Goal: Task Accomplishment & Management: Manage account settings

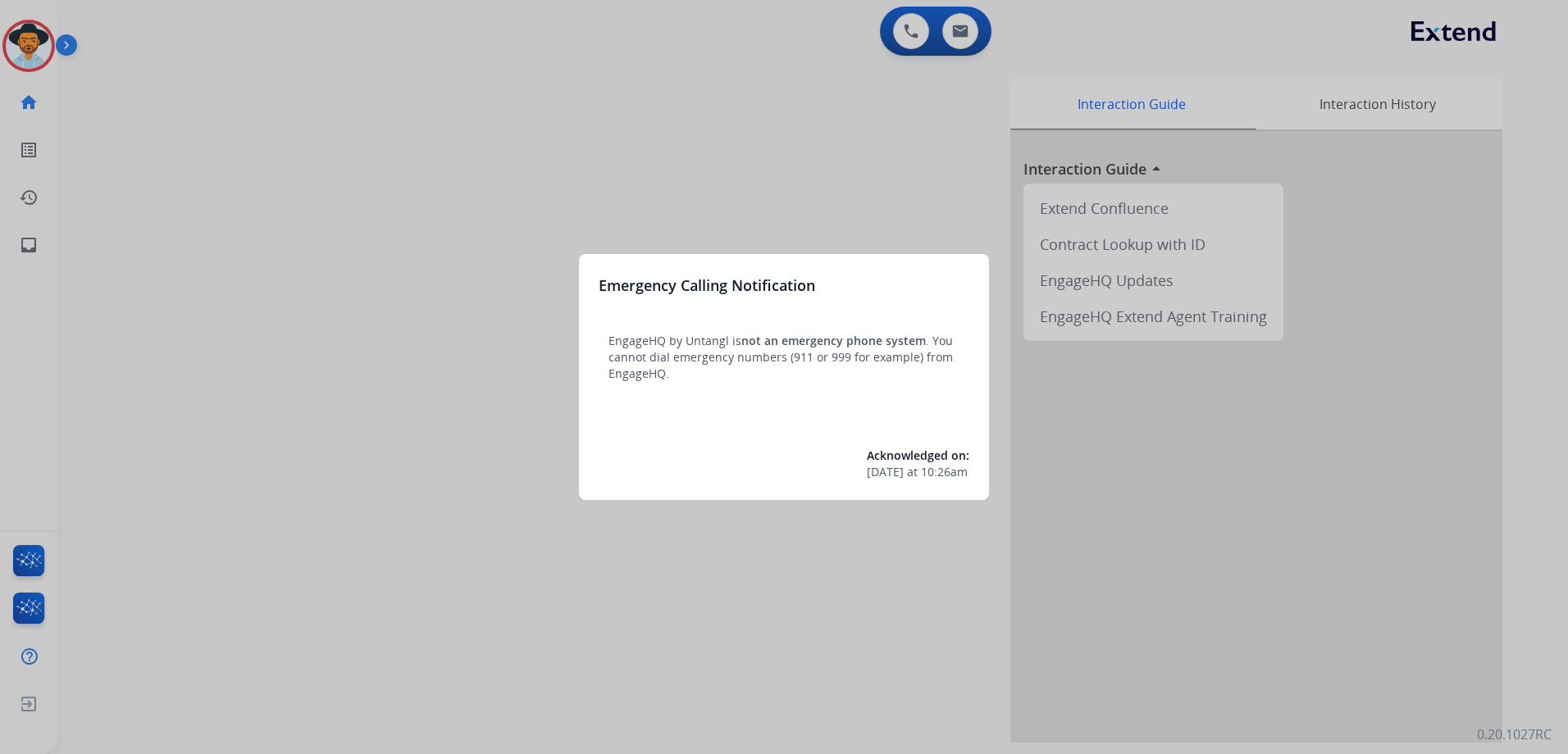
click at [411, 122] on div at bounding box center [784, 377] width 1568 height 754
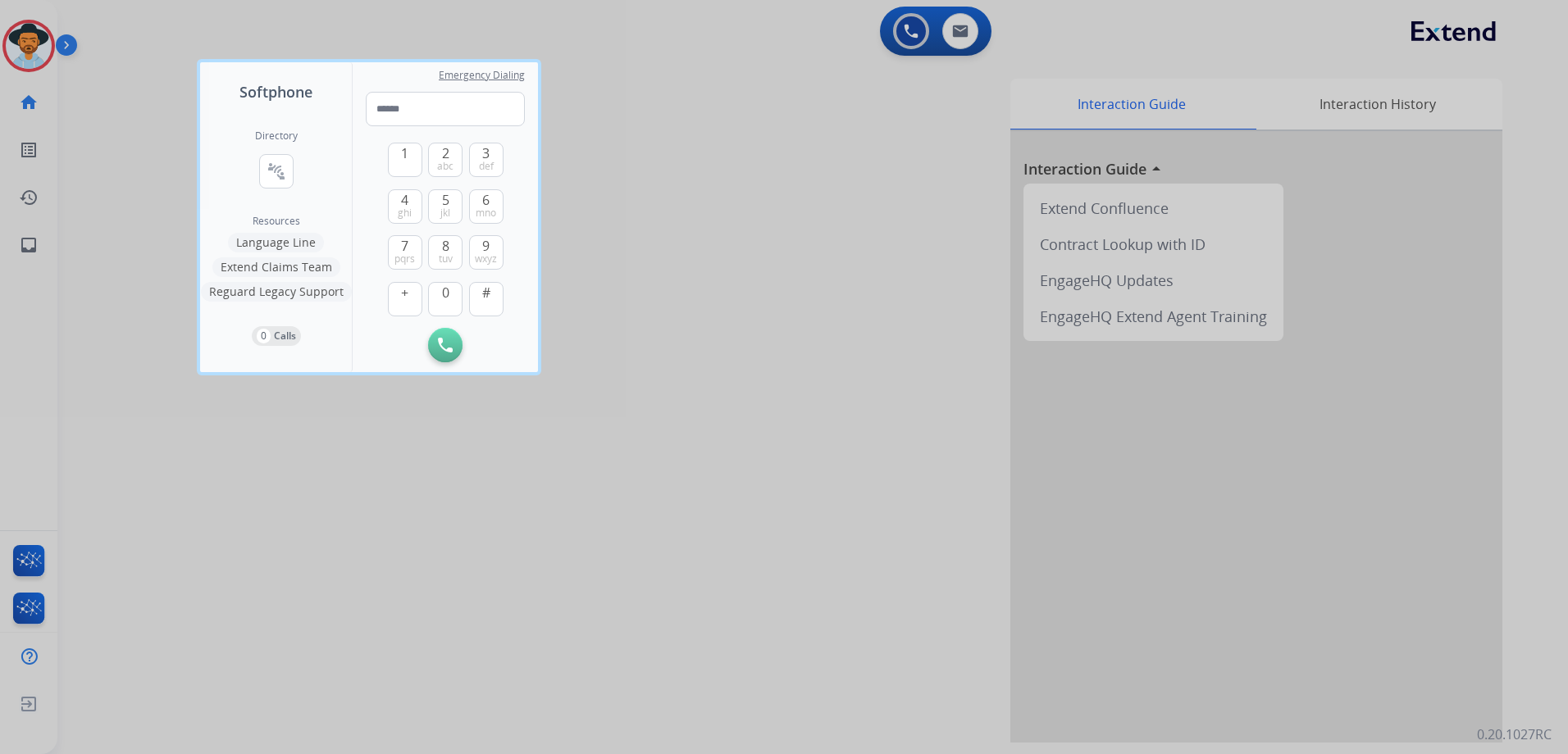
click at [649, 302] on div at bounding box center [784, 377] width 1568 height 754
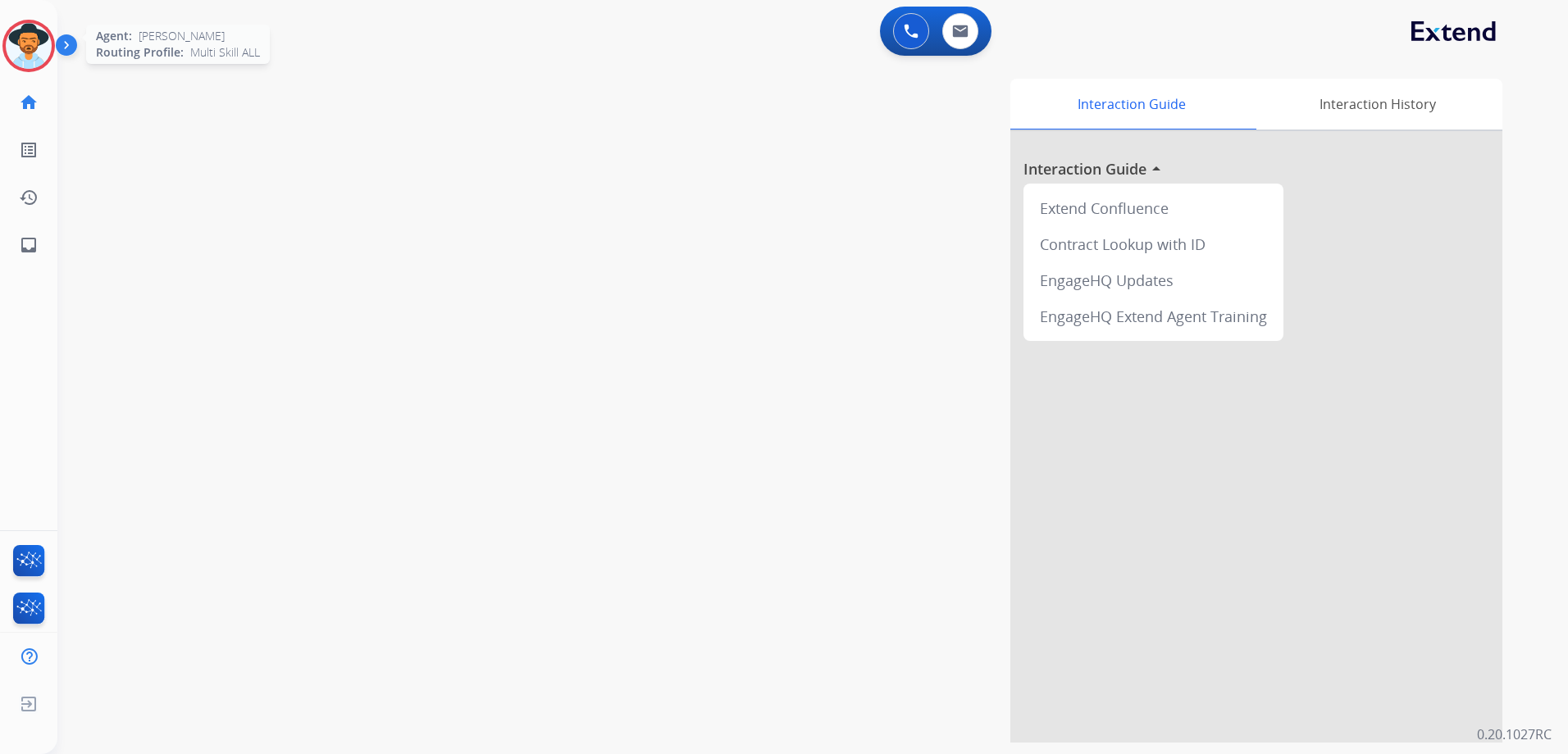
click at [14, 34] on img at bounding box center [29, 46] width 46 height 46
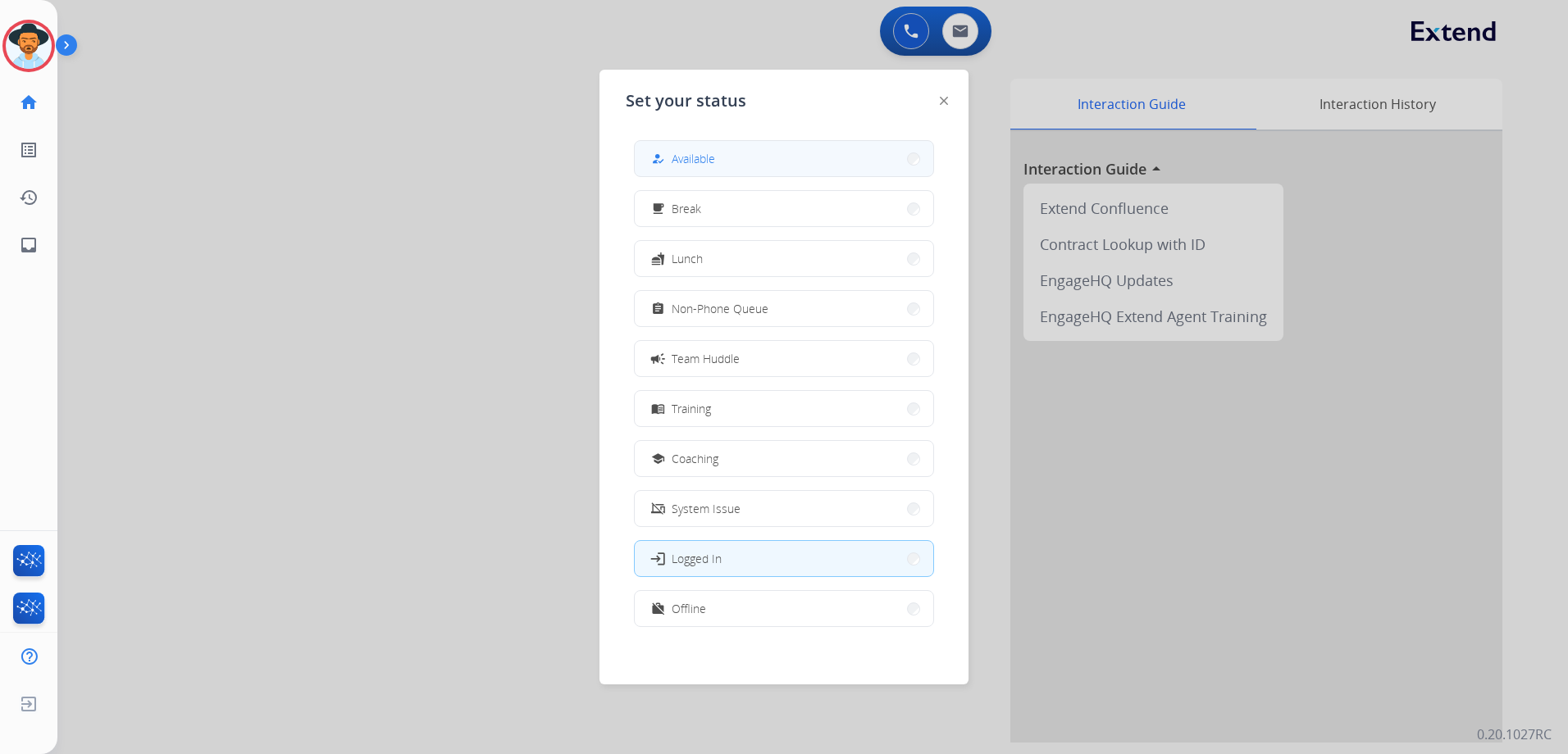
click at [728, 161] on button "how_to_reg Available" at bounding box center [784, 159] width 298 height 35
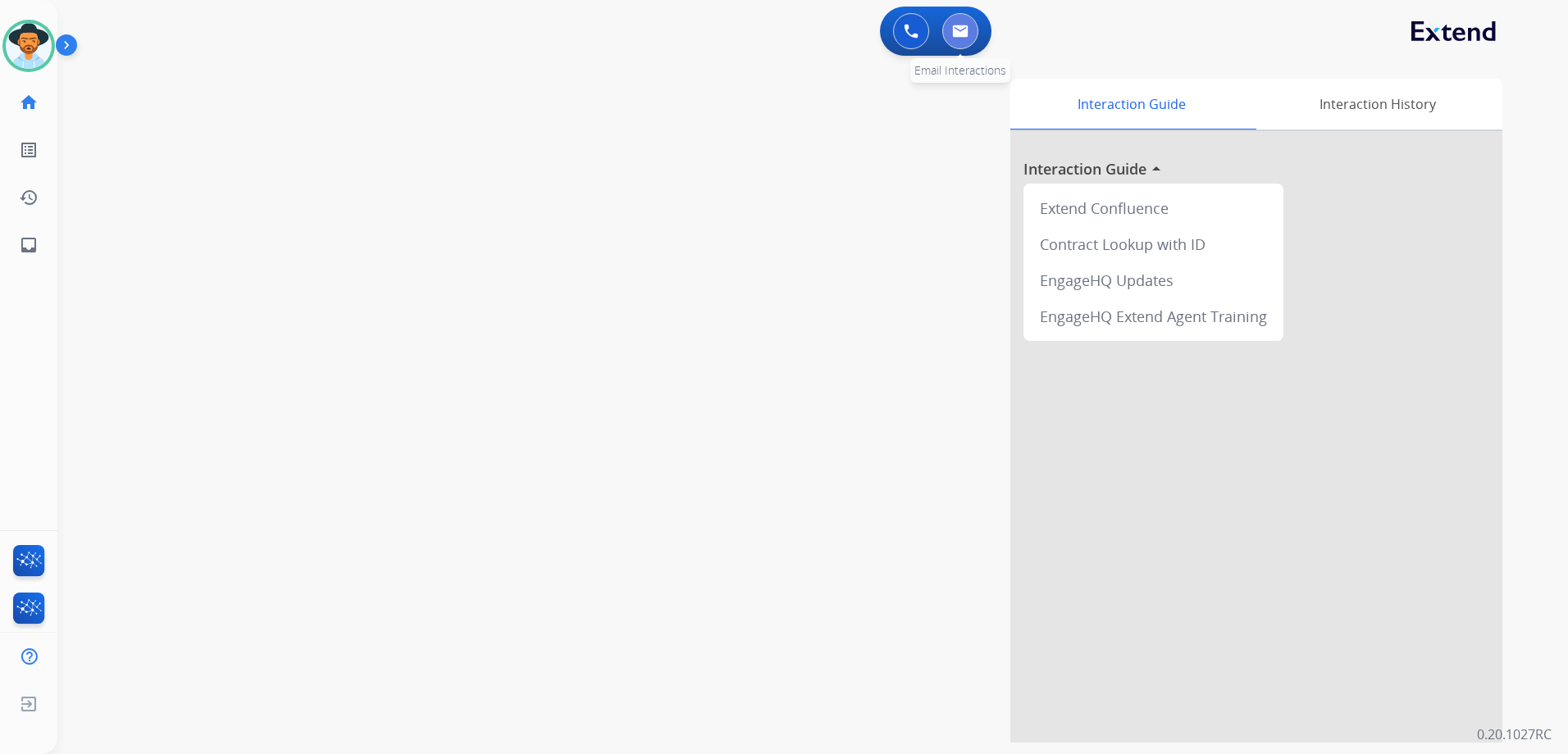
click at [957, 36] on img at bounding box center [960, 31] width 17 height 13
select select "**********"
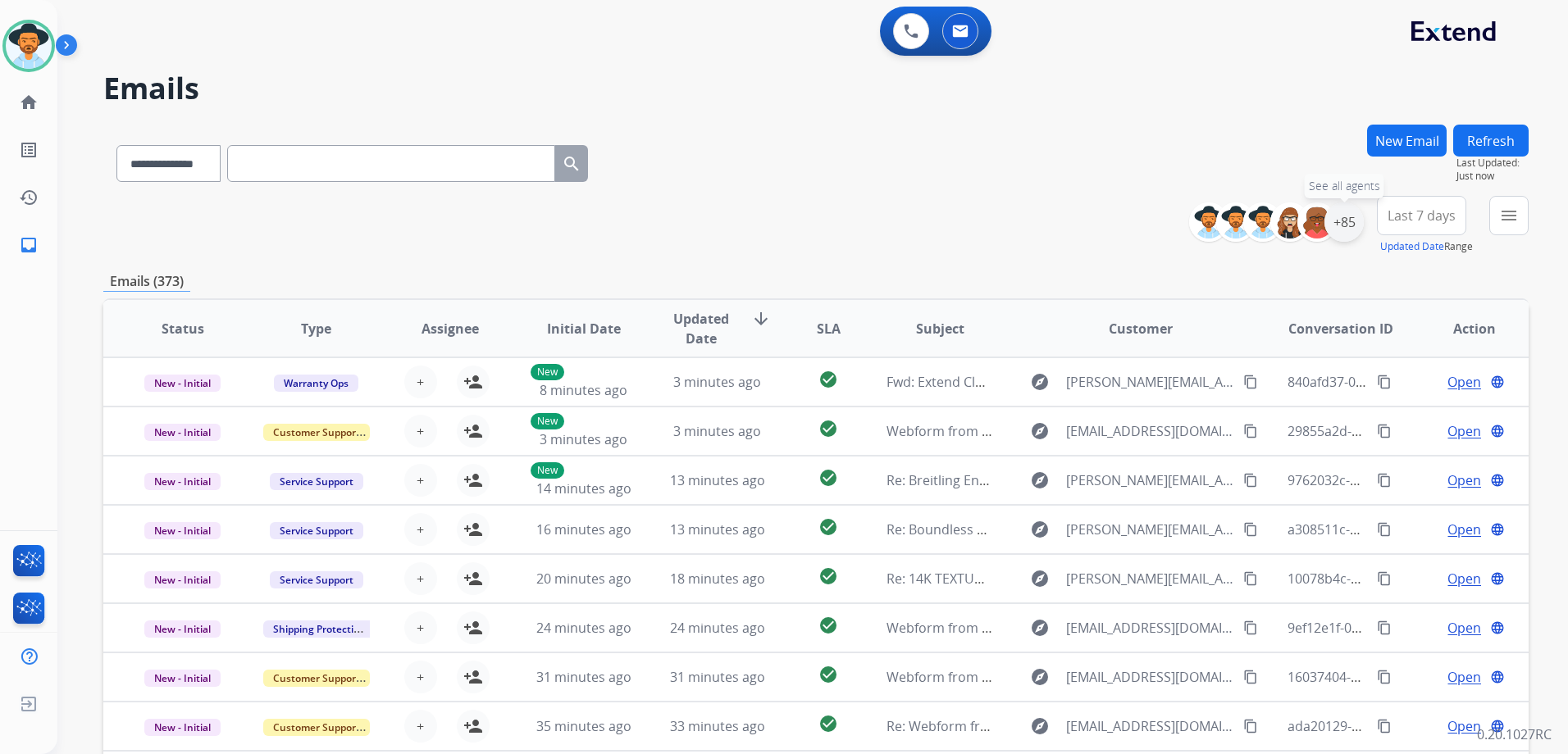
click at [1351, 226] on div "+85" at bounding box center [1344, 222] width 40 height 40
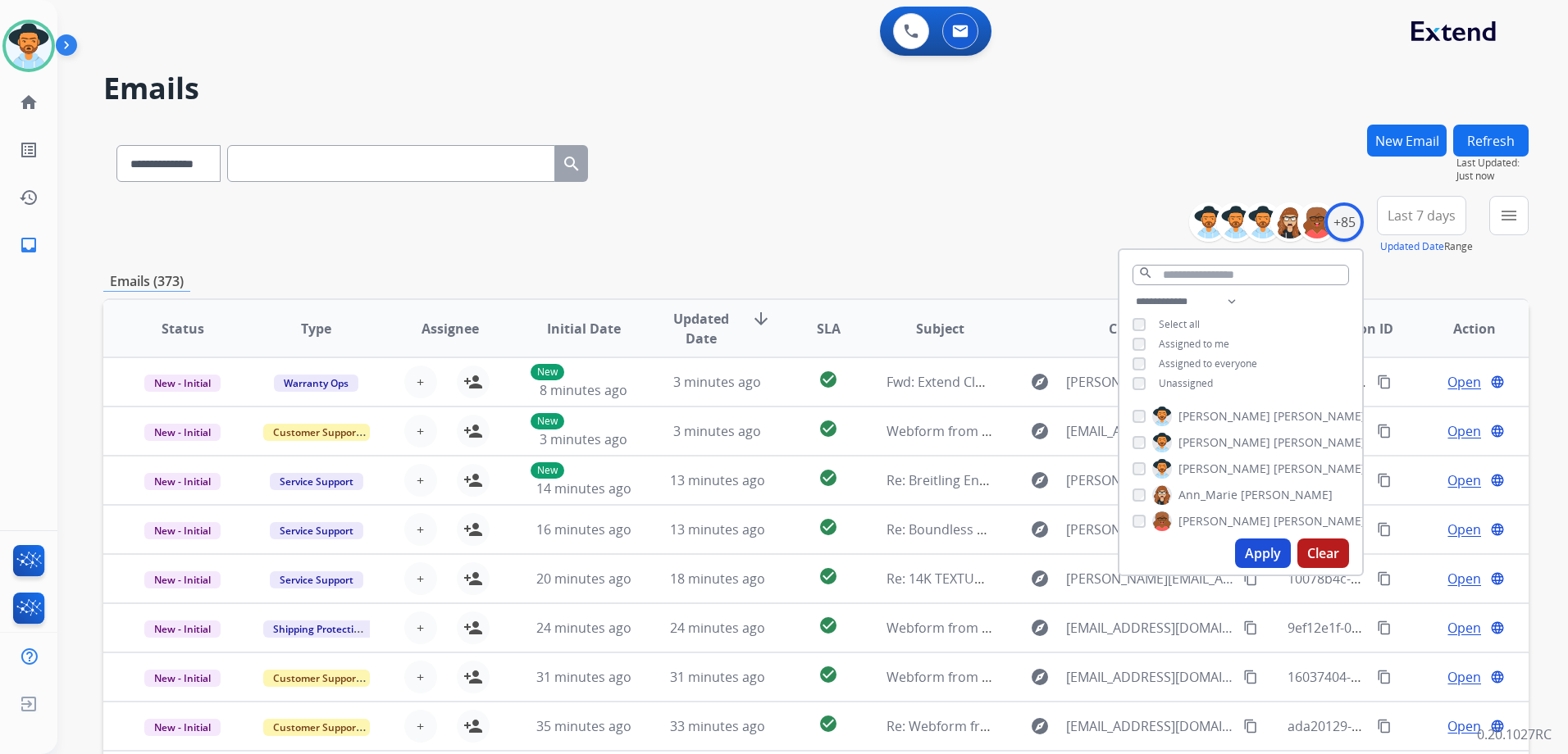
click at [1176, 384] on span "Unassigned" at bounding box center [1185, 383] width 54 height 14
click at [1258, 557] on button "Apply" at bounding box center [1262, 552] width 56 height 29
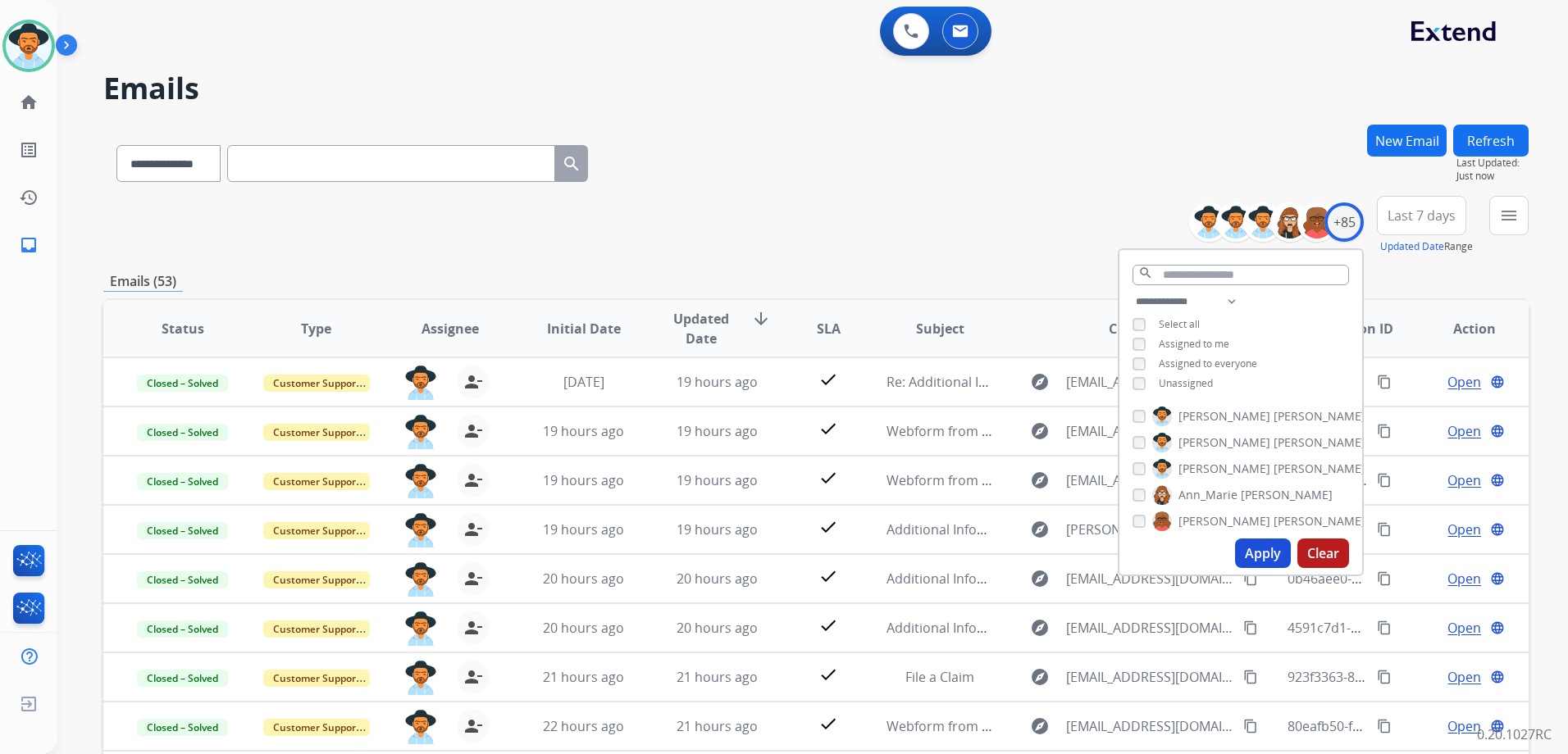
click at [861, 249] on div "**********" at bounding box center [815, 225] width 1425 height 59
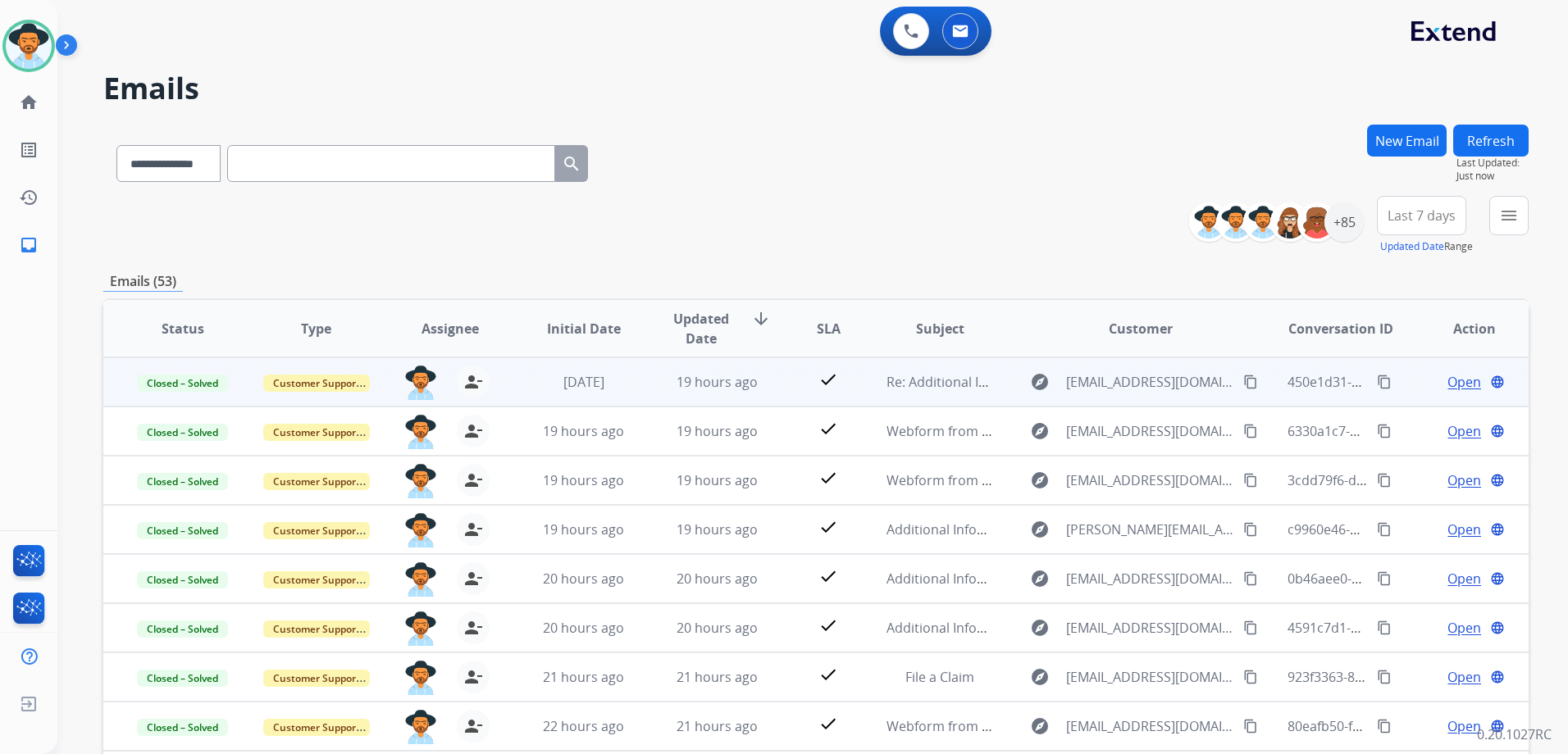
click at [1416, 392] on td "Open language" at bounding box center [1460, 382] width 133 height 49
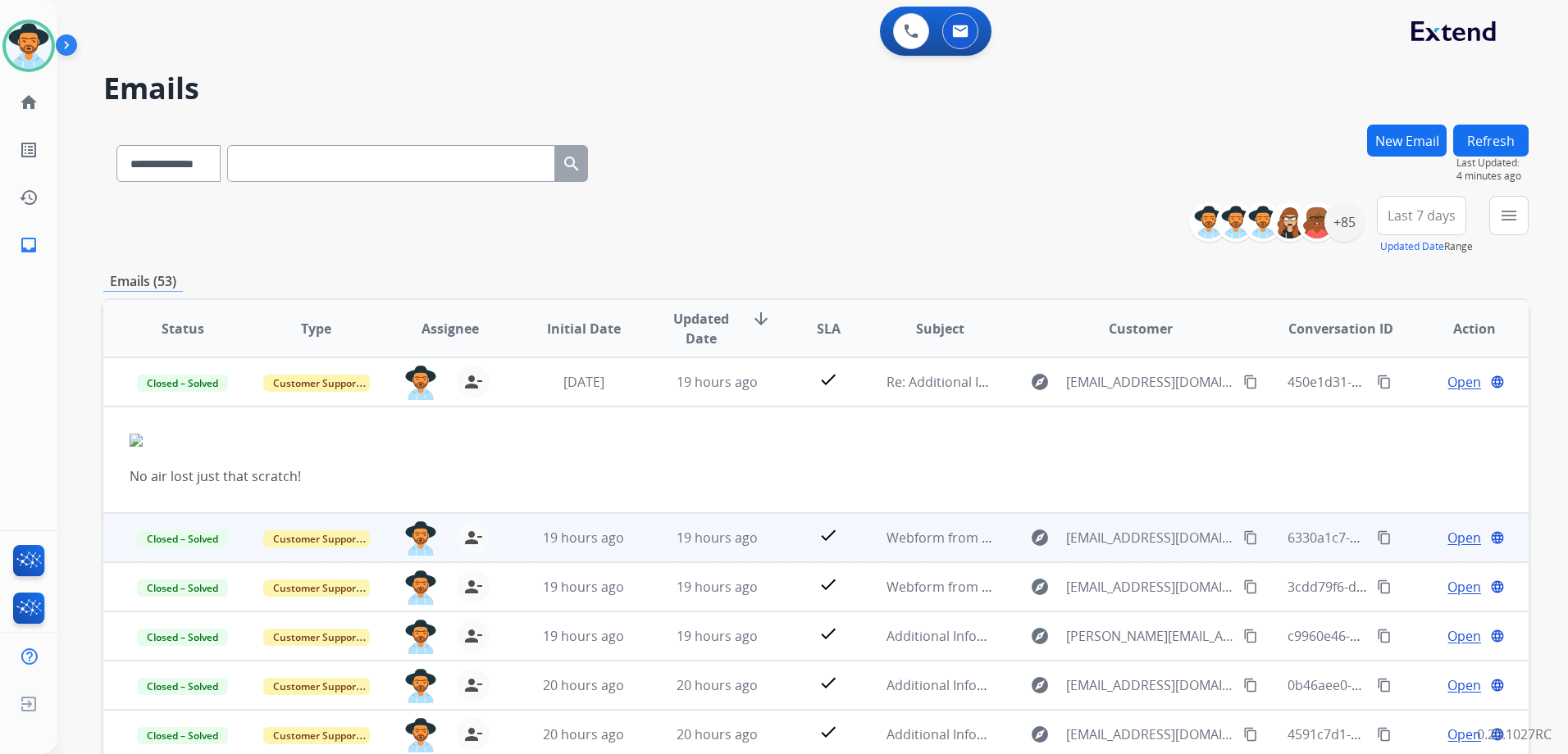
click at [1402, 541] on td "Open language" at bounding box center [1460, 538] width 133 height 49
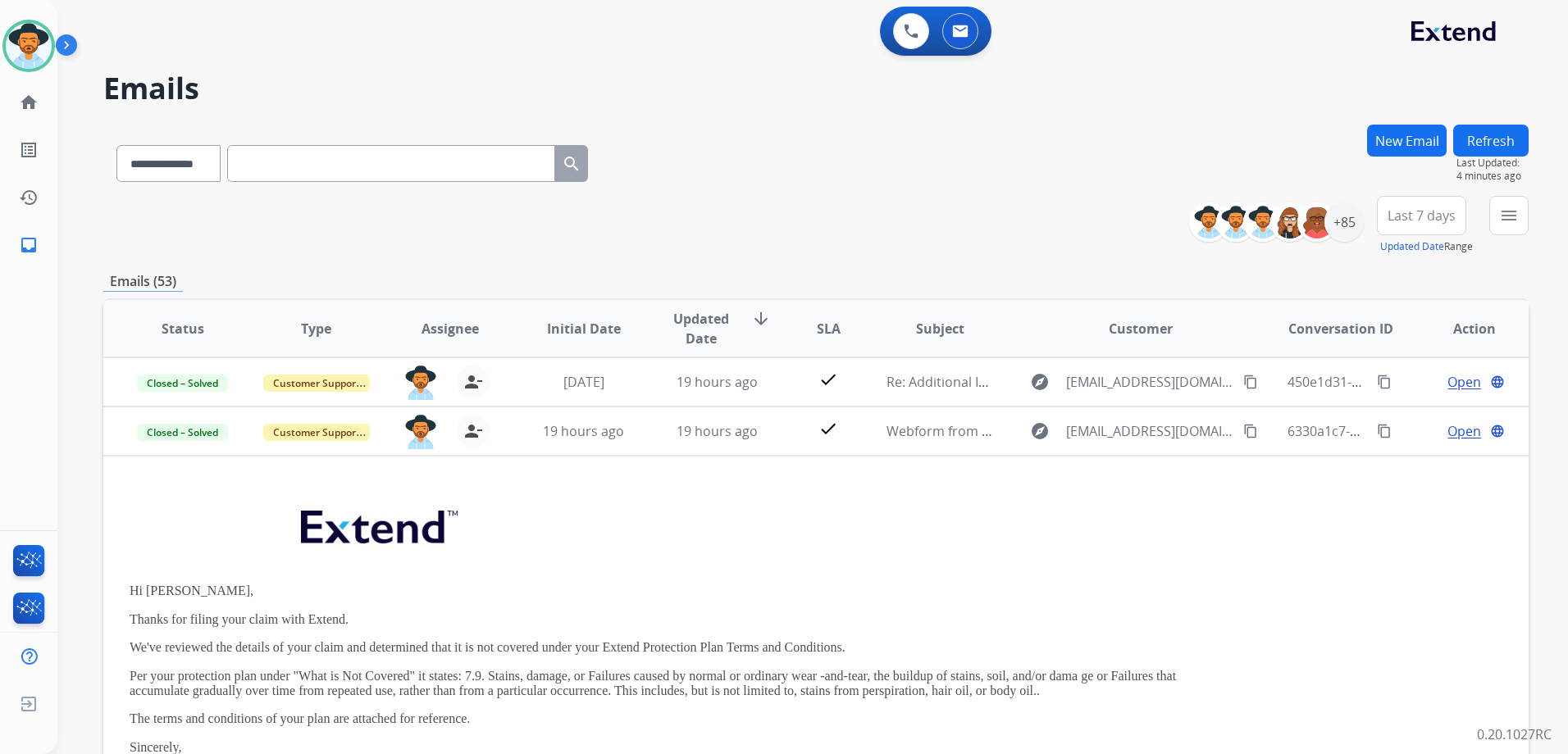
scroll to position [49, 0]
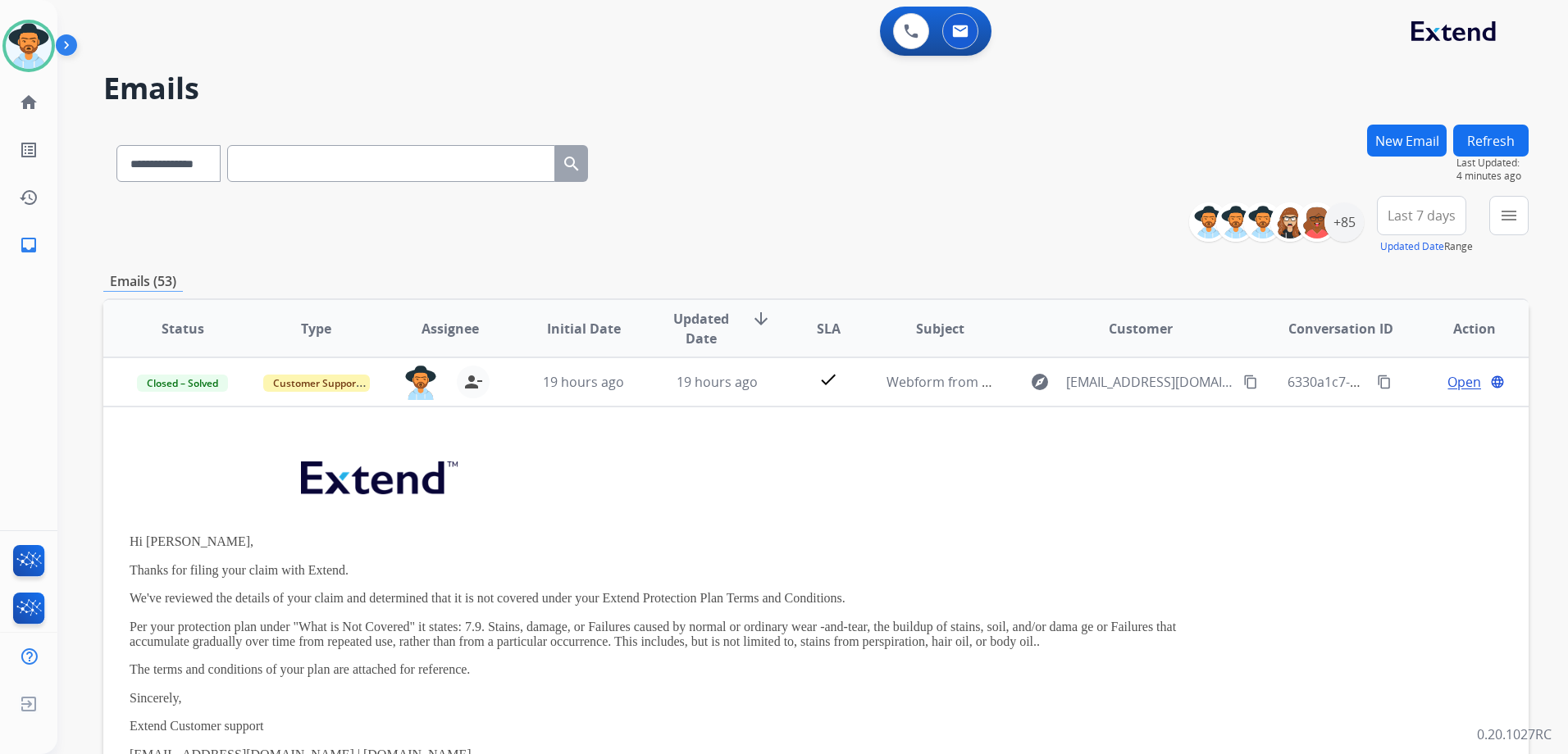
click at [1421, 389] on div "Open language" at bounding box center [1474, 382] width 107 height 19
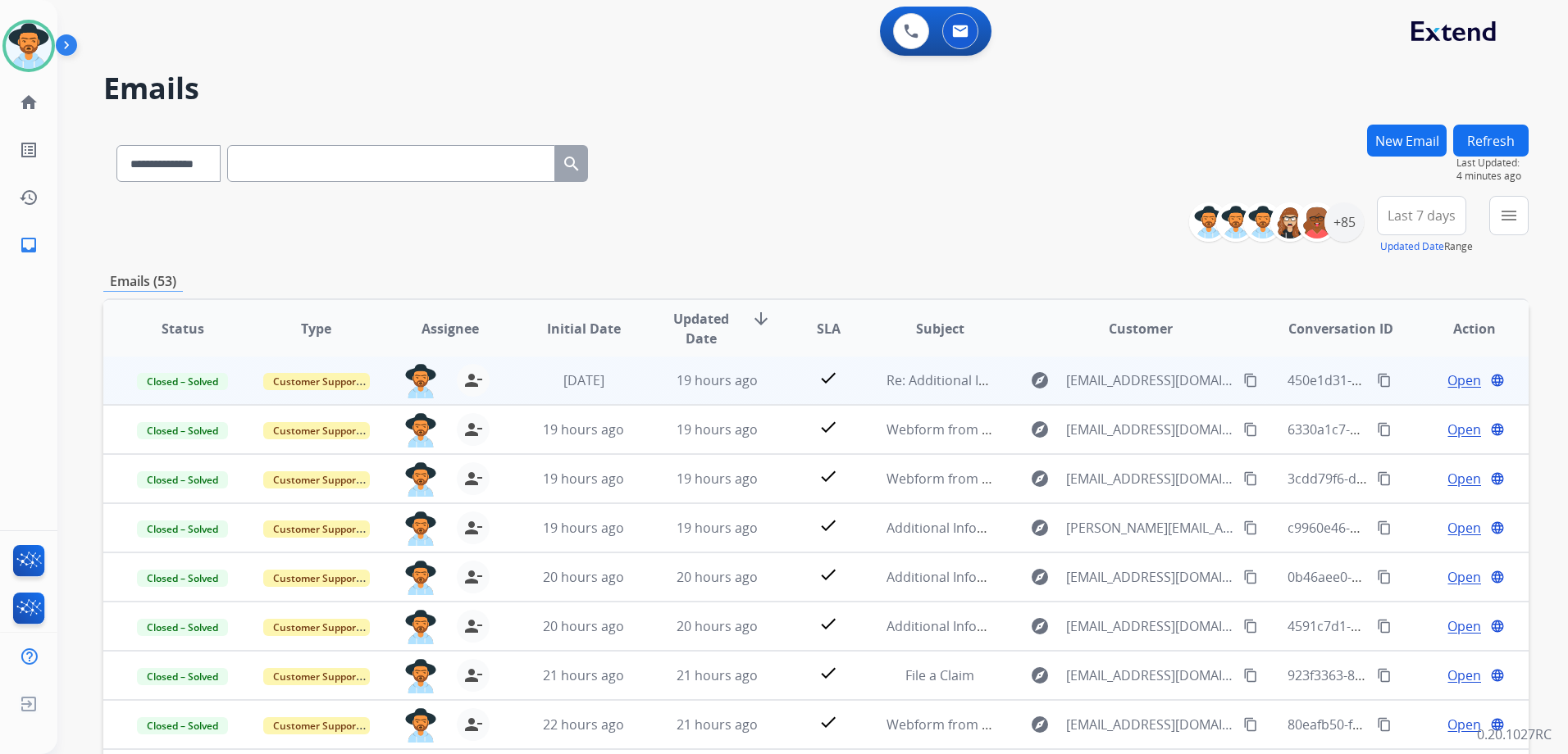
scroll to position [2, 0]
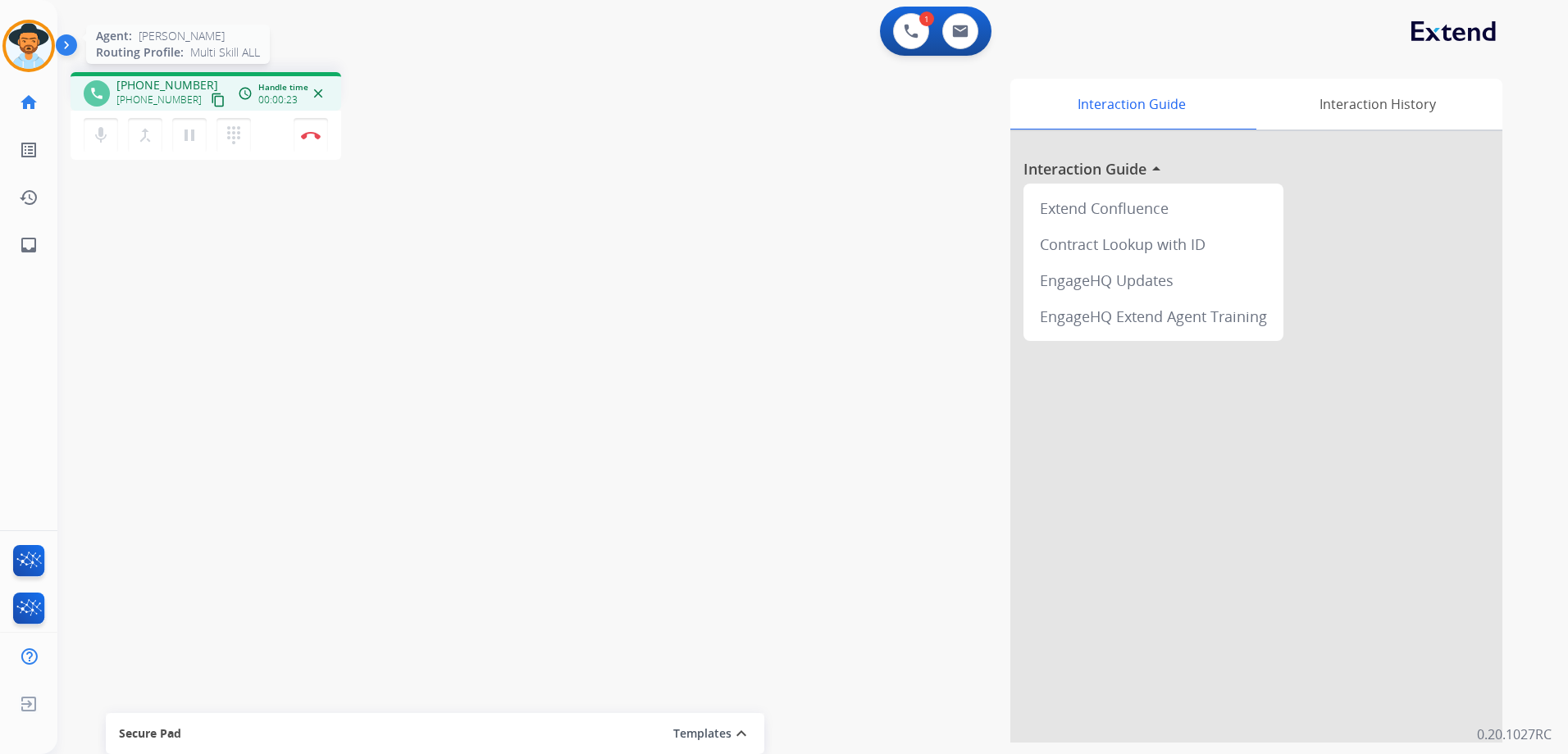
click at [23, 44] on img at bounding box center [29, 46] width 46 height 46
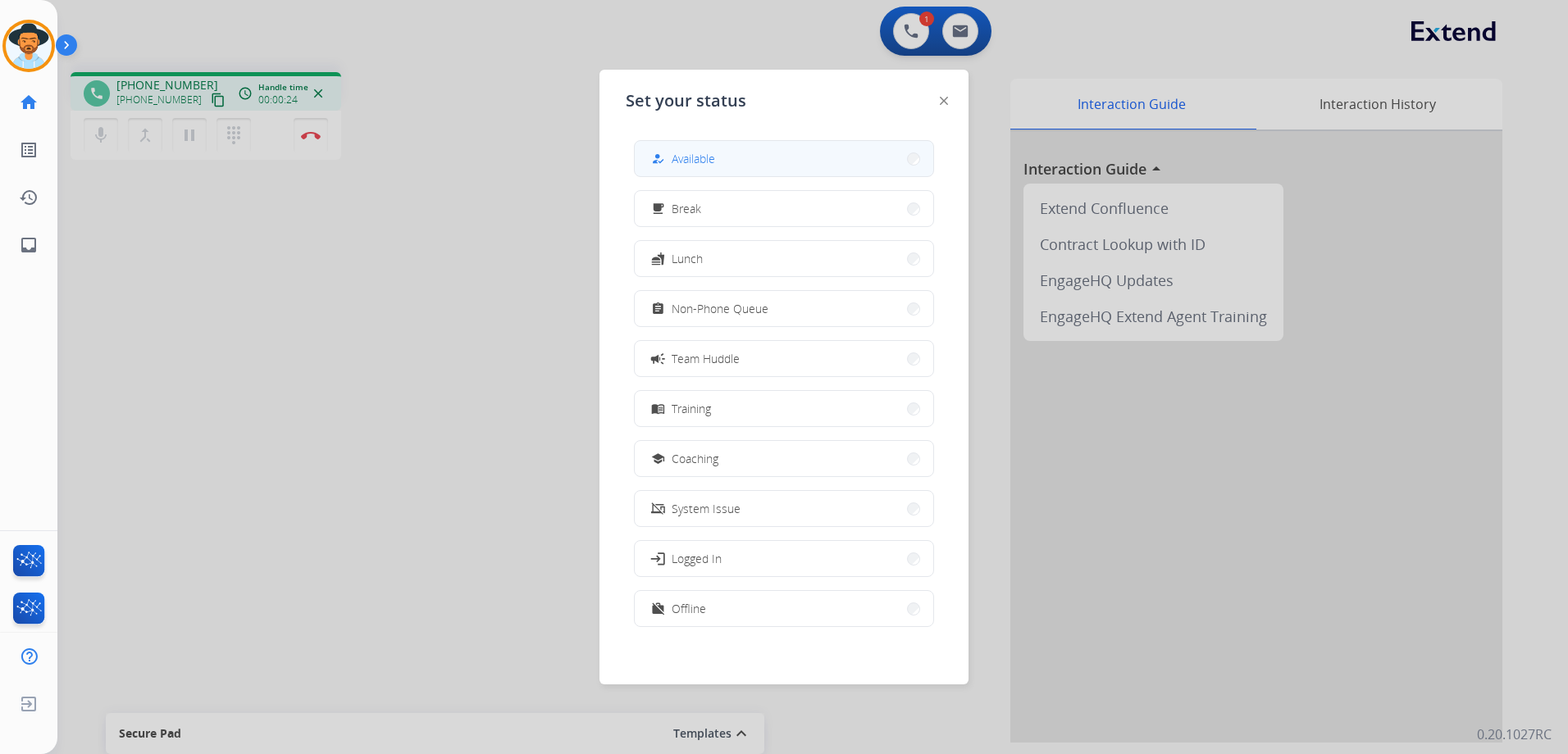
click at [694, 151] on span "Available" at bounding box center [693, 159] width 43 height 18
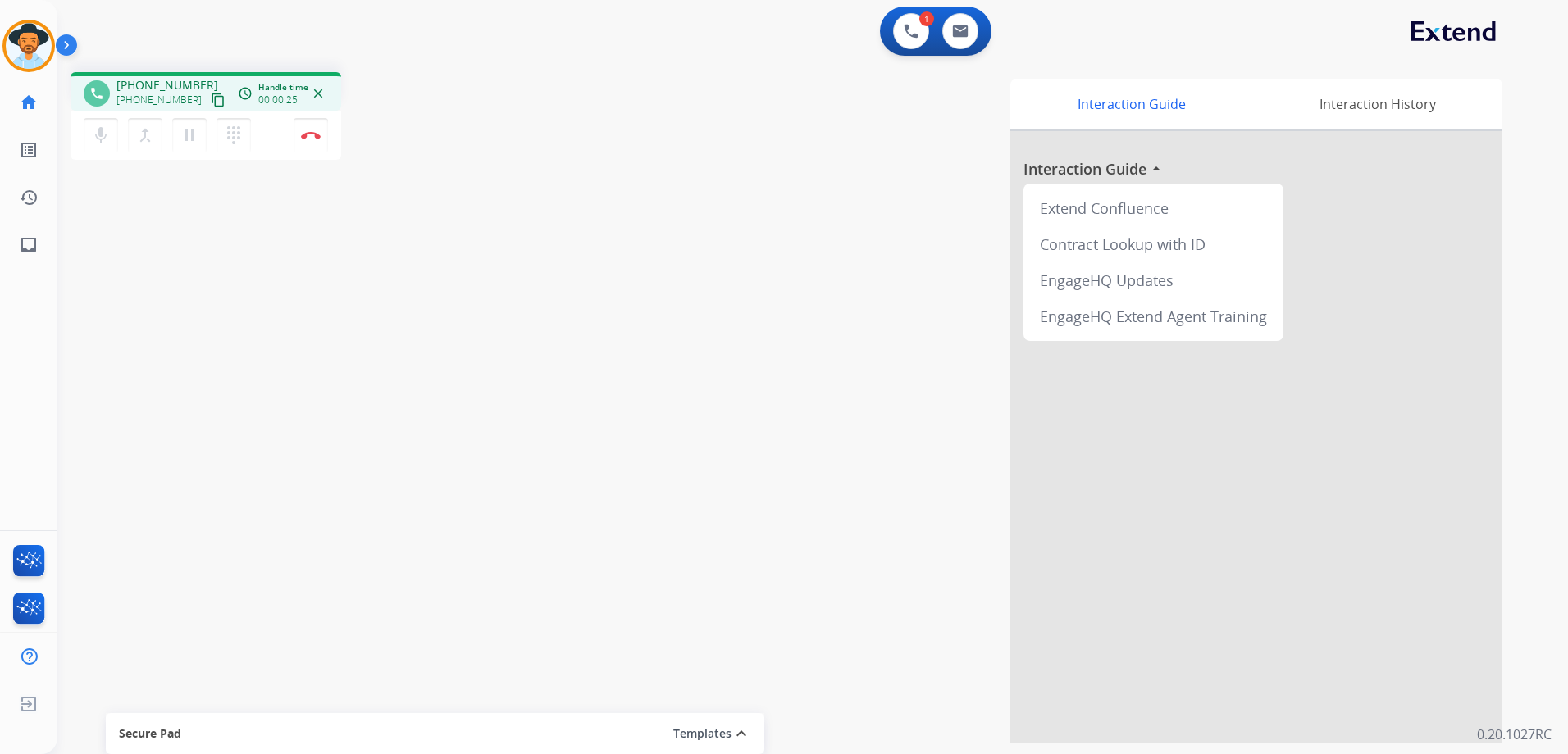
click at [211, 100] on mat-icon "content_copy" at bounding box center [218, 100] width 15 height 15
click at [310, 138] on img at bounding box center [311, 135] width 19 height 8
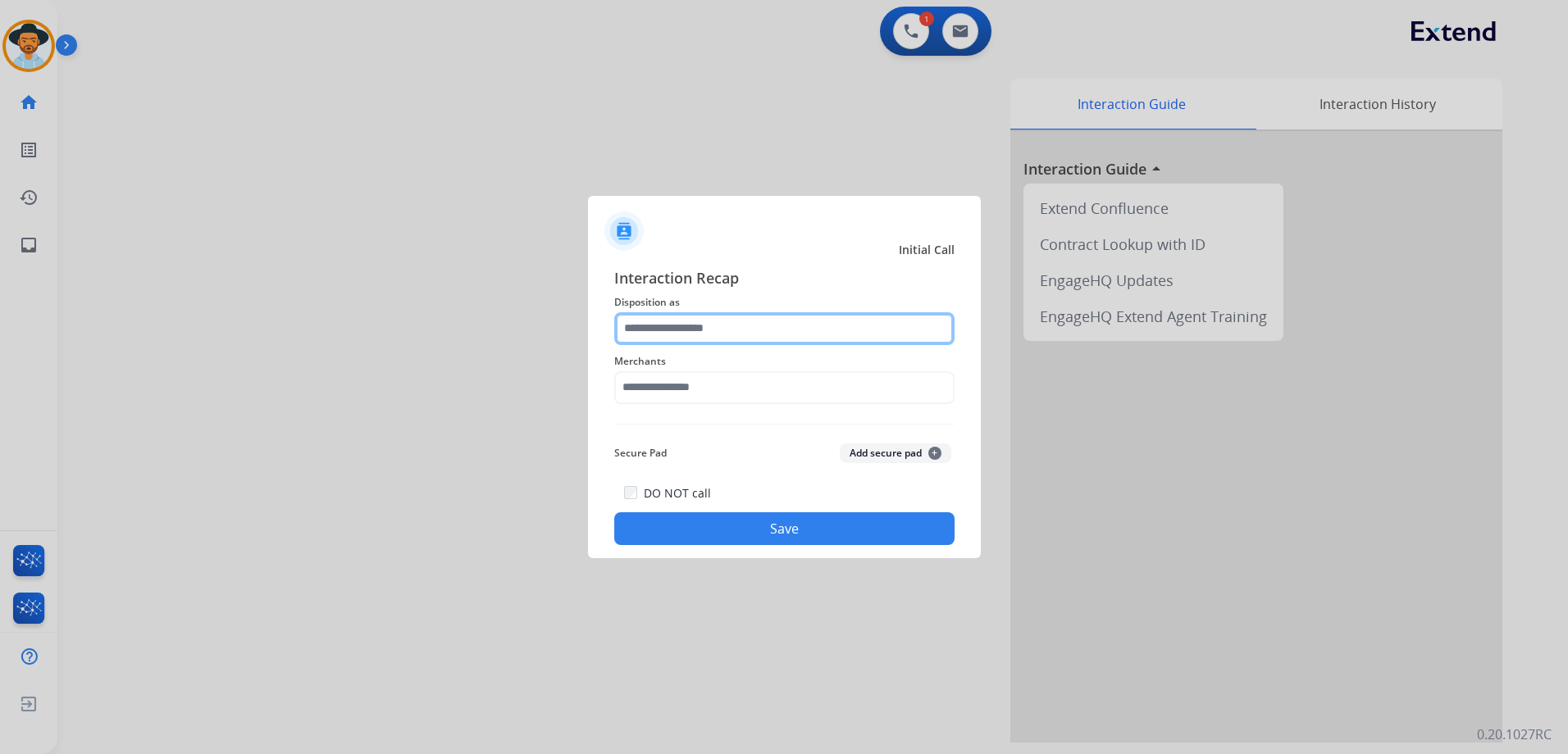
click at [734, 323] on input "text" at bounding box center [784, 328] width 341 height 33
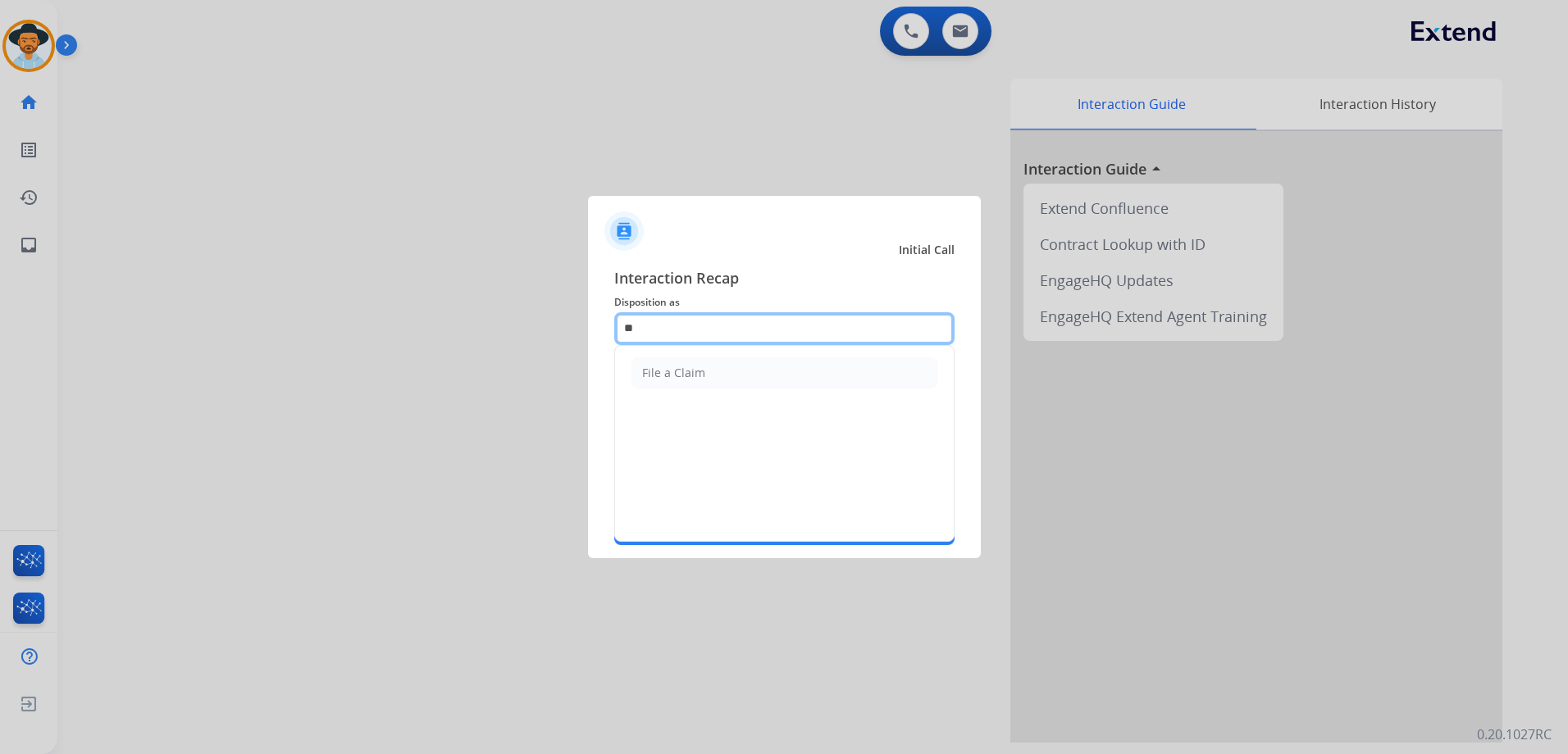
type input "*"
click at [710, 389] on ul "Other" at bounding box center [784, 372] width 339 height 54
click at [705, 376] on li "Other" at bounding box center [784, 372] width 306 height 31
type input "*****"
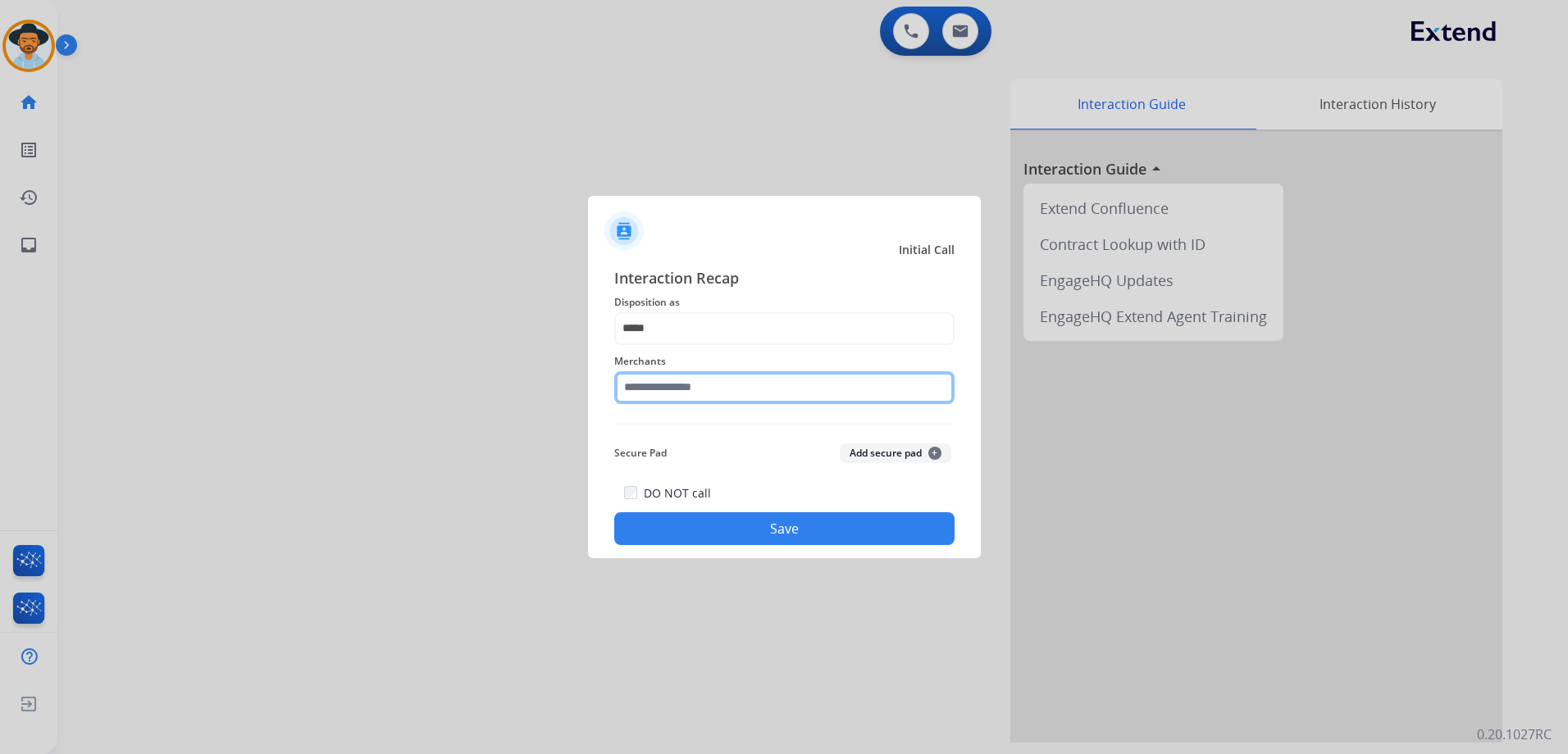
click at [705, 385] on input "text" at bounding box center [784, 387] width 341 height 33
click at [685, 395] on input "text" at bounding box center [784, 387] width 341 height 33
click at [690, 392] on input "text" at bounding box center [784, 387] width 341 height 33
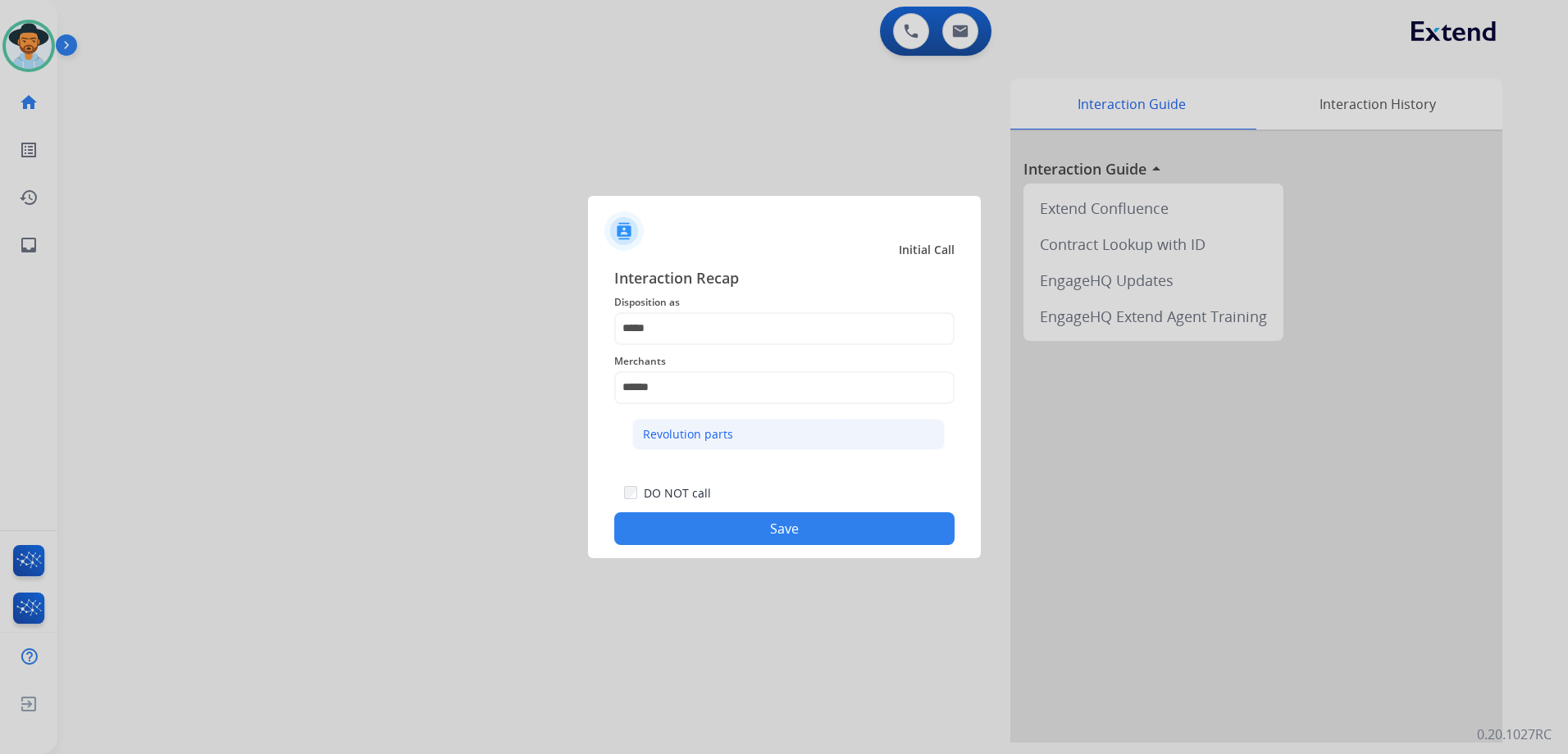
click at [740, 432] on li "Revolution parts" at bounding box center [788, 434] width 312 height 31
type input "**********"
click at [804, 530] on button "Save" at bounding box center [784, 528] width 341 height 33
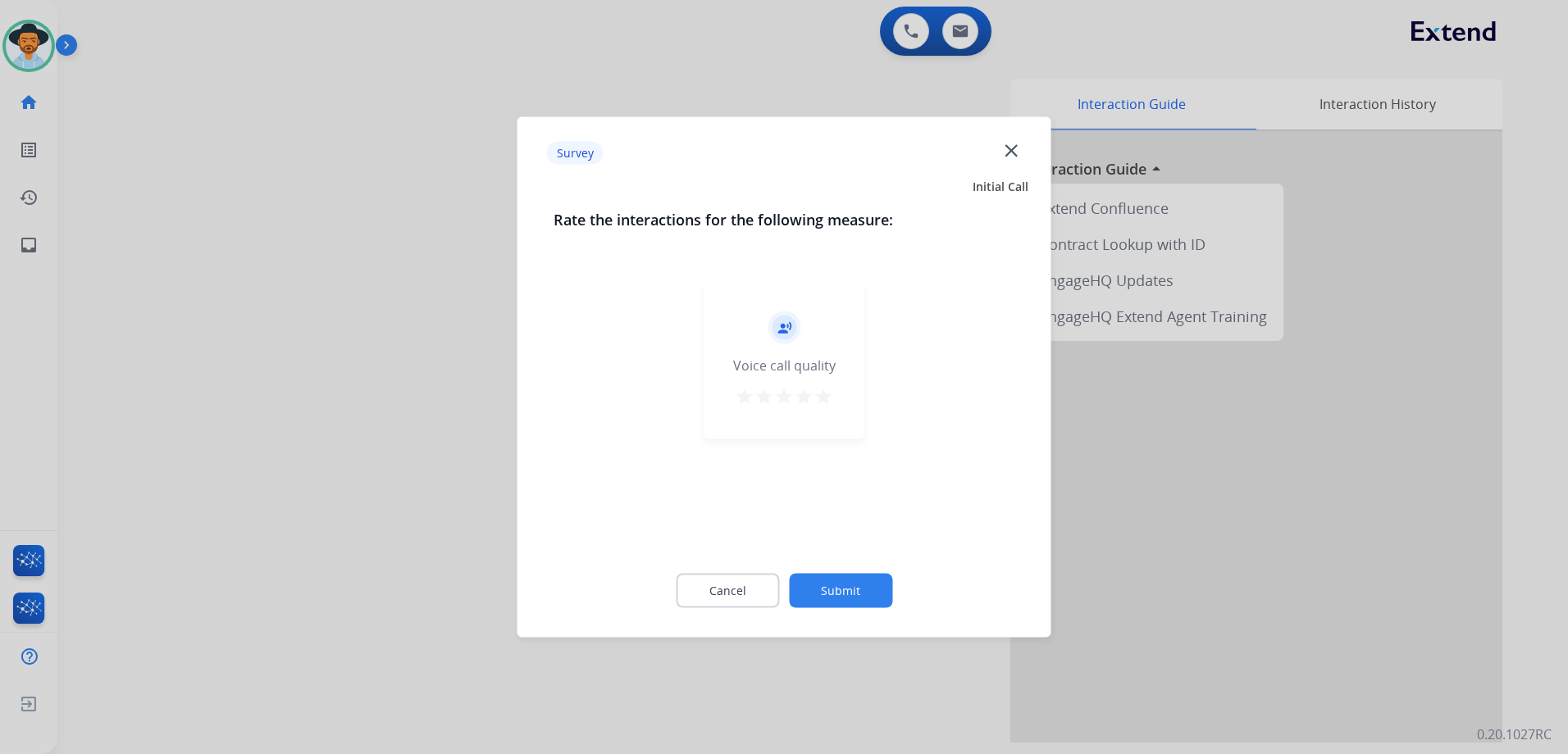
click at [824, 399] on mat-icon "star" at bounding box center [823, 397] width 19 height 19
click at [867, 584] on button "Submit" at bounding box center [840, 590] width 103 height 34
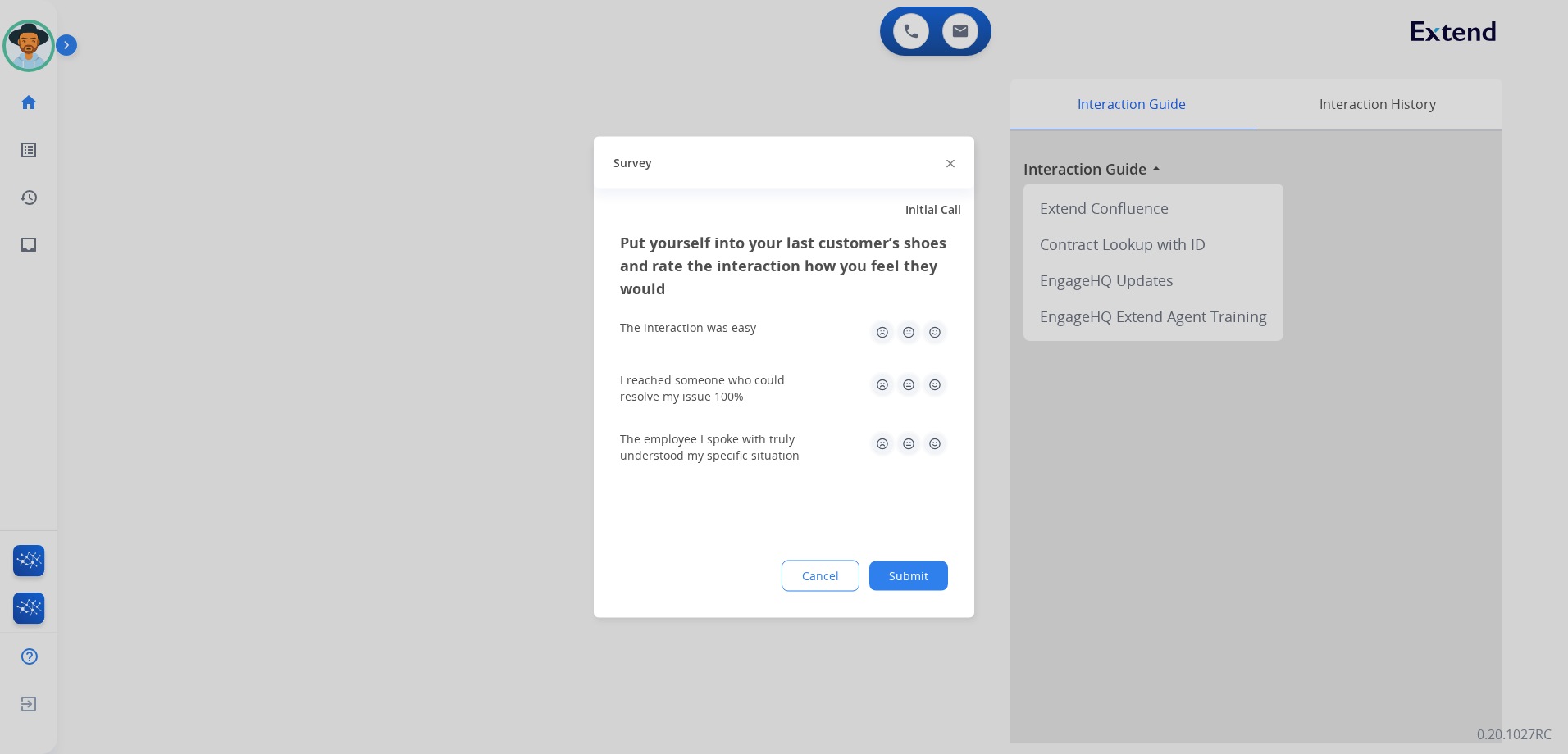
click at [934, 332] on img at bounding box center [934, 332] width 26 height 26
click at [933, 375] on img at bounding box center [934, 385] width 26 height 26
click at [942, 440] on img at bounding box center [934, 444] width 26 height 26
click at [929, 576] on button "Submit" at bounding box center [908, 575] width 79 height 29
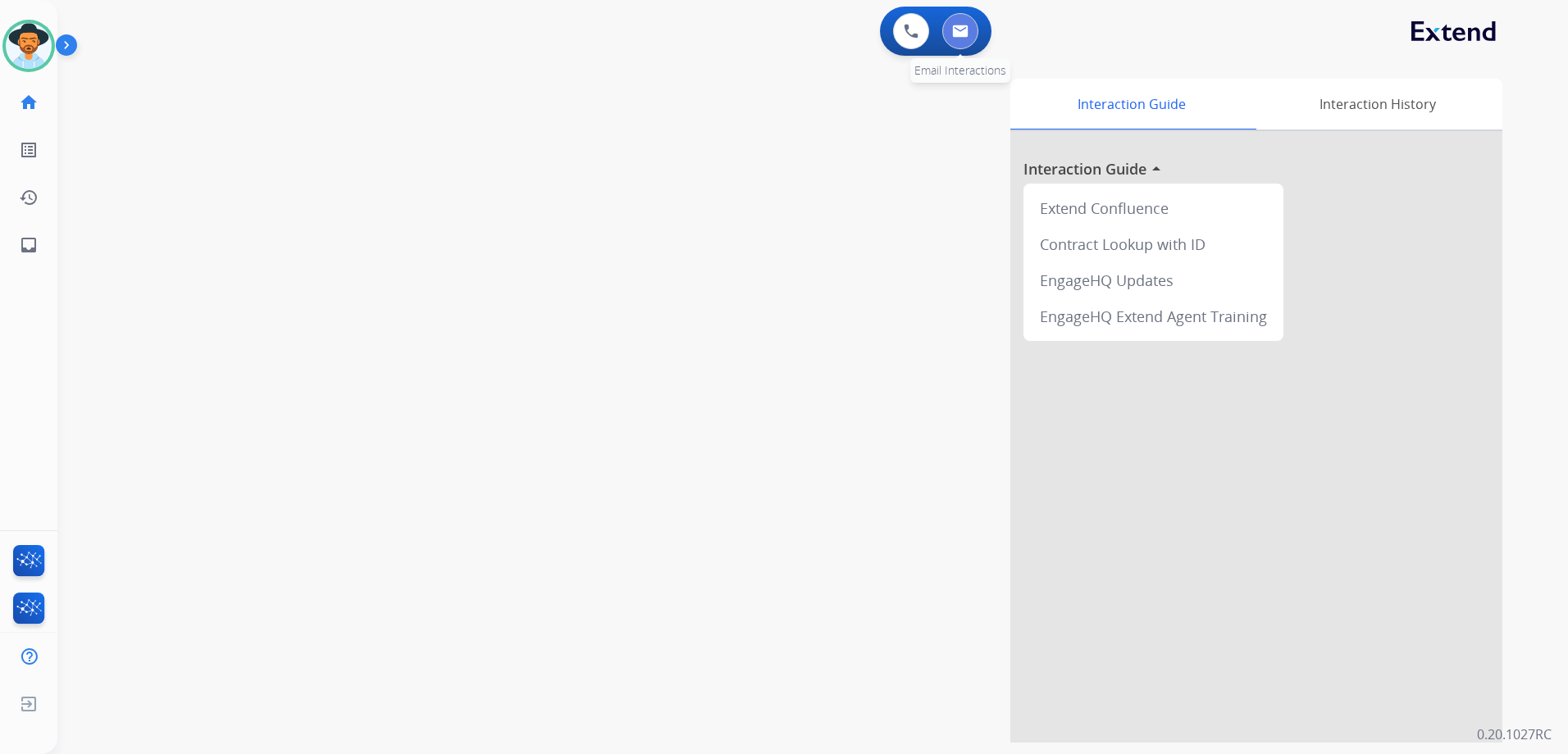
click at [956, 28] on img at bounding box center [960, 31] width 17 height 13
select select "**********"
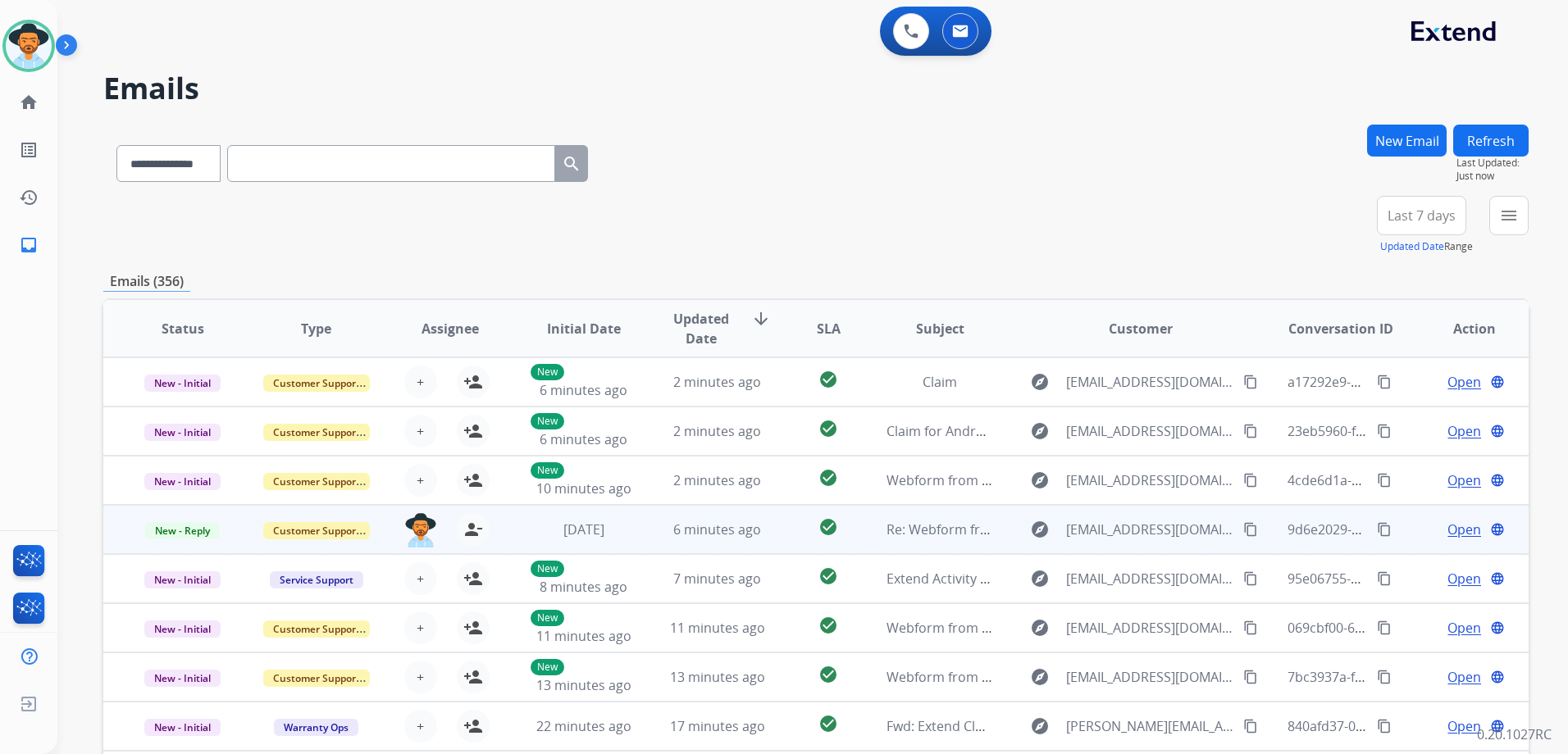
click at [1395, 534] on td "Open language" at bounding box center [1460, 529] width 133 height 49
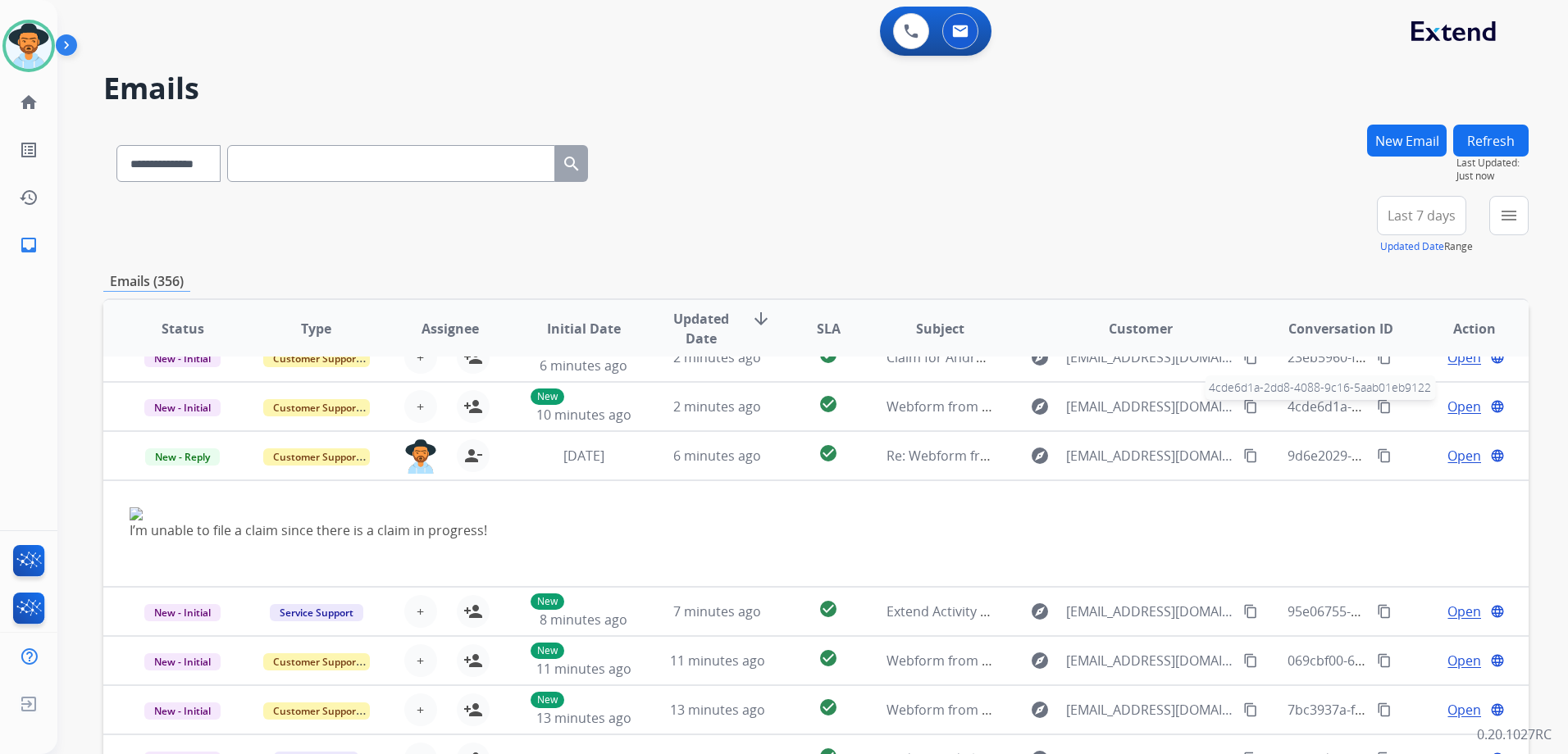
scroll to position [108, 0]
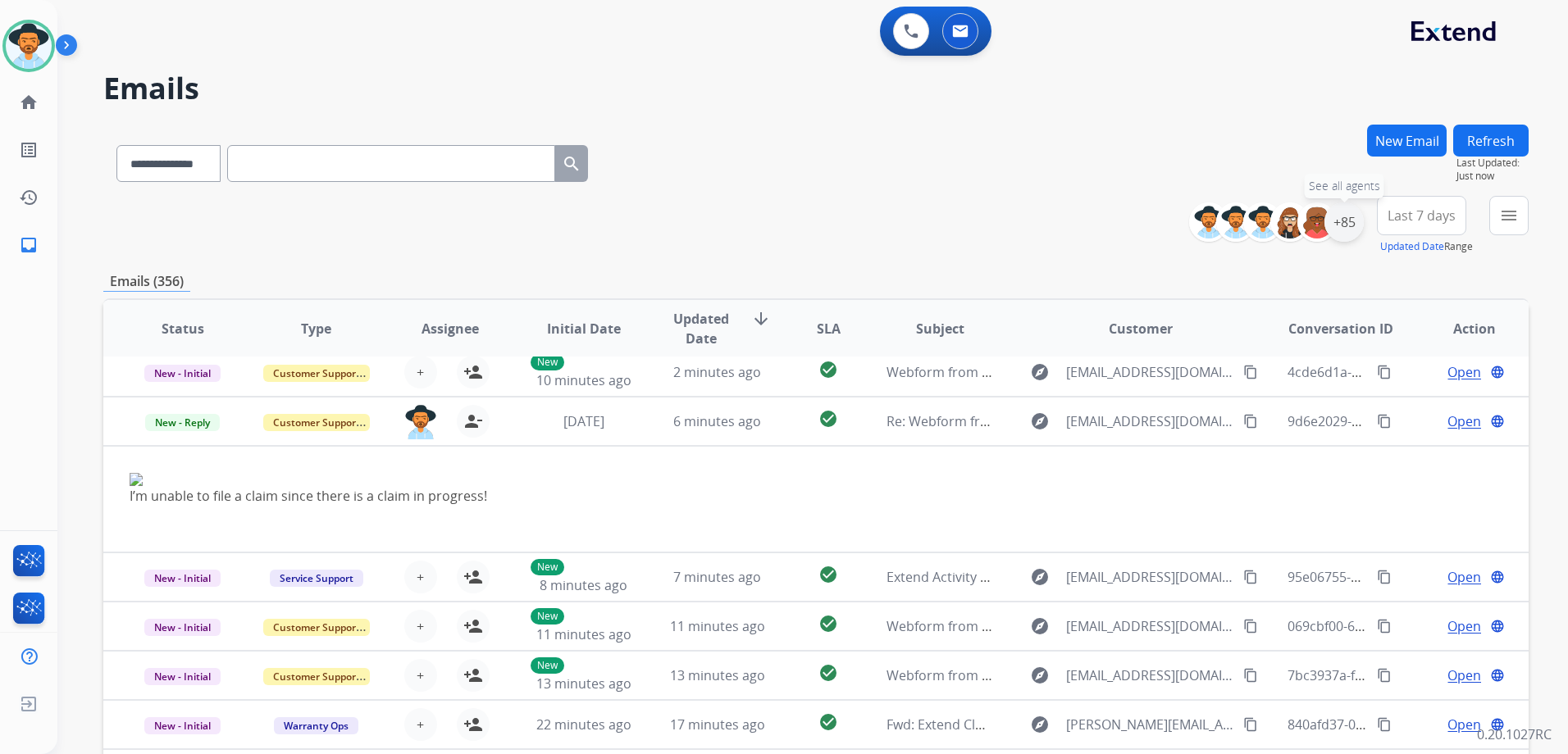
click at [1341, 221] on div "+85" at bounding box center [1344, 222] width 40 height 40
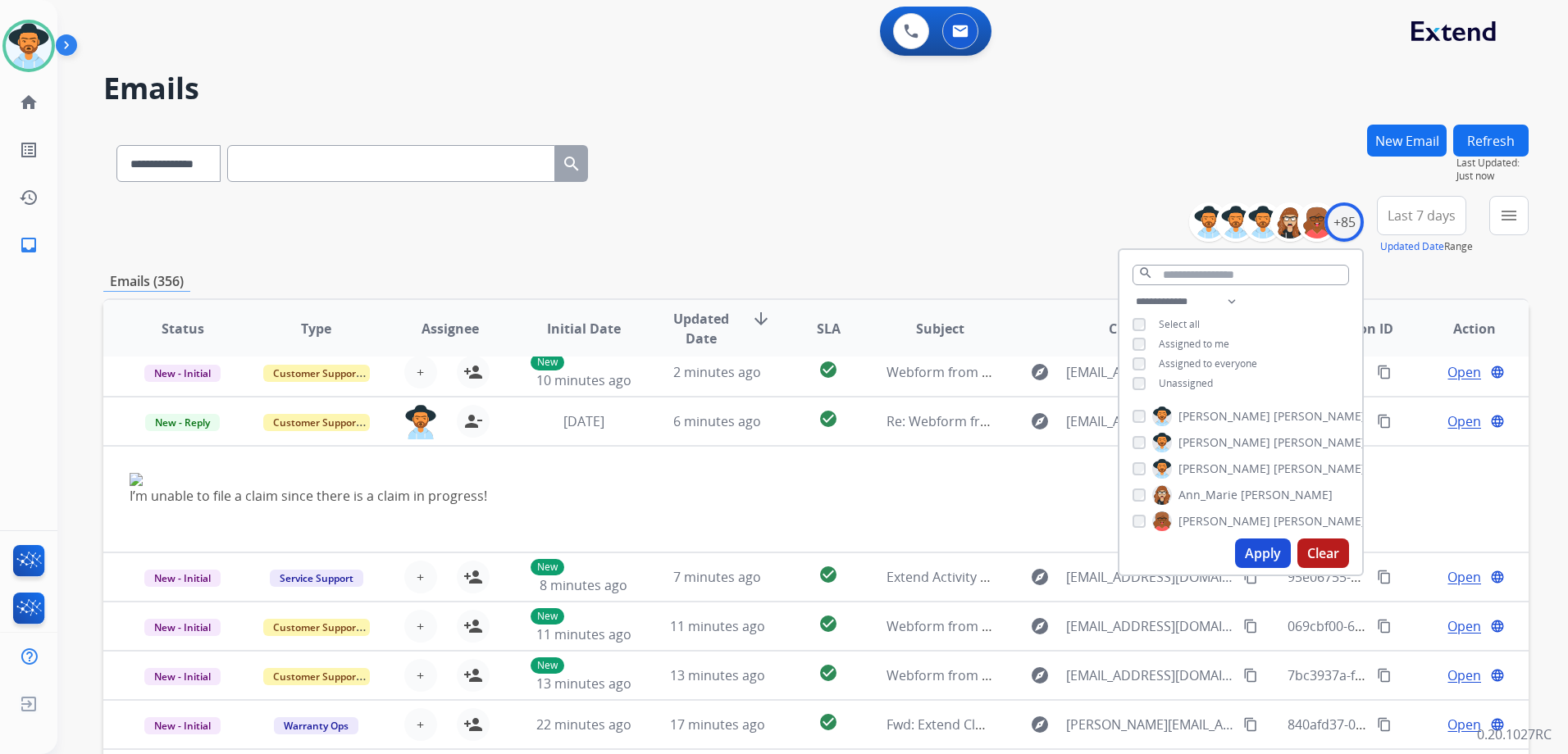
click at [1196, 386] on span "Unassigned" at bounding box center [1185, 383] width 54 height 14
click at [1258, 547] on button "Apply" at bounding box center [1262, 552] width 56 height 29
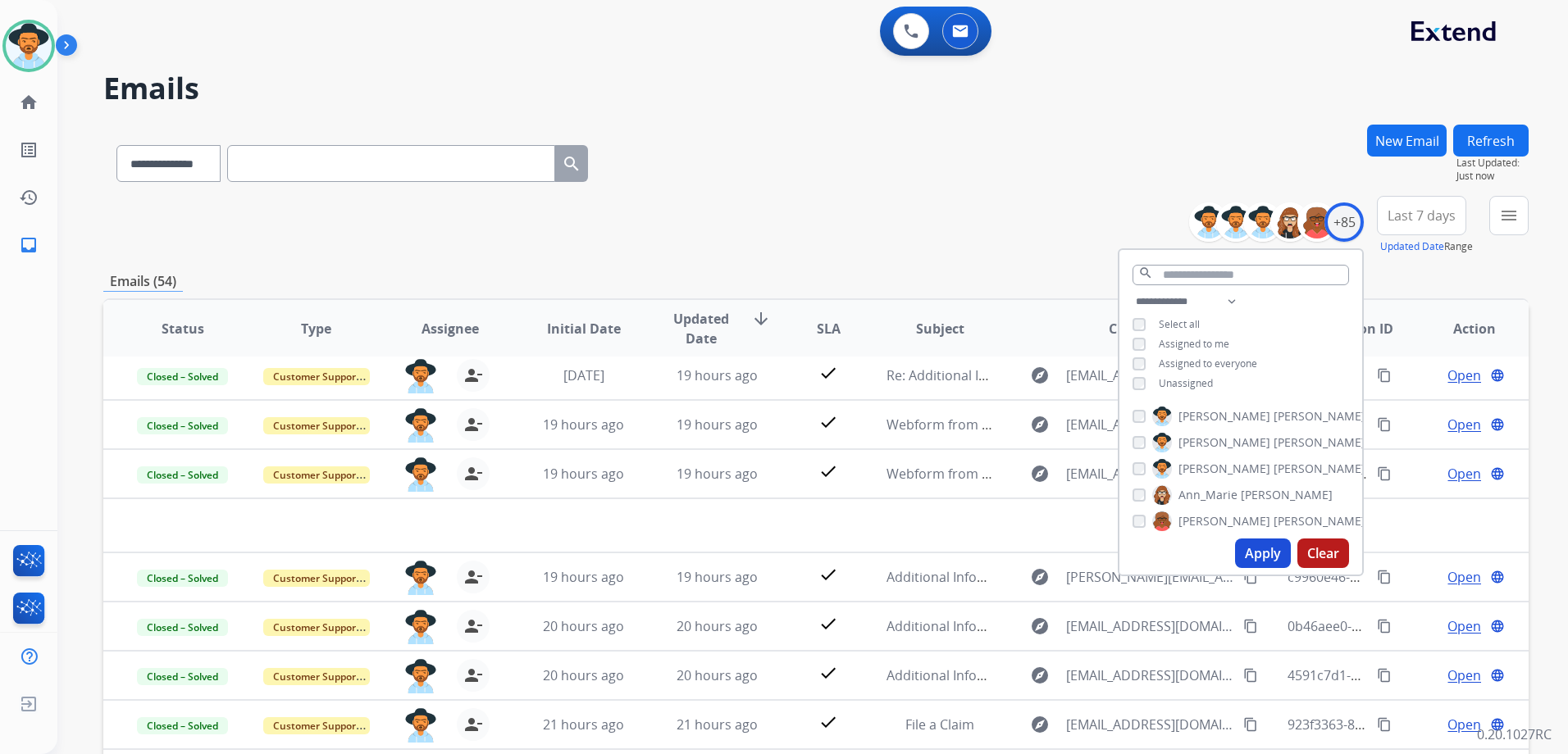
click at [930, 231] on div "**********" at bounding box center [815, 225] width 1425 height 59
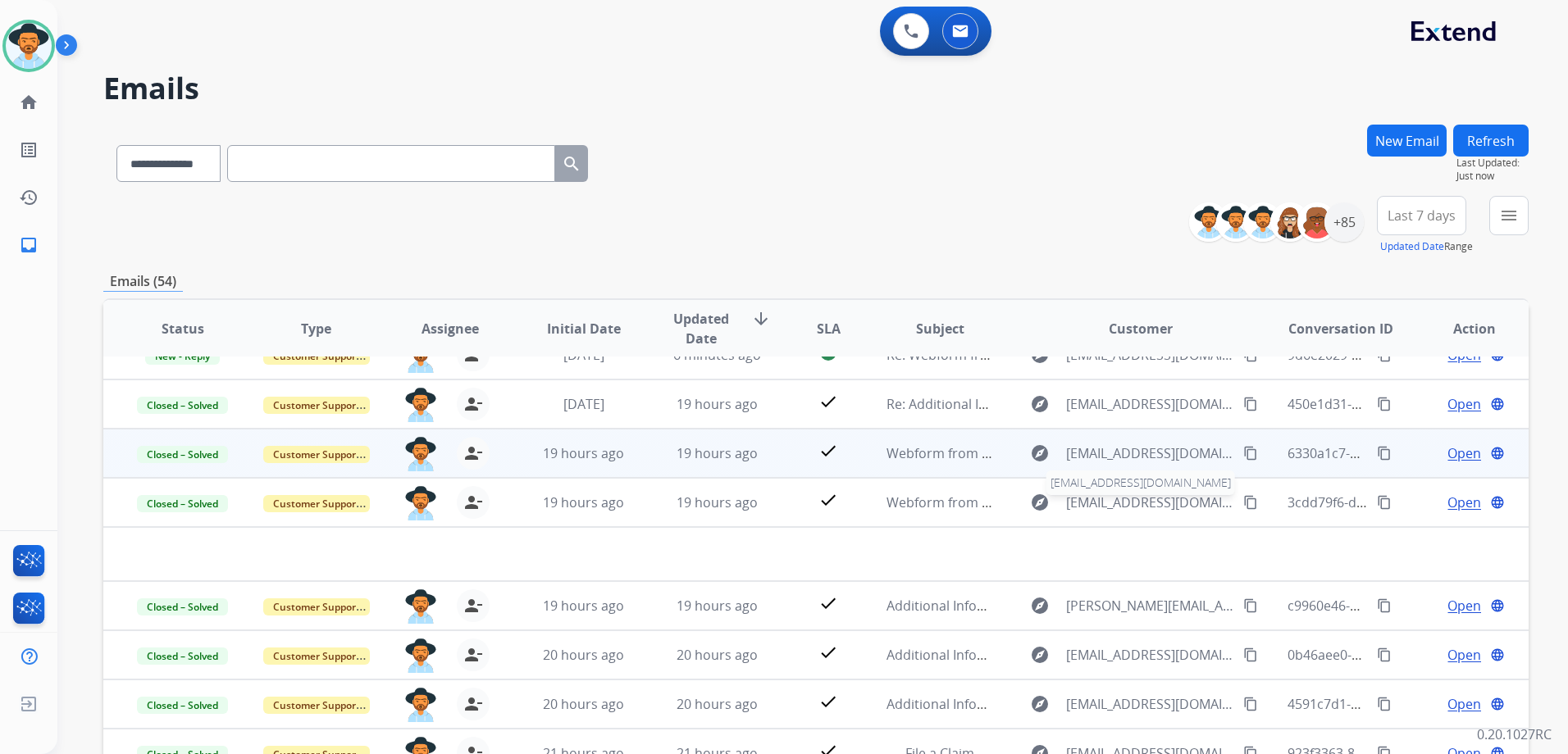
scroll to position [0, 0]
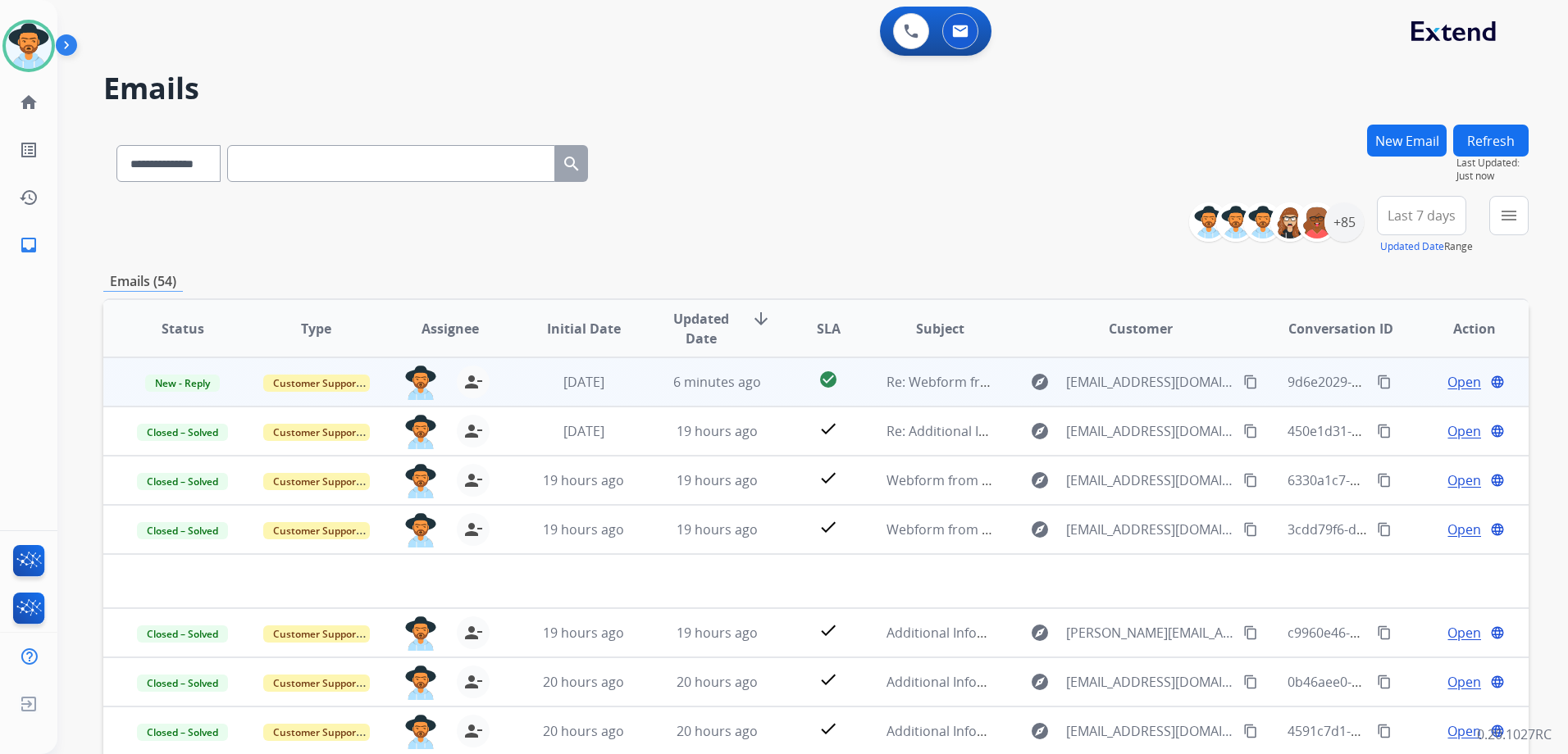
click at [1461, 381] on span "Open" at bounding box center [1464, 382] width 34 height 19
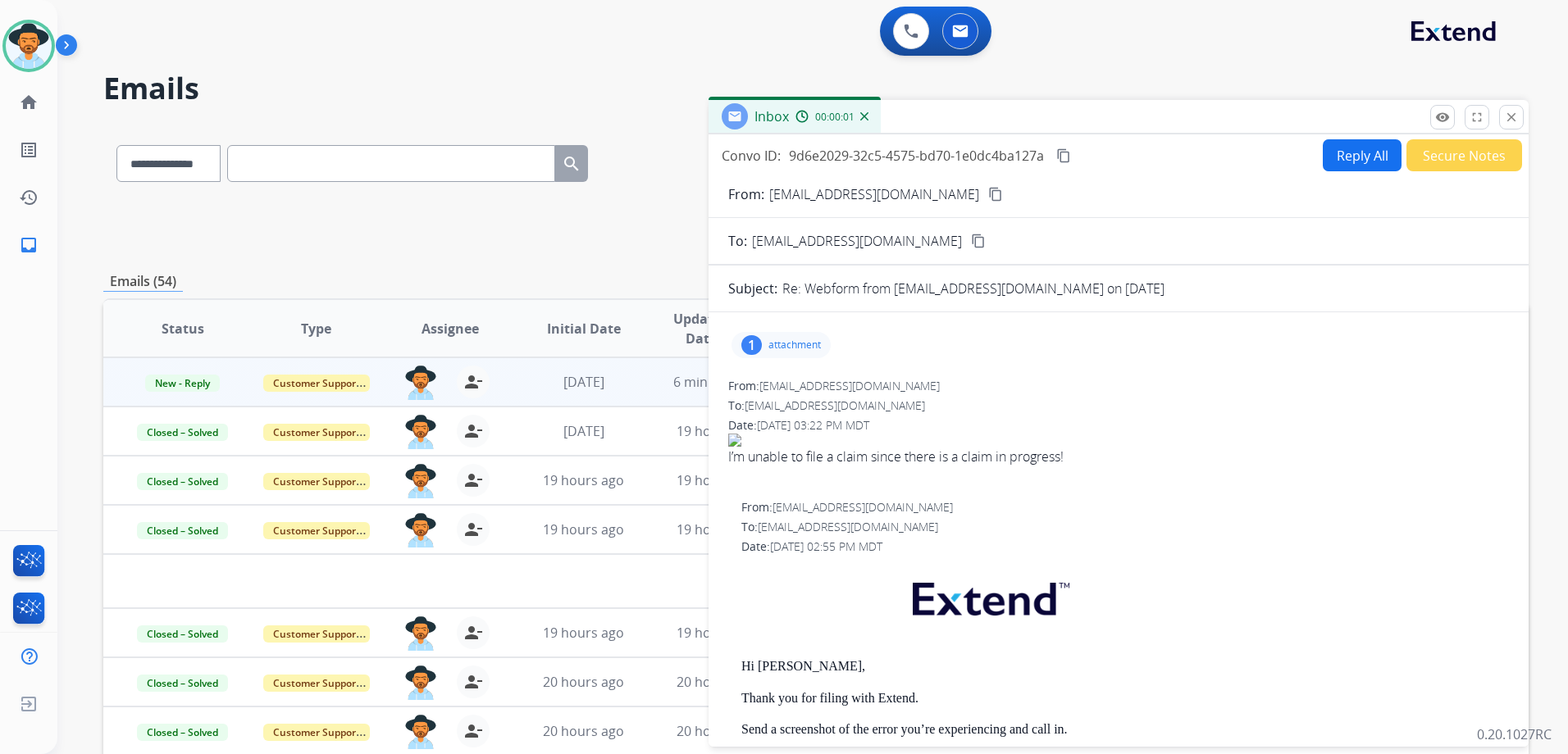
click at [755, 344] on div "1" at bounding box center [751, 345] width 20 height 19
click at [796, 380] on div at bounding box center [785, 386] width 82 height 57
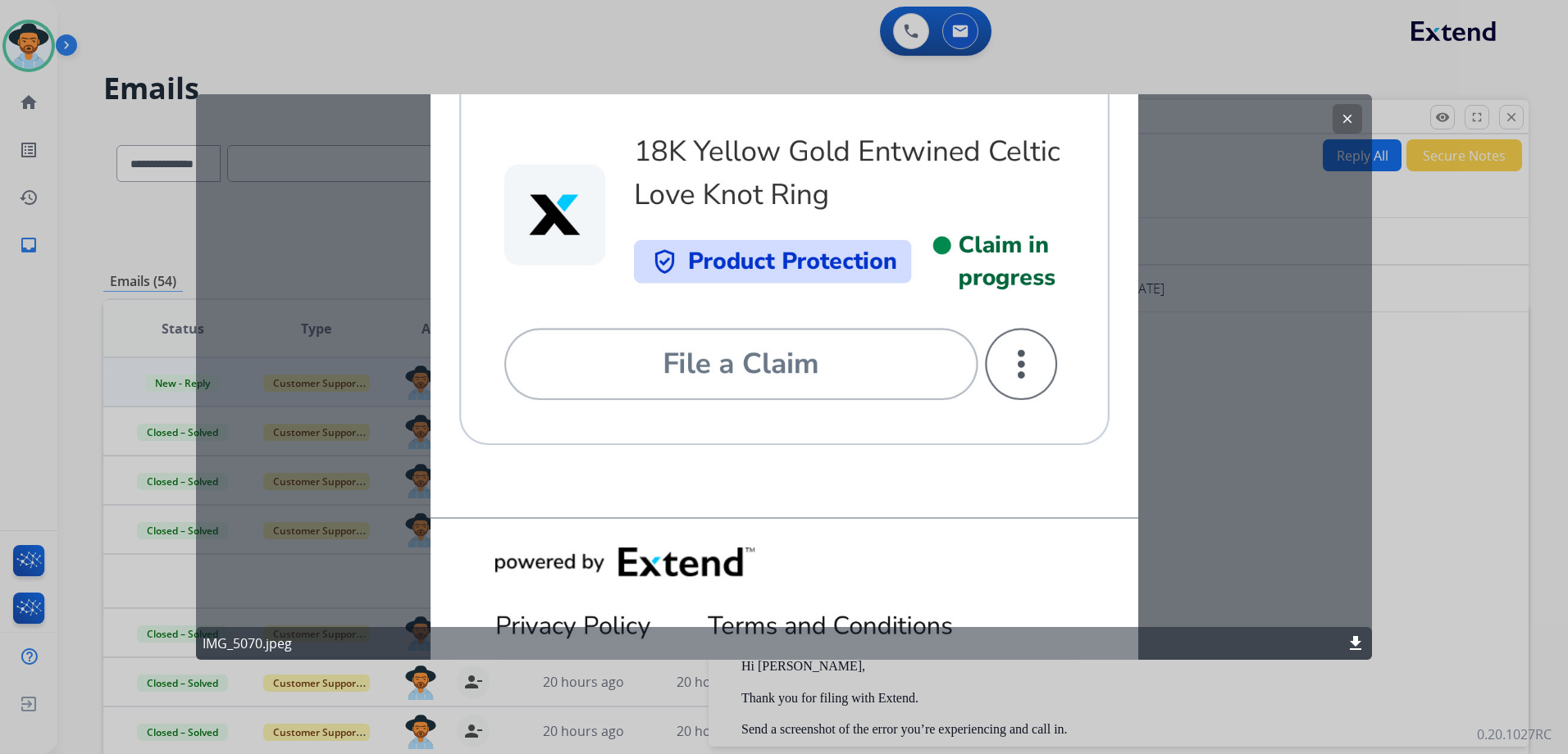
click at [1341, 122] on mat-icon "clear" at bounding box center [1347, 118] width 15 height 15
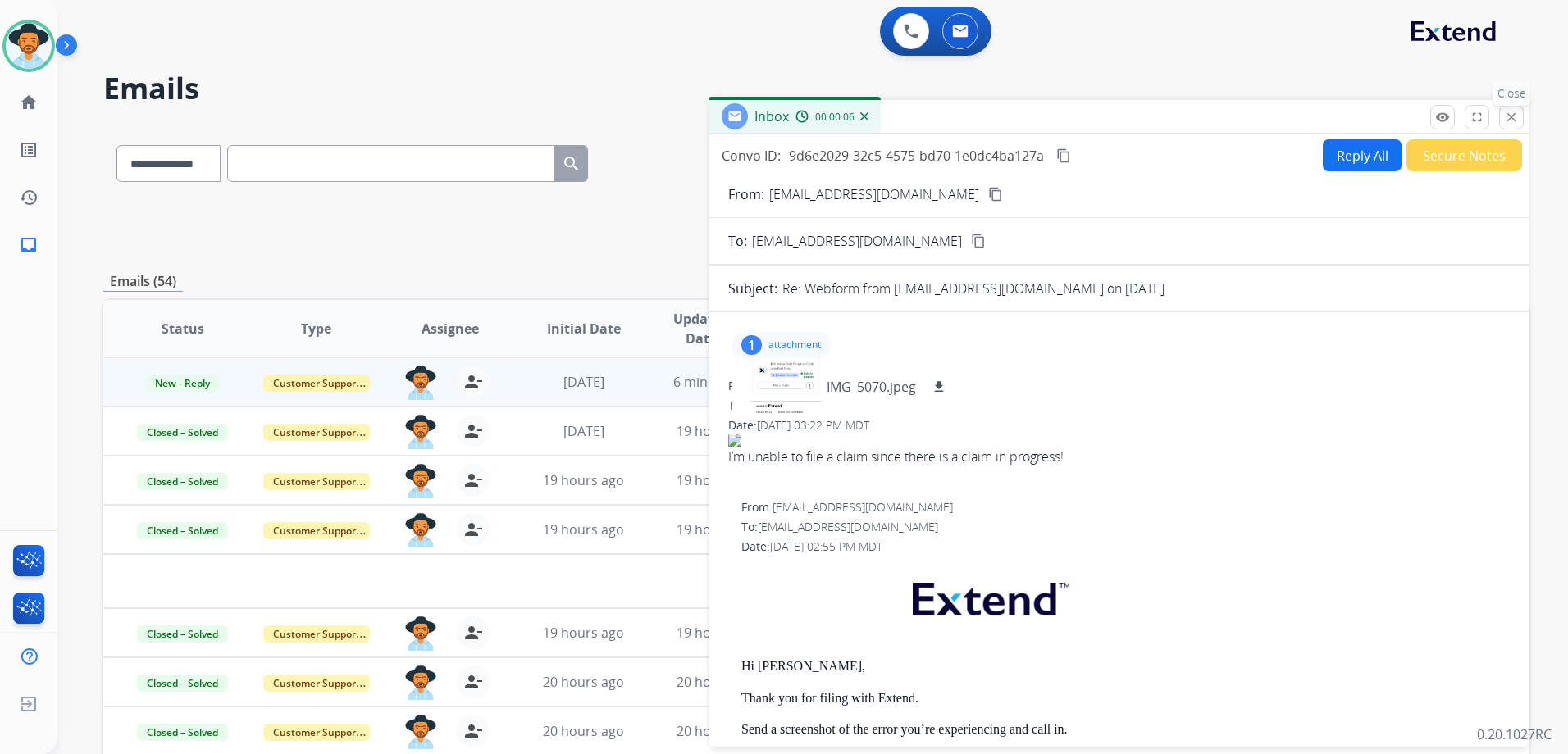
click at [1510, 115] on mat-icon "close" at bounding box center [1511, 117] width 15 height 15
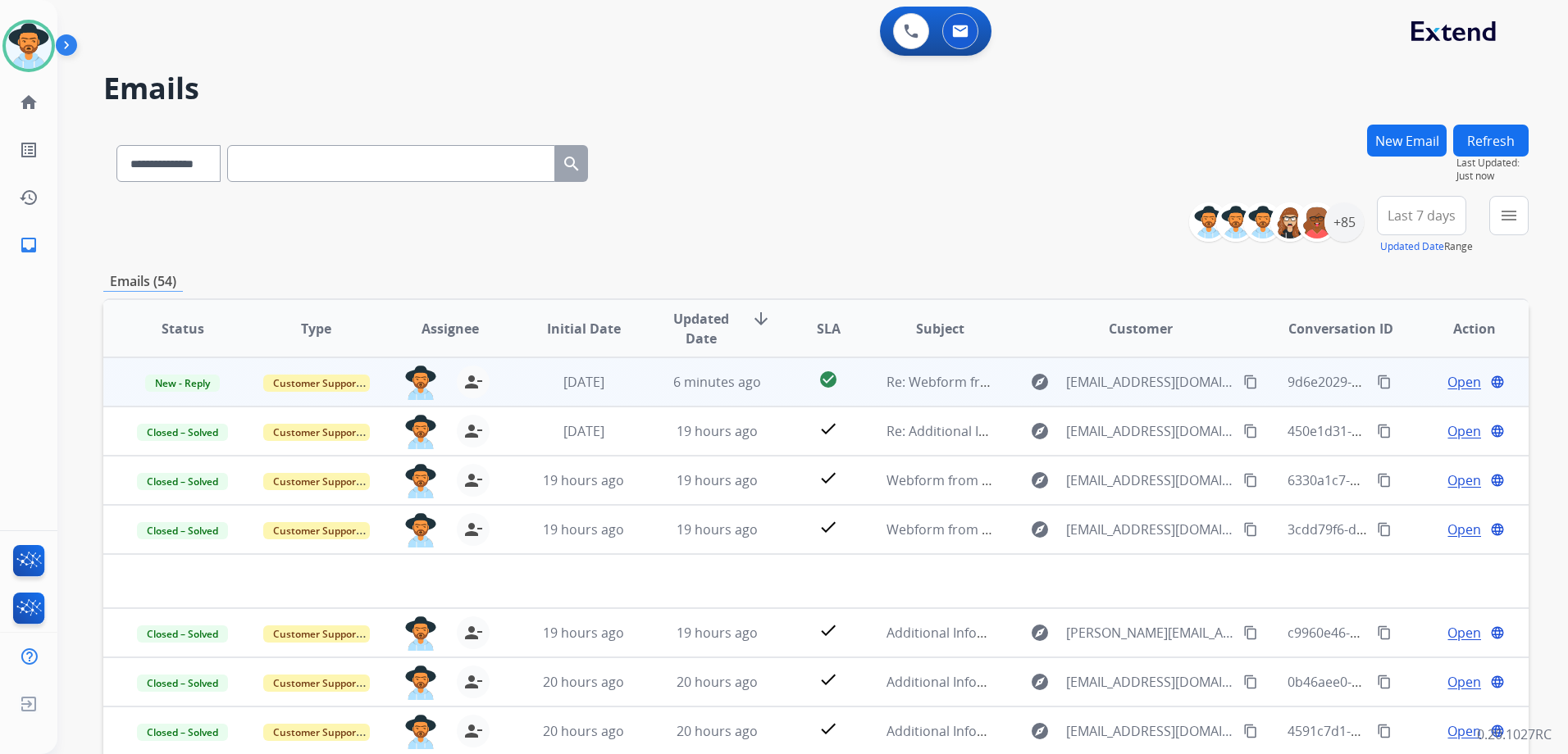
click at [1243, 377] on mat-icon "content_copy" at bounding box center [1250, 382] width 15 height 15
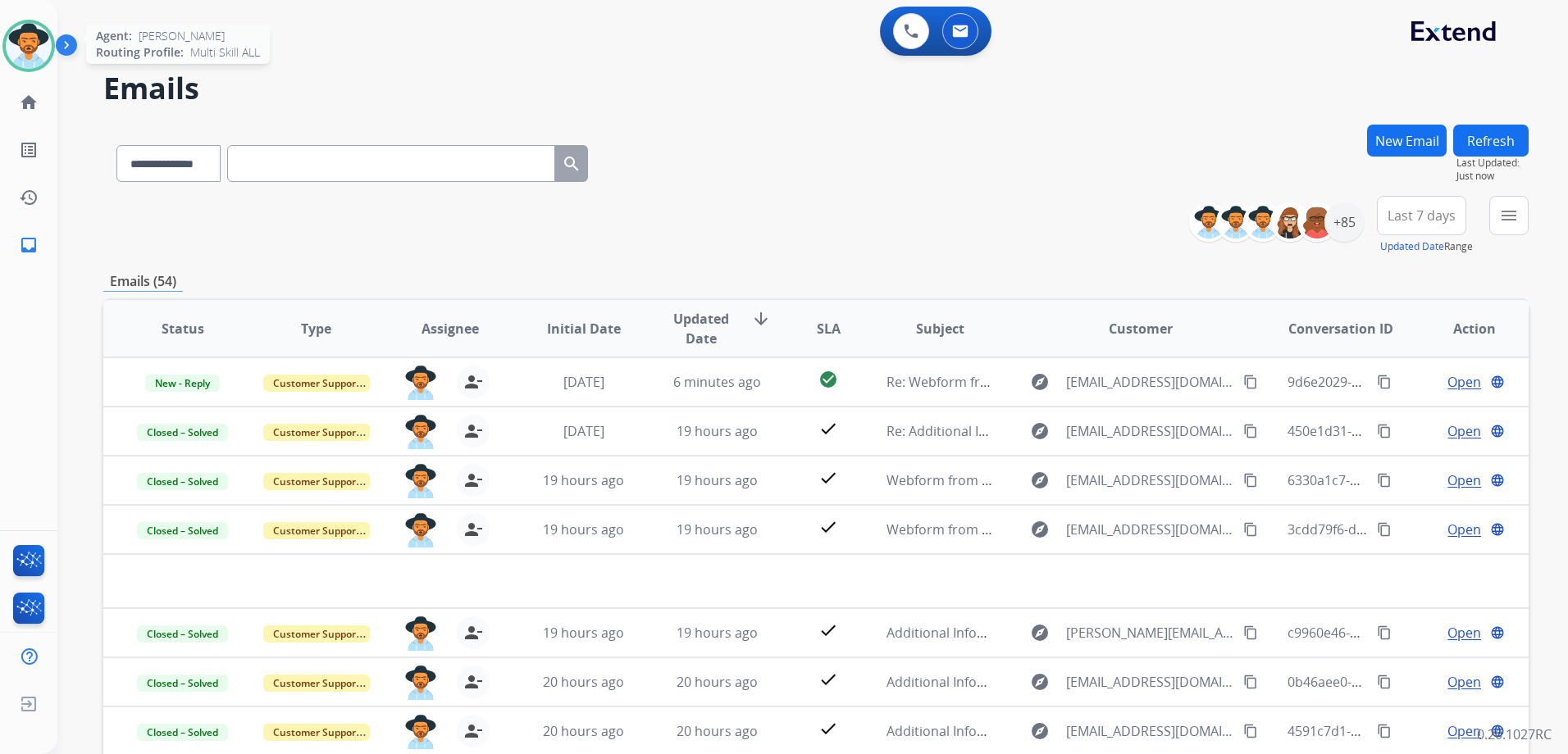
drag, startPoint x: 24, startPoint y: 50, endPoint x: 33, endPoint y: 50, distance: 9.0
click at [23, 50] on img at bounding box center [29, 46] width 46 height 46
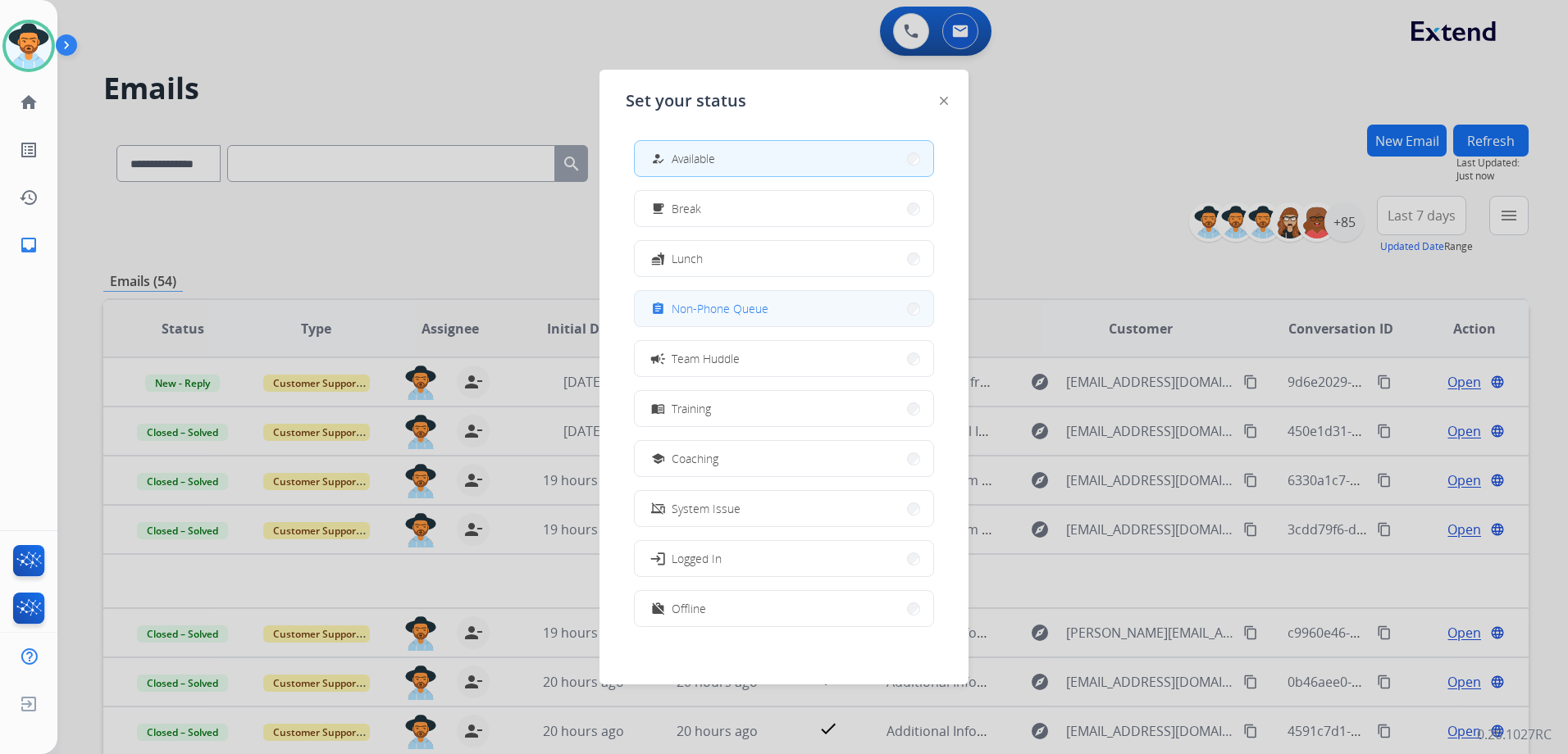
click at [763, 311] on span "Non-Phone Queue" at bounding box center [720, 309] width 97 height 18
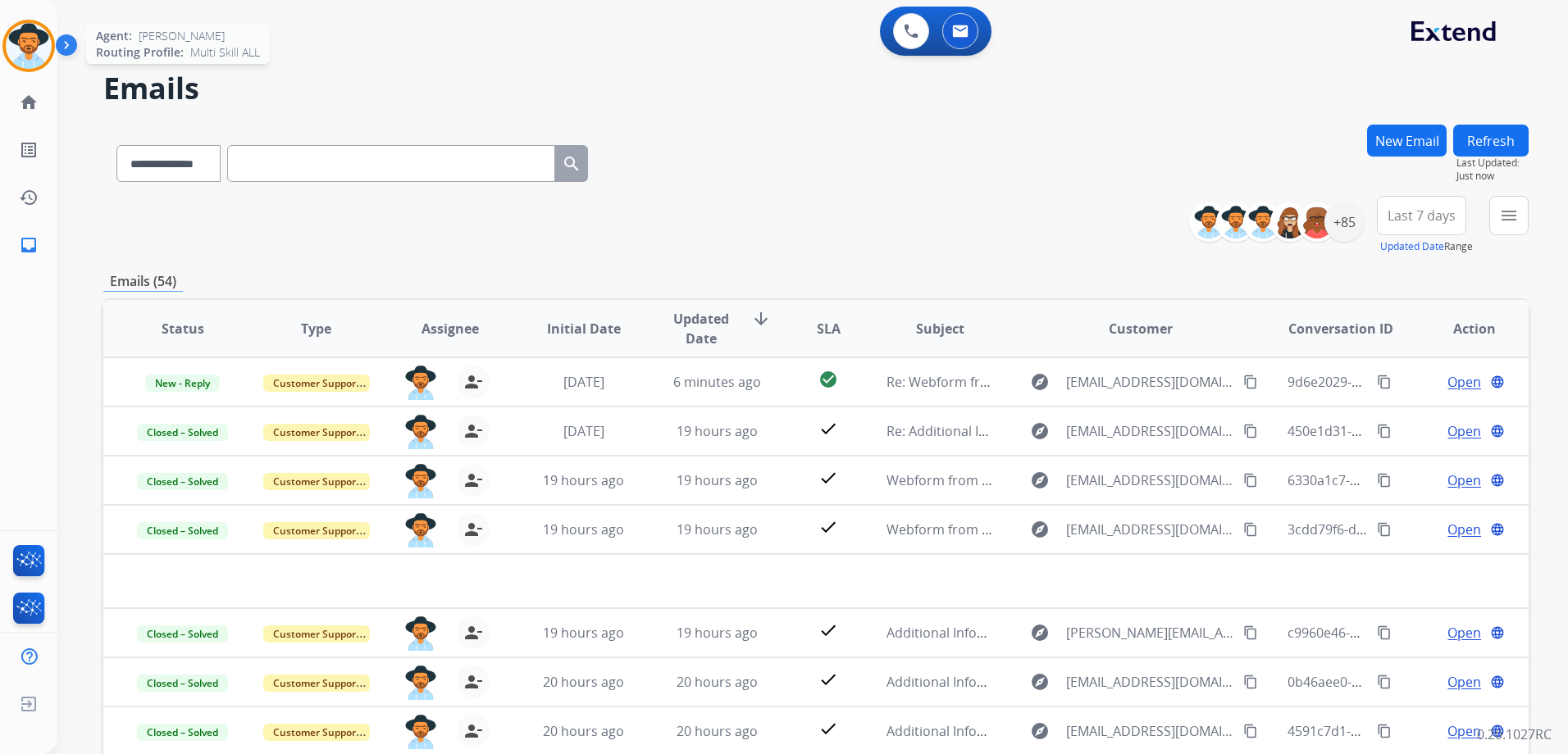
click at [20, 52] on img at bounding box center [29, 46] width 46 height 46
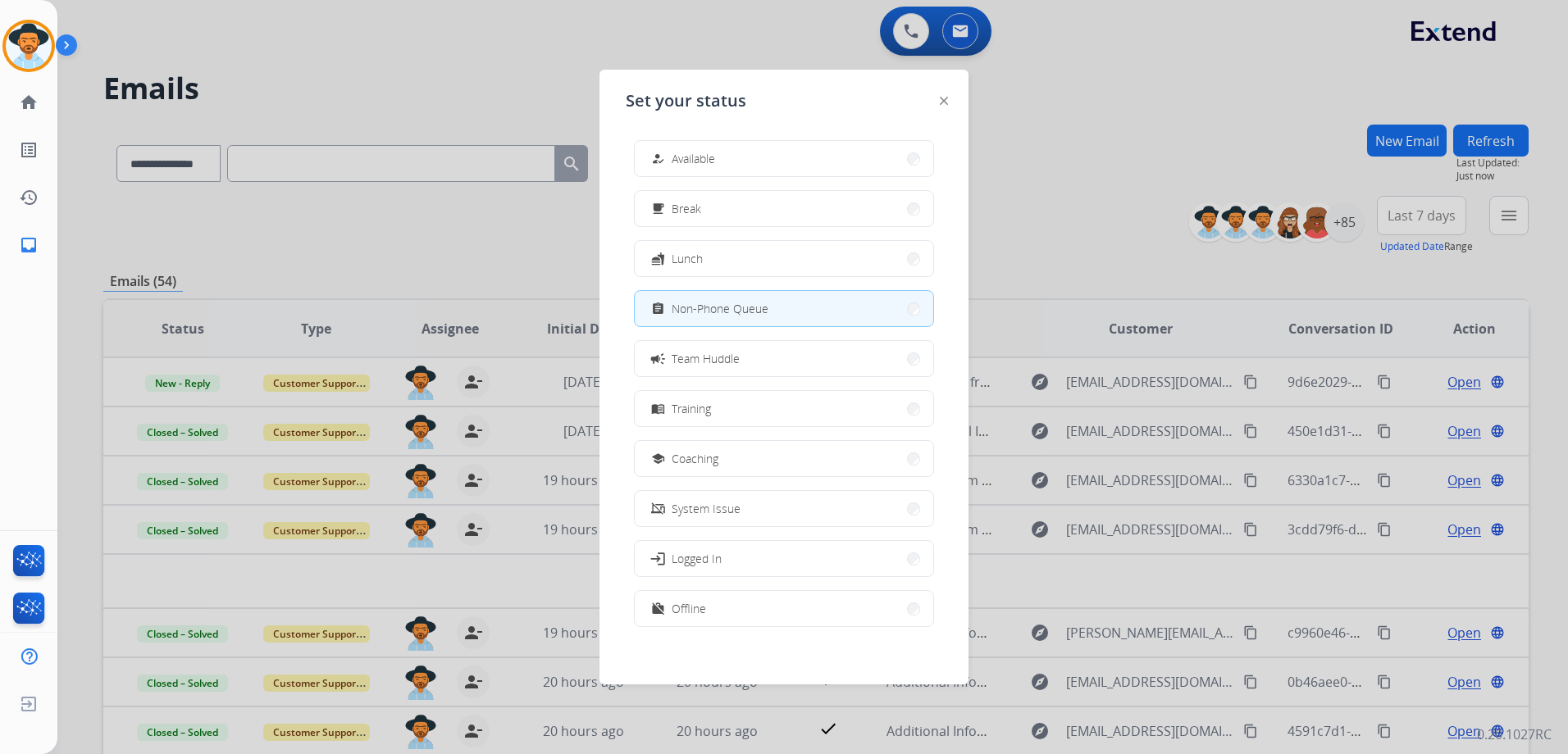
click at [347, 289] on div at bounding box center [784, 377] width 1568 height 754
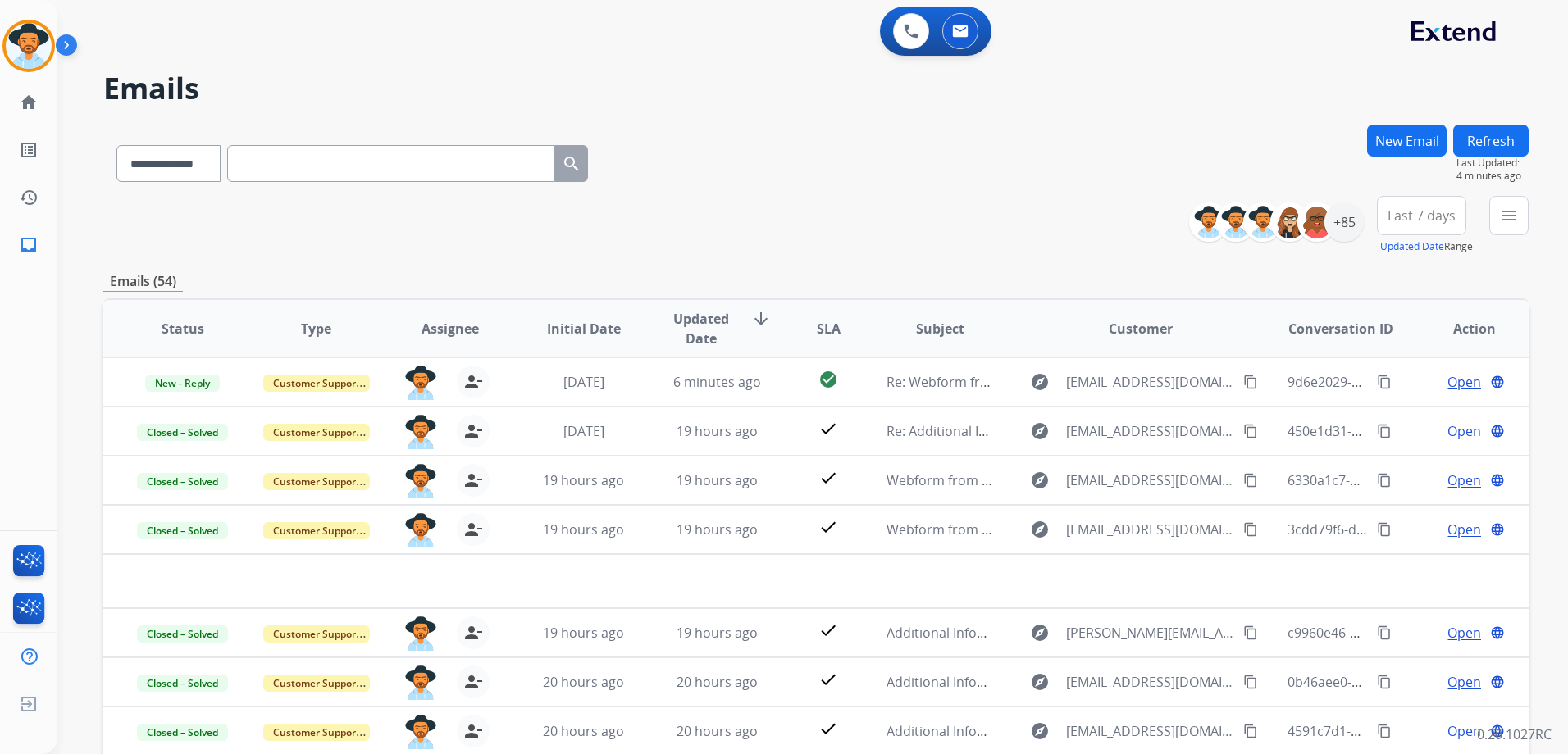
click at [186, 237] on div "**********" at bounding box center [815, 225] width 1425 height 59
click at [20, 41] on img at bounding box center [29, 46] width 46 height 46
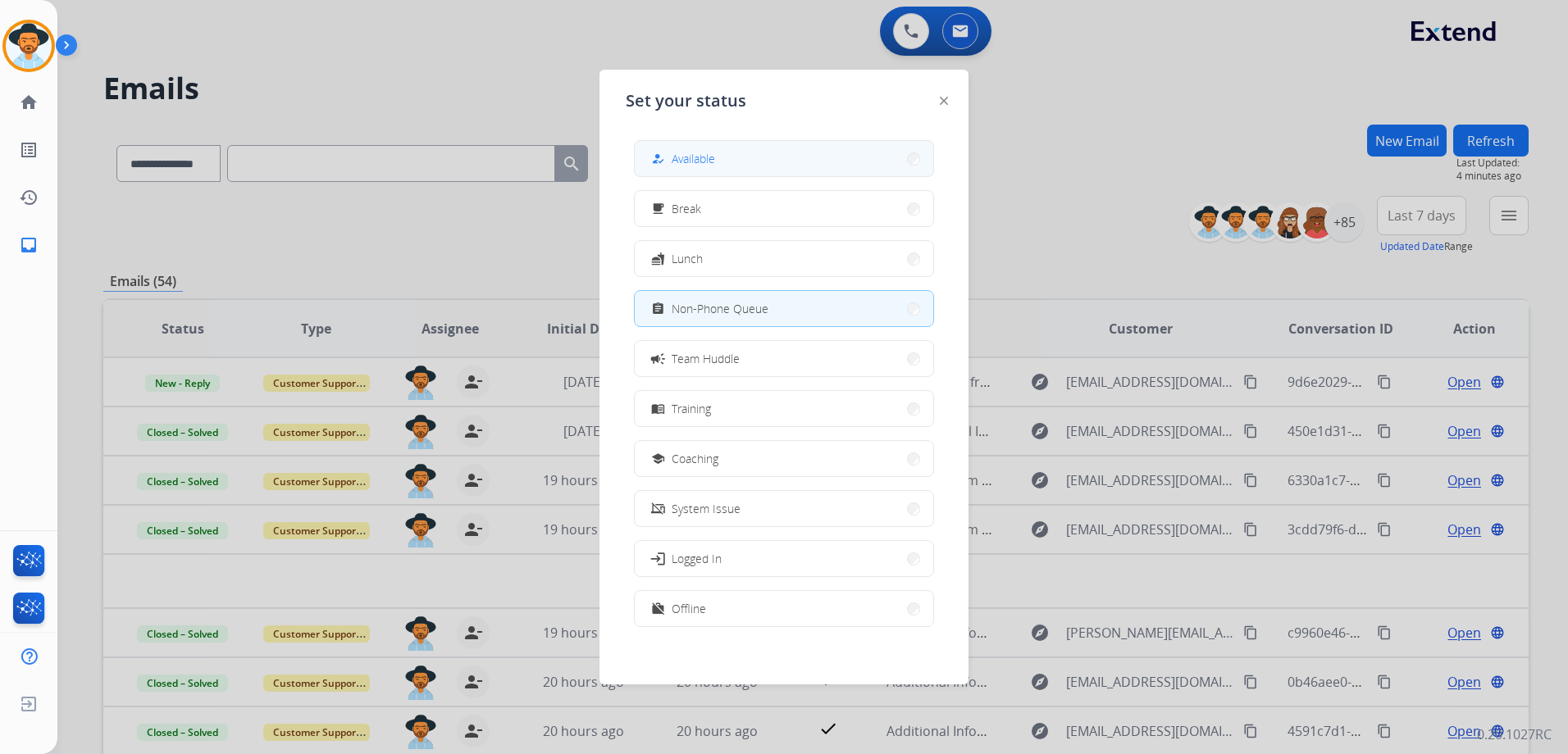
click at [740, 157] on button "how_to_reg Available" at bounding box center [784, 159] width 298 height 35
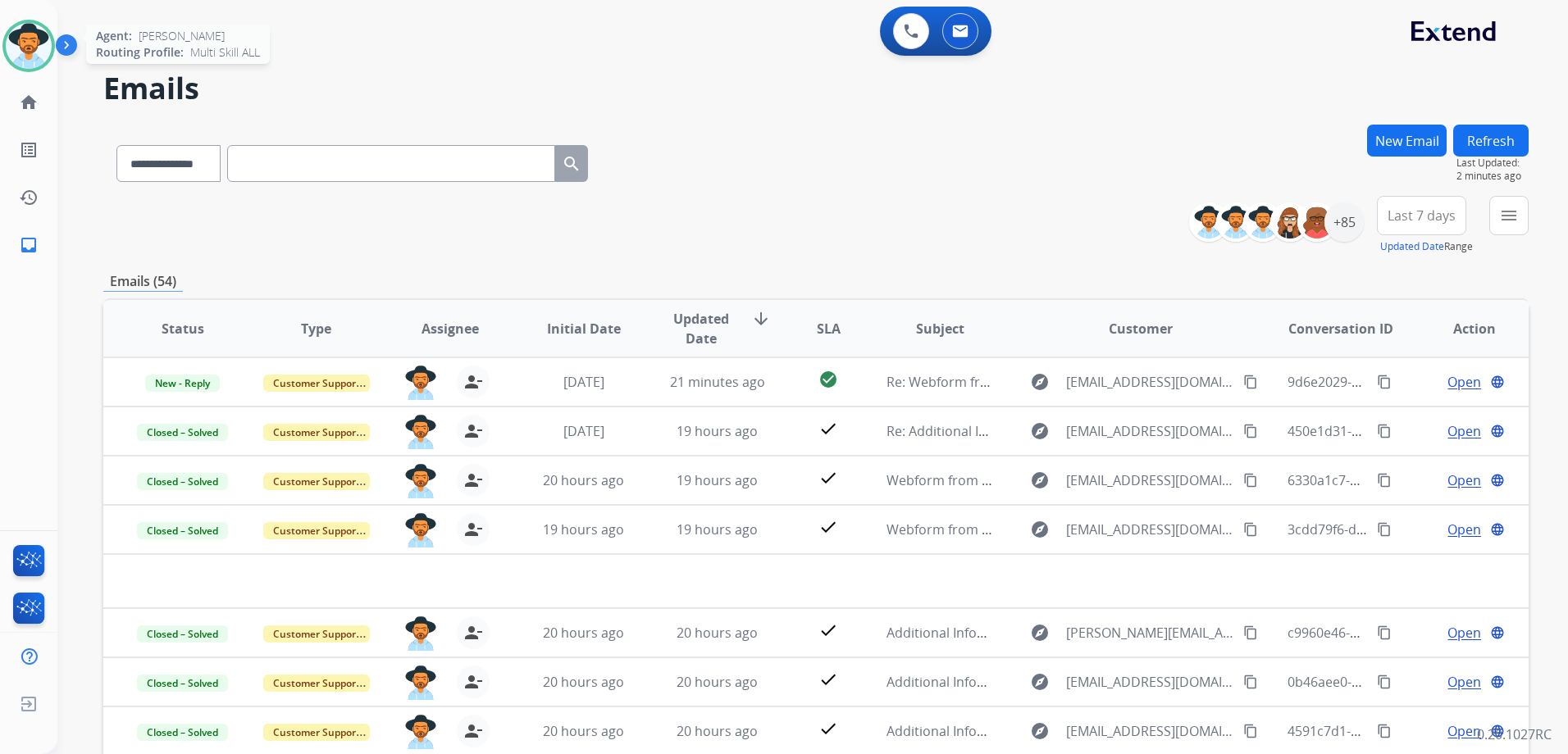
click at [31, 40] on img at bounding box center [29, 46] width 46 height 46
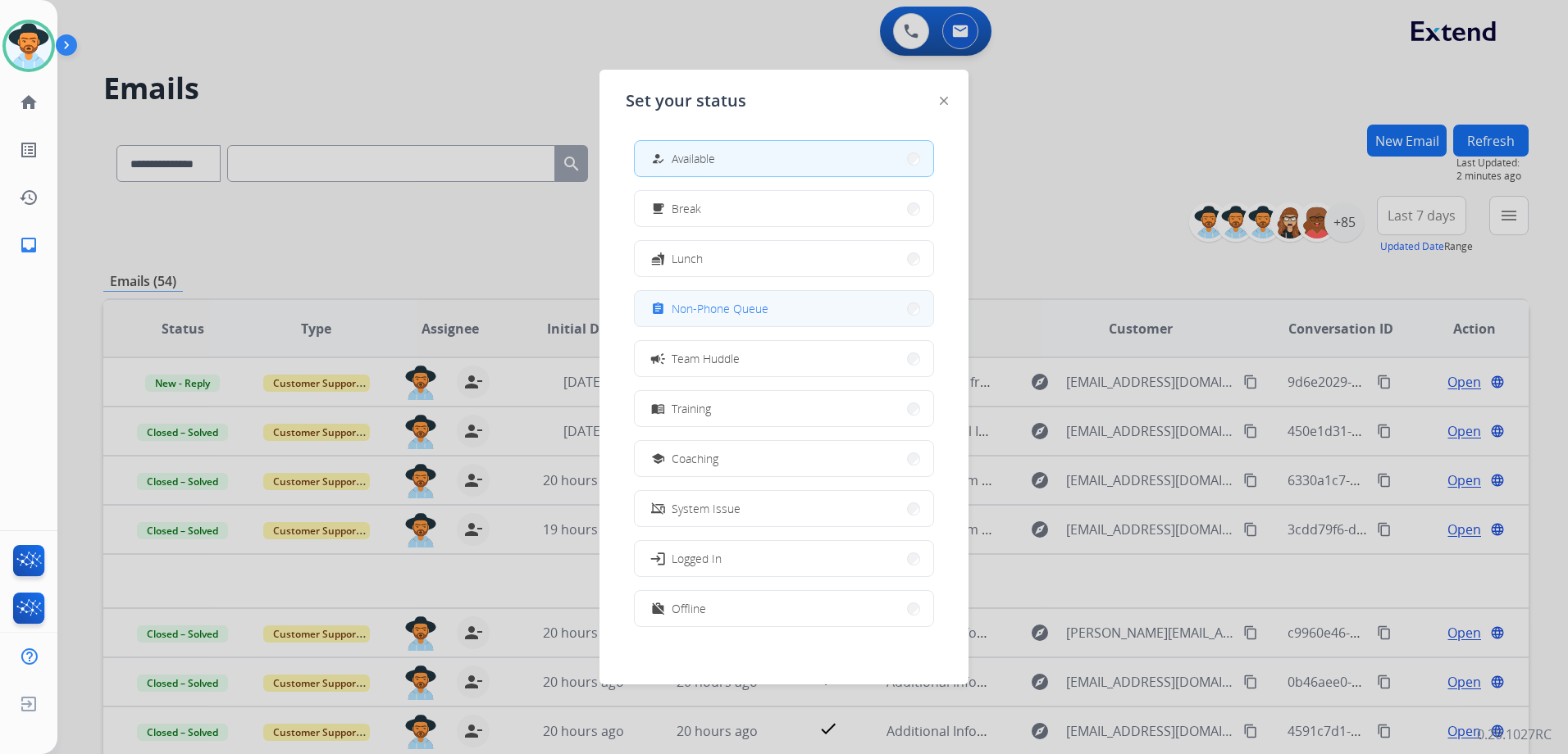
click at [750, 311] on span "Non-Phone Queue" at bounding box center [720, 309] width 97 height 18
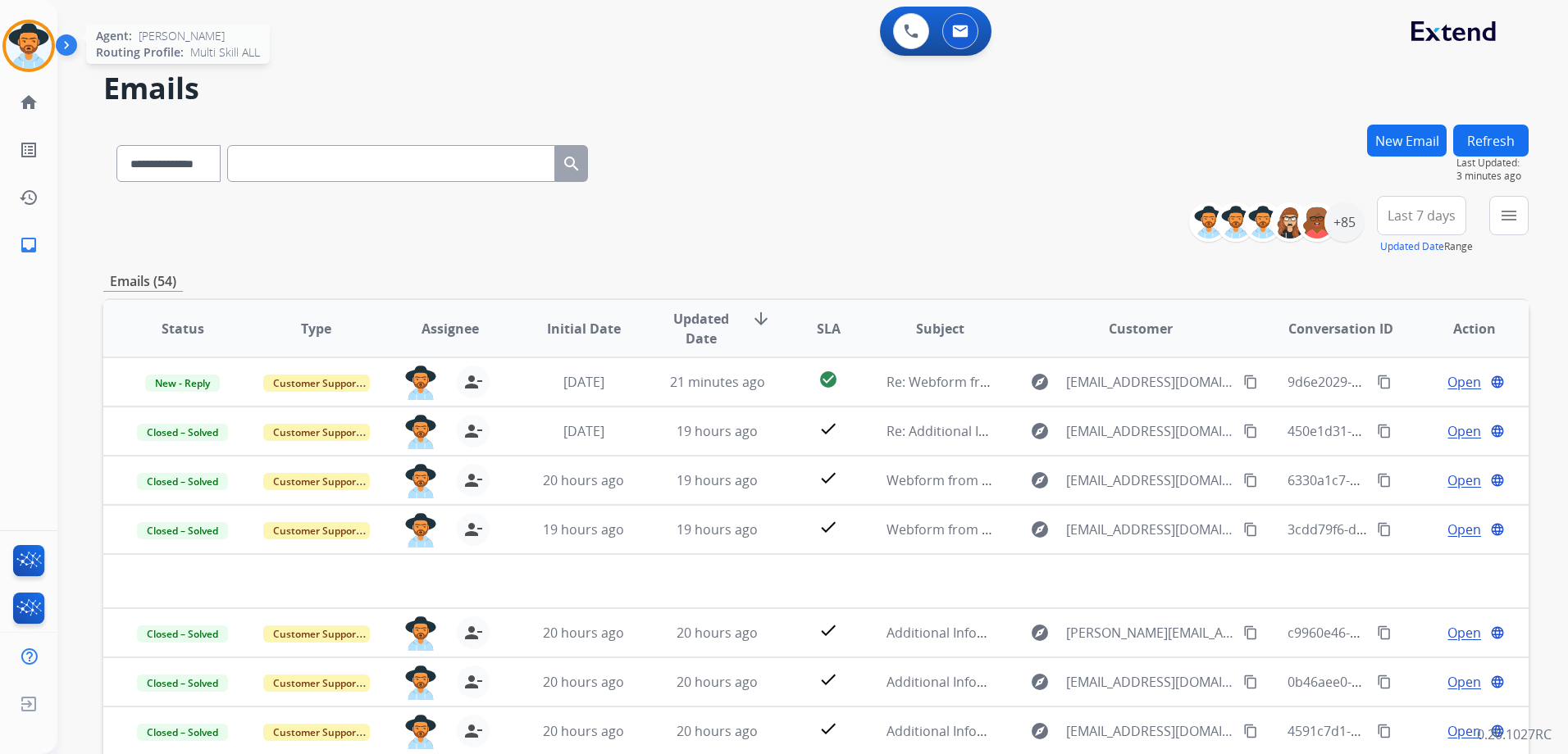
click at [31, 40] on img at bounding box center [29, 46] width 46 height 46
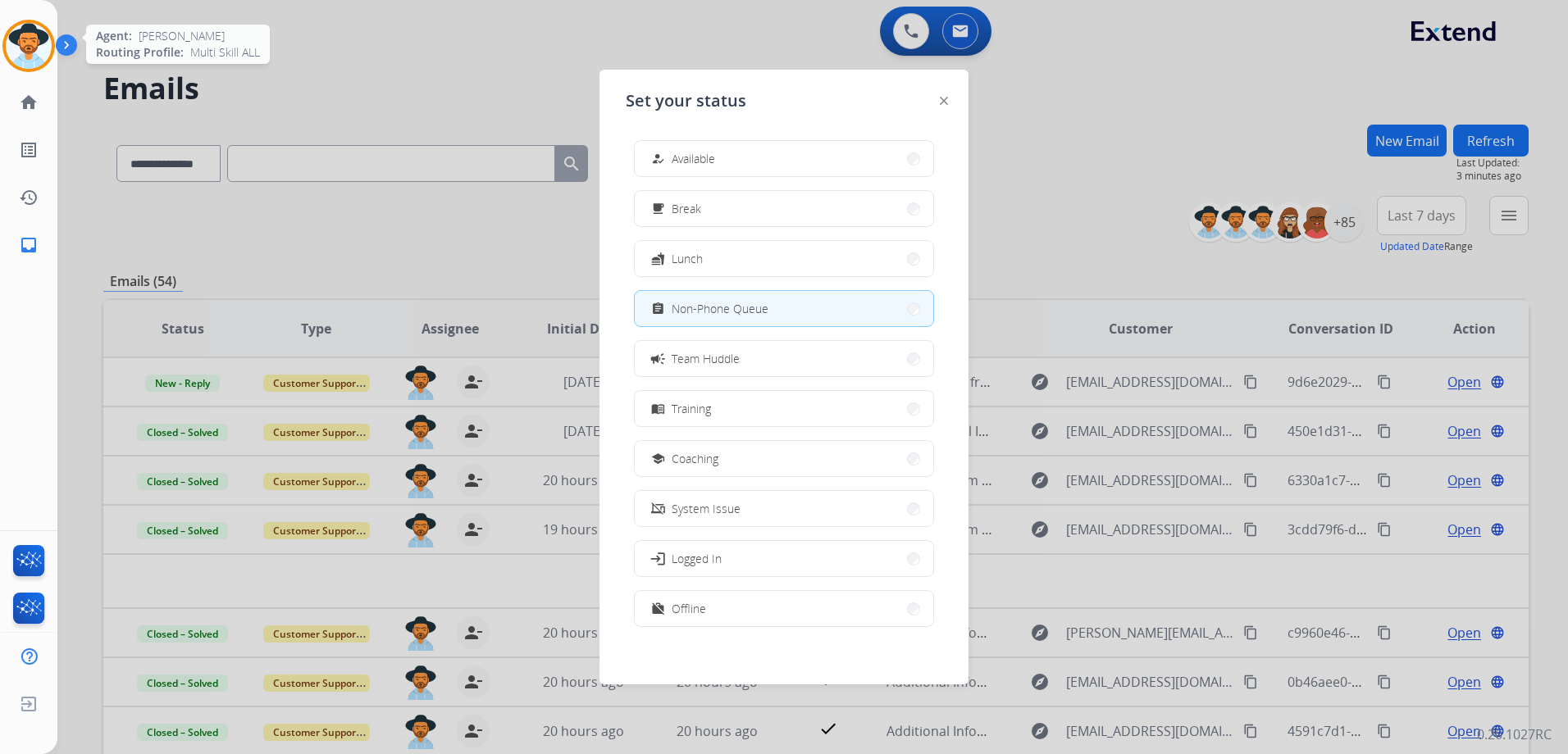
click at [26, 42] on img at bounding box center [29, 46] width 46 height 46
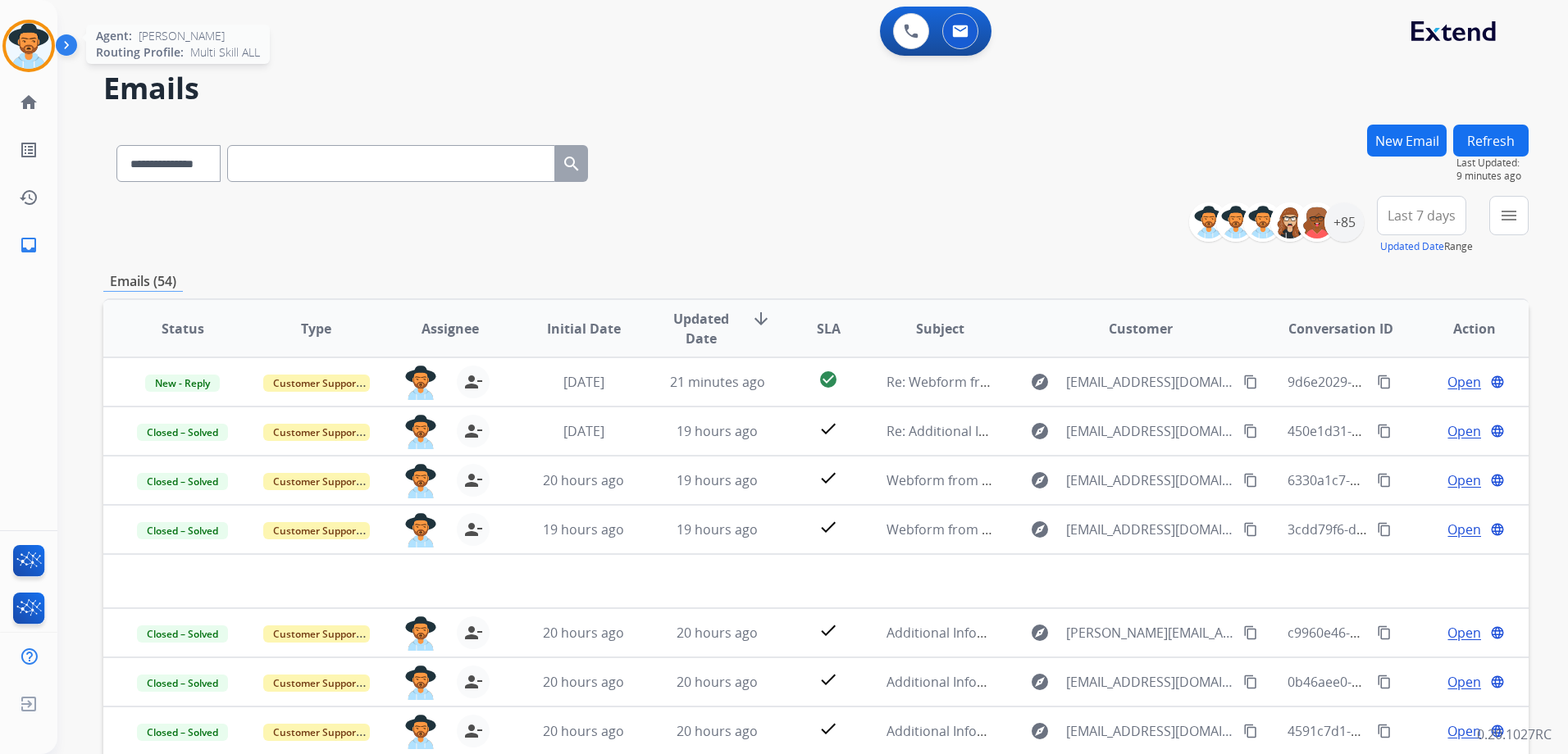
click at [27, 42] on img at bounding box center [29, 46] width 46 height 46
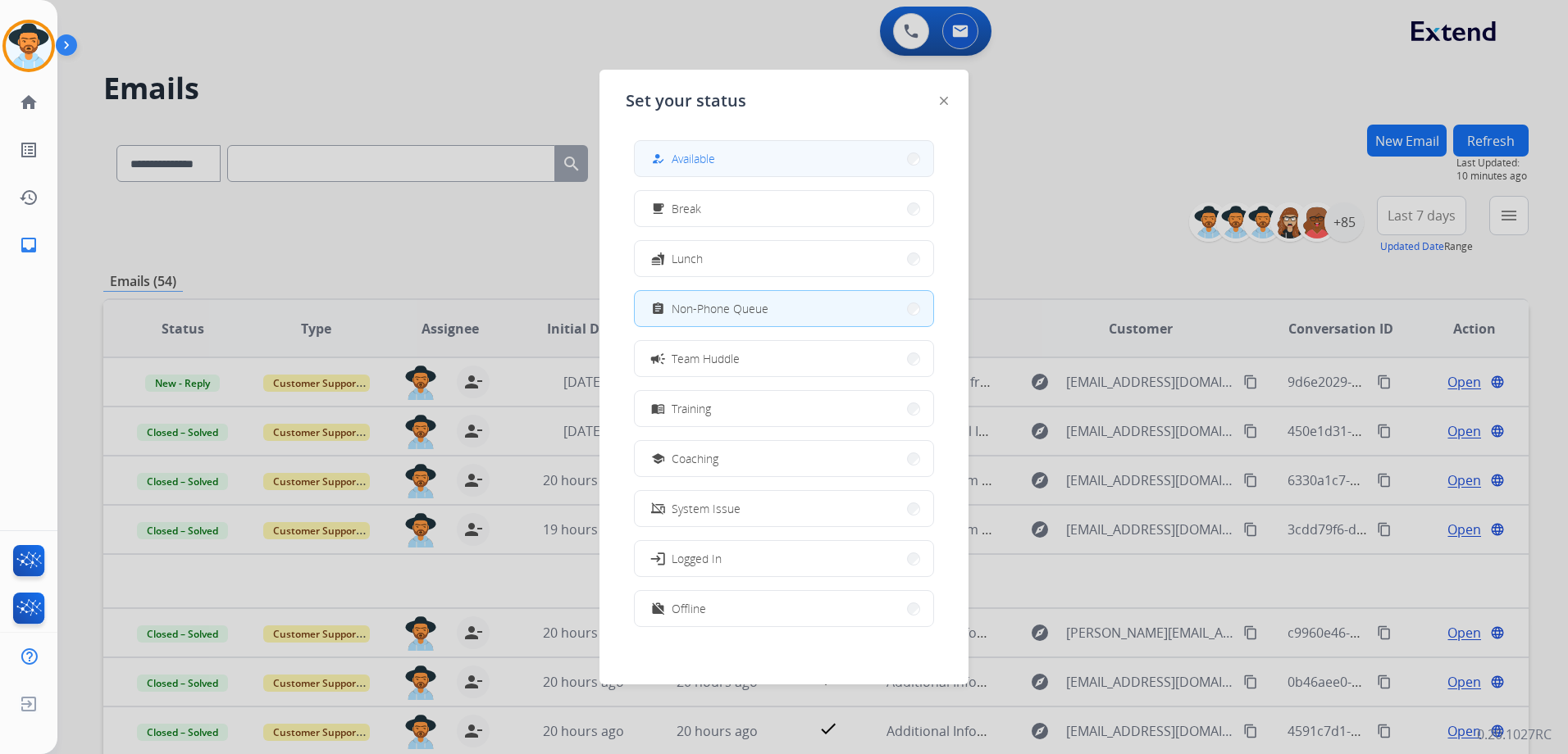
click at [800, 153] on button "how_to_reg Available" at bounding box center [784, 159] width 298 height 35
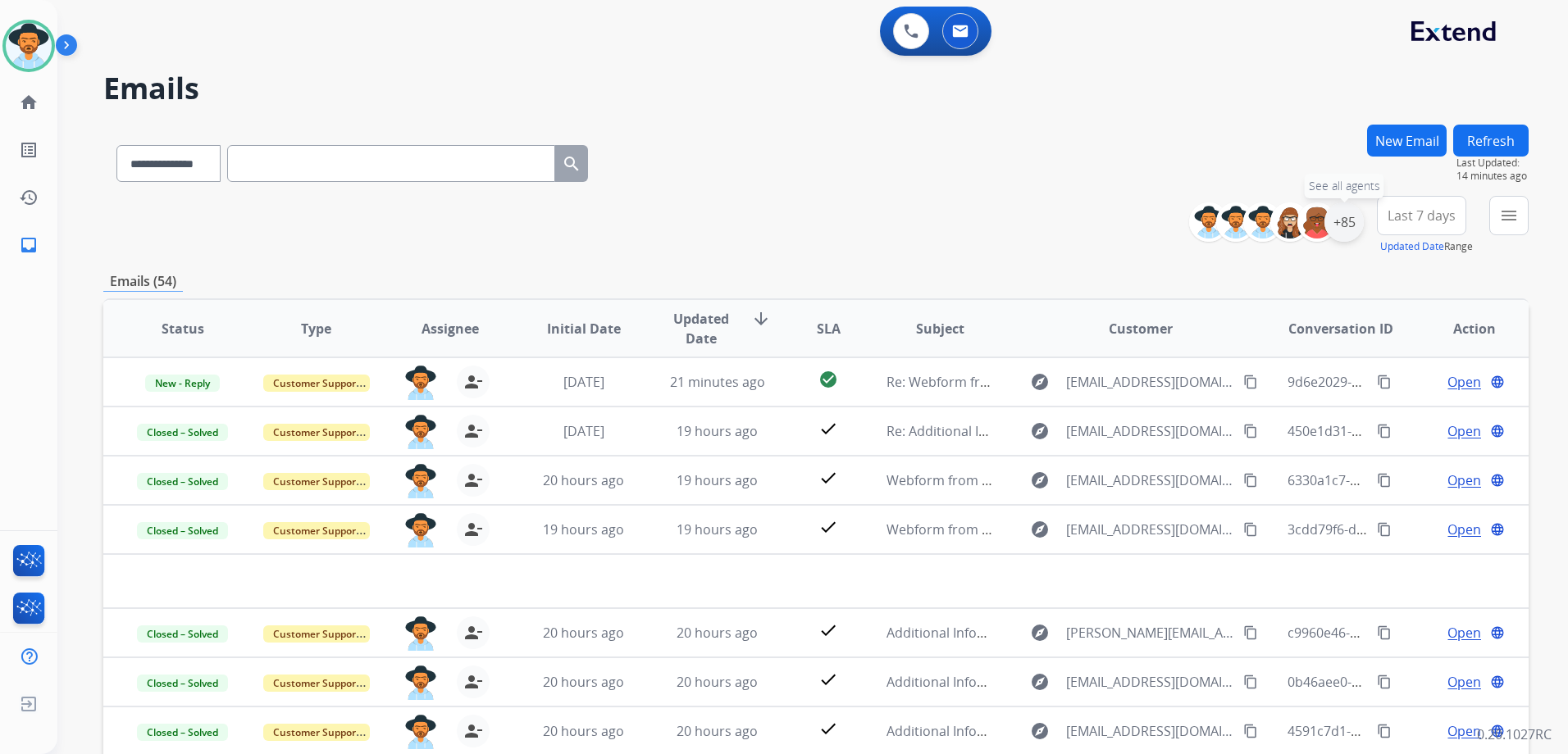
click at [1340, 221] on div "+85" at bounding box center [1344, 222] width 40 height 40
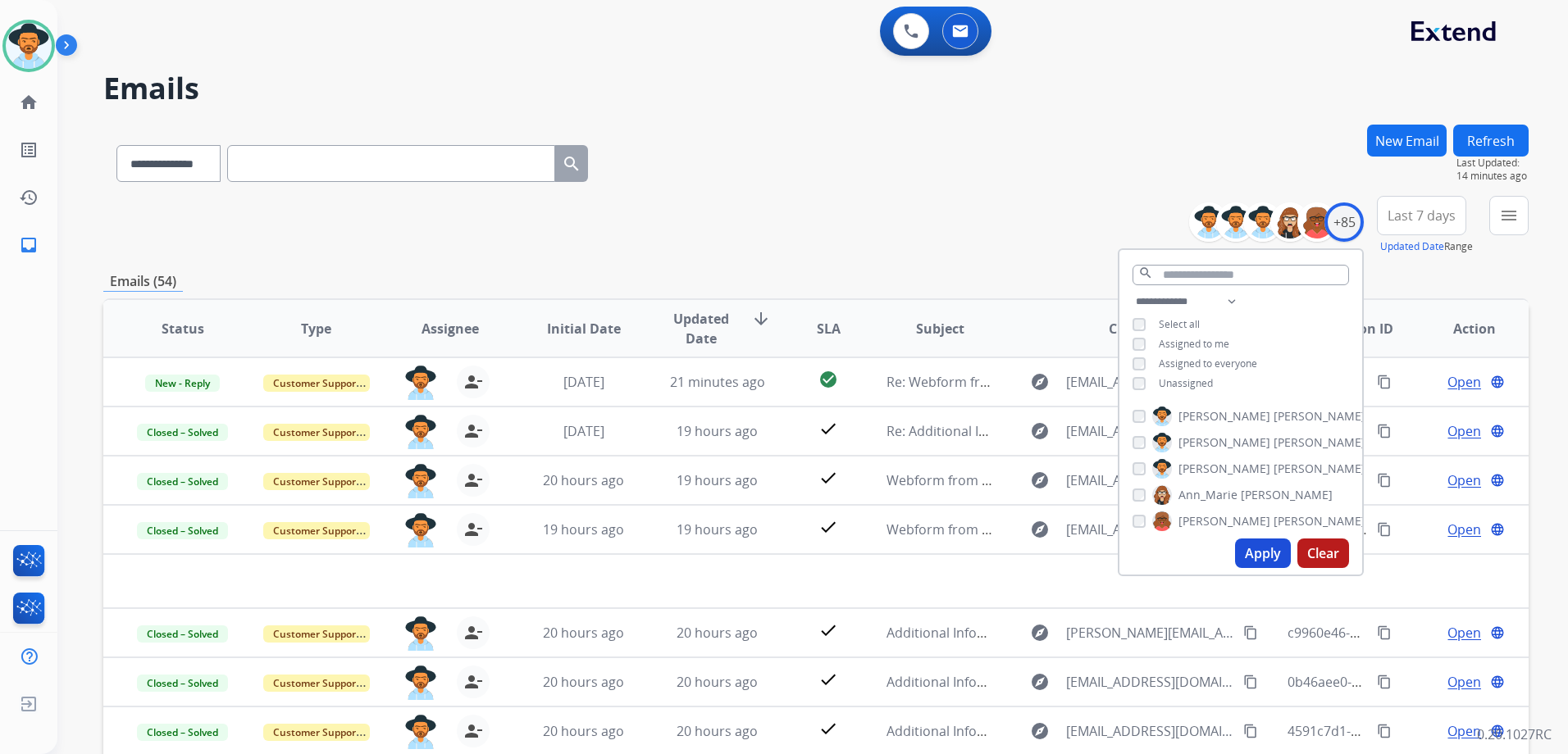
click at [1190, 376] on span "Unassigned" at bounding box center [1185, 383] width 54 height 14
click at [1194, 338] on span "Assigned to me" at bounding box center [1194, 344] width 71 height 14
click at [1269, 553] on button "Apply" at bounding box center [1262, 552] width 56 height 29
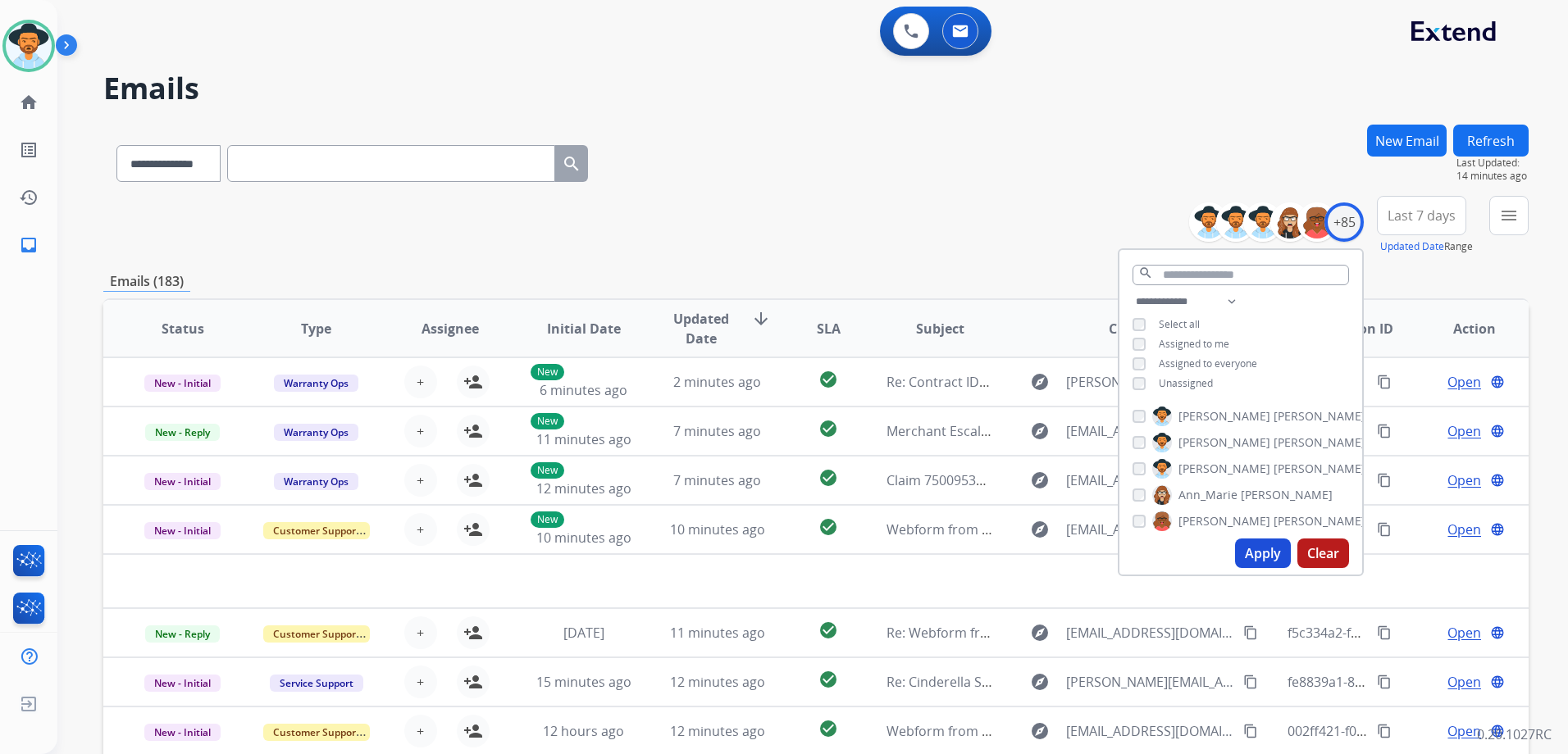
click at [999, 215] on div "**********" at bounding box center [815, 225] width 1425 height 59
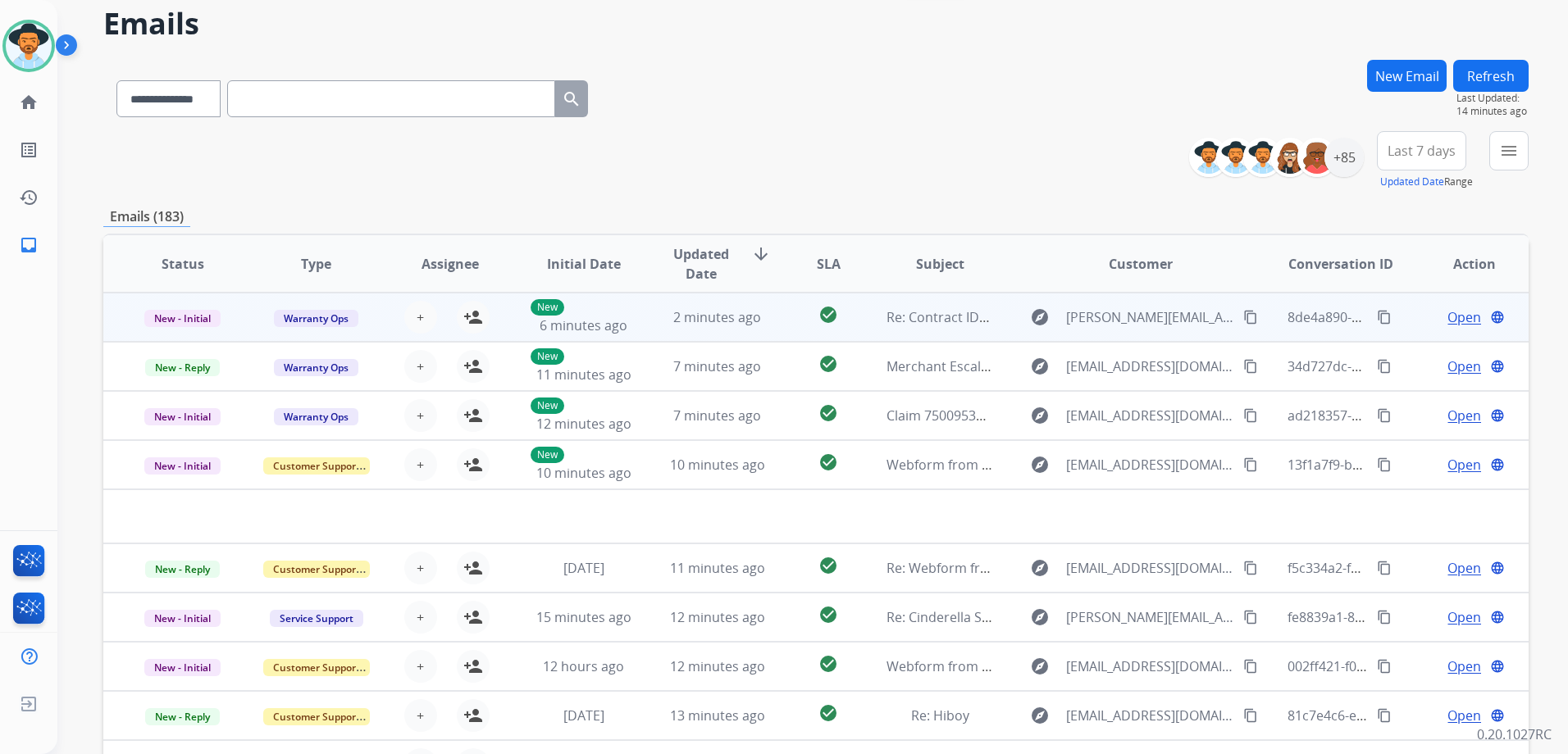
scroll to position [15, 0]
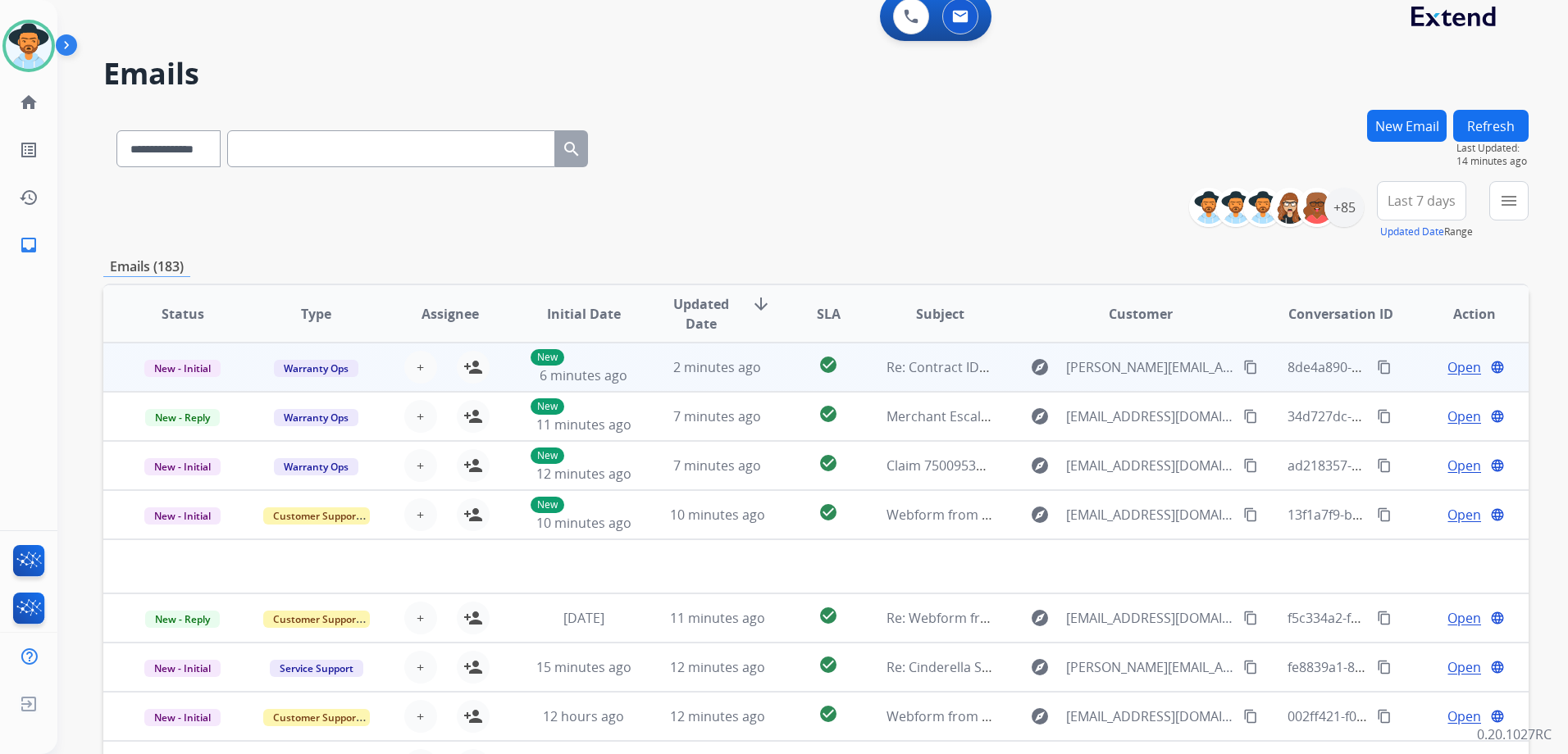
click at [1402, 364] on td "Open language" at bounding box center [1460, 367] width 133 height 49
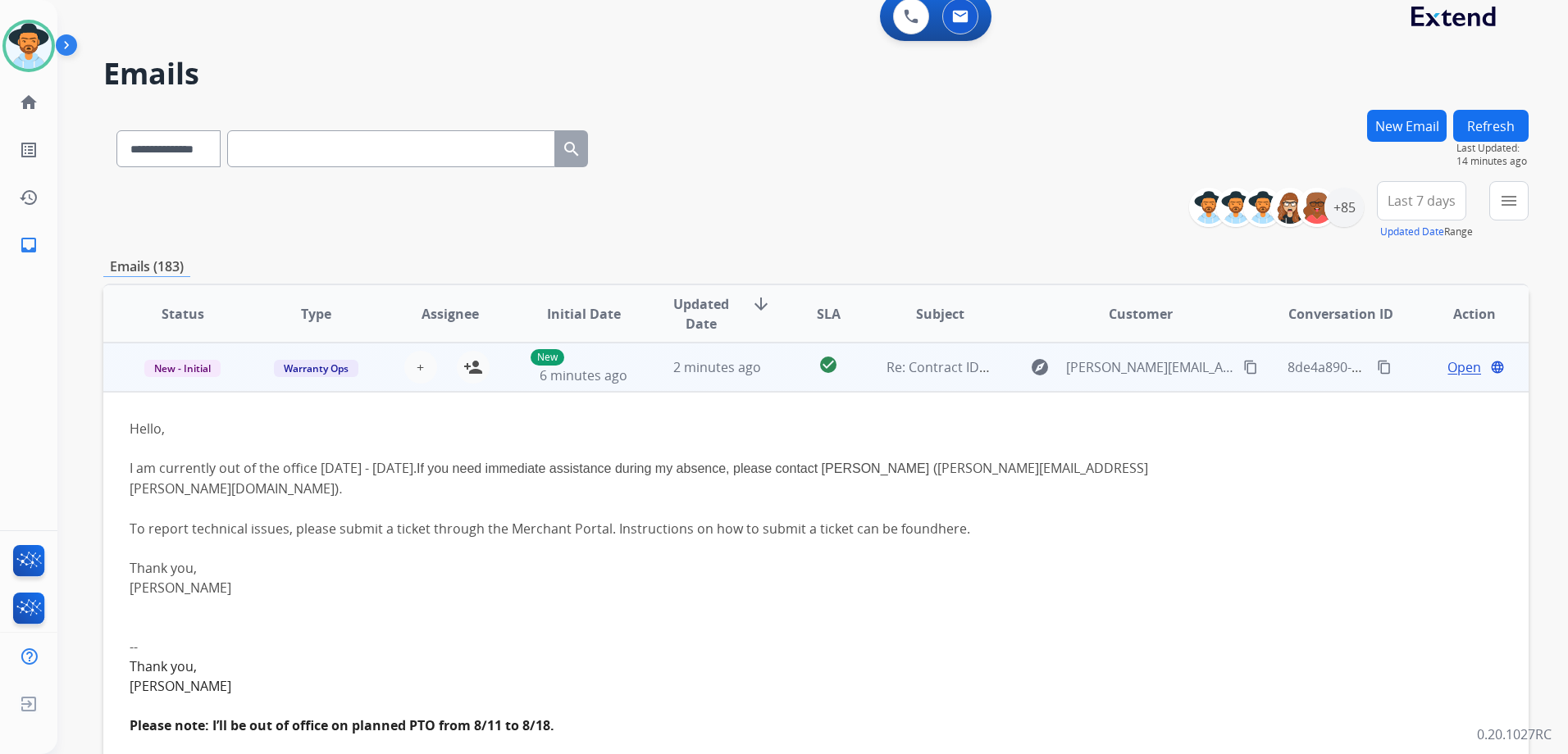
click at [1402, 364] on td "Open language" at bounding box center [1460, 367] width 133 height 49
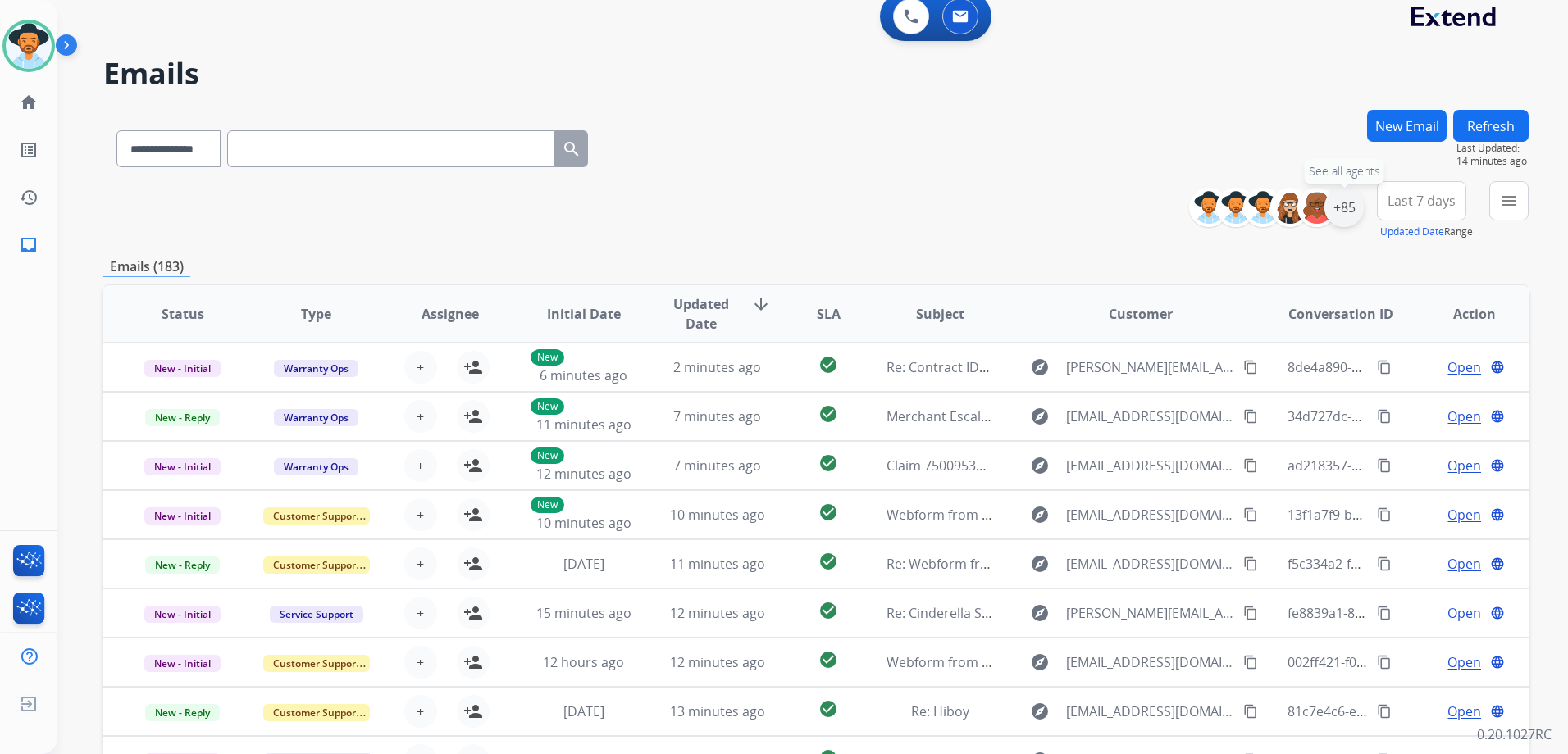
click at [1347, 208] on div "+85" at bounding box center [1344, 207] width 40 height 40
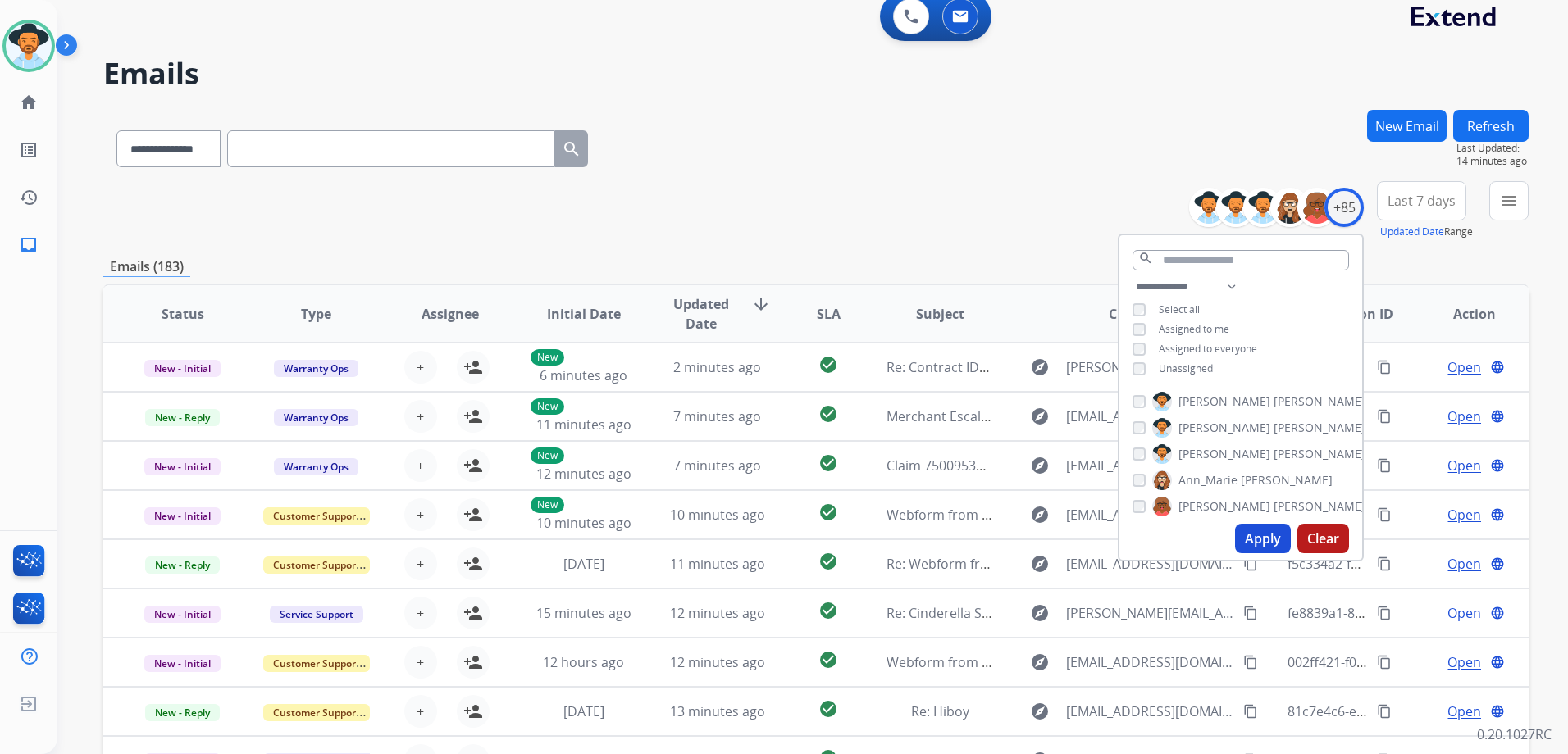
click at [1009, 209] on div "**********" at bounding box center [815, 210] width 1425 height 59
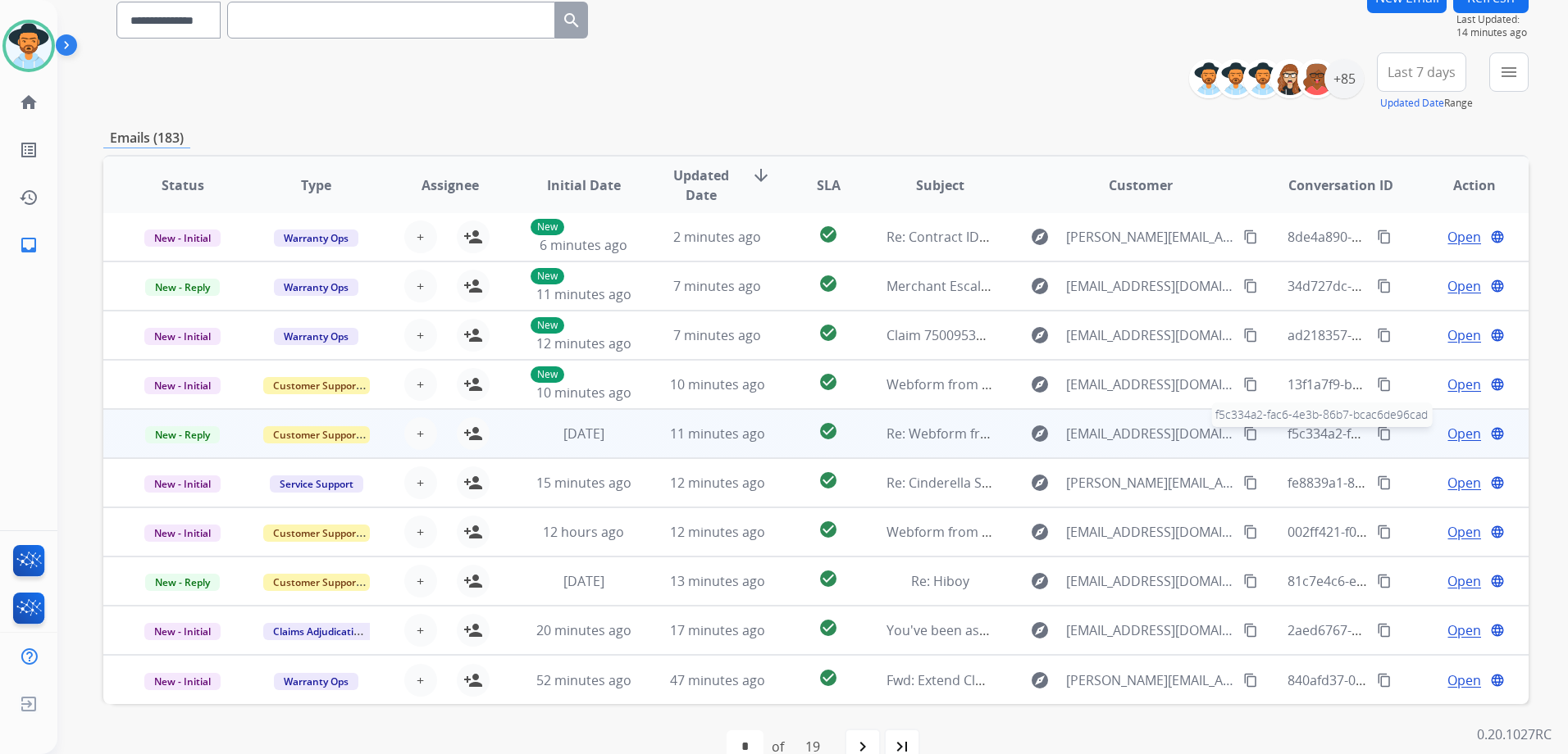
scroll to position [179, 0]
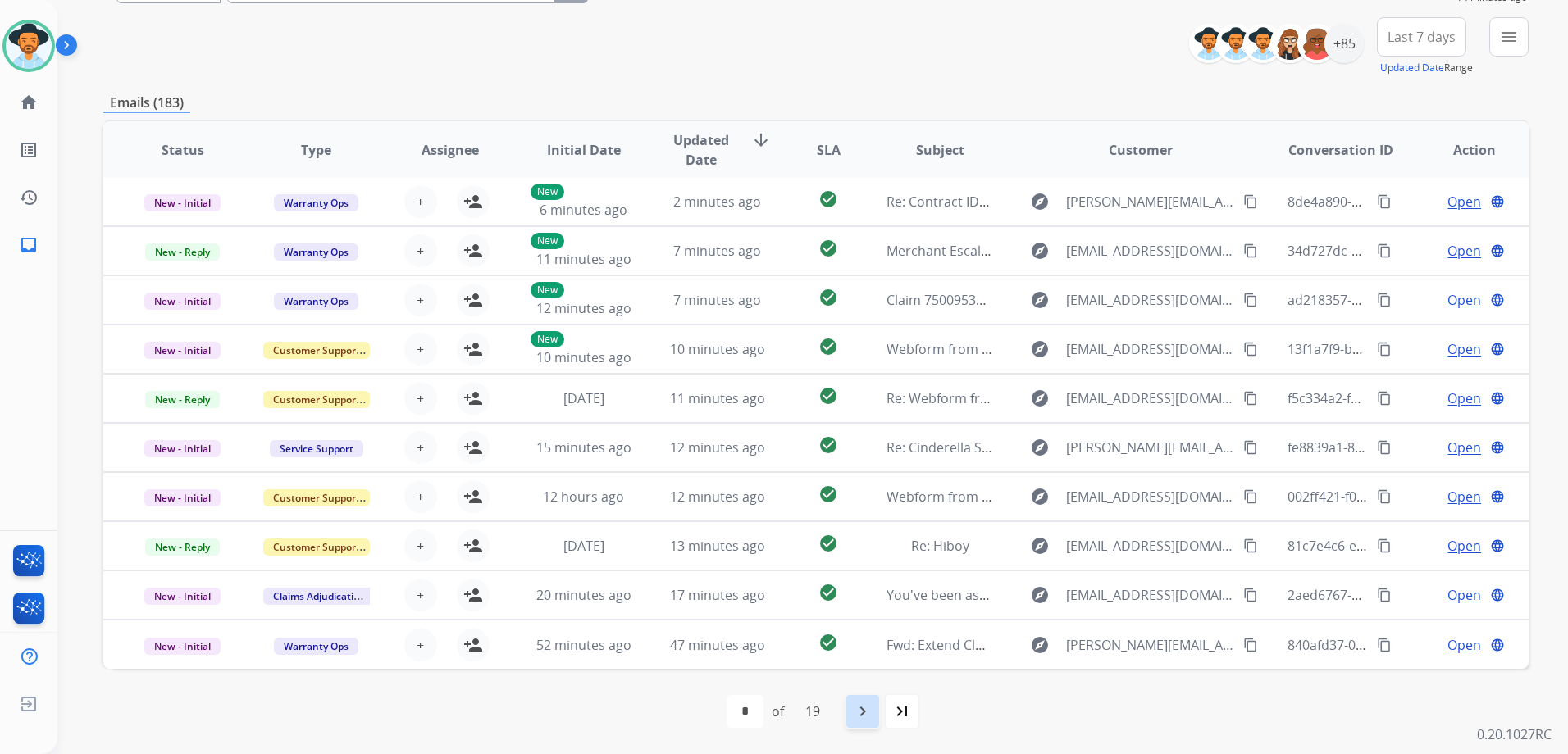
click at [857, 709] on mat-icon "navigate_next" at bounding box center [862, 711] width 19 height 19
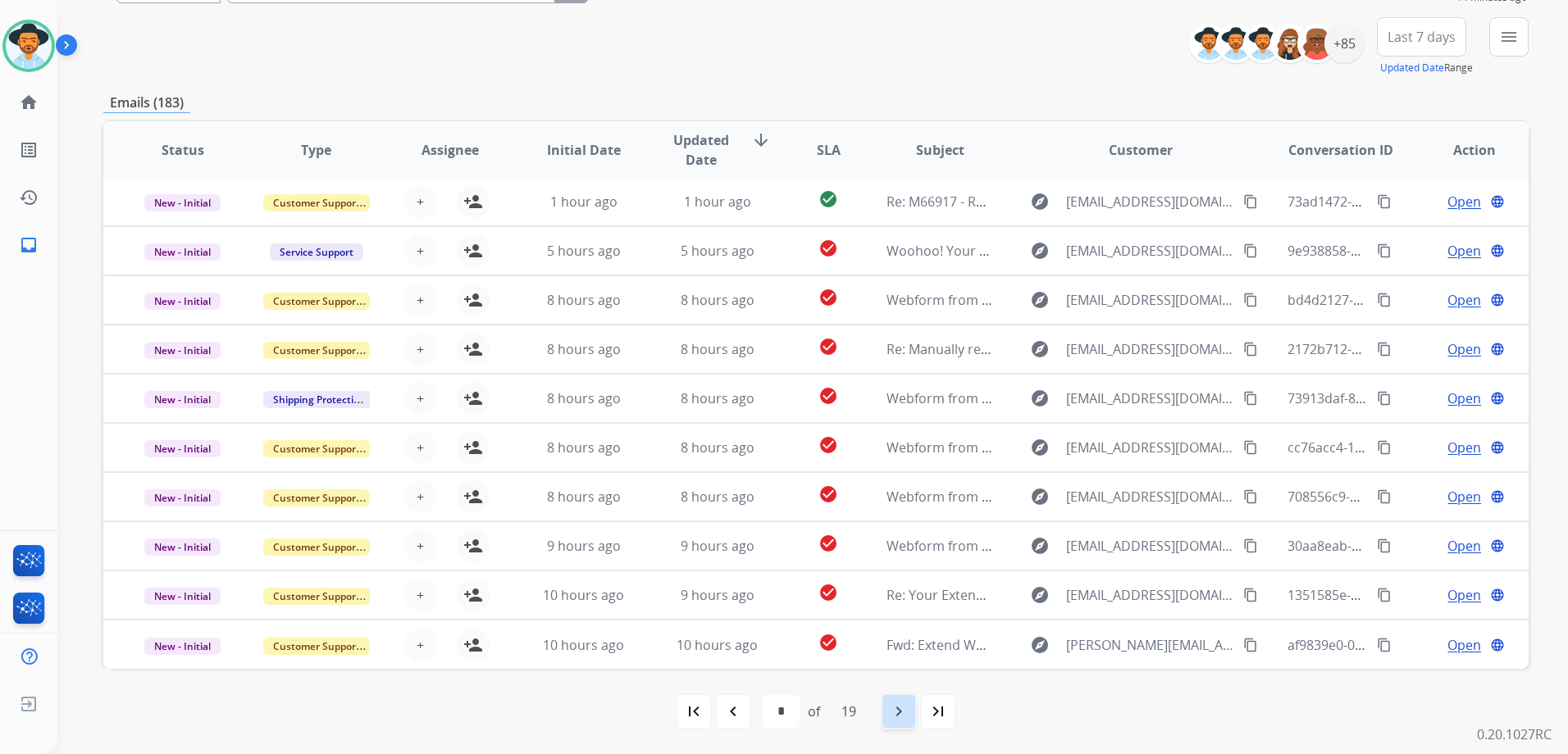
click at [905, 708] on mat-icon "navigate_next" at bounding box center [898, 711] width 19 height 19
click at [735, 709] on mat-icon "navigate_before" at bounding box center [733, 711] width 19 height 19
click at [724, 717] on mat-icon "navigate_before" at bounding box center [733, 711] width 19 height 19
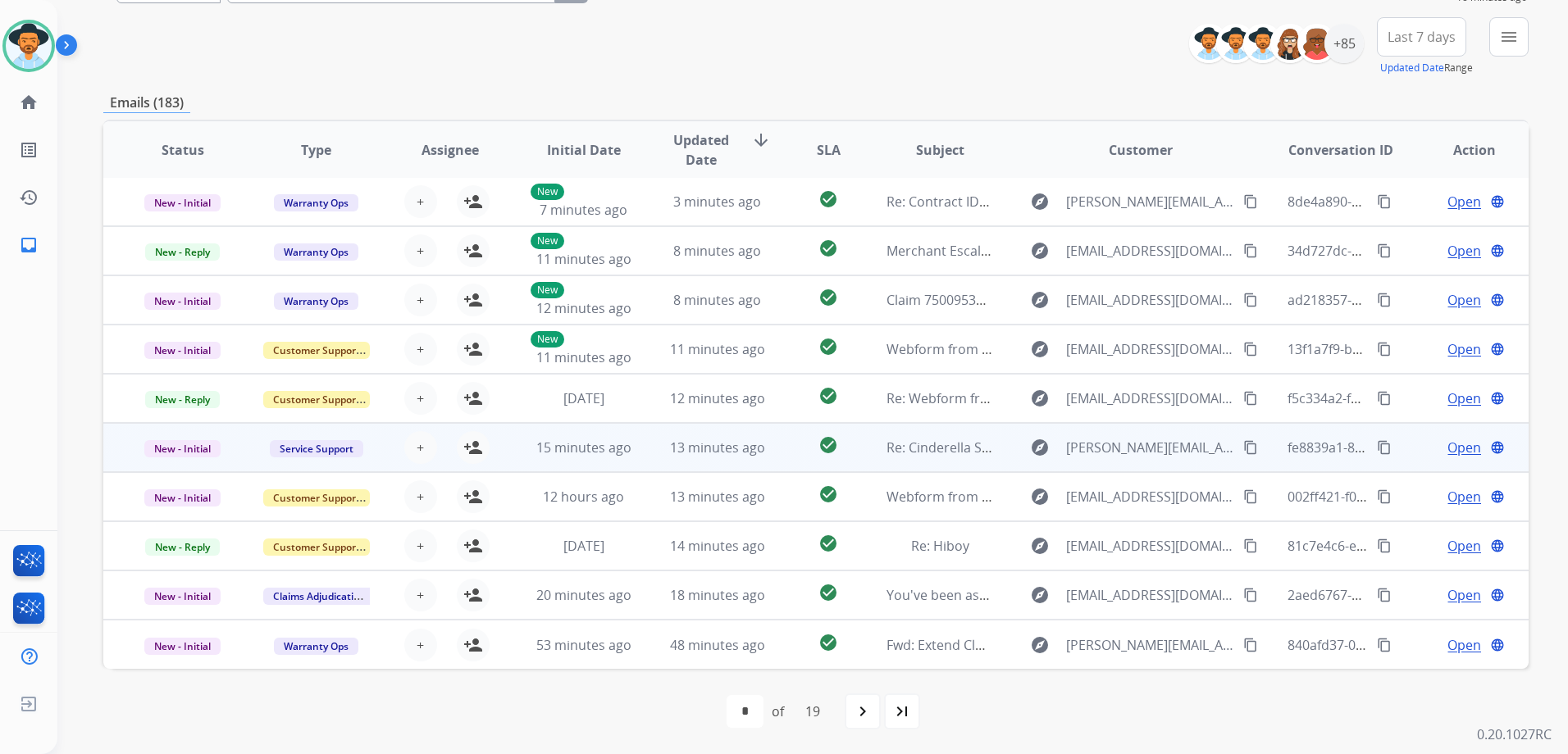
scroll to position [0, 0]
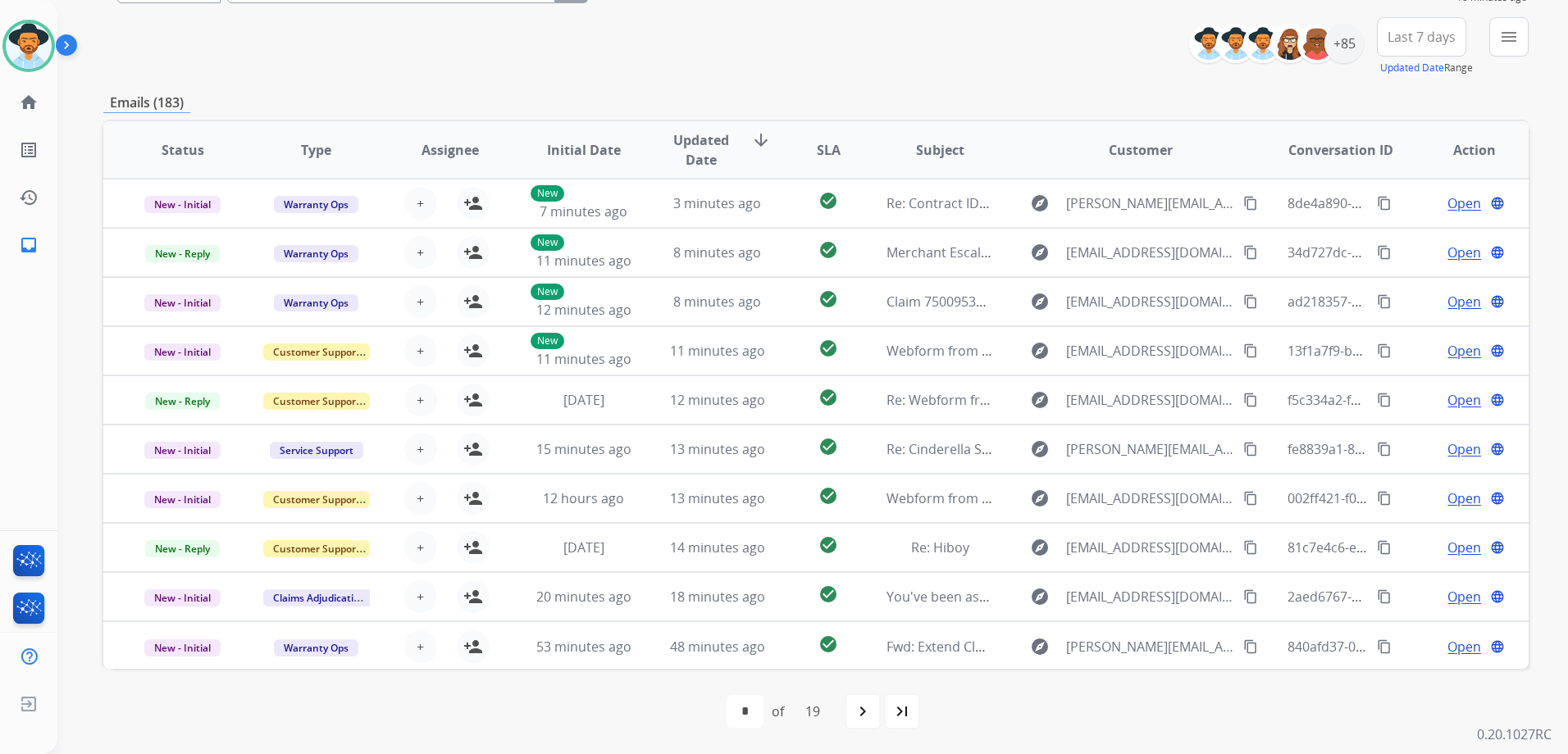
click at [857, 712] on mat-icon "navigate_next" at bounding box center [862, 711] width 19 height 19
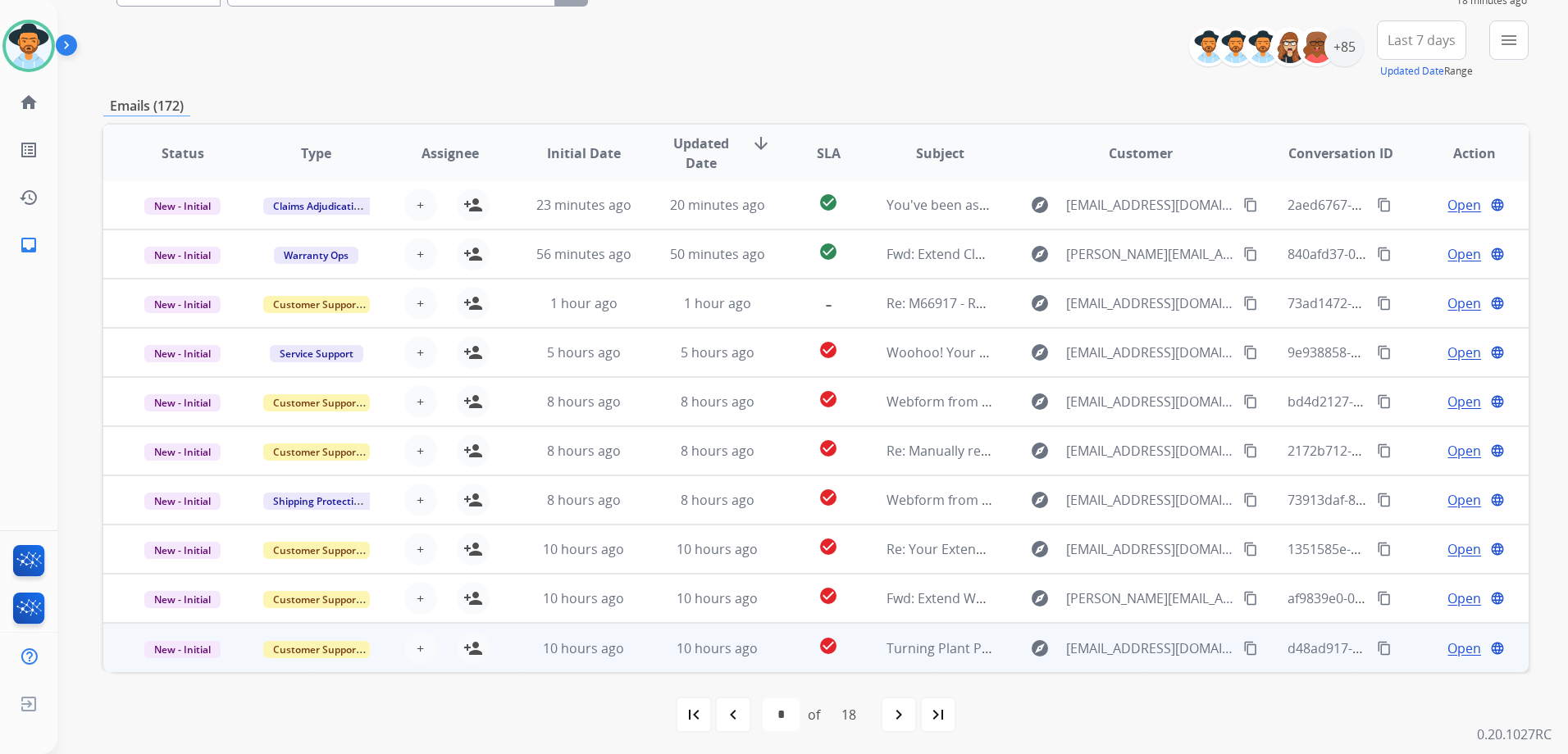
scroll to position [179, 0]
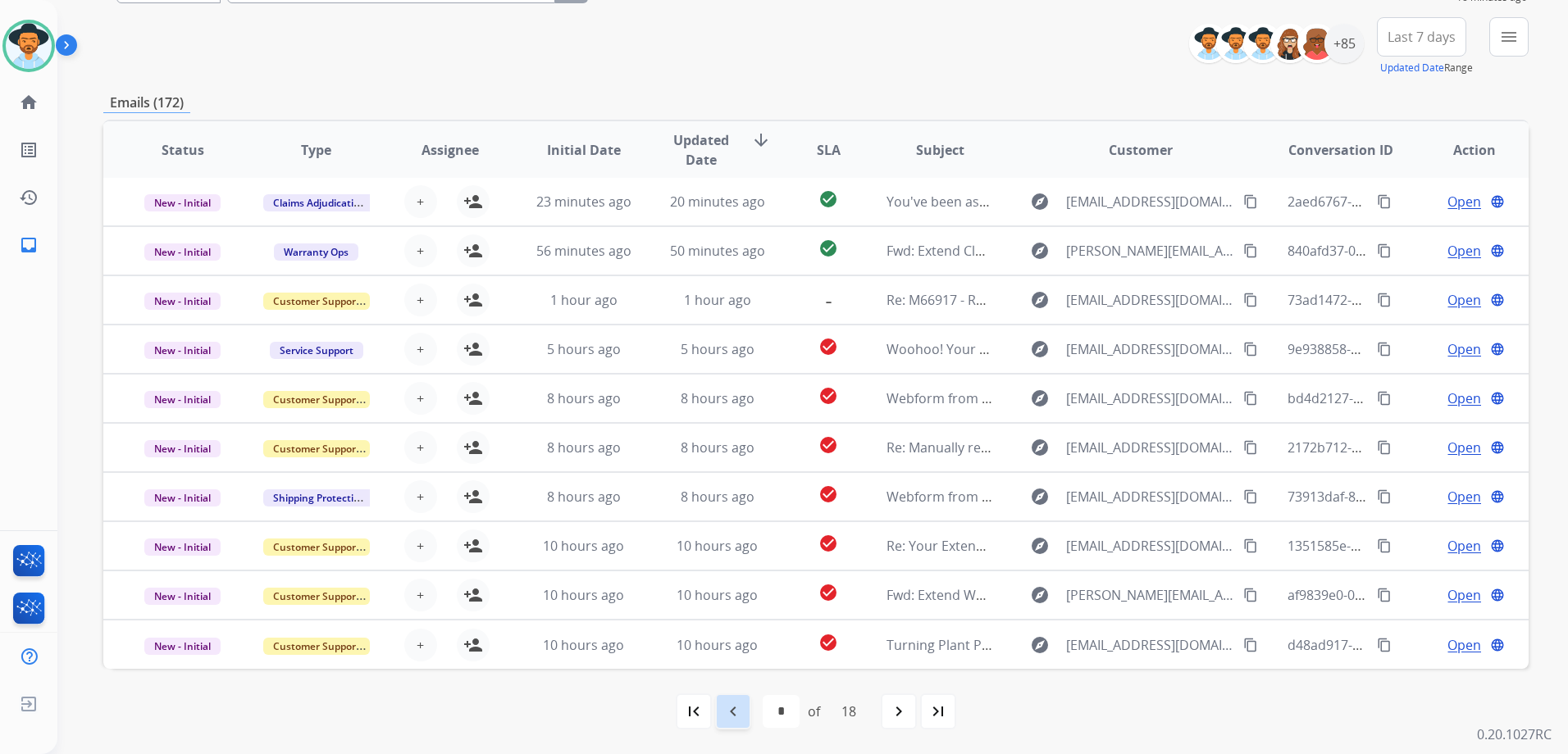
click at [731, 709] on mat-icon "navigate_before" at bounding box center [733, 711] width 19 height 19
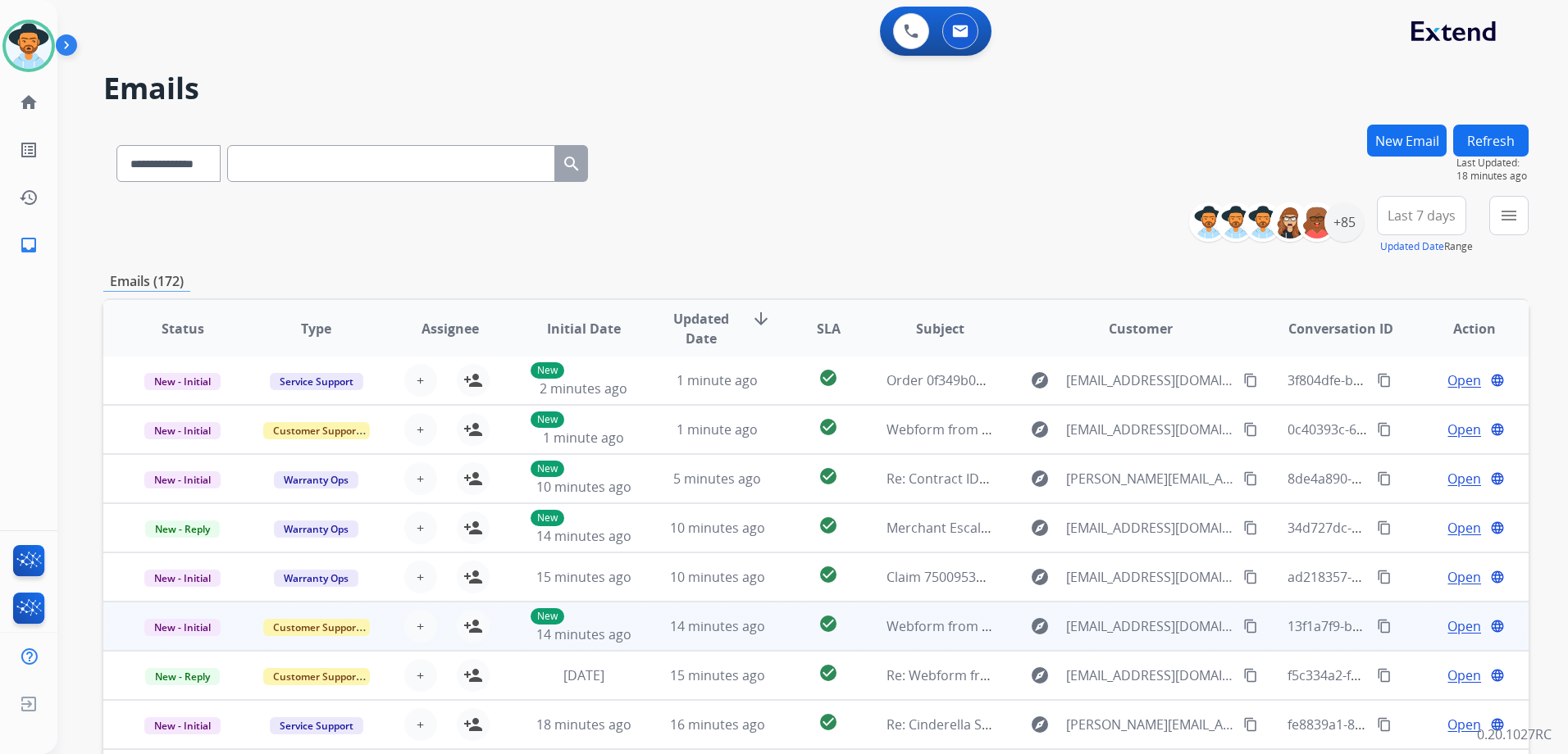
scroll to position [0, 0]
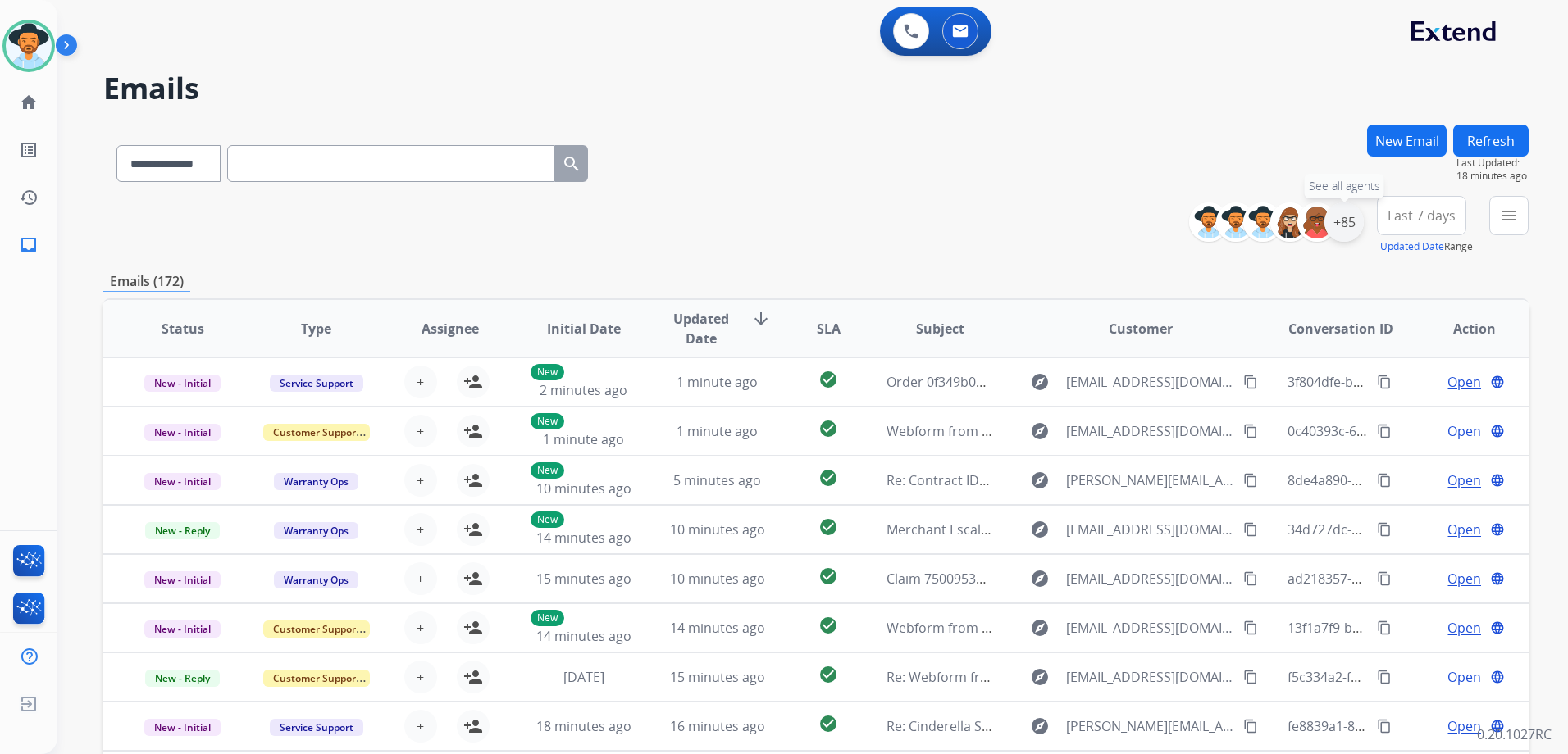
click at [1347, 231] on div "+85" at bounding box center [1344, 222] width 40 height 40
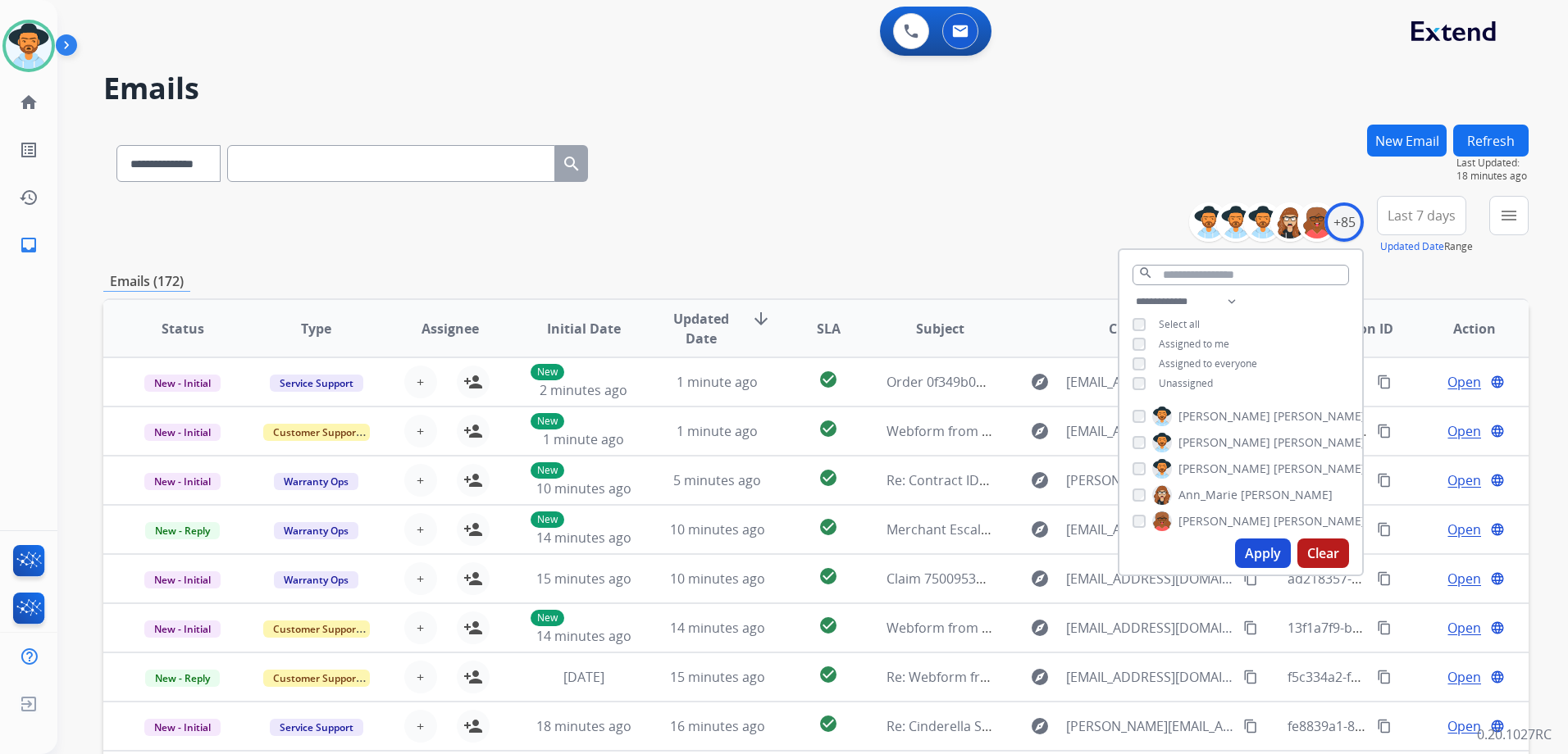
click at [1185, 384] on span "Unassigned" at bounding box center [1185, 383] width 54 height 14
click at [1186, 343] on span "Assigned to me" at bounding box center [1194, 344] width 71 height 14
click at [1256, 549] on button "Apply" at bounding box center [1262, 552] width 56 height 29
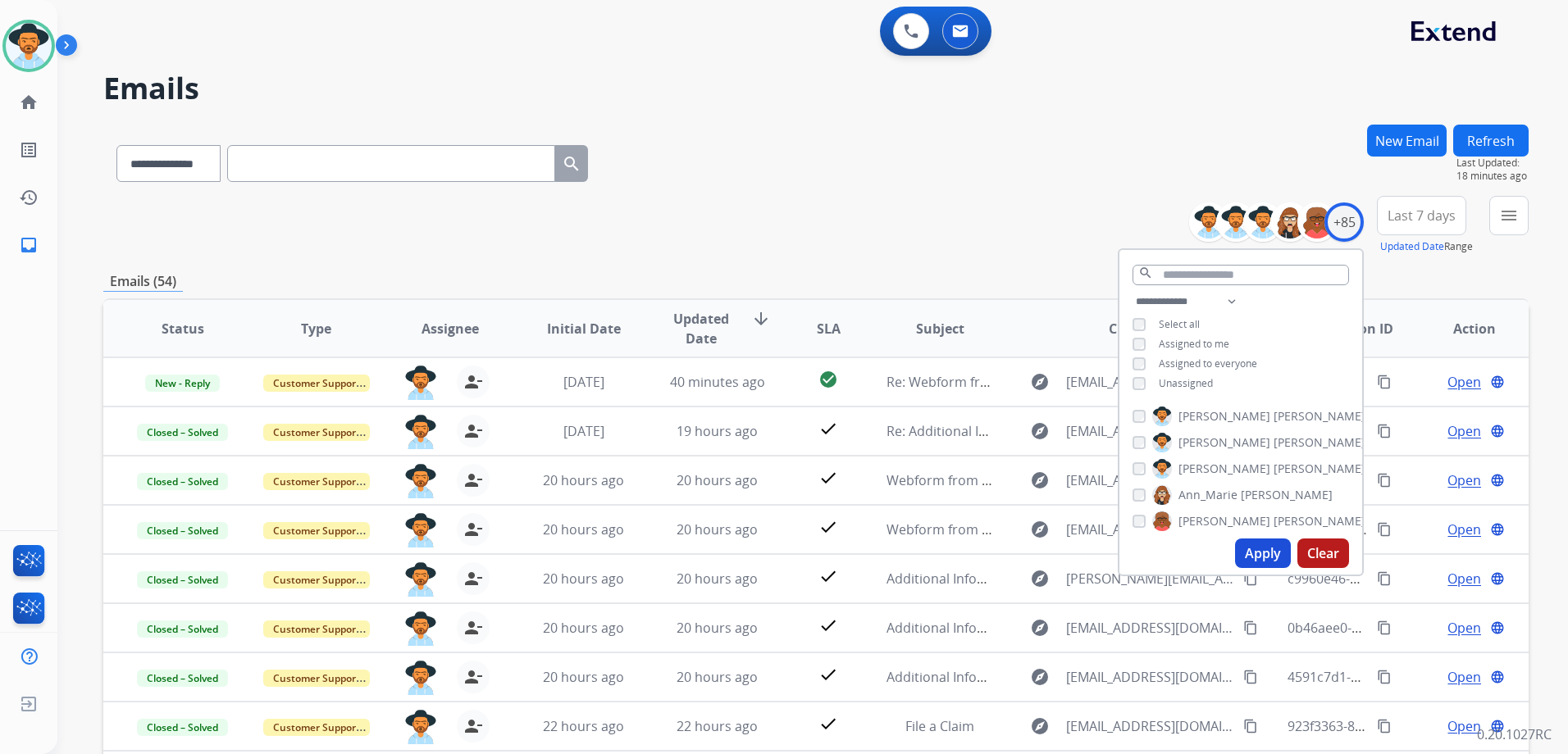
click at [1013, 265] on div "**********" at bounding box center [815, 528] width 1425 height 808
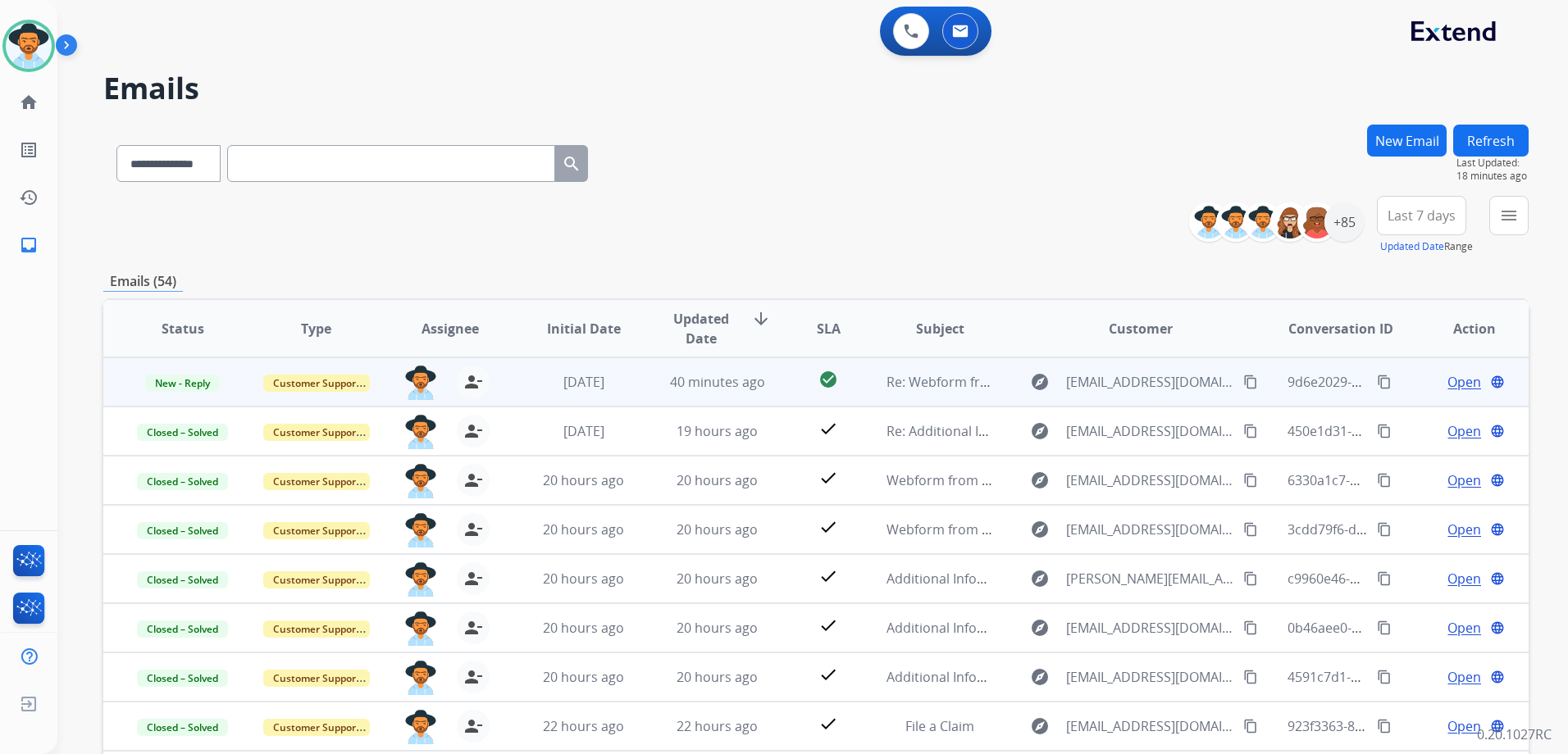
click at [1407, 387] on td "Open language" at bounding box center [1460, 382] width 133 height 49
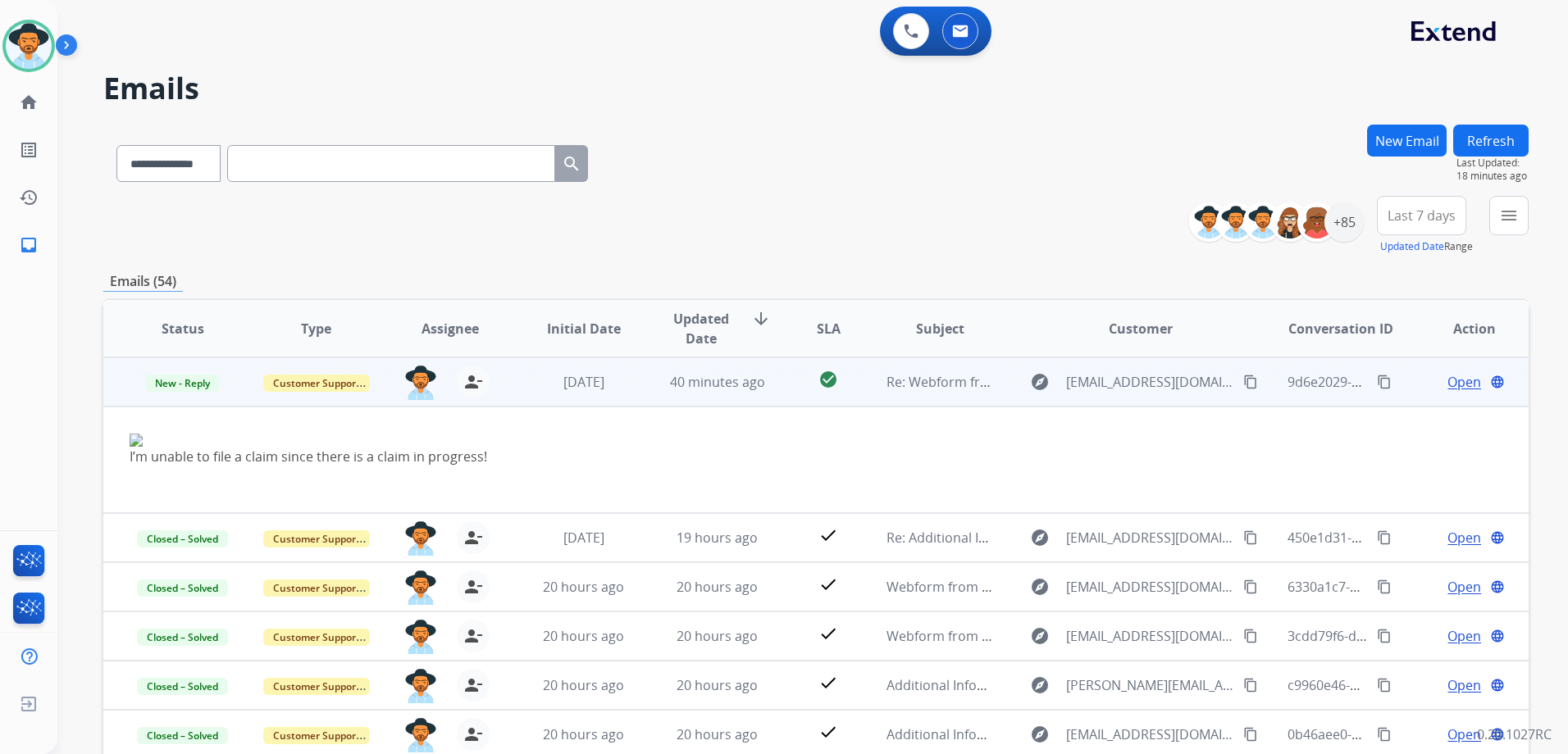
click at [1406, 386] on td "Open language" at bounding box center [1460, 382] width 133 height 49
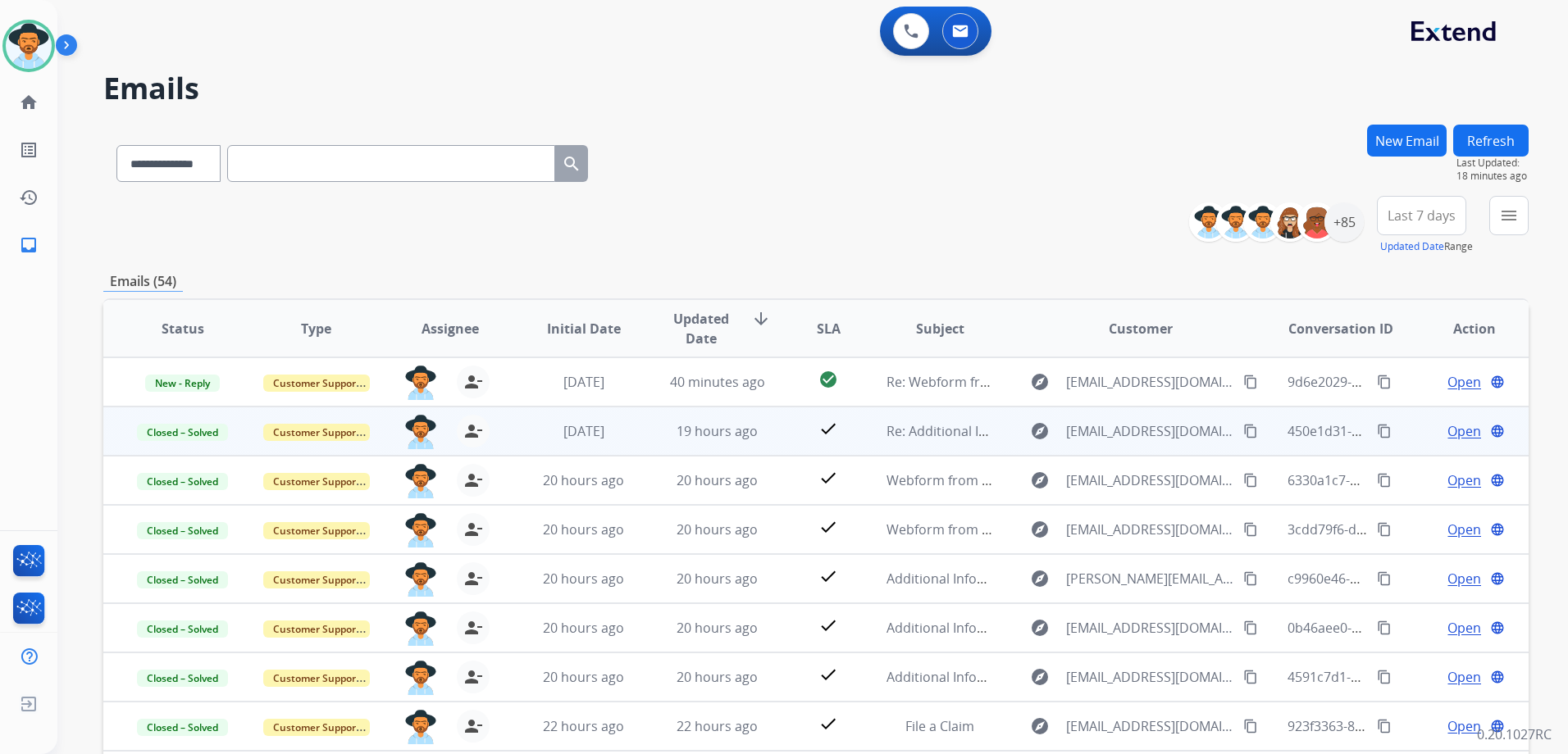
click at [1421, 437] on div "Open language" at bounding box center [1474, 431] width 107 height 19
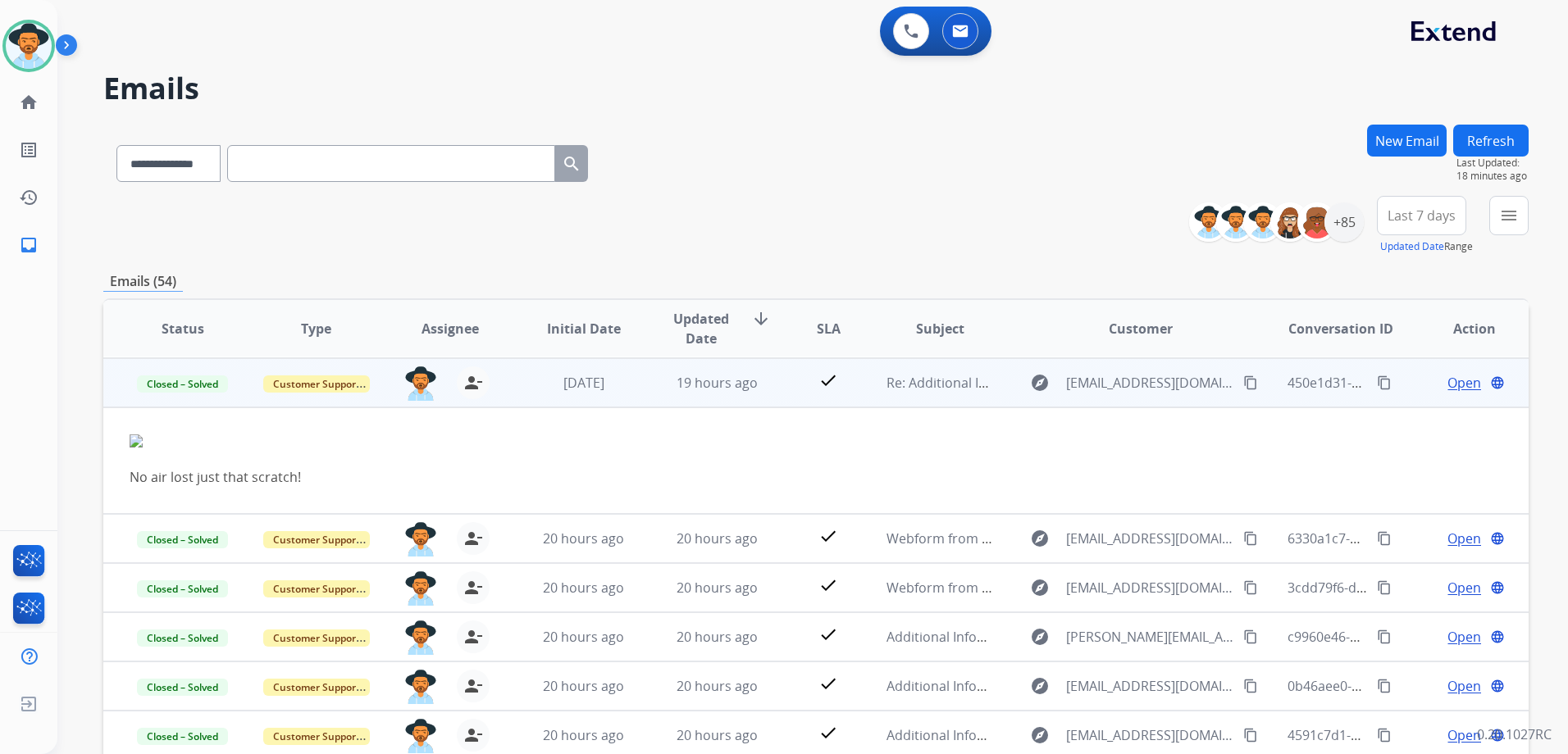
scroll to position [49, 0]
click at [1399, 398] on td "Open language" at bounding box center [1460, 382] width 133 height 49
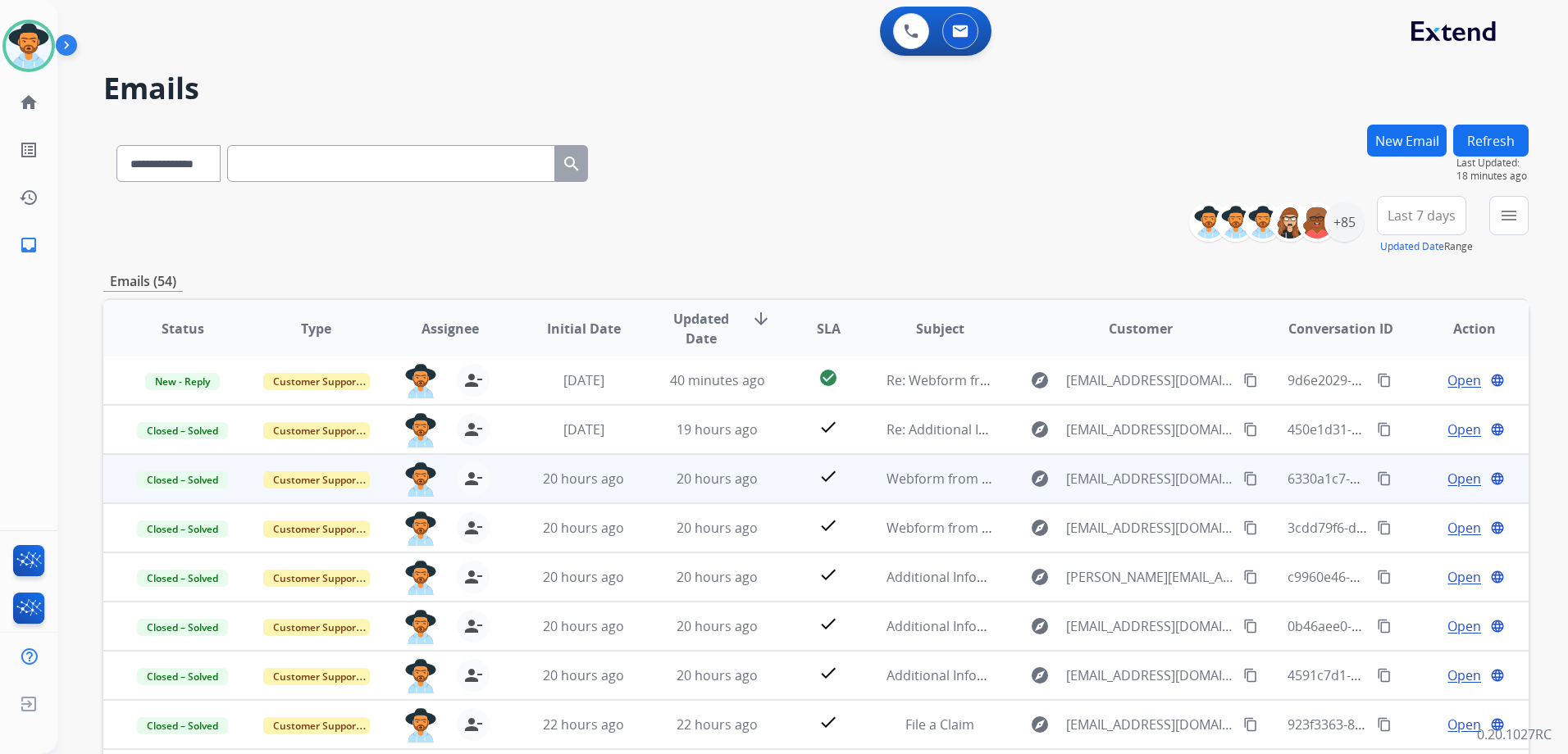
click at [1402, 469] on td "Open language" at bounding box center [1460, 479] width 133 height 49
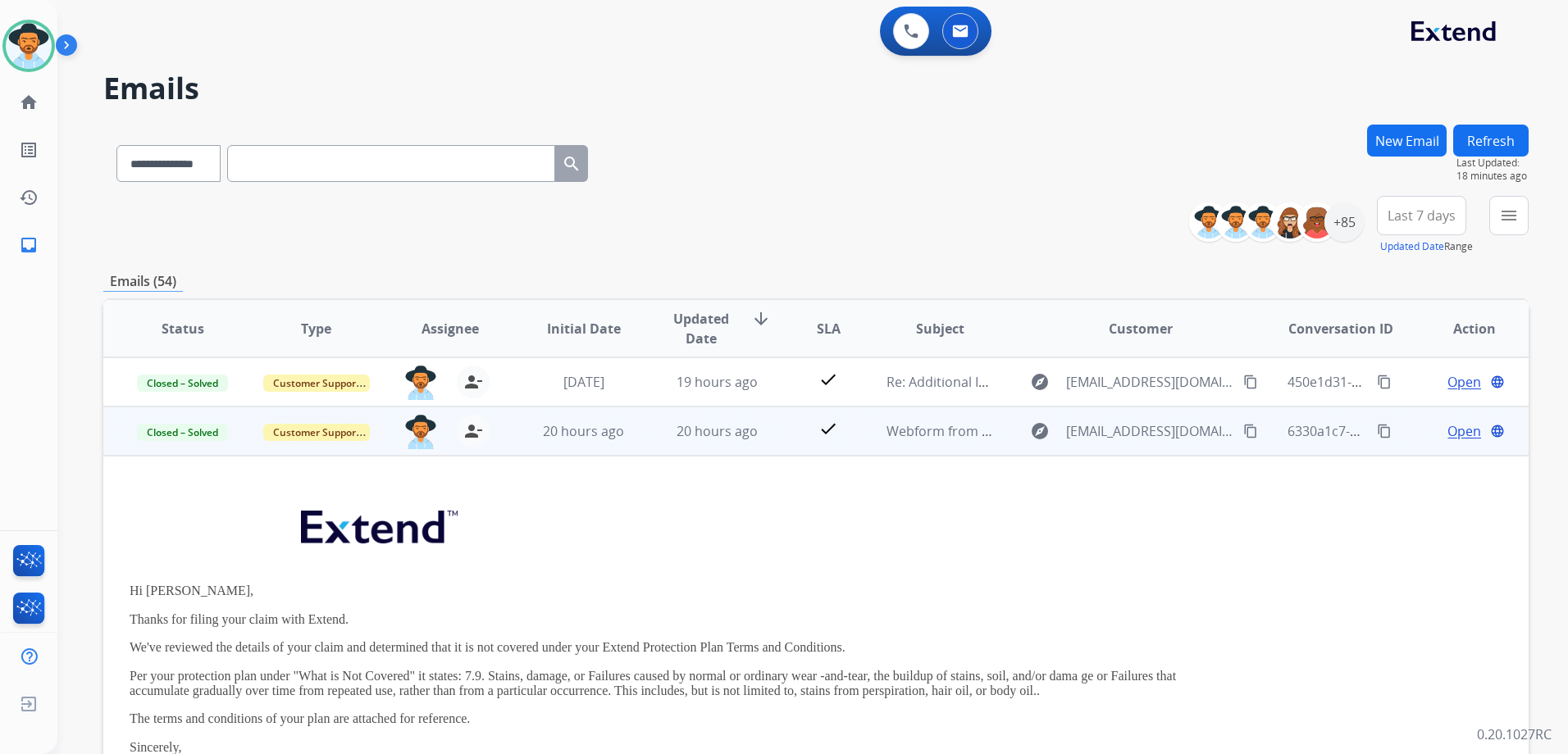
scroll to position [98, 0]
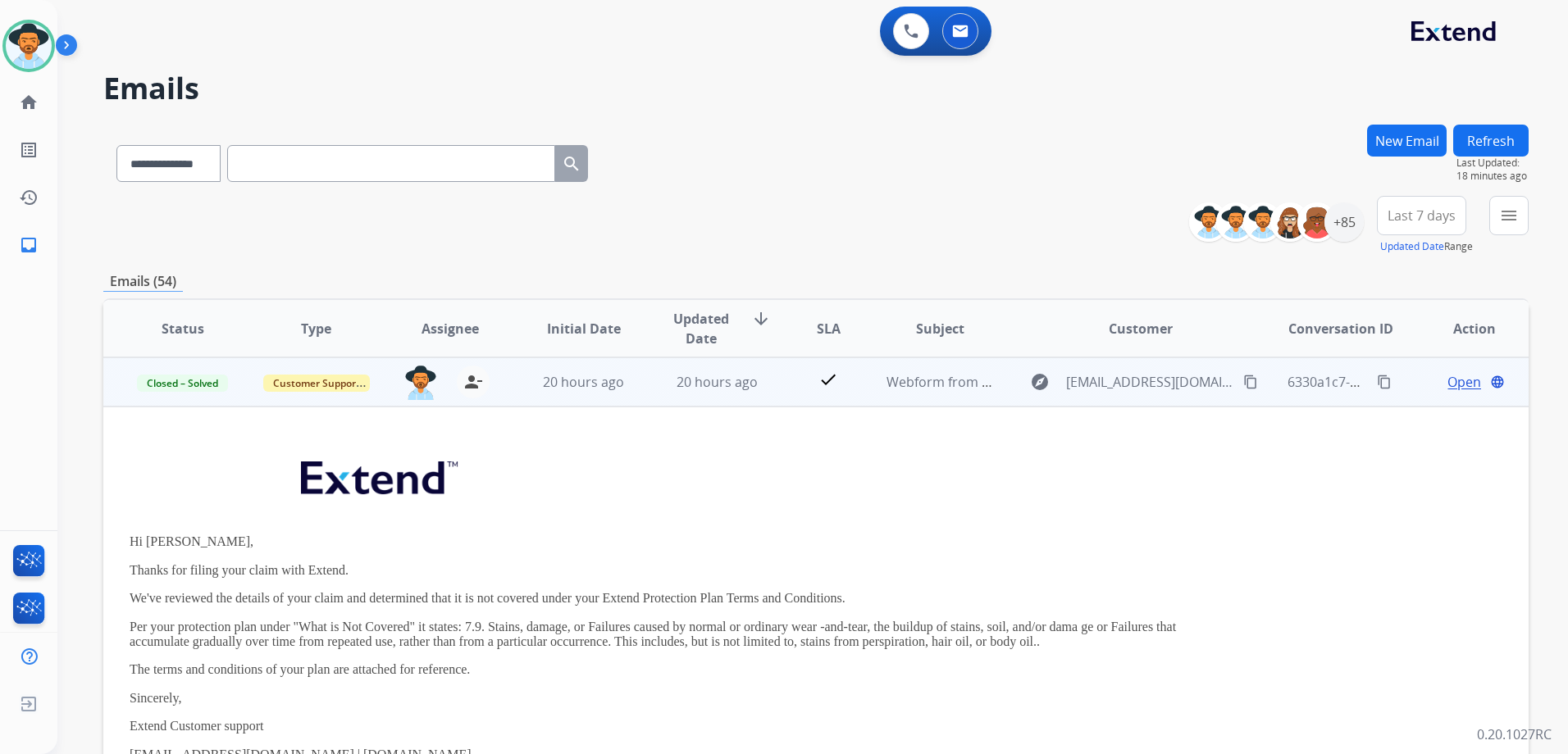
click at [1394, 399] on td "Open language" at bounding box center [1460, 382] width 133 height 49
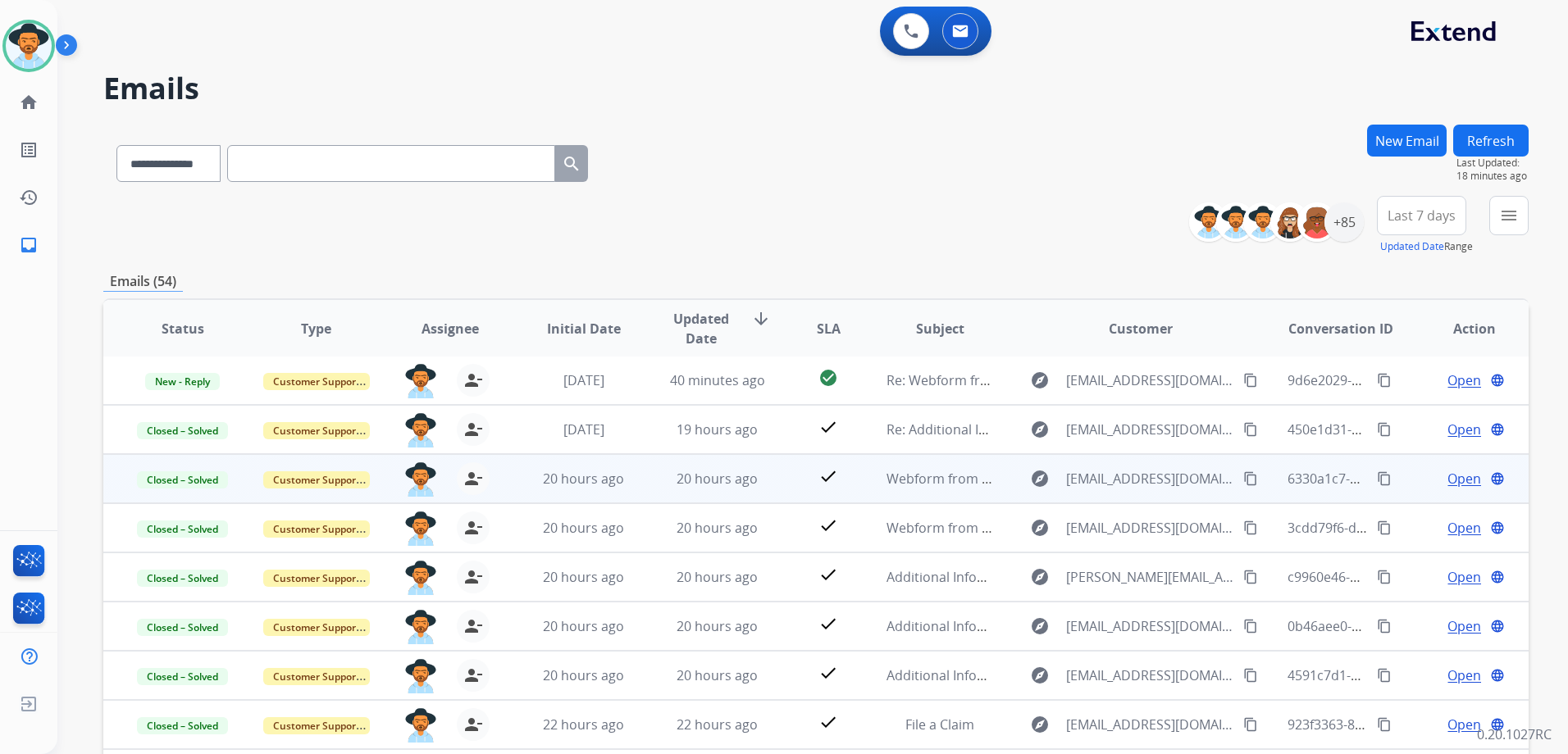
scroll to position [2, 0]
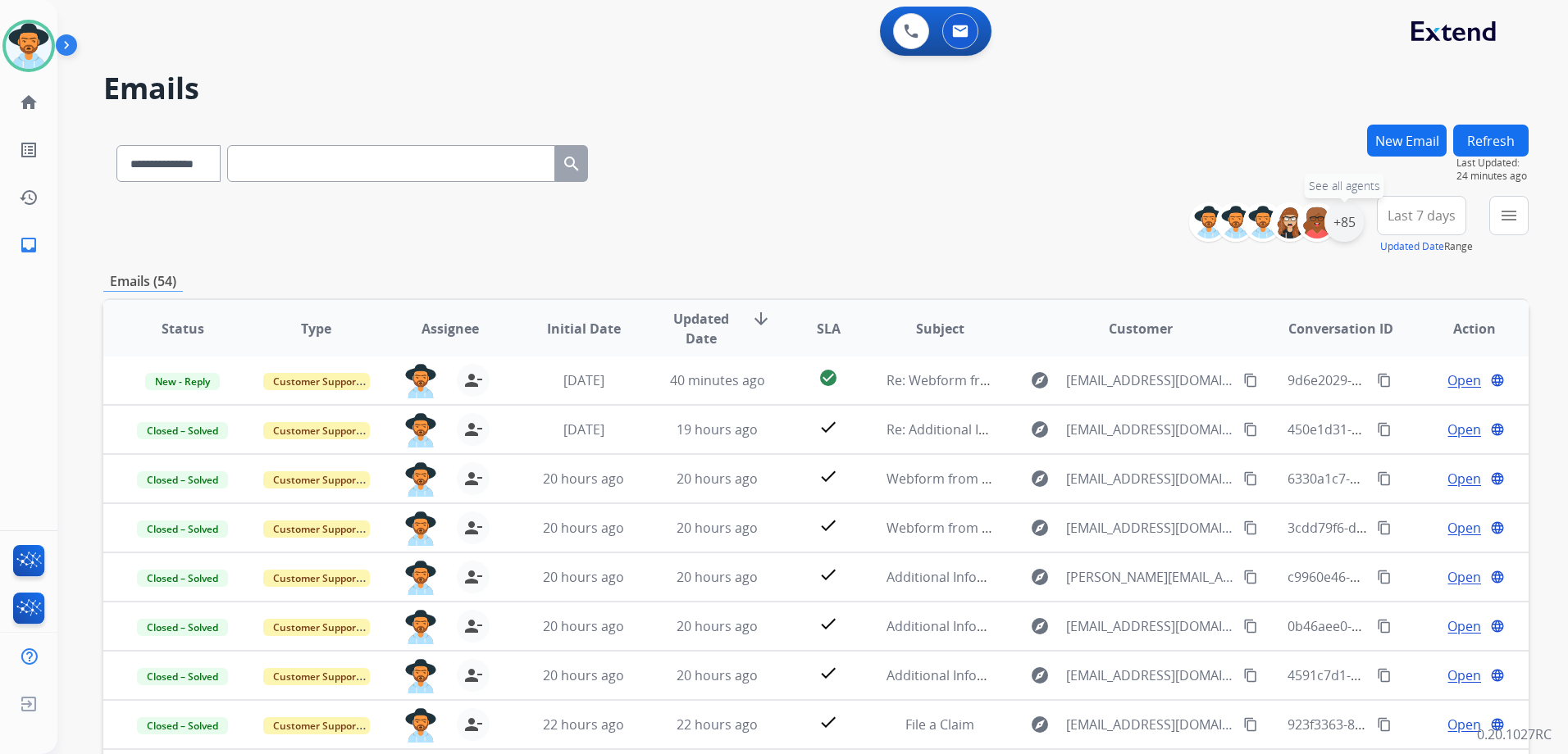
click at [1347, 220] on div "+85" at bounding box center [1344, 222] width 40 height 40
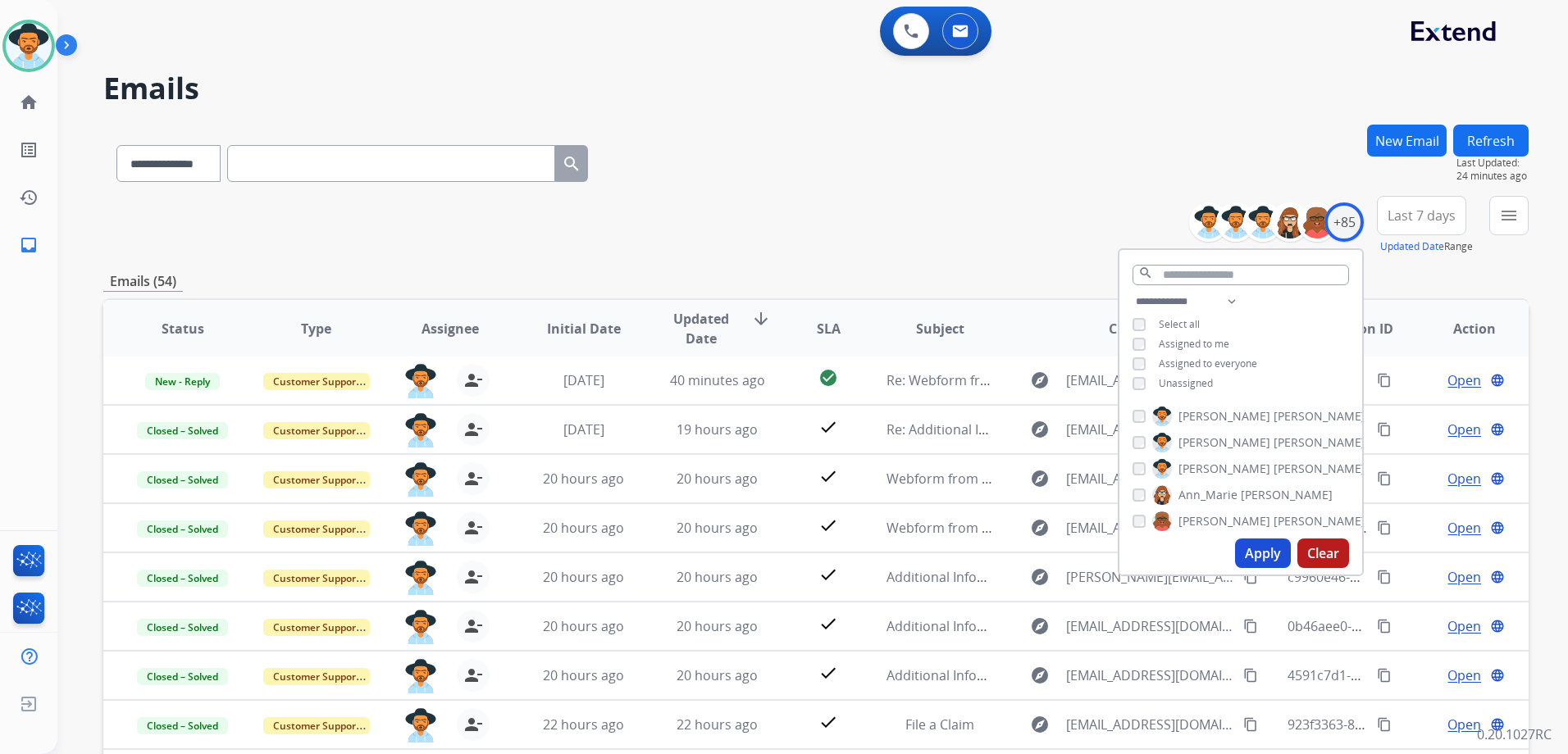
click at [1188, 383] on span "Unassigned" at bounding box center [1185, 383] width 54 height 14
click at [1192, 343] on span "Assigned to me" at bounding box center [1194, 344] width 71 height 14
click at [1266, 546] on button "Apply" at bounding box center [1262, 552] width 56 height 29
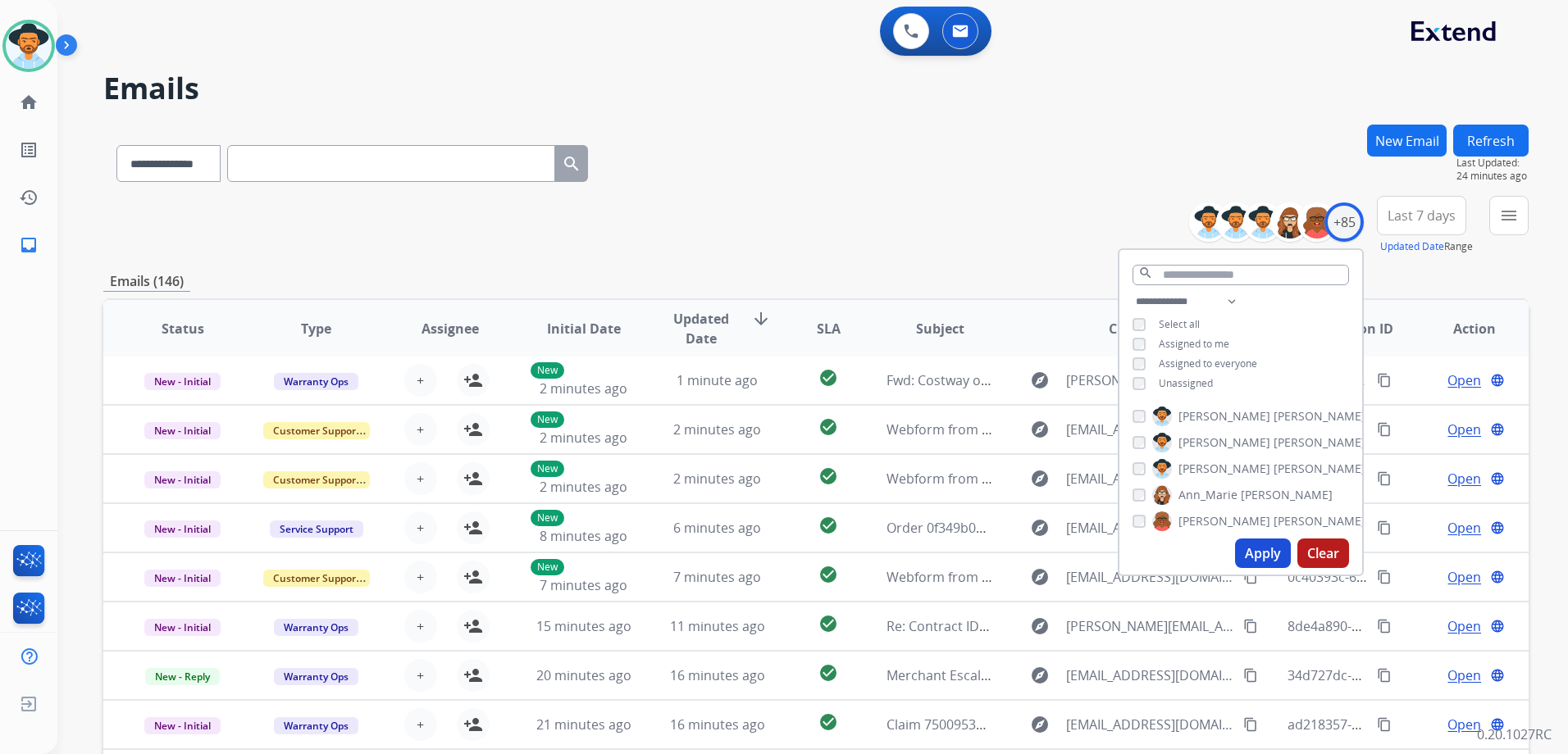
click at [1017, 231] on div "**********" at bounding box center [815, 225] width 1425 height 59
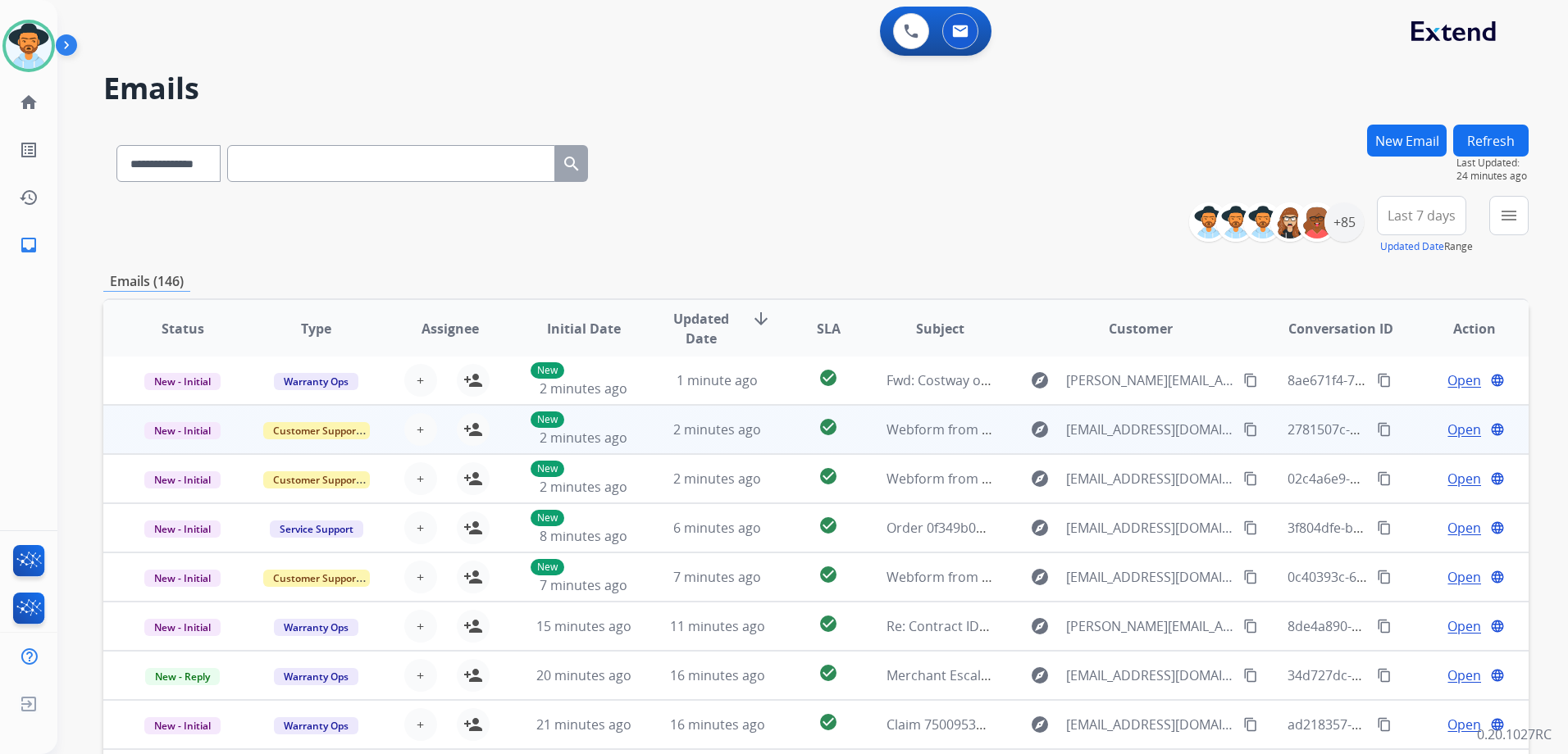
click at [1405, 437] on td "Open language" at bounding box center [1460, 429] width 133 height 49
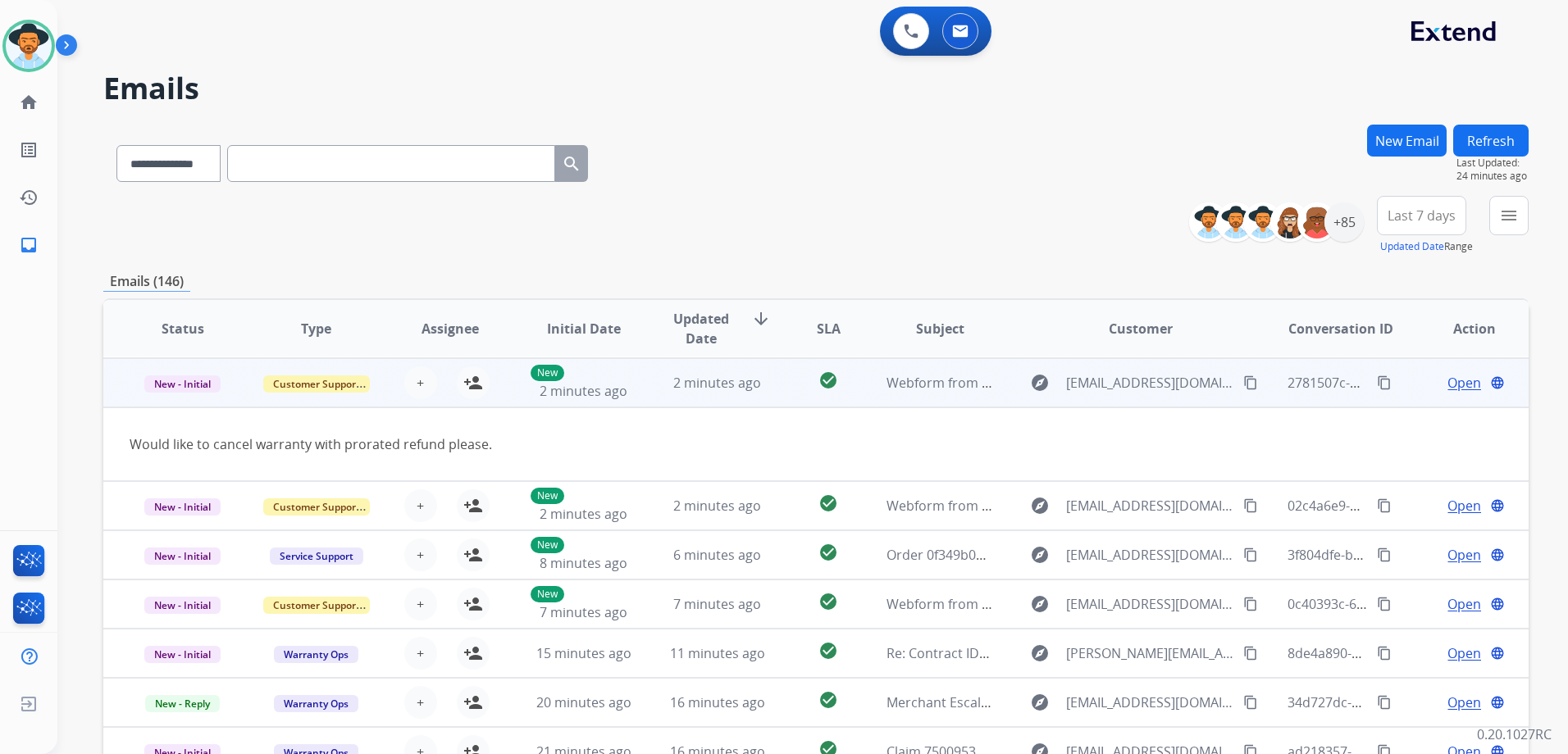
scroll to position [49, 0]
click at [1397, 394] on td "Open language" at bounding box center [1460, 382] width 133 height 49
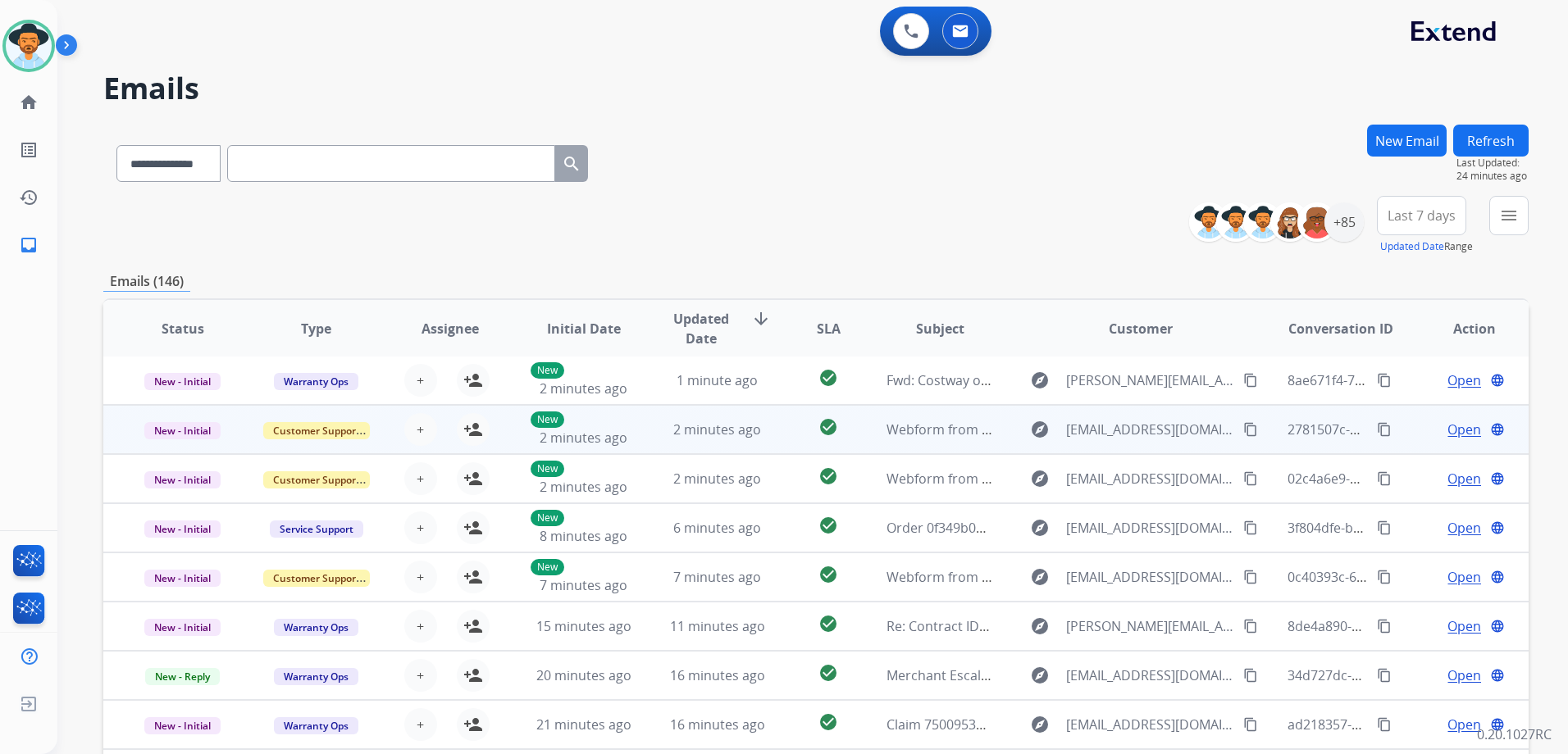
scroll to position [2, 0]
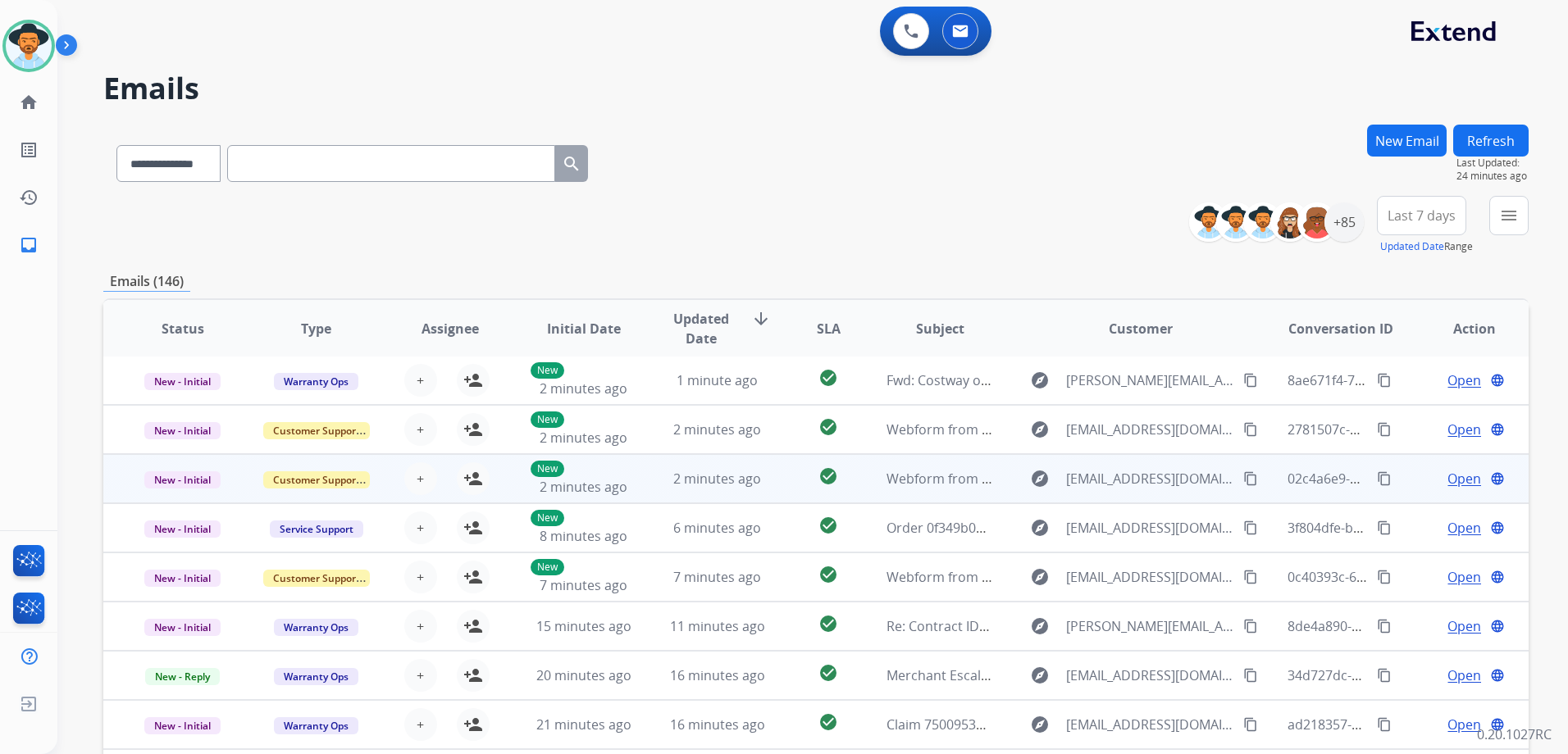
click at [1400, 474] on td "Open language" at bounding box center [1460, 479] width 133 height 49
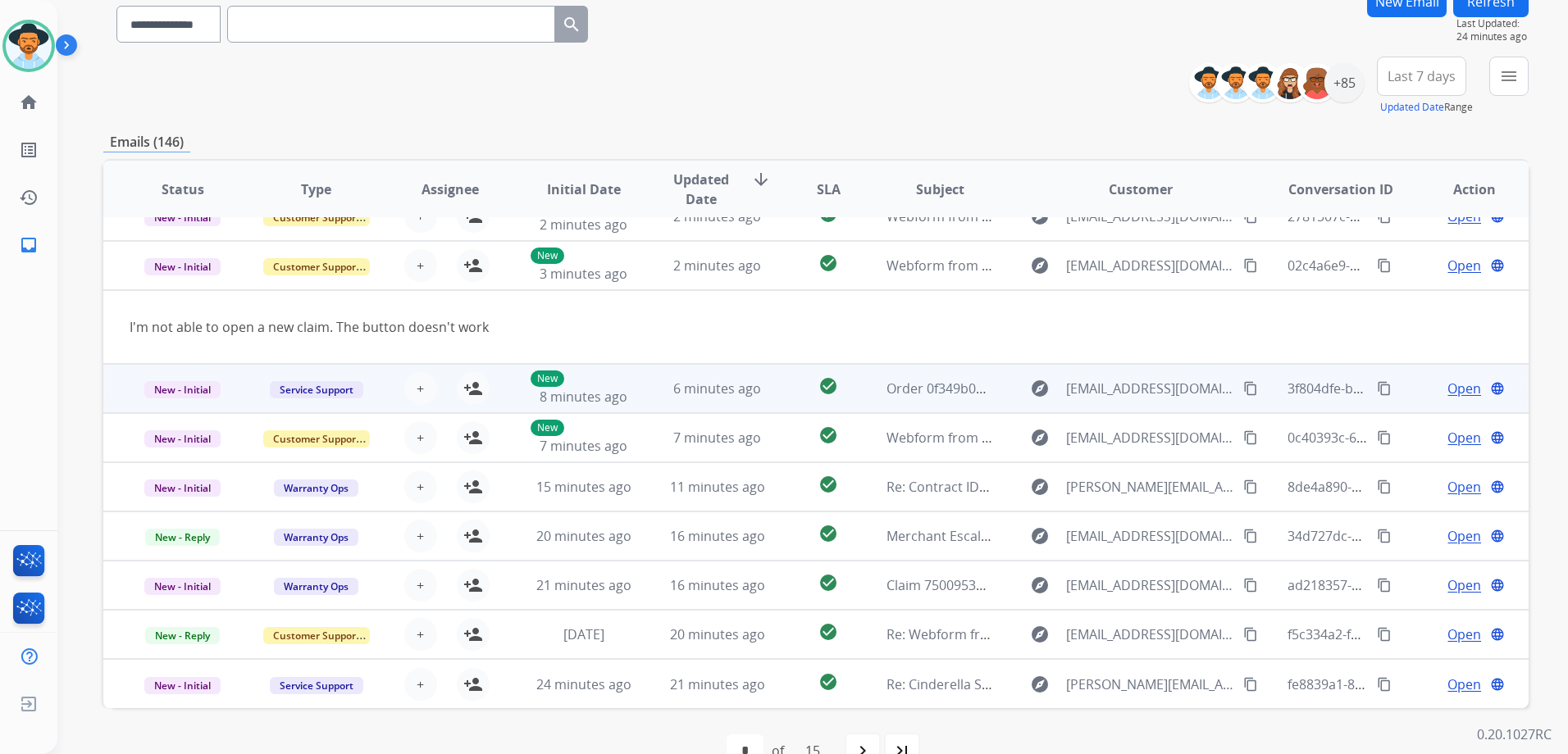
scroll to position [164, 0]
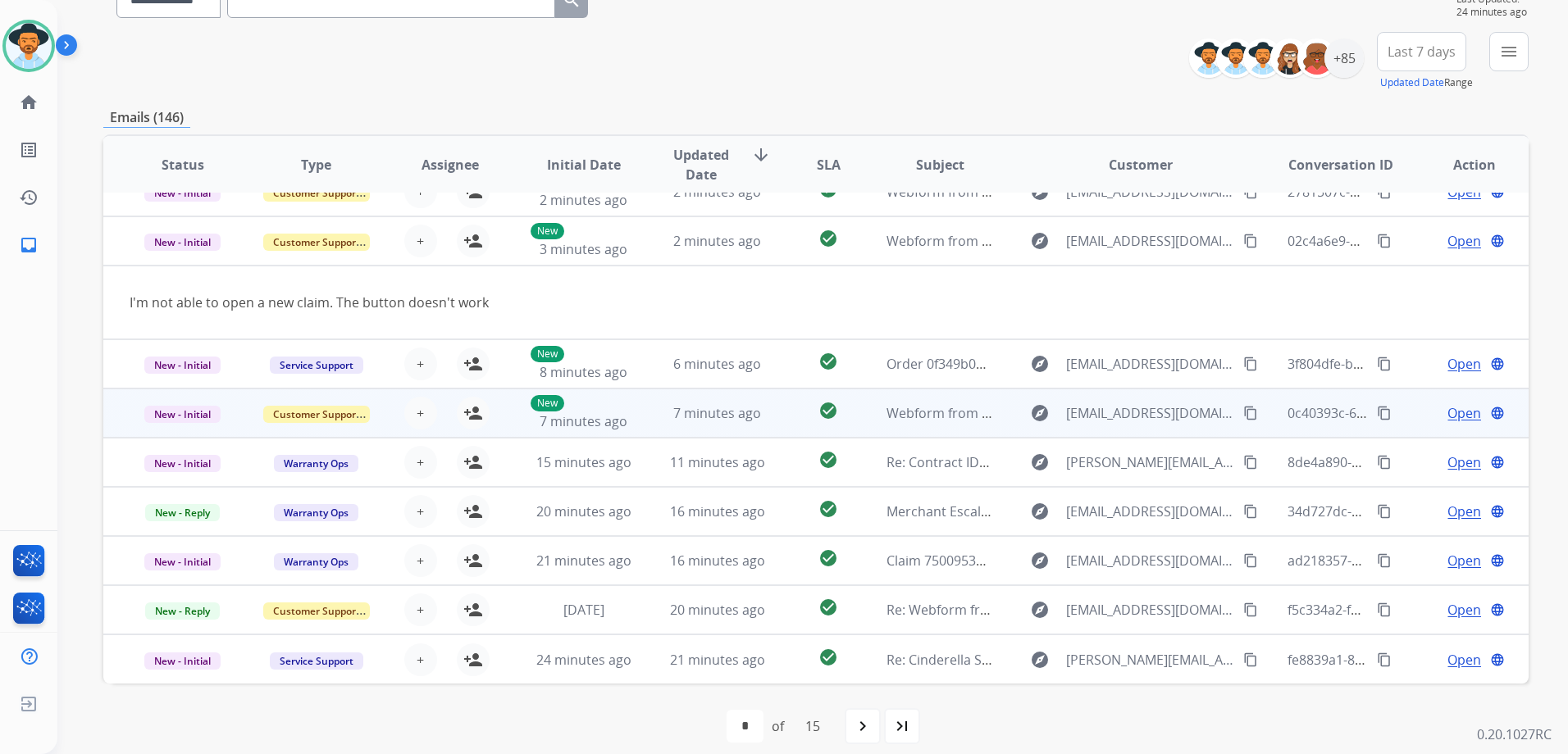
click at [1394, 414] on td "Open language" at bounding box center [1460, 413] width 133 height 49
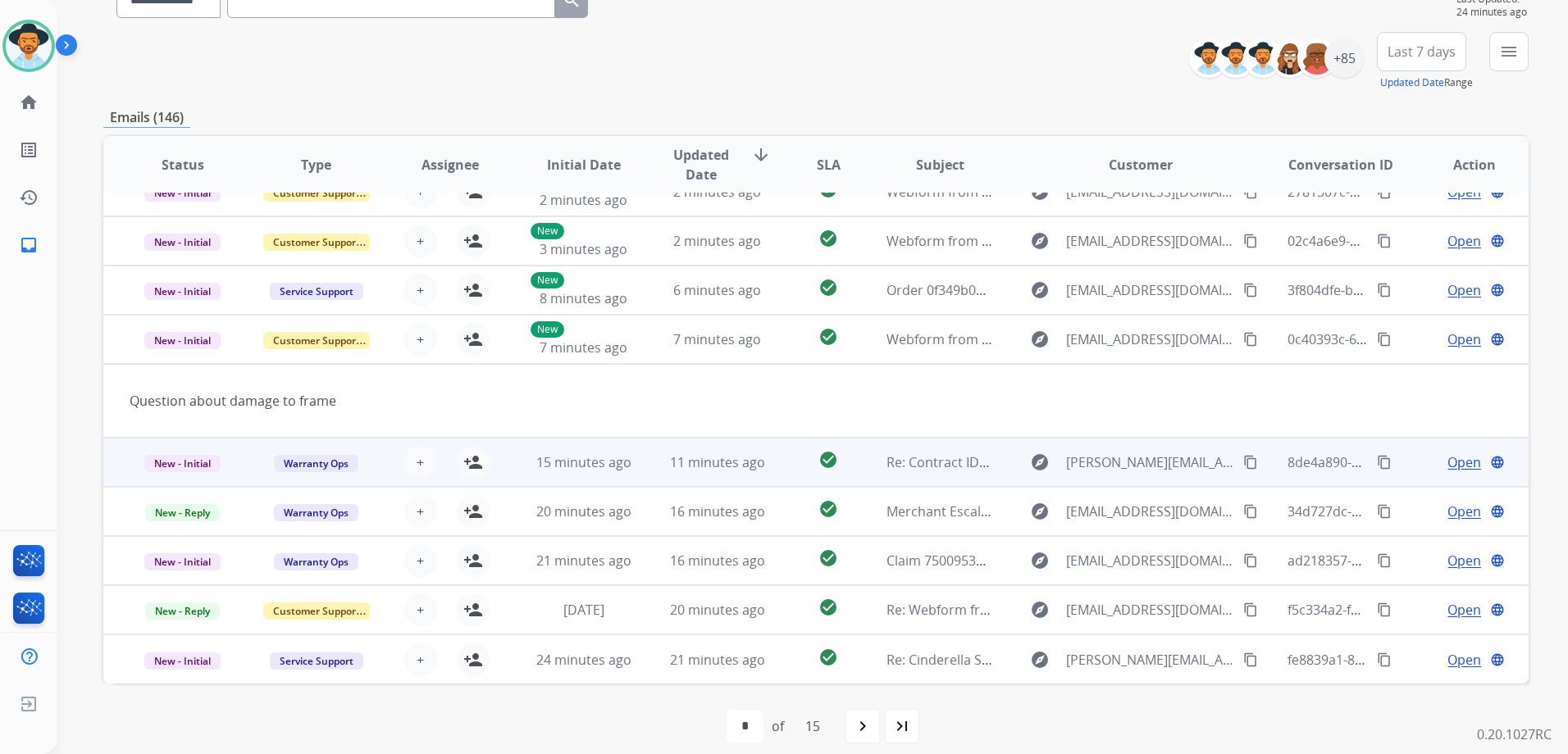
click at [1406, 460] on td "Open language" at bounding box center [1460, 462] width 133 height 49
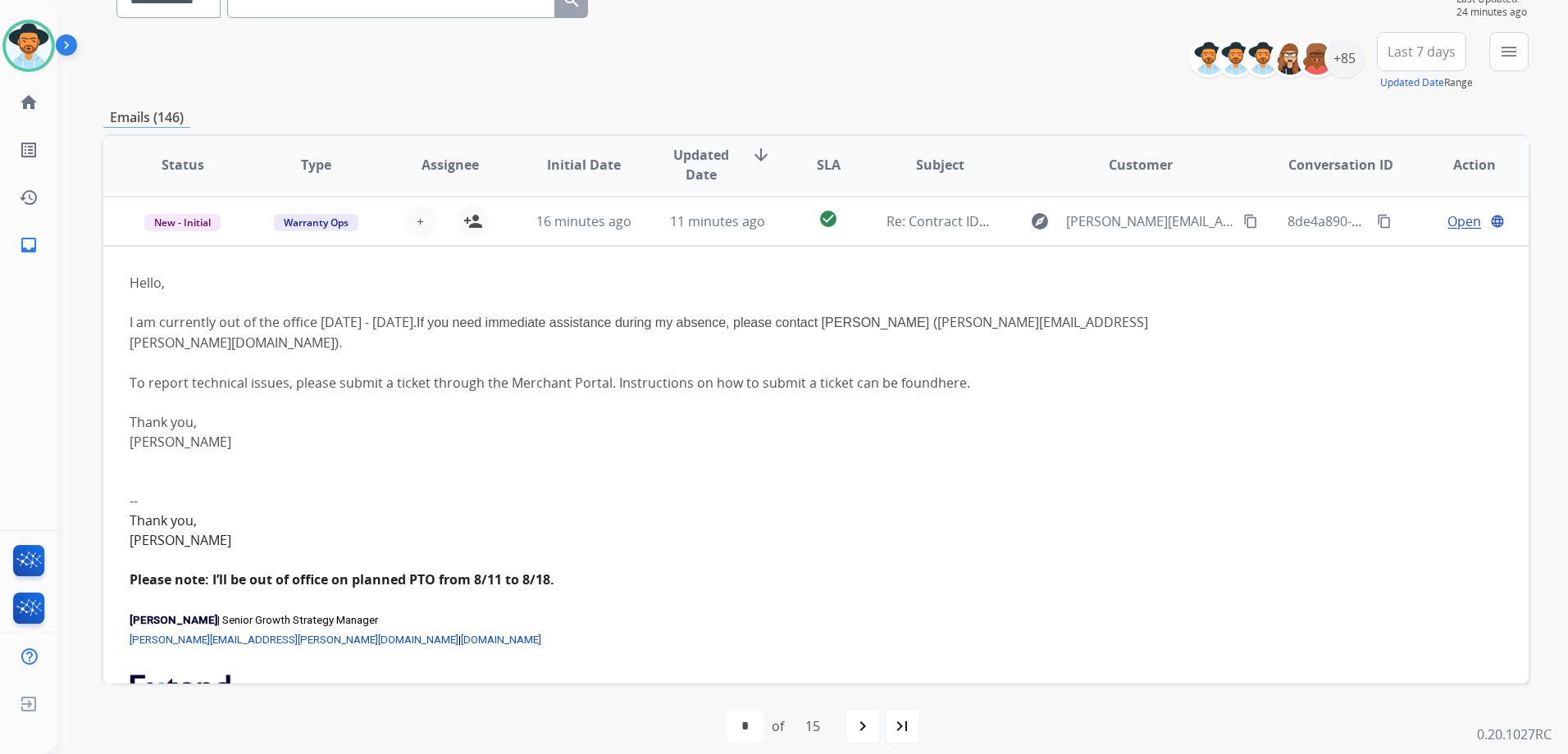
scroll to position [246, 0]
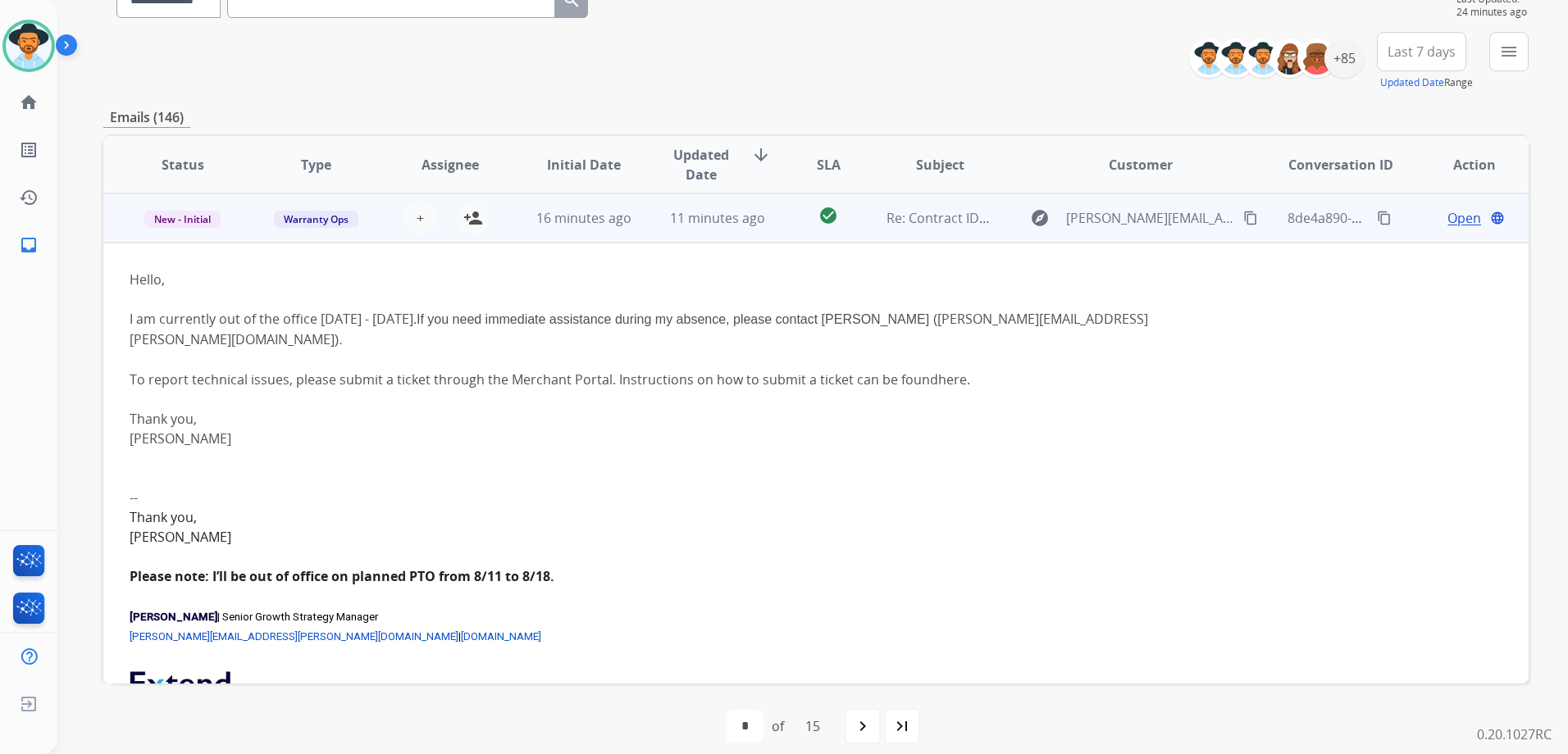
click at [1397, 217] on td "Open language" at bounding box center [1460, 218] width 133 height 49
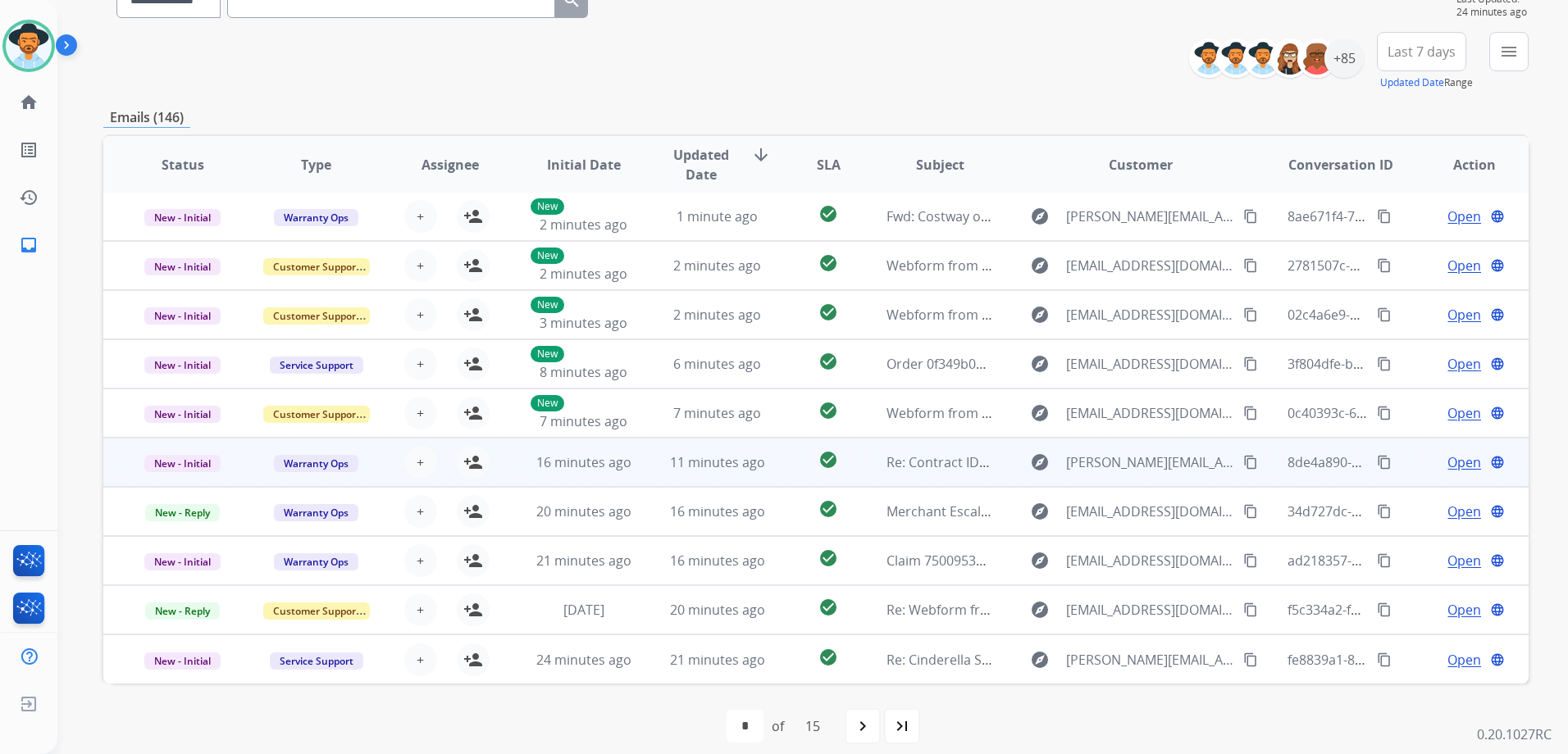
scroll to position [2, 0]
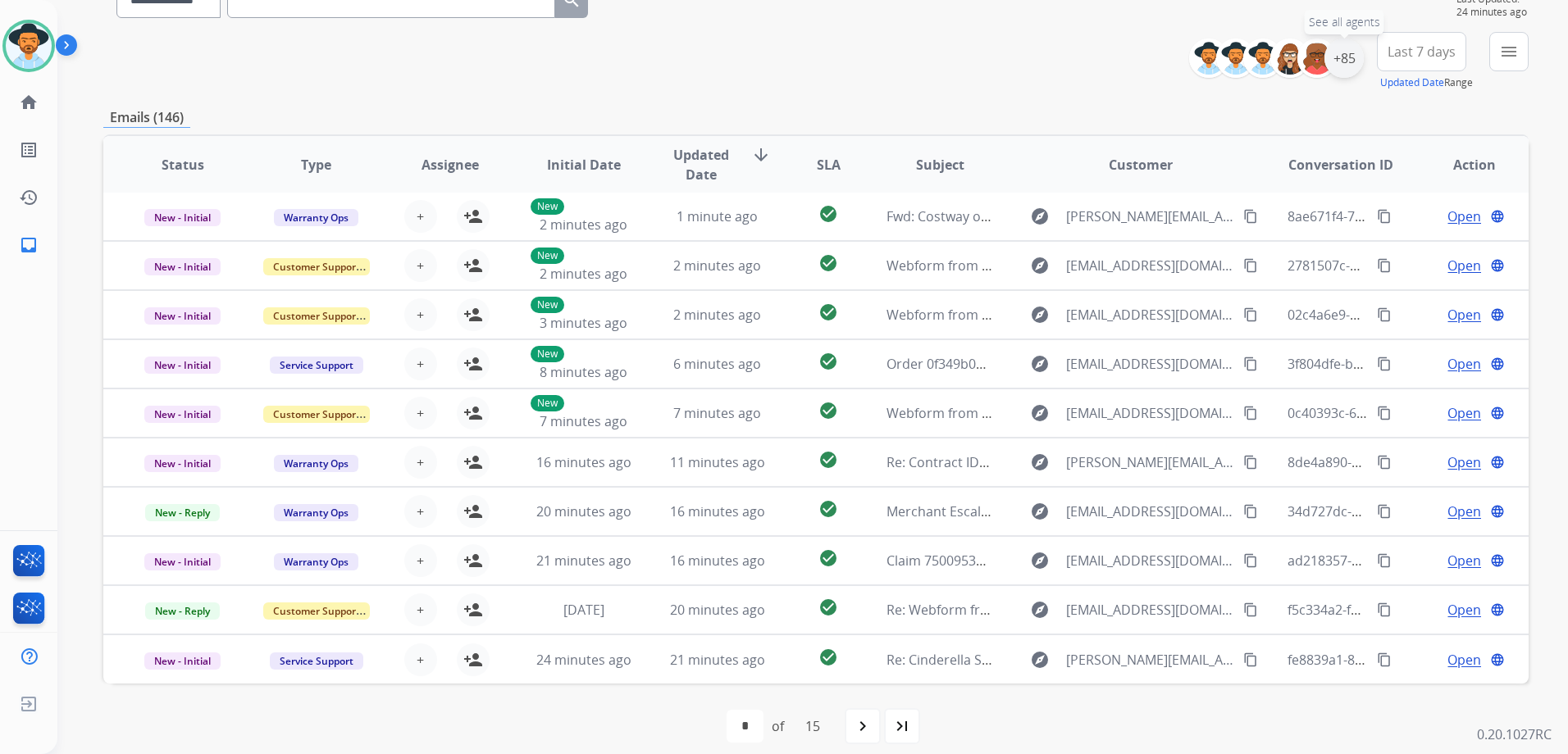
click at [1341, 63] on div "+85" at bounding box center [1344, 58] width 40 height 40
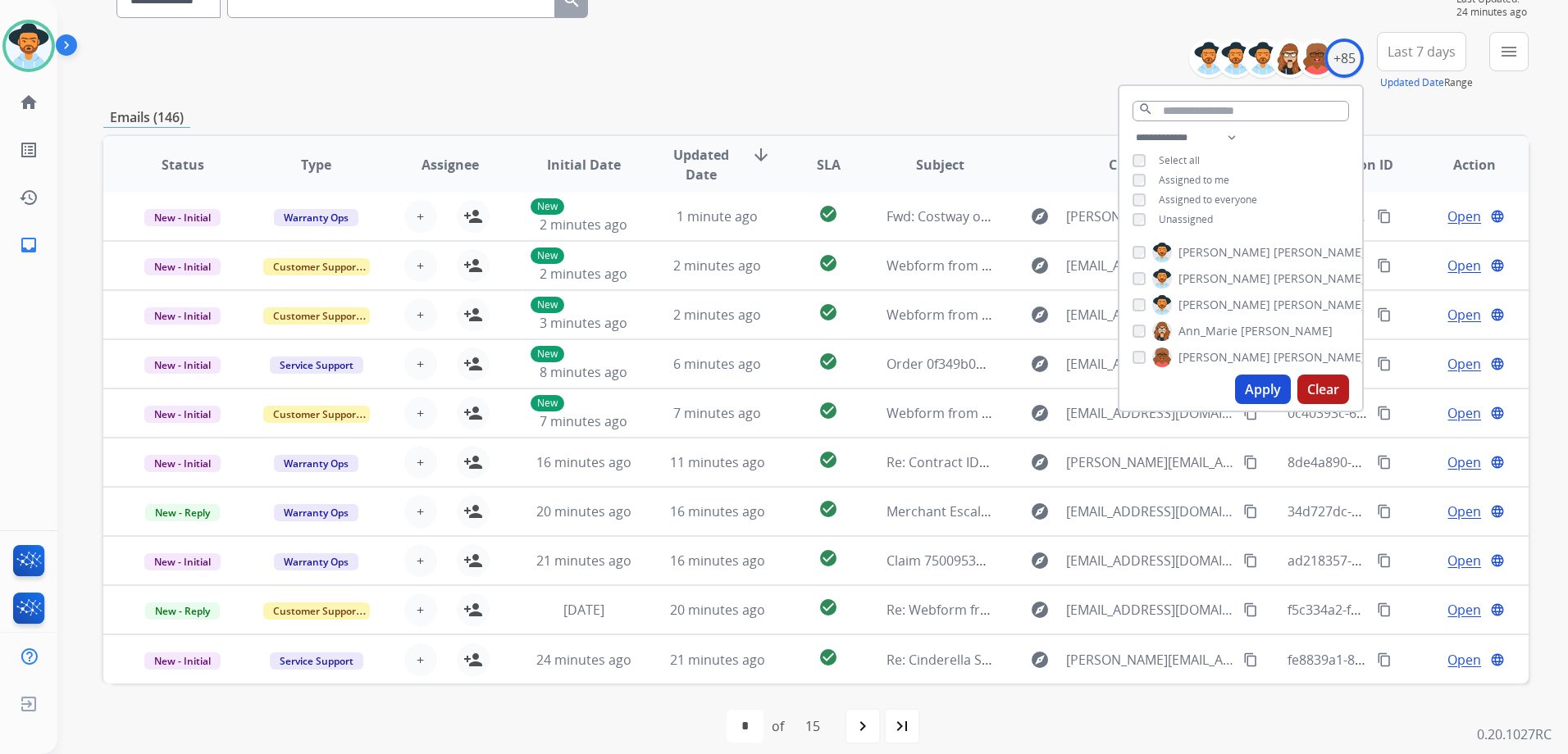
click at [1190, 220] on span "Unassigned" at bounding box center [1185, 220] width 54 height 14
click at [1174, 226] on div "**********" at bounding box center [1240, 180] width 243 height 105
click at [1174, 219] on span "Unassigned" at bounding box center [1185, 220] width 54 height 14
click at [1483, 101] on div "**********" at bounding box center [815, 364] width 1425 height 808
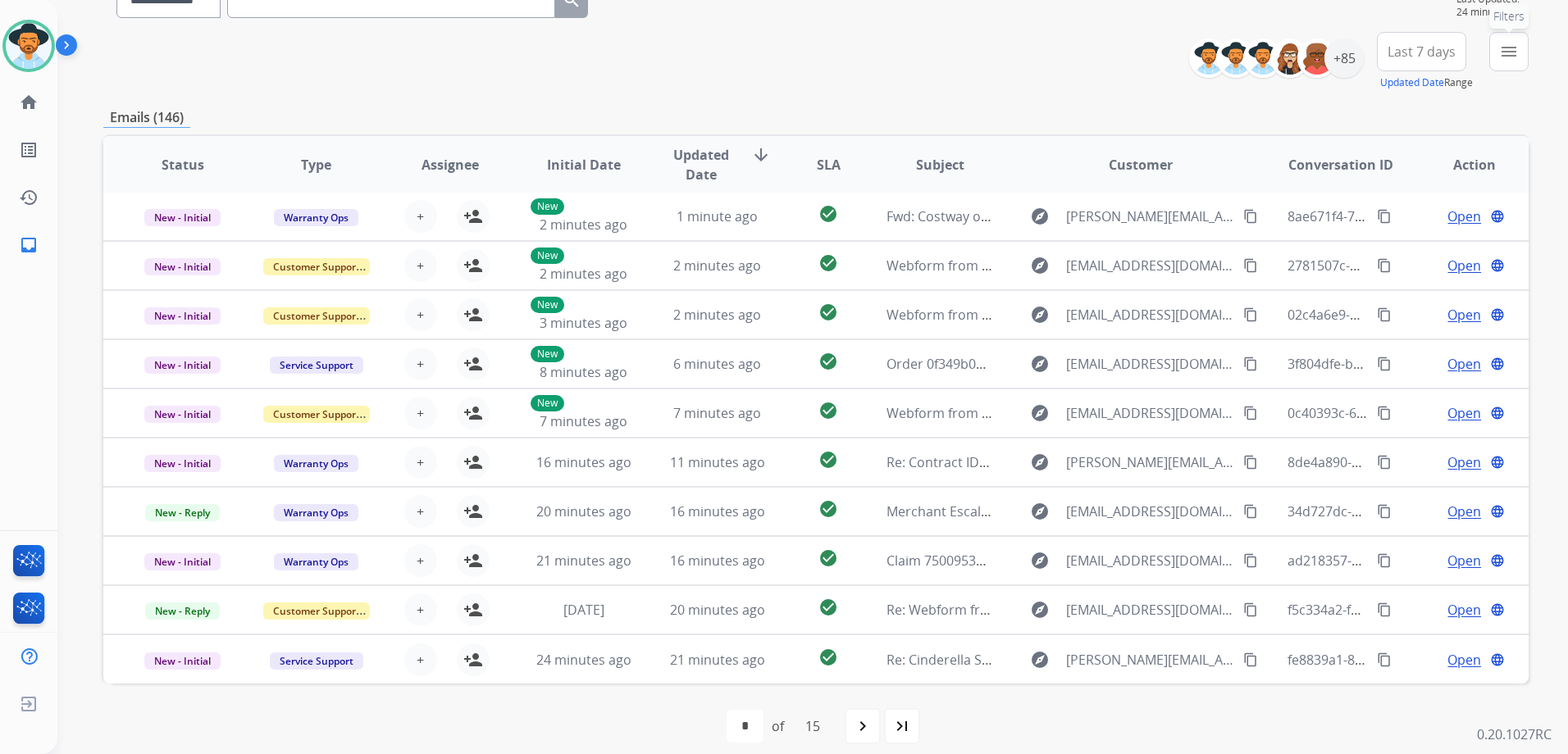
click at [1510, 68] on button "menu Filters" at bounding box center [1508, 51] width 40 height 40
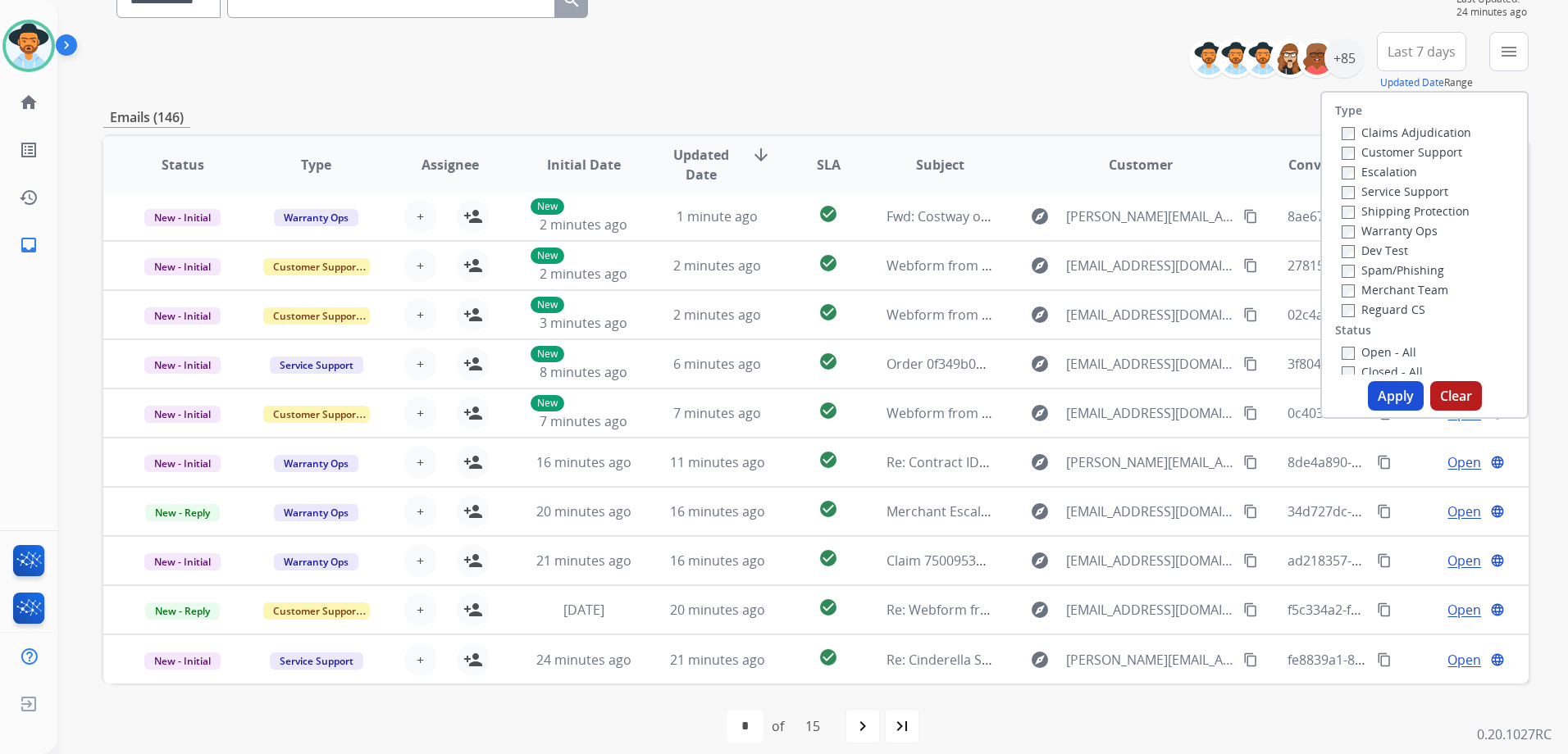
click at [1392, 148] on label "Customer Support" at bounding box center [1401, 153] width 121 height 16
click at [1398, 209] on label "Shipping Protection" at bounding box center [1405, 211] width 128 height 16
click at [1407, 309] on label "Reguard CS" at bounding box center [1383, 310] width 84 height 16
click at [1392, 348] on label "Open - All" at bounding box center [1378, 352] width 75 height 16
click at [1392, 401] on button "Apply" at bounding box center [1395, 395] width 56 height 29
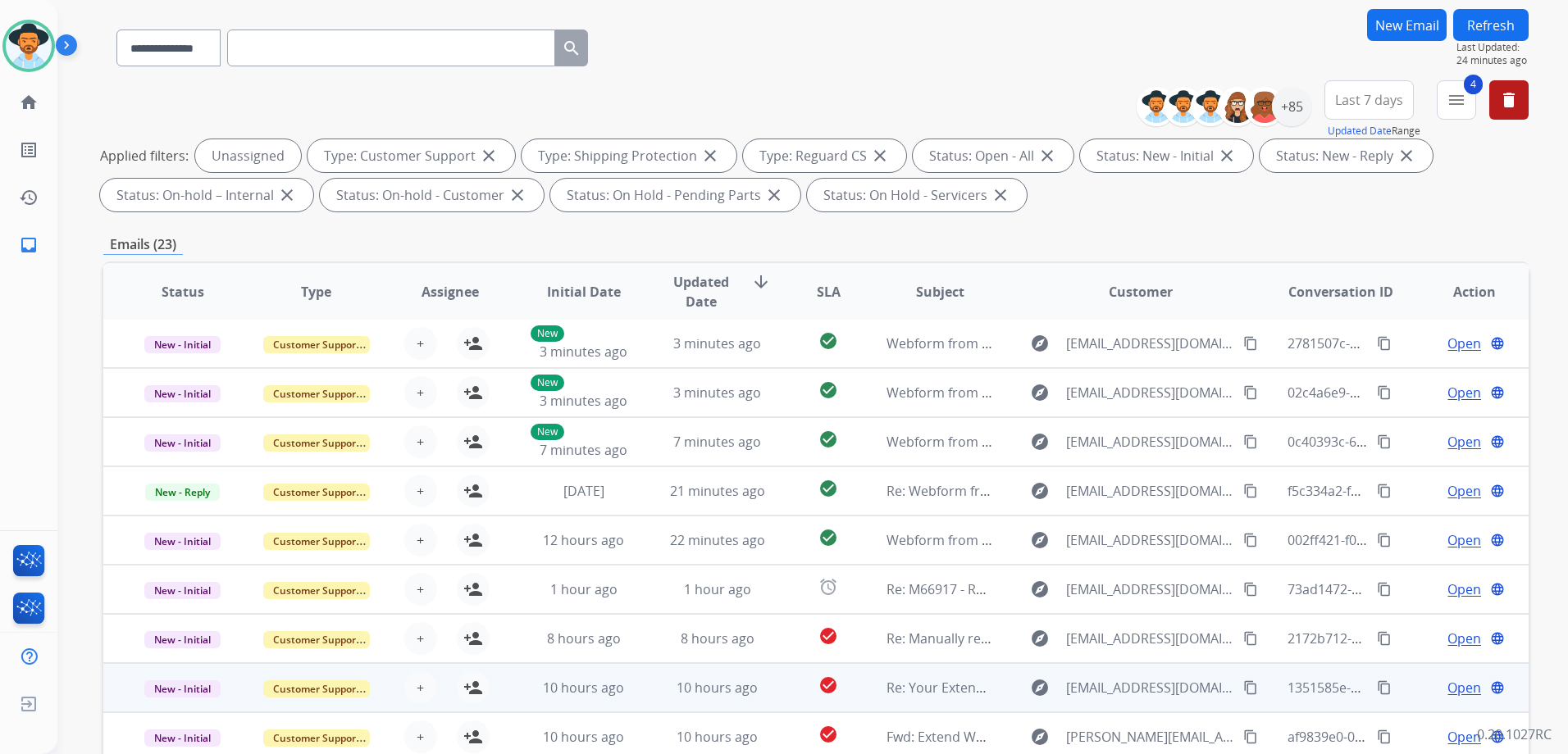
scroll to position [246, 0]
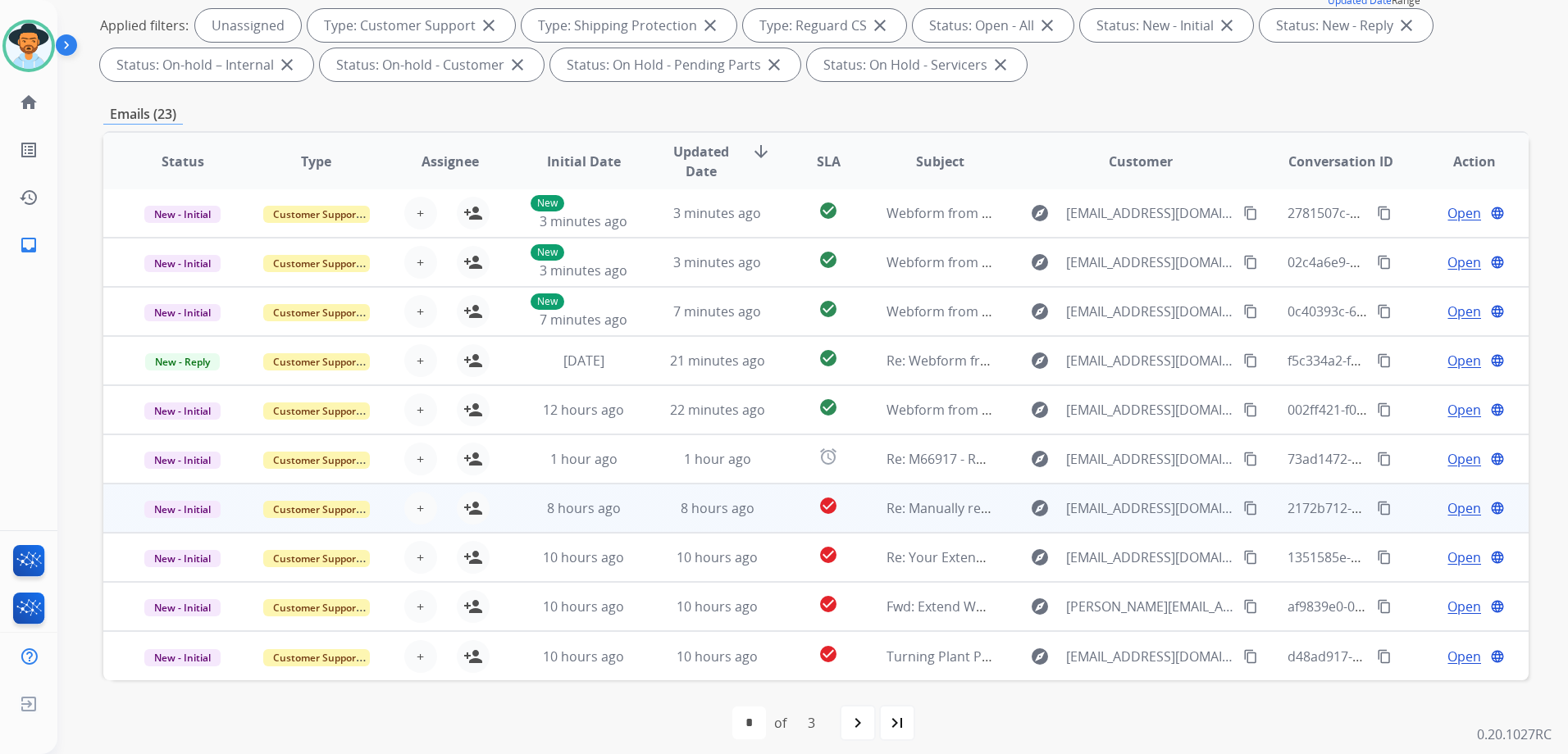
click at [1394, 506] on td "Open language" at bounding box center [1460, 508] width 133 height 49
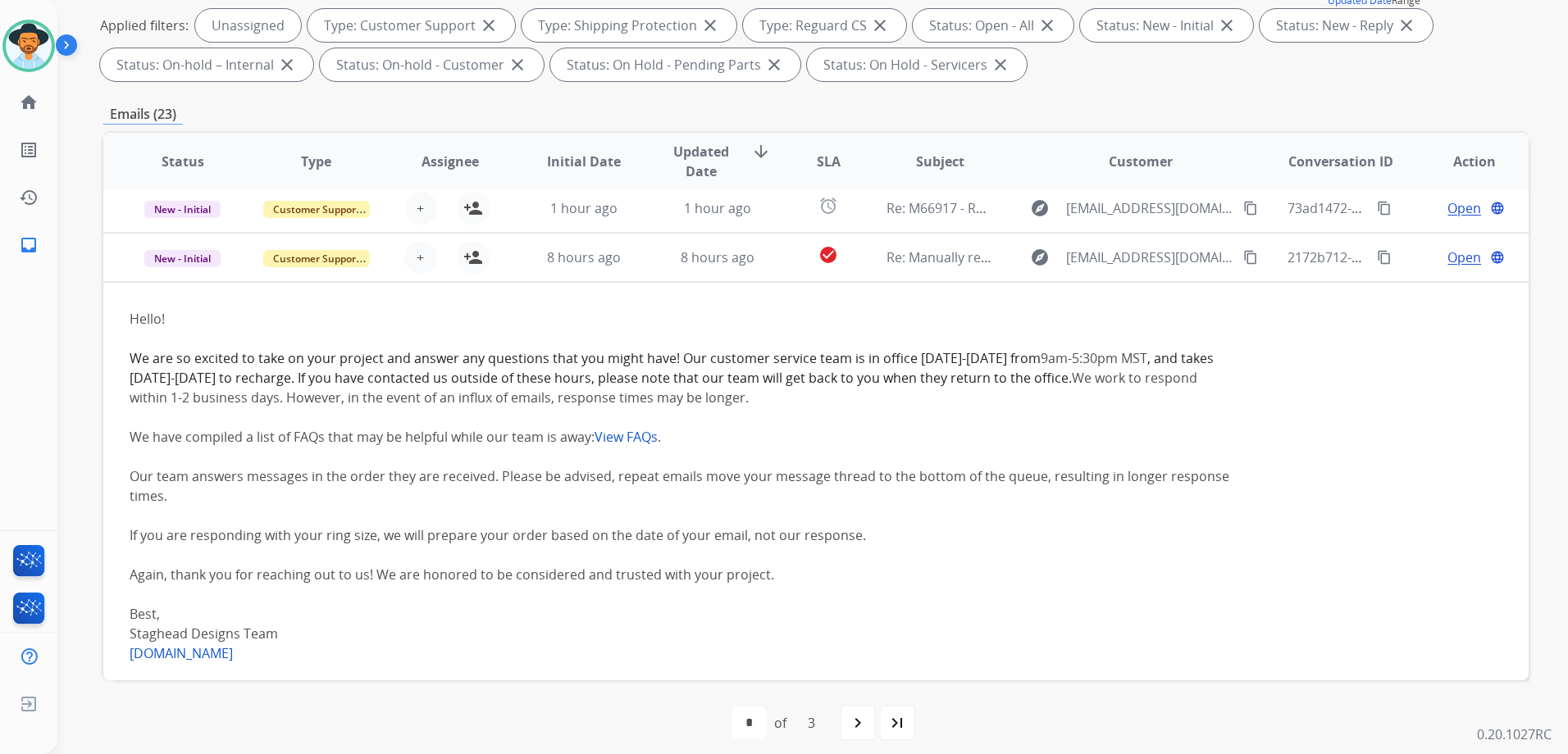
scroll to position [295, 0]
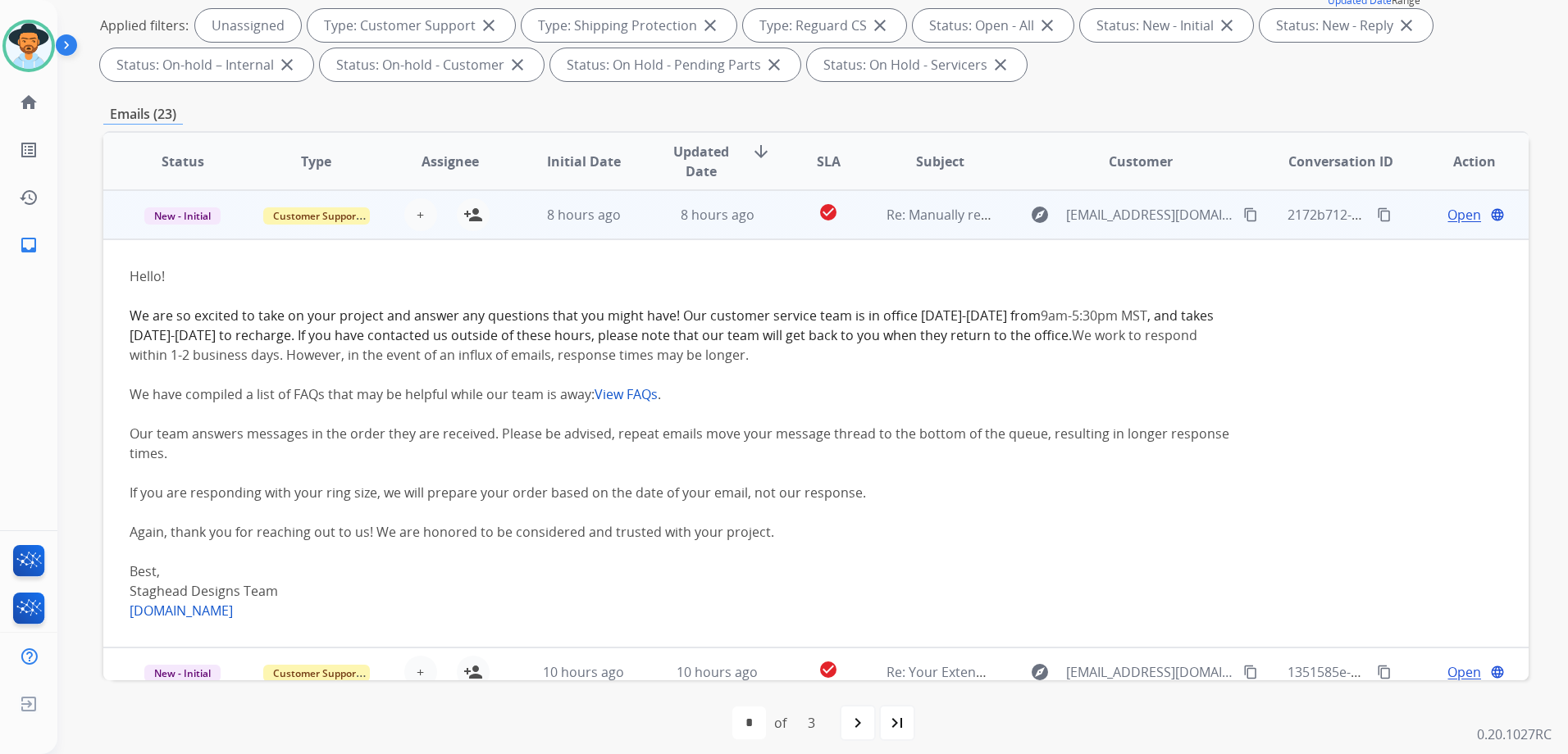
click at [1406, 230] on td "Open language" at bounding box center [1460, 215] width 133 height 49
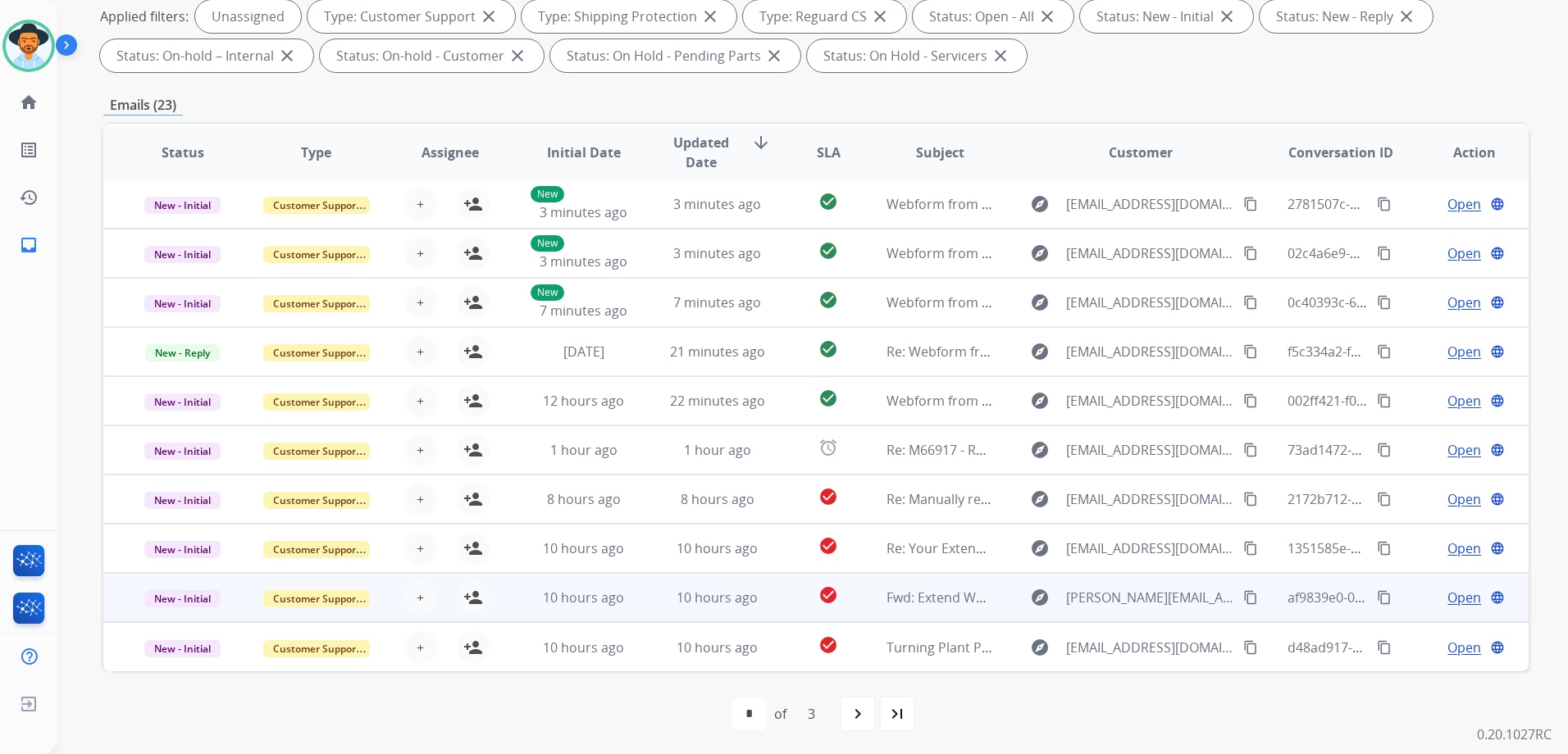
scroll to position [258, 0]
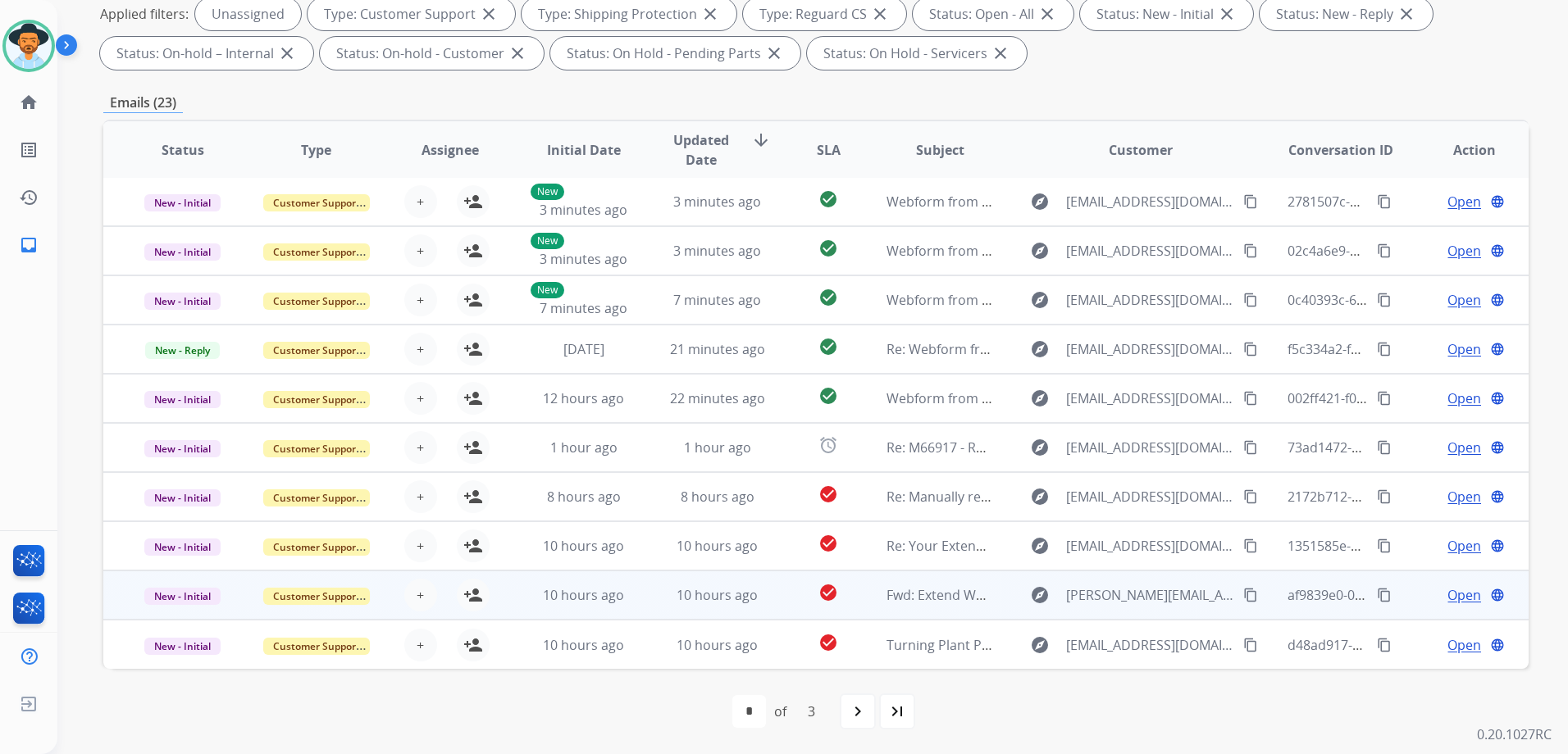
click at [1394, 596] on td "Open language" at bounding box center [1460, 595] width 133 height 49
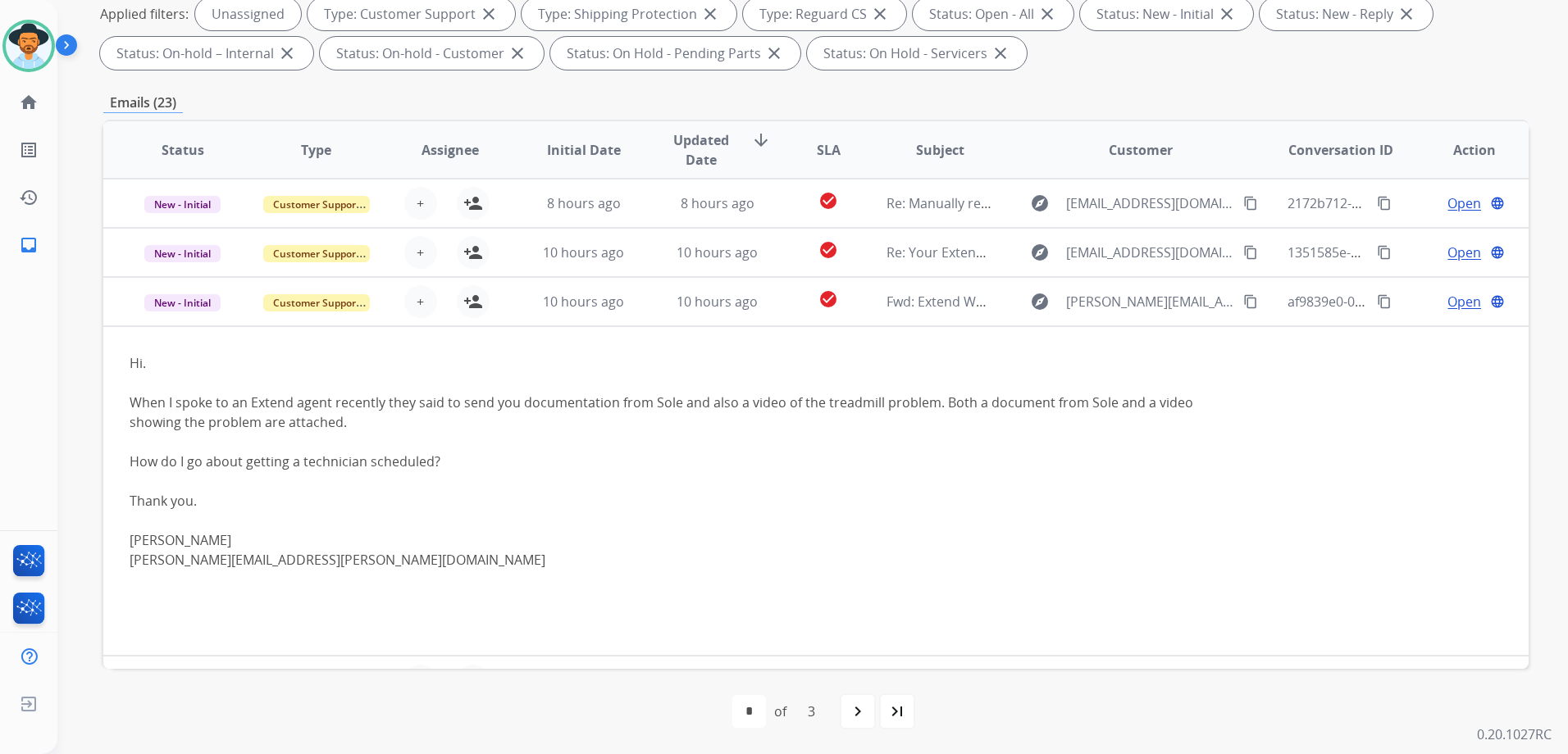
scroll to position [331, 0]
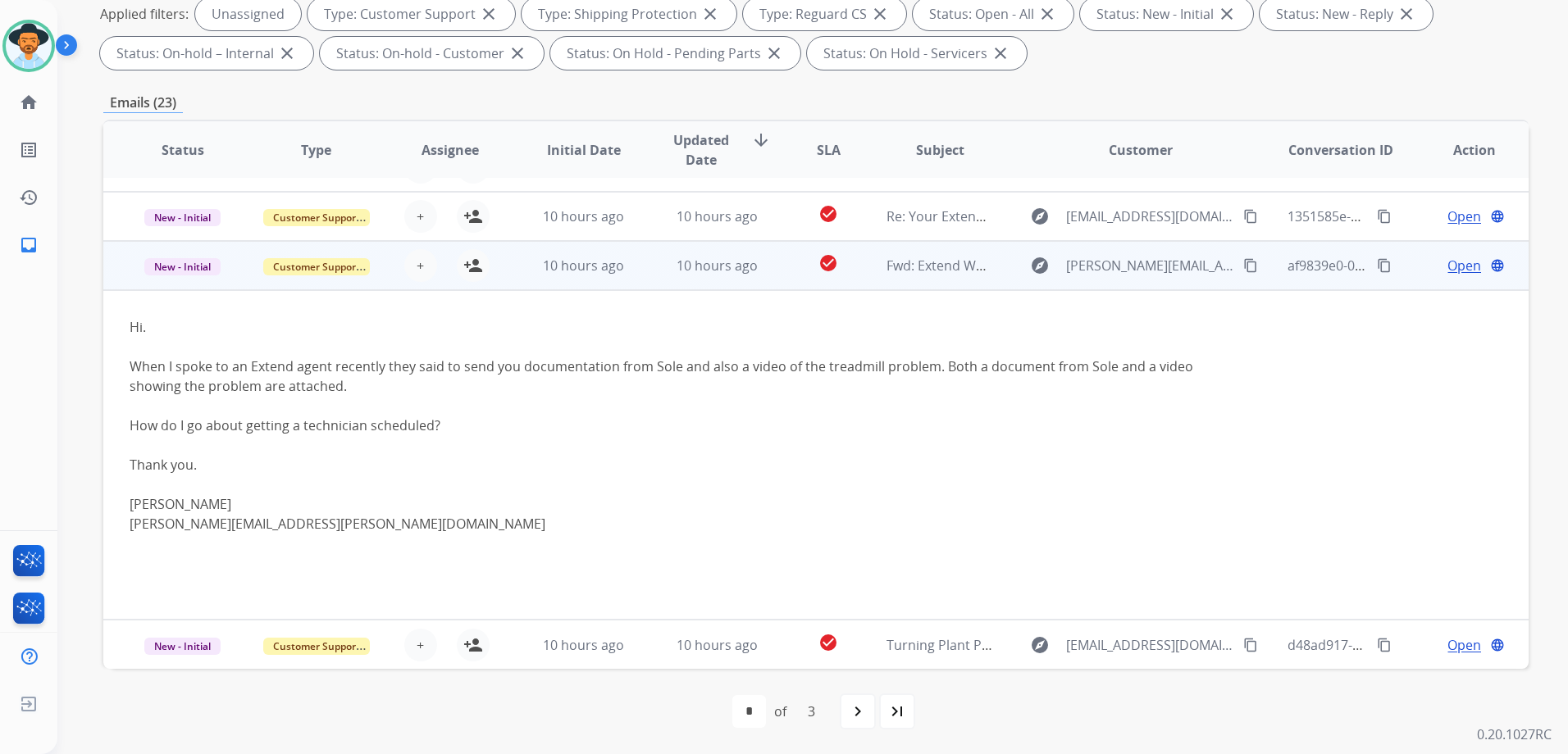
click at [1408, 275] on td "Open language" at bounding box center [1460, 265] width 133 height 49
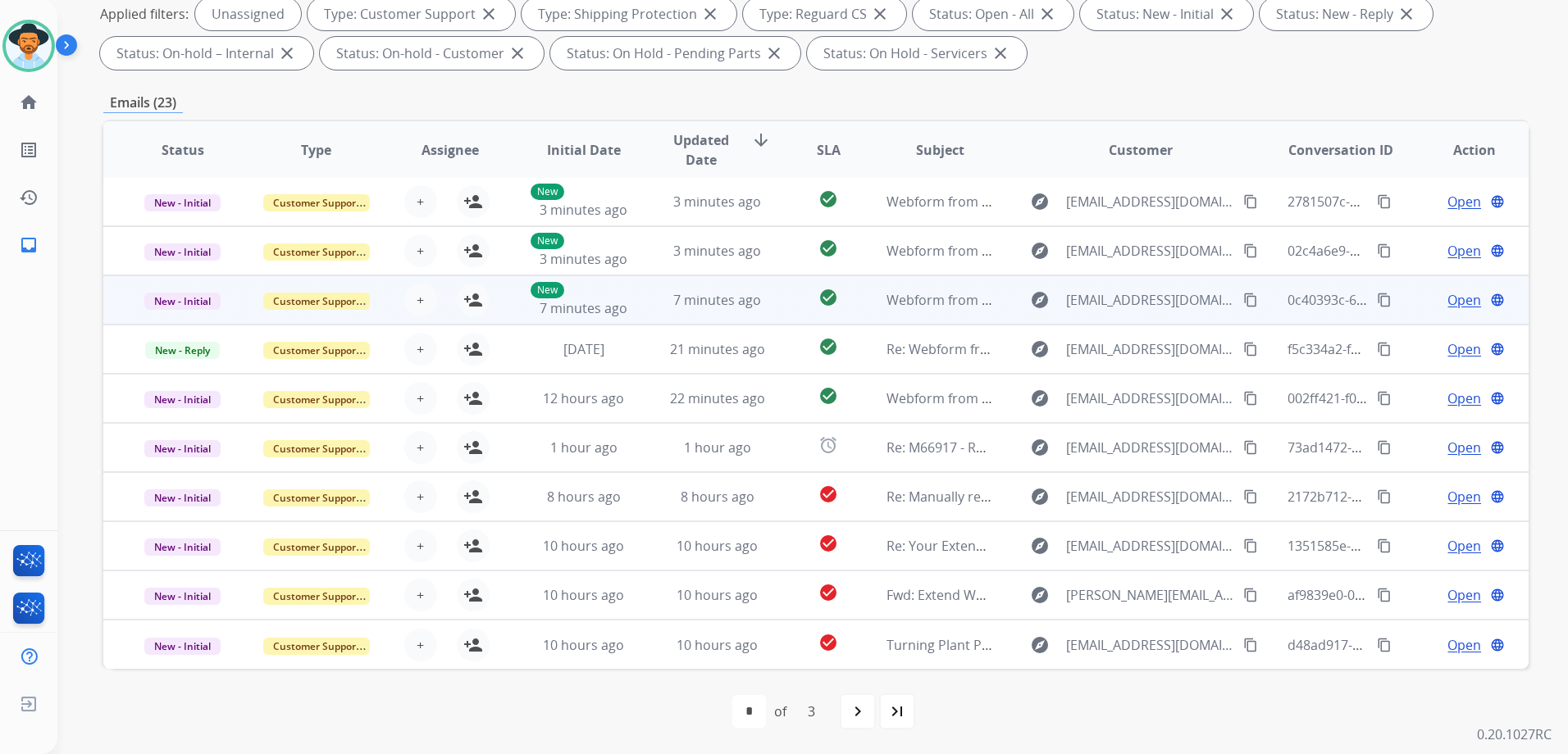
scroll to position [2, 0]
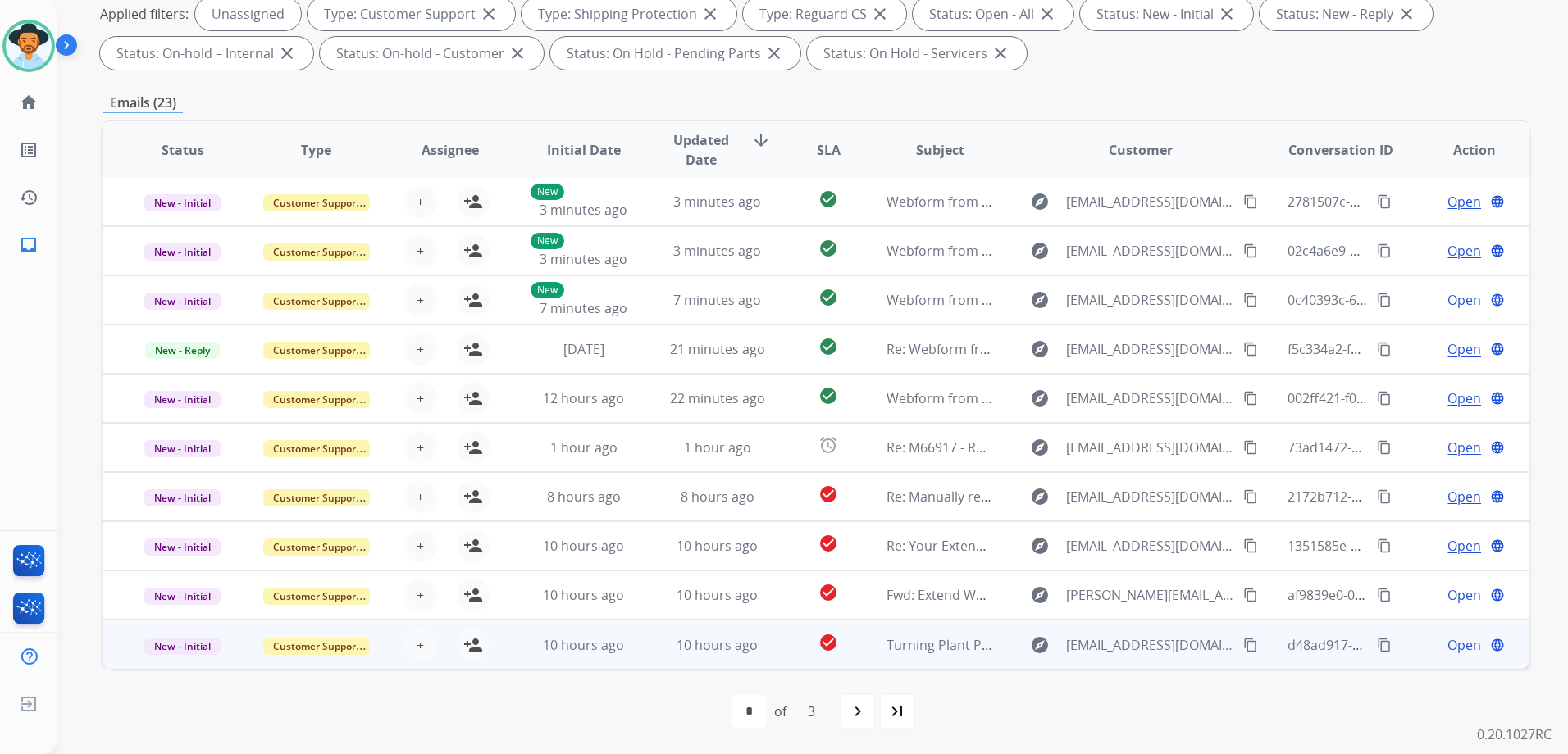
click at [1402, 651] on td "Open language" at bounding box center [1460, 644] width 133 height 49
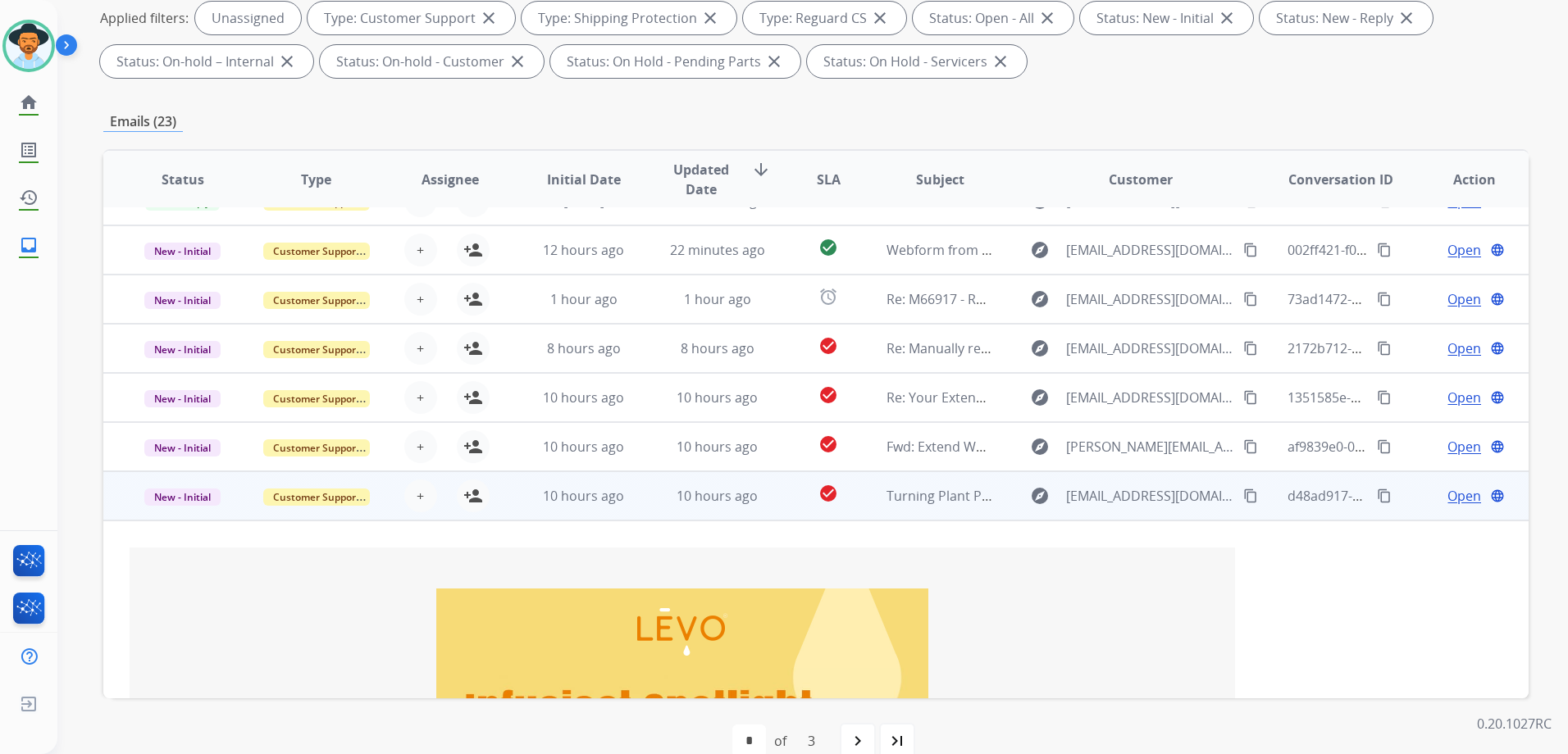
scroll to position [459, 0]
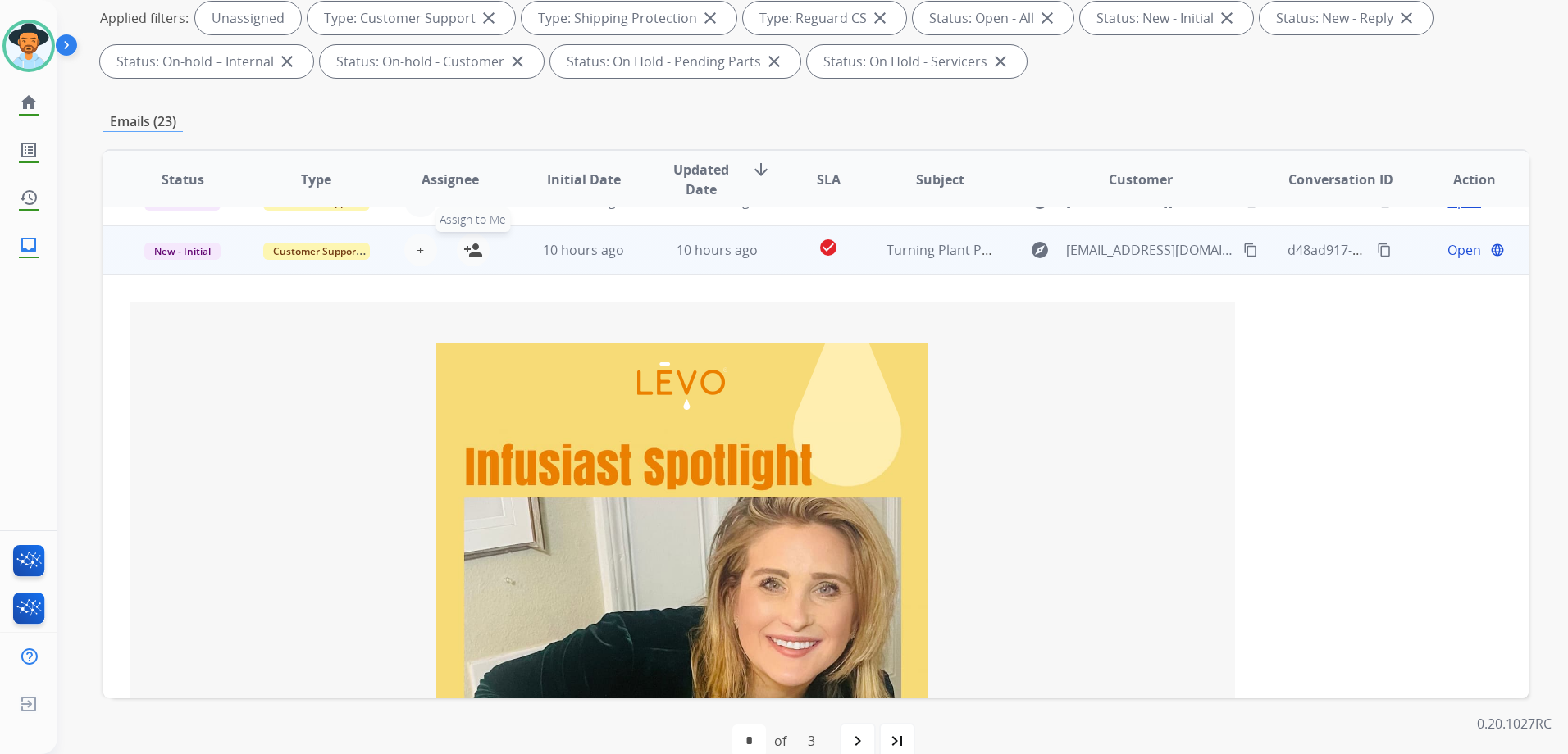
click at [481, 245] on button "person_add Assign to Me" at bounding box center [473, 250] width 33 height 33
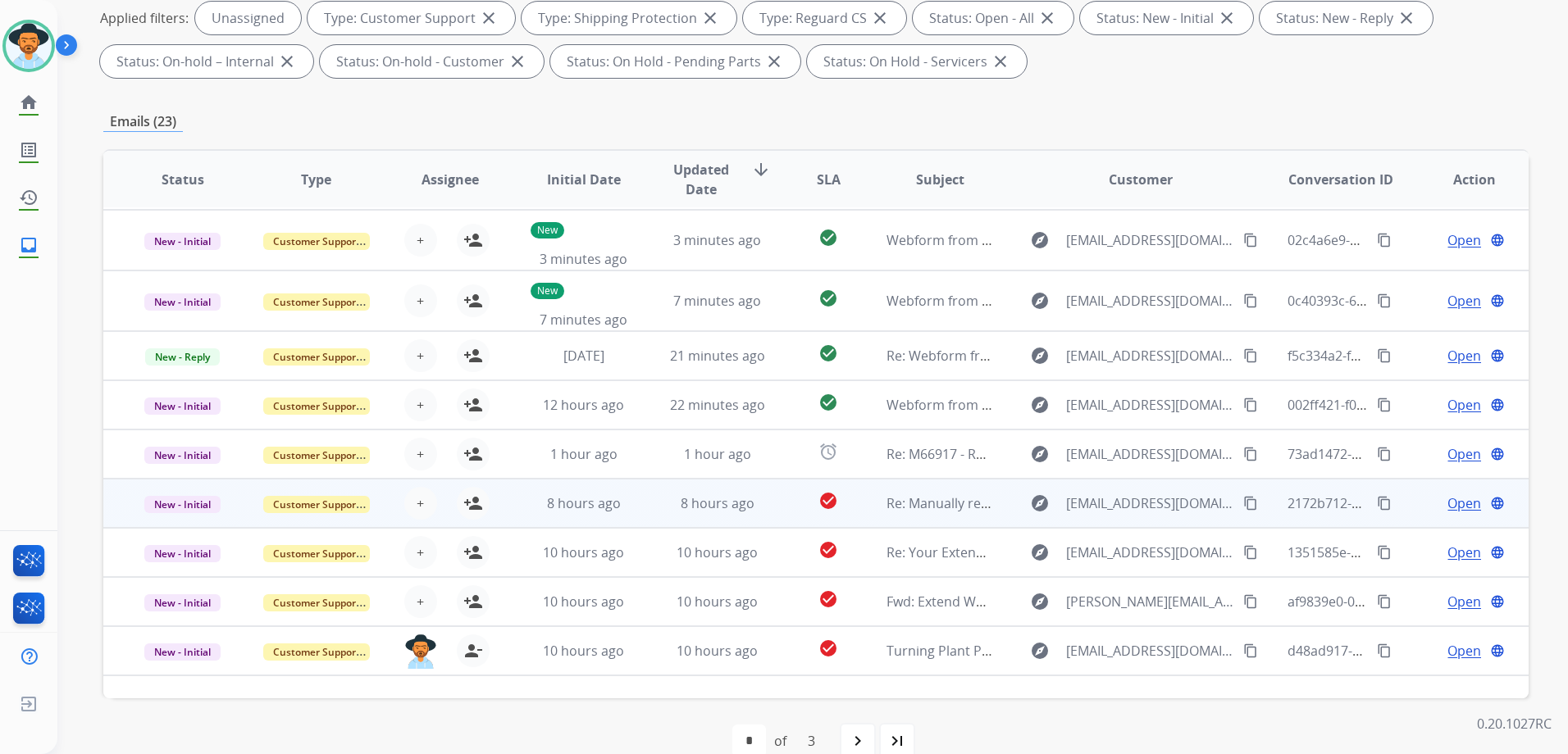
scroll to position [0, 0]
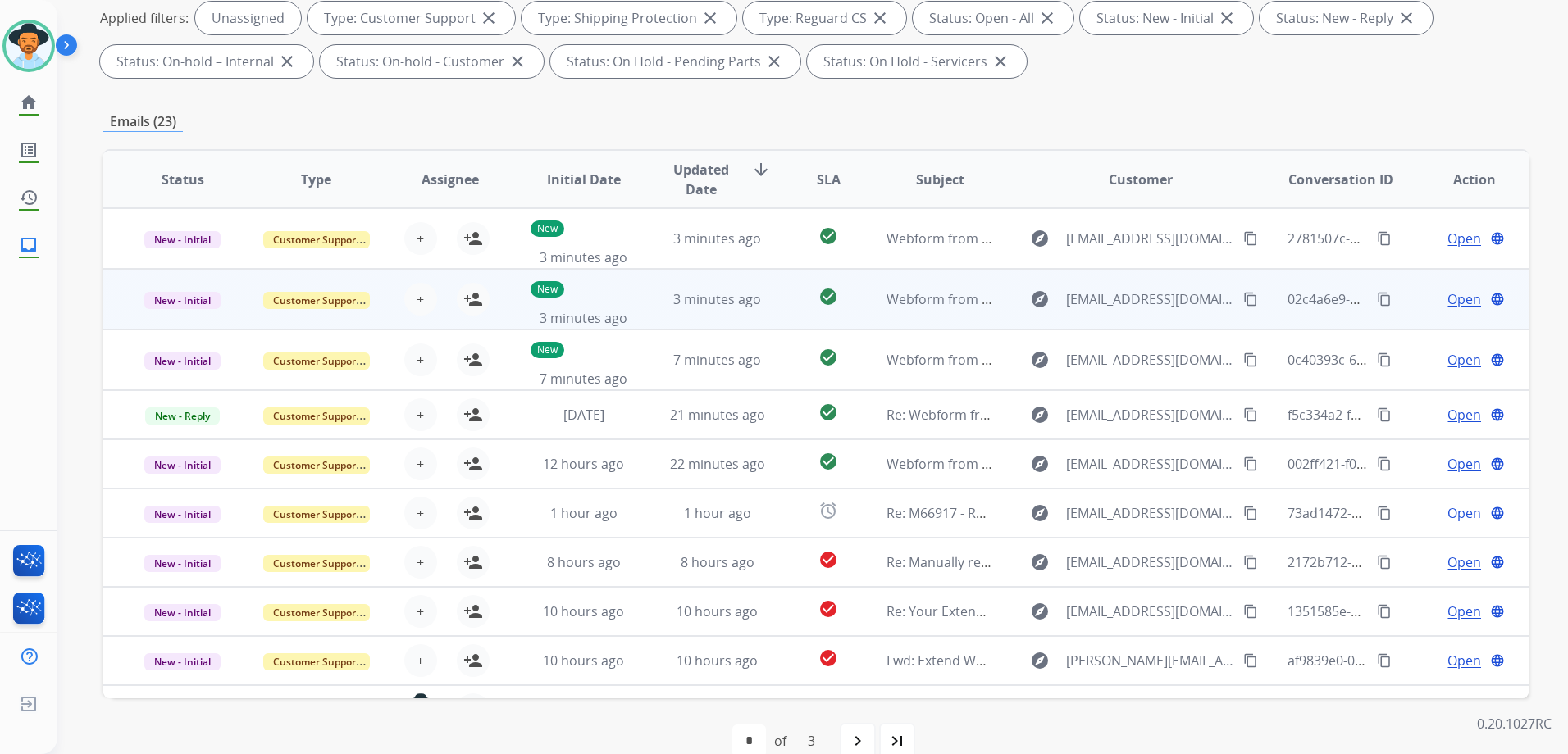
click at [1394, 295] on td "Open language" at bounding box center [1460, 299] width 133 height 61
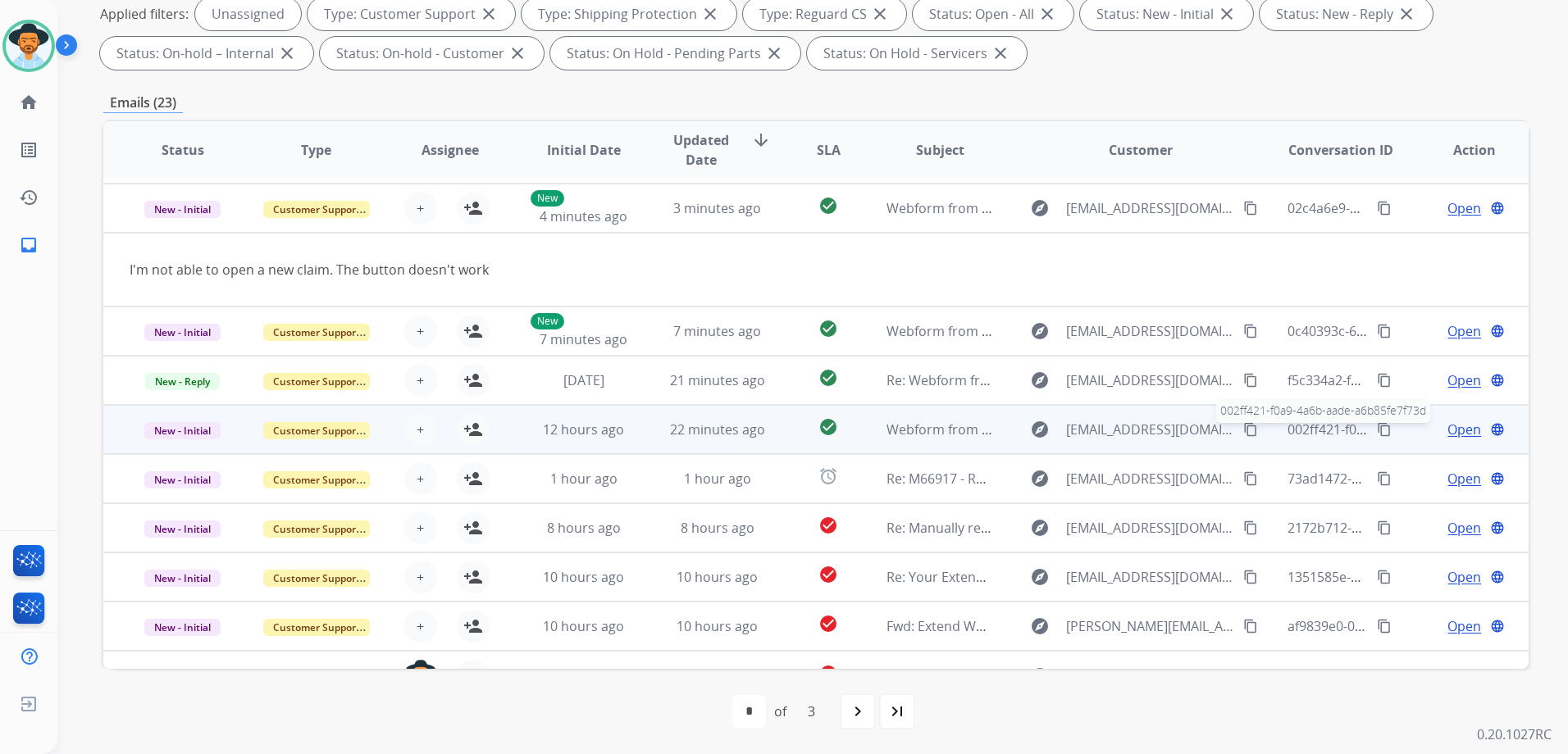
scroll to position [49, 0]
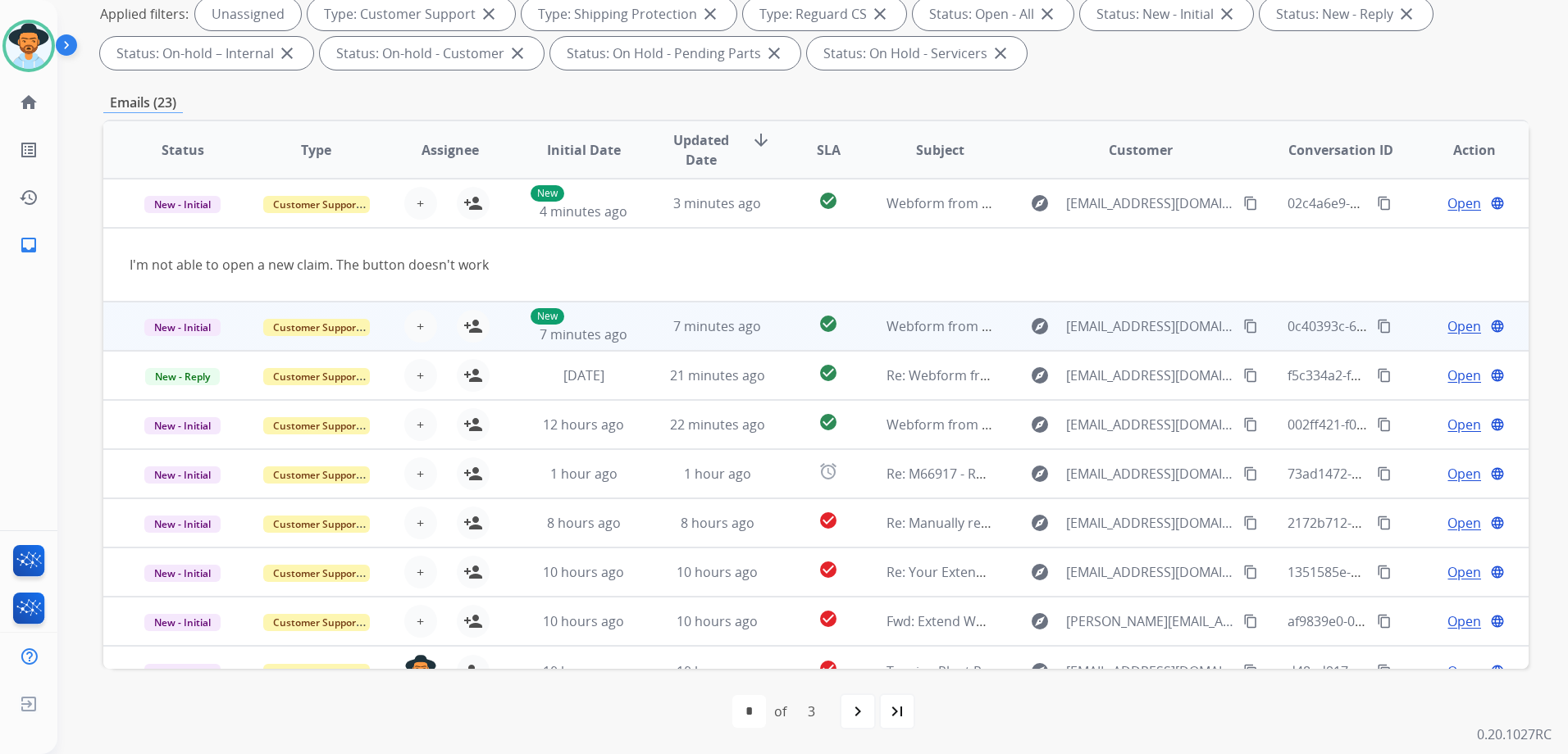
click at [1403, 331] on td "Open language" at bounding box center [1460, 326] width 133 height 49
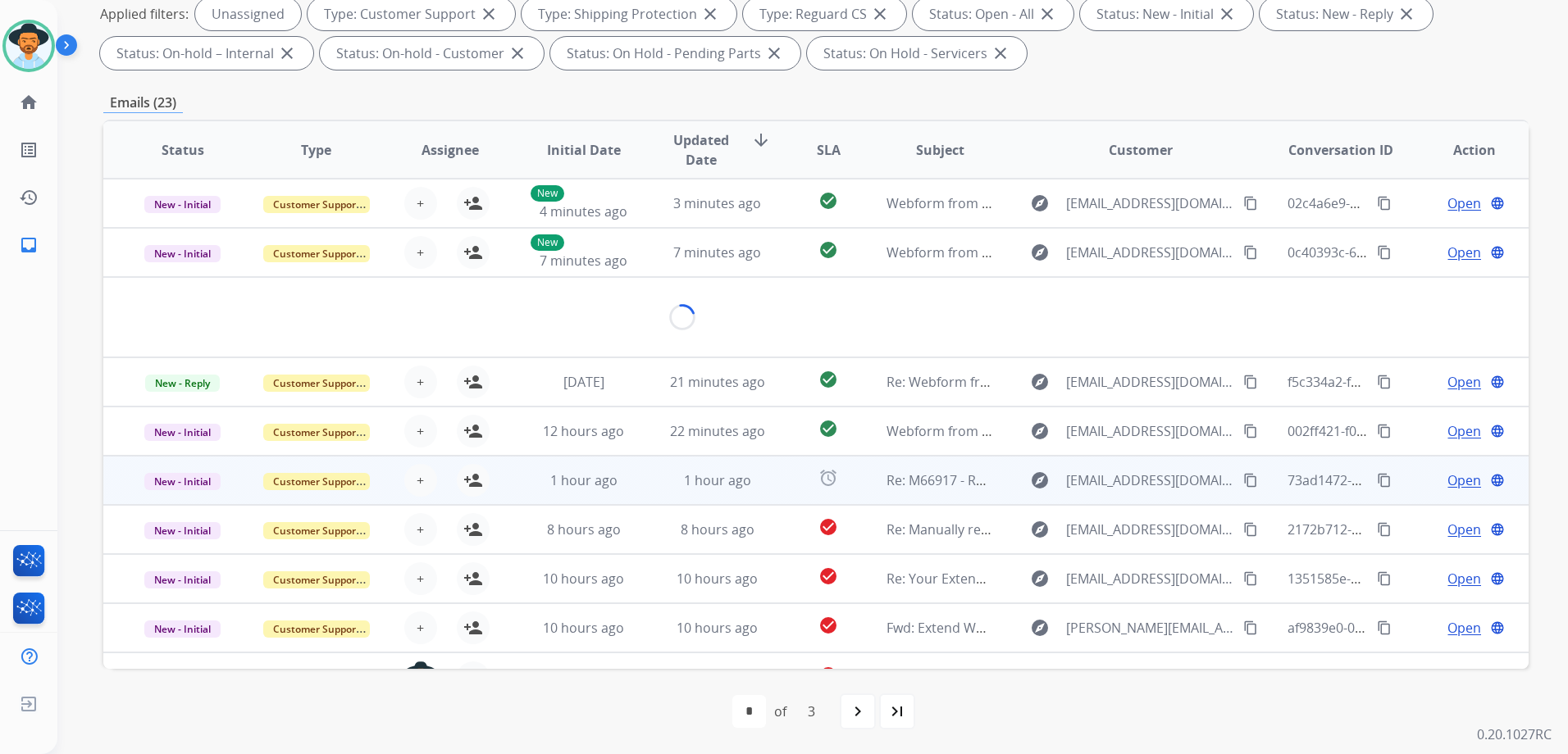
scroll to position [75, 0]
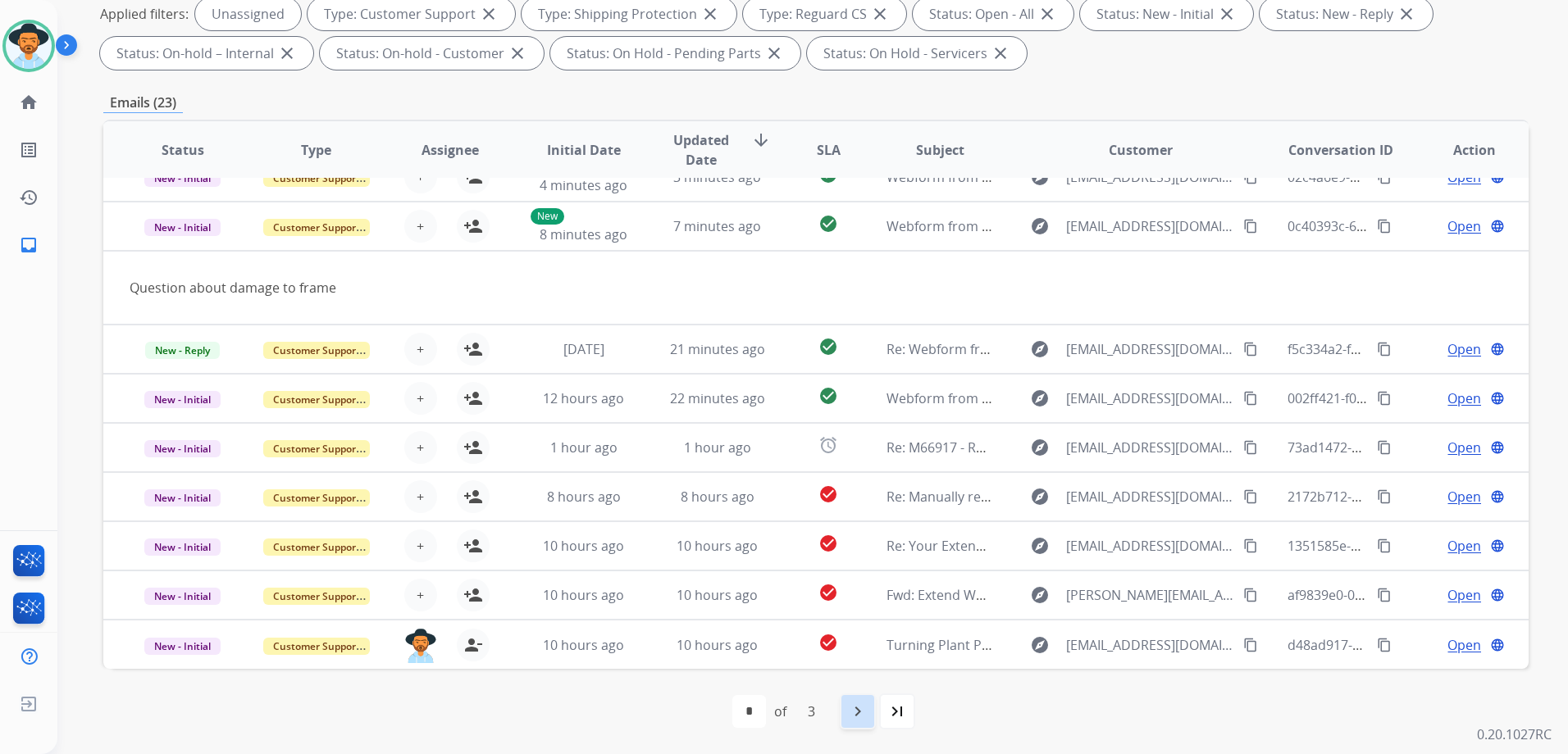
click at [870, 710] on div "navigate_next" at bounding box center [857, 711] width 36 height 36
select select "*"
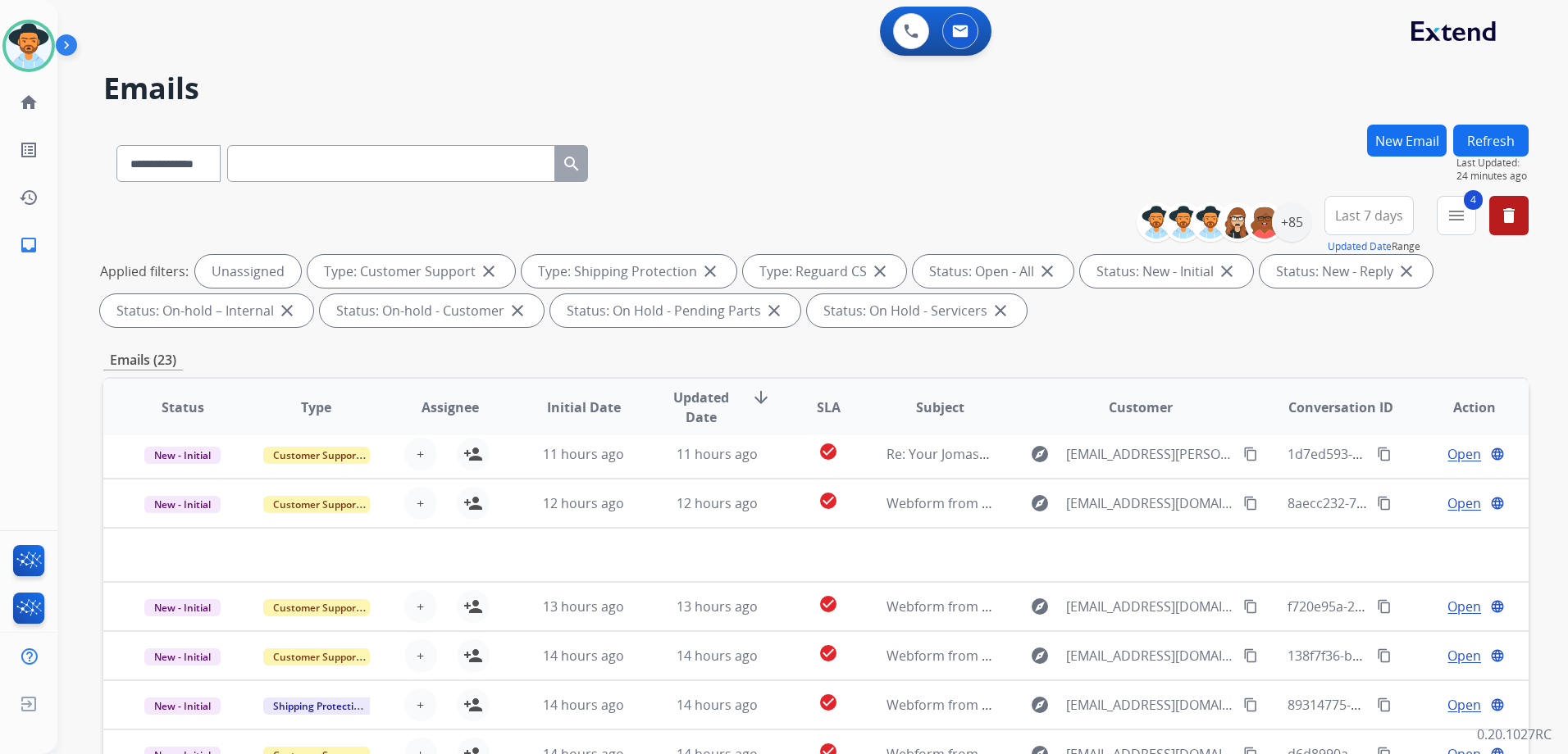
scroll to position [56, 0]
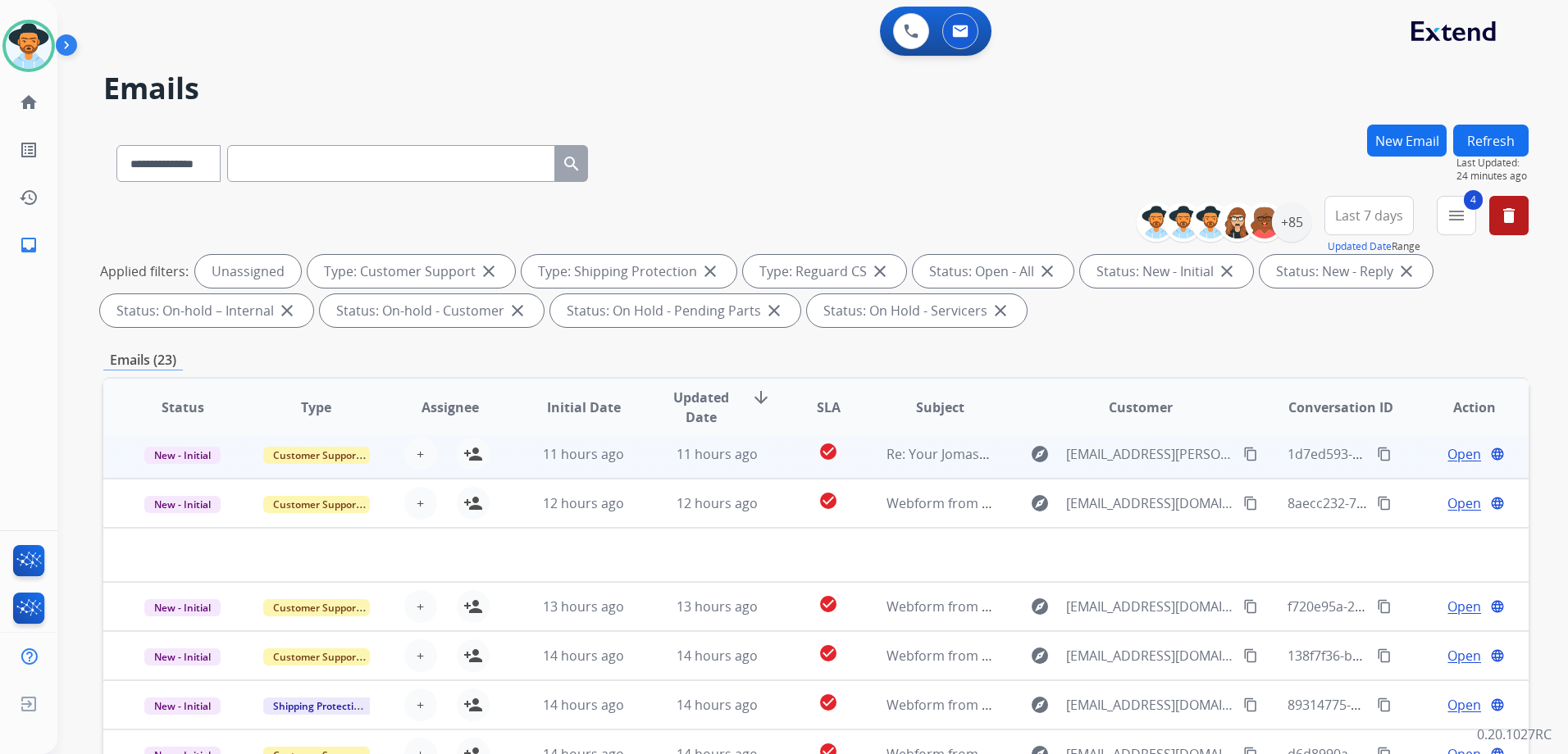
click at [1406, 456] on td "Open language" at bounding box center [1460, 454] width 133 height 49
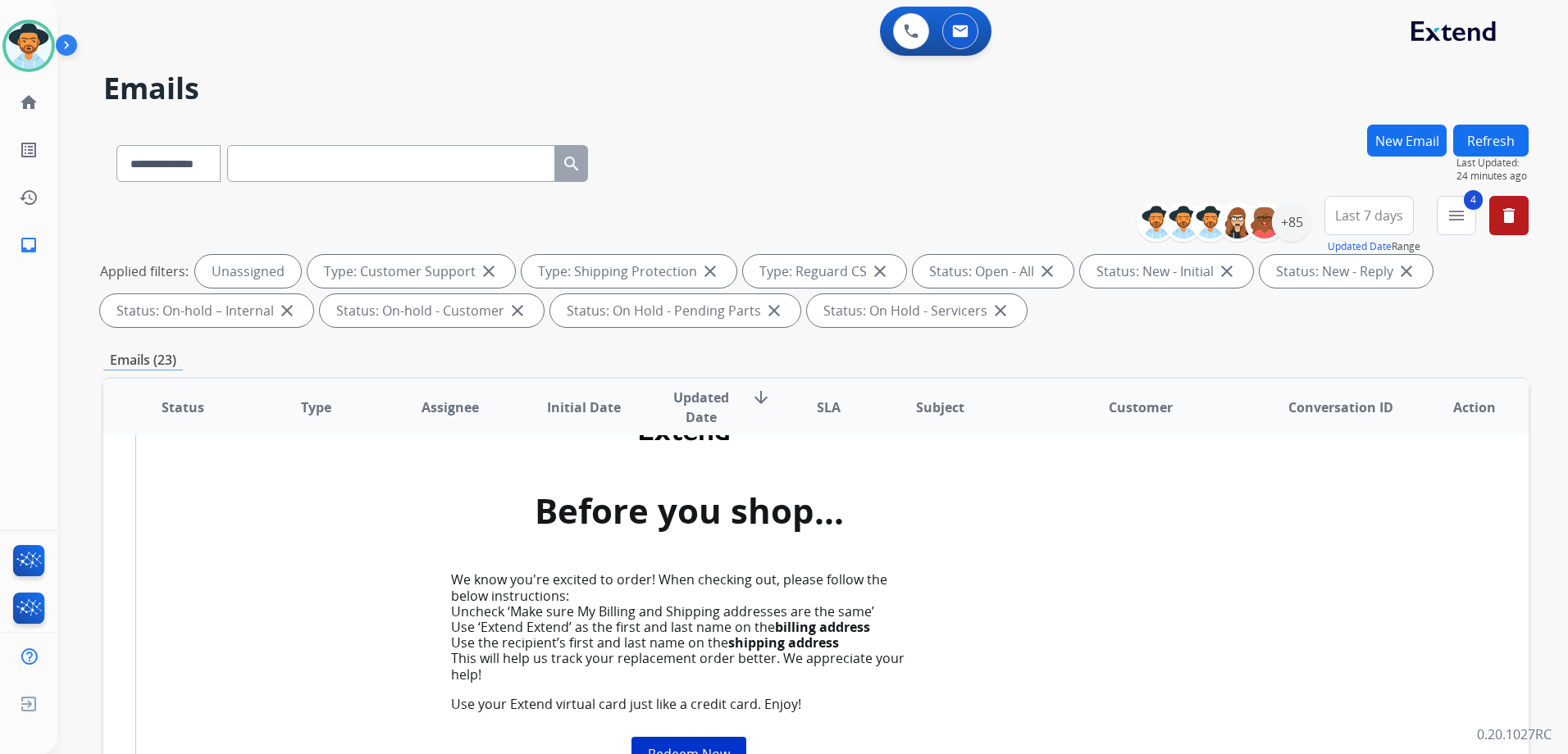
scroll to position [0, 0]
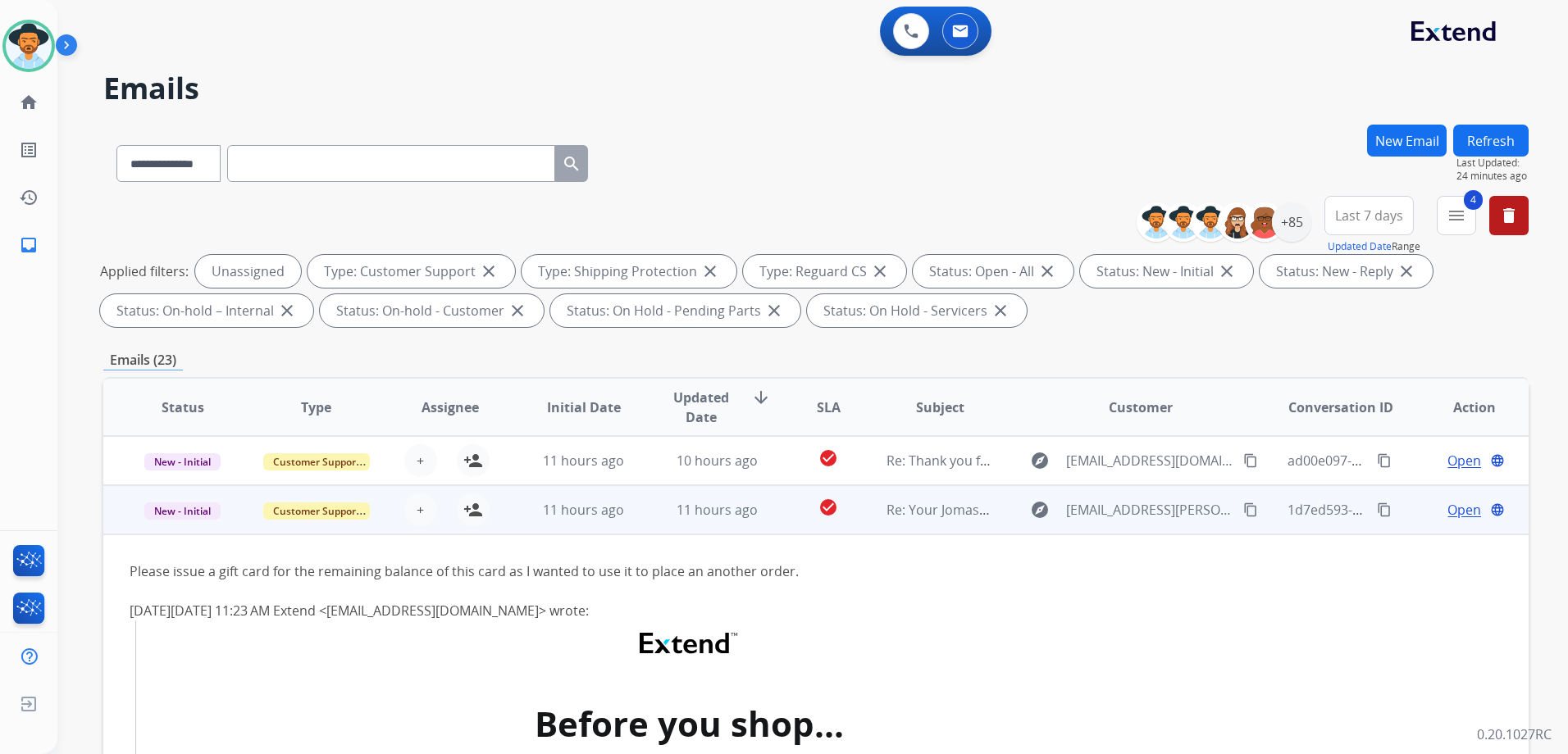
click at [1403, 504] on td "Open language" at bounding box center [1460, 510] width 133 height 49
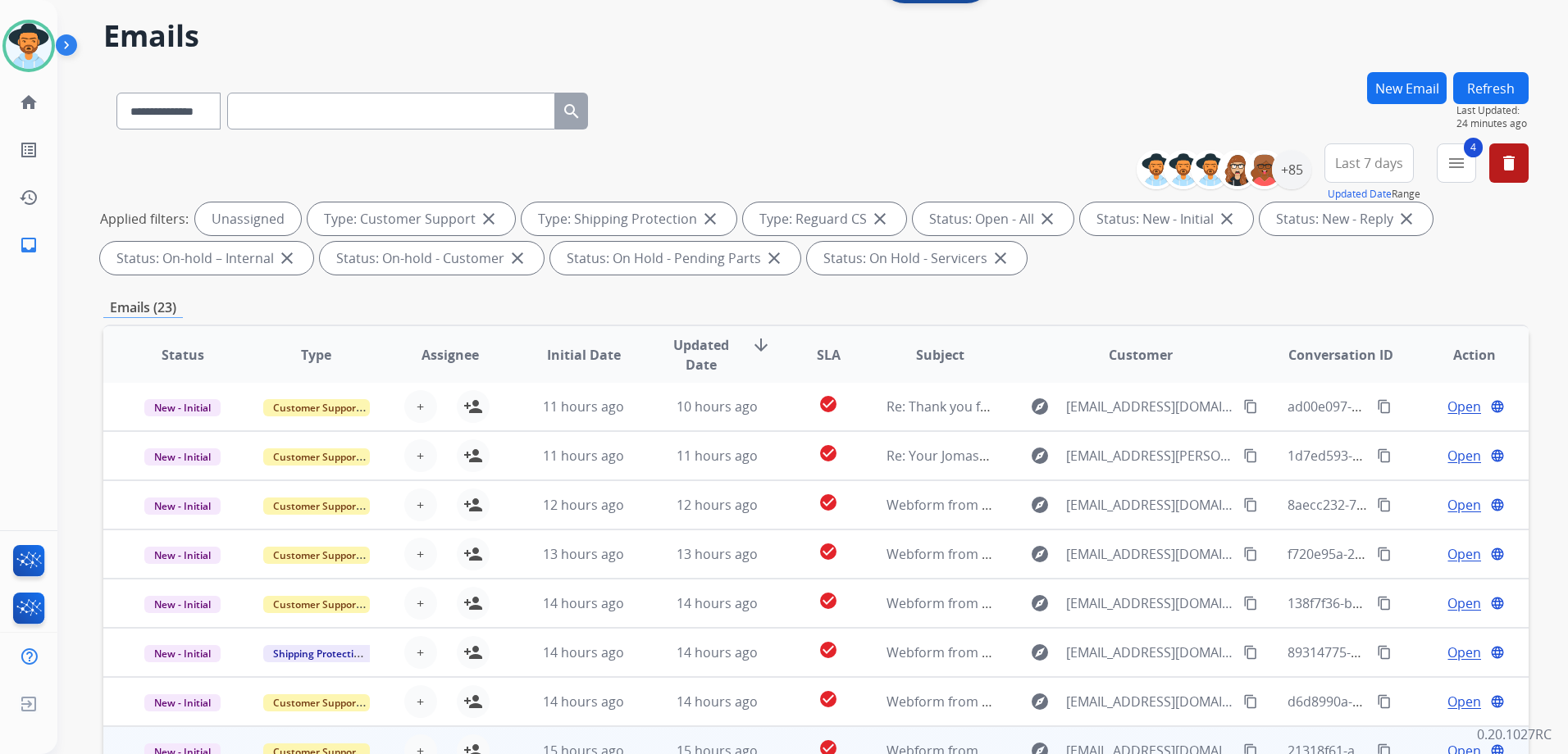
scroll to position [246, 0]
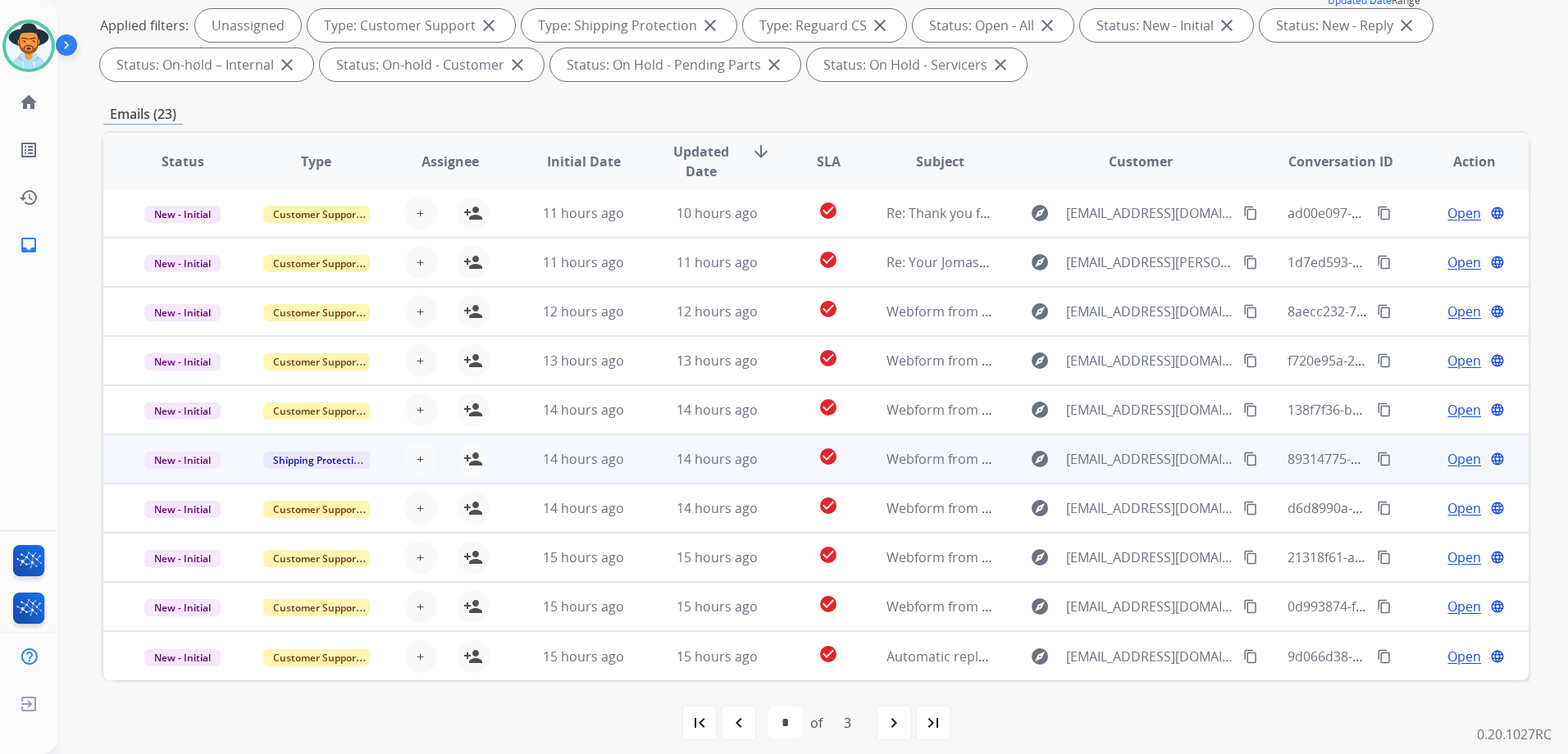
click at [1421, 458] on div "Open language" at bounding box center [1474, 459] width 107 height 19
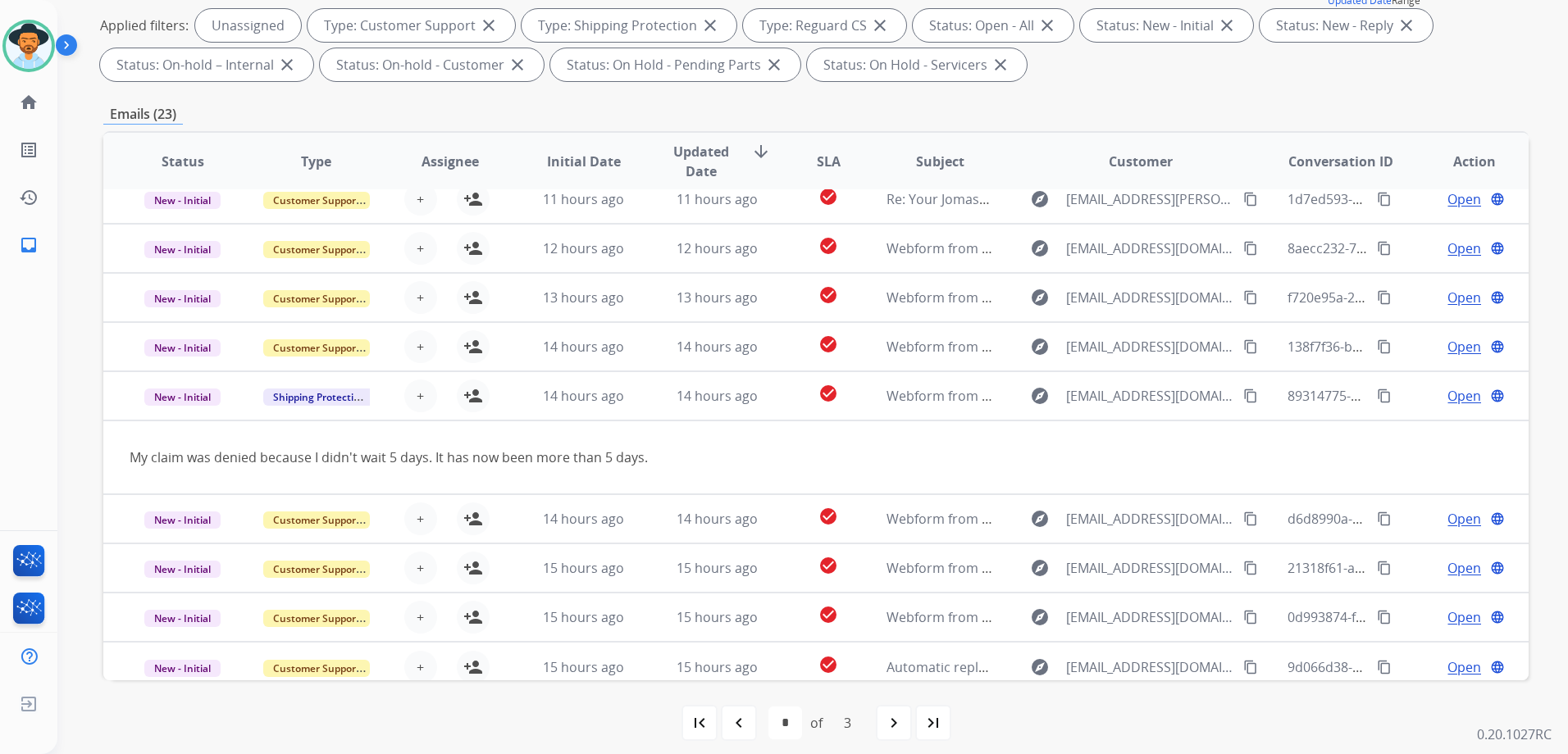
scroll to position [75, 0]
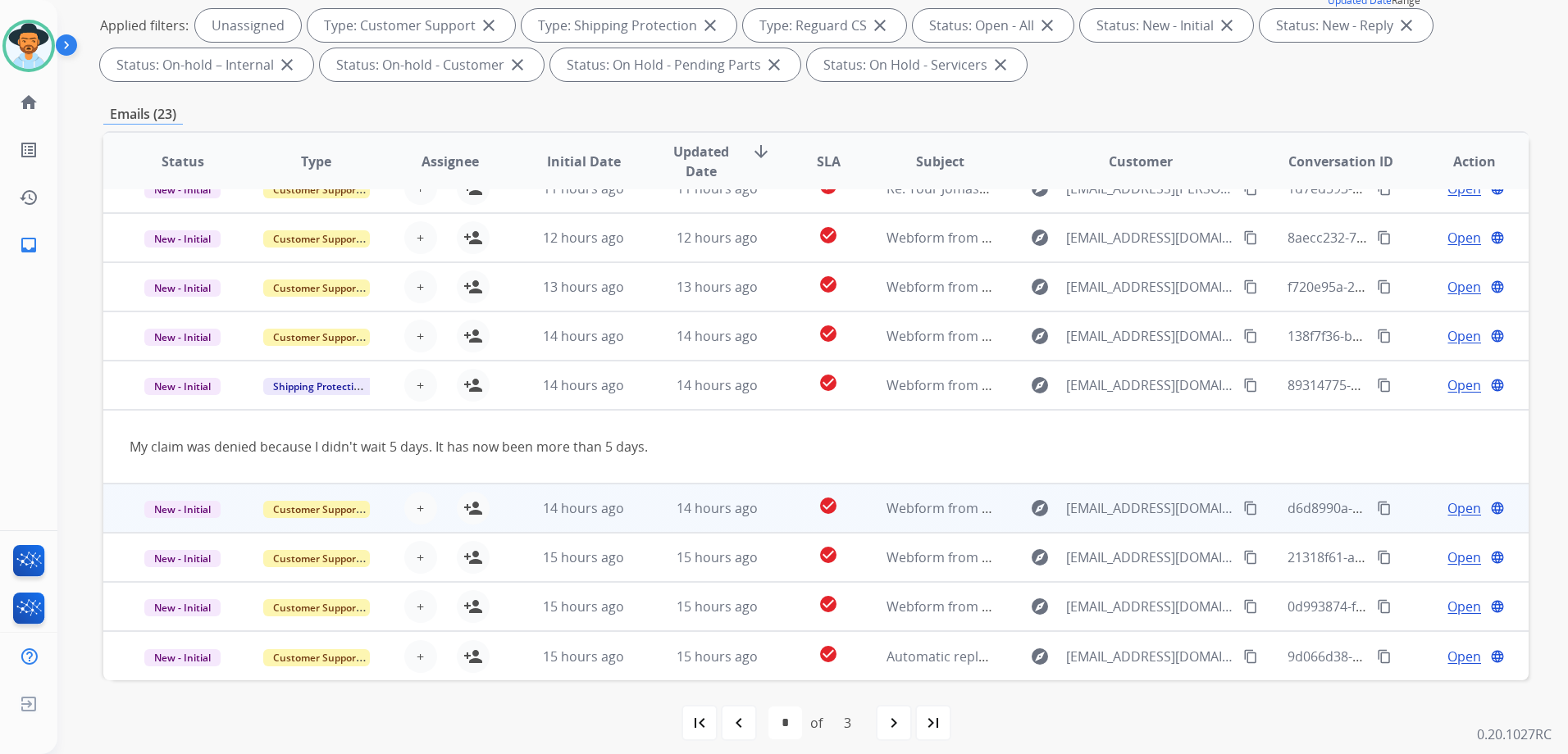
click at [1405, 513] on td "Open language" at bounding box center [1460, 508] width 133 height 49
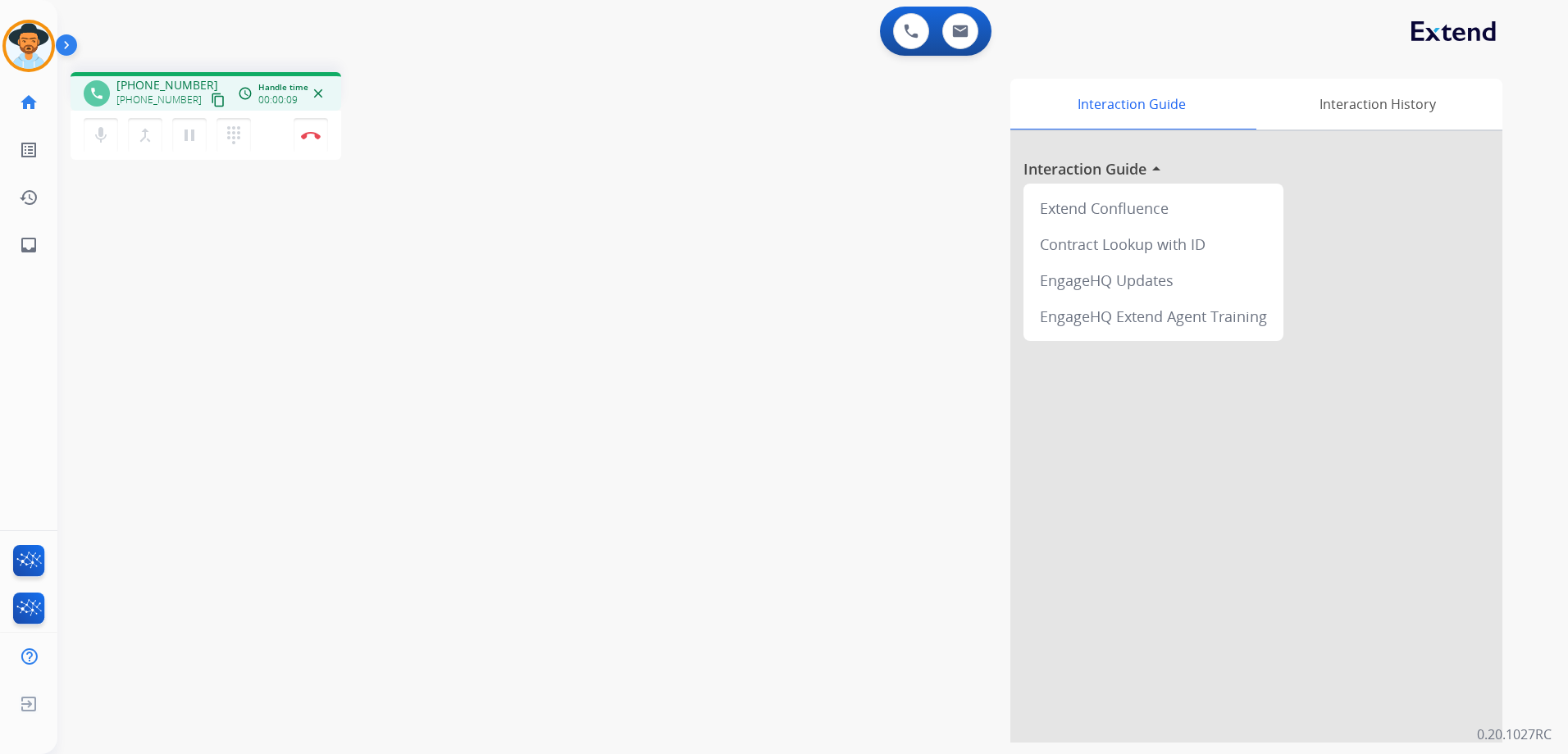
drag, startPoint x: 203, startPoint y: 98, endPoint x: 232, endPoint y: 97, distance: 29.0
click at [211, 98] on mat-icon "content_copy" at bounding box center [218, 100] width 15 height 15
click at [186, 144] on mat-icon "pause" at bounding box center [189, 135] width 19 height 19
click at [186, 148] on button "play_arrow Hold" at bounding box center [189, 135] width 34 height 34
click at [307, 140] on button "Disconnect" at bounding box center [311, 135] width 34 height 34
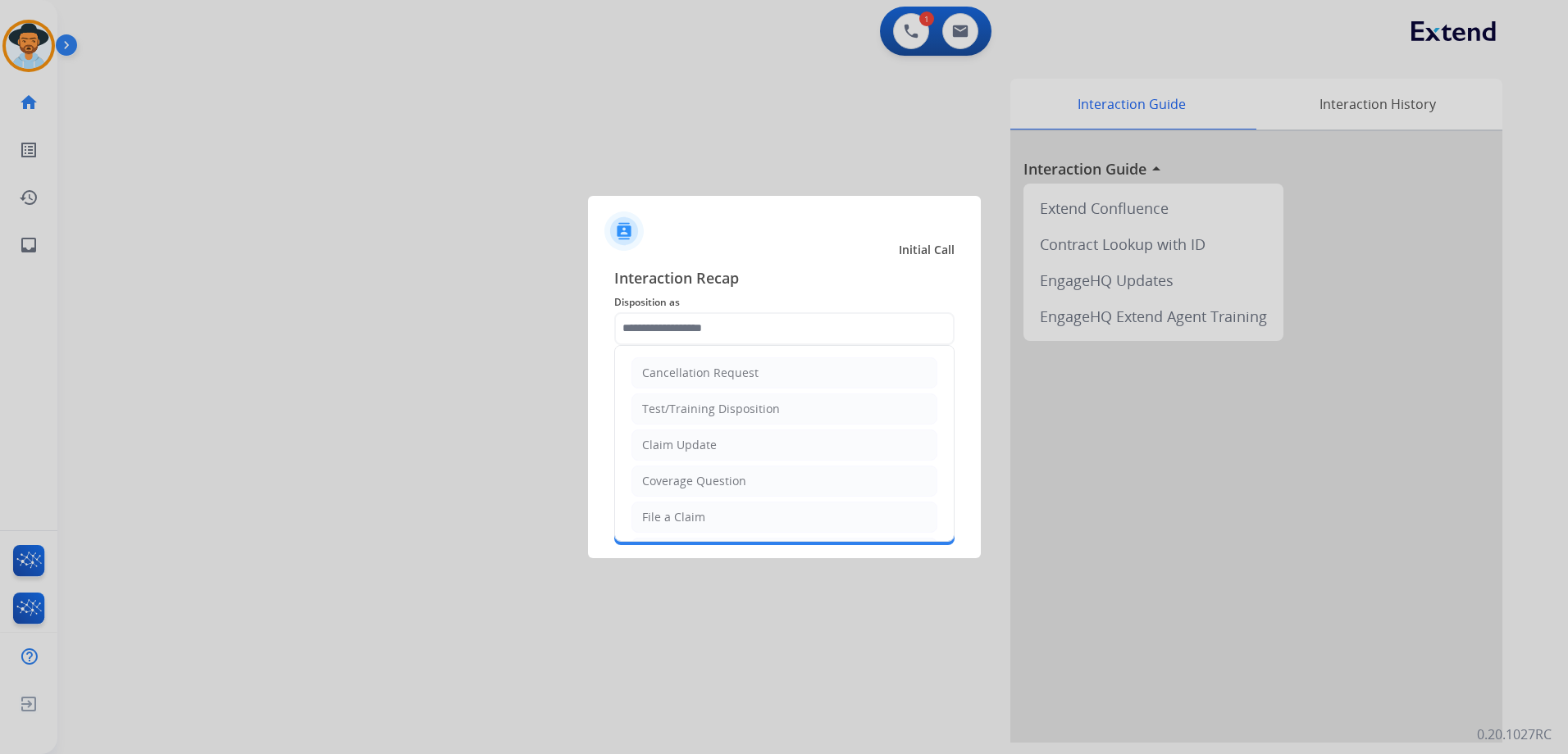
click at [722, 326] on input "text" at bounding box center [784, 328] width 341 height 33
type input "*"
click at [795, 329] on input "text" at bounding box center [784, 328] width 341 height 33
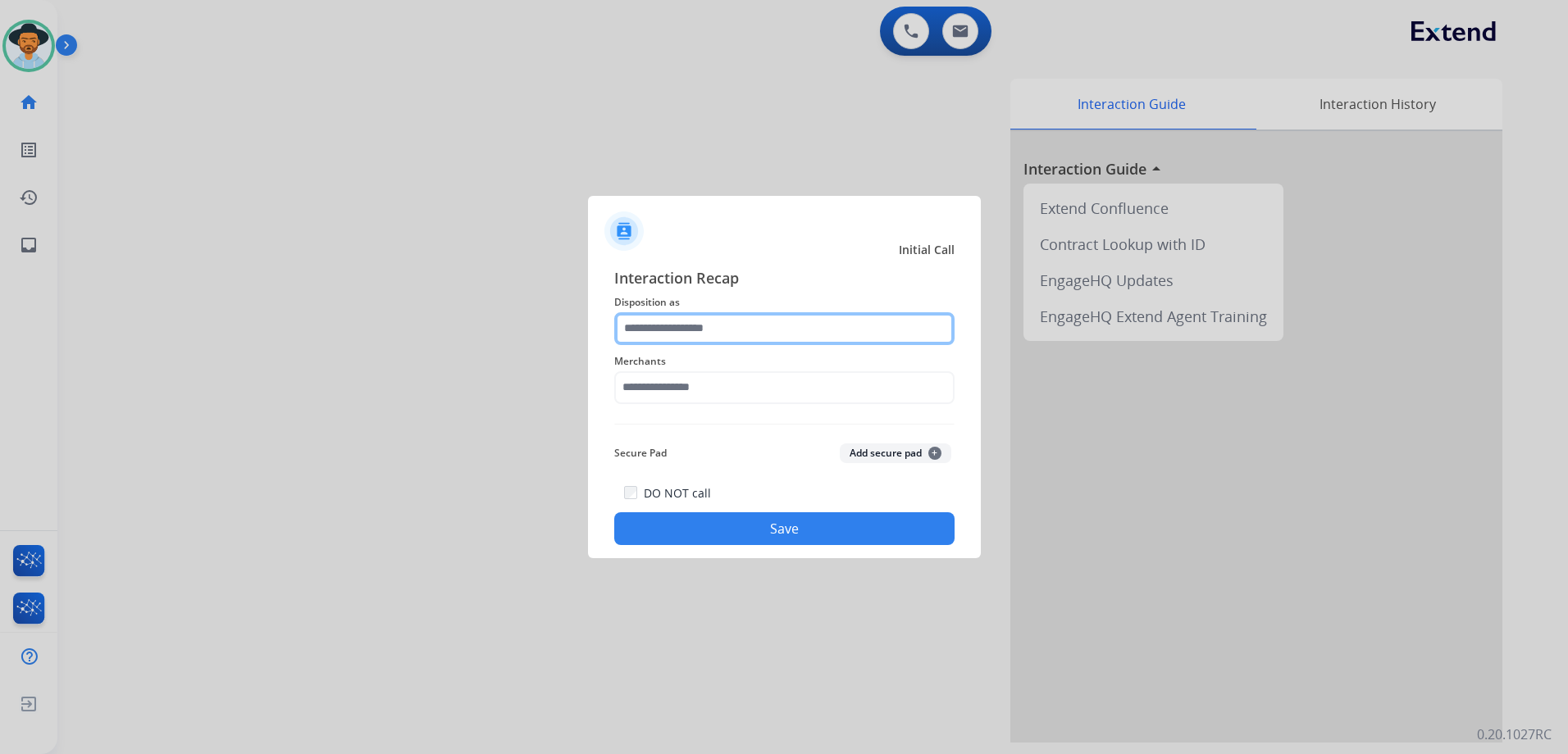
click at [735, 329] on input "text" at bounding box center [784, 328] width 341 height 33
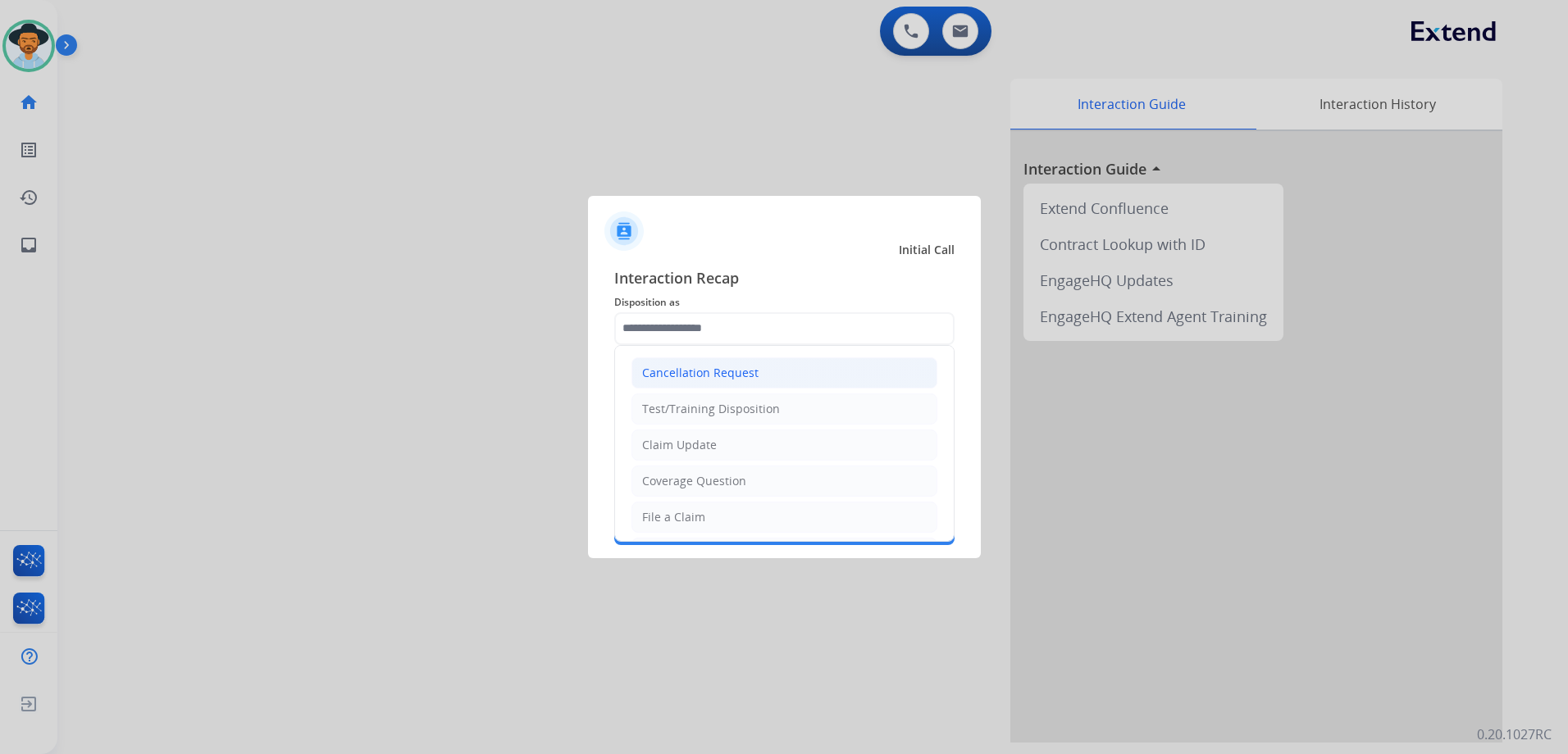
click at [717, 374] on div "Cancellation Request" at bounding box center [701, 372] width 116 height 17
type input "**********"
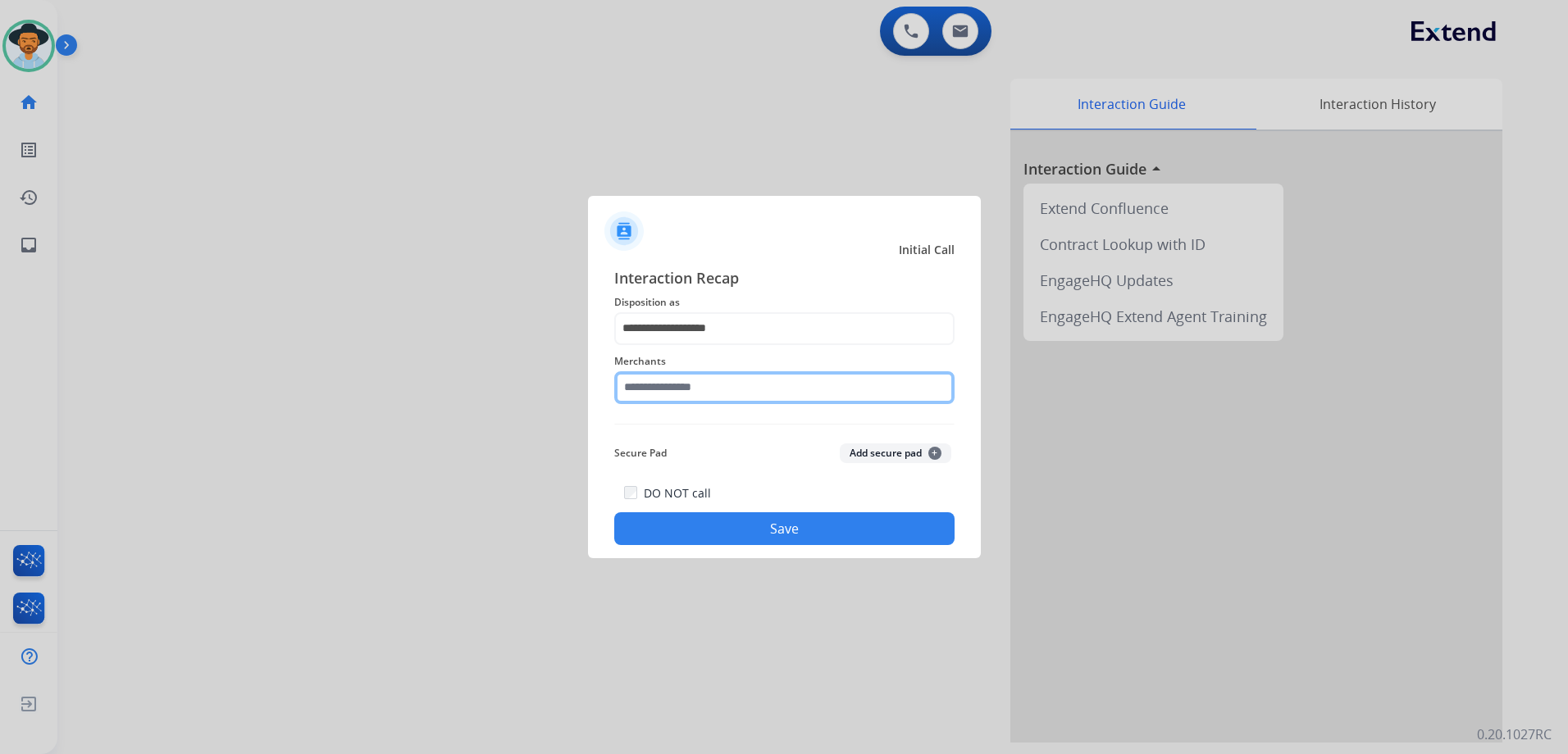
click at [702, 390] on input "text" at bounding box center [784, 387] width 341 height 33
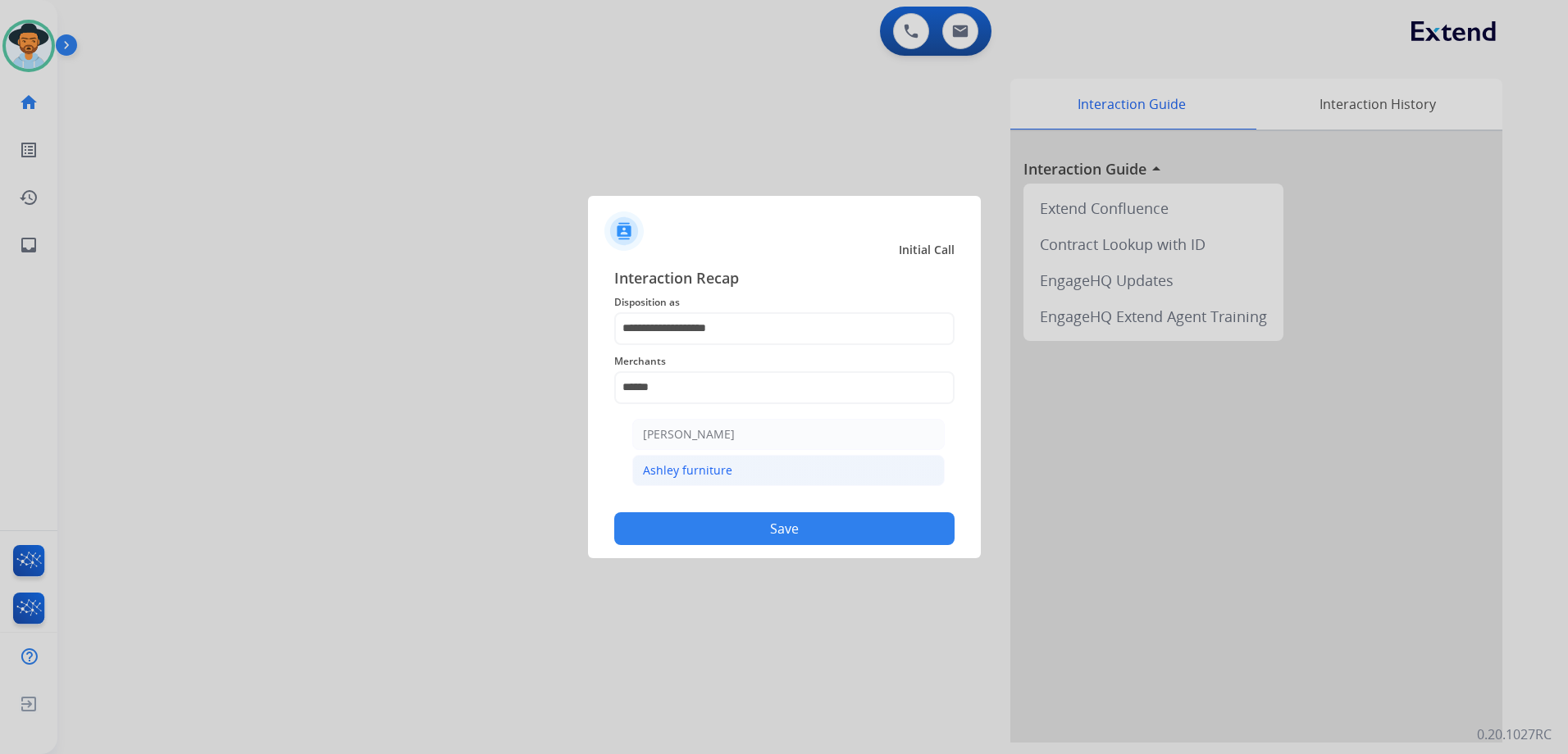
click at [666, 470] on div "Ashley furniture" at bounding box center [686, 470] width 89 height 17
type input "**********"
click at [772, 528] on button "Save" at bounding box center [784, 528] width 341 height 33
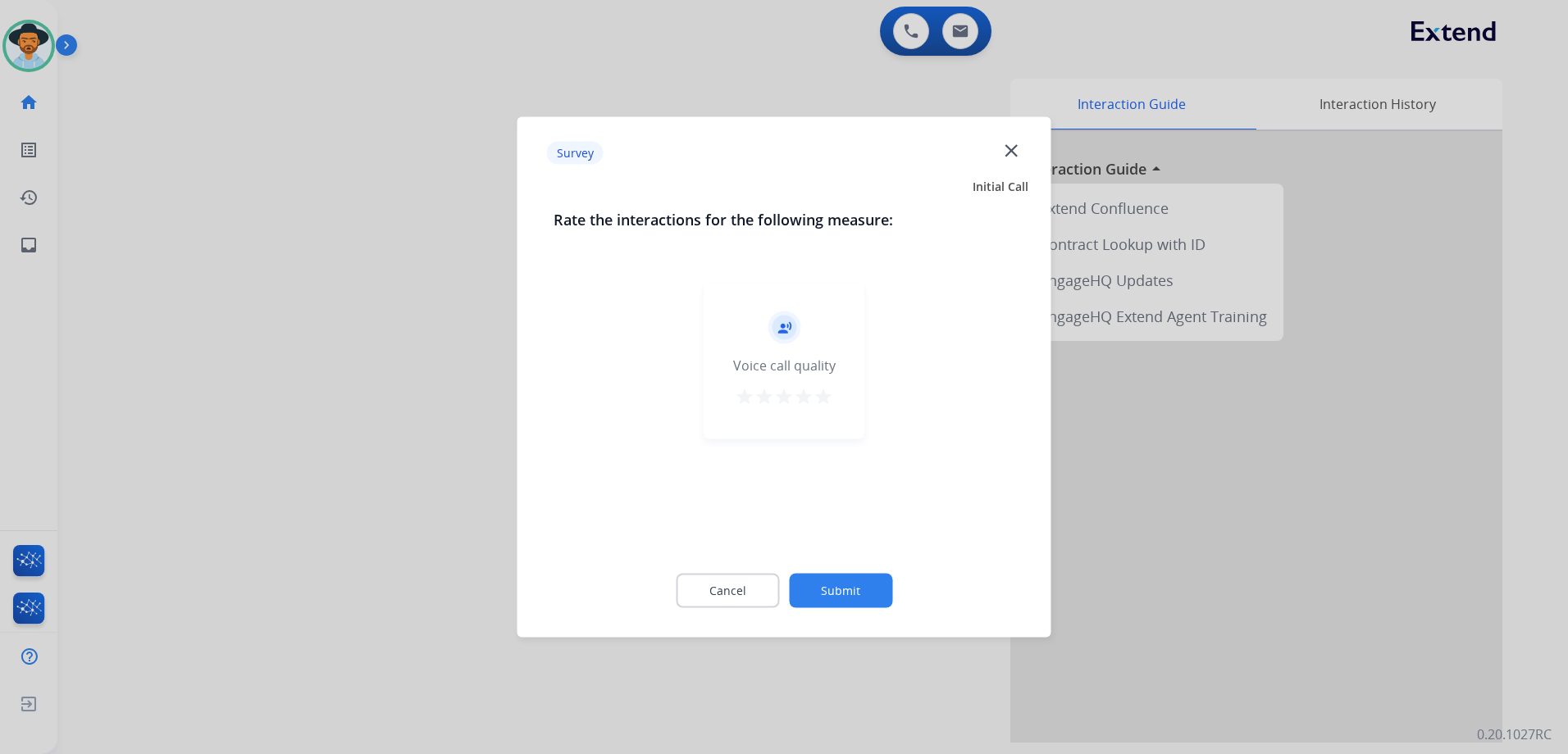
click at [818, 398] on mat-icon "star" at bounding box center [823, 397] width 19 height 19
click at [860, 592] on button "Submit" at bounding box center [840, 590] width 103 height 34
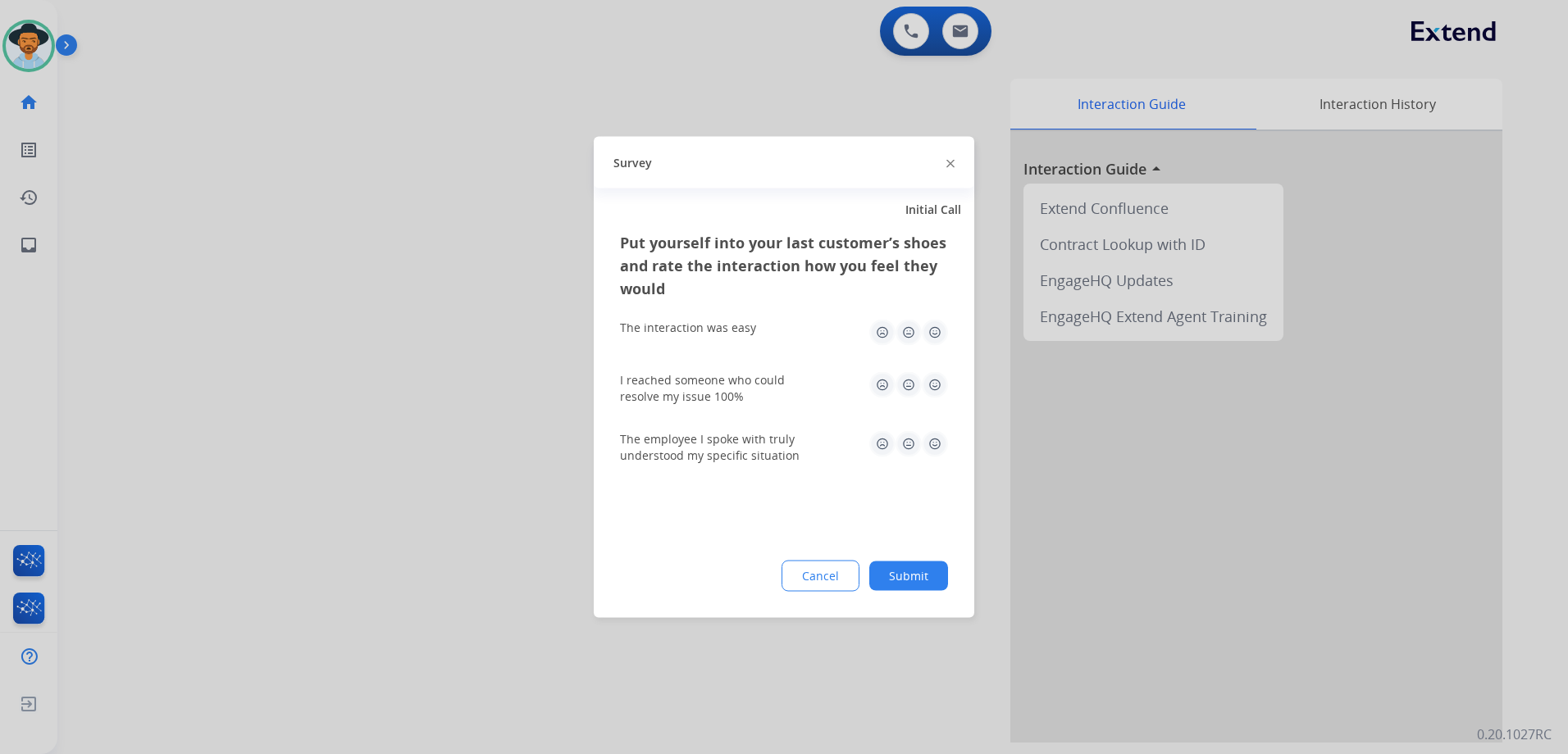
click at [941, 332] on img at bounding box center [934, 332] width 26 height 26
click at [931, 379] on img at bounding box center [934, 385] width 26 height 26
click at [930, 438] on img at bounding box center [934, 444] width 26 height 26
click at [924, 570] on button "Submit" at bounding box center [908, 575] width 79 height 29
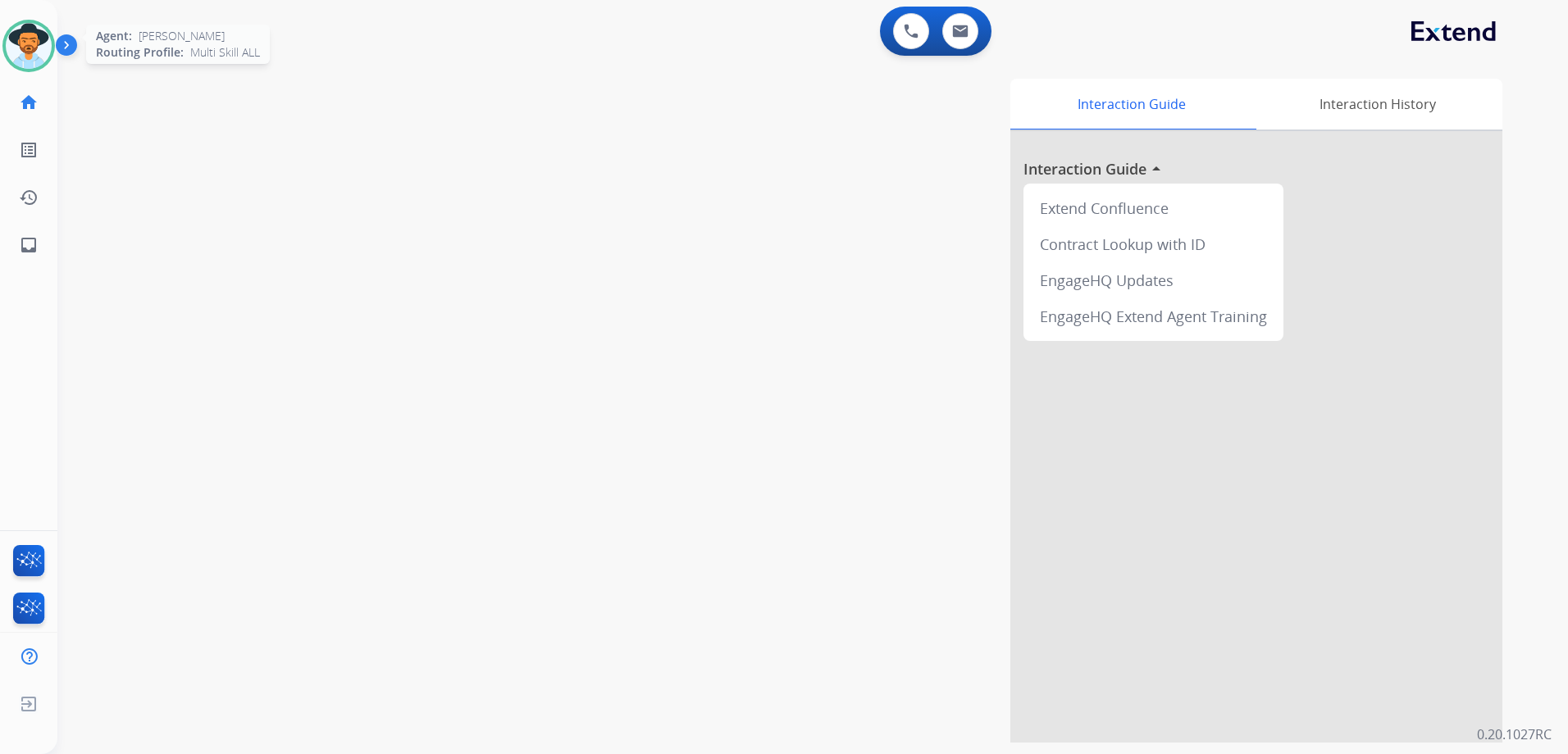
click at [36, 46] on img at bounding box center [29, 46] width 46 height 46
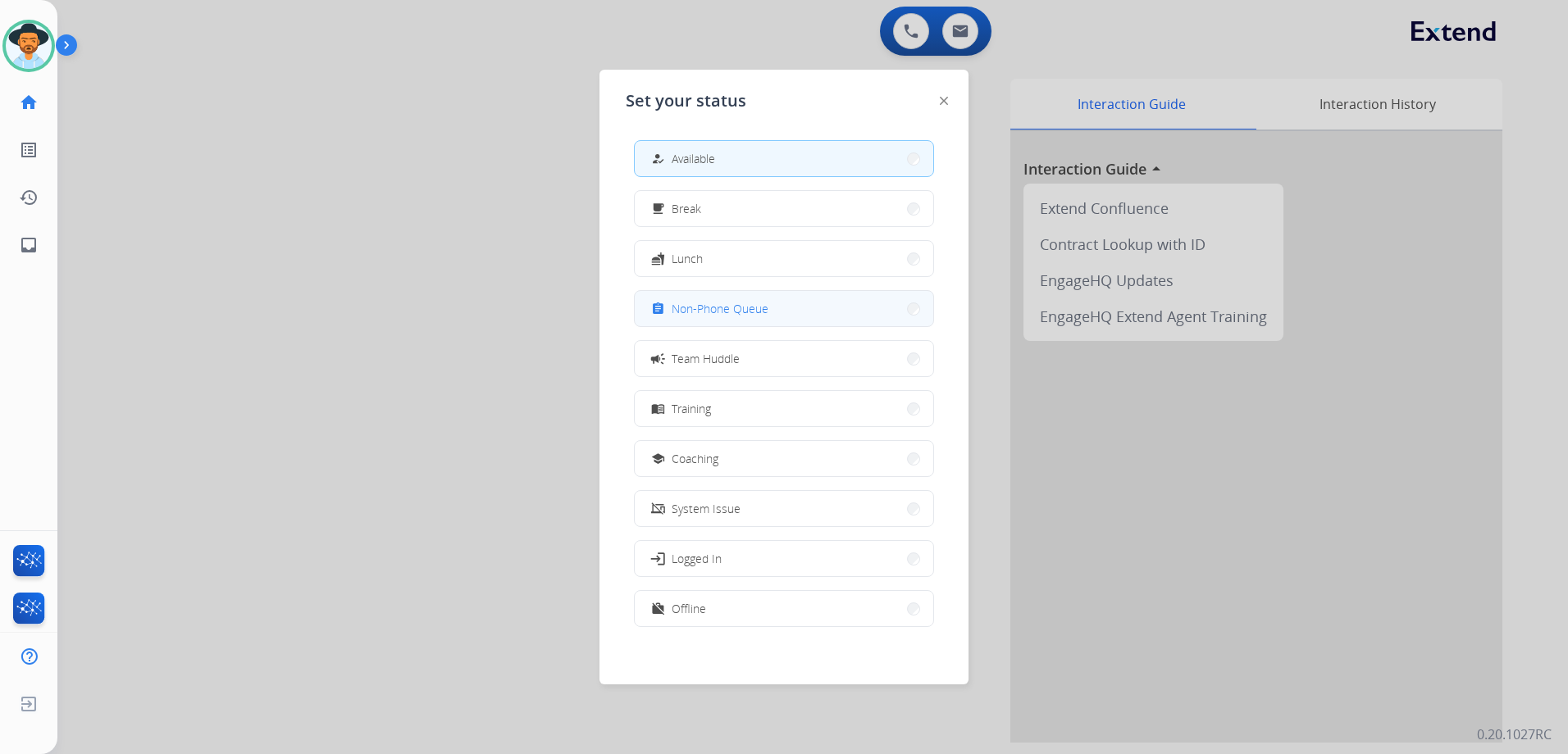
click at [757, 302] on span "Non-Phone Queue" at bounding box center [720, 309] width 97 height 18
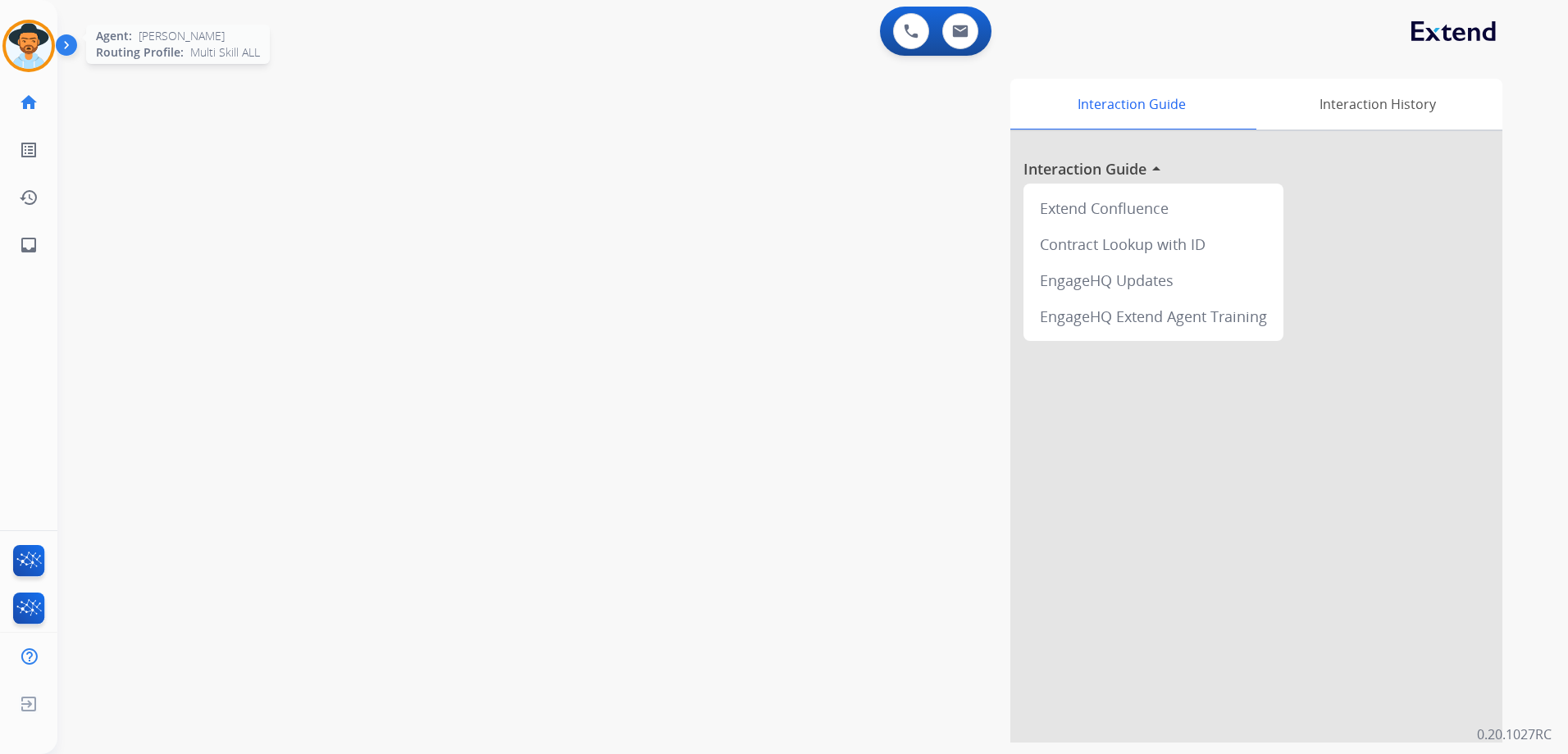
click at [26, 34] on img at bounding box center [29, 46] width 46 height 46
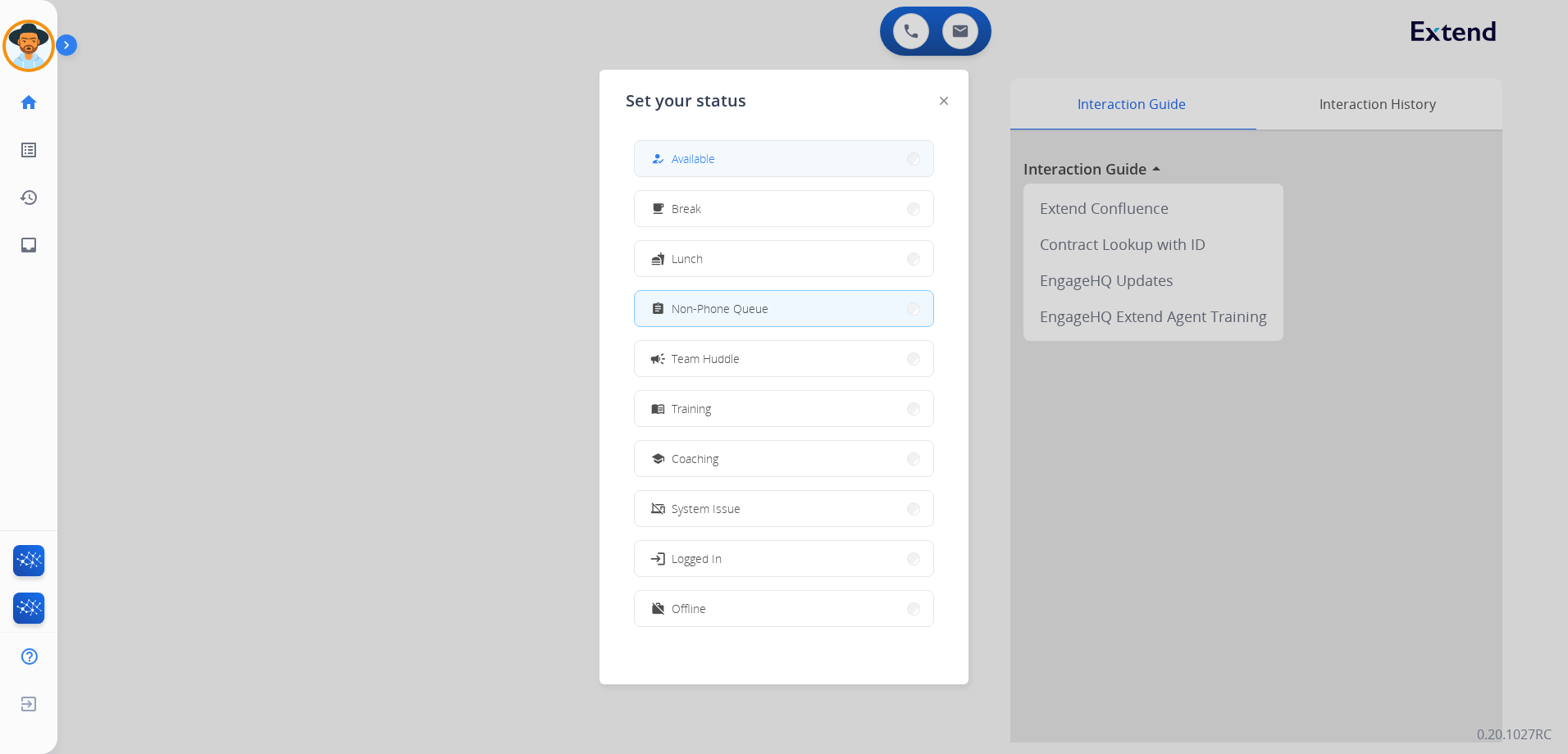
click at [795, 162] on button "how_to_reg Available" at bounding box center [784, 159] width 298 height 35
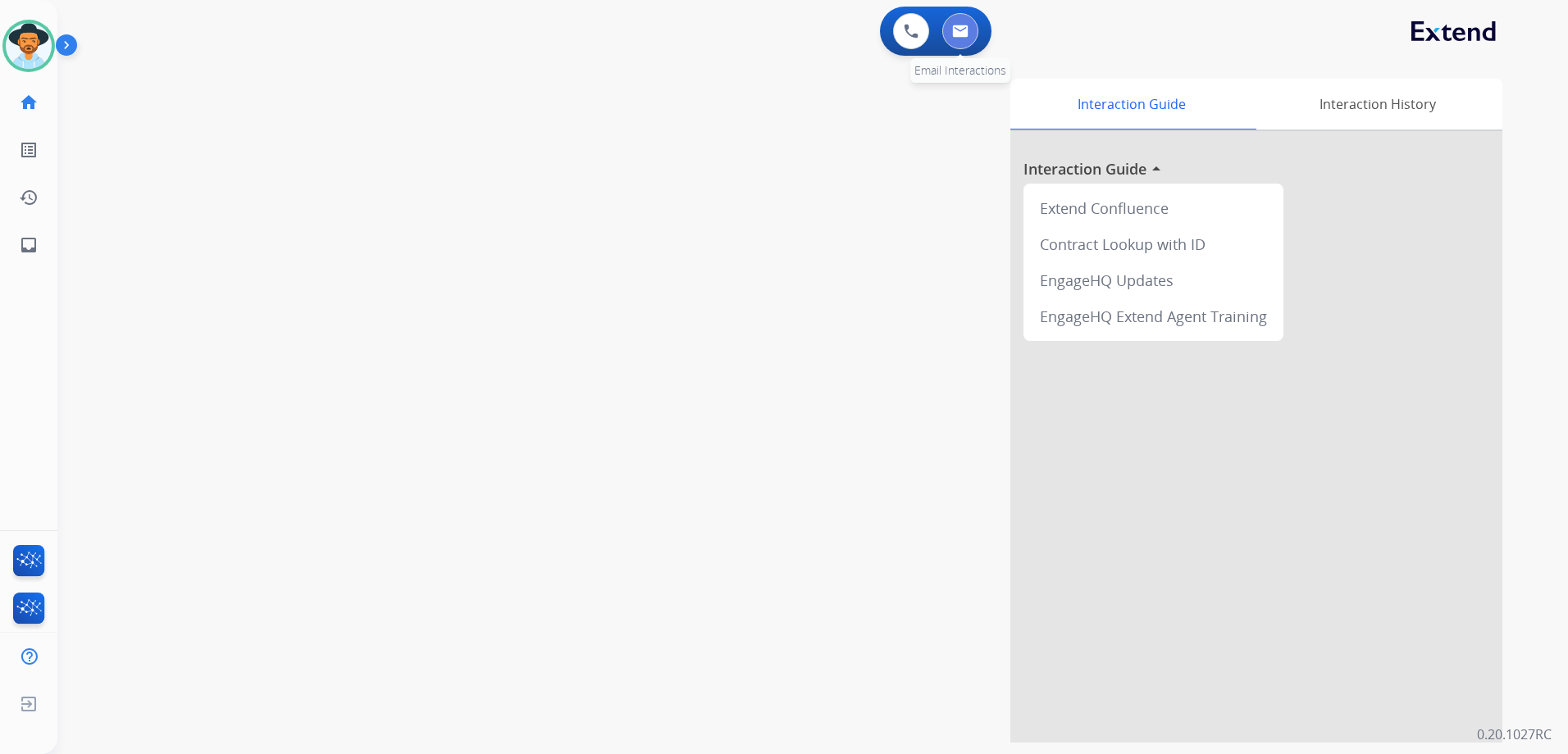
click at [964, 29] on img at bounding box center [960, 31] width 17 height 13
select select "**********"
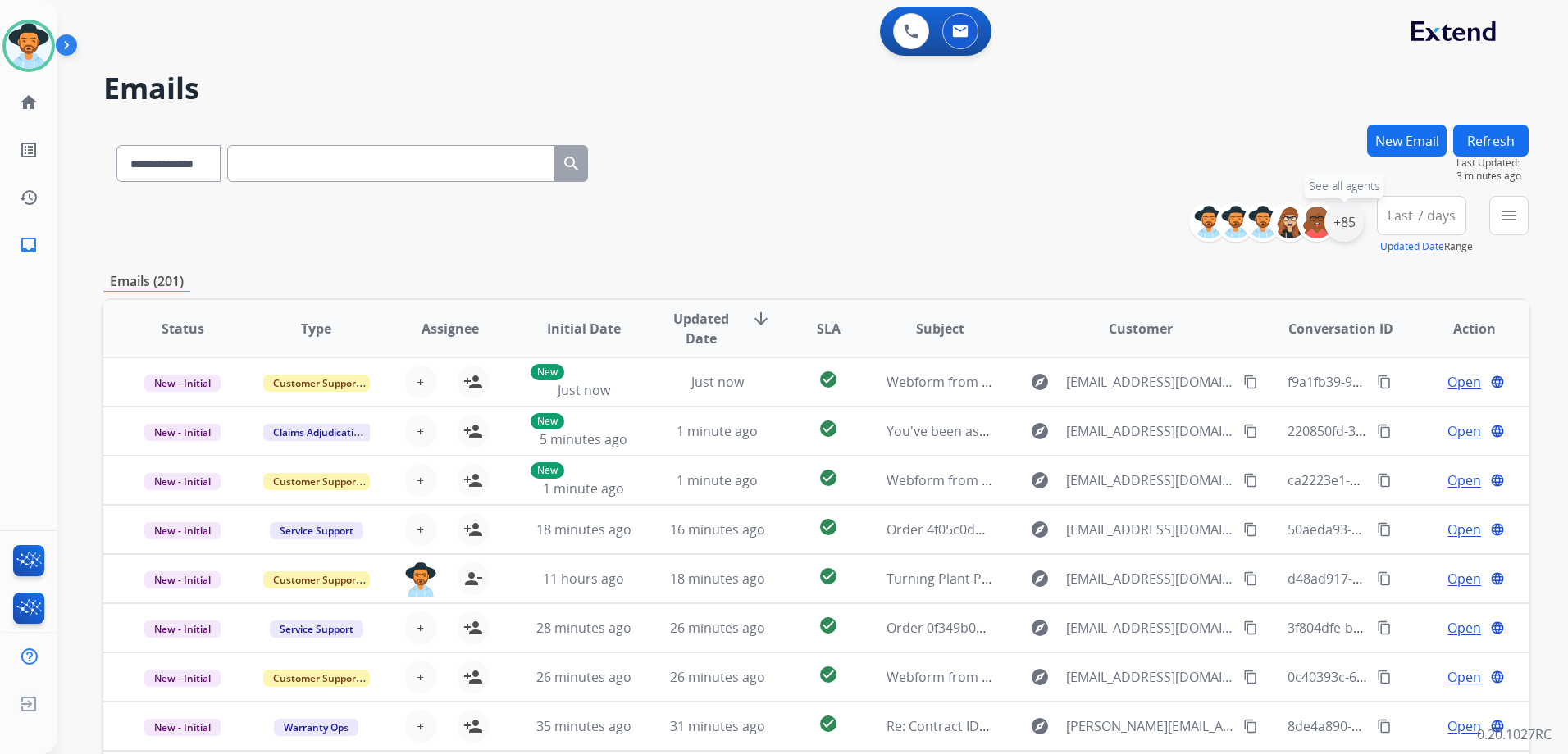
click at [1355, 220] on div "+85" at bounding box center [1344, 222] width 40 height 40
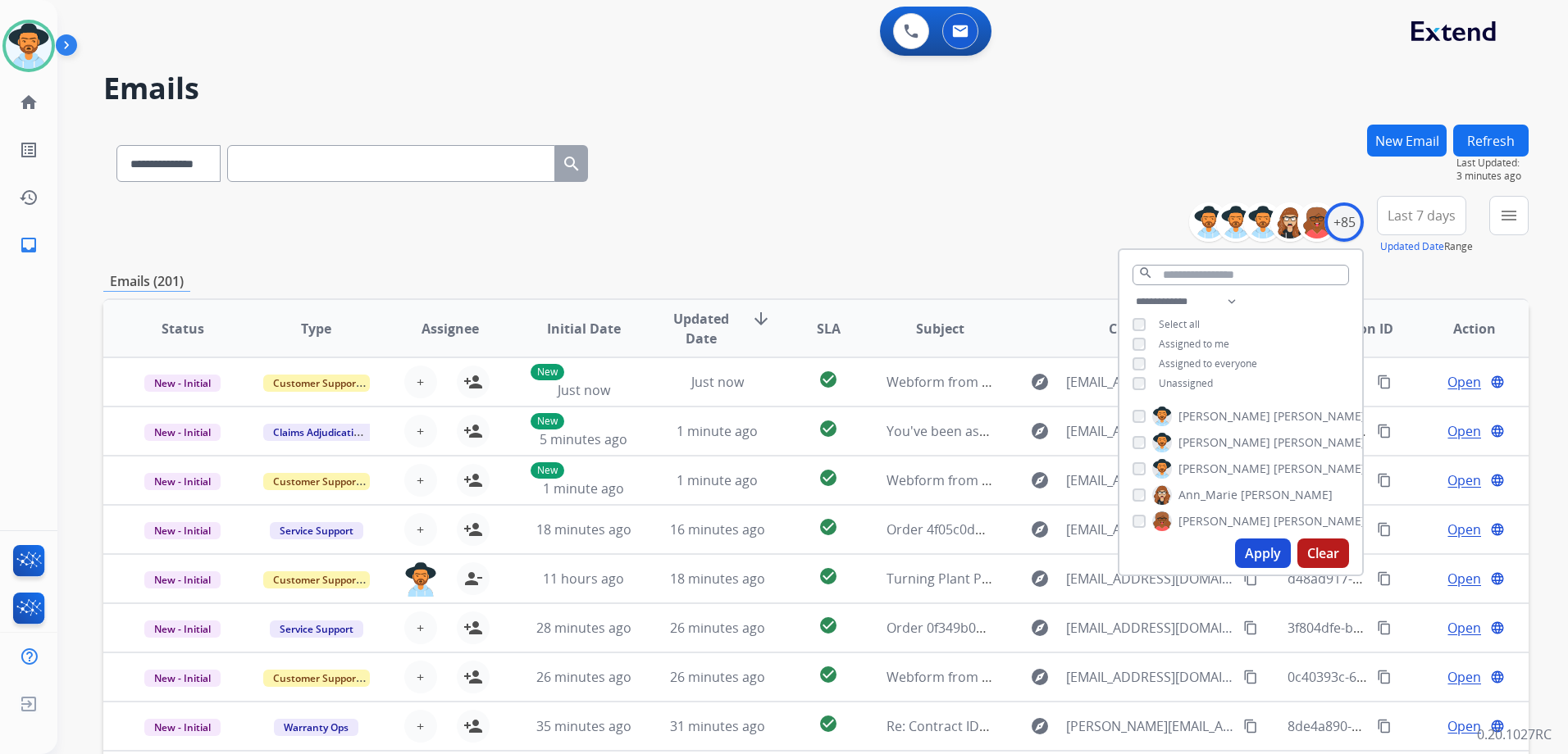
click at [1181, 383] on span "Unassigned" at bounding box center [1185, 383] width 54 height 14
click at [1272, 552] on button "Apply" at bounding box center [1262, 552] width 56 height 29
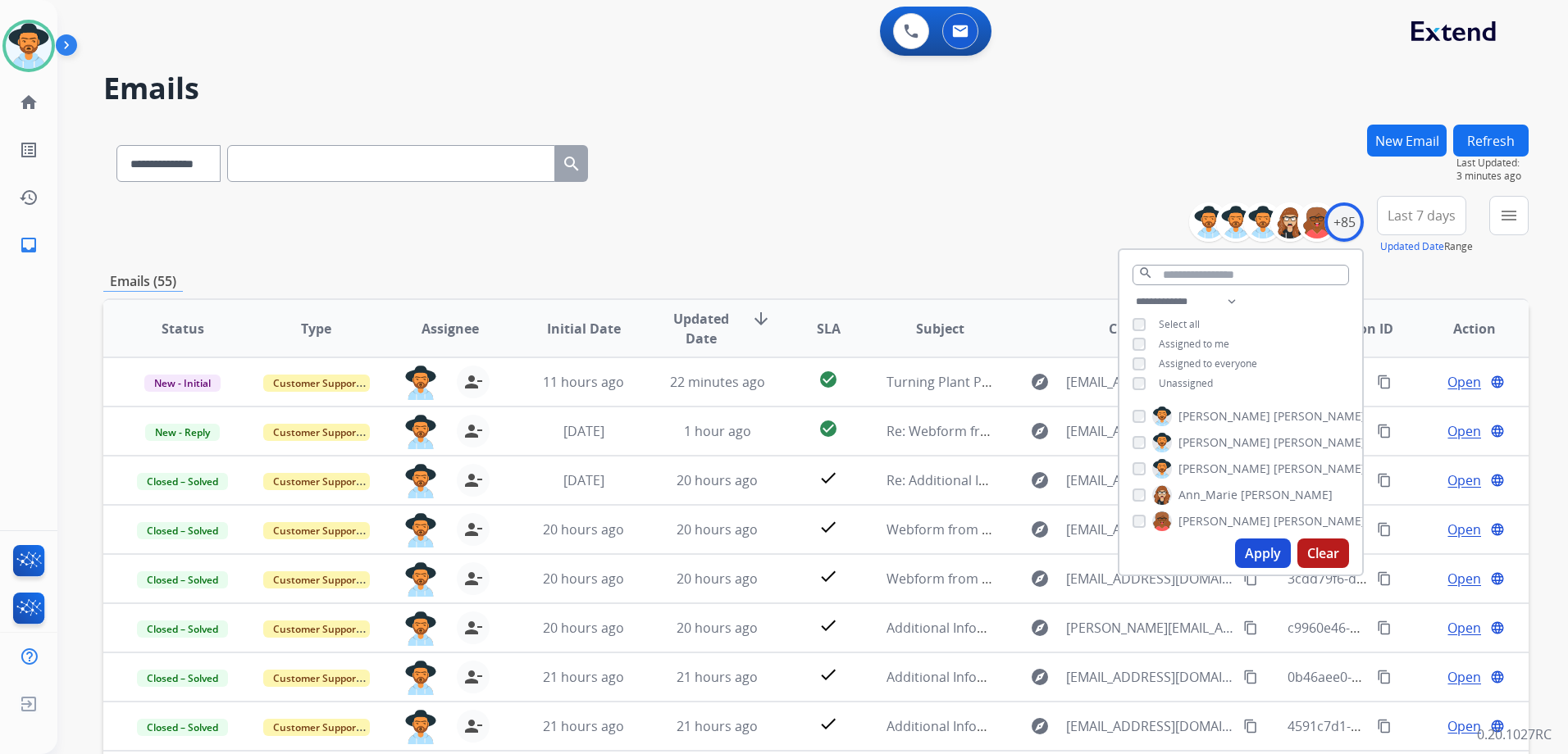
click at [858, 237] on div "**********" at bounding box center [815, 225] width 1425 height 59
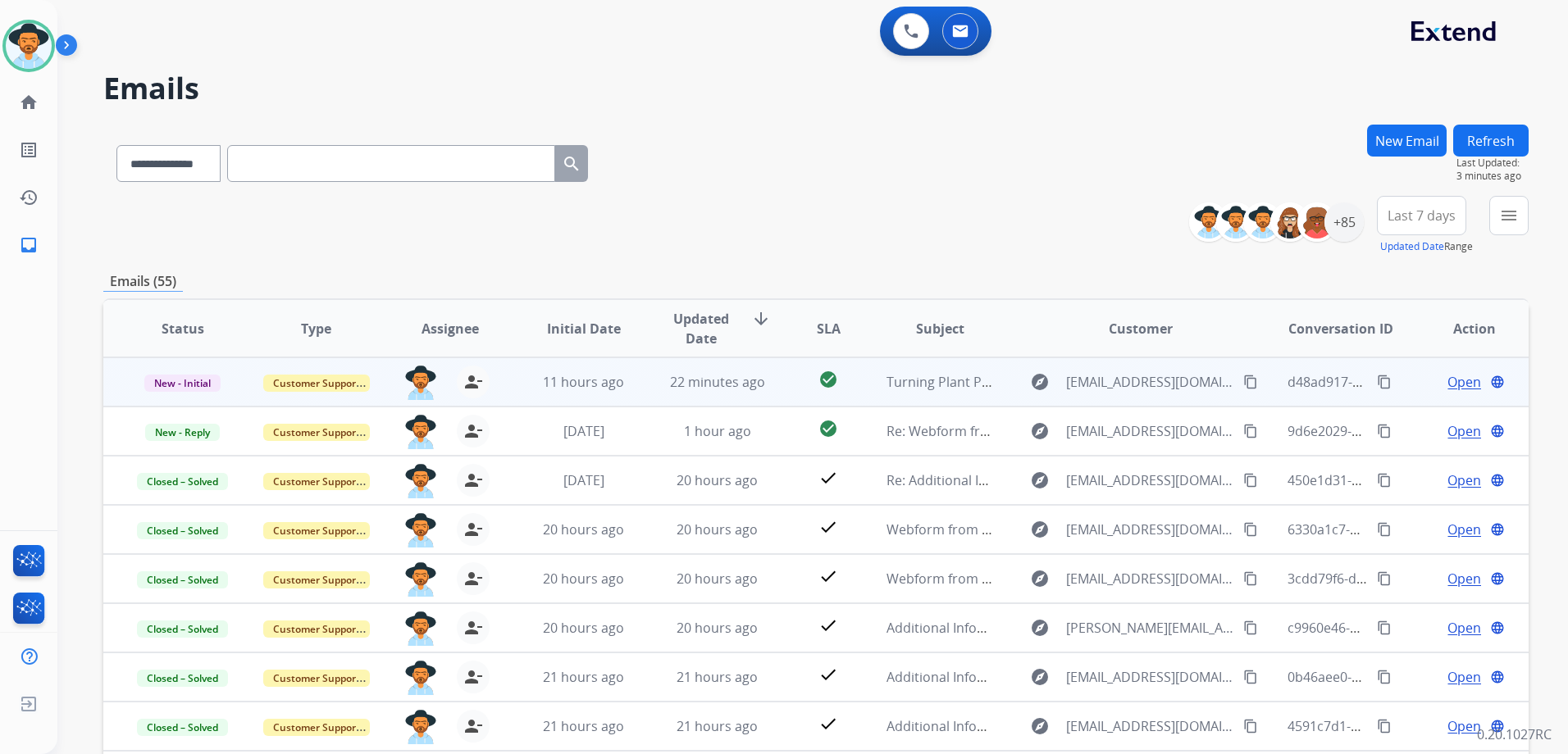
click at [1399, 389] on td "Open language" at bounding box center [1460, 382] width 133 height 49
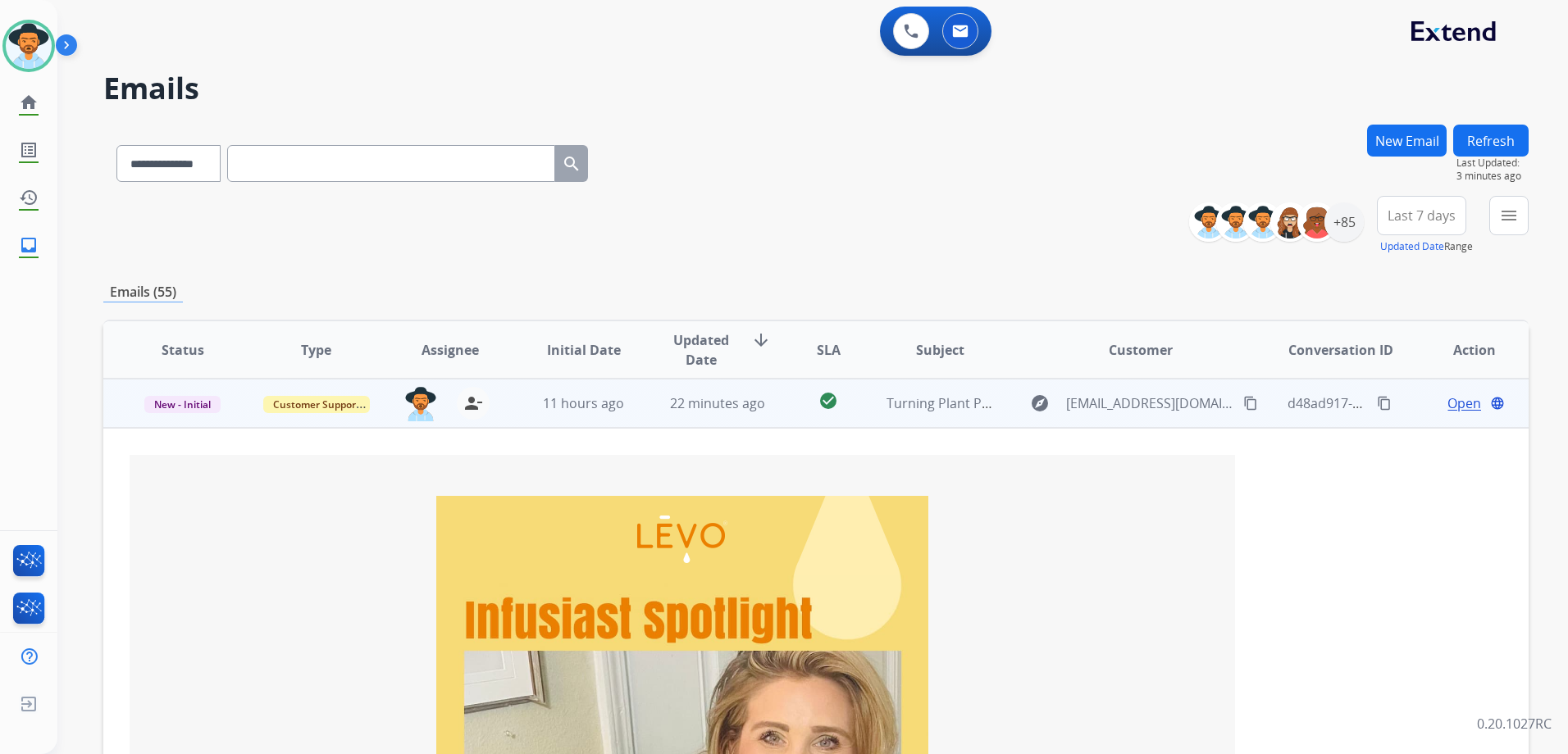
click at [1447, 407] on span "Open" at bounding box center [1464, 403] width 34 height 19
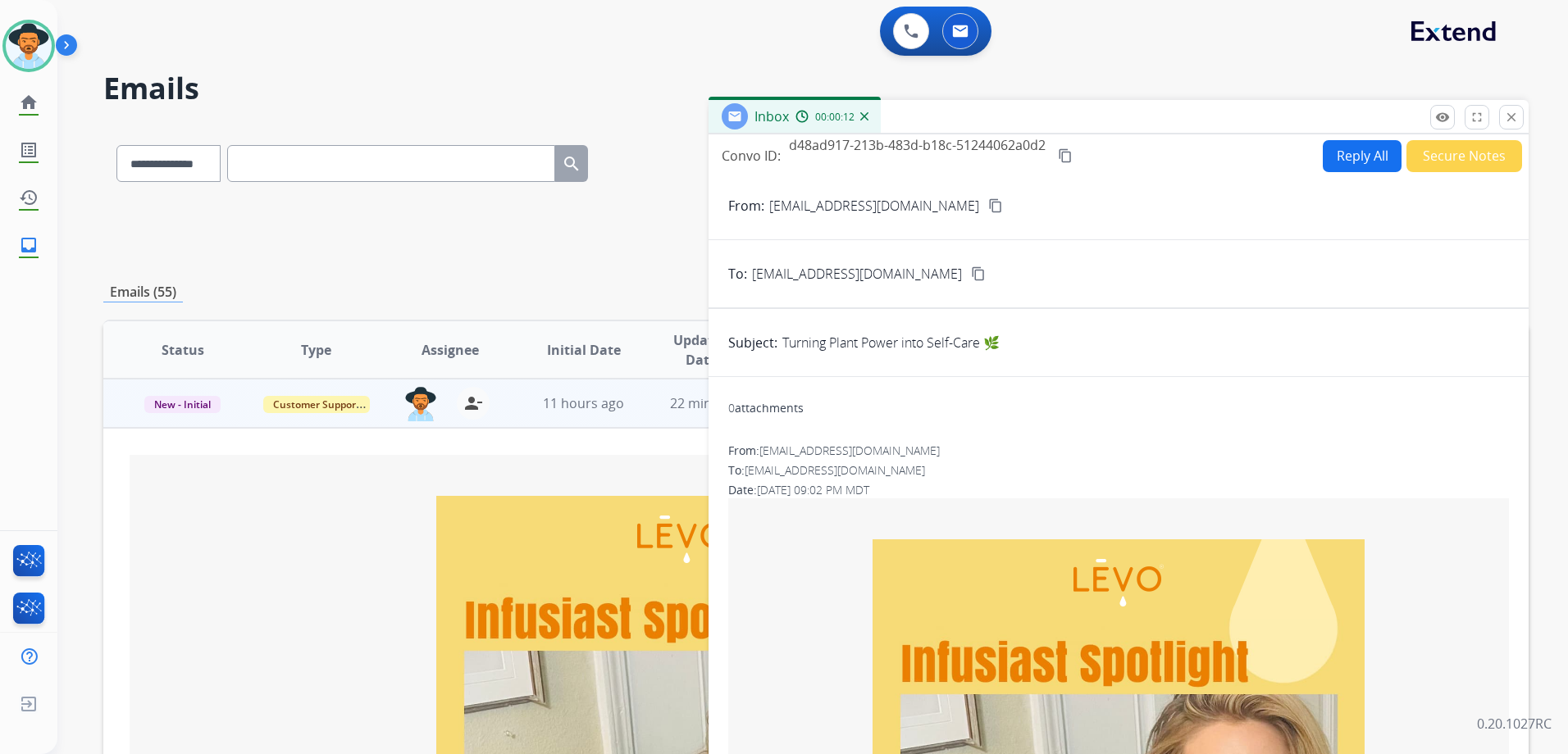
click at [1462, 168] on button "Secure Notes" at bounding box center [1463, 156] width 116 height 32
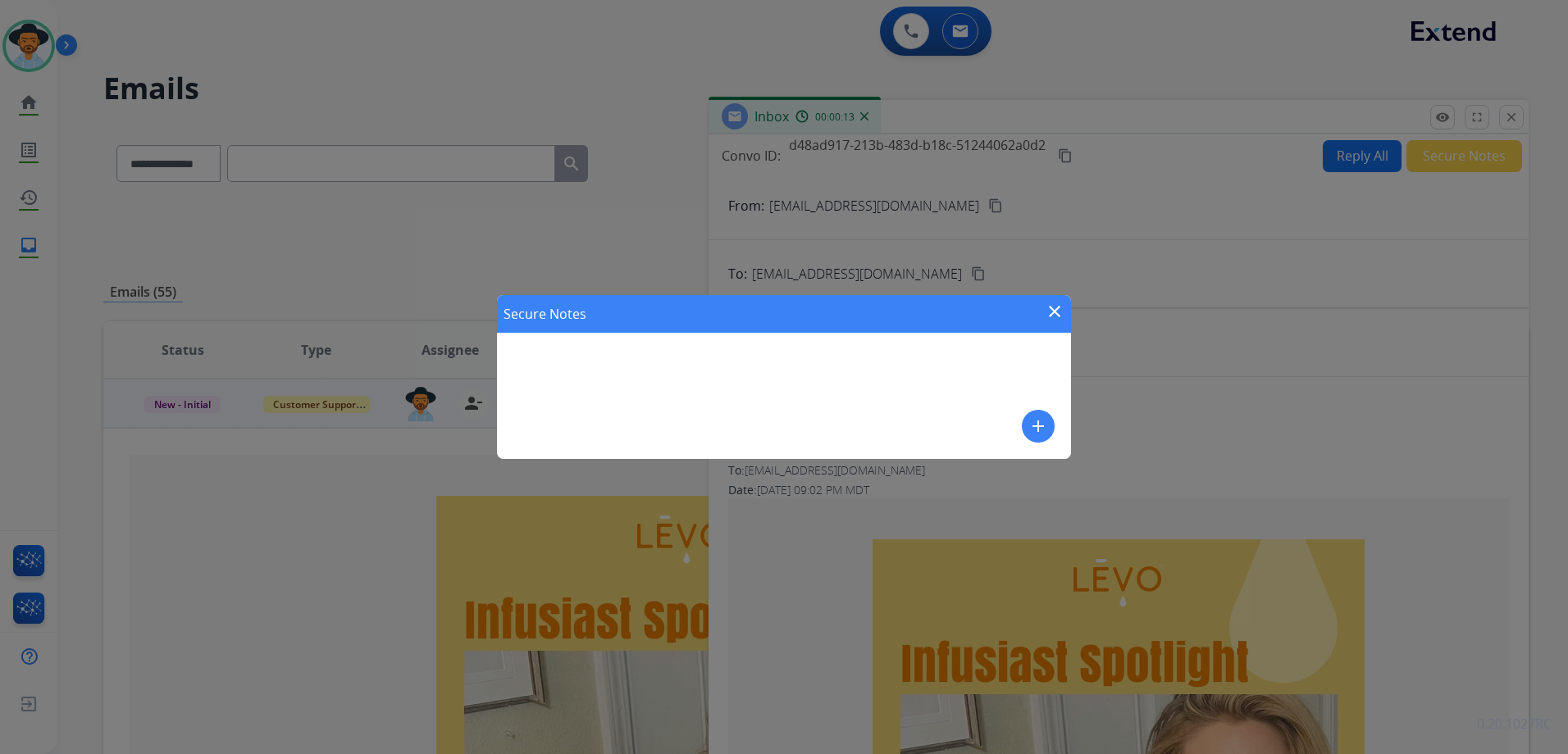
click at [1036, 420] on mat-icon "add" at bounding box center [1038, 426] width 19 height 19
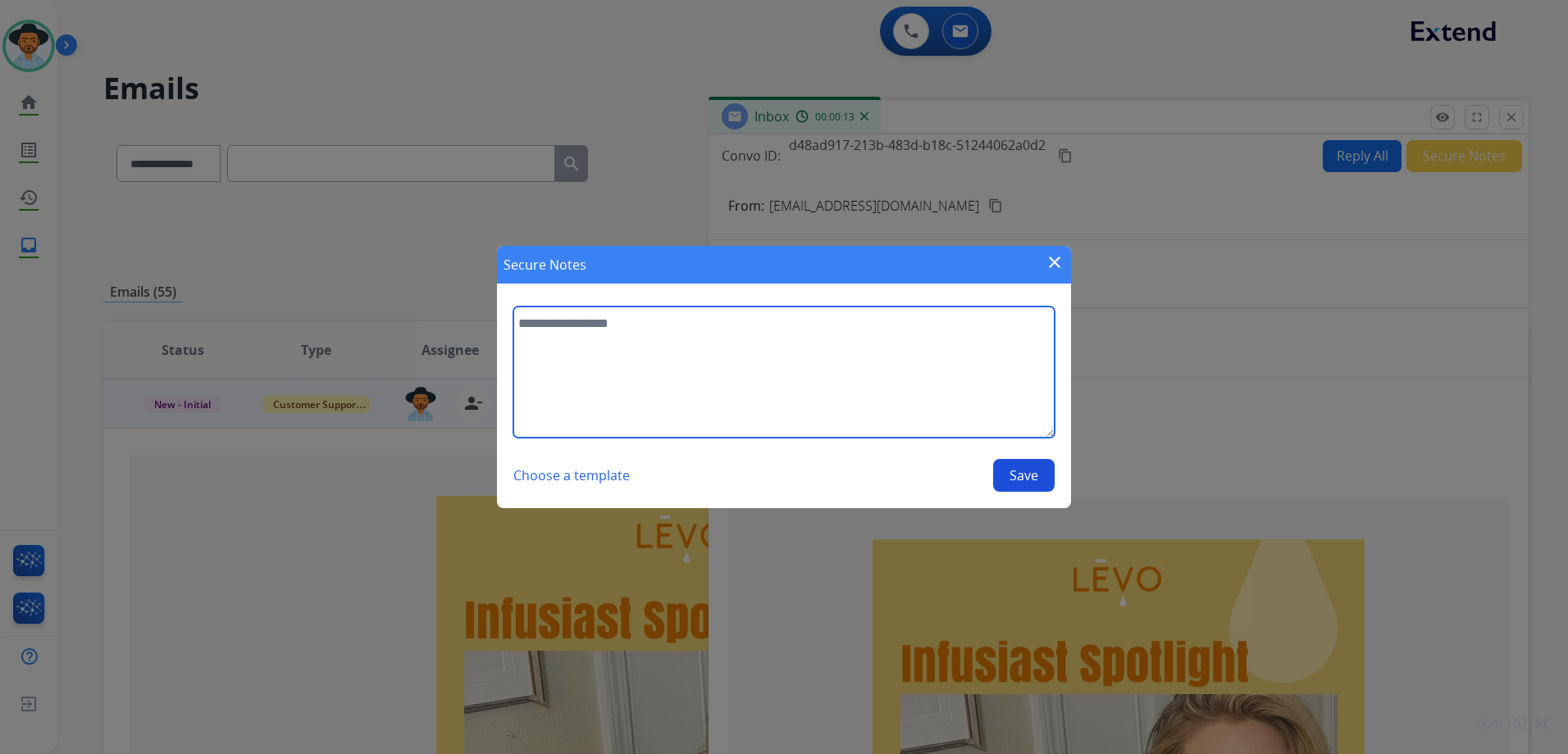
click at [978, 399] on textarea at bounding box center [784, 372] width 541 height 131
type textarea "**********"
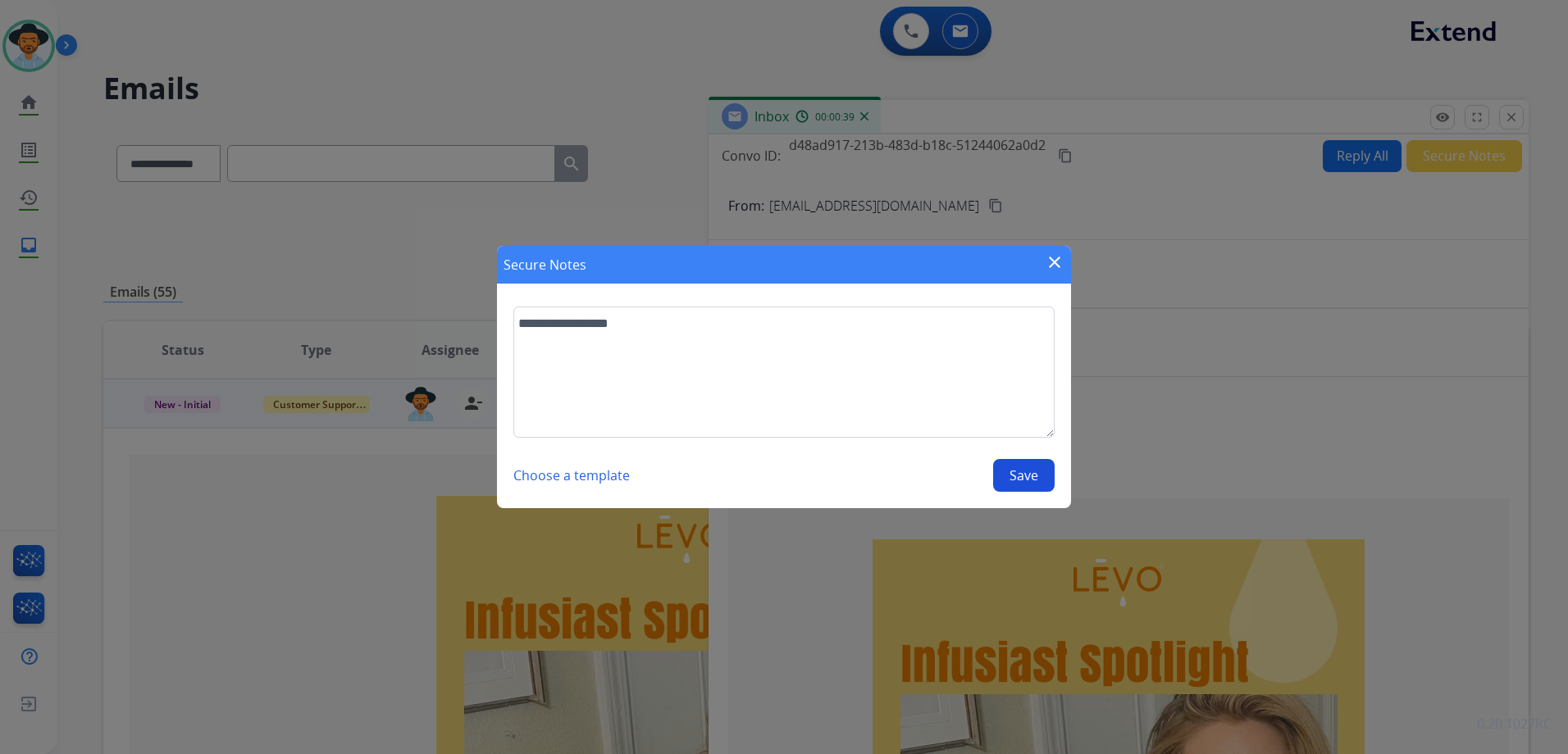
click at [1024, 475] on button "Save" at bounding box center [1024, 474] width 62 height 33
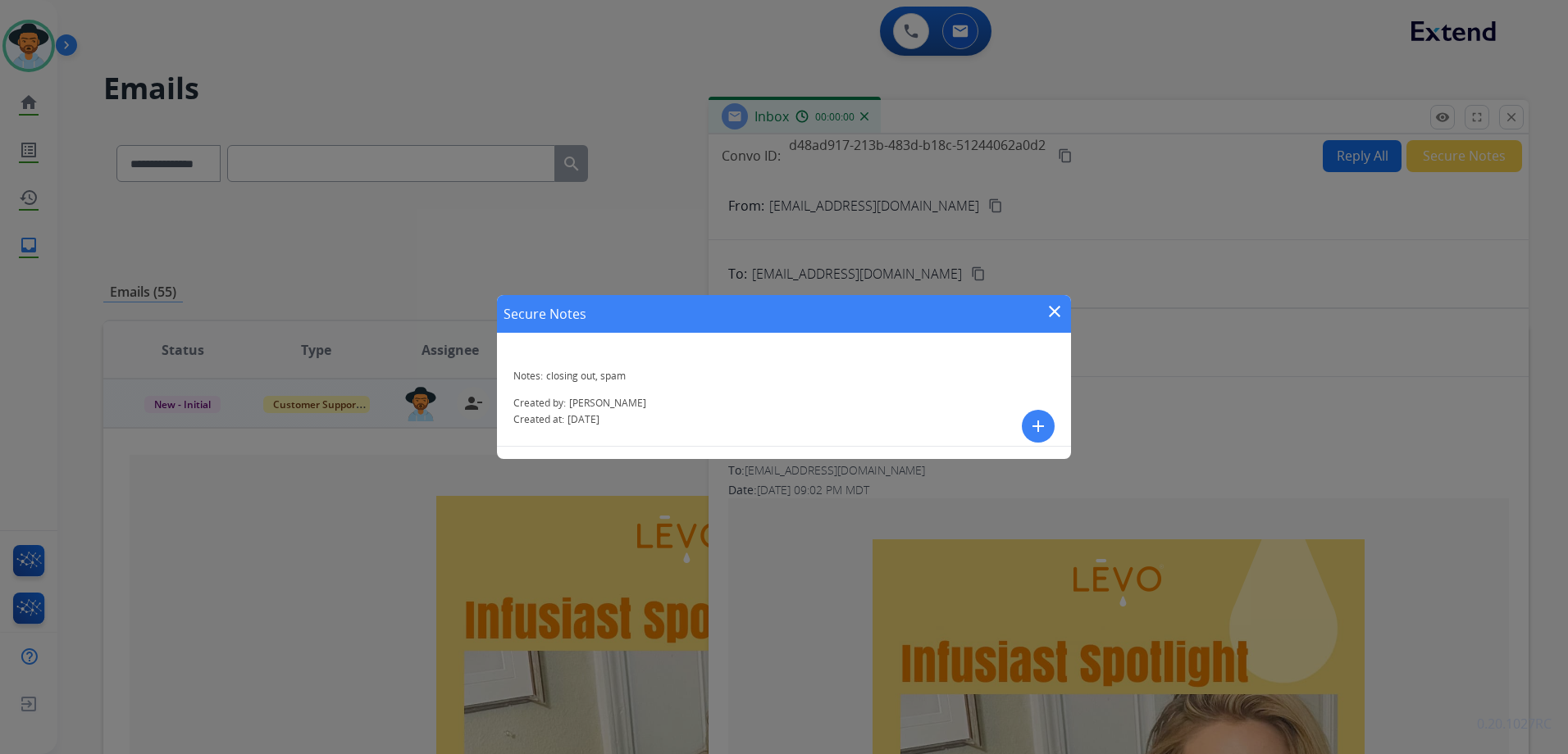
click at [1052, 307] on mat-icon "close" at bounding box center [1054, 311] width 19 height 19
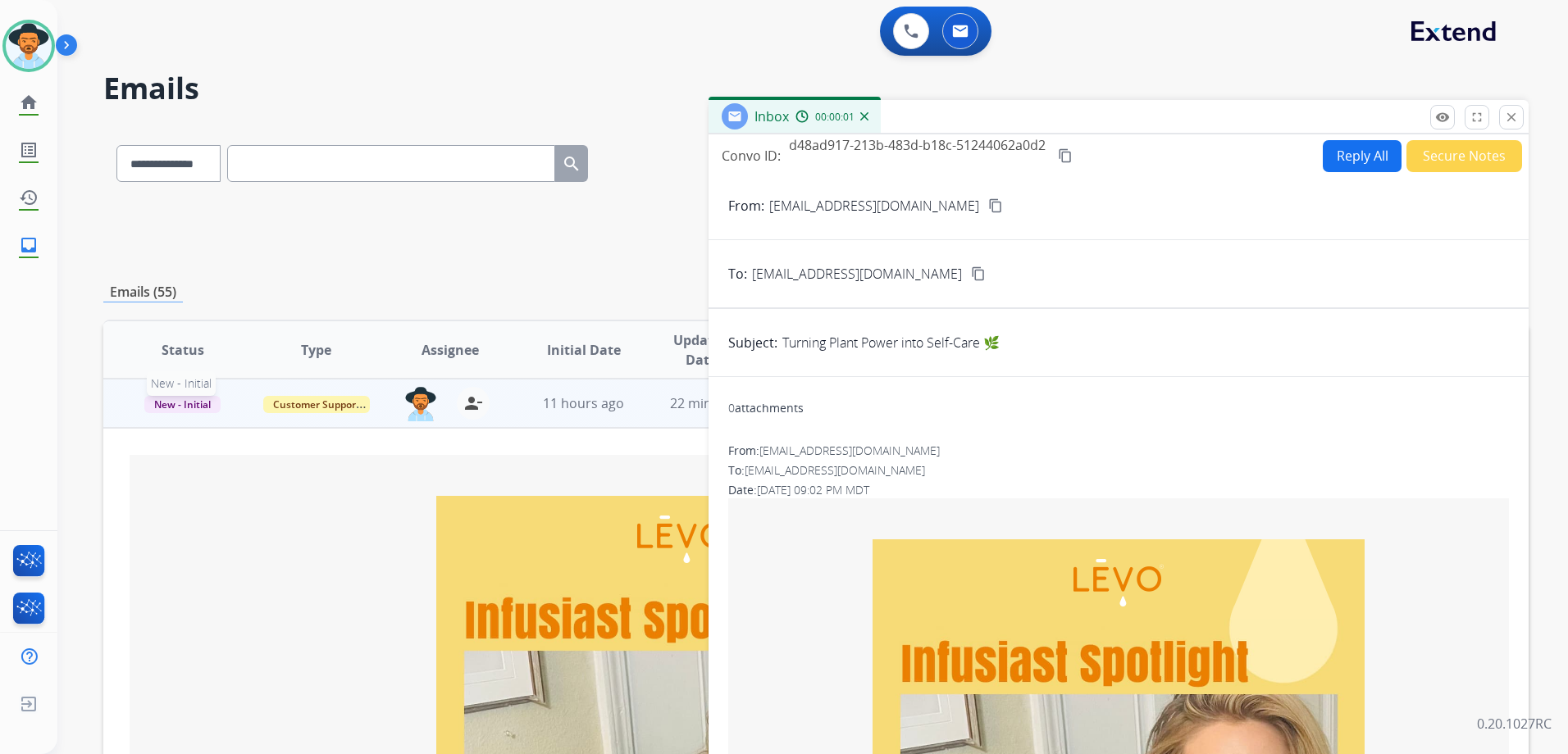
click at [180, 404] on span "New - Initial" at bounding box center [183, 405] width 76 height 18
click at [285, 559] on p "Closed – Solved" at bounding box center [270, 557] width 94 height 23
click at [474, 406] on mat-icon "person_remove" at bounding box center [473, 403] width 19 height 19
click at [321, 404] on span "Customer Support" at bounding box center [316, 405] width 107 height 18
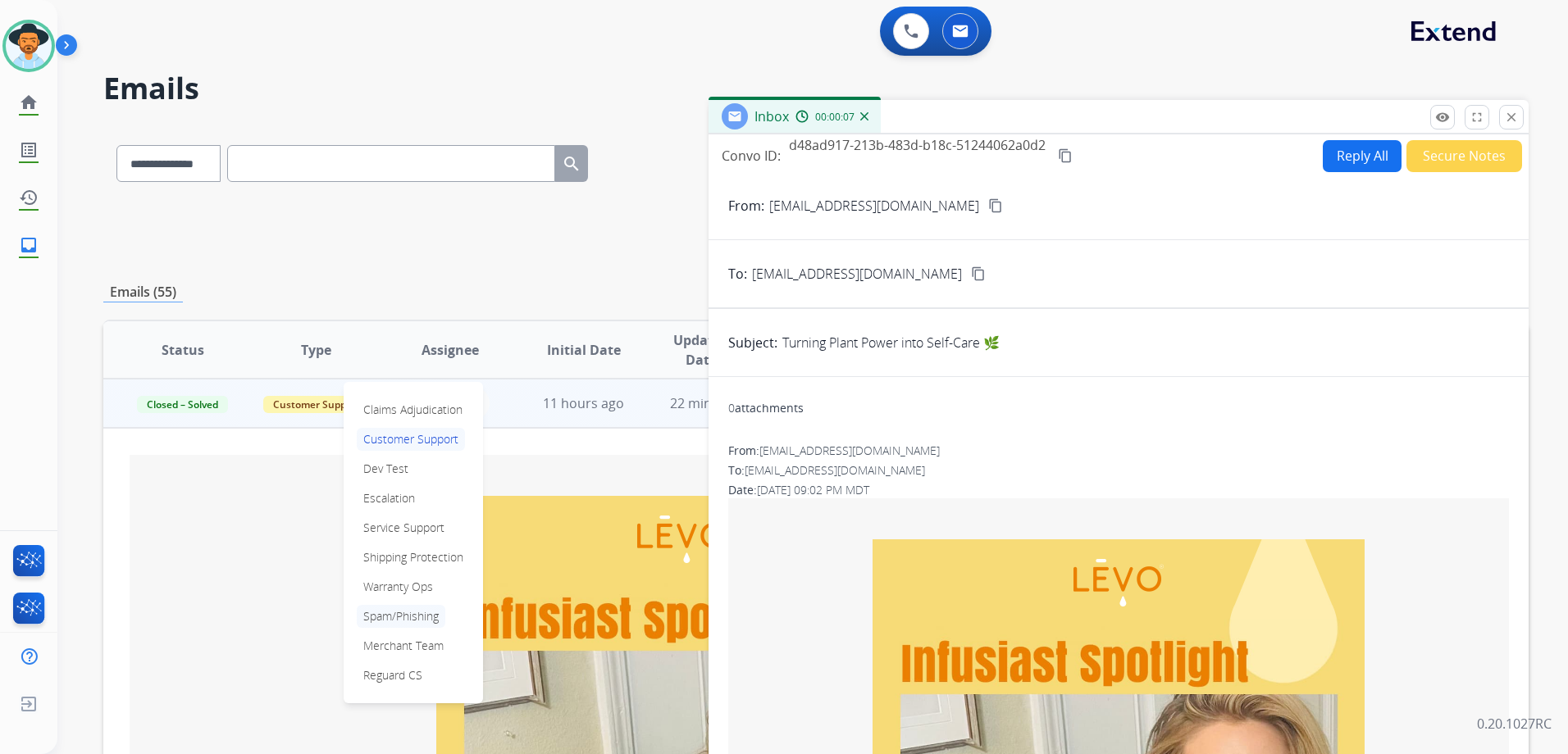
click at [417, 617] on p "Spam/Phishing" at bounding box center [401, 616] width 88 height 23
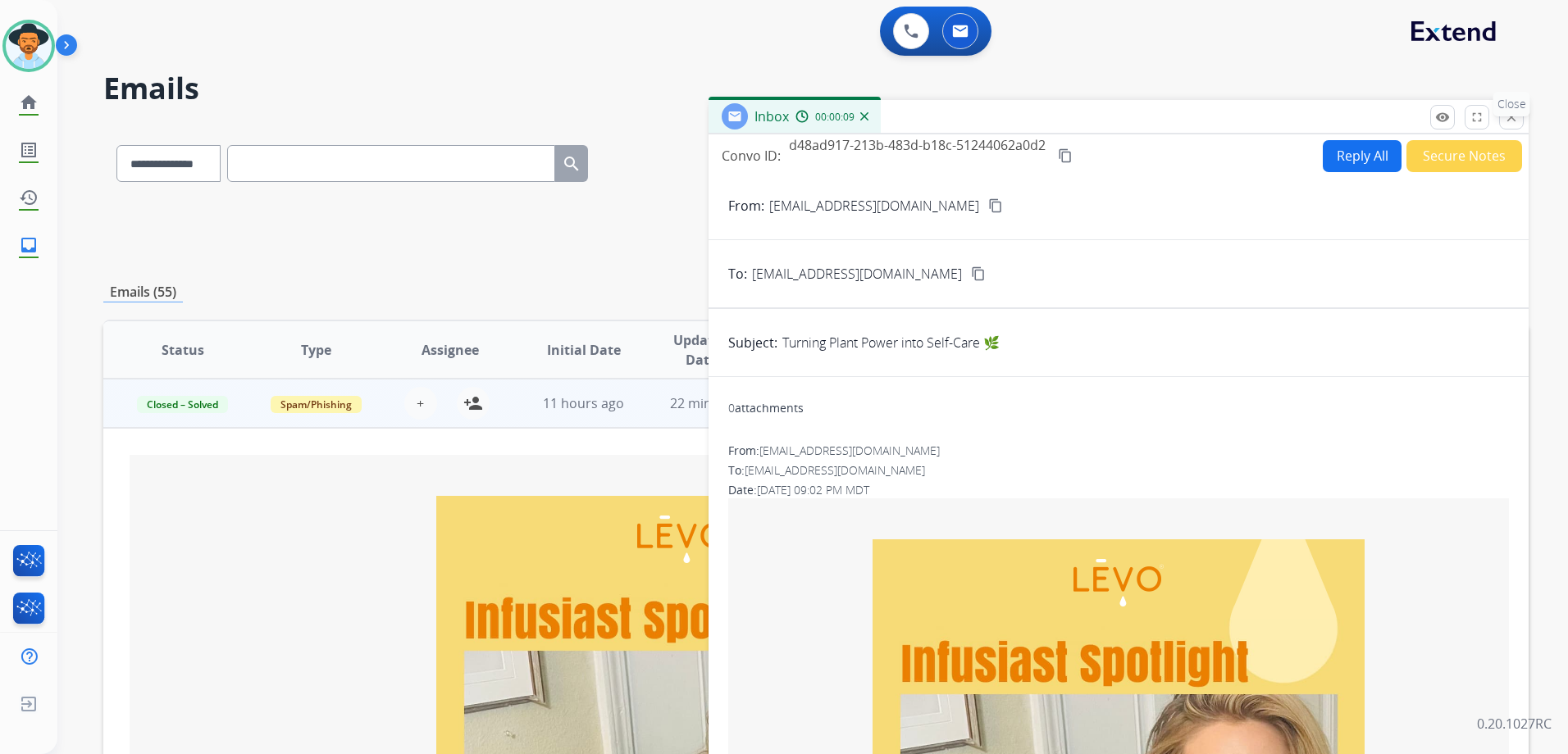
click at [1514, 119] on mat-icon "close" at bounding box center [1511, 117] width 15 height 15
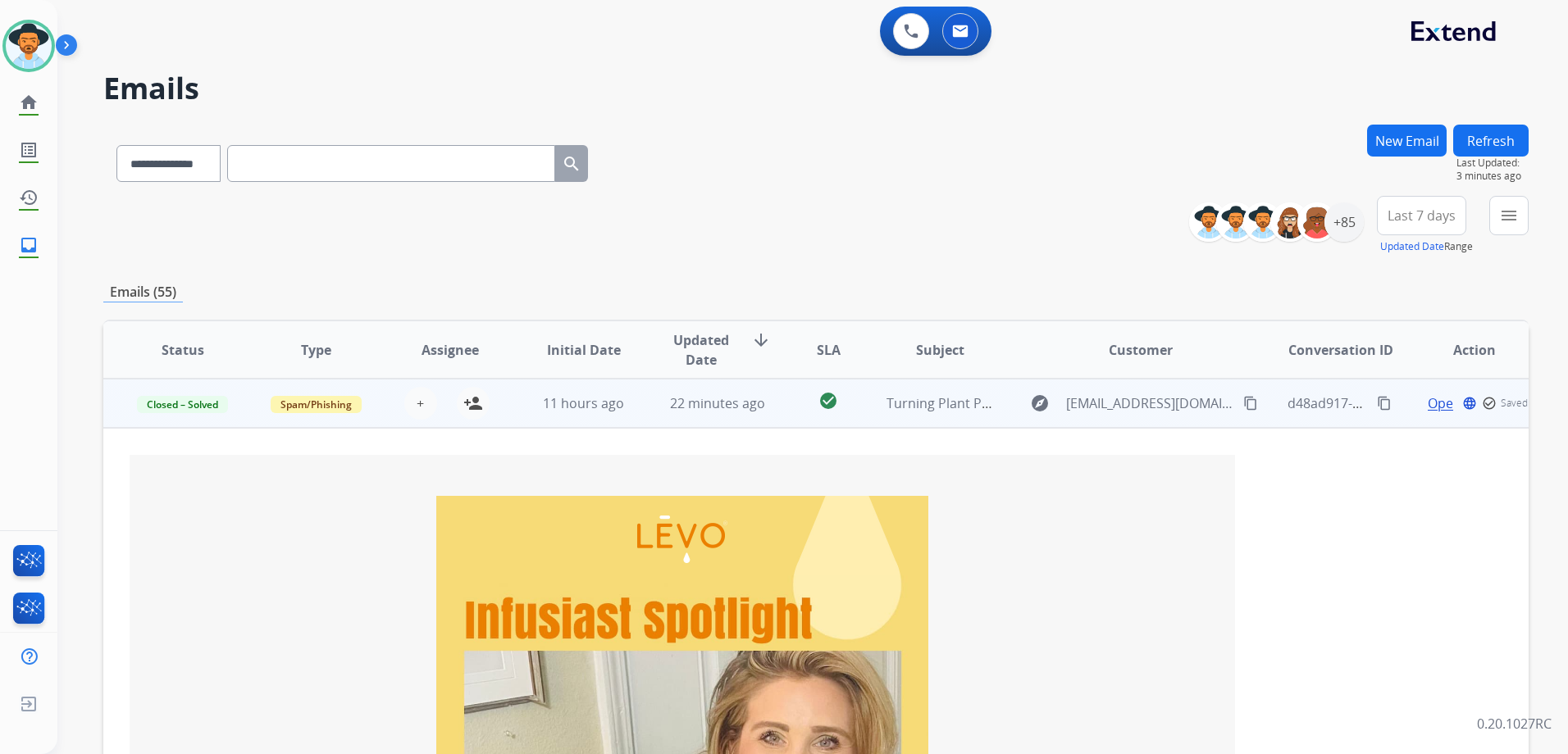
click at [1394, 420] on td "Open language check_circle_outline Saved" at bounding box center [1460, 403] width 133 height 49
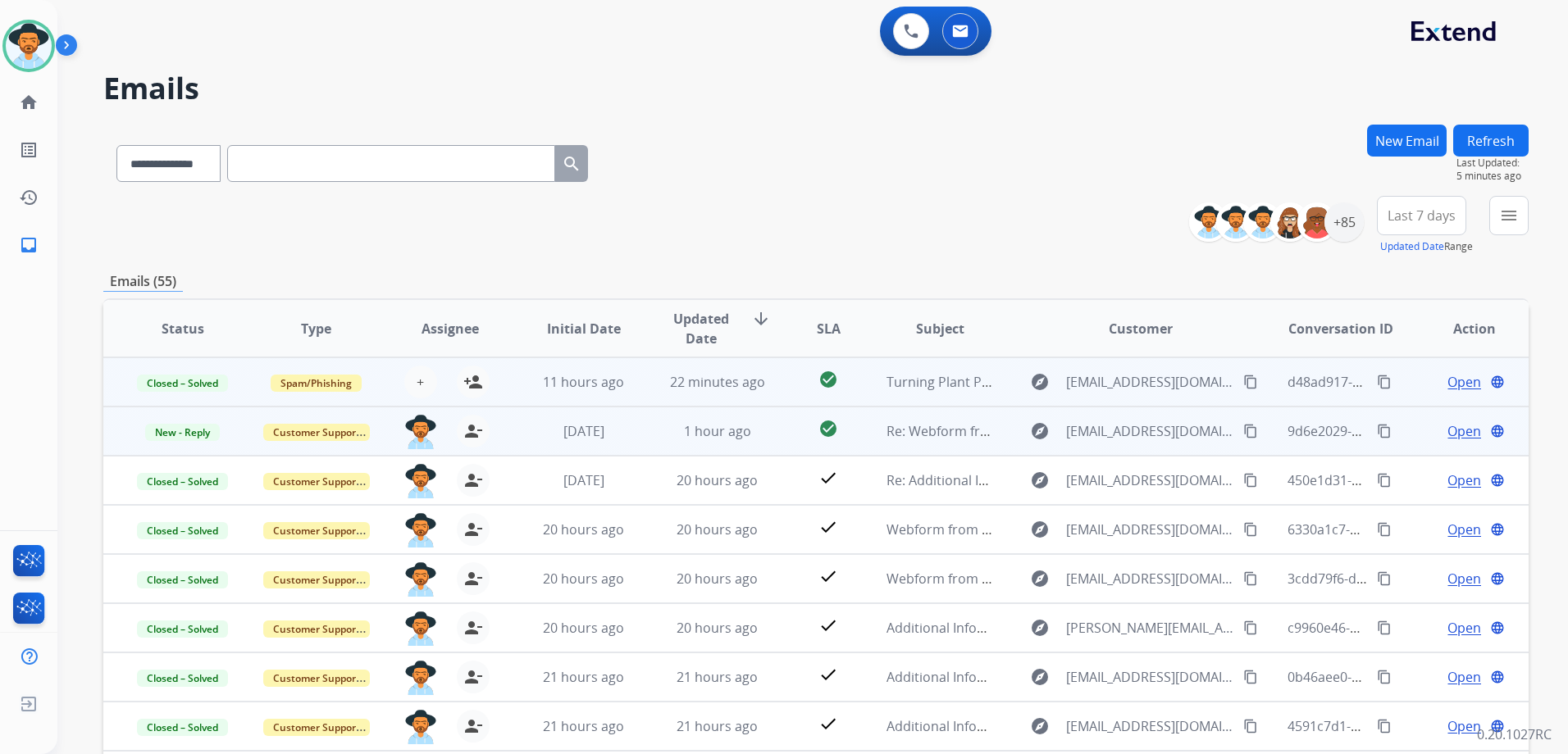
drag, startPoint x: 1398, startPoint y: 431, endPoint x: 1406, endPoint y: 438, distance: 10.6
click at [1398, 431] on td "Open language" at bounding box center [1460, 431] width 133 height 49
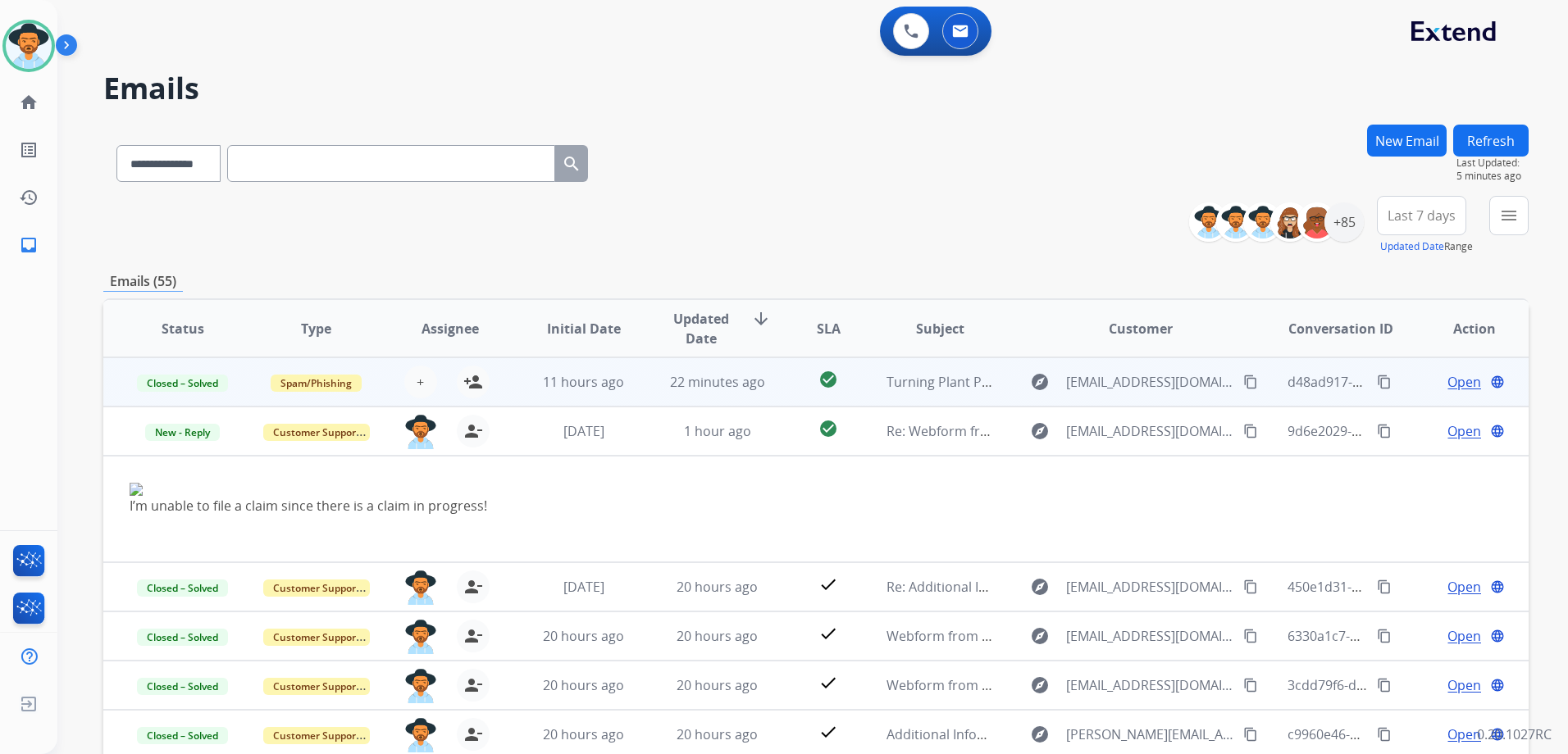
scroll to position [49, 0]
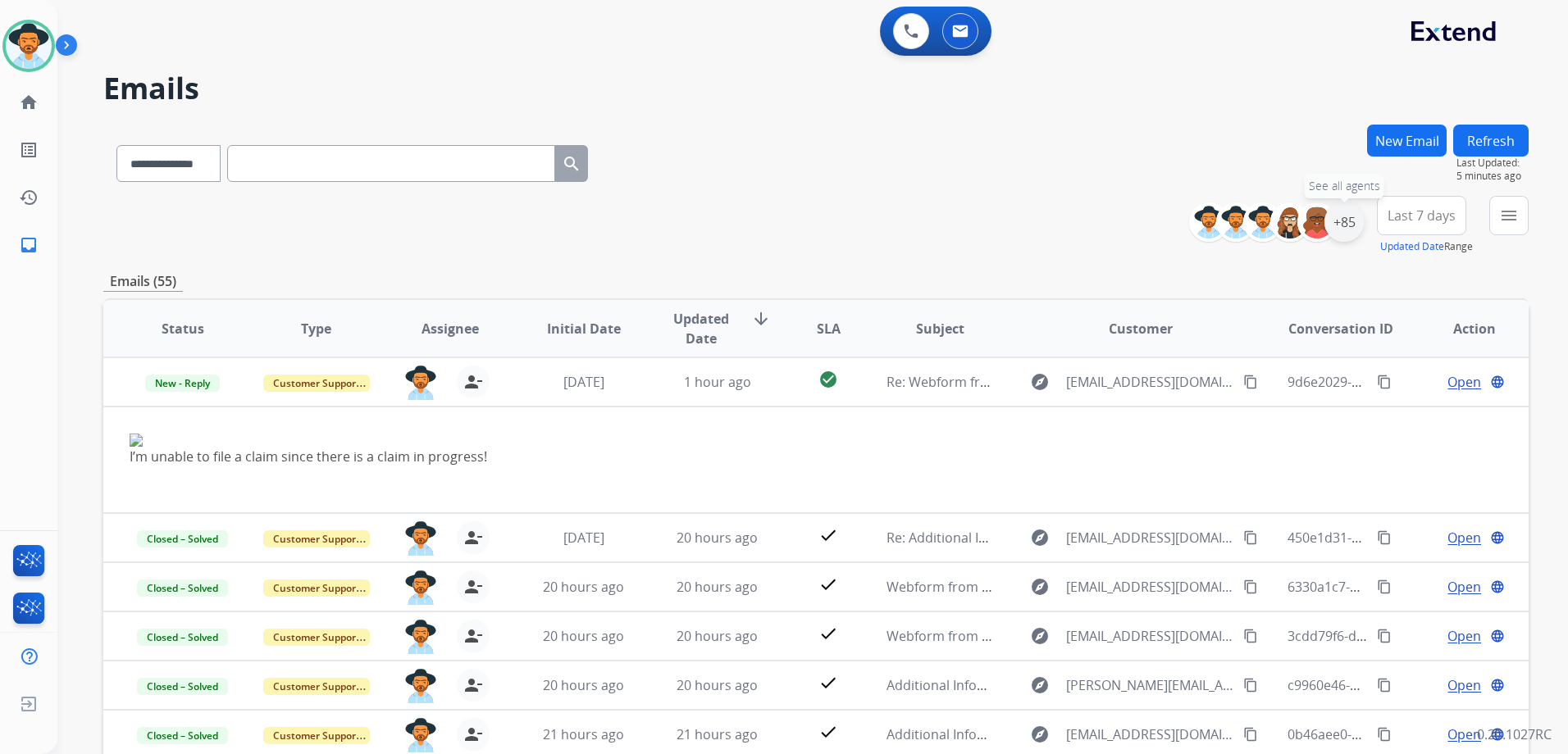
click at [1337, 220] on div "+85" at bounding box center [1344, 222] width 40 height 40
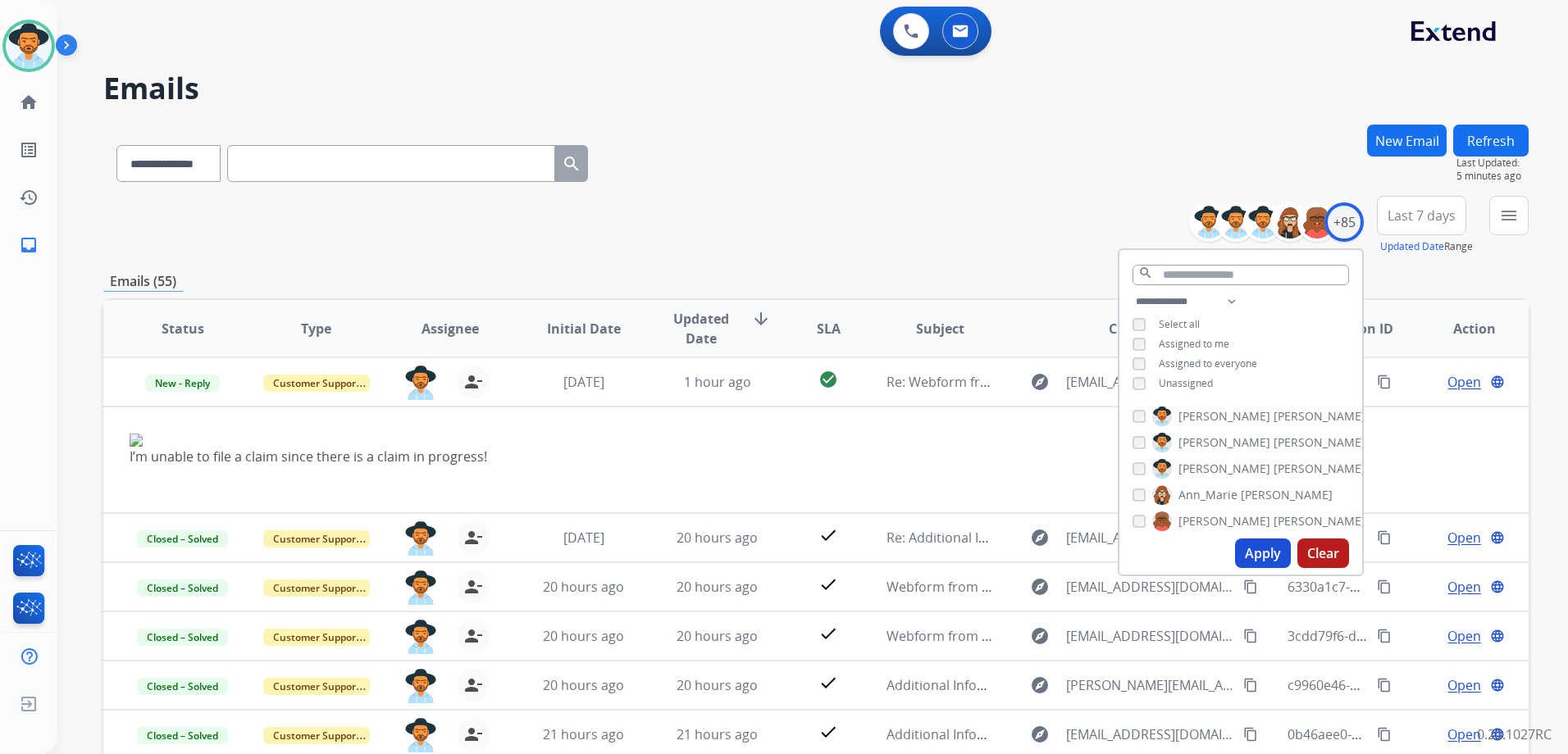
click at [1011, 242] on div "**********" at bounding box center [815, 225] width 1425 height 59
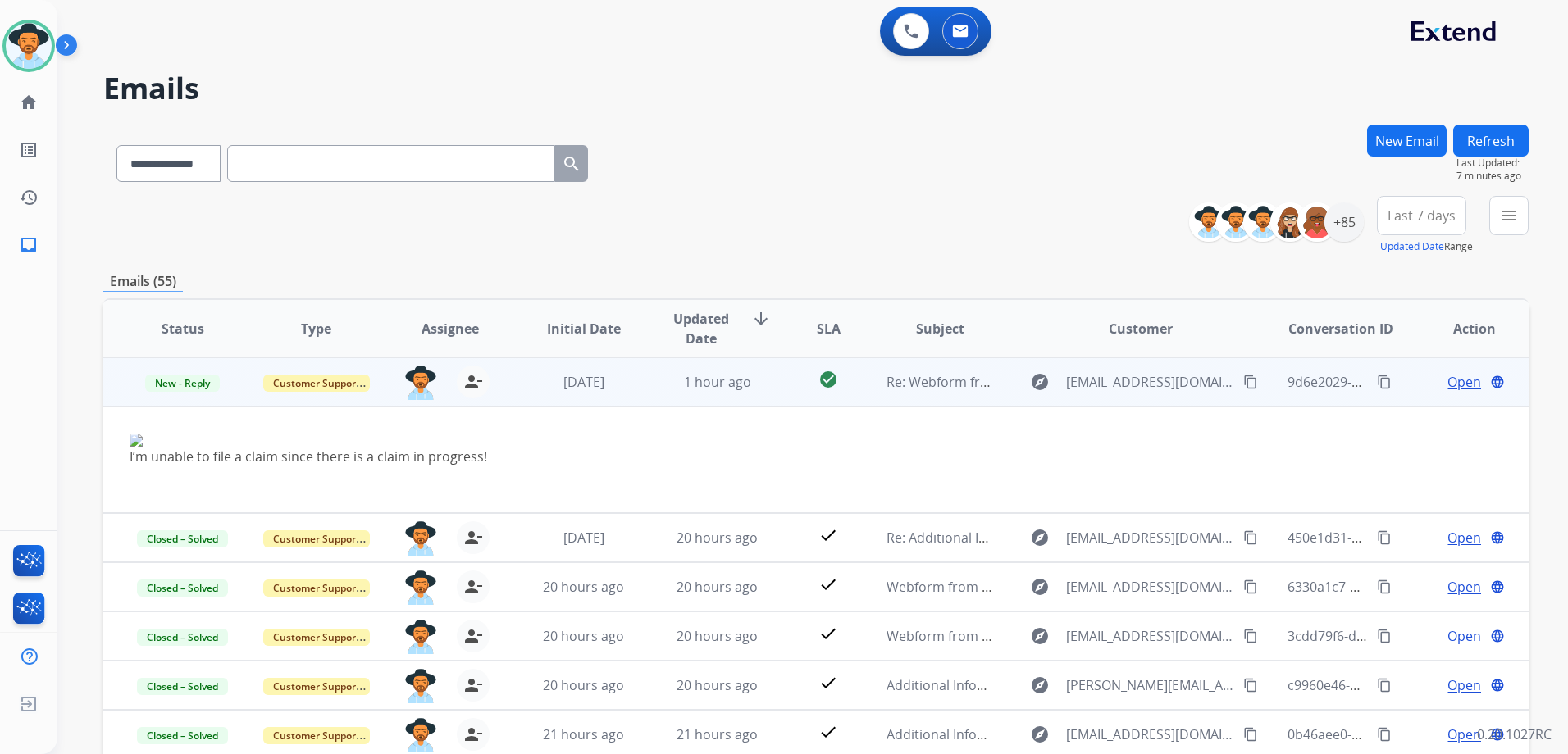
click at [1421, 385] on div "Open language" at bounding box center [1474, 382] width 107 height 19
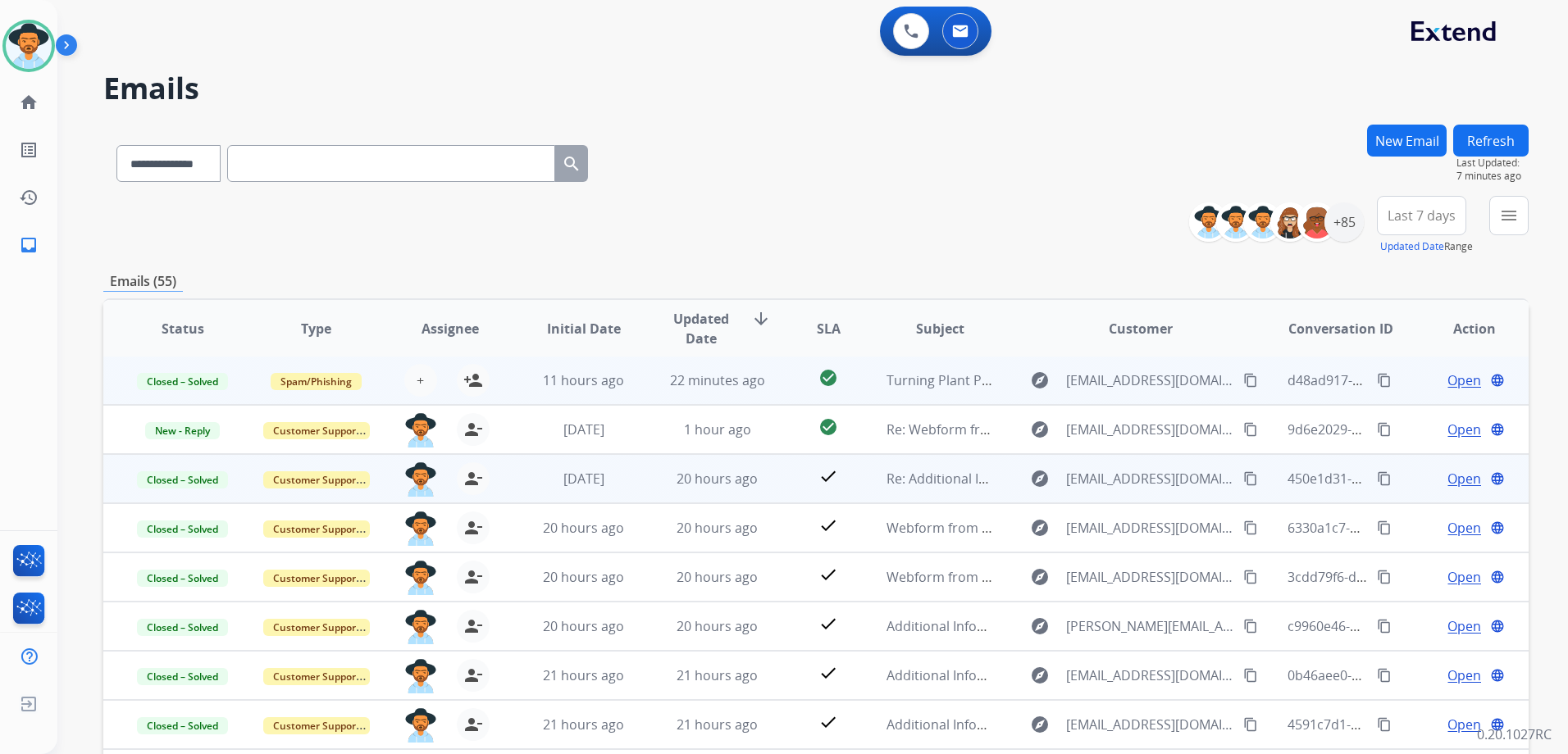
scroll to position [0, 0]
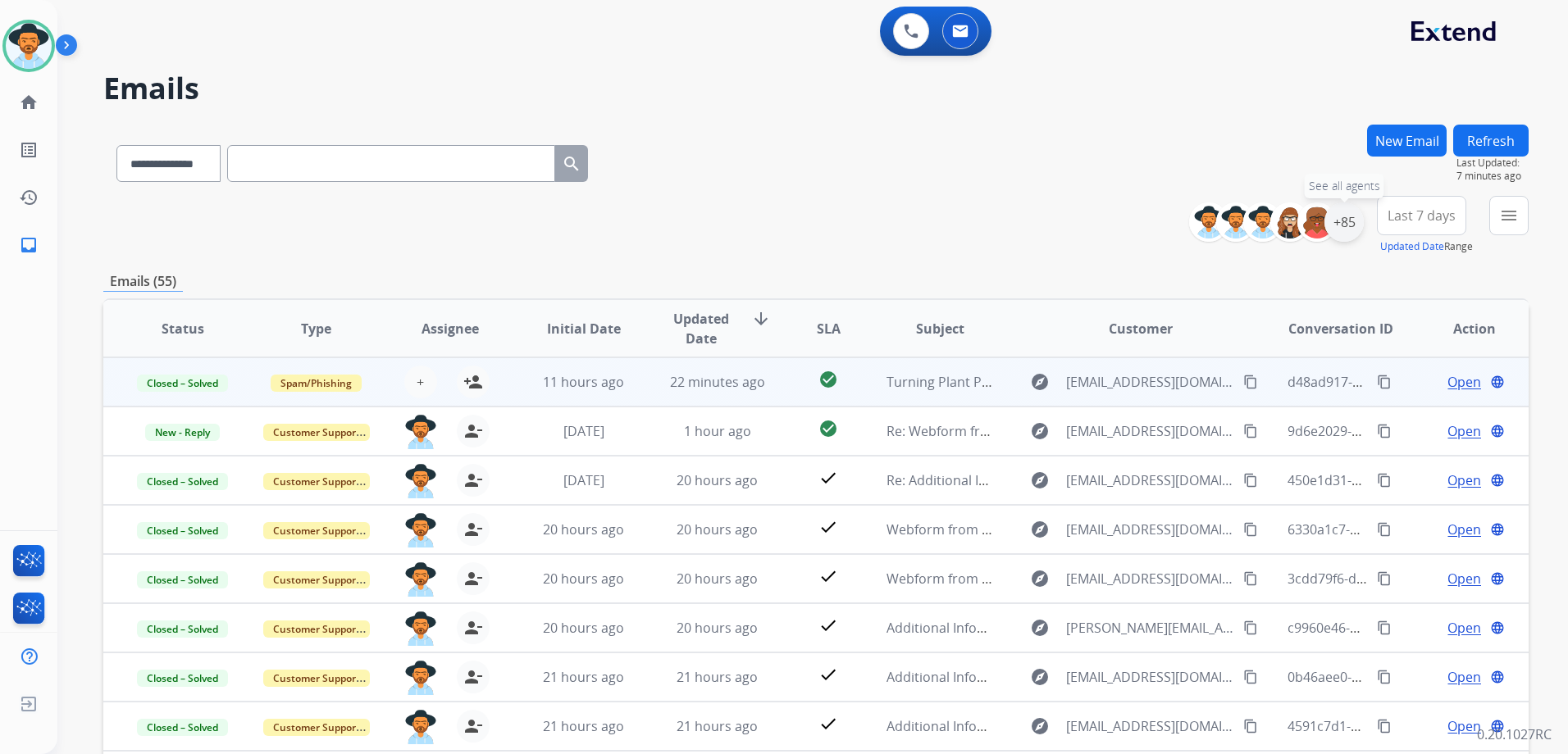
click at [1349, 228] on div "+85" at bounding box center [1344, 222] width 40 height 40
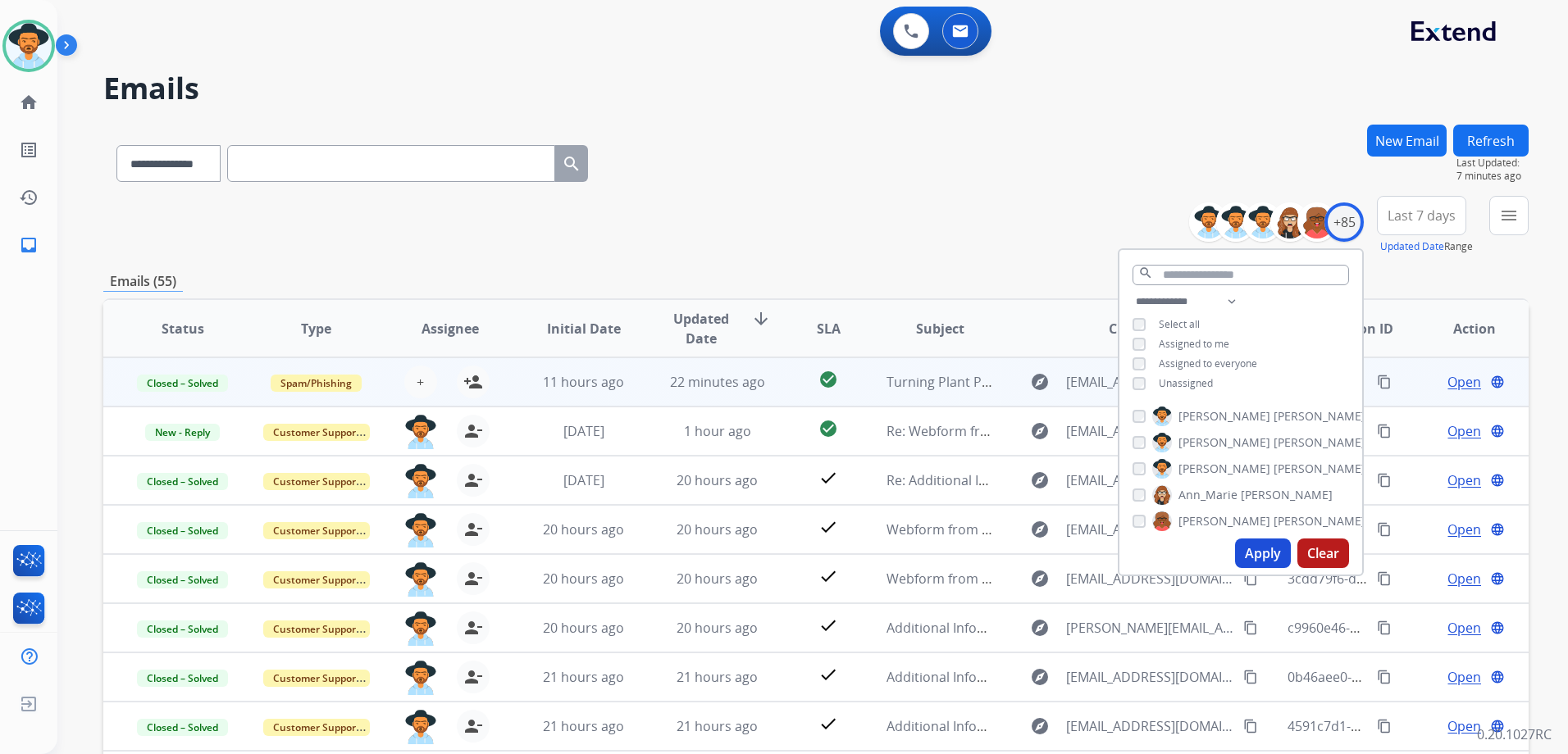
click at [1195, 384] on span "Unassigned" at bounding box center [1185, 383] width 54 height 14
click at [1189, 342] on span "Assigned to me" at bounding box center [1194, 344] width 71 height 14
click at [1261, 550] on button "Apply" at bounding box center [1262, 552] width 56 height 29
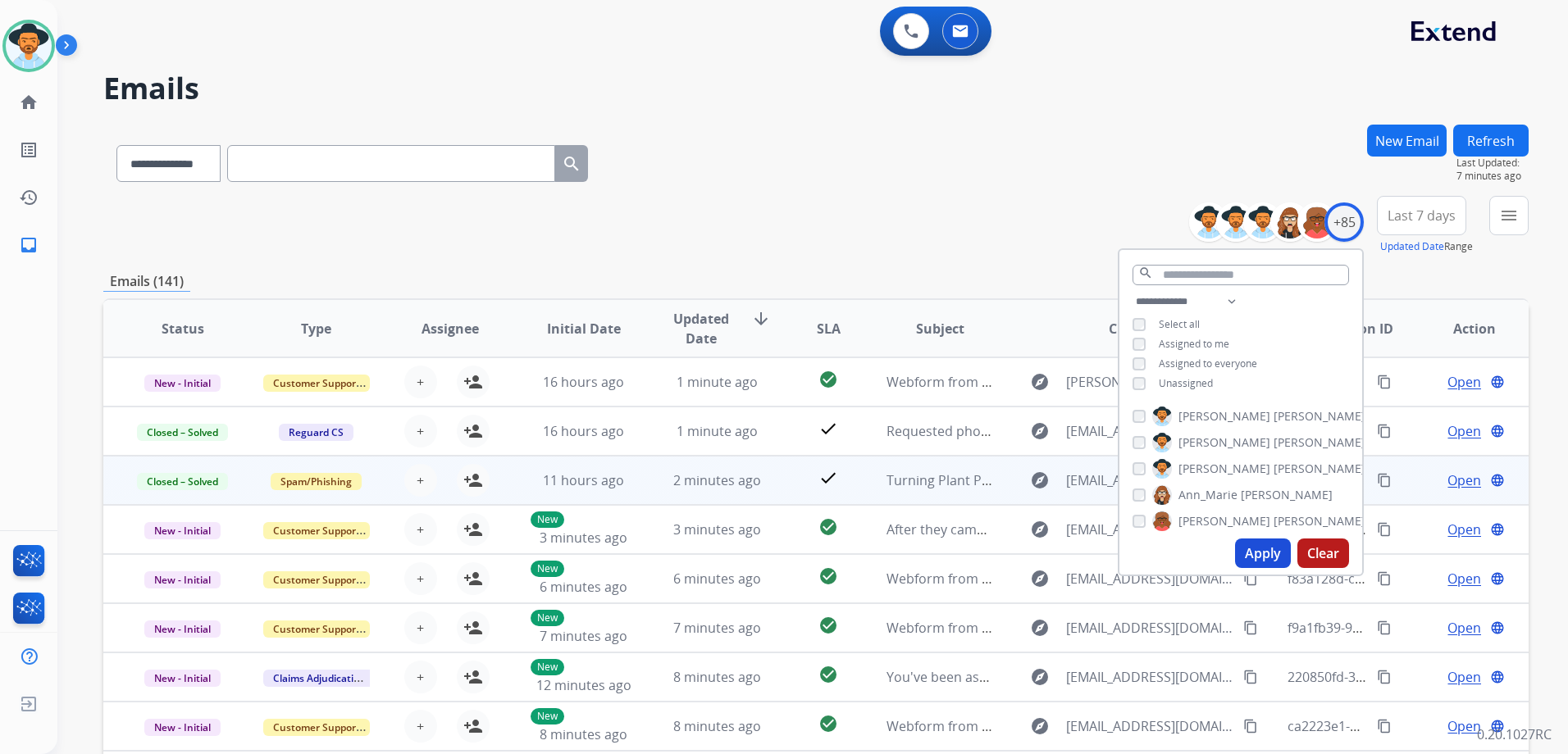
click at [921, 258] on div "**********" at bounding box center [815, 528] width 1425 height 808
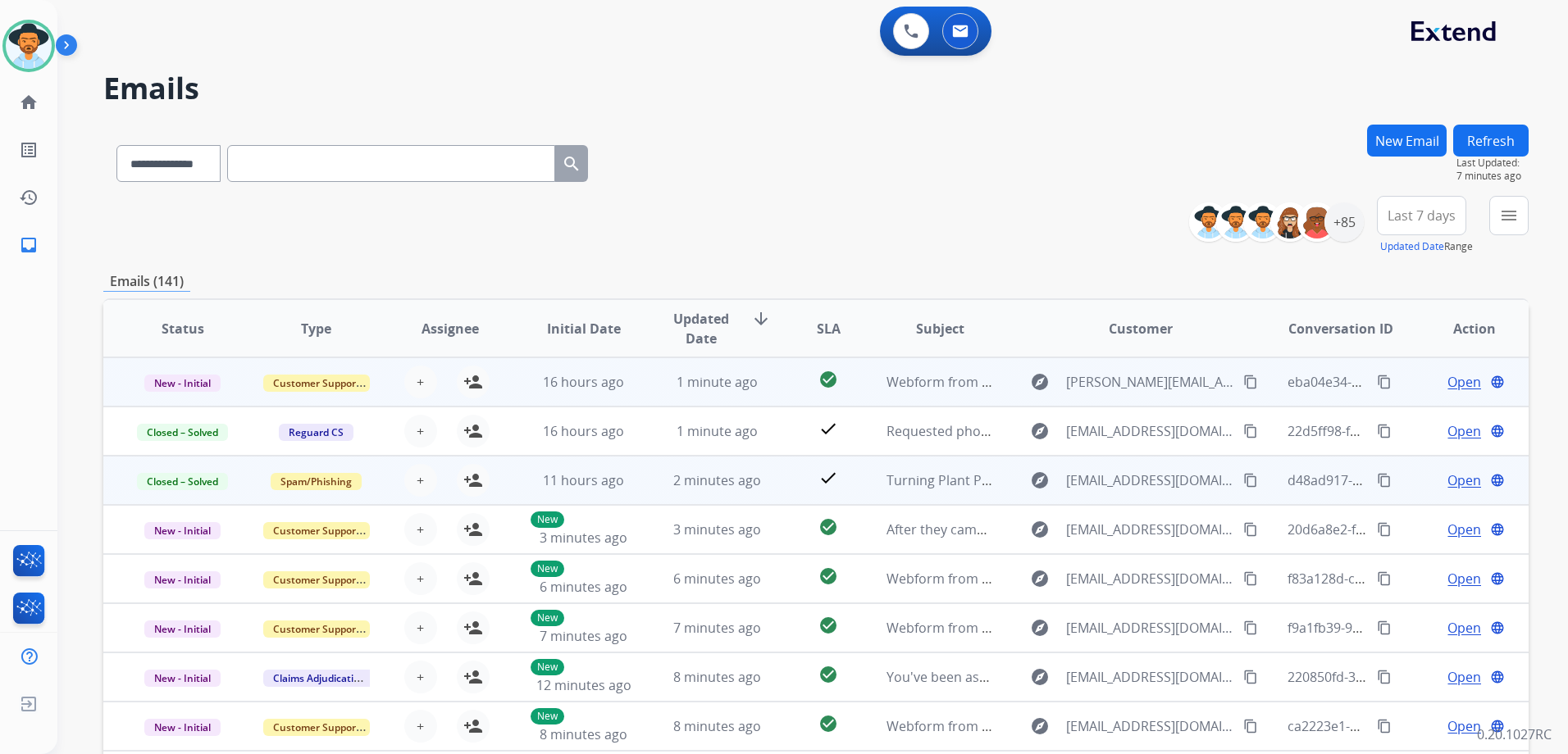
click at [1406, 386] on td "Open language" at bounding box center [1460, 382] width 133 height 49
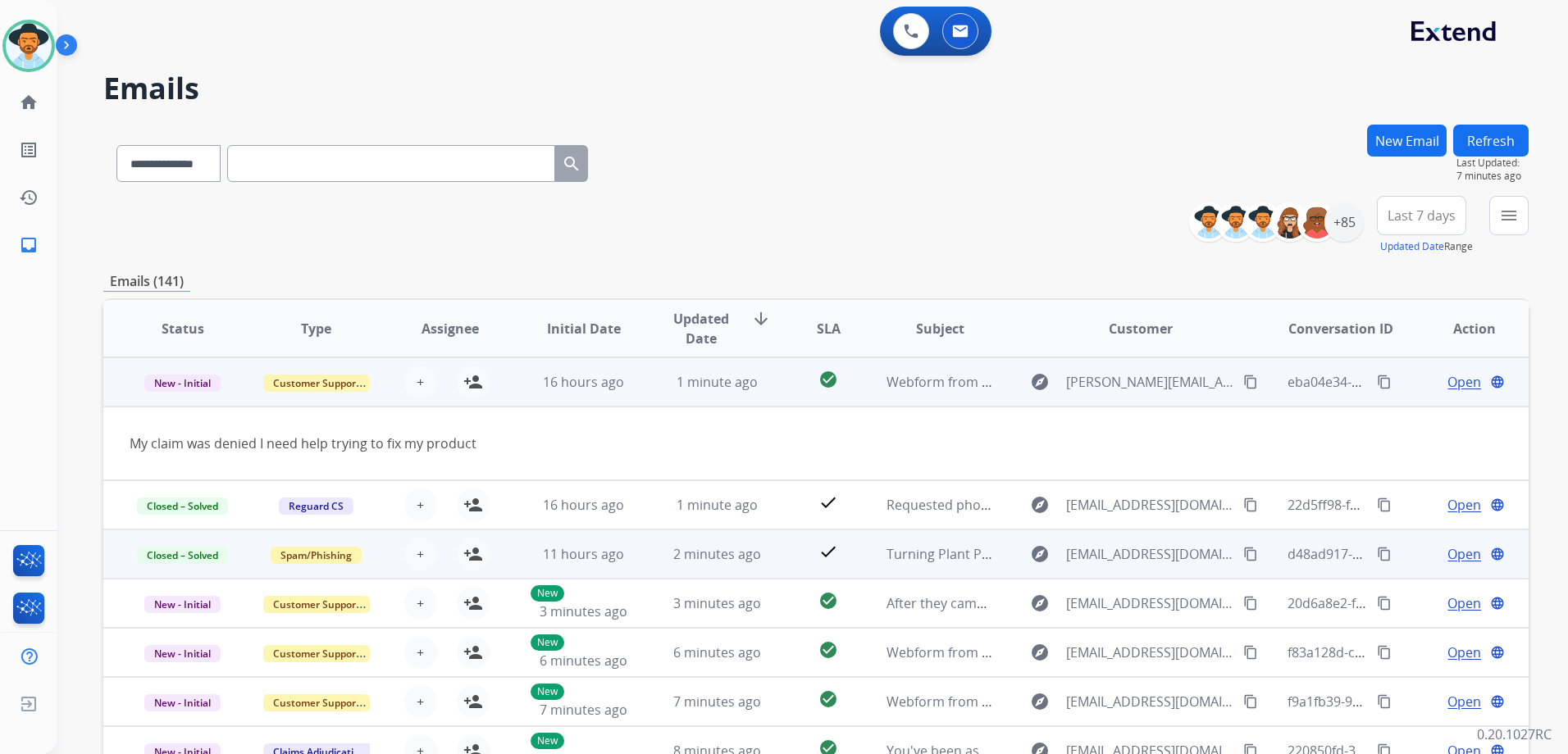
drag, startPoint x: 1407, startPoint y: 385, endPoint x: 1445, endPoint y: 377, distance: 38.8
click at [1406, 385] on td "Open language" at bounding box center [1460, 382] width 133 height 49
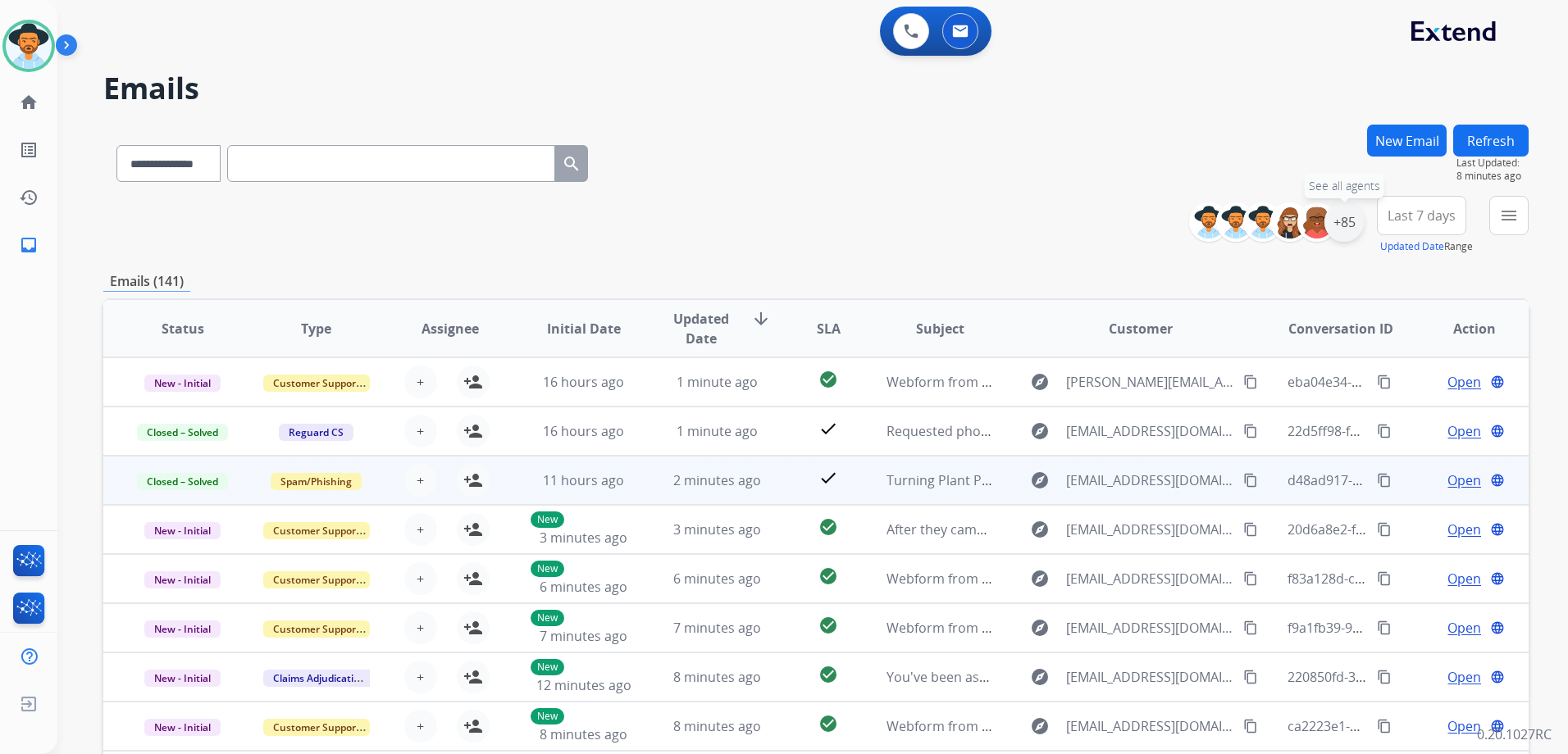
click at [1346, 229] on div "+85" at bounding box center [1344, 222] width 40 height 40
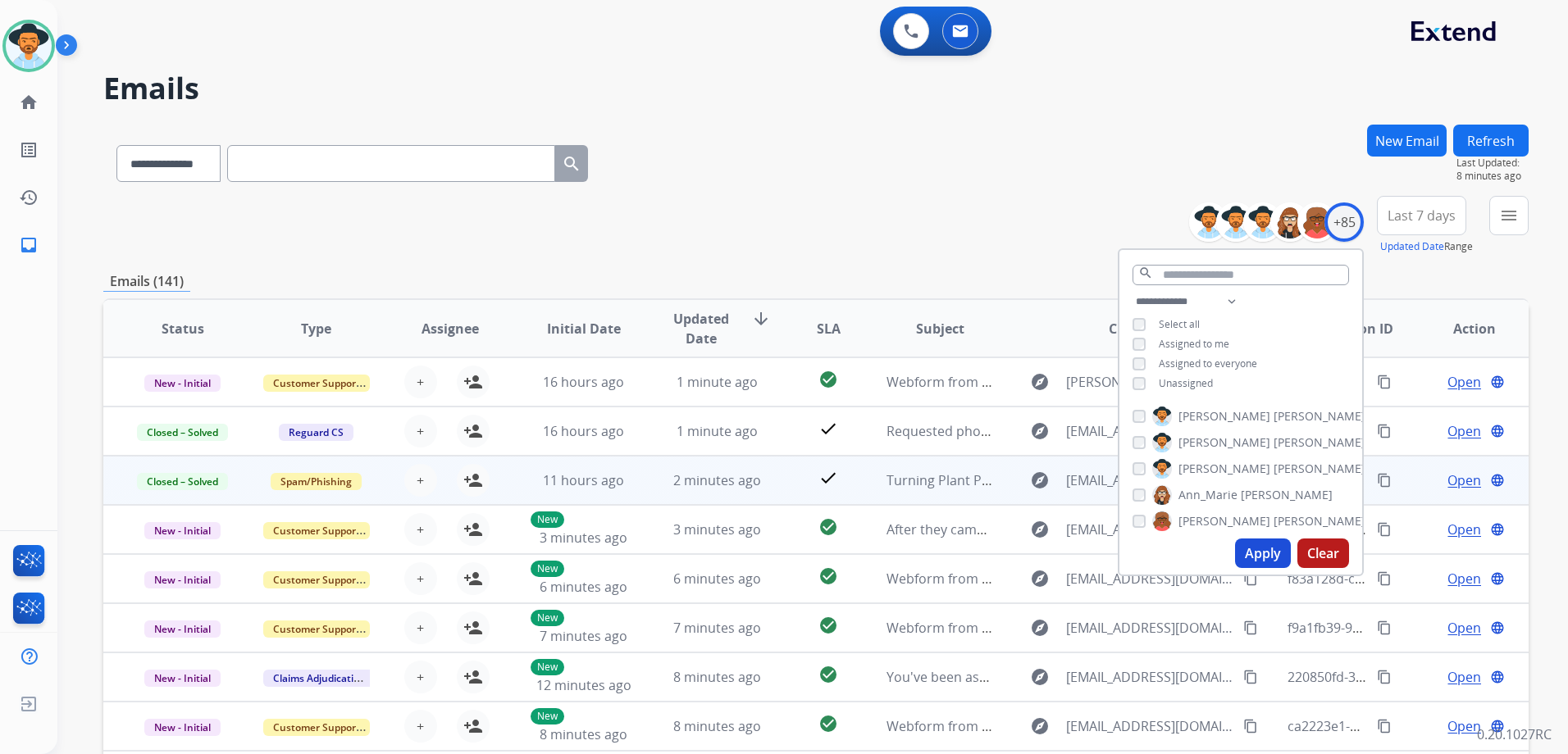
click at [1189, 386] on span "Unassigned" at bounding box center [1185, 383] width 54 height 14
click at [1189, 347] on span "Assigned to me" at bounding box center [1194, 344] width 71 height 14
click at [1264, 550] on button "Apply" at bounding box center [1262, 552] width 56 height 29
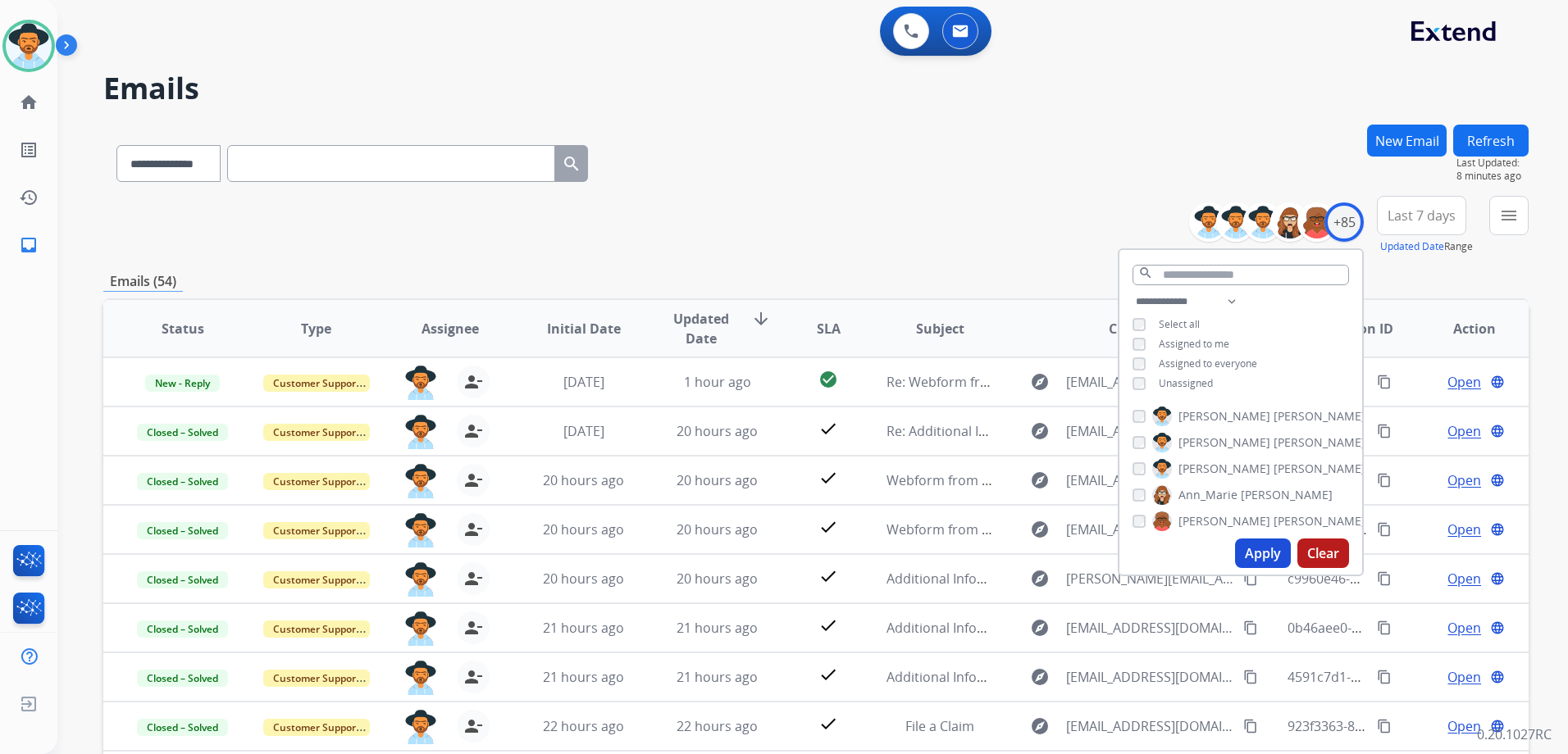
click at [911, 205] on div "**********" at bounding box center [815, 225] width 1425 height 59
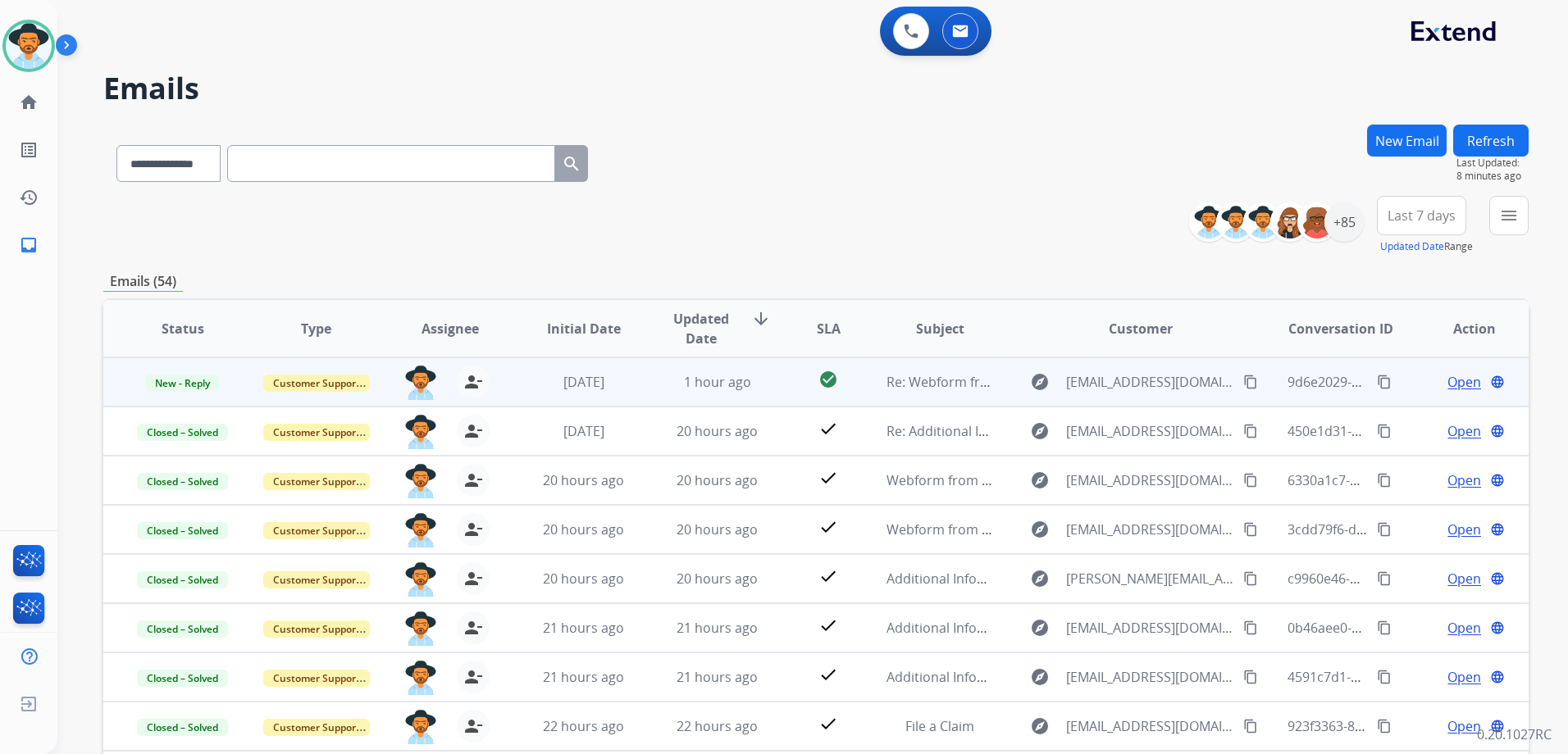
click at [1407, 384] on td "Open language" at bounding box center [1460, 382] width 133 height 49
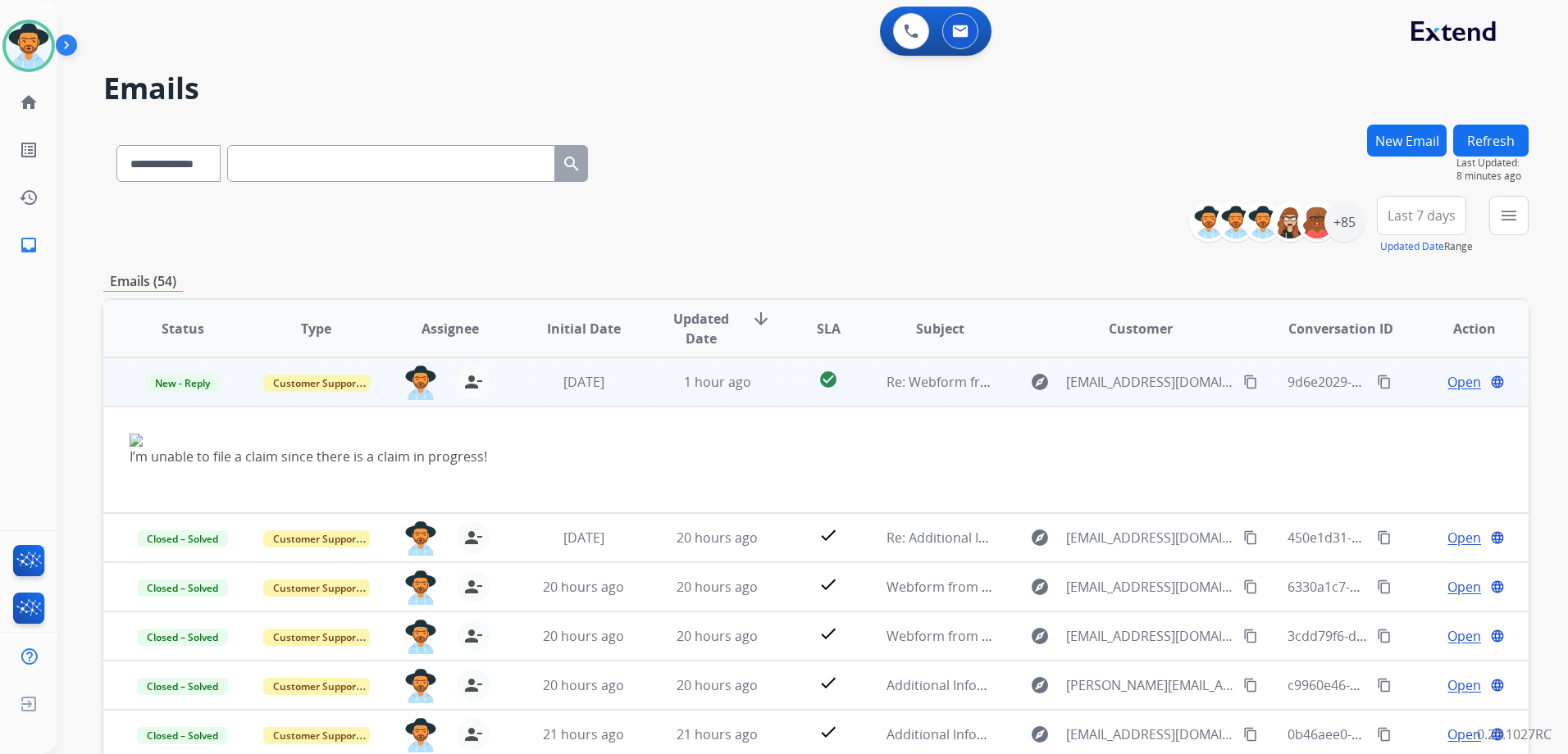
click at [1407, 384] on td "Open language" at bounding box center [1460, 382] width 133 height 49
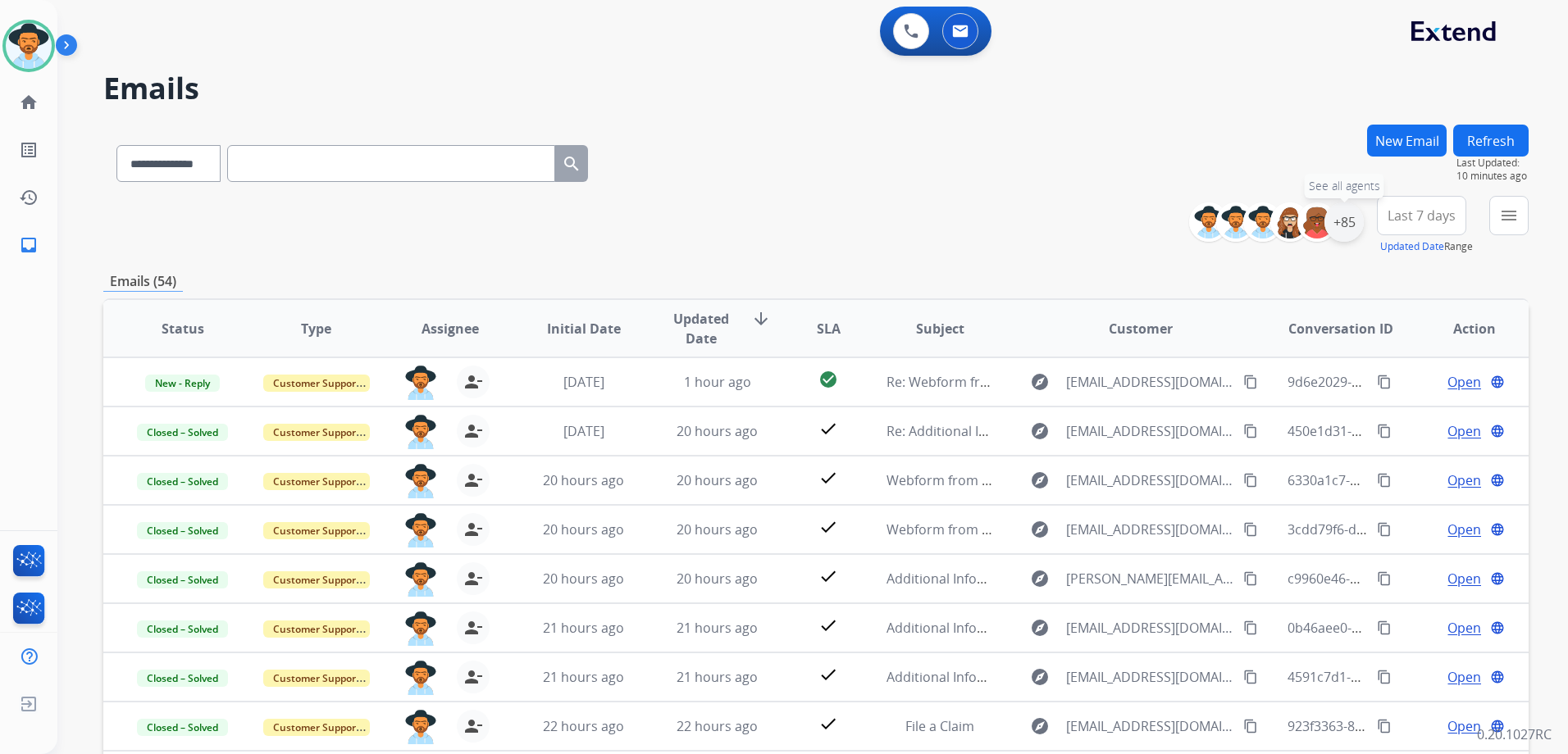
click at [1345, 220] on div "+85" at bounding box center [1344, 222] width 40 height 40
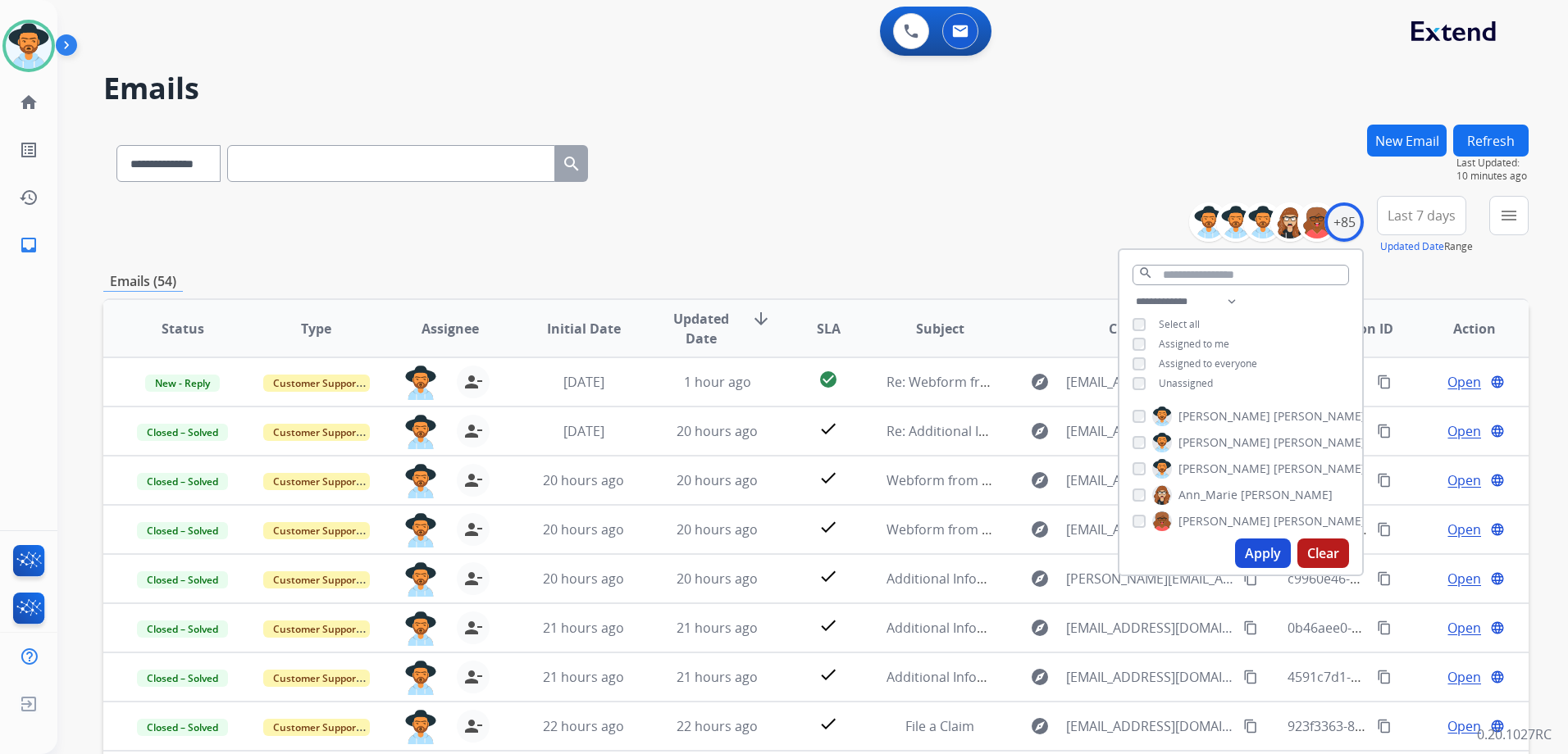
click at [1173, 376] on span "Unassigned" at bounding box center [1185, 383] width 54 height 14
click at [1182, 343] on span "Assigned to me" at bounding box center [1194, 344] width 71 height 14
click at [1272, 556] on button "Apply" at bounding box center [1262, 552] width 56 height 29
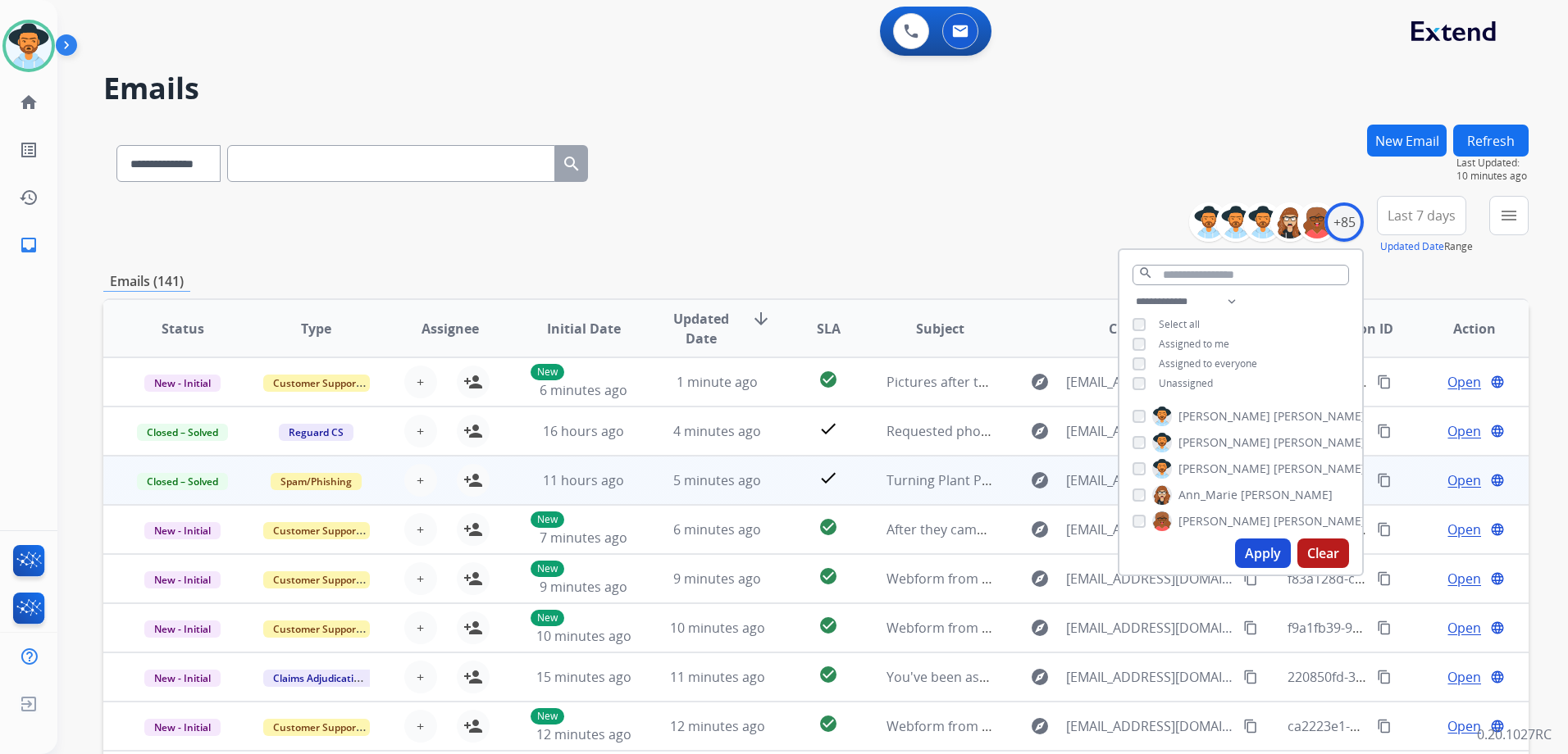
click at [909, 186] on div "**********" at bounding box center [815, 160] width 1425 height 71
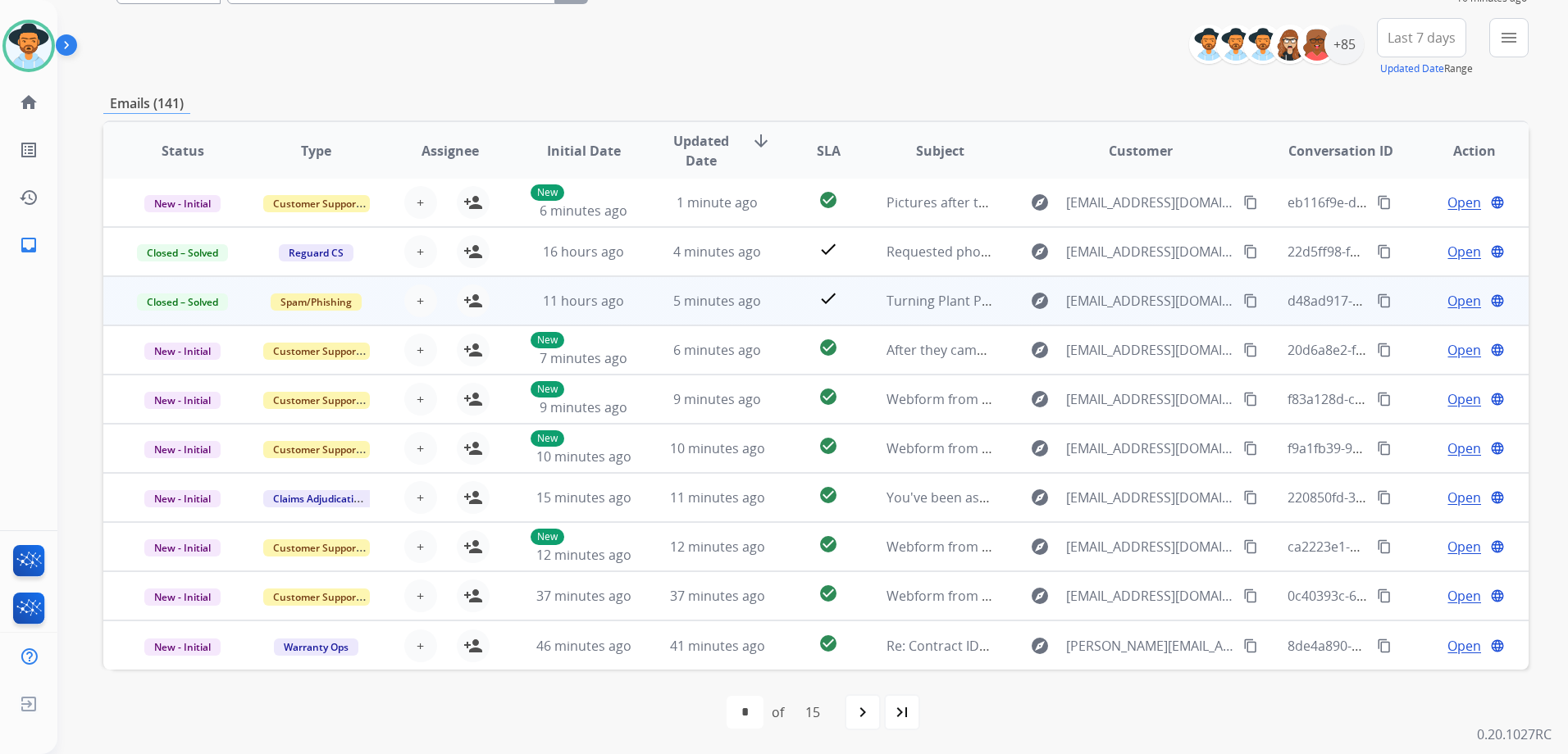
scroll to position [179, 0]
click at [1351, 50] on div "+85" at bounding box center [1344, 43] width 40 height 40
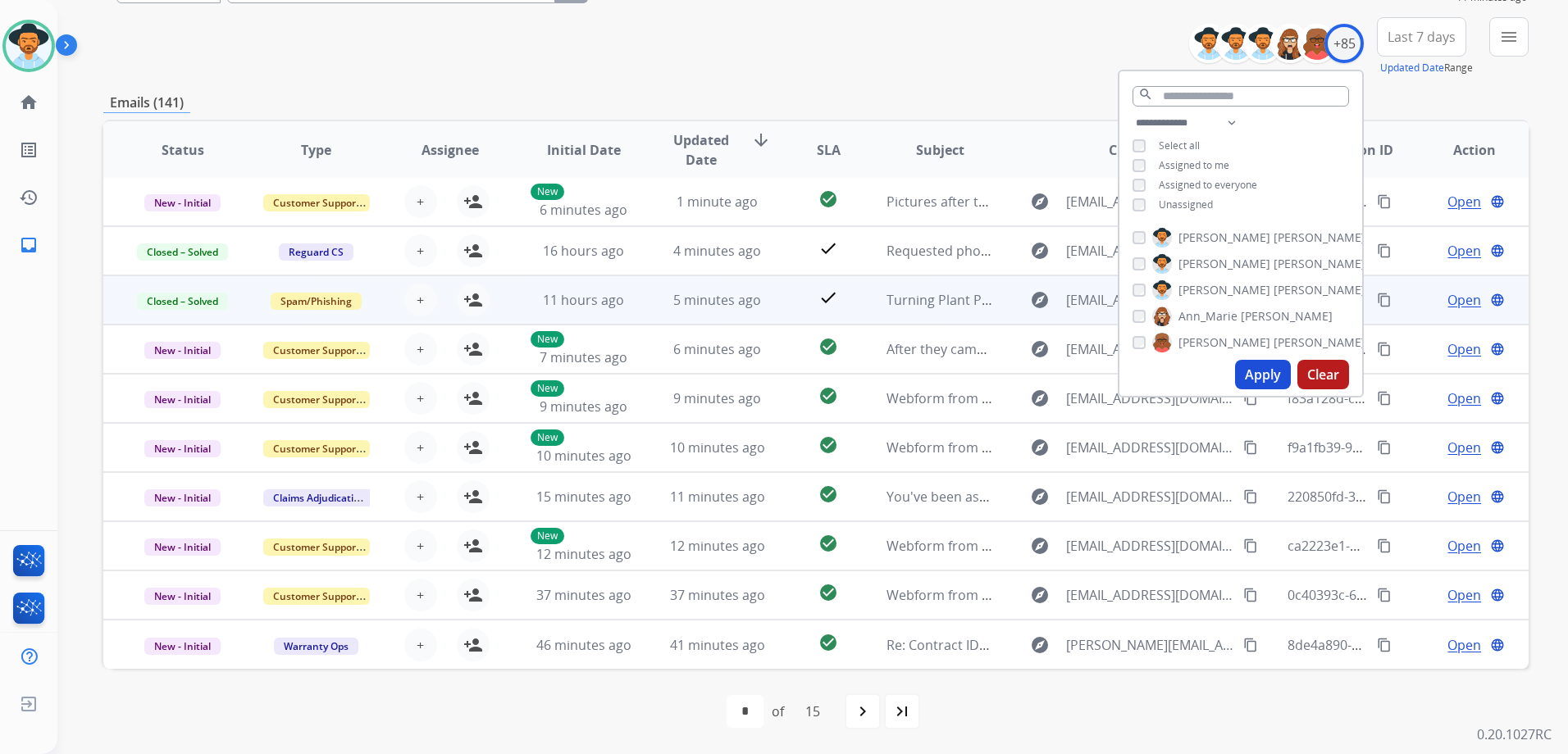
click at [1197, 203] on span "Unassigned" at bounding box center [1185, 205] width 54 height 14
click at [1195, 158] on span "Assigned to me" at bounding box center [1194, 165] width 71 height 14
click at [1256, 375] on button "Apply" at bounding box center [1262, 374] width 56 height 29
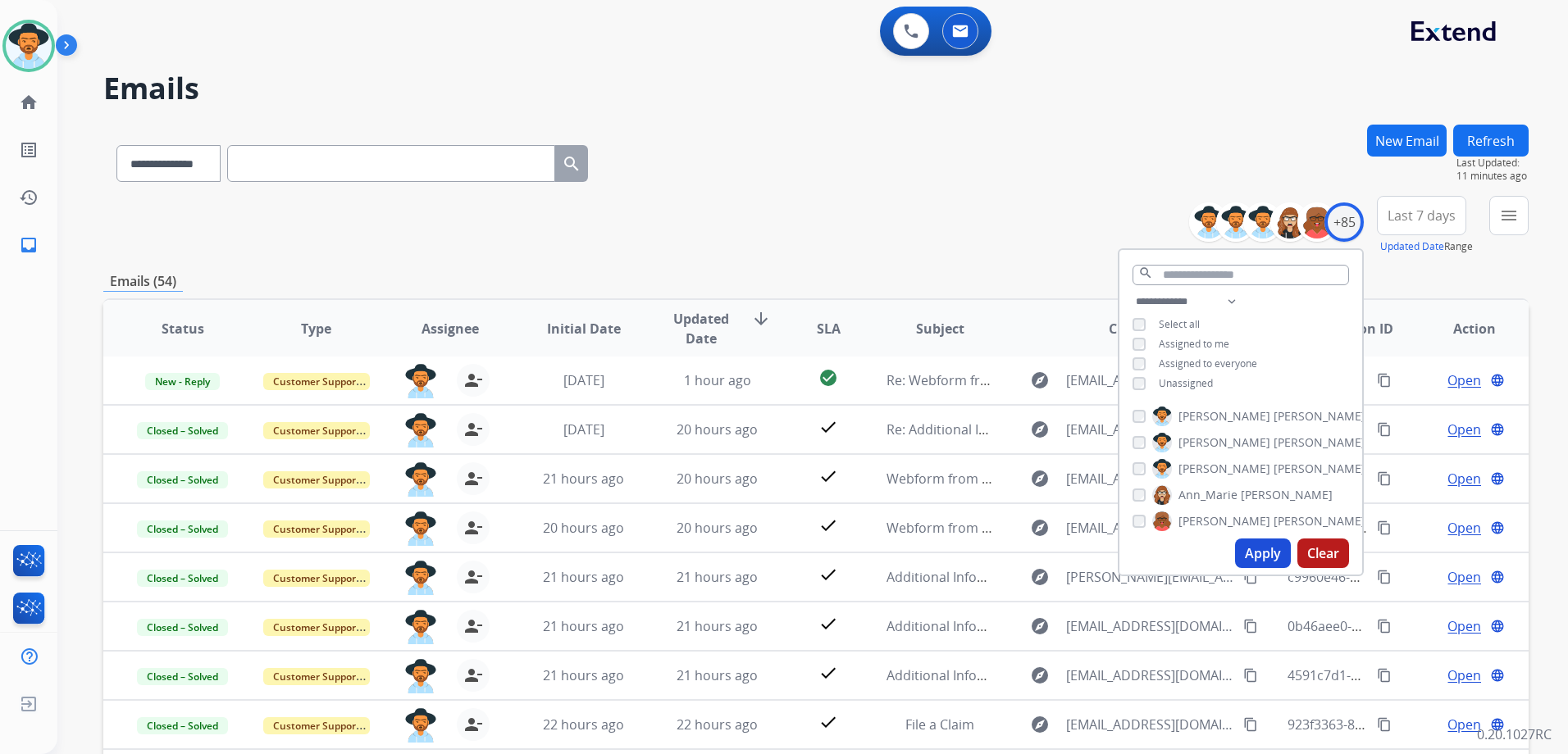
click at [979, 240] on div "**********" at bounding box center [815, 225] width 1425 height 59
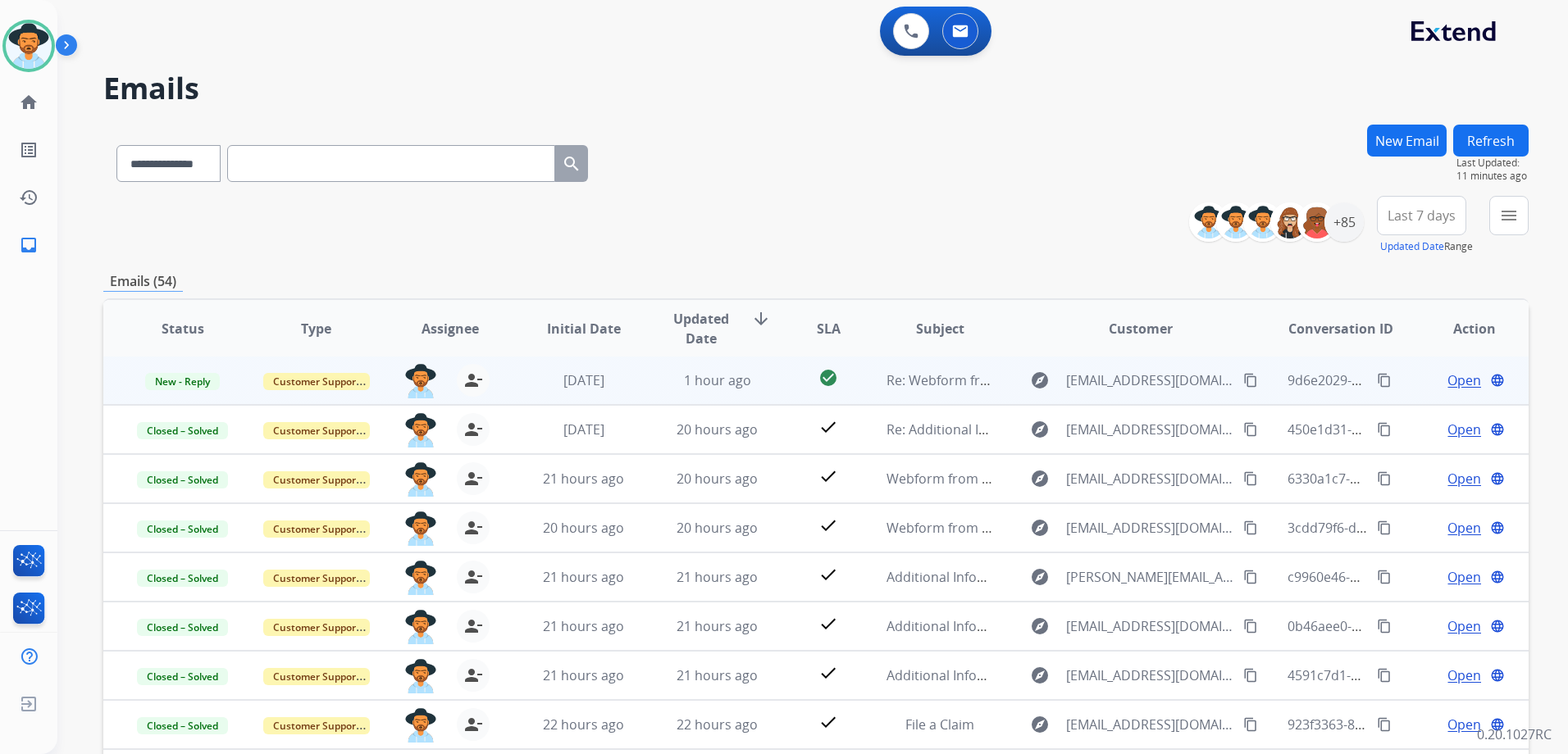
click at [1407, 392] on td "Open language" at bounding box center [1460, 380] width 133 height 49
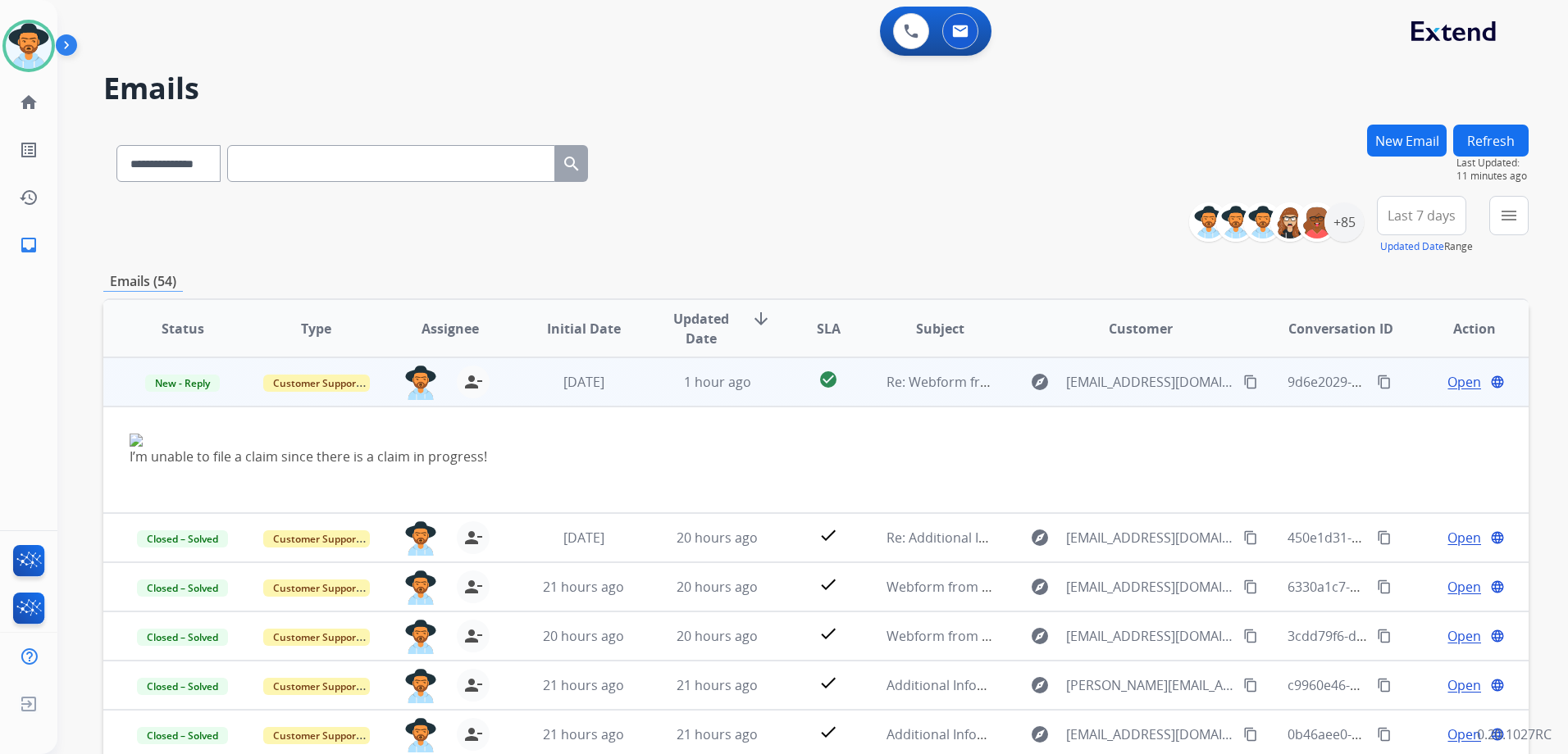
click at [1407, 389] on td "Open language" at bounding box center [1460, 382] width 133 height 49
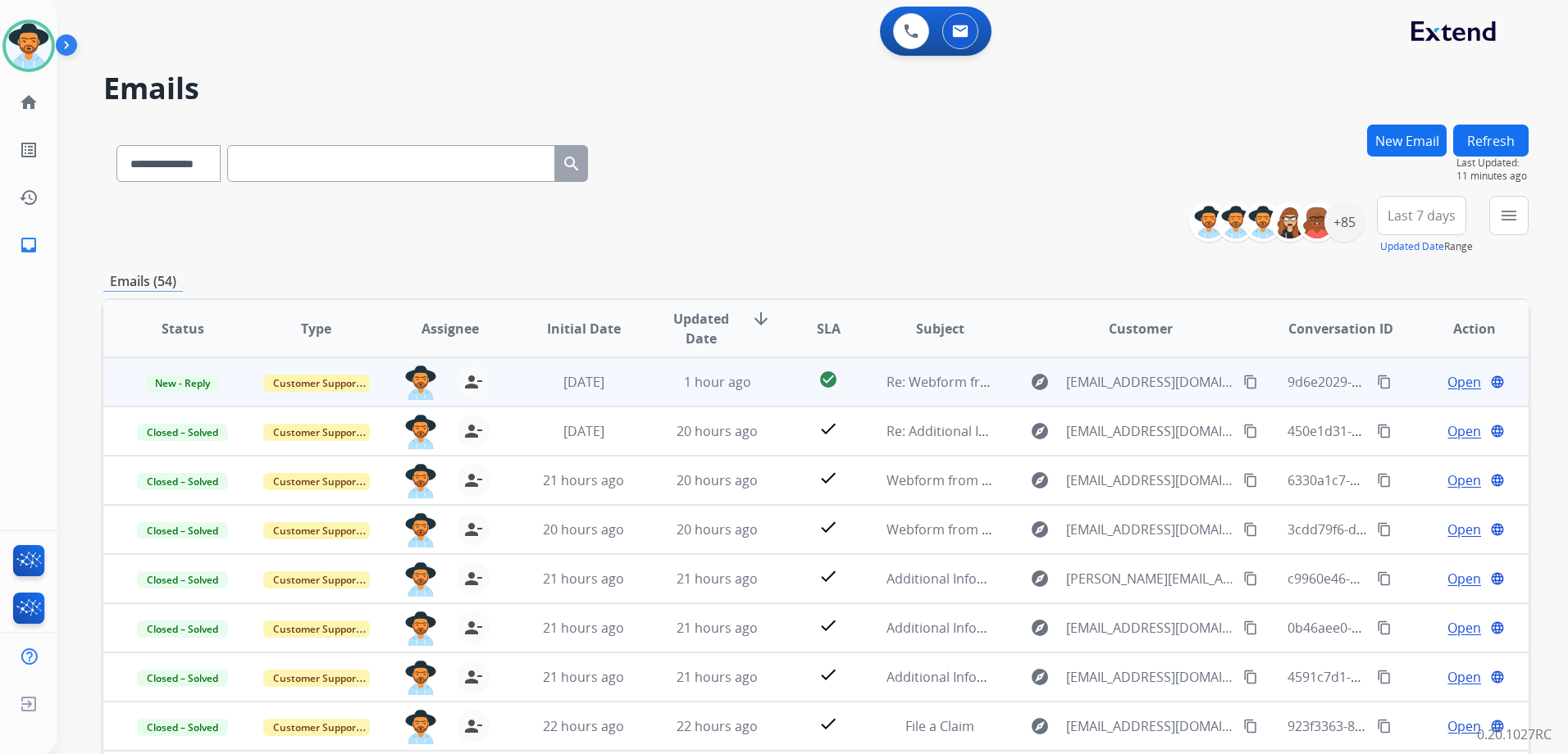
click at [1405, 379] on td "Open language" at bounding box center [1460, 382] width 133 height 49
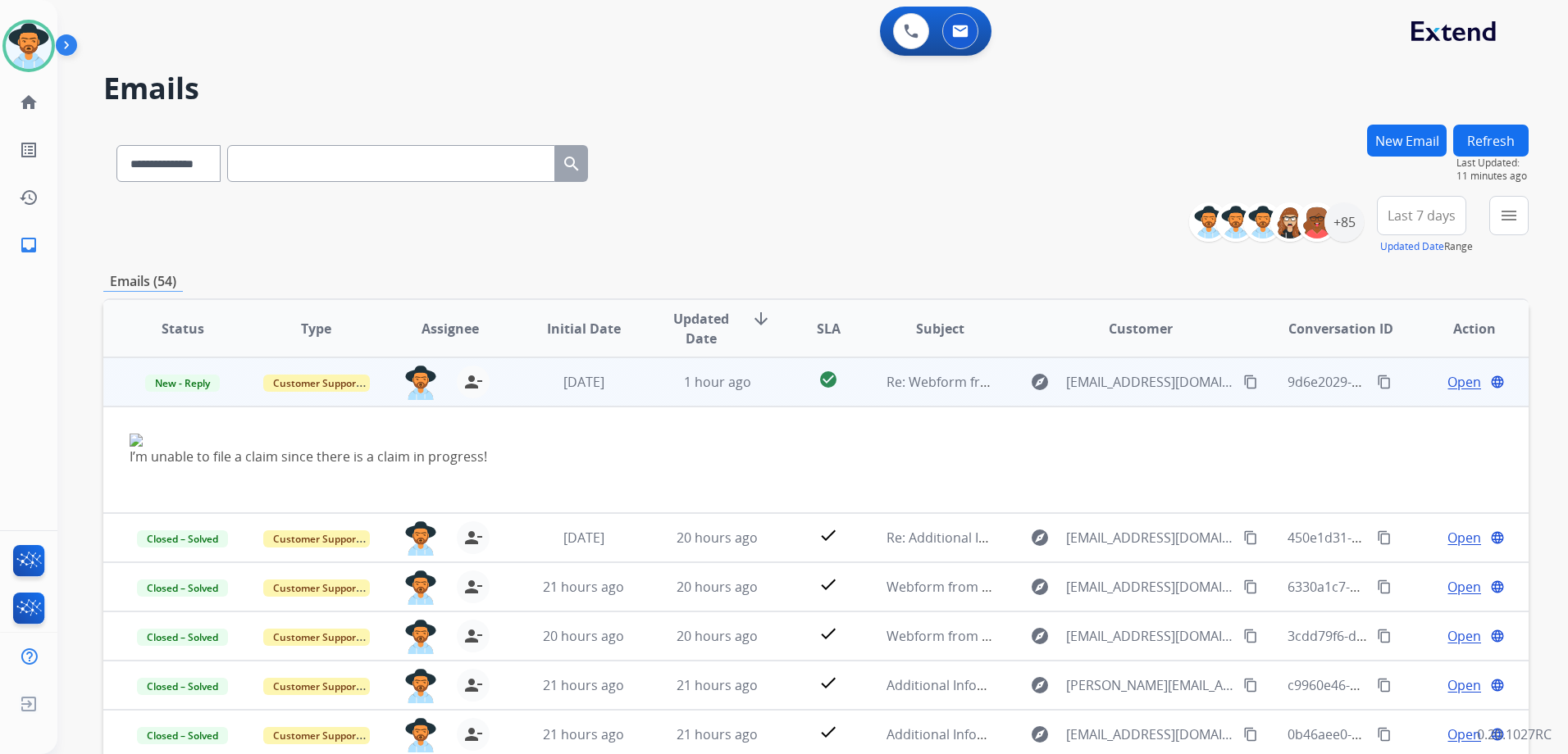
click at [1404, 372] on td "Open language" at bounding box center [1460, 382] width 133 height 49
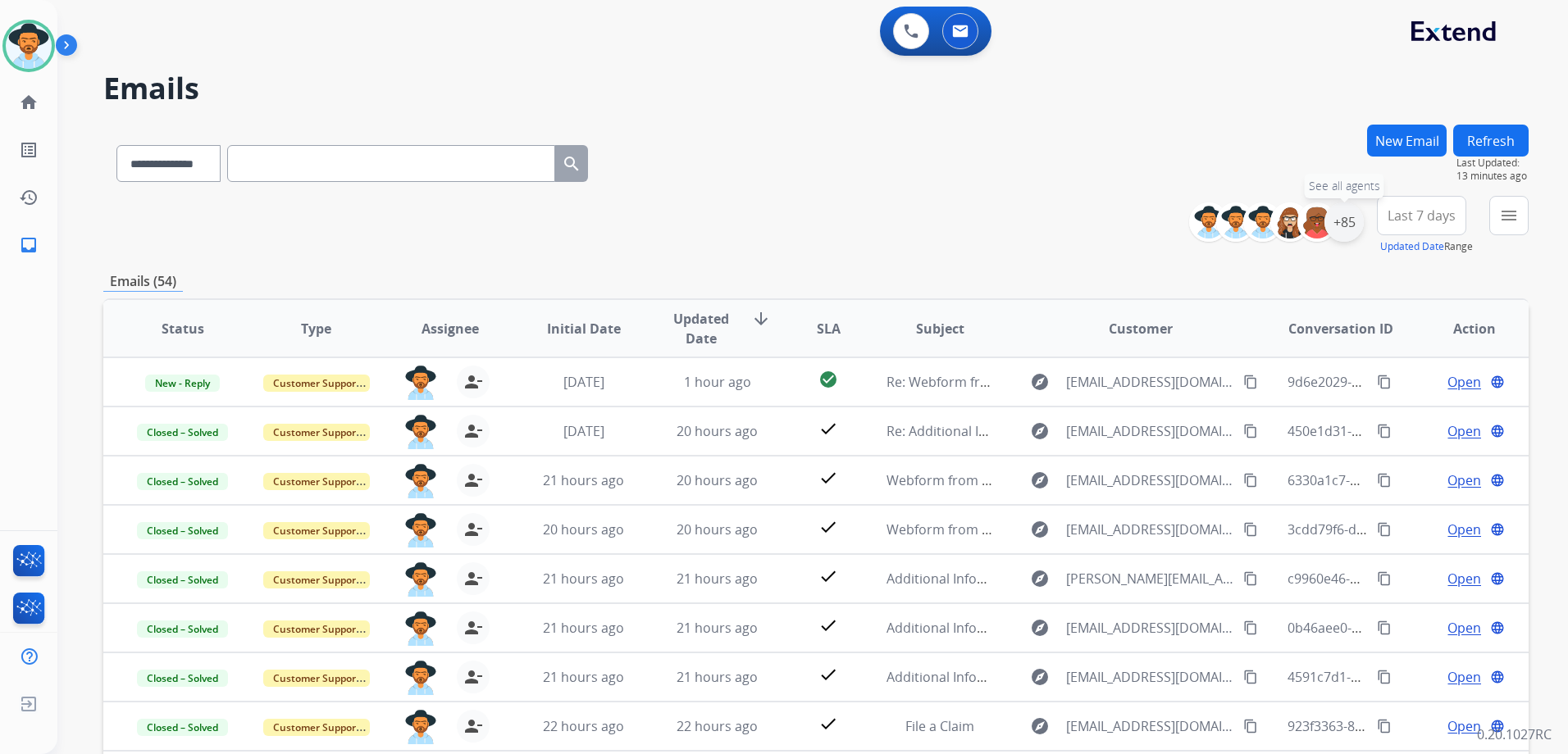
click at [1345, 232] on div "+85" at bounding box center [1344, 222] width 40 height 40
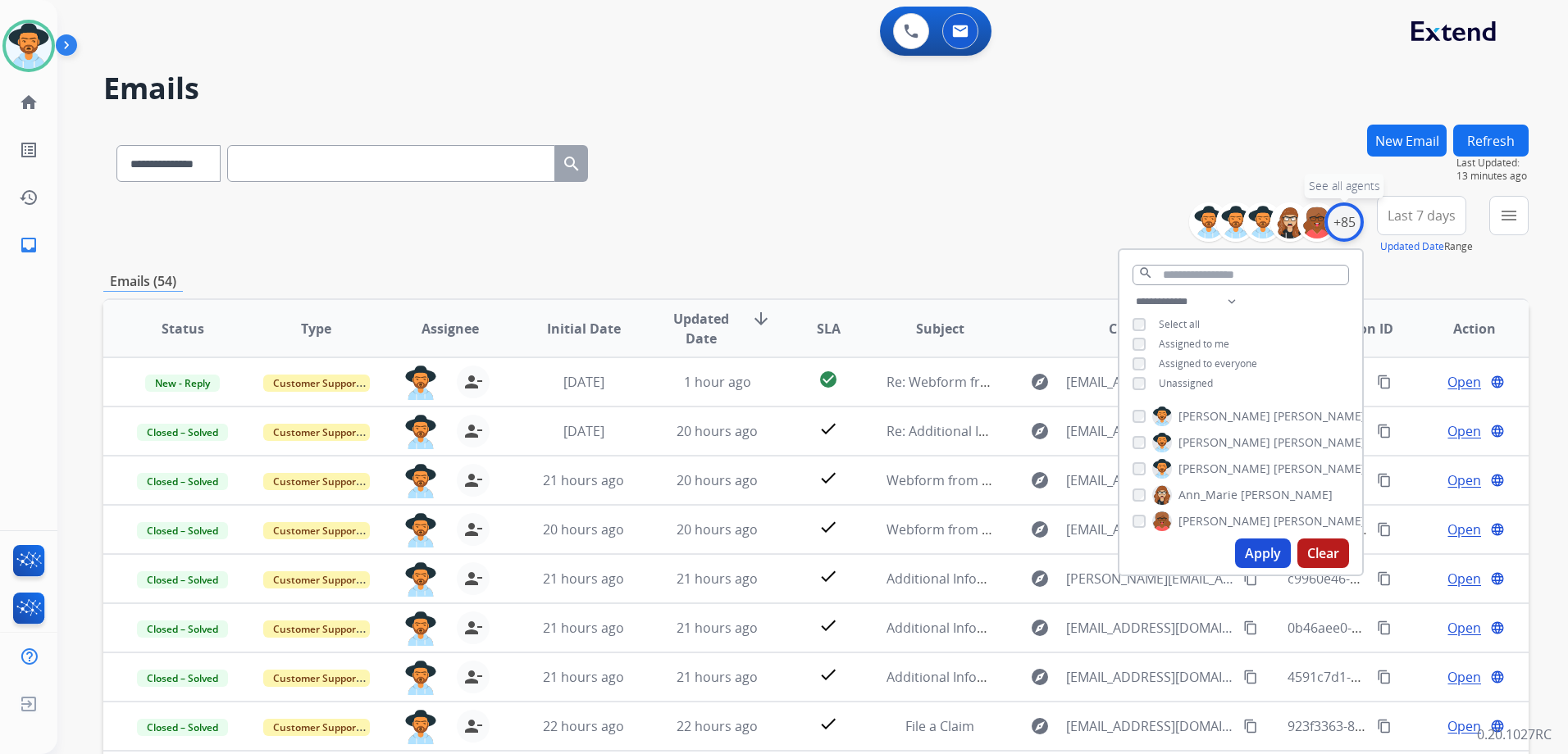
click at [1345, 232] on div "+85" at bounding box center [1344, 222] width 40 height 40
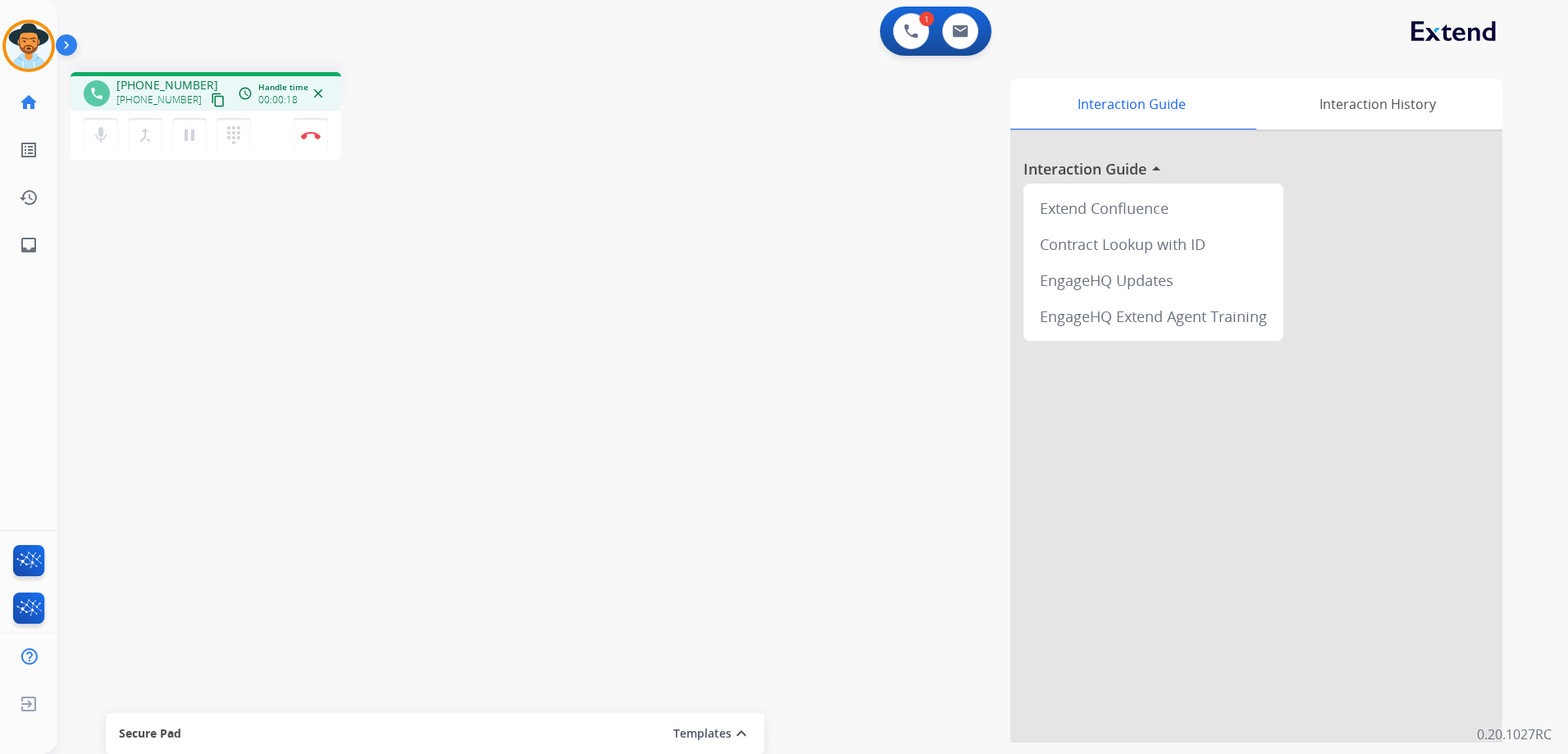
click at [211, 98] on mat-icon "content_copy" at bounding box center [218, 100] width 15 height 15
click at [211, 97] on mat-icon "content_copy" at bounding box center [218, 100] width 15 height 15
click at [311, 140] on button "Disconnect" at bounding box center [311, 135] width 34 height 34
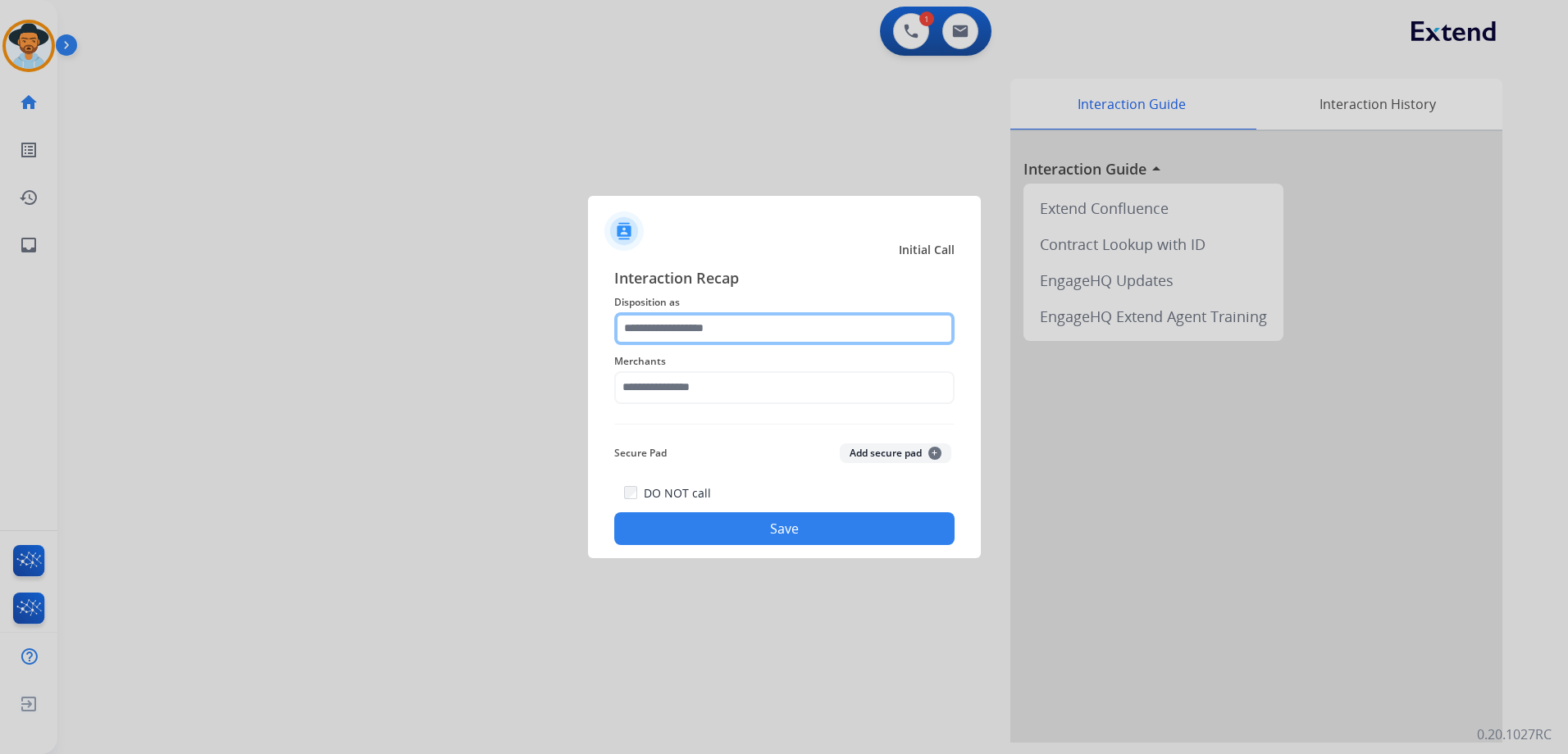
click at [764, 327] on input "text" at bounding box center [784, 328] width 341 height 33
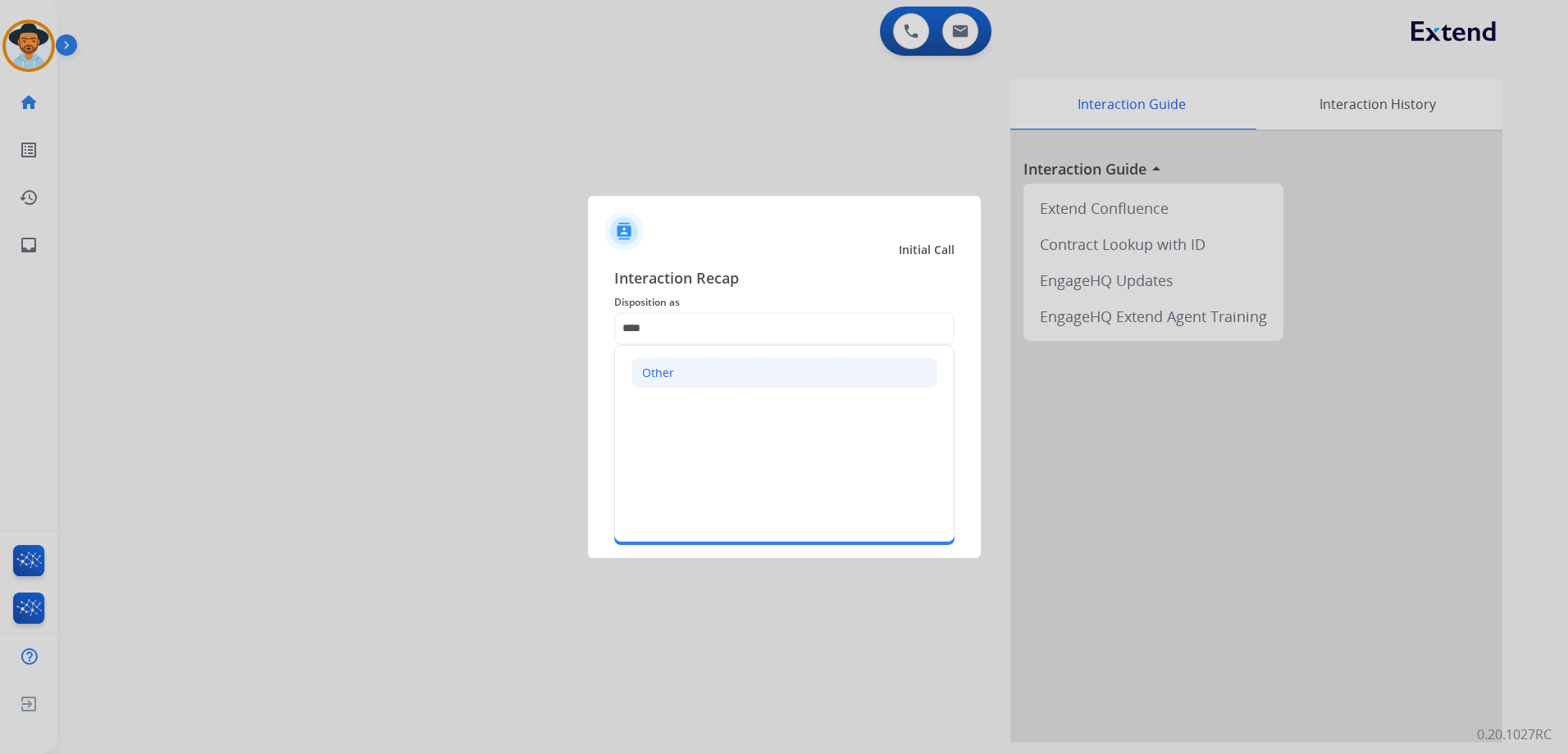
click at [723, 373] on li "Other" at bounding box center [784, 372] width 306 height 31
type input "*****"
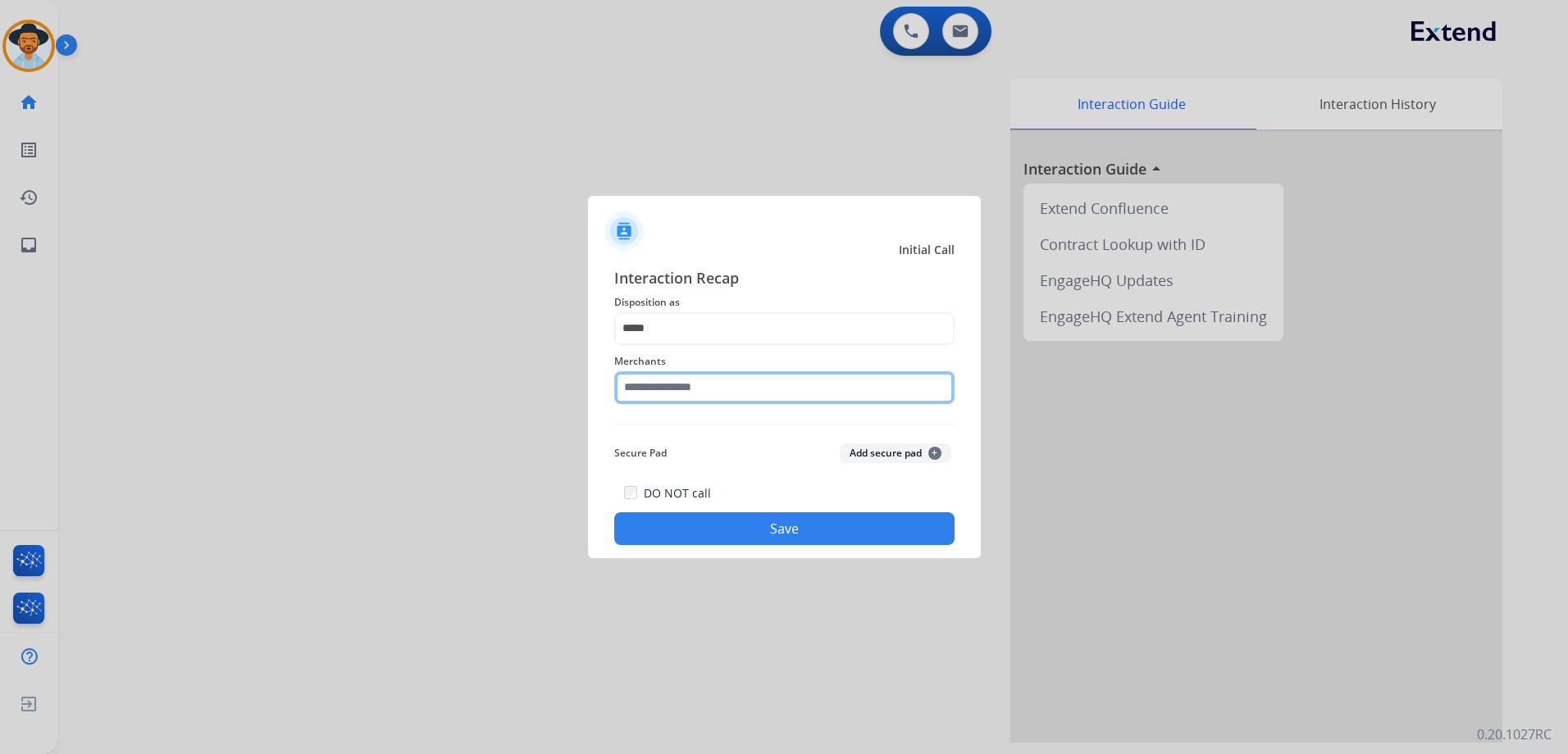
click at [712, 401] on input "text" at bounding box center [784, 387] width 341 height 33
click at [688, 381] on input "text" at bounding box center [784, 387] width 341 height 33
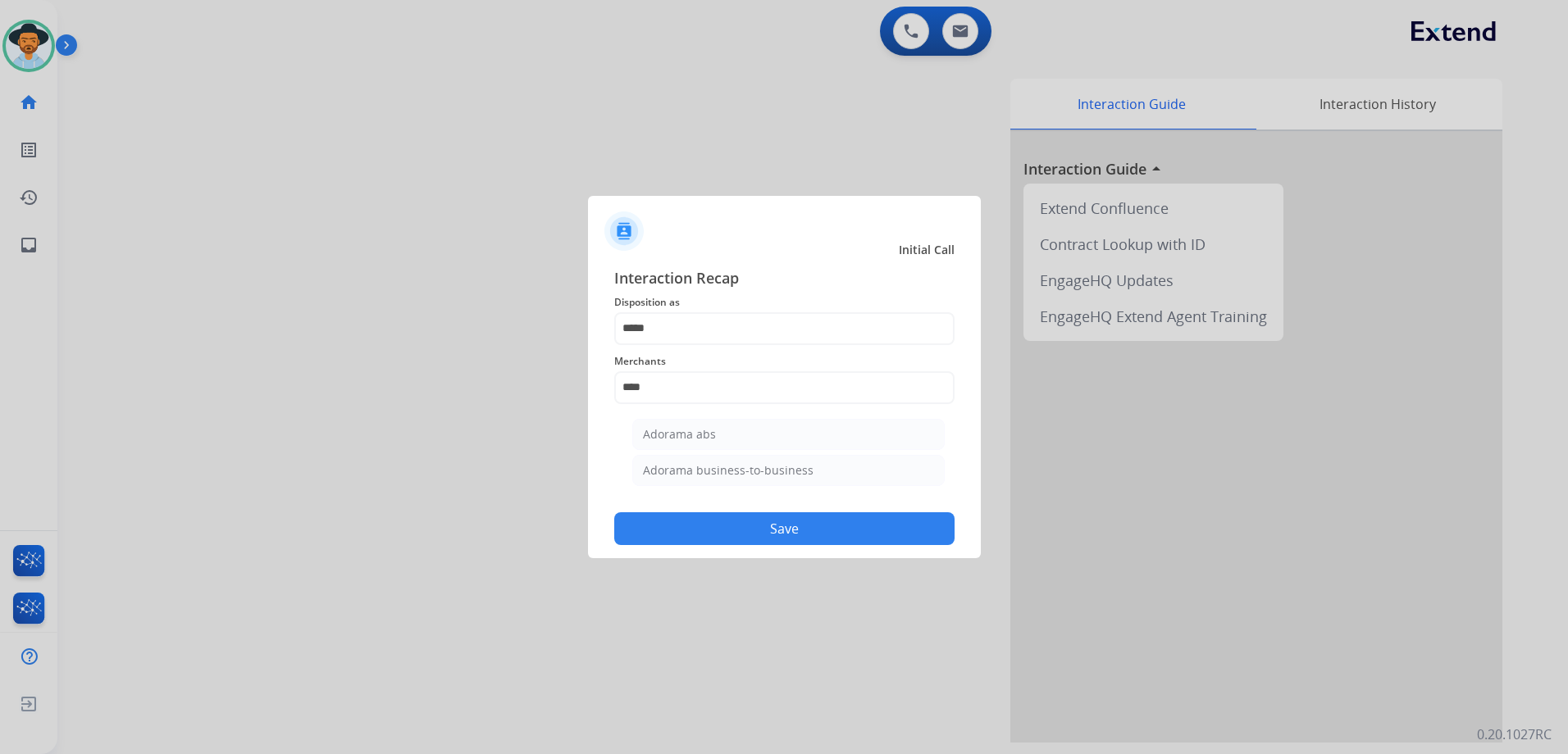
click at [680, 439] on div "Adorama abs" at bounding box center [679, 434] width 73 height 17
type input "**********"
click at [773, 534] on button "Save" at bounding box center [784, 528] width 341 height 33
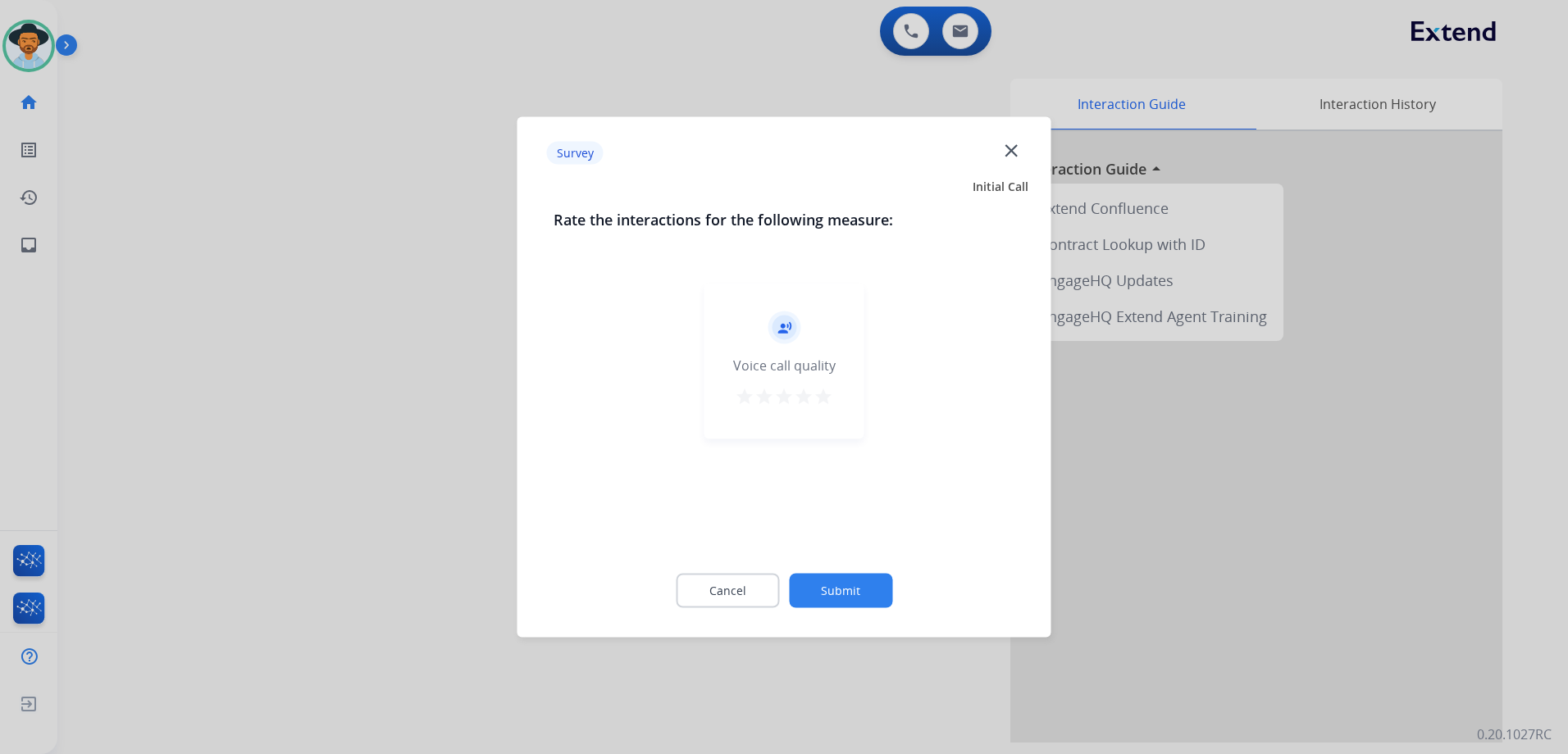
drag, startPoint x: 823, startPoint y: 399, endPoint x: 827, endPoint y: 422, distance: 23.3
click at [824, 397] on mat-icon "star" at bounding box center [823, 397] width 19 height 19
click at [867, 584] on button "Submit" at bounding box center [840, 590] width 103 height 34
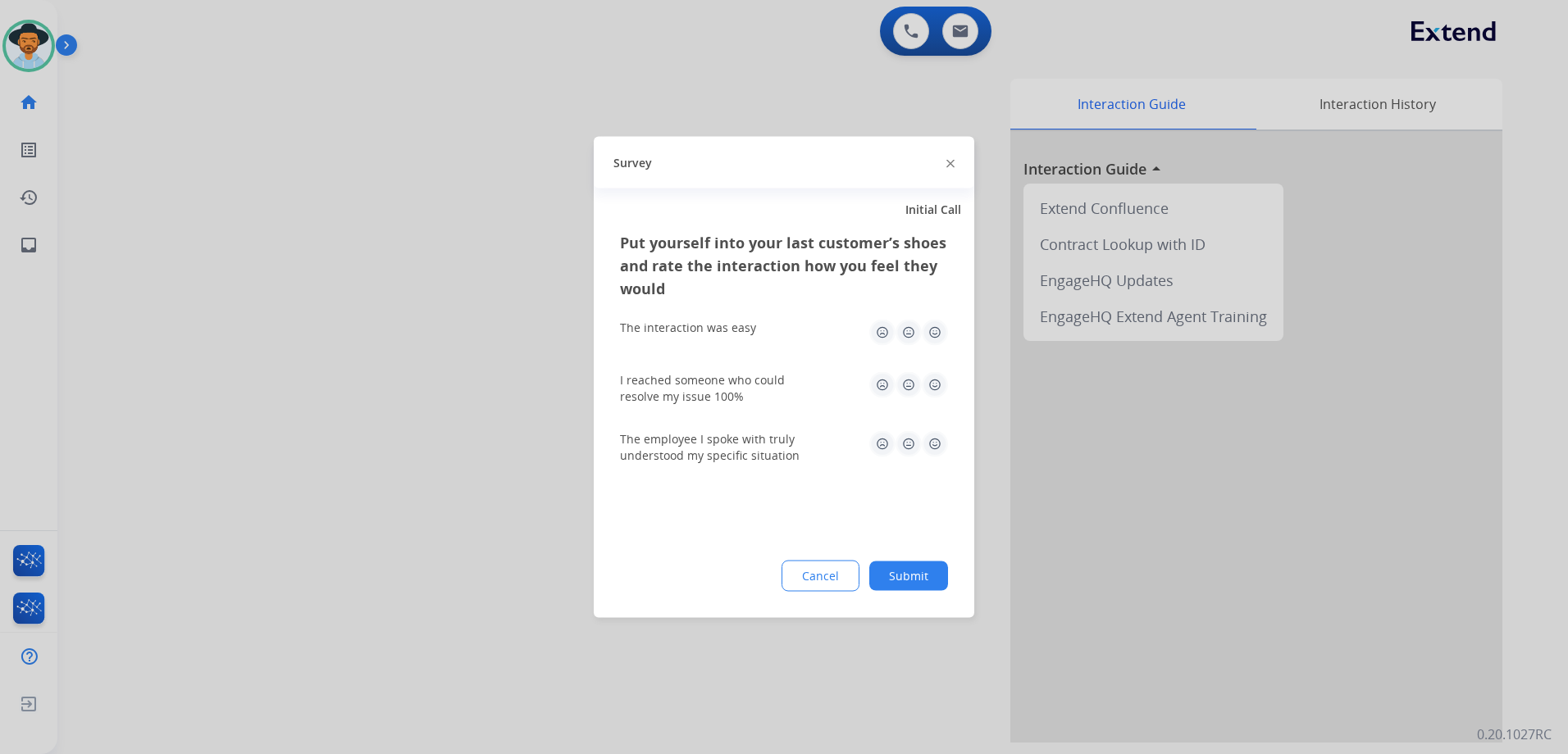
drag, startPoint x: 930, startPoint y: 337, endPoint x: 937, endPoint y: 359, distance: 23.1
click at [930, 340] on img at bounding box center [934, 332] width 26 height 26
drag, startPoint x: 932, startPoint y: 381, endPoint x: 938, endPoint y: 462, distance: 81.2
click at [932, 380] on img at bounding box center [934, 385] width 26 height 26
click at [932, 445] on img at bounding box center [934, 444] width 26 height 26
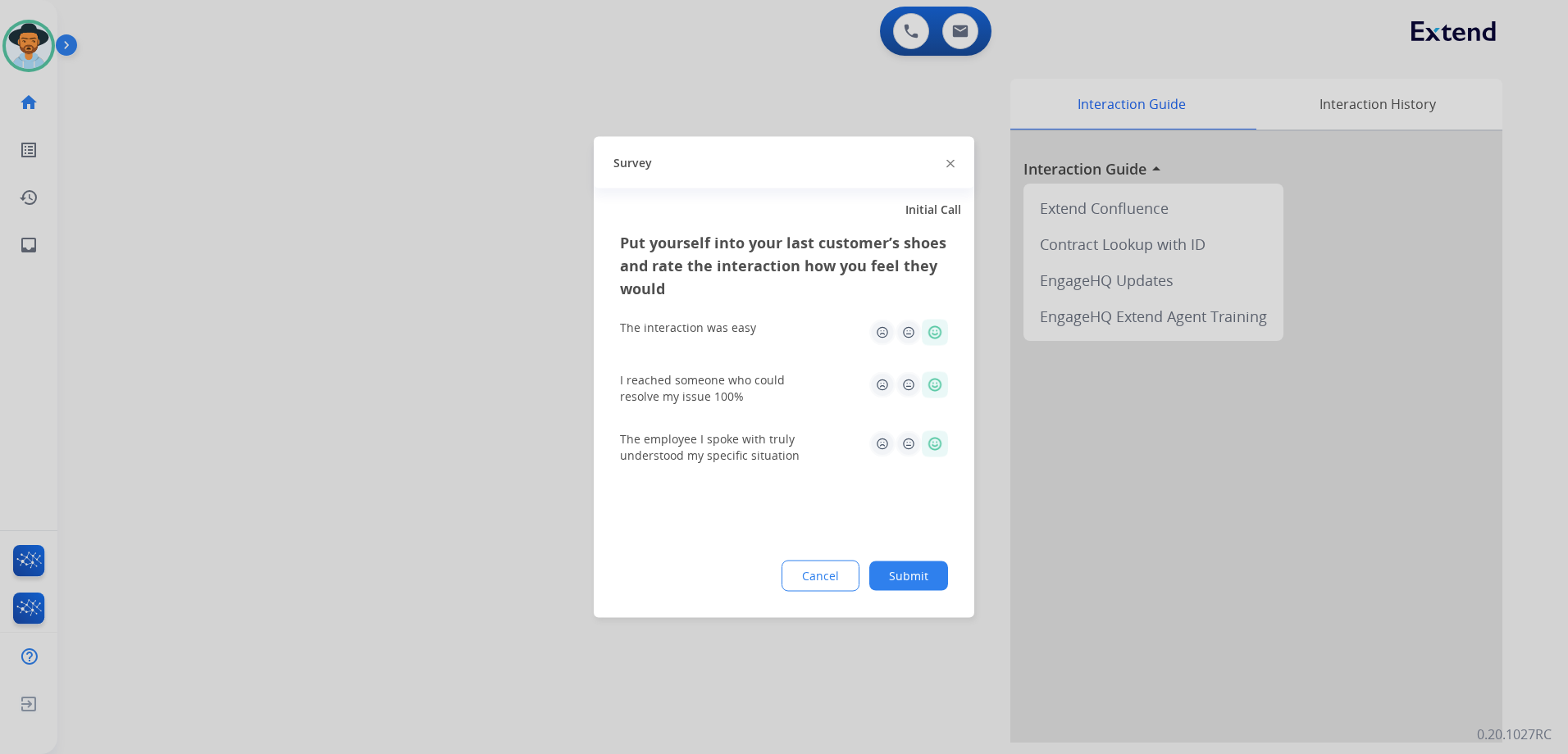
click at [919, 576] on button "Submit" at bounding box center [908, 575] width 79 height 29
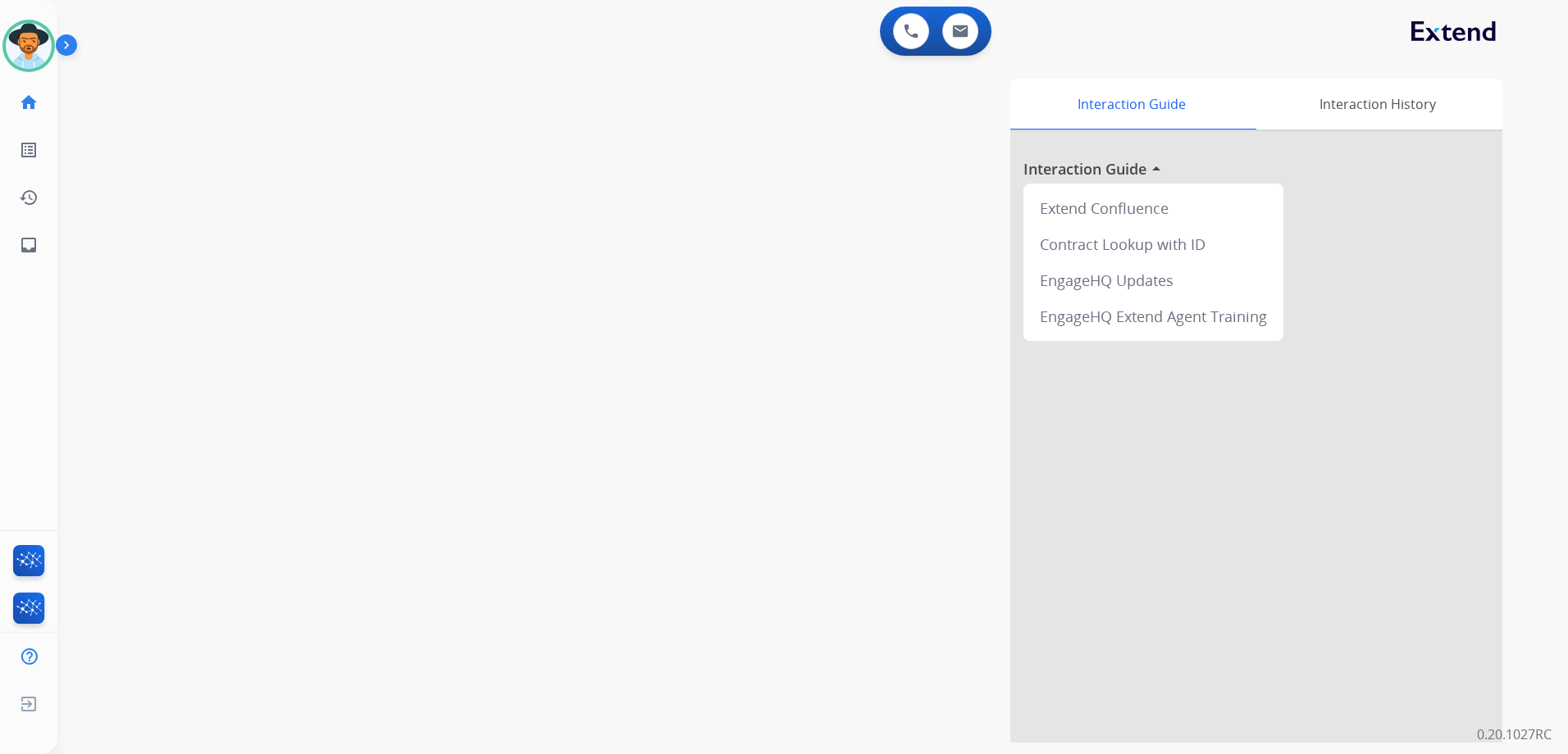
drag, startPoint x: 52, startPoint y: 54, endPoint x: 64, endPoint y: 52, distance: 12.2
click at [52, 54] on div at bounding box center [28, 45] width 52 height 52
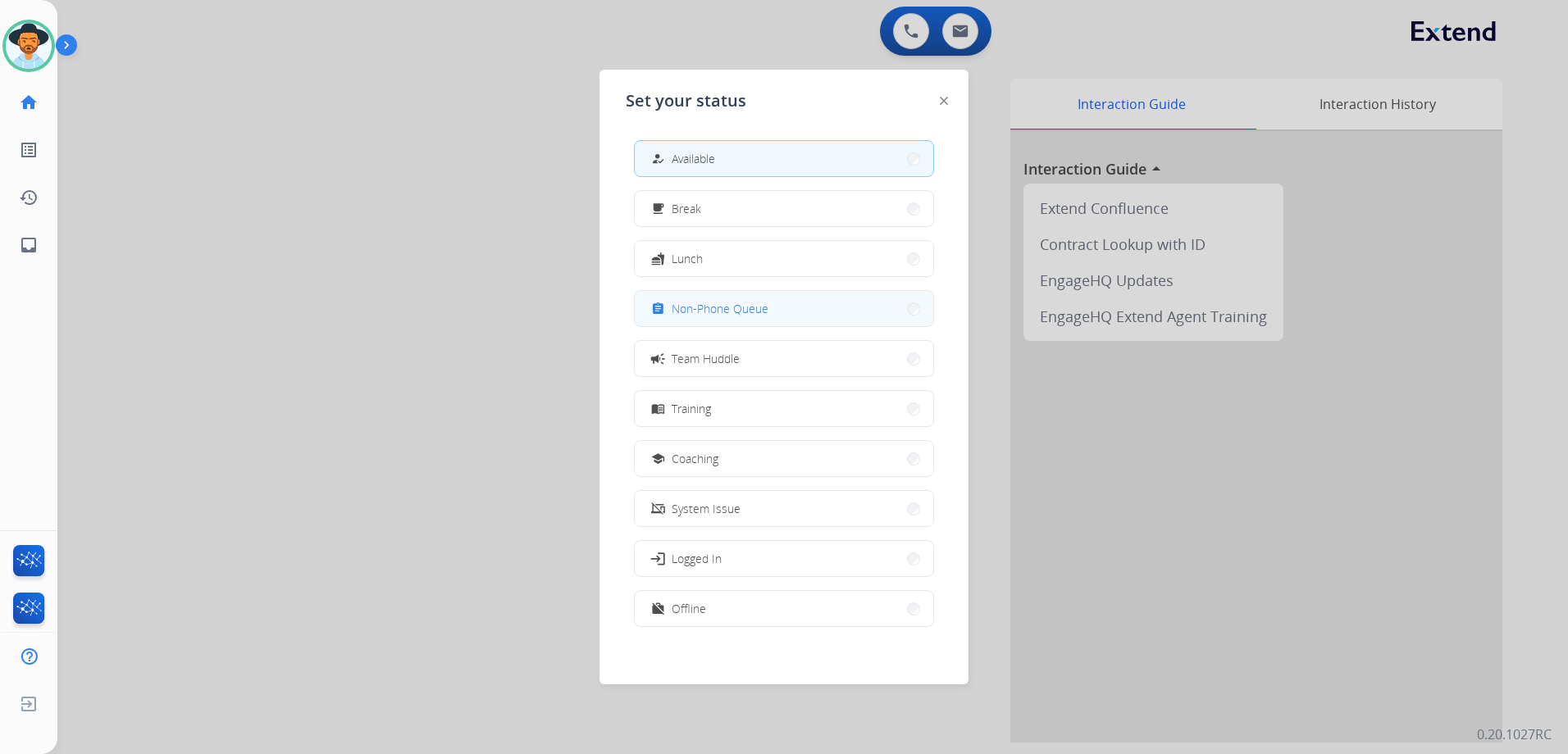
click at [707, 318] on button "assignment Non-Phone Queue" at bounding box center [784, 309] width 298 height 35
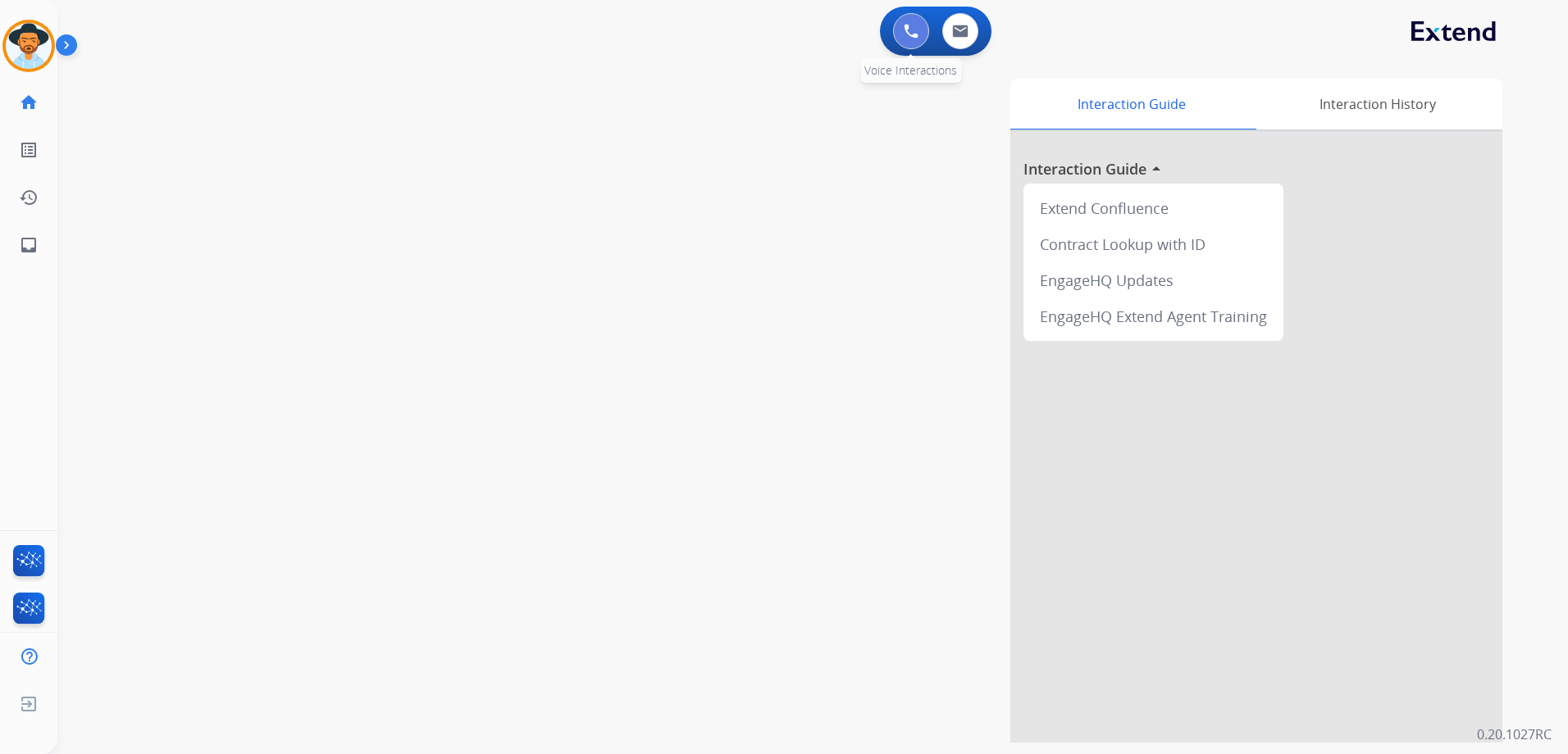
click at [913, 26] on img at bounding box center [911, 31] width 15 height 15
click at [907, 23] on button at bounding box center [911, 31] width 36 height 36
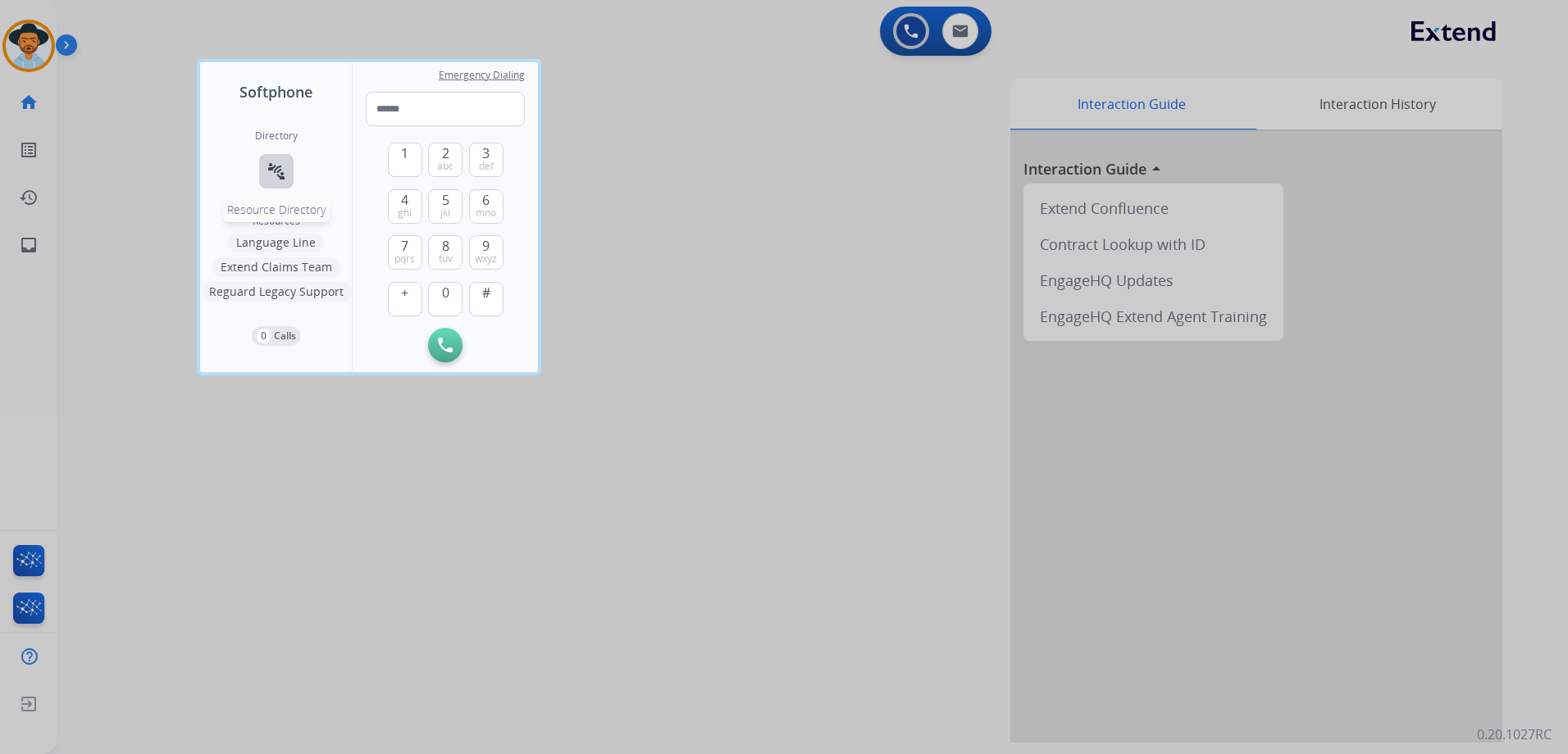
click at [278, 164] on mat-icon "connect_without_contact" at bounding box center [276, 171] width 19 height 19
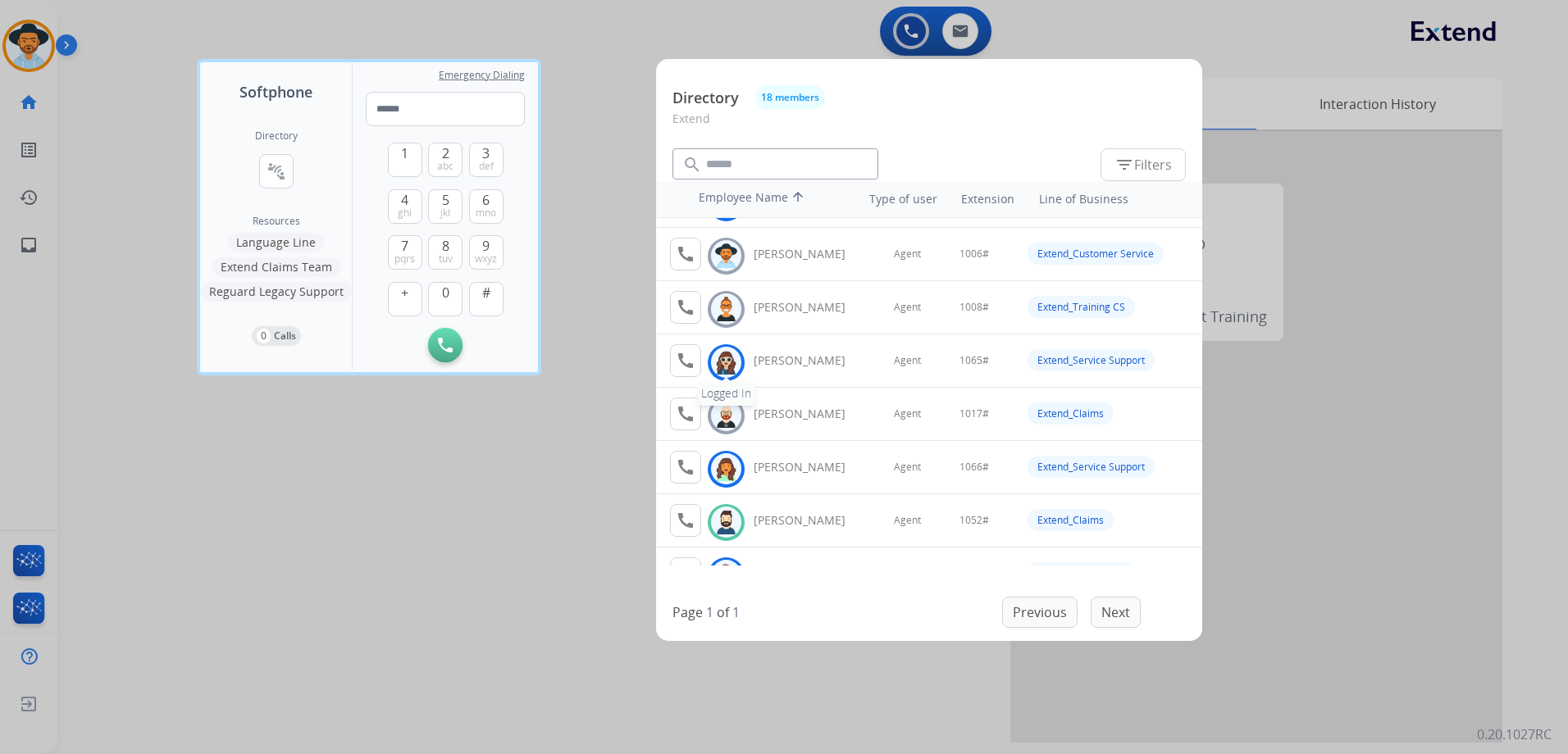
scroll to position [82, 0]
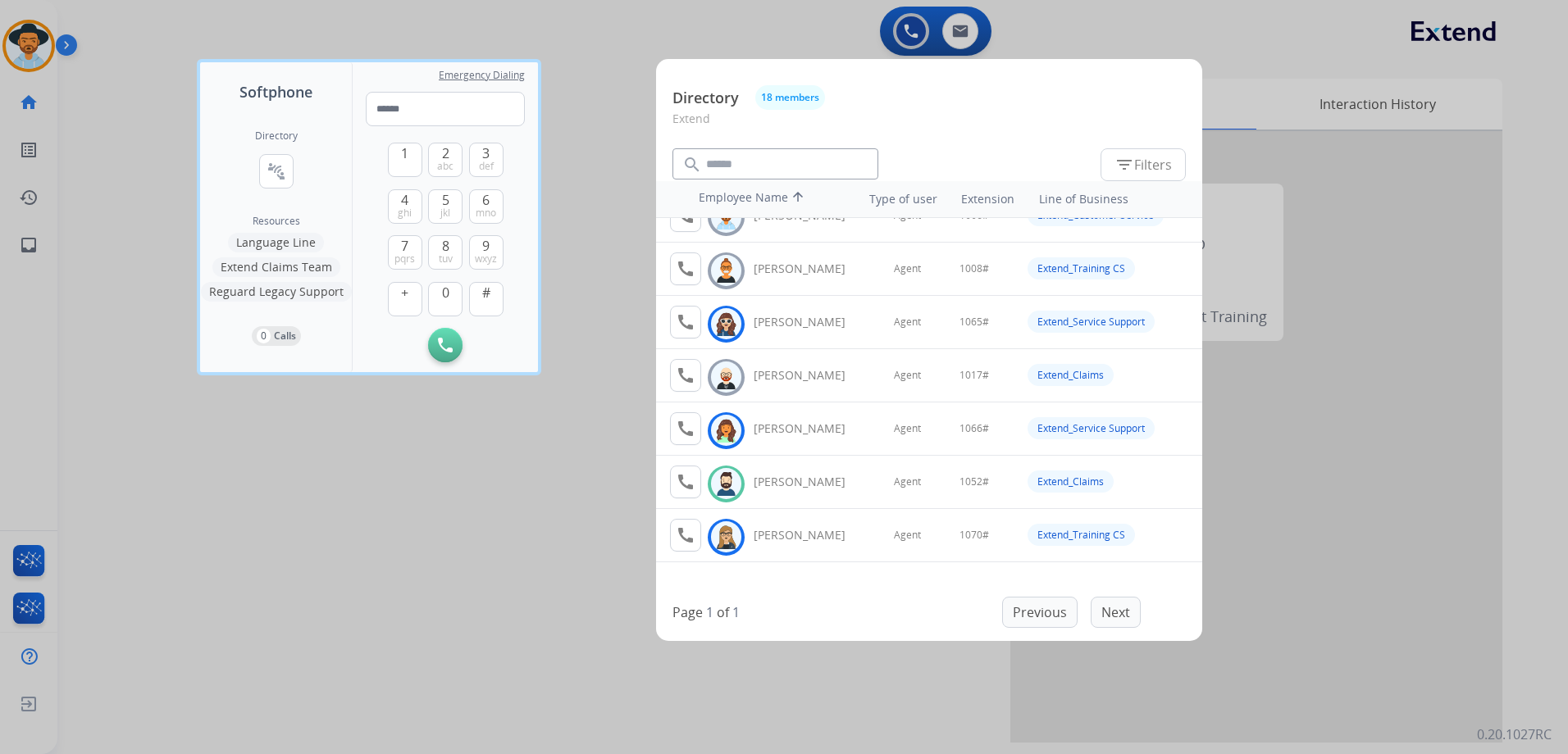
click at [508, 499] on div at bounding box center [784, 377] width 1568 height 754
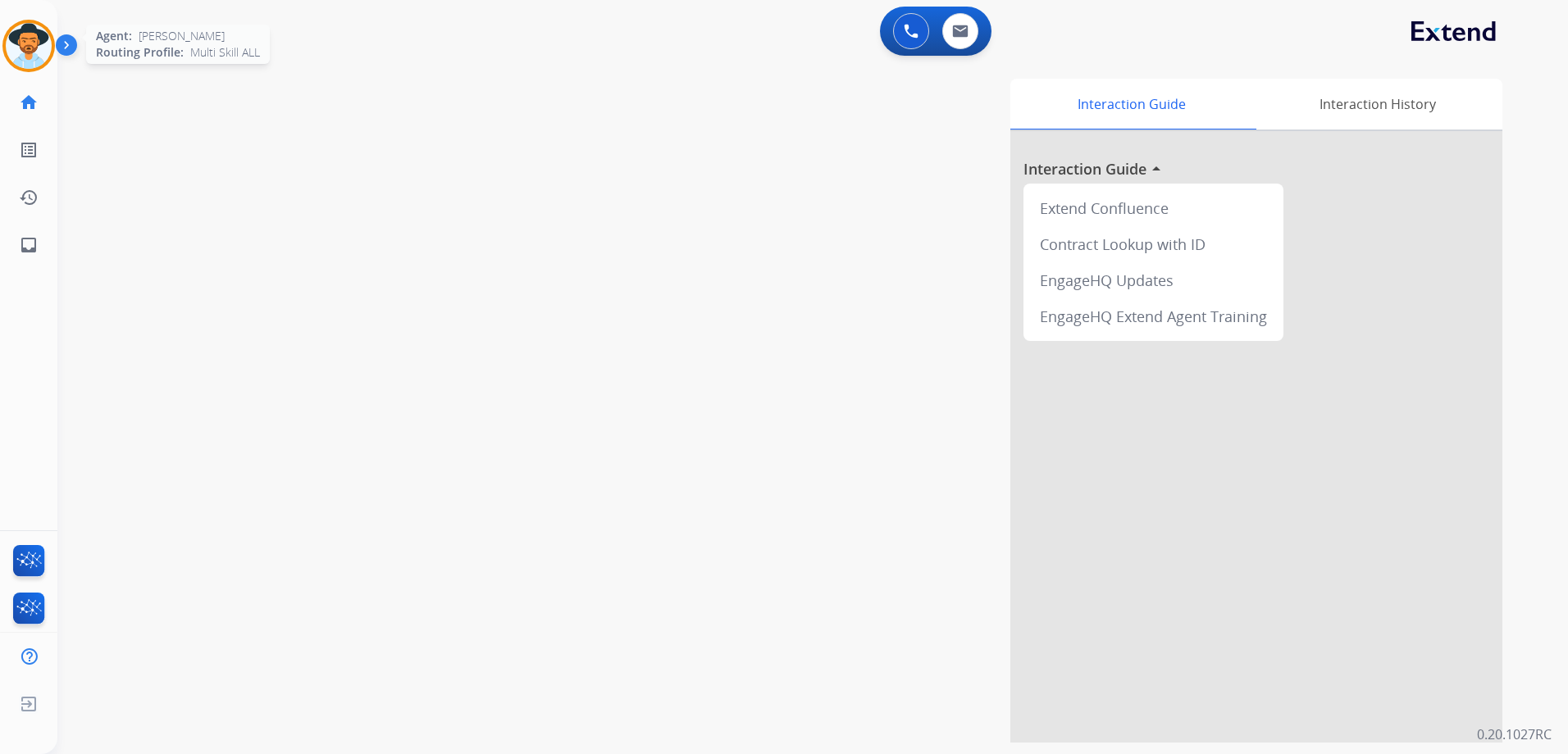
click at [22, 31] on img at bounding box center [29, 46] width 46 height 46
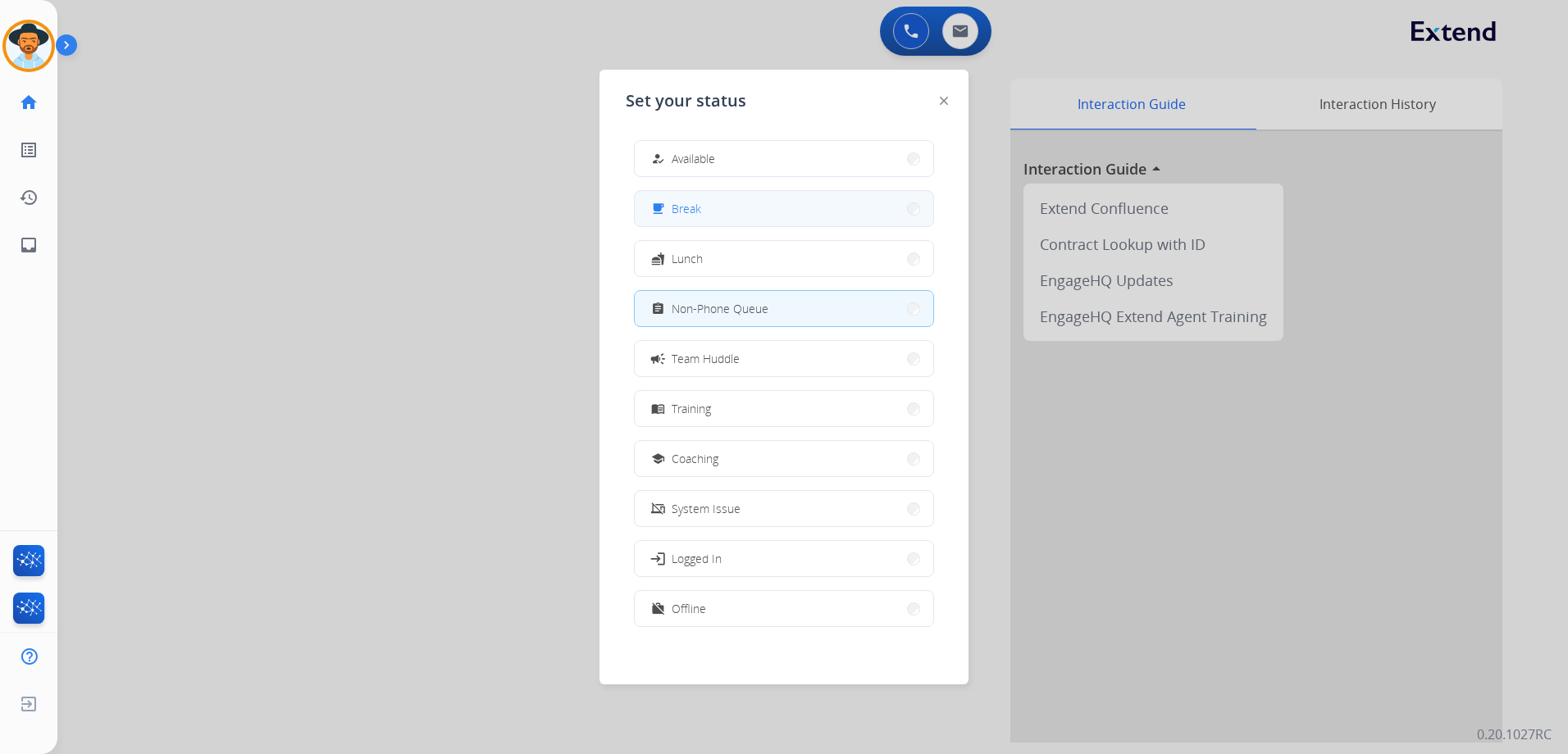
click at [685, 204] on span "Break" at bounding box center [686, 209] width 29 height 18
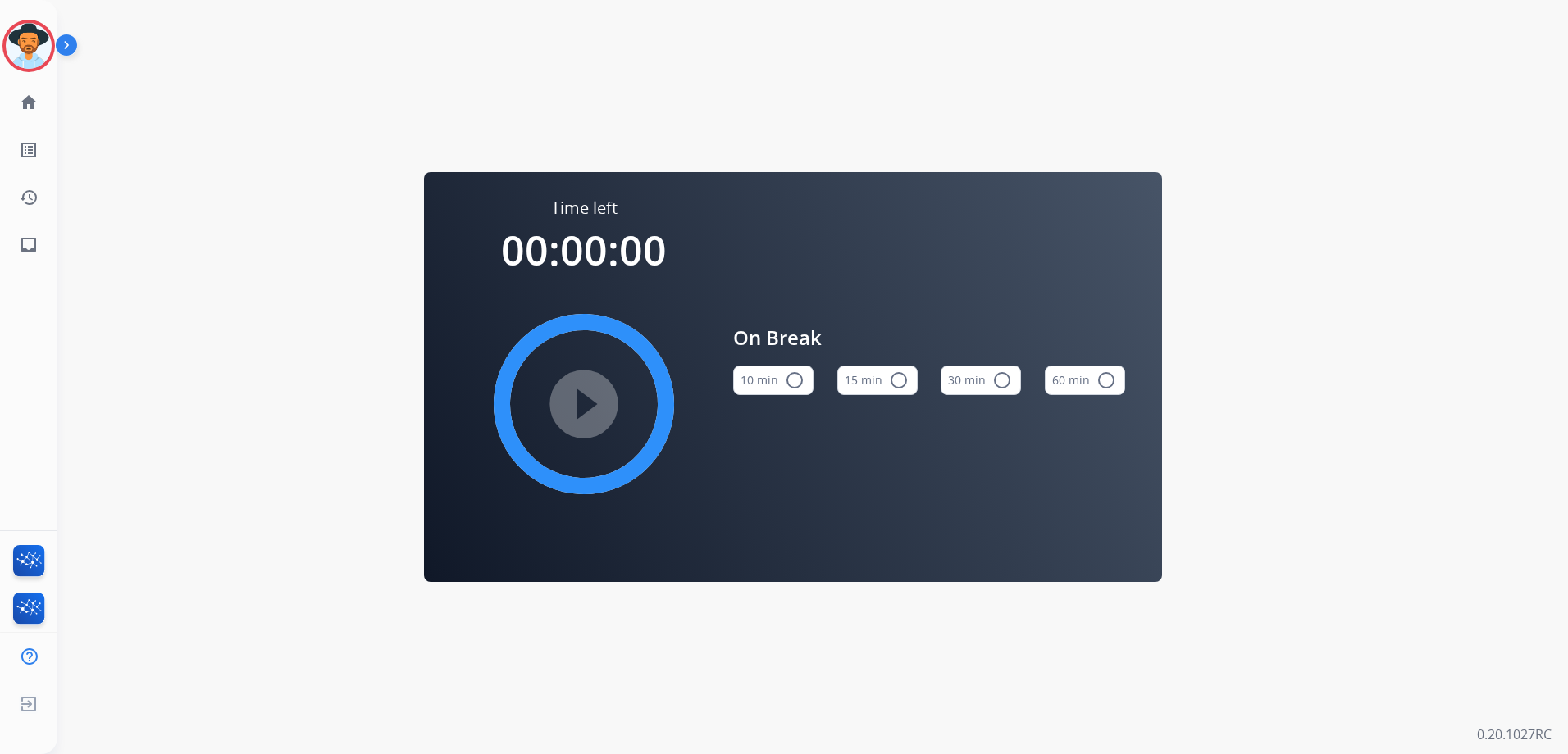
click at [892, 376] on mat-icon "radio_button_unchecked" at bounding box center [898, 380] width 19 height 19
click at [574, 414] on mat-icon "play_circle_filled" at bounding box center [583, 404] width 19 height 19
drag, startPoint x: 94, startPoint y: 74, endPoint x: 86, endPoint y: 72, distance: 8.2
click at [92, 74] on div "Time left 00:00:00 play_circle_filled On Break 10 min radio_button_unchecked 15…" at bounding box center [792, 377] width 1471 height 754
click at [21, 48] on img at bounding box center [29, 46] width 46 height 46
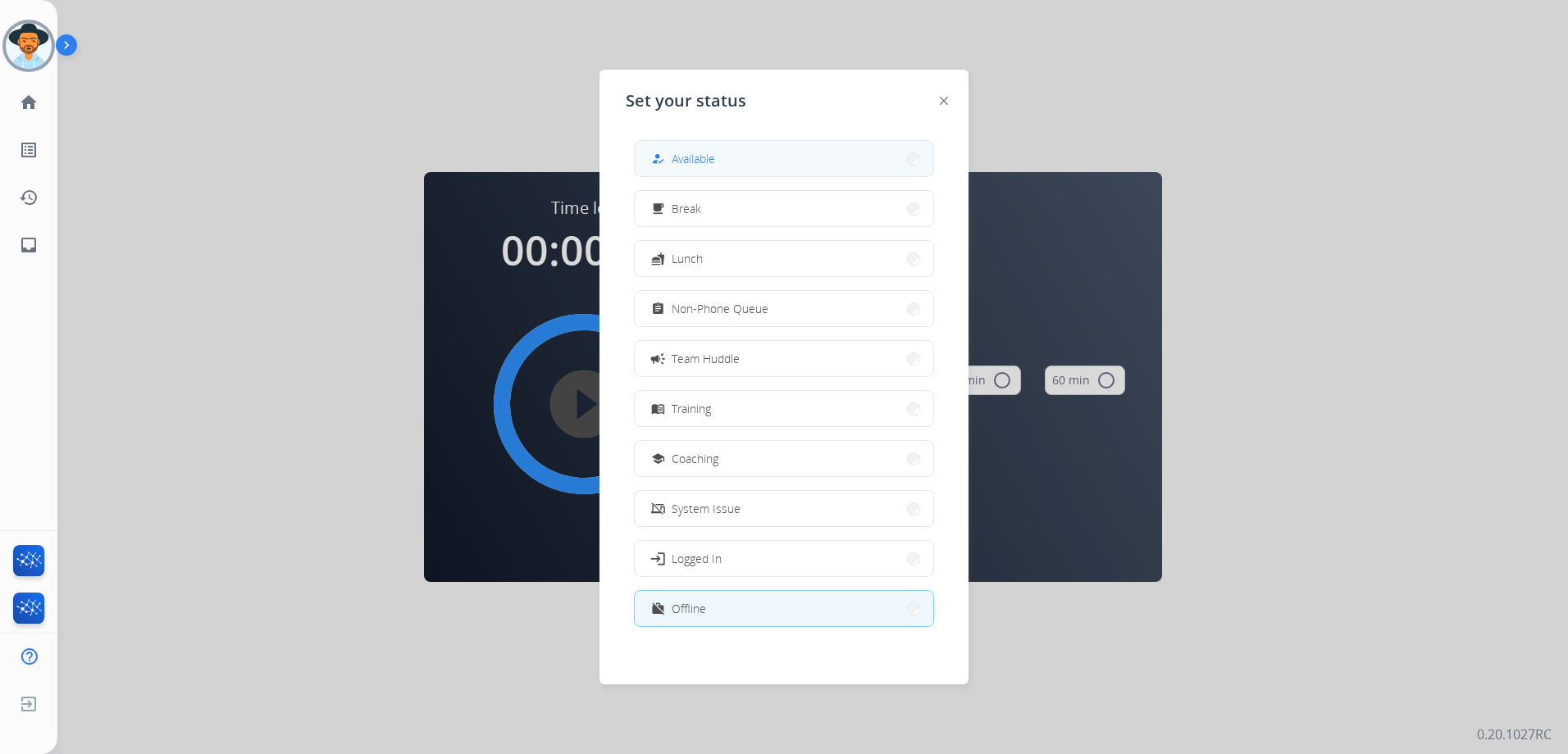
click at [681, 146] on button "how_to_reg Available" at bounding box center [784, 159] width 298 height 35
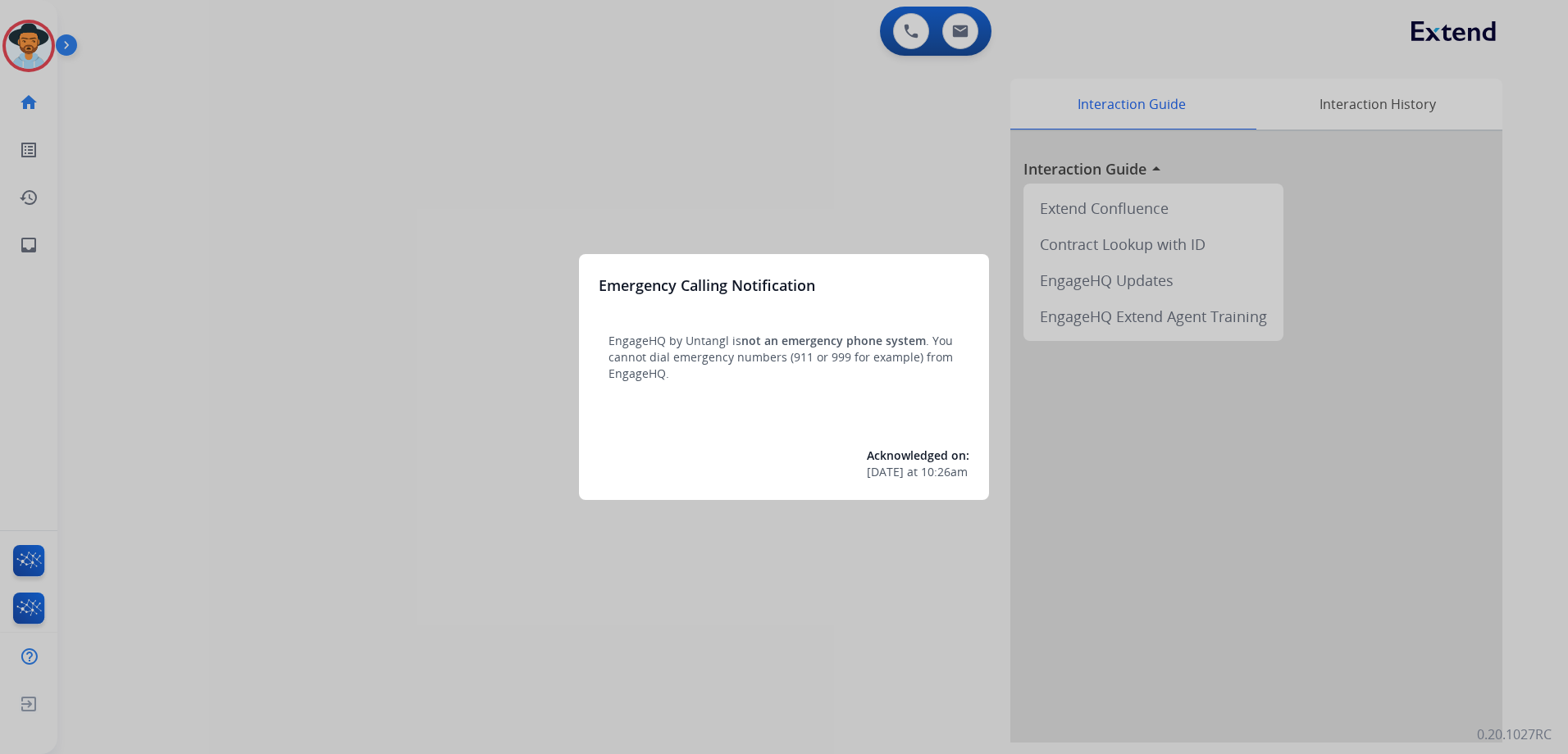
click at [856, 183] on div at bounding box center [784, 377] width 1568 height 754
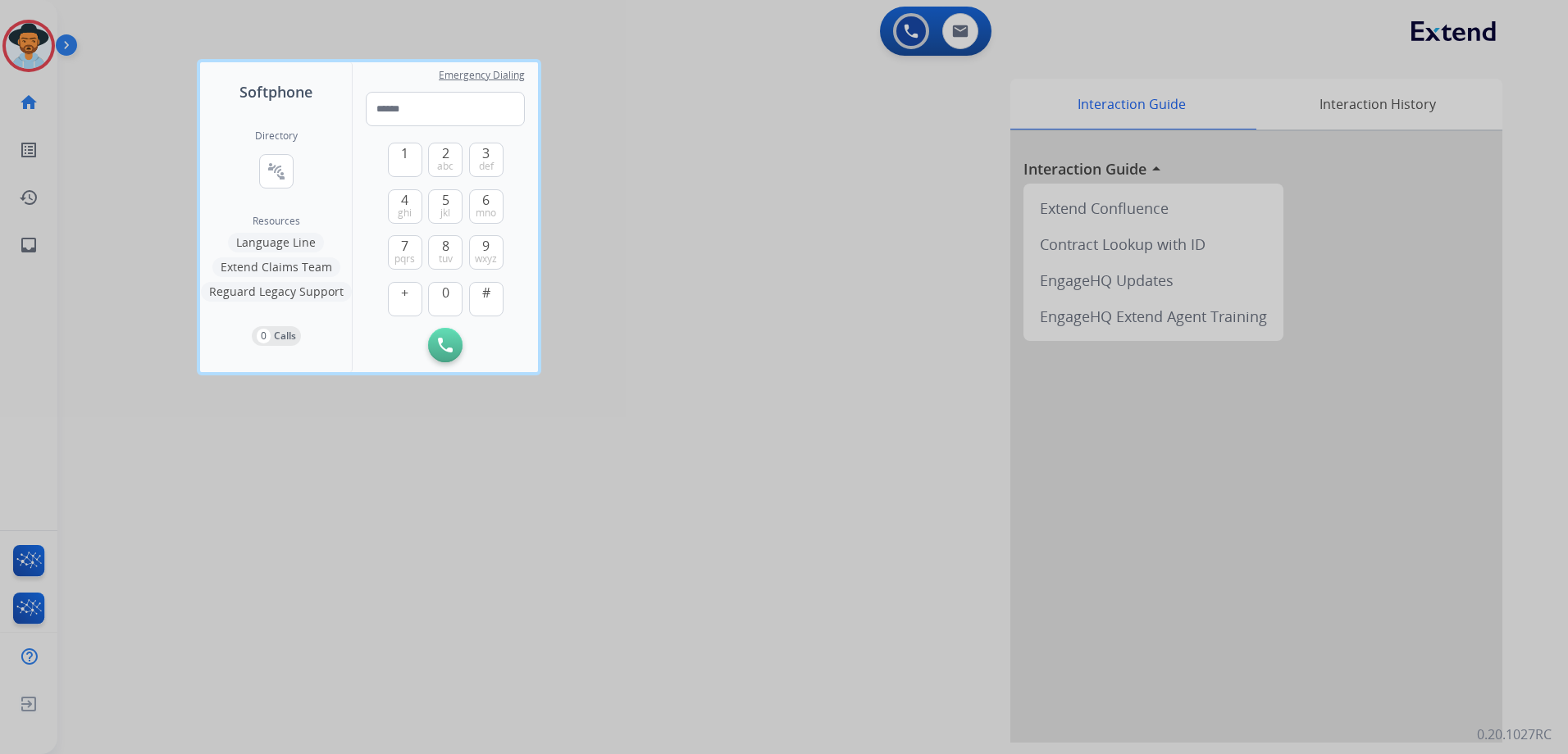
click at [799, 282] on div at bounding box center [784, 377] width 1568 height 754
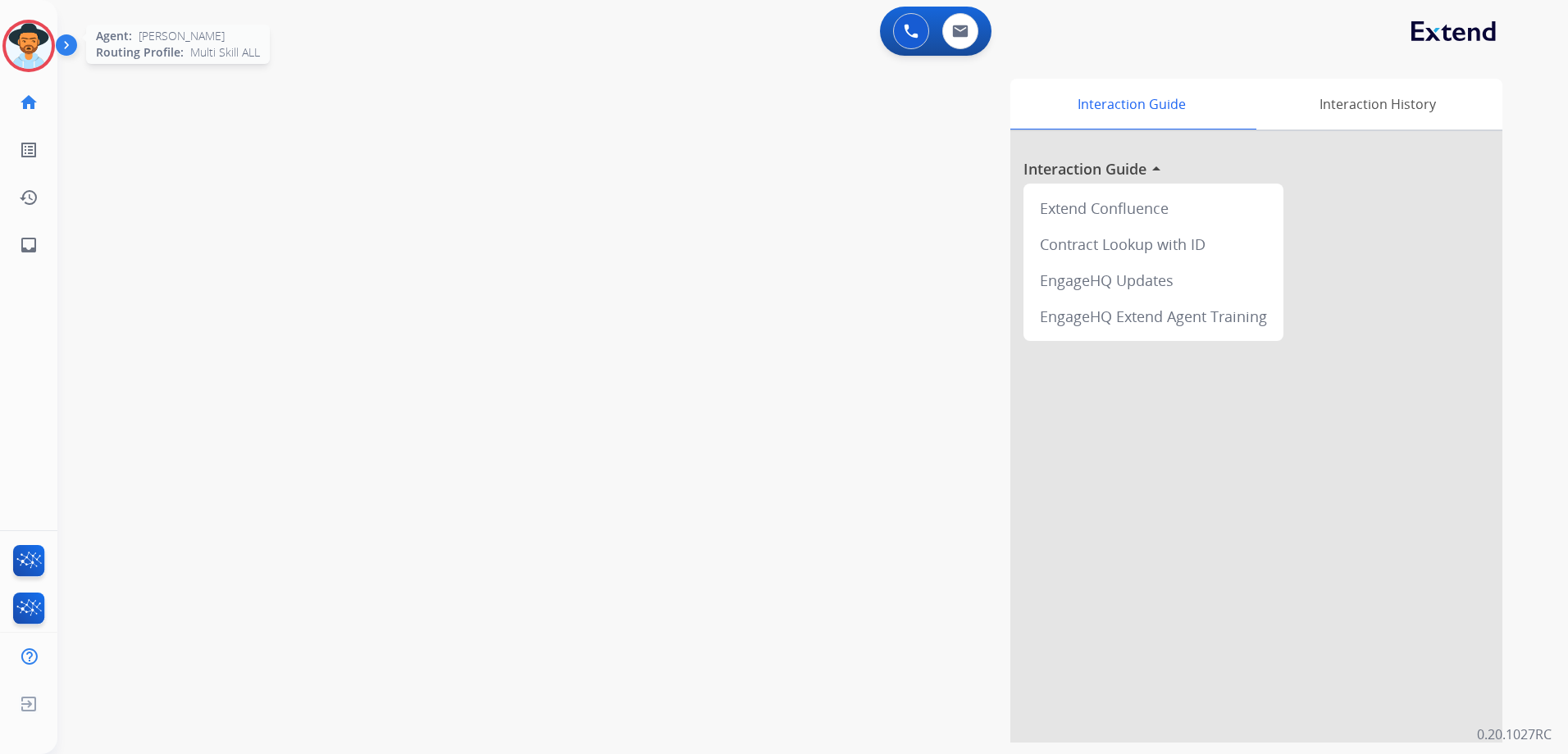
click at [20, 53] on img at bounding box center [29, 46] width 46 height 46
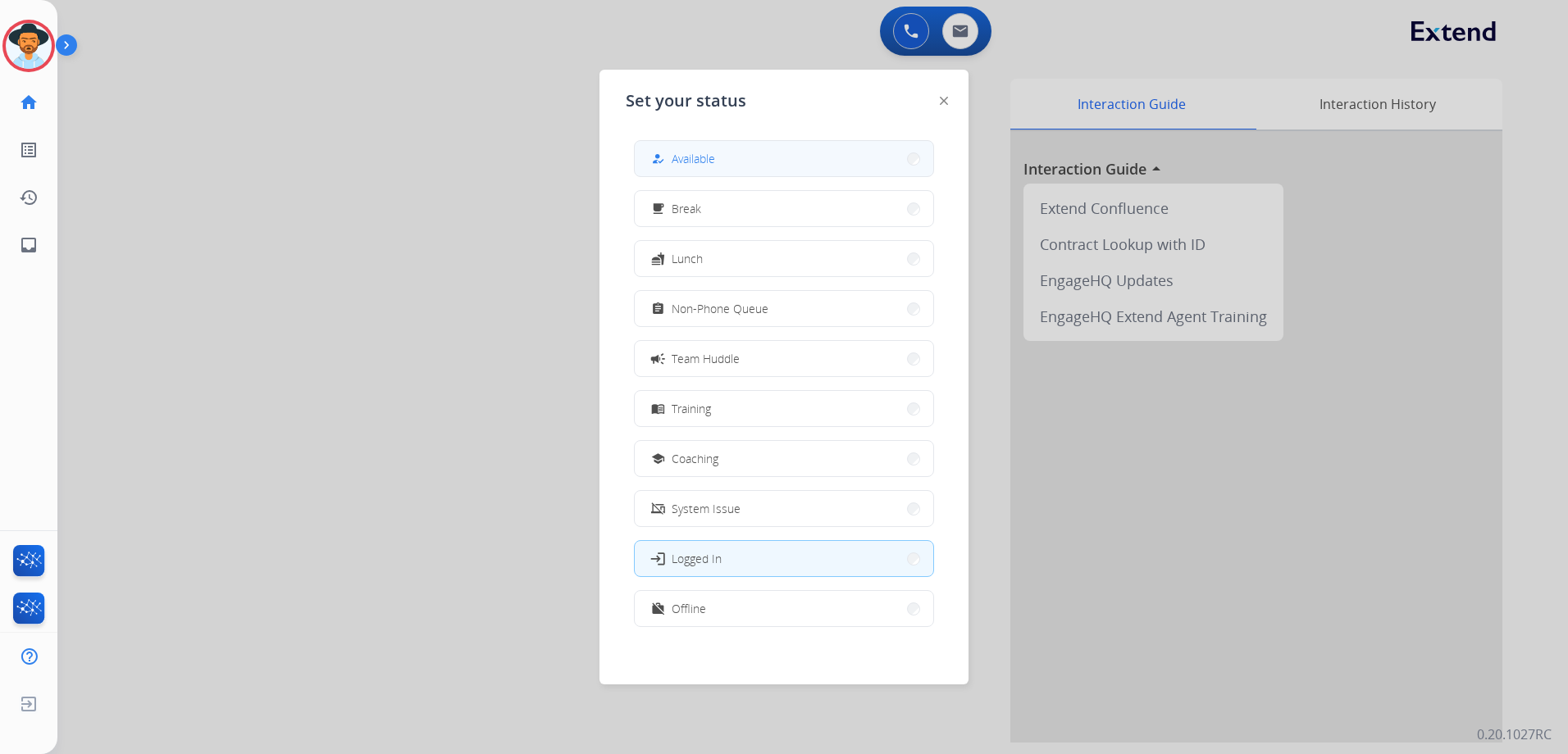
click at [670, 166] on div "how_to_reg" at bounding box center [659, 159] width 24 height 19
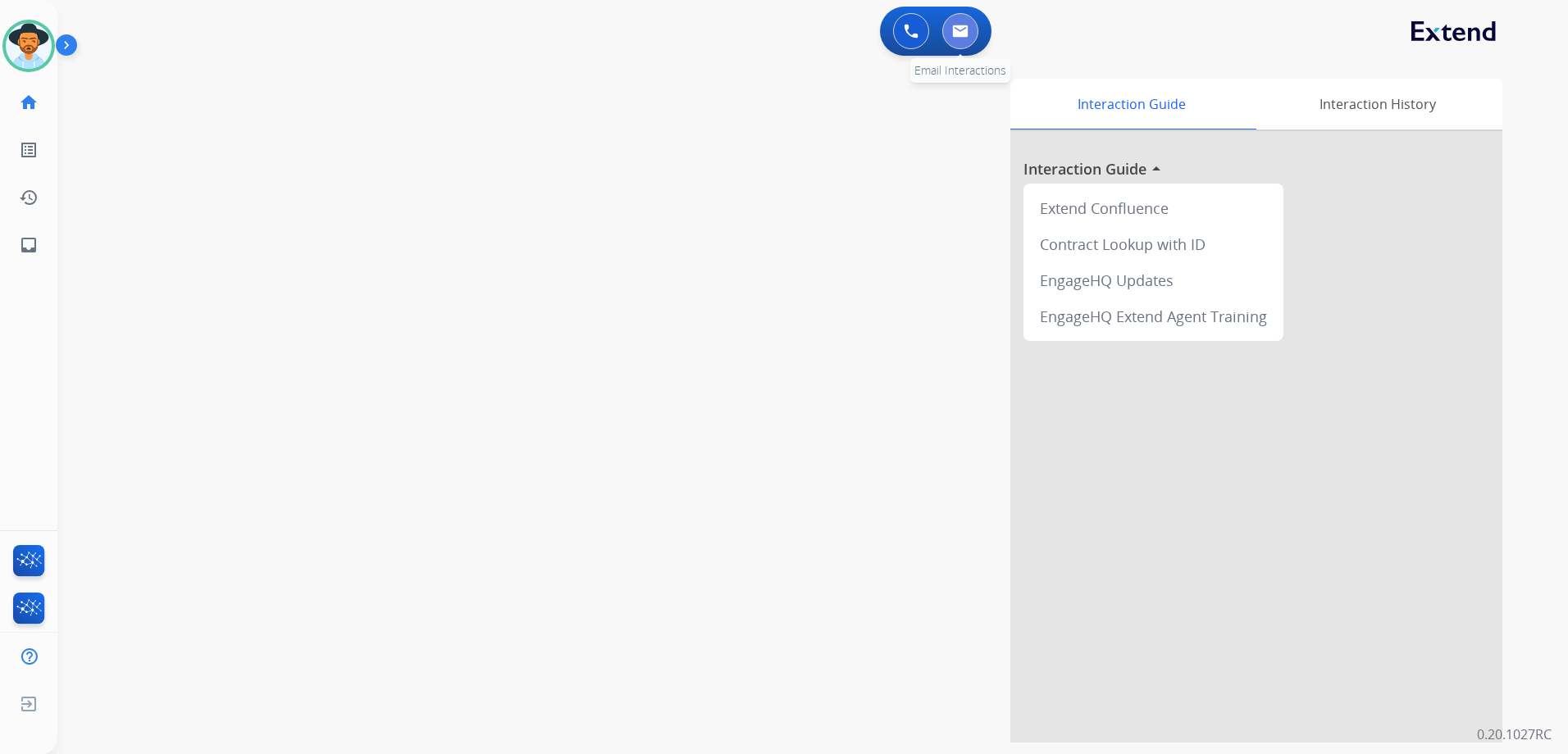
click at [955, 34] on img at bounding box center [960, 31] width 17 height 13
select select "**********"
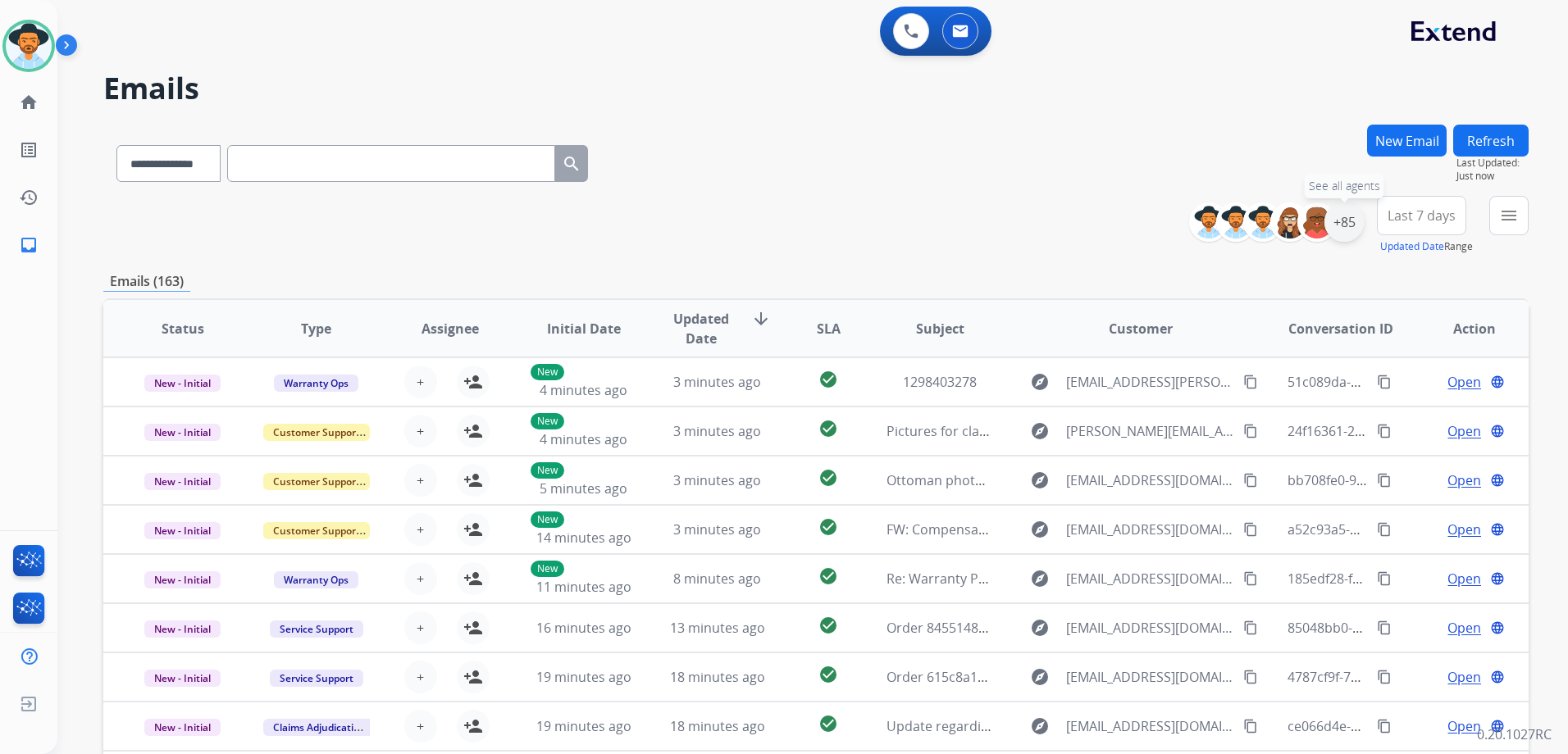
click at [1348, 229] on div "+85" at bounding box center [1344, 222] width 40 height 40
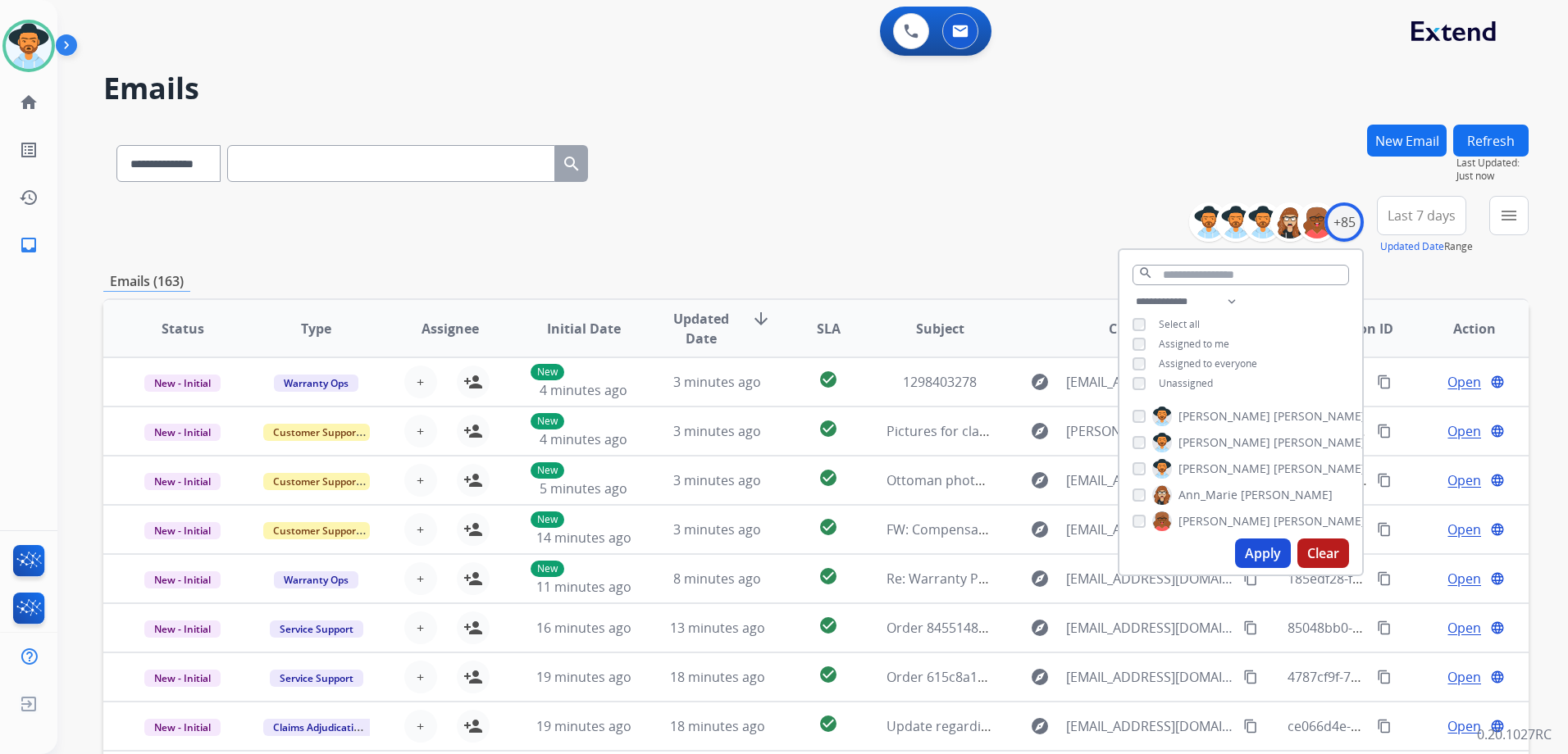
click at [1194, 385] on span "Unassigned" at bounding box center [1185, 383] width 54 height 14
click at [1263, 551] on button "Apply" at bounding box center [1262, 552] width 56 height 29
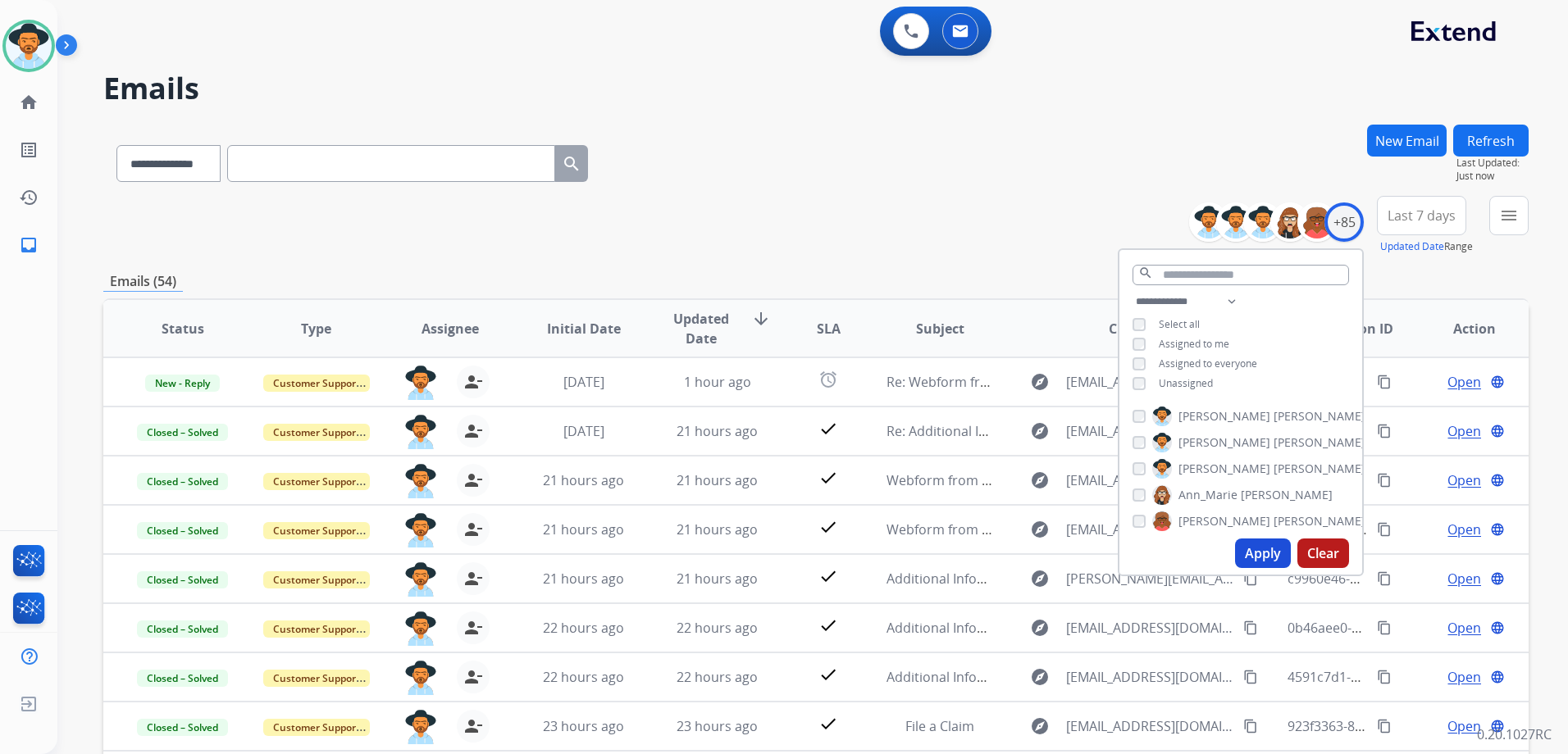
click at [810, 191] on div "**********" at bounding box center [815, 160] width 1425 height 71
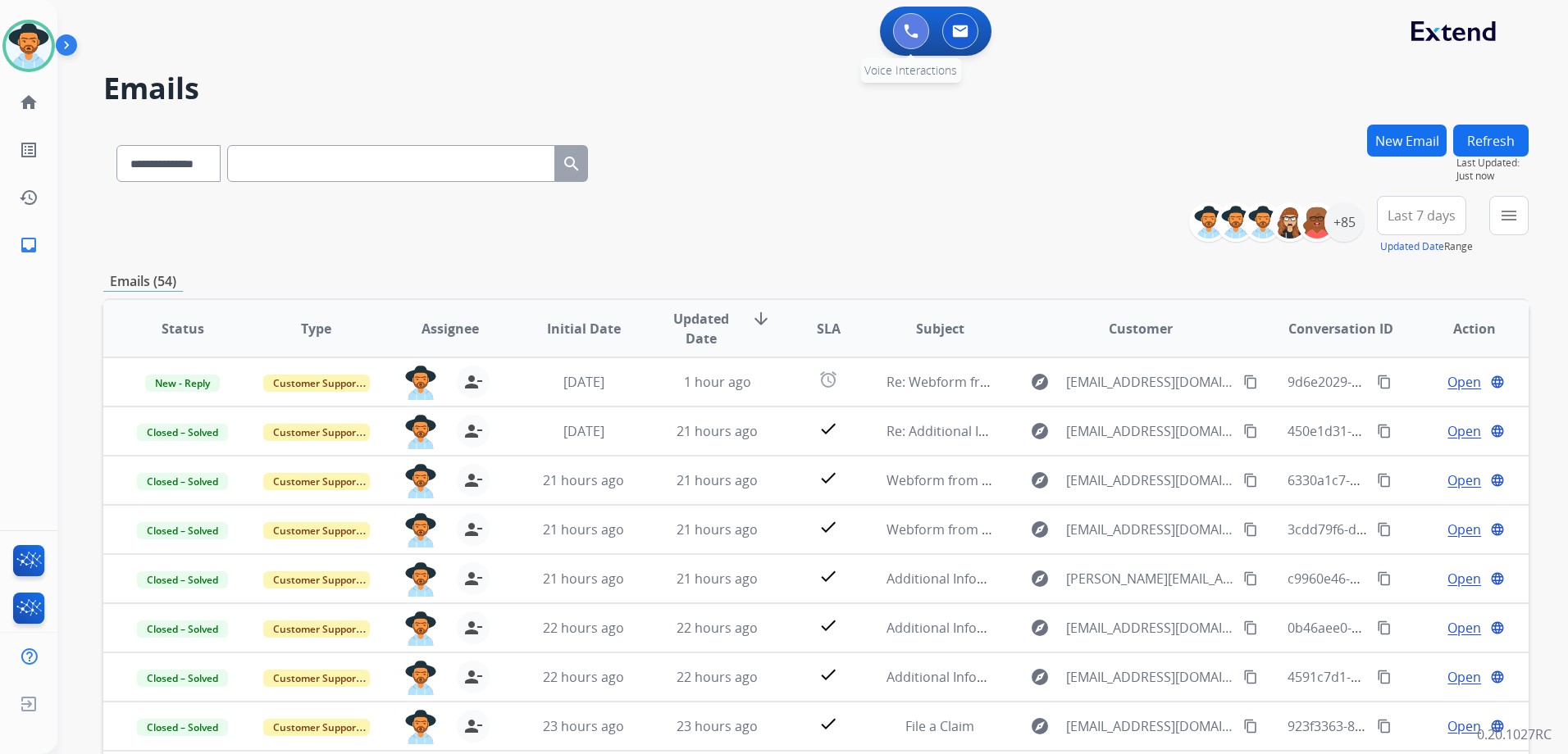
click at [900, 30] on button at bounding box center [911, 31] width 36 height 36
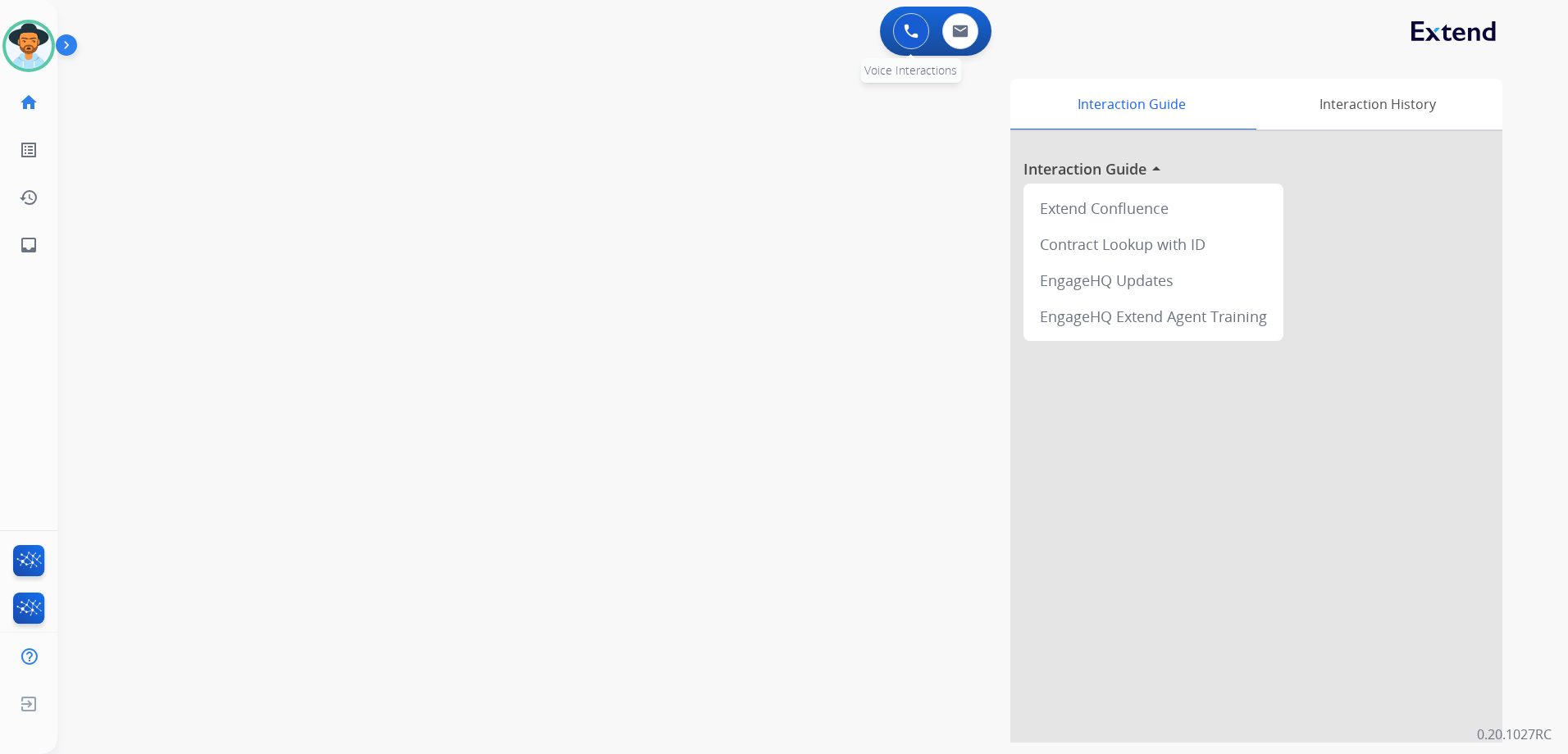
click at [900, 34] on button at bounding box center [911, 31] width 36 height 36
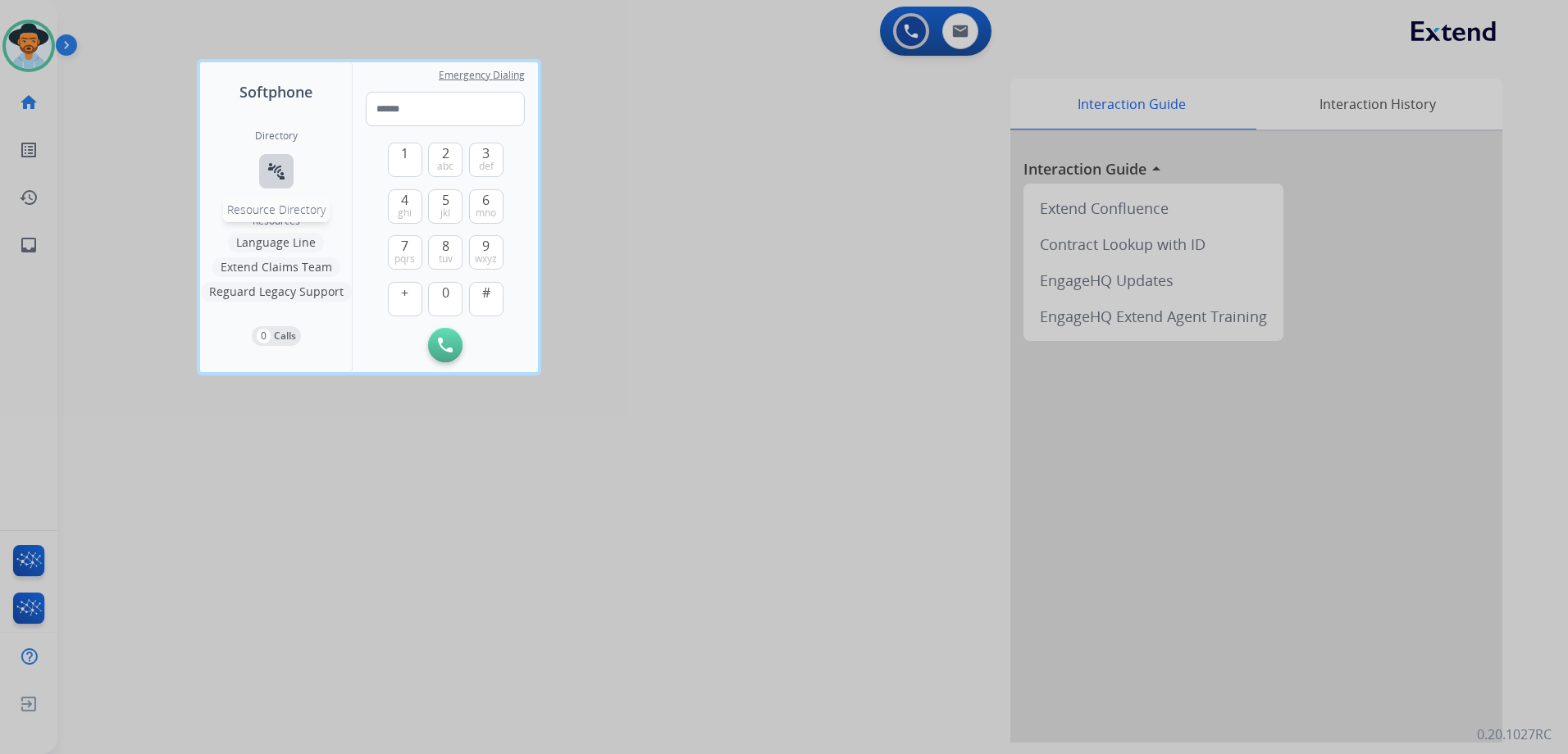
click at [278, 164] on mat-icon "connect_without_contact" at bounding box center [276, 171] width 19 height 19
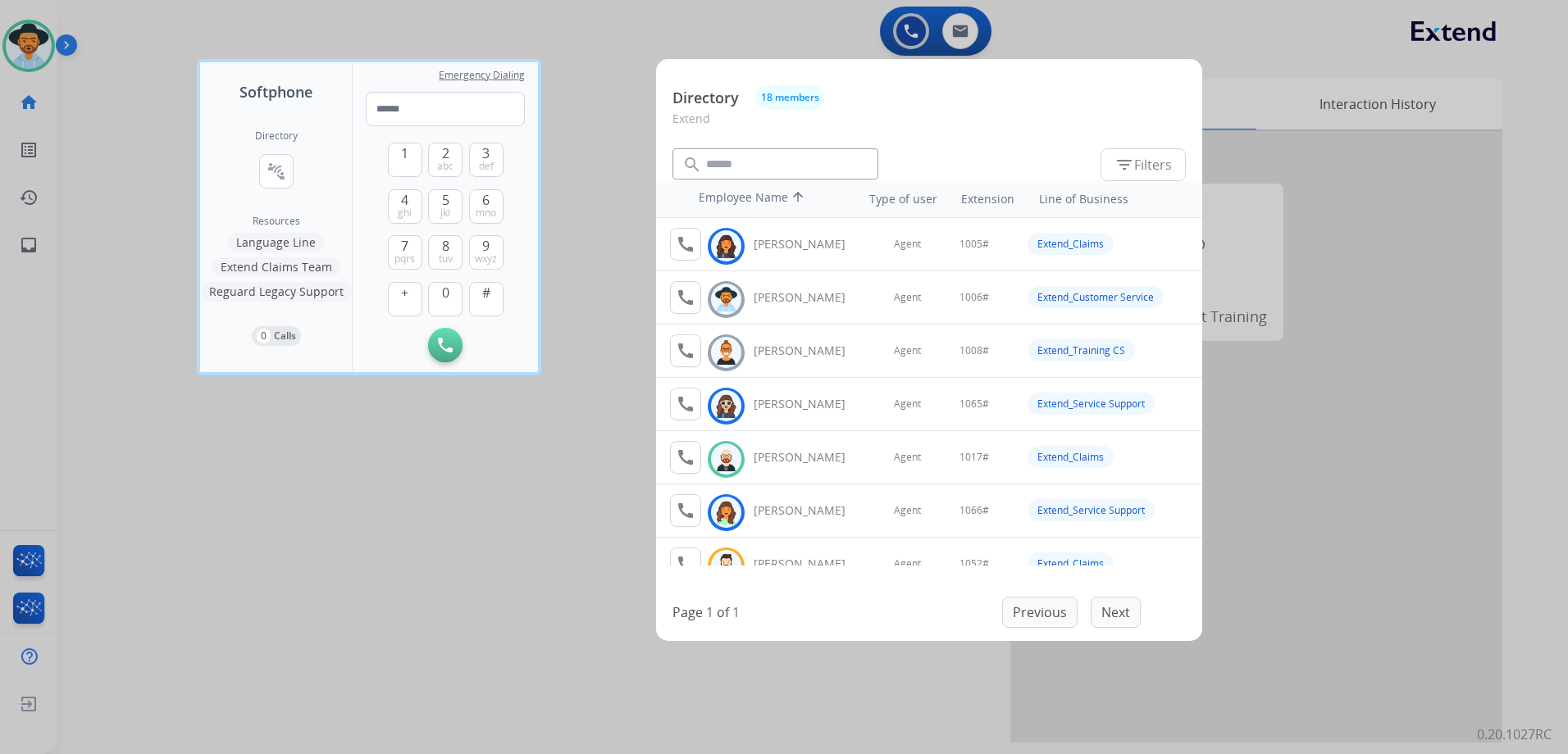
click at [567, 425] on div at bounding box center [784, 377] width 1568 height 754
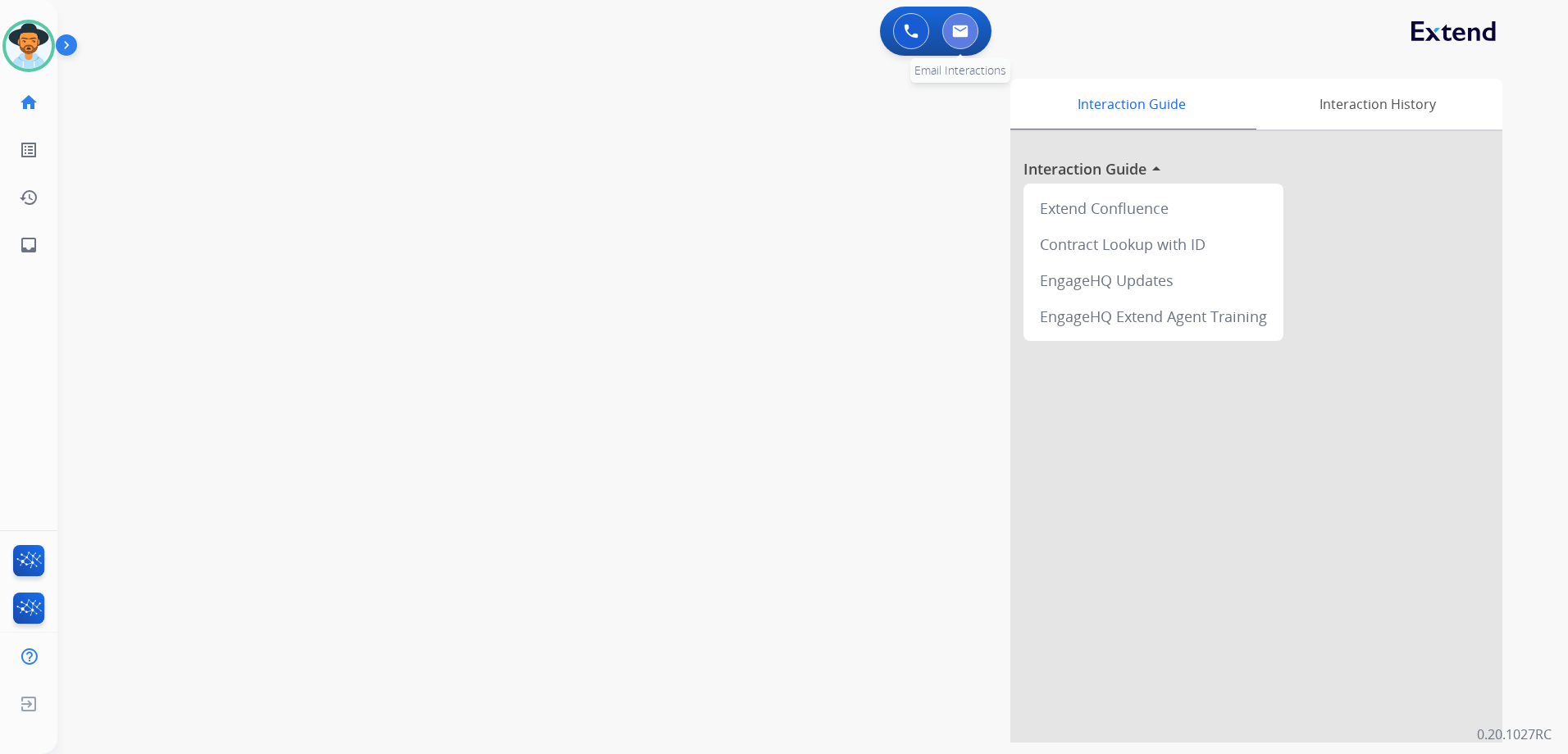
click at [960, 36] on img at bounding box center [960, 31] width 17 height 13
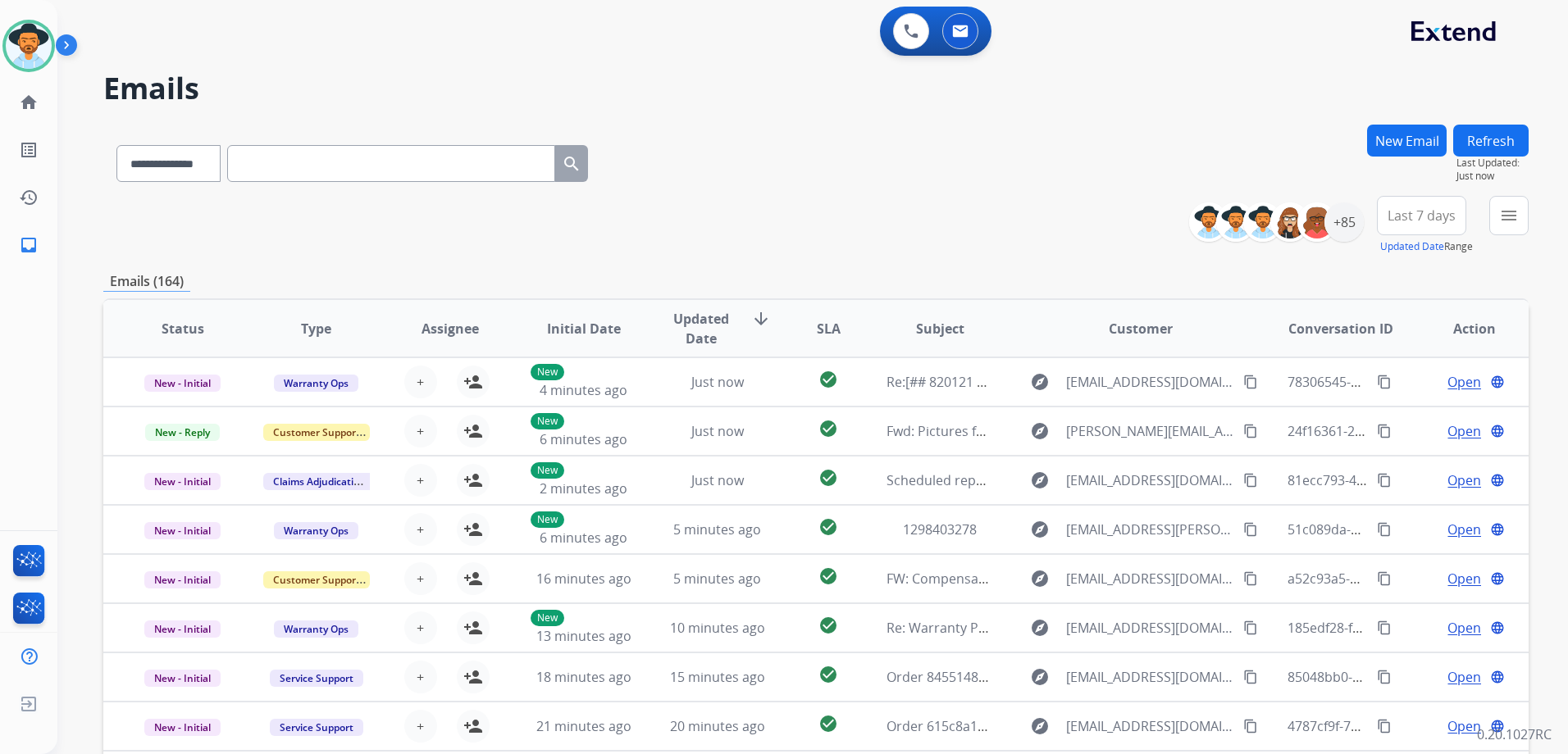
click at [1382, 138] on button "New Email" at bounding box center [1407, 140] width 79 height 32
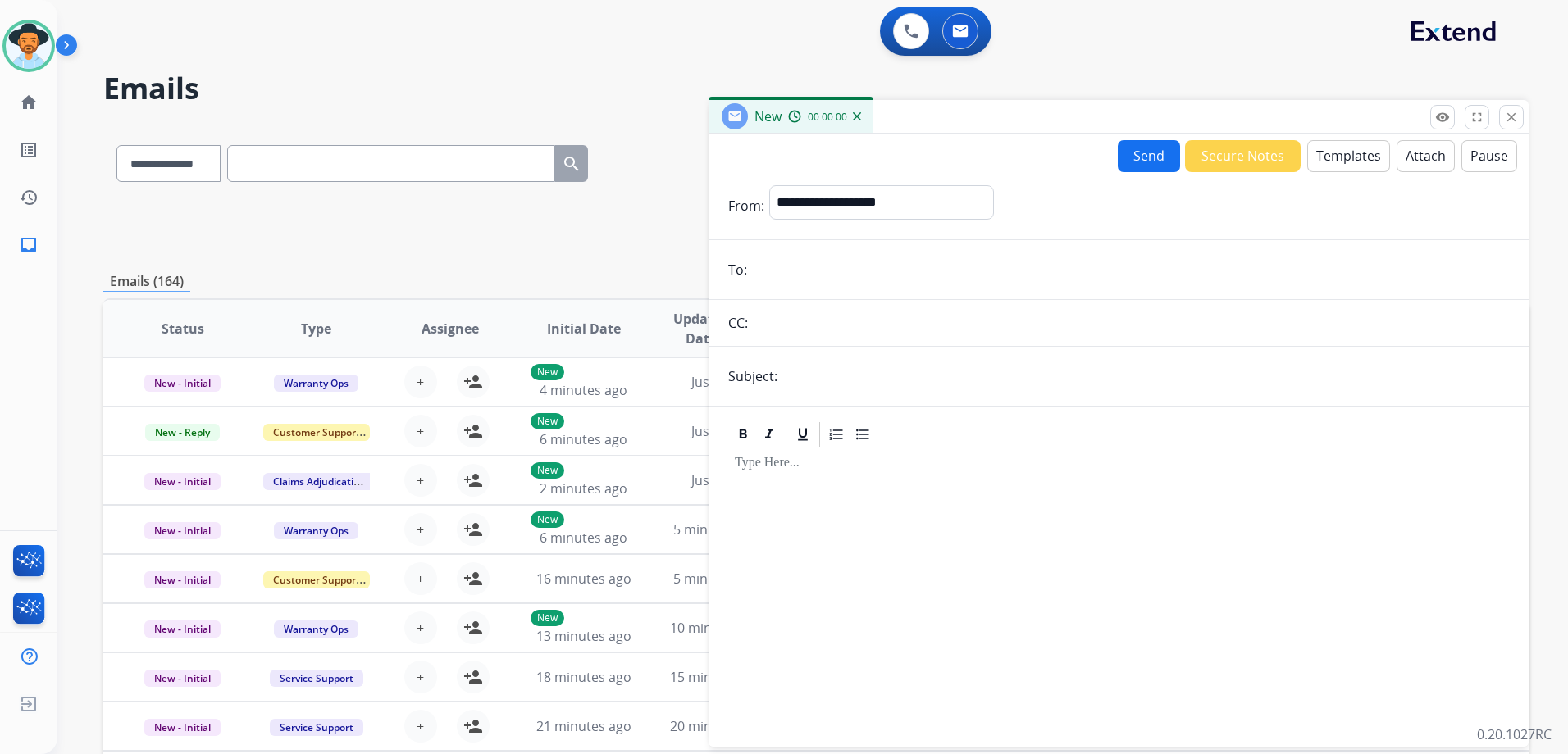
click at [1152, 86] on h2 "Emails" at bounding box center [815, 88] width 1425 height 33
click at [1514, 118] on mat-icon "close" at bounding box center [1511, 117] width 15 height 15
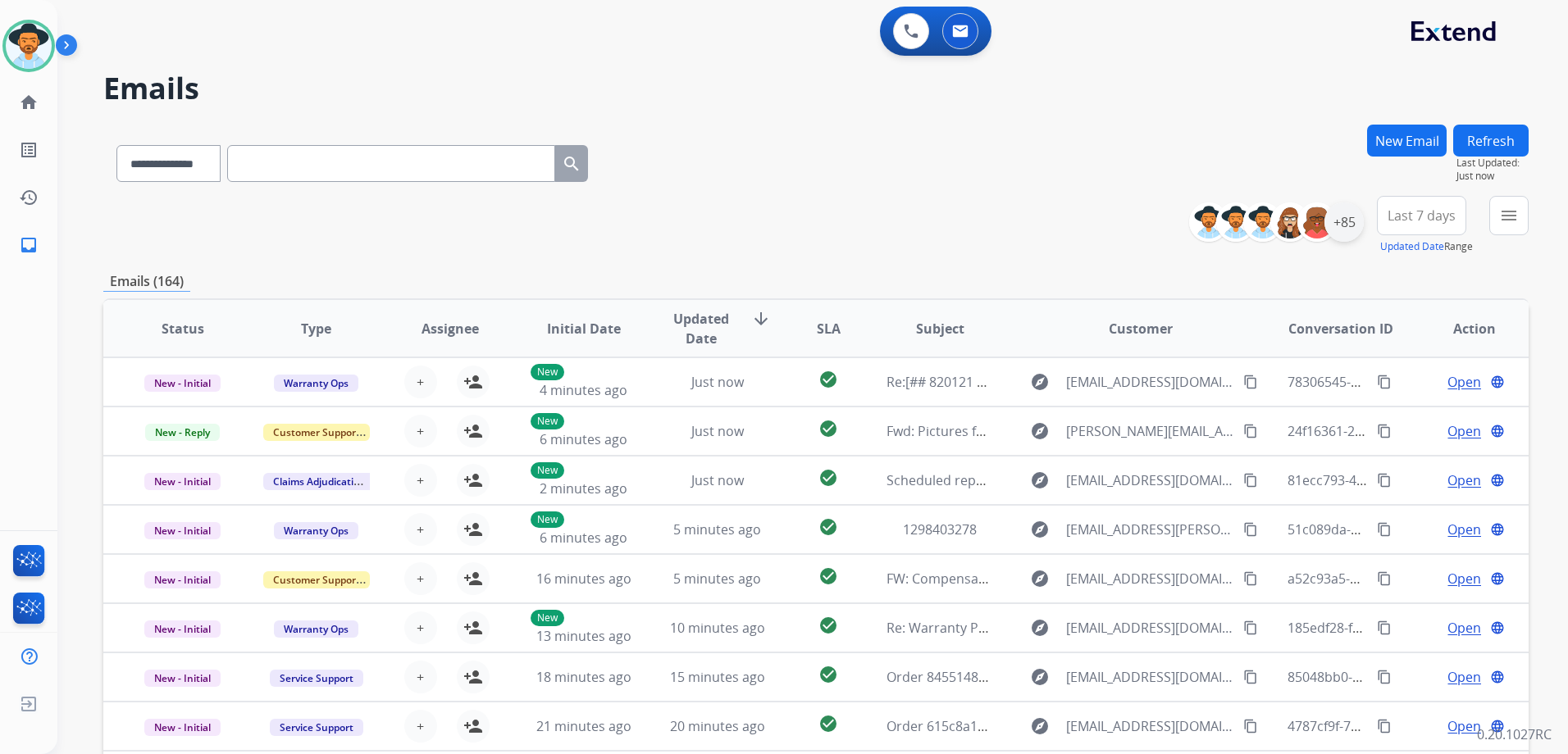
click at [1351, 233] on div "+85" at bounding box center [1344, 222] width 40 height 40
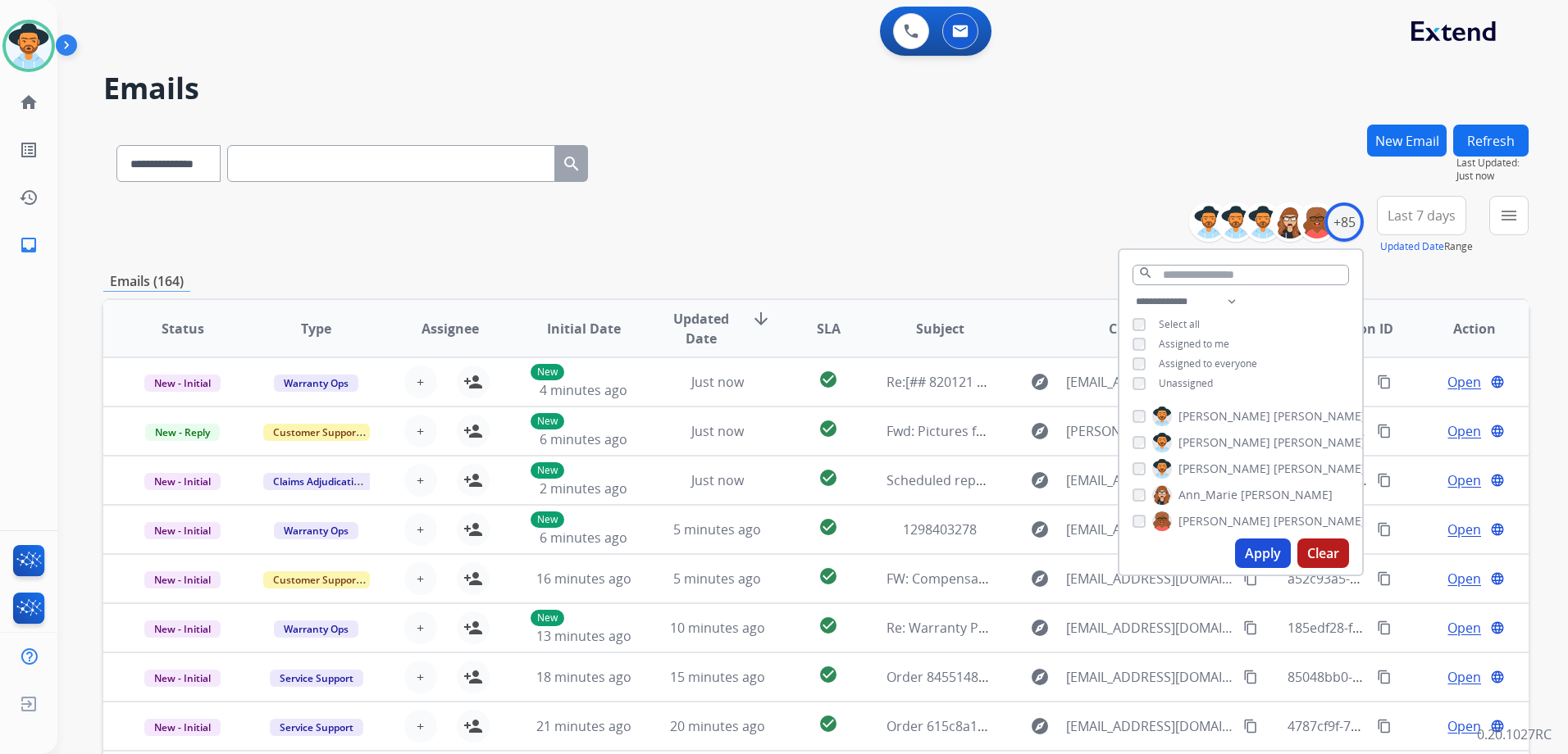
click at [1185, 377] on span "Unassigned" at bounding box center [1185, 383] width 54 height 14
click at [1242, 553] on button "Apply" at bounding box center [1262, 552] width 56 height 29
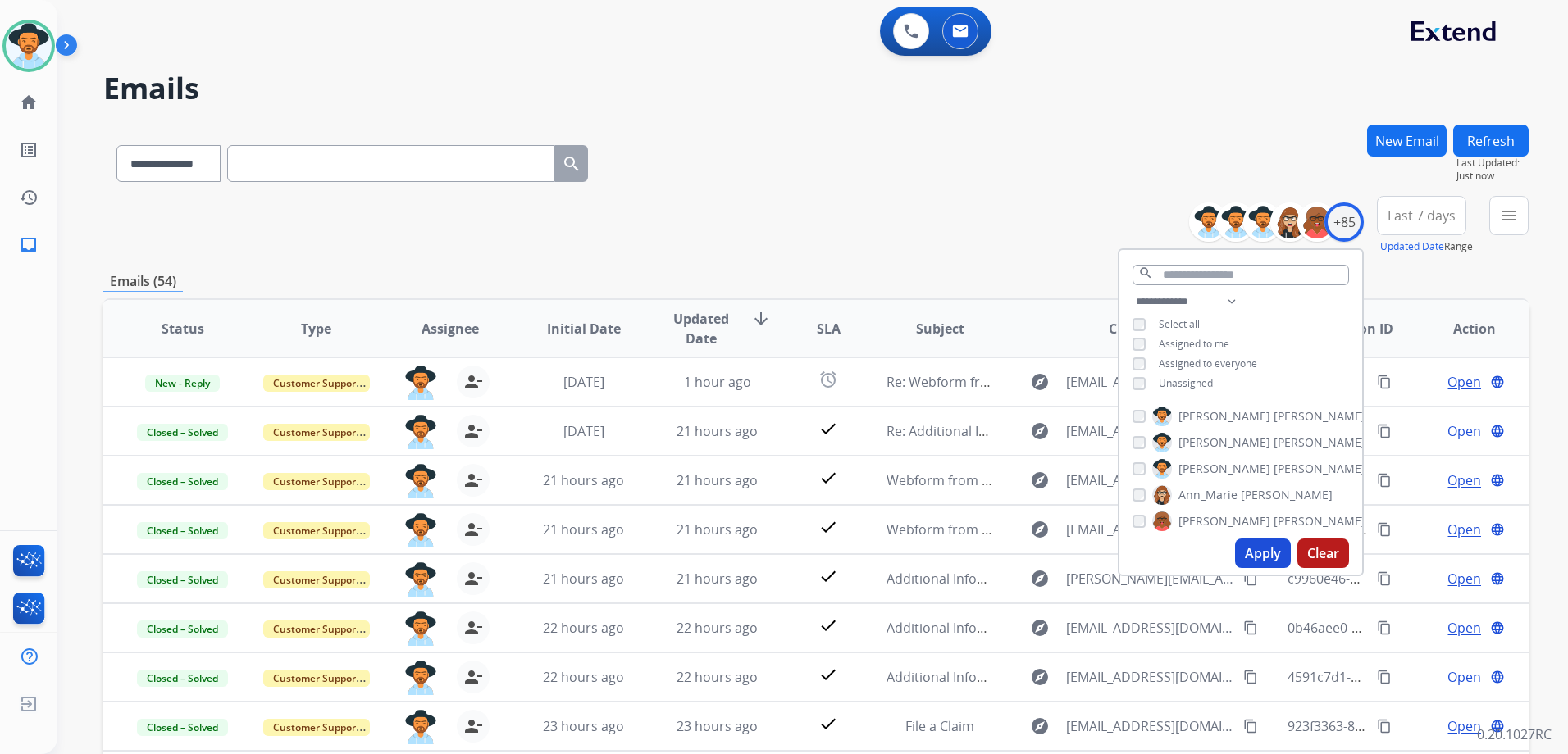
drag, startPoint x: 906, startPoint y: 244, endPoint x: 929, endPoint y: 245, distance: 23.0
click at [906, 243] on div "**********" at bounding box center [815, 225] width 1425 height 59
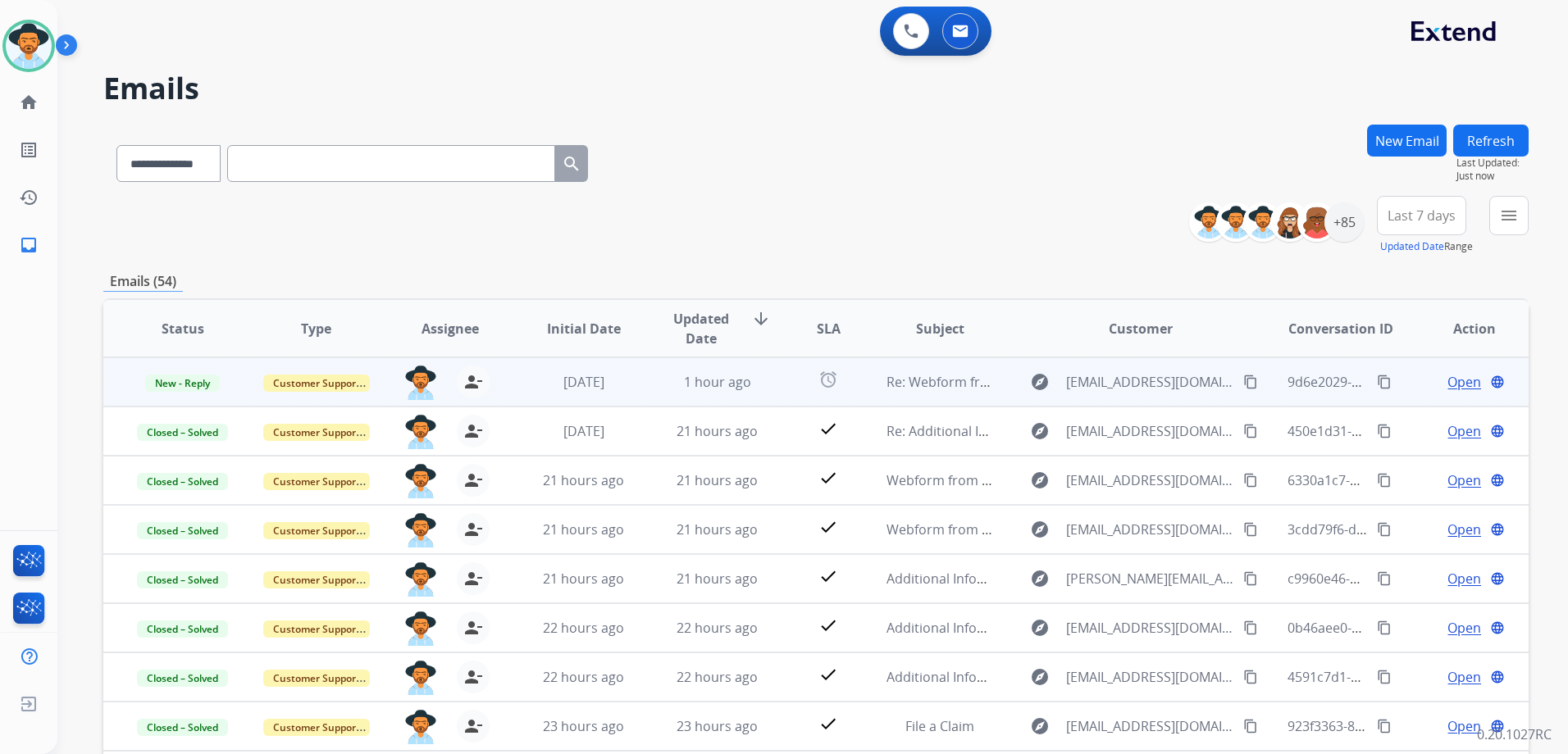
click at [1395, 377] on td "Open language" at bounding box center [1460, 382] width 133 height 49
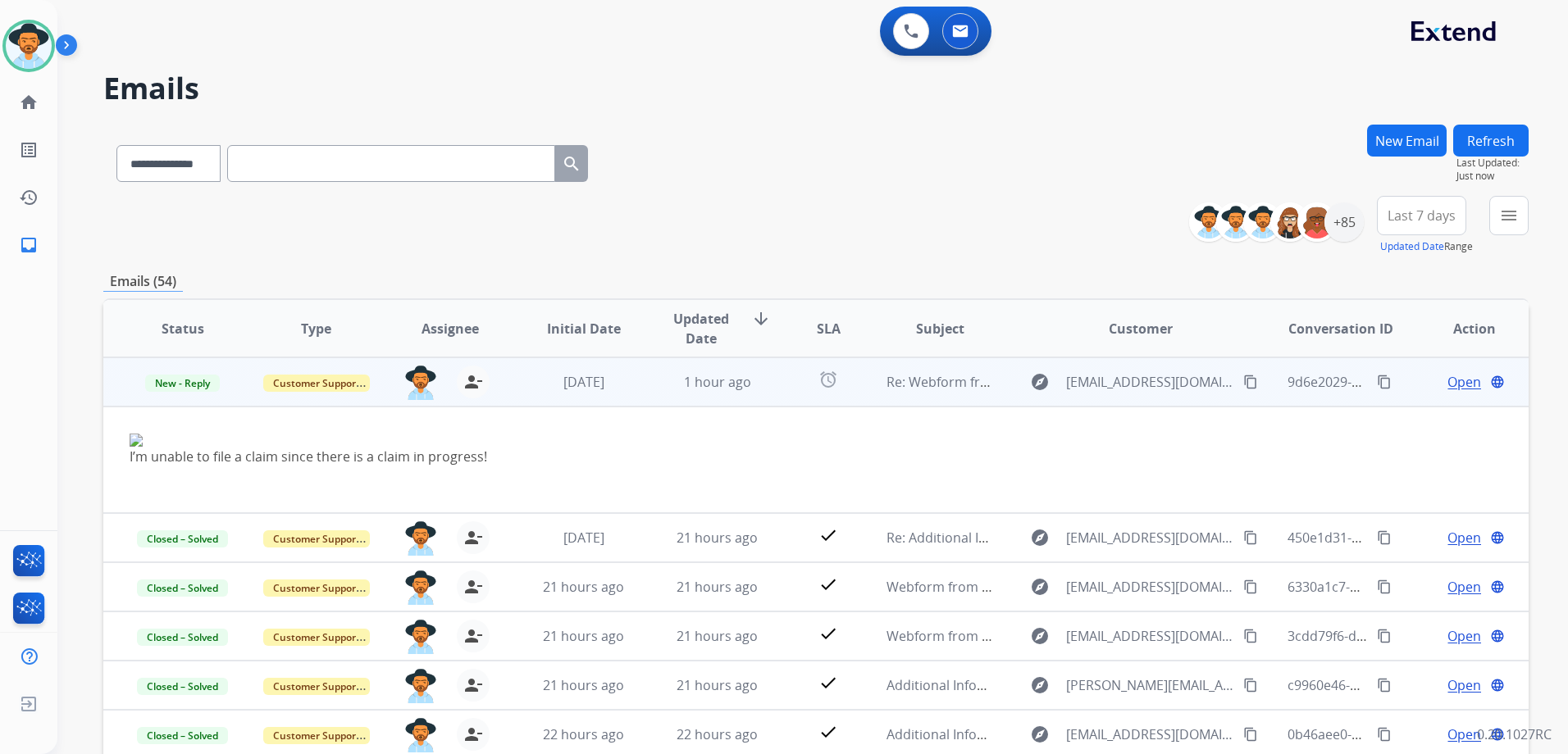
click at [1394, 387] on td "Open language" at bounding box center [1460, 382] width 133 height 49
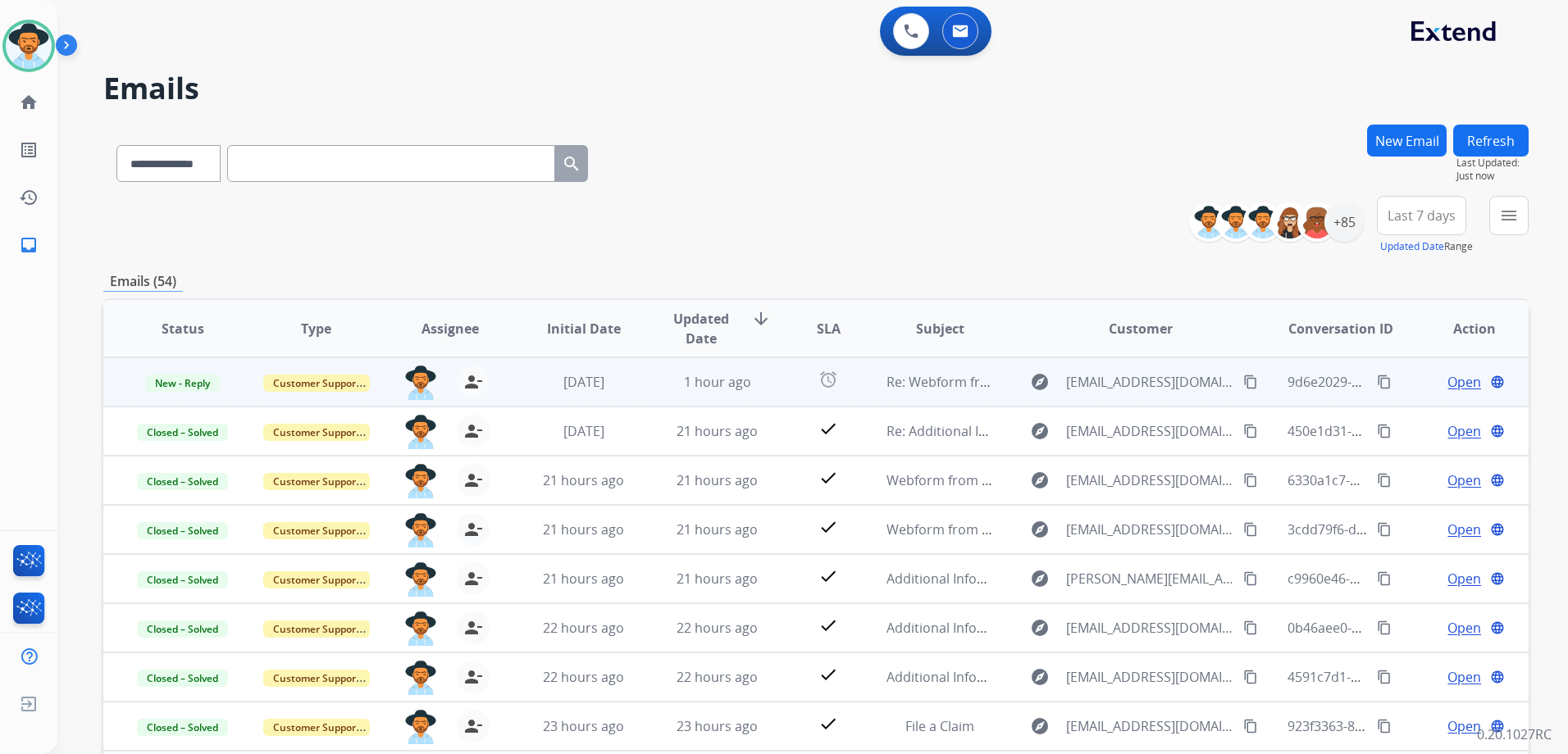
click at [1403, 387] on td "Open language" at bounding box center [1460, 382] width 133 height 49
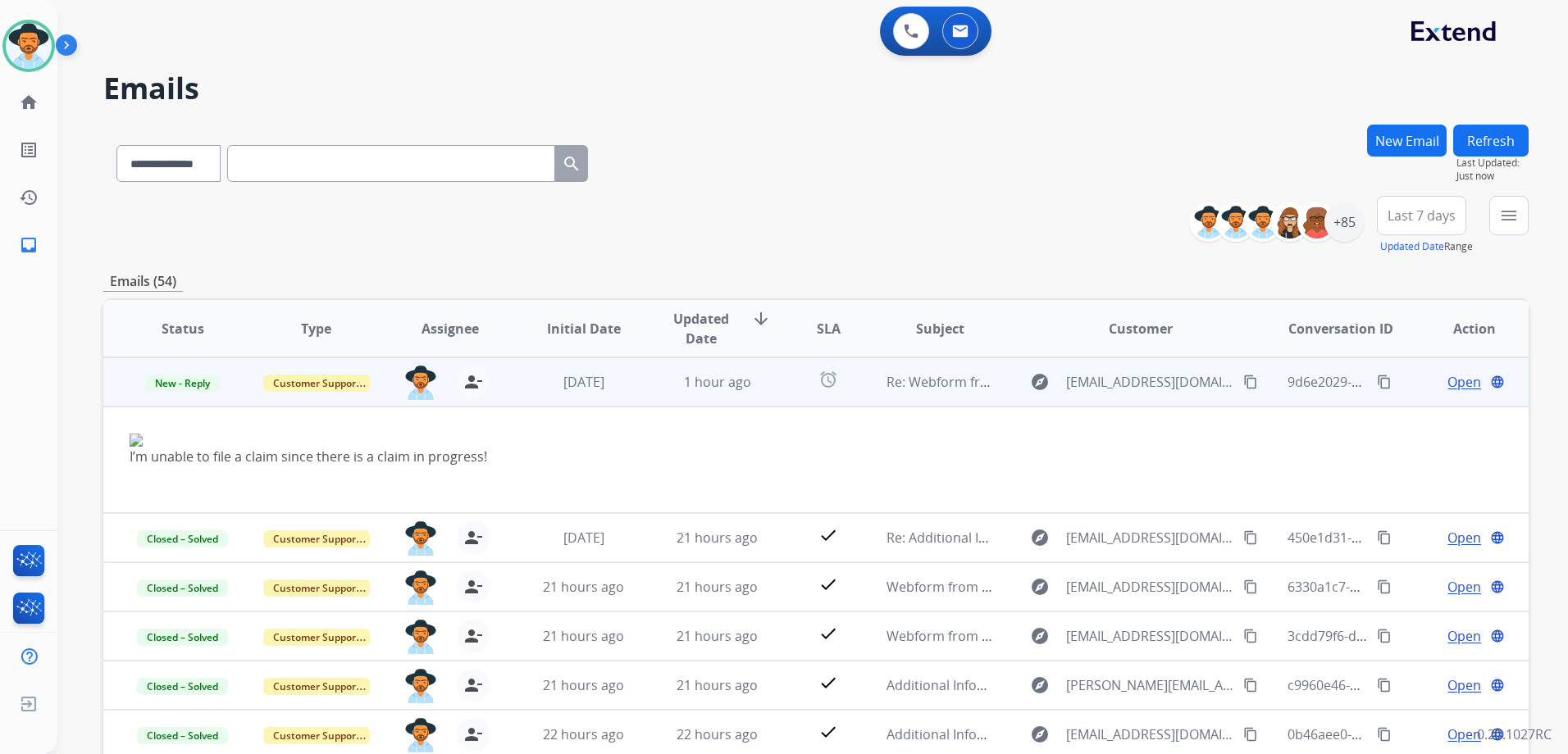
click at [1421, 388] on div "Open language" at bounding box center [1474, 382] width 107 height 19
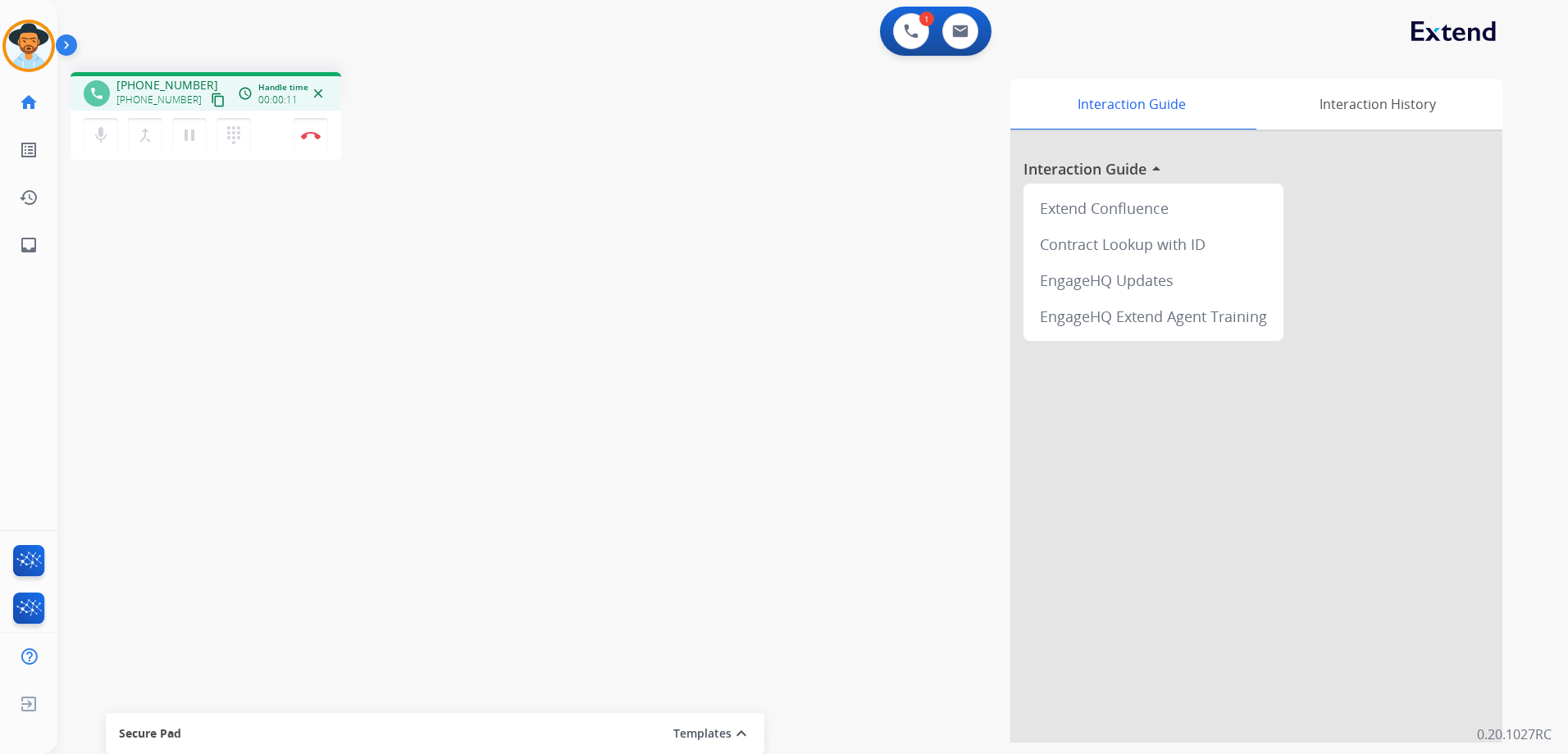
drag, startPoint x: 204, startPoint y: 95, endPoint x: 323, endPoint y: 75, distance: 120.7
click at [211, 95] on mat-icon "content_copy" at bounding box center [218, 100] width 15 height 15
click at [319, 136] on img at bounding box center [311, 135] width 19 height 8
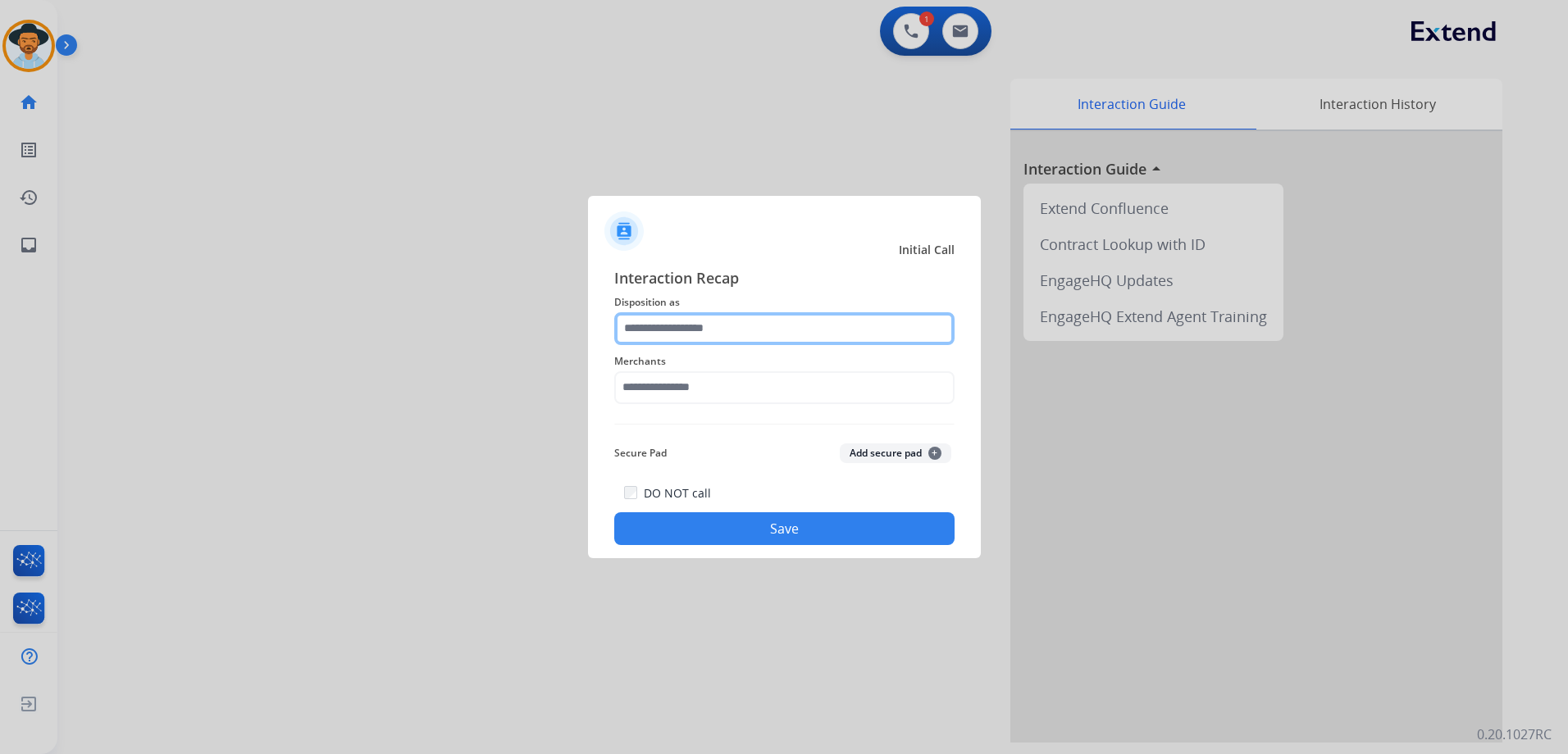
click at [754, 335] on input "text" at bounding box center [784, 328] width 341 height 33
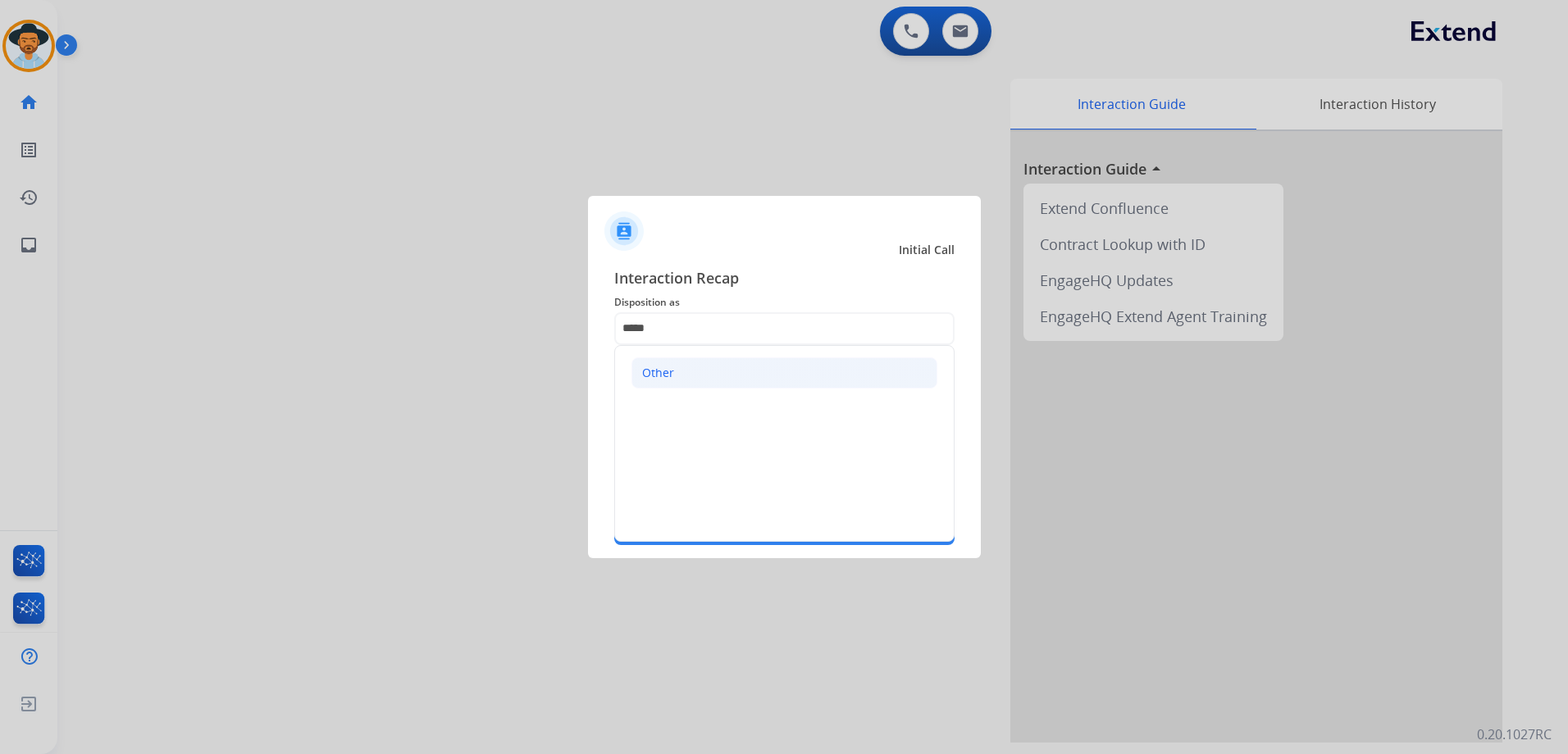
click at [724, 370] on li "Other" at bounding box center [784, 372] width 306 height 31
type input "*****"
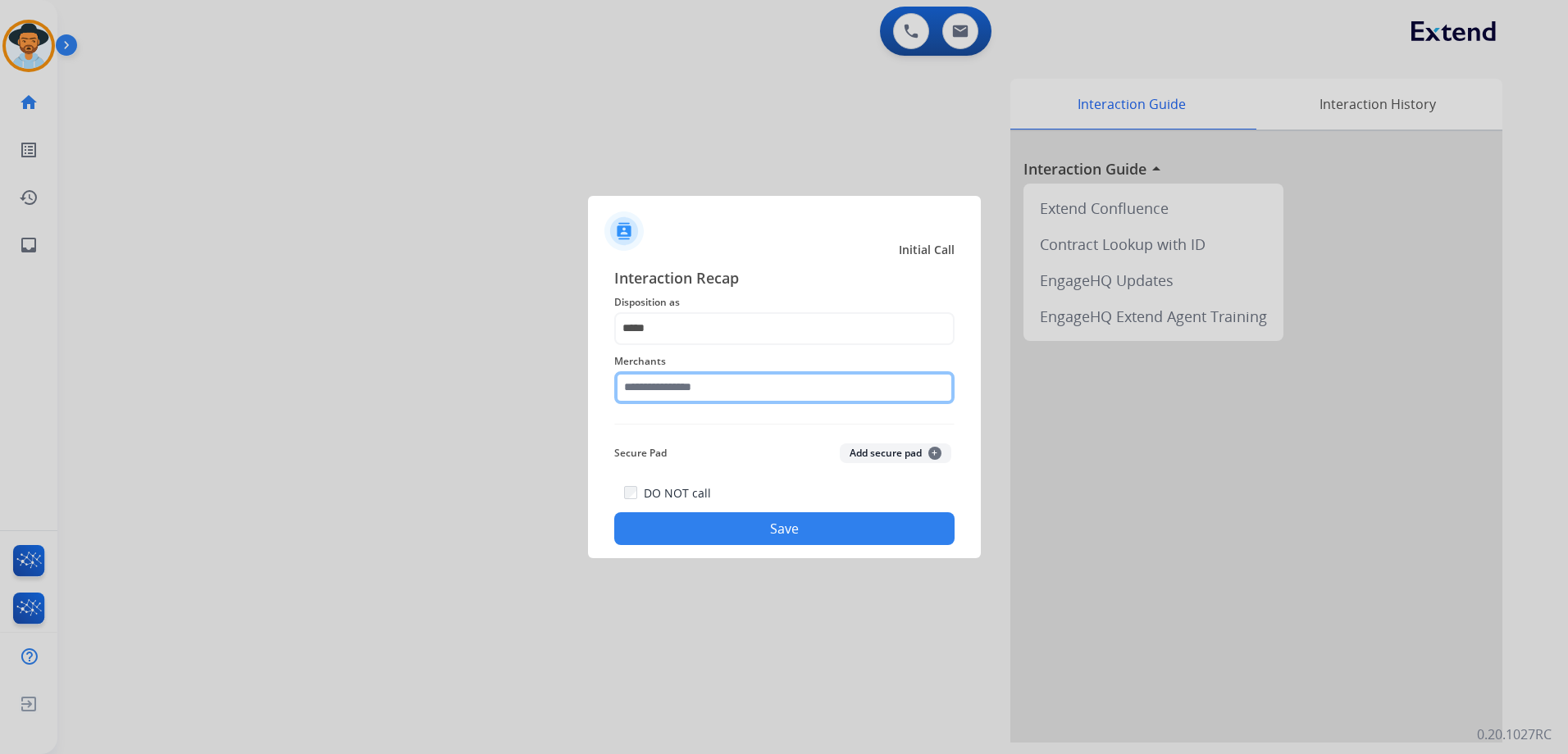
click at [730, 388] on input "text" at bounding box center [784, 387] width 341 height 33
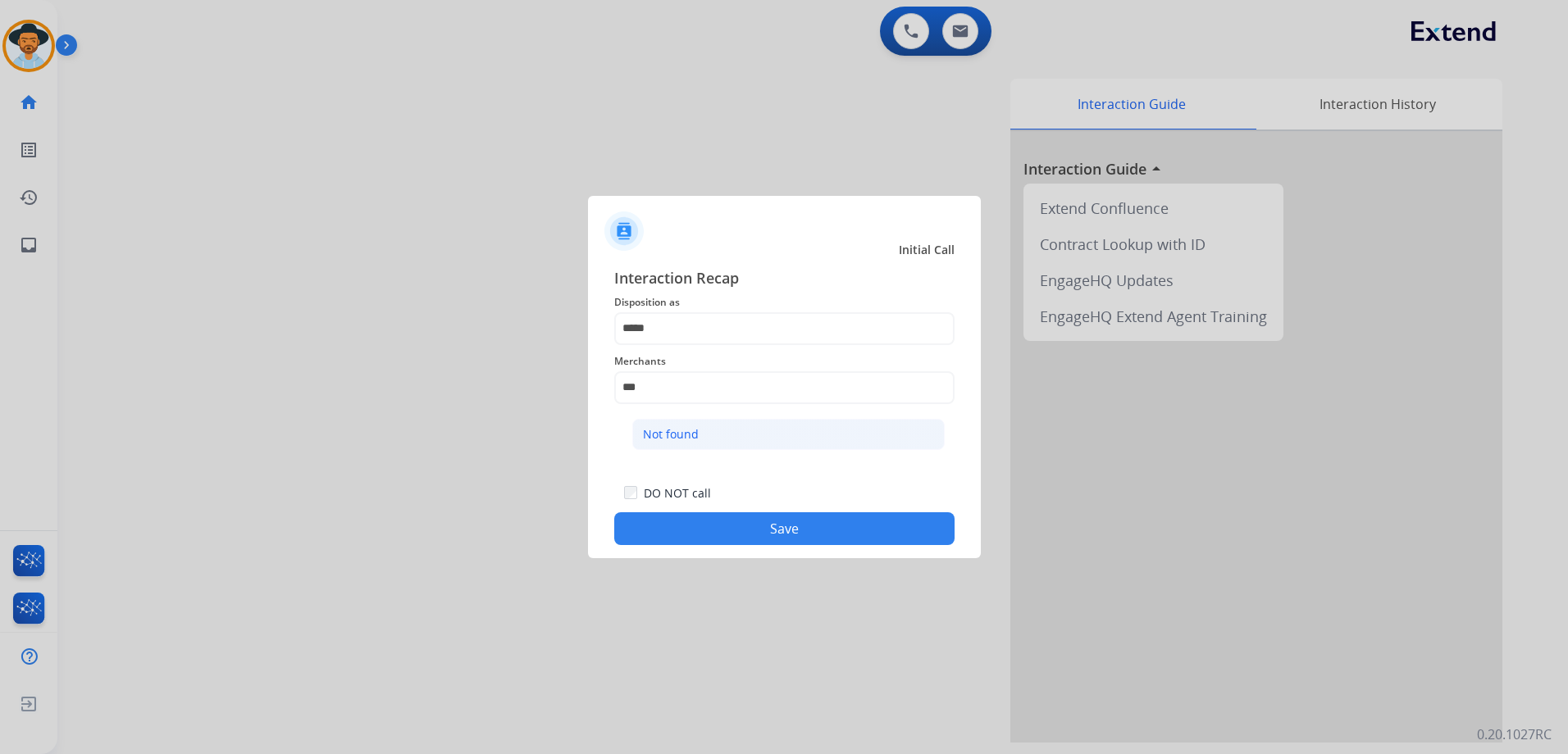
click at [687, 435] on div "Not found" at bounding box center [670, 434] width 56 height 17
type input "*********"
click at [797, 526] on button "Save" at bounding box center [784, 528] width 341 height 33
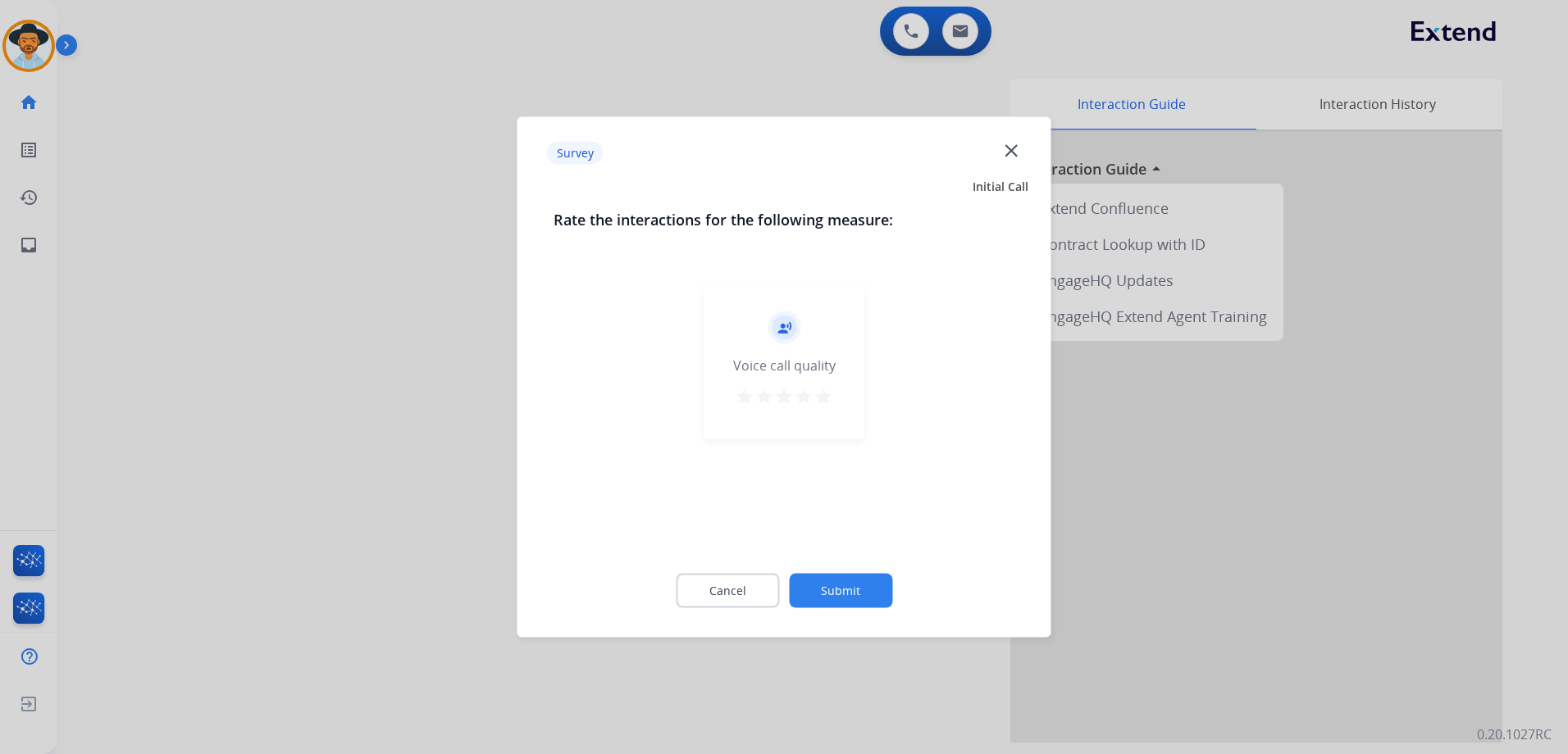
click at [816, 397] on mat-icon "star" at bounding box center [823, 397] width 19 height 19
click at [857, 596] on button "Submit" at bounding box center [840, 590] width 103 height 34
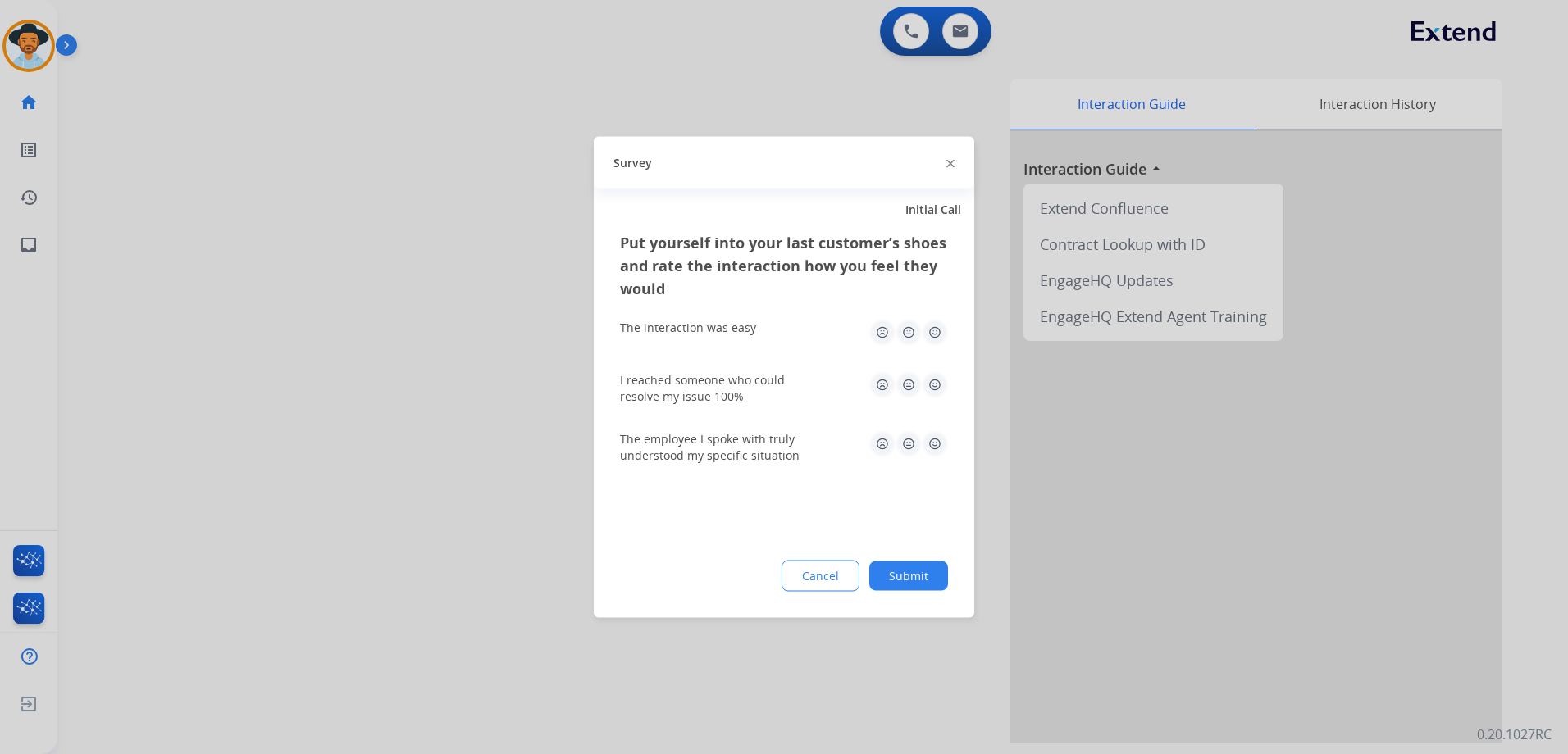
click at [932, 332] on img at bounding box center [934, 332] width 26 height 26
click at [934, 387] on img at bounding box center [934, 385] width 26 height 26
click at [940, 448] on img at bounding box center [934, 444] width 26 height 26
click at [922, 576] on button "Submit" at bounding box center [908, 575] width 79 height 29
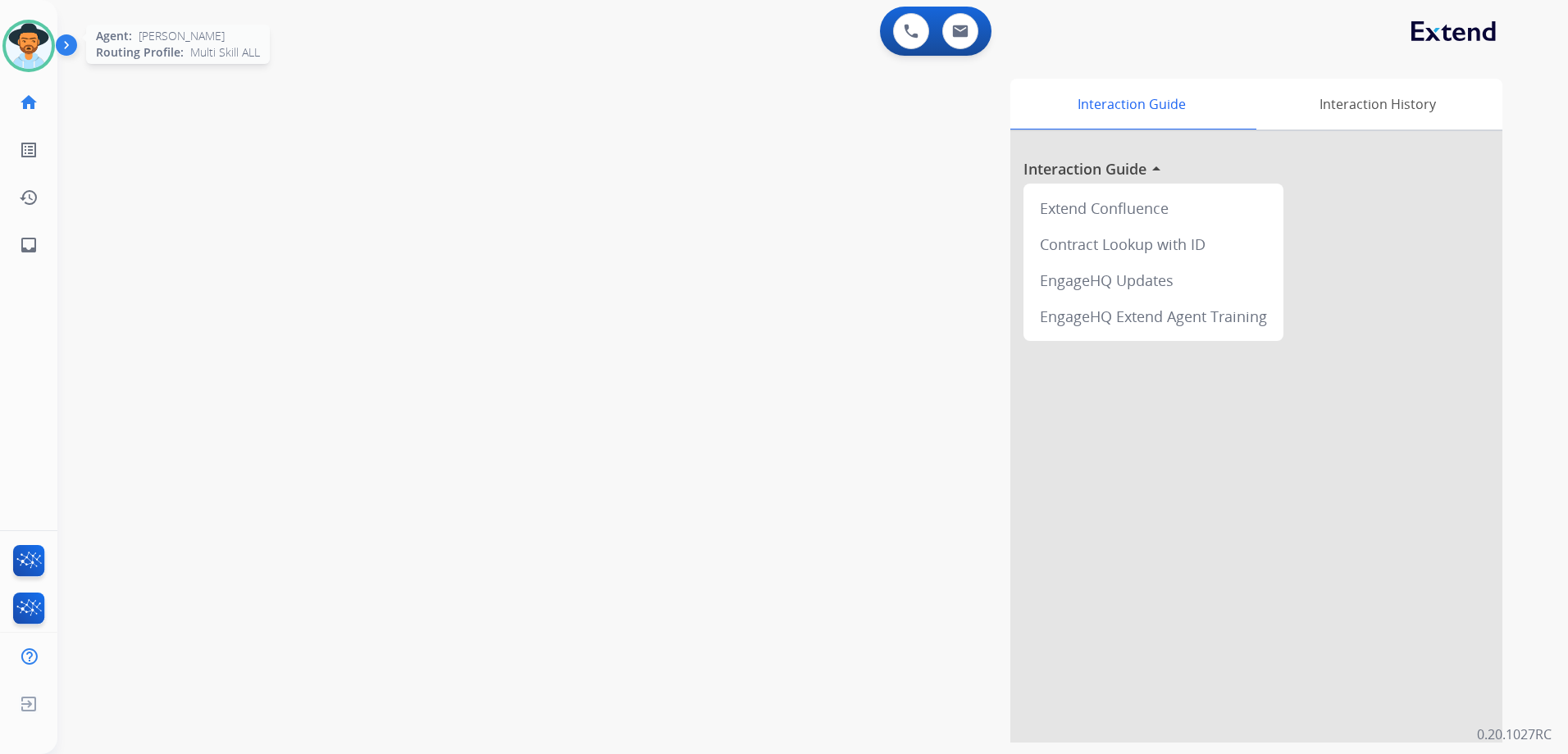
click at [33, 52] on img at bounding box center [29, 46] width 46 height 46
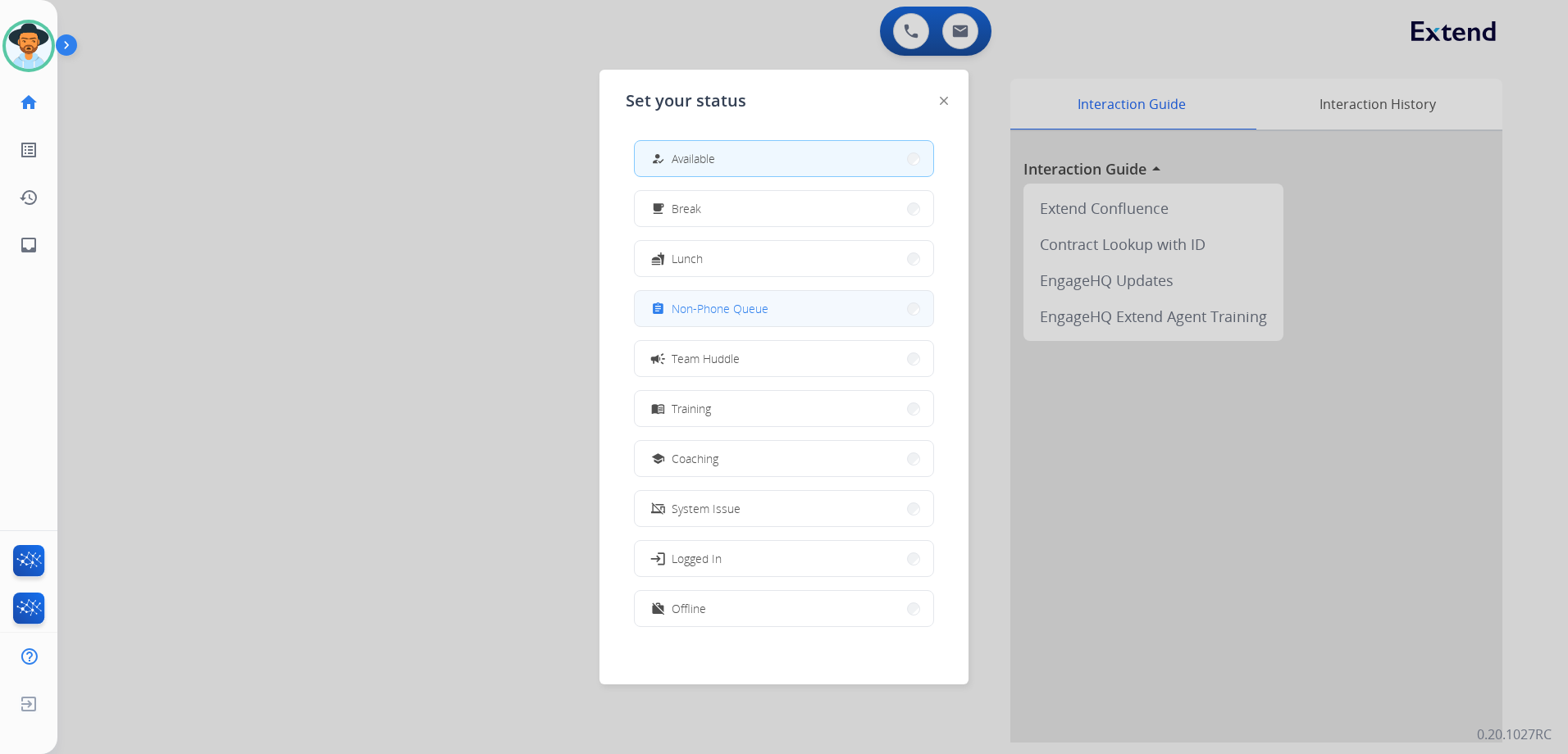
click at [740, 313] on span "Non-Phone Queue" at bounding box center [720, 309] width 97 height 18
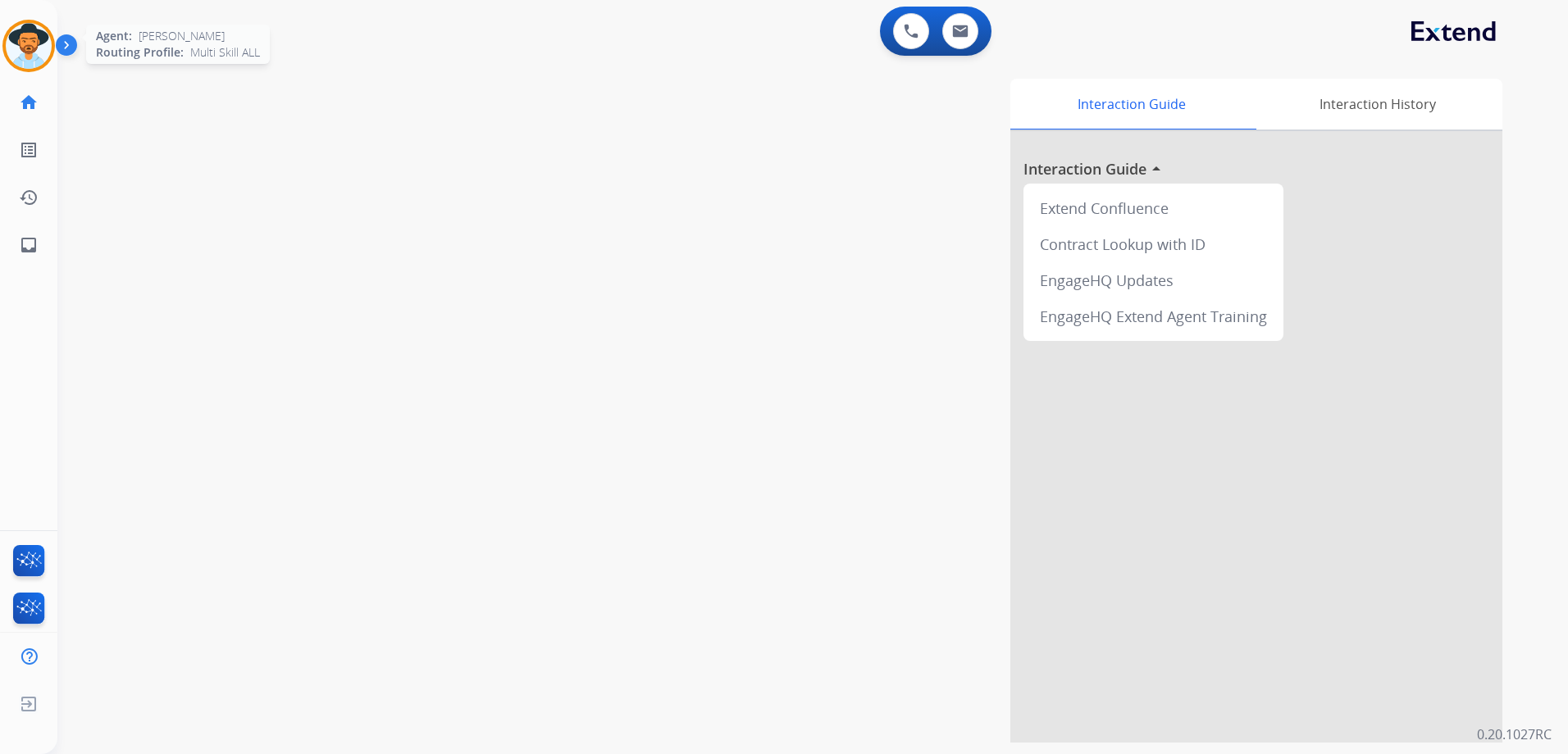
click at [32, 41] on img at bounding box center [29, 46] width 46 height 46
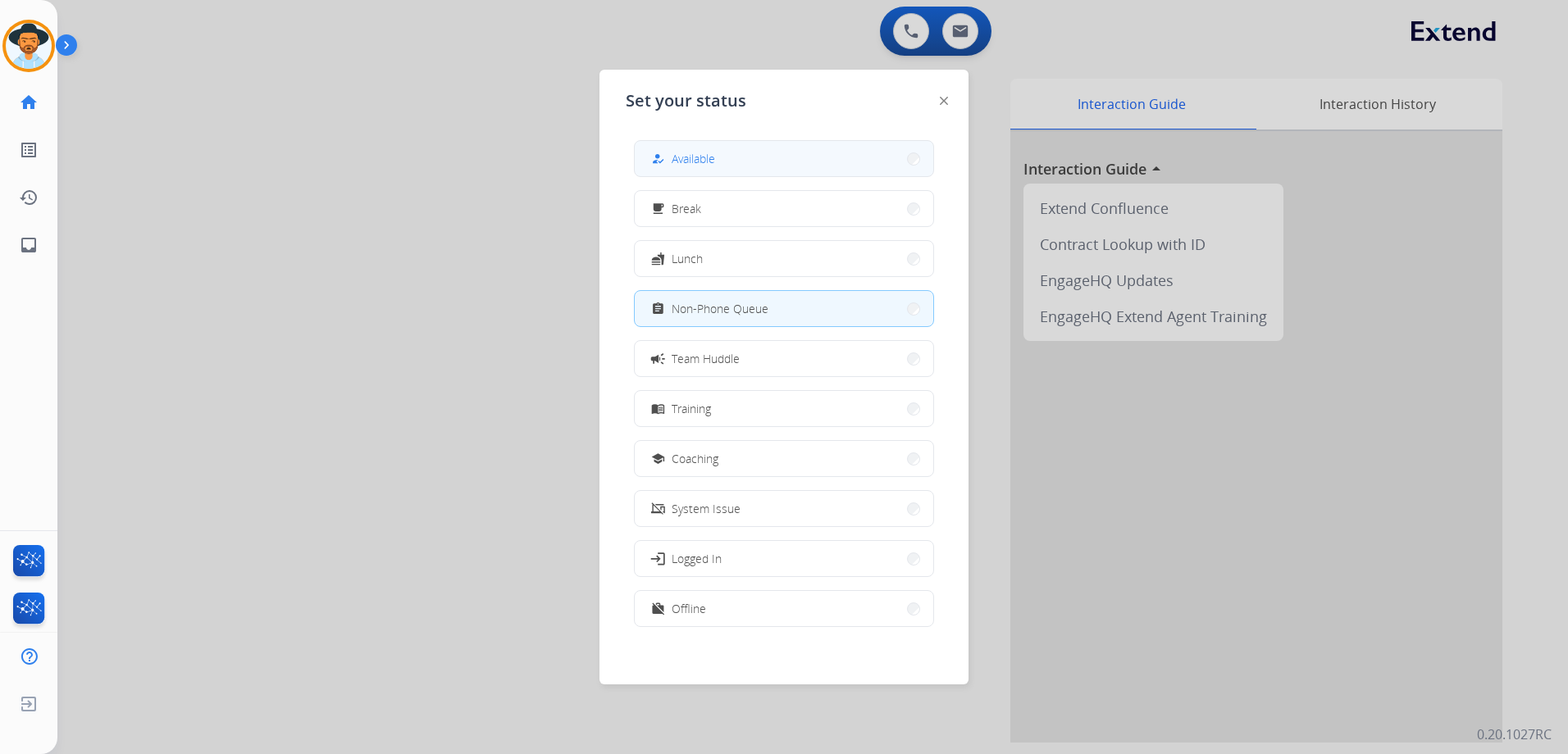
click at [809, 153] on button "how_to_reg Available" at bounding box center [784, 159] width 298 height 35
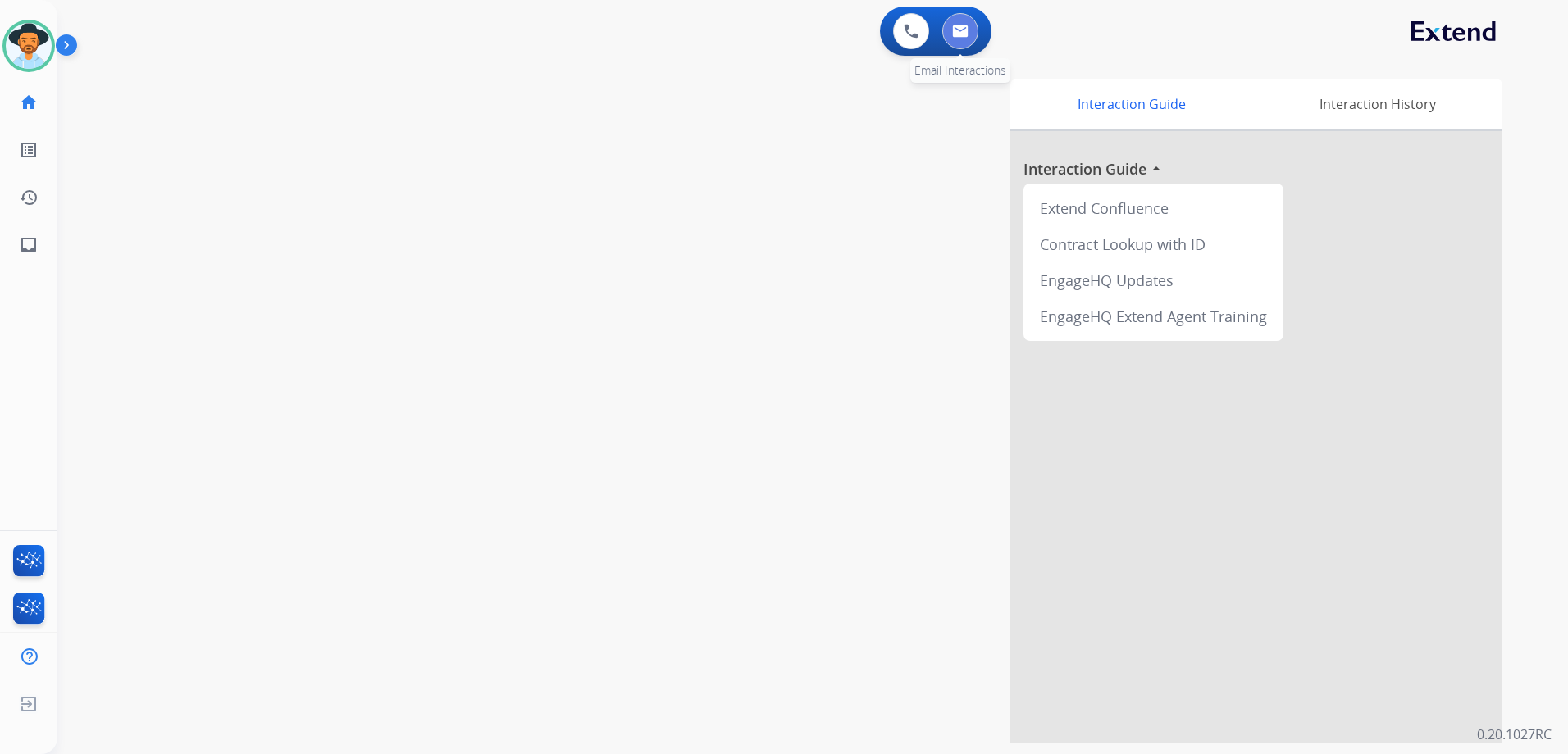
click at [972, 29] on button at bounding box center [960, 31] width 36 height 36
select select "**********"
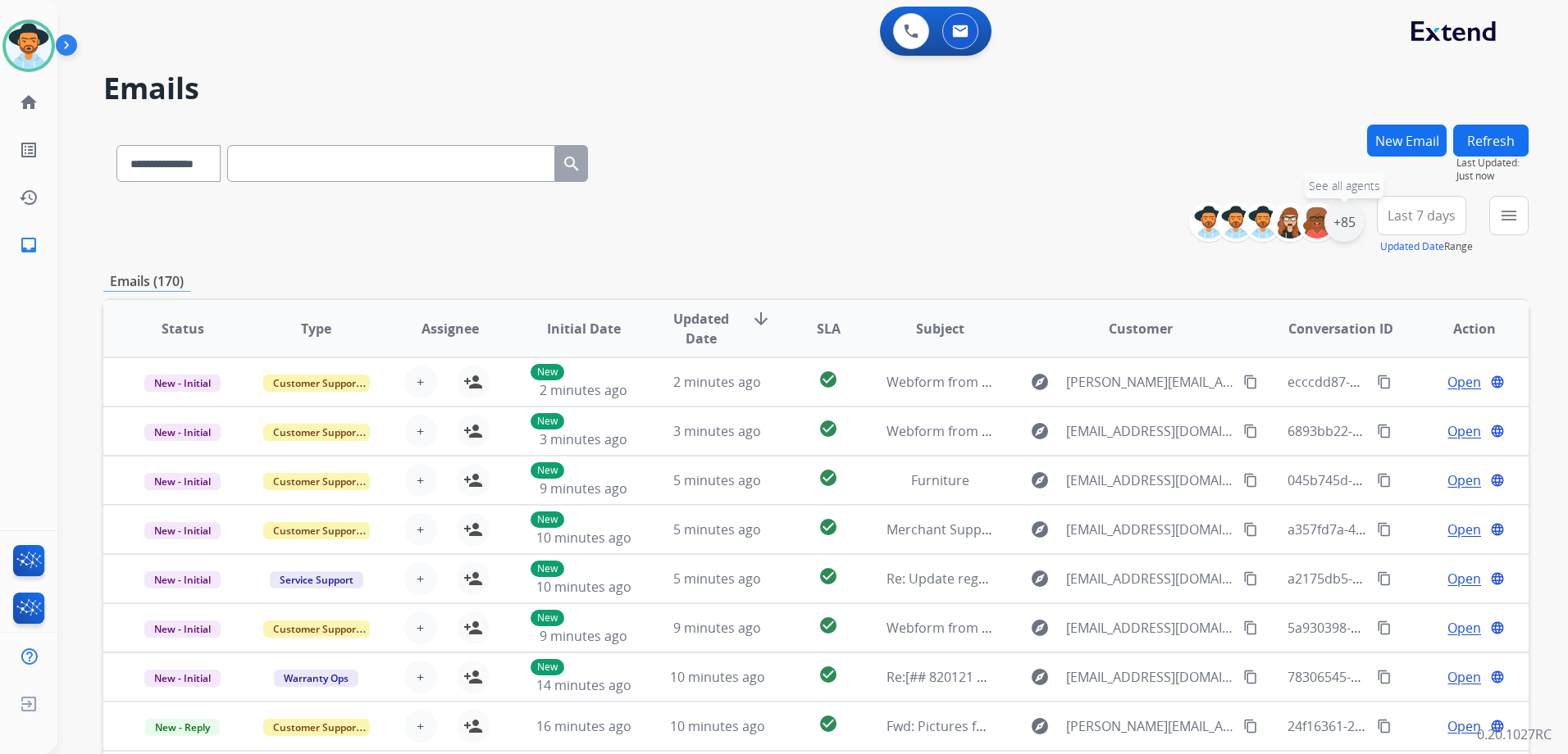
click at [1349, 224] on div "+85" at bounding box center [1344, 222] width 40 height 40
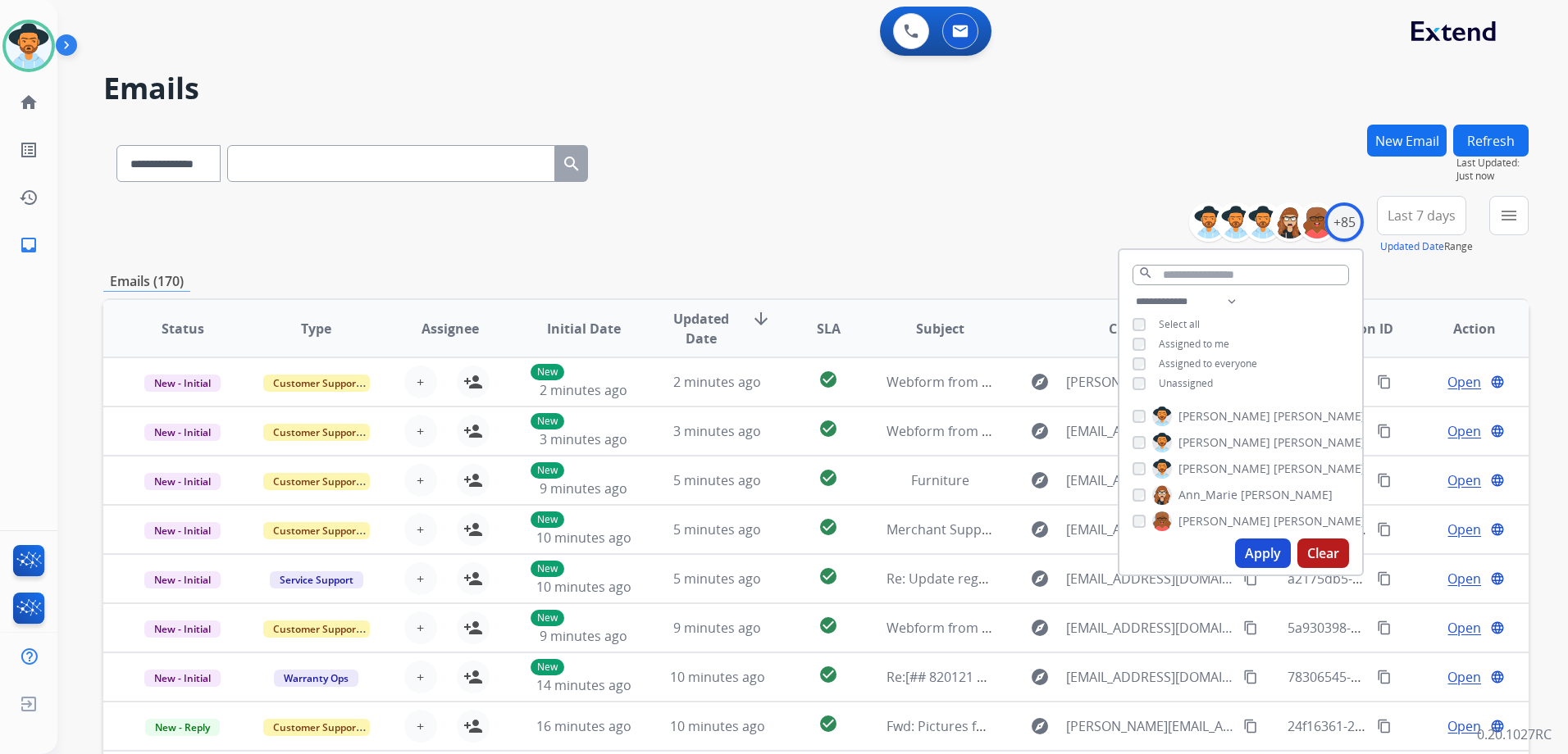
click at [1174, 378] on span "Unassigned" at bounding box center [1185, 383] width 54 height 14
click at [1264, 555] on button "Apply" at bounding box center [1262, 552] width 56 height 29
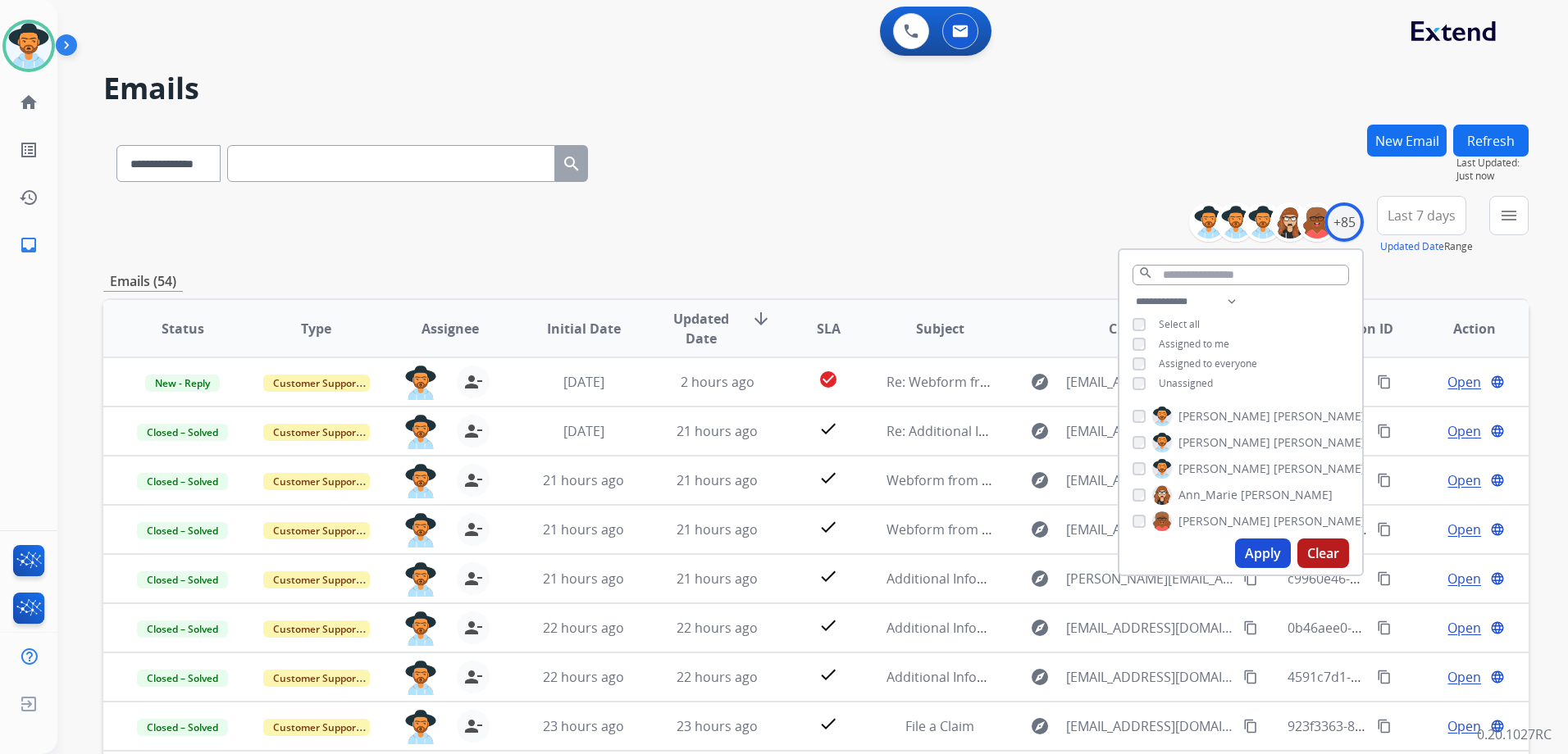
click at [899, 216] on div "**********" at bounding box center [815, 225] width 1425 height 59
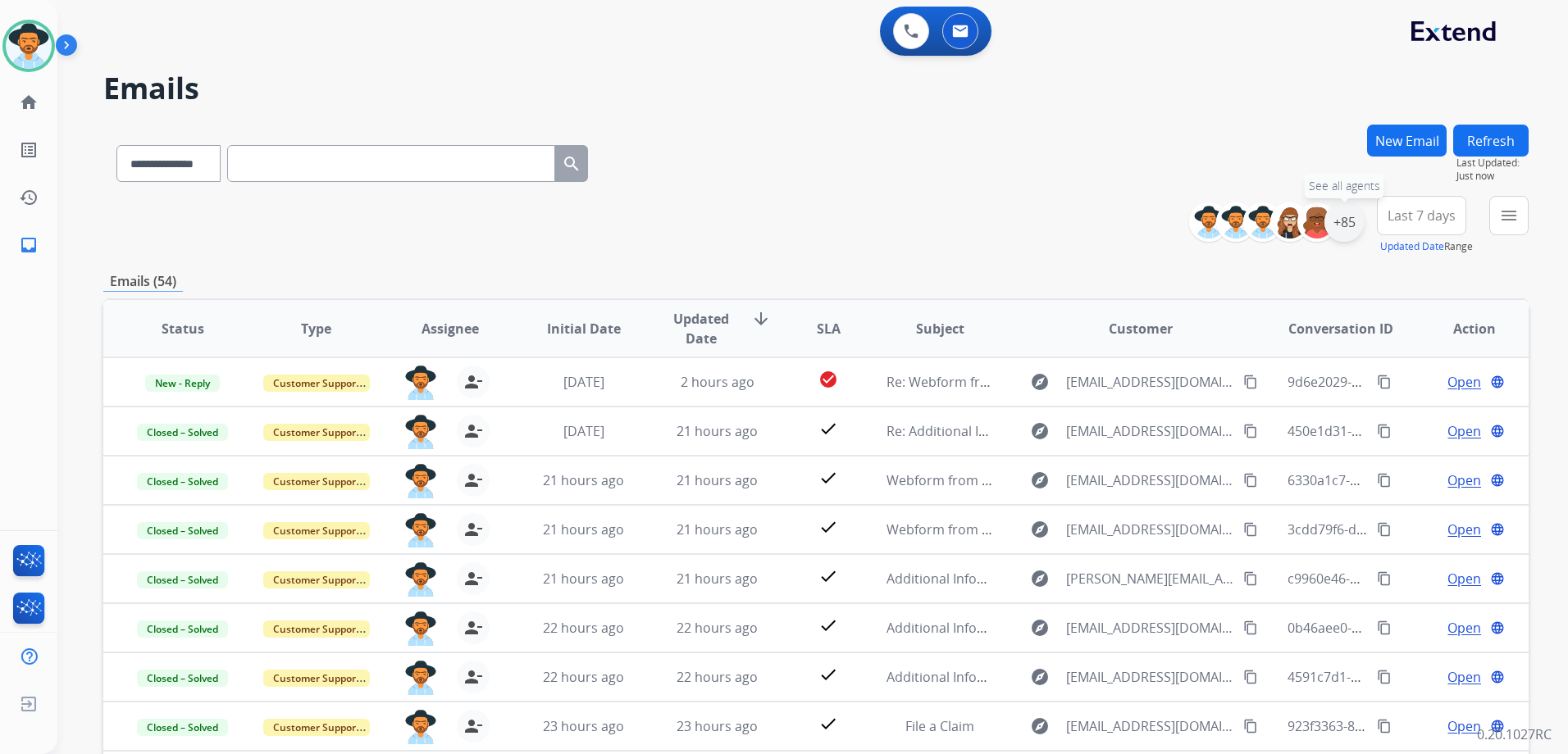
click at [1353, 224] on div "+85" at bounding box center [1344, 222] width 40 height 40
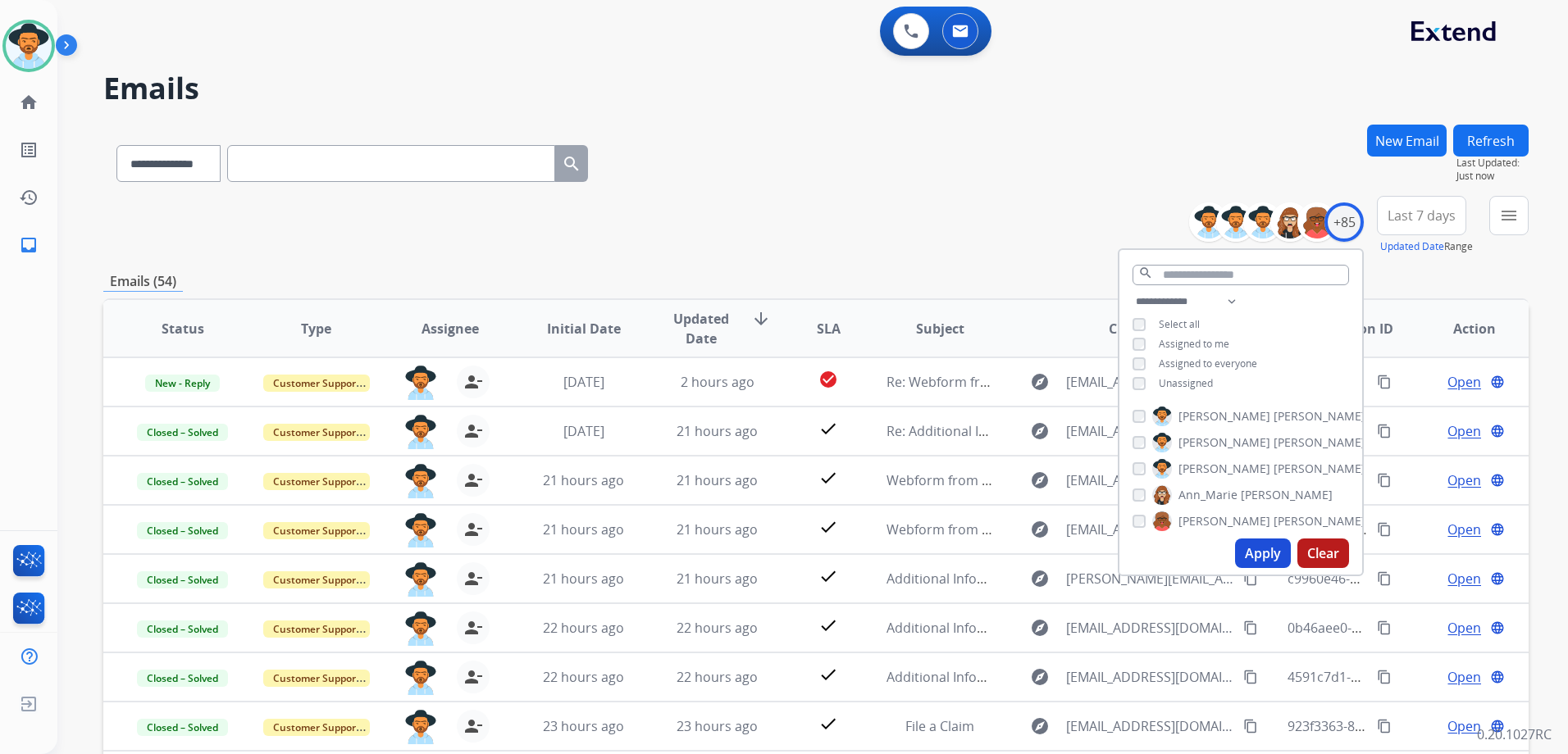
click at [1198, 379] on span "Unassigned" at bounding box center [1185, 383] width 54 height 14
click at [1196, 340] on span "Assigned to me" at bounding box center [1194, 344] width 71 height 14
click at [1275, 549] on button "Apply" at bounding box center [1262, 552] width 56 height 29
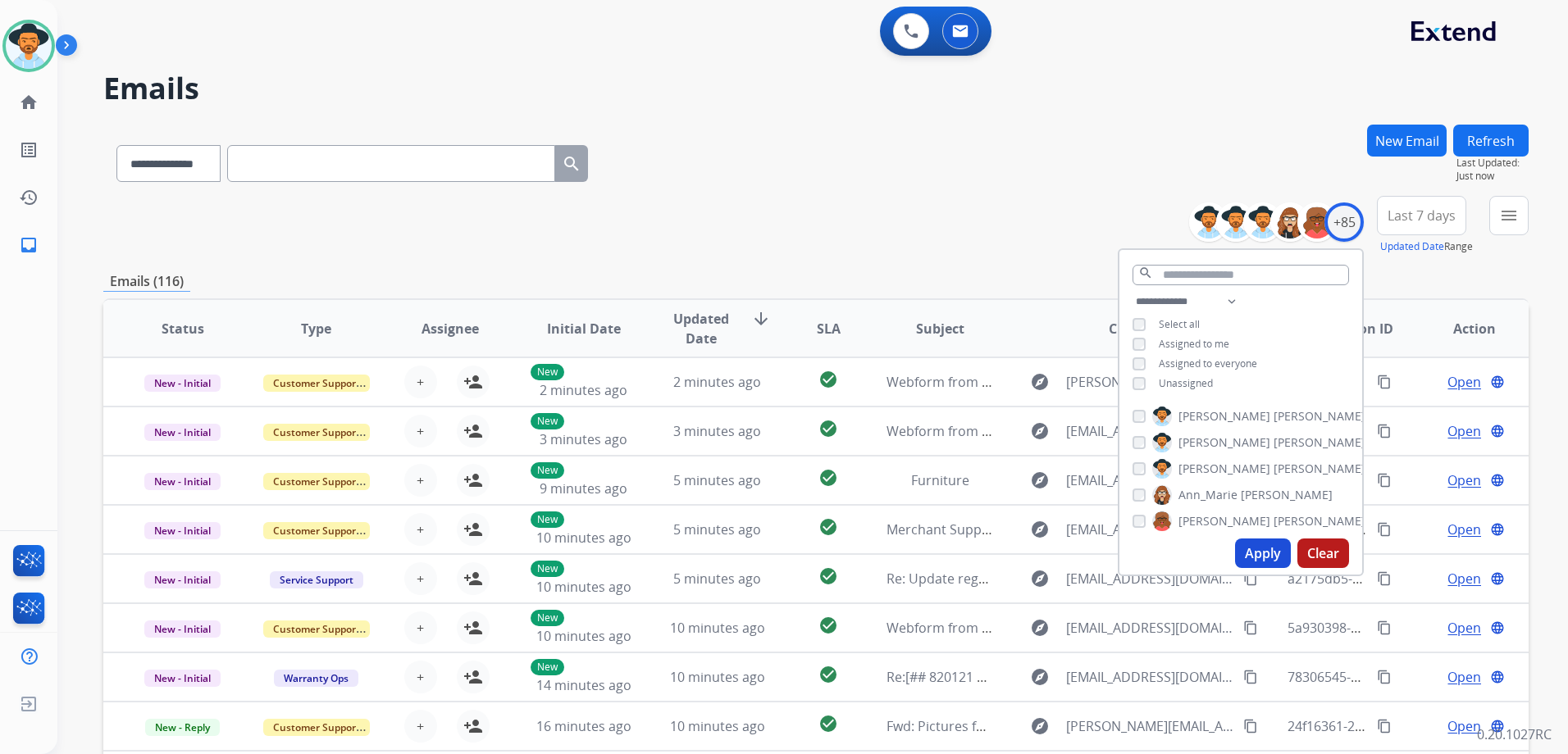
drag, startPoint x: 960, startPoint y: 260, endPoint x: 1000, endPoint y: 297, distance: 54.5
click at [960, 263] on div "**********" at bounding box center [815, 528] width 1425 height 808
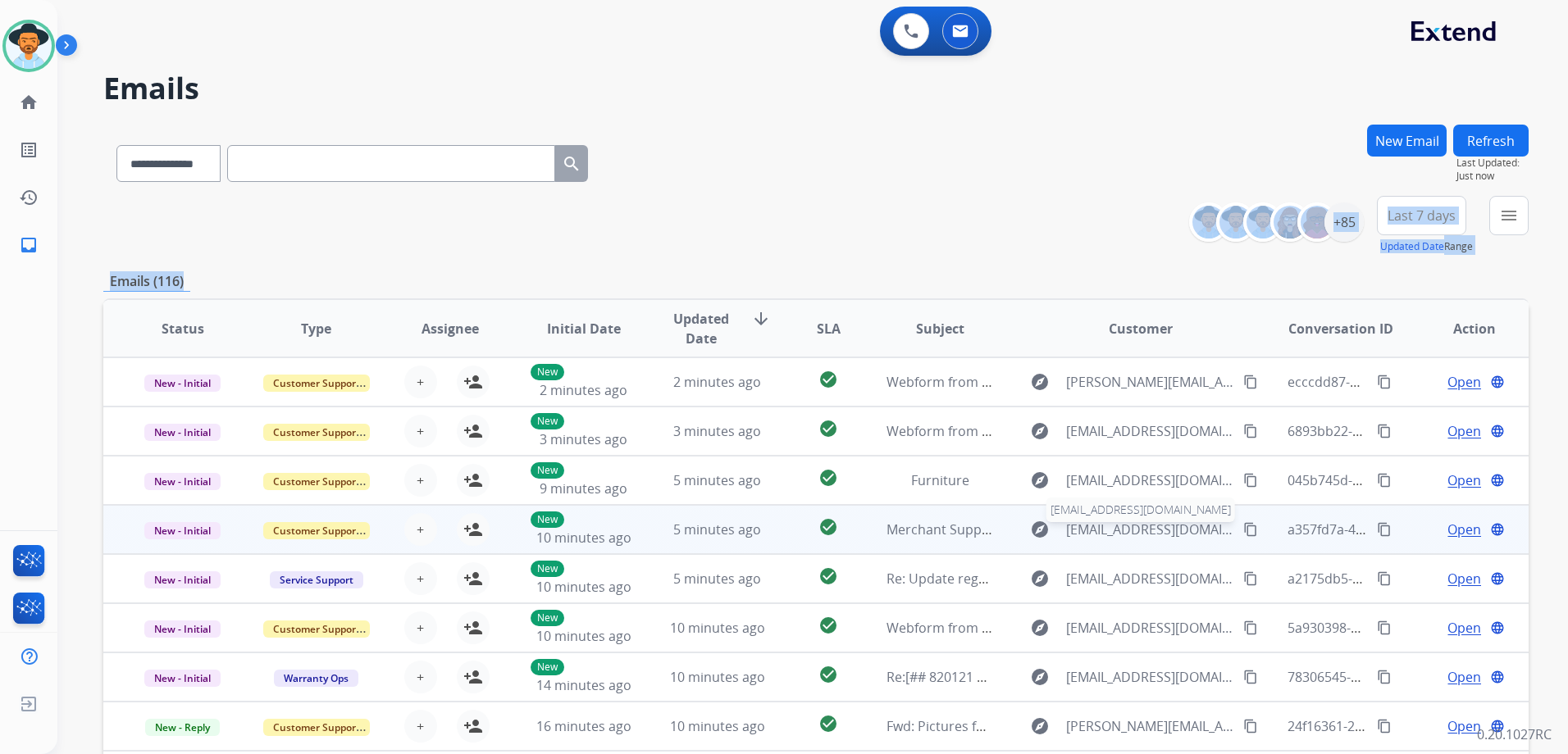
scroll to position [2, 0]
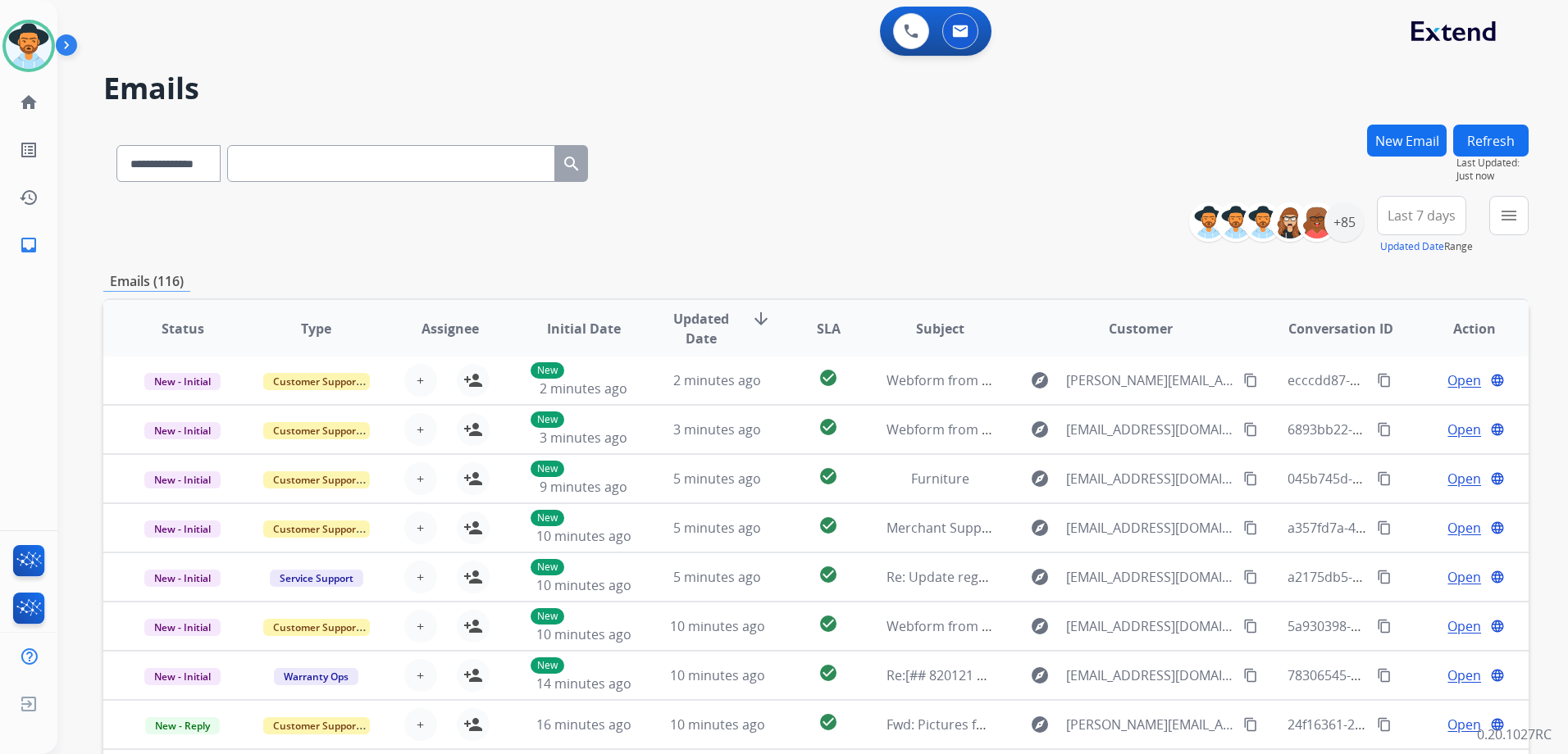
click at [981, 181] on div "**********" at bounding box center [815, 160] width 1425 height 71
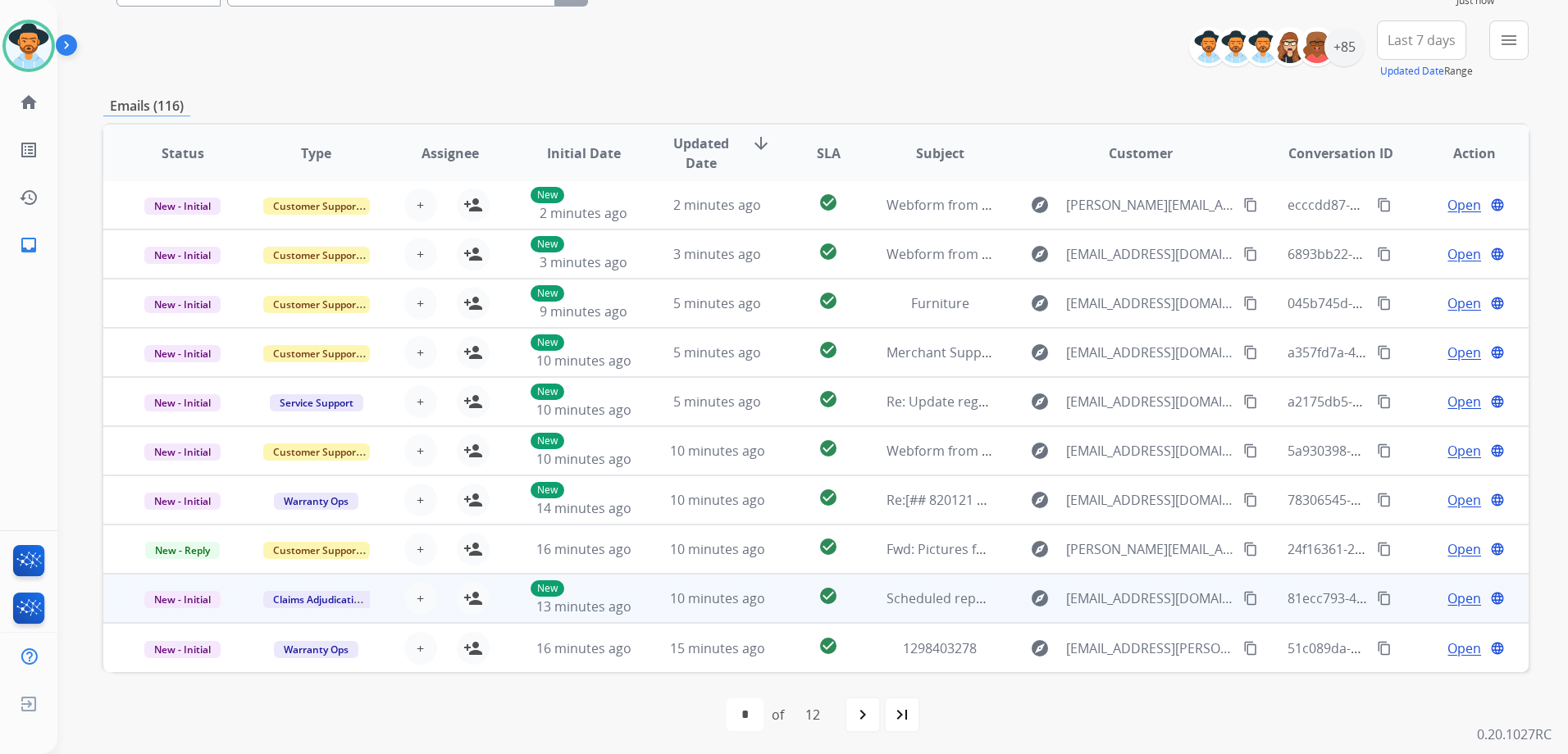
scroll to position [179, 0]
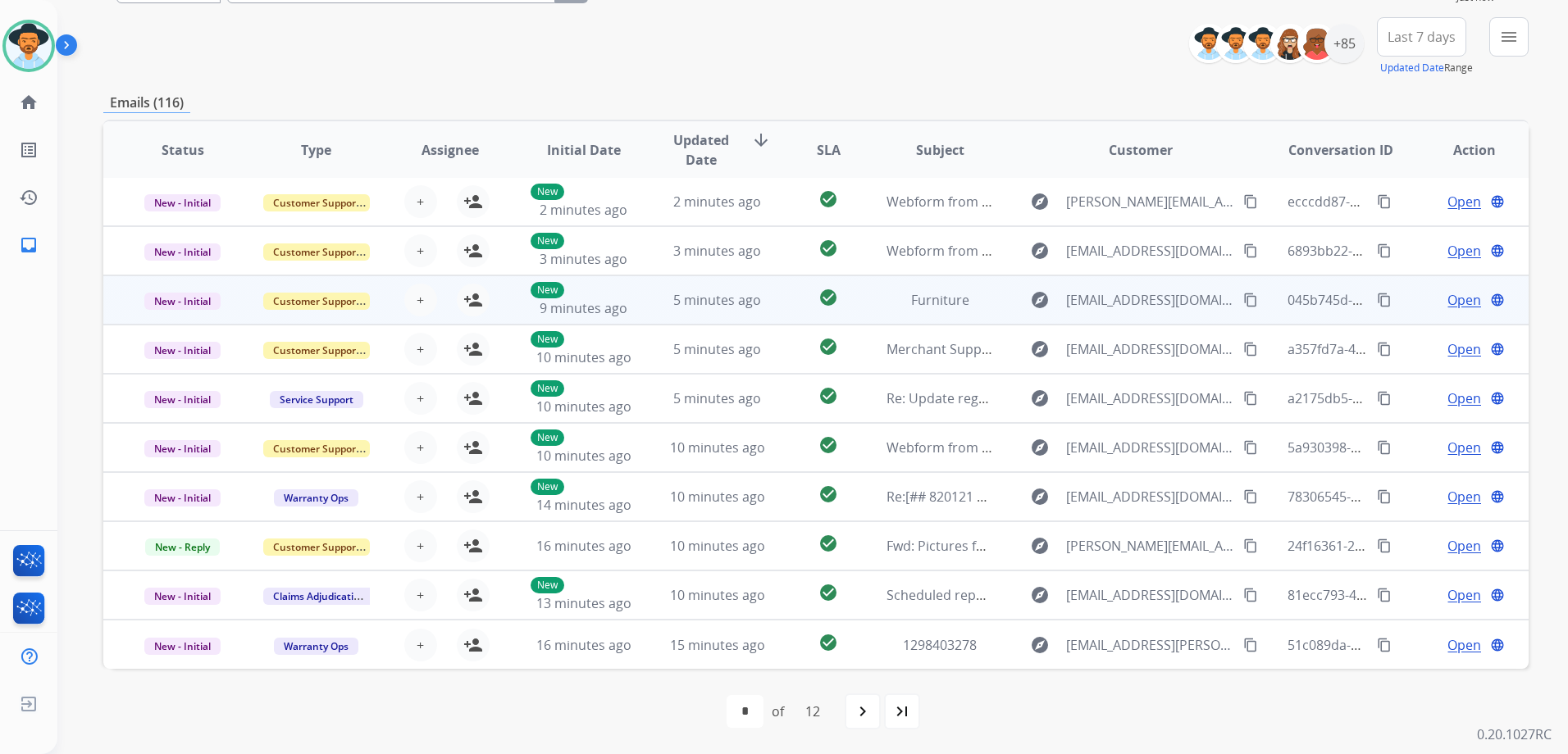
click at [1421, 302] on div "Open language" at bounding box center [1474, 300] width 107 height 19
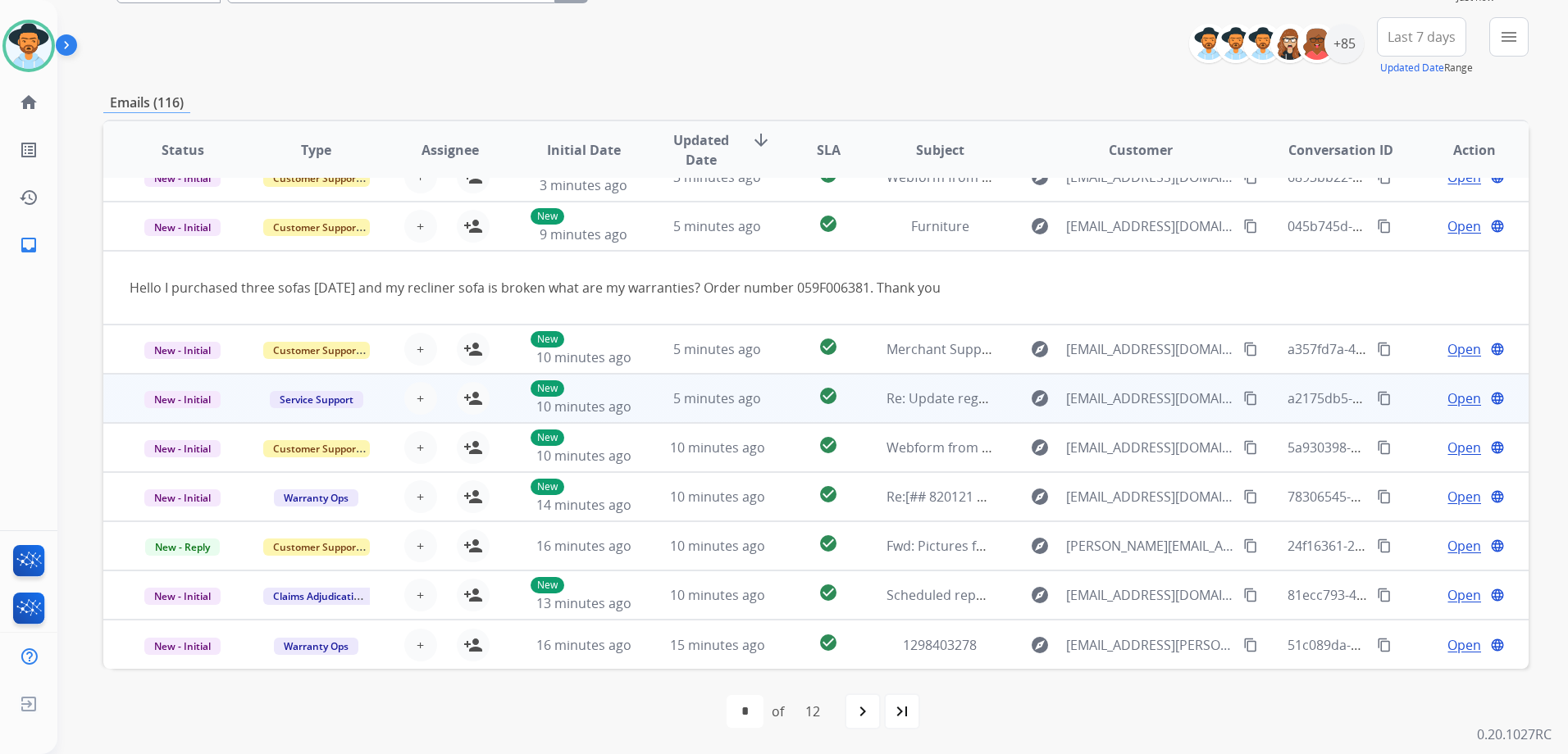
scroll to position [0, 0]
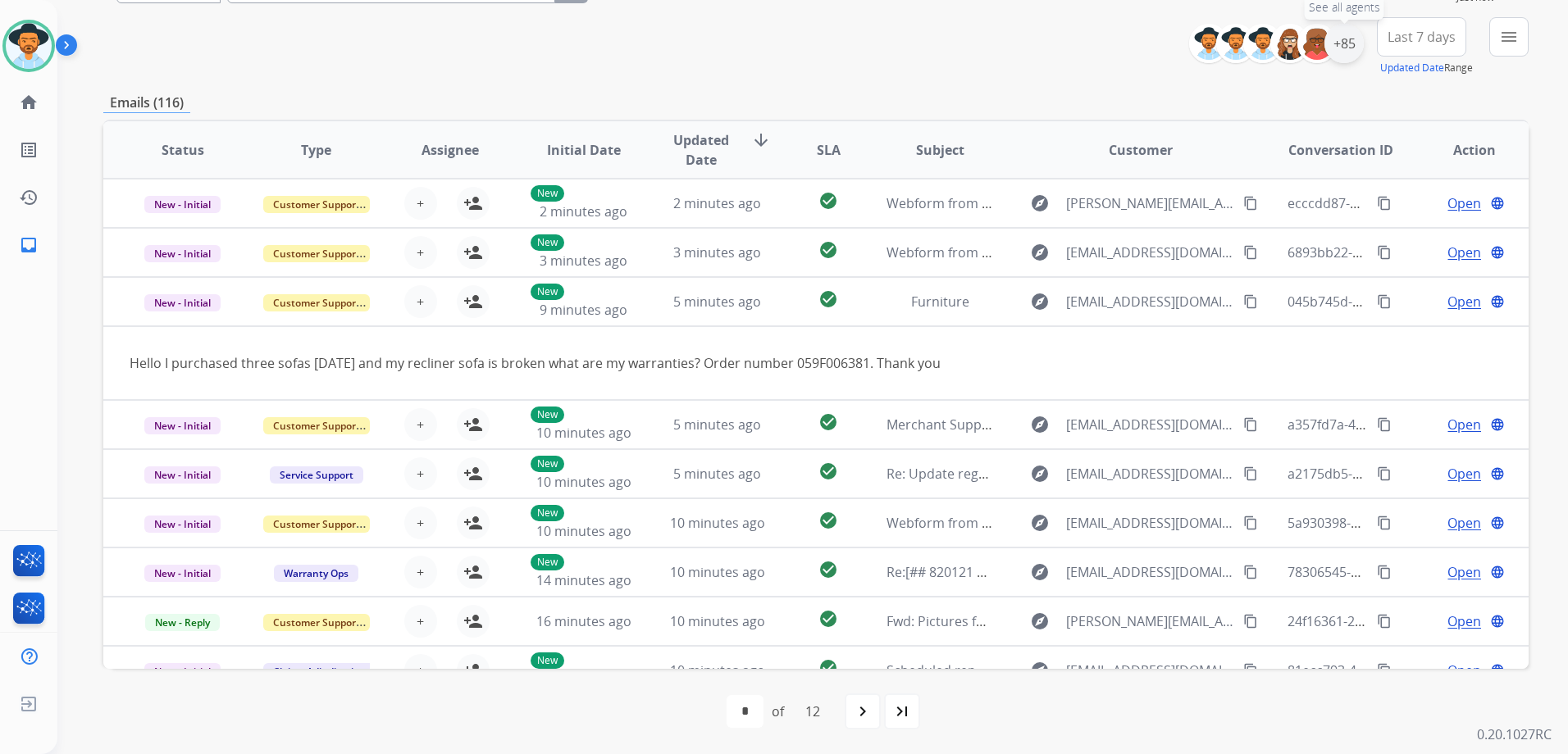
click at [1349, 52] on div "+85" at bounding box center [1344, 43] width 40 height 40
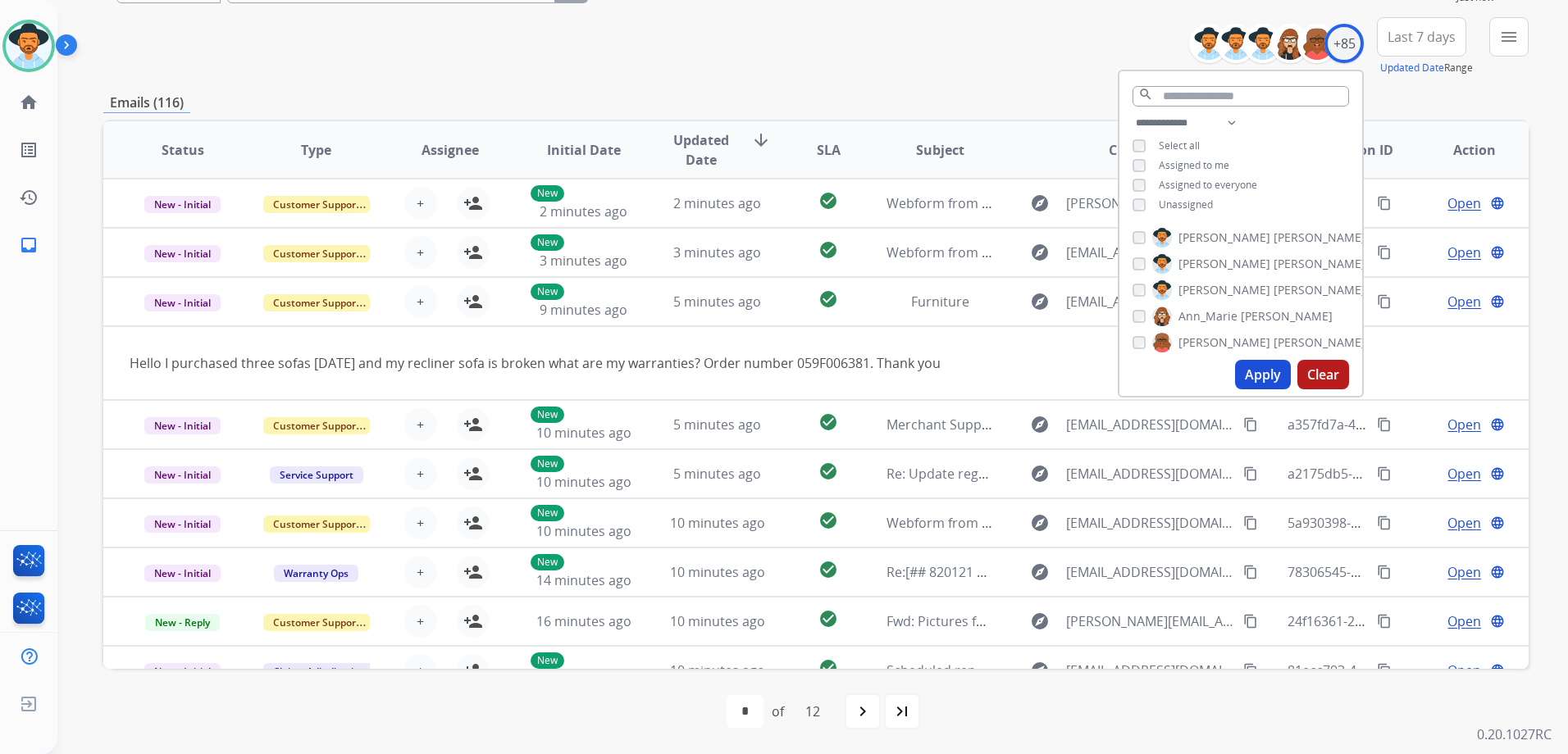
click at [850, 64] on div "**********" at bounding box center [815, 47] width 1425 height 59
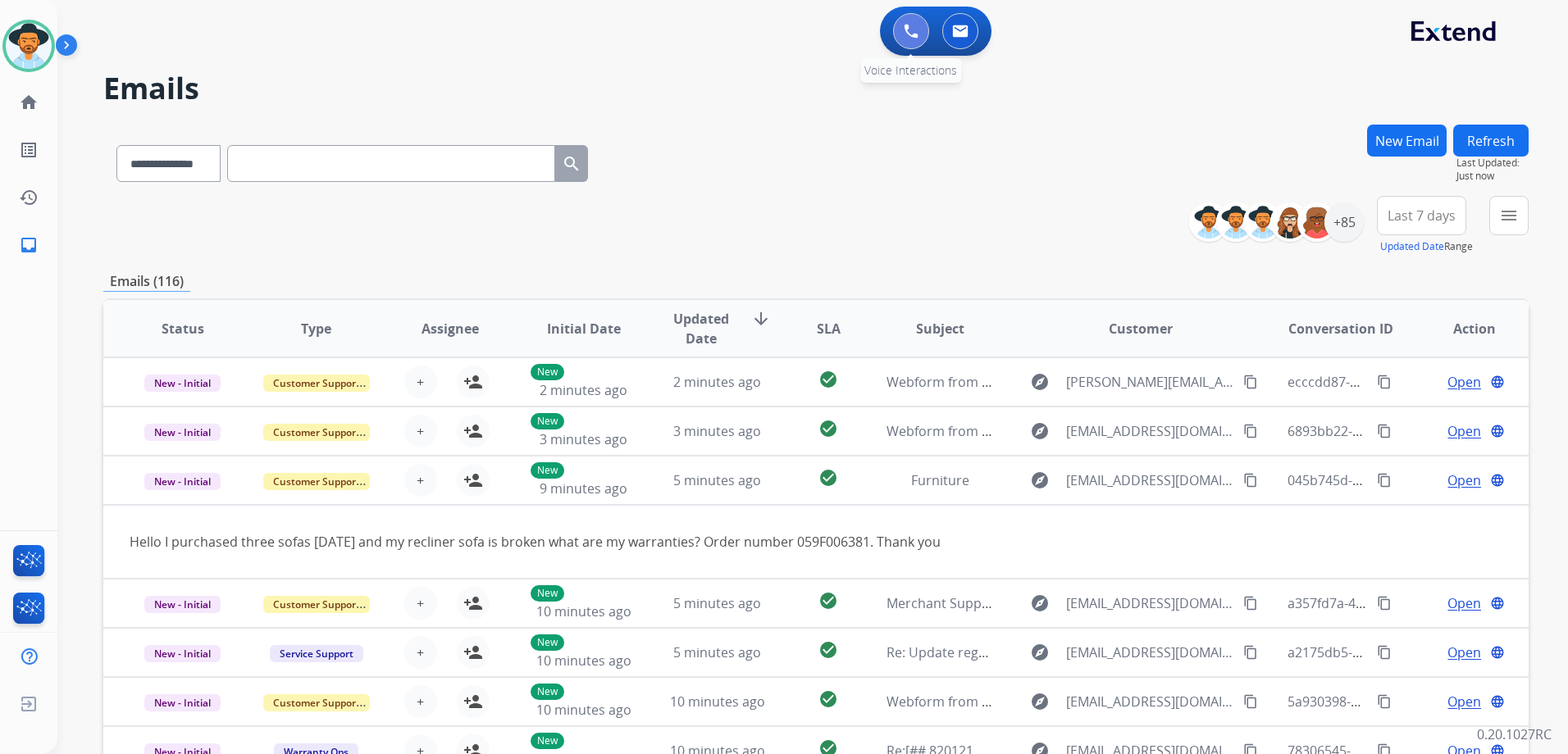
click at [916, 41] on button at bounding box center [911, 31] width 36 height 36
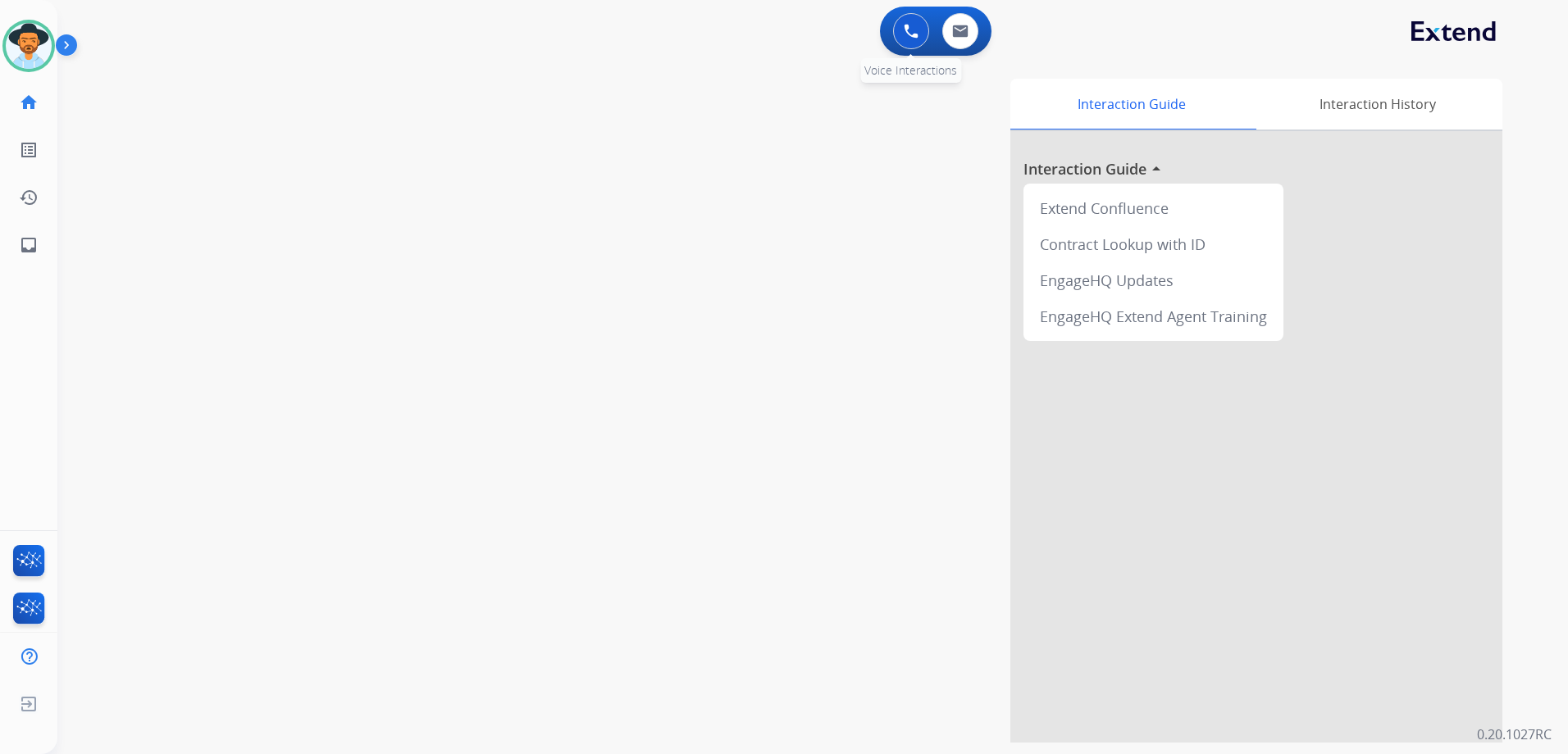
click at [917, 29] on img at bounding box center [911, 31] width 15 height 15
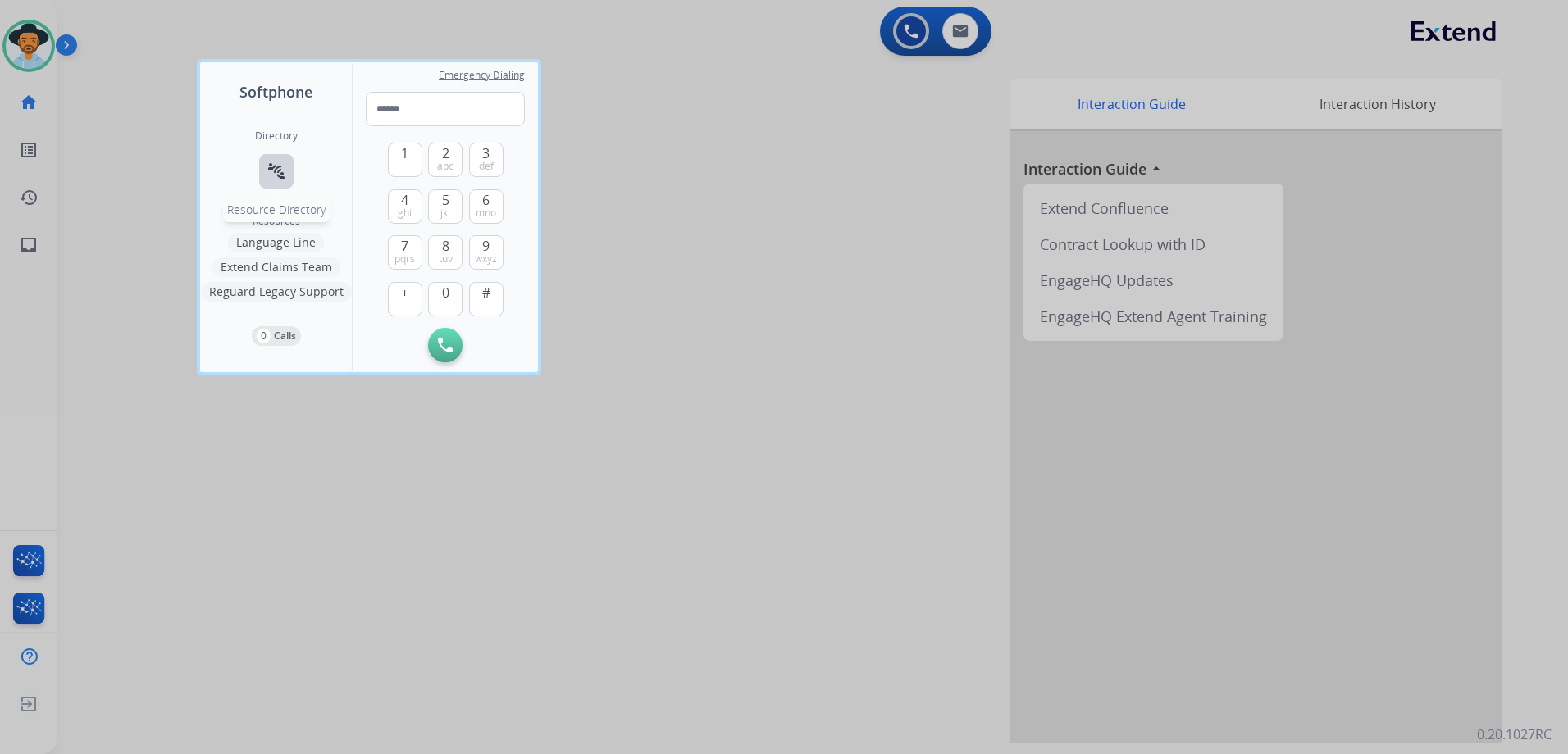
click at [259, 165] on div "Directory connect_without_contact Resource Directory" at bounding box center [276, 172] width 42 height 86
click at [270, 168] on mat-icon "connect_without_contact" at bounding box center [276, 171] width 19 height 19
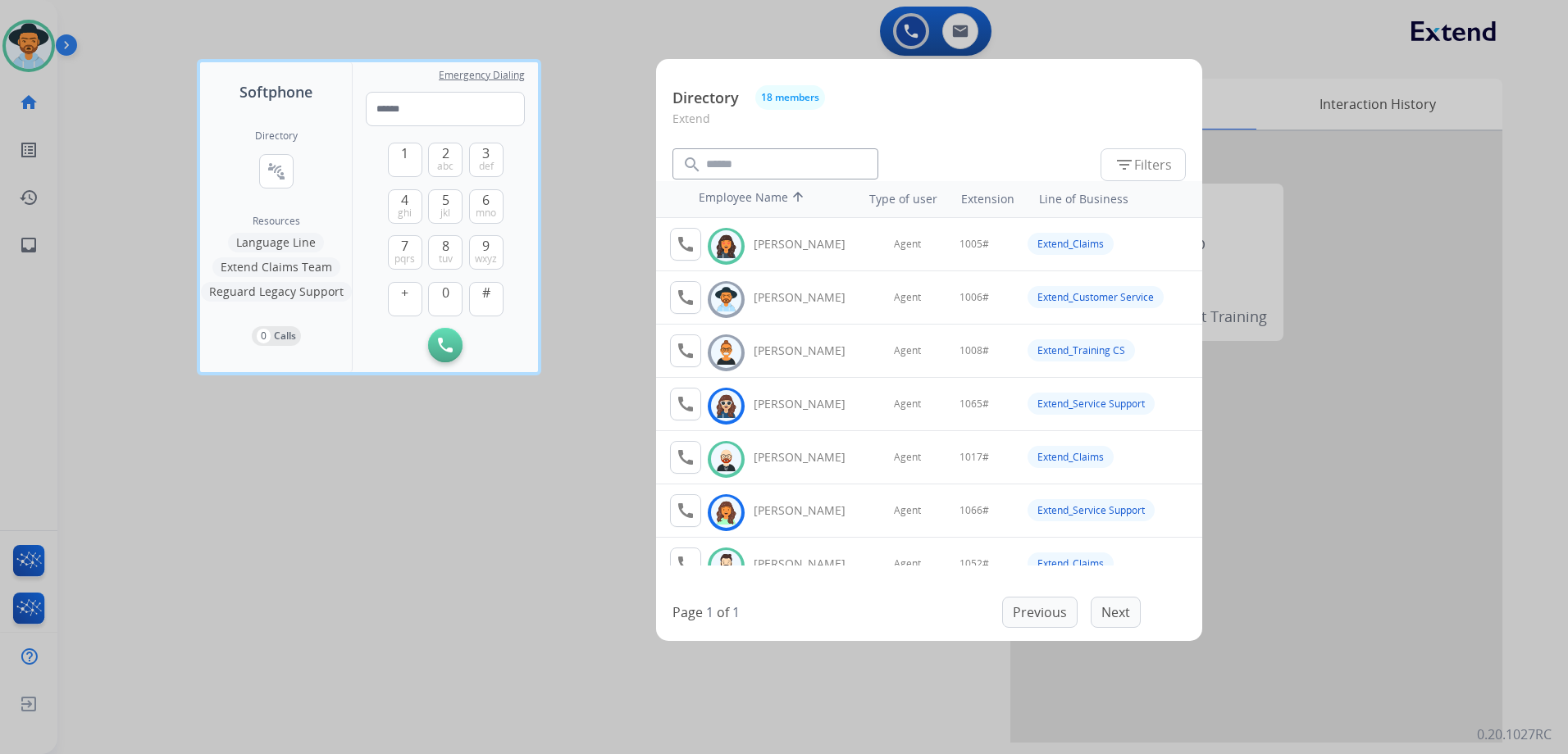
click at [634, 68] on div at bounding box center [784, 377] width 1568 height 754
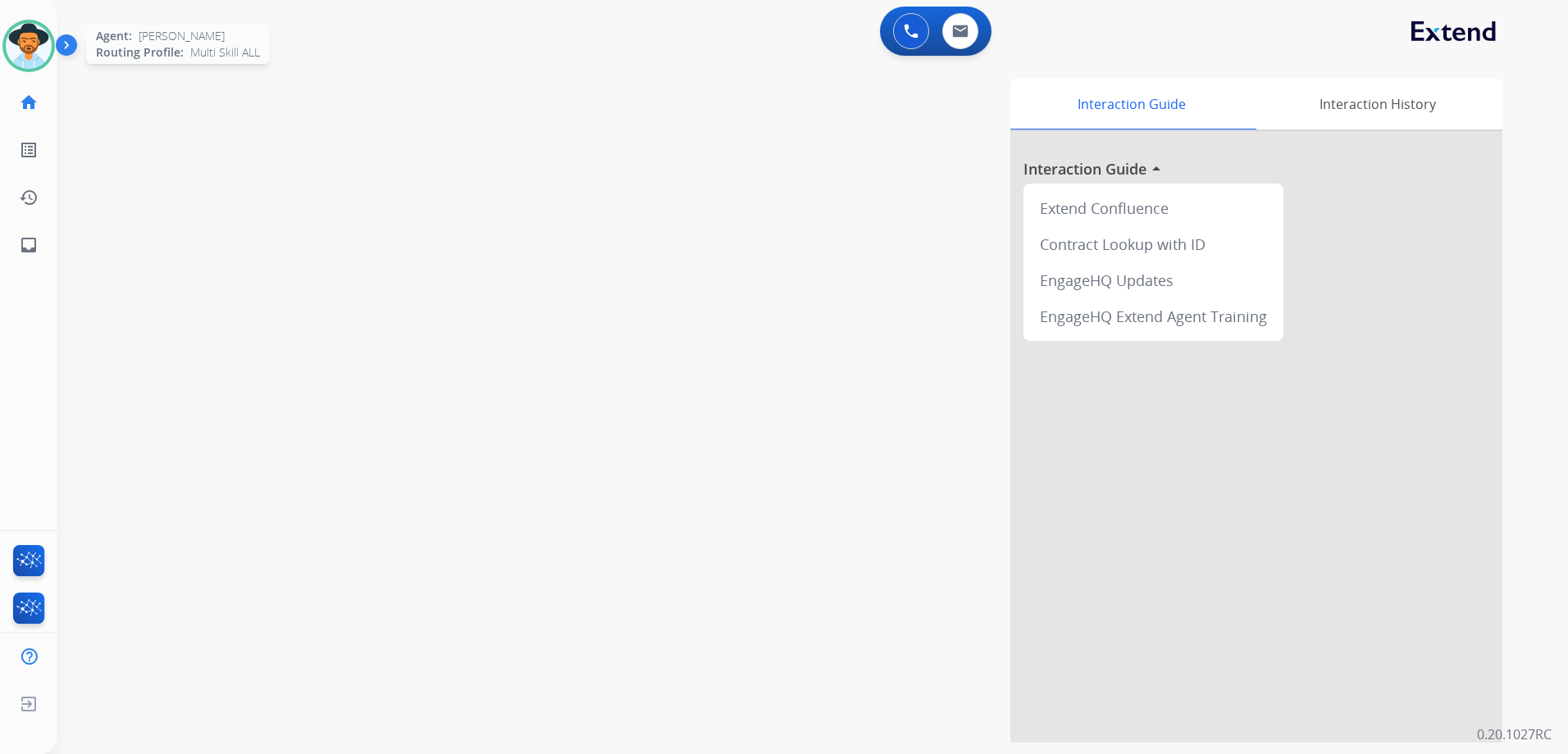
click at [39, 42] on img at bounding box center [29, 46] width 46 height 46
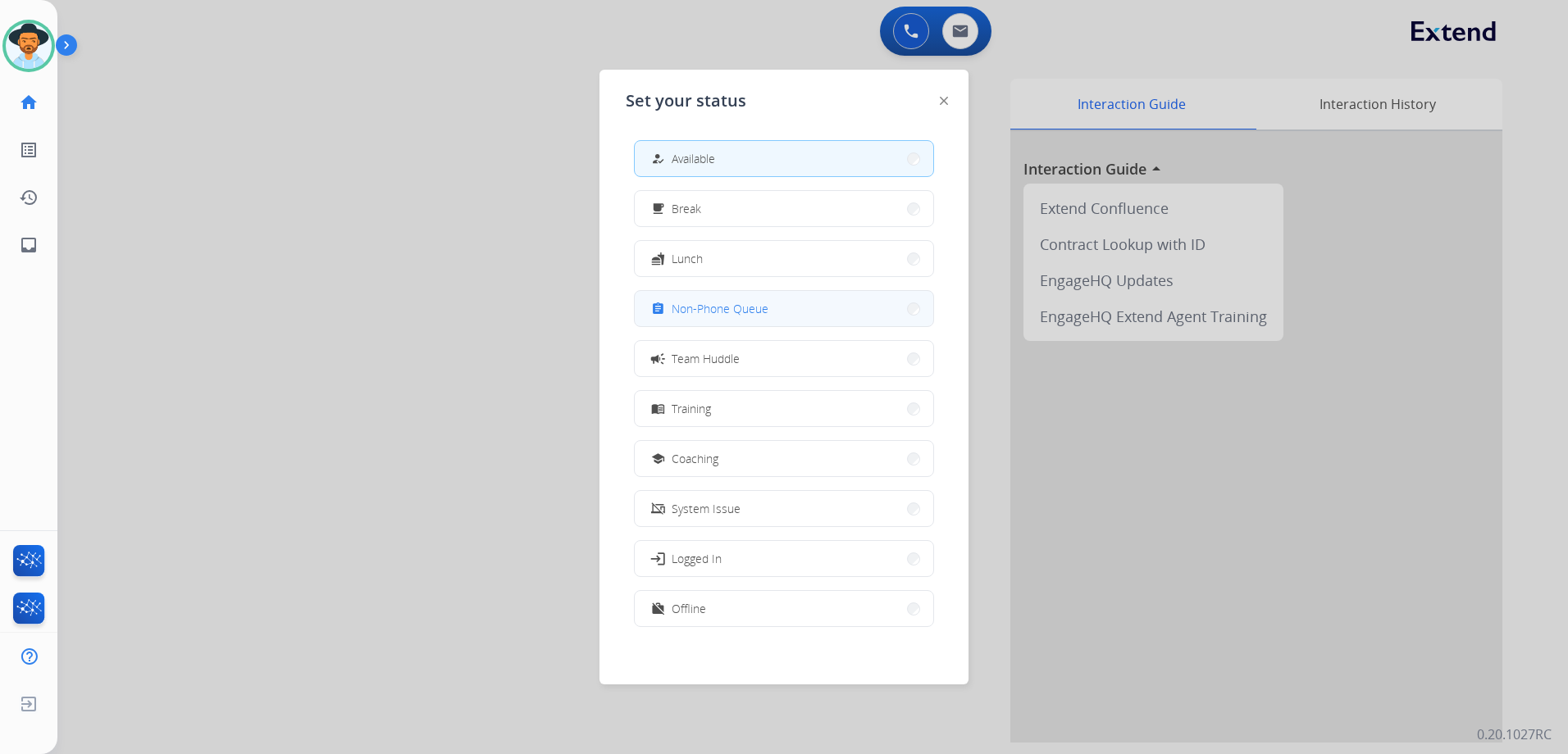
click at [726, 310] on span "Non-Phone Queue" at bounding box center [720, 309] width 97 height 18
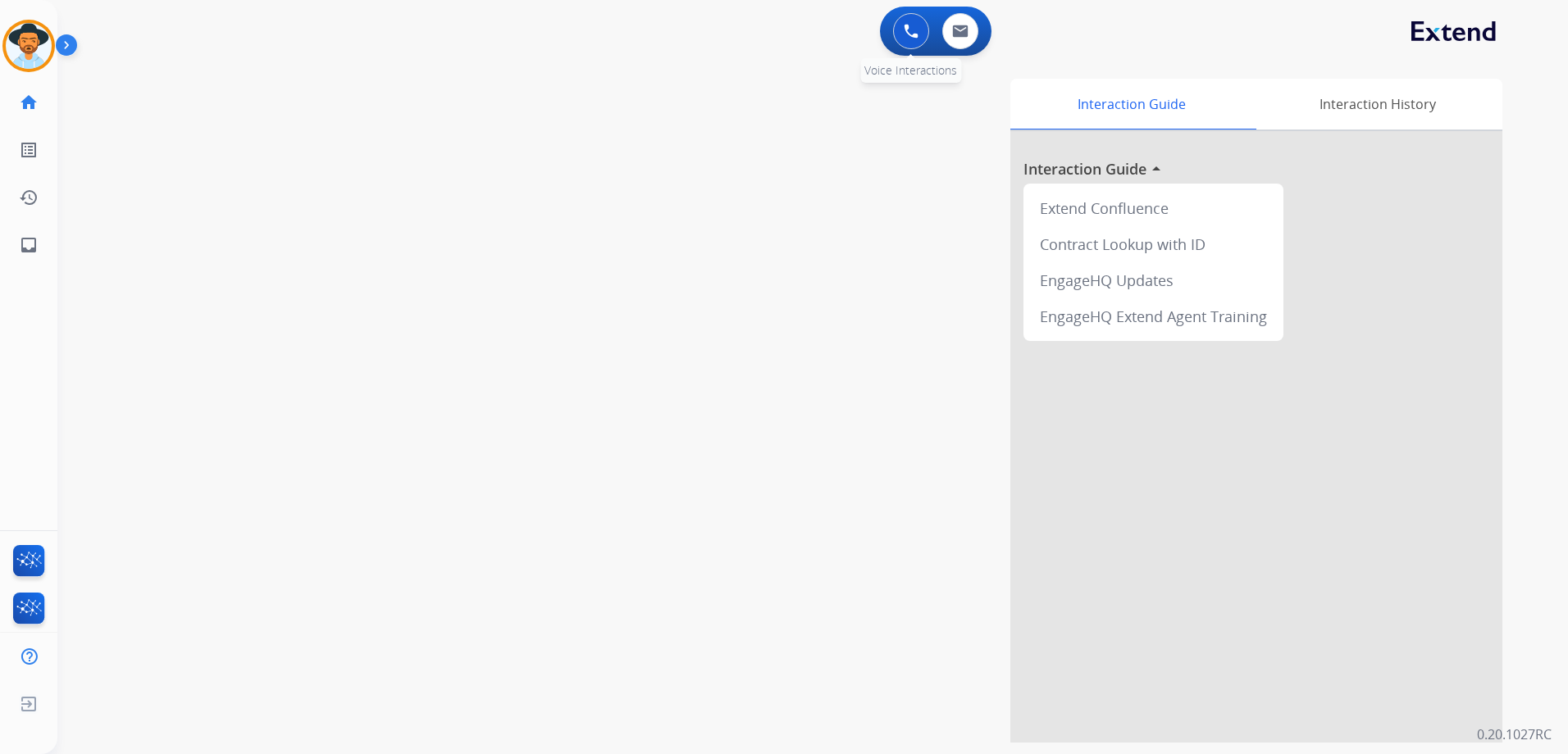
click at [904, 29] on img at bounding box center [911, 31] width 15 height 15
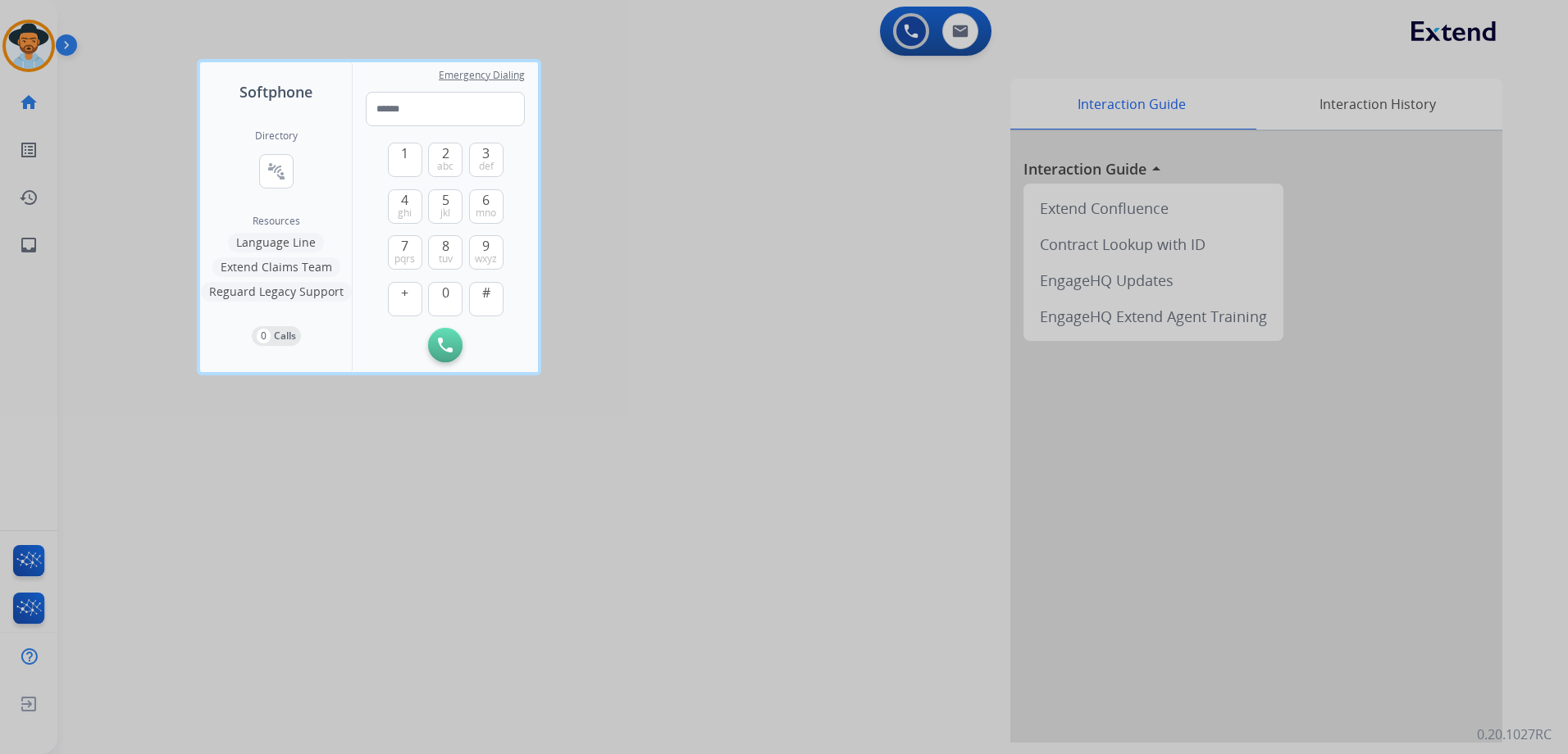
drag, startPoint x: 270, startPoint y: 161, endPoint x: 367, endPoint y: 156, distance: 97.1
click at [270, 161] on button "connect_without_contact Resource Directory" at bounding box center [276, 171] width 34 height 34
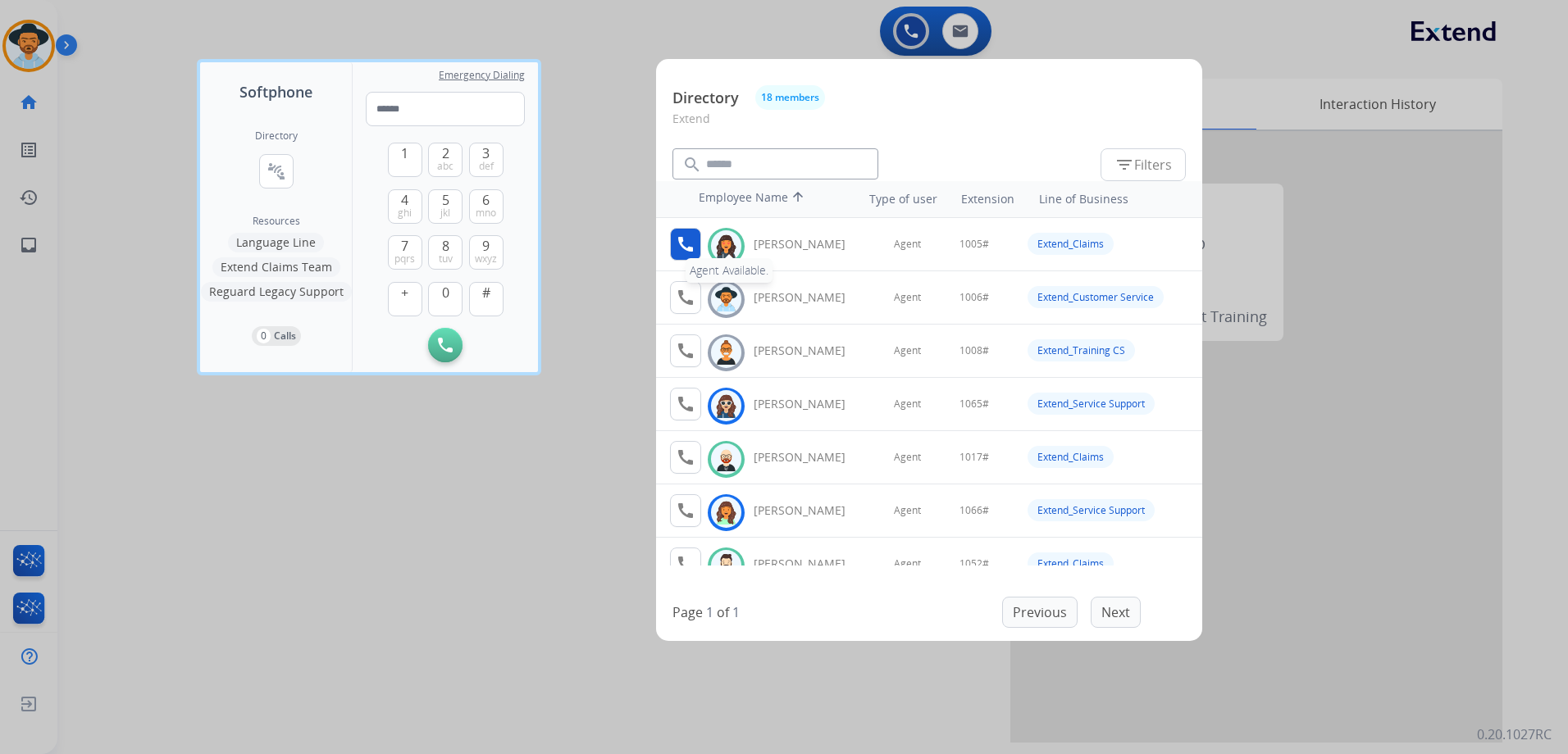
click at [688, 239] on mat-icon "call" at bounding box center [686, 244] width 19 height 19
click at [406, 154] on span "1" at bounding box center [404, 153] width 7 height 19
click at [449, 290] on button "0" at bounding box center [445, 299] width 34 height 34
click at [433, 290] on button "0" at bounding box center [445, 299] width 34 height 34
click at [452, 212] on button "5 jkl" at bounding box center [445, 206] width 34 height 34
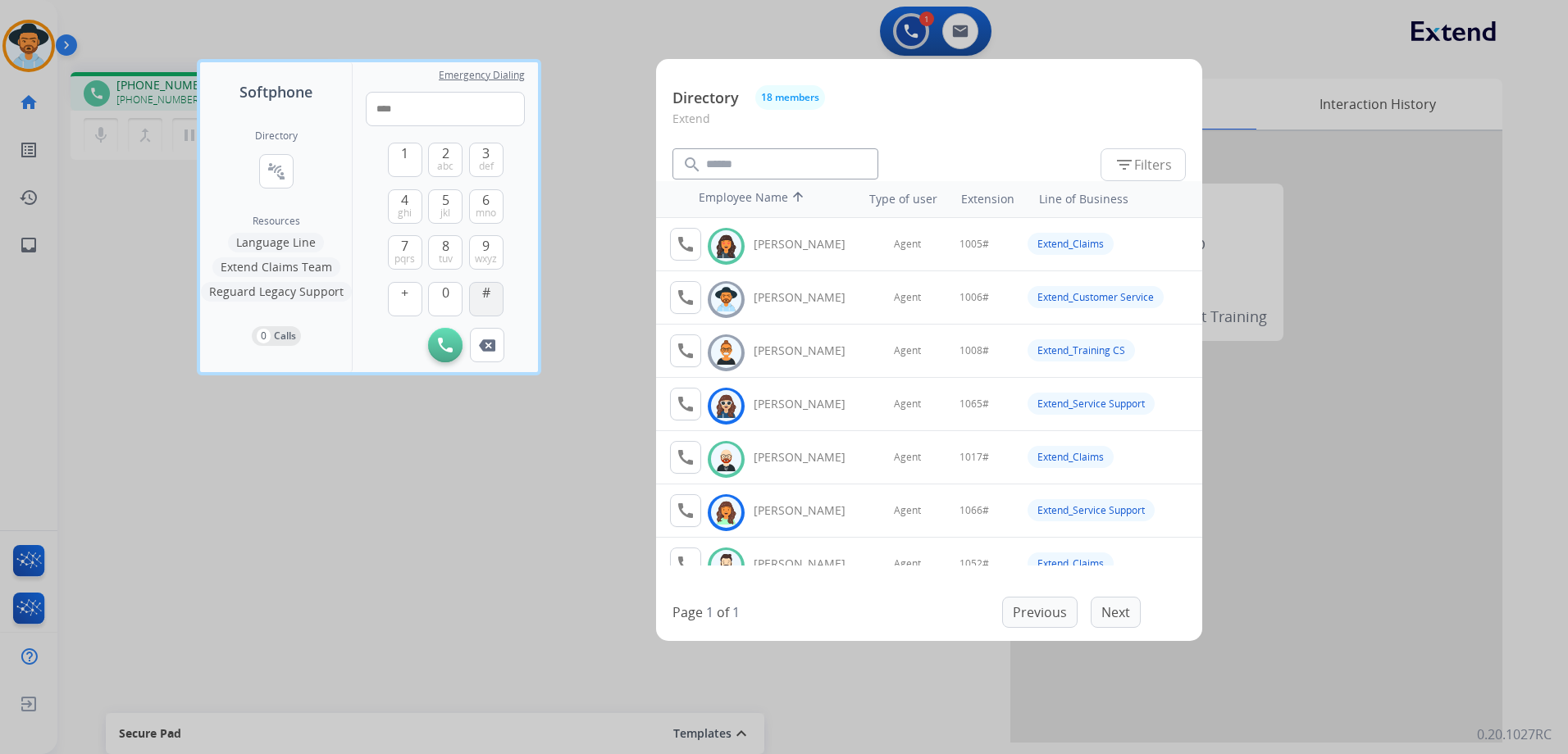
click at [491, 301] on button "#" at bounding box center [485, 299] width 34 height 34
type input "*****"
click at [491, 551] on div at bounding box center [784, 377] width 1568 height 754
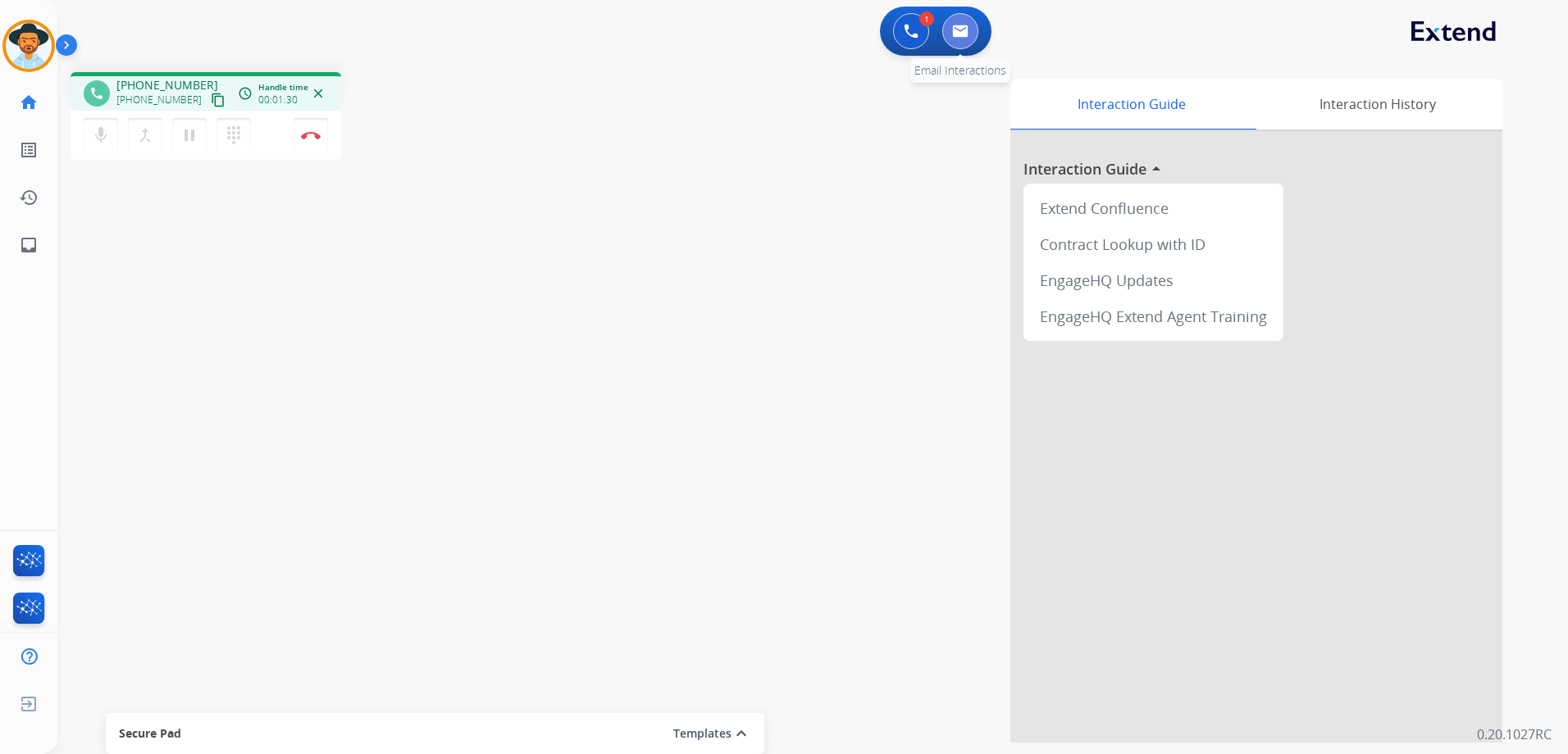
click at [957, 34] on img at bounding box center [960, 31] width 17 height 13
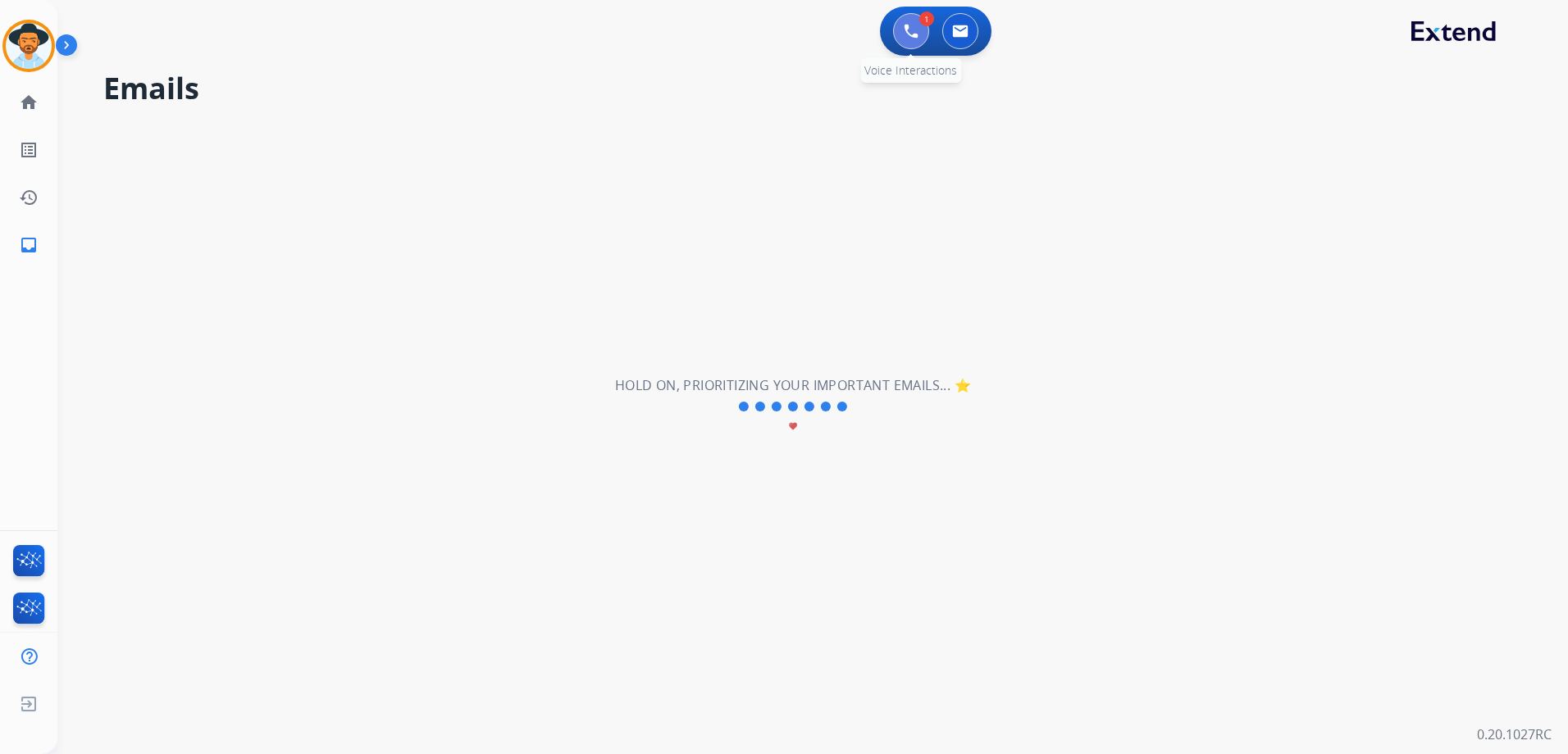
click at [914, 19] on button at bounding box center [911, 31] width 36 height 36
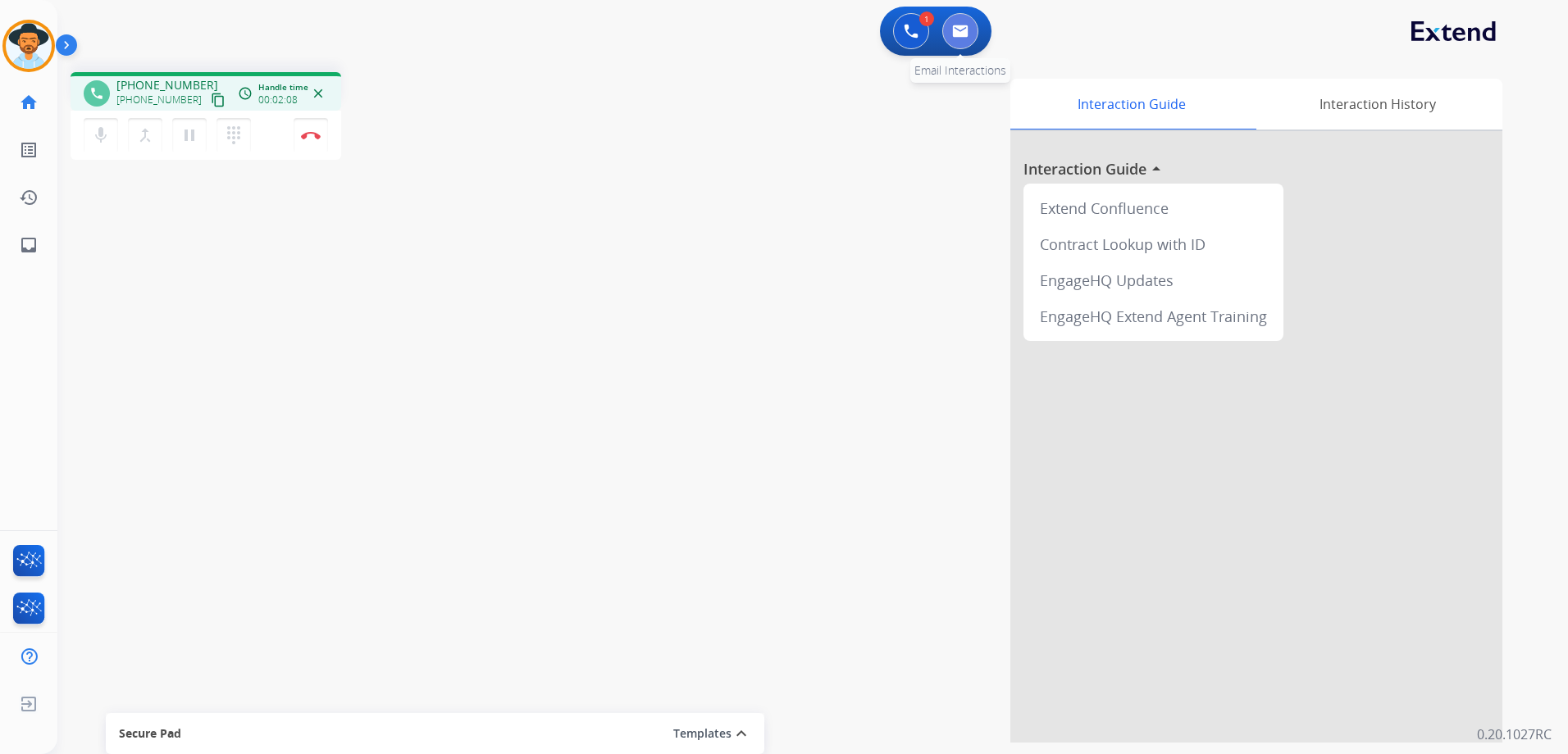
click at [962, 34] on img at bounding box center [960, 31] width 17 height 13
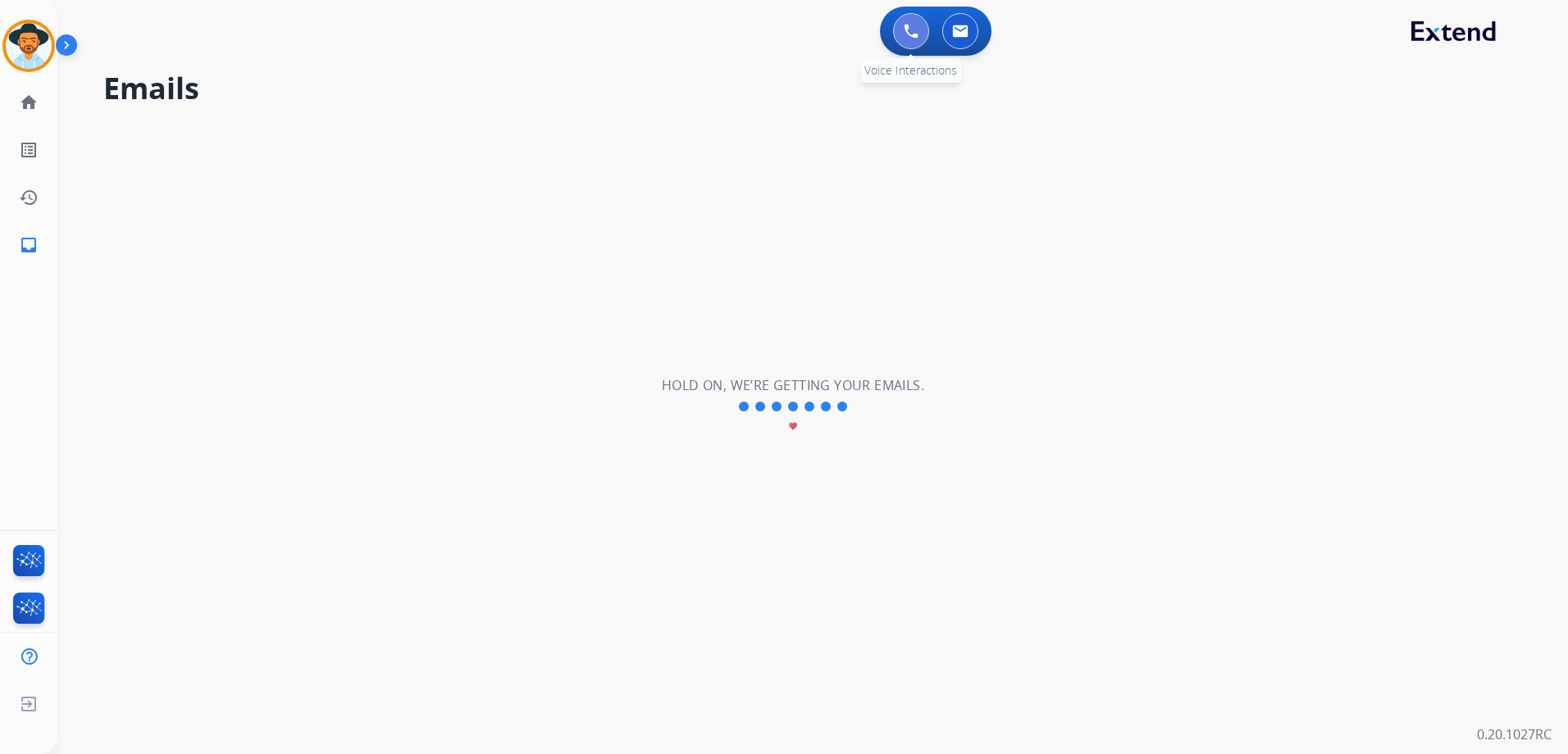
click at [909, 31] on img at bounding box center [911, 31] width 15 height 15
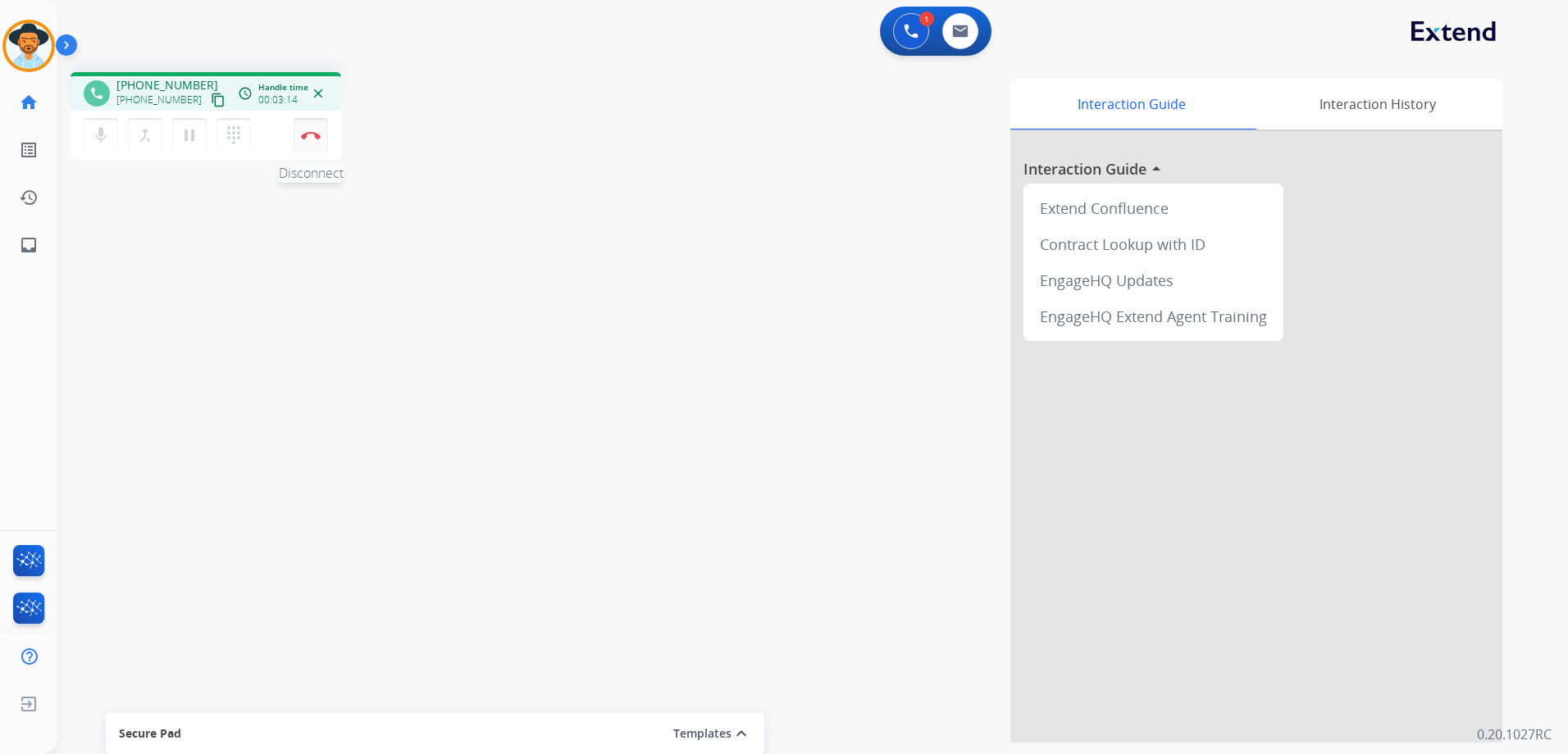
click at [309, 137] on img at bounding box center [311, 135] width 19 height 8
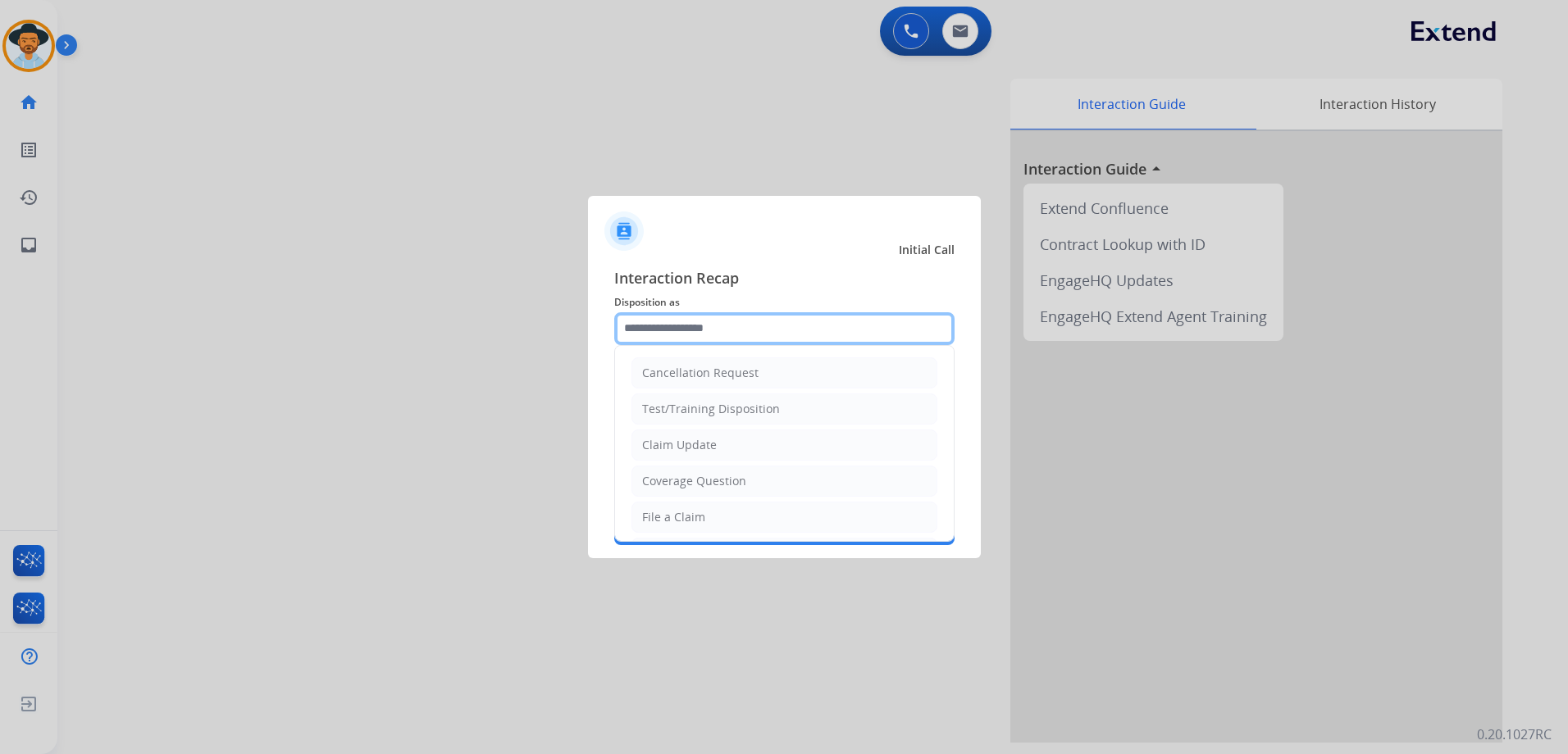
click at [742, 330] on input "text" at bounding box center [784, 328] width 341 height 33
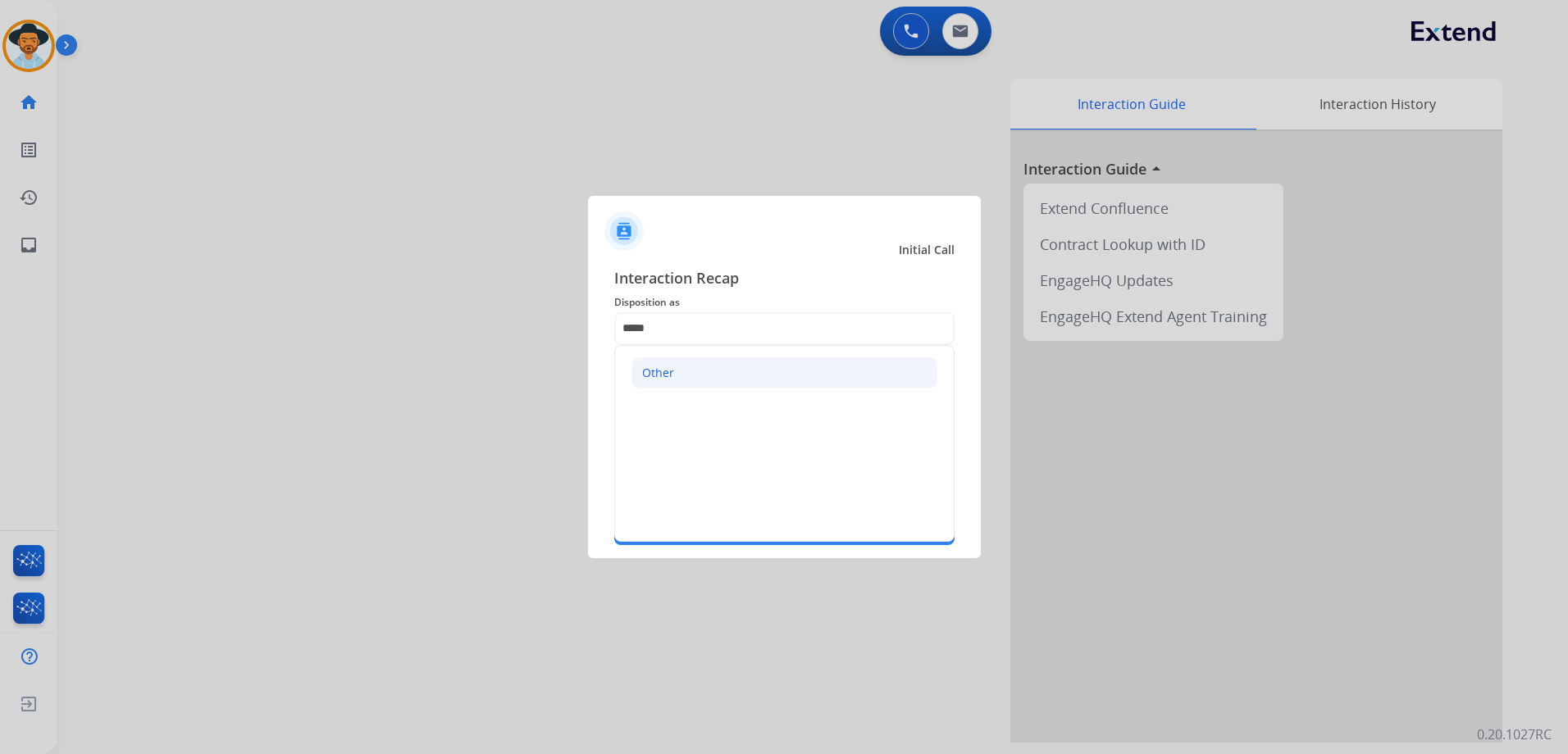
click at [656, 376] on div "Other" at bounding box center [658, 372] width 32 height 17
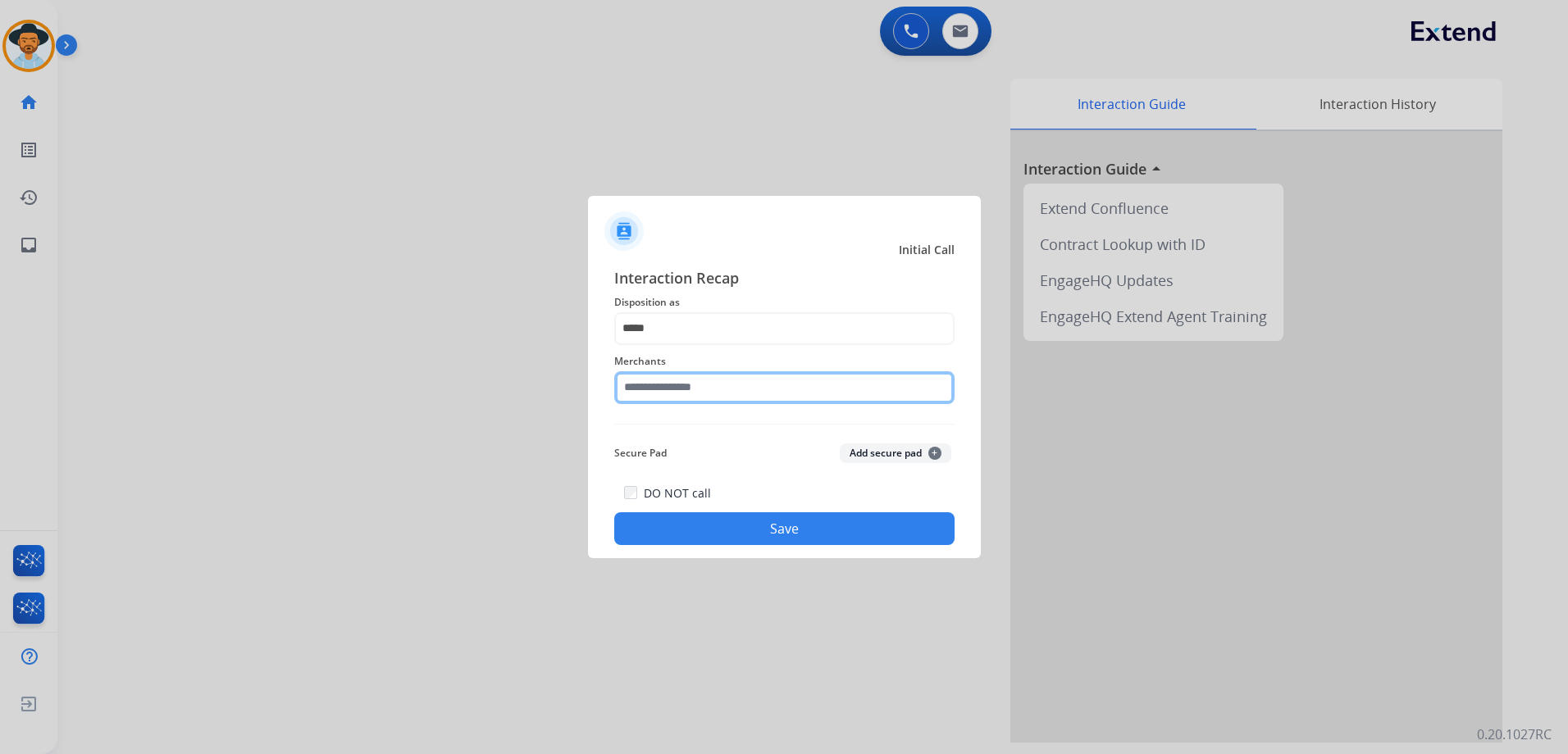
click at [685, 387] on input "text" at bounding box center [784, 387] width 341 height 33
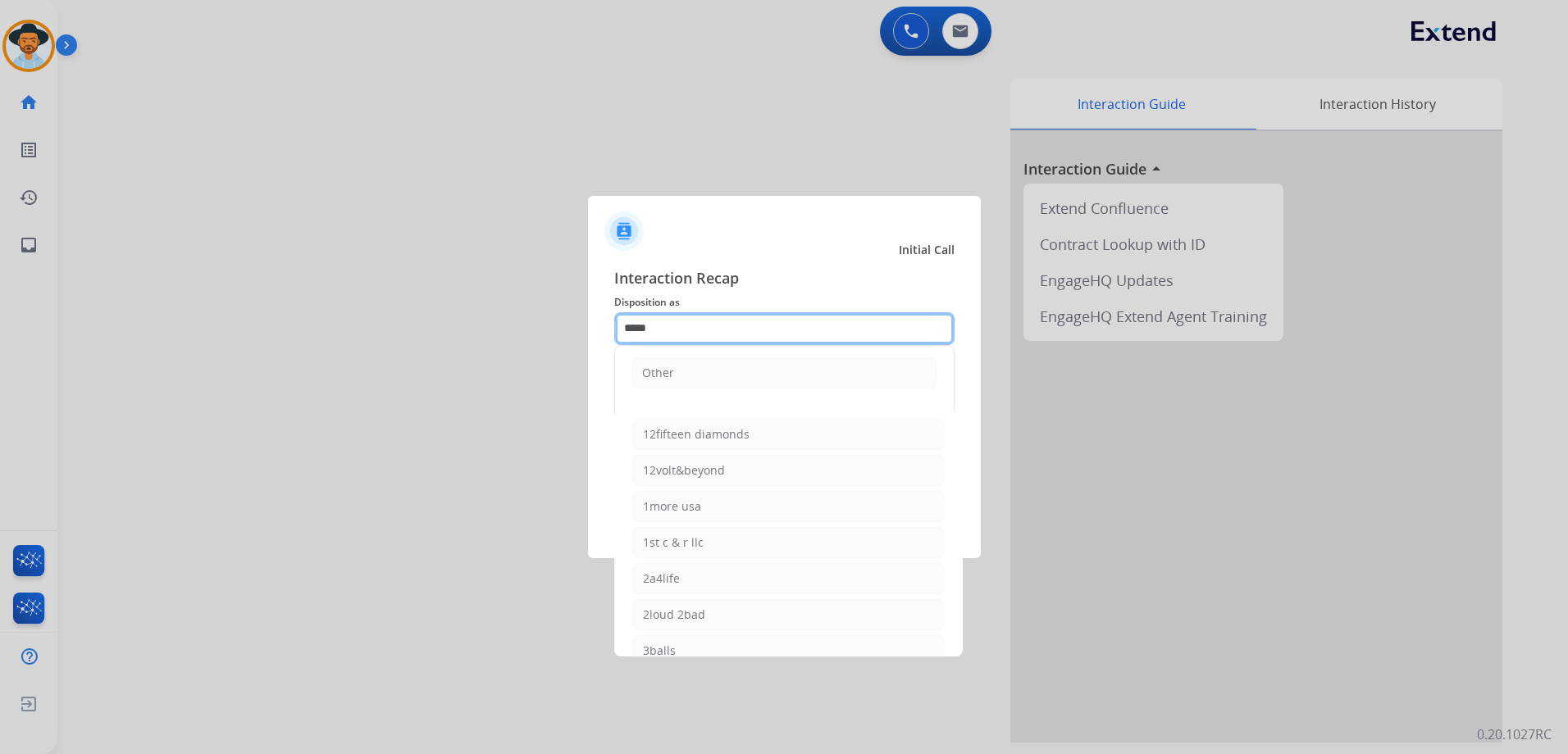
drag, startPoint x: 682, startPoint y: 329, endPoint x: 628, endPoint y: 332, distance: 54.1
click at [632, 332] on input "*****" at bounding box center [784, 328] width 341 height 33
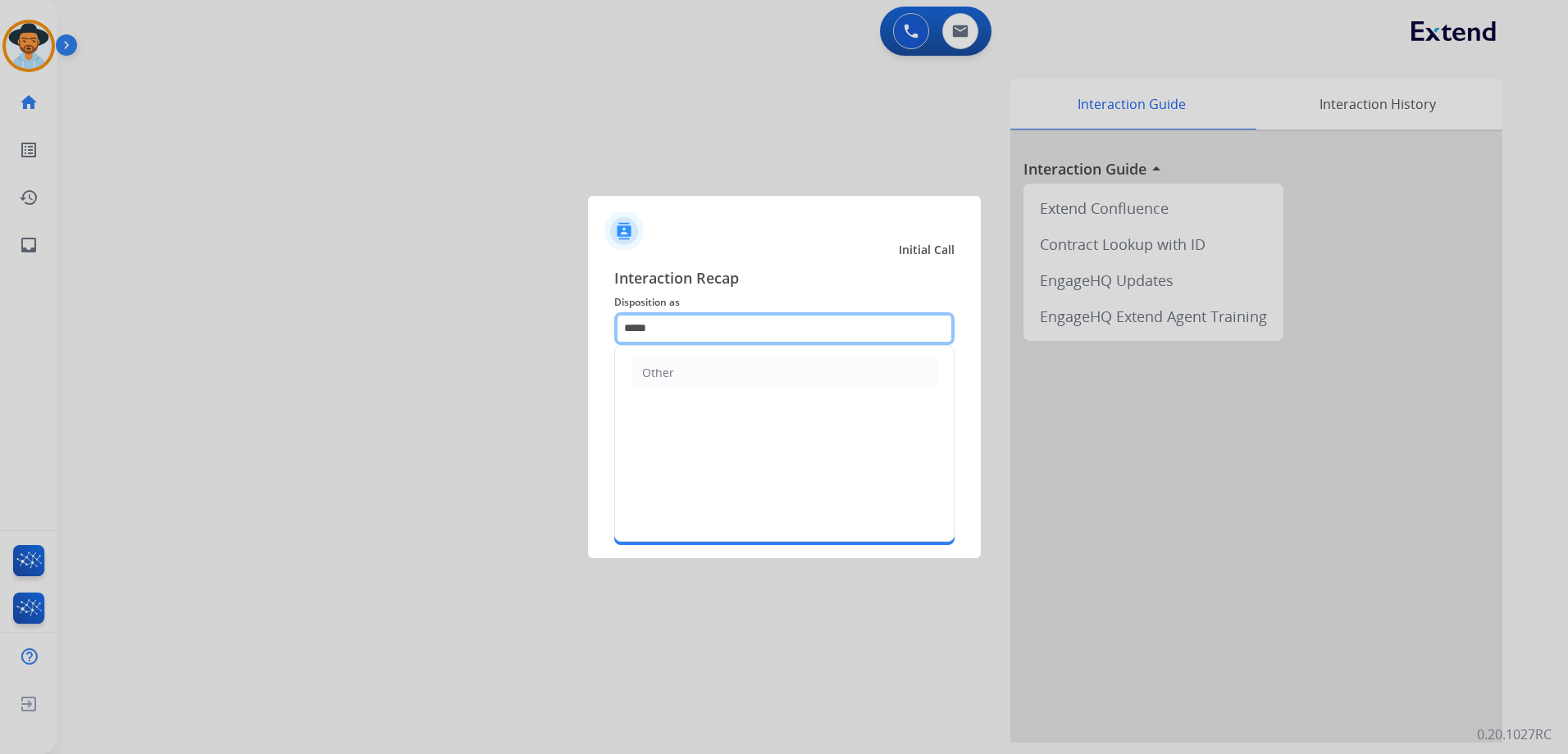
type input "*"
type input "*****"
drag, startPoint x: 663, startPoint y: 330, endPoint x: 581, endPoint y: 325, distance: 82.2
click at [0, 325] on app-contact-recap-modal "Initial Call Interaction Recap Disposition as ***** Resend Contract or Shipping…" at bounding box center [0, 377] width 0 height 754
click at [658, 370] on div "Other" at bounding box center [658, 372] width 32 height 17
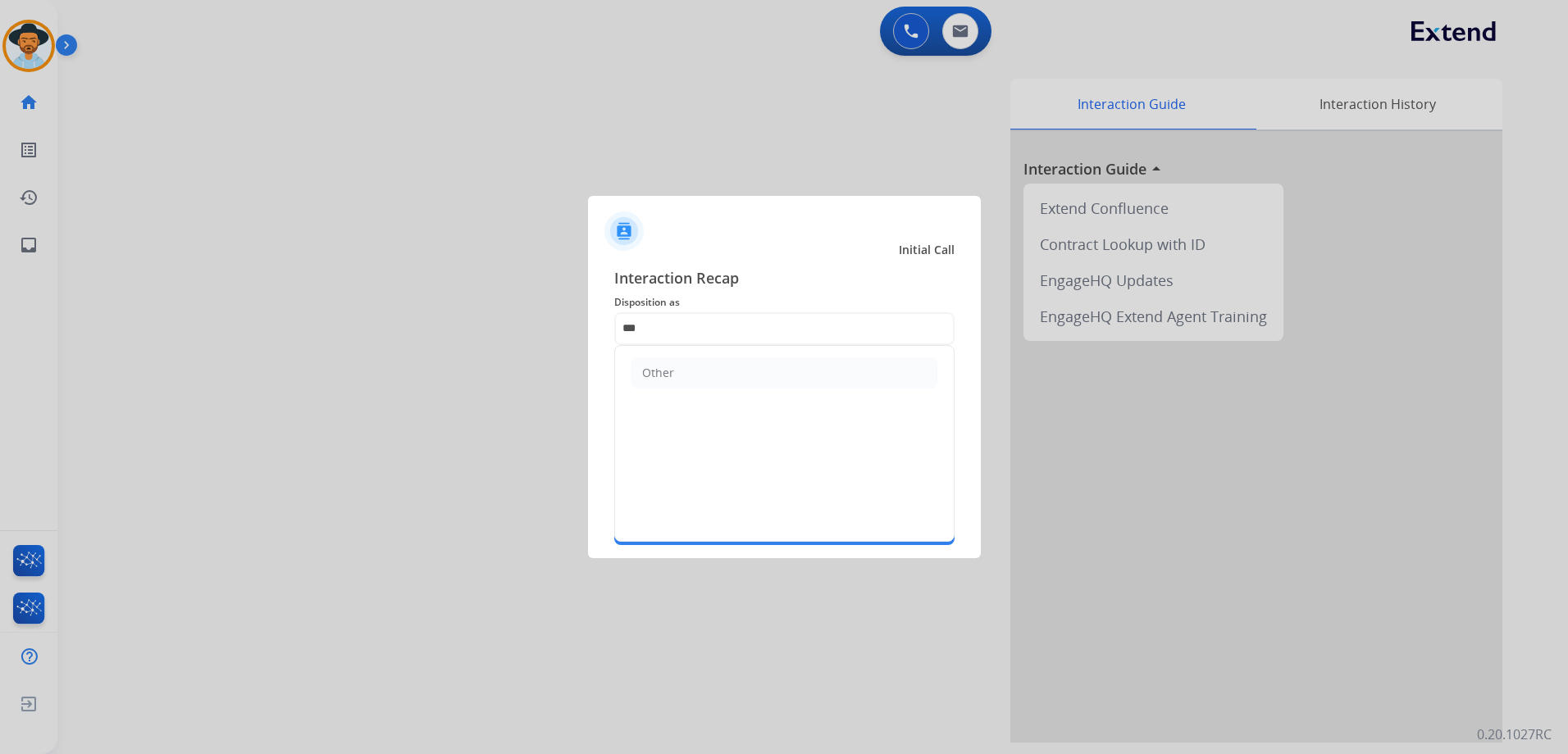
type input "*****"
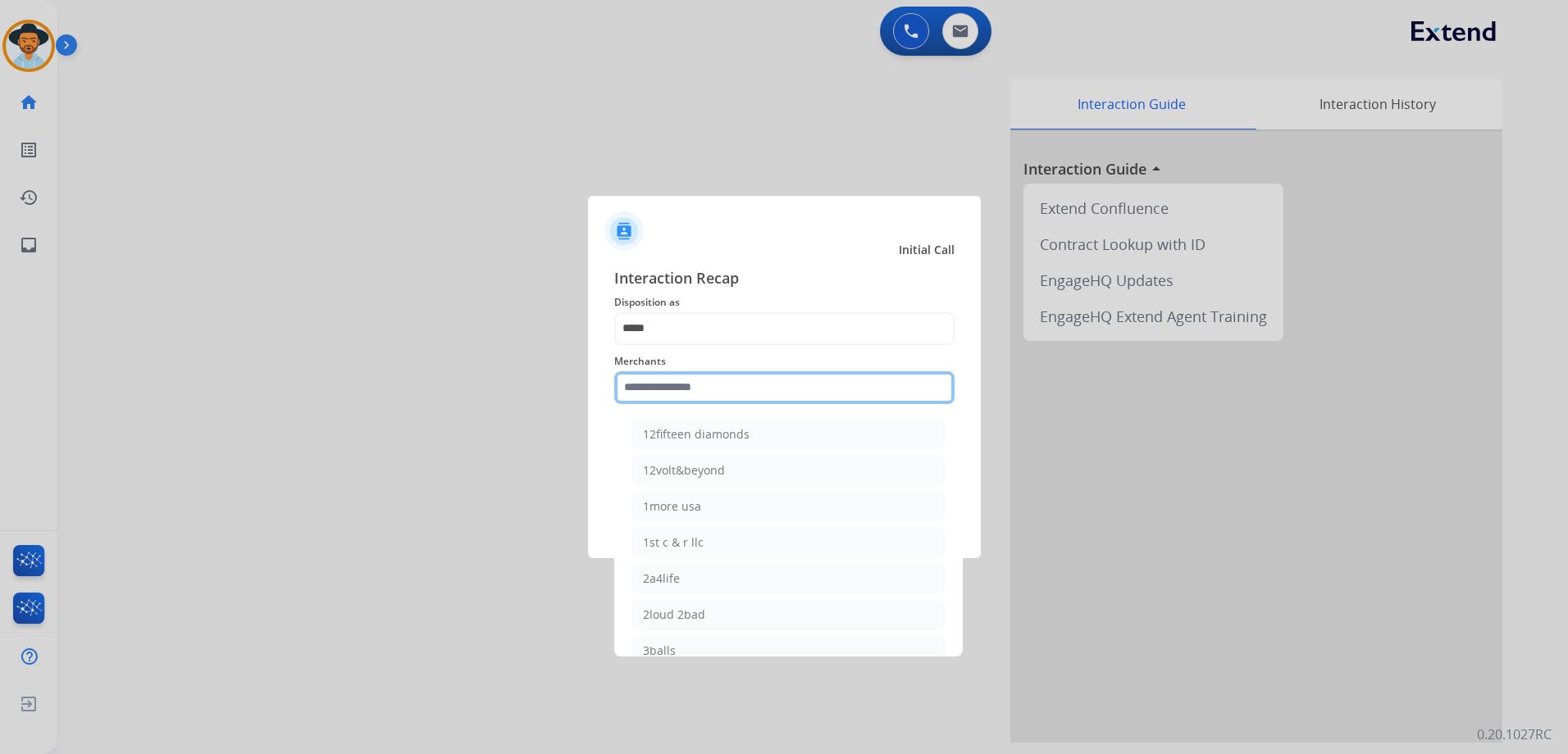
click at [673, 399] on input "text" at bounding box center [784, 387] width 341 height 33
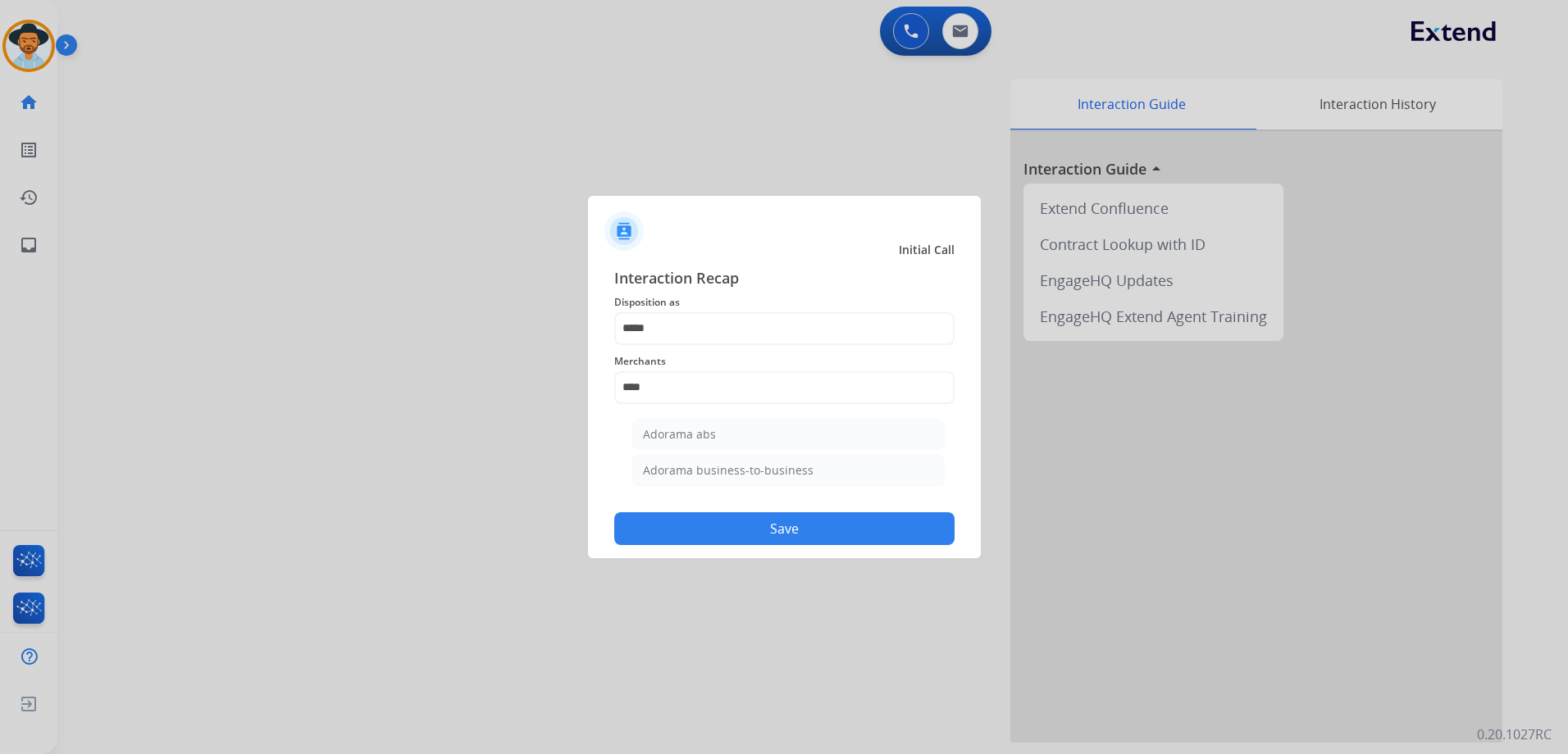
click at [686, 432] on div "Adorama abs" at bounding box center [679, 434] width 73 height 17
type input "**********"
click at [797, 528] on button "Save" at bounding box center [784, 528] width 341 height 33
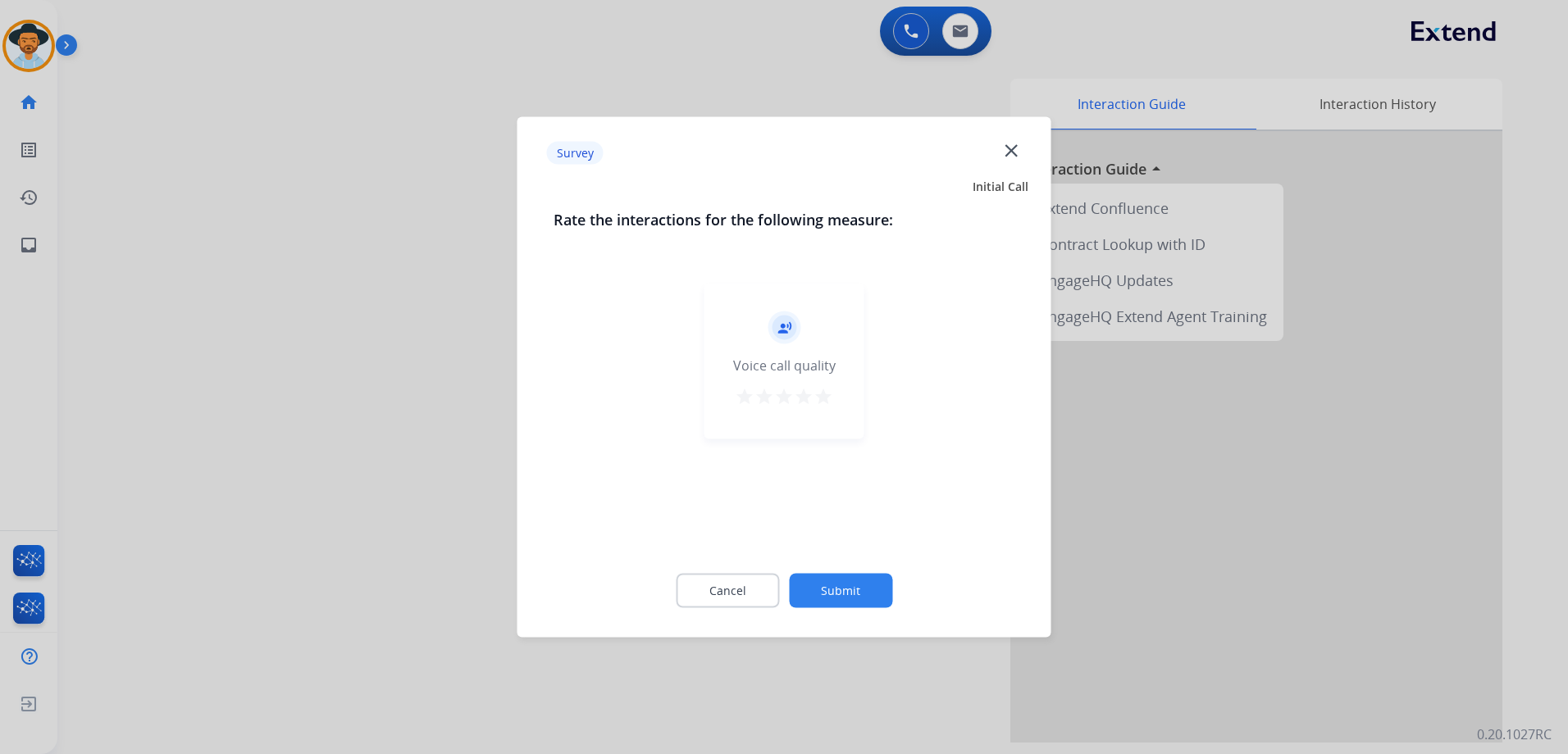
click at [834, 393] on div "record_voice_over Voice call quality star star star star star" at bounding box center [784, 361] width 160 height 156
click at [826, 400] on mat-icon "star" at bounding box center [823, 397] width 19 height 19
click at [868, 591] on button "Submit" at bounding box center [840, 590] width 103 height 34
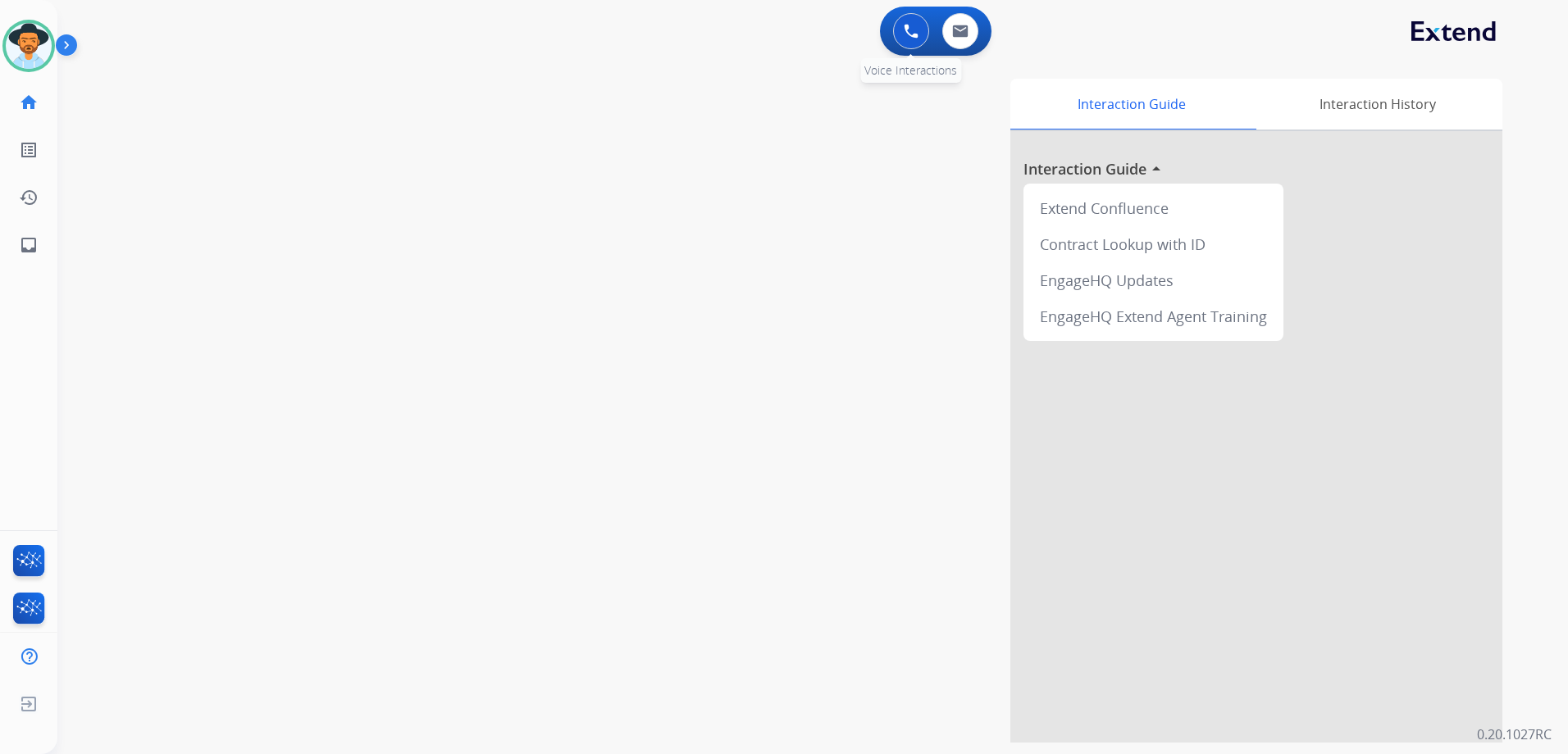
click at [892, 22] on div "0 Voice Interactions" at bounding box center [911, 31] width 49 height 36
click at [909, 26] on img at bounding box center [911, 31] width 15 height 15
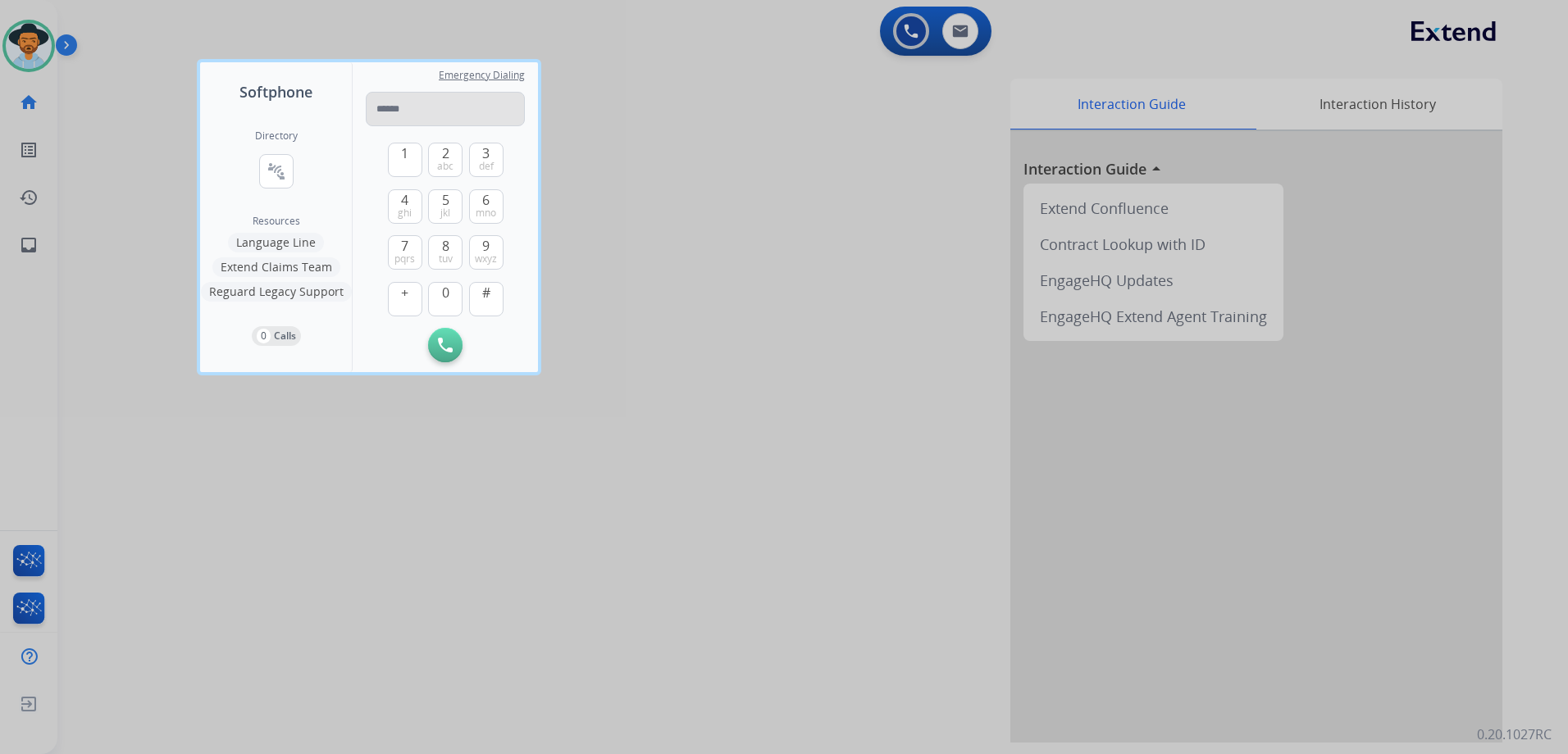
click at [396, 105] on input "tel" at bounding box center [445, 108] width 159 height 34
paste input "**********"
type input "**********"
click at [446, 336] on button "Initiate Call" at bounding box center [445, 345] width 34 height 34
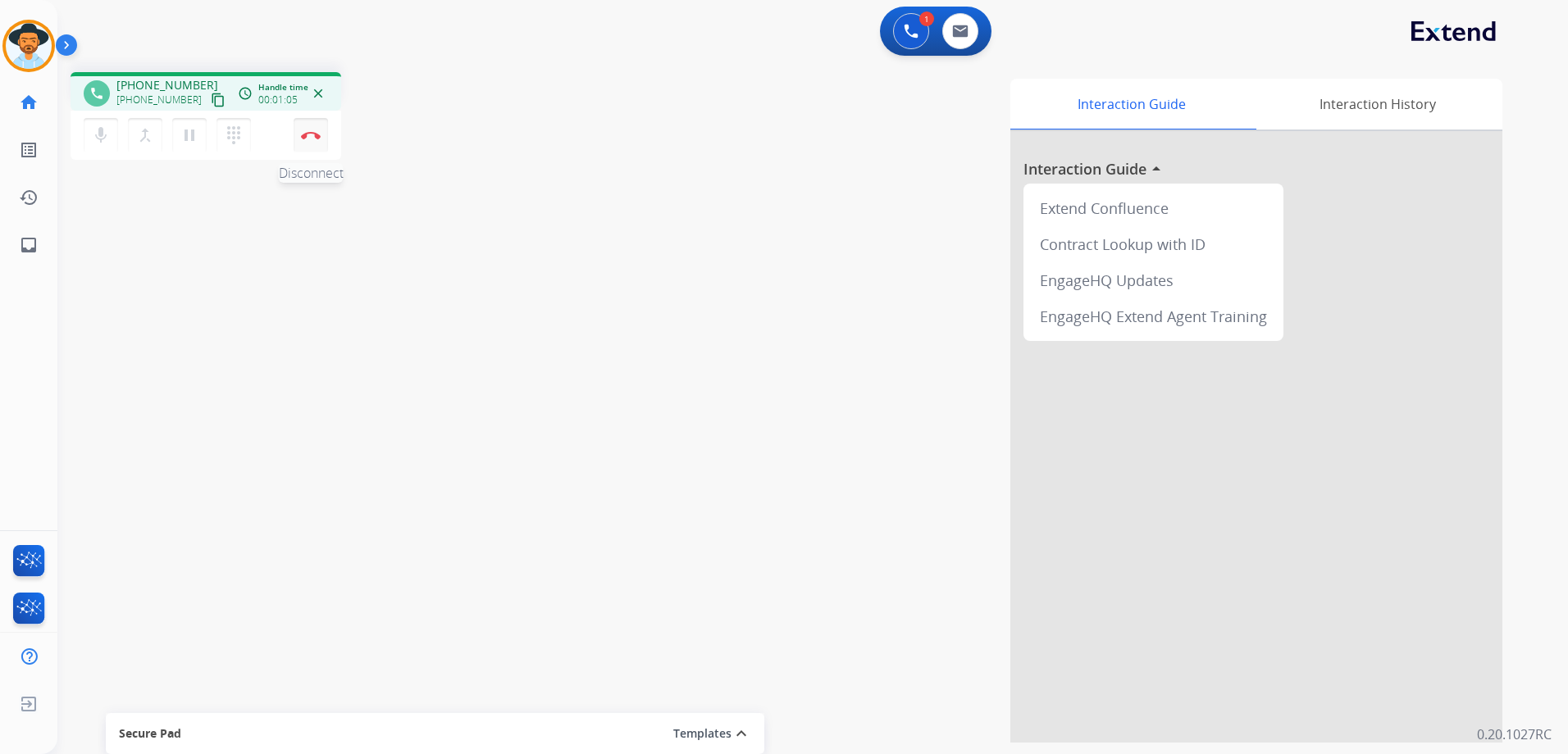
click at [316, 138] on img at bounding box center [311, 135] width 19 height 8
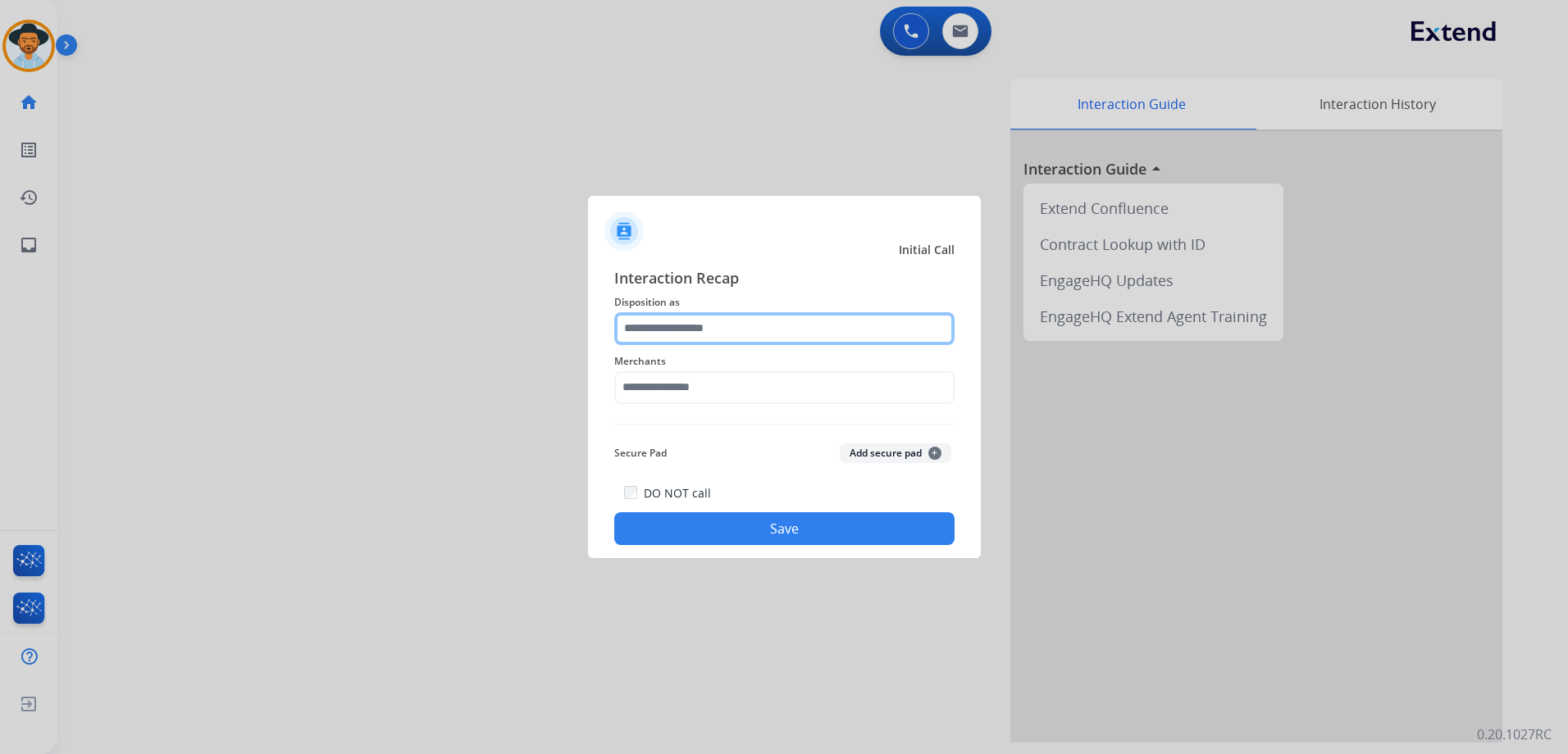
click at [782, 327] on input "text" at bounding box center [784, 328] width 341 height 33
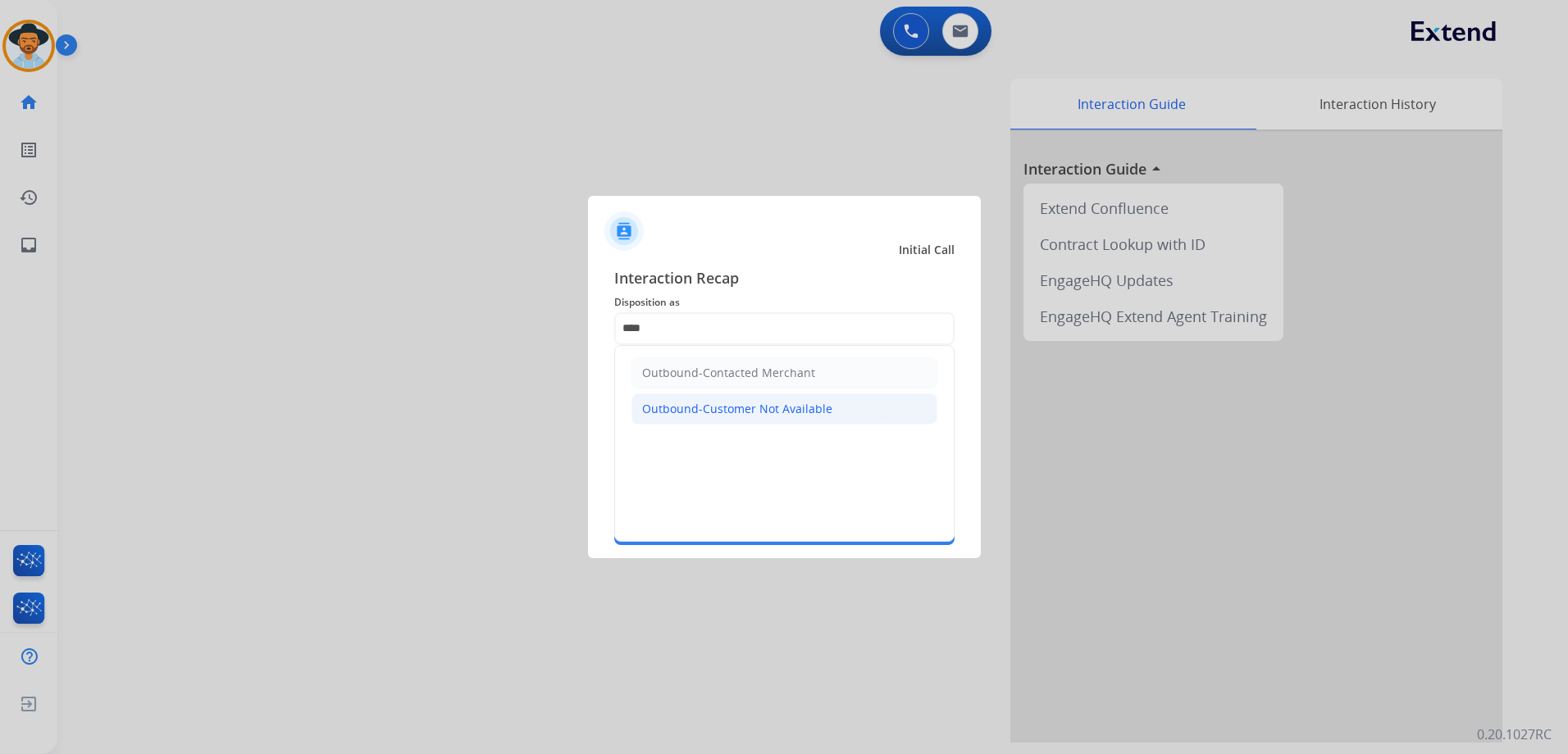
click at [757, 418] on li "Outbound-Customer Not Available" at bounding box center [784, 408] width 306 height 31
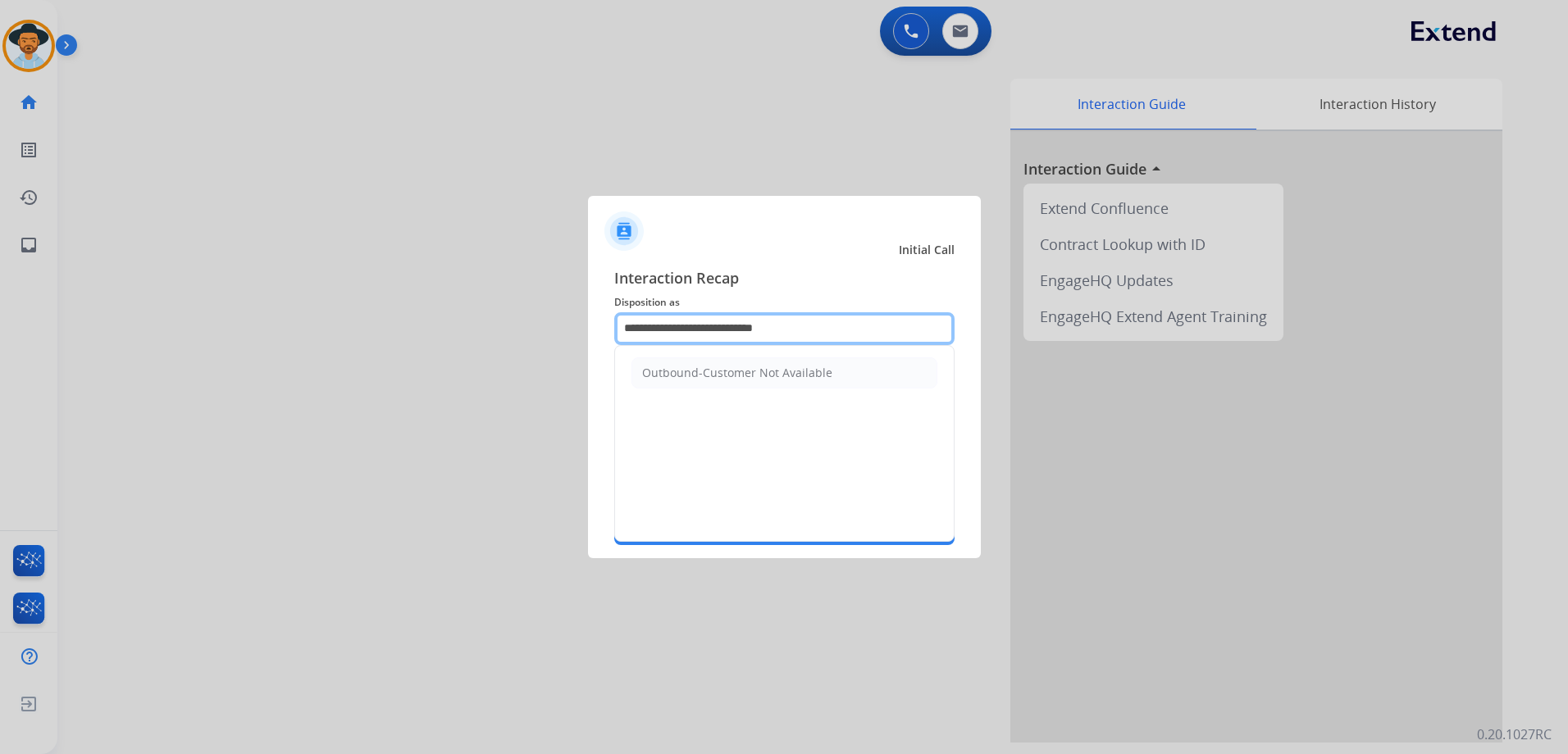
drag, startPoint x: 834, startPoint y: 323, endPoint x: 569, endPoint y: 327, distance: 265.0
click at [590, 326] on div "**********" at bounding box center [784, 406] width 393 height 306
click at [680, 370] on li "Other" at bounding box center [784, 372] width 306 height 31
type input "*****"
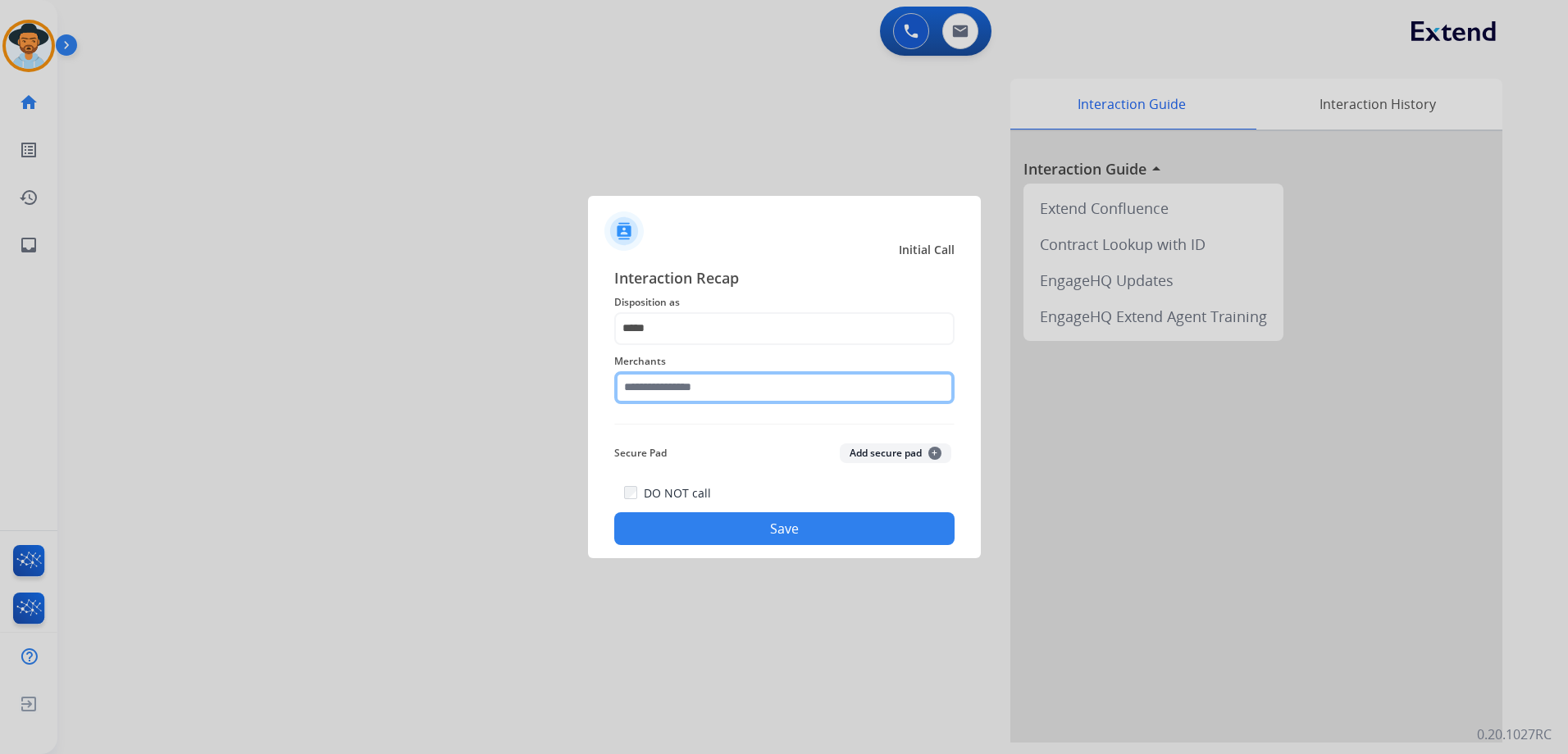
click at [662, 392] on input "text" at bounding box center [784, 387] width 341 height 33
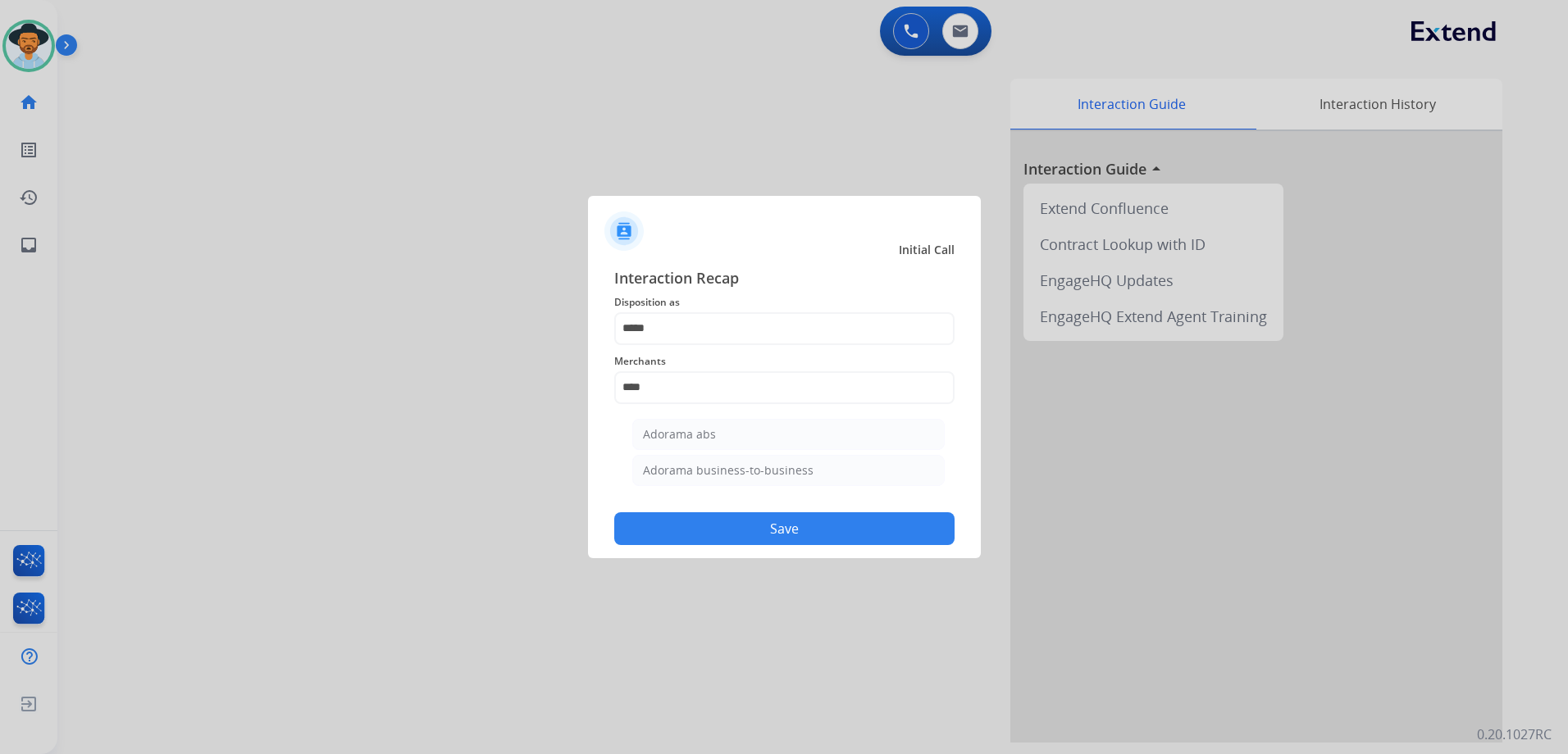
drag, startPoint x: 699, startPoint y: 435, endPoint x: 777, endPoint y: 511, distance: 108.9
click at [699, 435] on div "Adorama abs" at bounding box center [679, 434] width 73 height 17
type input "**********"
click at [795, 544] on div "DO NOT call Save" at bounding box center [784, 513] width 341 height 63
click at [815, 526] on button "Save" at bounding box center [784, 528] width 341 height 33
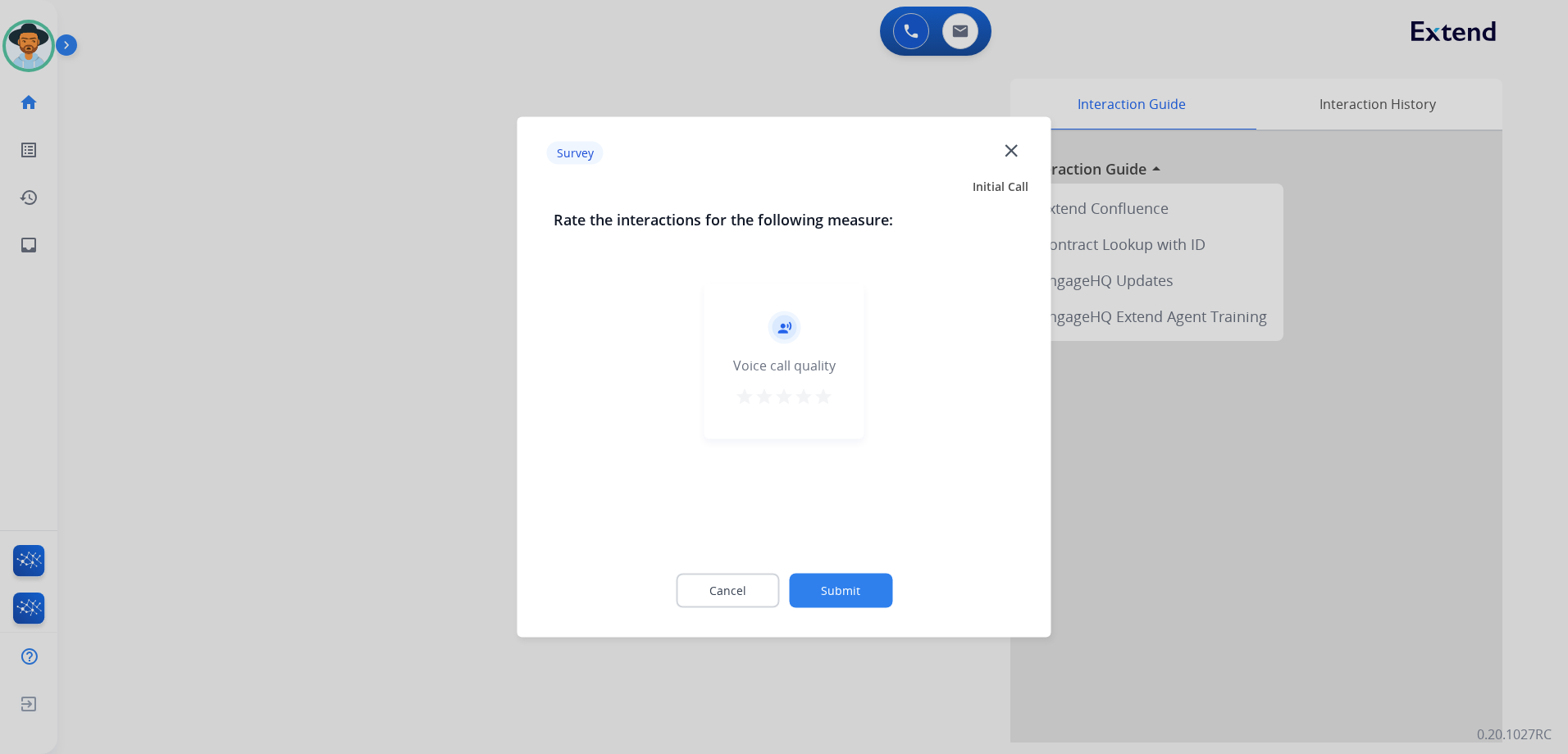
click at [824, 388] on mat-icon "star" at bounding box center [823, 397] width 19 height 19
click at [851, 584] on button "Submit" at bounding box center [840, 590] width 103 height 34
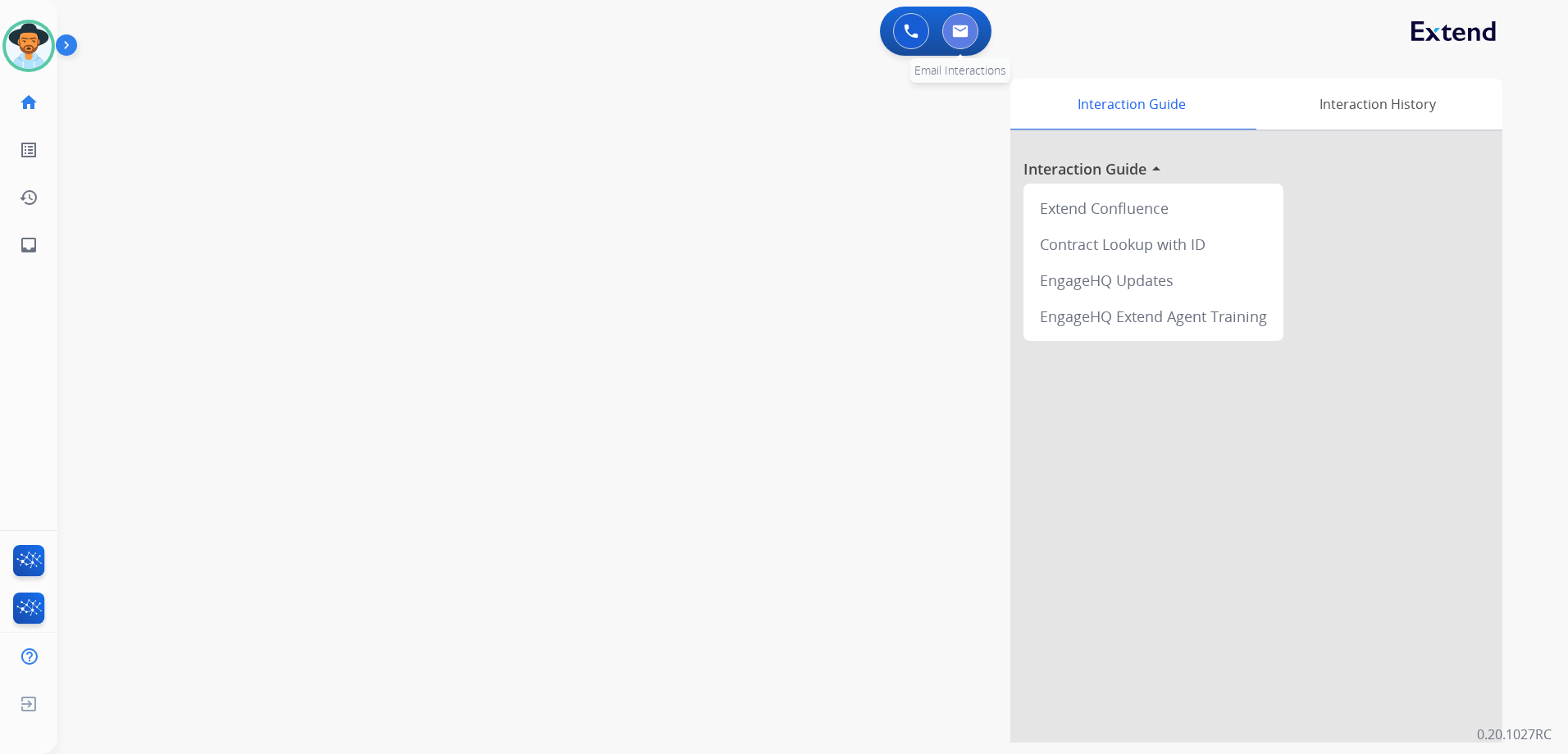
click at [959, 30] on img at bounding box center [960, 31] width 17 height 13
select select "**********"
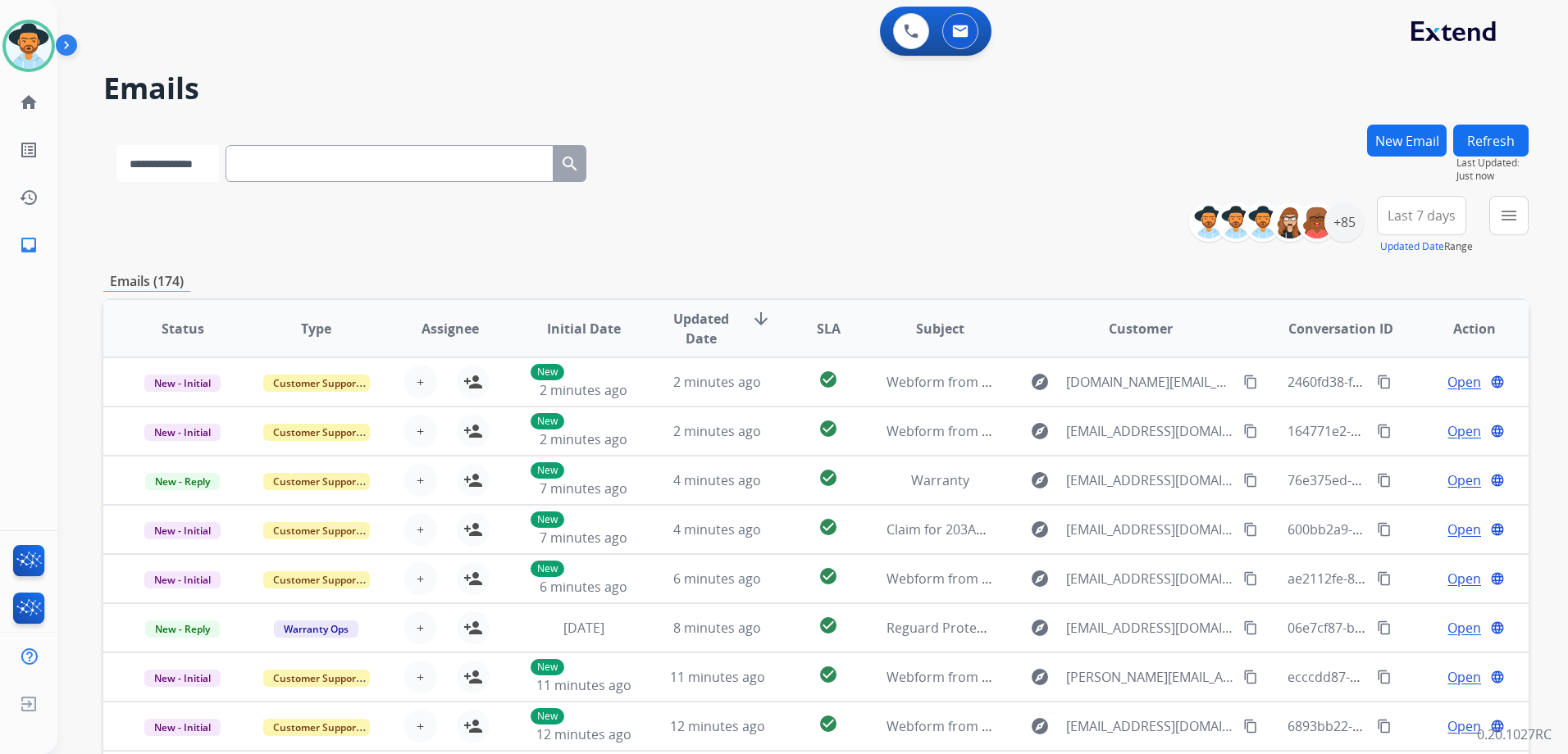
drag, startPoint x: 205, startPoint y: 161, endPoint x: 191, endPoint y: 181, distance: 24.4
click at [205, 161] on select "**********" at bounding box center [168, 163] width 102 height 37
paste input "**********"
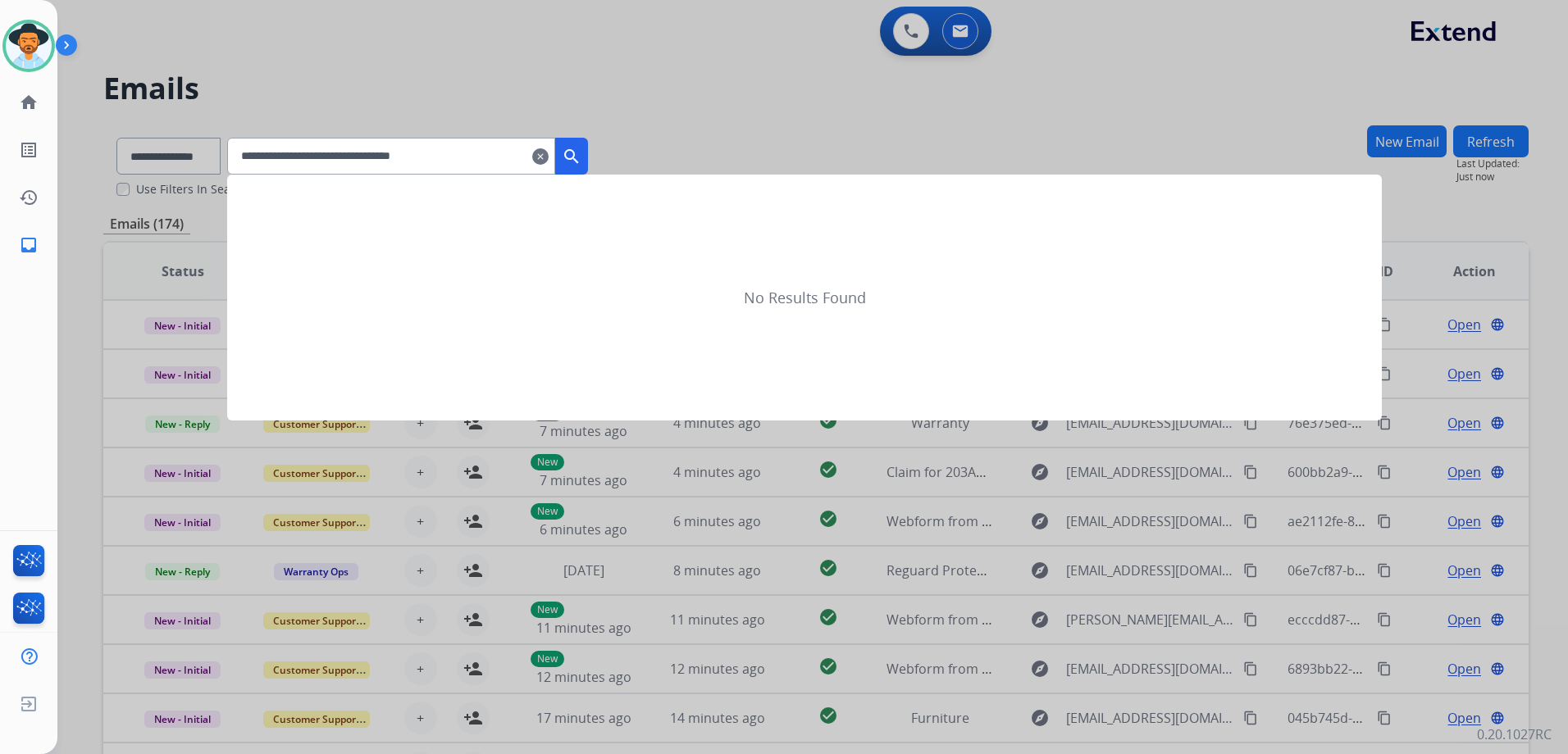
type input "**********"
click at [581, 157] on mat-icon "search" at bounding box center [571, 156] width 19 height 19
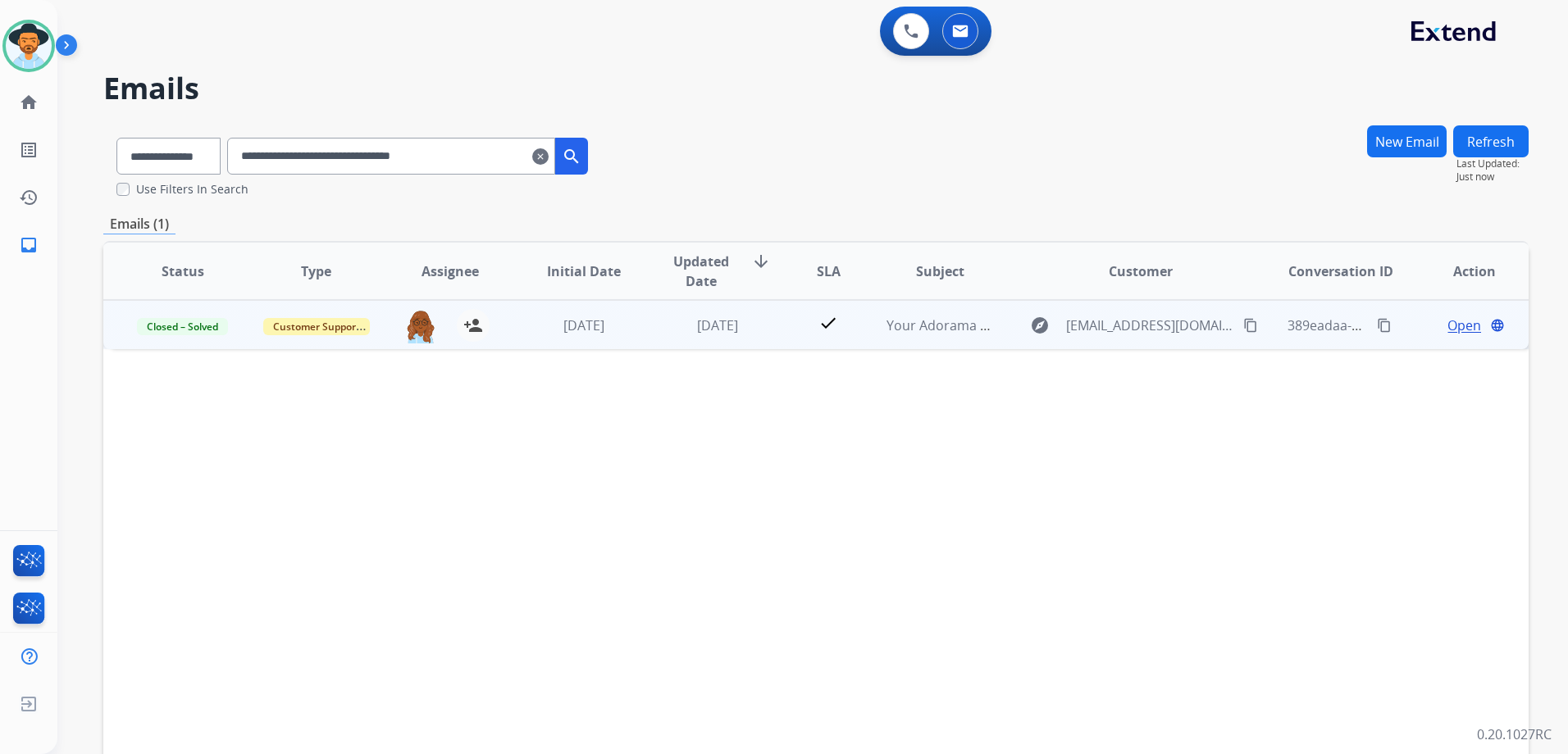
click at [1447, 322] on span "Open" at bounding box center [1464, 325] width 34 height 19
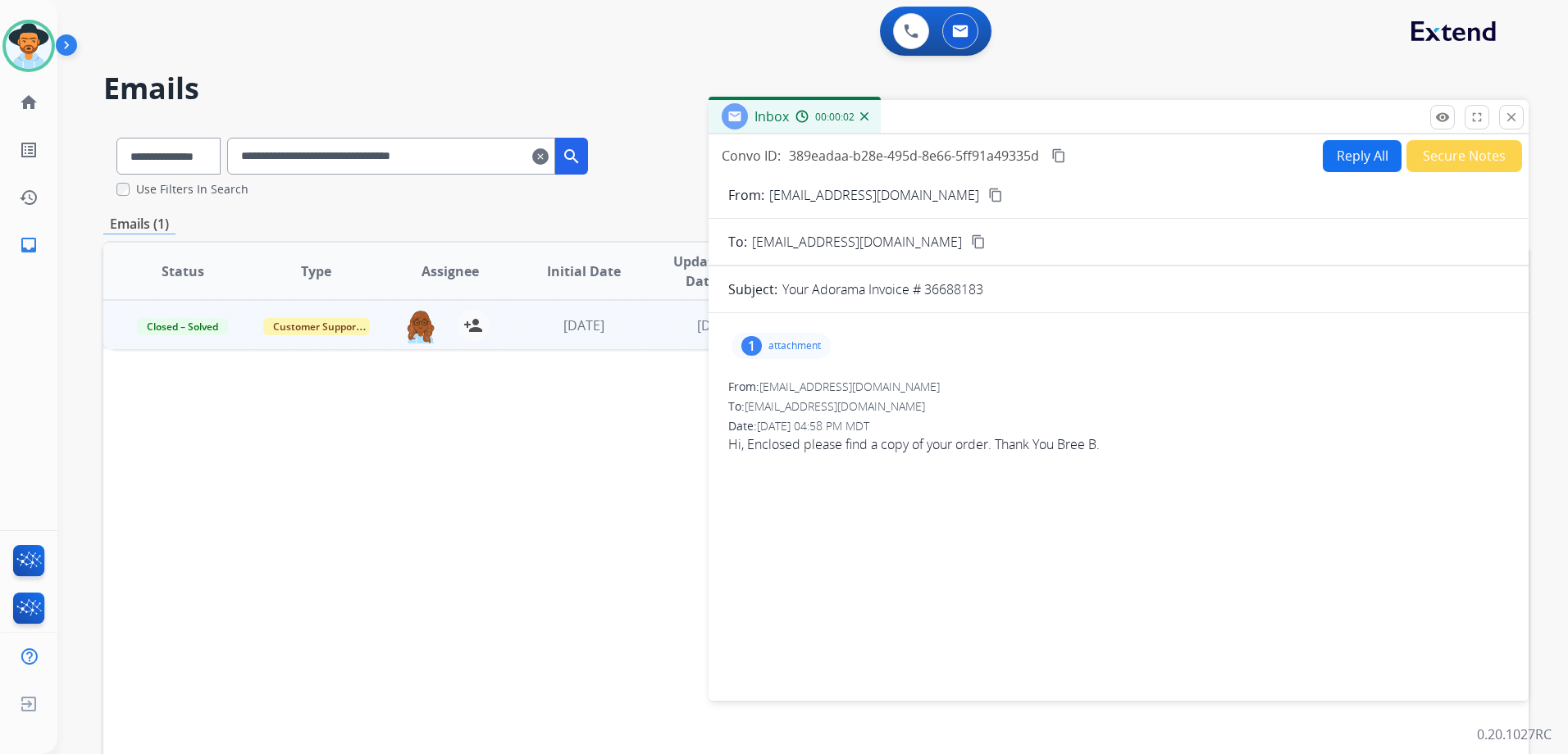
click at [791, 341] on p "attachment" at bounding box center [794, 346] width 52 height 13
click at [821, 387] on p "Invoice#36688183.pdf" at bounding box center [812, 387] width 134 height 19
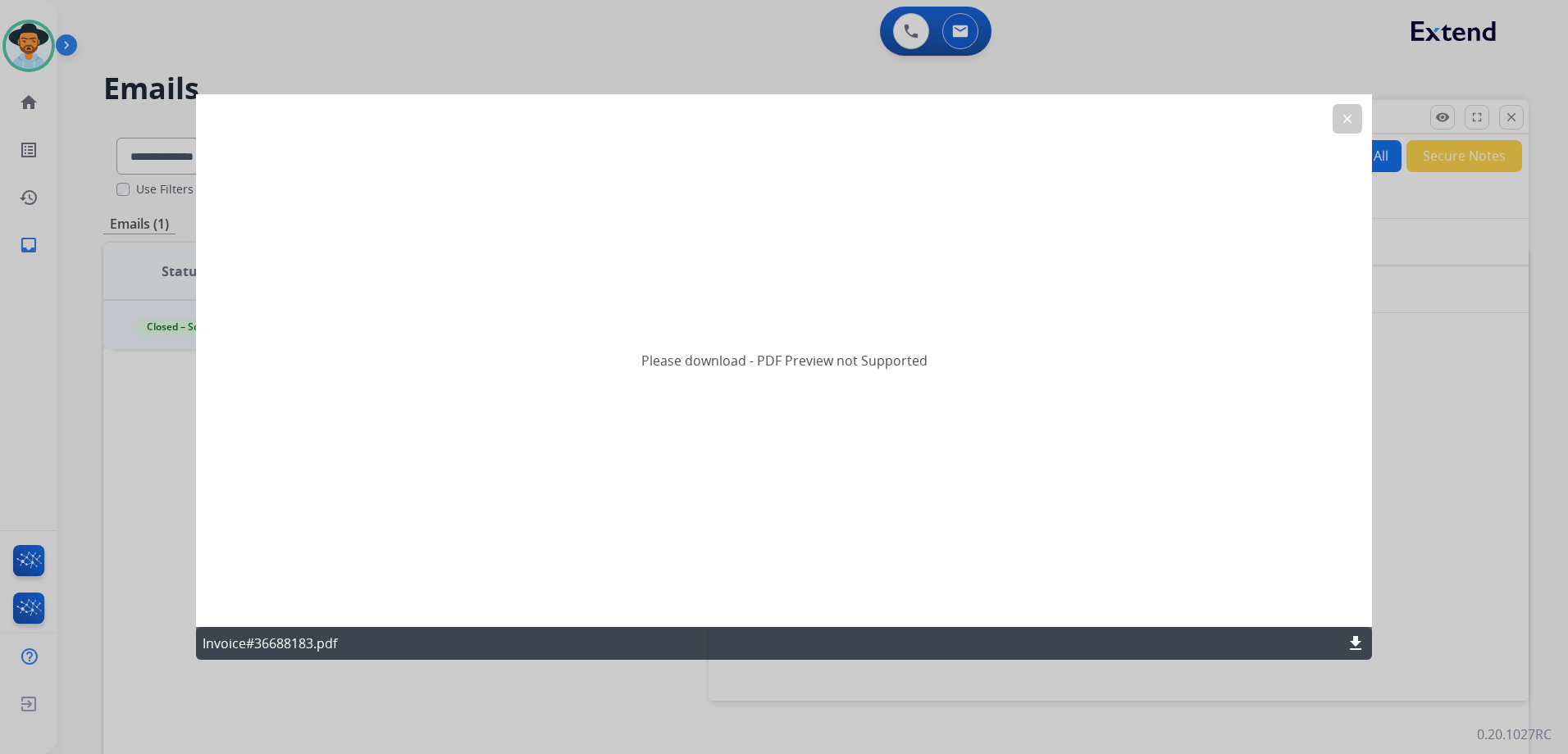
click at [1352, 638] on mat-icon "download" at bounding box center [1355, 643] width 19 height 19
click at [1348, 118] on mat-icon "clear" at bounding box center [1347, 118] width 15 height 15
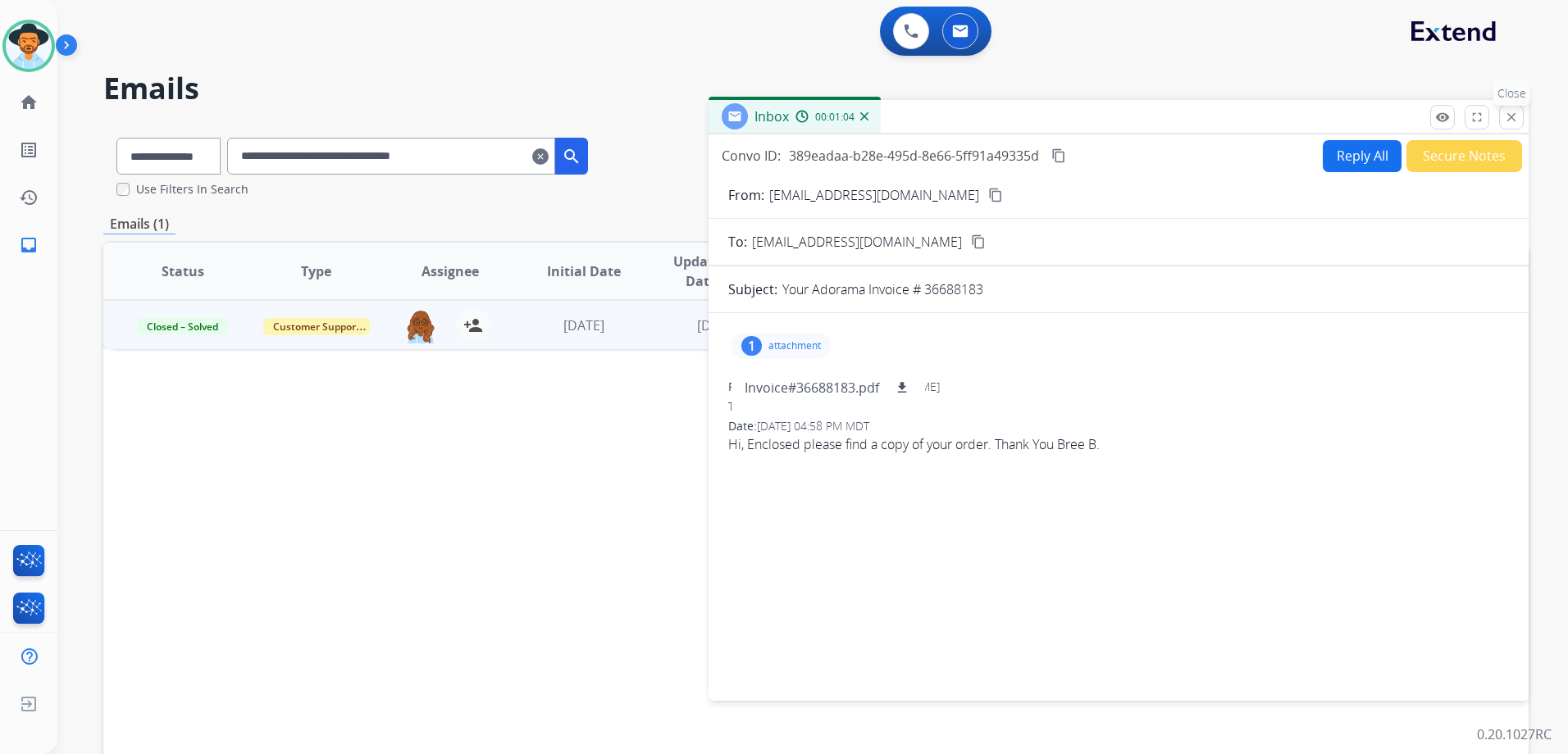
click at [1511, 120] on mat-icon "close" at bounding box center [1511, 117] width 15 height 15
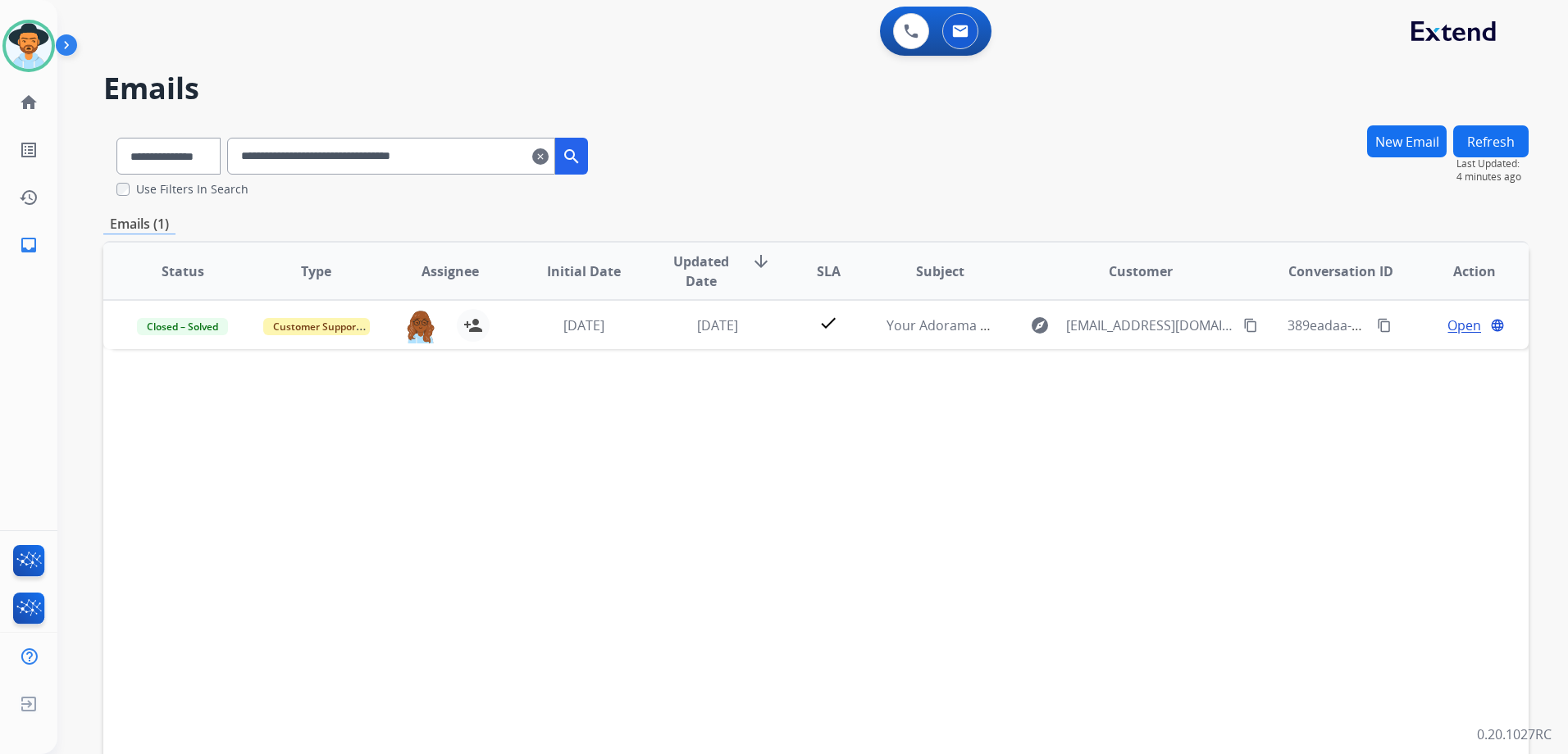
click at [549, 162] on mat-icon "clear" at bounding box center [540, 156] width 17 height 19
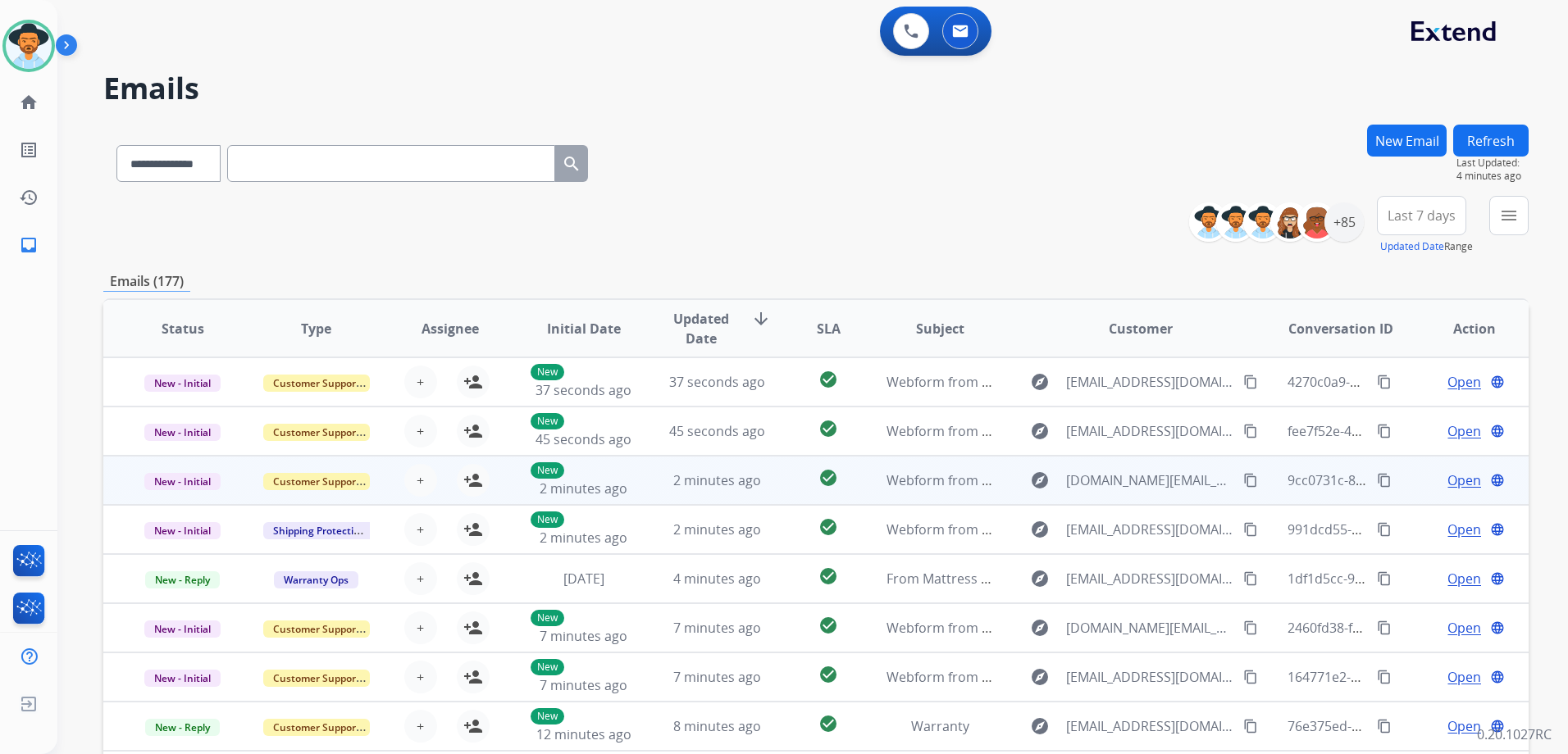
scroll to position [2, 0]
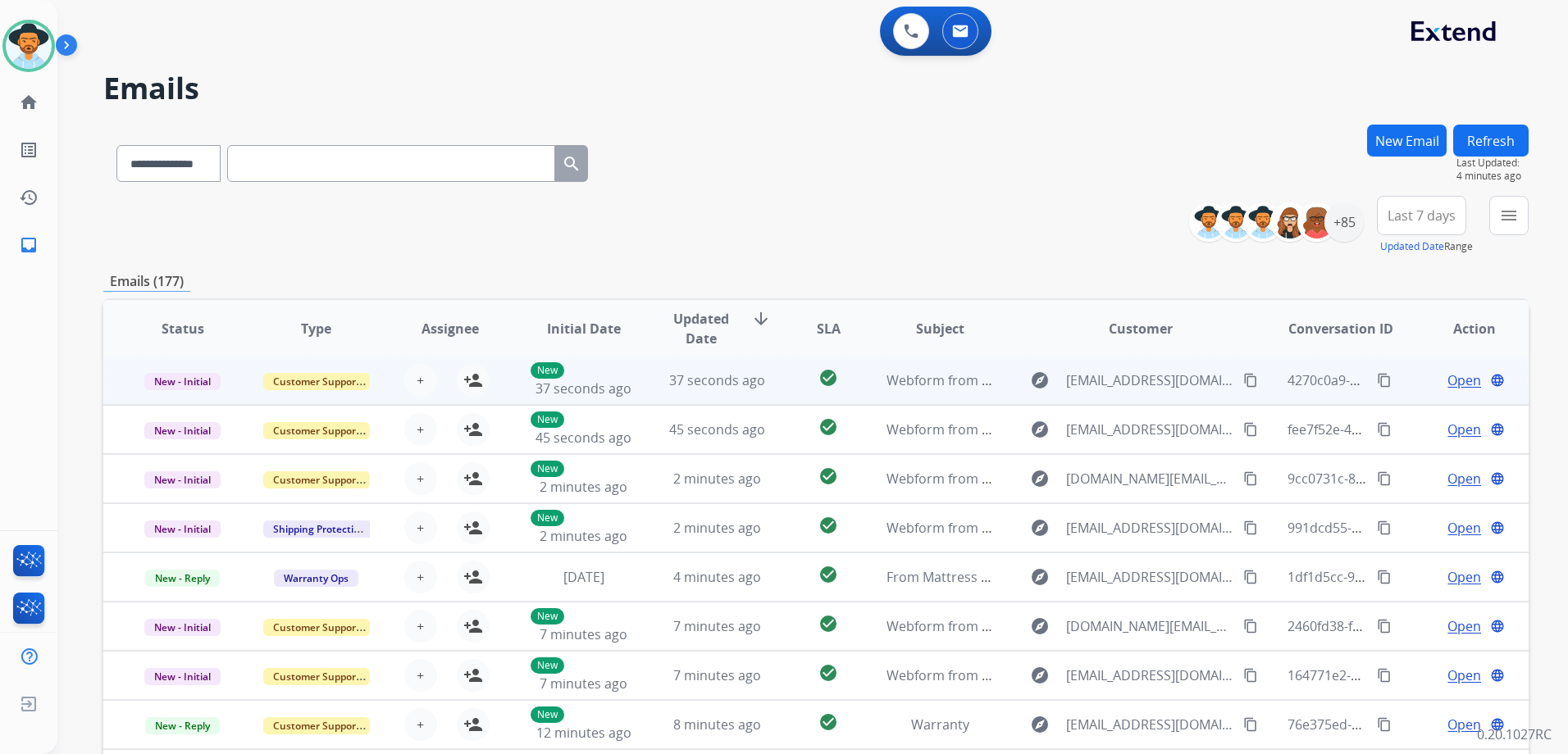
click at [1399, 380] on td "Open language" at bounding box center [1460, 380] width 133 height 49
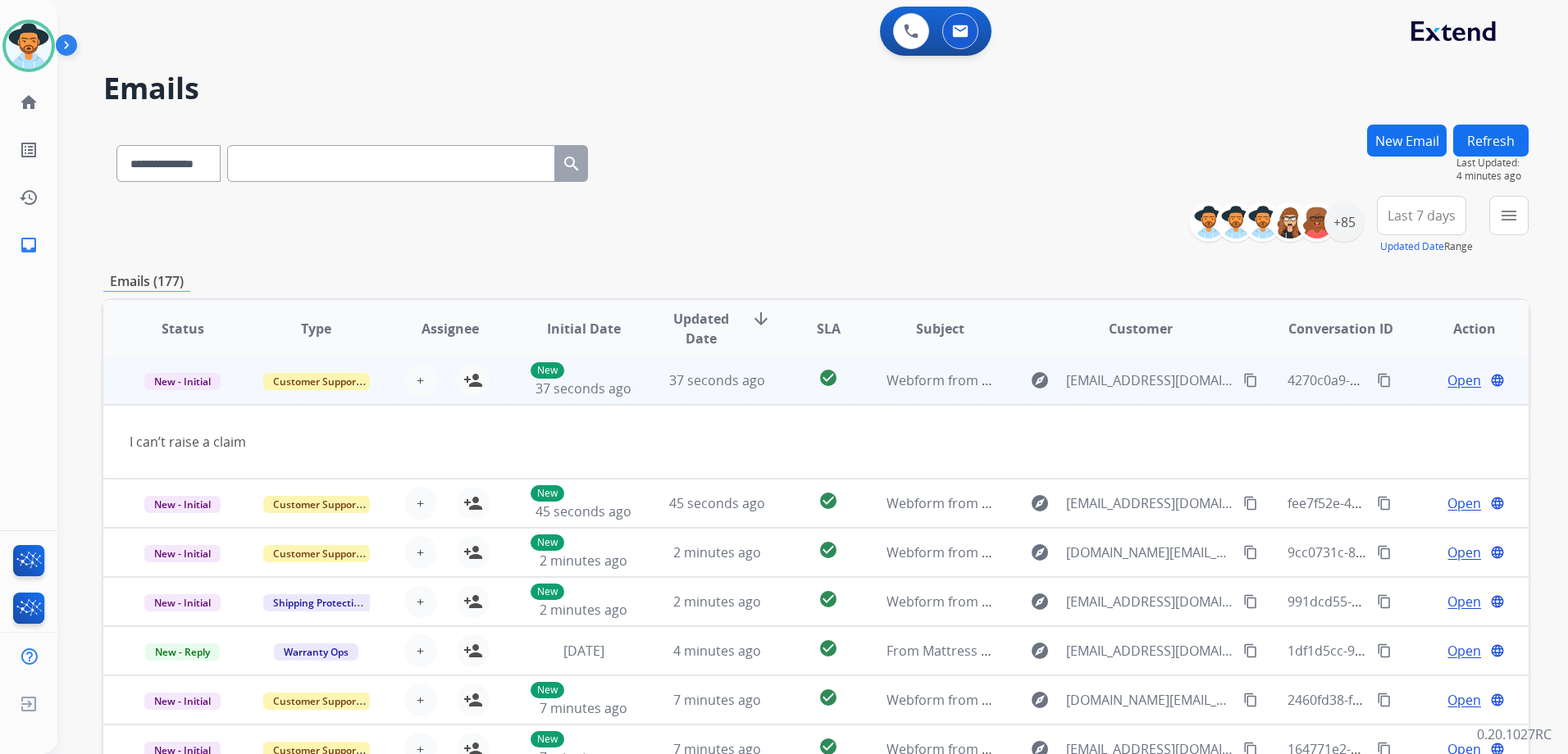
scroll to position [0, 0]
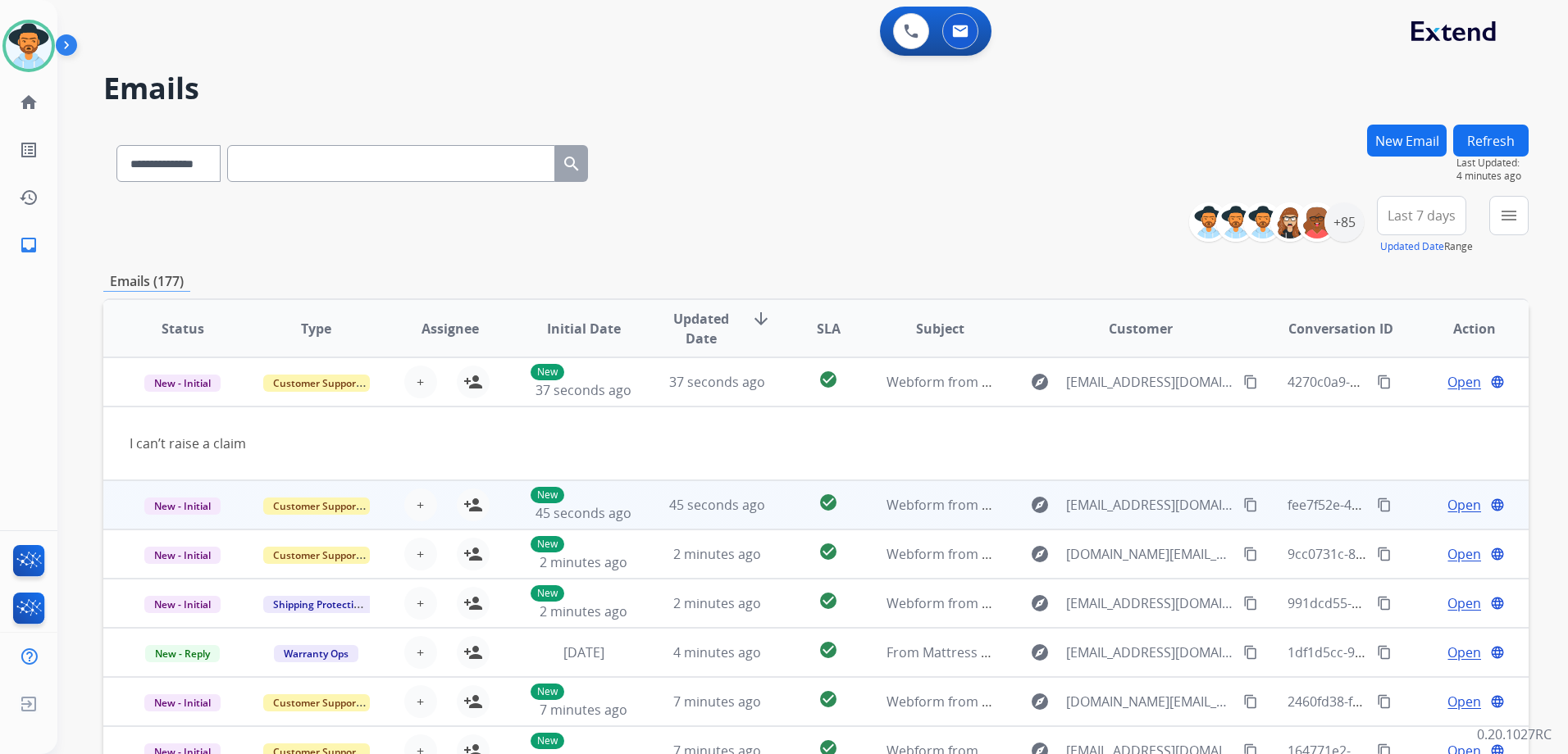
click at [1404, 507] on td "Open language" at bounding box center [1460, 504] width 133 height 49
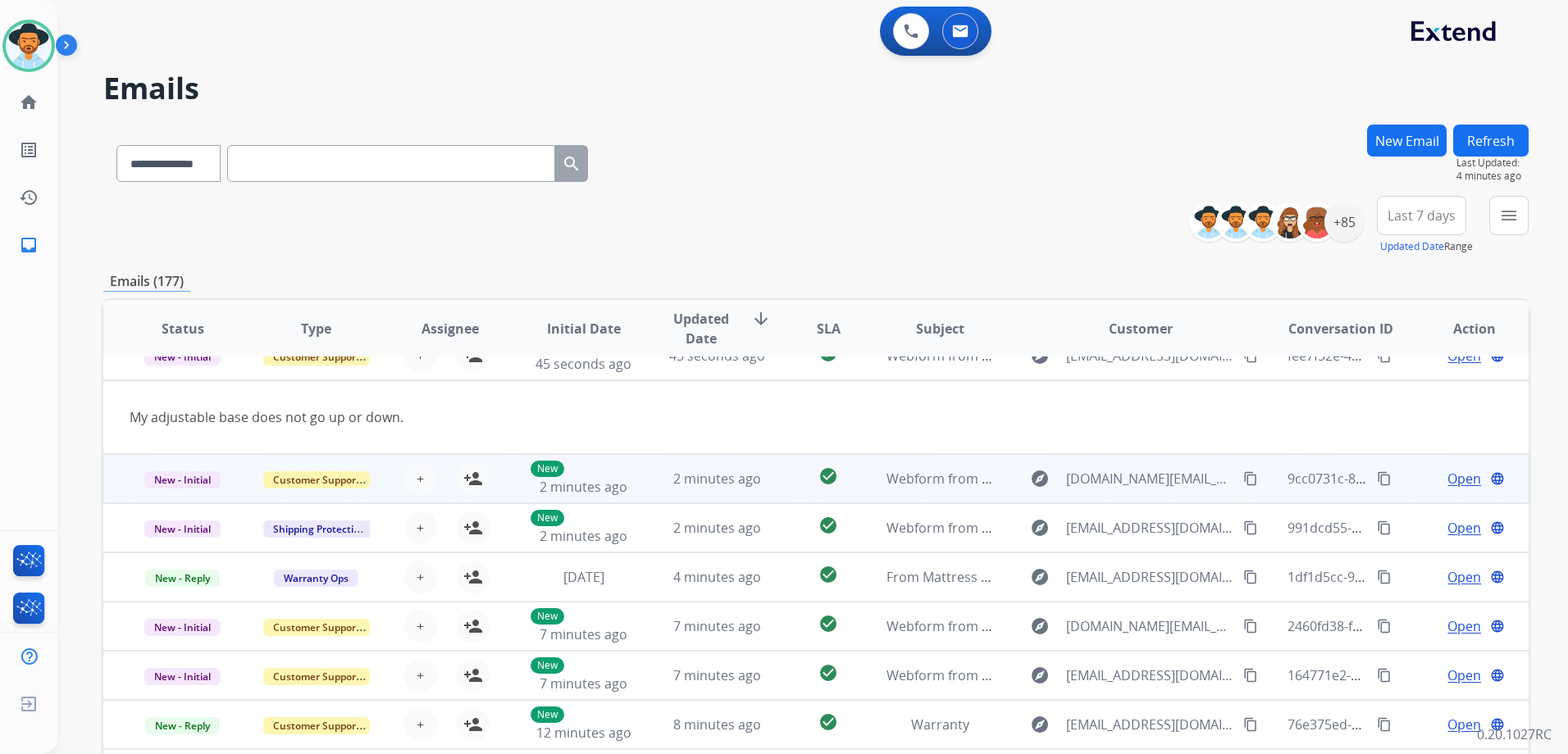
scroll to position [179, 0]
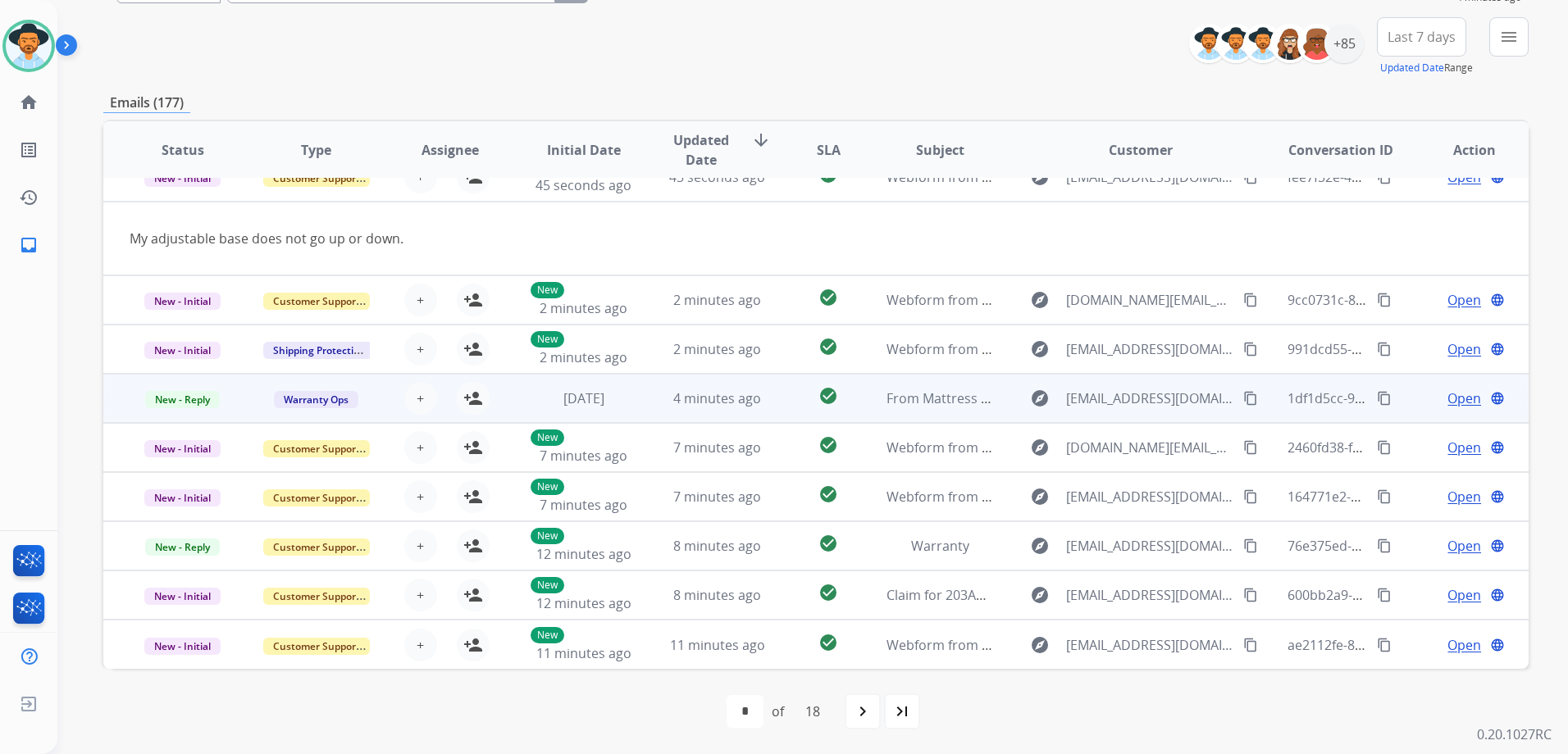
click at [1399, 405] on td "Open language" at bounding box center [1460, 399] width 133 height 49
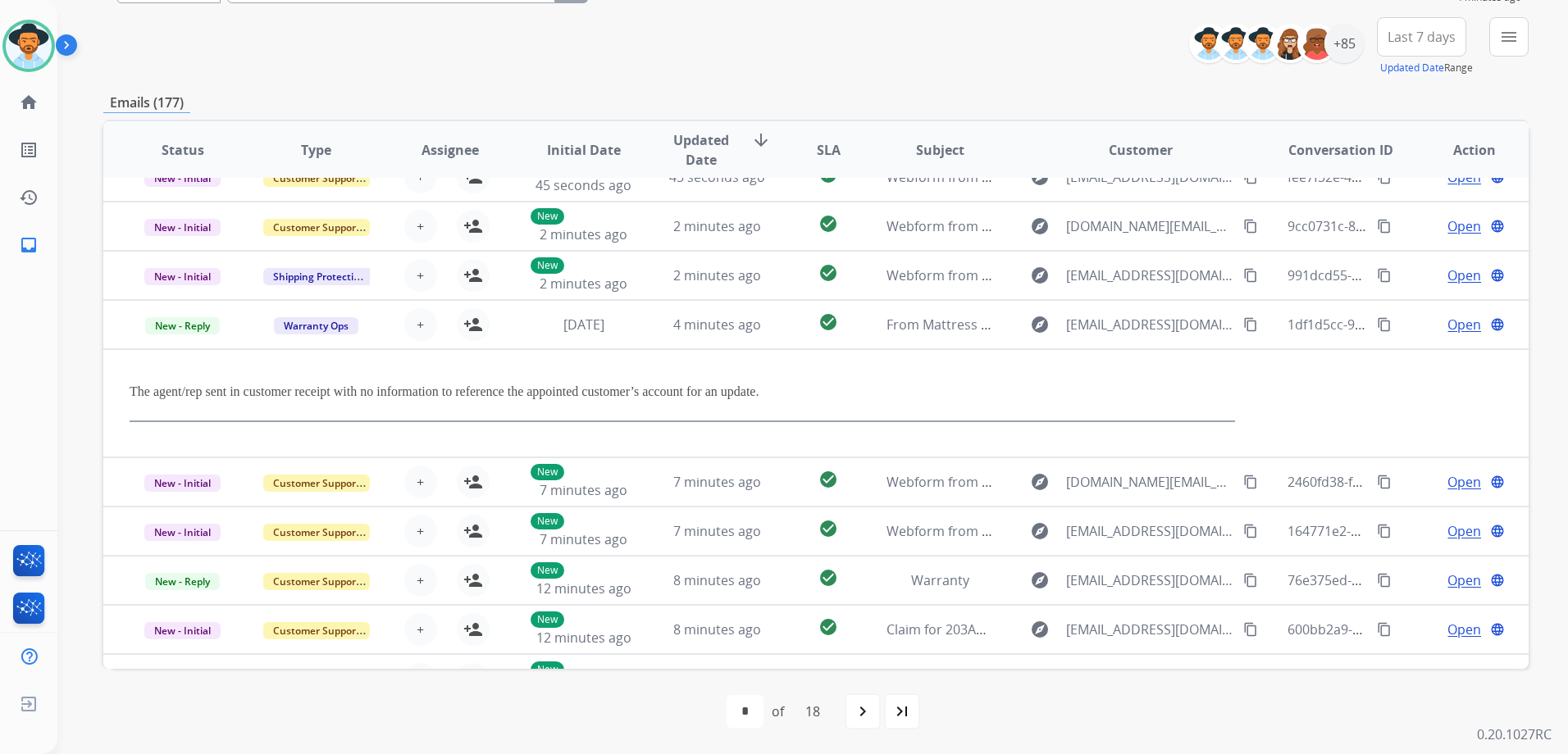
scroll to position [110, 0]
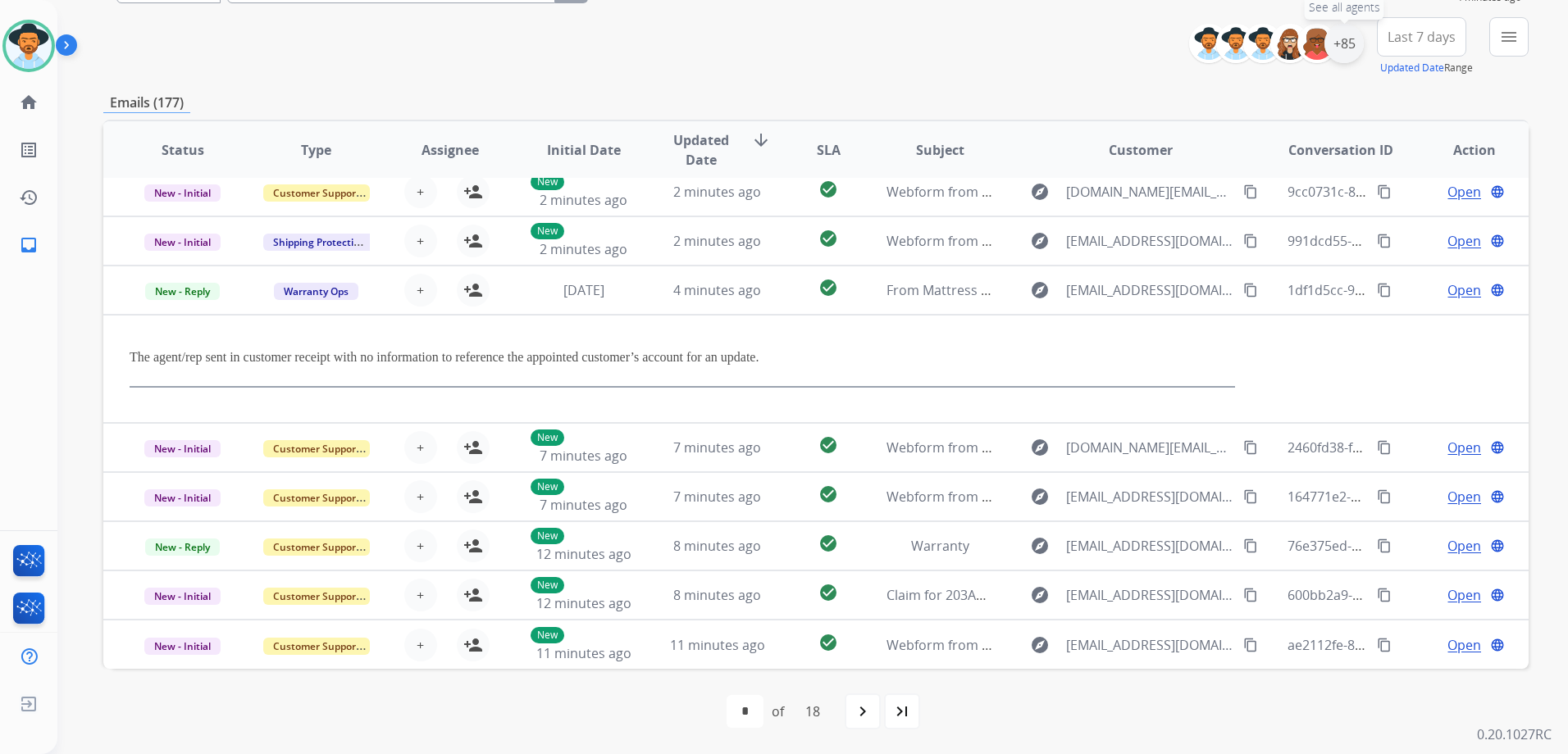
click at [1339, 40] on div "+85" at bounding box center [1344, 43] width 40 height 40
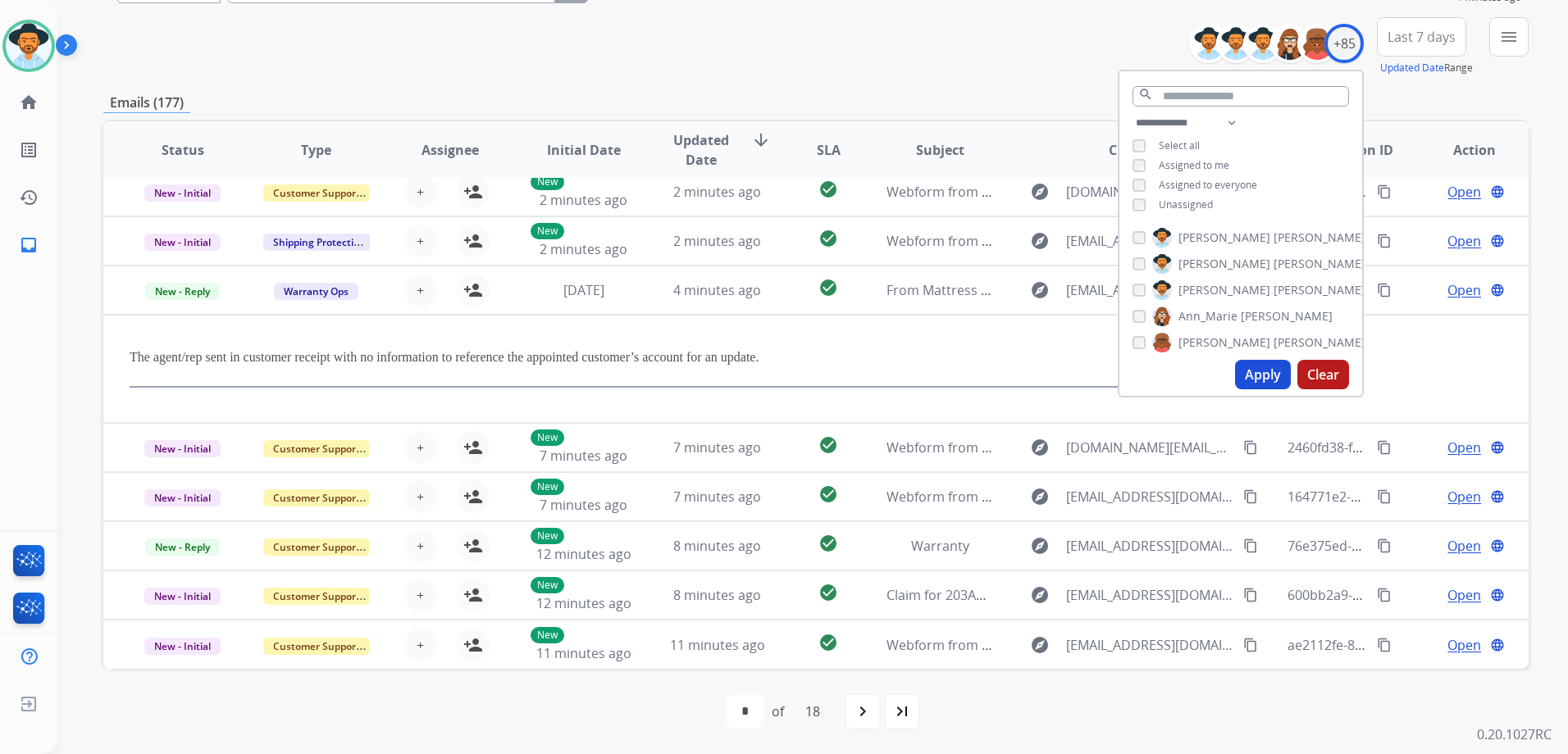
click at [1186, 203] on span "Unassigned" at bounding box center [1185, 205] width 54 height 14
click at [1264, 390] on div "Apply Clear" at bounding box center [1240, 374] width 243 height 42
click at [1265, 376] on button "Apply" at bounding box center [1262, 374] width 56 height 29
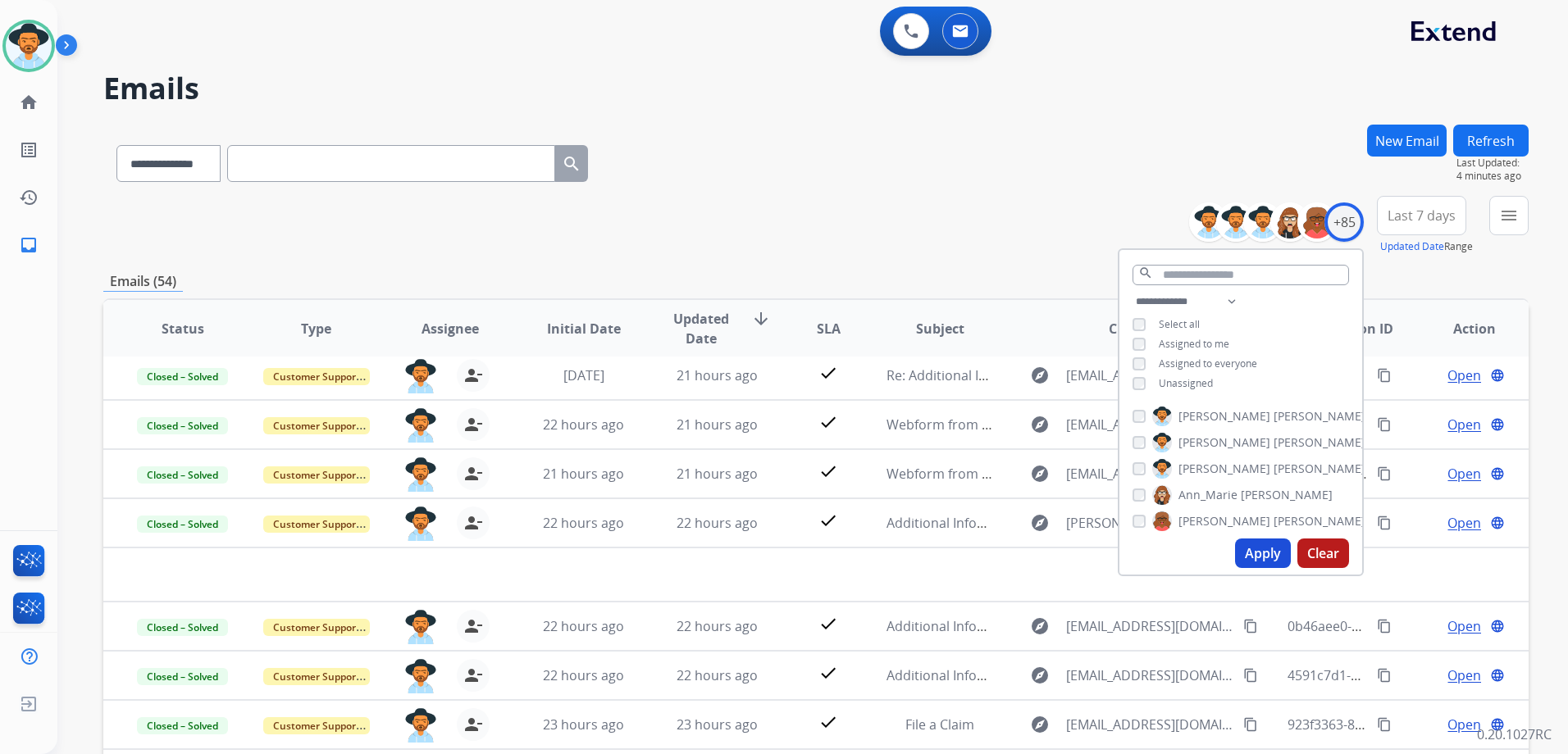
scroll to position [56, 0]
click at [1066, 162] on div "**********" at bounding box center [815, 160] width 1425 height 71
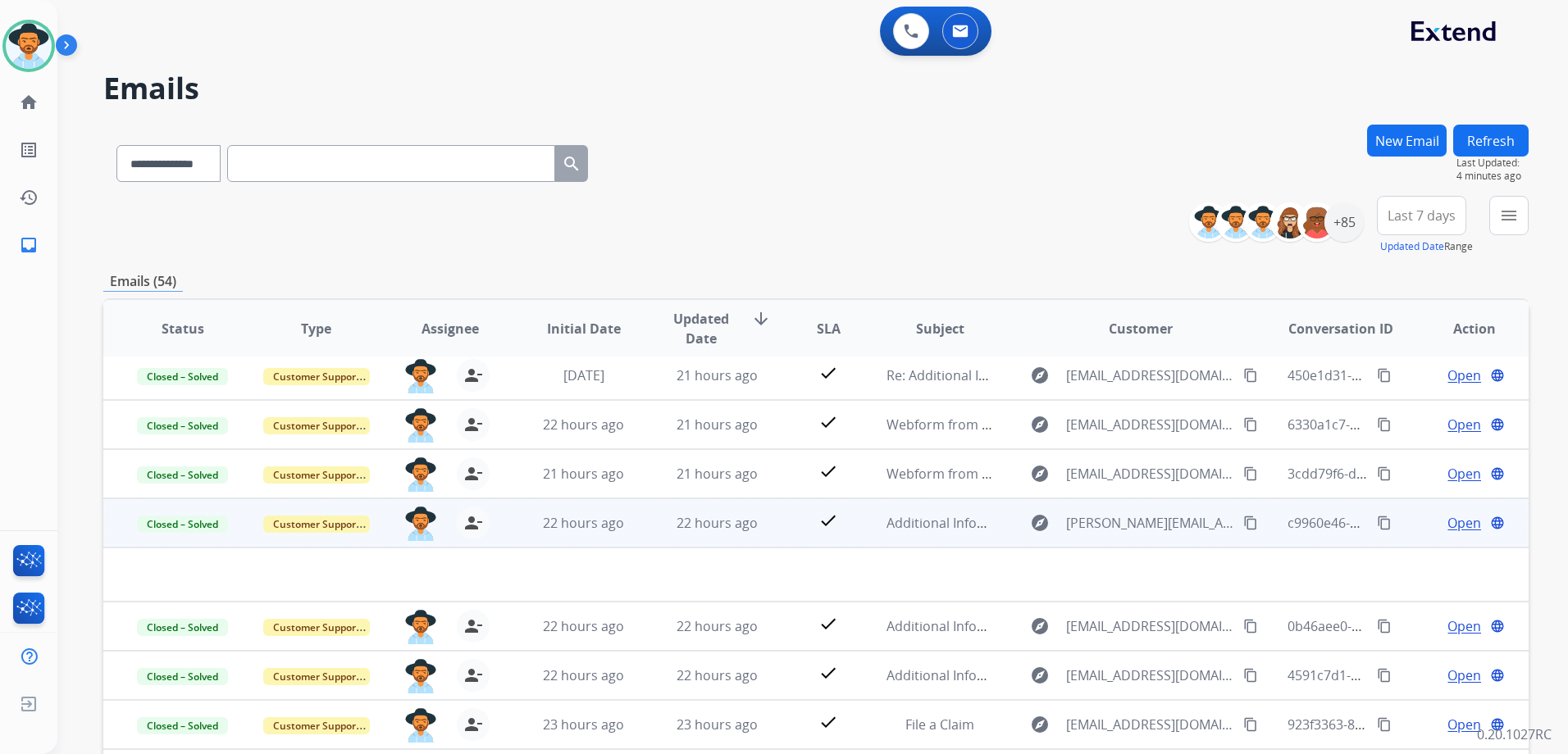
scroll to position [0, 0]
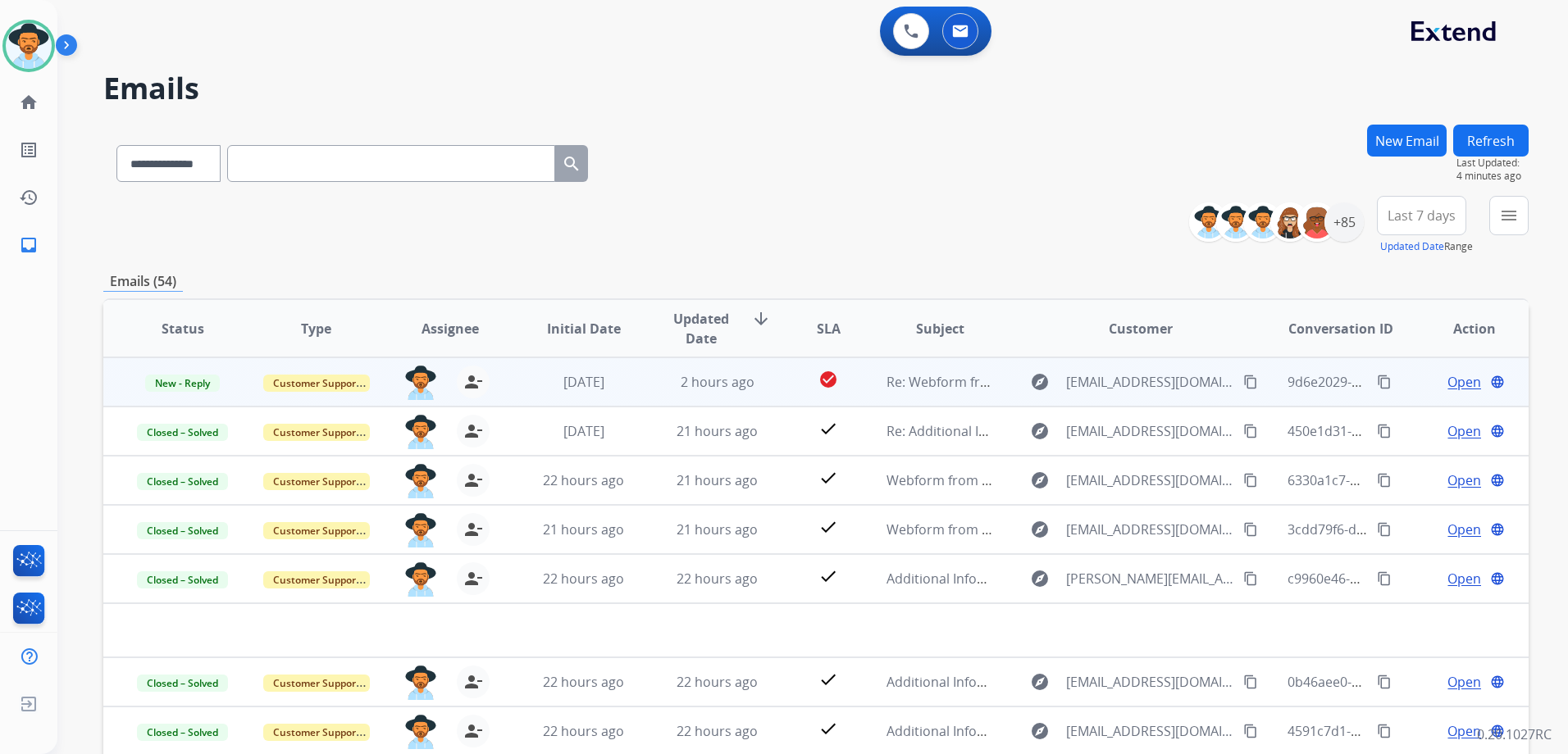
click at [1394, 384] on td "Open language" at bounding box center [1460, 382] width 133 height 49
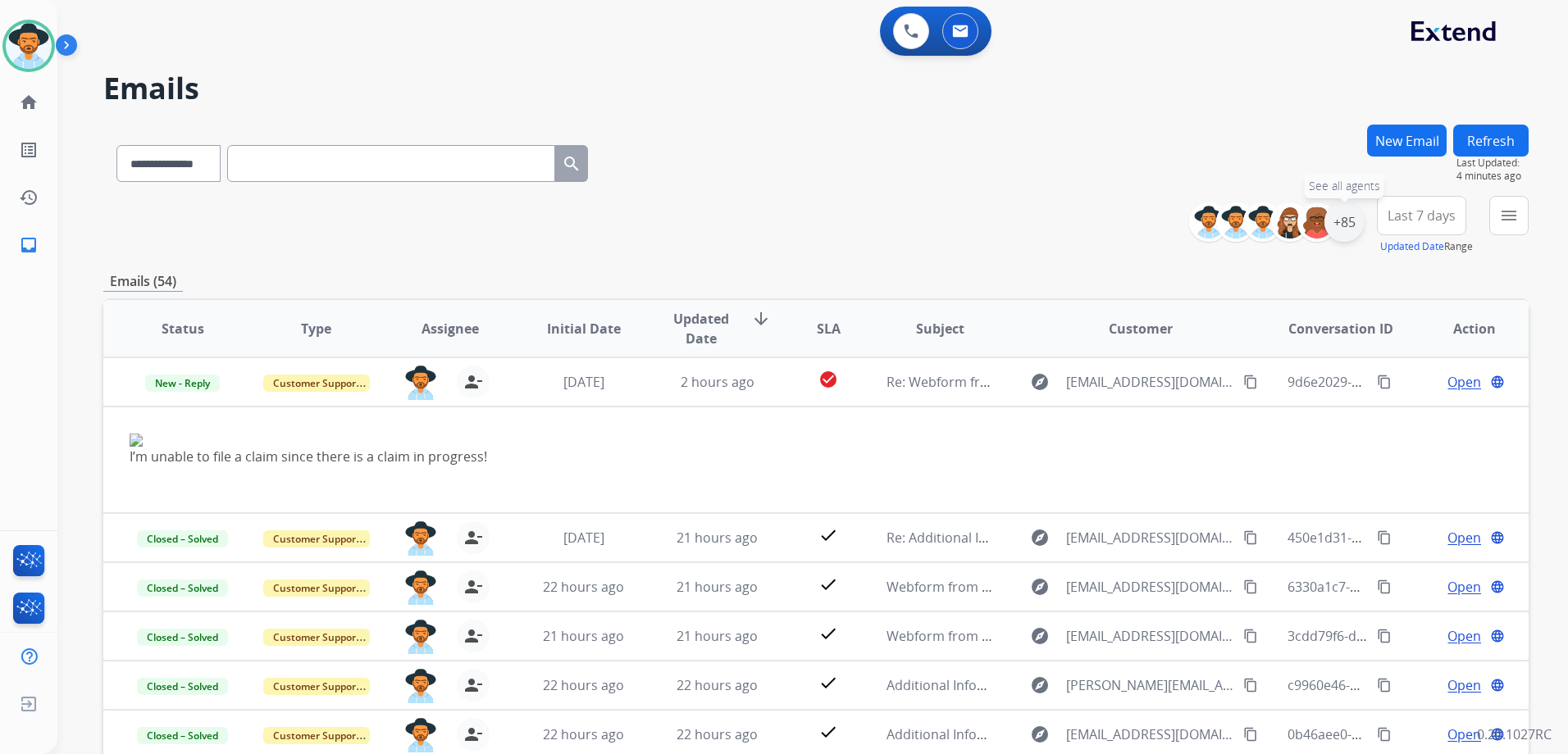
click at [1336, 228] on div "+85" at bounding box center [1344, 222] width 40 height 40
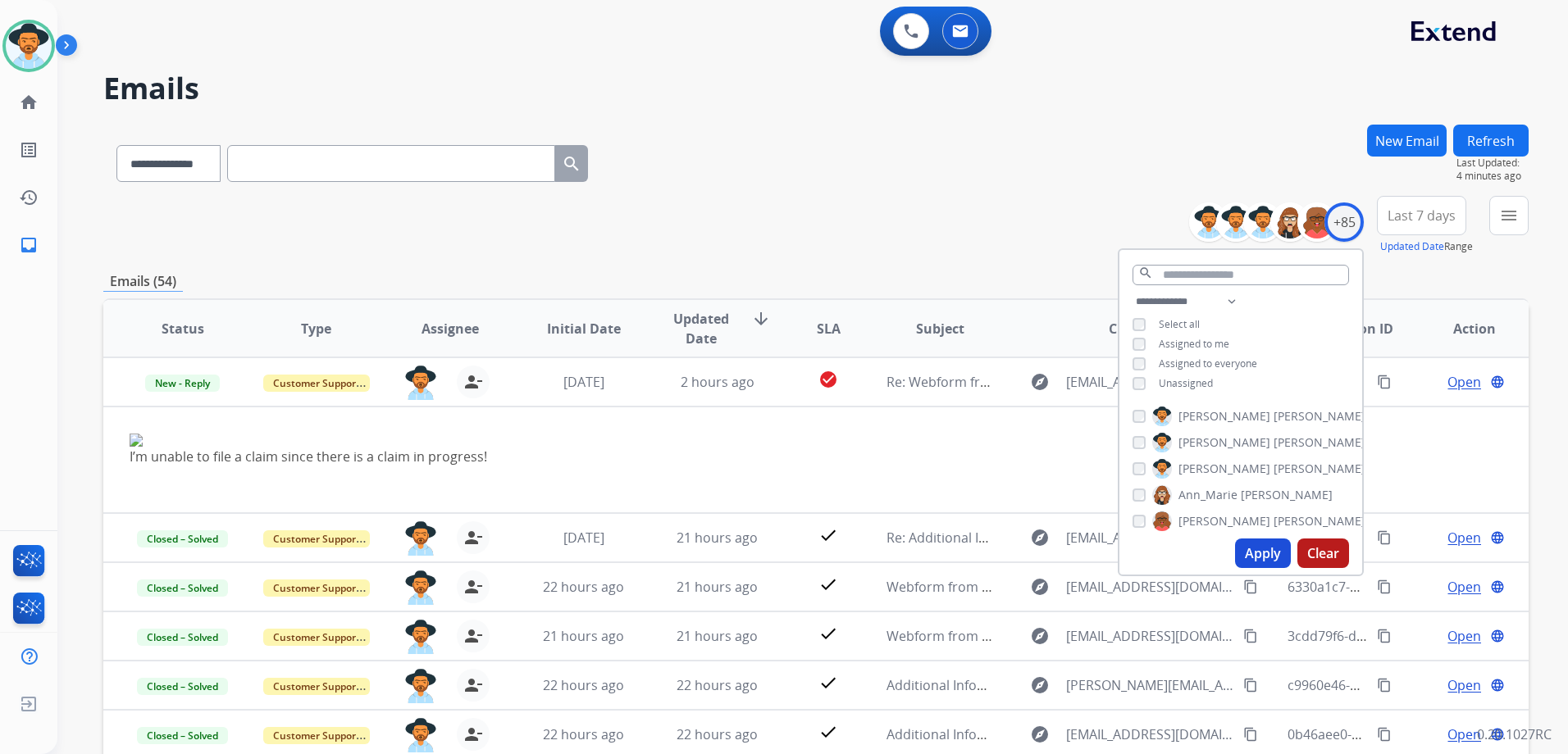
click at [1172, 380] on span "Unassigned" at bounding box center [1185, 383] width 54 height 14
click at [1186, 342] on span "Assigned to me" at bounding box center [1194, 344] width 71 height 14
click at [1271, 558] on button "Apply" at bounding box center [1262, 552] width 56 height 29
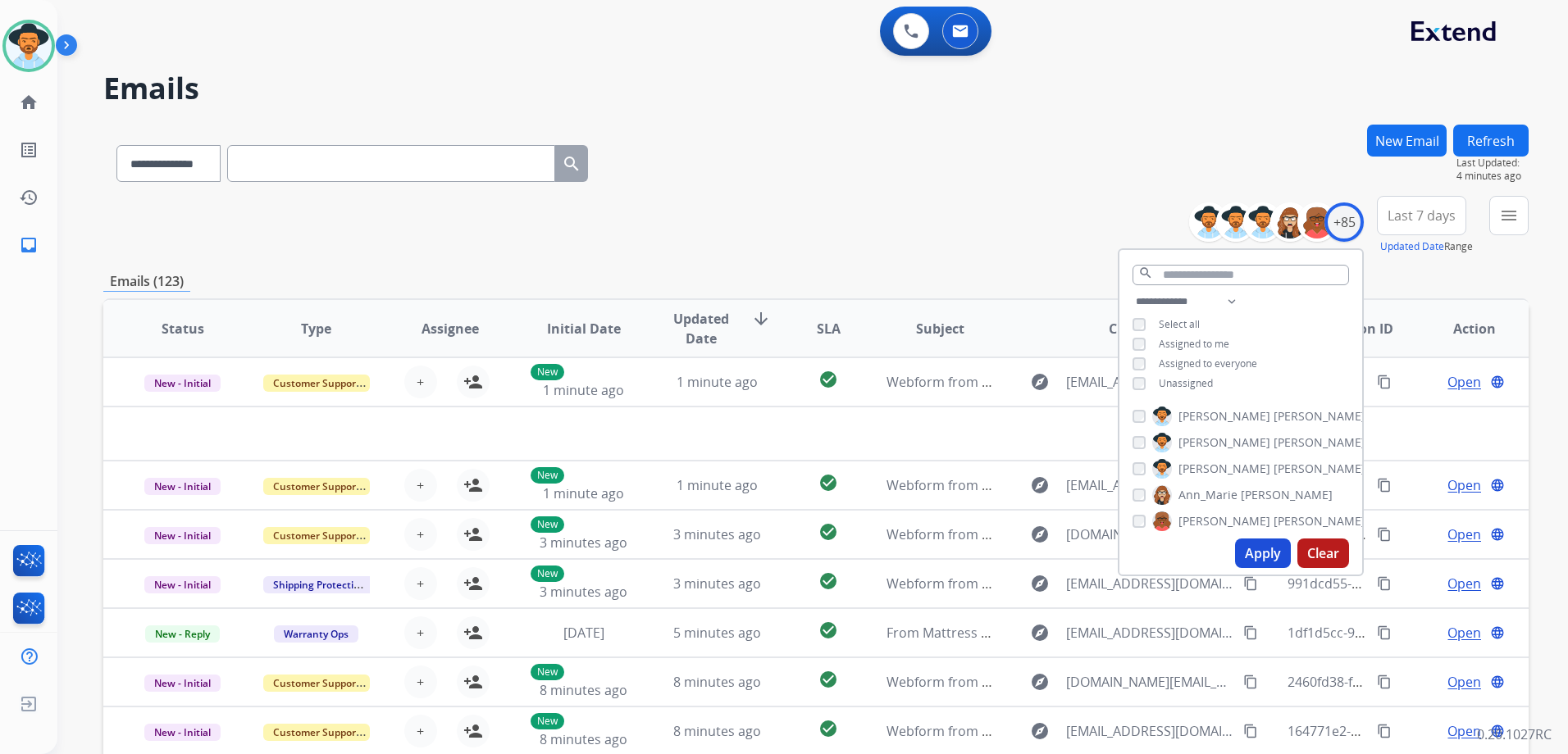
click at [920, 207] on div "**********" at bounding box center [815, 225] width 1425 height 59
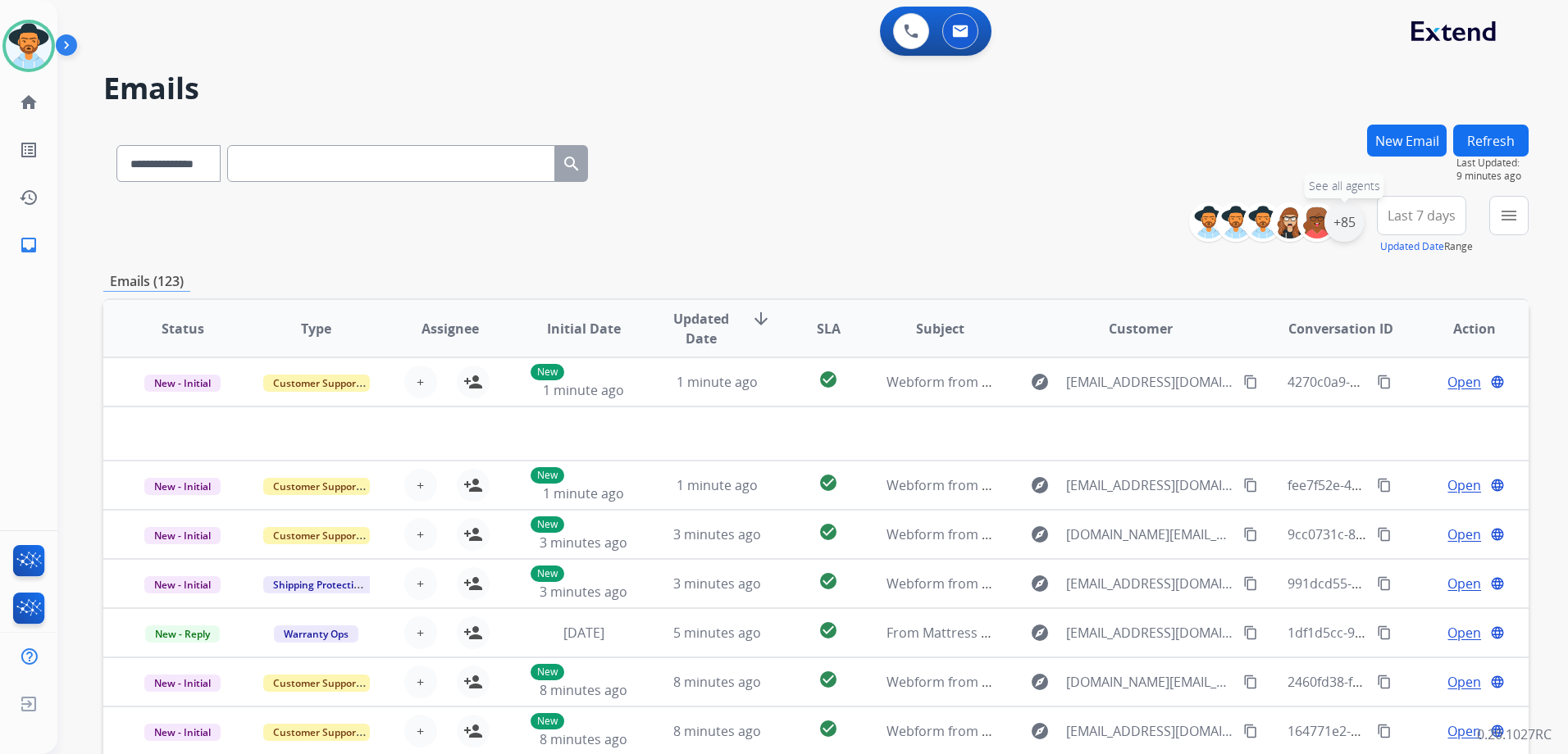
click at [1337, 230] on div "+85" at bounding box center [1344, 222] width 40 height 40
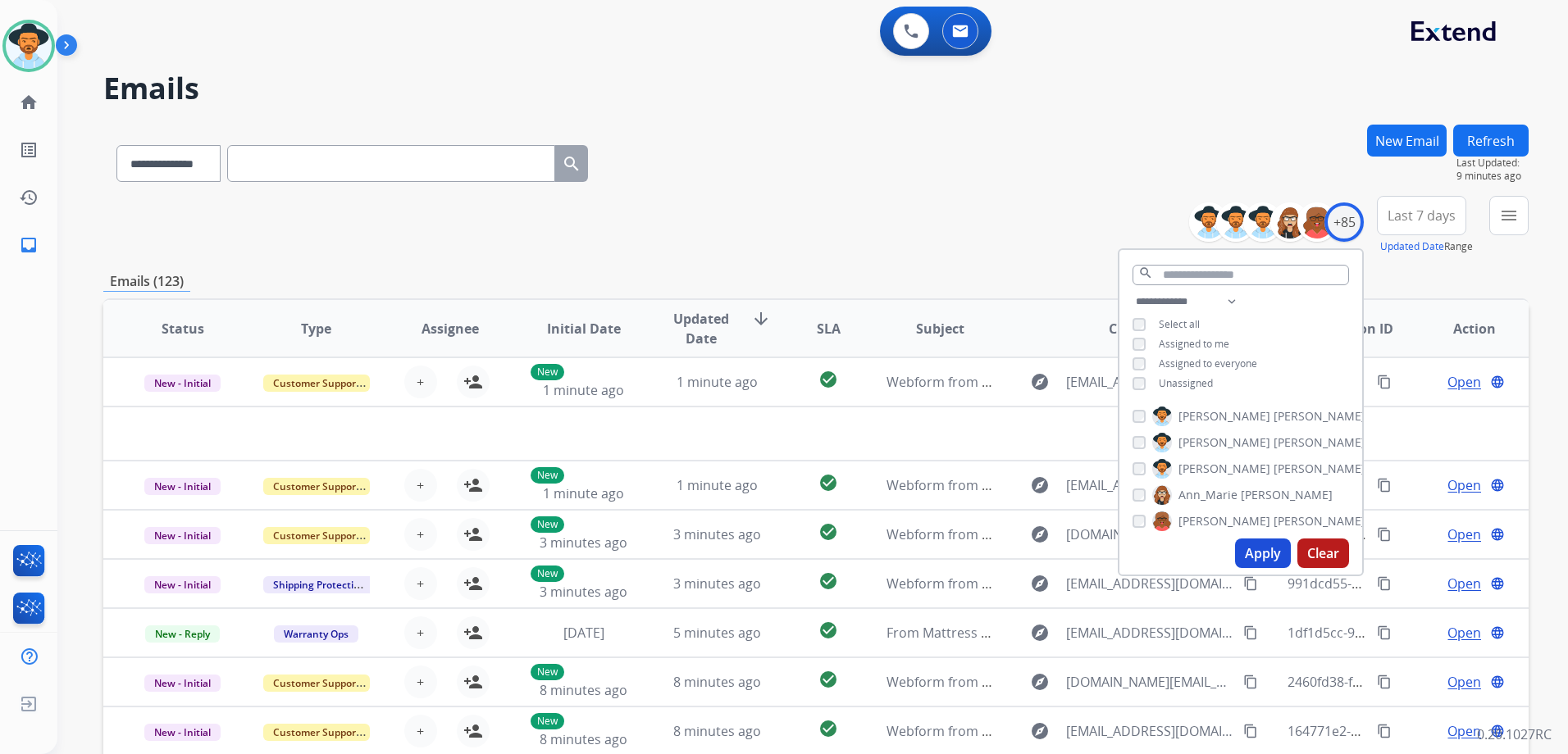
click at [1182, 378] on span "Unassigned" at bounding box center [1185, 383] width 54 height 14
click at [1204, 343] on span "Assigned to me" at bounding box center [1194, 344] width 71 height 14
click at [1267, 559] on button "Apply" at bounding box center [1262, 552] width 56 height 29
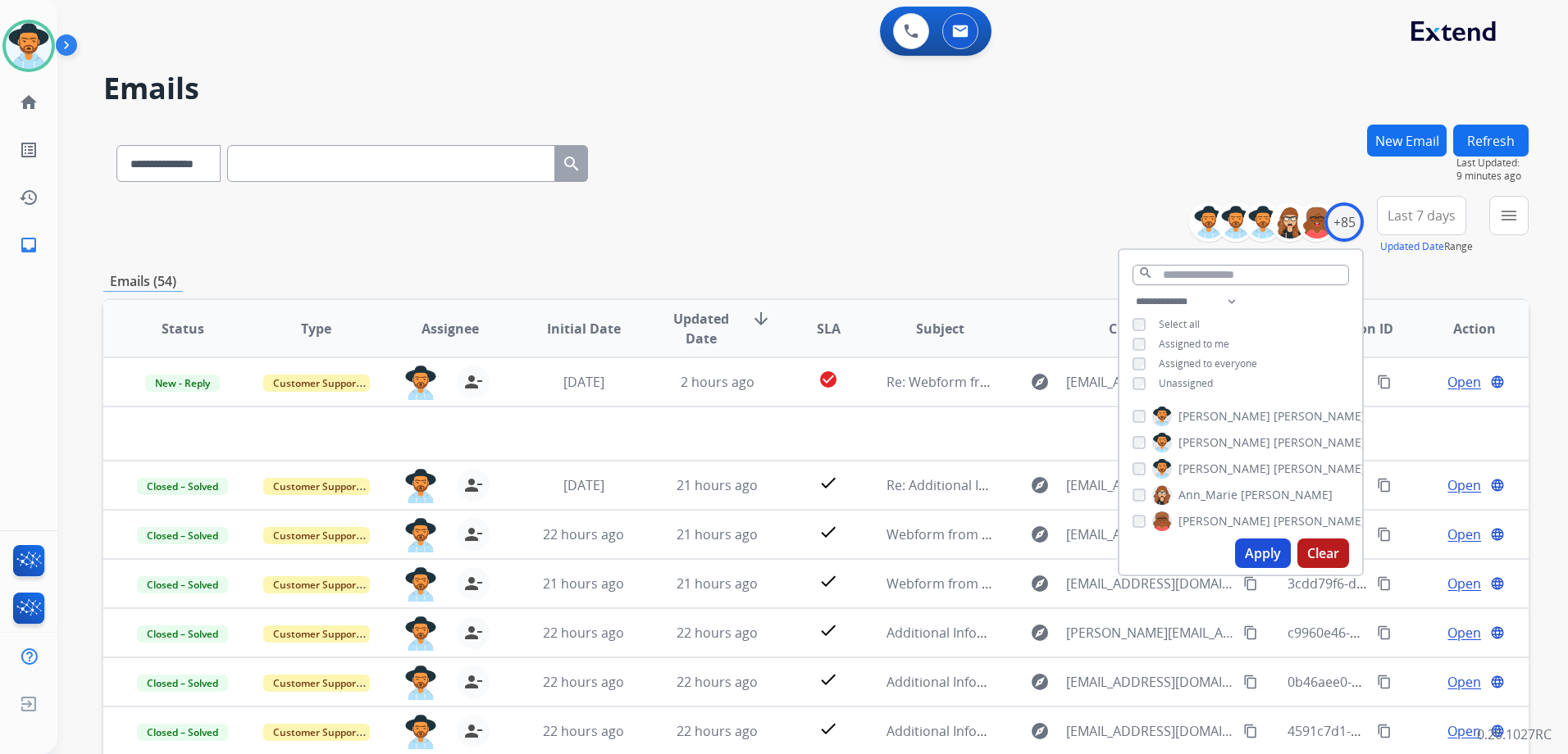
click at [941, 257] on div "**********" at bounding box center [815, 528] width 1425 height 808
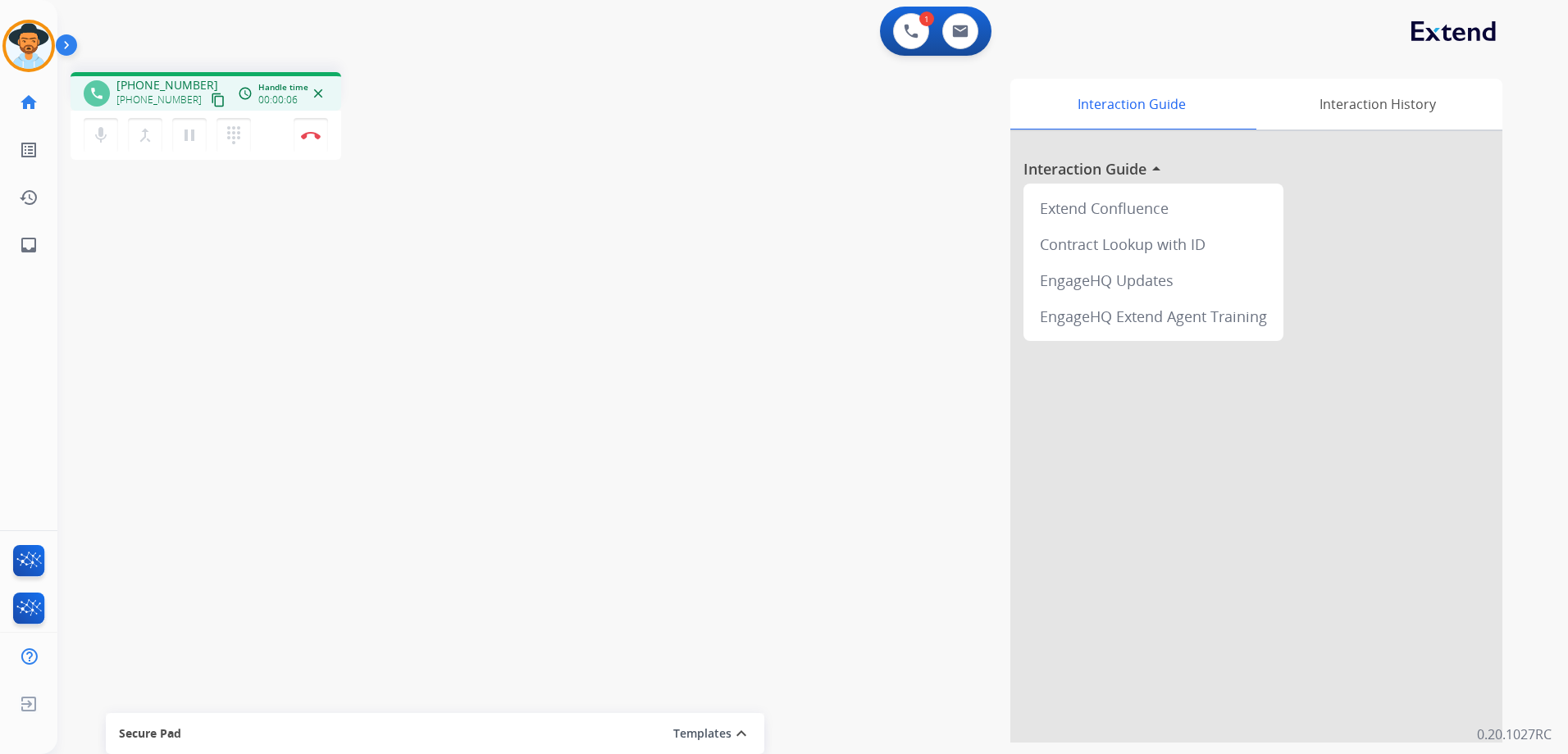
drag, startPoint x: 203, startPoint y: 98, endPoint x: 266, endPoint y: 84, distance: 64.5
click at [211, 98] on mat-icon "content_copy" at bounding box center [218, 100] width 15 height 15
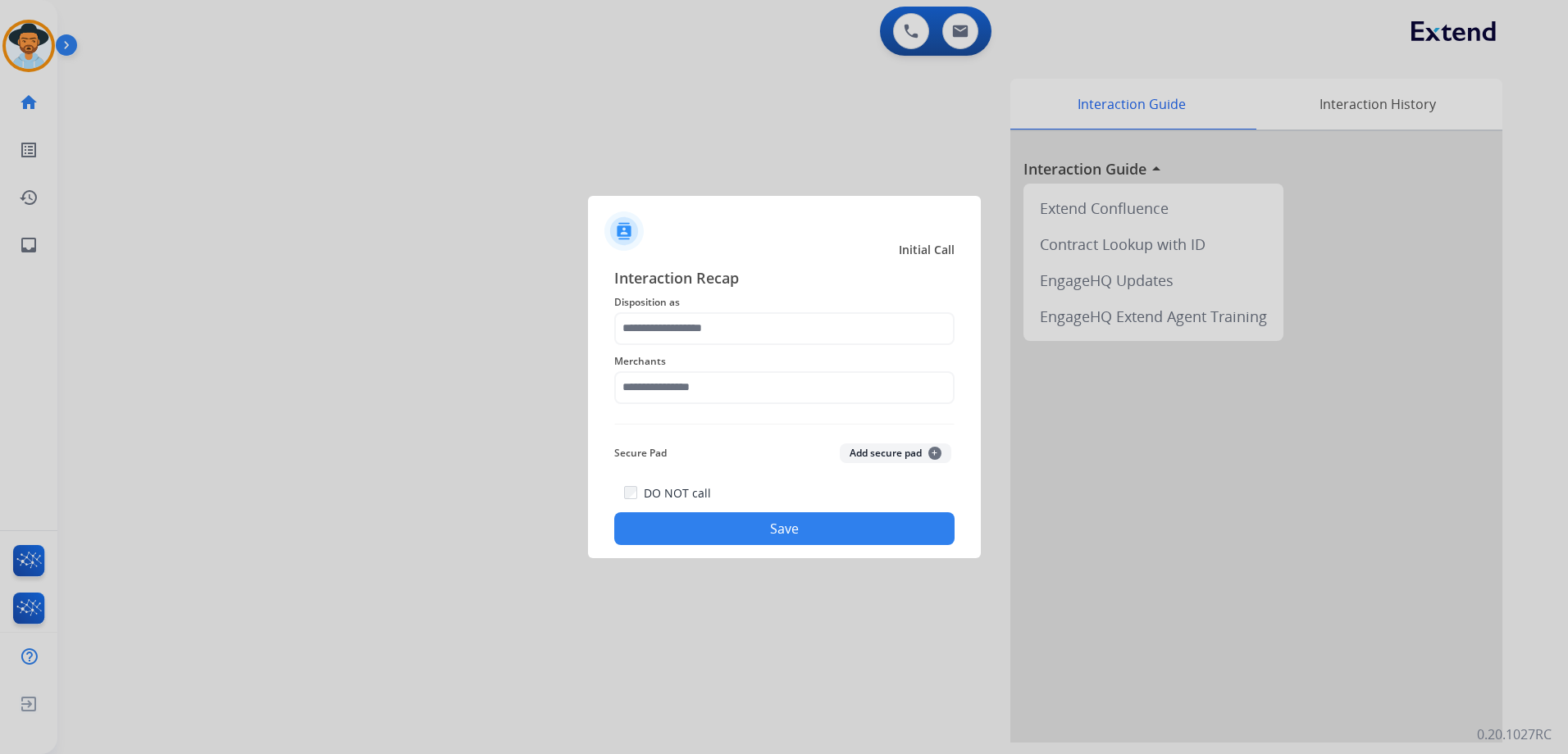
drag, startPoint x: 394, startPoint y: 146, endPoint x: 376, endPoint y: 139, distance: 19.3
click at [394, 146] on div at bounding box center [784, 377] width 1568 height 754
click at [736, 317] on input "text" at bounding box center [784, 328] width 341 height 33
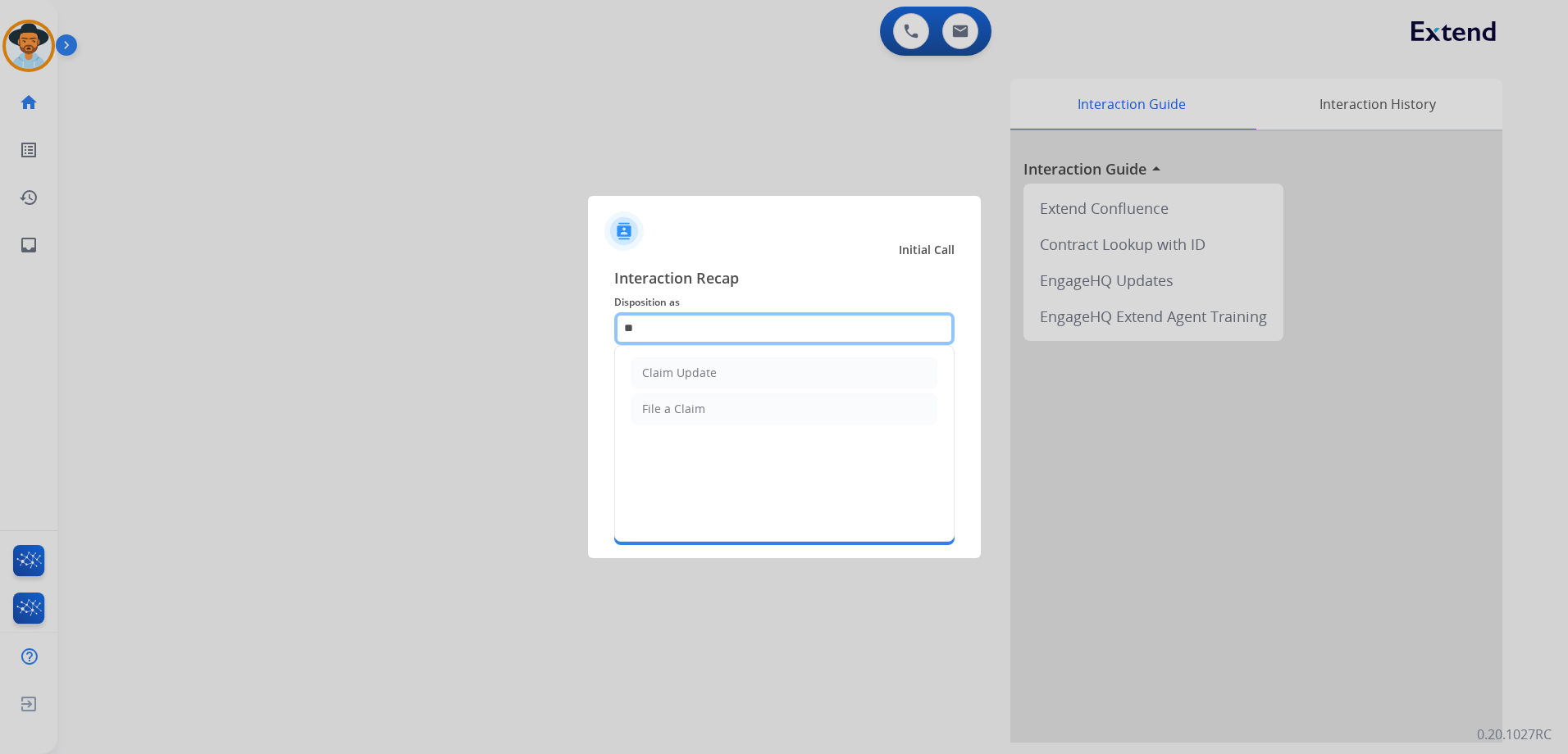
type input "*"
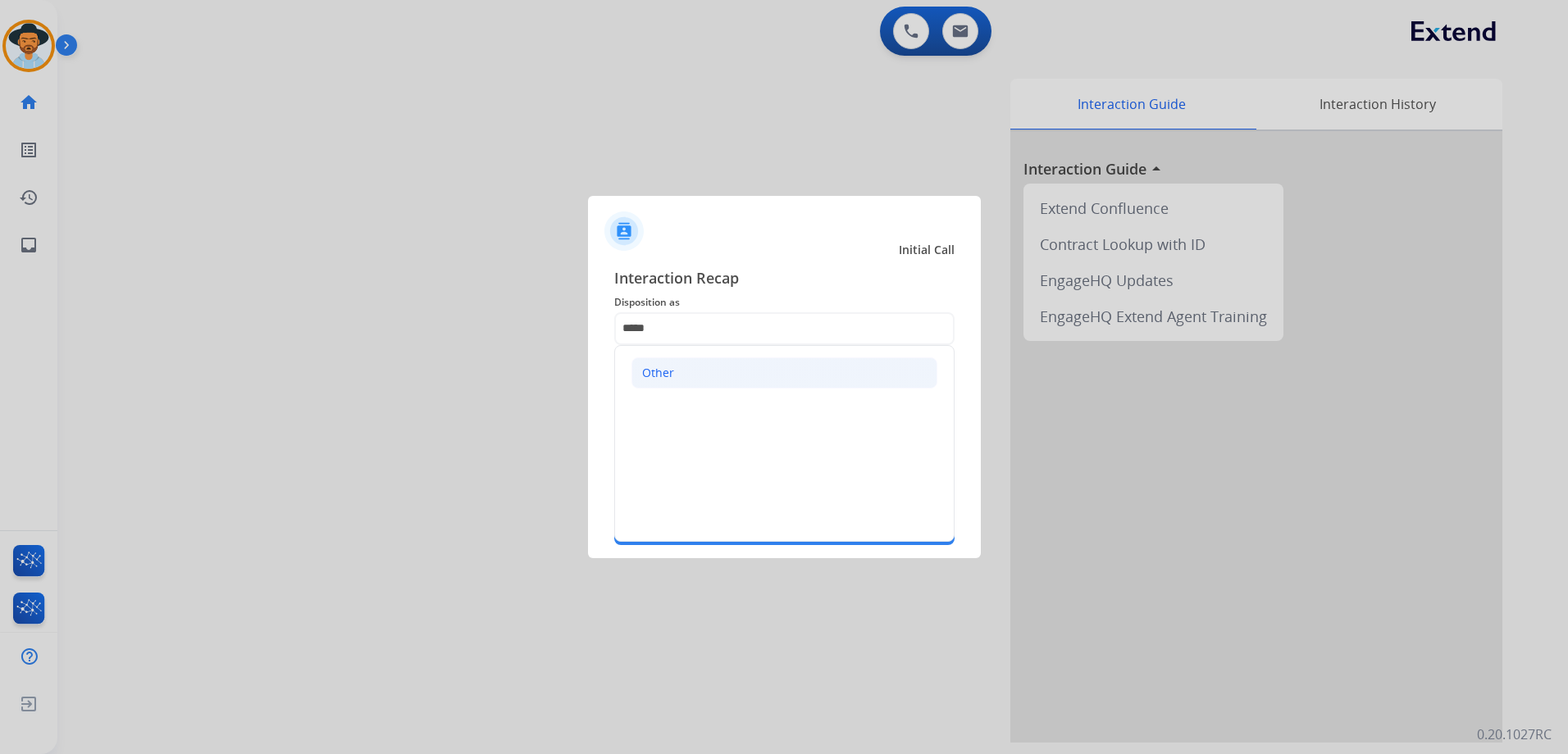
click at [681, 377] on li "Other" at bounding box center [784, 372] width 306 height 31
type input "*****"
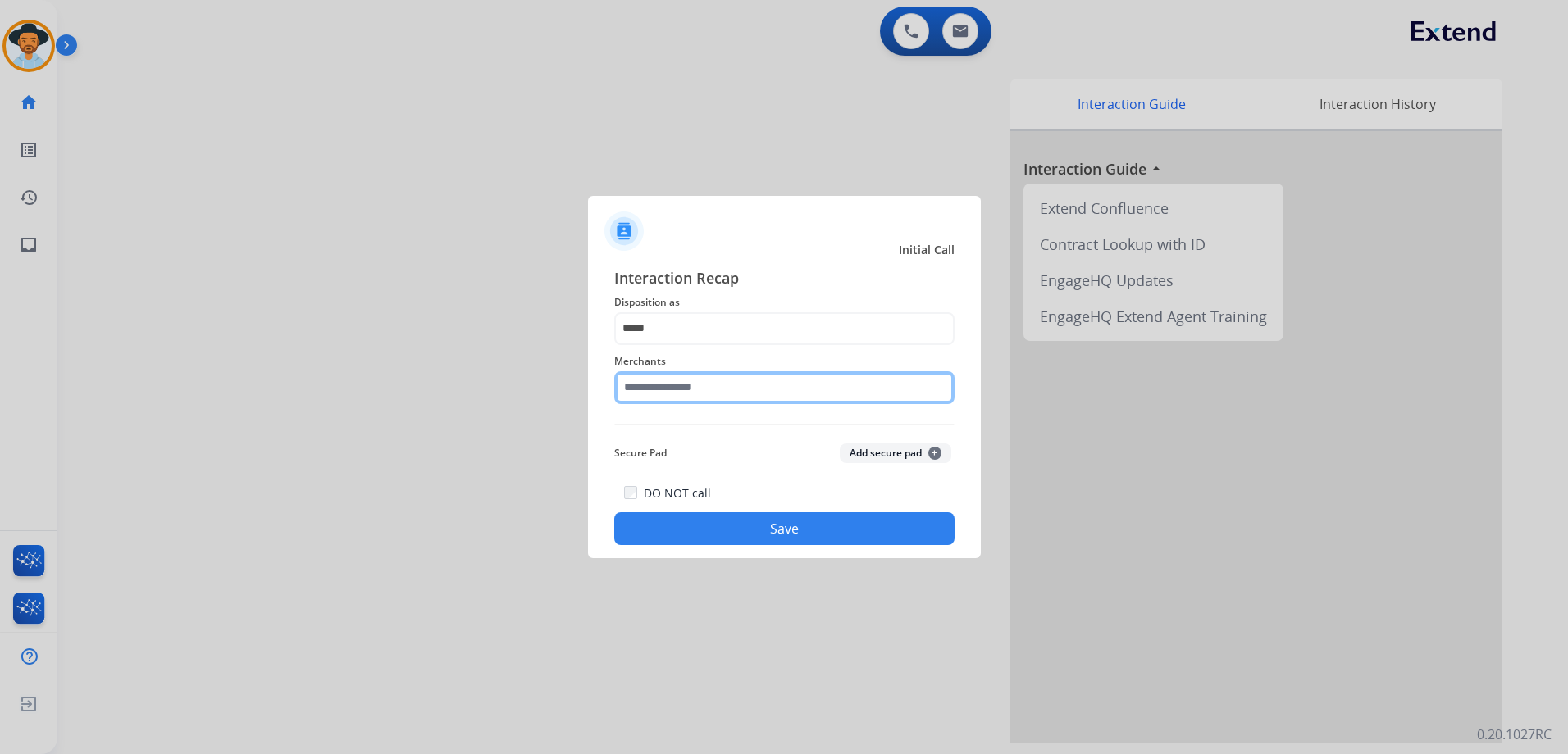
click at [677, 399] on input "text" at bounding box center [784, 387] width 341 height 33
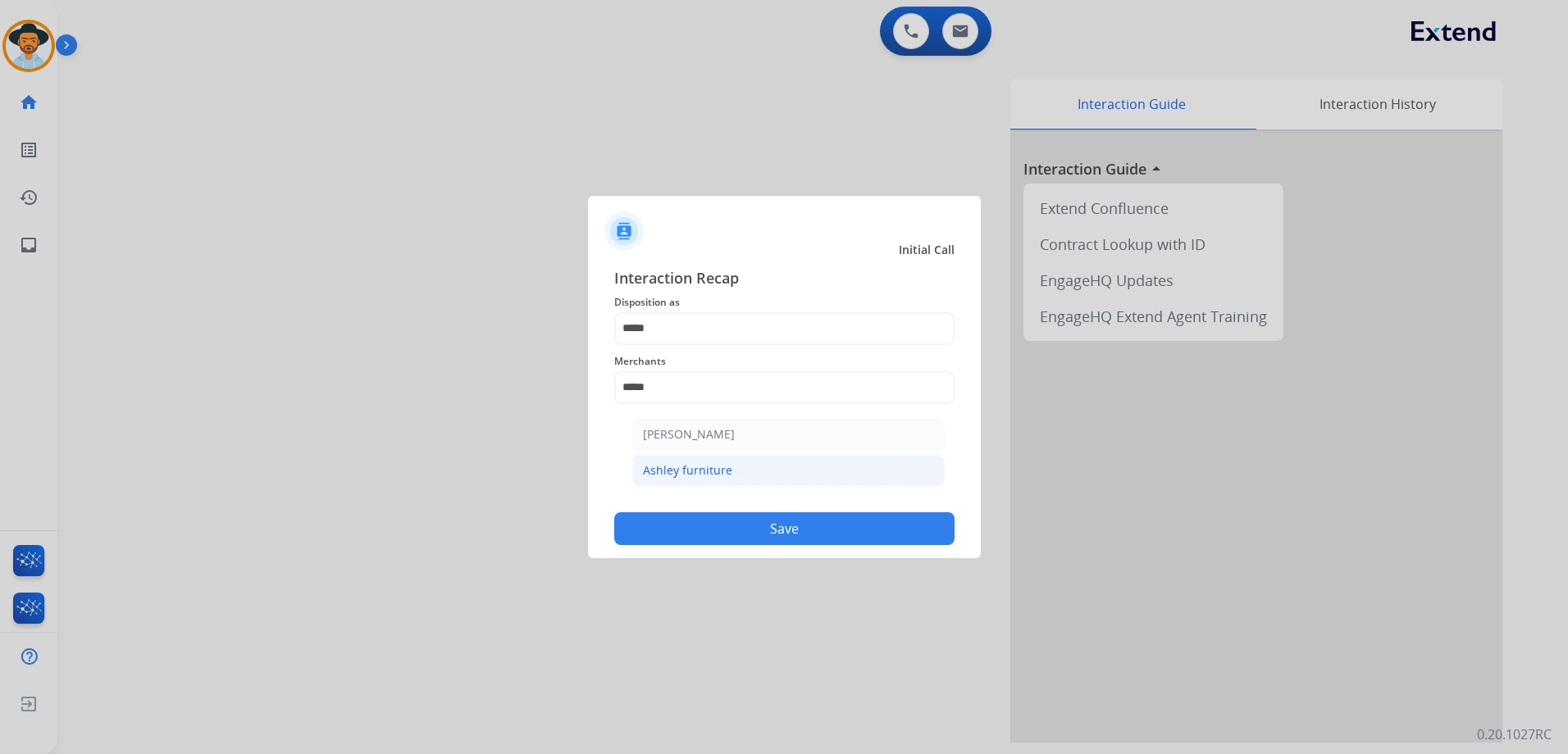
click at [733, 479] on li "Ashley furniture" at bounding box center [788, 470] width 312 height 31
type input "**********"
click at [848, 524] on button "Save" at bounding box center [784, 528] width 341 height 33
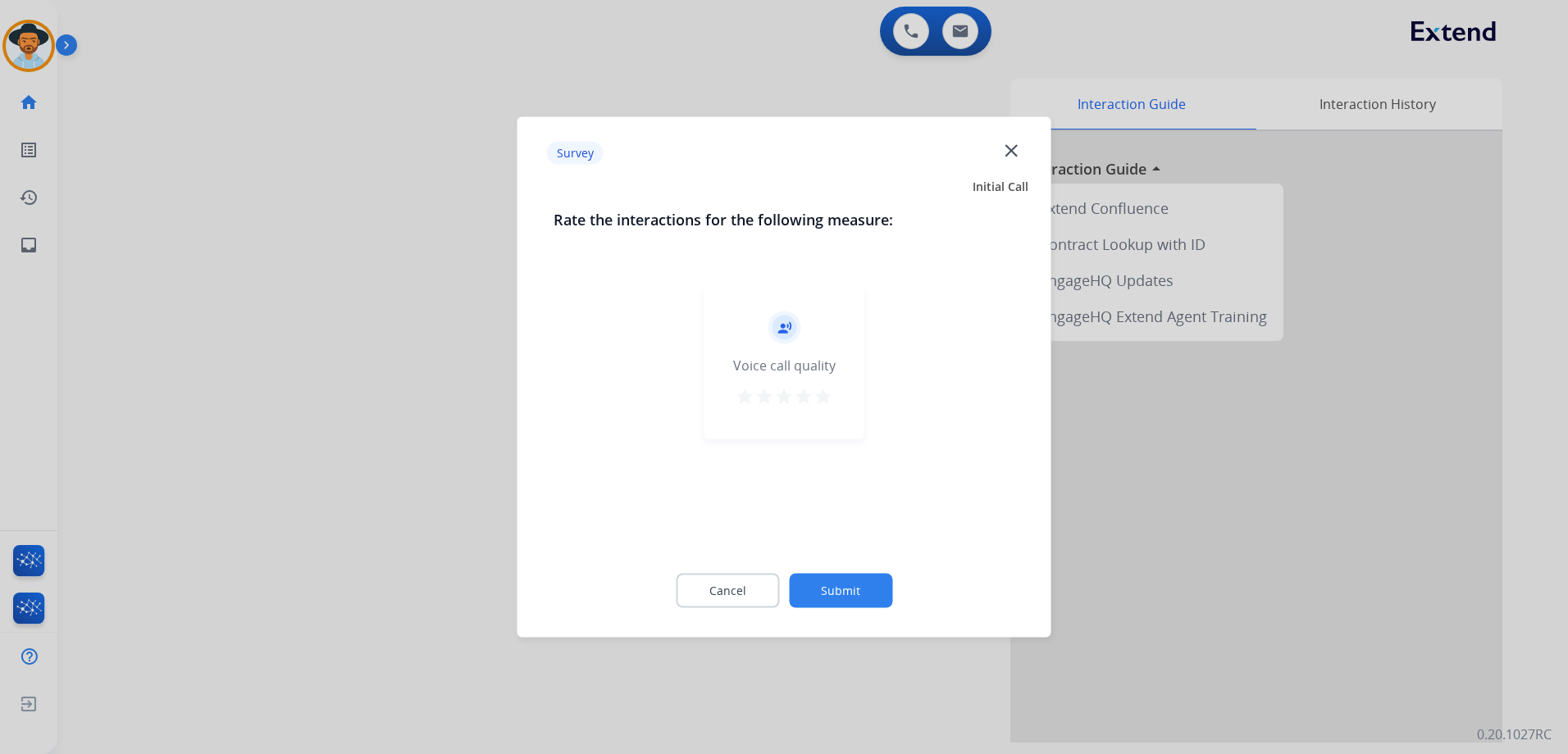
click at [820, 396] on mat-icon "star" at bounding box center [823, 397] width 19 height 19
click at [853, 590] on button "Submit" at bounding box center [840, 590] width 103 height 34
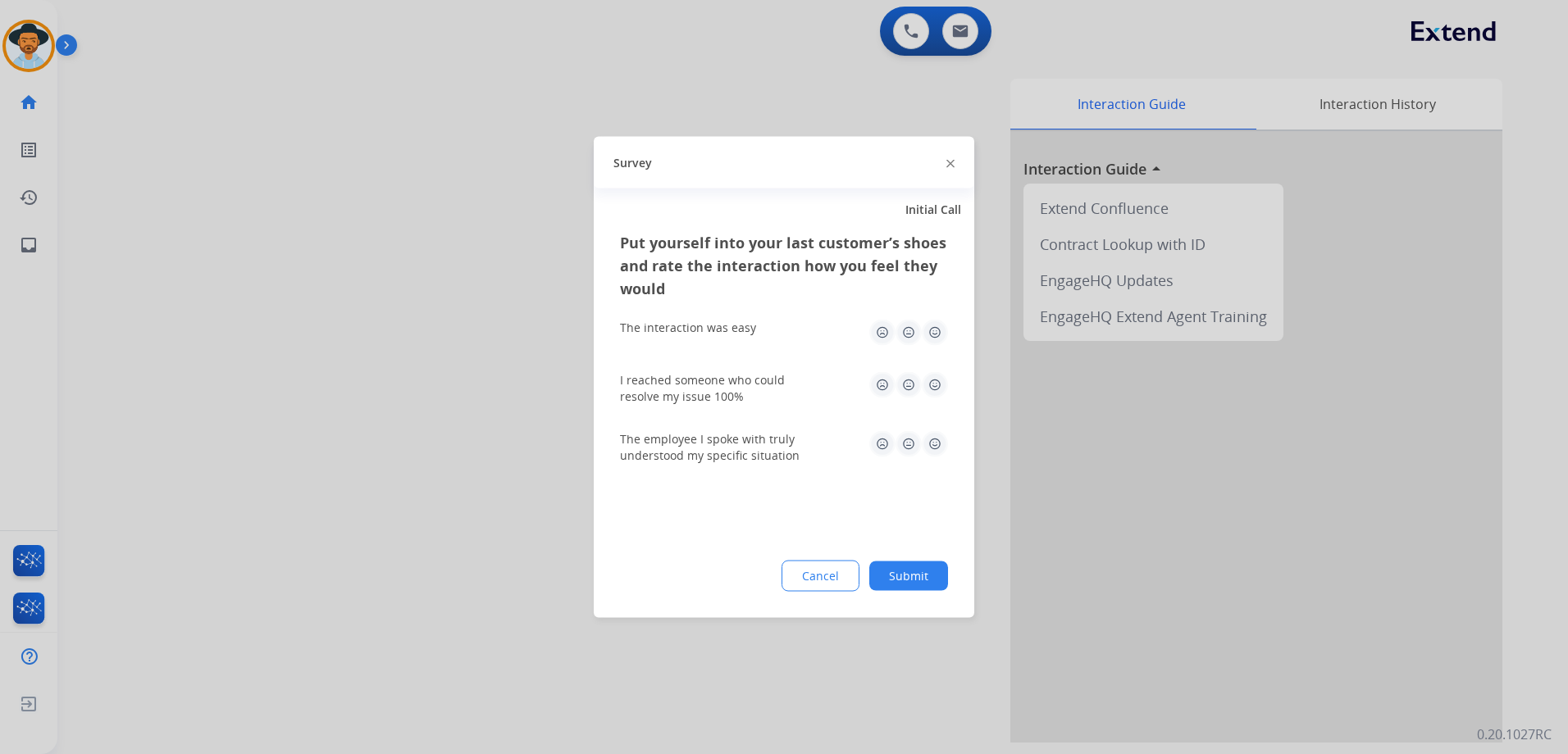
click at [932, 335] on img at bounding box center [934, 332] width 26 height 26
click at [931, 379] on img at bounding box center [934, 385] width 26 height 26
click at [939, 455] on img at bounding box center [934, 444] width 26 height 26
click at [925, 581] on button "Submit" at bounding box center [908, 575] width 79 height 29
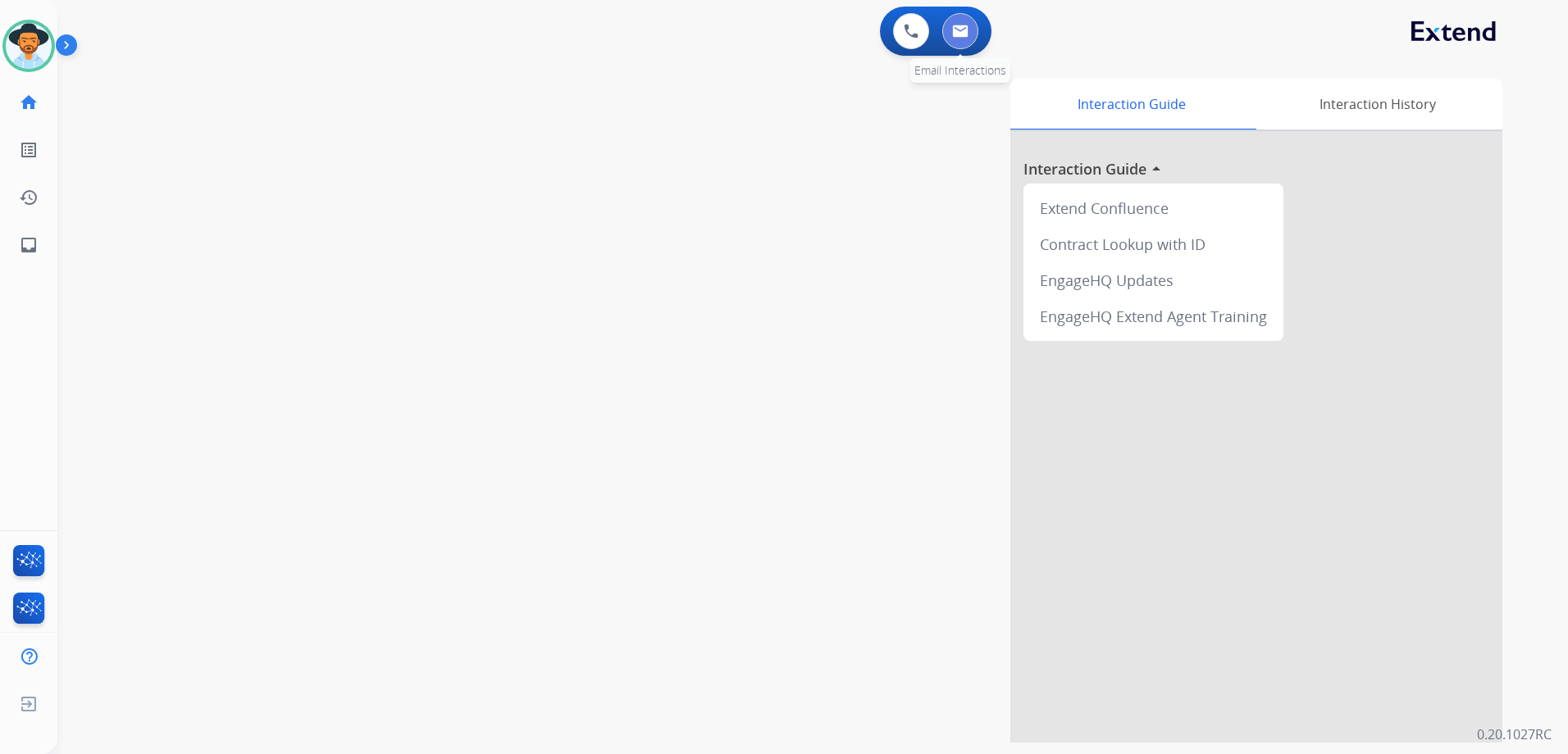
click at [955, 33] on img at bounding box center [960, 31] width 17 height 13
select select "**********"
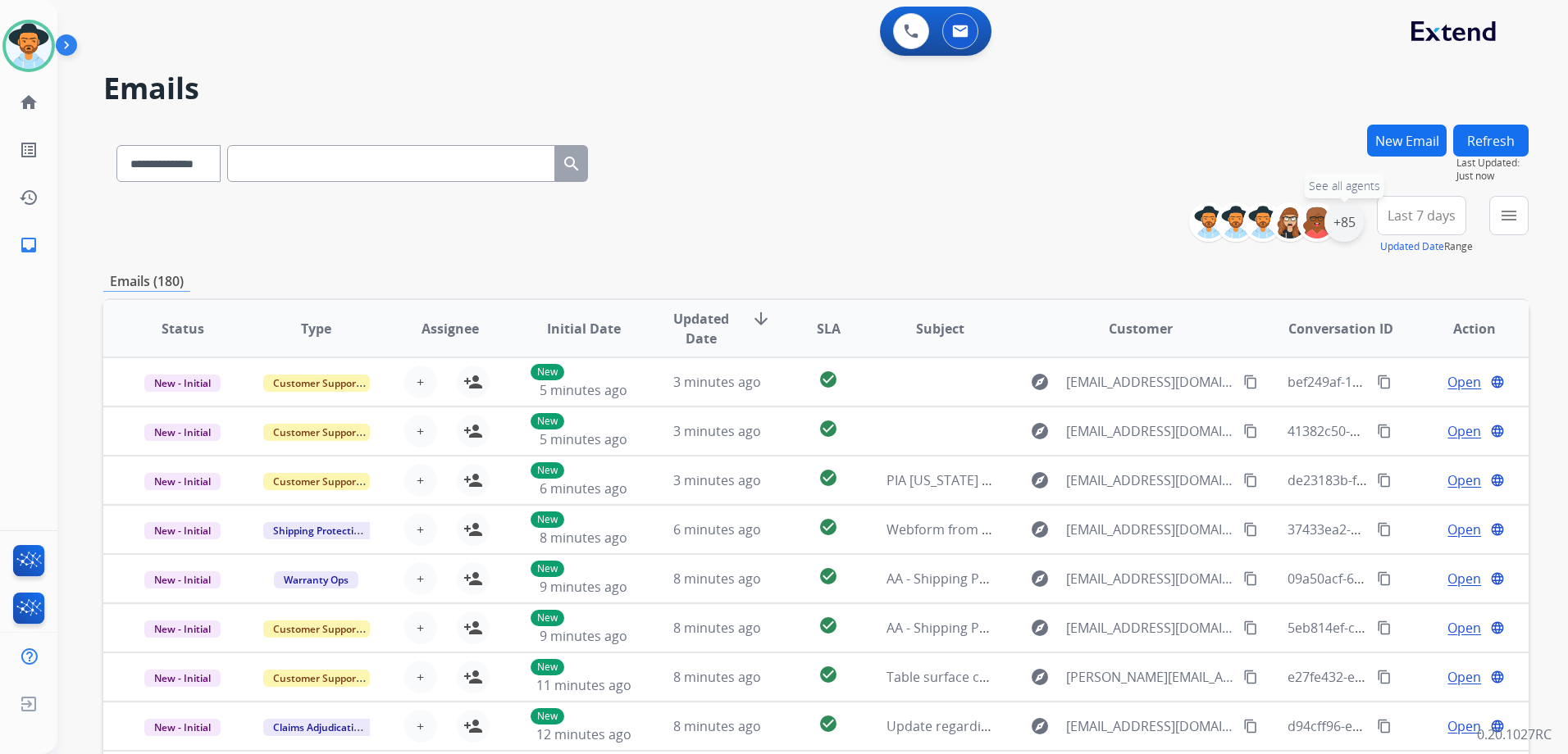
click at [1348, 226] on div "+85" at bounding box center [1344, 222] width 40 height 40
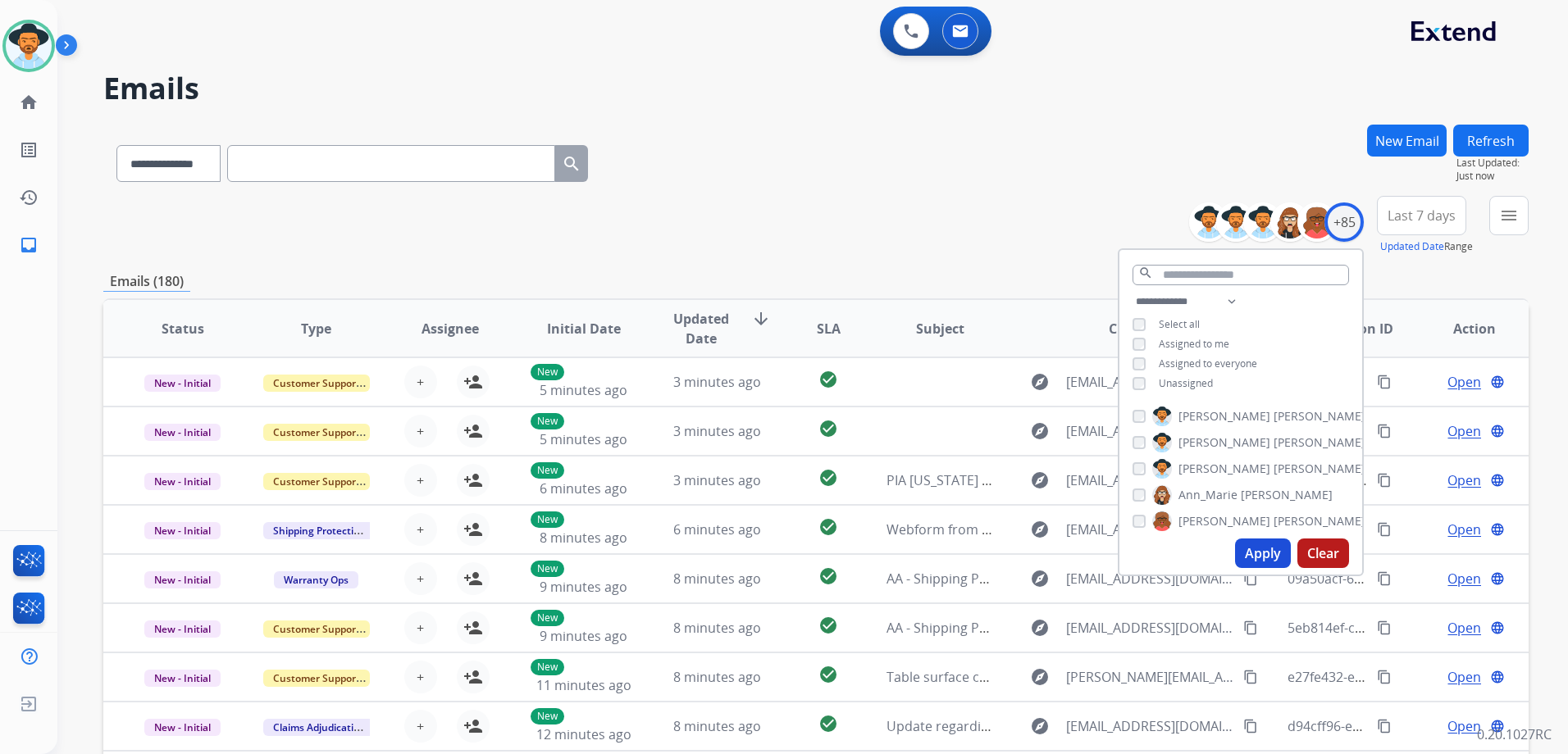
click at [1185, 381] on span "Unassigned" at bounding box center [1185, 383] width 54 height 14
click at [1263, 551] on button "Apply" at bounding box center [1262, 552] width 56 height 29
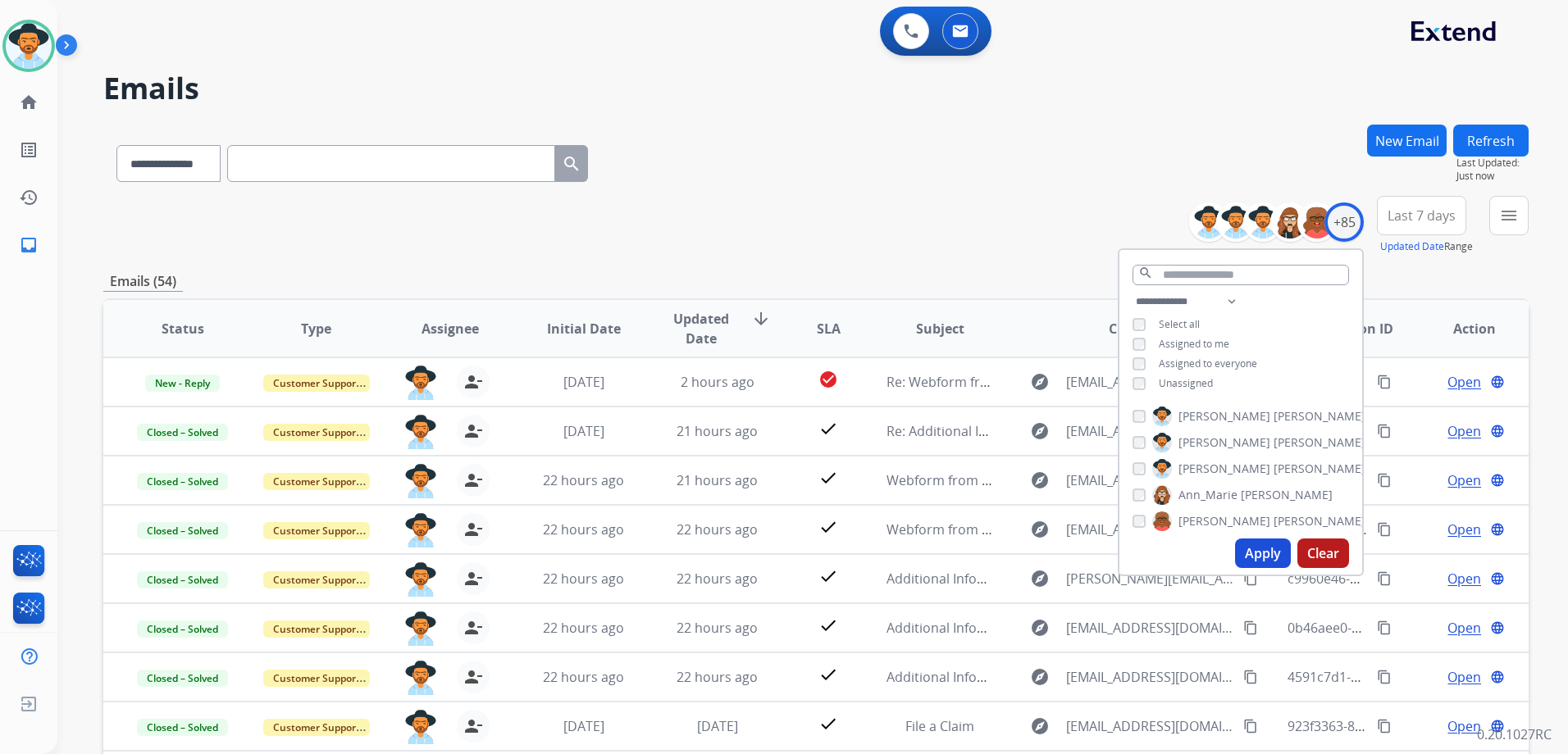
click at [826, 196] on div "**********" at bounding box center [815, 225] width 1425 height 59
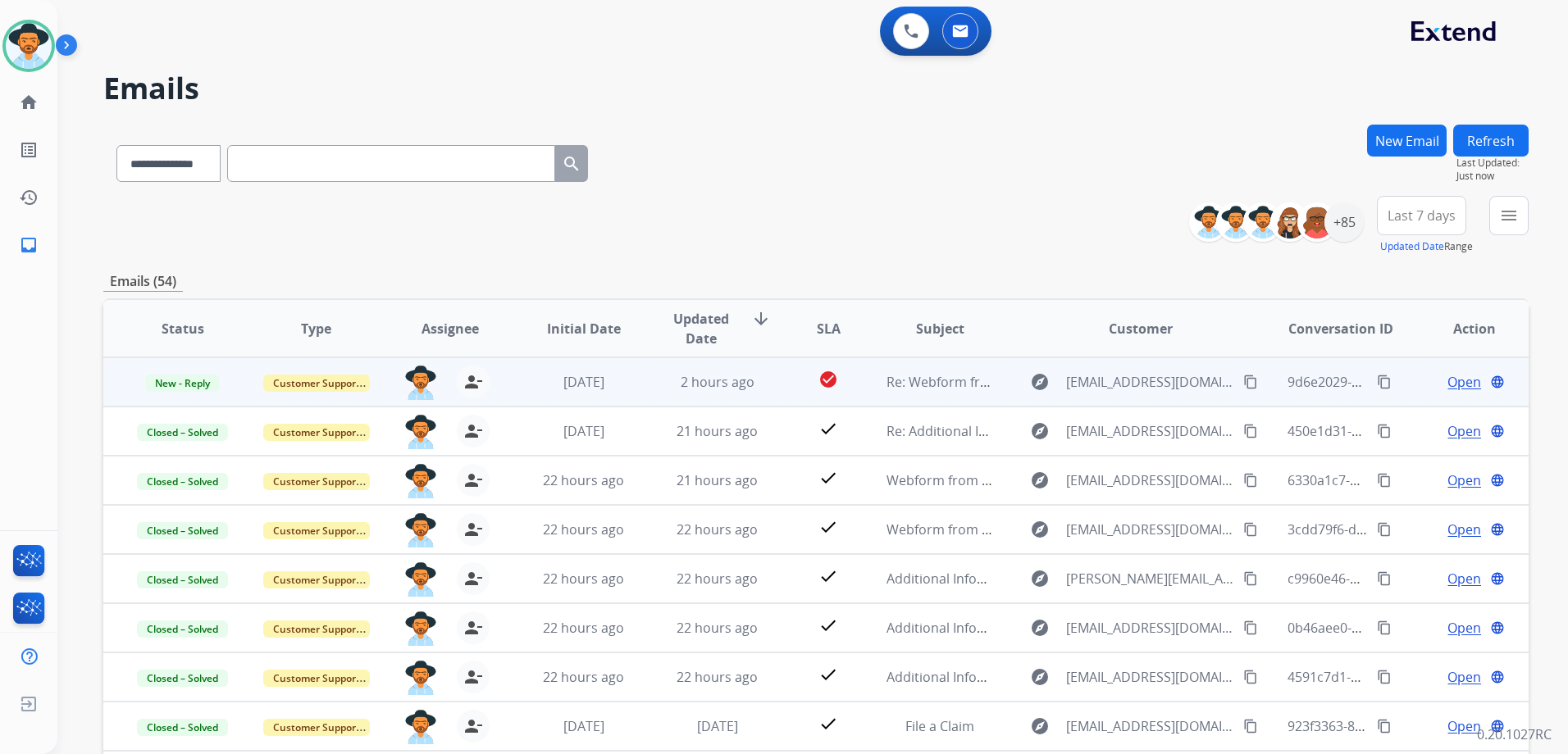
click at [1447, 379] on span "Open" at bounding box center [1464, 382] width 34 height 19
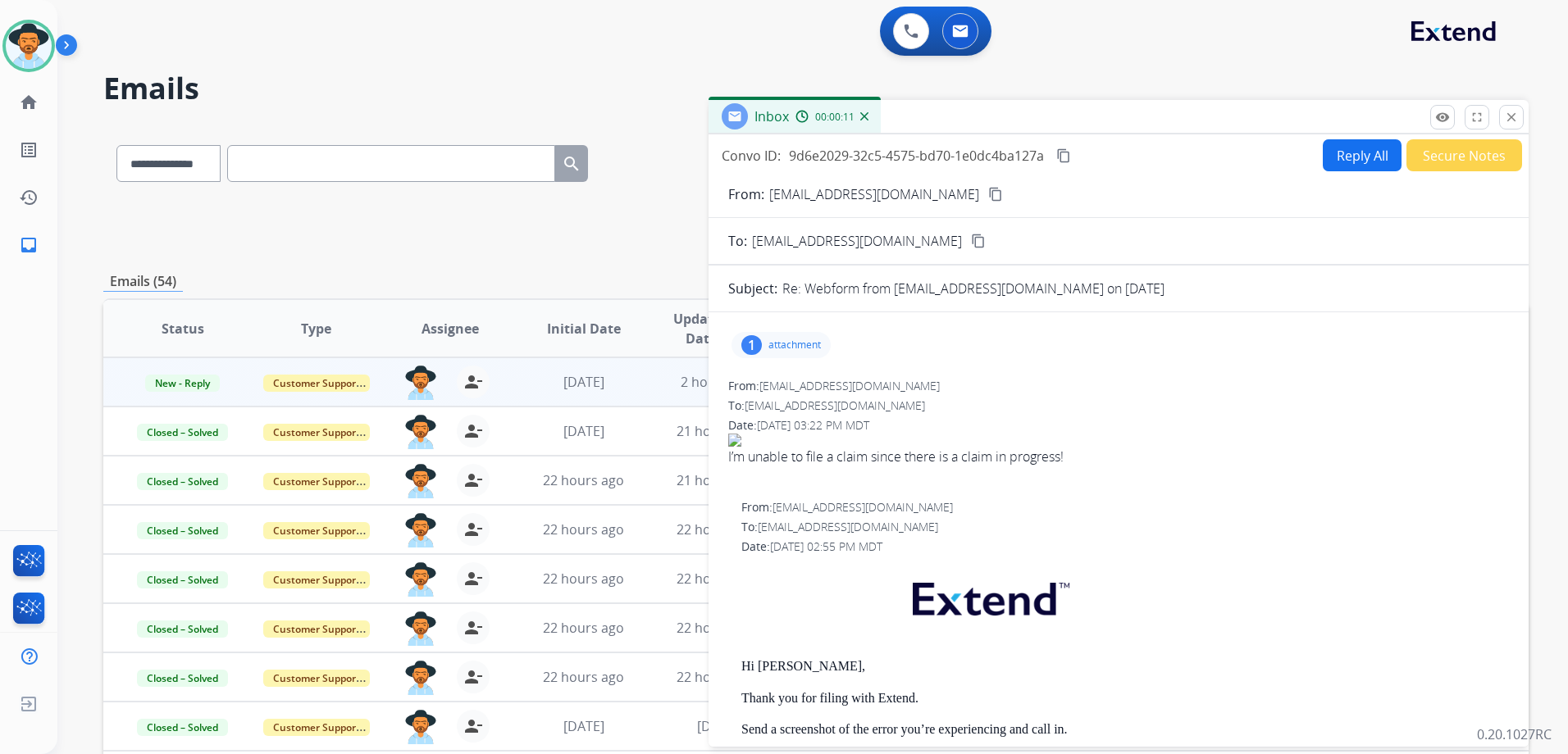
click at [1333, 150] on button "Reply All" at bounding box center [1362, 155] width 79 height 32
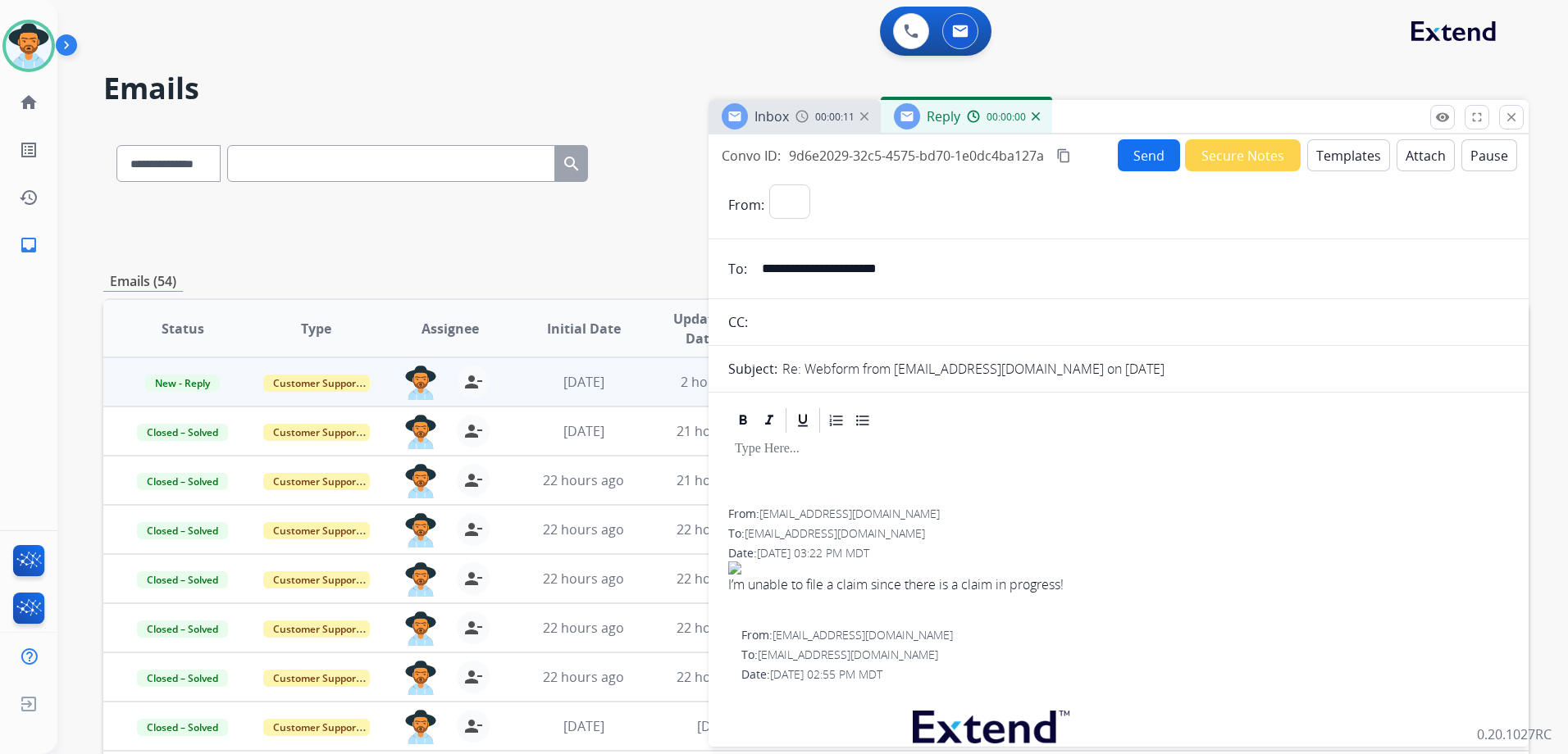
select select "**********"
click at [1335, 150] on button "Templates" at bounding box center [1348, 155] width 83 height 32
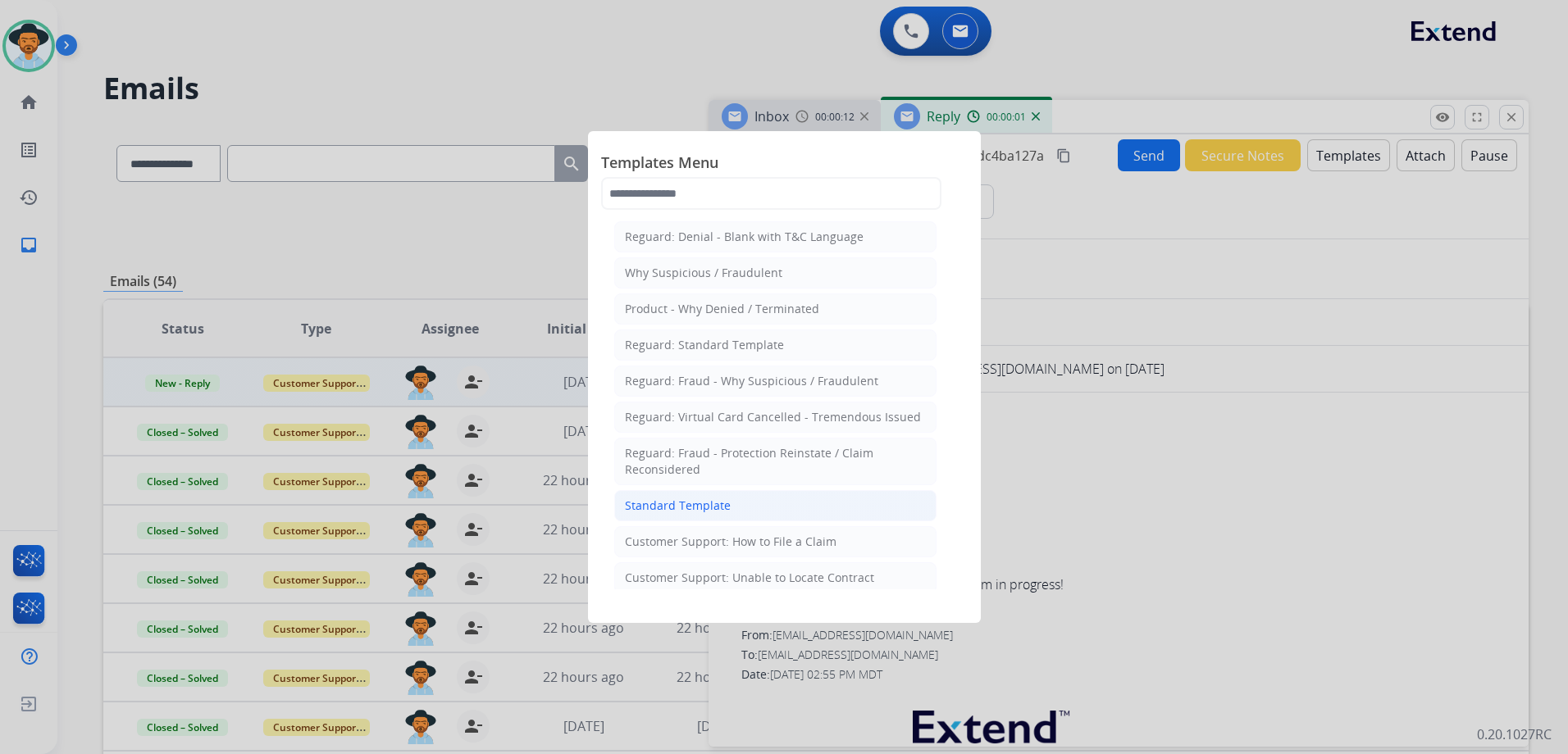
click at [724, 512] on div "Standard Template" at bounding box center [678, 505] width 106 height 17
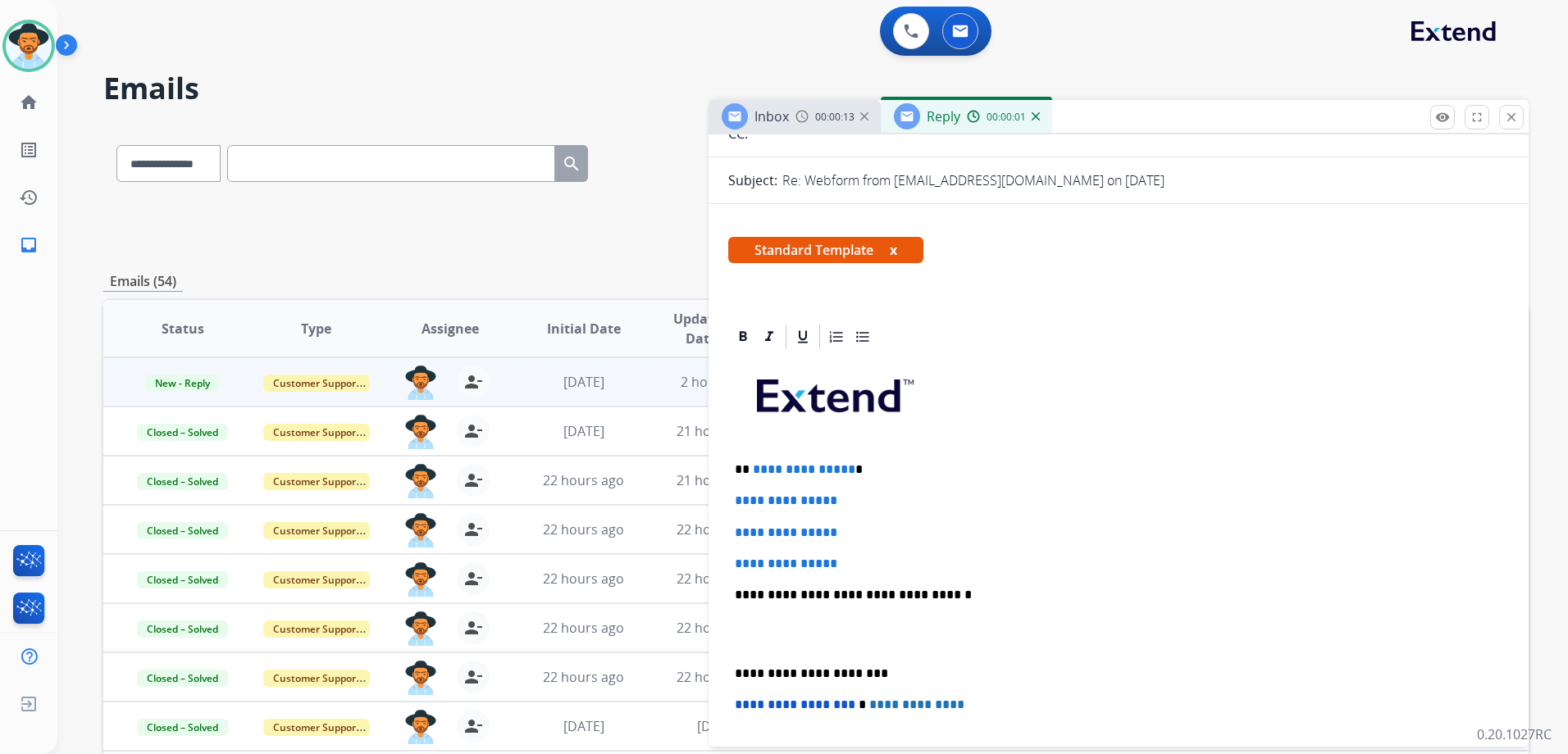
scroll to position [328, 0]
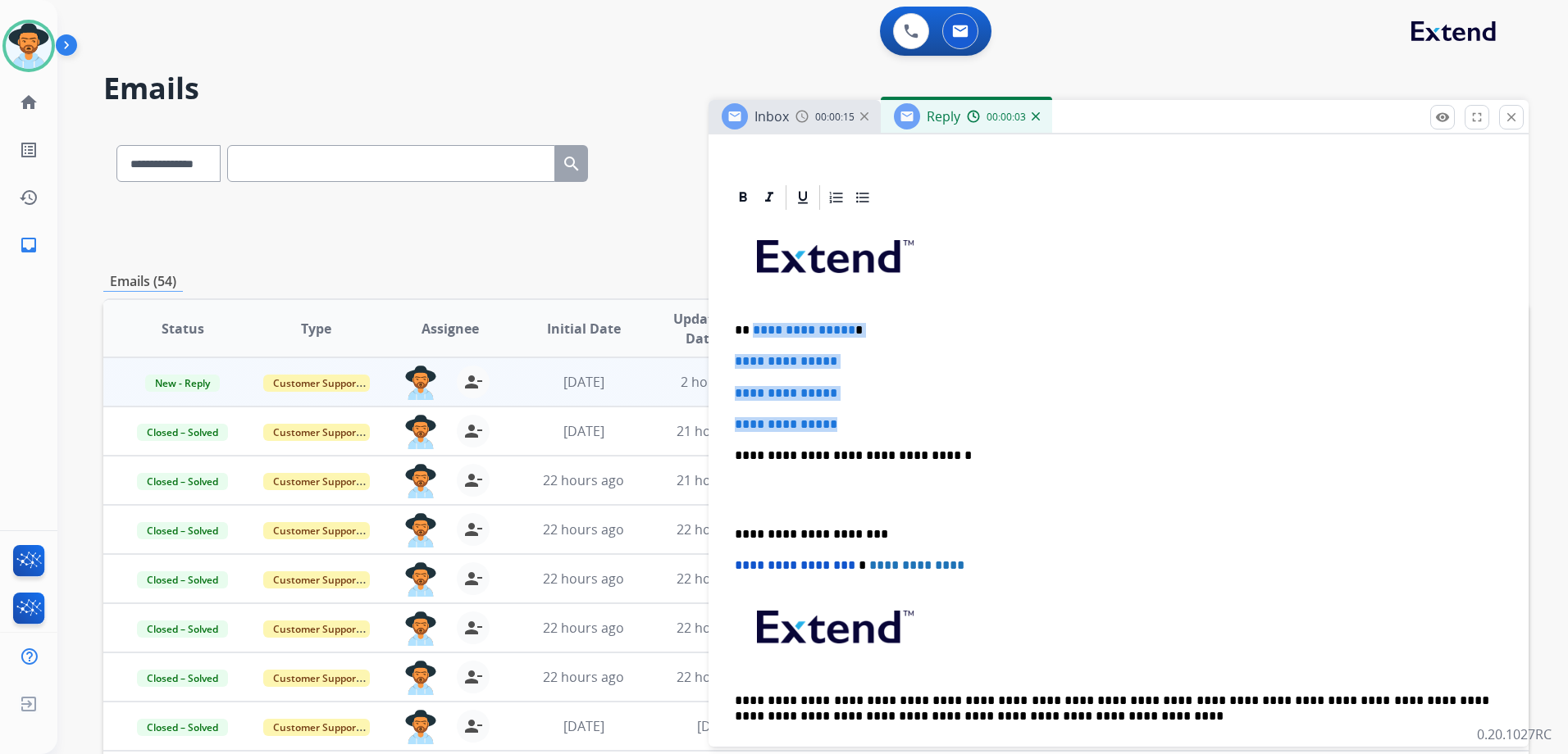
drag, startPoint x: 750, startPoint y: 328, endPoint x: 889, endPoint y: 422, distance: 167.8
click at [889, 422] on div "**********" at bounding box center [1118, 494] width 781 height 564
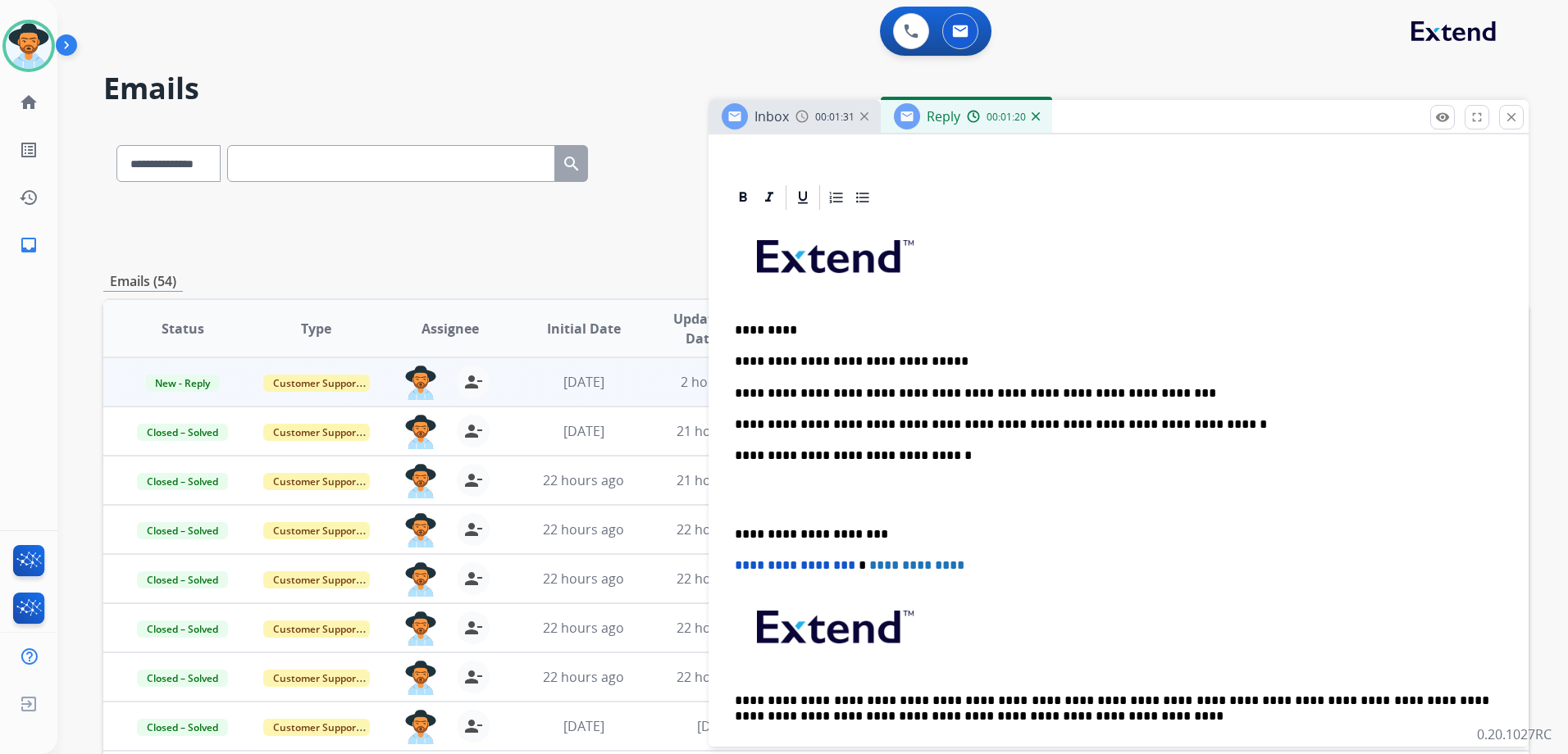
click at [961, 356] on p "**********" at bounding box center [1112, 361] width 754 height 15
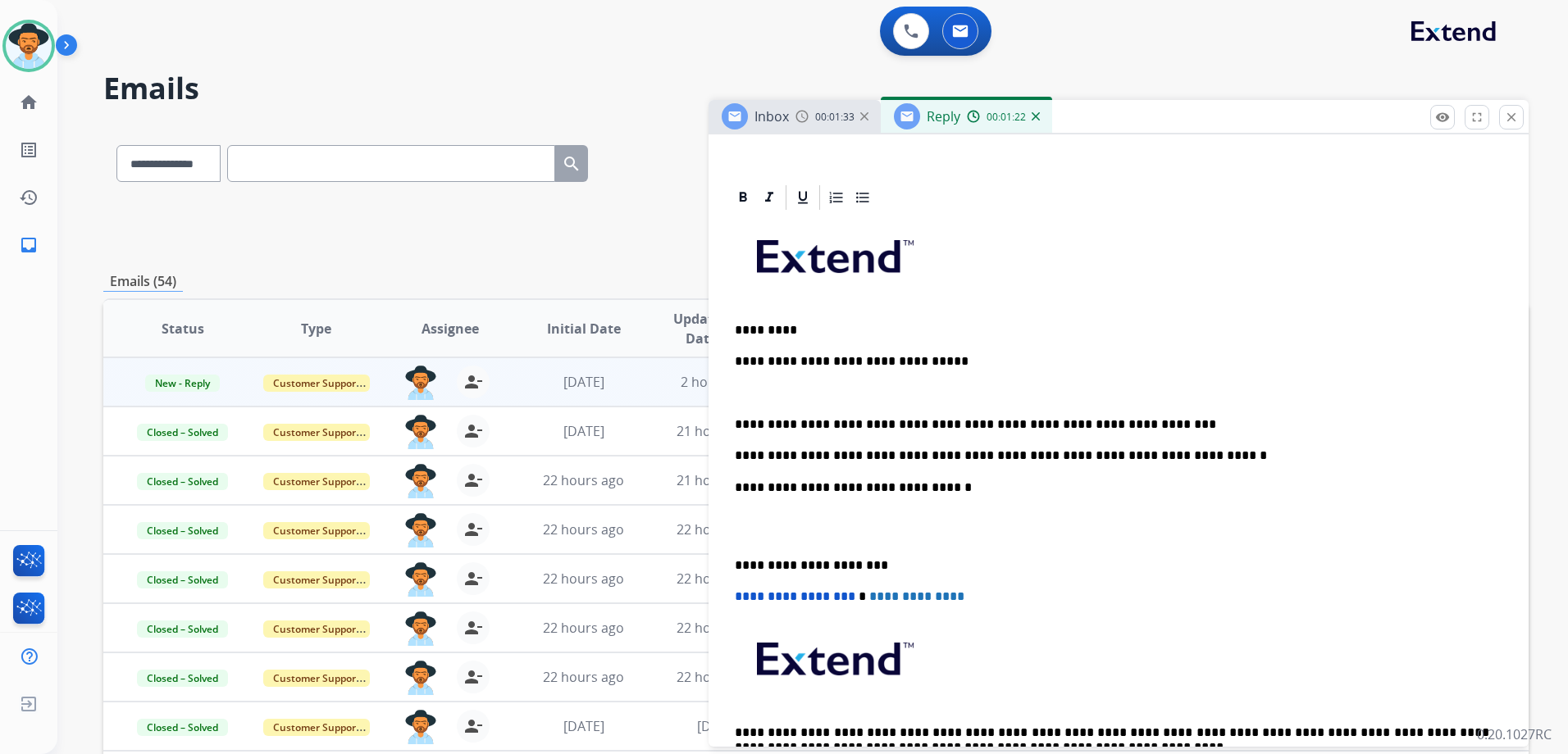
click at [1173, 417] on p "**********" at bounding box center [1112, 424] width 754 height 15
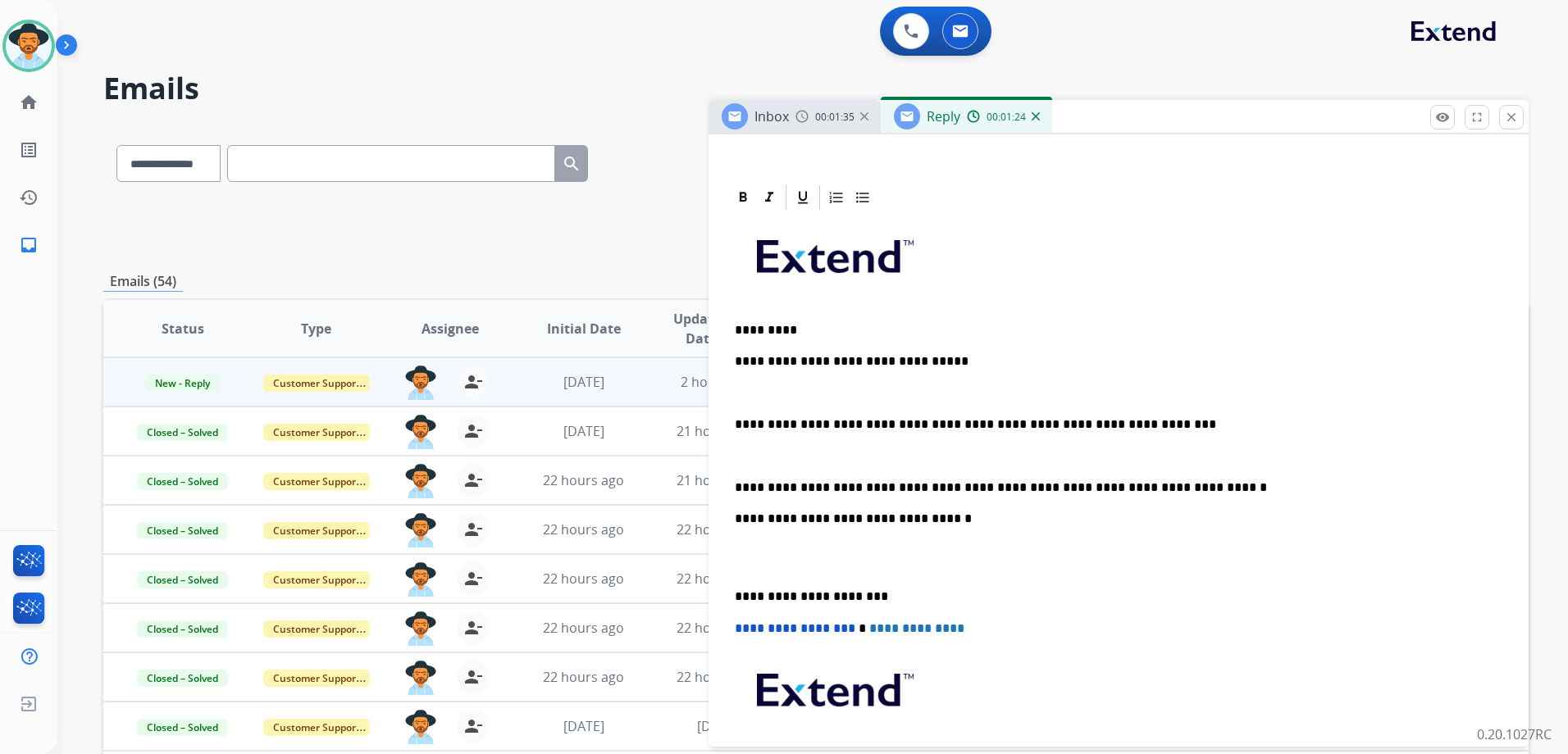
drag, startPoint x: 1171, startPoint y: 493, endPoint x: 1160, endPoint y: 480, distance: 17.0
click at [1171, 492] on p "**********" at bounding box center [1112, 487] width 754 height 15
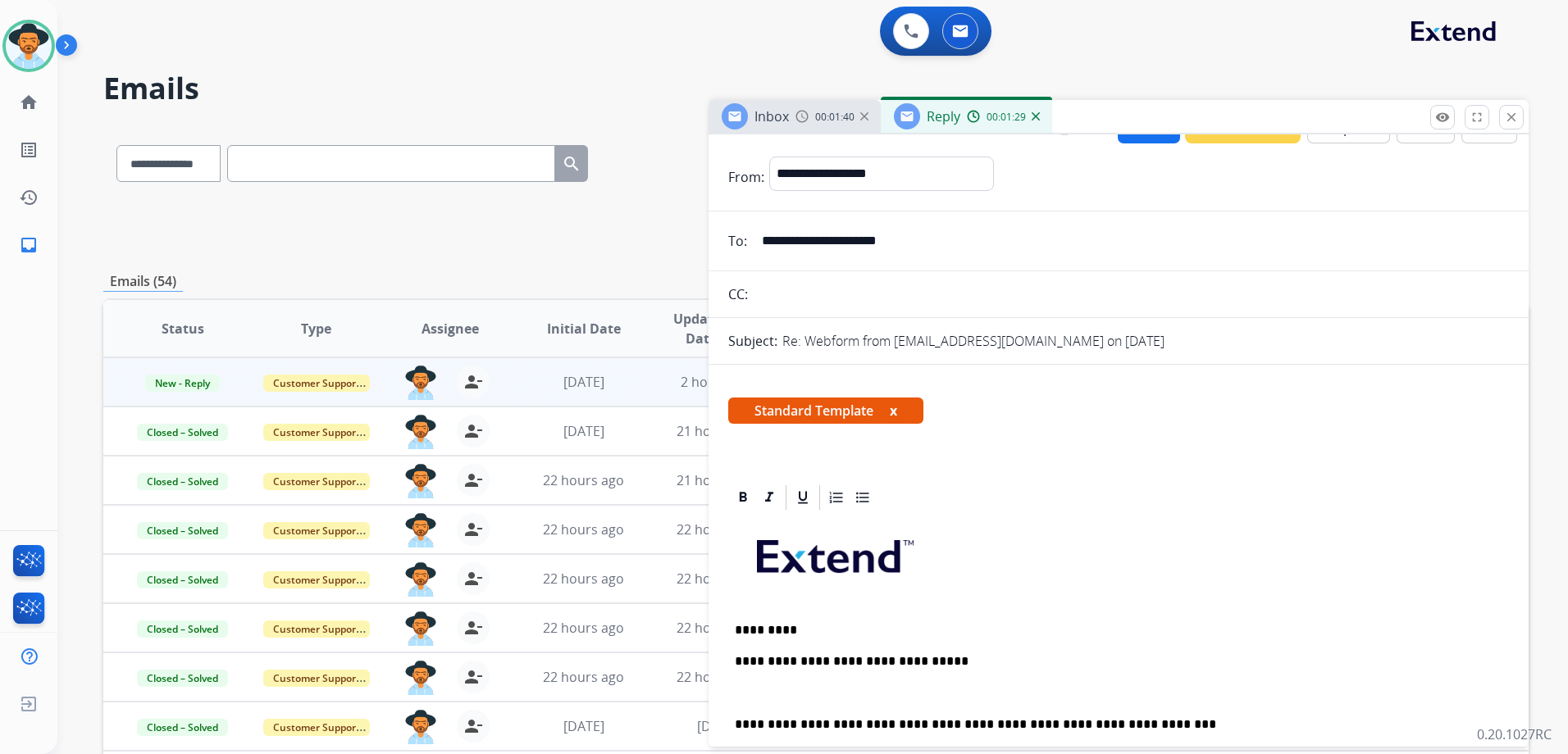
scroll to position [0, 0]
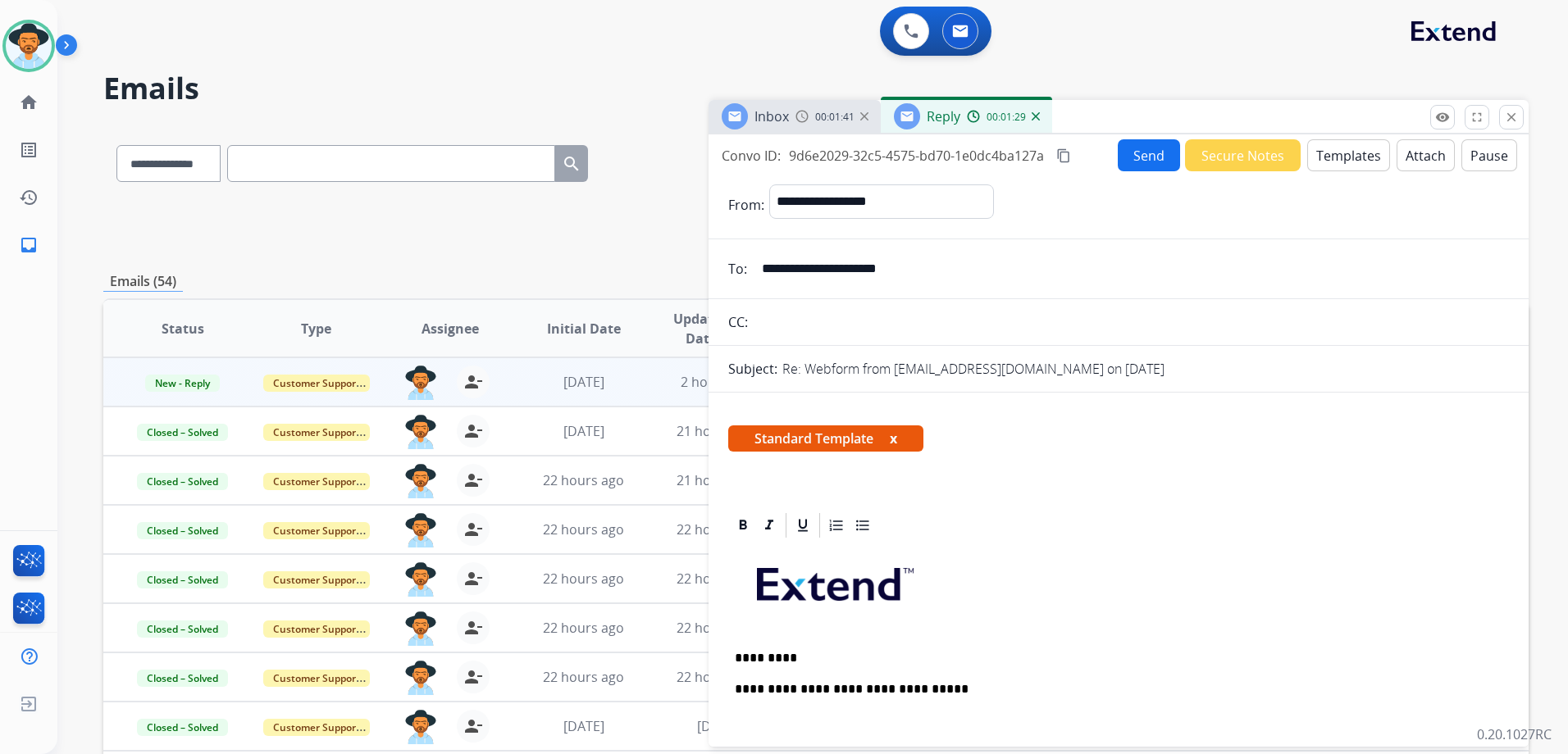
click at [1118, 144] on button "Send" at bounding box center [1148, 155] width 63 height 32
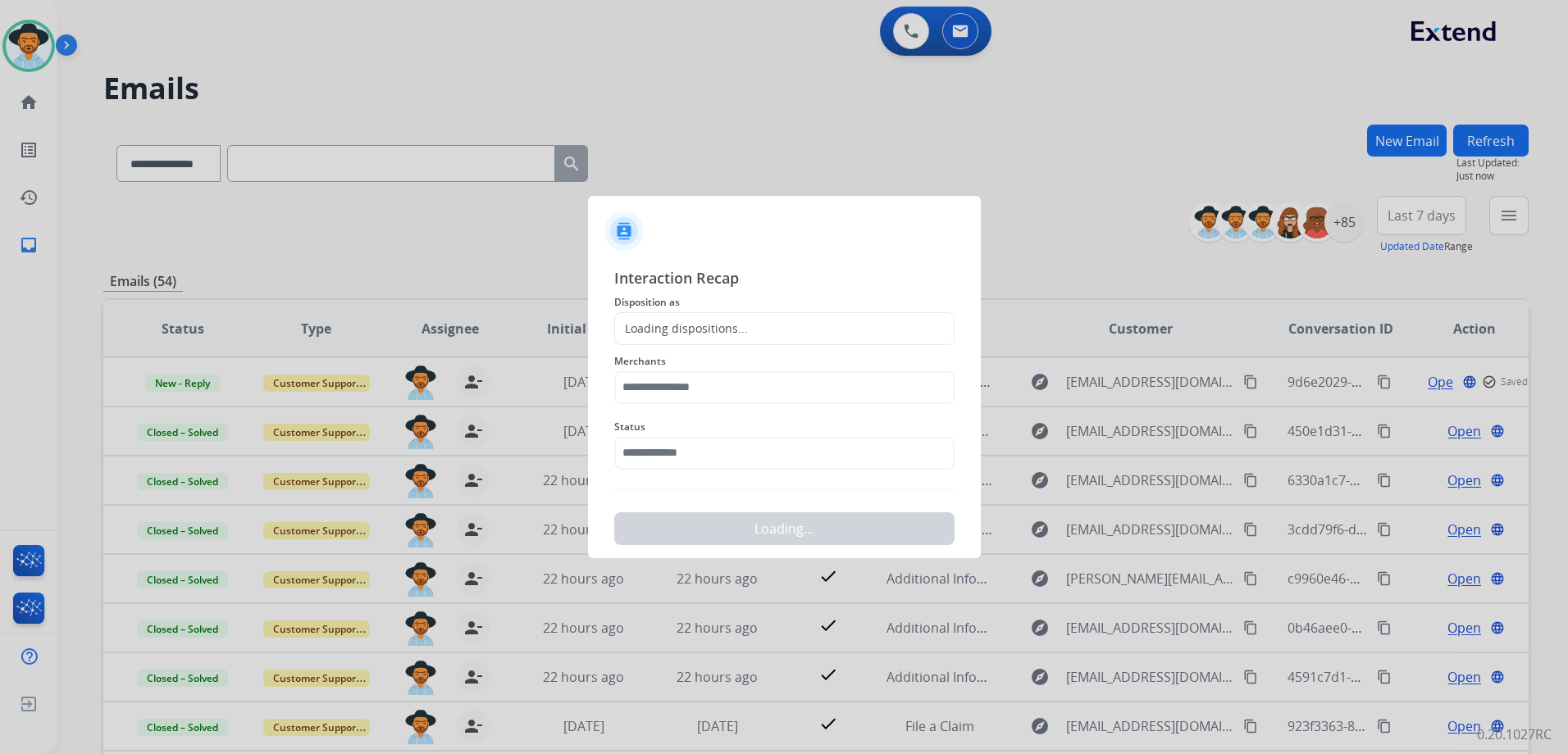
click at [626, 317] on div "Loading dispositions..." at bounding box center [784, 328] width 341 height 33
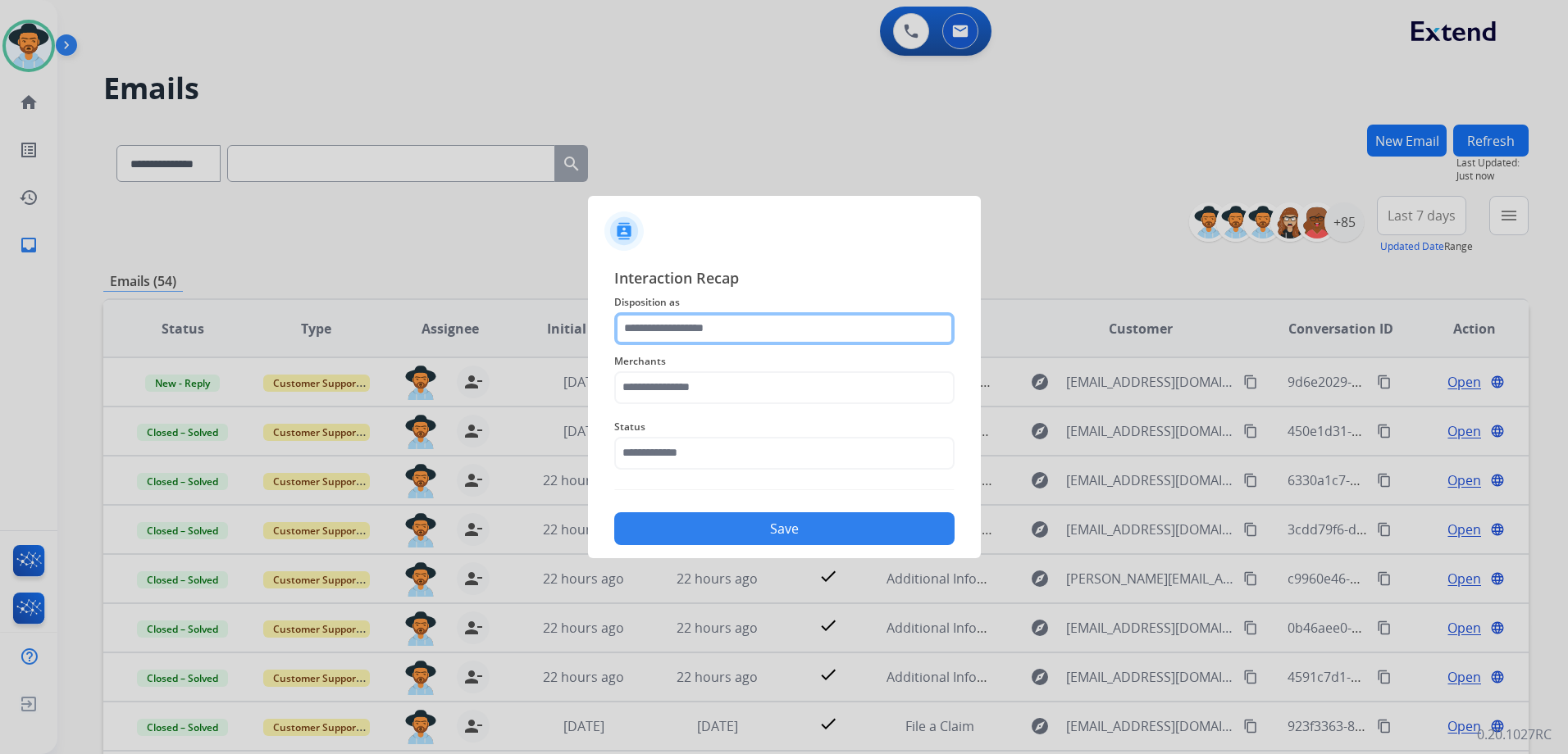
click at [724, 326] on input "text" at bounding box center [784, 328] width 341 height 33
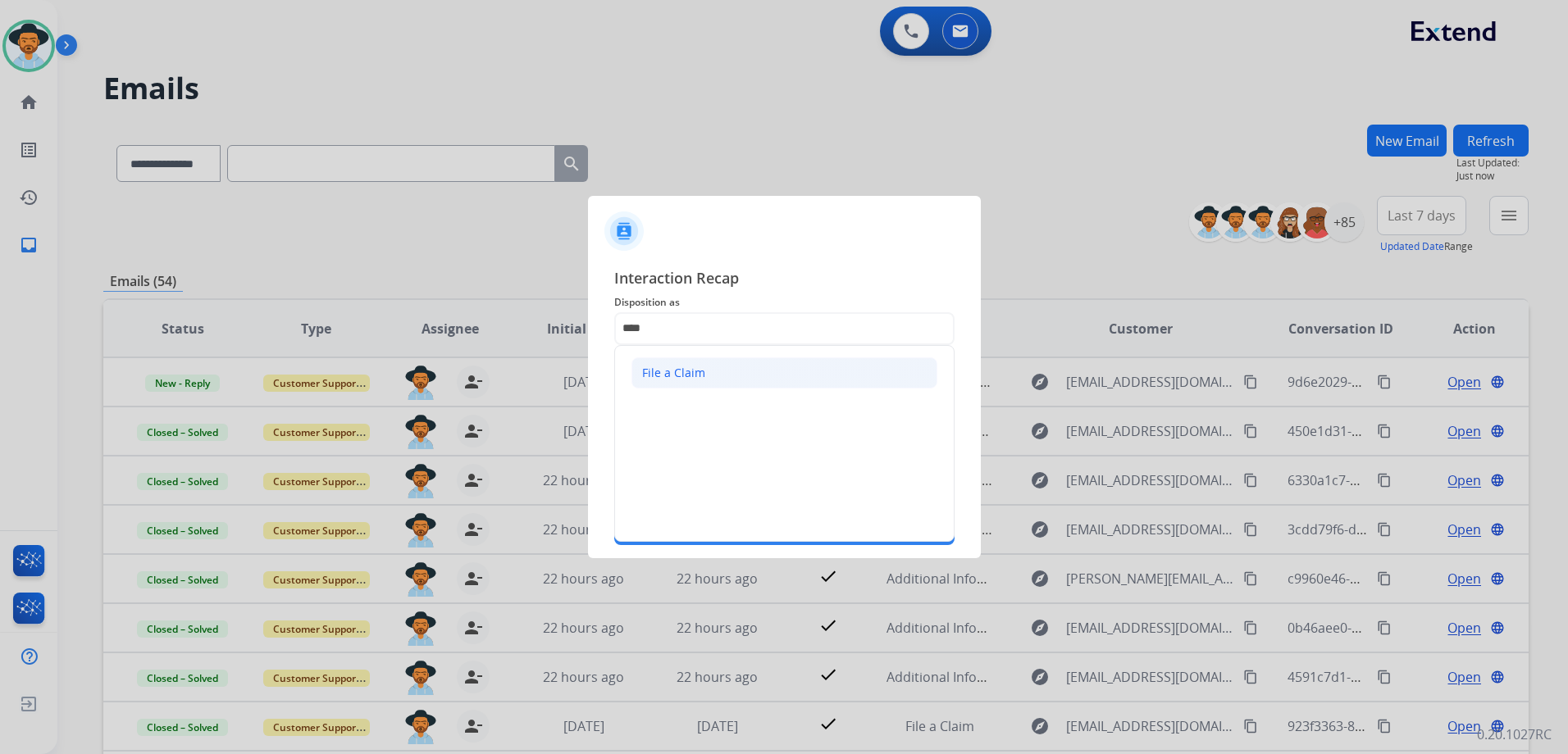
click at [721, 372] on li "File a Claim" at bounding box center [784, 372] width 306 height 31
type input "**********"
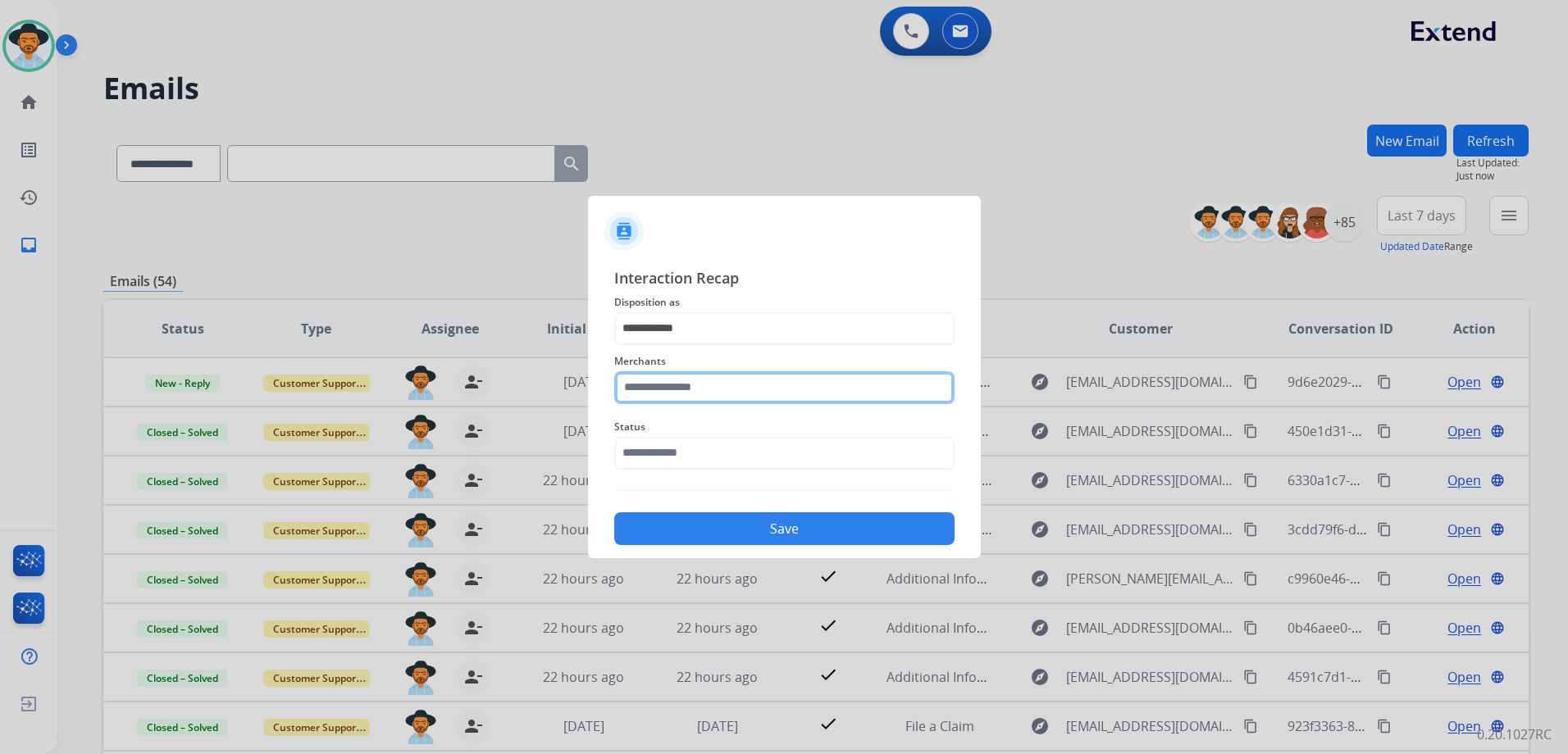
click at [682, 380] on input "text" at bounding box center [784, 387] width 341 height 33
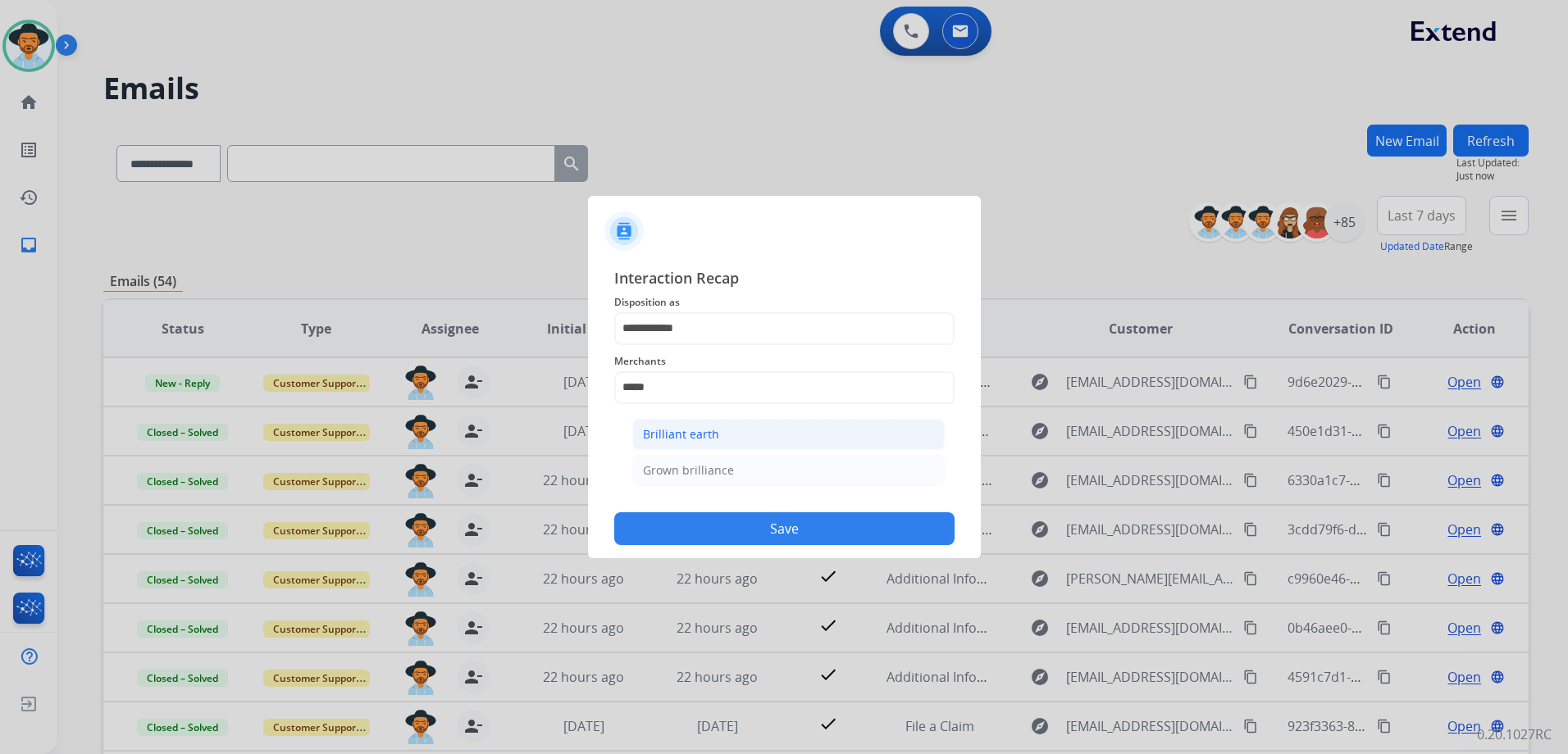
click at [719, 433] on li "Brilliant earth" at bounding box center [788, 434] width 312 height 31
type input "**********"
click at [712, 450] on input "text" at bounding box center [784, 452] width 341 height 33
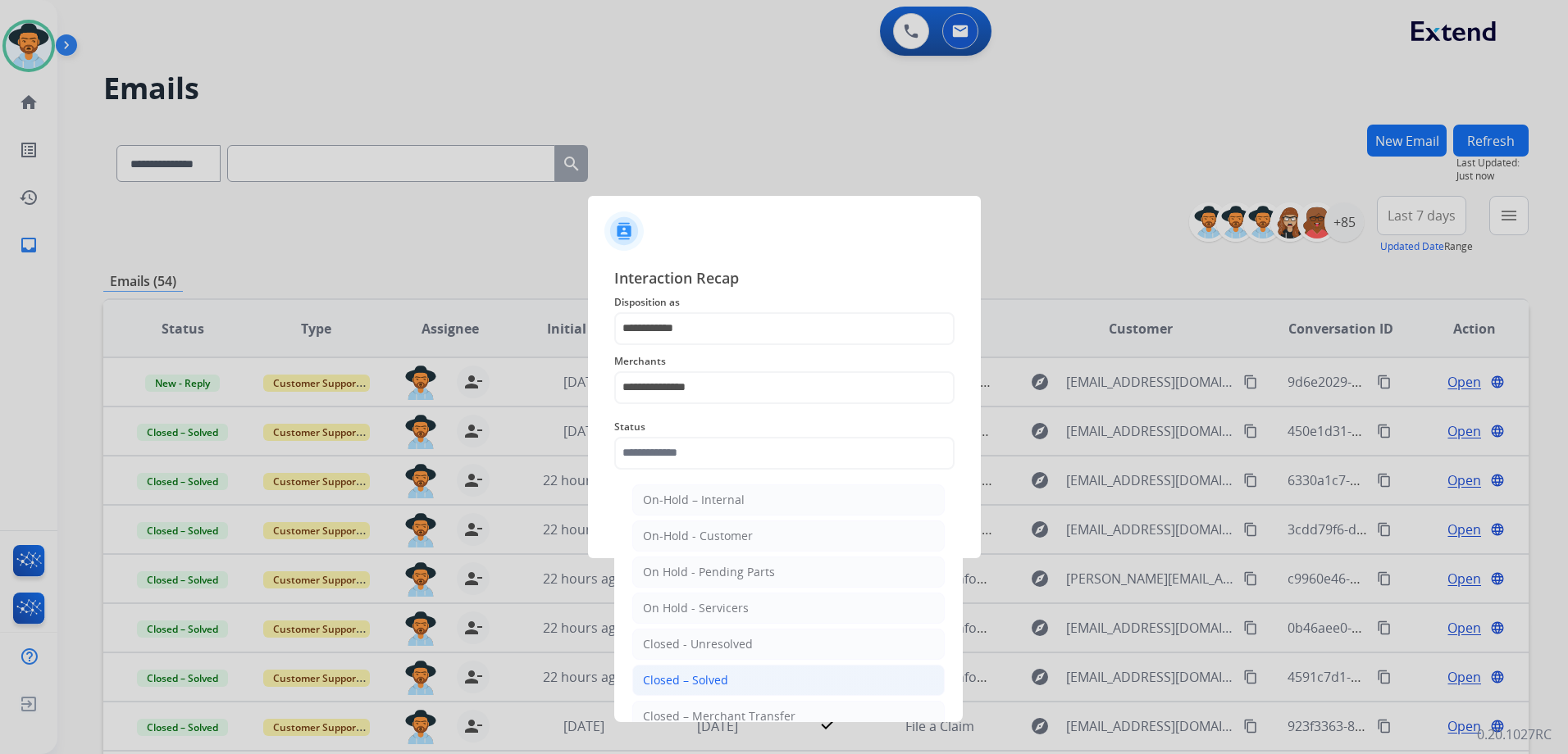
click at [724, 680] on div "Closed – Solved" at bounding box center [685, 680] width 86 height 17
type input "**********"
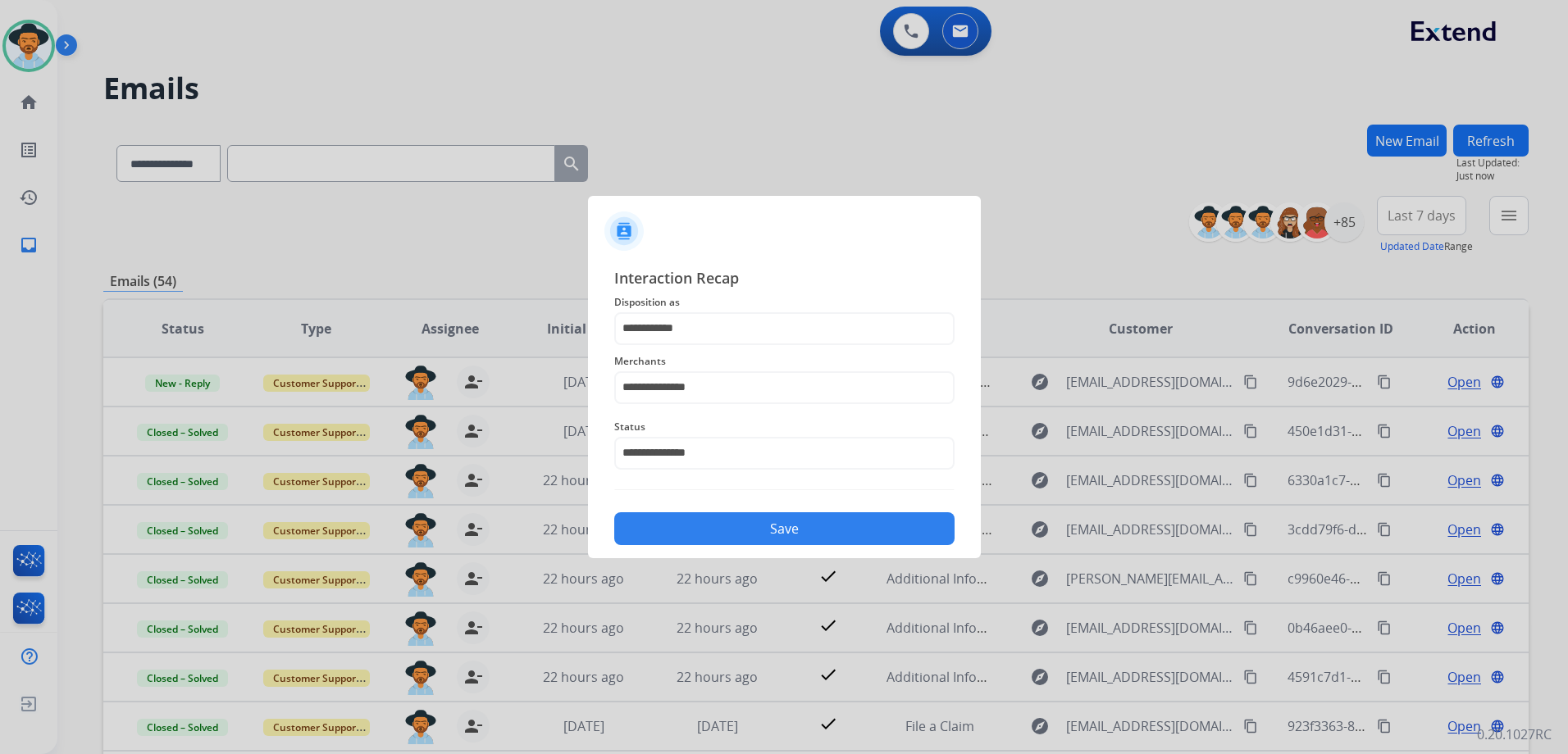
click at [791, 530] on button "Save" at bounding box center [784, 528] width 341 height 33
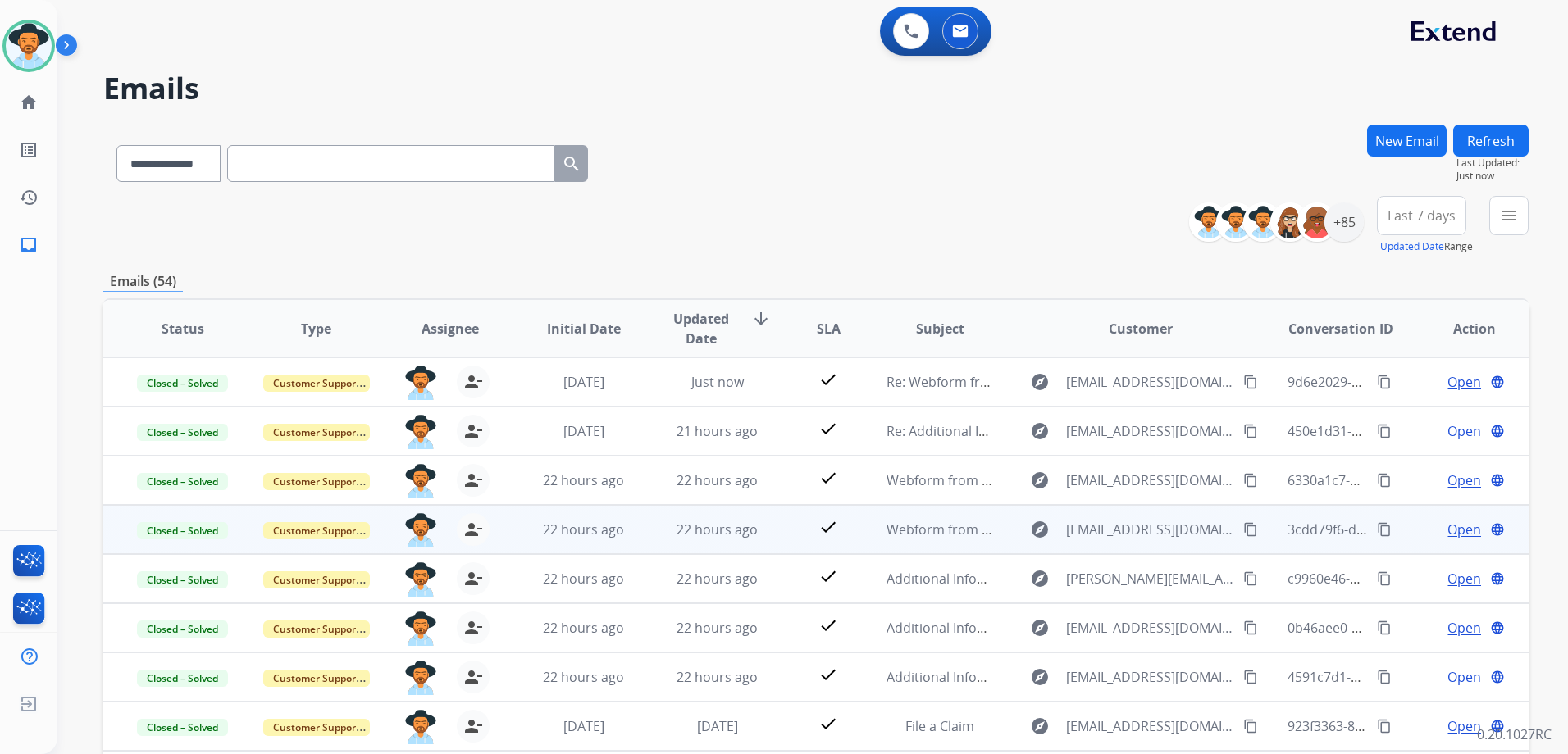
click at [1406, 531] on td "Open language" at bounding box center [1460, 529] width 133 height 49
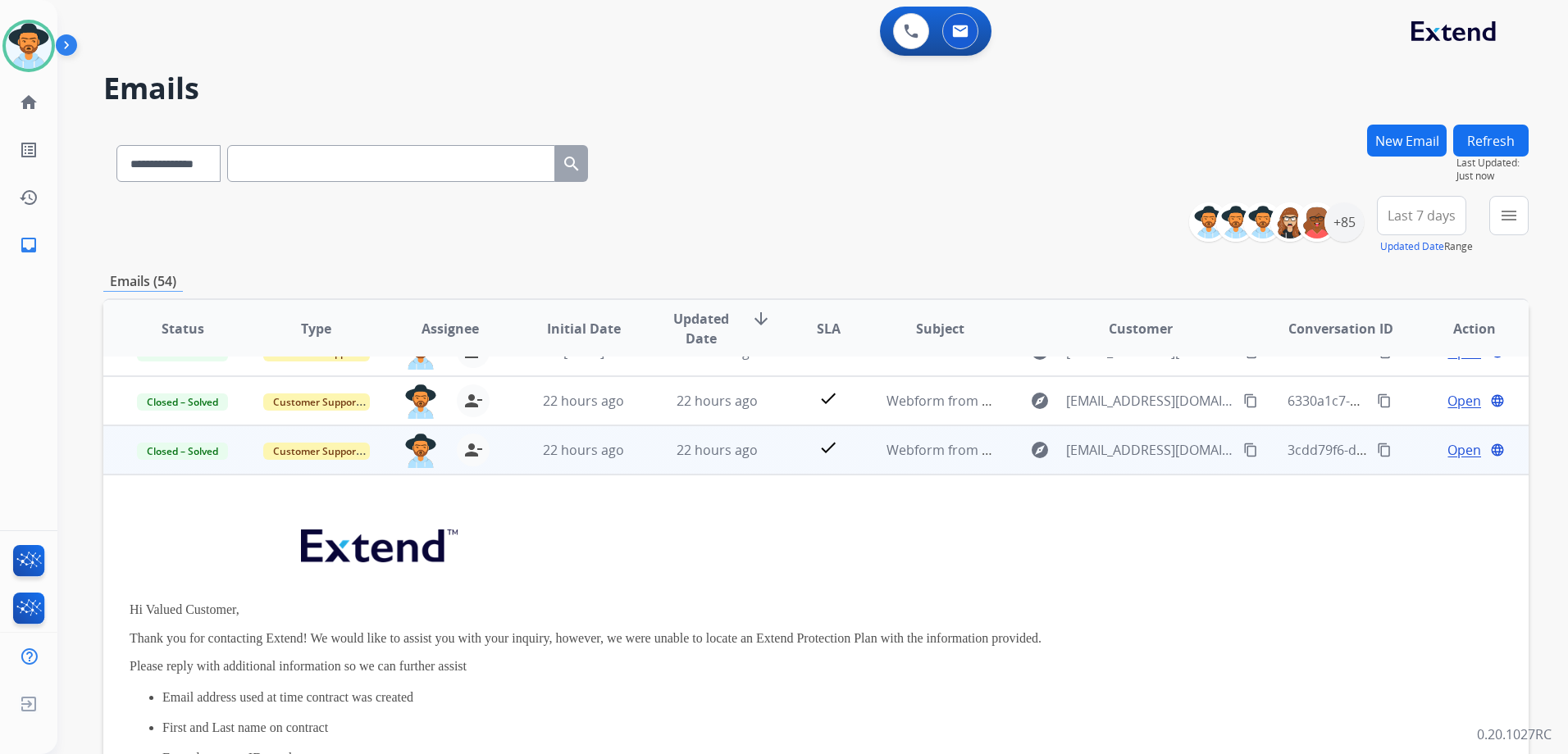
scroll to position [147, 0]
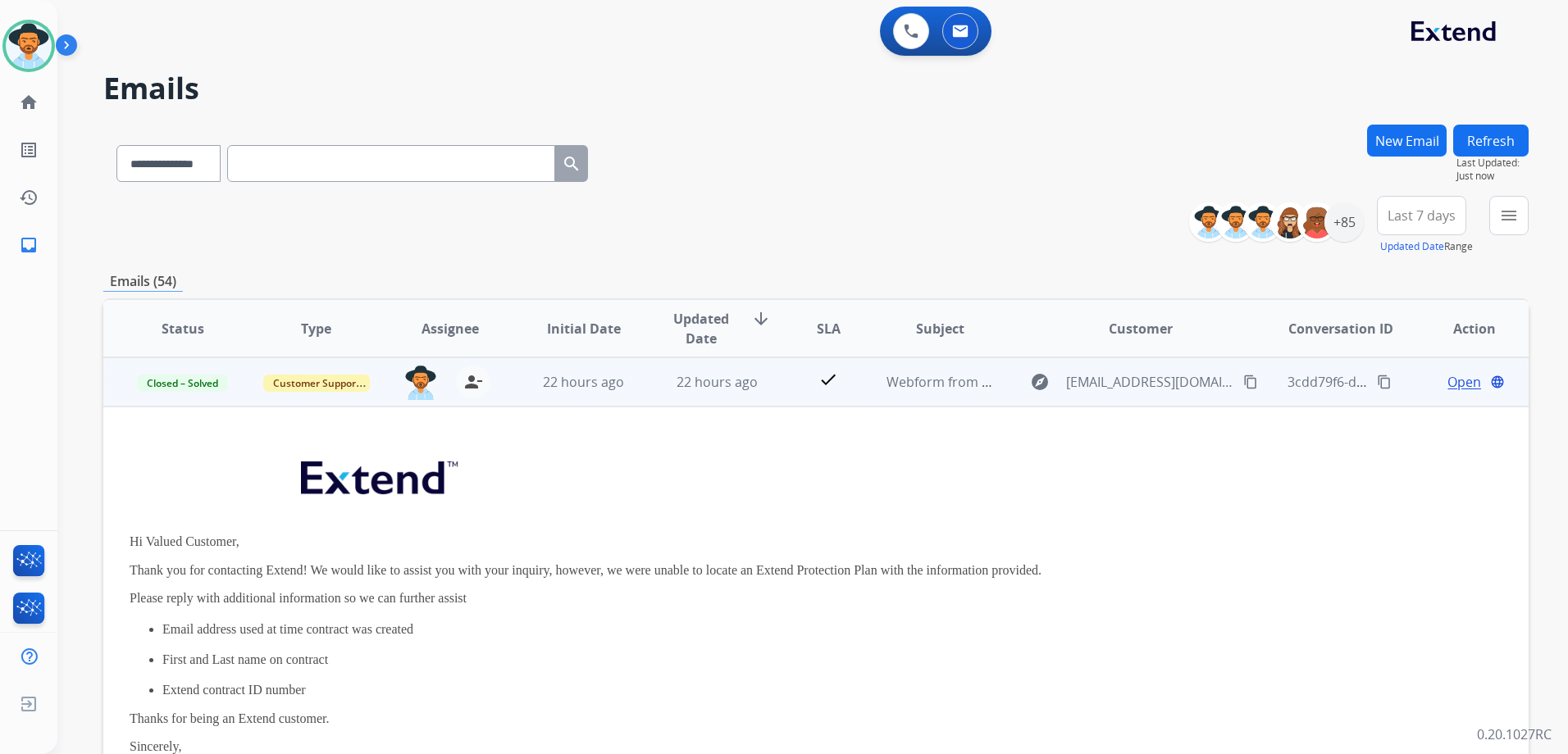
click at [1394, 390] on td "Open language" at bounding box center [1460, 382] width 133 height 49
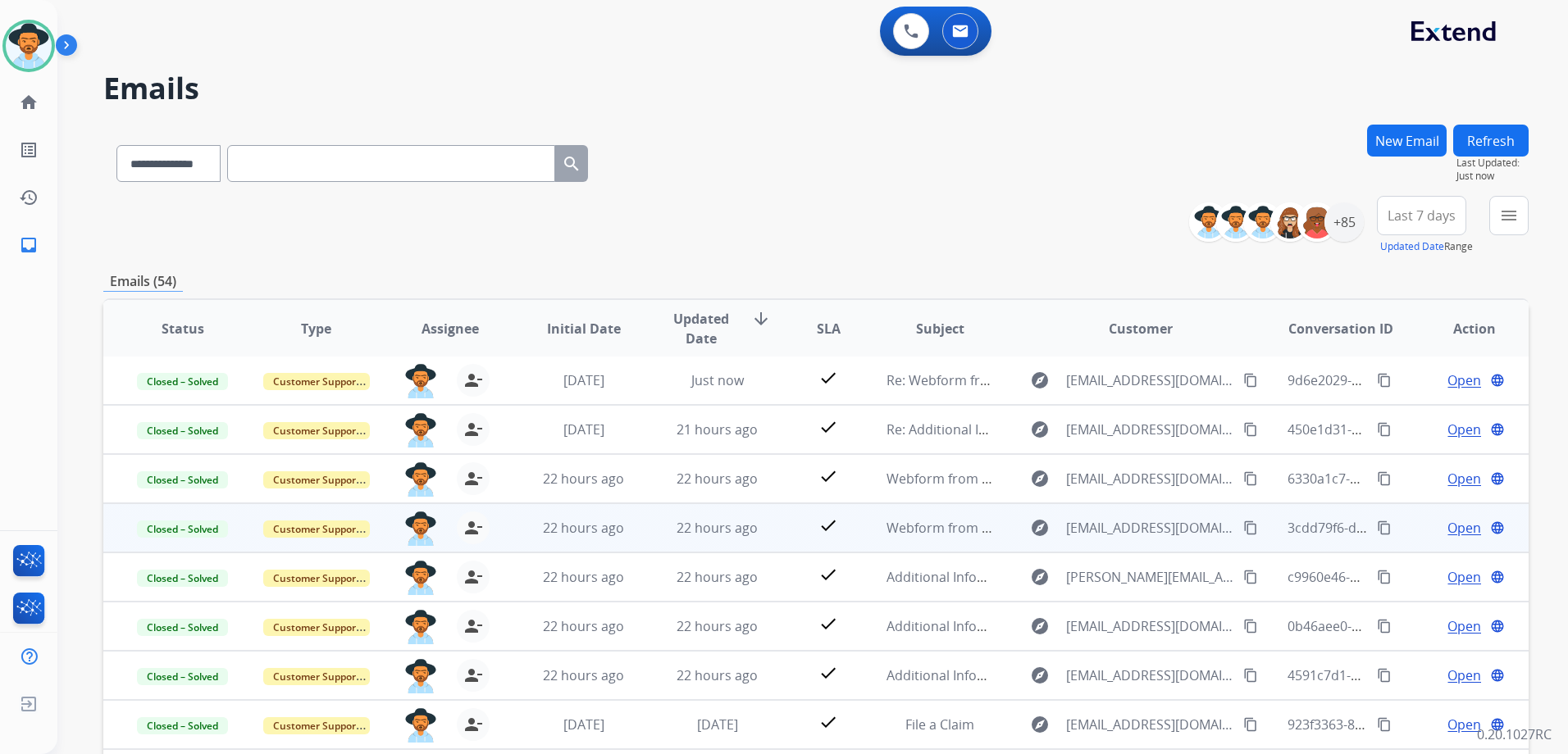
scroll to position [2, 0]
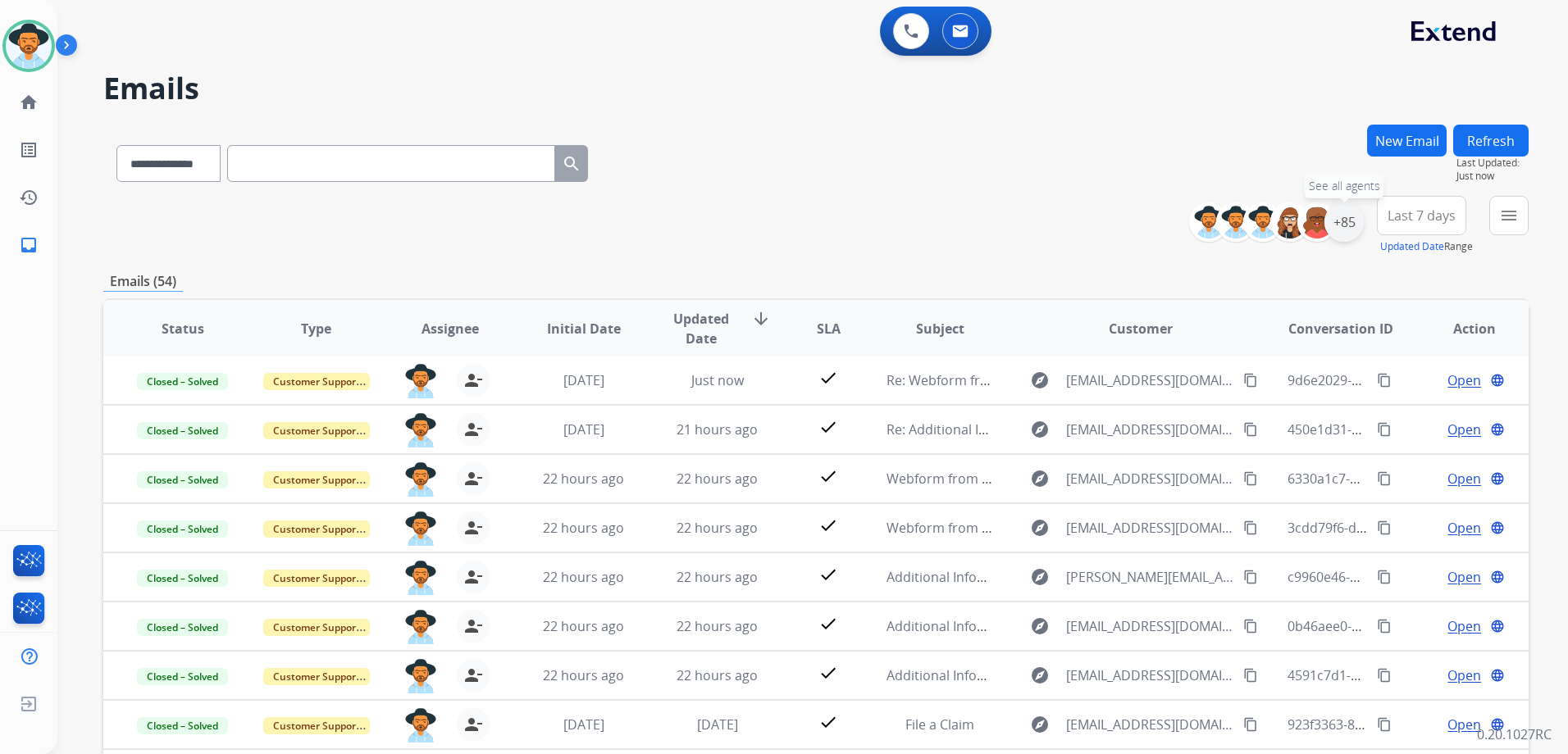
click at [1341, 226] on div "+85" at bounding box center [1344, 222] width 40 height 40
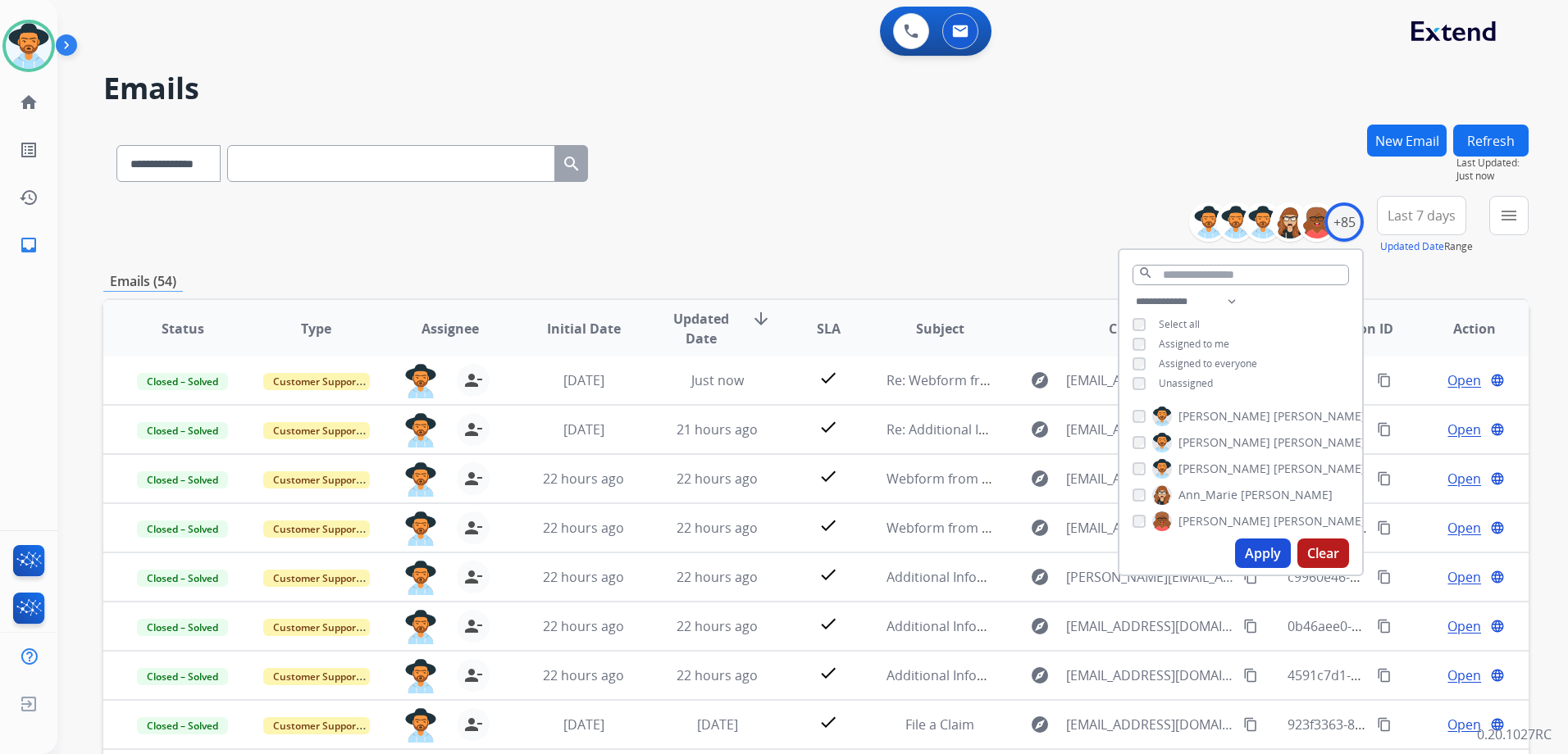
click at [1179, 380] on span "Unassigned" at bounding box center [1185, 383] width 54 height 14
click at [1183, 345] on span "Assigned to me" at bounding box center [1194, 344] width 71 height 14
click at [1265, 551] on button "Apply" at bounding box center [1262, 552] width 56 height 29
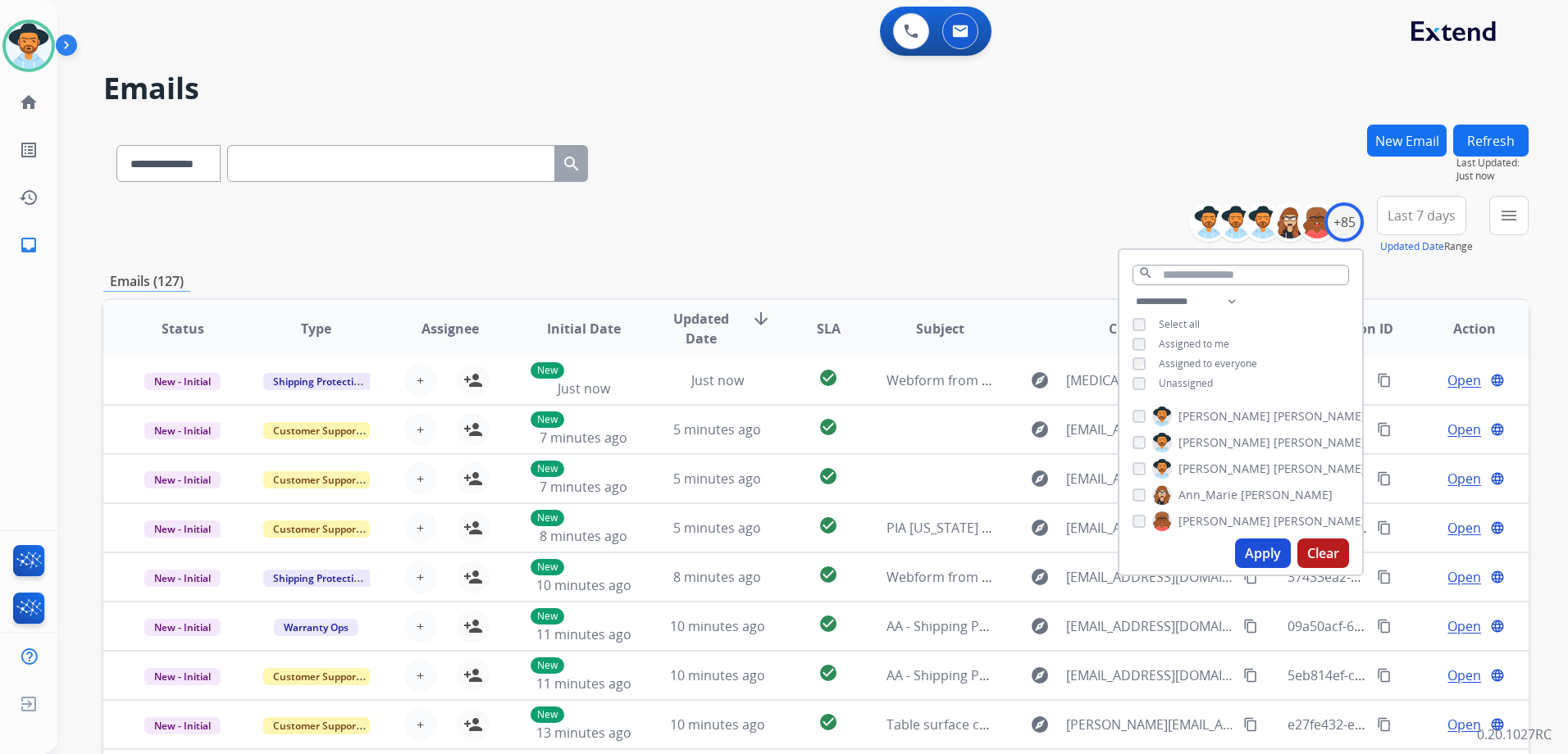
click at [1059, 258] on div "**********" at bounding box center [815, 528] width 1425 height 808
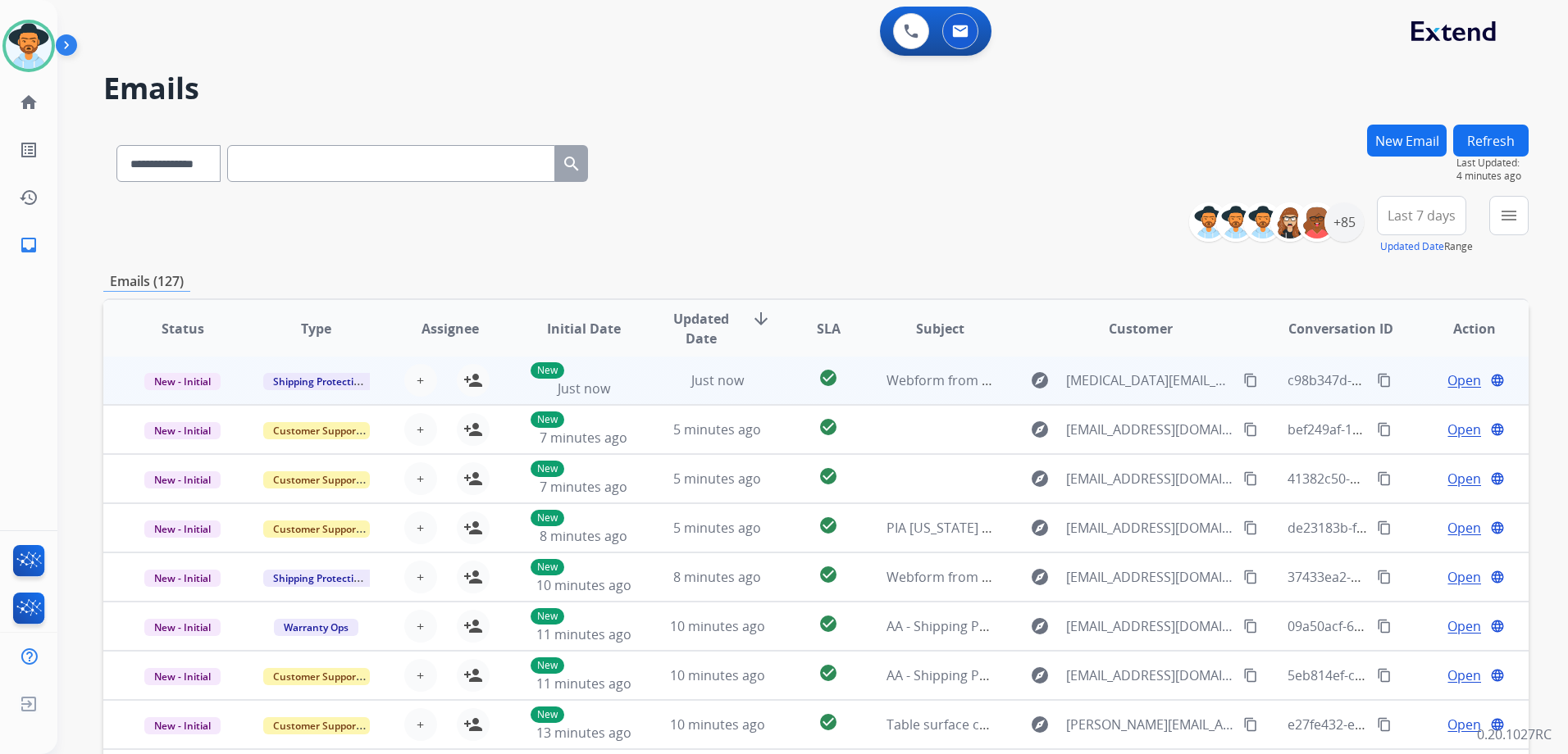
click at [1396, 387] on td "Open language" at bounding box center [1460, 380] width 133 height 49
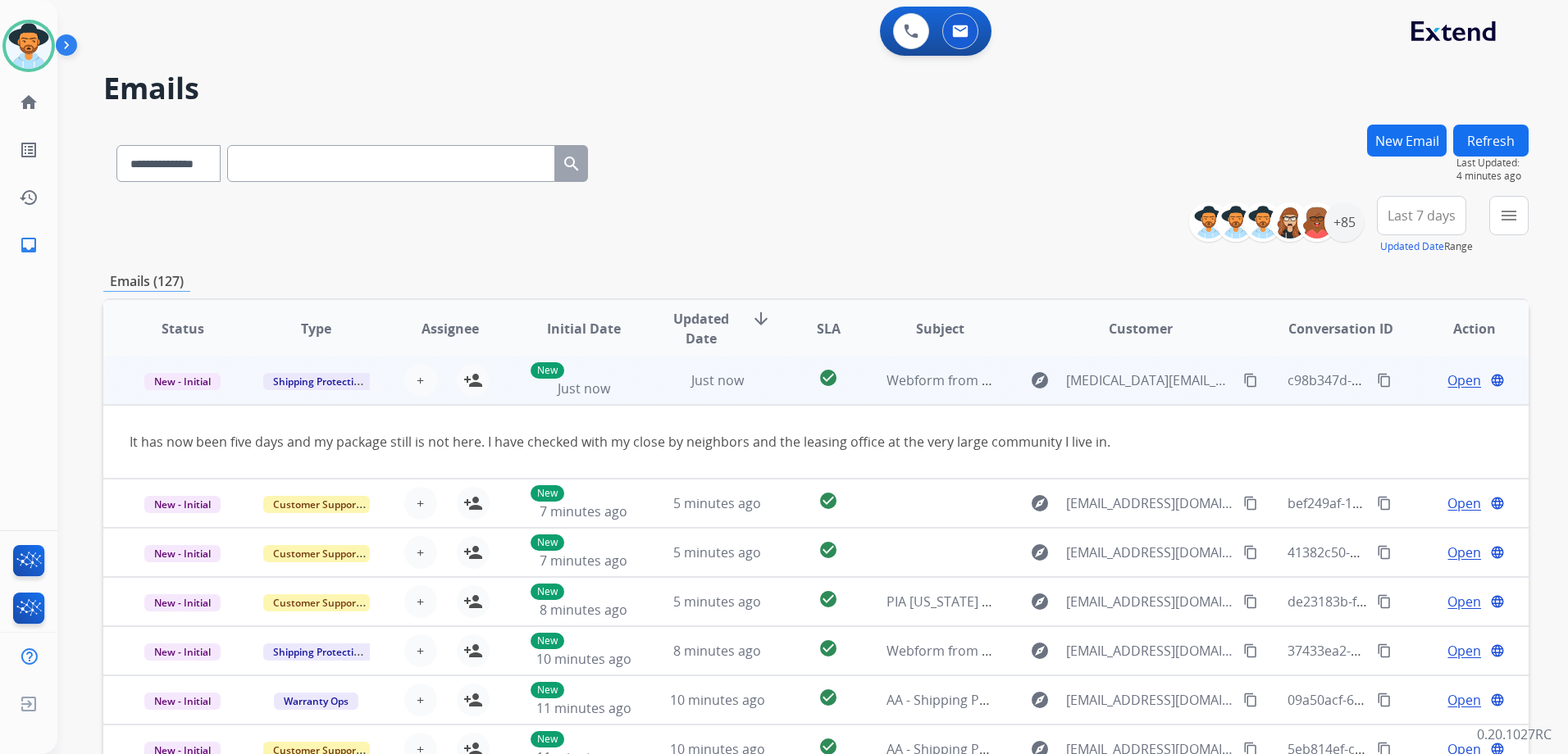
scroll to position [0, 0]
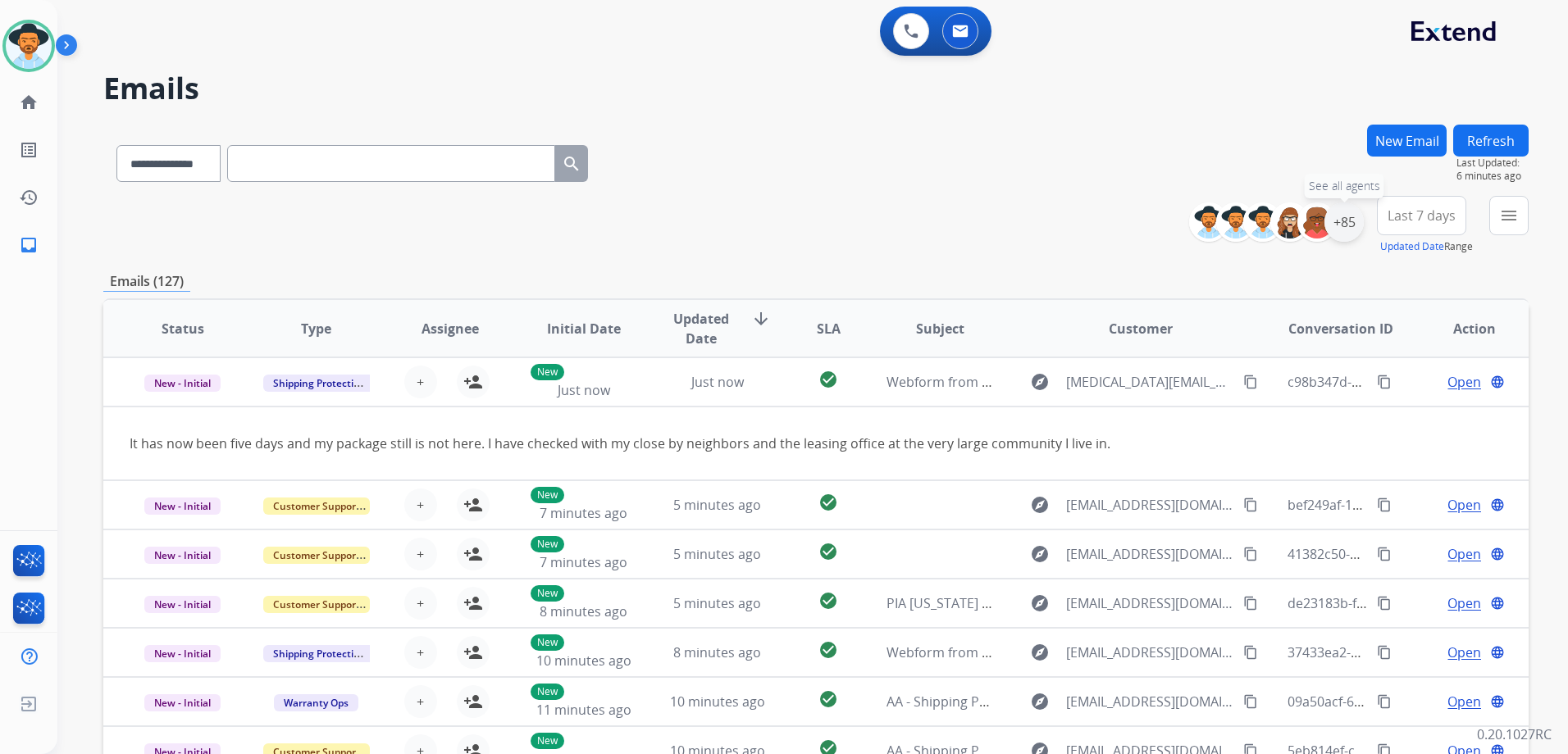
click at [1351, 226] on div "+85" at bounding box center [1344, 222] width 40 height 40
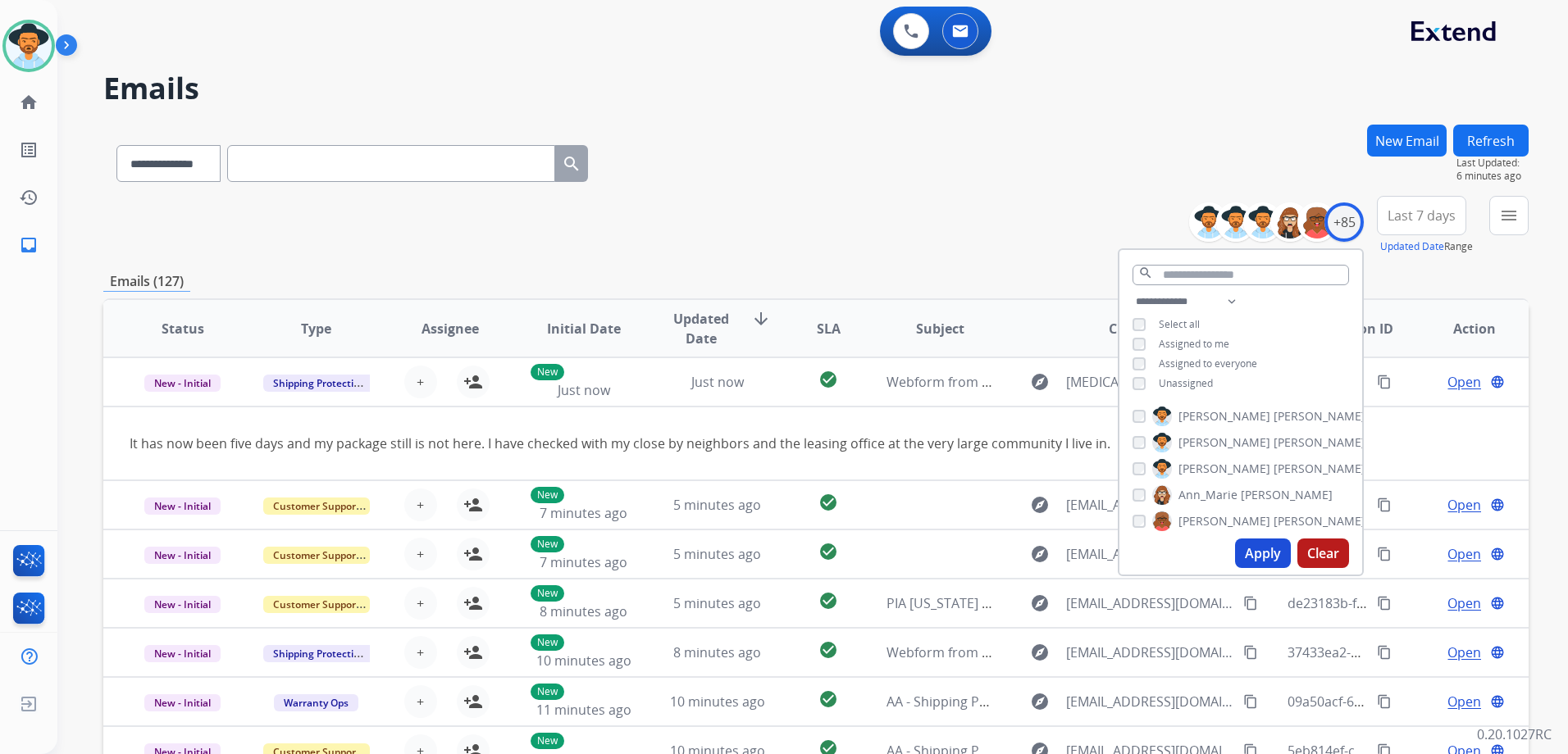
click at [1193, 385] on span "Unassigned" at bounding box center [1185, 383] width 54 height 14
click at [1190, 346] on span "Assigned to me" at bounding box center [1194, 344] width 71 height 14
click at [1270, 553] on button "Apply" at bounding box center [1262, 552] width 56 height 29
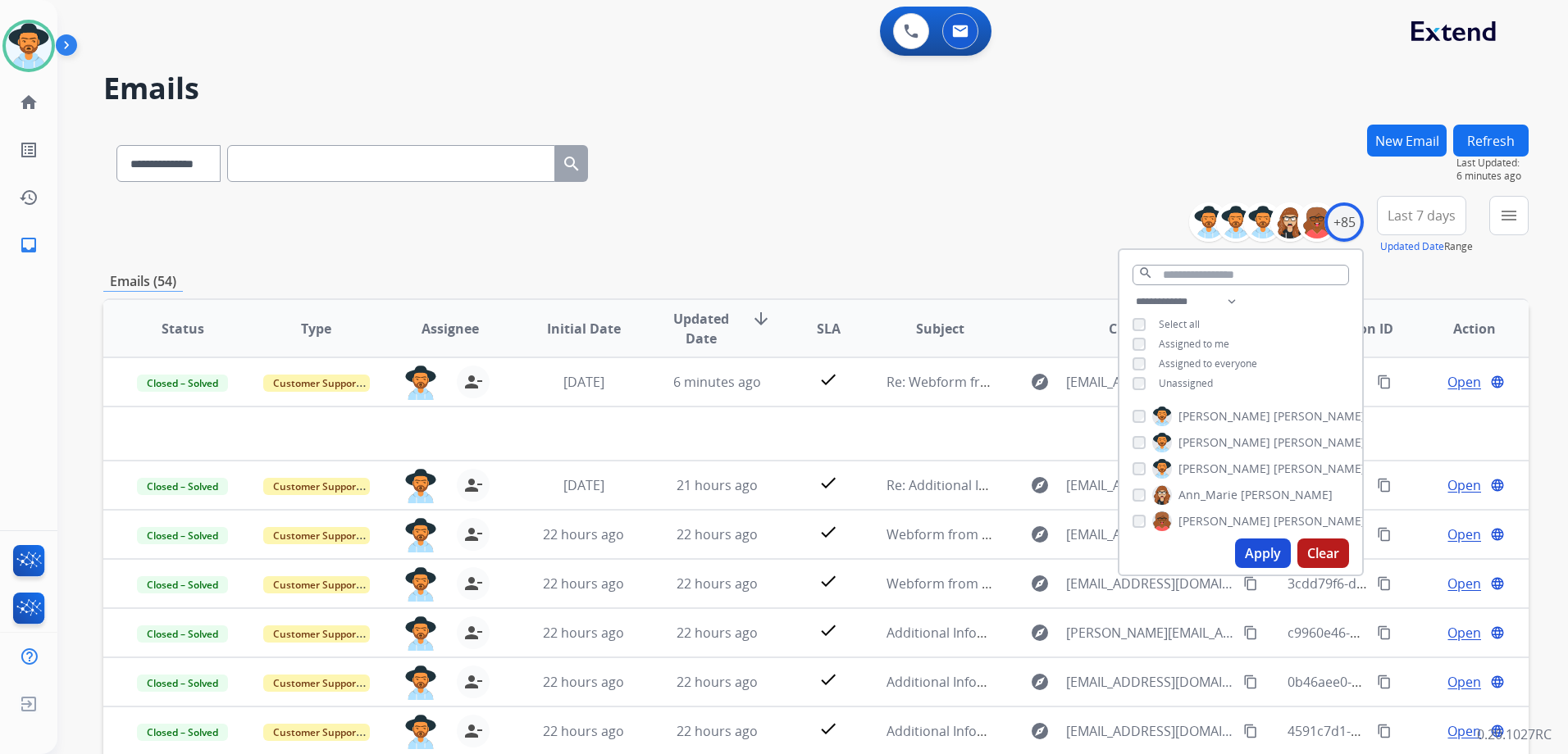
click at [987, 163] on div "**********" at bounding box center [815, 160] width 1425 height 71
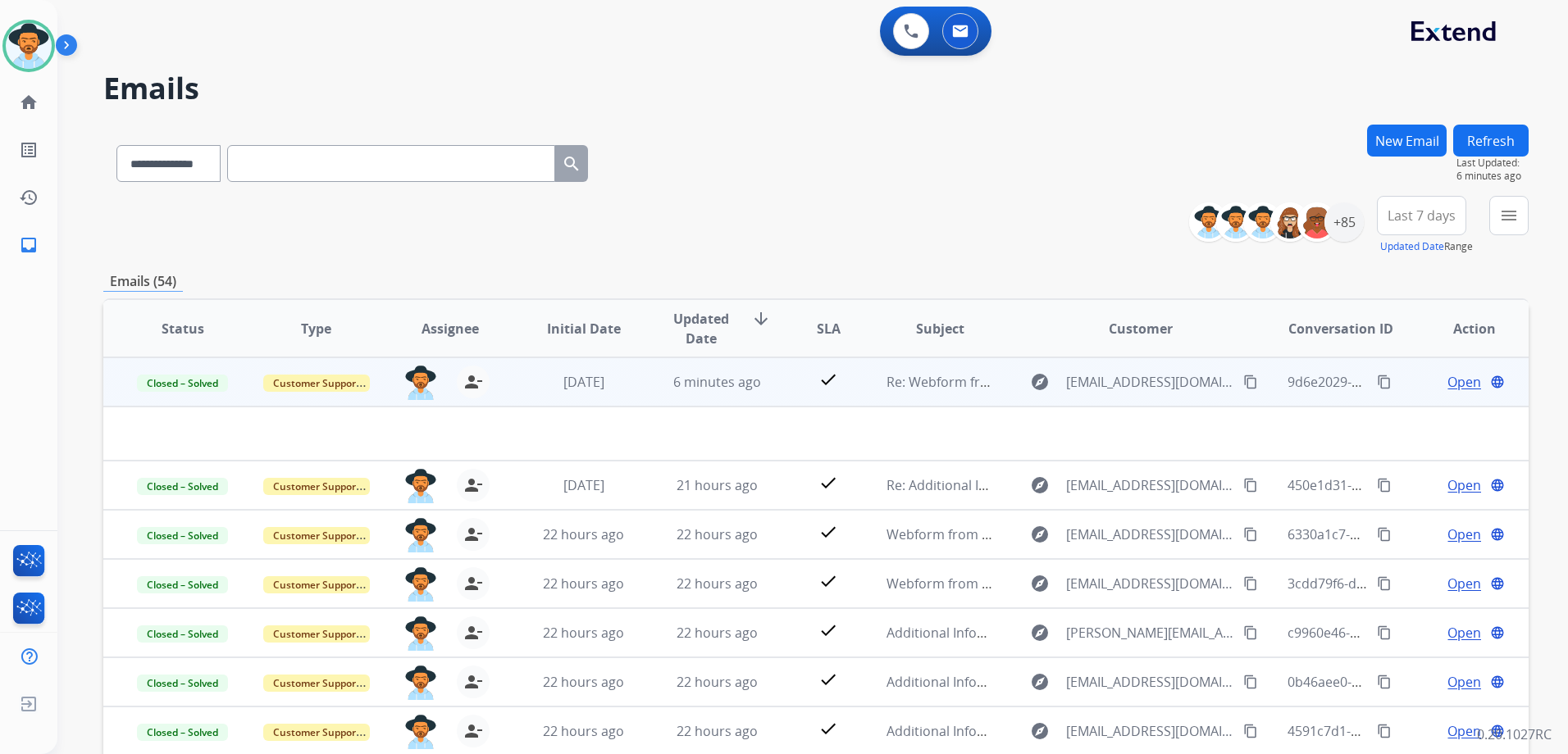
click at [1394, 392] on td "Open language" at bounding box center [1460, 382] width 133 height 49
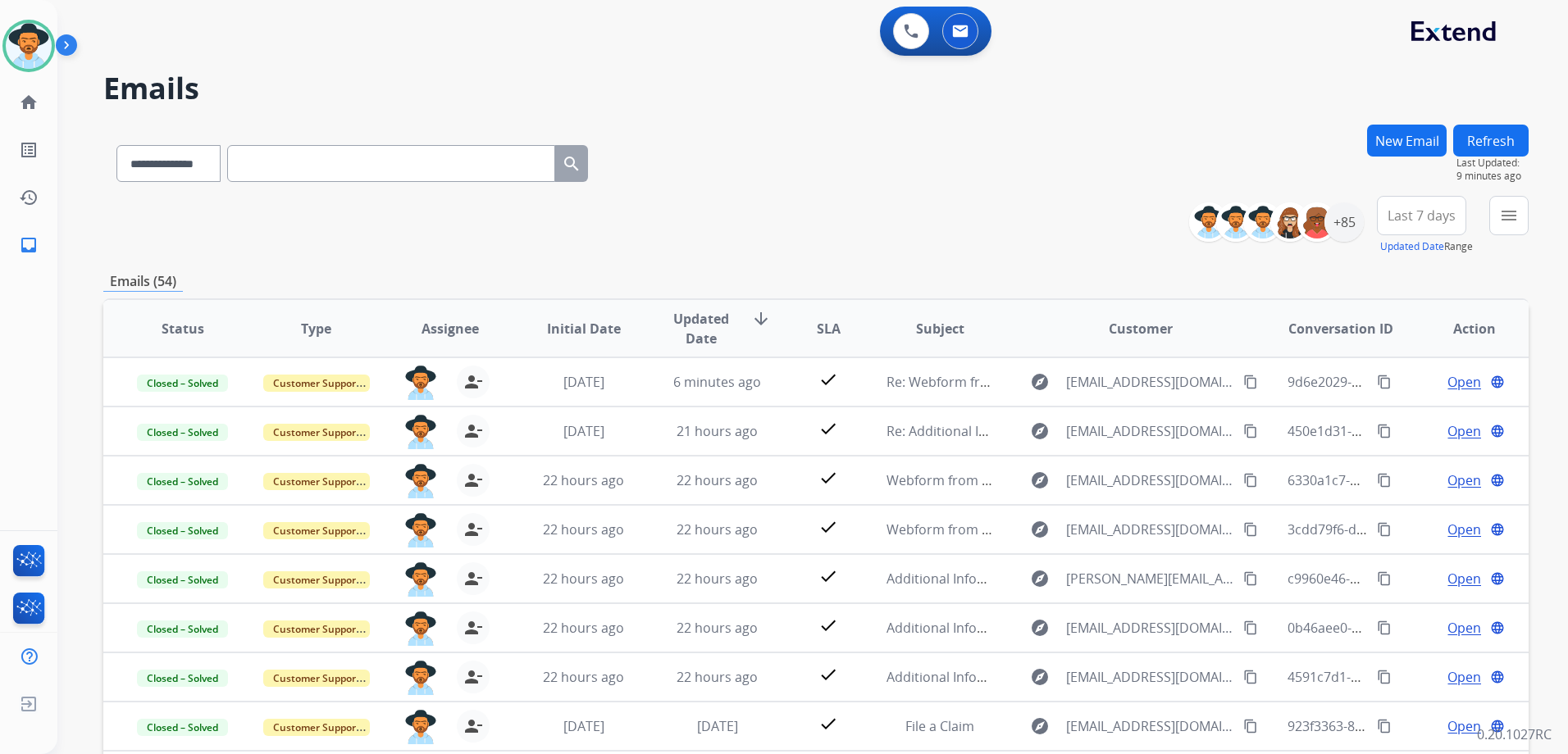
click at [1004, 239] on div "**********" at bounding box center [815, 225] width 1425 height 59
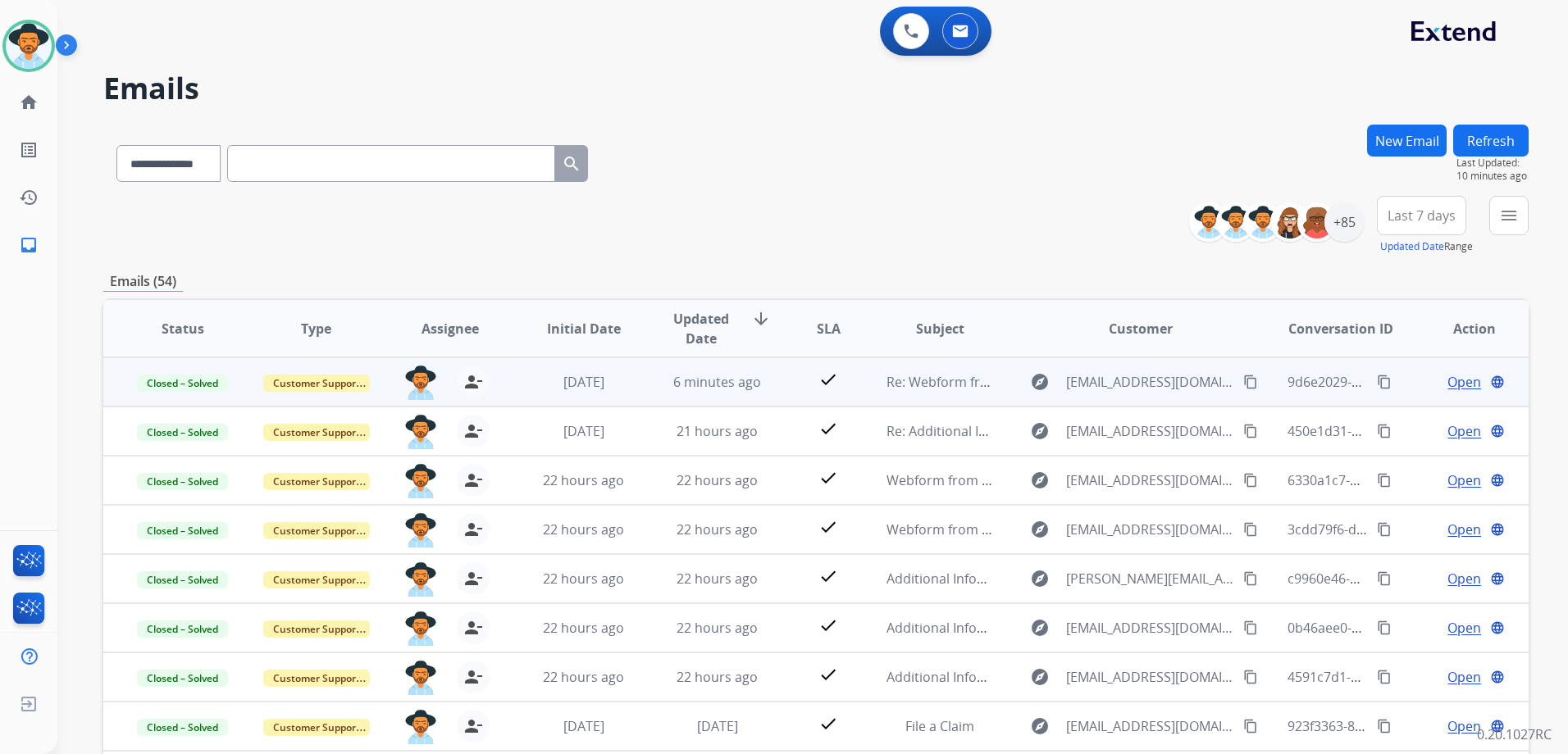
click at [1398, 391] on td "Open language" at bounding box center [1460, 382] width 133 height 49
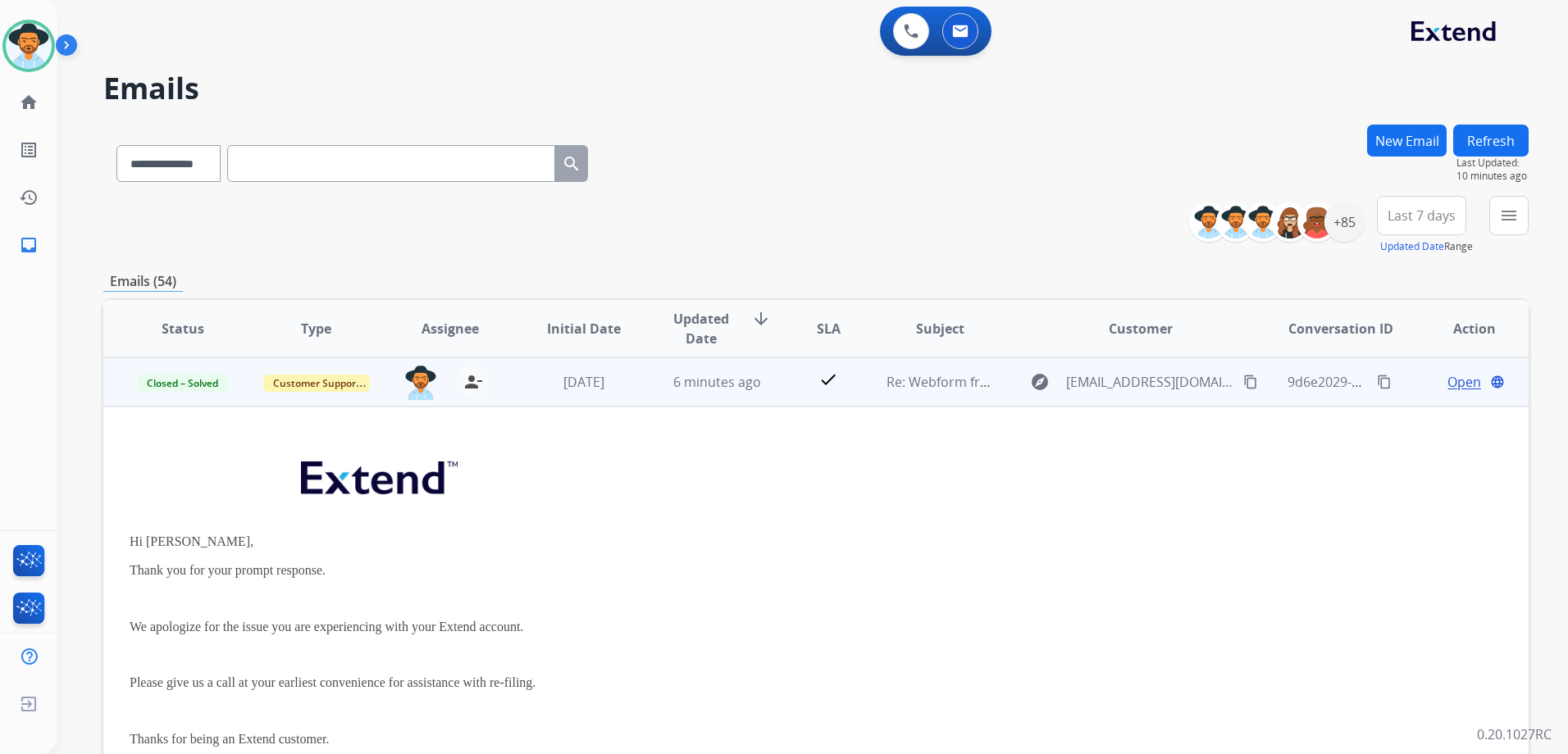
click at [1397, 389] on td "Open language" at bounding box center [1460, 382] width 133 height 49
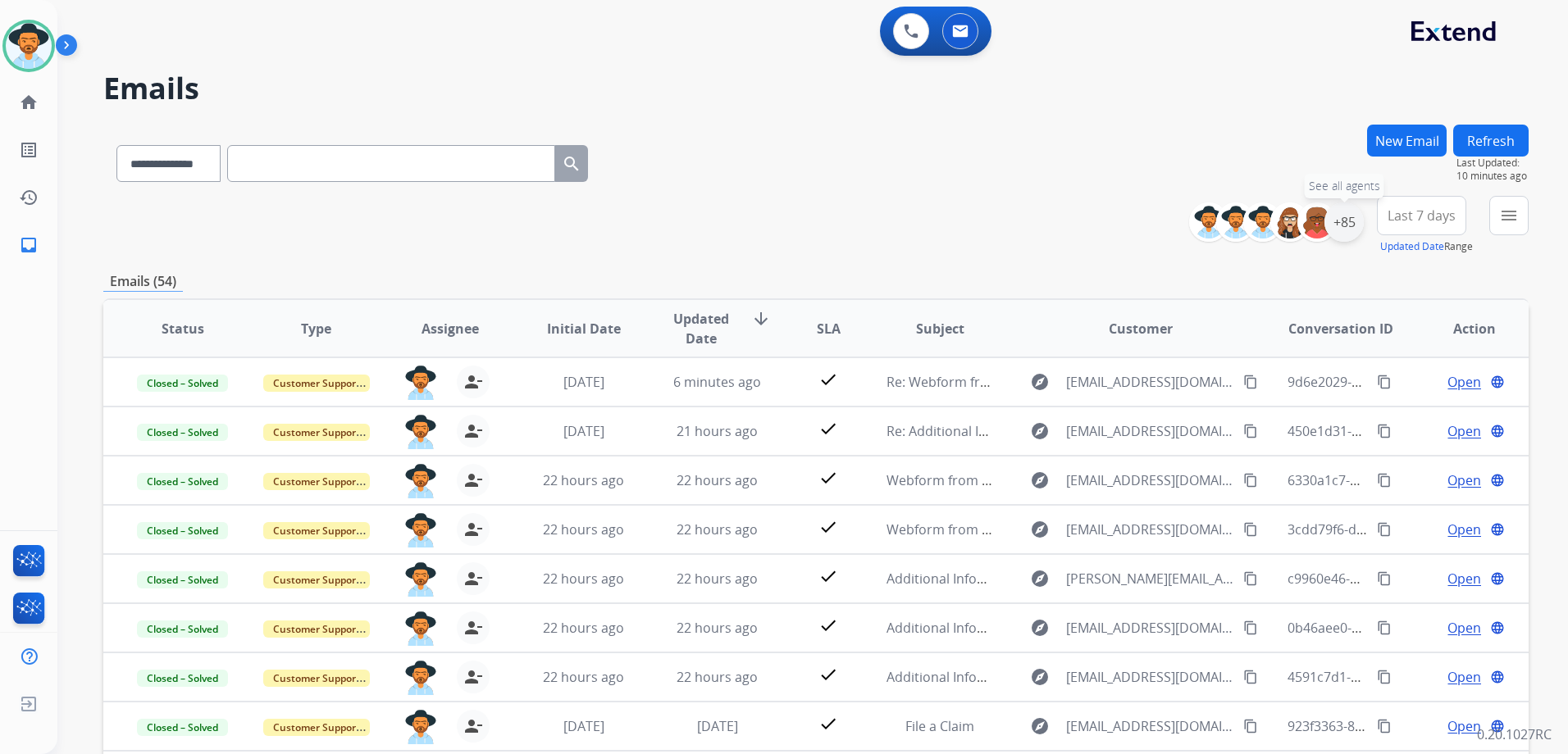
click at [1350, 235] on div "+85" at bounding box center [1344, 222] width 40 height 40
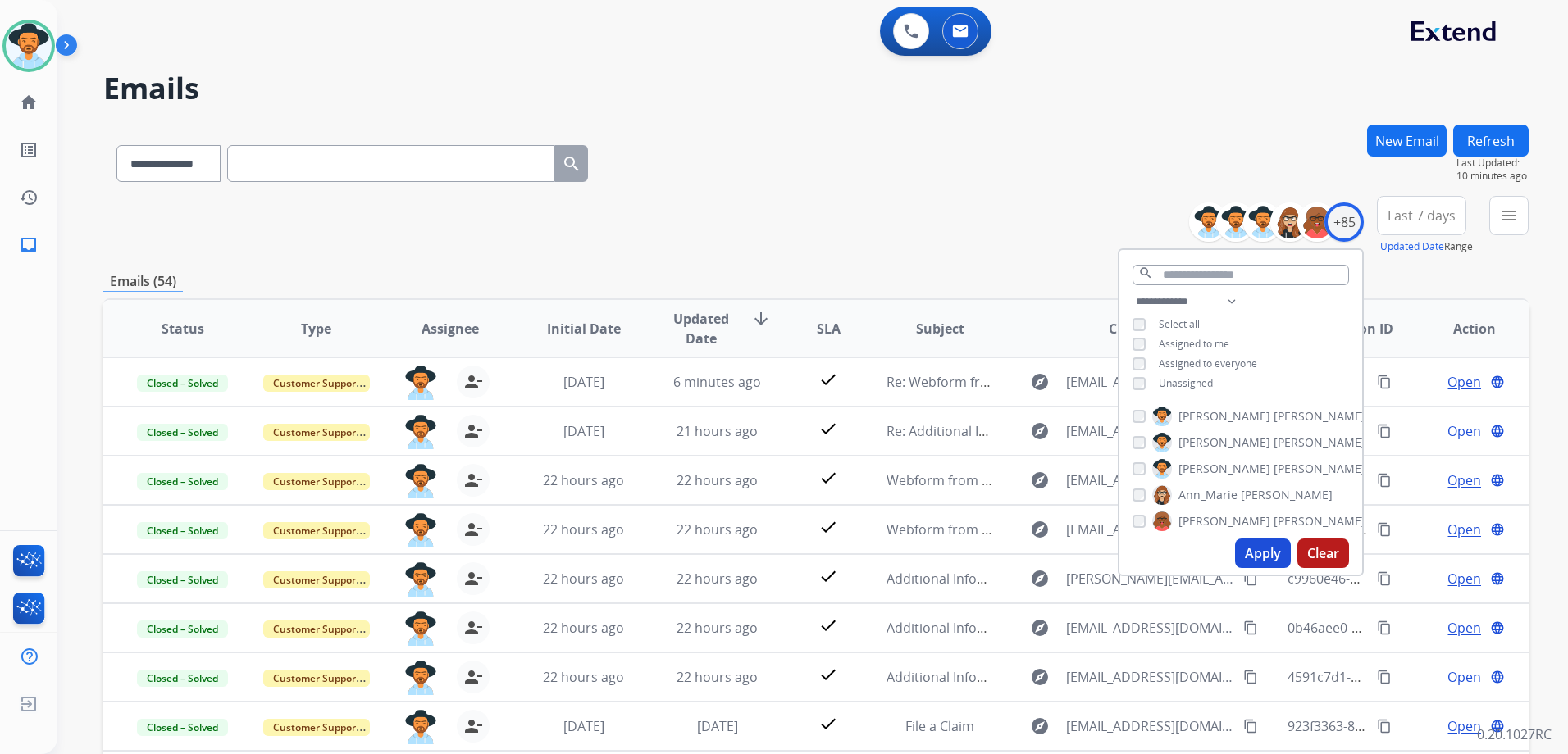
click at [1199, 385] on span "Unassigned" at bounding box center [1185, 383] width 54 height 14
click at [1207, 342] on span "Assigned to me" at bounding box center [1194, 344] width 71 height 14
click at [1277, 561] on button "Apply" at bounding box center [1262, 552] width 56 height 29
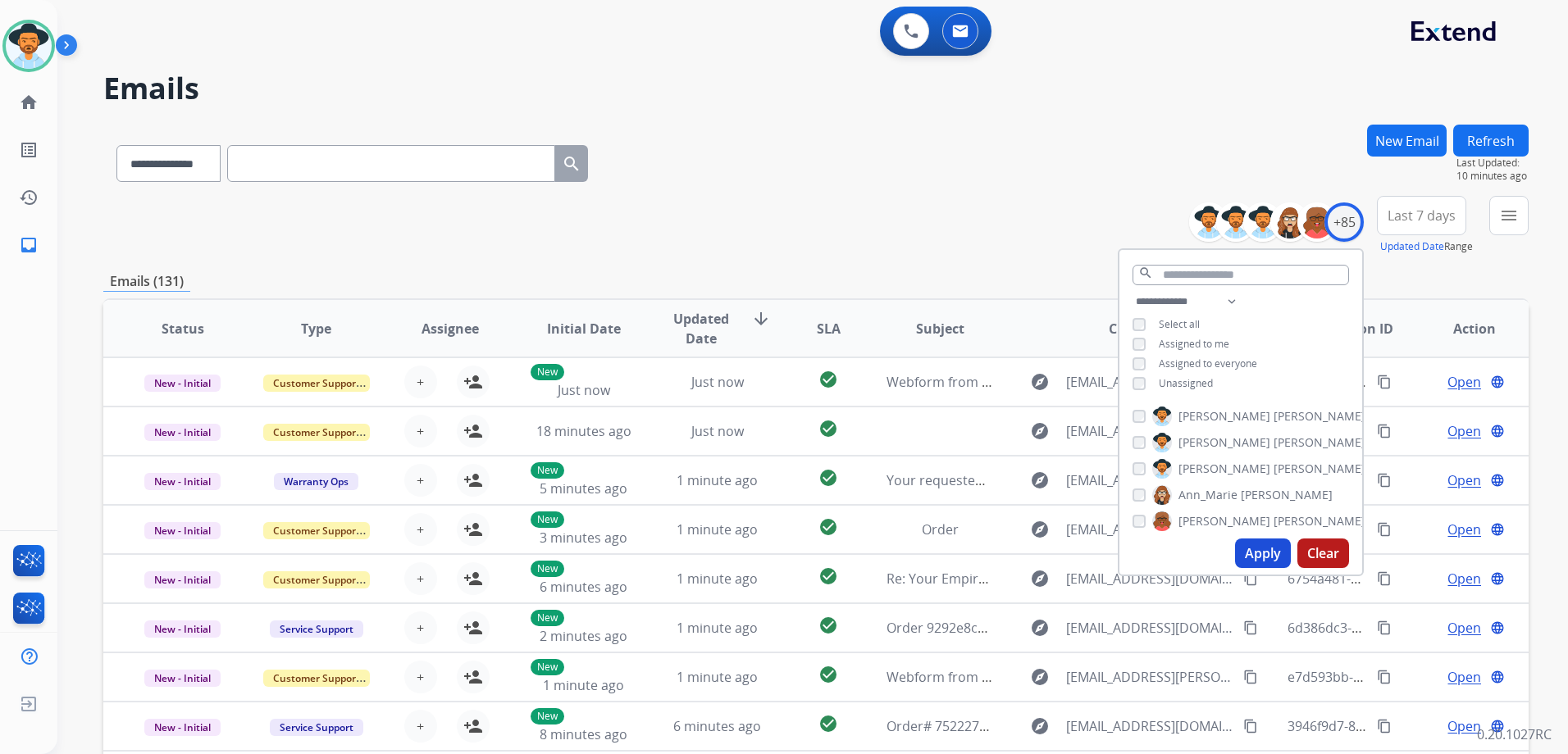
click at [1004, 271] on div "**********" at bounding box center [815, 528] width 1425 height 808
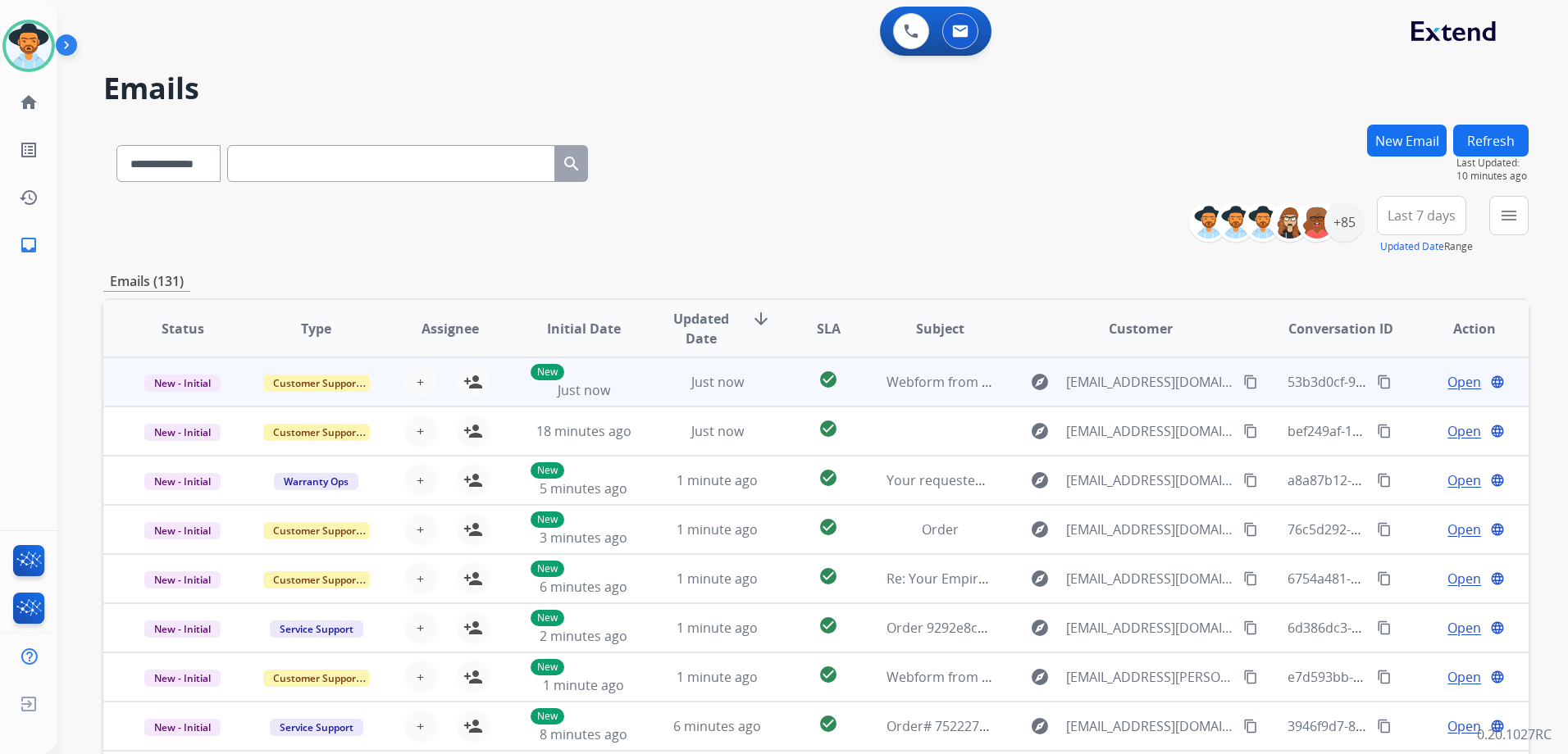
click at [1395, 382] on td "Open language" at bounding box center [1460, 382] width 133 height 49
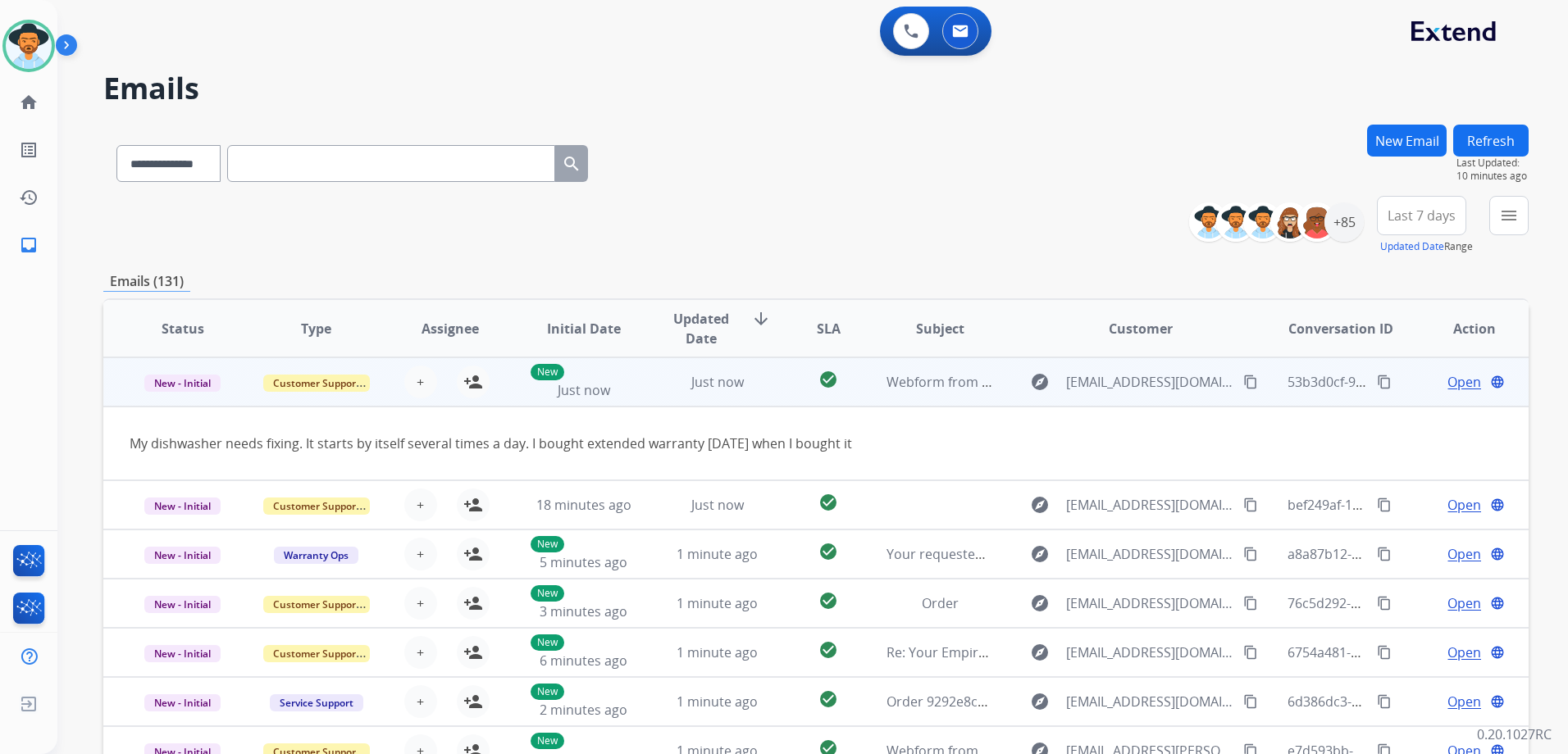
click at [1395, 381] on td "Open language" at bounding box center [1460, 382] width 133 height 49
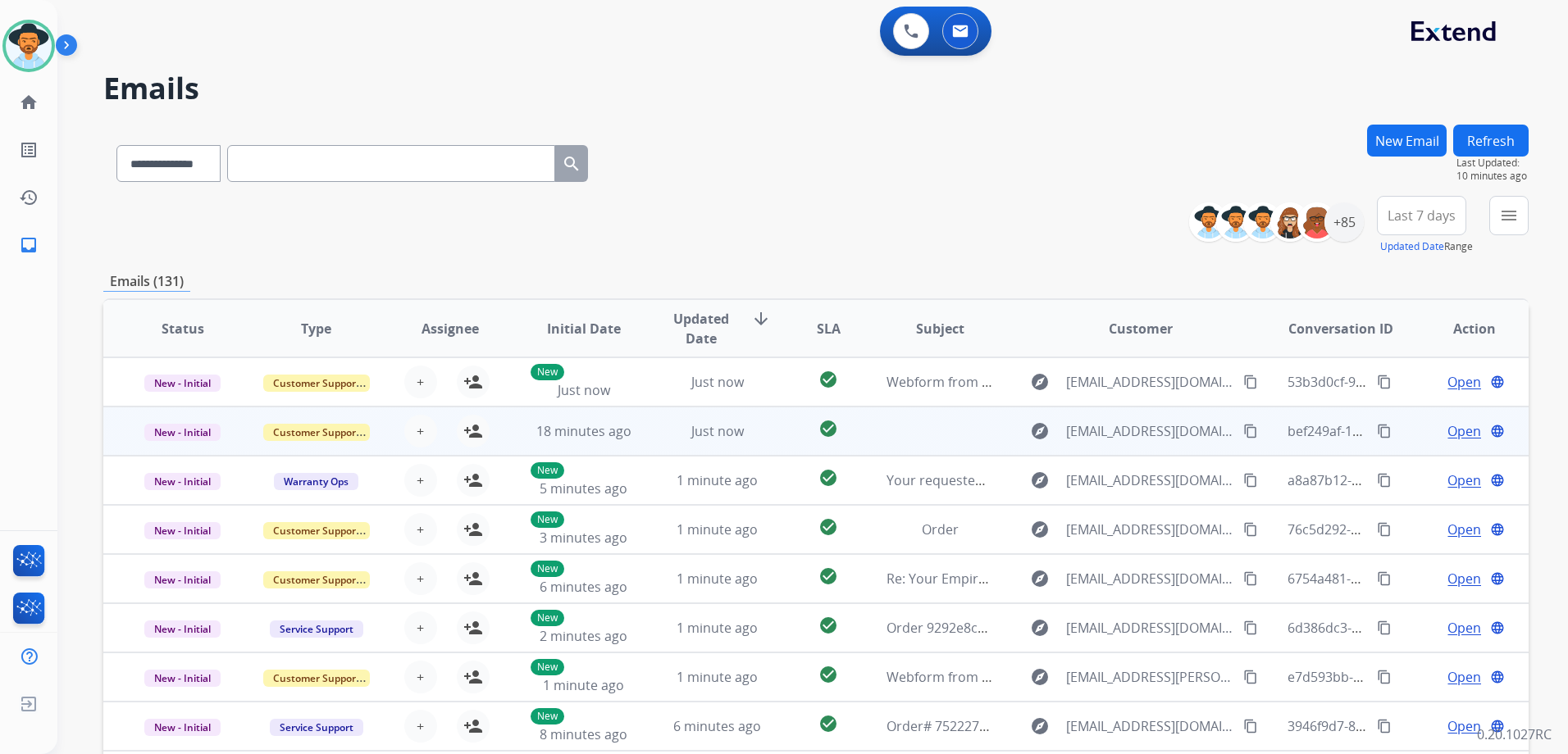
click at [1404, 431] on td "Open language" at bounding box center [1460, 431] width 133 height 49
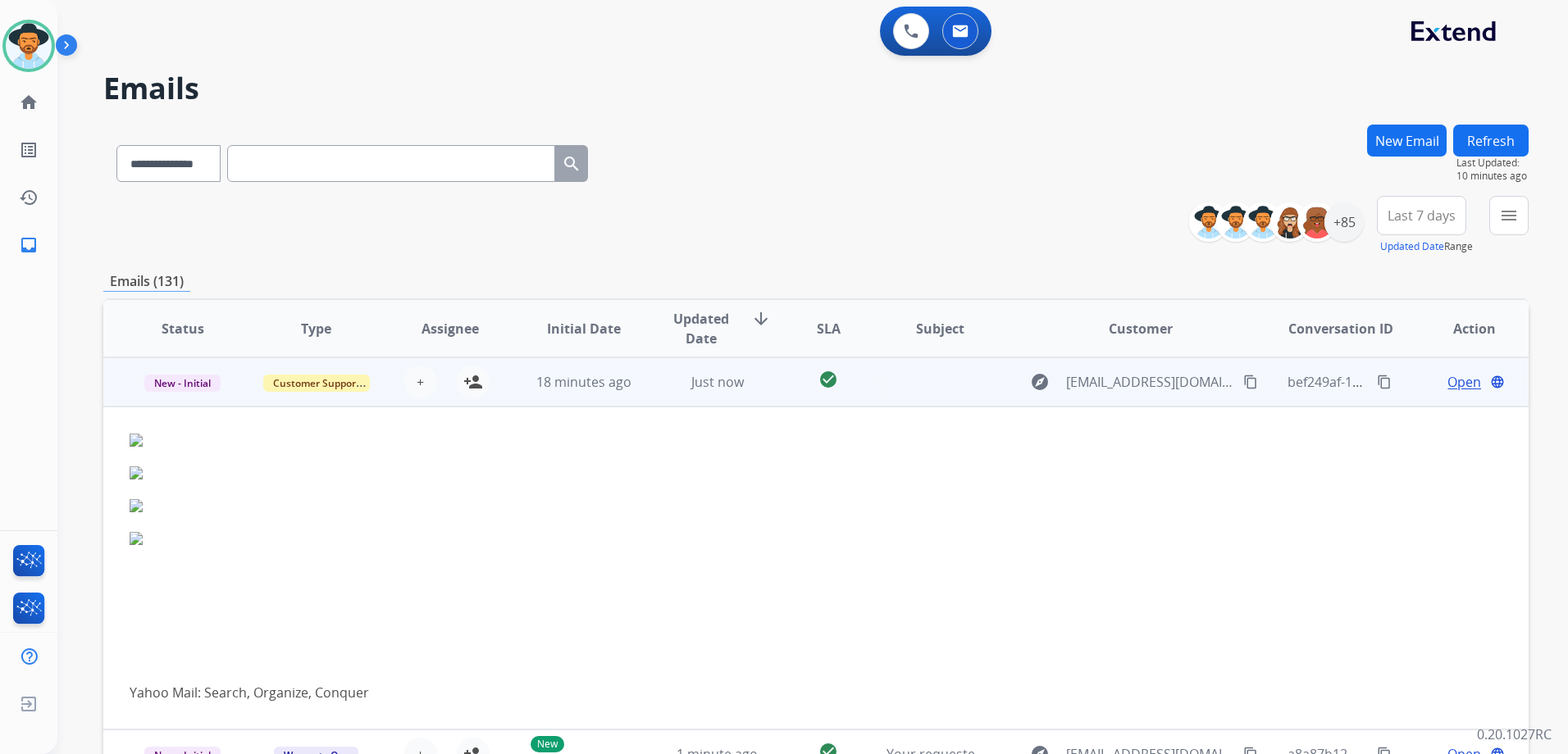
click at [1406, 395] on td "Open language" at bounding box center [1460, 382] width 133 height 49
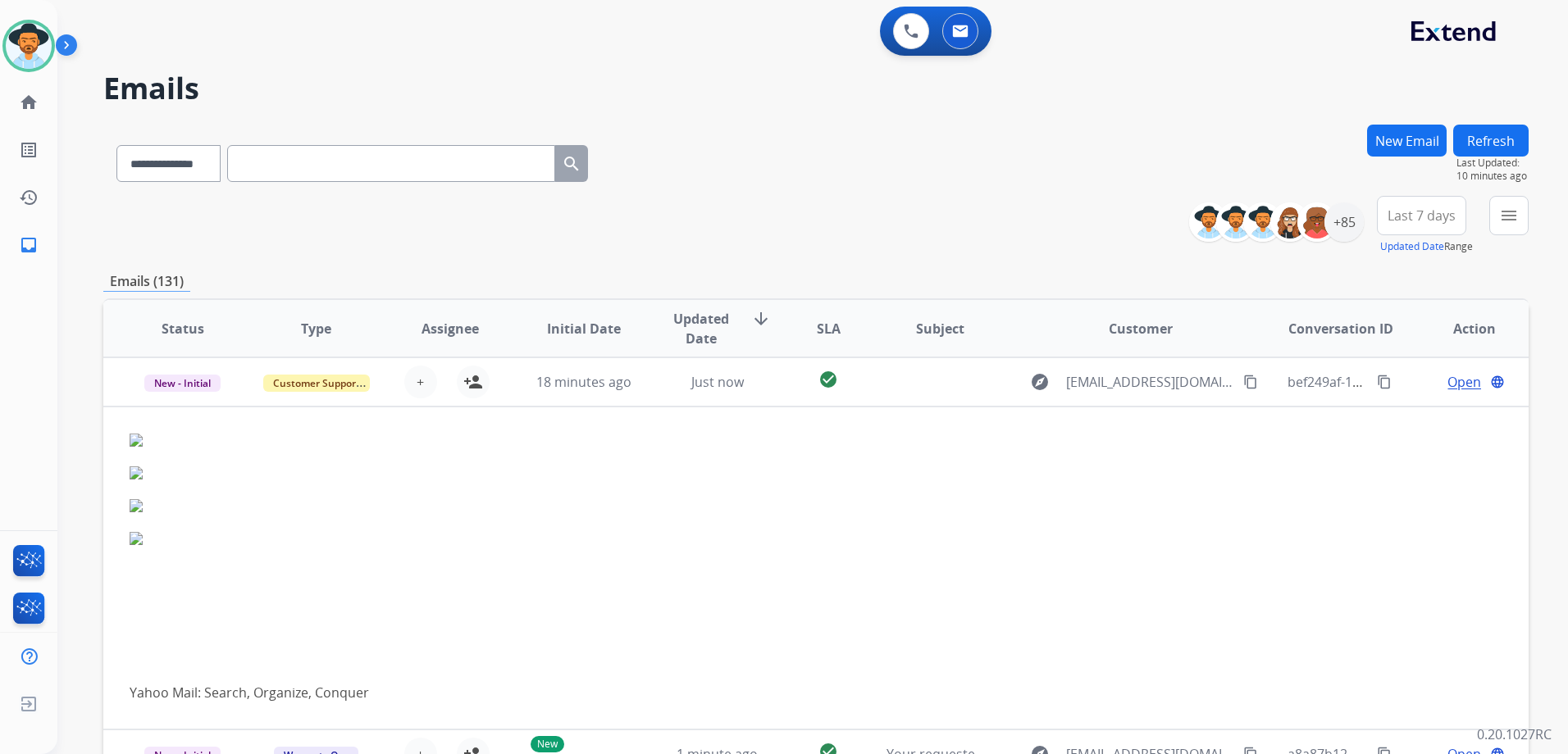
scroll to position [2, 0]
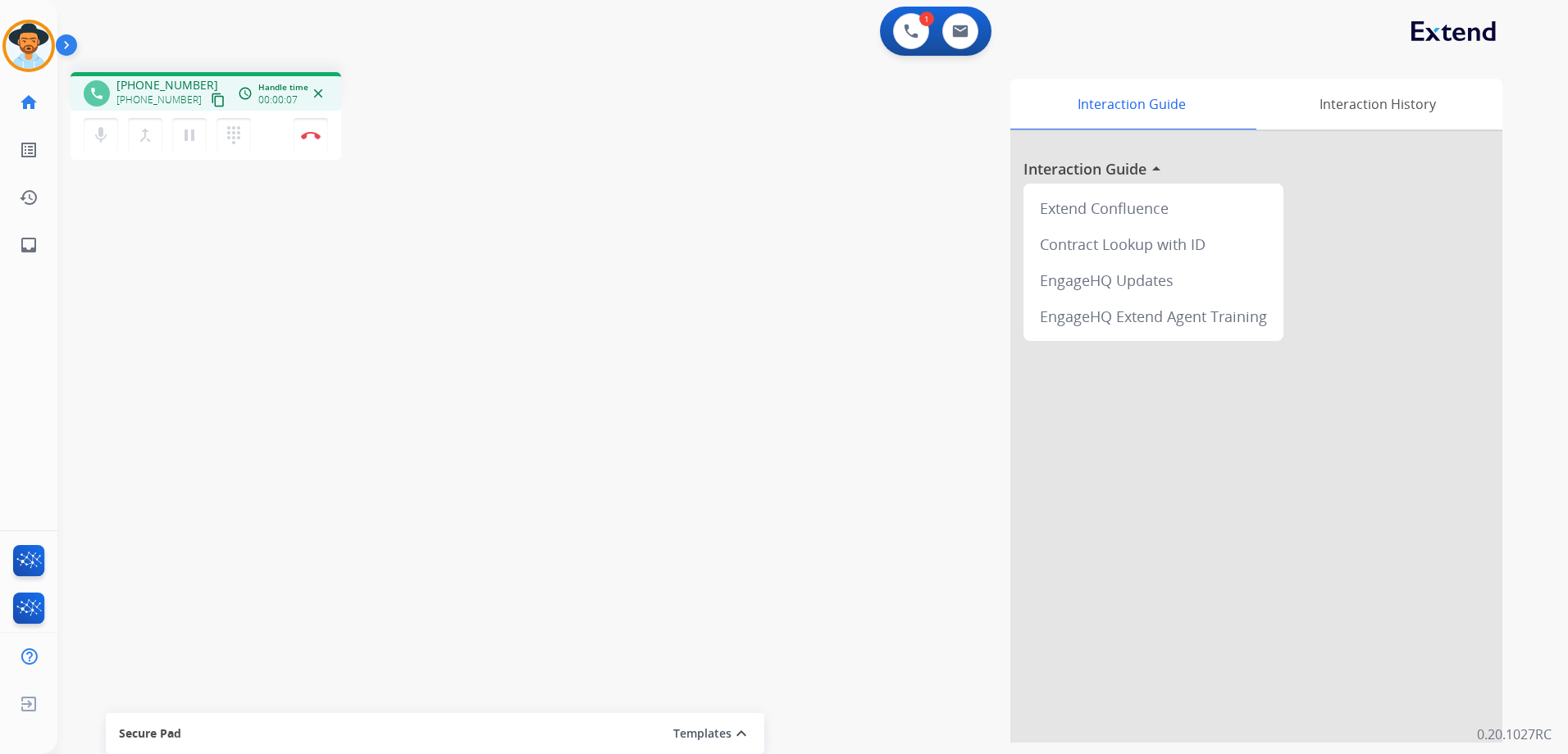
click at [211, 100] on mat-icon "content_copy" at bounding box center [218, 100] width 15 height 15
click at [211, 99] on mat-icon "content_copy" at bounding box center [218, 100] width 15 height 15
click at [318, 133] on img at bounding box center [311, 135] width 19 height 8
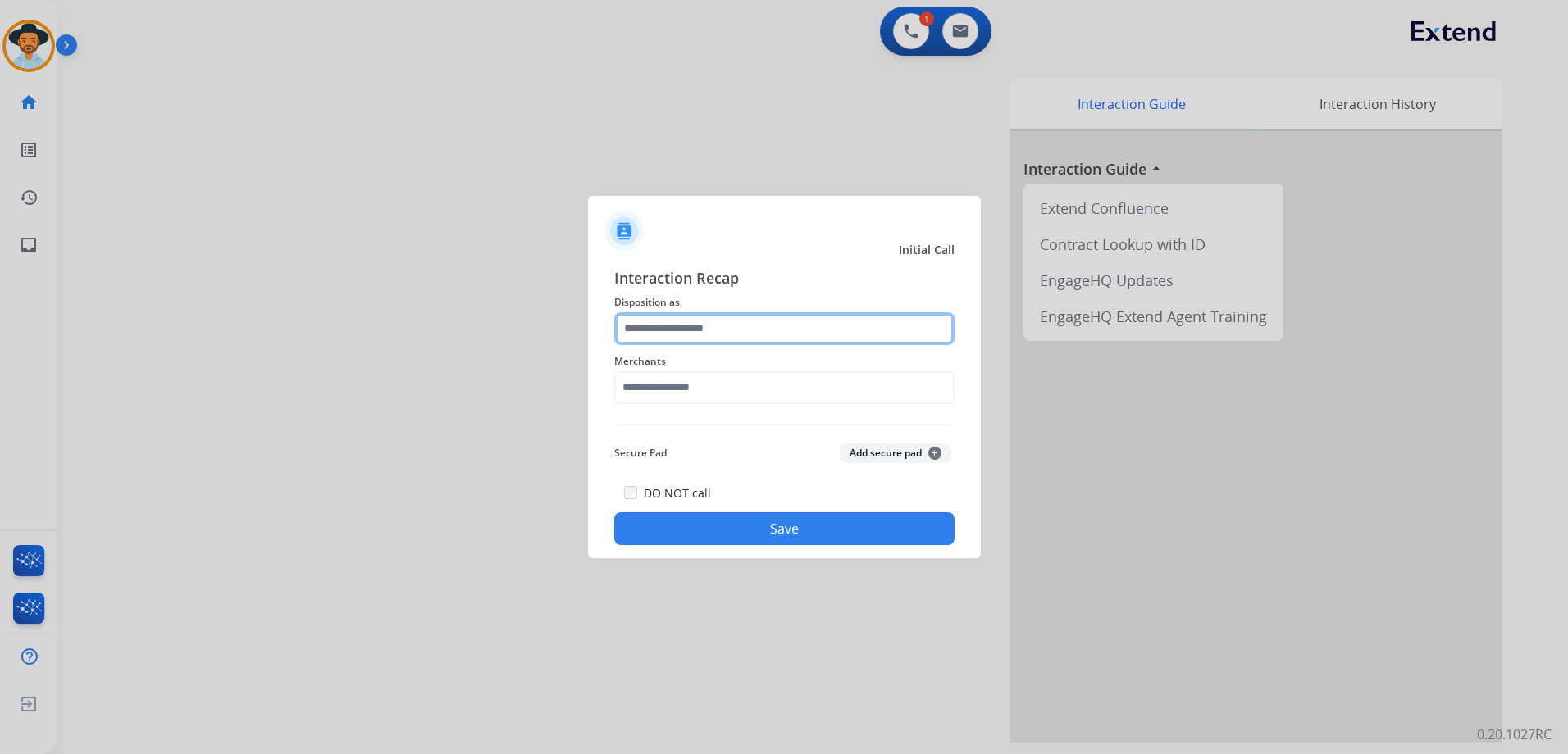
click at [823, 325] on input "text" at bounding box center [784, 328] width 341 height 33
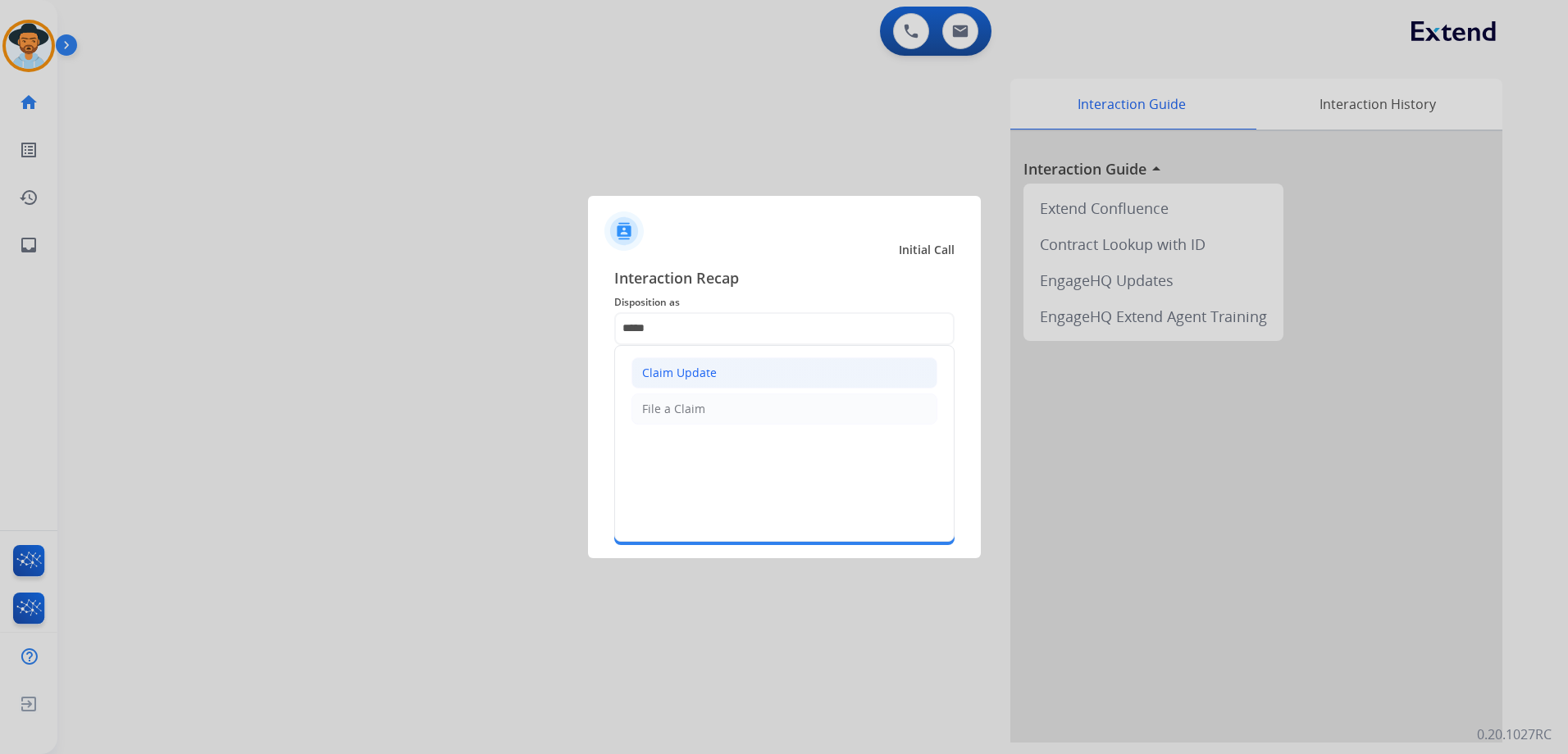
click at [744, 373] on li "Claim Update" at bounding box center [784, 372] width 306 height 31
type input "**********"
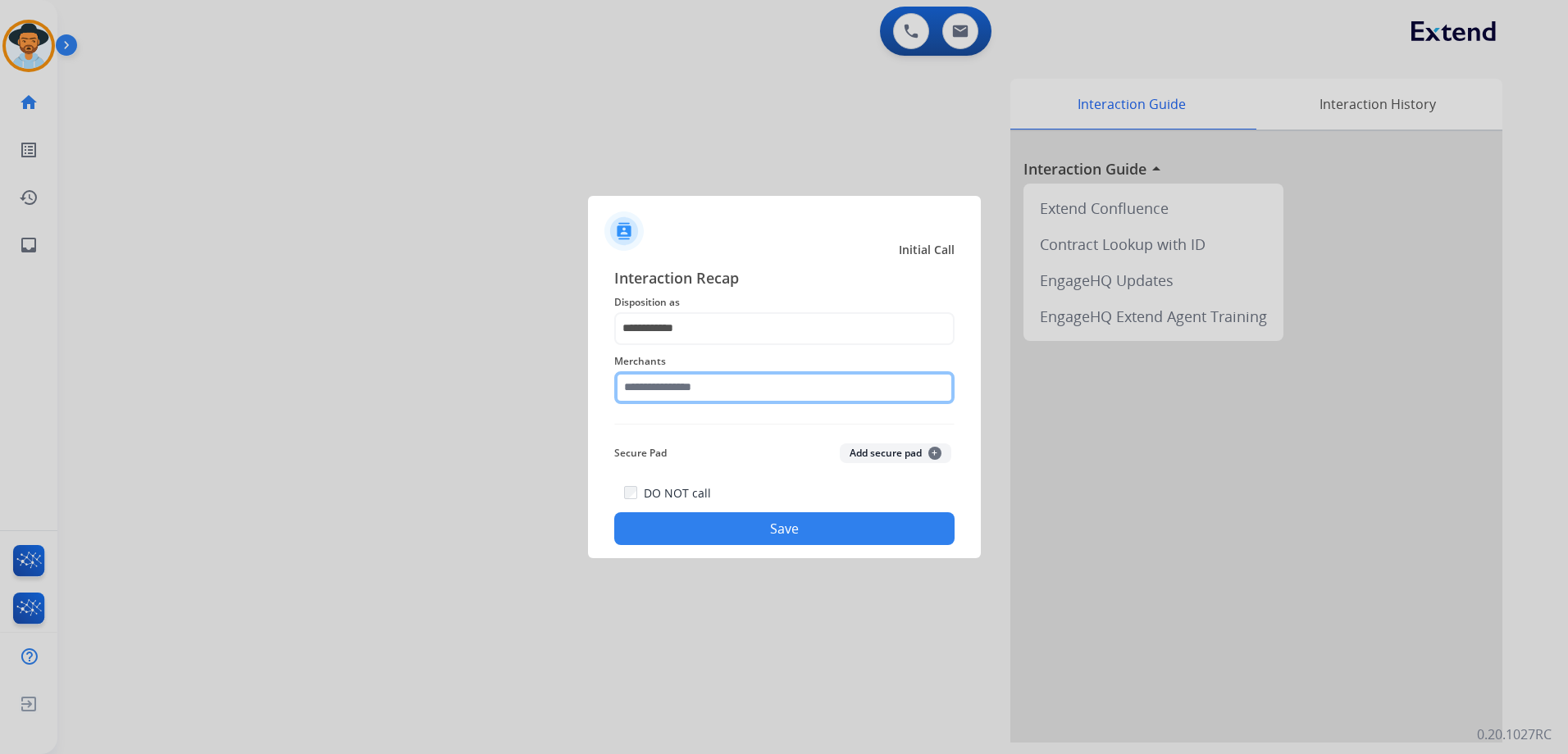
click at [737, 376] on input "text" at bounding box center [784, 387] width 341 height 33
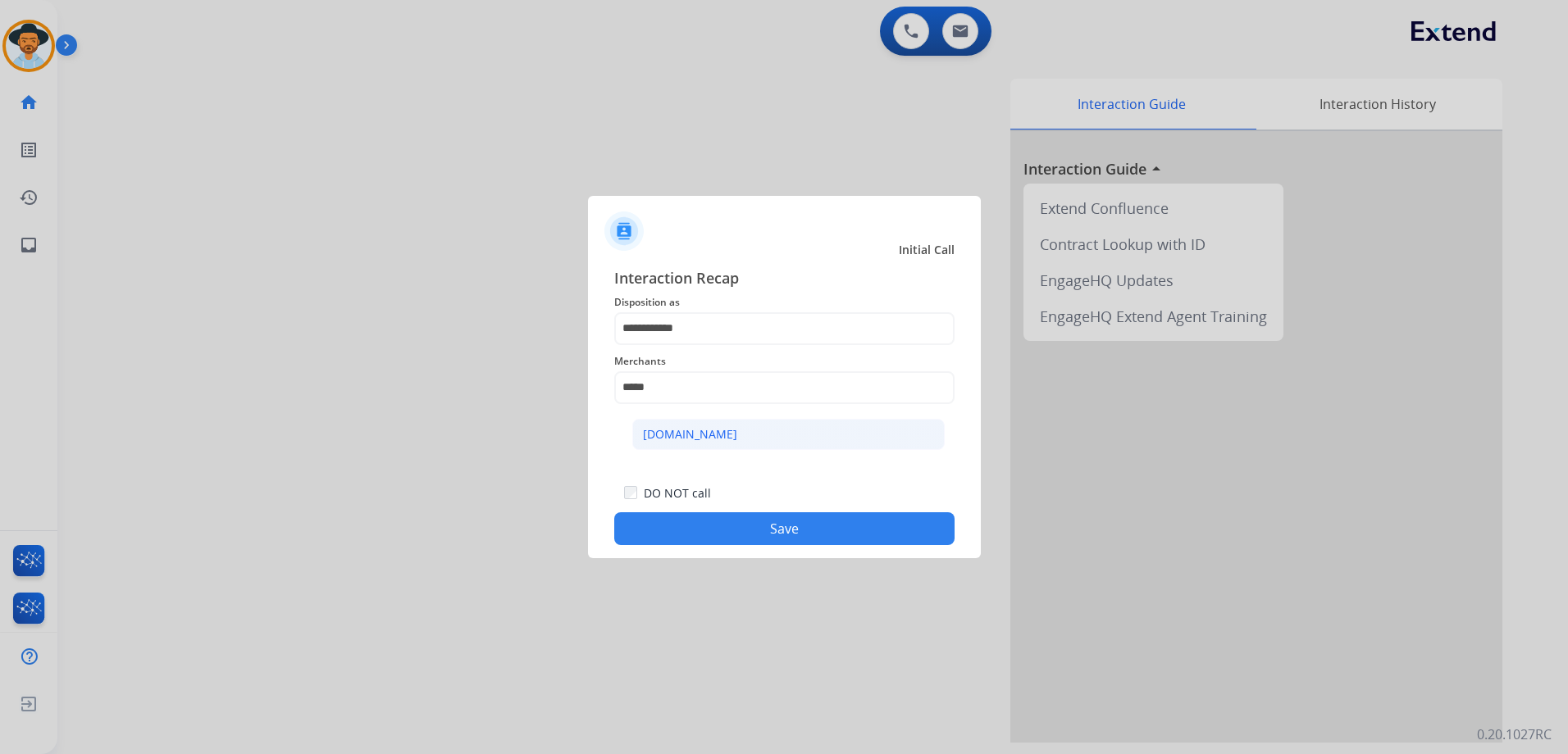
click at [716, 434] on li "[DOMAIN_NAME]" at bounding box center [788, 434] width 312 height 31
type input "**********"
click at [777, 529] on button "Save" at bounding box center [784, 528] width 341 height 33
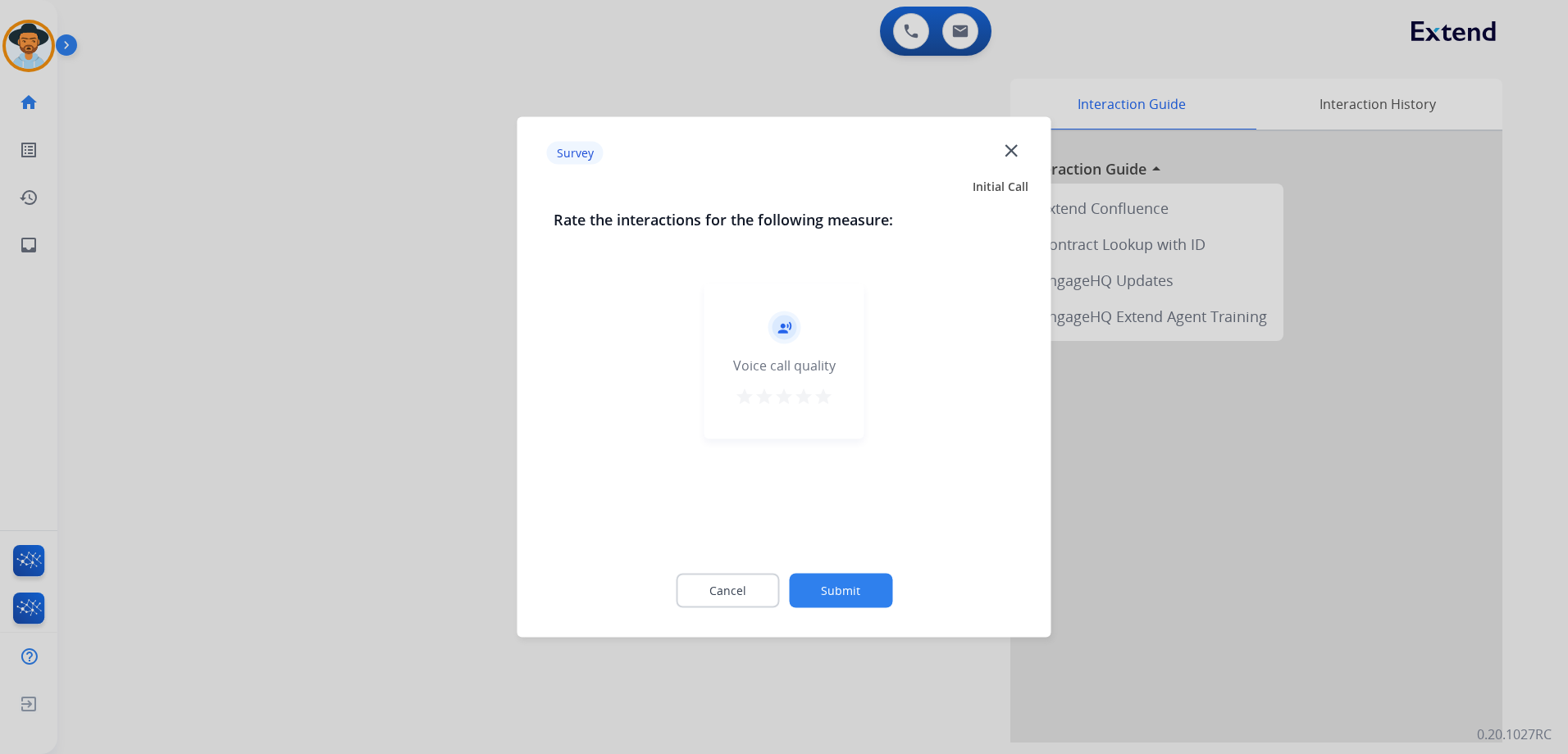
drag, startPoint x: 824, startPoint y: 398, endPoint x: 833, endPoint y: 415, distance: 19.2
click at [824, 399] on mat-icon "star" at bounding box center [823, 397] width 19 height 19
click at [859, 582] on button "Submit" at bounding box center [840, 590] width 103 height 34
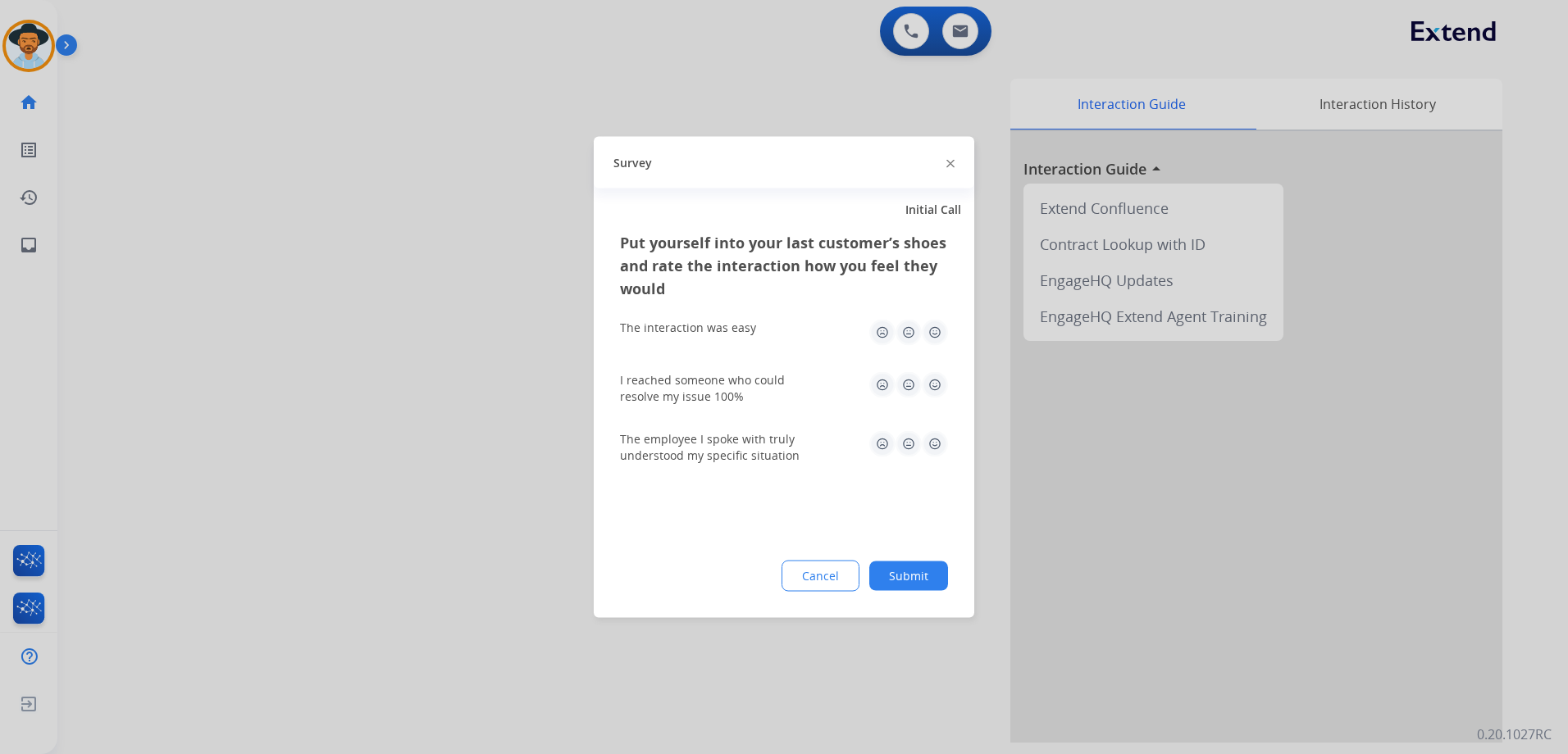
click at [942, 337] on img at bounding box center [934, 332] width 26 height 26
click at [944, 376] on img at bounding box center [934, 385] width 26 height 26
click at [934, 453] on img at bounding box center [934, 444] width 26 height 26
drag, startPoint x: 925, startPoint y: 571, endPoint x: 941, endPoint y: 571, distance: 16.0
click at [926, 571] on button "Submit" at bounding box center [908, 575] width 79 height 29
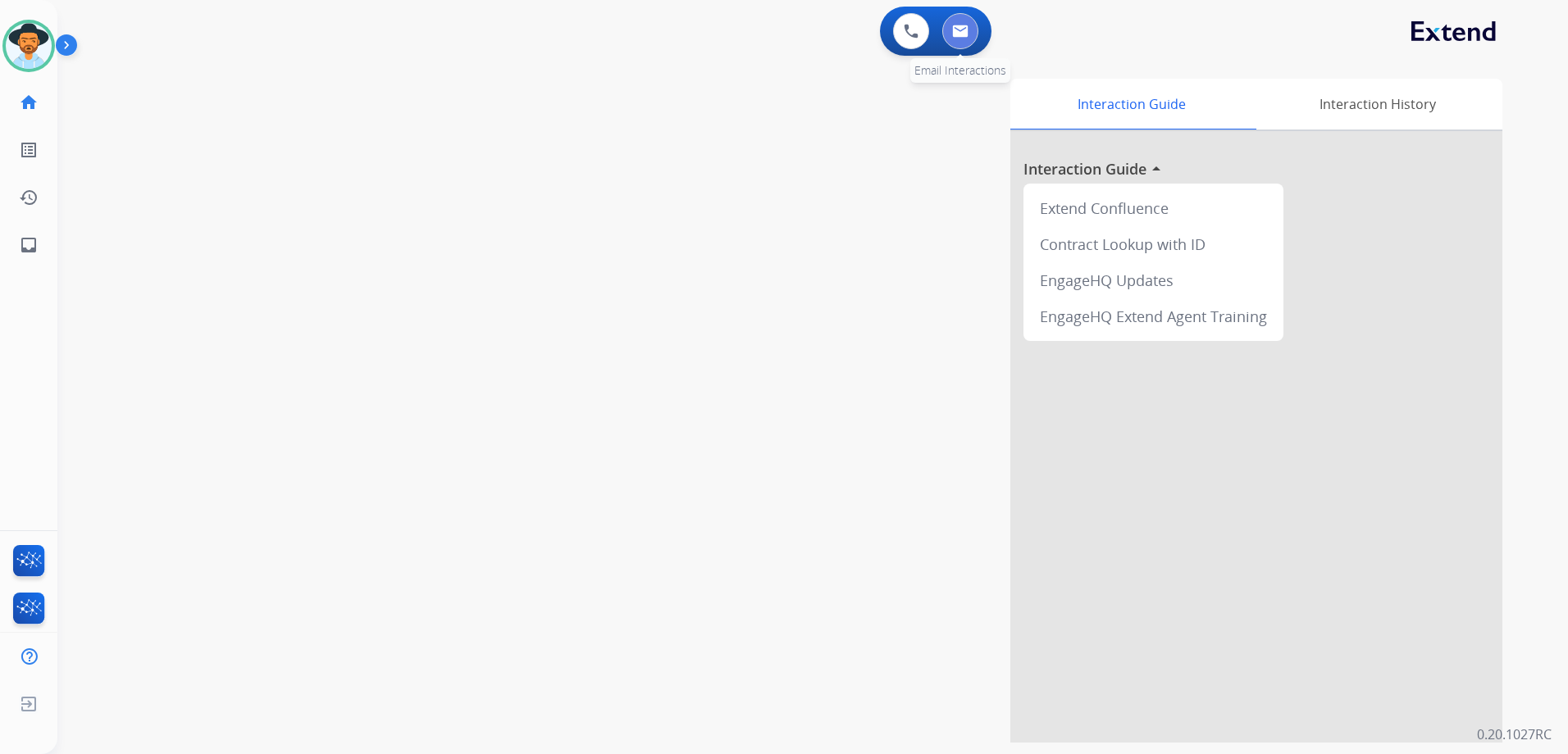
click at [965, 29] on img at bounding box center [960, 31] width 17 height 13
select select "**********"
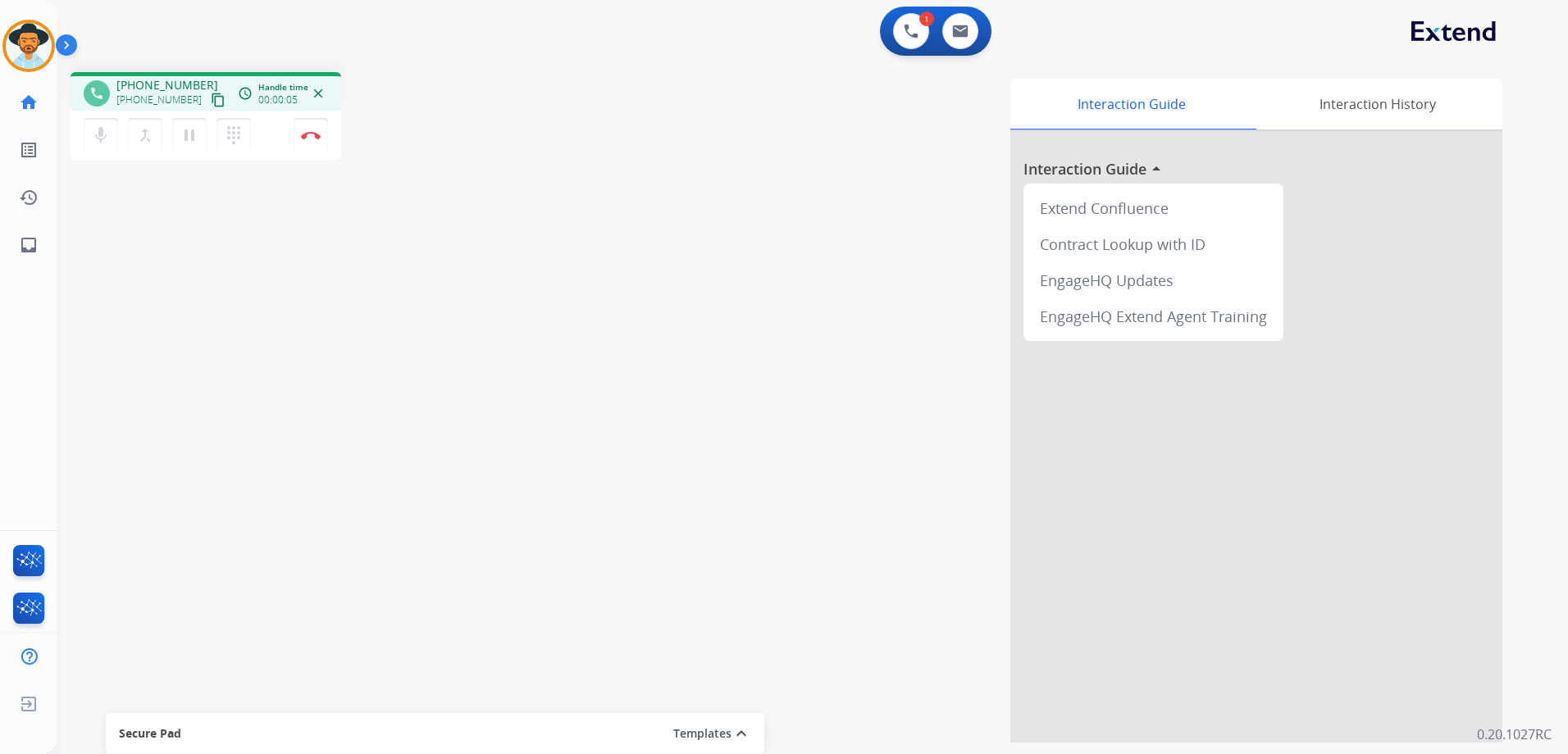
click at [211, 100] on mat-icon "content_copy" at bounding box center [218, 100] width 15 height 15
drag, startPoint x: 201, startPoint y: 99, endPoint x: 307, endPoint y: 95, distance: 106.1
click at [211, 99] on mat-icon "content_copy" at bounding box center [218, 100] width 15 height 15
click at [963, 25] on img at bounding box center [960, 31] width 17 height 13
select select "**********"
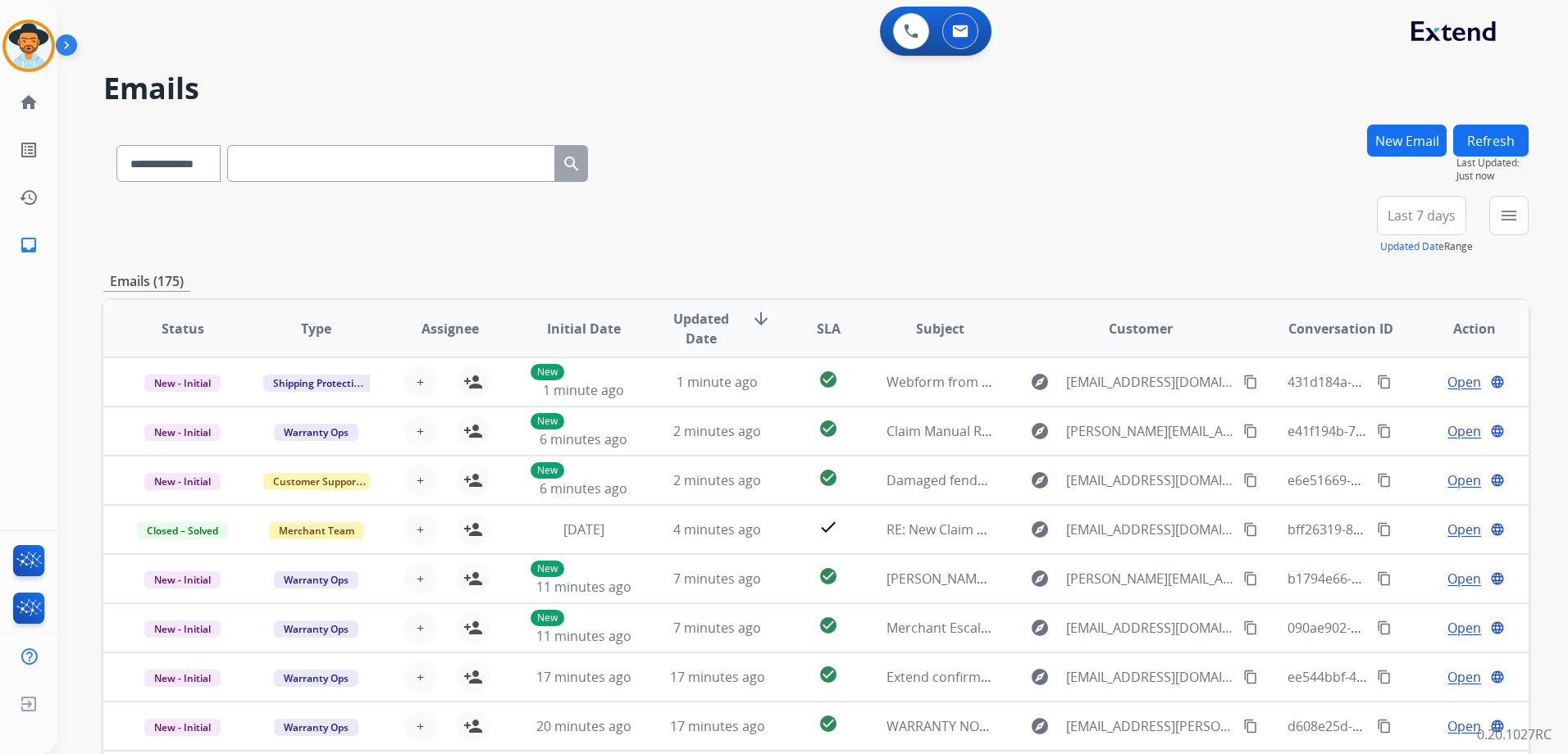
click at [1424, 144] on button "New Email" at bounding box center [1407, 140] width 79 height 32
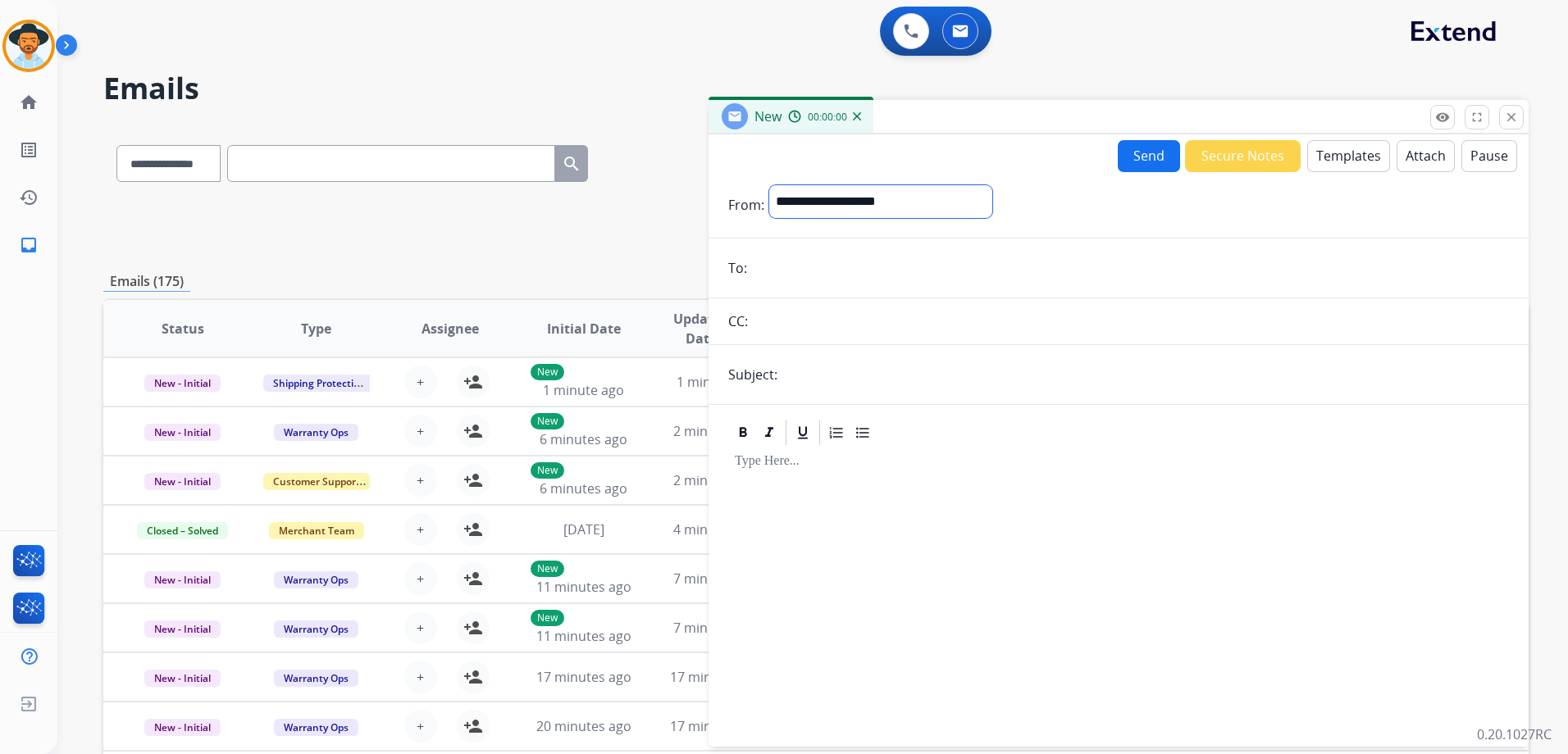
click at [949, 202] on select "**********" at bounding box center [881, 201] width 223 height 33
select select "**********"
click at [769, 185] on select "**********" at bounding box center [881, 201] width 223 height 33
paste input "**********"
type input "**********"
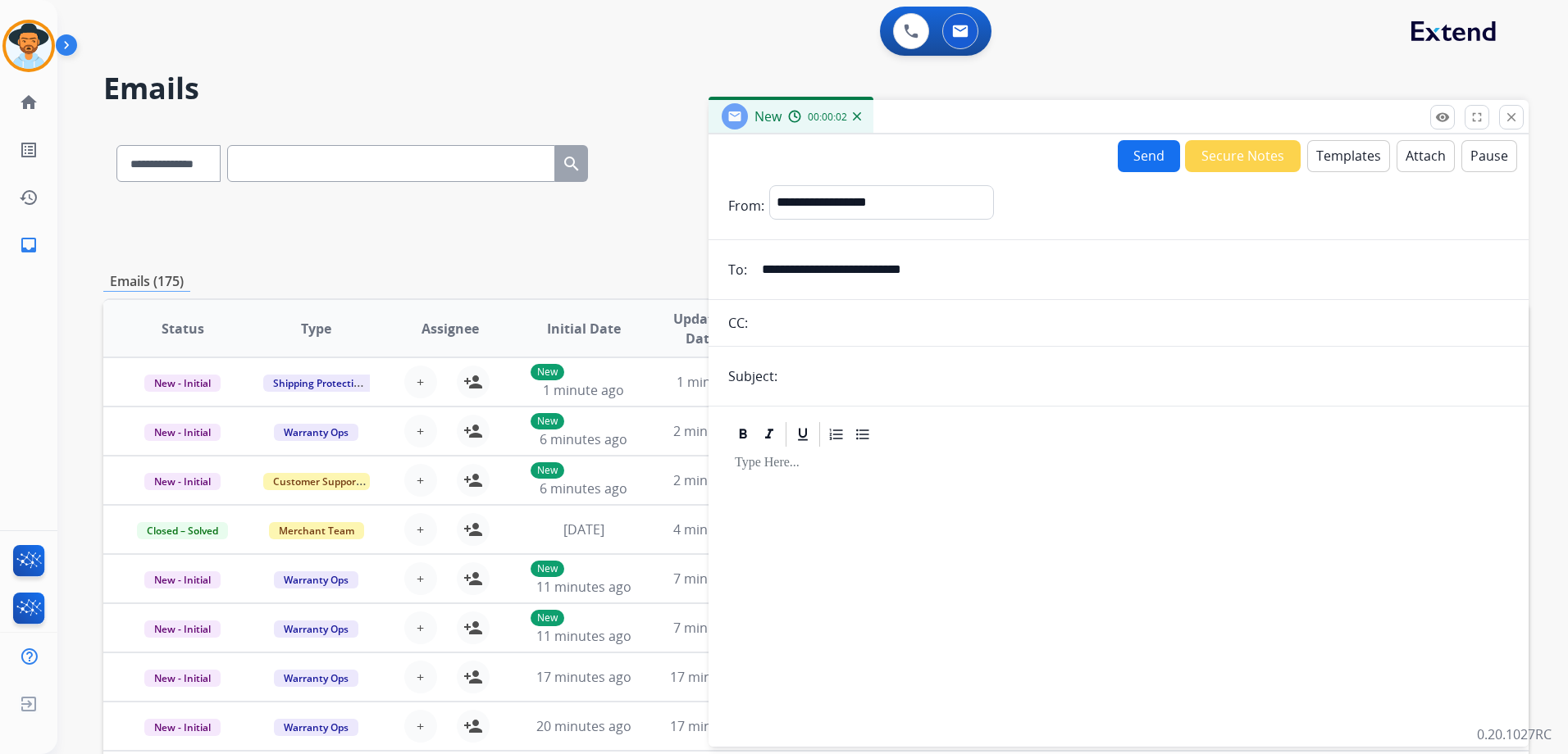
drag, startPoint x: 841, startPoint y: 384, endPoint x: 862, endPoint y: 384, distance: 21.0
click at [841, 384] on input "text" at bounding box center [1144, 376] width 726 height 33
type input "**********"
click at [890, 512] on div at bounding box center [1118, 589] width 781 height 281
click at [1325, 151] on button "Templates" at bounding box center [1348, 156] width 83 height 32
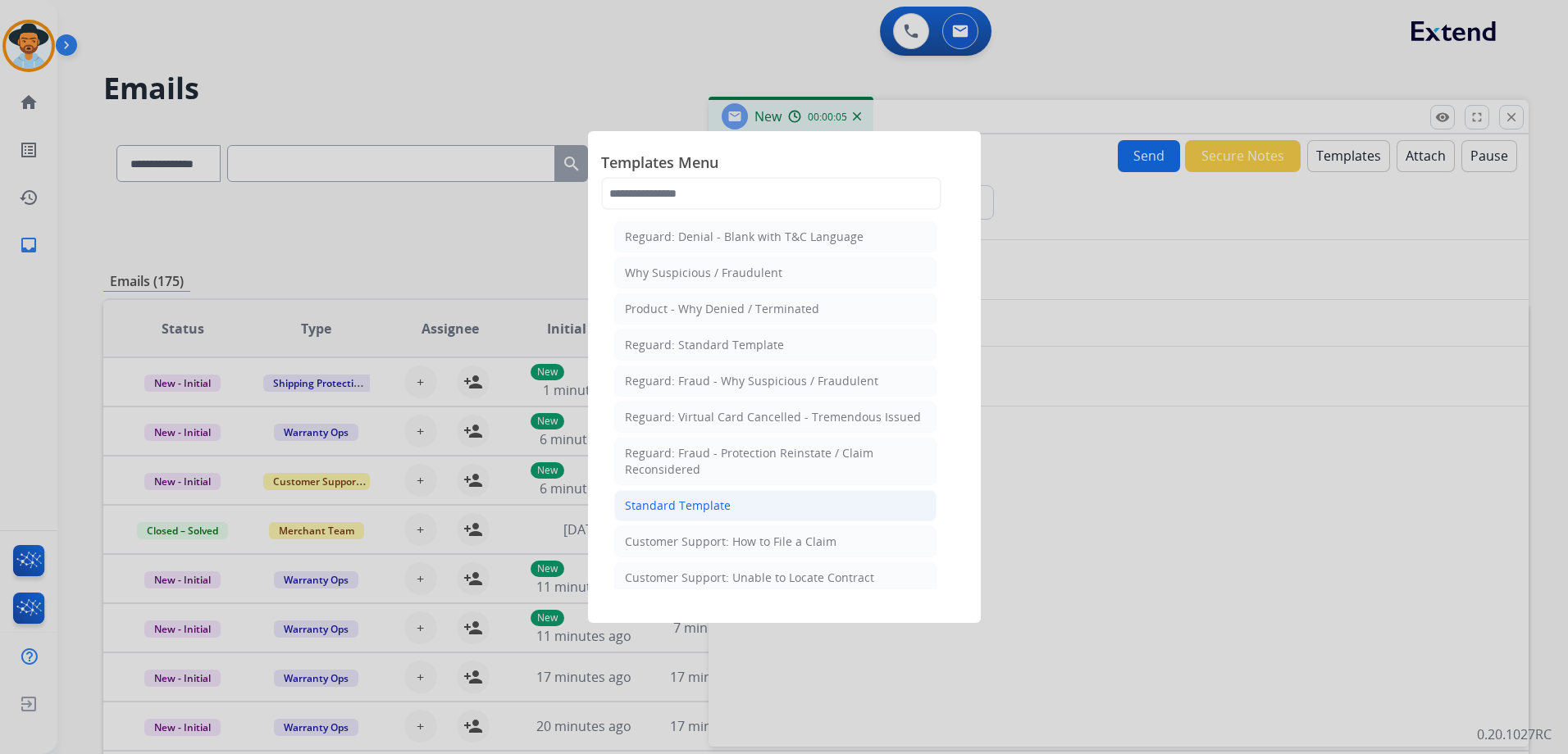
click at [783, 503] on li "Standard Template" at bounding box center [775, 505] width 322 height 31
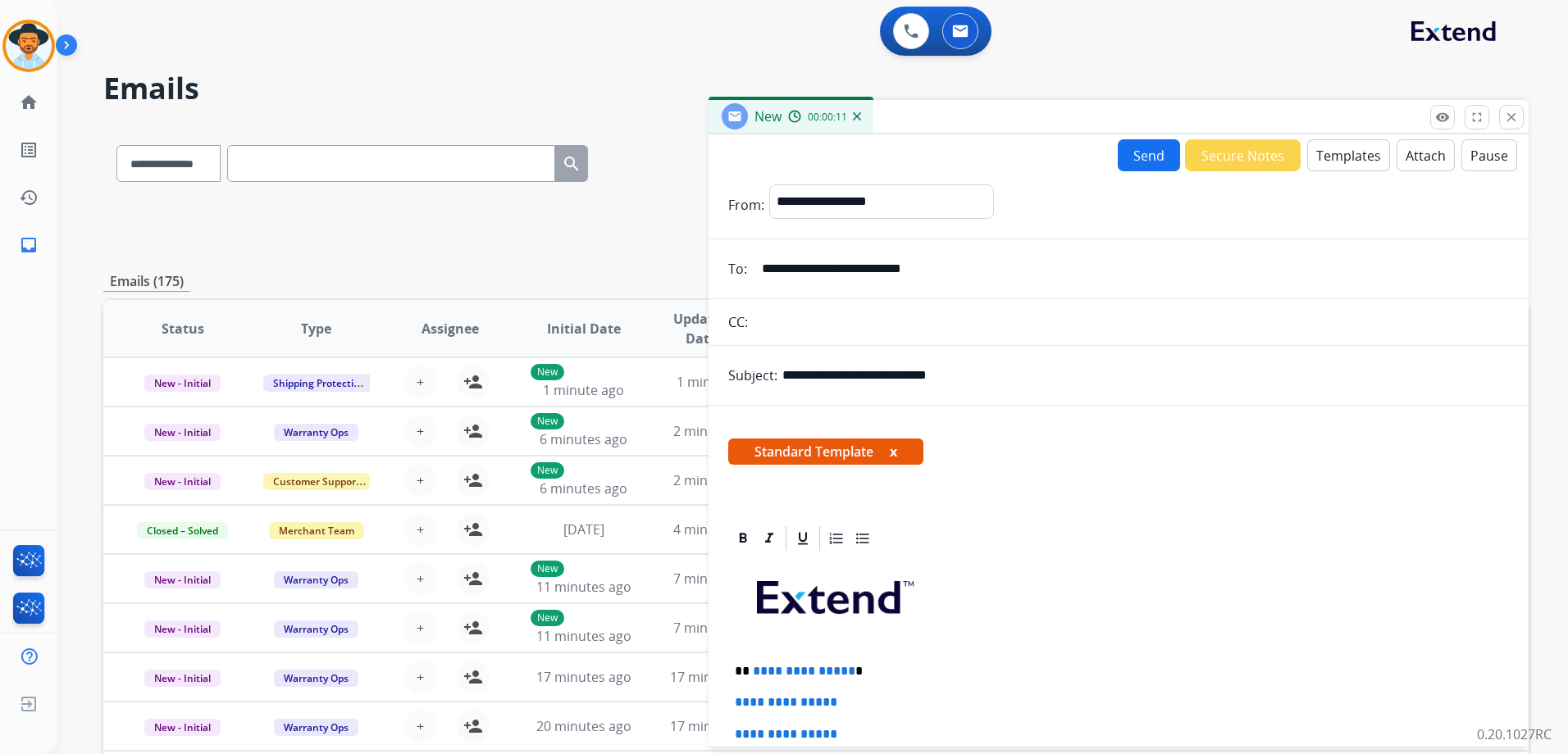
scroll to position [164, 0]
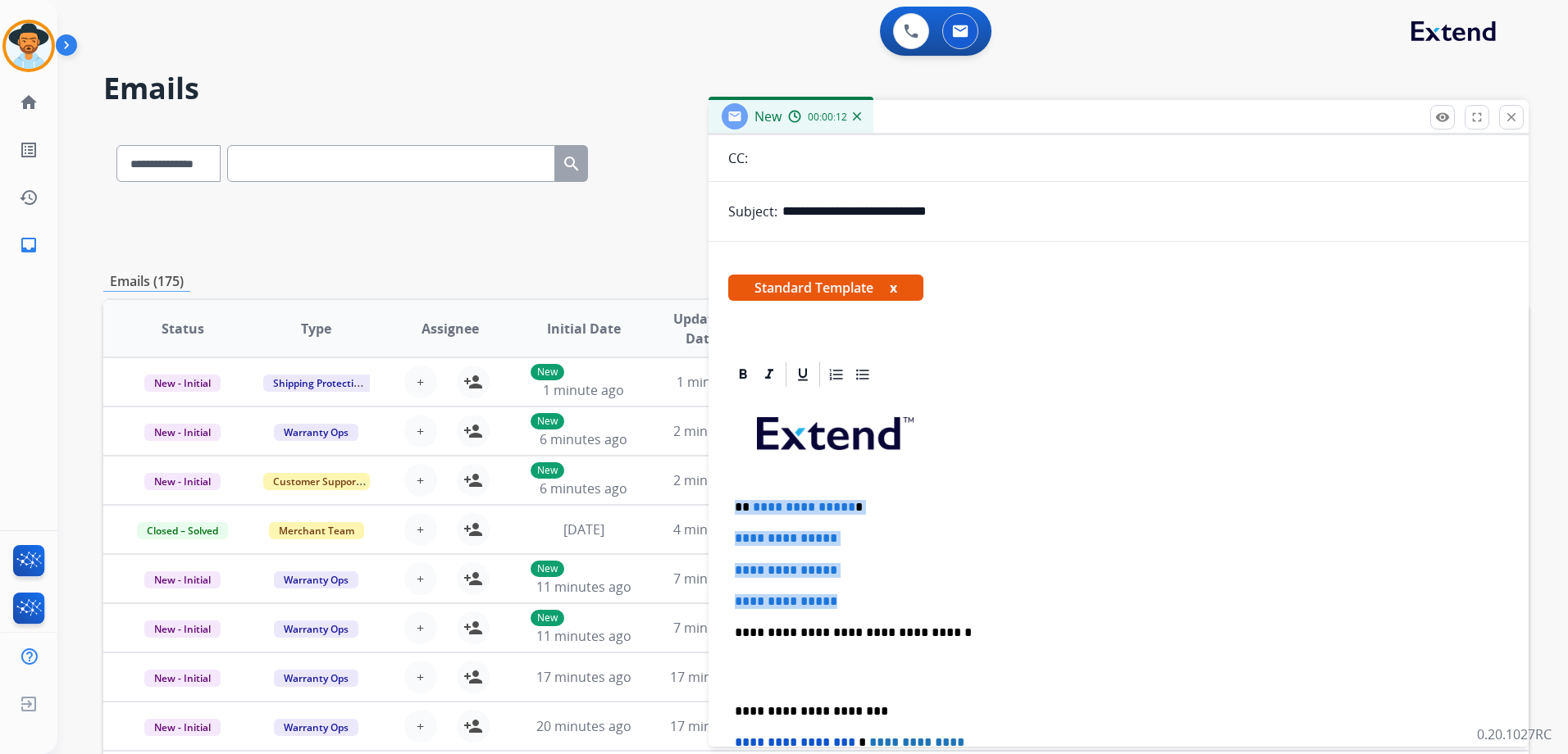
drag, startPoint x: 733, startPoint y: 505, endPoint x: 868, endPoint y: 594, distance: 161.7
click at [868, 594] on div "**********" at bounding box center [1118, 670] width 781 height 564
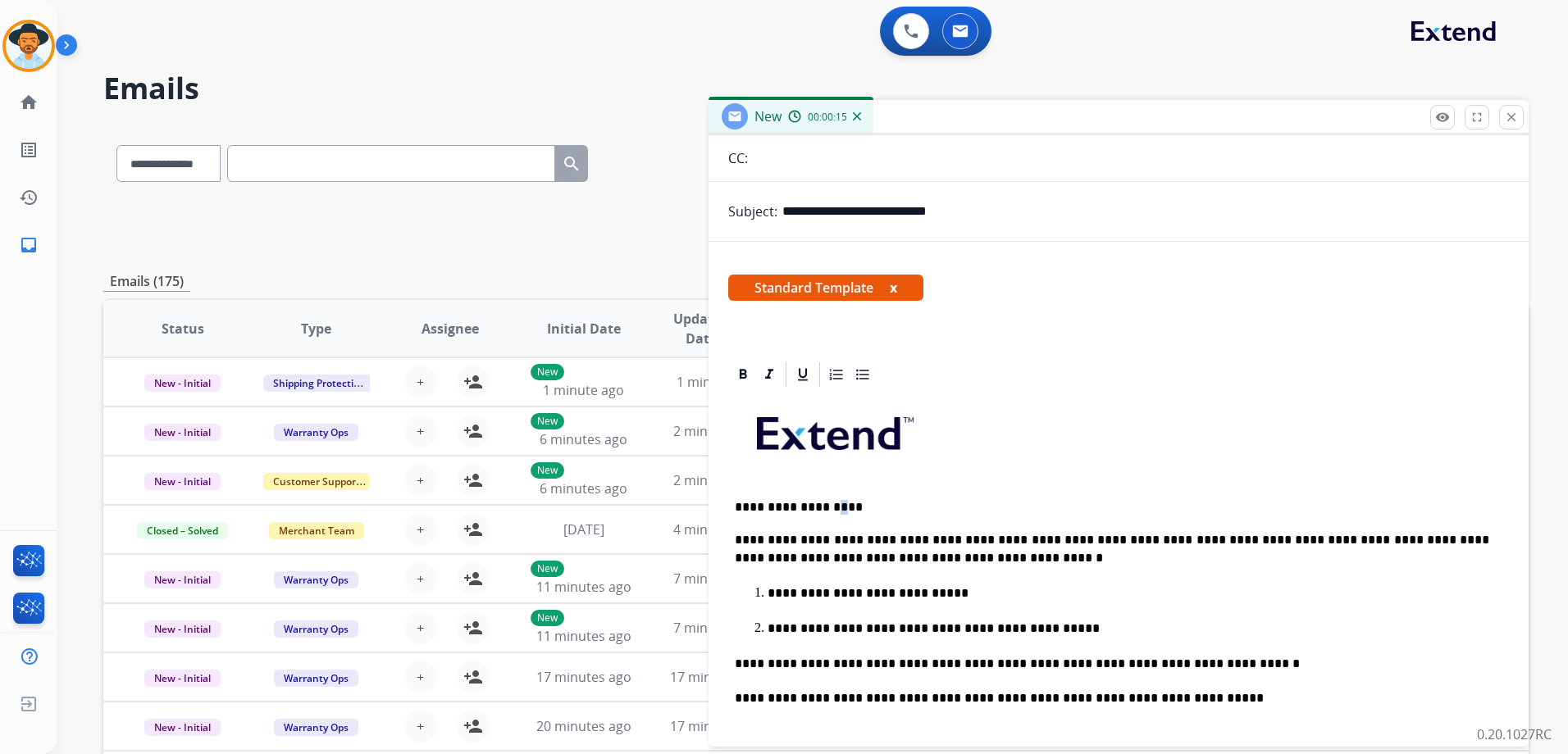
drag, startPoint x: 845, startPoint y: 503, endPoint x: 837, endPoint y: 504, distance: 8.1
click at [837, 504] on p "**********" at bounding box center [1112, 507] width 754 height 15
drag, startPoint x: 848, startPoint y: 506, endPoint x: 754, endPoint y: 506, distance: 94.0
click at [754, 506] on p "**********" at bounding box center [1112, 507] width 754 height 15
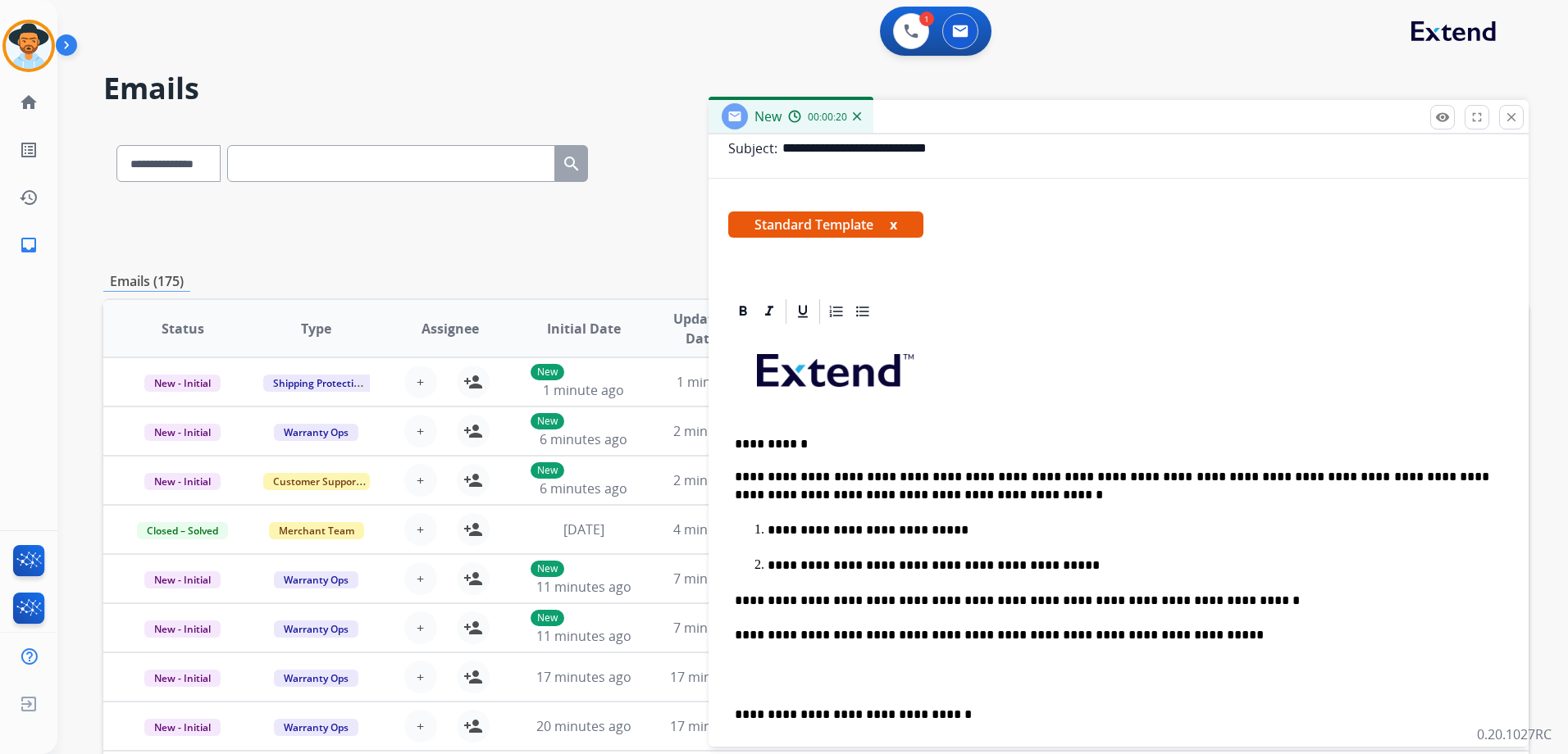
scroll to position [410, 0]
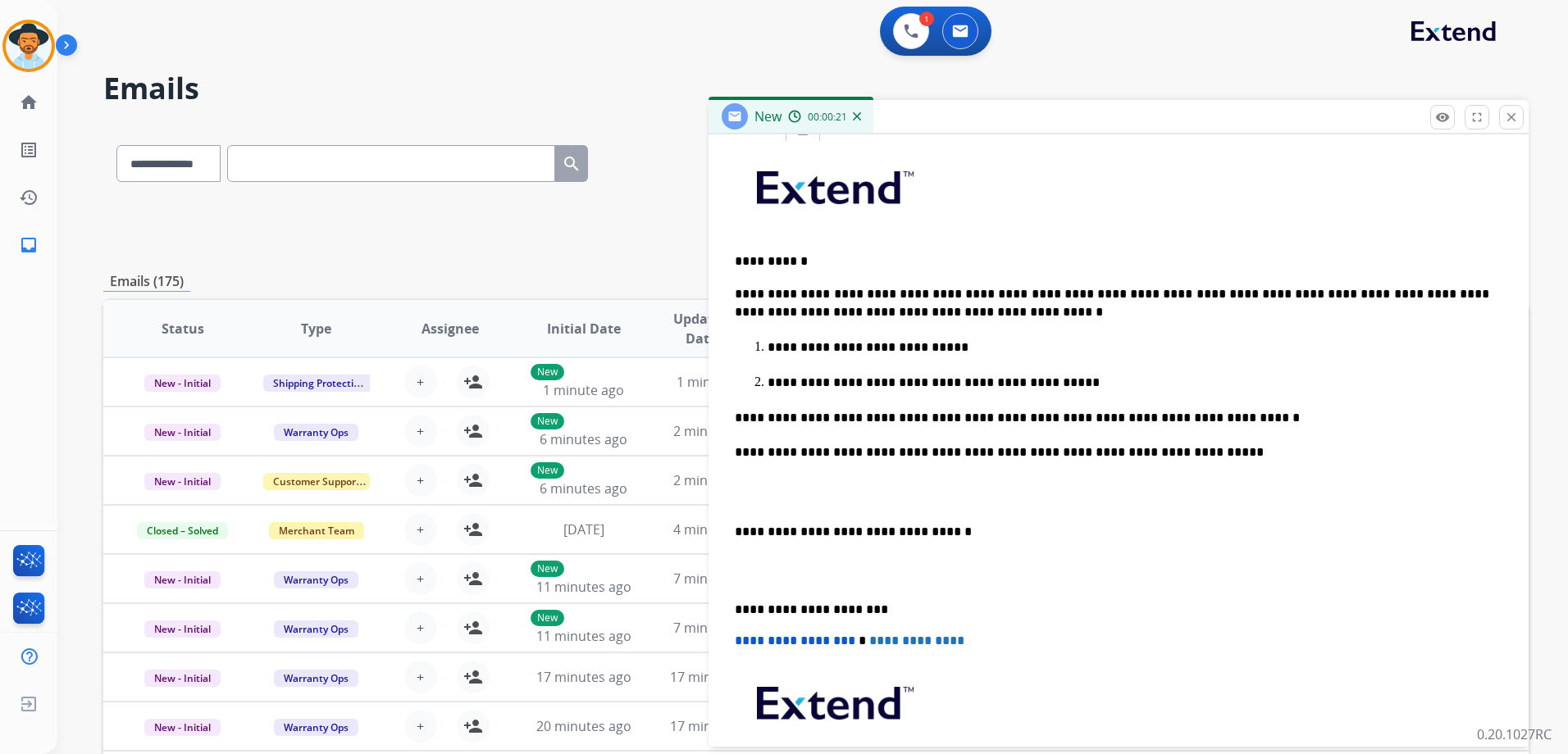
click at [1089, 380] on p "**********" at bounding box center [1129, 383] width 722 height 18
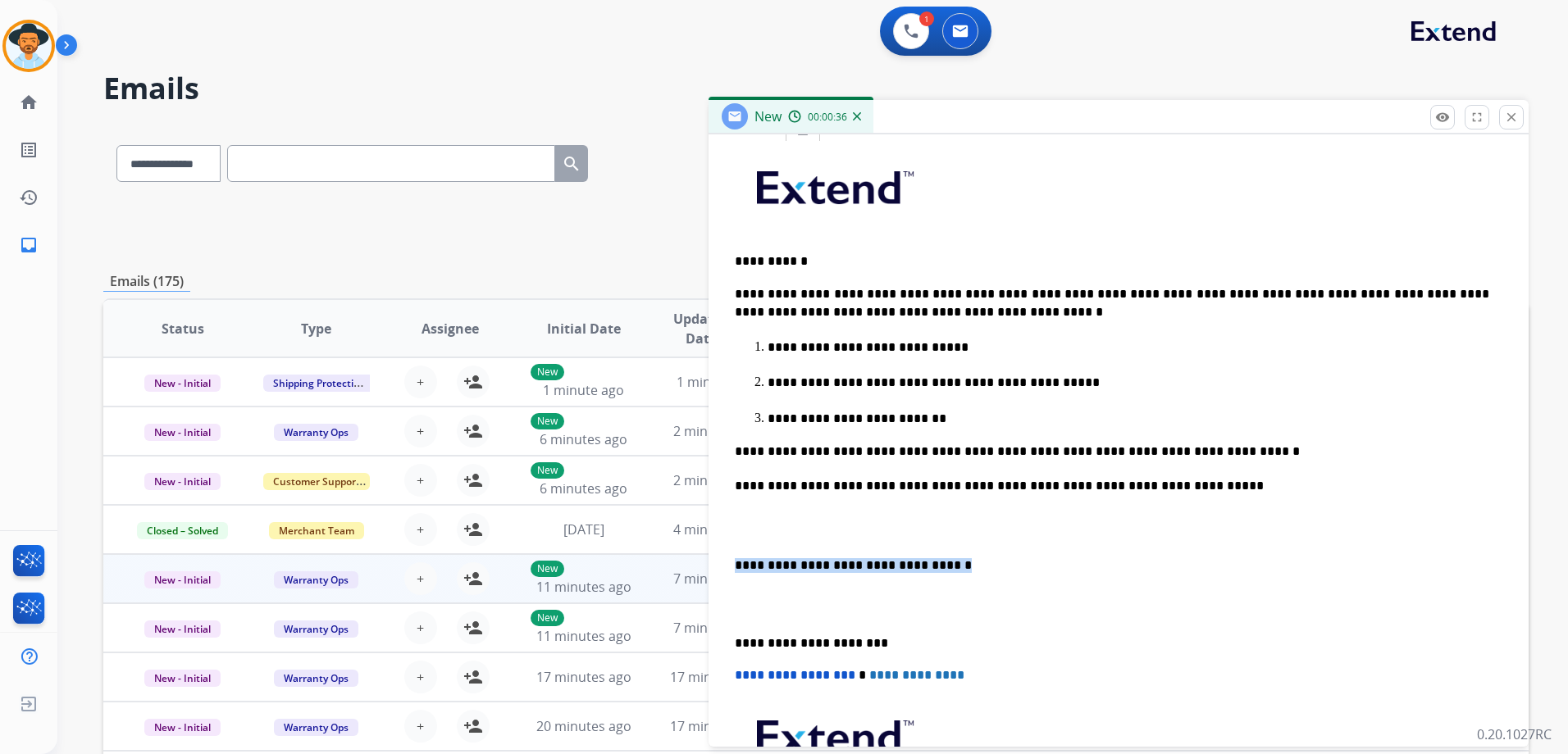
drag, startPoint x: 993, startPoint y: 565, endPoint x: 706, endPoint y: 558, distance: 287.1
click at [709, 560] on div "**********" at bounding box center [1118, 498] width 820 height 769
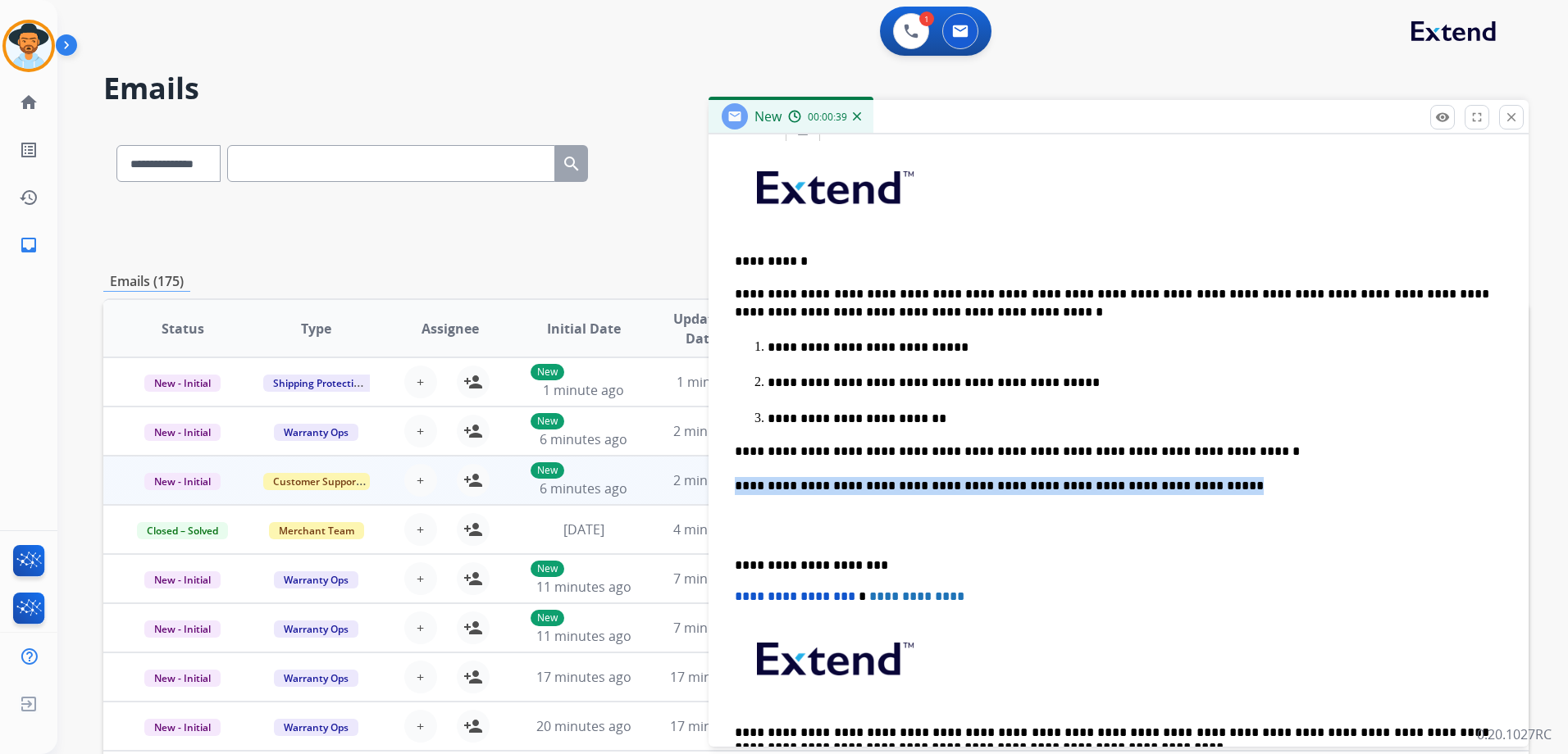
drag, startPoint x: 1211, startPoint y: 477, endPoint x: 704, endPoint y: 485, distance: 507.1
click at [704, 485] on div "**********" at bounding box center [815, 528] width 1425 height 808
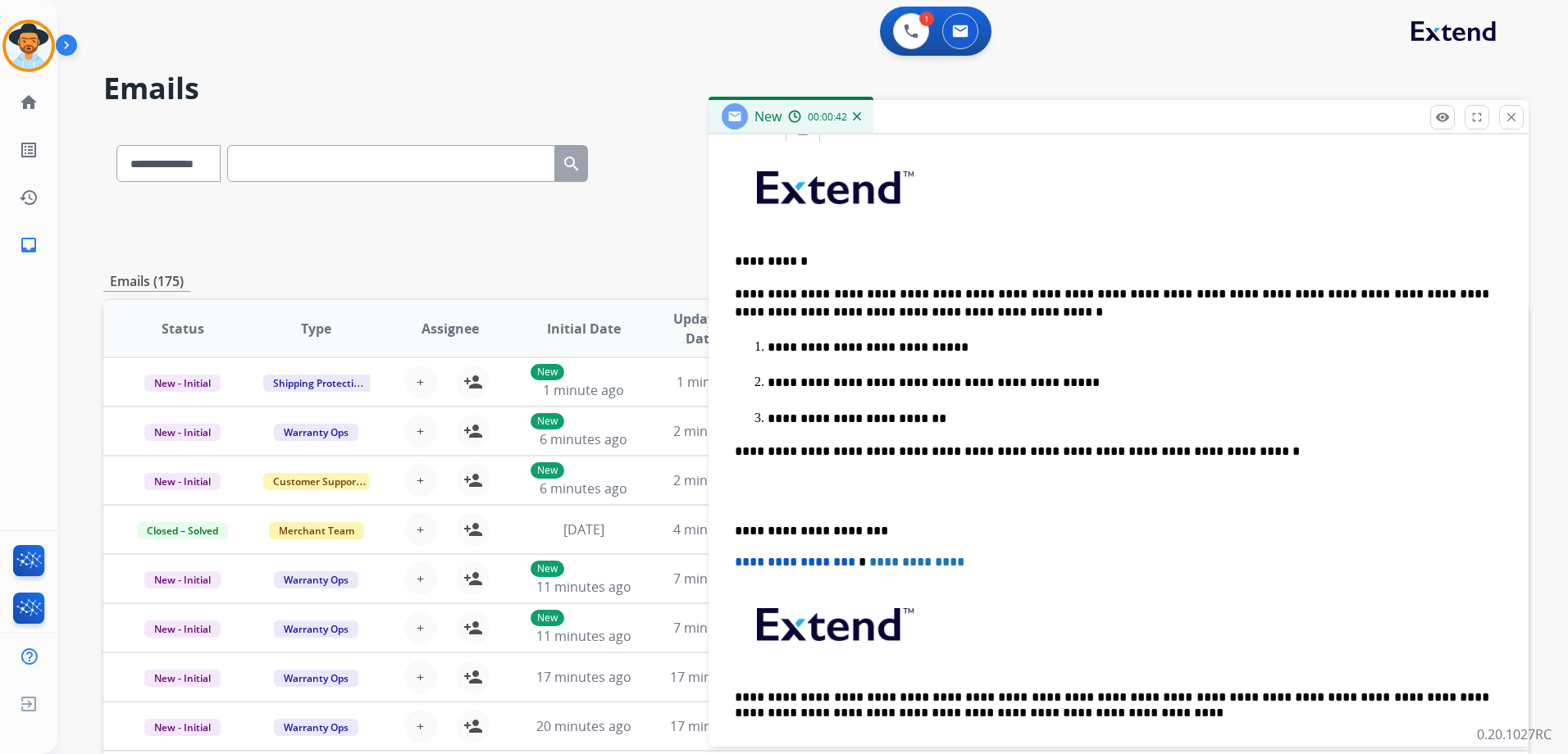
click at [766, 480] on p at bounding box center [1119, 492] width 768 height 30
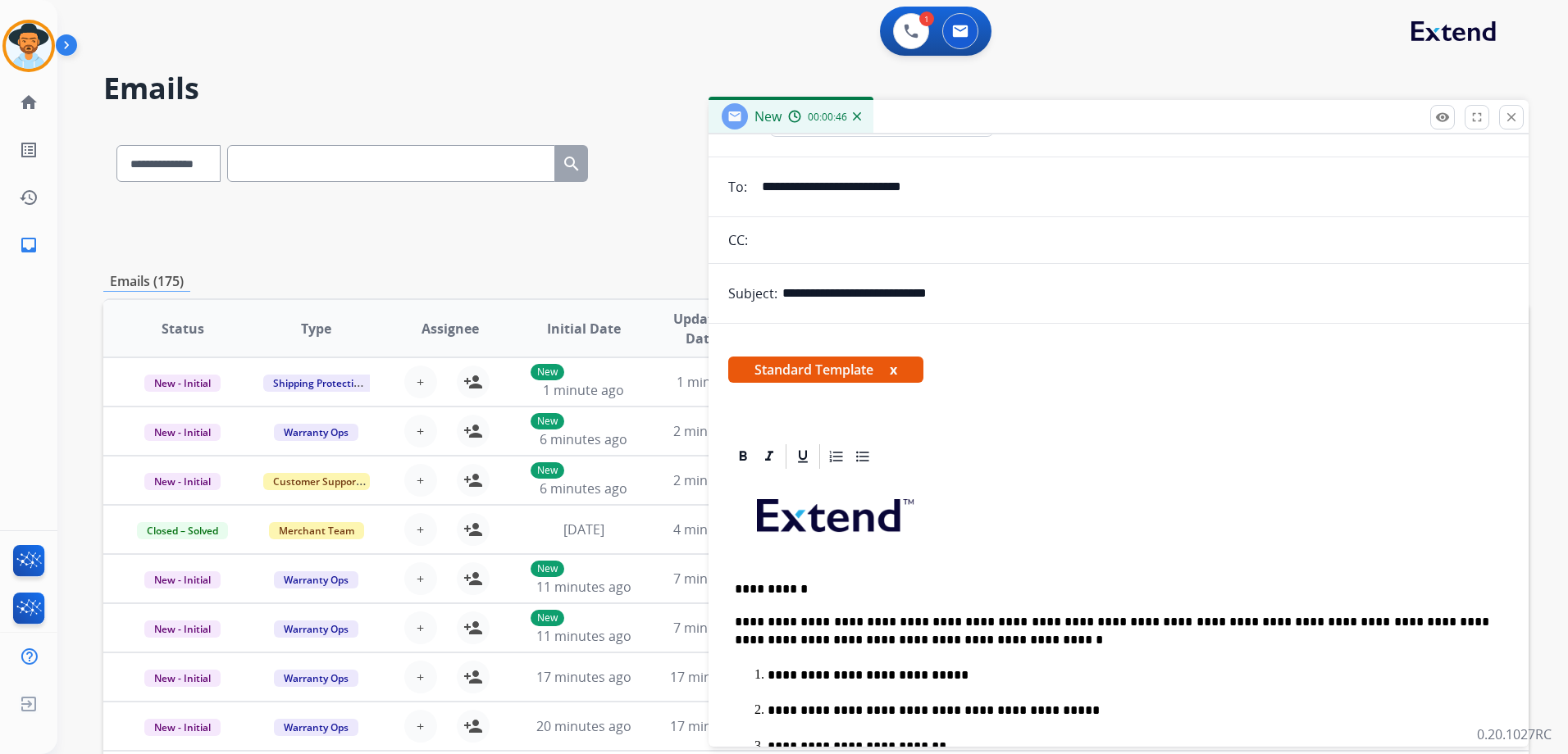
scroll to position [0, 0]
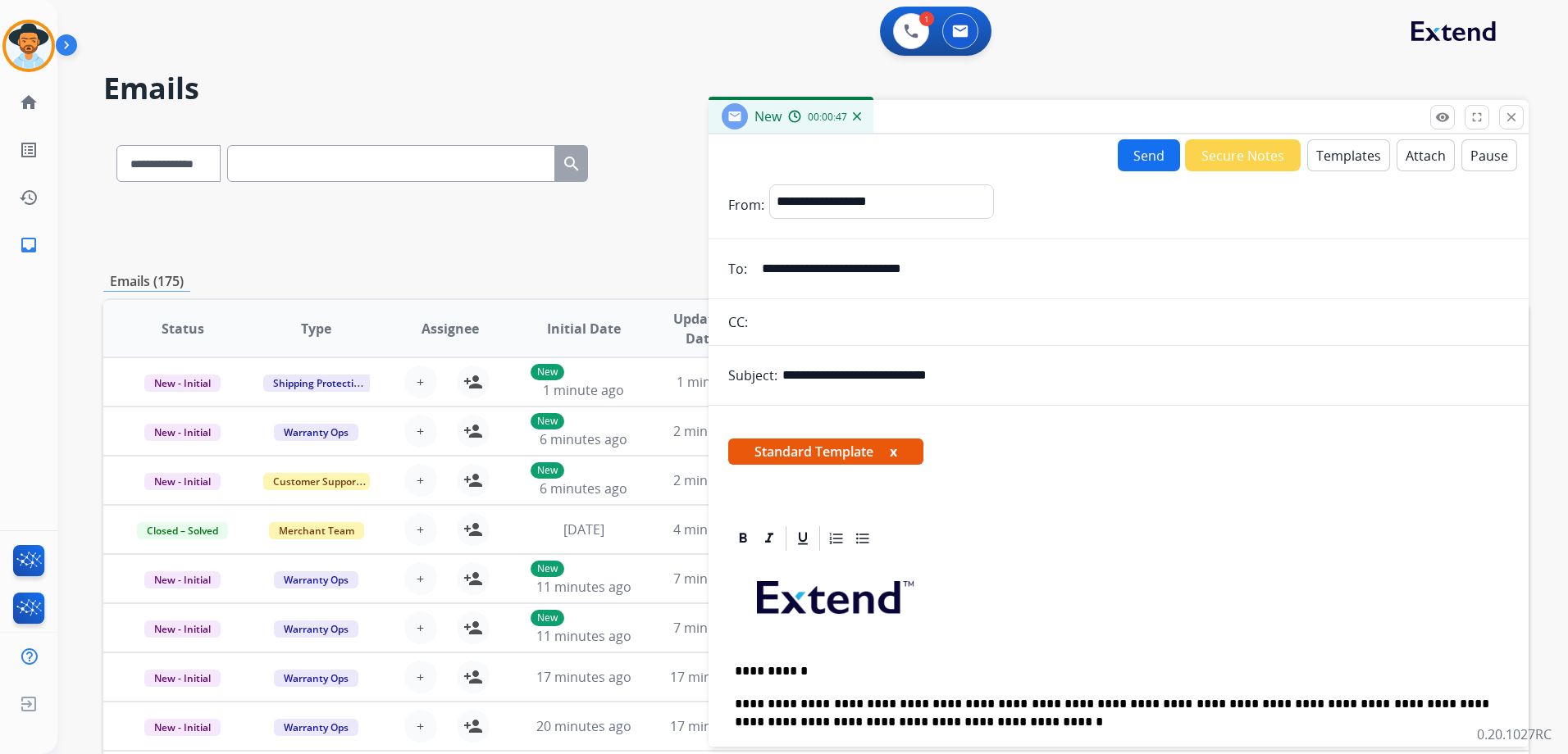
click at [1148, 153] on button "Send" at bounding box center [1148, 155] width 63 height 32
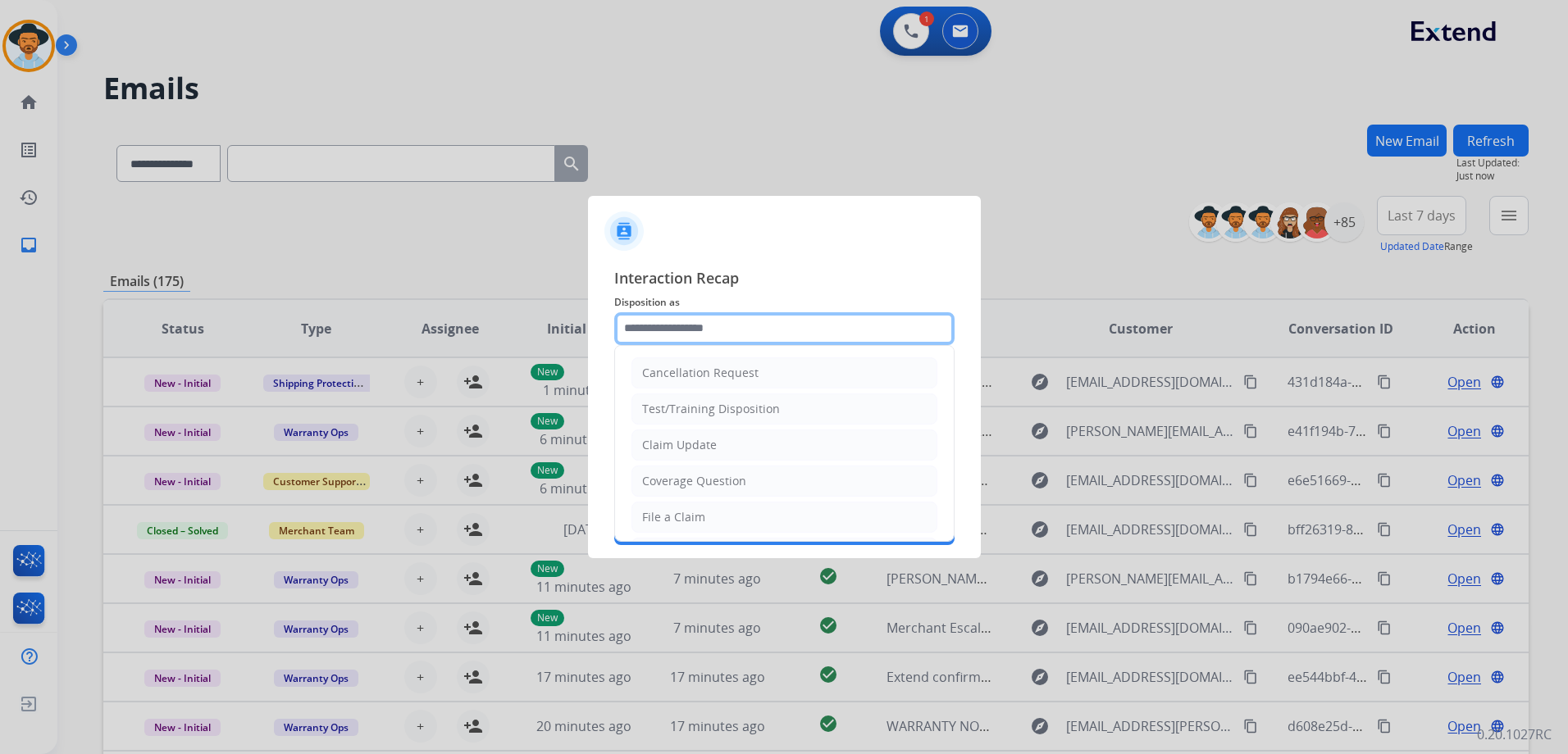
click at [719, 330] on input "text" at bounding box center [784, 328] width 341 height 33
click at [712, 438] on div "Claim Update" at bounding box center [679, 444] width 75 height 17
type input "**********"
drag, startPoint x: 733, startPoint y: 326, endPoint x: 601, endPoint y: 325, distance: 132.0
click at [602, 326] on div "**********" at bounding box center [784, 406] width 393 height 306
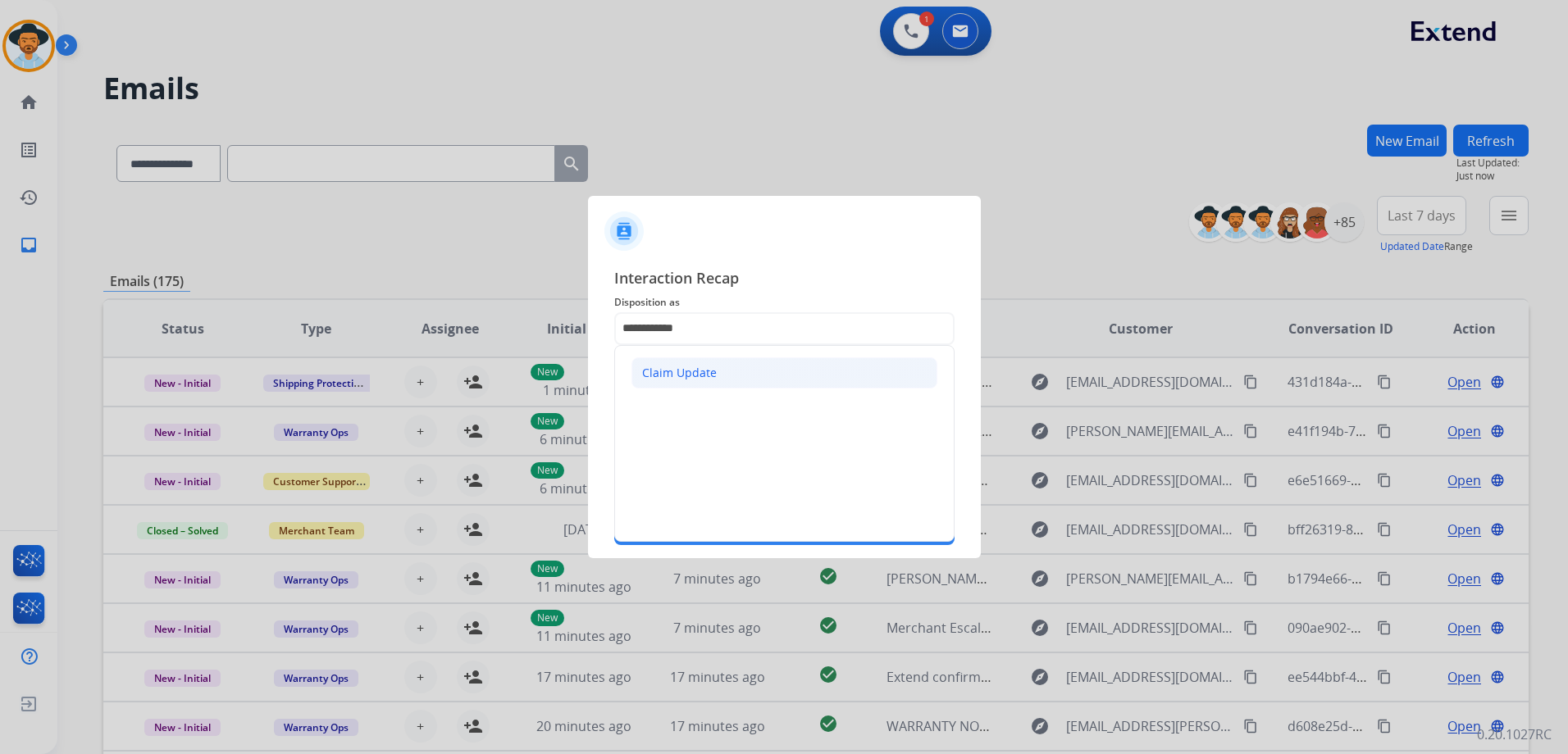
click at [769, 377] on li "Claim Update" at bounding box center [784, 372] width 306 height 31
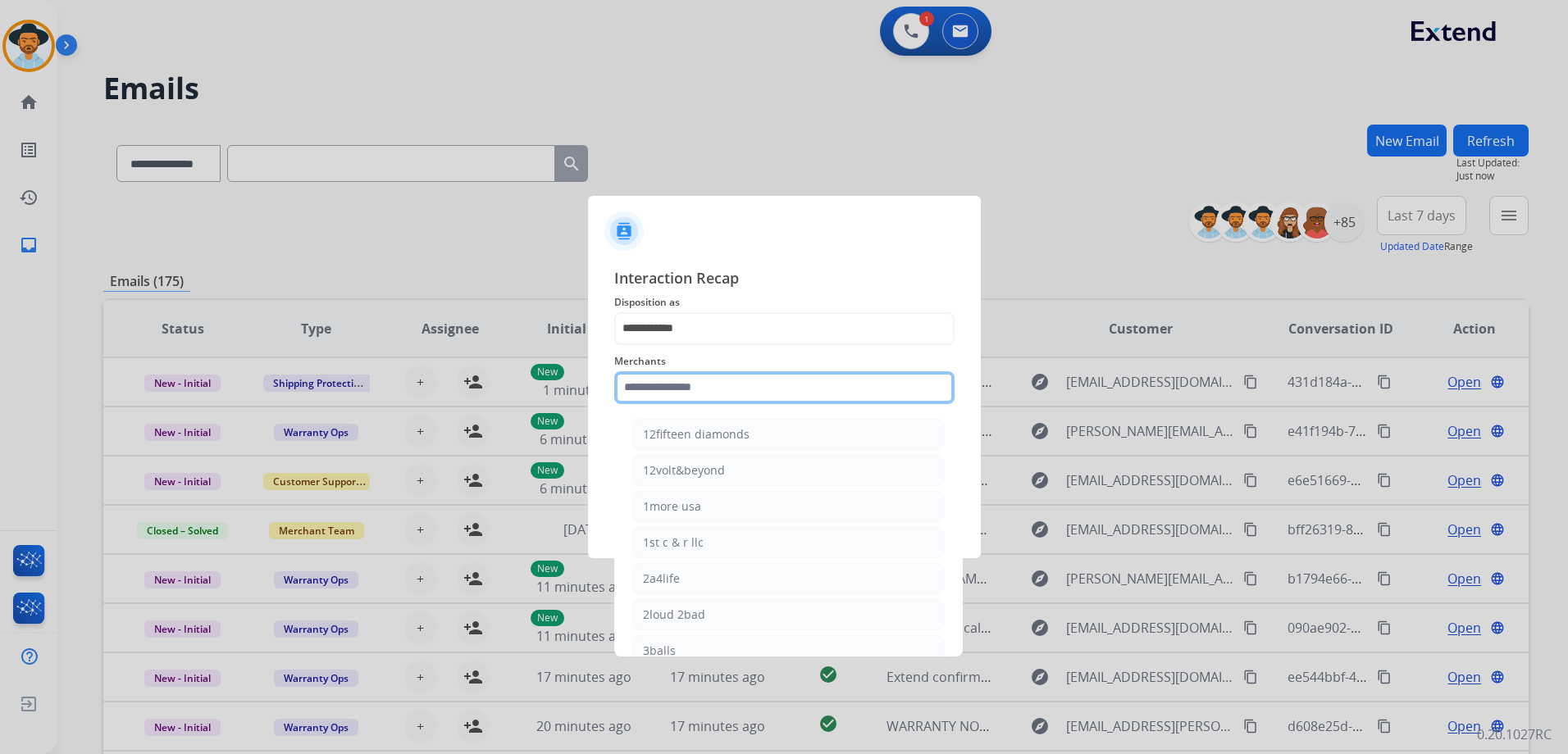
click at [724, 391] on input "text" at bounding box center [784, 387] width 341 height 33
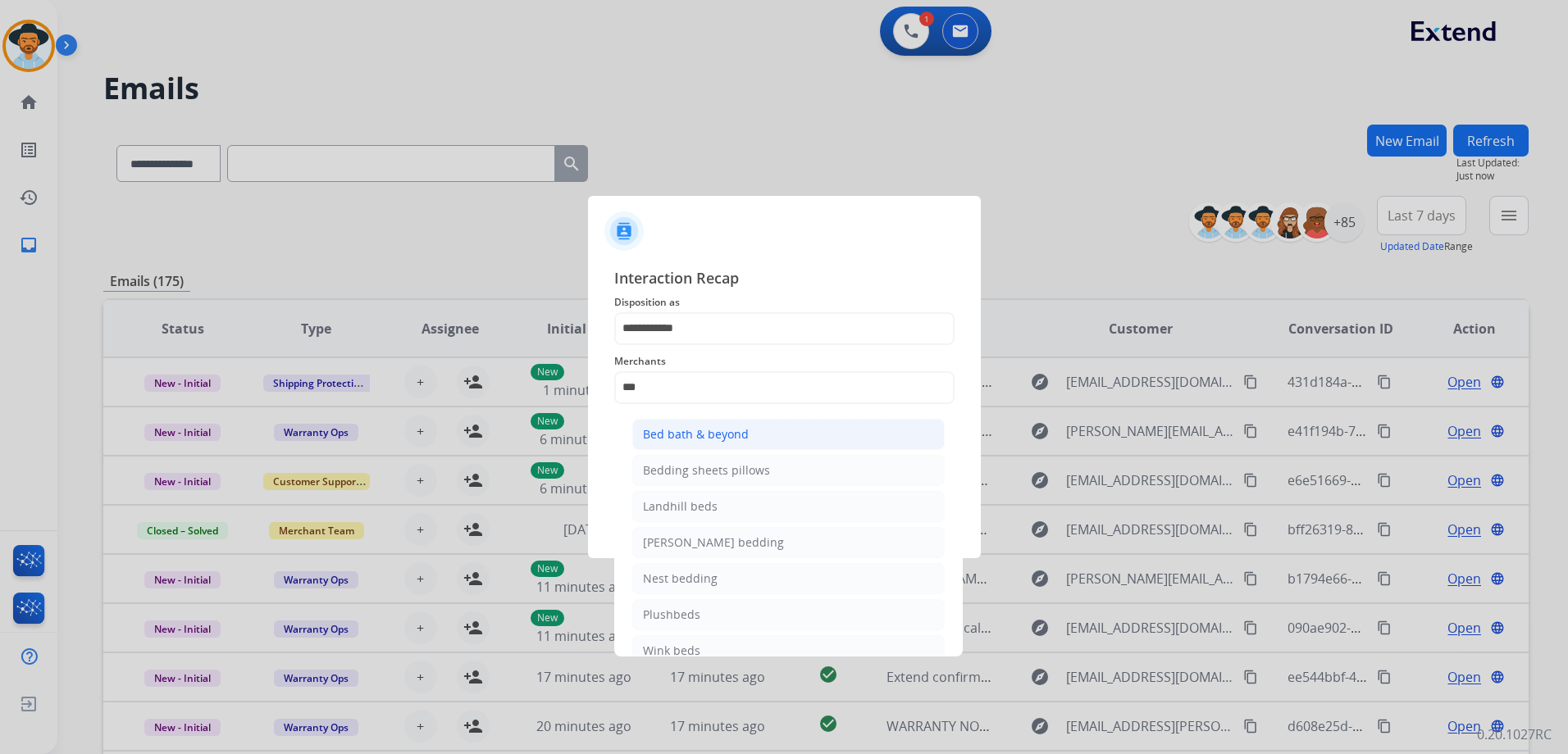
click at [819, 422] on li "Bed bath & beyond" at bounding box center [788, 434] width 312 height 31
type input "**********"
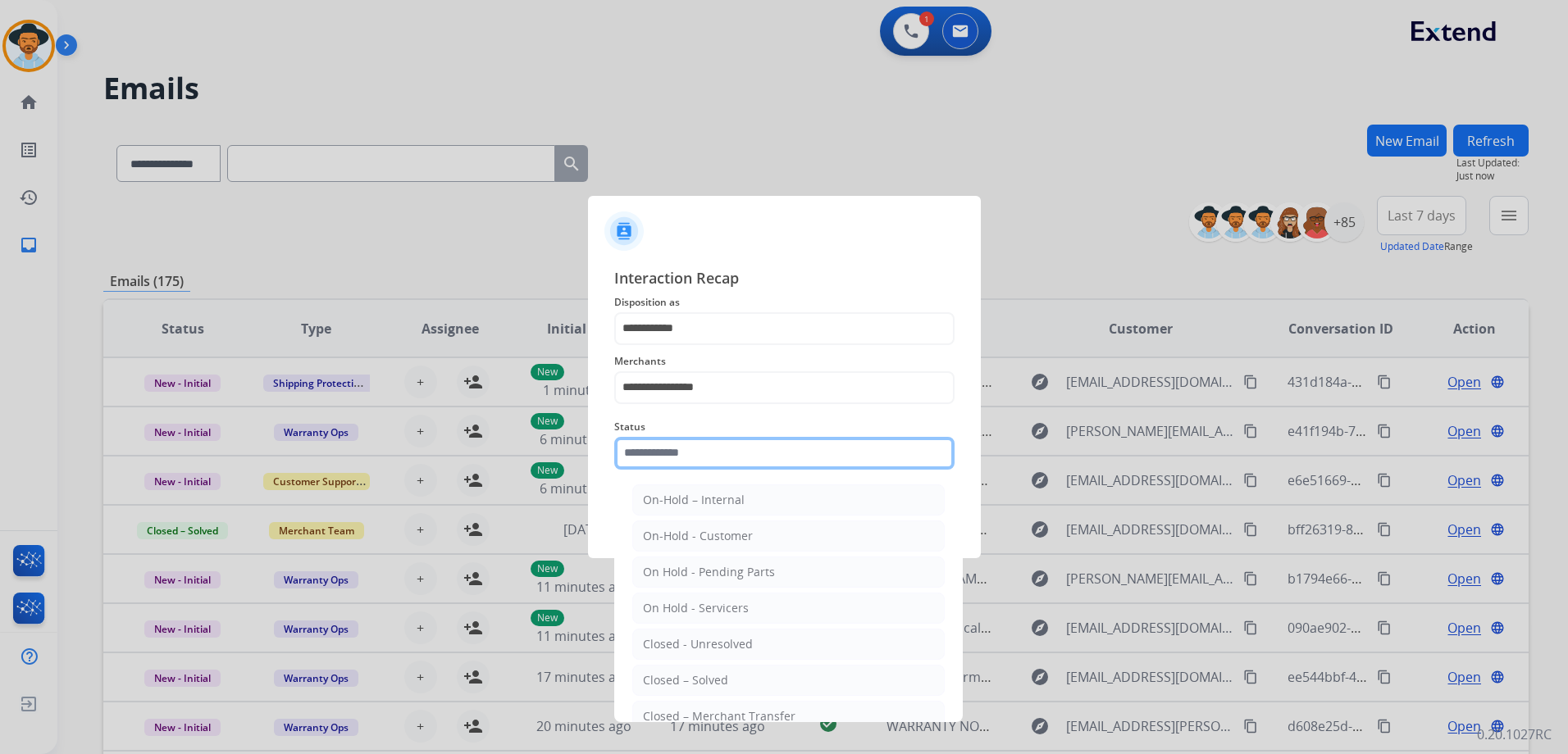
click at [757, 446] on input "text" at bounding box center [784, 452] width 341 height 33
click at [732, 680] on li "Closed – Solved" at bounding box center [788, 680] width 312 height 31
type input "**********"
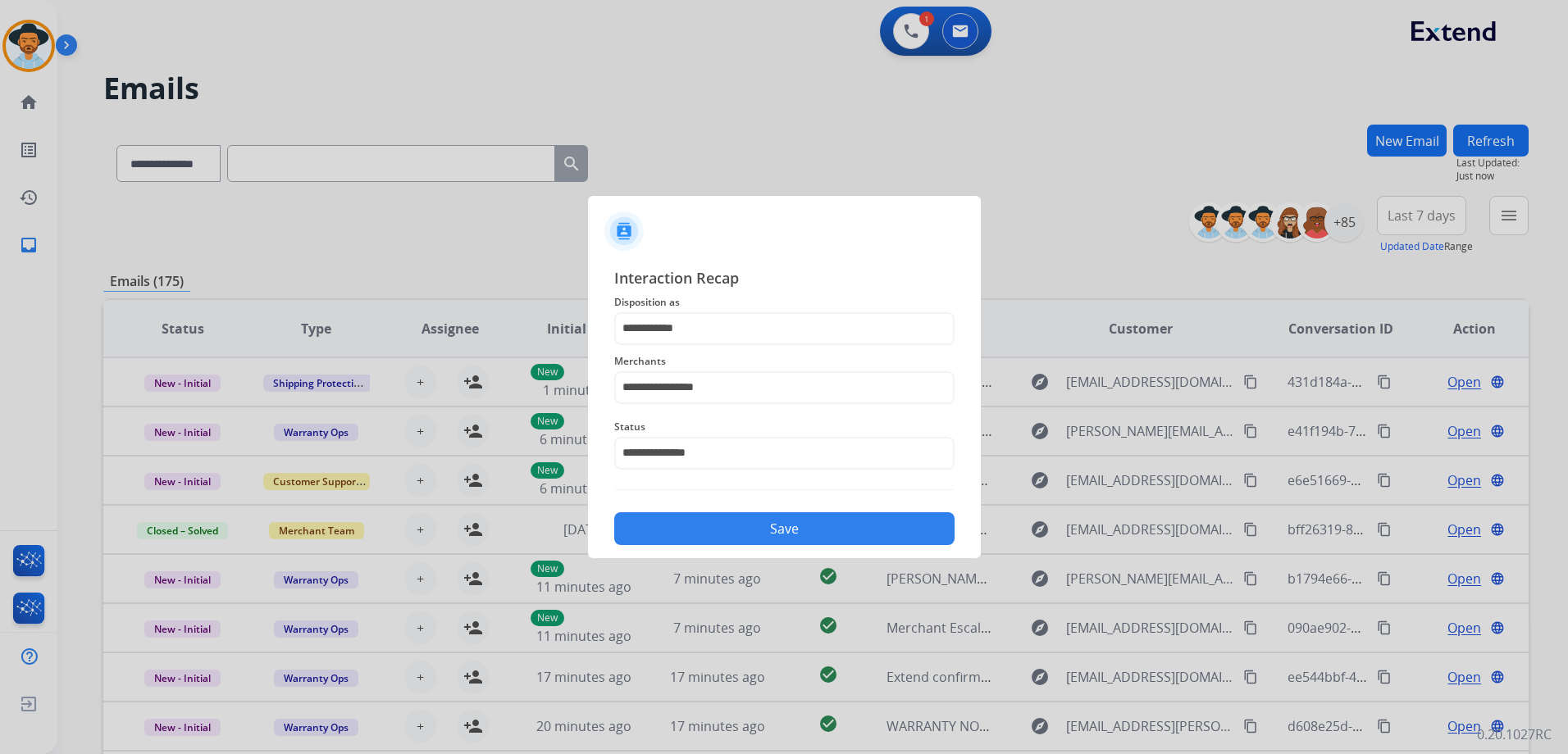
click at [790, 527] on button "Save" at bounding box center [784, 528] width 341 height 33
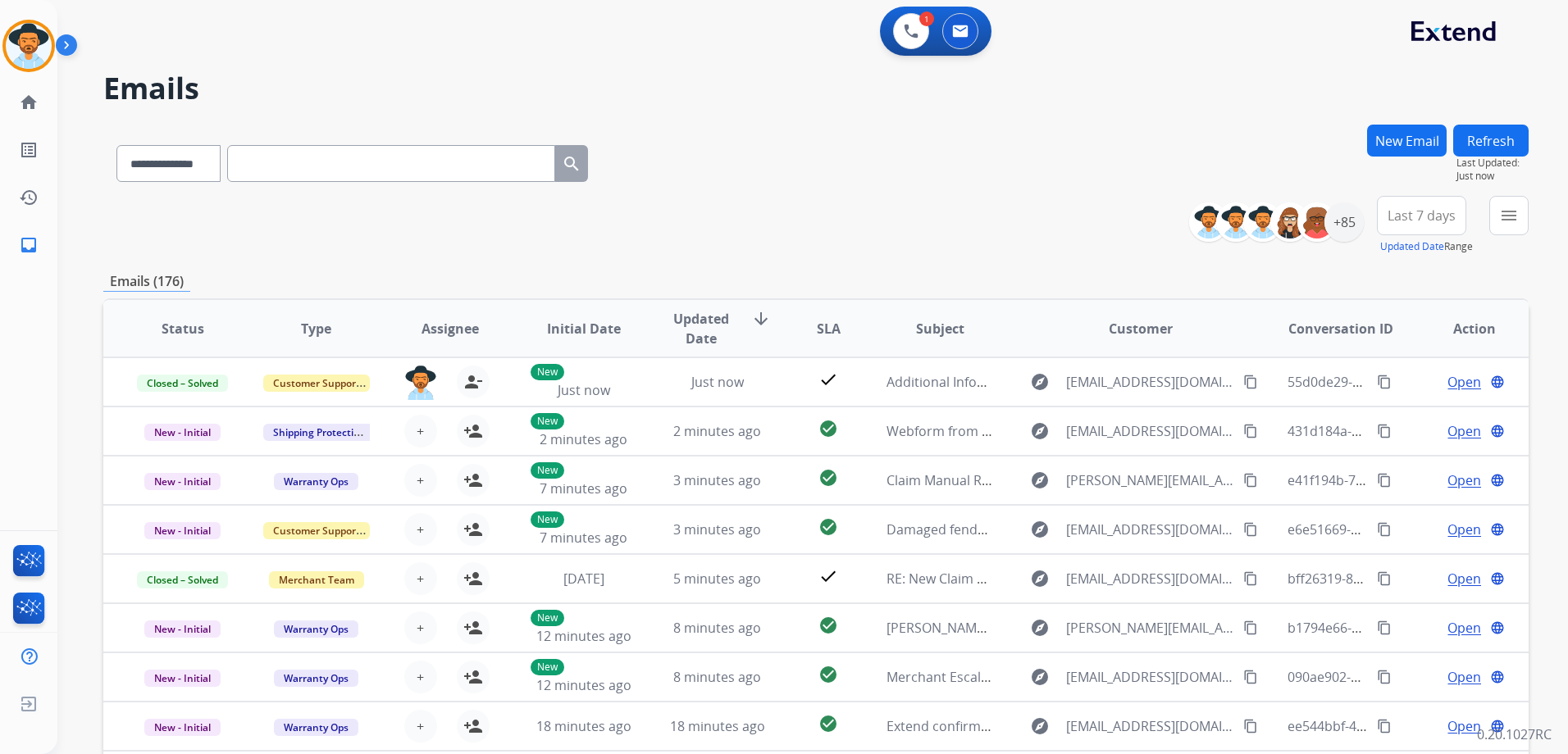
drag, startPoint x: 1510, startPoint y: 144, endPoint x: 1527, endPoint y: 150, distance: 18.0
click at [1508, 145] on button "Refresh" at bounding box center [1489, 140] width 75 height 32
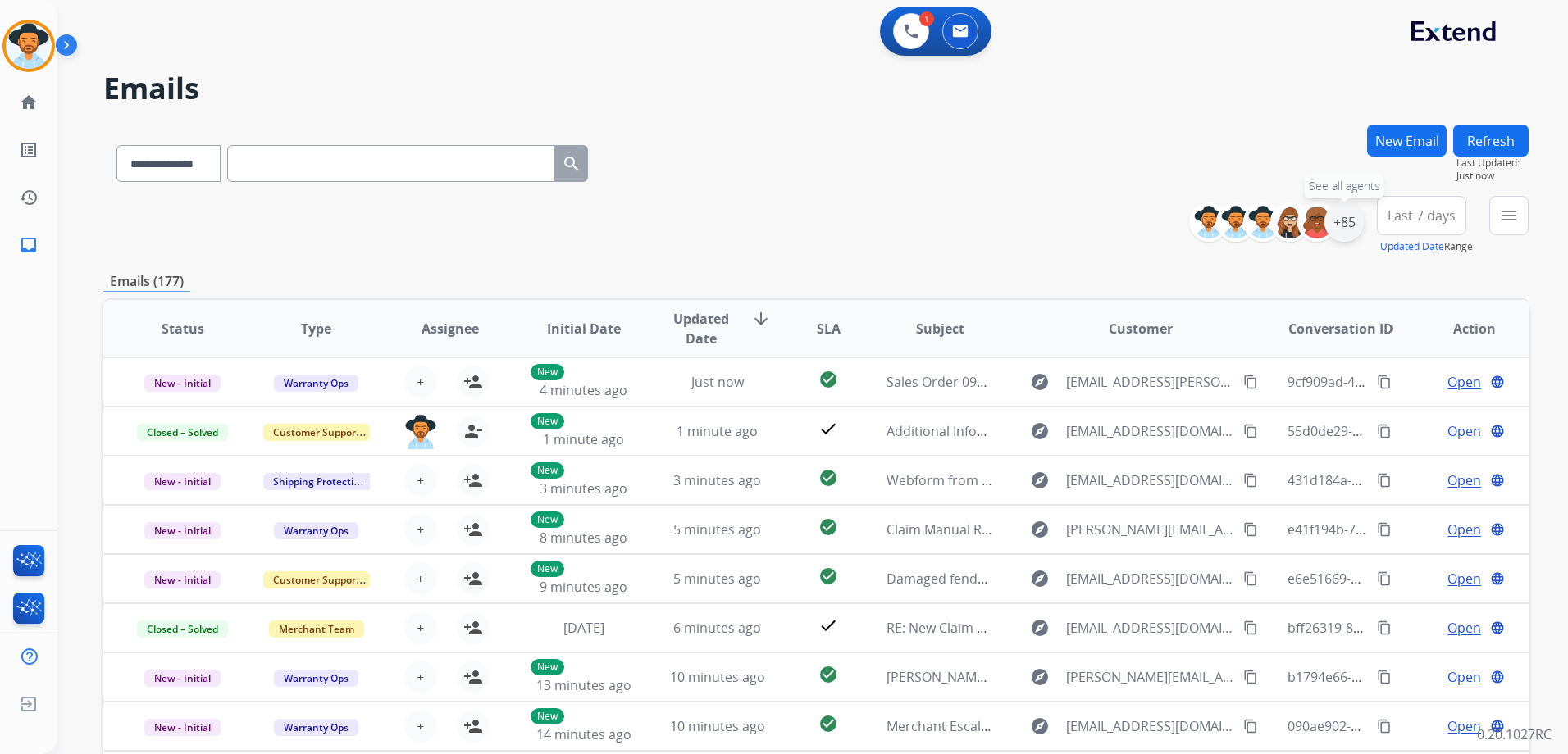
click at [1336, 221] on div "+85" at bounding box center [1344, 222] width 40 height 40
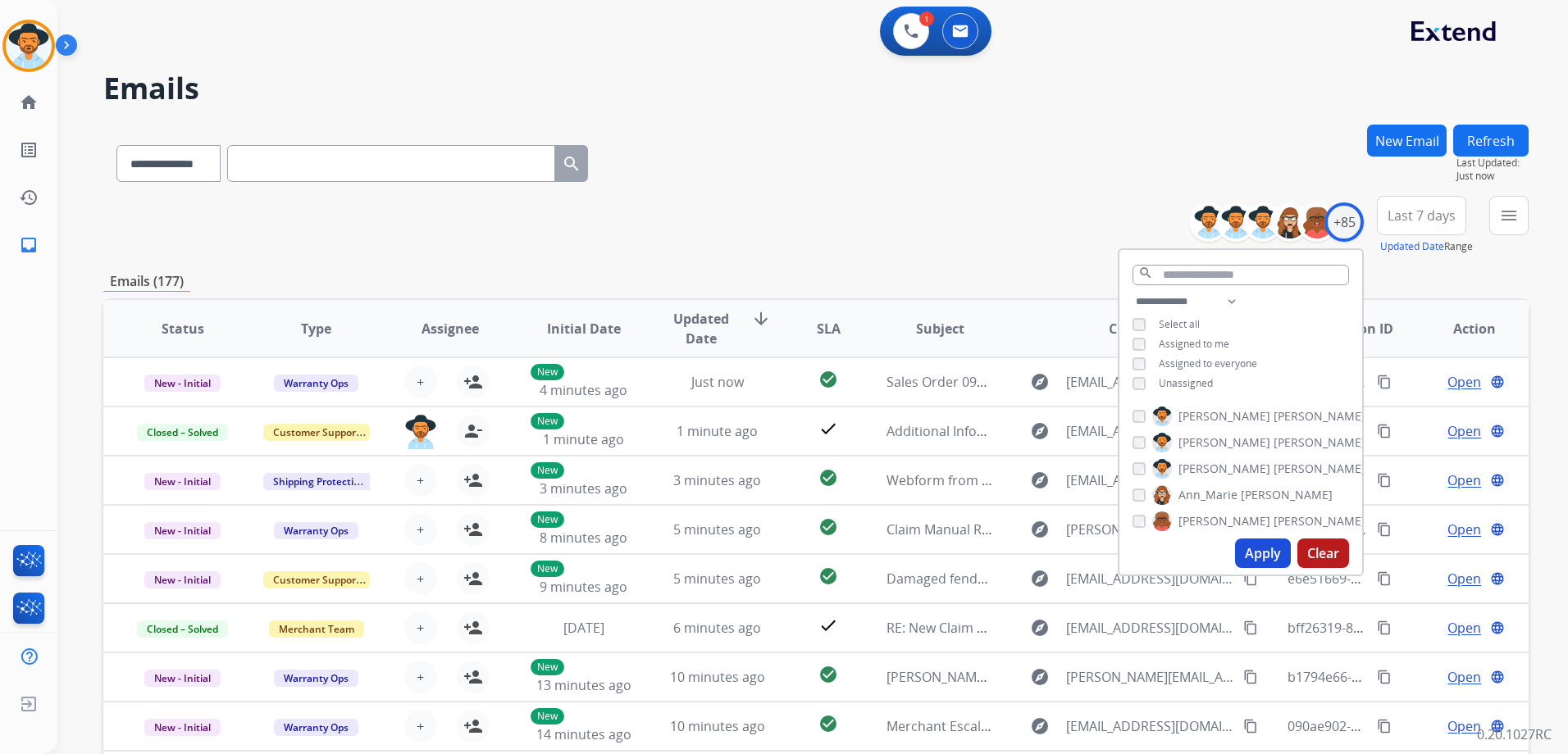
click at [1174, 376] on span "Unassigned" at bounding box center [1185, 383] width 54 height 14
drag, startPoint x: 1261, startPoint y: 554, endPoint x: 1471, endPoint y: 448, distance: 235.2
click at [1263, 554] on button "Apply" at bounding box center [1262, 552] width 56 height 29
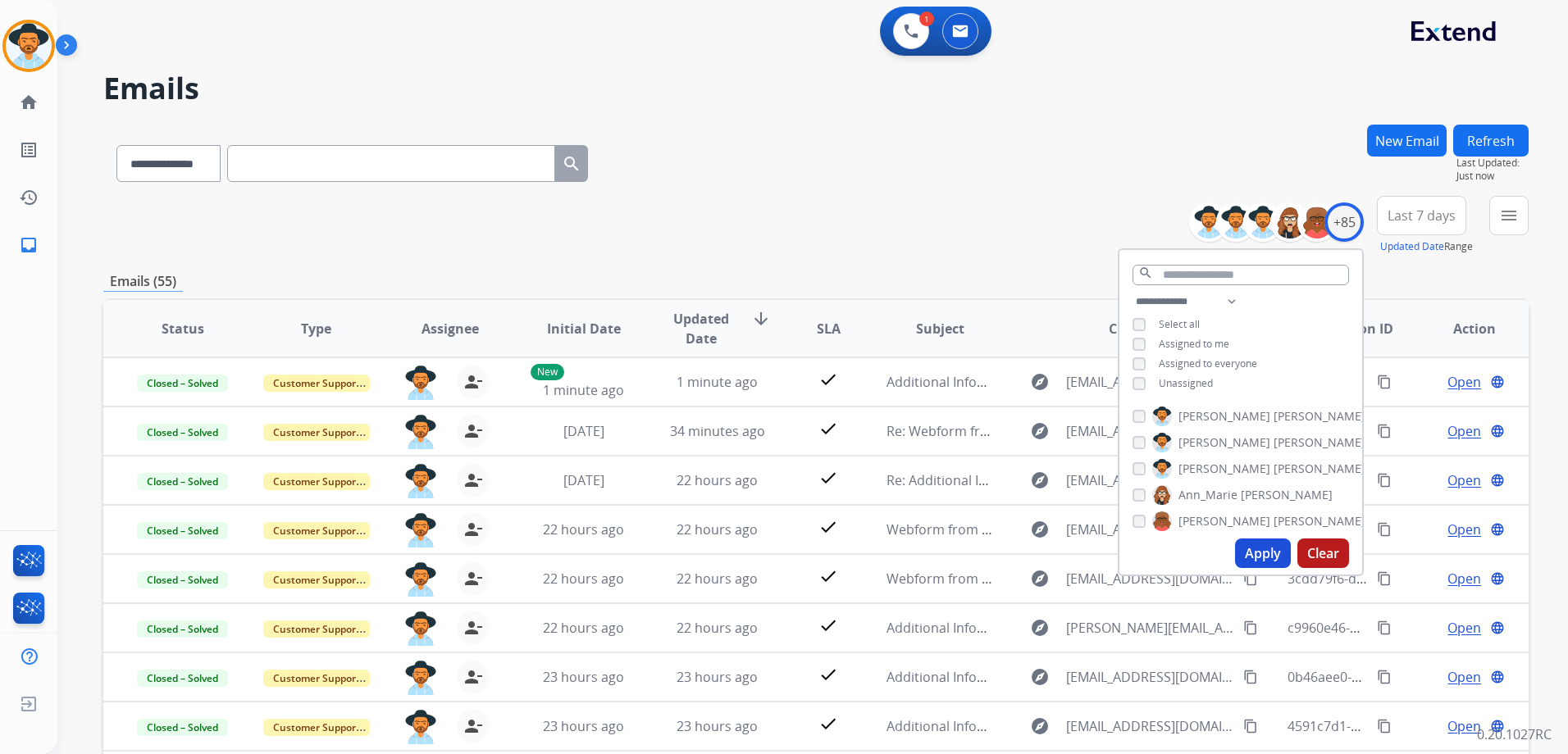
click at [952, 253] on div "**********" at bounding box center [815, 225] width 1425 height 59
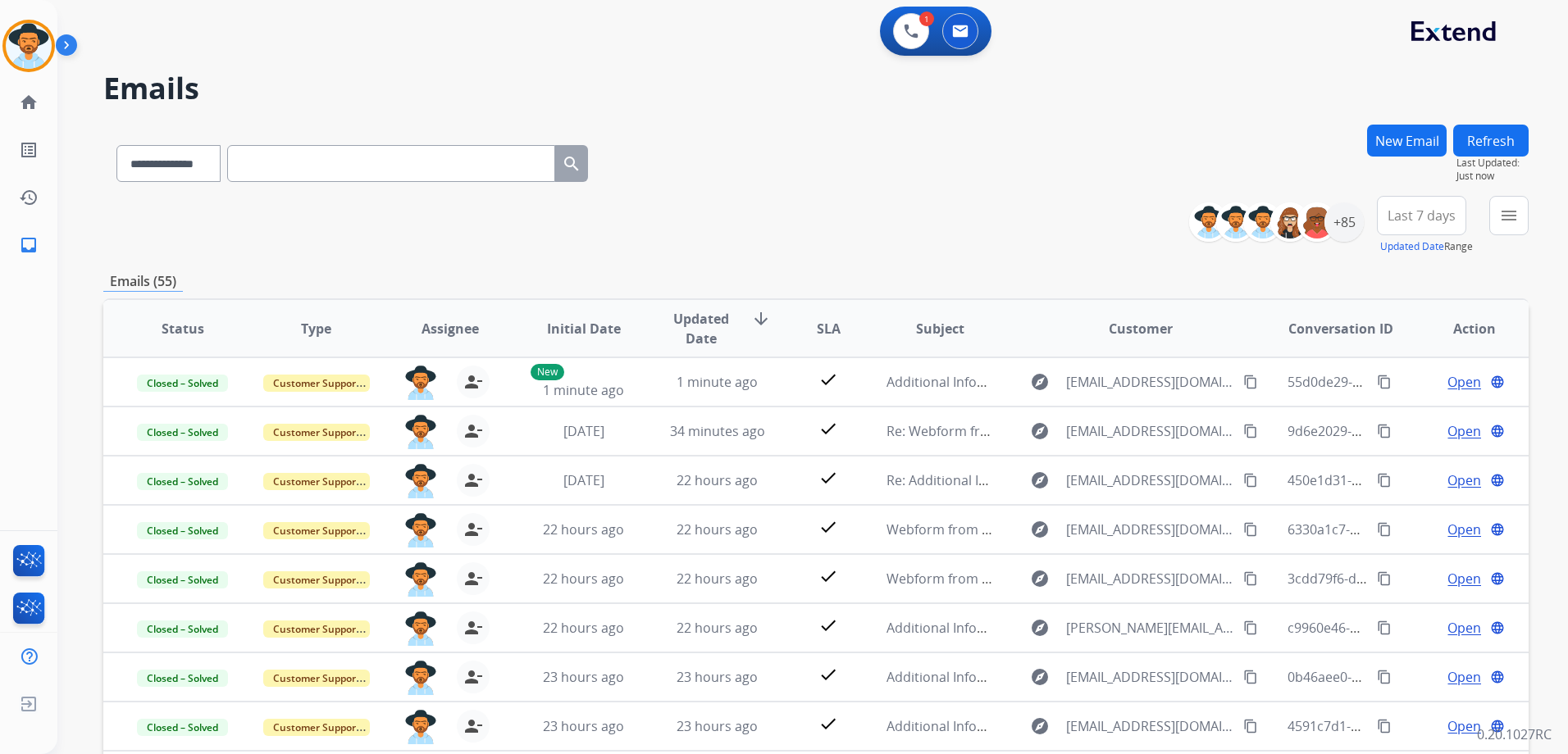
drag, startPoint x: 1504, startPoint y: 138, endPoint x: 1561, endPoint y: 156, distance: 59.8
click at [1504, 140] on button "Refresh" at bounding box center [1489, 140] width 75 height 32
drag, startPoint x: 1397, startPoint y: 389, endPoint x: 1464, endPoint y: 461, distance: 98.4
click at [1397, 390] on td "Open language" at bounding box center [1460, 382] width 133 height 49
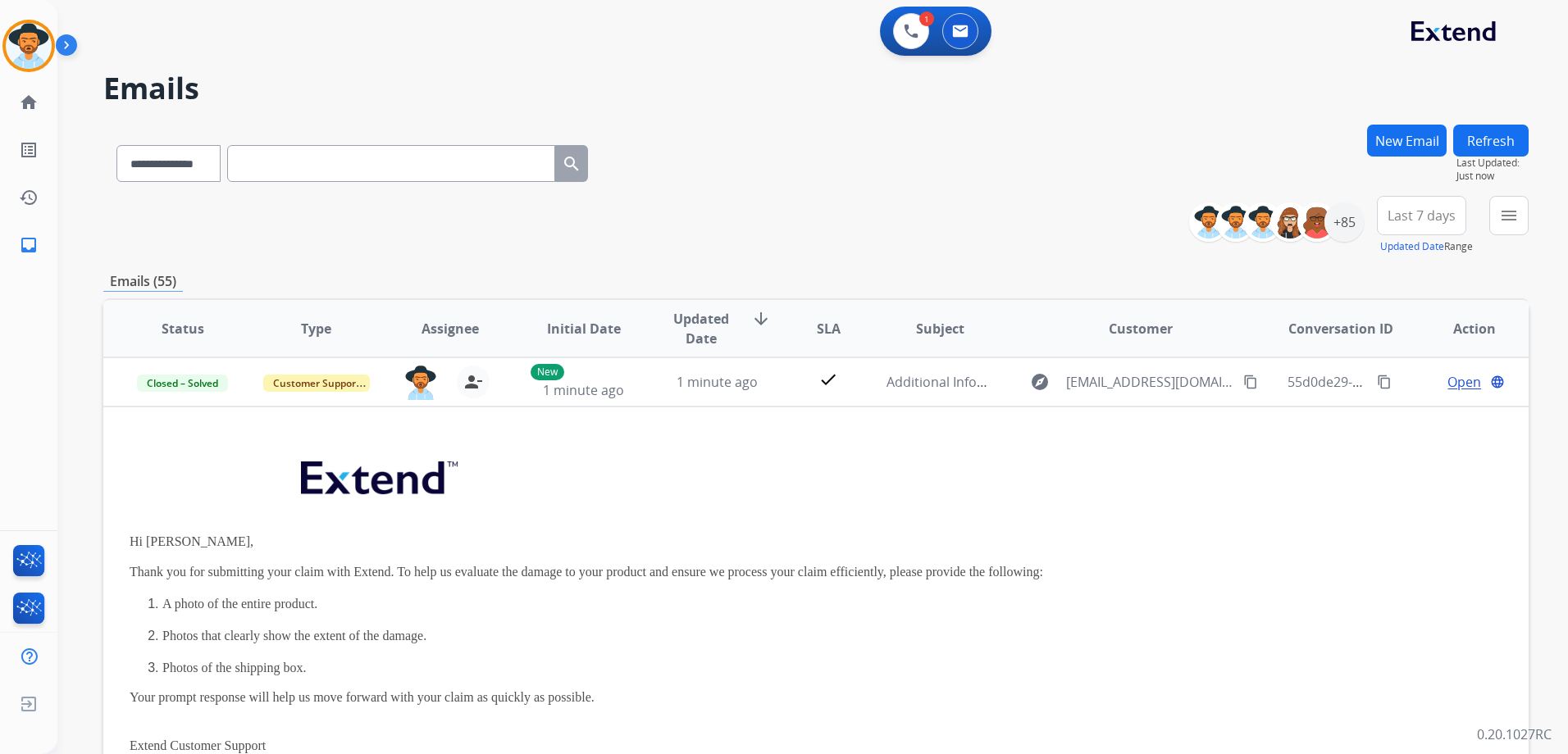
click at [1494, 138] on button "Refresh" at bounding box center [1489, 140] width 75 height 32
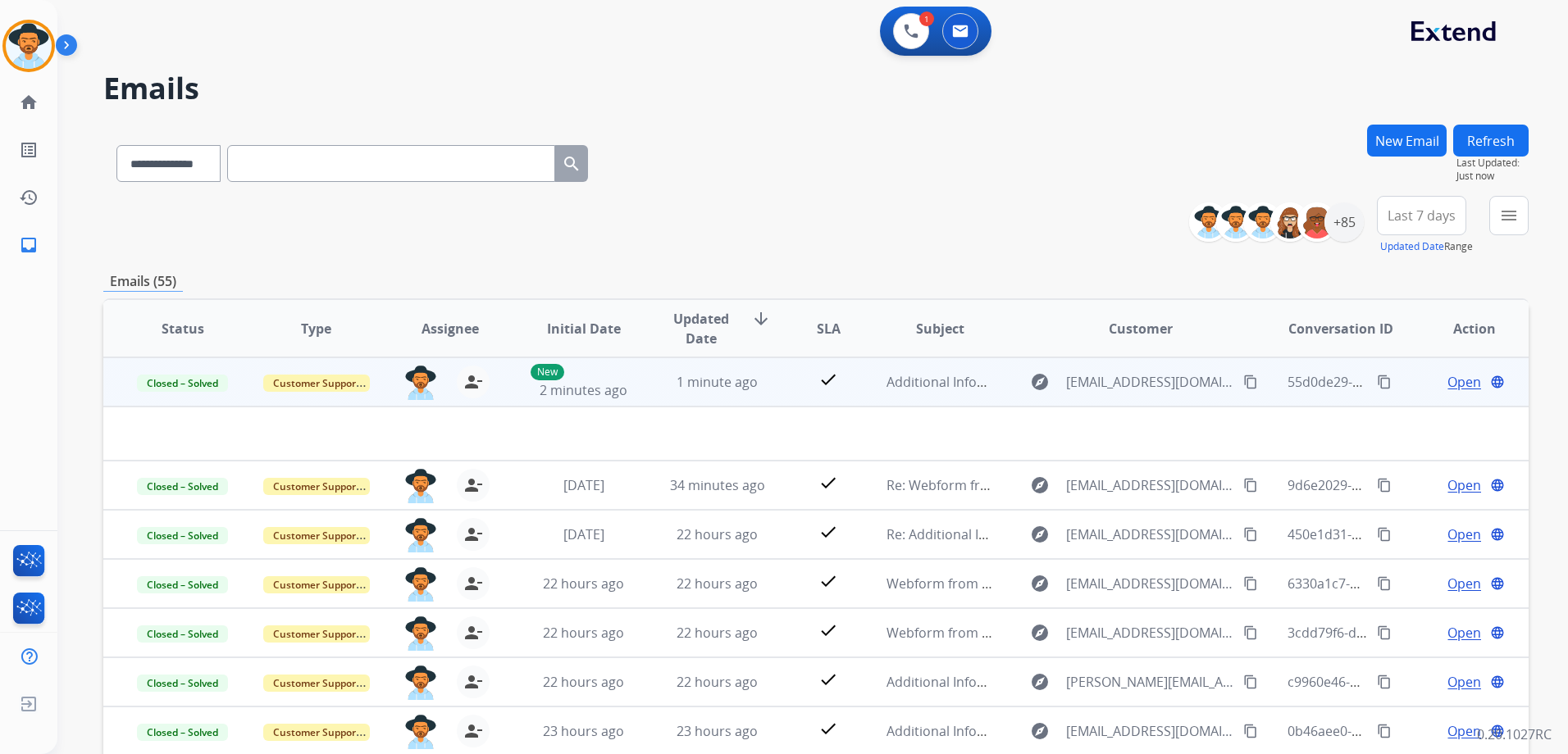
click at [1401, 375] on td "Open language" at bounding box center [1460, 382] width 133 height 49
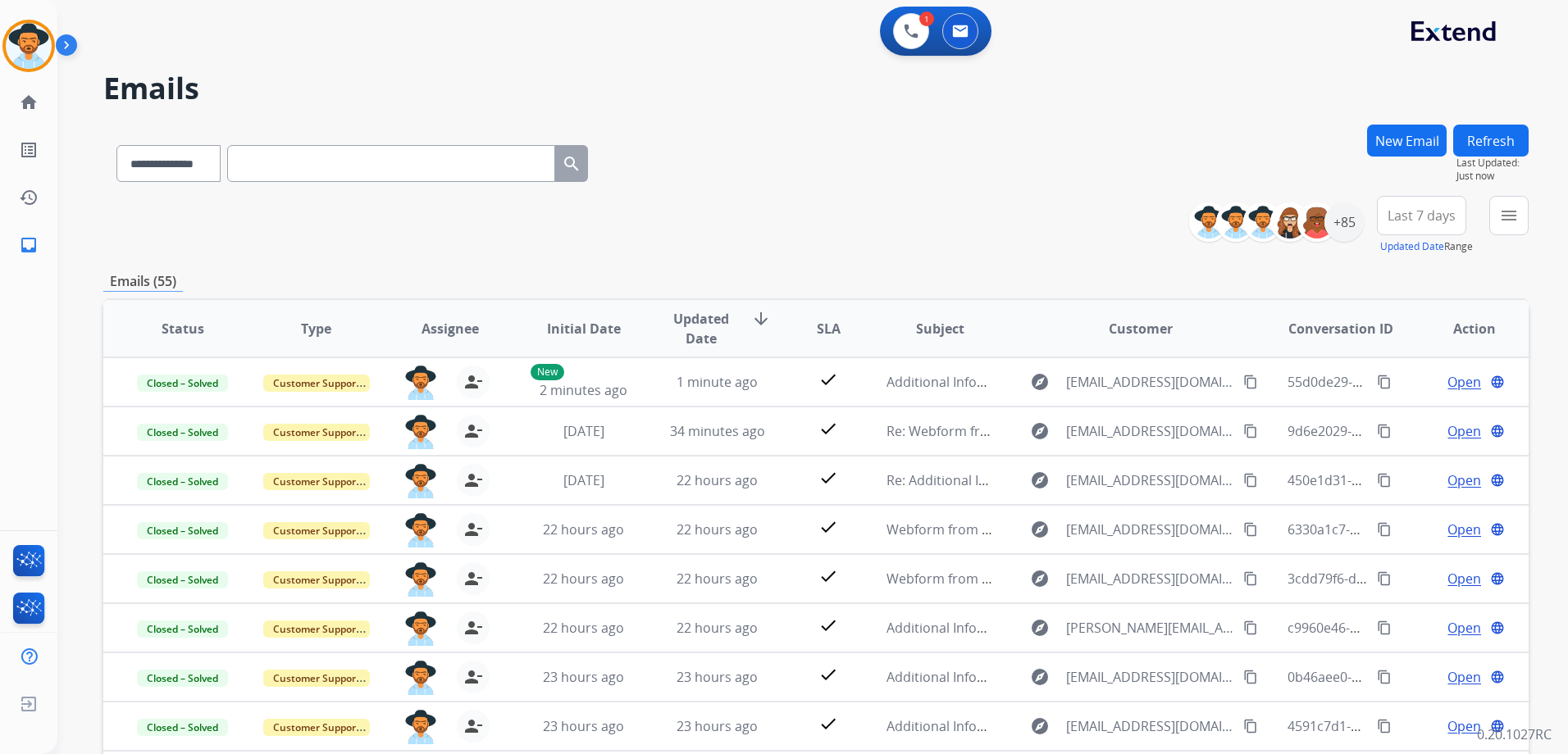
click at [1478, 137] on button "Refresh" at bounding box center [1489, 140] width 75 height 32
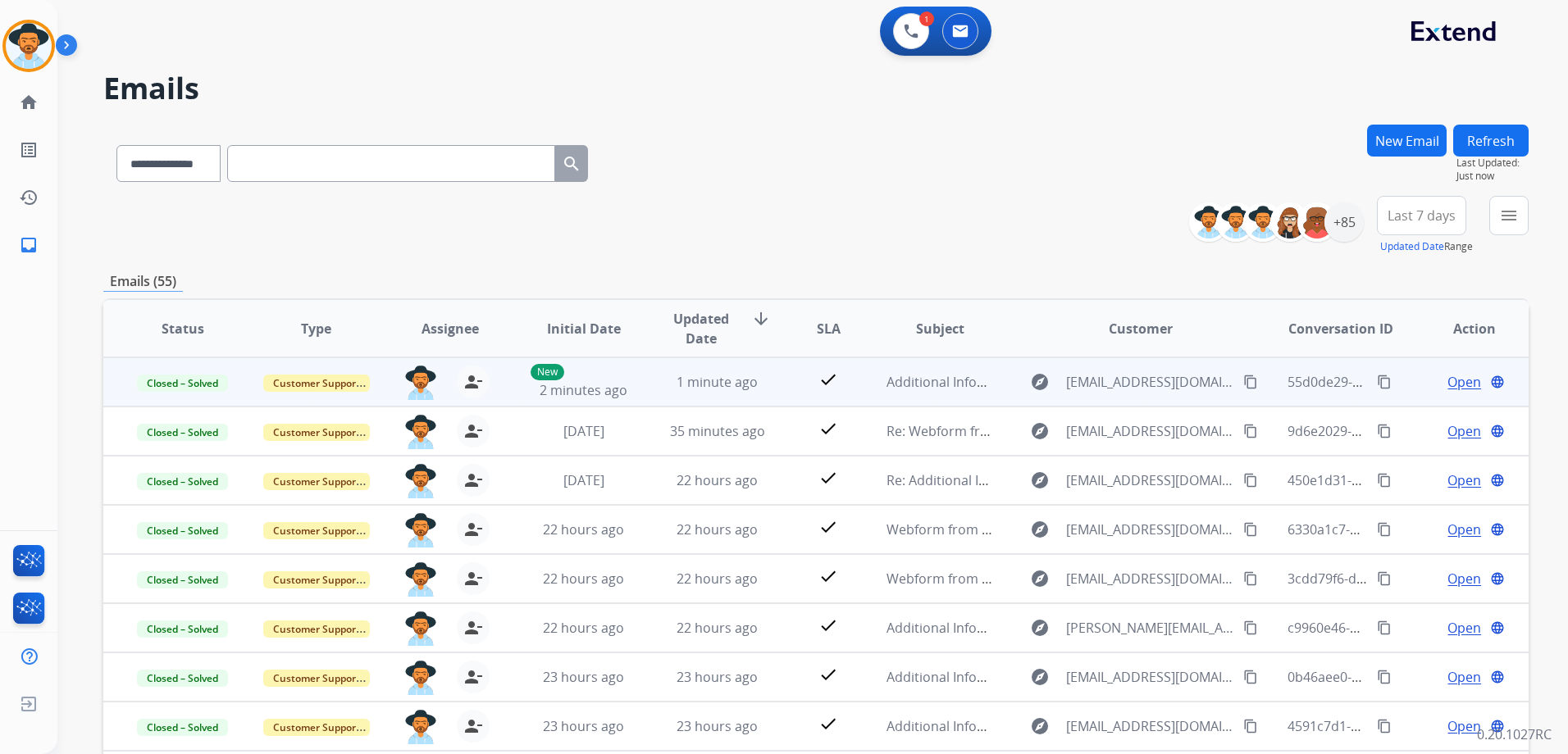
click at [1399, 387] on td "Open language" at bounding box center [1460, 382] width 133 height 49
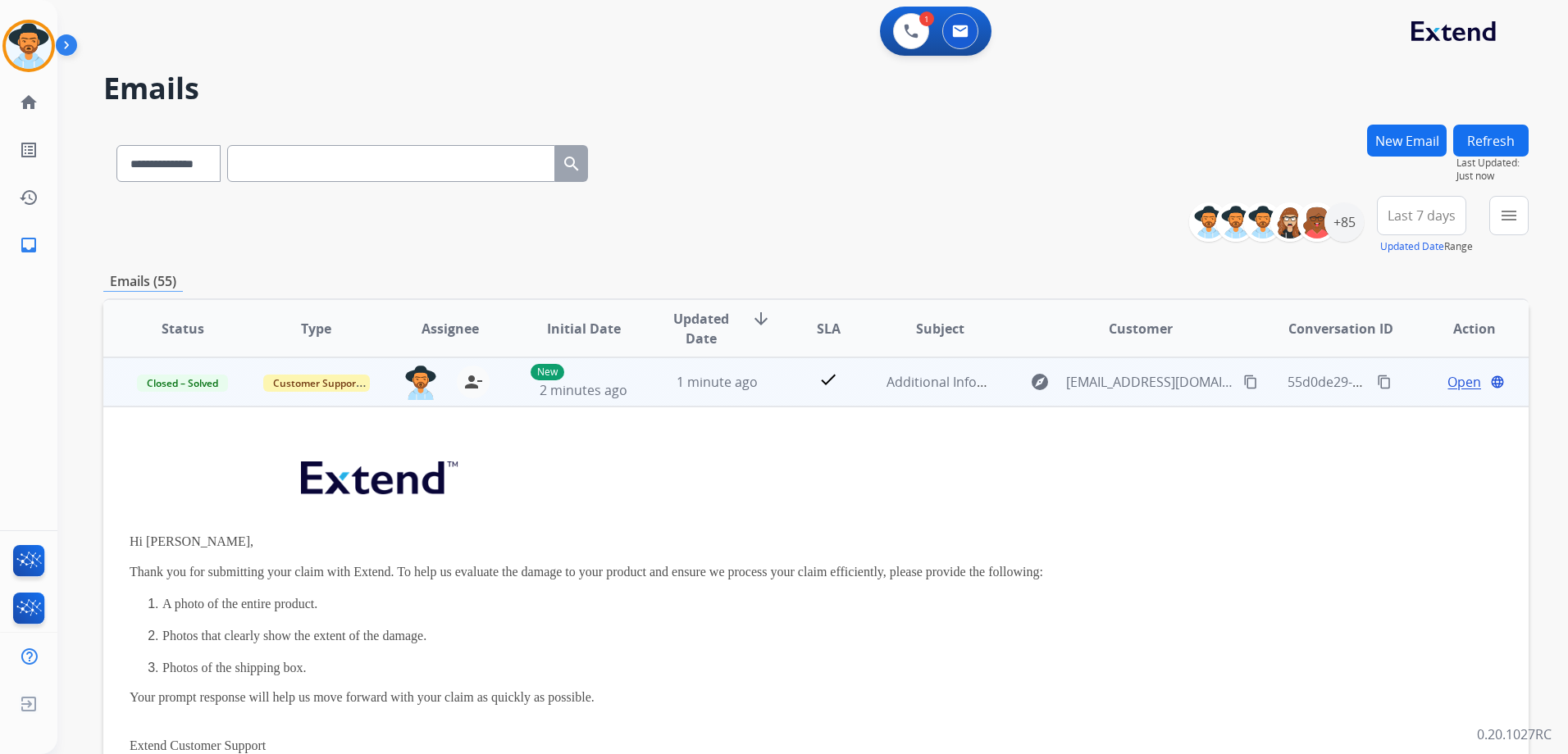
click at [1394, 385] on td "Open language" at bounding box center [1460, 382] width 133 height 49
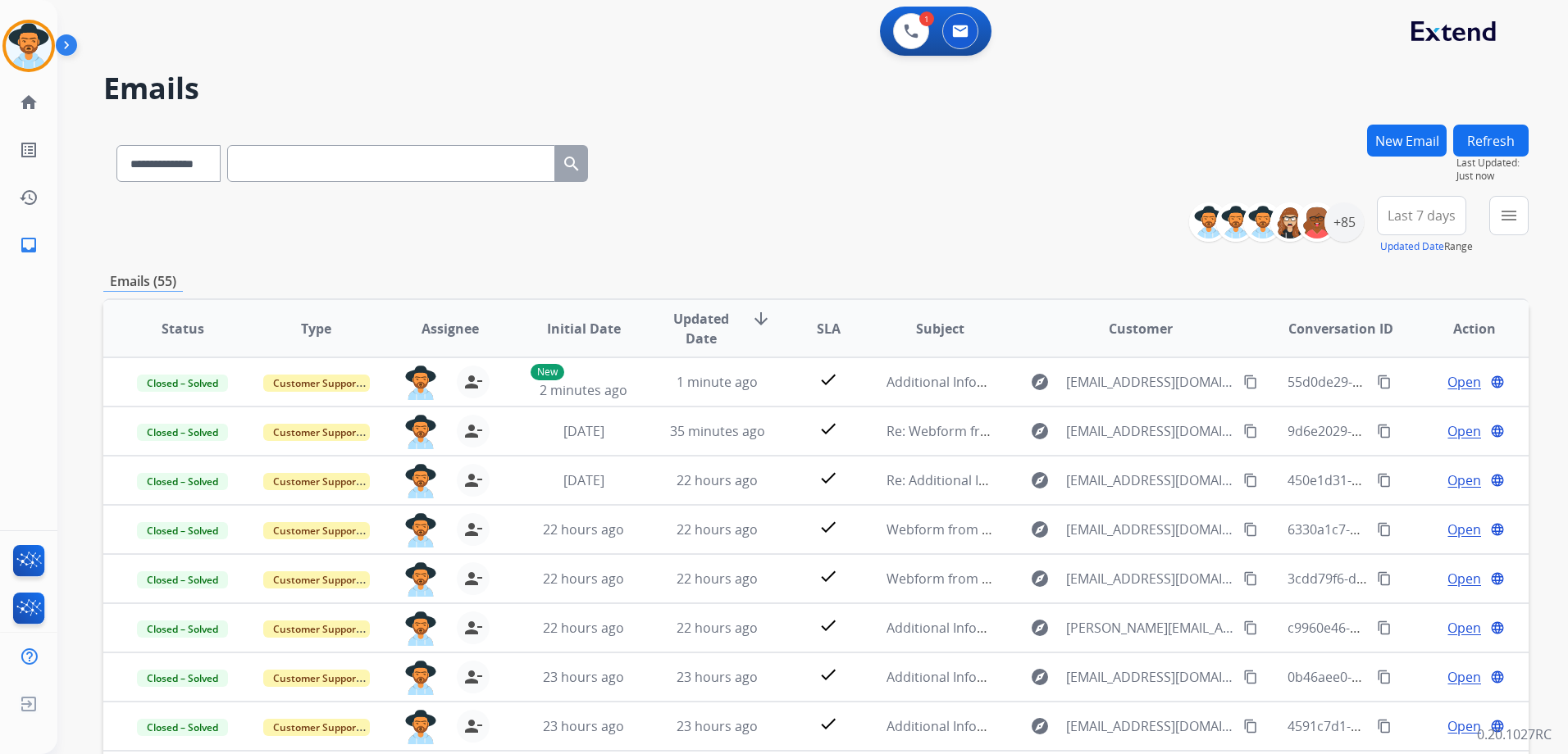
click at [1486, 133] on button "Refresh" at bounding box center [1489, 140] width 75 height 32
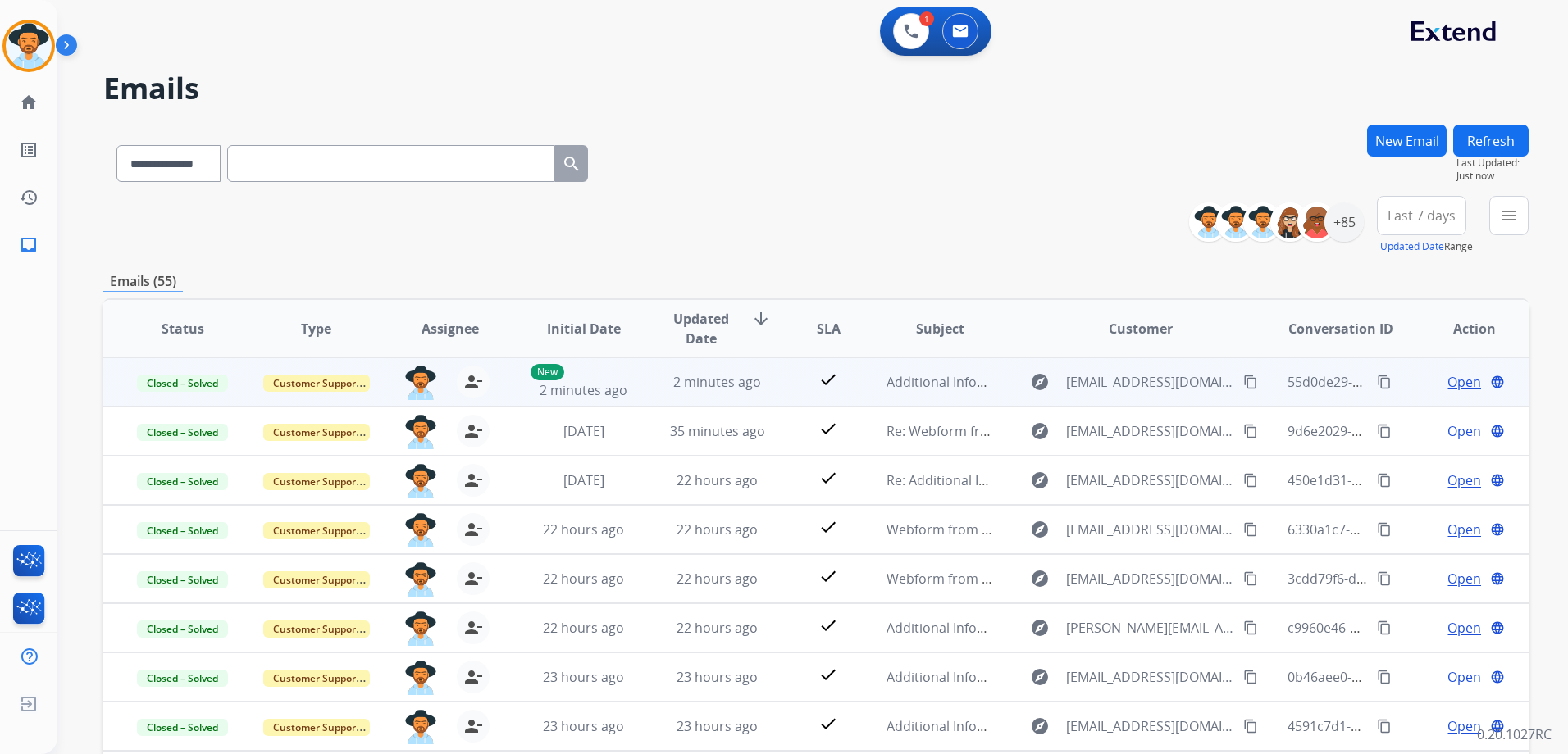
click at [1401, 379] on td "Open language" at bounding box center [1460, 382] width 133 height 49
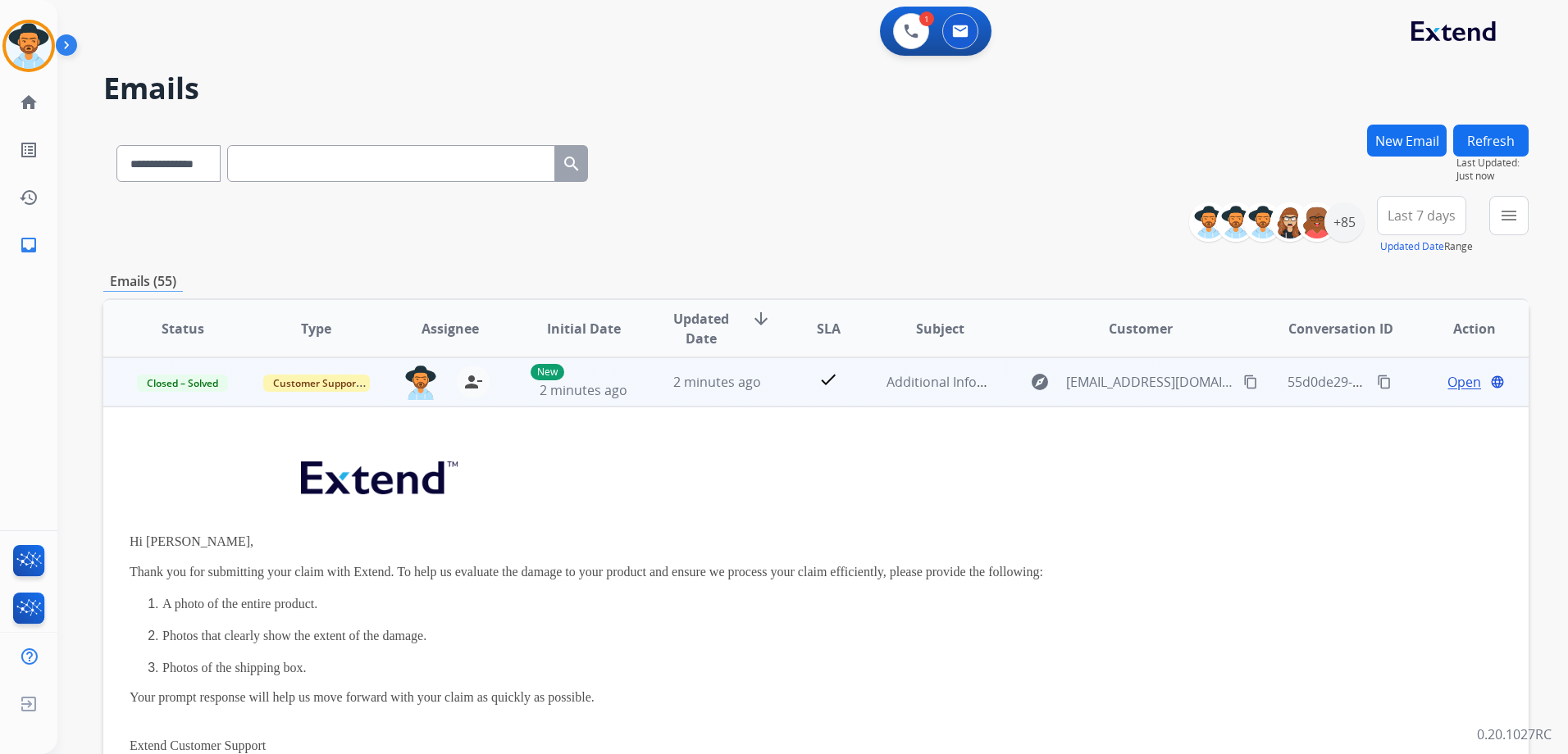
click at [1399, 380] on td "Open language" at bounding box center [1460, 382] width 133 height 49
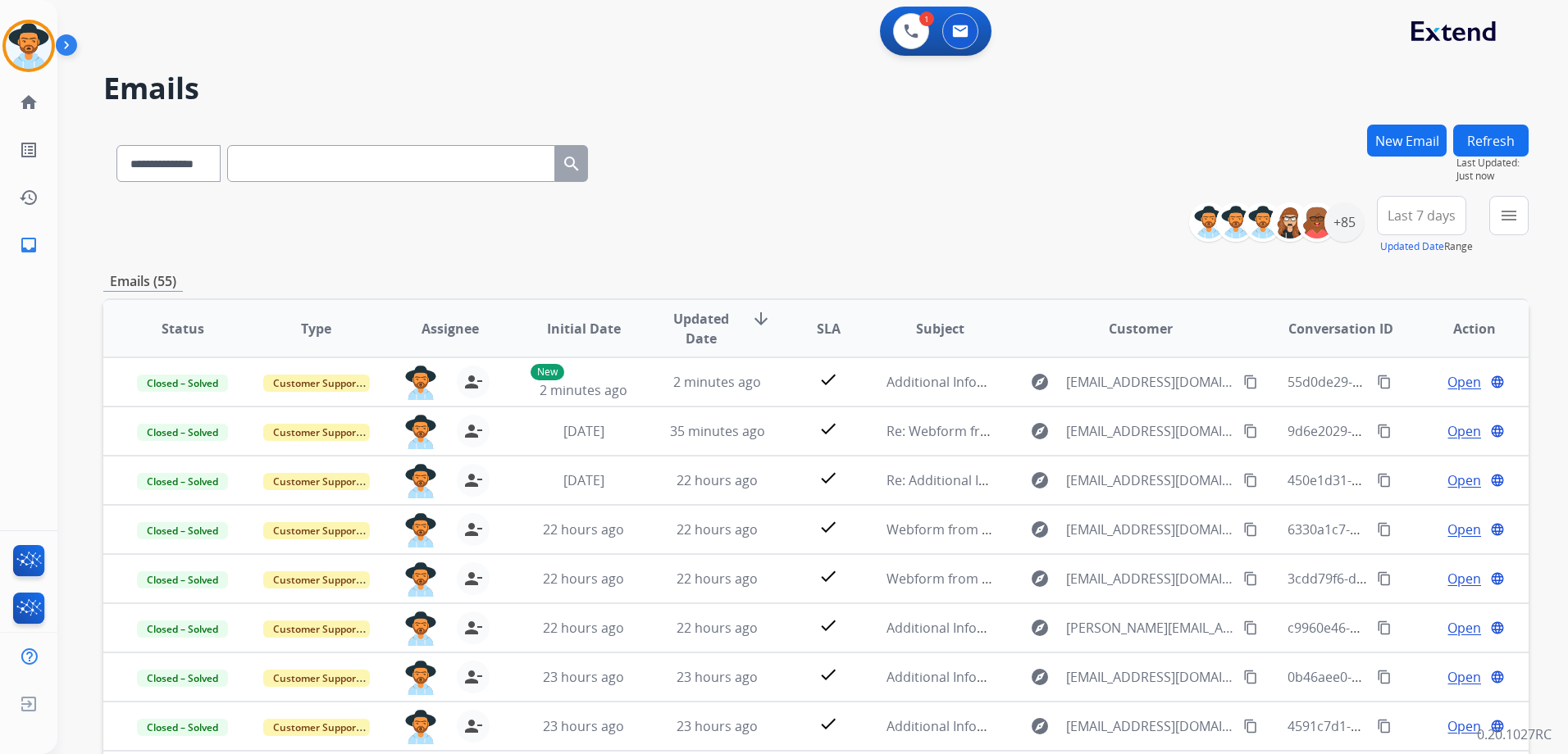
click at [1486, 128] on button "Refresh" at bounding box center [1489, 140] width 75 height 32
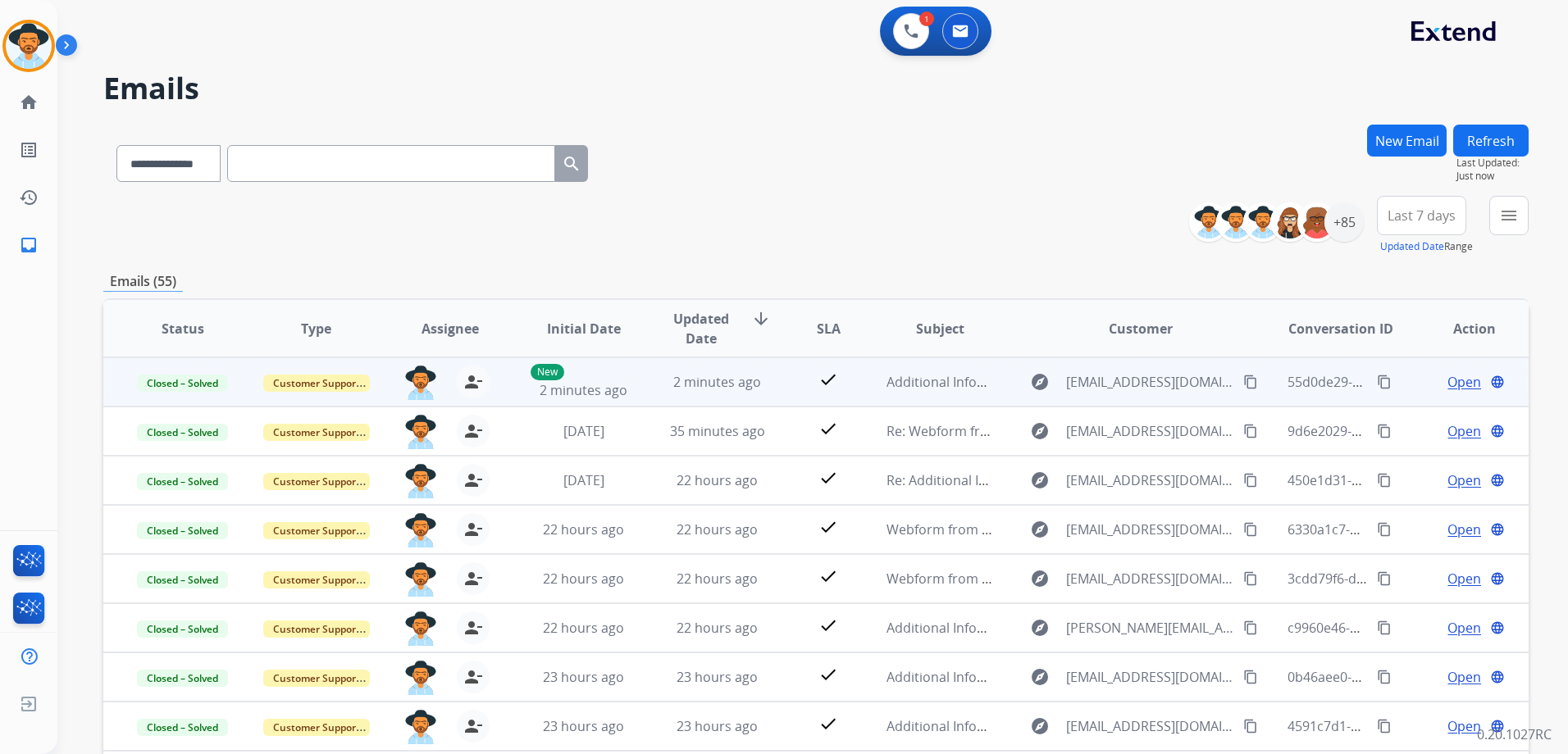
click at [1399, 383] on td "Open language" at bounding box center [1460, 382] width 133 height 49
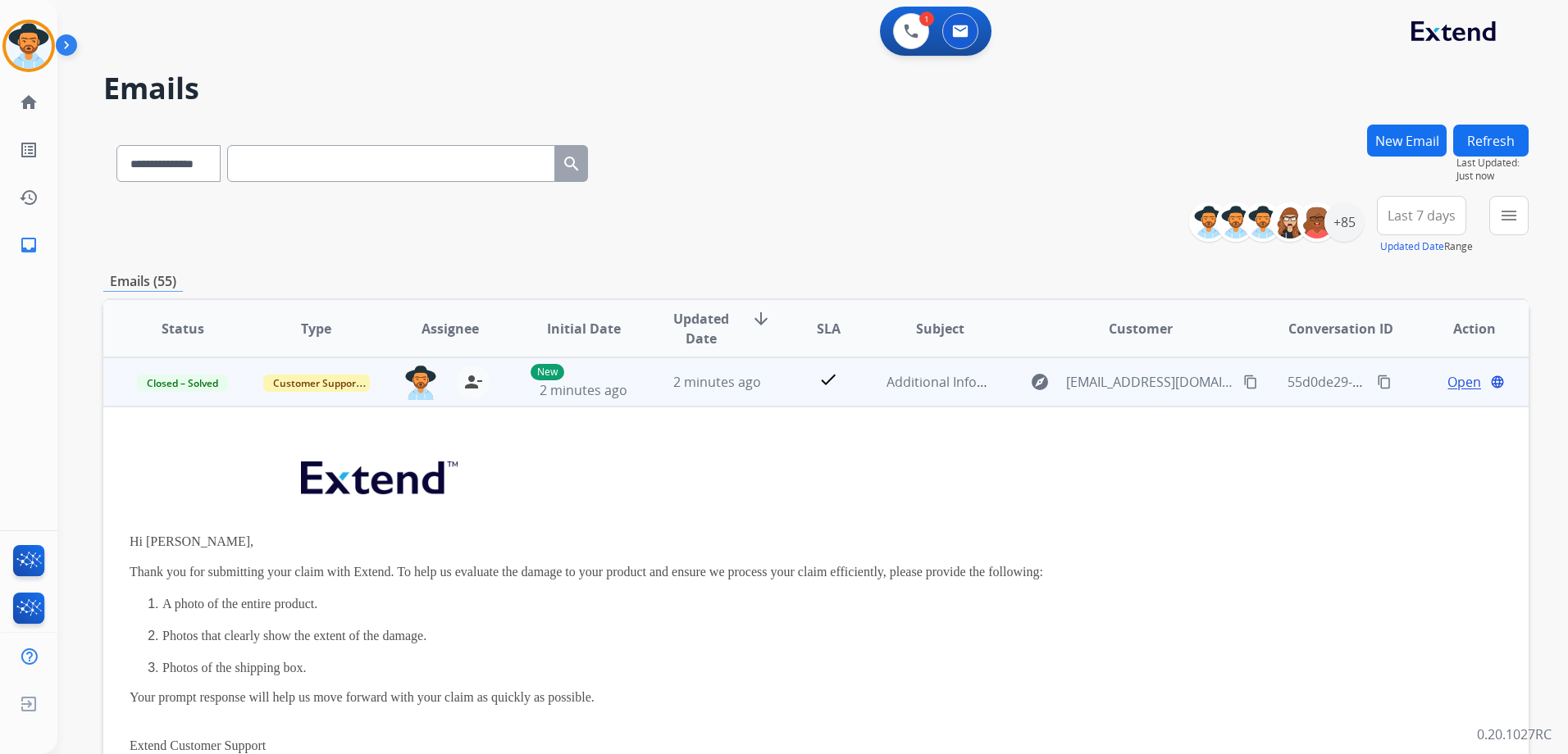
click at [1449, 380] on span "Open" at bounding box center [1464, 382] width 34 height 19
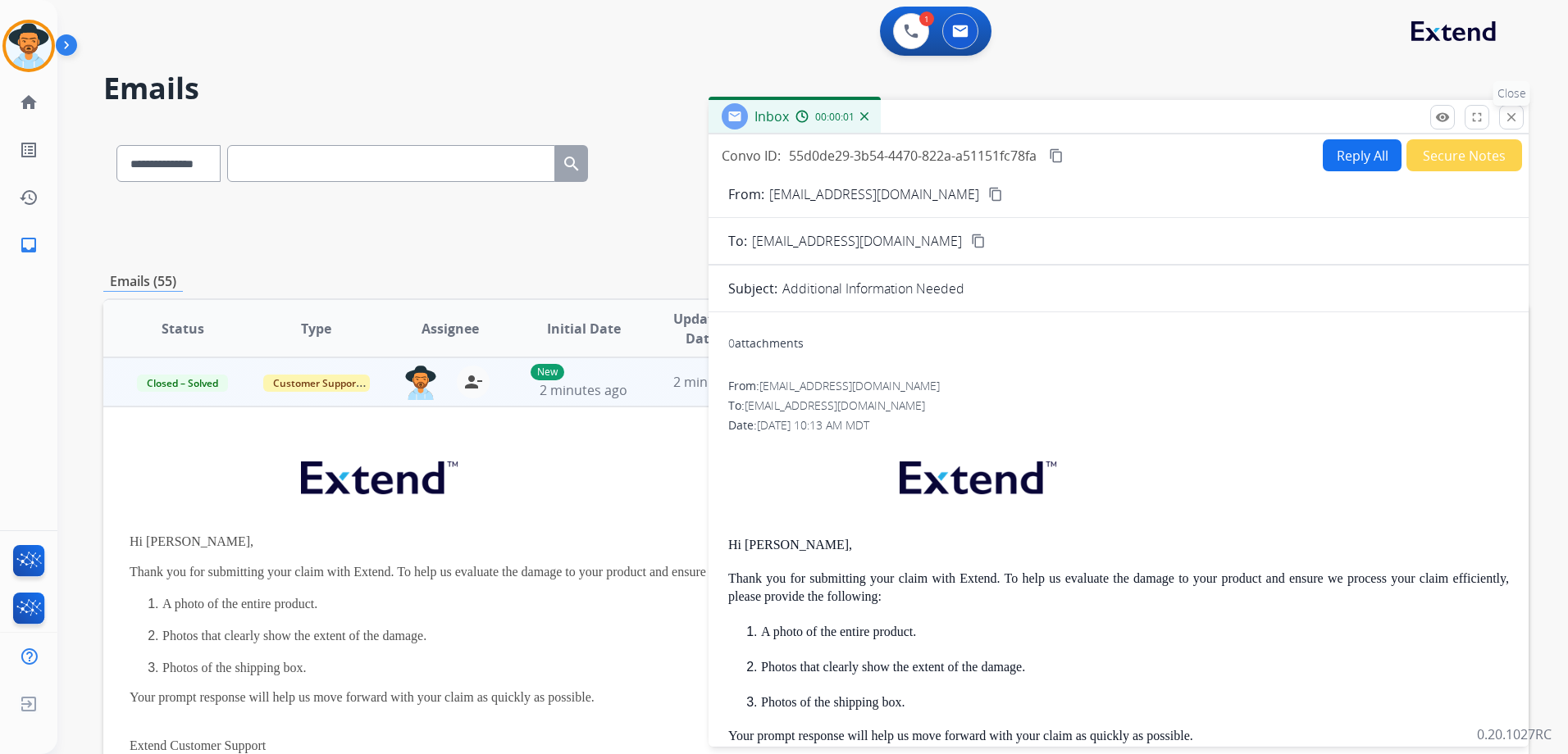
click at [1512, 120] on mat-icon "close" at bounding box center [1511, 117] width 15 height 15
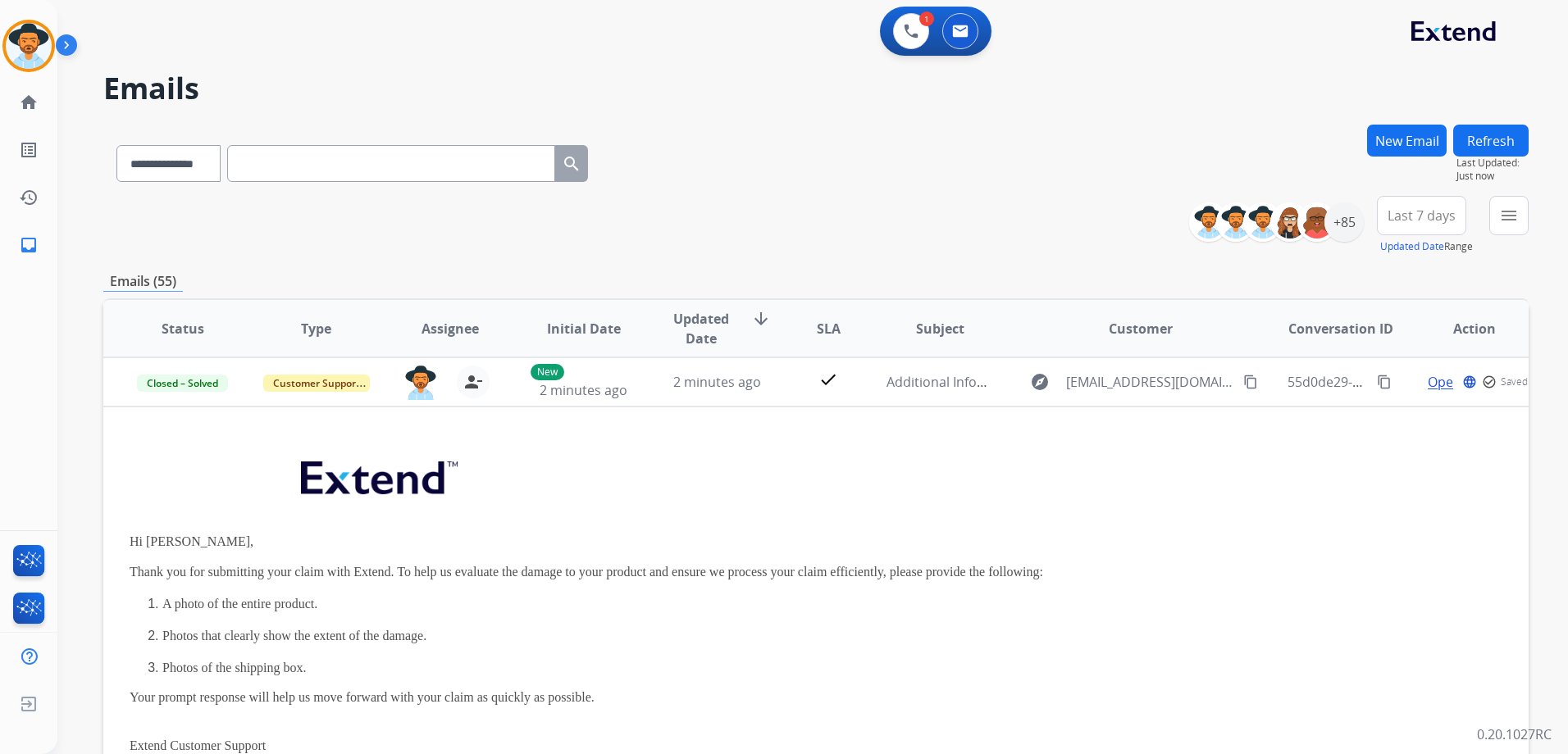
click at [1499, 139] on button "Refresh" at bounding box center [1489, 140] width 75 height 32
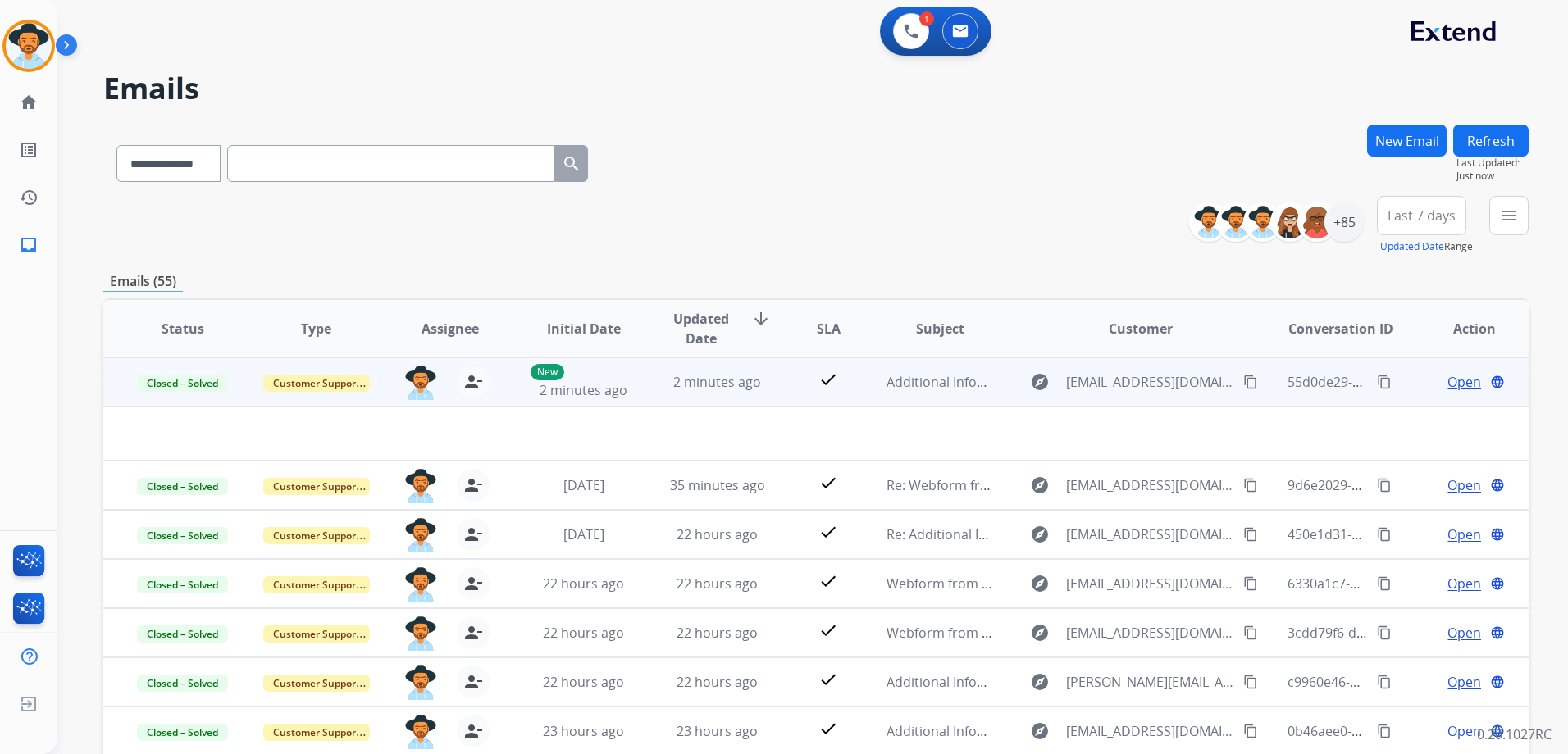
click at [1454, 384] on span "Open" at bounding box center [1464, 382] width 34 height 19
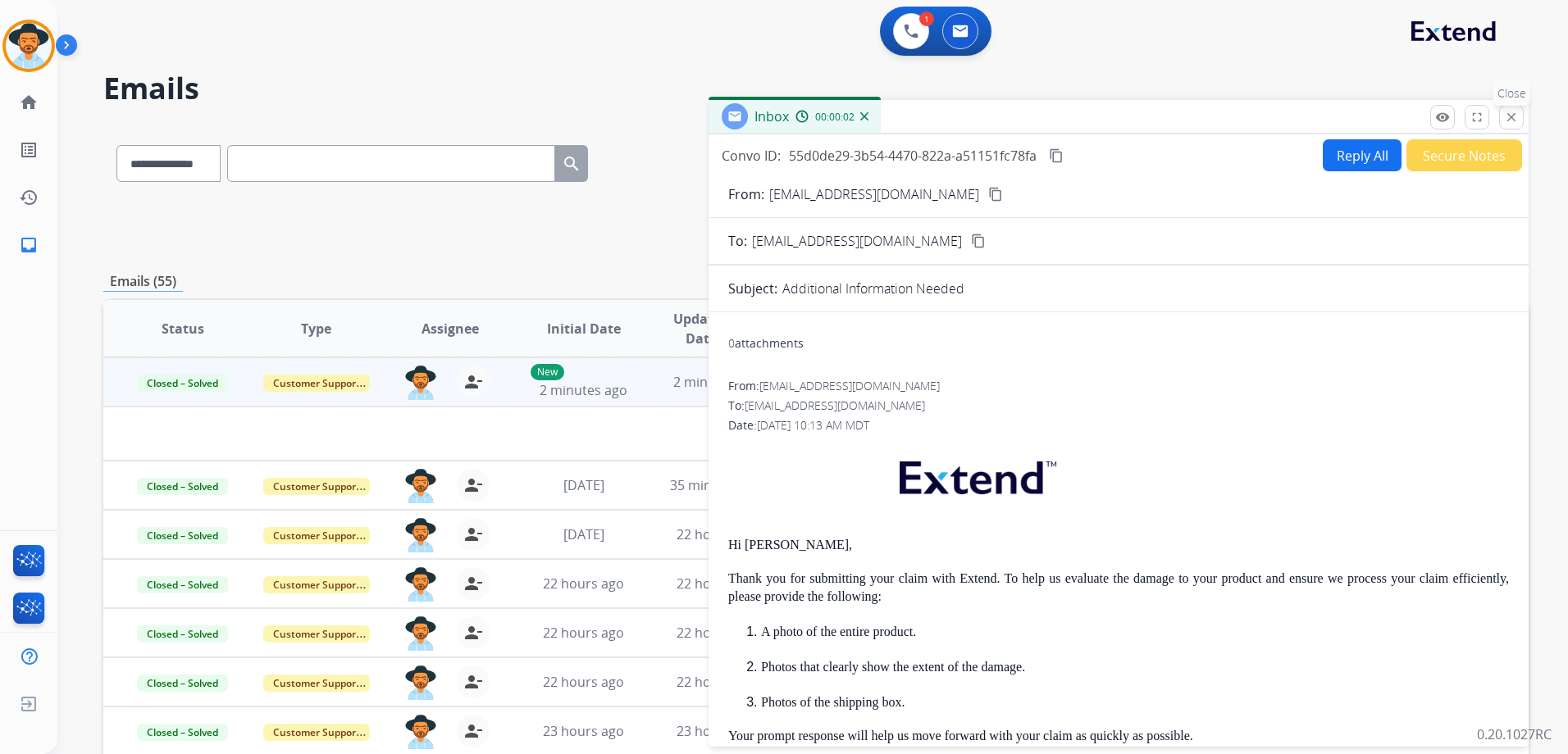
click at [1513, 122] on mat-icon "close" at bounding box center [1511, 117] width 15 height 15
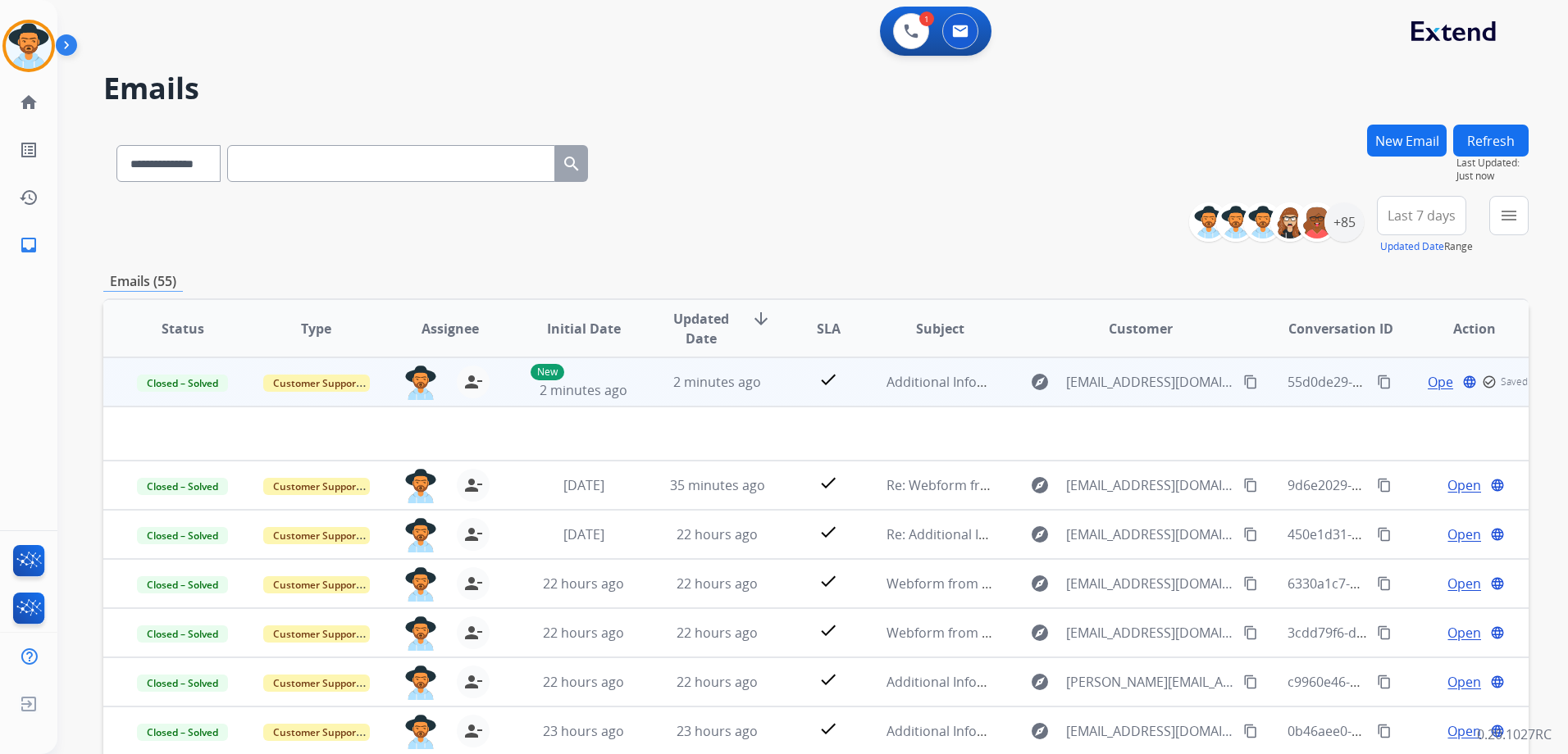
click at [1429, 385] on span "Open" at bounding box center [1444, 382] width 34 height 19
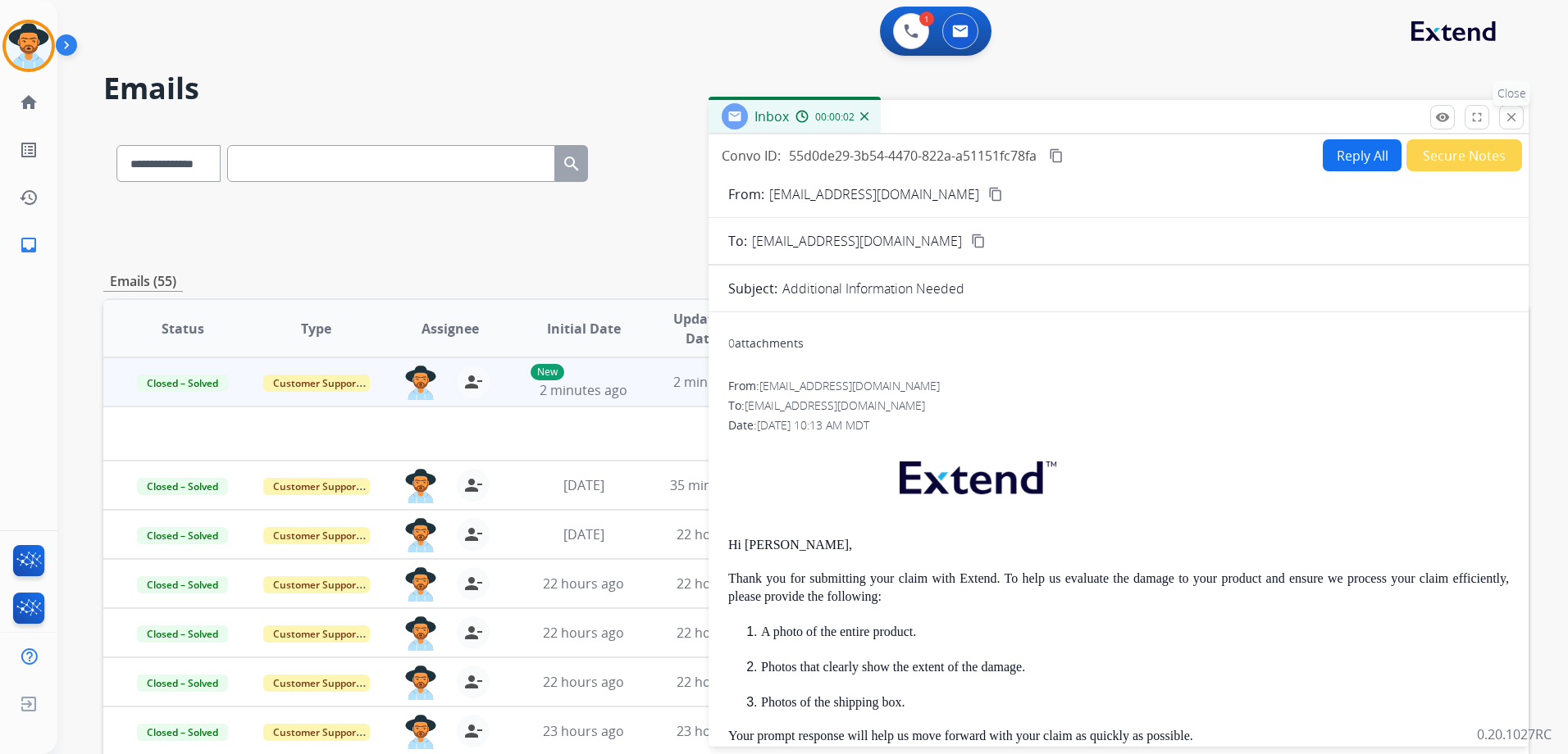
click at [1512, 117] on mat-icon "close" at bounding box center [1511, 117] width 15 height 15
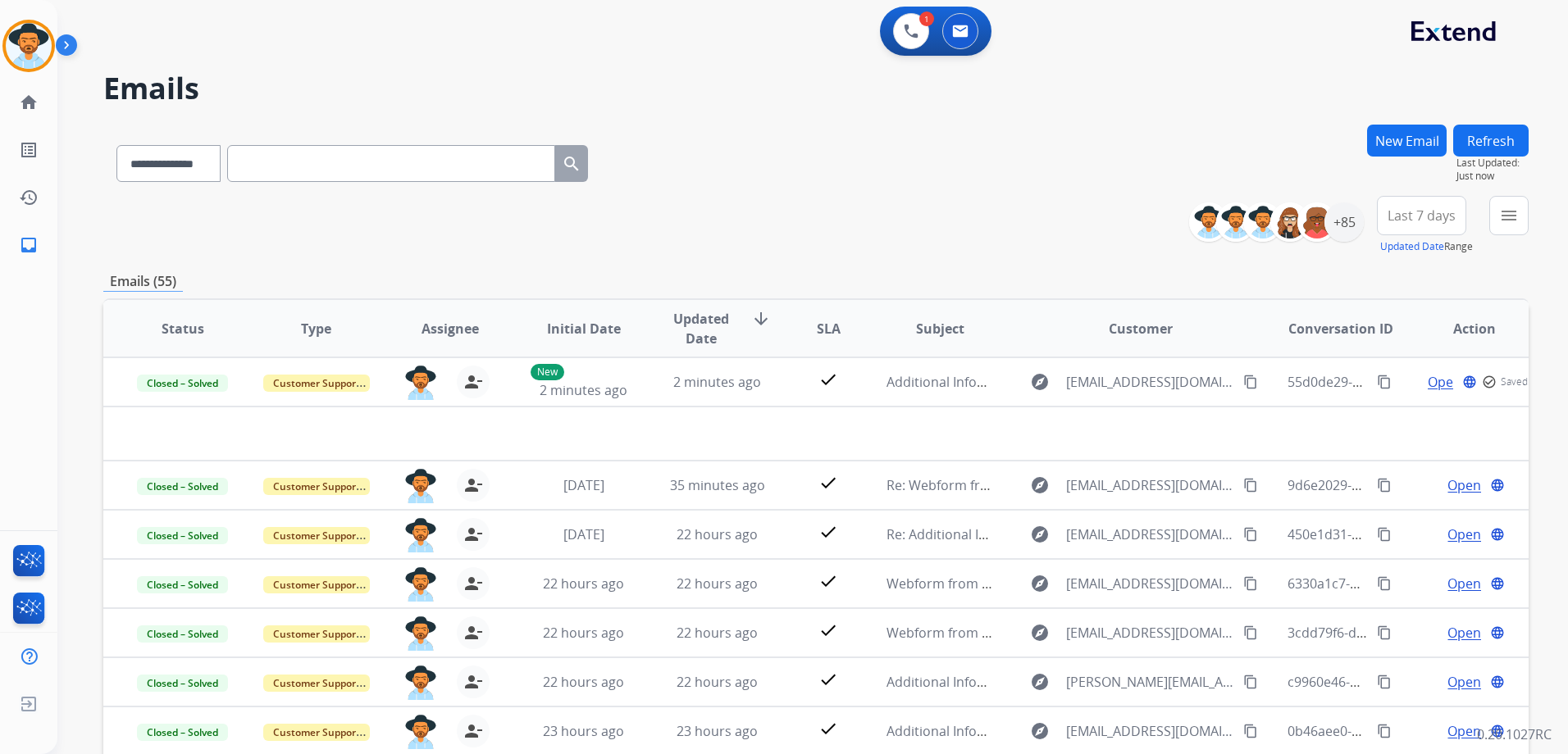
click at [1485, 133] on button "Refresh" at bounding box center [1489, 140] width 75 height 32
click at [1505, 129] on button "Refresh" at bounding box center [1489, 140] width 75 height 32
click at [1487, 141] on button "Refresh" at bounding box center [1489, 140] width 75 height 32
click at [1489, 136] on button "Refresh" at bounding box center [1489, 140] width 75 height 32
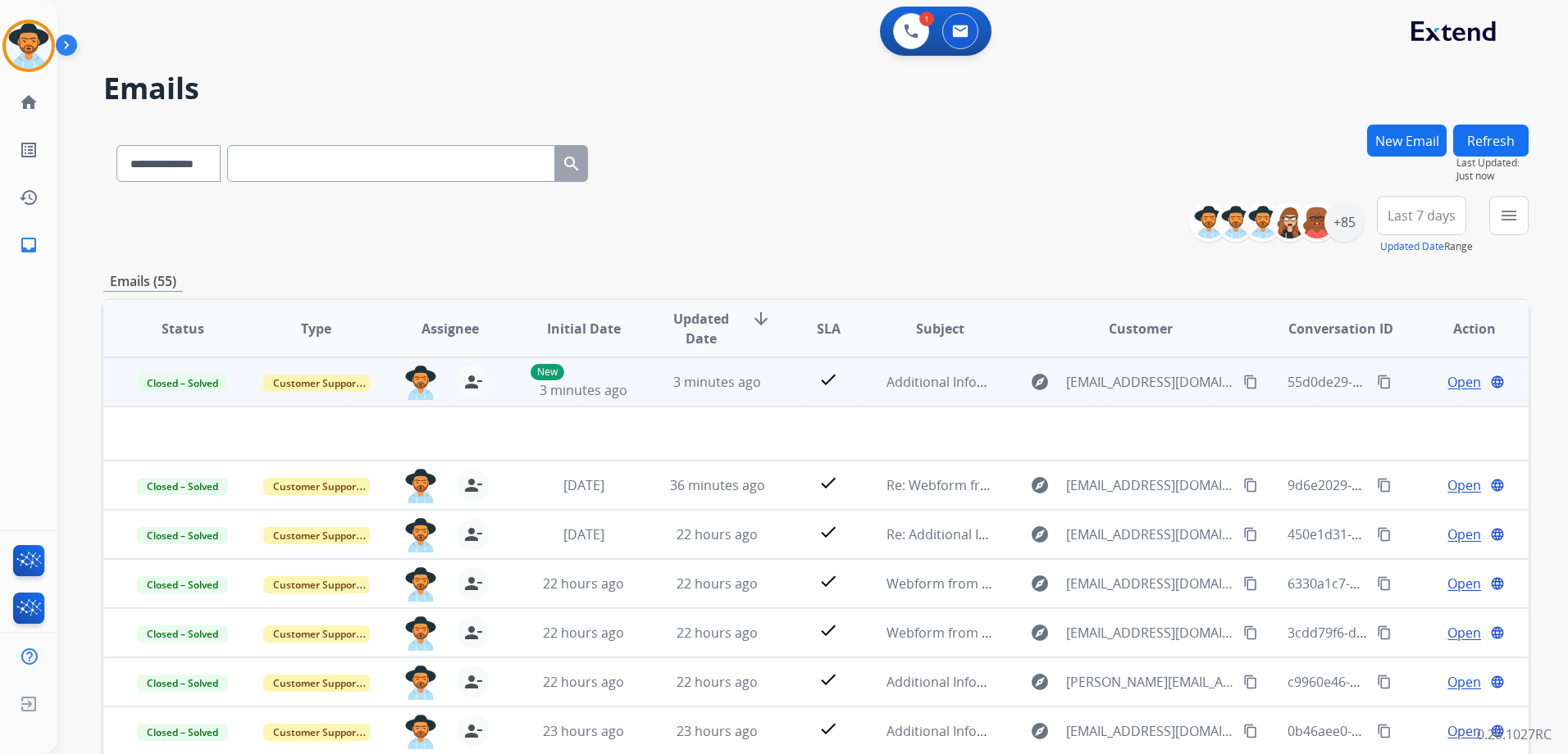
click at [1456, 384] on span "Open" at bounding box center [1464, 382] width 34 height 19
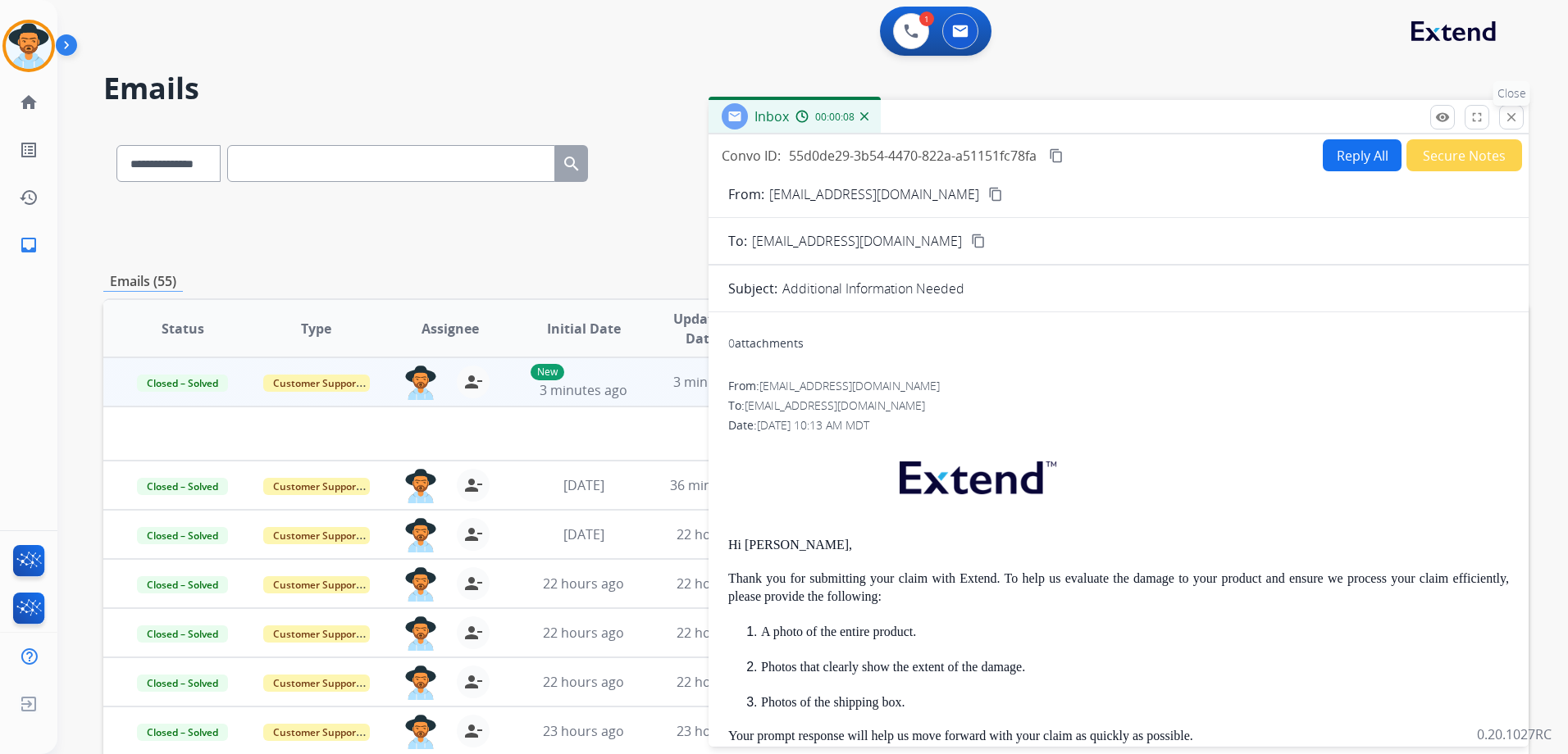
click at [1505, 112] on mat-icon "close" at bounding box center [1511, 117] width 15 height 15
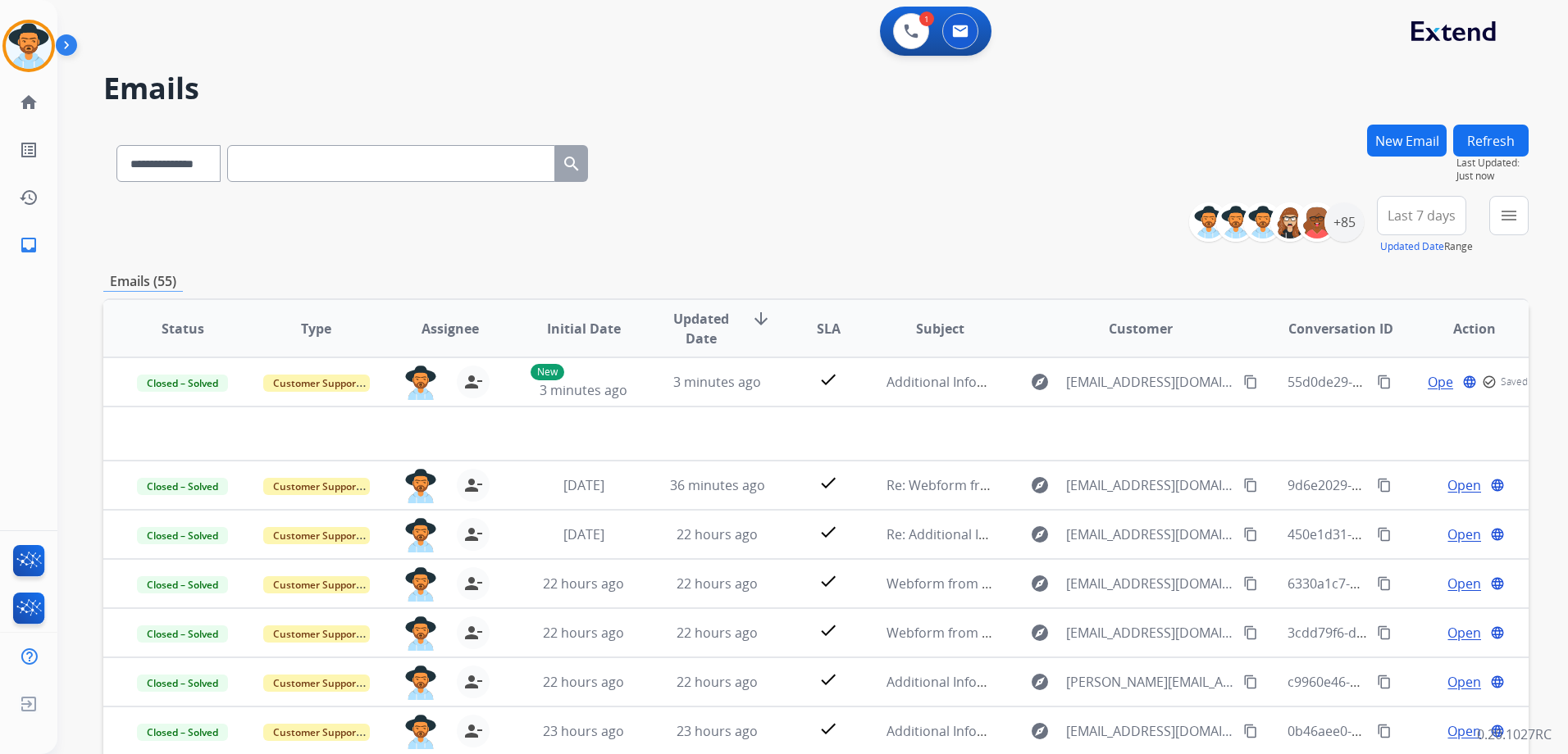
click at [1513, 127] on button "Refresh" at bounding box center [1489, 140] width 75 height 32
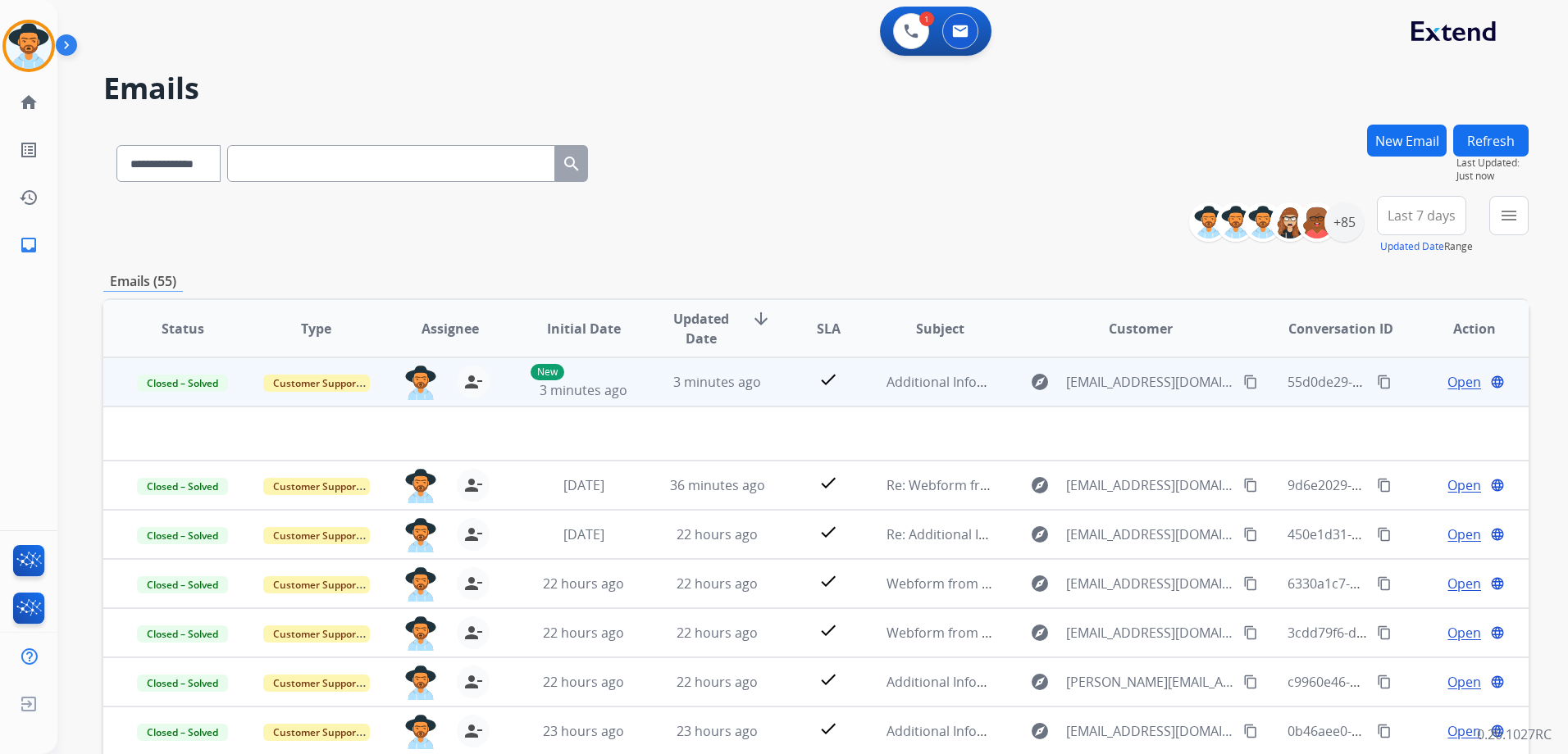
click at [1405, 391] on td "Open language" at bounding box center [1460, 382] width 133 height 49
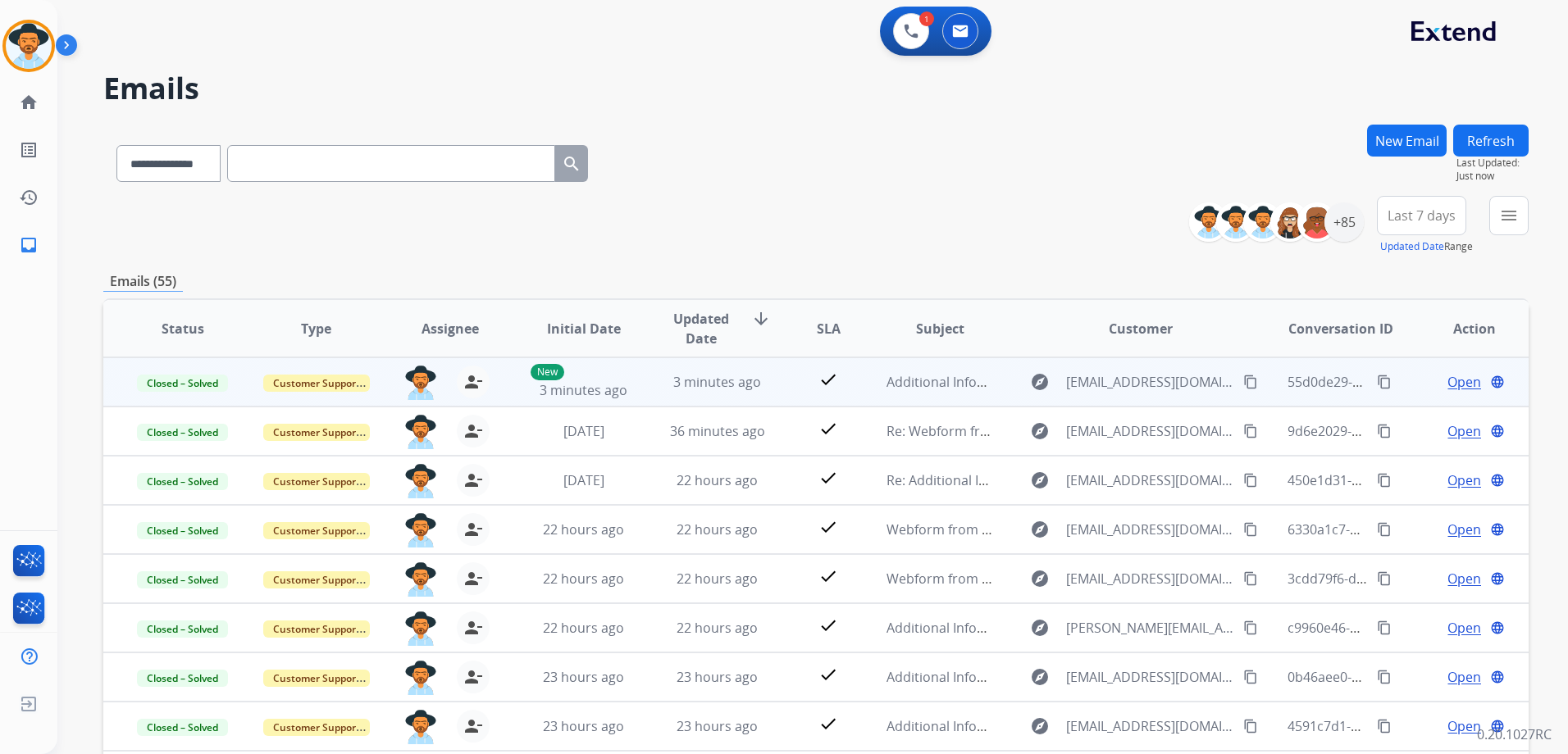
click at [1405, 381] on td "Open language" at bounding box center [1460, 382] width 133 height 49
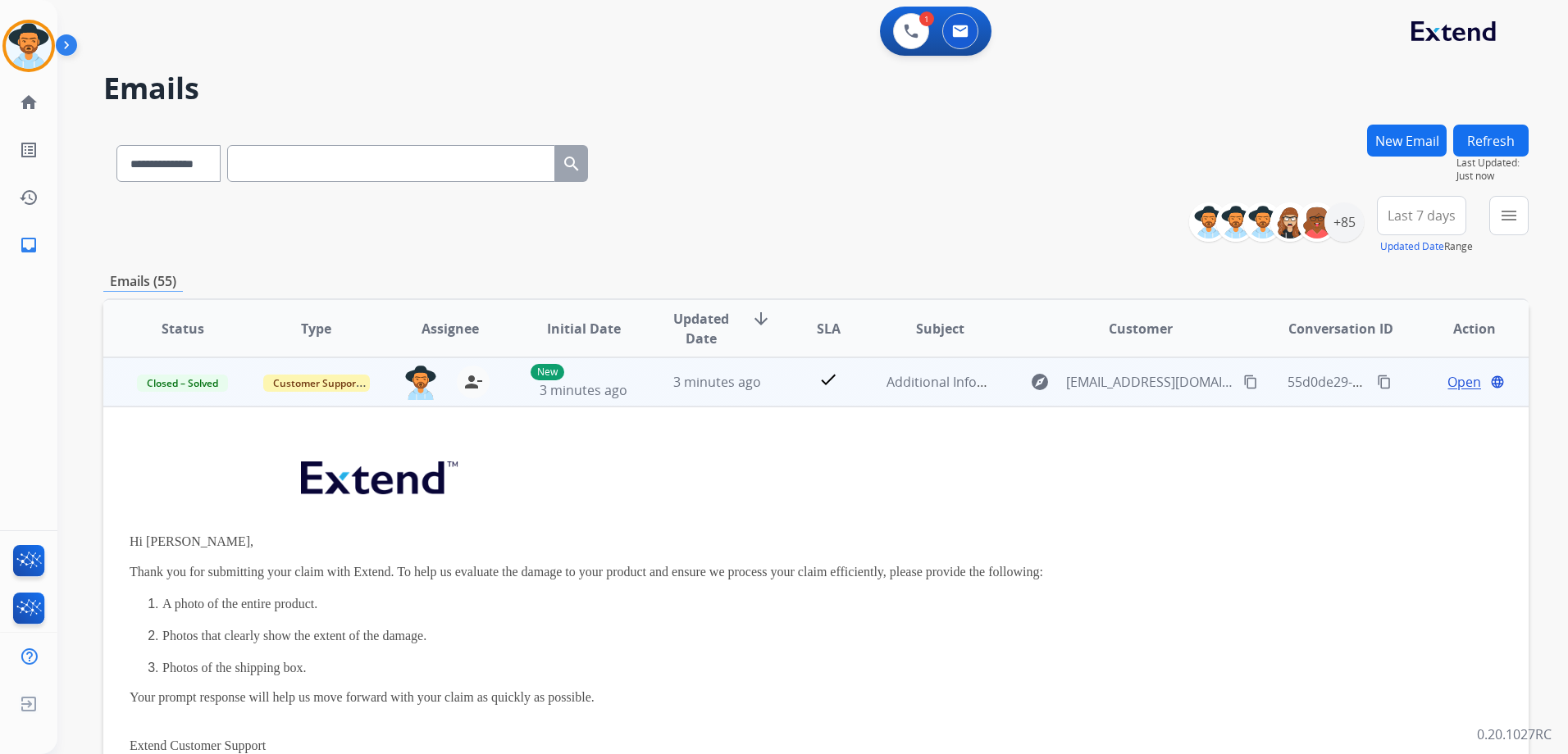
click at [1399, 378] on td "Open language" at bounding box center [1460, 382] width 133 height 49
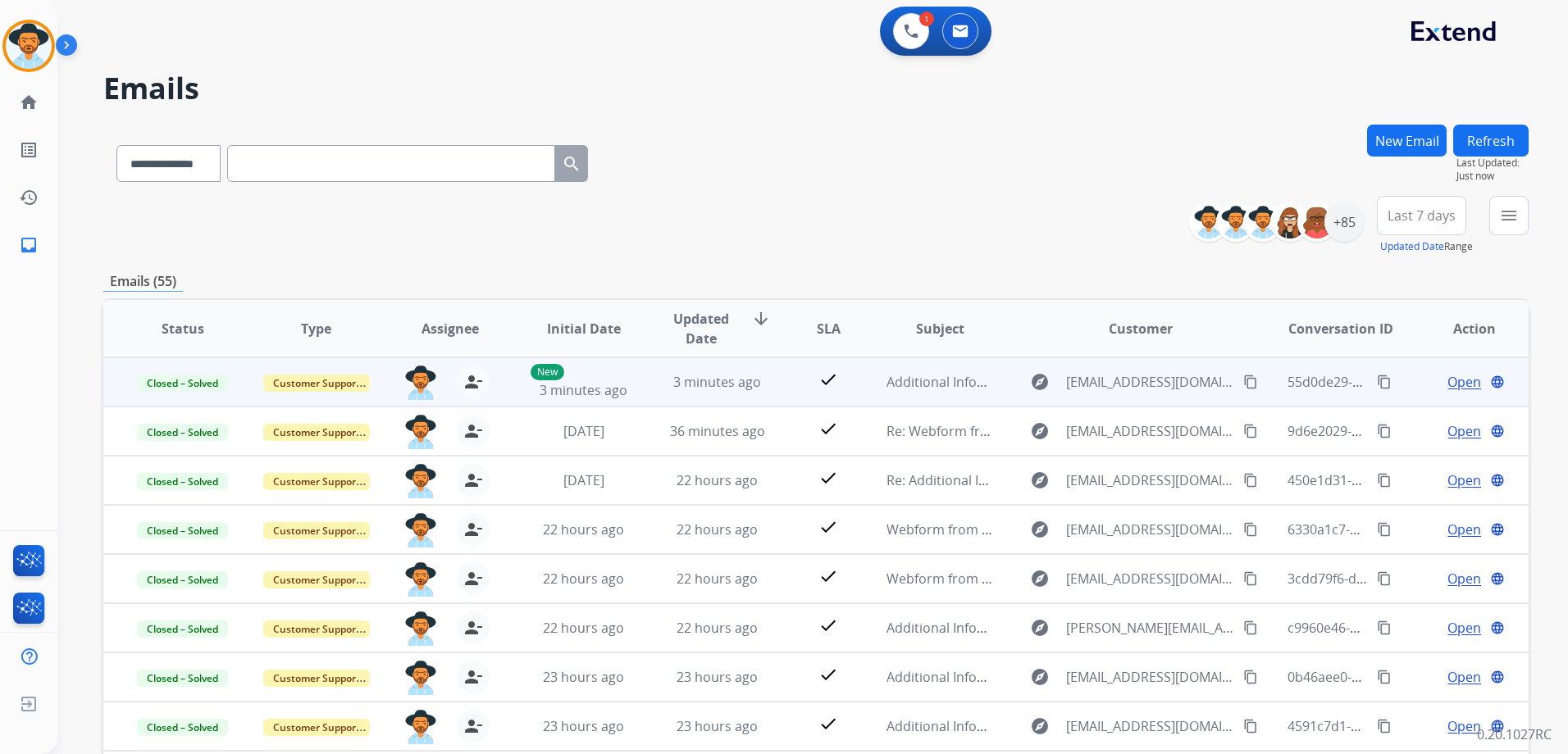
click at [1400, 379] on td "Open language" at bounding box center [1460, 382] width 133 height 49
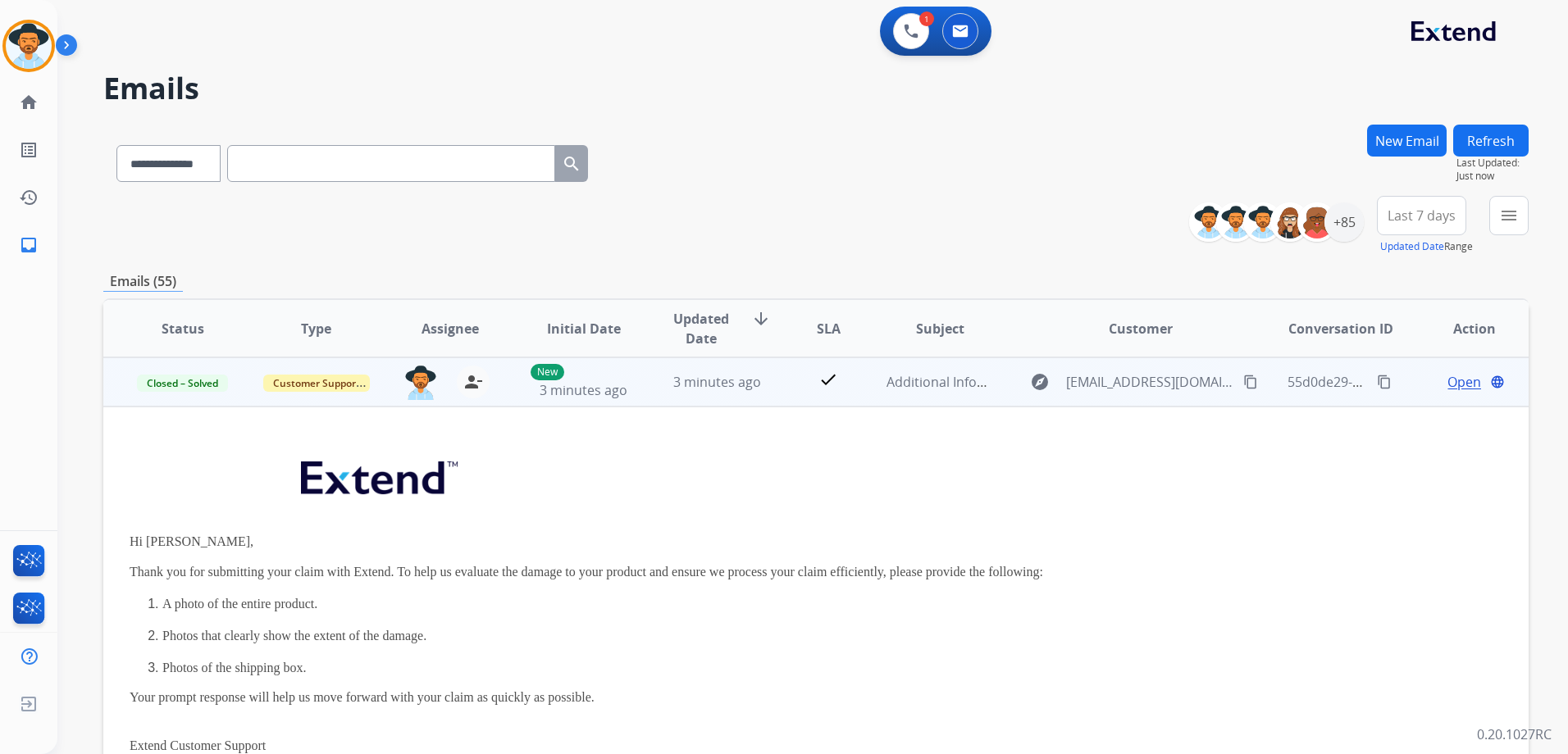
click at [1399, 381] on td "Open language" at bounding box center [1460, 382] width 133 height 49
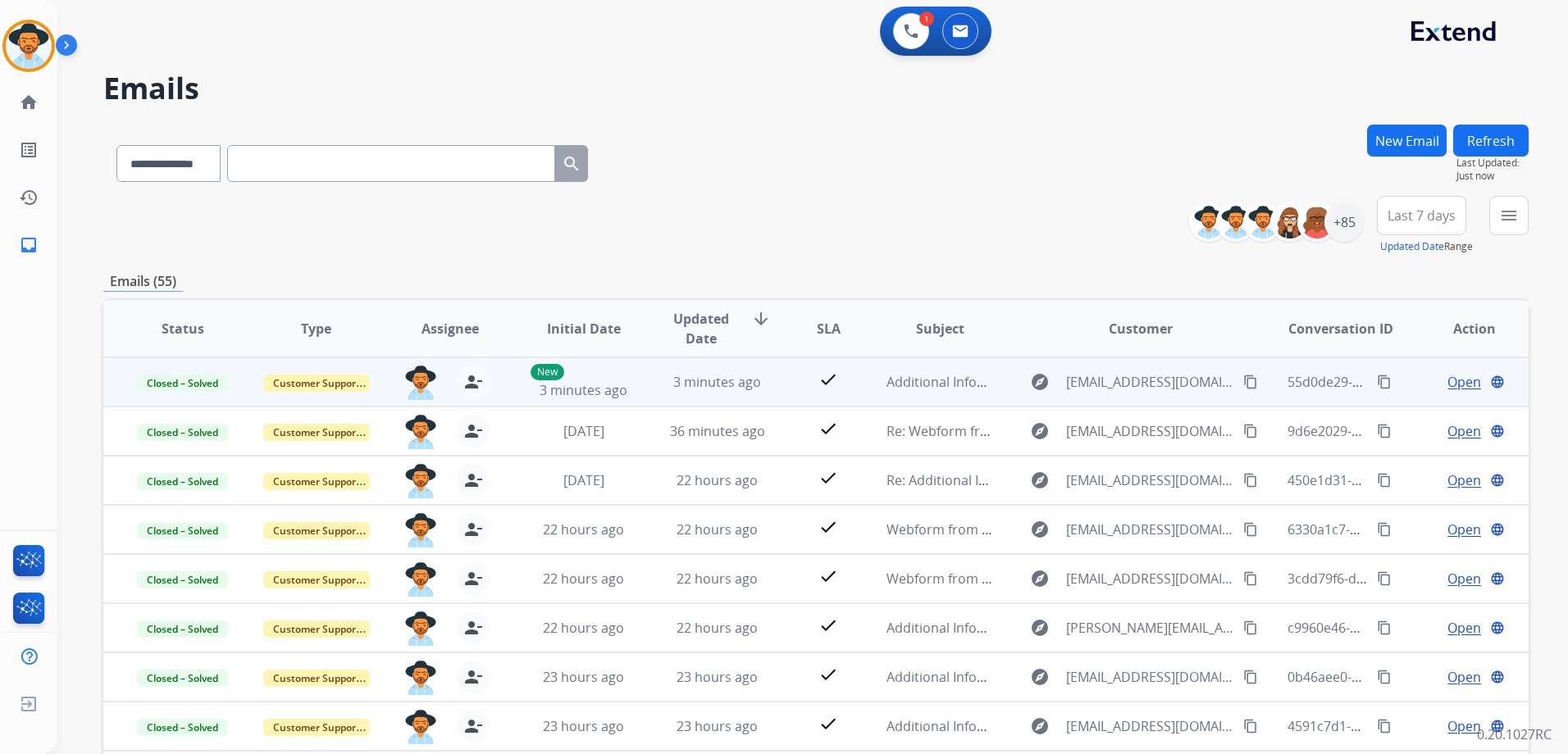
click at [1421, 377] on div "Open language" at bounding box center [1474, 382] width 107 height 19
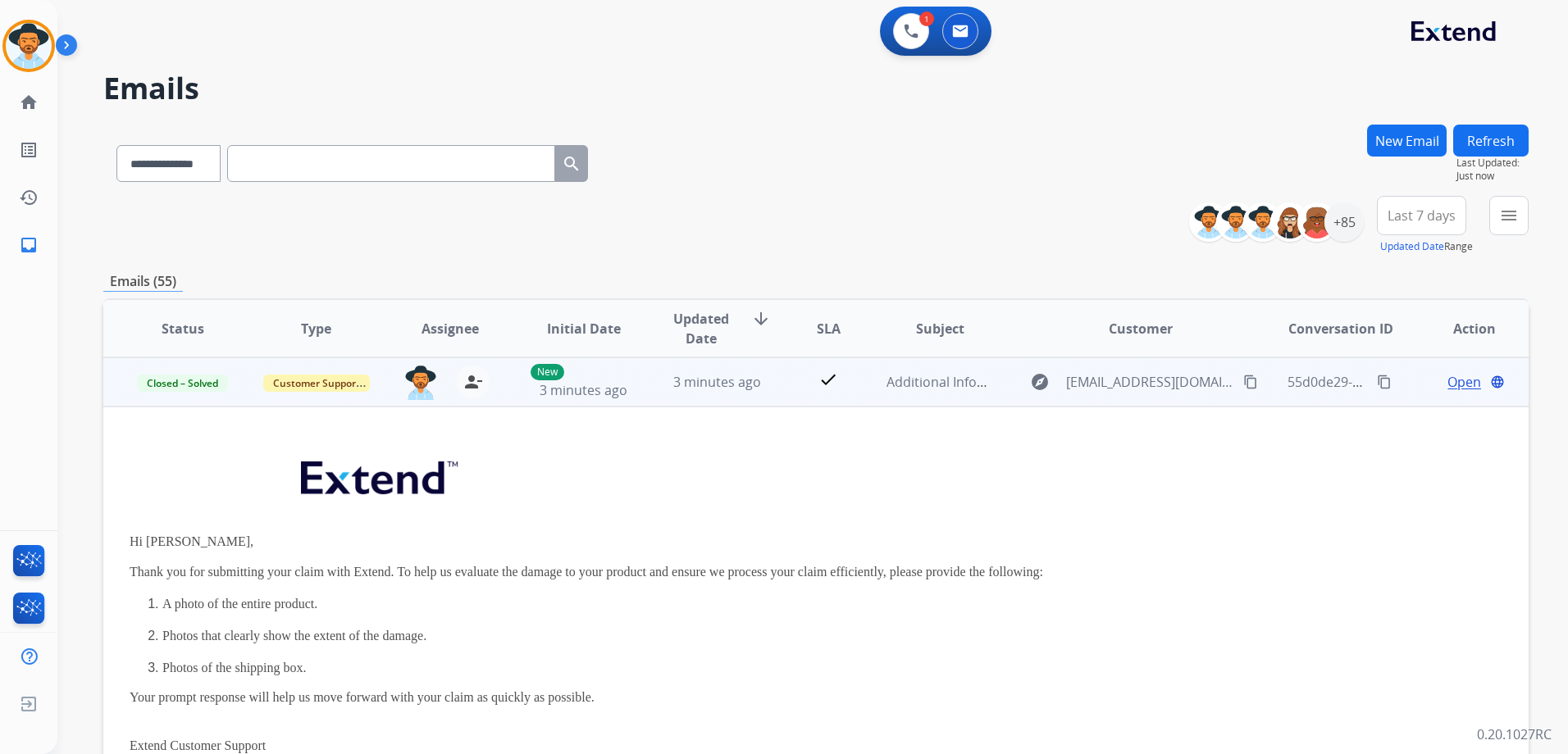
click at [1448, 380] on span "Open" at bounding box center [1464, 382] width 34 height 19
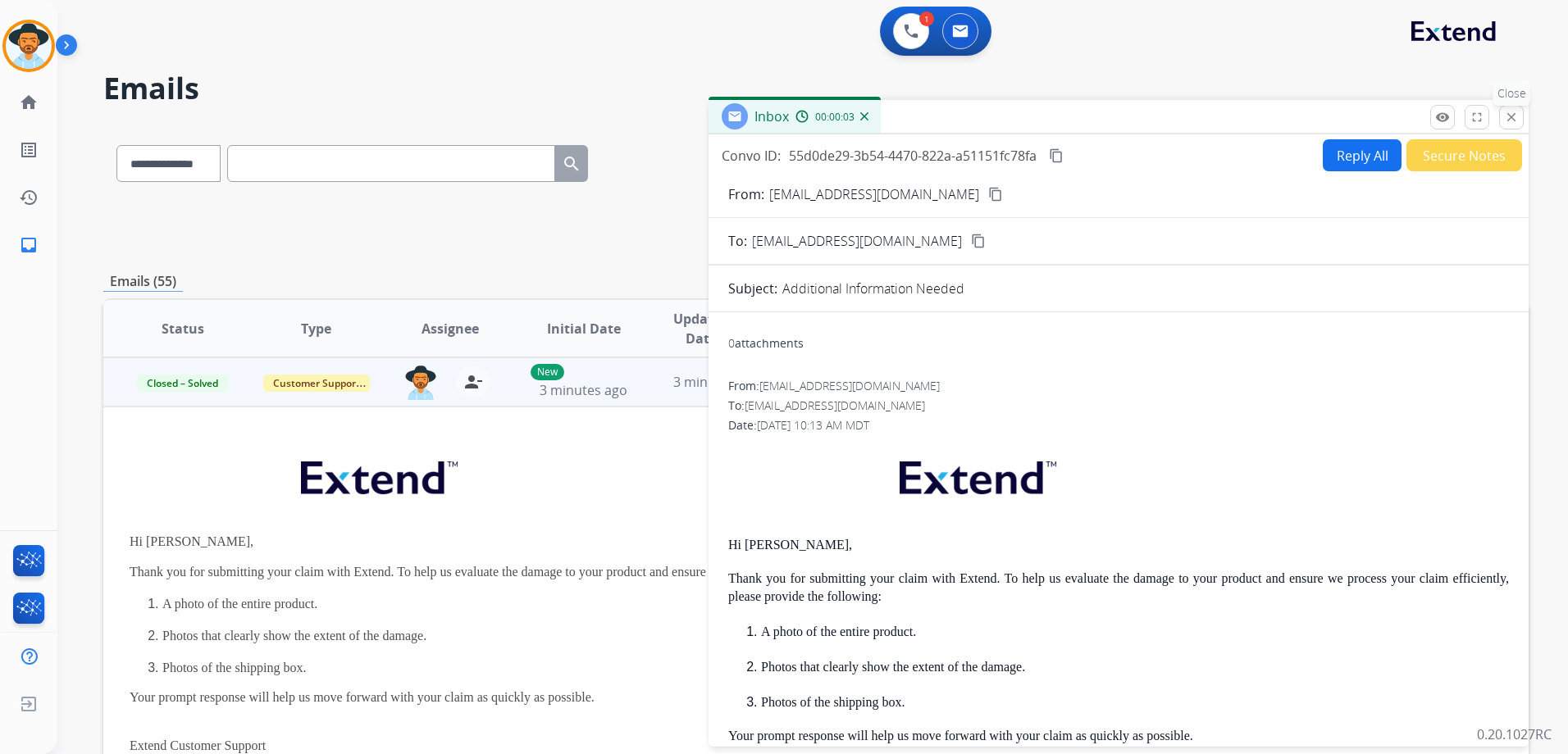
click at [1512, 118] on mat-icon "close" at bounding box center [1511, 117] width 15 height 15
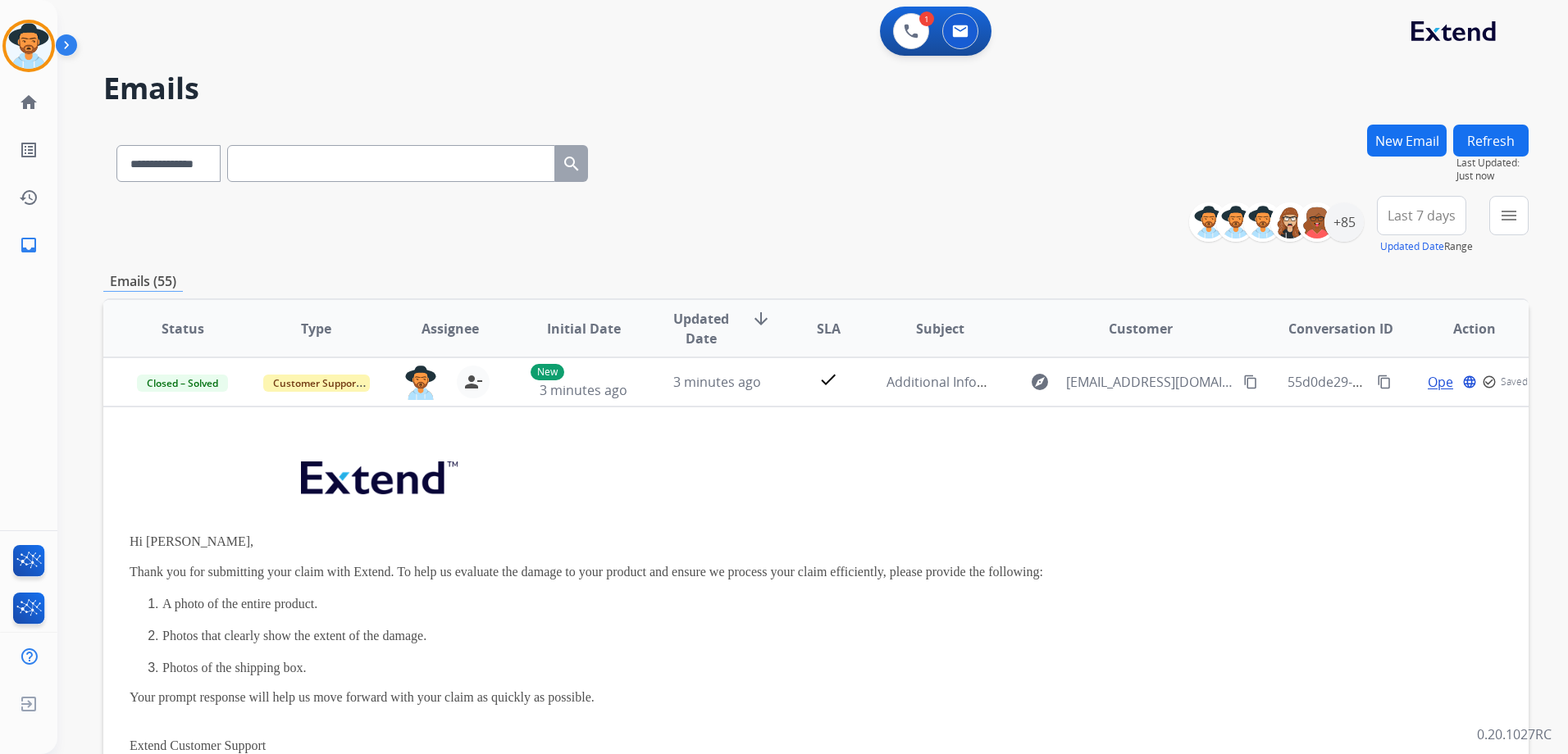
click at [1490, 133] on button "Refresh" at bounding box center [1489, 140] width 75 height 32
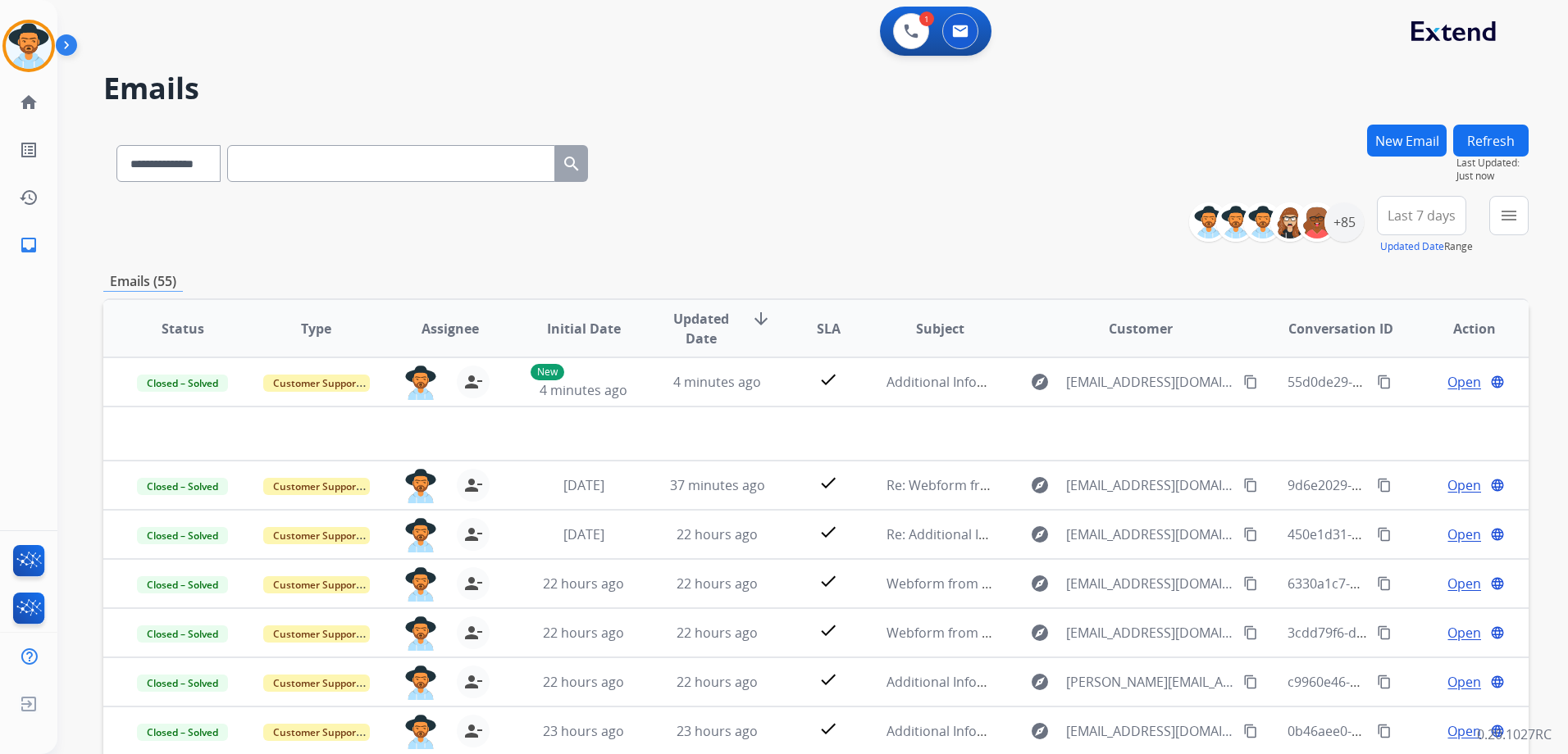
click at [1503, 147] on button "Refresh" at bounding box center [1489, 140] width 75 height 32
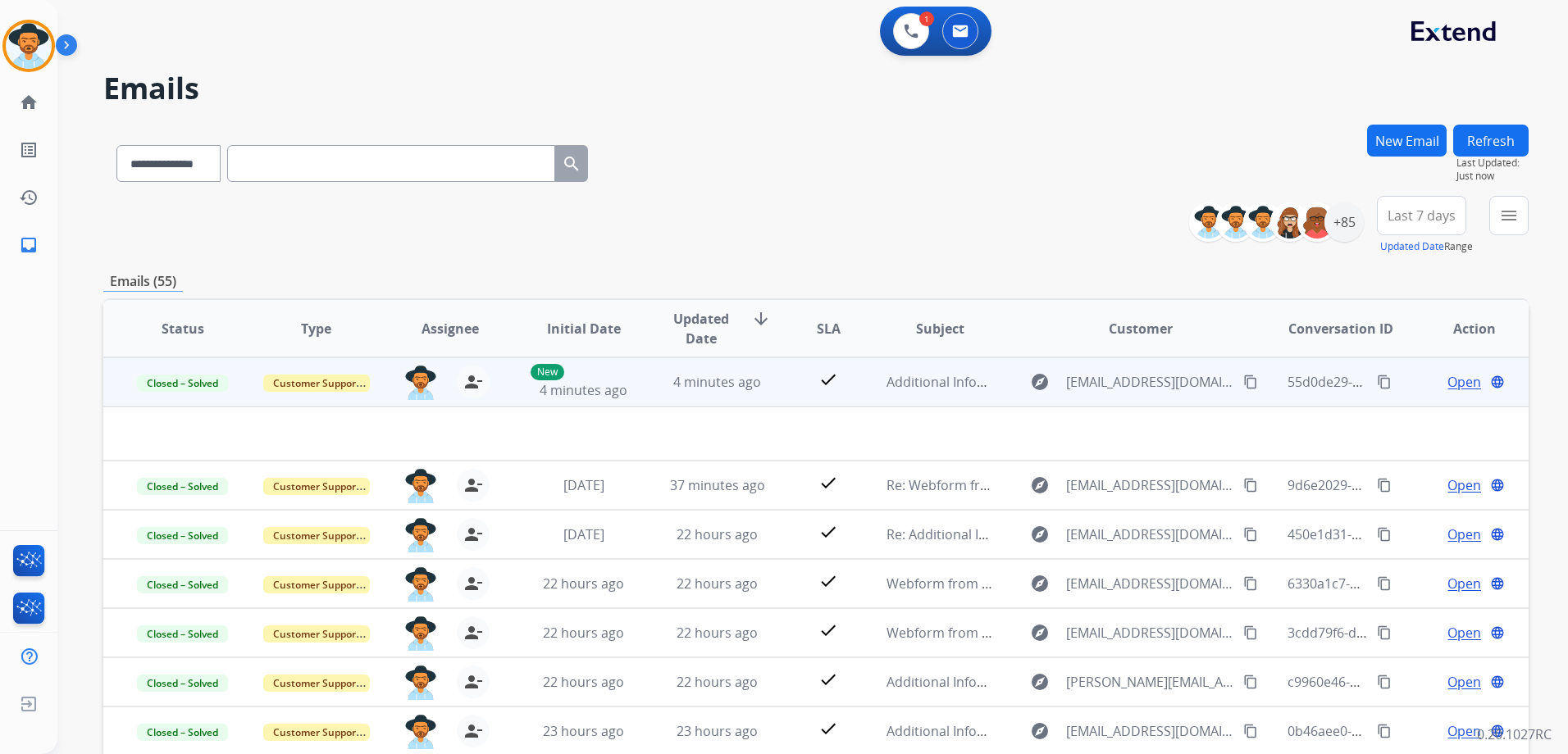
click at [1456, 382] on span "Open" at bounding box center [1464, 382] width 34 height 19
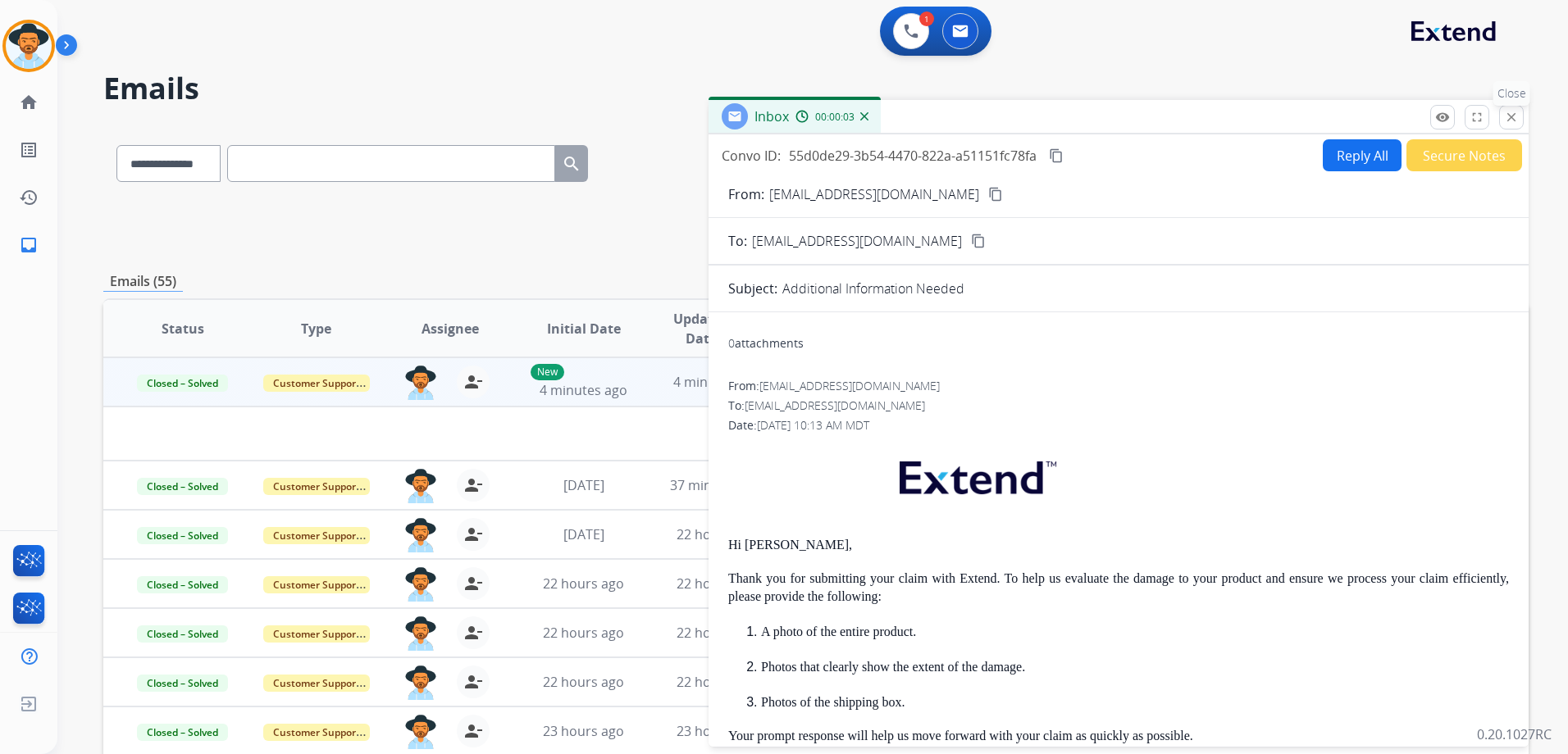
click at [1515, 123] on mat-icon "close" at bounding box center [1511, 117] width 15 height 15
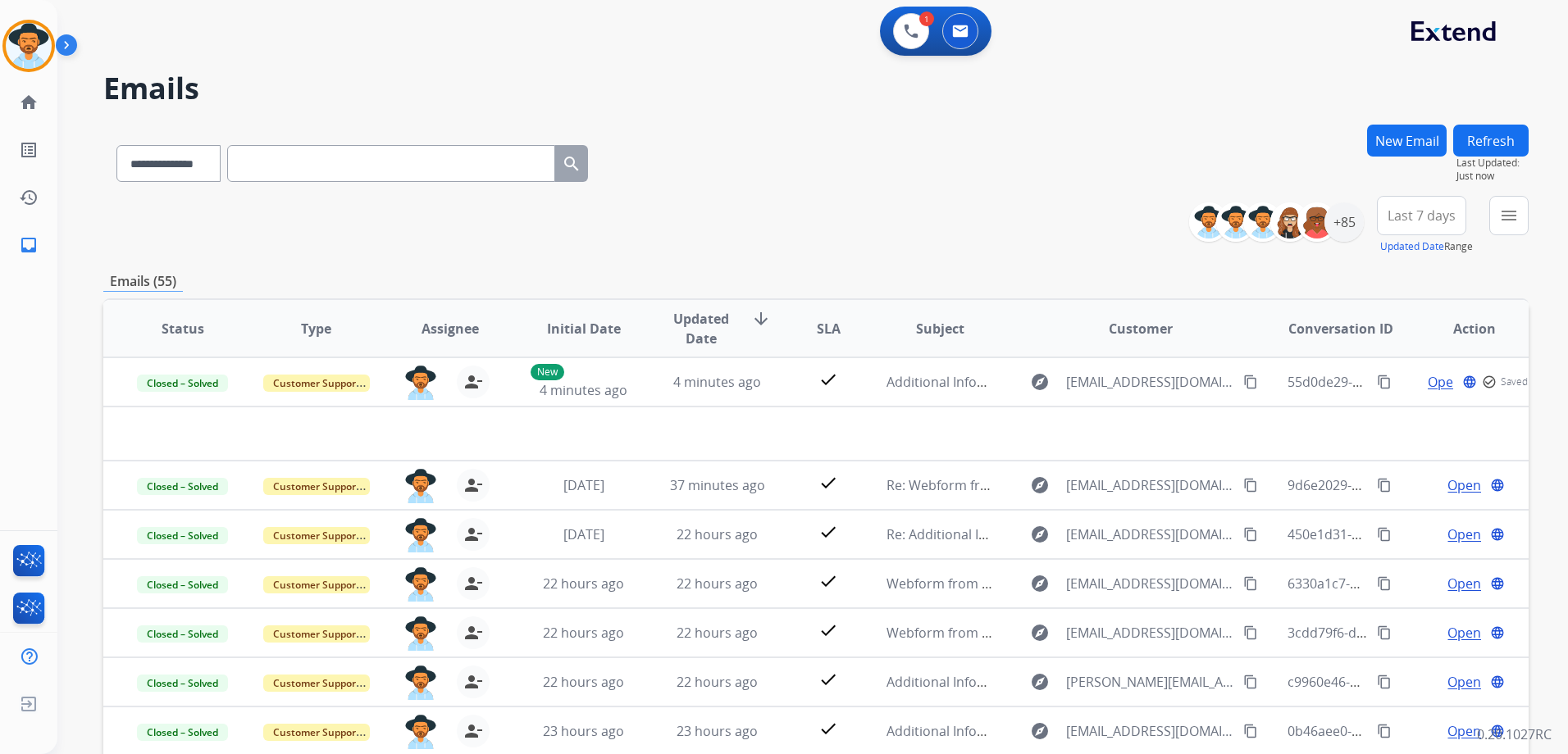
click at [1516, 131] on button "Refresh" at bounding box center [1489, 140] width 75 height 32
click at [1505, 121] on div "**********" at bounding box center [792, 436] width 1471 height 754
click at [1498, 135] on button "Refresh" at bounding box center [1489, 140] width 75 height 32
click at [1487, 131] on button "Refresh" at bounding box center [1489, 140] width 75 height 32
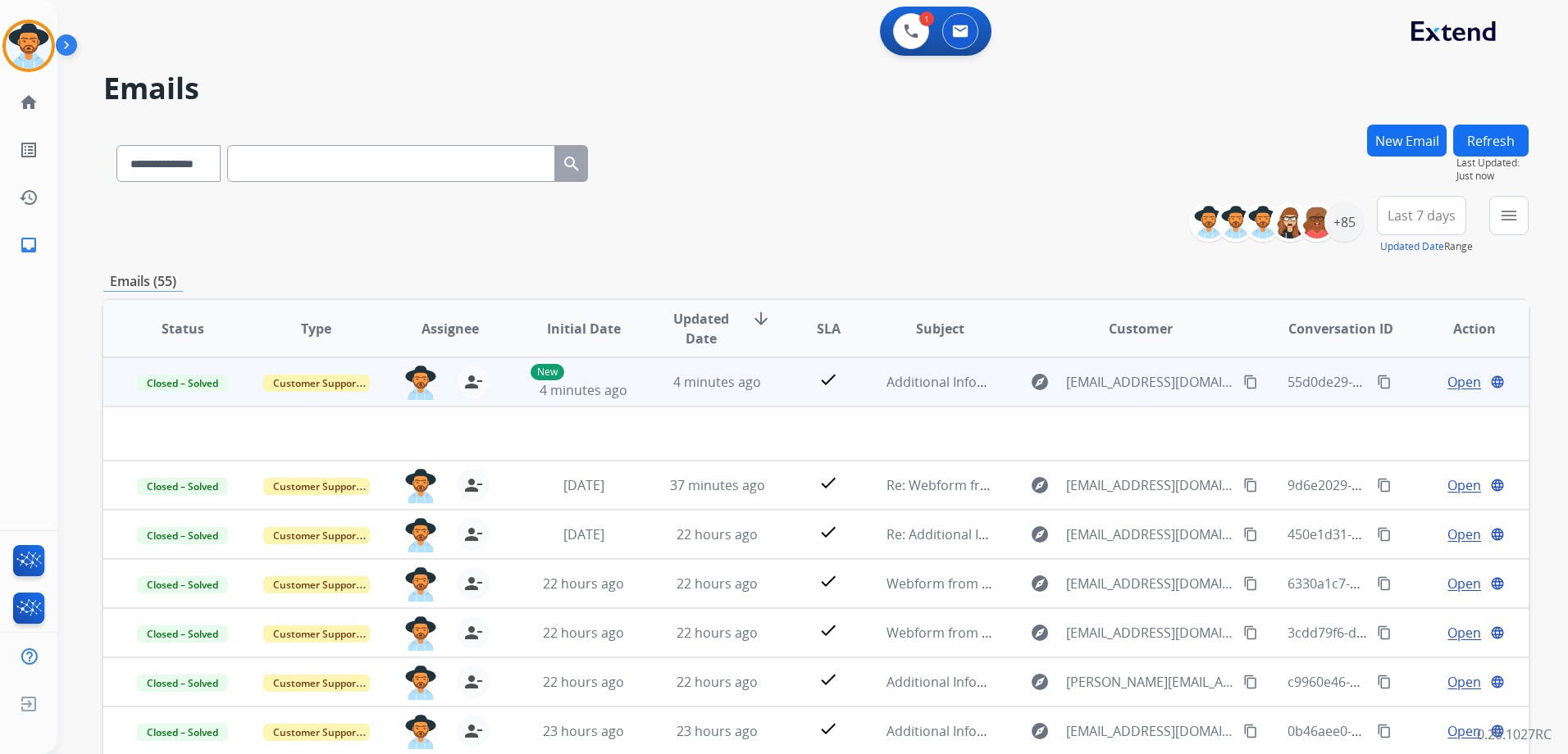
click at [1454, 385] on span "Open" at bounding box center [1464, 382] width 34 height 19
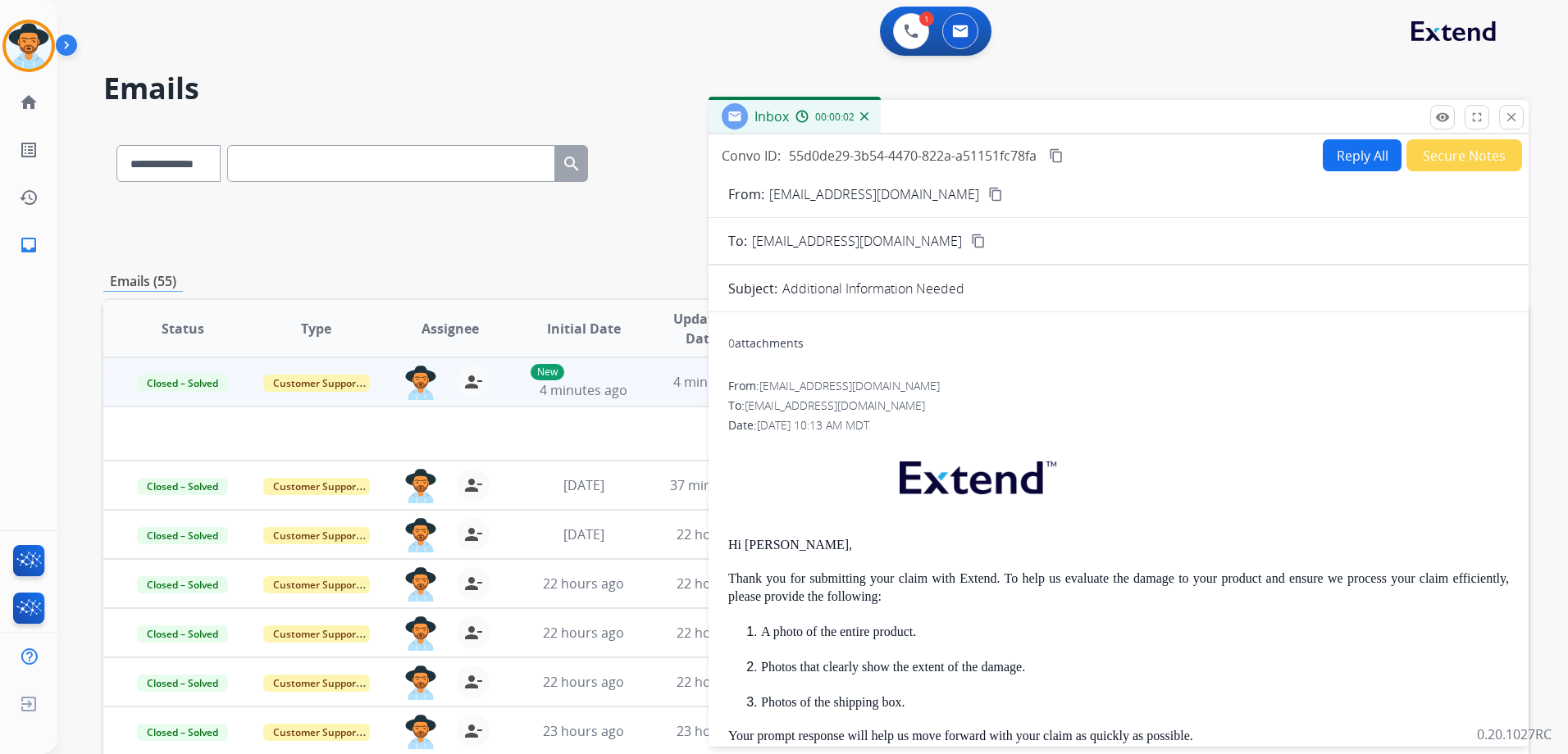
drag, startPoint x: 1508, startPoint y: 118, endPoint x: 1532, endPoint y: 132, distance: 27.8
click at [1508, 119] on mat-icon "close" at bounding box center [1511, 117] width 15 height 15
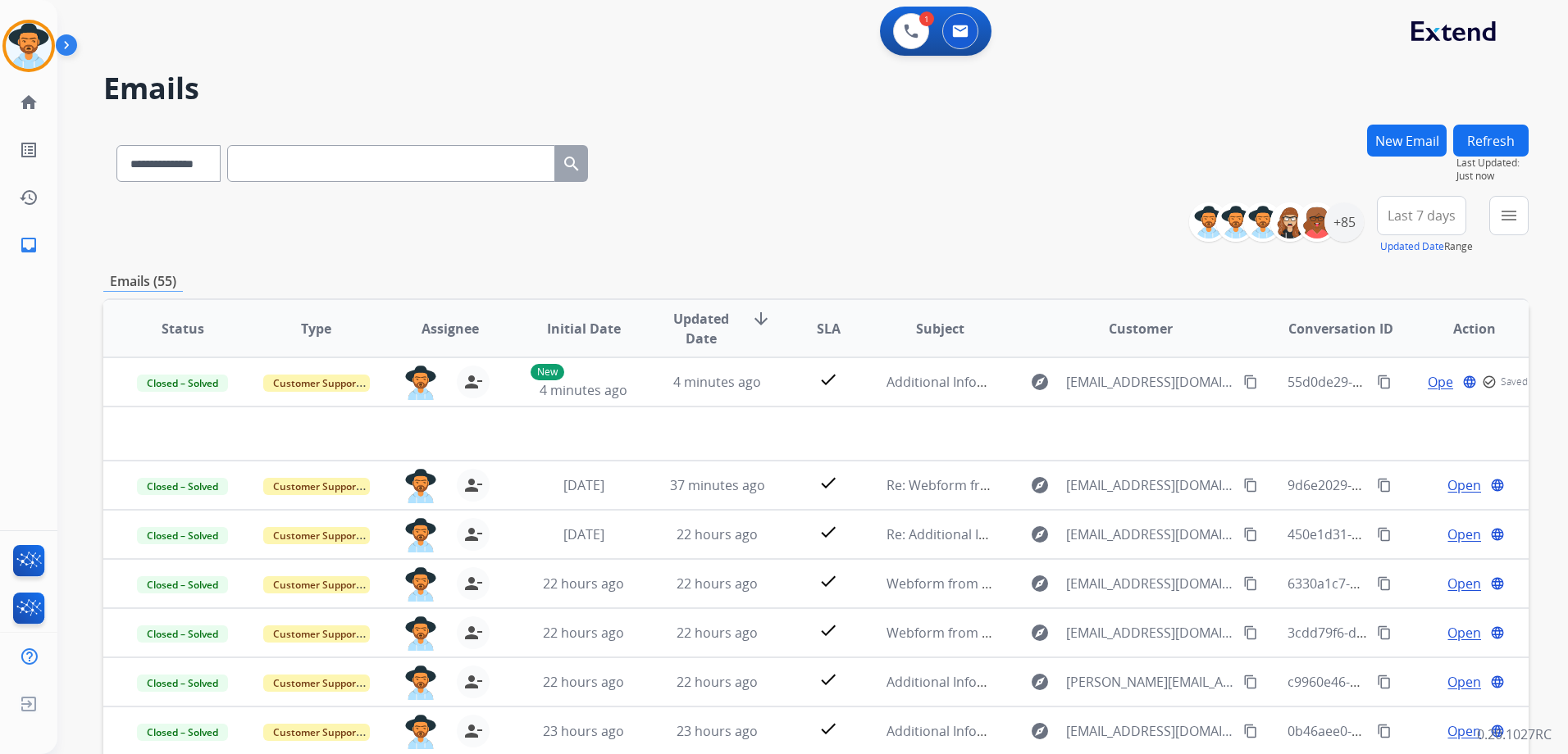
click at [1488, 143] on button "Refresh" at bounding box center [1489, 140] width 75 height 32
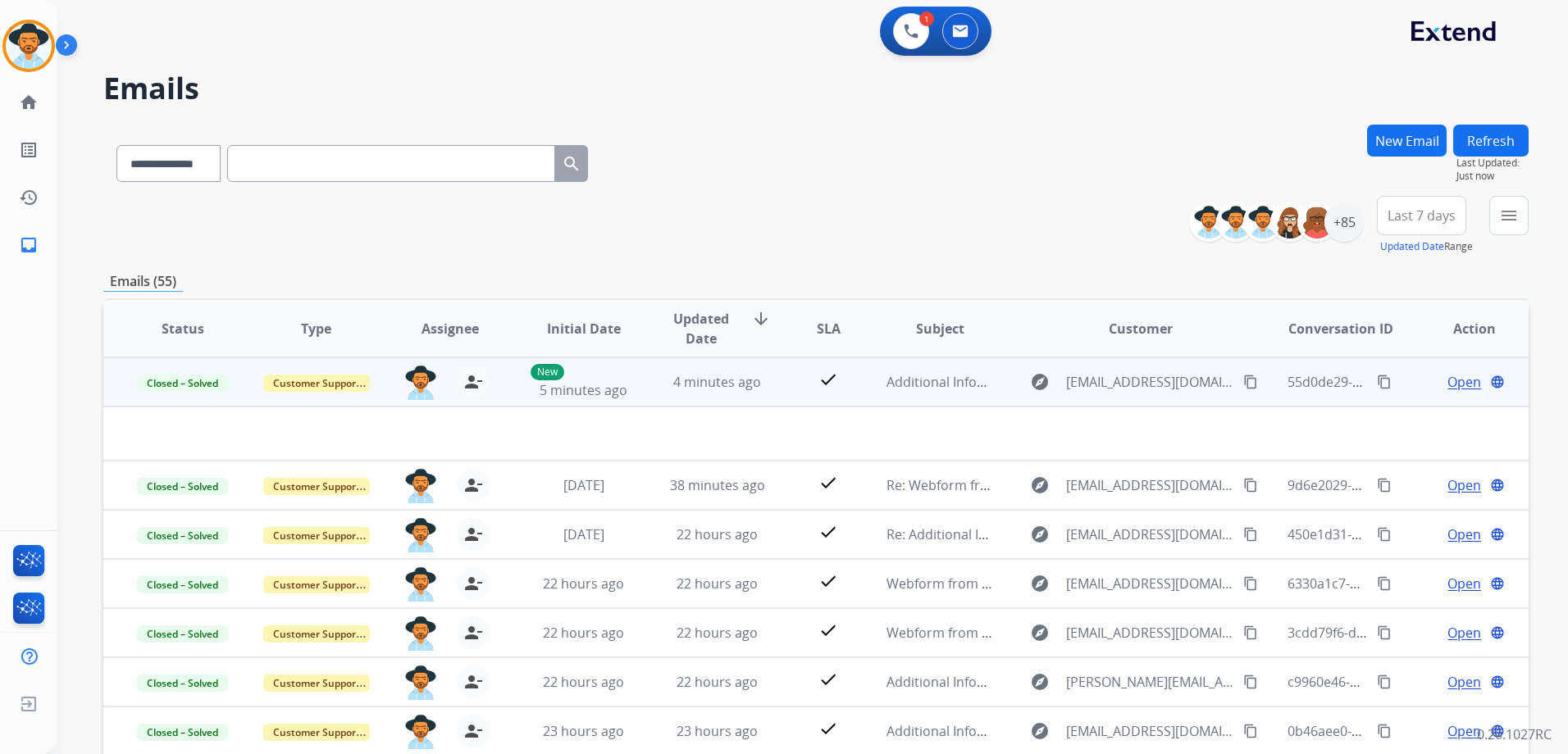
click at [1447, 382] on span "Open" at bounding box center [1464, 382] width 34 height 19
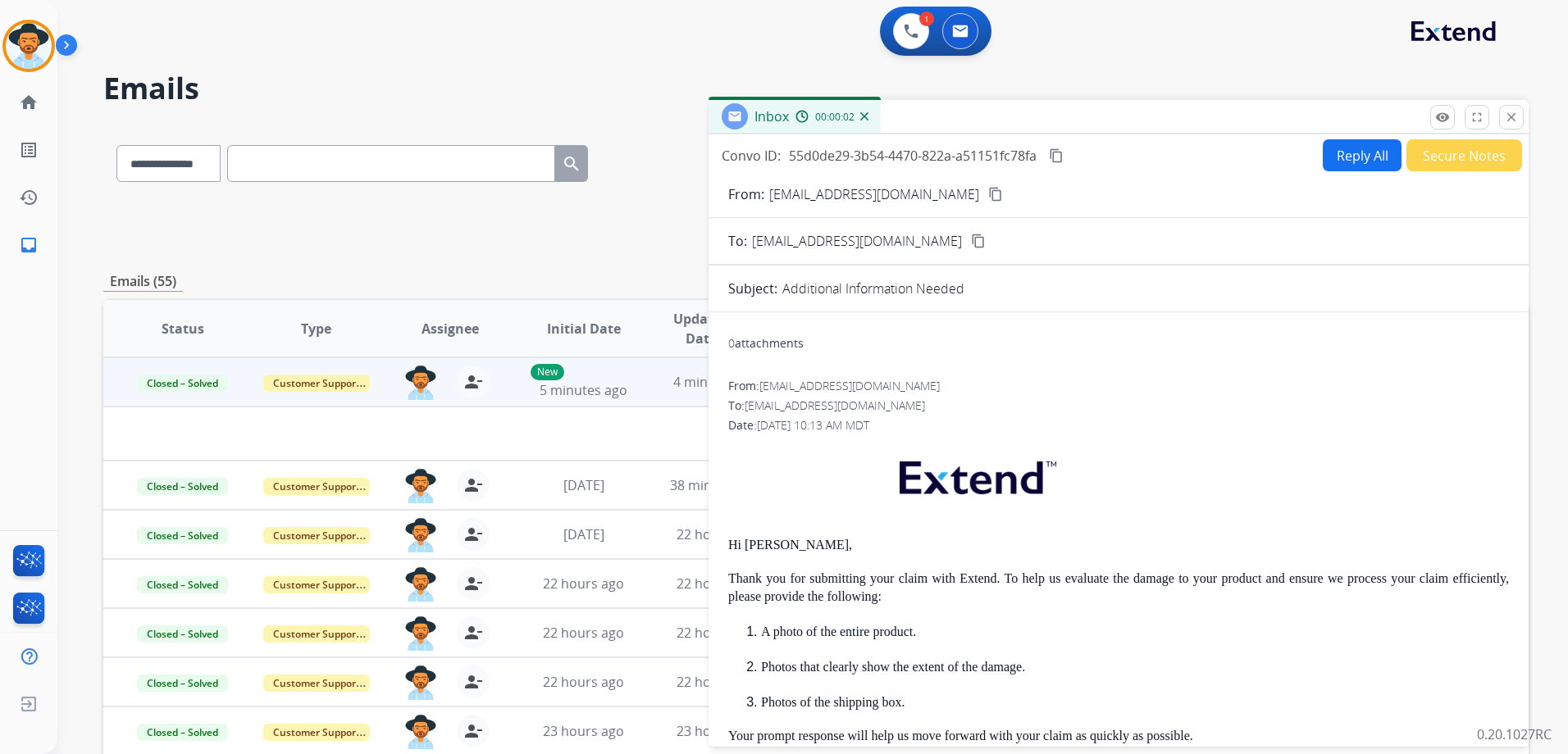
drag, startPoint x: 1510, startPoint y: 114, endPoint x: 1511, endPoint y: 123, distance: 9.1
click at [1510, 115] on mat-icon "close" at bounding box center [1511, 117] width 15 height 15
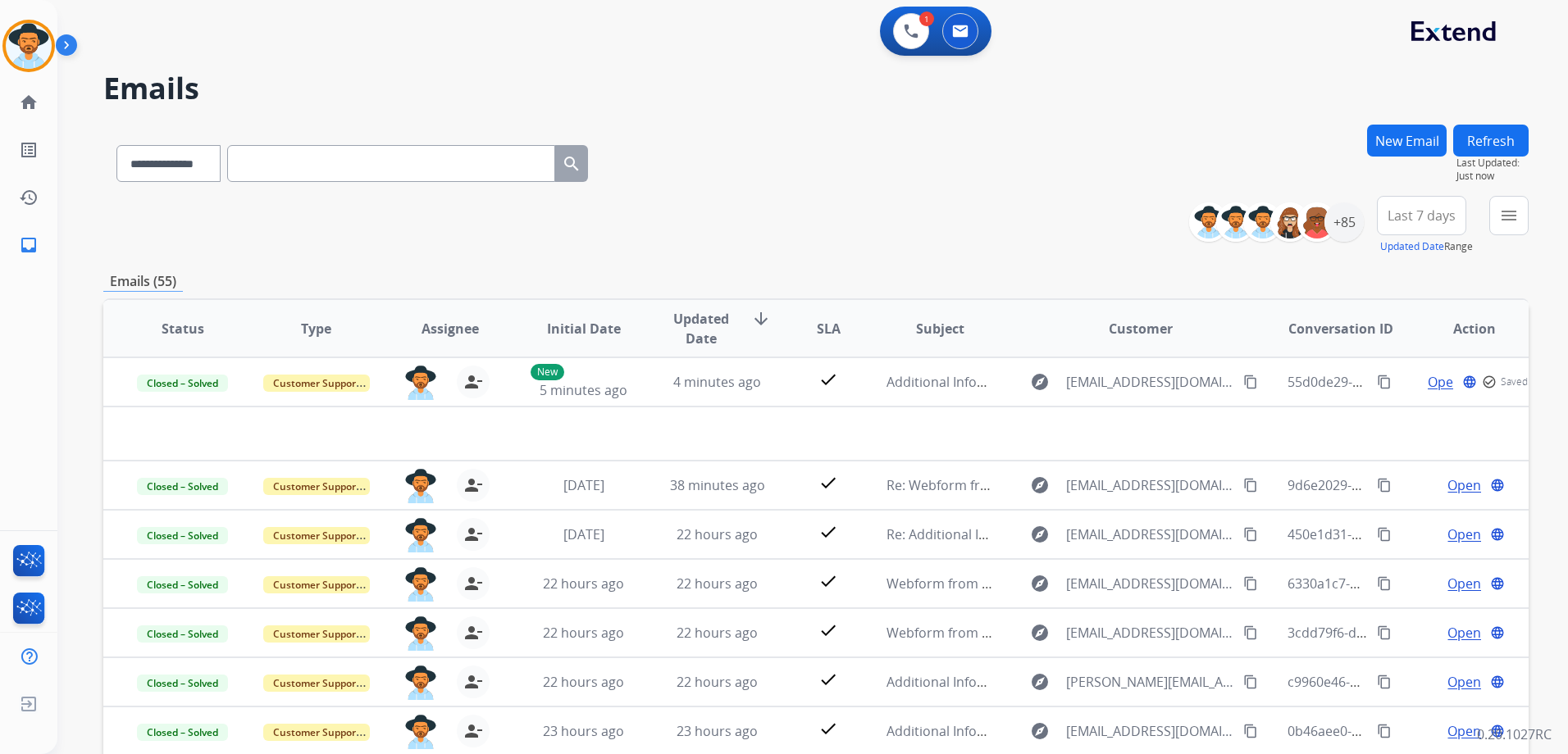
drag, startPoint x: 1496, startPoint y: 138, endPoint x: 1512, endPoint y: 146, distance: 17.9
click at [1495, 145] on button "Refresh" at bounding box center [1489, 140] width 75 height 32
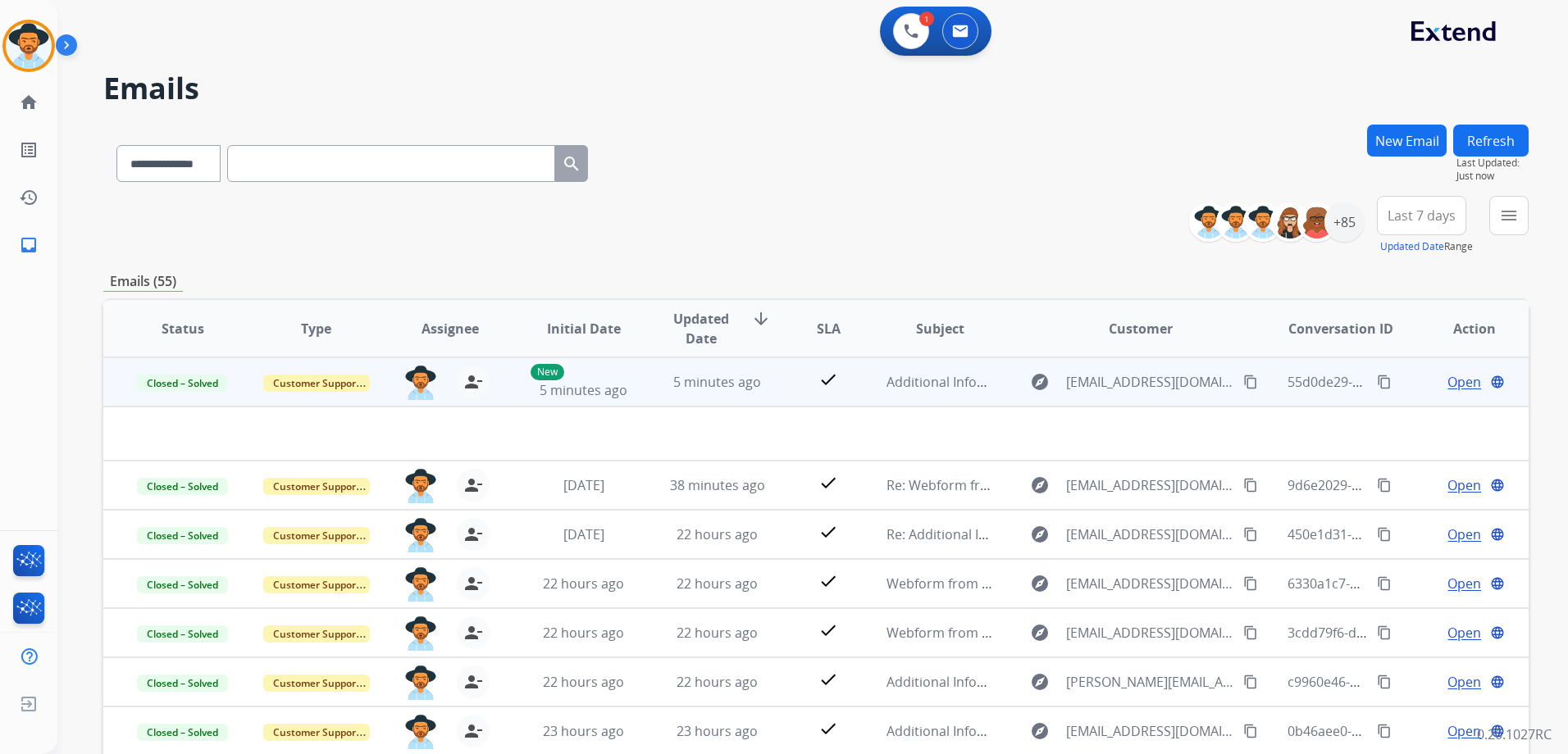
click at [1447, 382] on span "Open" at bounding box center [1464, 382] width 34 height 19
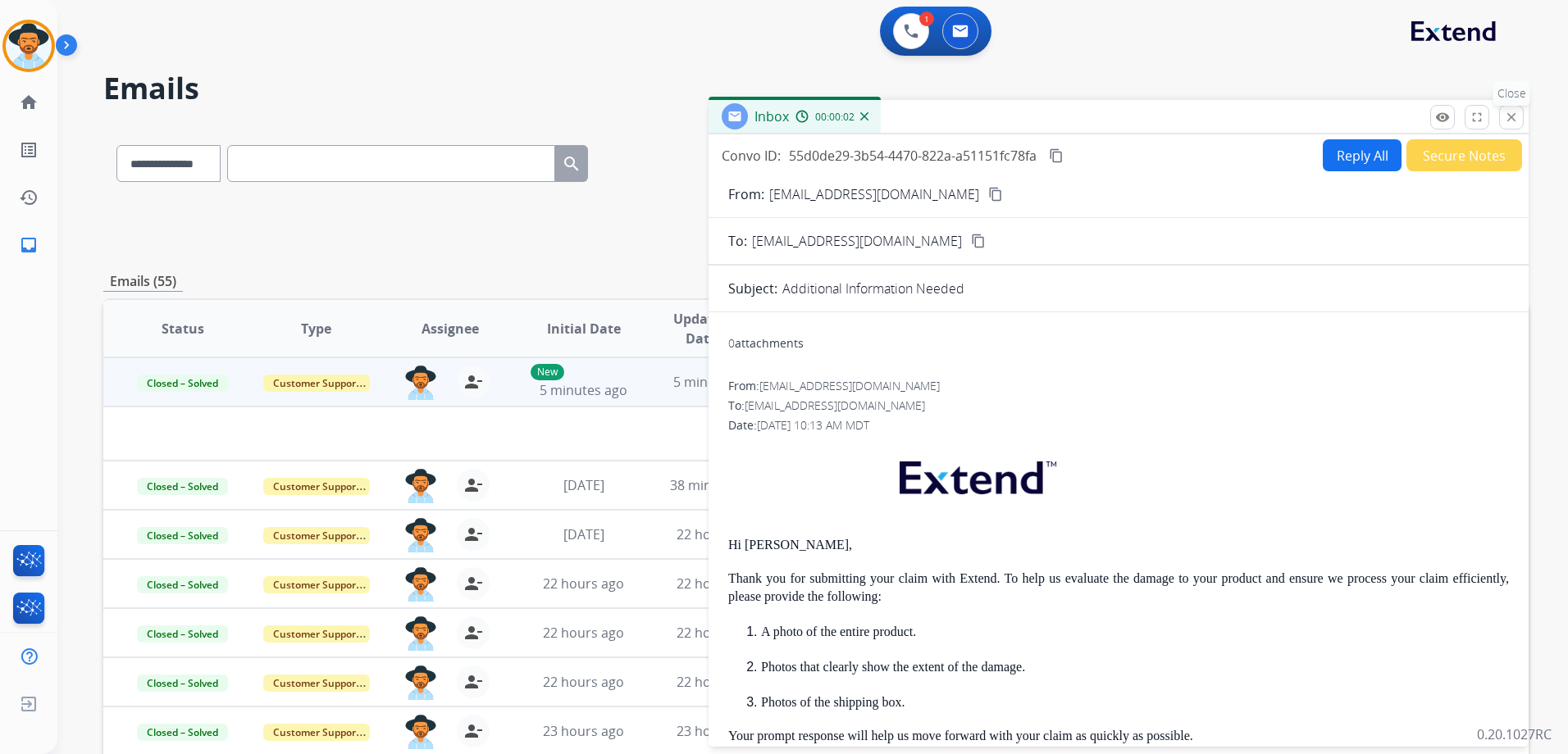
click at [1511, 120] on mat-icon "close" at bounding box center [1511, 117] width 15 height 15
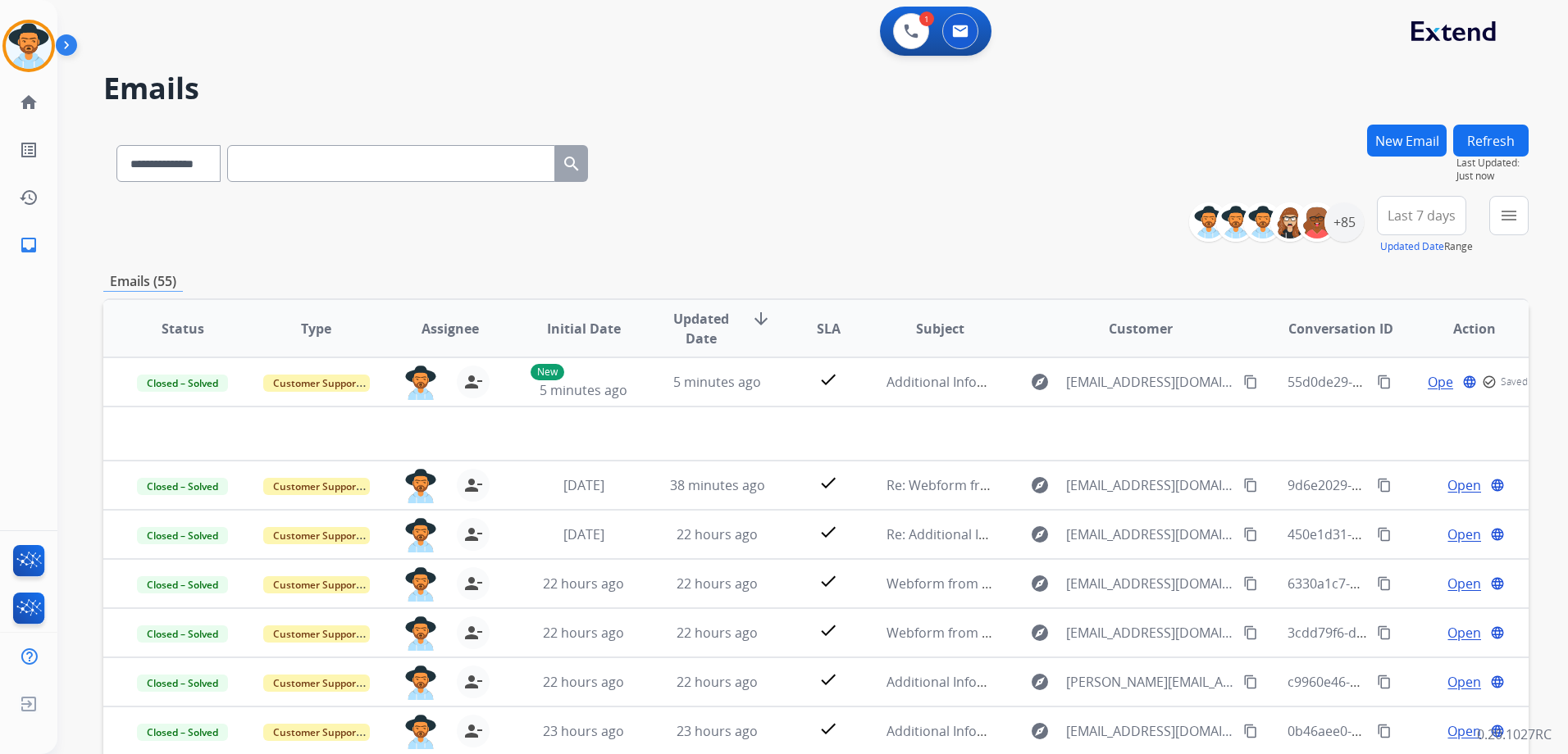
click at [1489, 131] on button "Refresh" at bounding box center [1489, 140] width 75 height 32
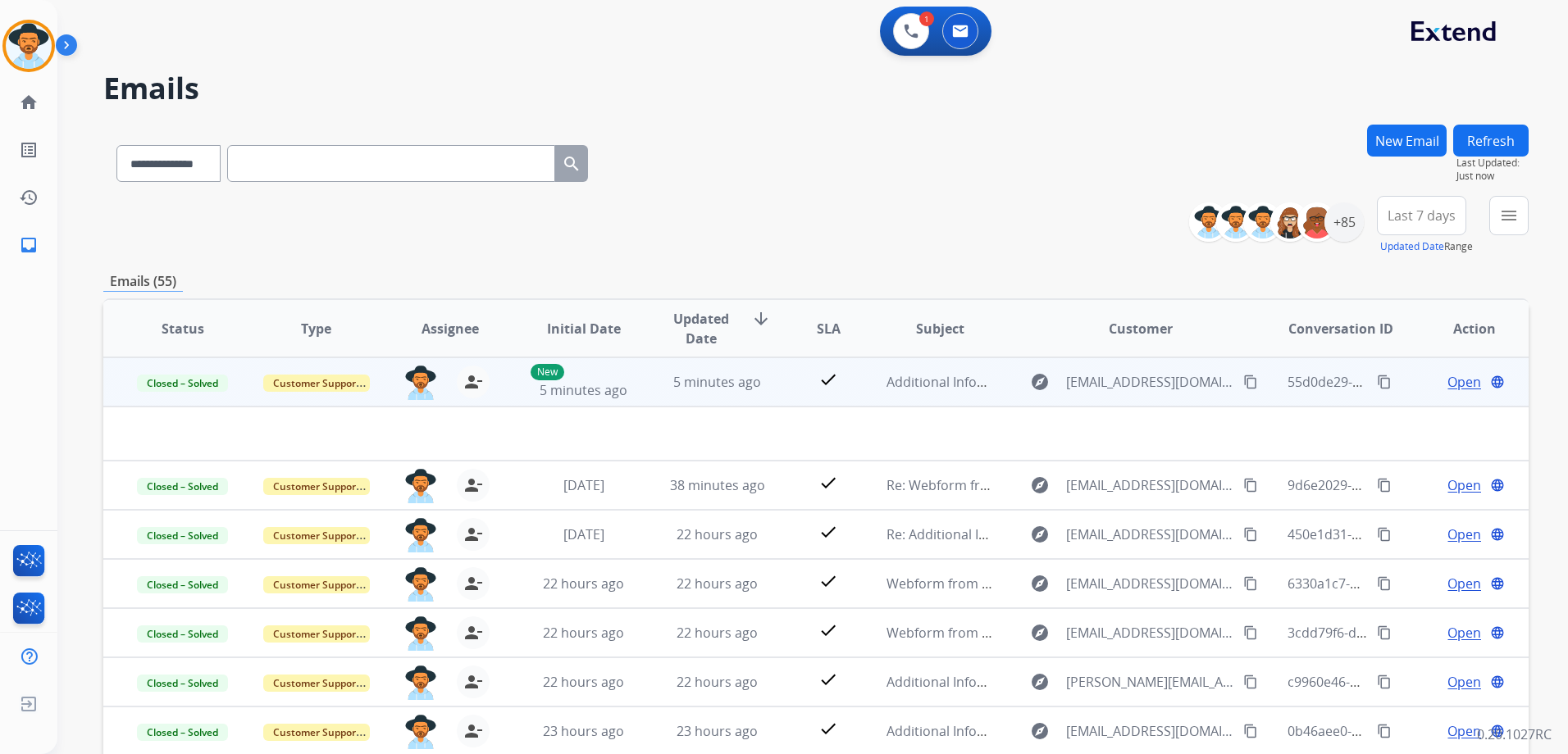
click at [1454, 383] on span "Open" at bounding box center [1464, 382] width 34 height 19
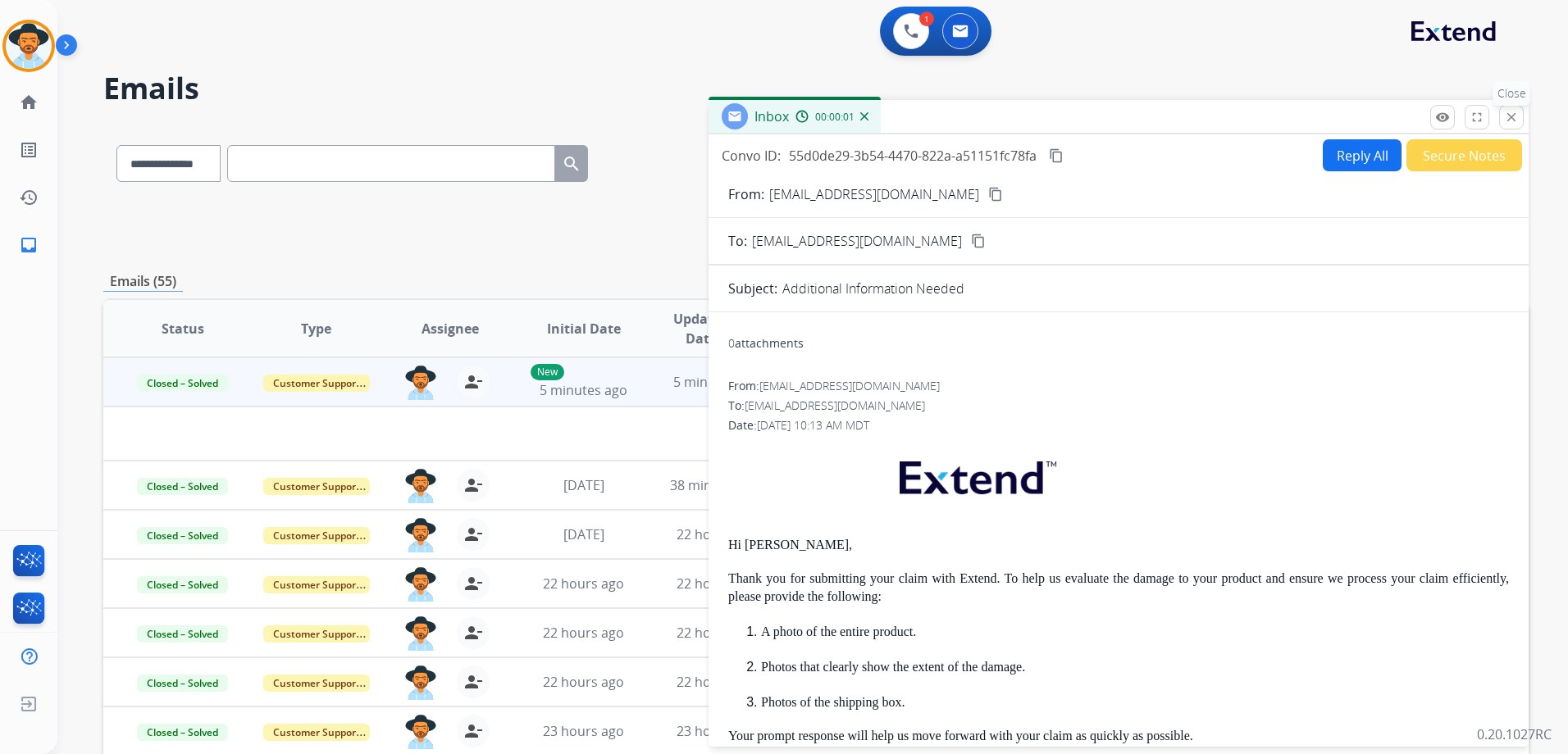
click at [1517, 116] on mat-icon "close" at bounding box center [1511, 117] width 15 height 15
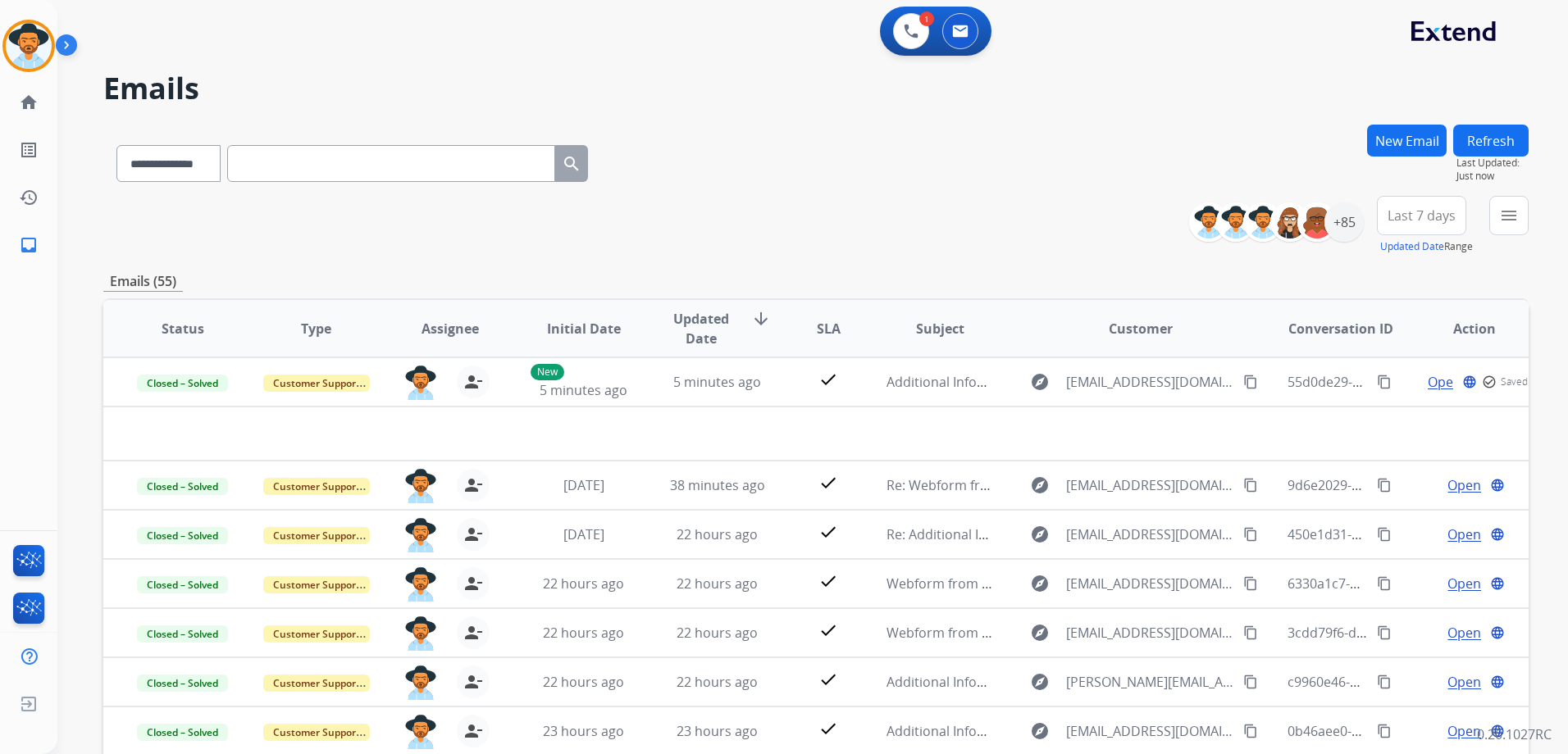
click at [1497, 145] on button "Refresh" at bounding box center [1489, 140] width 75 height 32
click at [1504, 133] on button "Refresh" at bounding box center [1489, 140] width 75 height 32
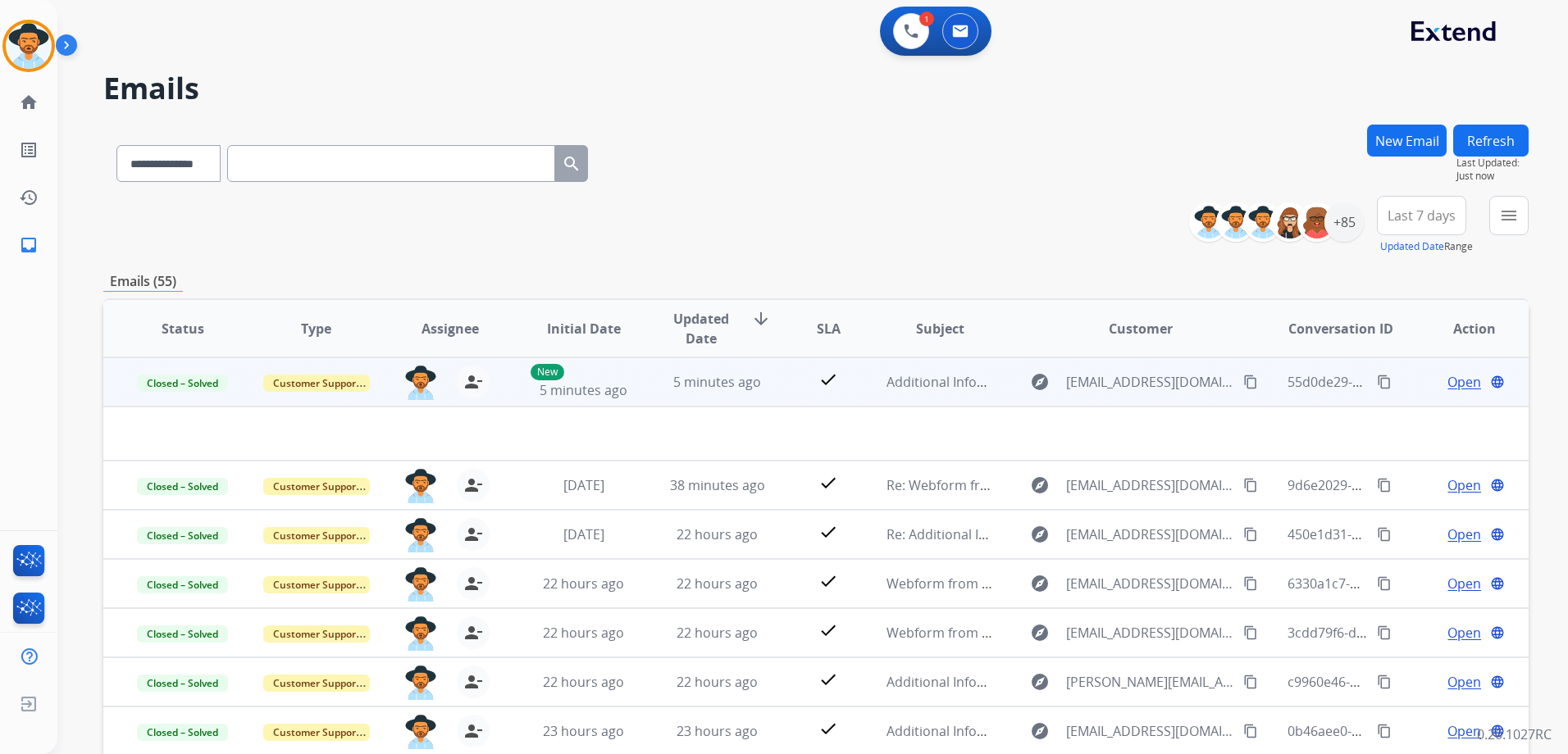
click at [1447, 381] on span "Open" at bounding box center [1464, 382] width 34 height 19
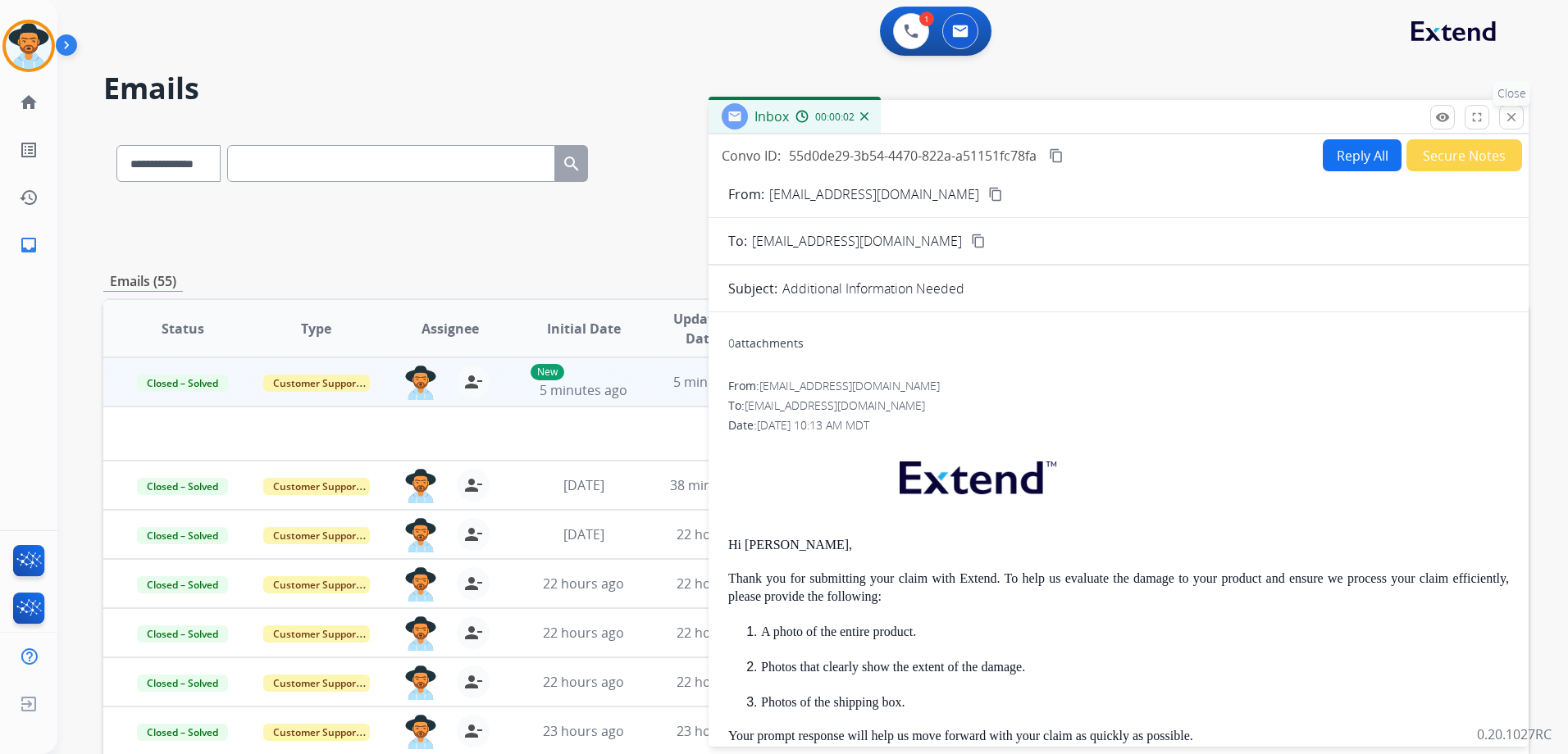
click at [1513, 116] on mat-icon "close" at bounding box center [1511, 117] width 15 height 15
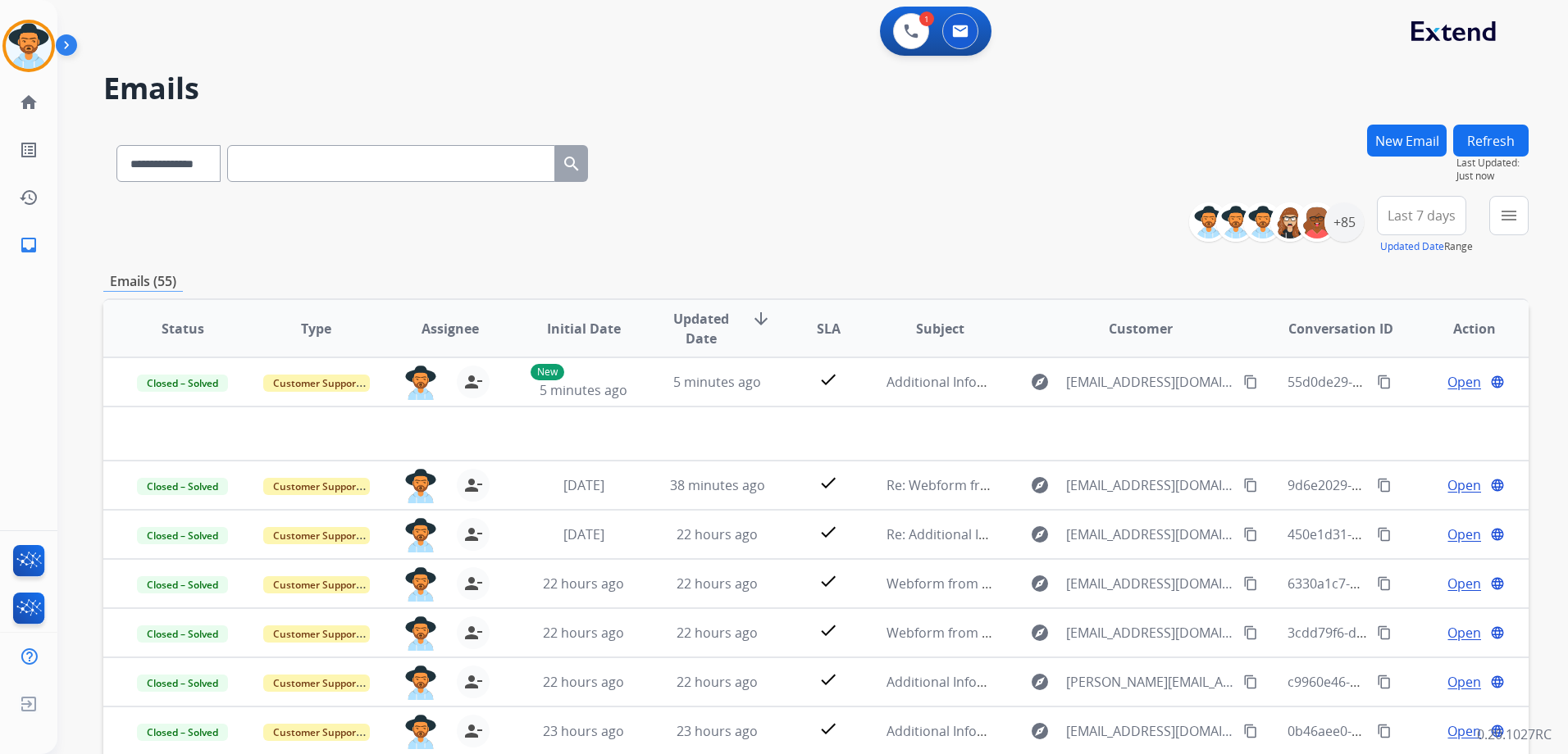
click at [1492, 141] on button "Refresh" at bounding box center [1489, 140] width 75 height 32
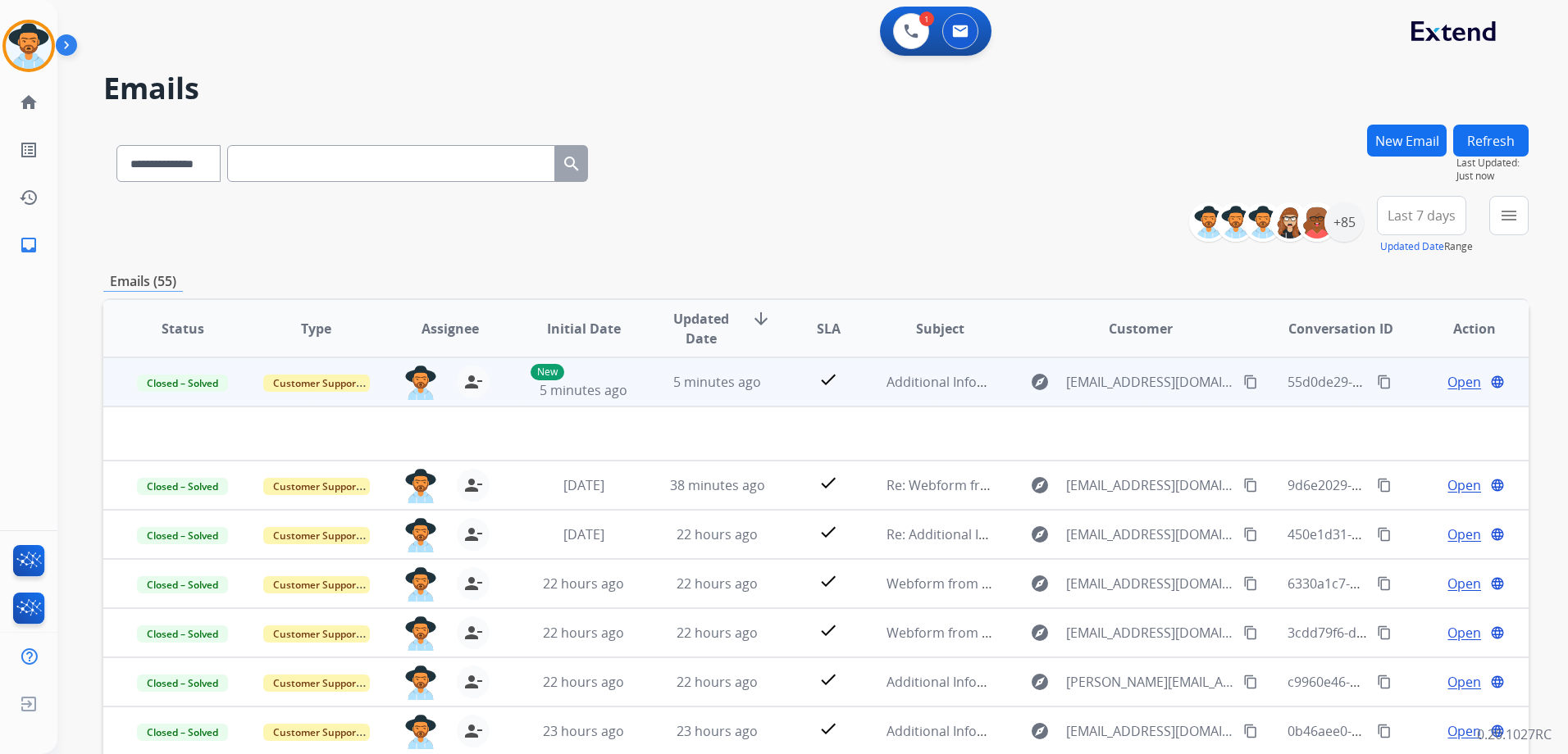
click at [1454, 384] on span "Open" at bounding box center [1464, 382] width 34 height 19
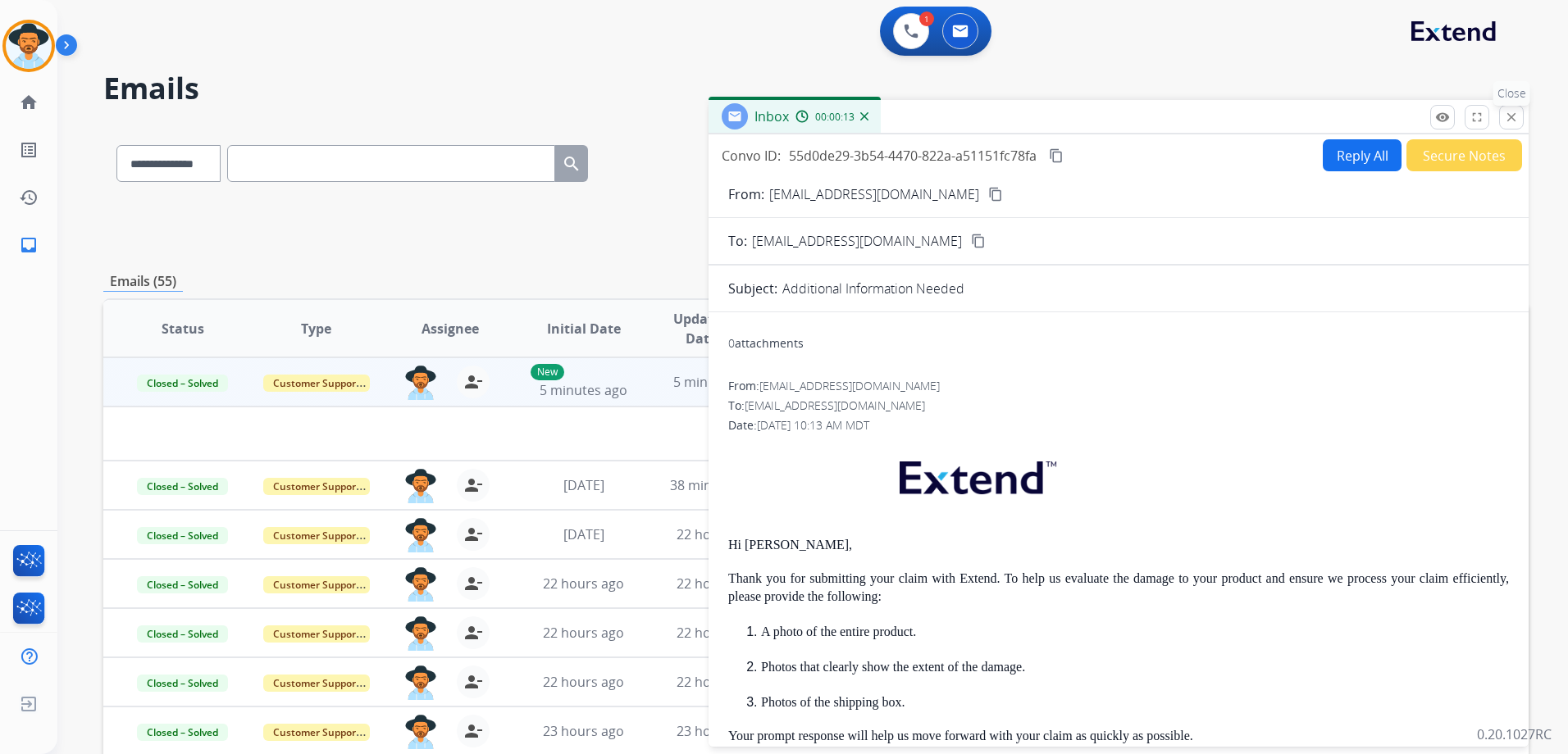
click at [1515, 120] on mat-icon "close" at bounding box center [1511, 117] width 15 height 15
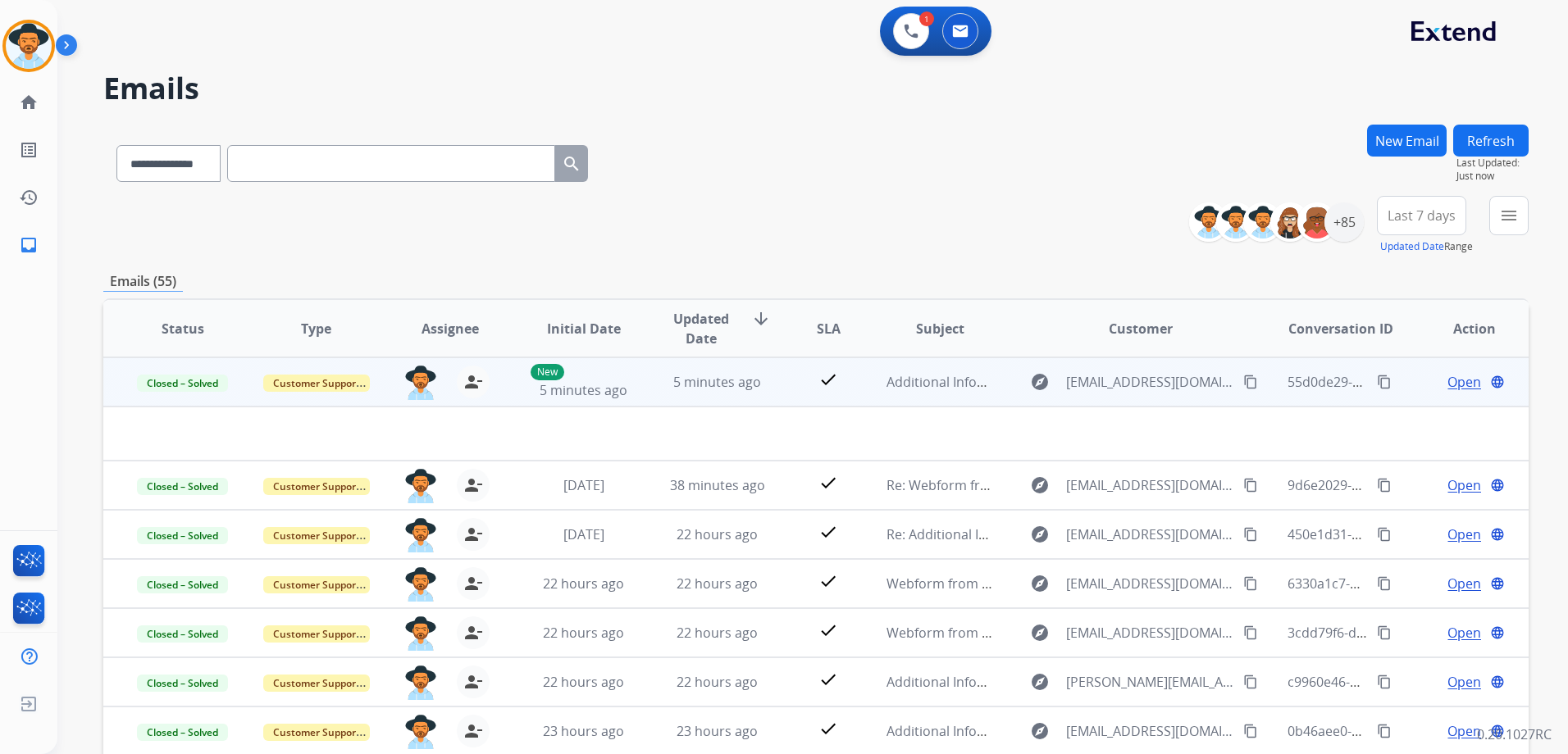
click at [1421, 384] on div "Open language" at bounding box center [1474, 382] width 107 height 19
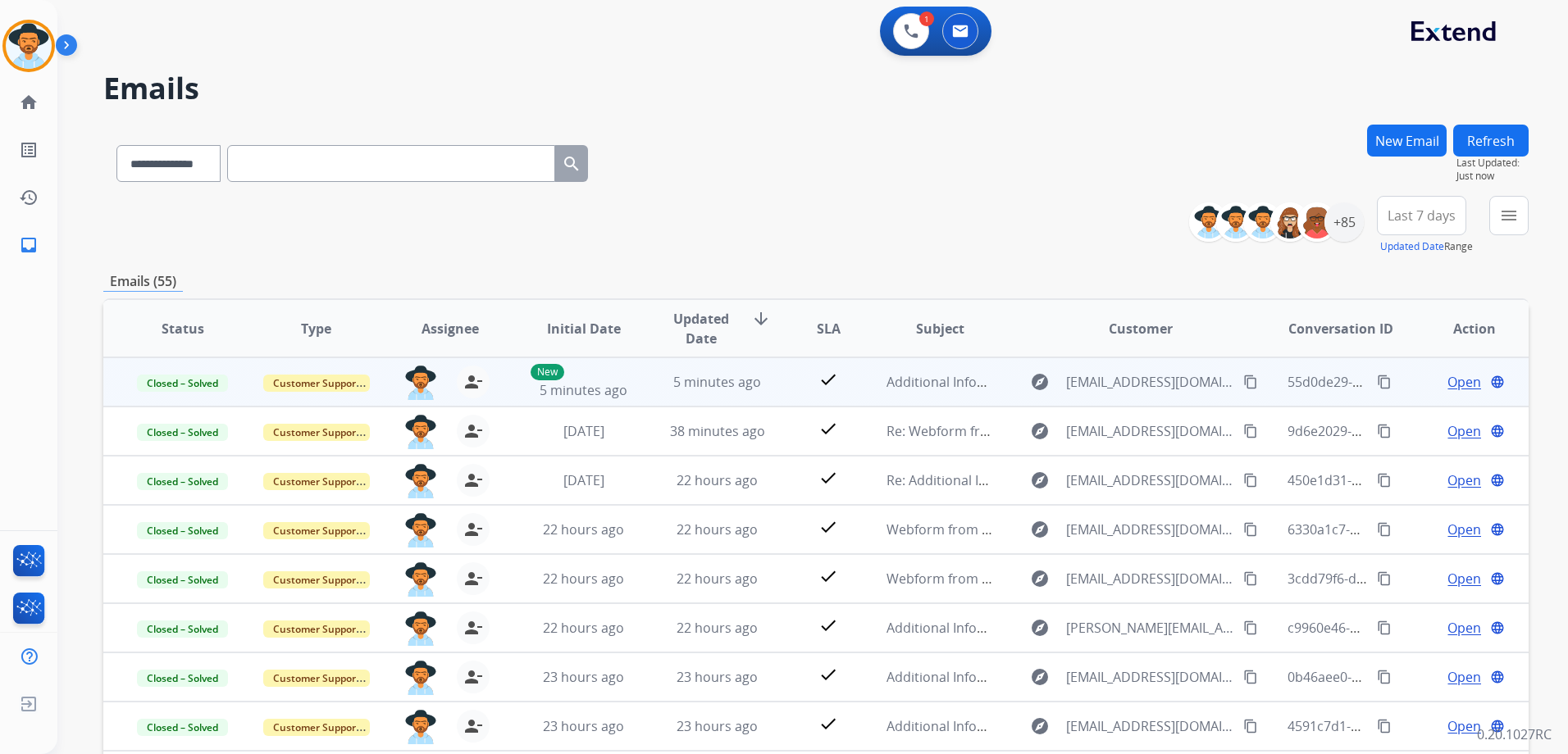
click at [1406, 385] on td "Open language" at bounding box center [1460, 382] width 133 height 49
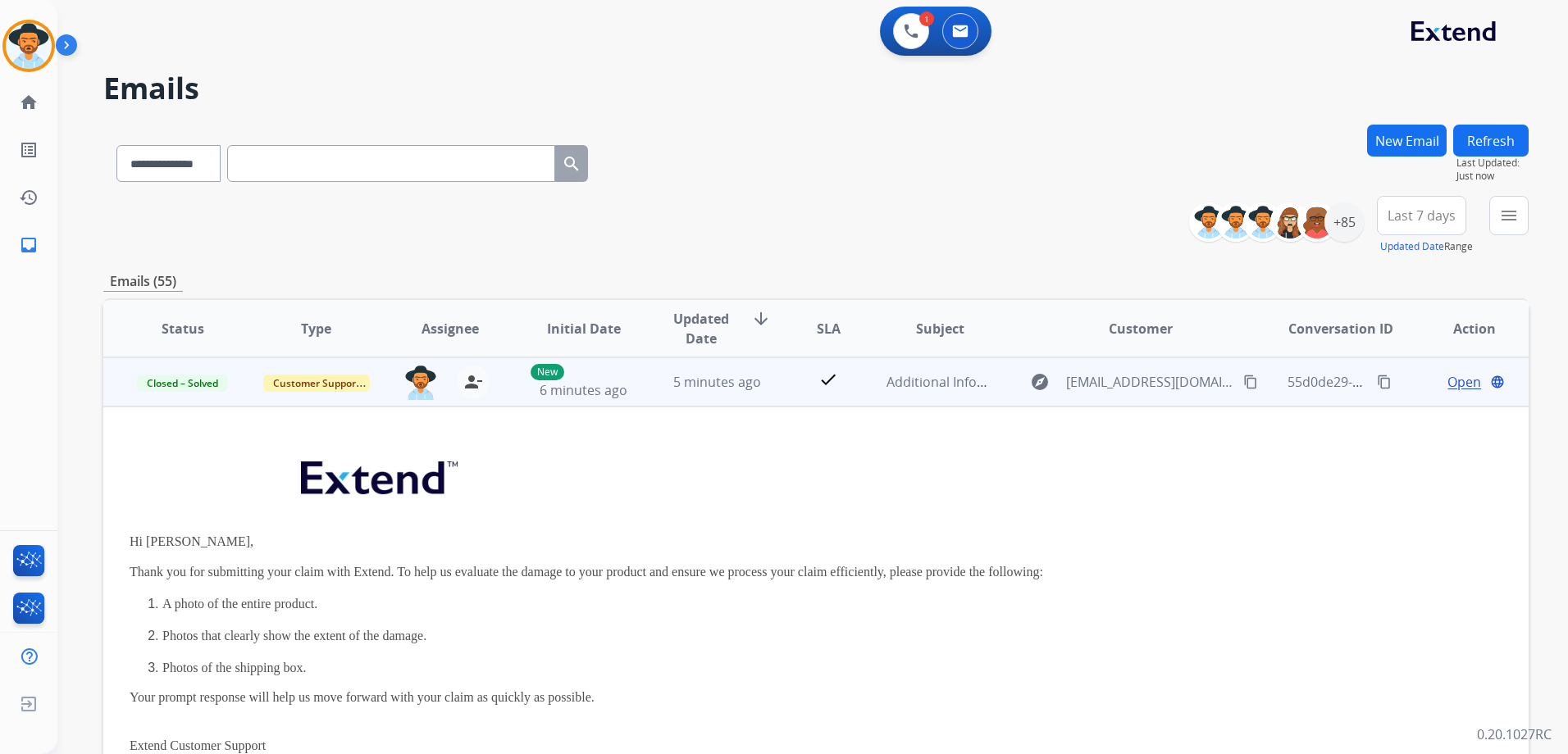
click at [1394, 389] on td "Open language" at bounding box center [1460, 382] width 133 height 49
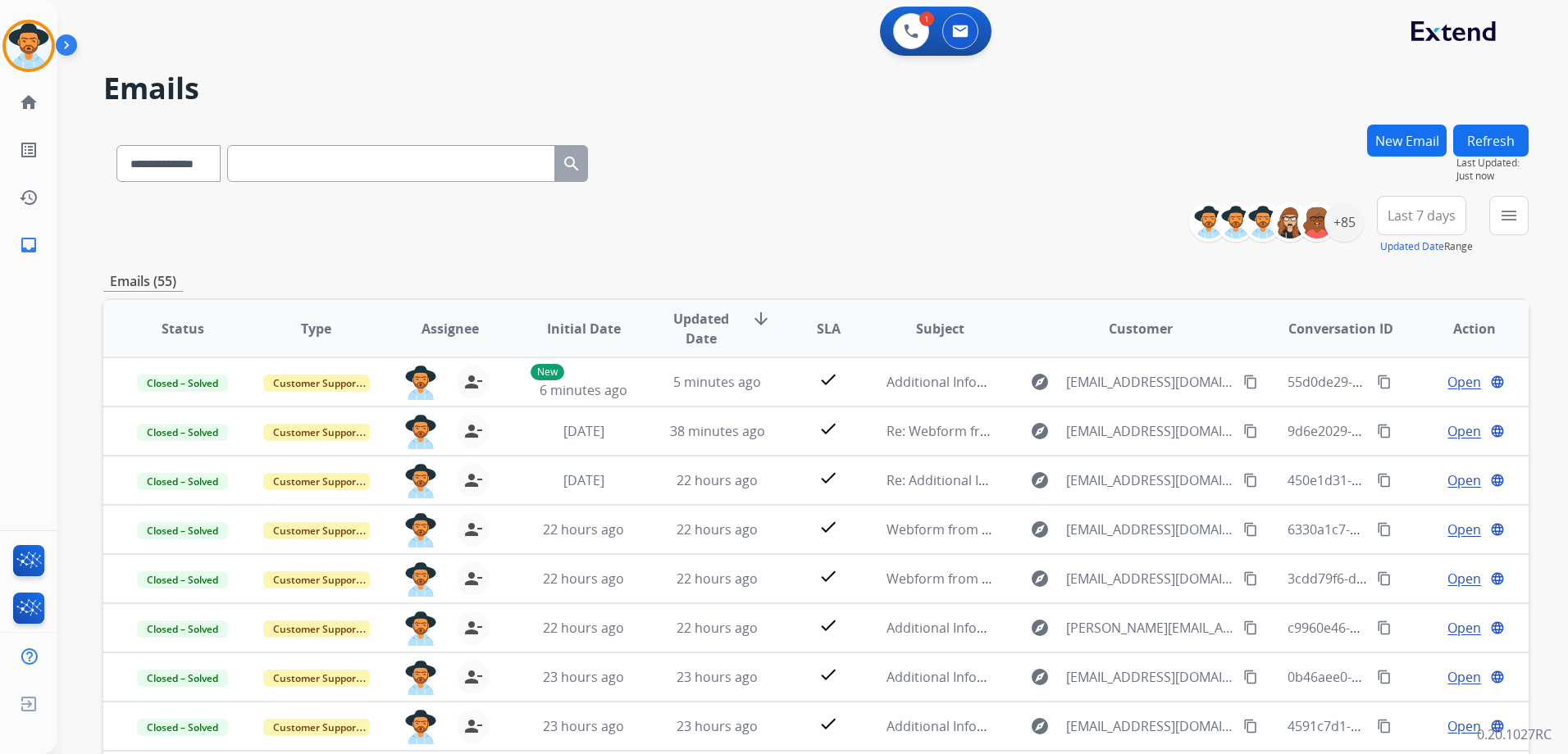
click at [1509, 136] on button "Refresh" at bounding box center [1489, 140] width 75 height 32
click at [907, 29] on img at bounding box center [911, 31] width 15 height 15
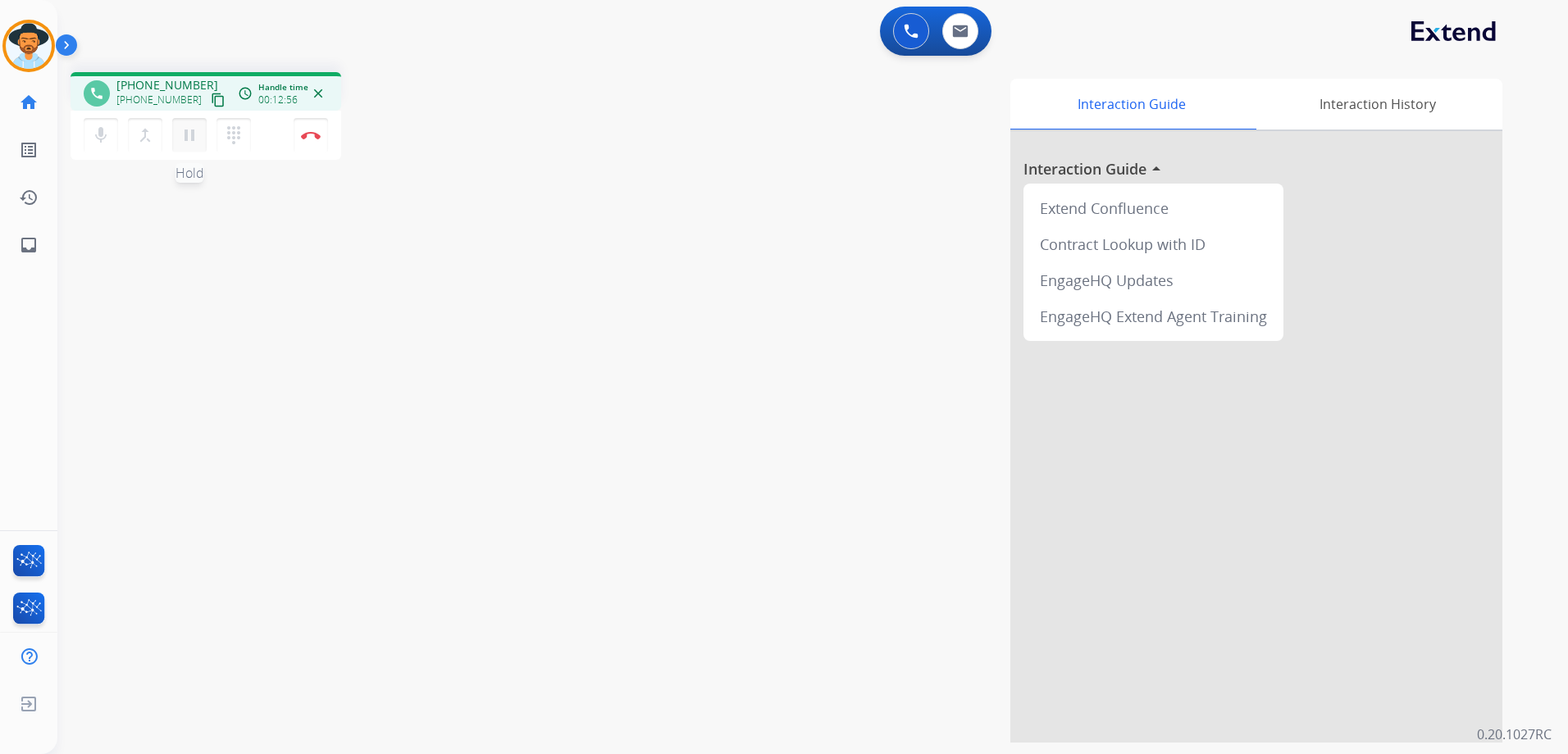
click at [193, 133] on mat-icon "pause" at bounding box center [189, 135] width 19 height 19
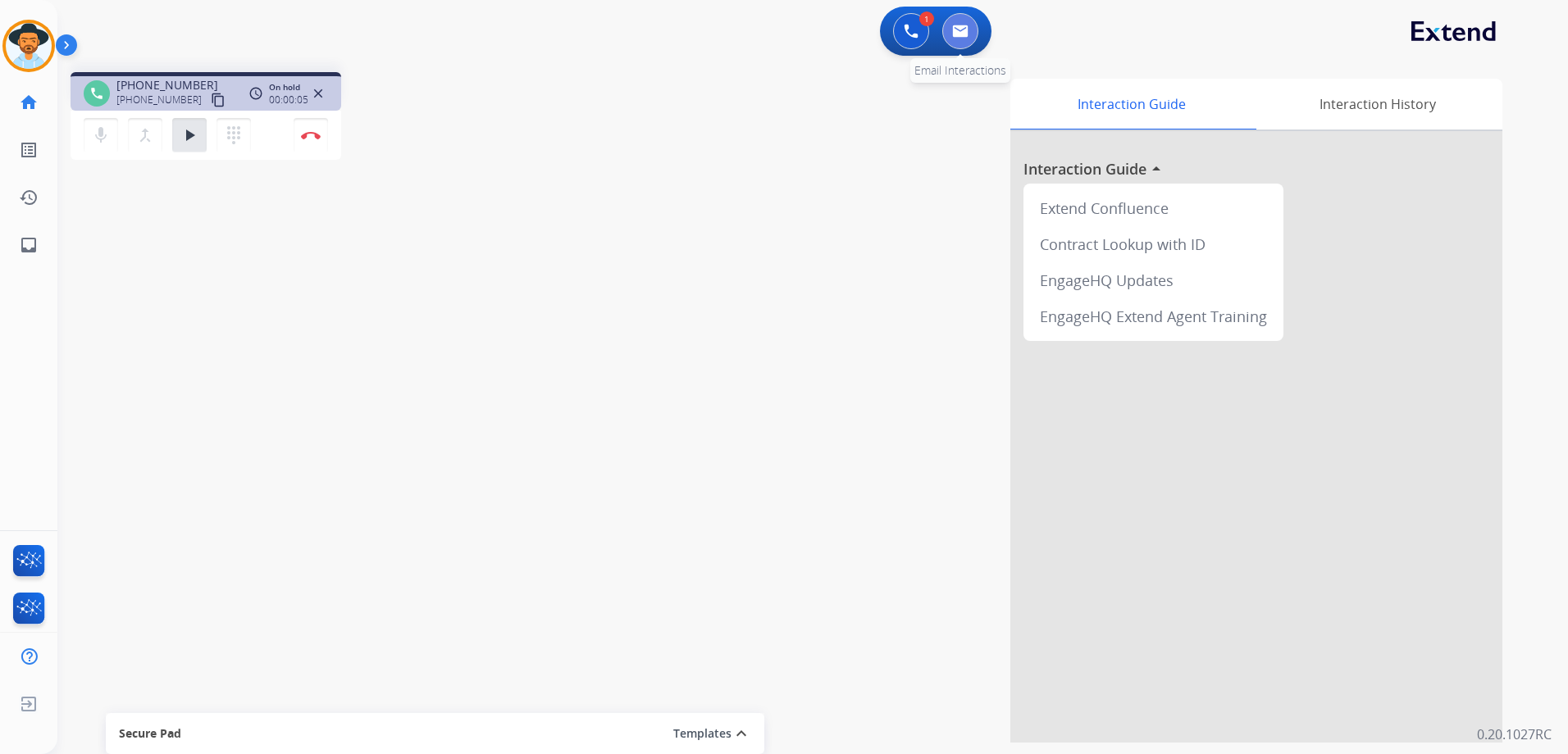
click at [957, 24] on button at bounding box center [960, 31] width 36 height 36
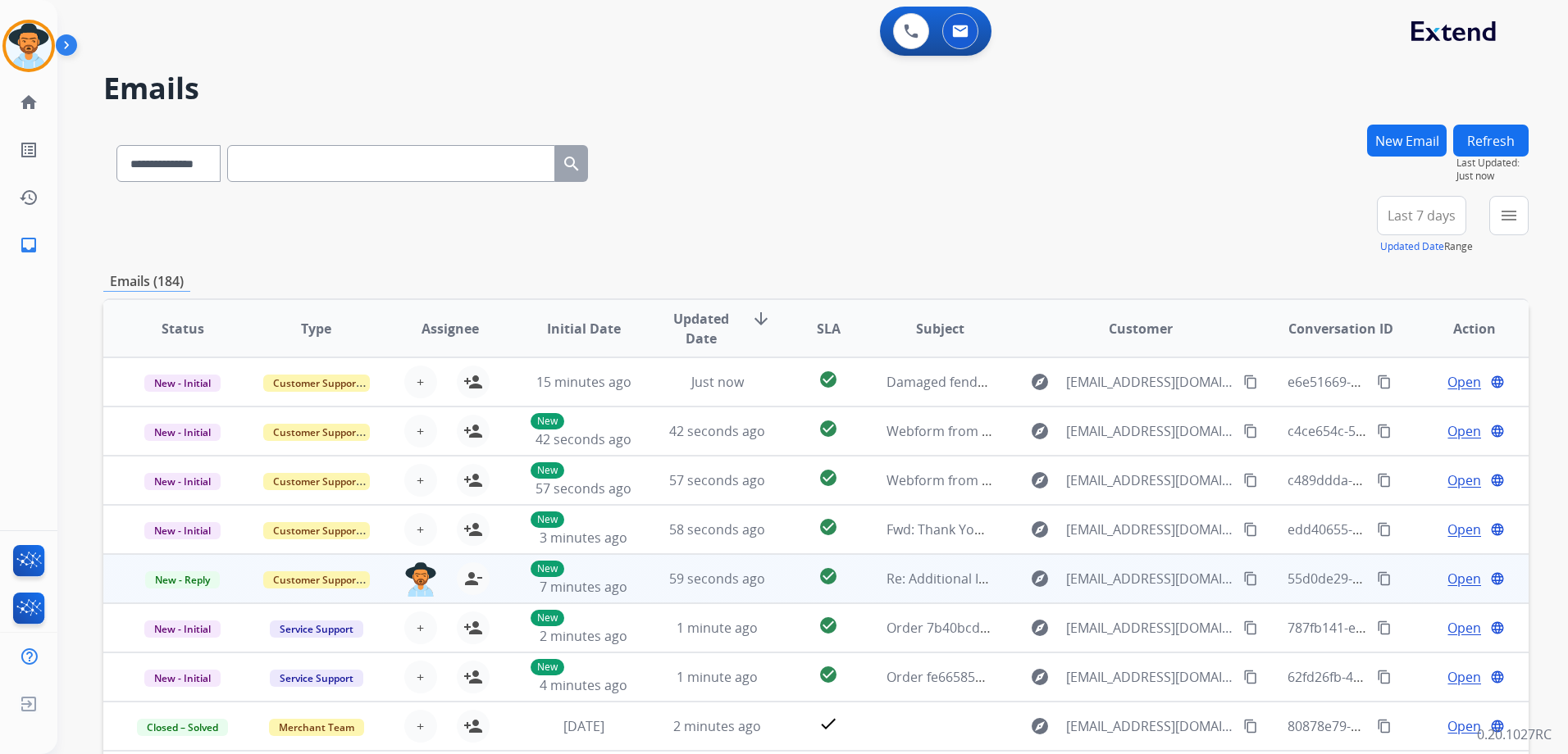
click at [1430, 574] on div "Open language" at bounding box center [1474, 579] width 107 height 19
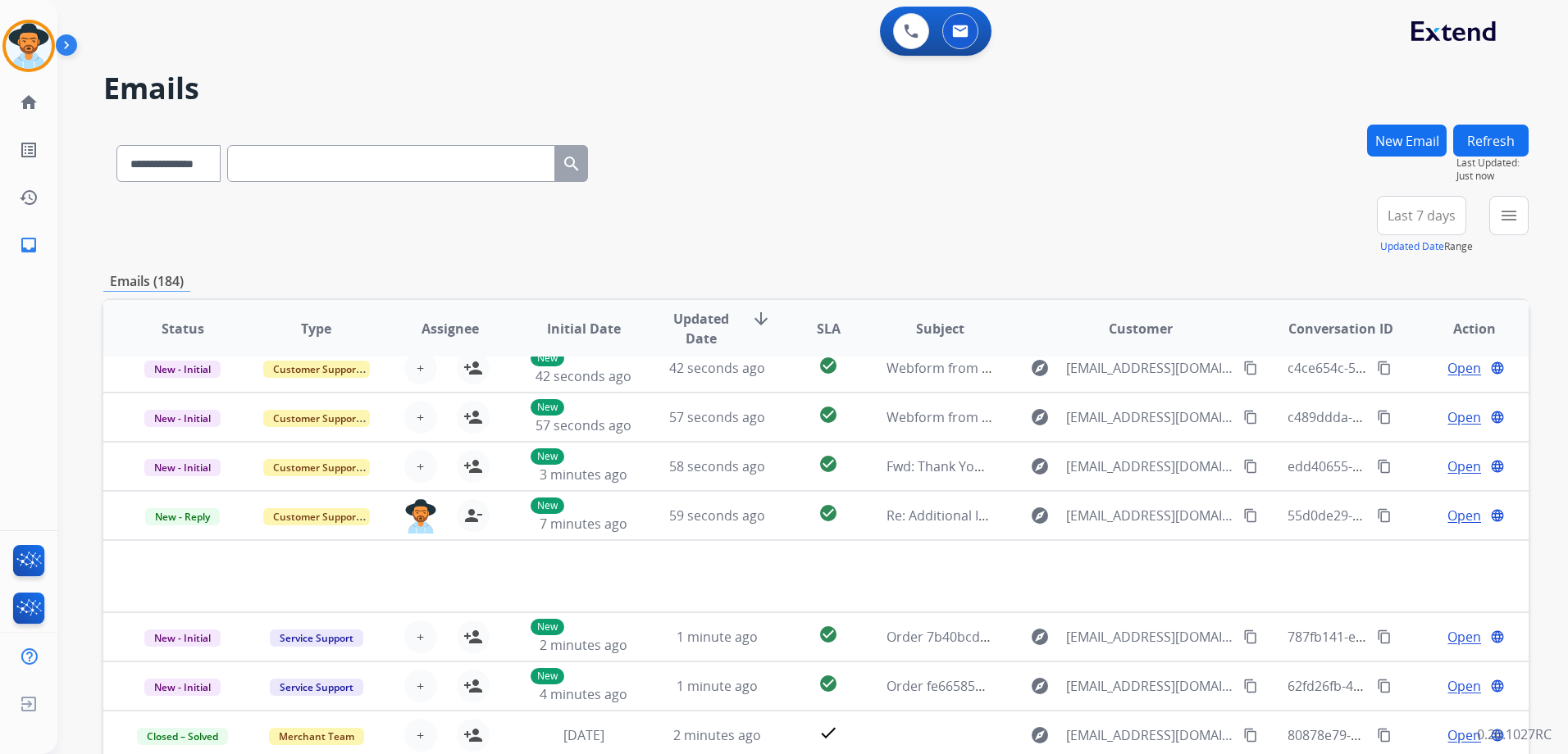
scroll to position [74, 0]
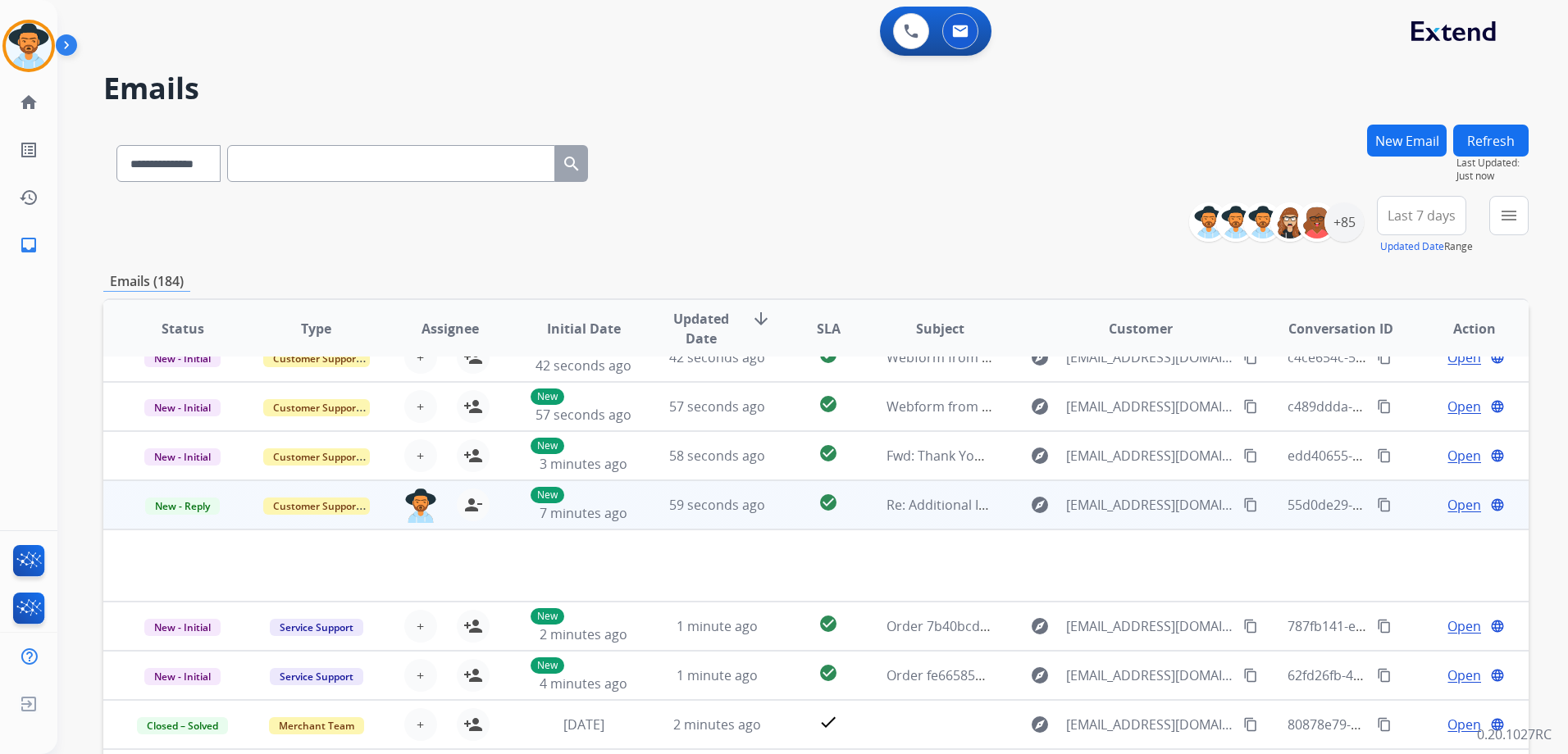
click at [1451, 498] on span "Open" at bounding box center [1464, 504] width 34 height 19
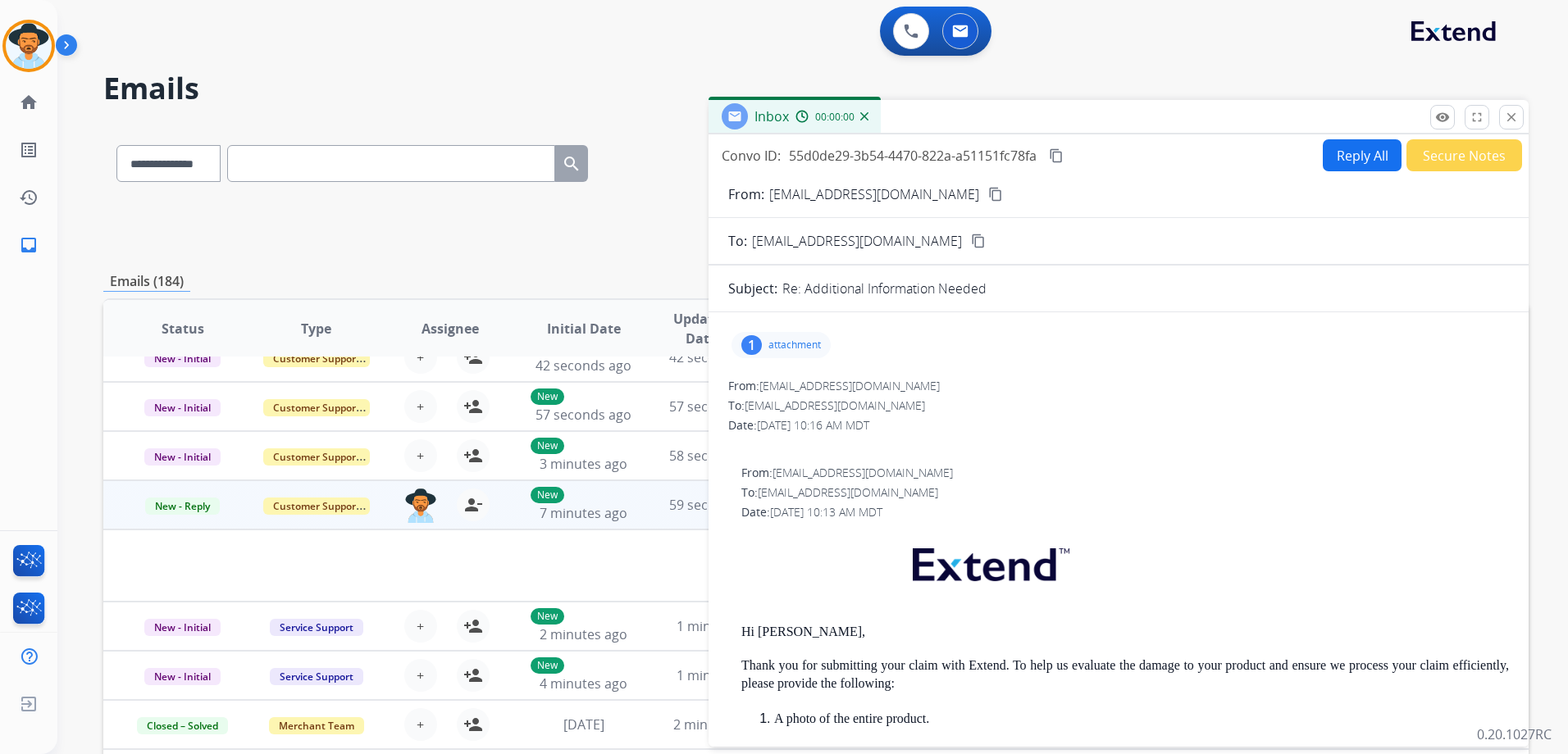
click at [798, 345] on p "attachment" at bounding box center [794, 345] width 52 height 13
click at [807, 384] on div at bounding box center [785, 386] width 82 height 57
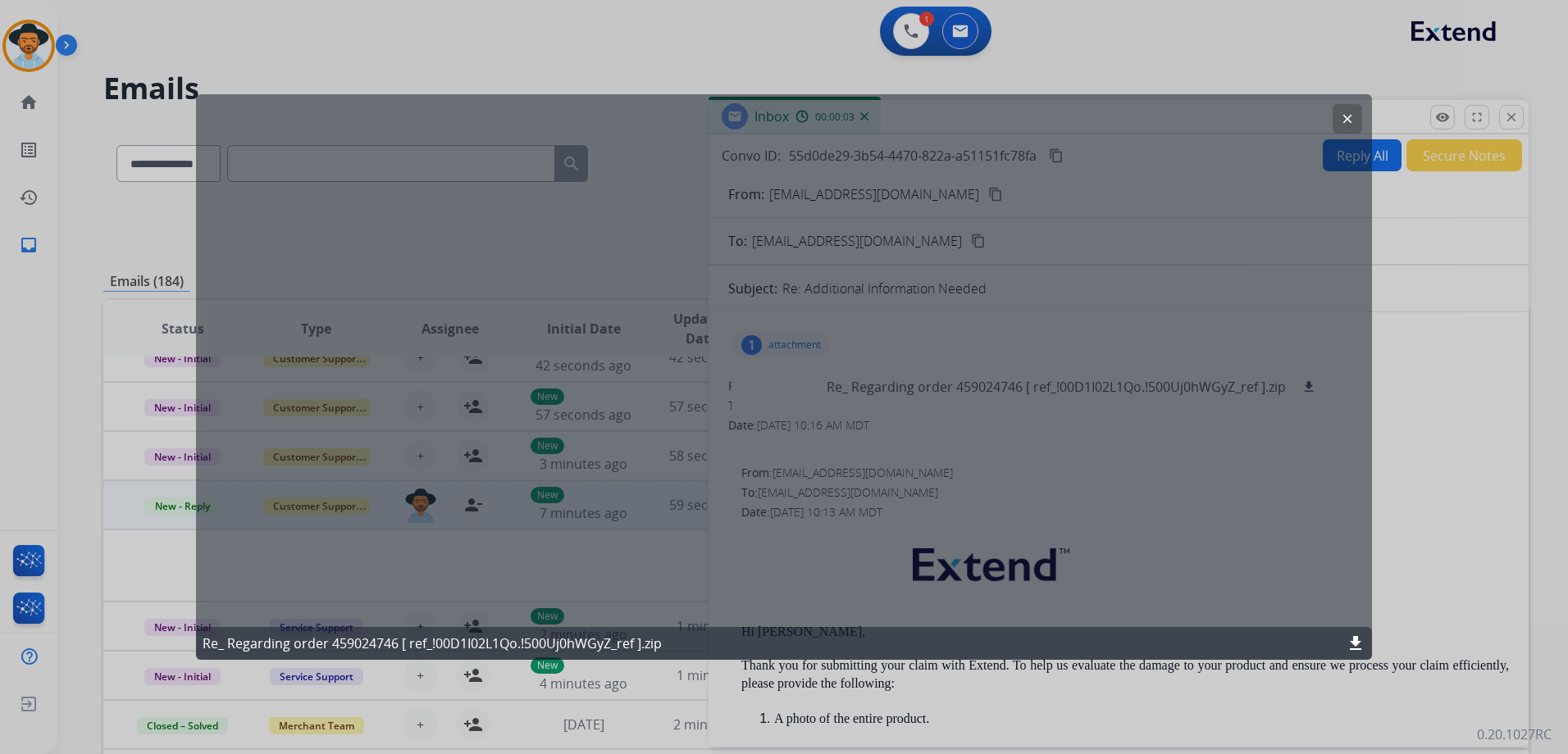
click at [1350, 637] on mat-icon "download" at bounding box center [1355, 643] width 19 height 19
click at [1358, 642] on mat-icon "download" at bounding box center [1355, 643] width 19 height 19
click at [1451, 544] on div at bounding box center [784, 377] width 1568 height 754
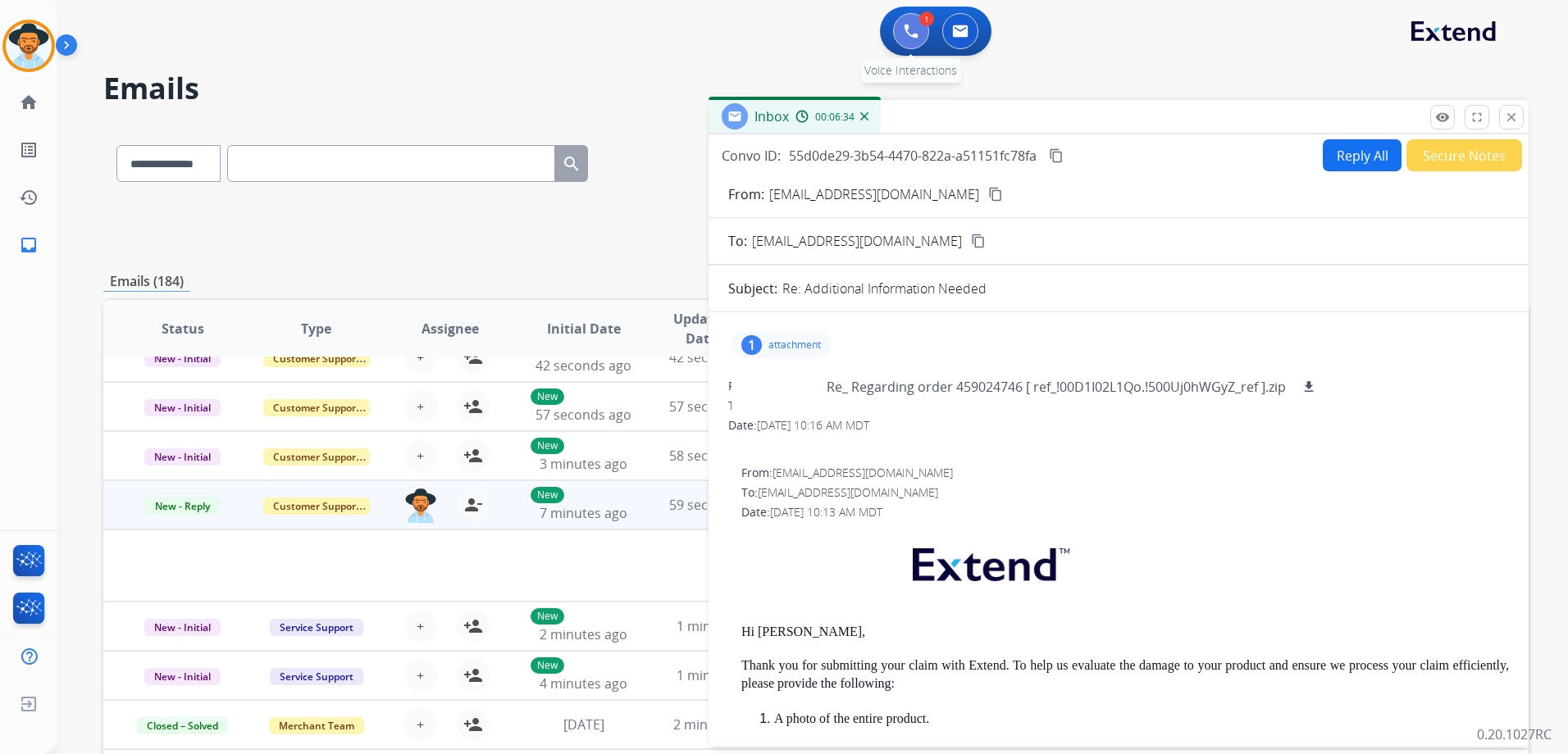
click at [912, 27] on img at bounding box center [911, 31] width 15 height 15
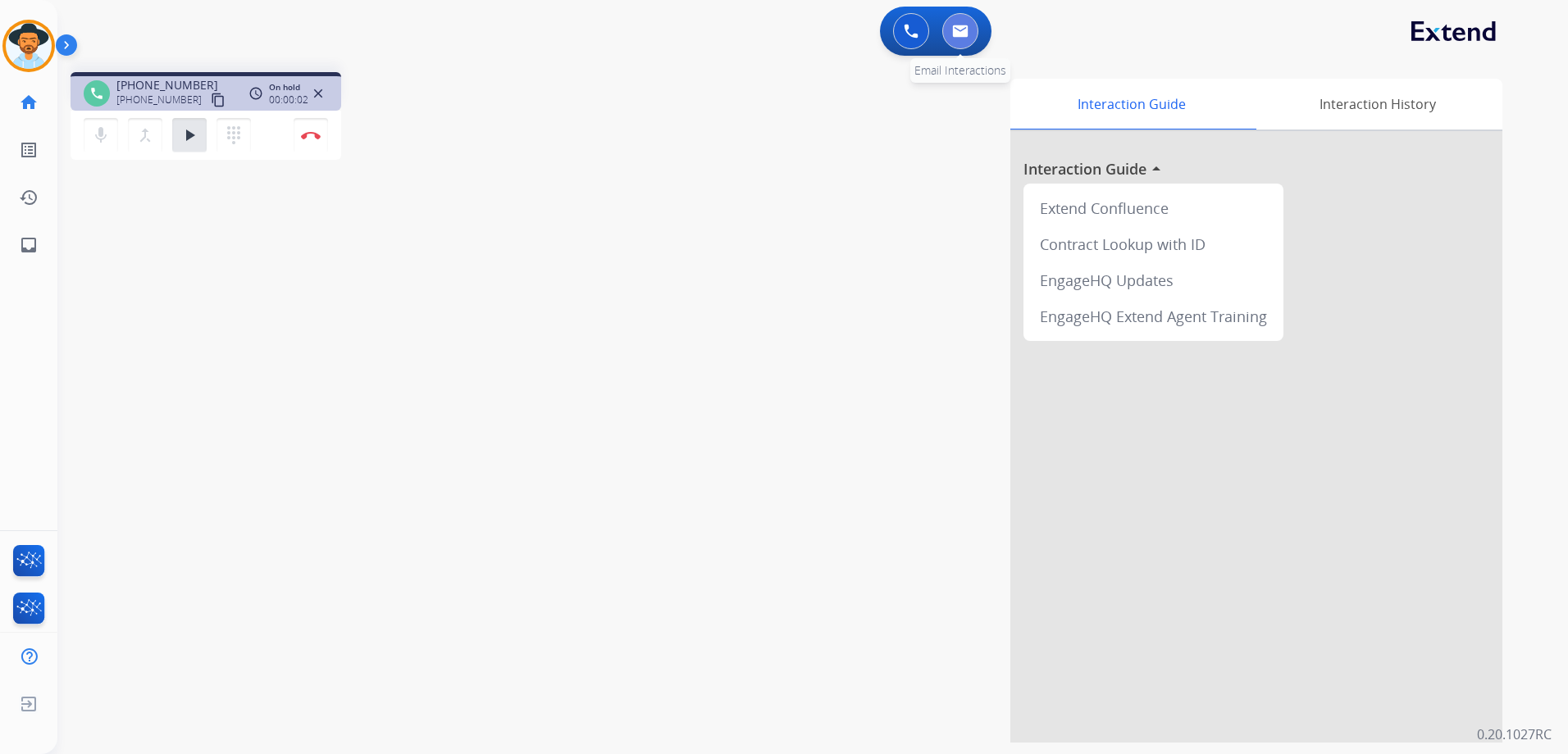
click at [971, 28] on button at bounding box center [960, 31] width 36 height 36
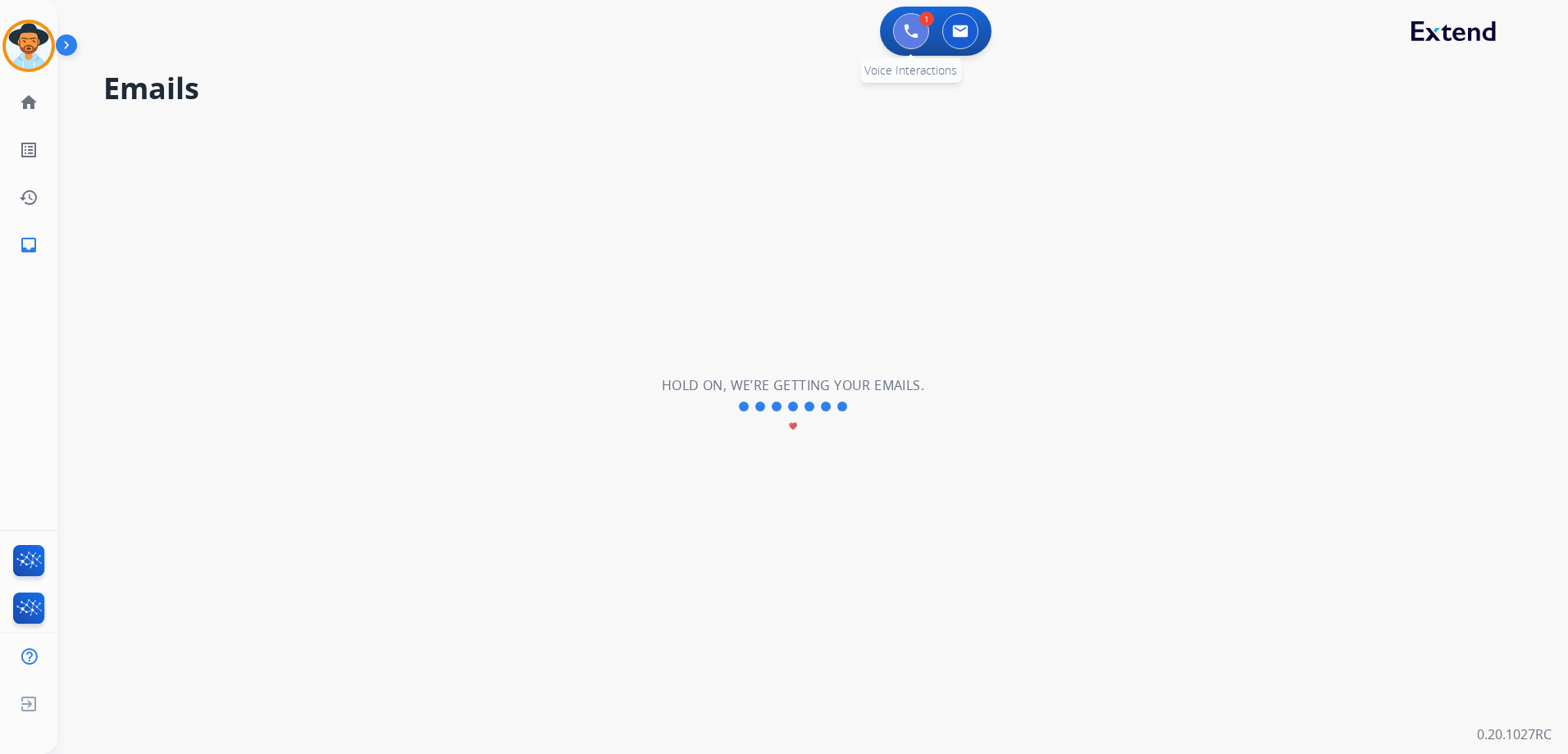
click at [906, 35] on img at bounding box center [911, 31] width 15 height 15
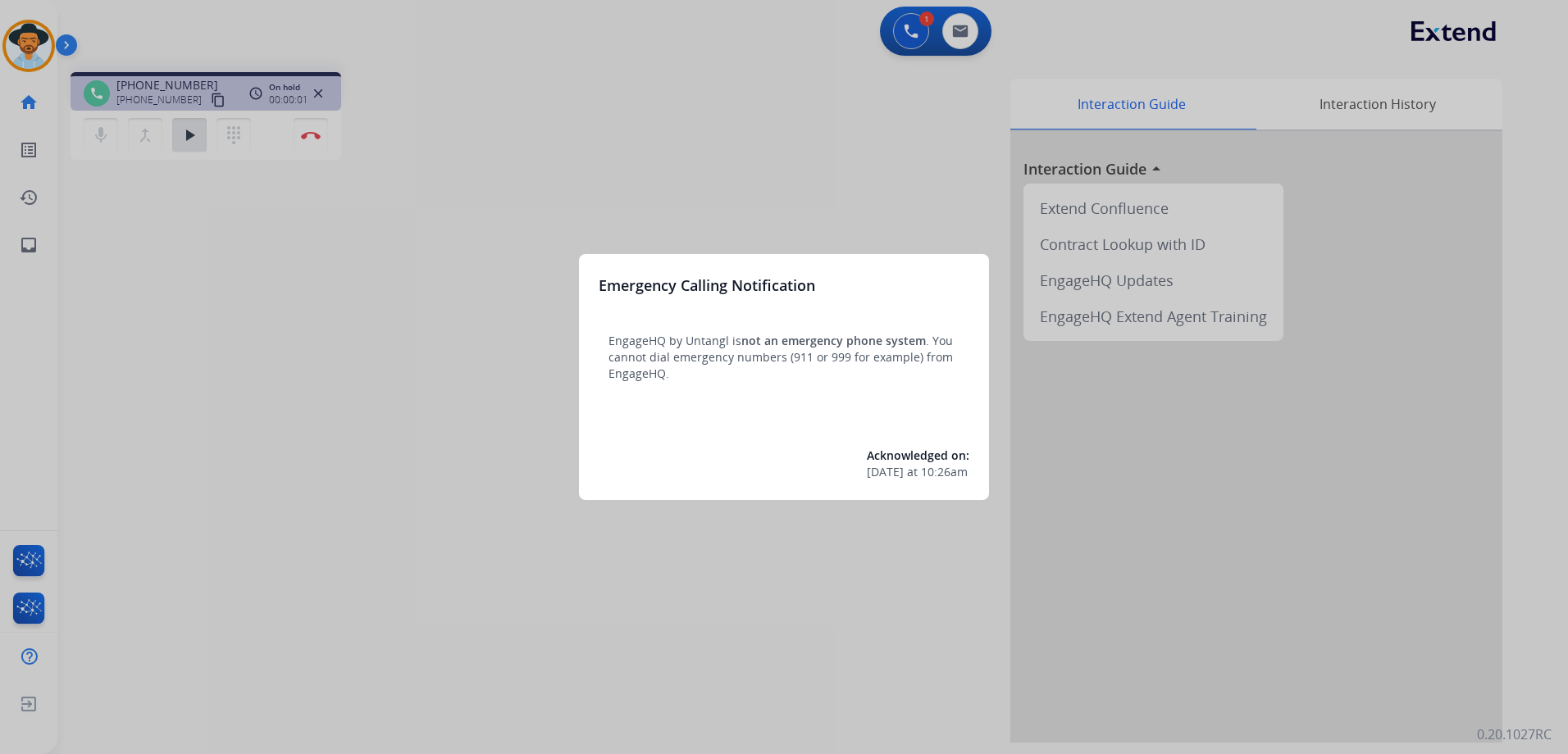
click at [745, 205] on div at bounding box center [784, 377] width 1568 height 754
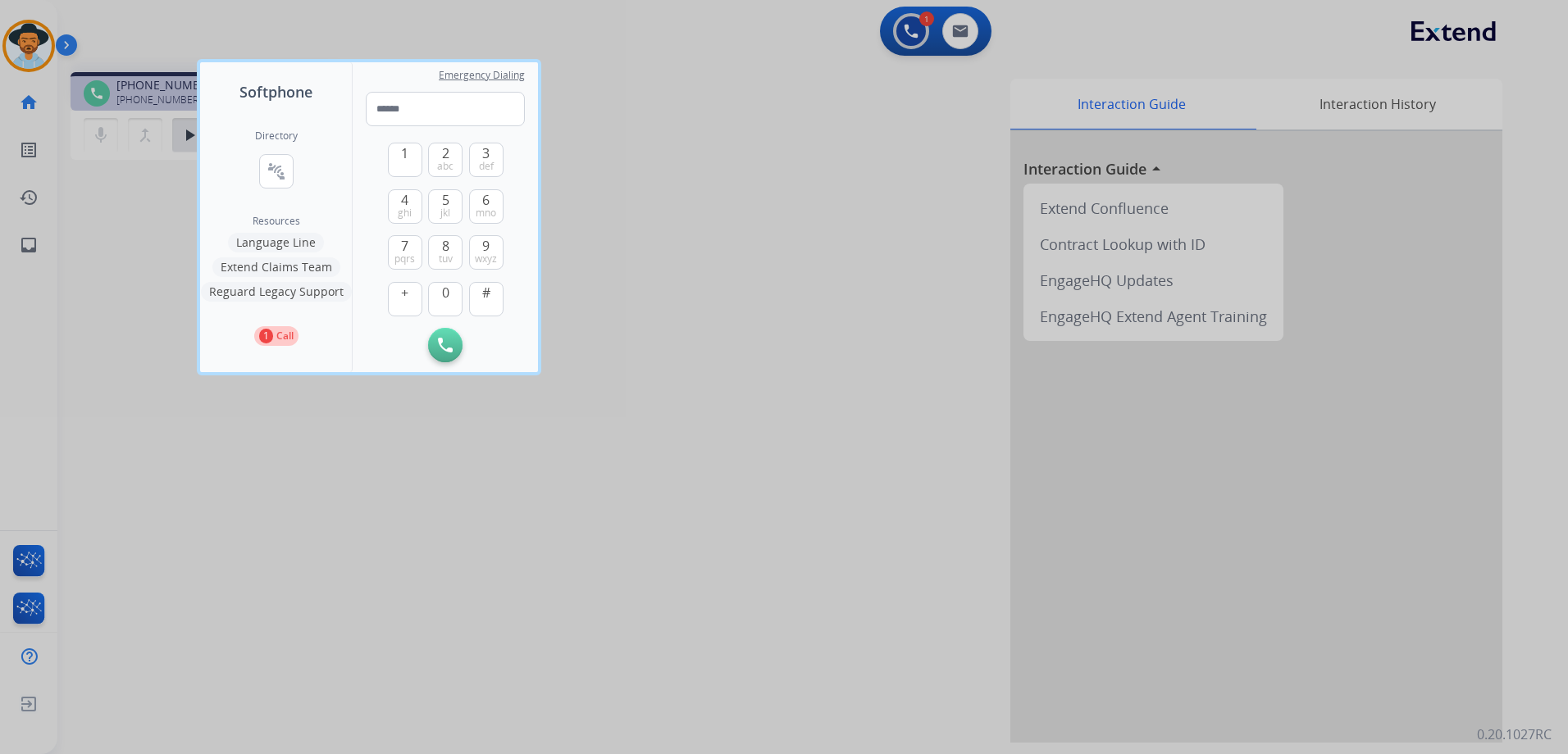
drag, startPoint x: 732, startPoint y: 206, endPoint x: 423, endPoint y: 171, distance: 311.0
click at [731, 206] on div at bounding box center [784, 377] width 1568 height 754
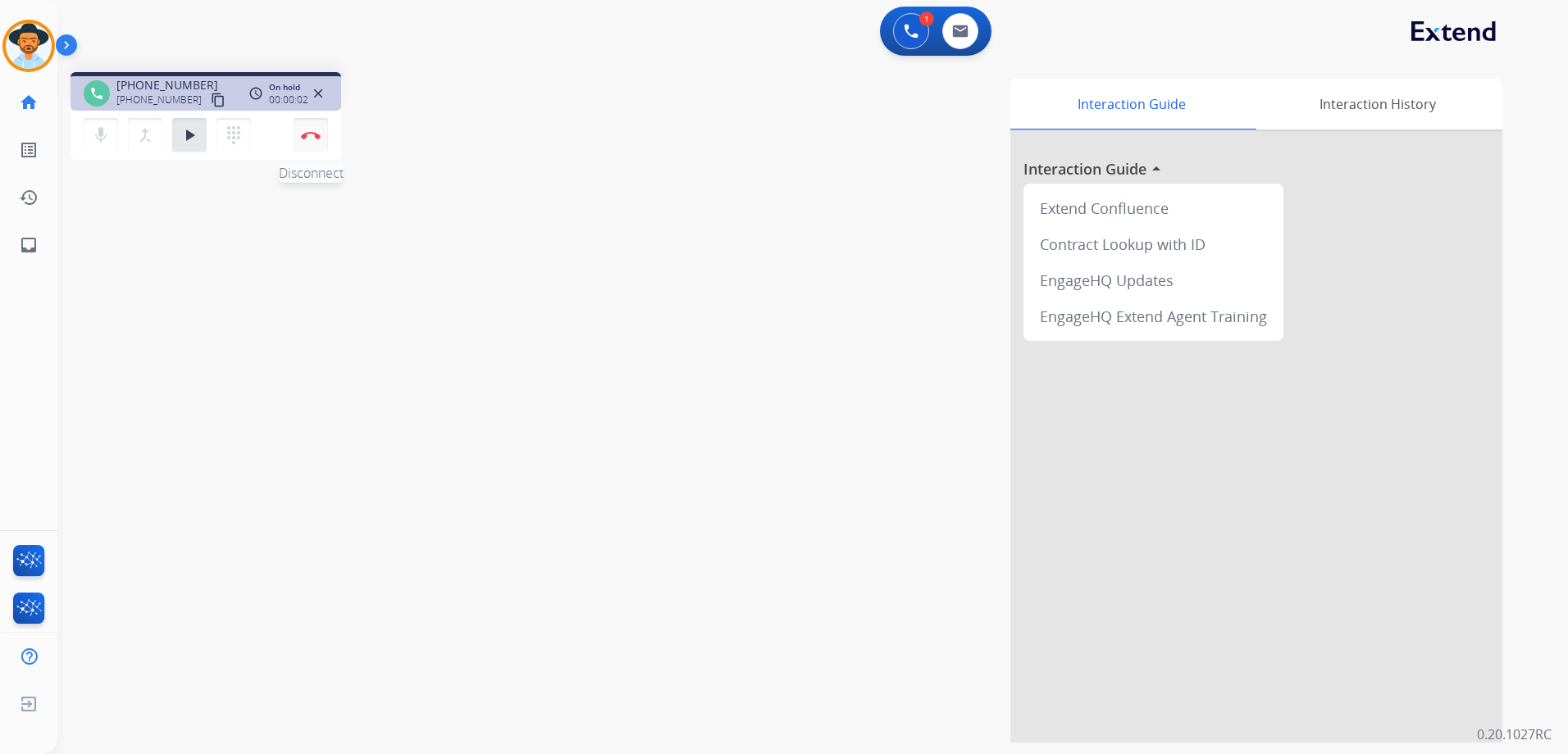
click at [307, 135] on img at bounding box center [311, 135] width 19 height 8
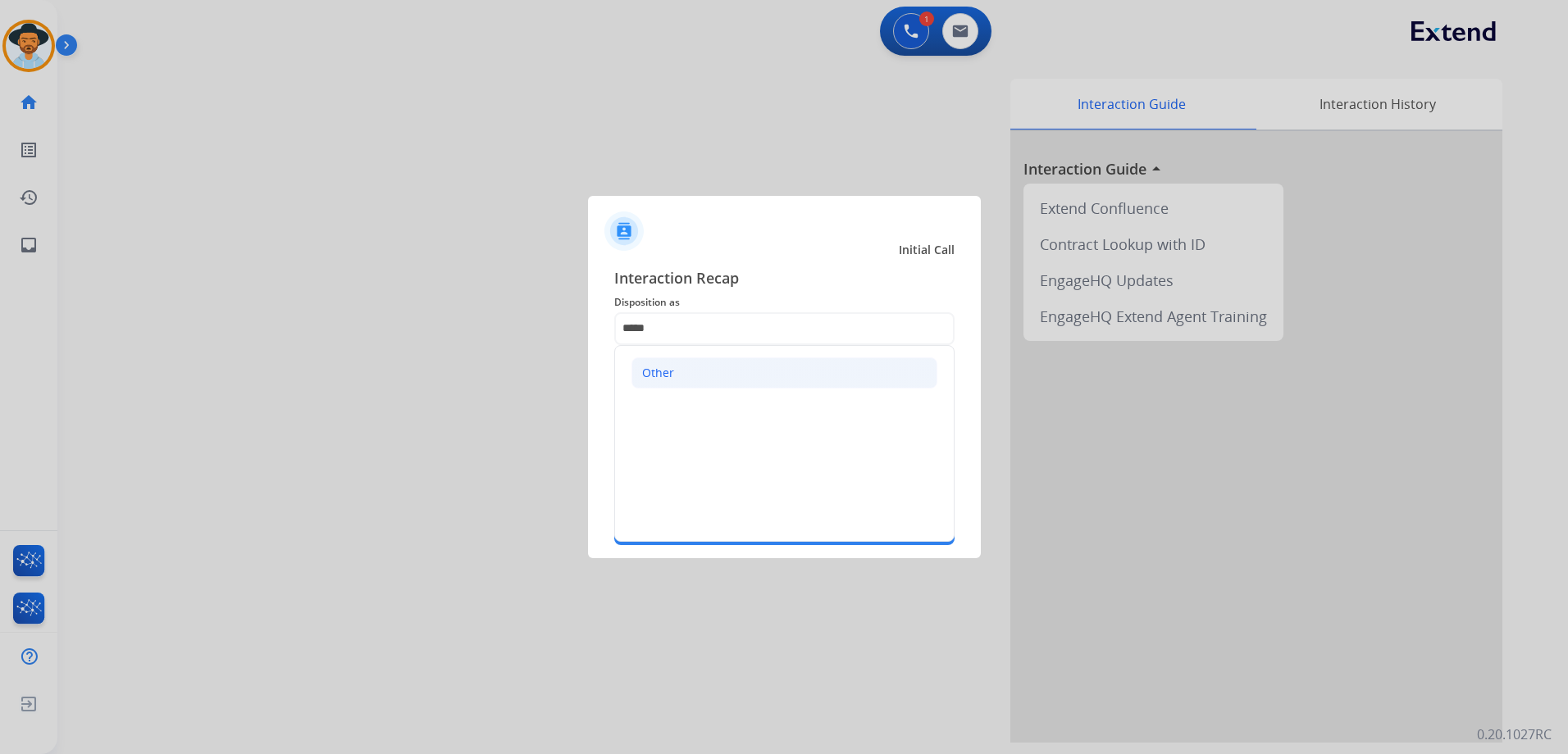
click at [792, 381] on li "Other" at bounding box center [784, 372] width 306 height 31
type input "*****"
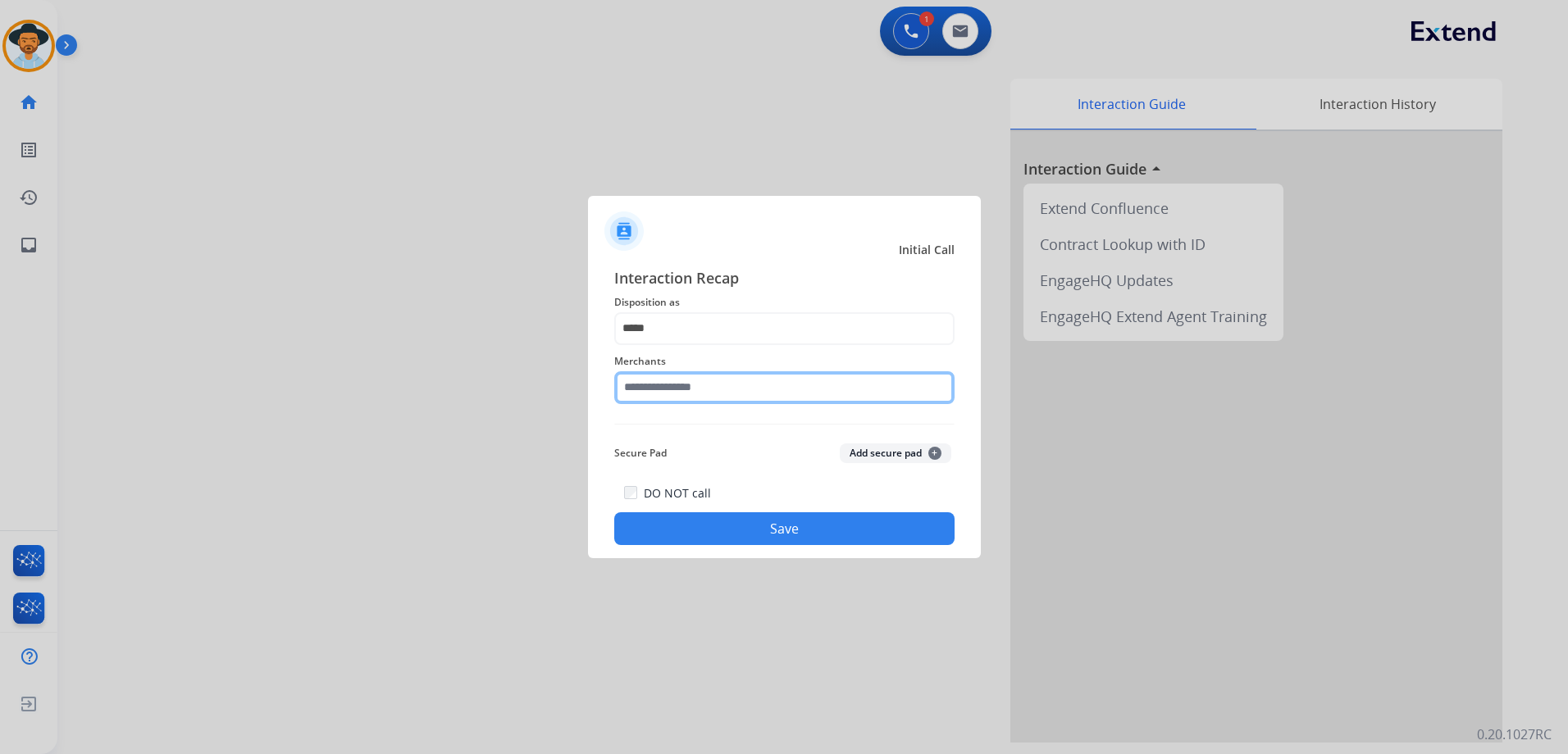
click at [727, 383] on input "text" at bounding box center [784, 387] width 341 height 33
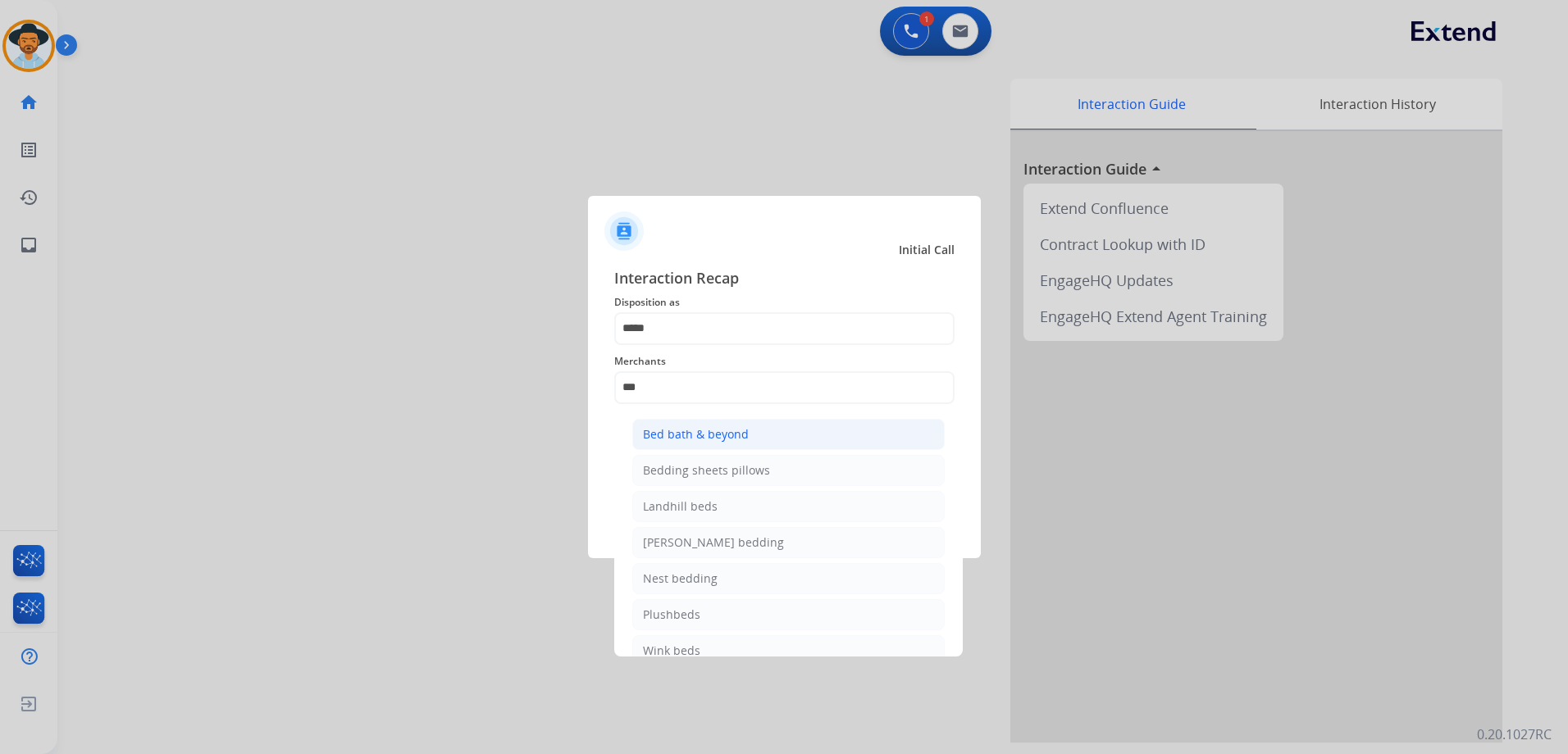
click at [702, 431] on div "Bed bath & beyond" at bounding box center [695, 434] width 106 height 17
type input "**********"
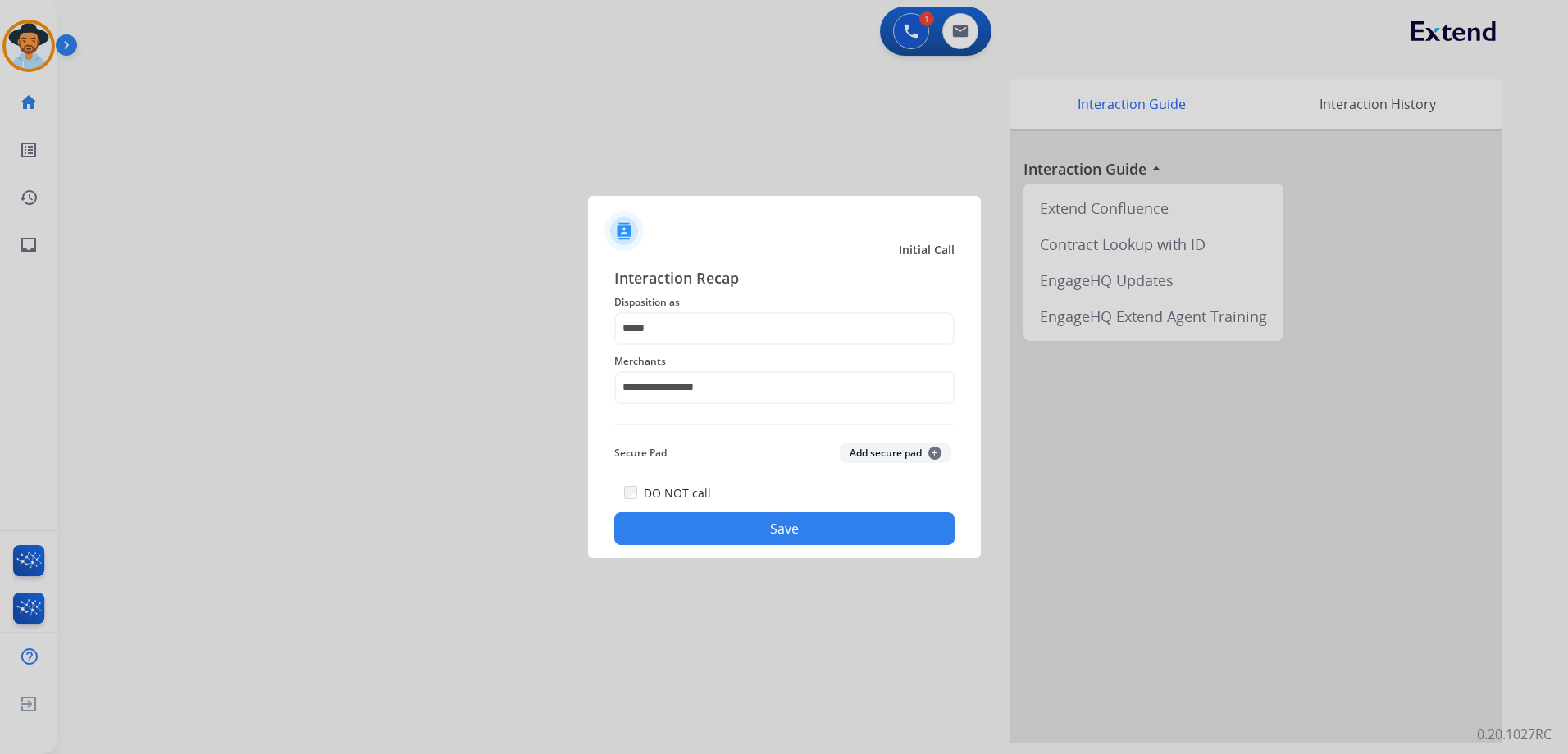
click at [775, 526] on button "Save" at bounding box center [784, 528] width 341 height 33
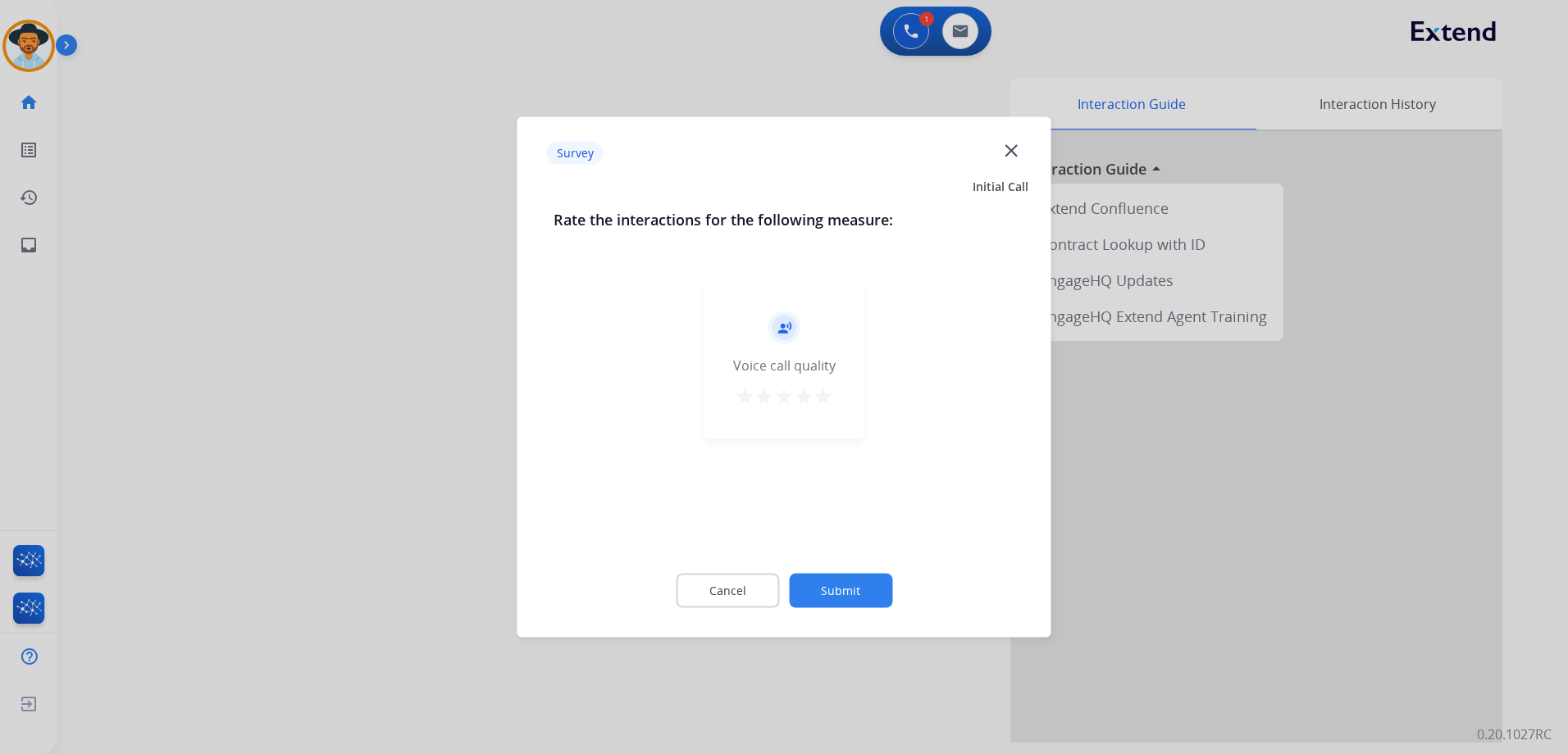
click at [824, 399] on mat-icon "star" at bounding box center [823, 397] width 19 height 19
click at [859, 600] on button "Submit" at bounding box center [840, 590] width 103 height 34
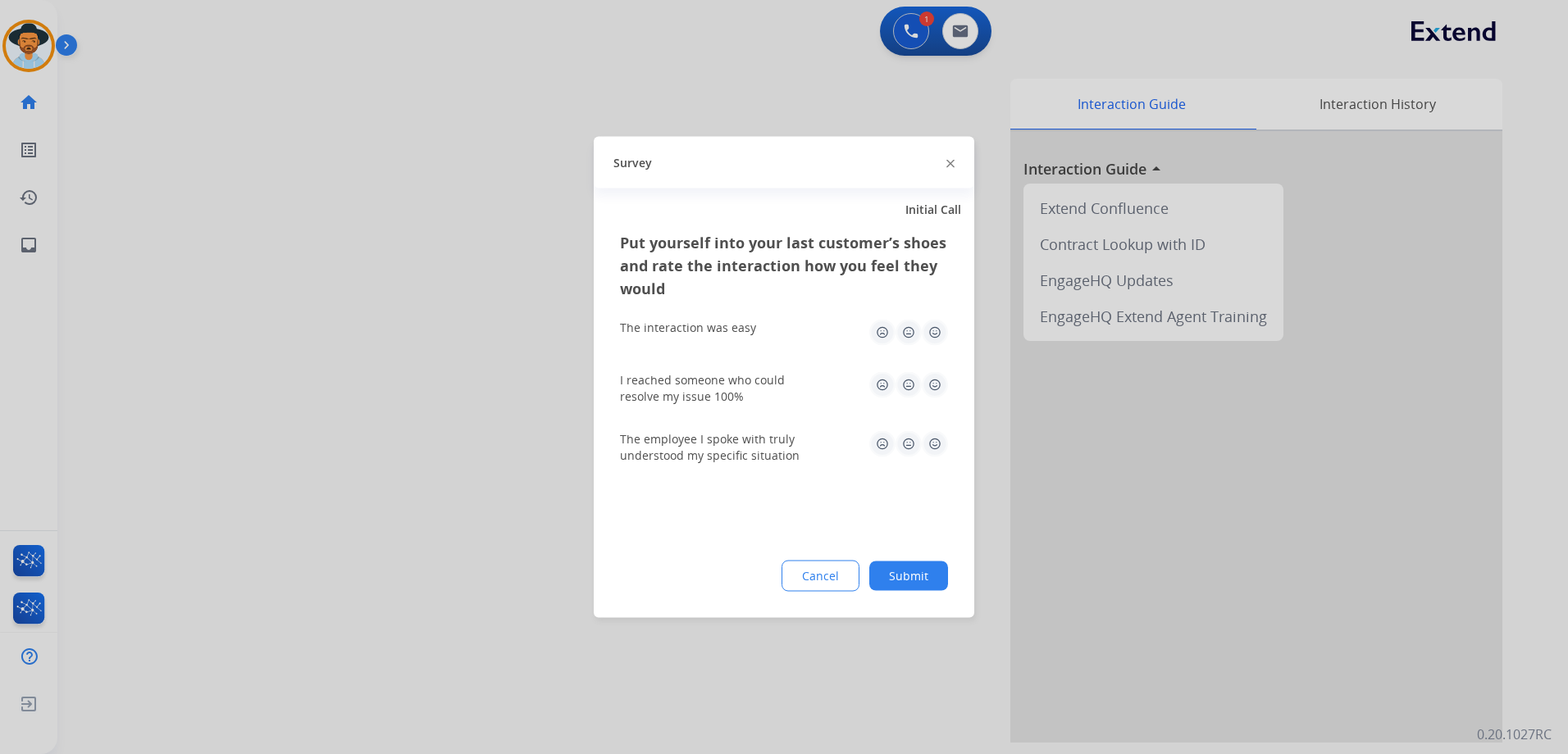
click at [939, 332] on img at bounding box center [934, 332] width 26 height 26
click at [941, 387] on img at bounding box center [934, 385] width 26 height 26
click at [932, 442] on img at bounding box center [934, 444] width 26 height 26
click at [927, 579] on button "Submit" at bounding box center [908, 575] width 79 height 29
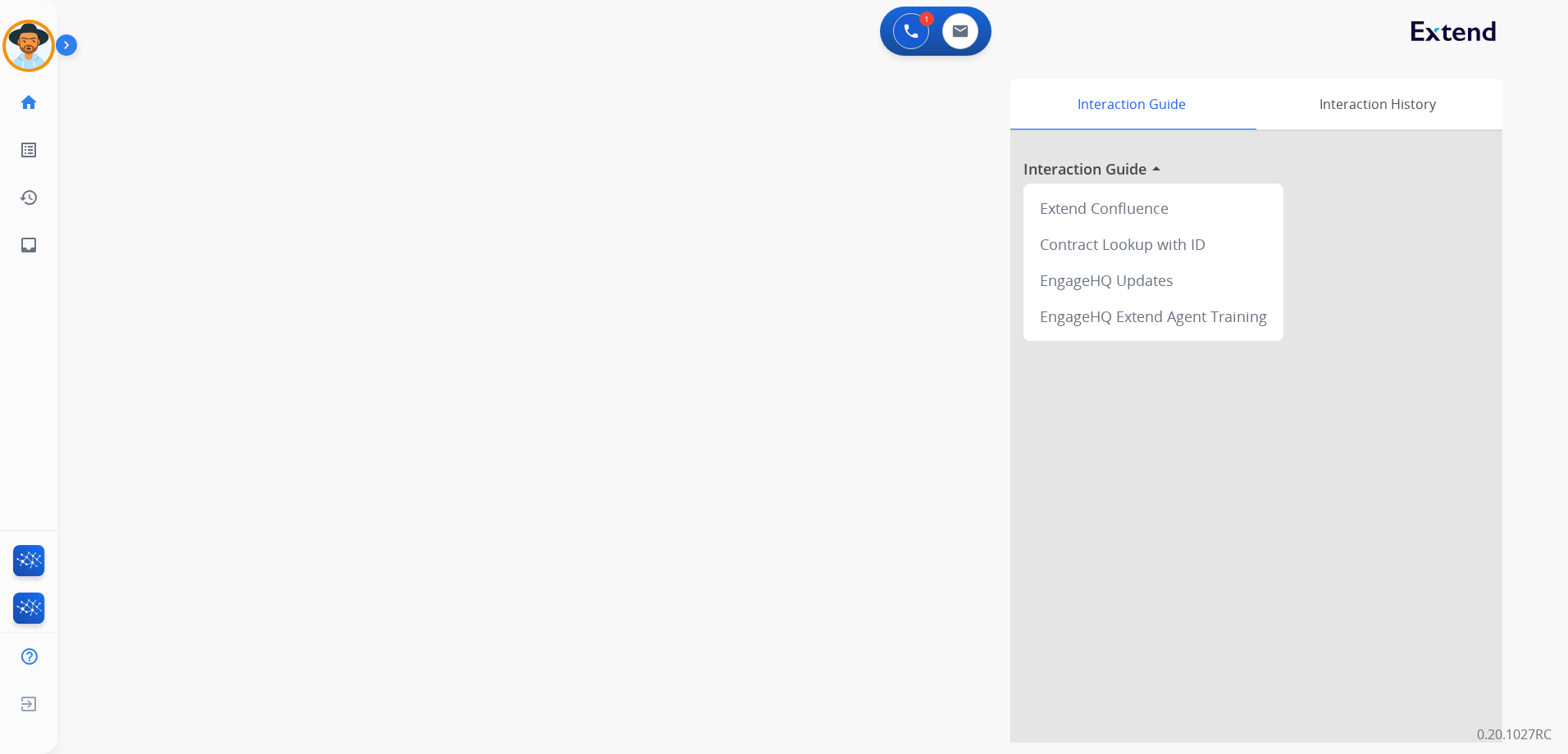
click at [0, 49] on html "Outbound call Quit Outbound call Quit Schedule interaction + Add to my list Cus…" at bounding box center [784, 377] width 1568 height 754
click at [21, 49] on img at bounding box center [29, 46] width 46 height 46
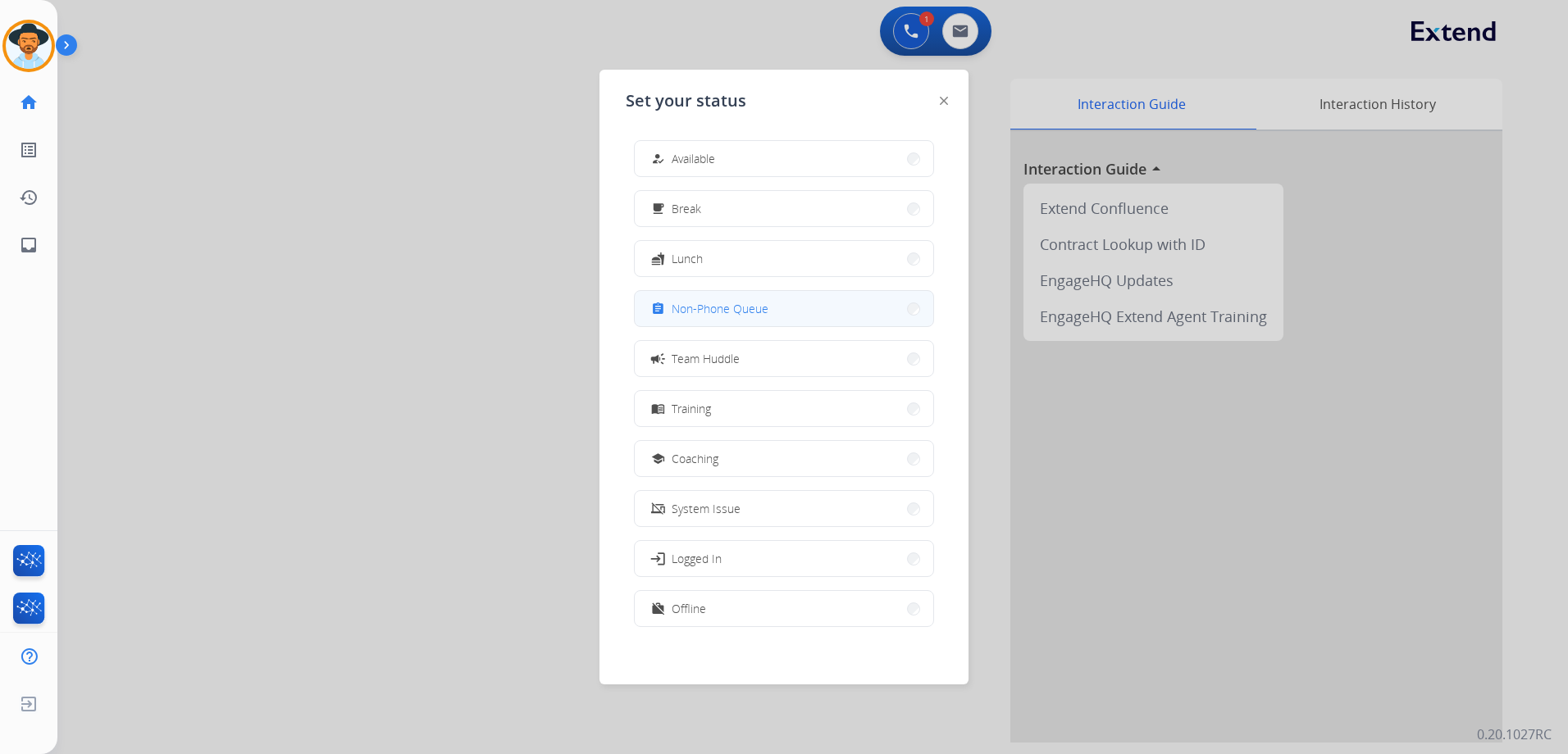
click at [827, 307] on button "assignment Non-Phone Queue" at bounding box center [784, 309] width 298 height 35
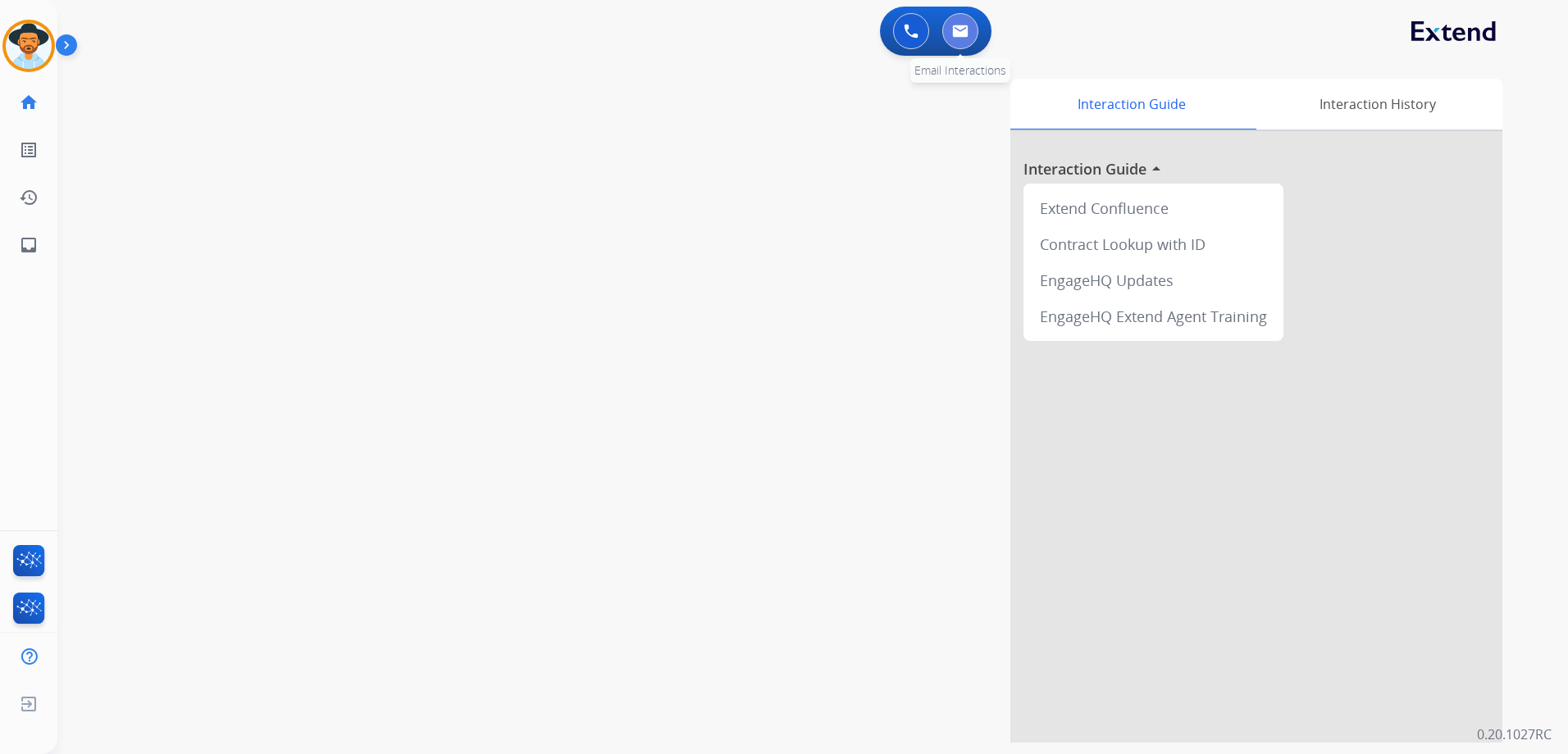
click at [958, 32] on img at bounding box center [960, 31] width 17 height 13
select select "**********"
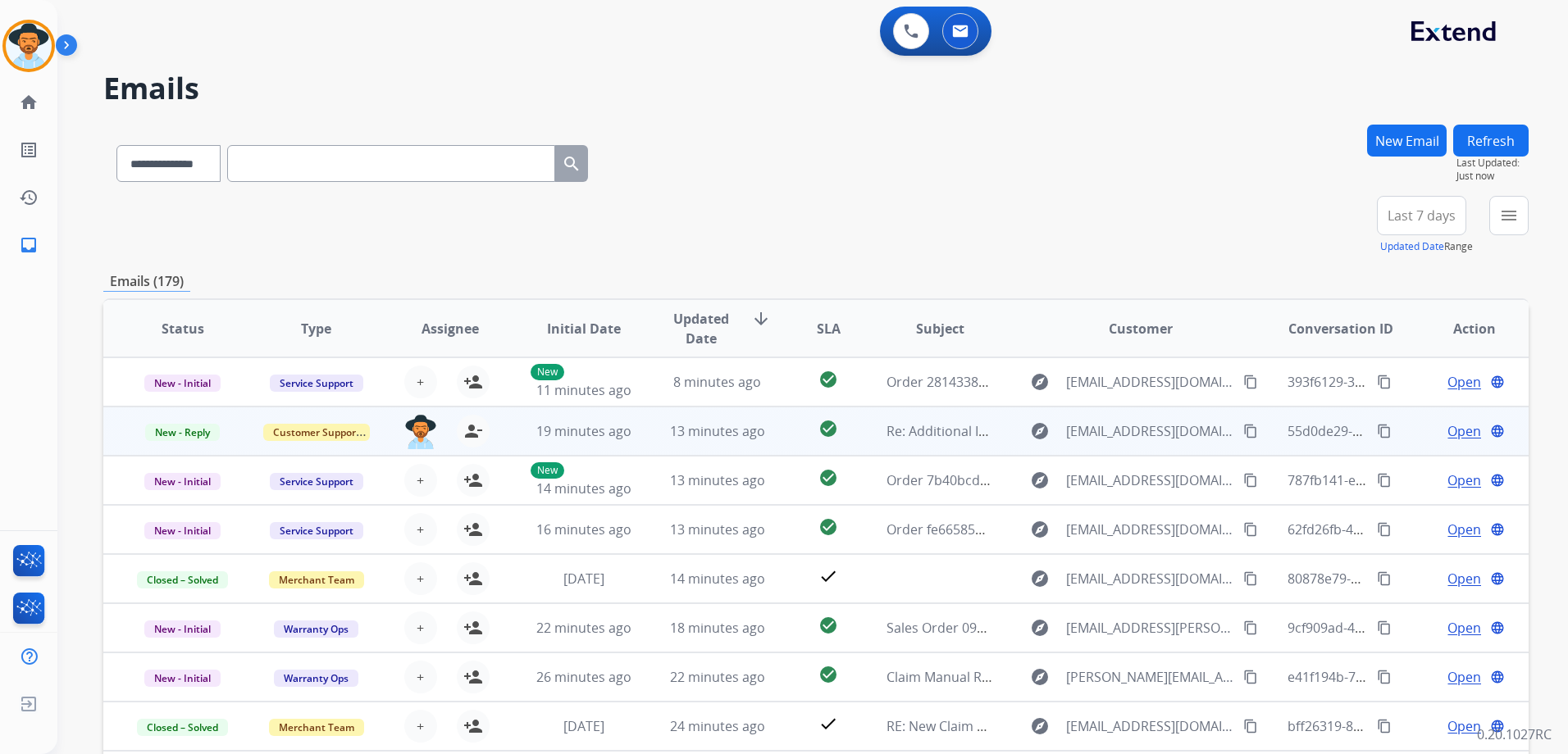
click at [1447, 422] on span "Open" at bounding box center [1464, 431] width 34 height 19
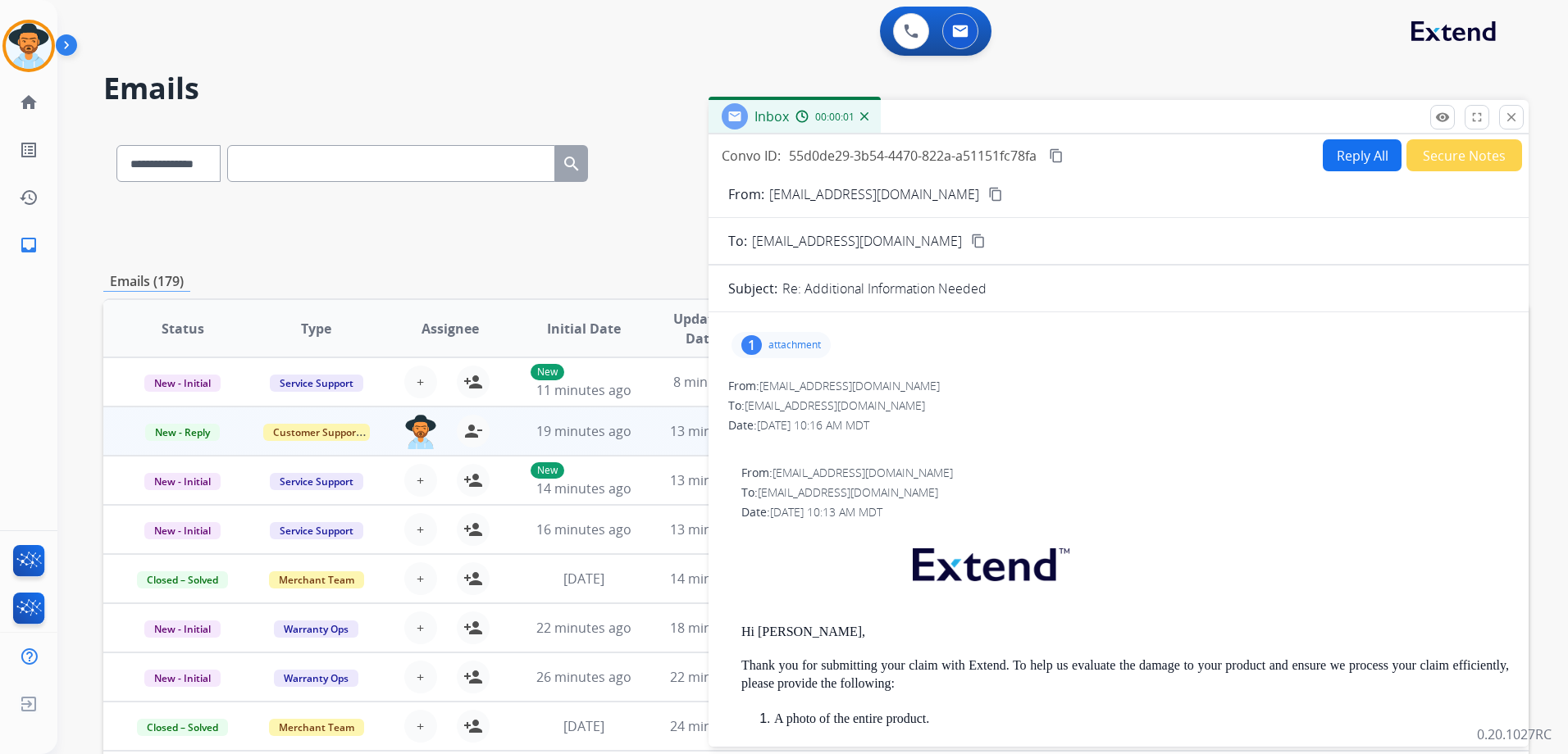
click at [796, 346] on p "attachment" at bounding box center [794, 345] width 52 height 13
click at [1512, 117] on mat-icon "close" at bounding box center [1511, 117] width 15 height 15
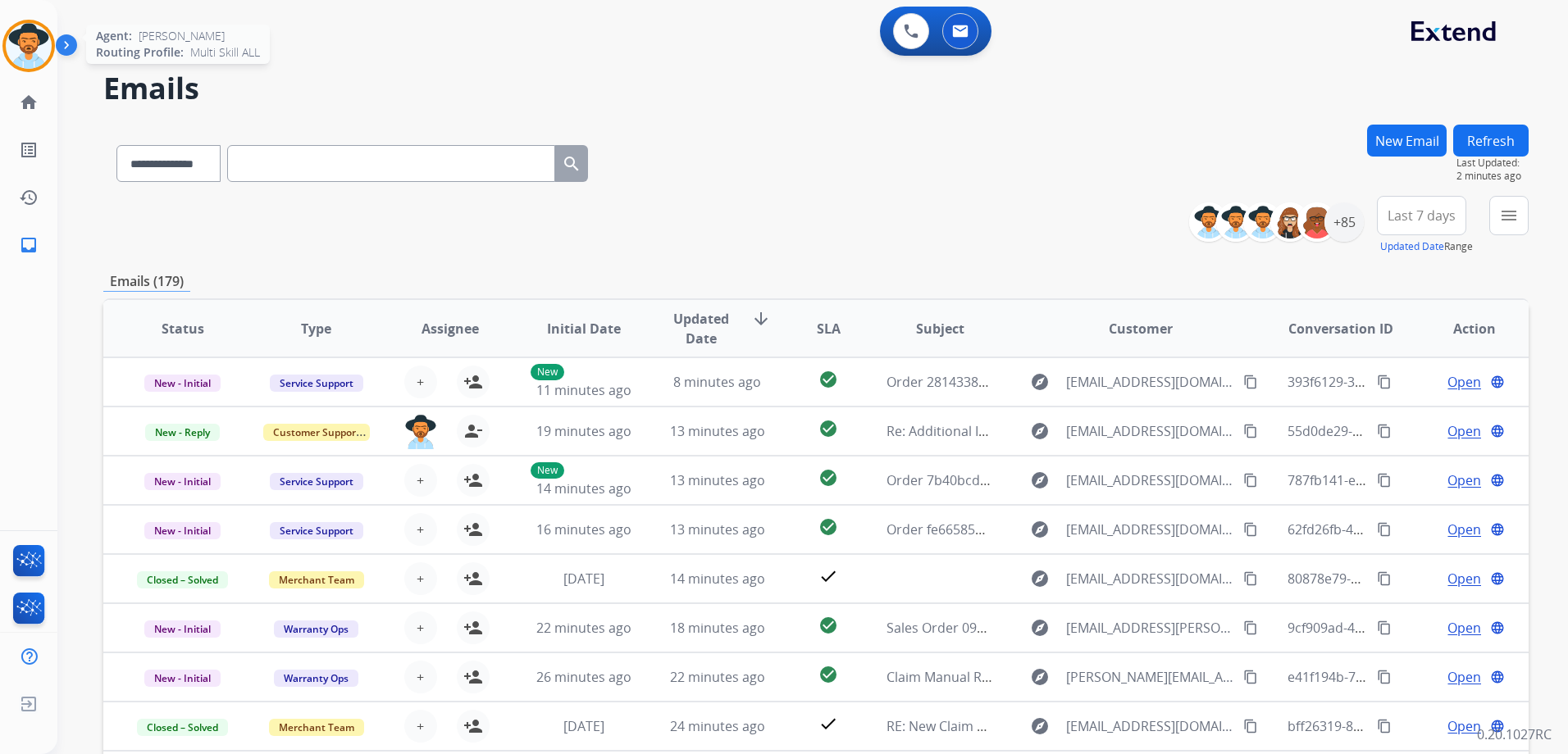
click at [25, 52] on img at bounding box center [29, 46] width 46 height 46
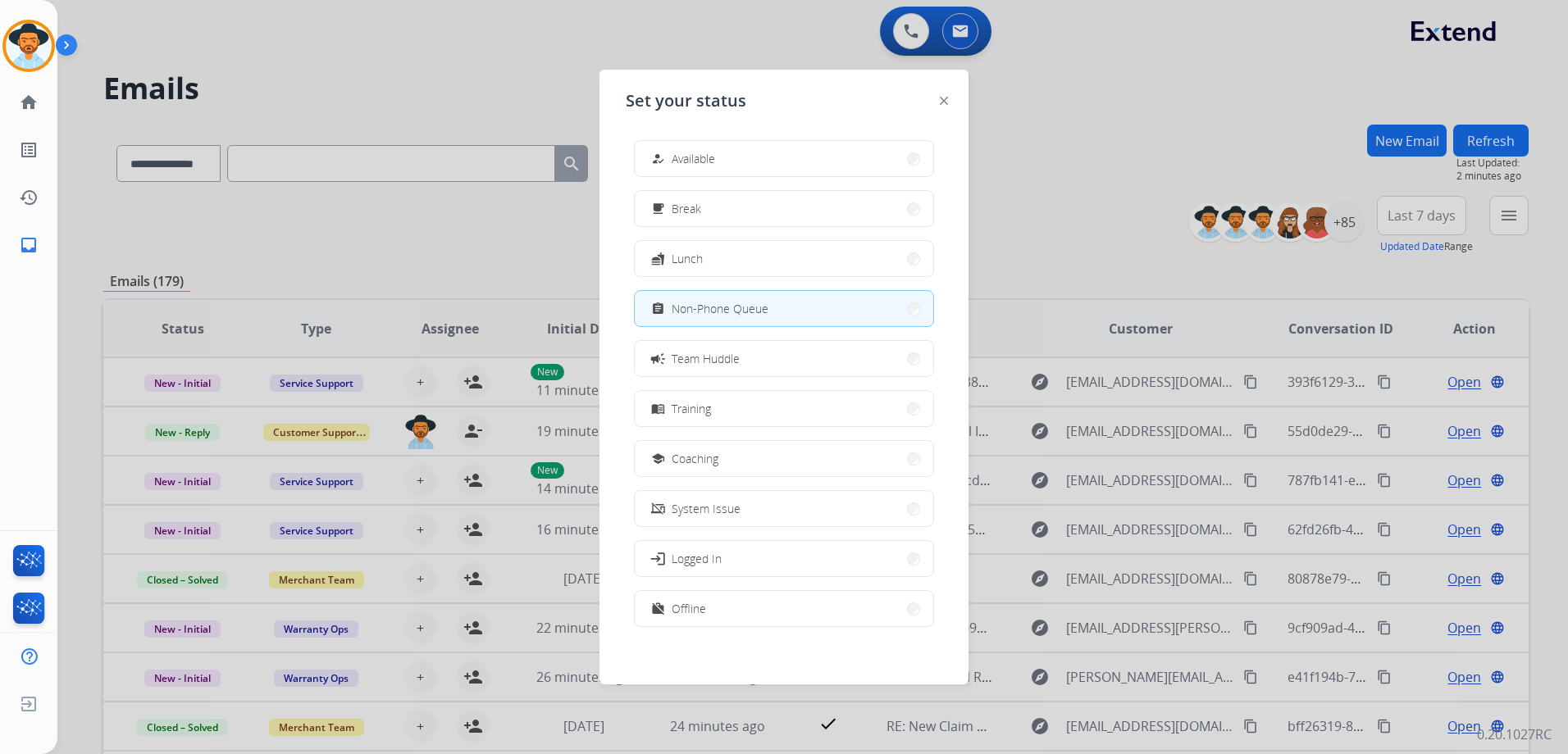
click at [237, 239] on div at bounding box center [784, 377] width 1568 height 754
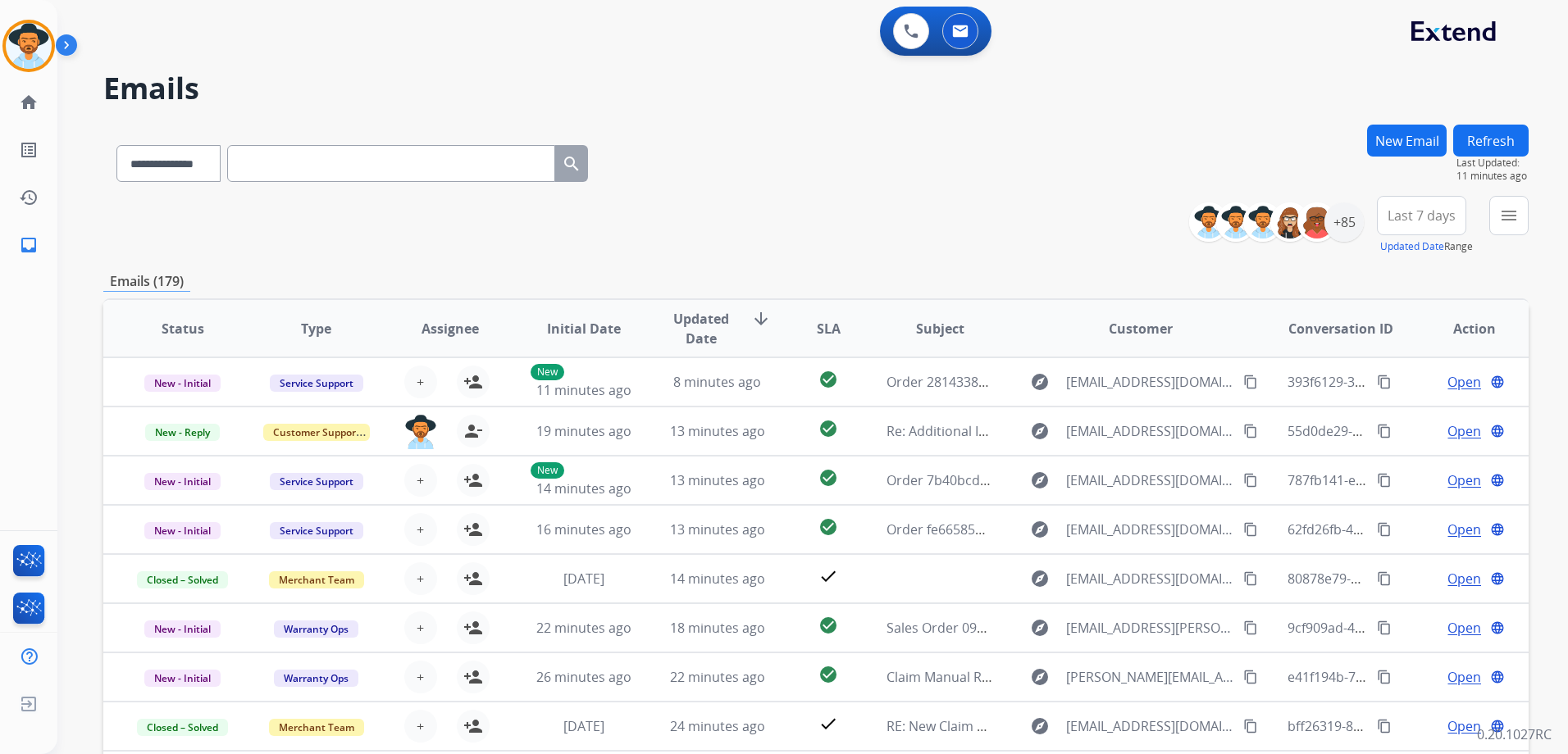
click at [1075, 166] on div "**********" at bounding box center [815, 160] width 1425 height 71
click at [1353, 229] on div "+85" at bounding box center [1344, 222] width 40 height 40
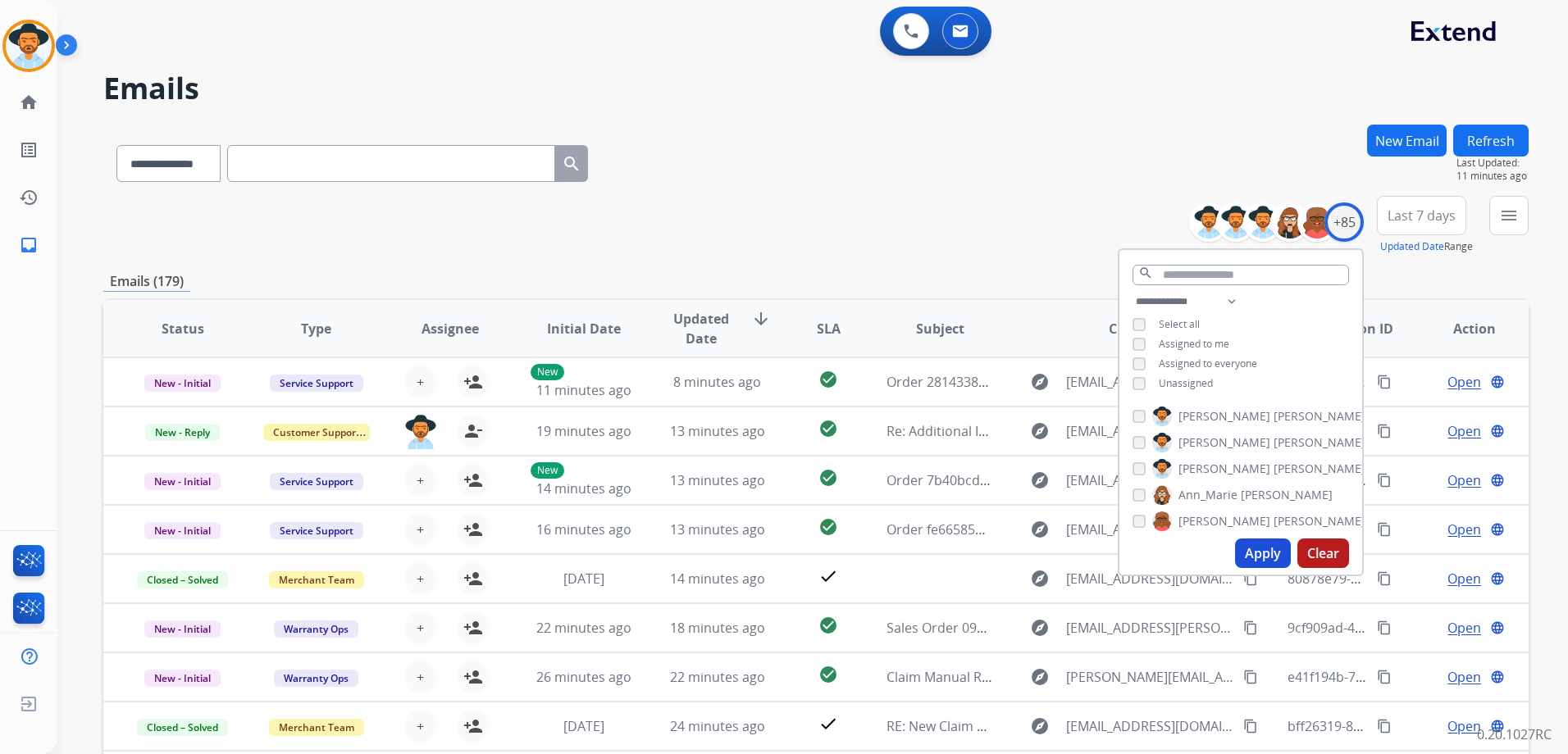
click at [1182, 379] on span "Unassigned" at bounding box center [1185, 383] width 54 height 14
click at [1257, 555] on button "Apply" at bounding box center [1262, 552] width 56 height 29
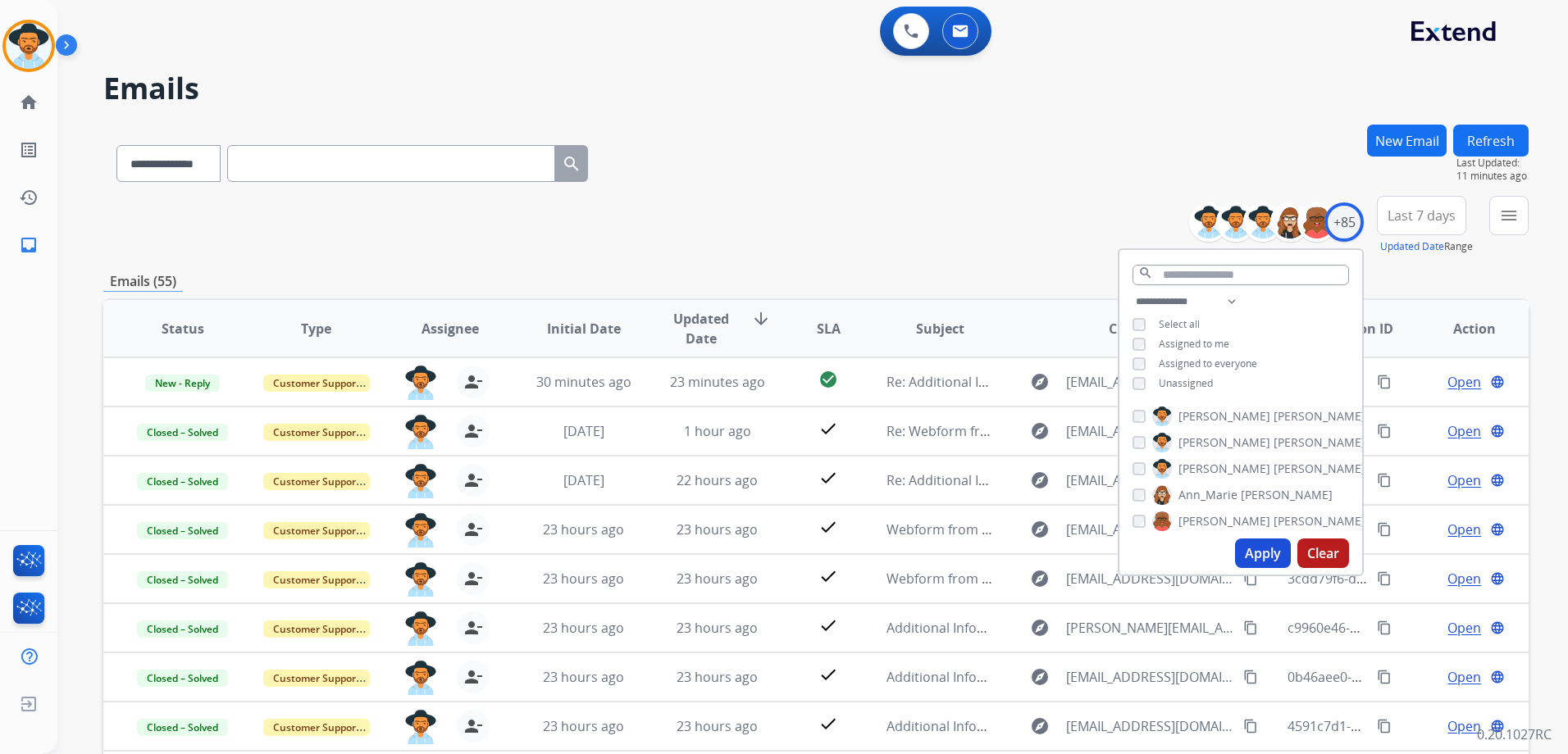
click at [970, 246] on div "**********" at bounding box center [815, 225] width 1425 height 59
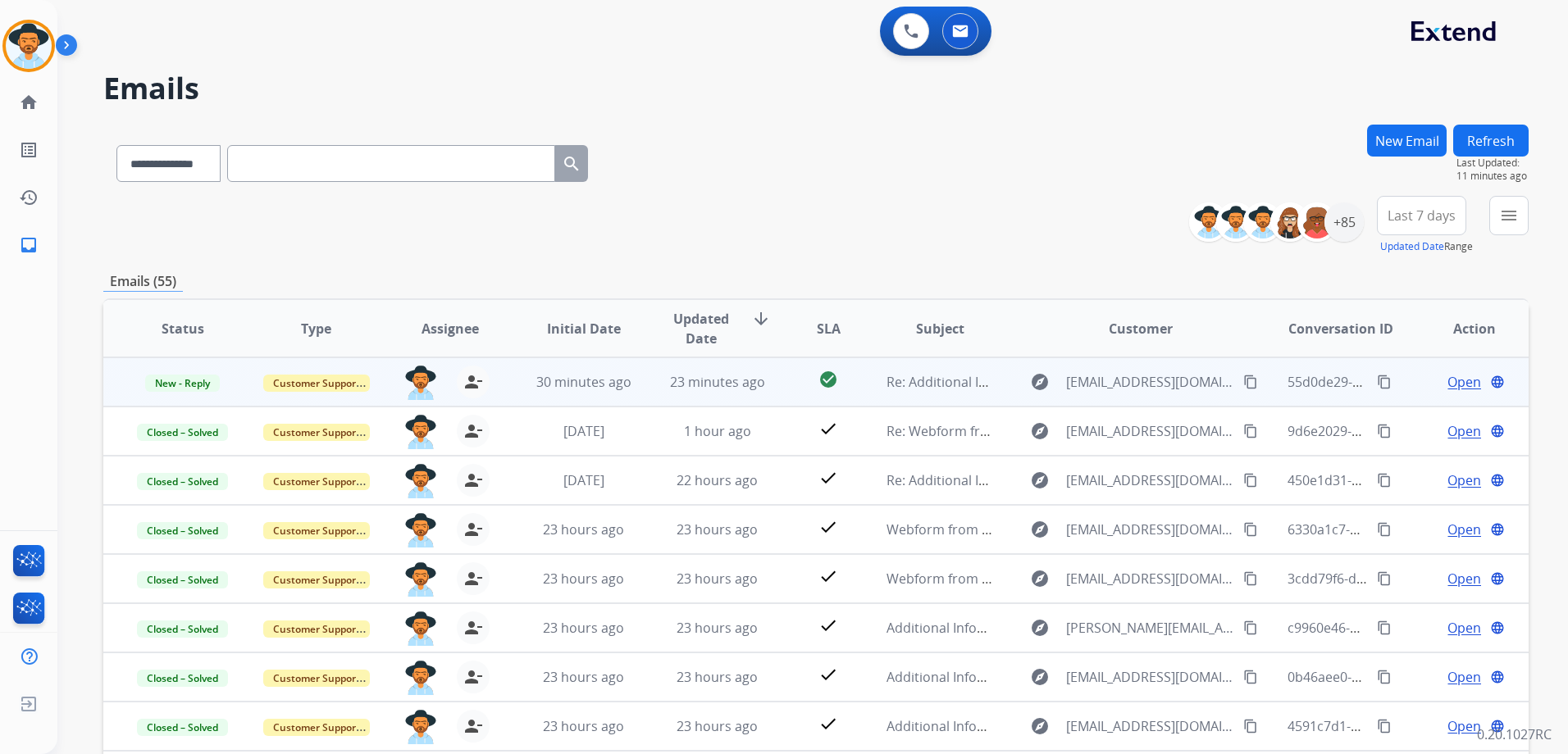
click at [1455, 383] on span "Open" at bounding box center [1464, 382] width 34 height 19
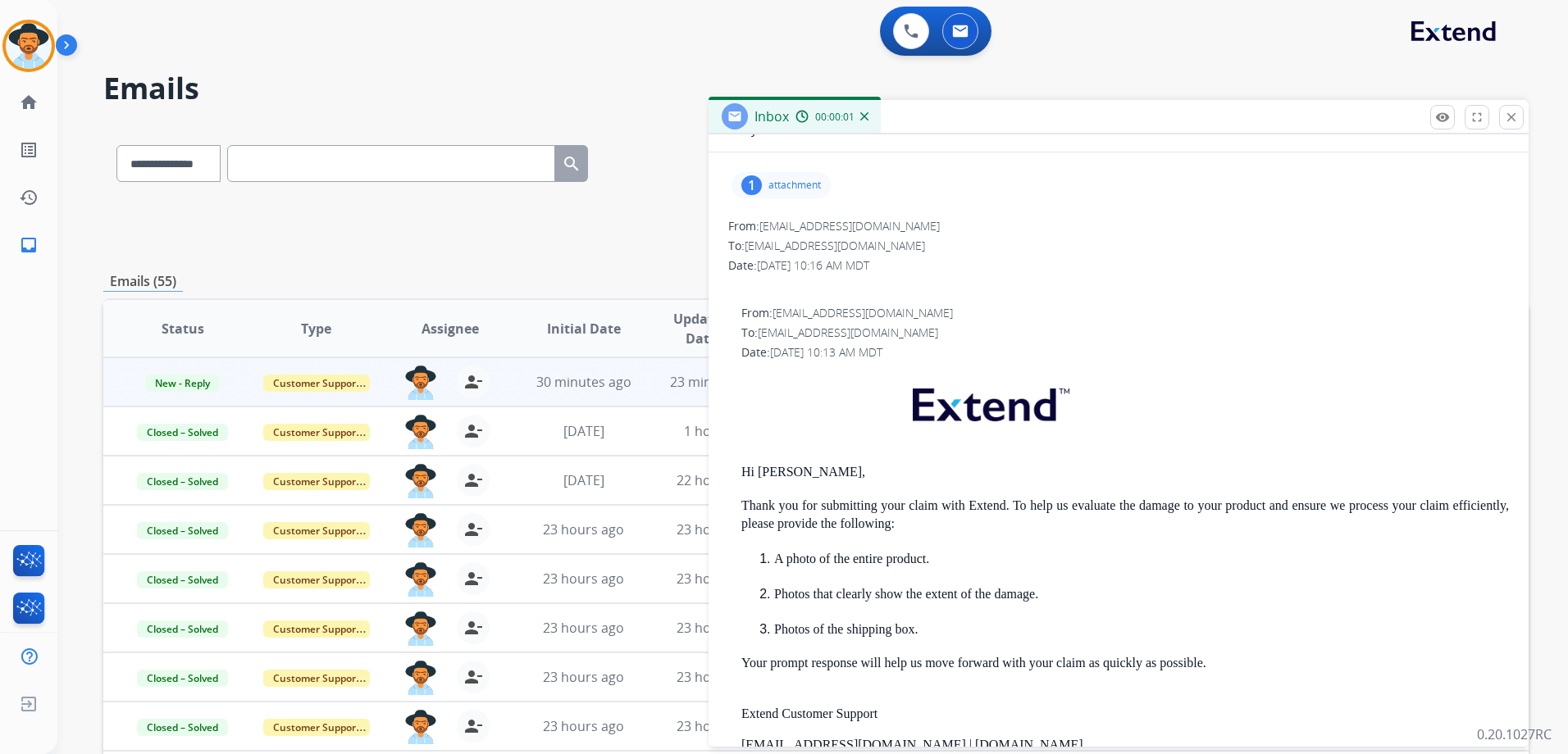
scroll to position [164, 0]
click at [810, 183] on p "attachment" at bounding box center [794, 181] width 52 height 13
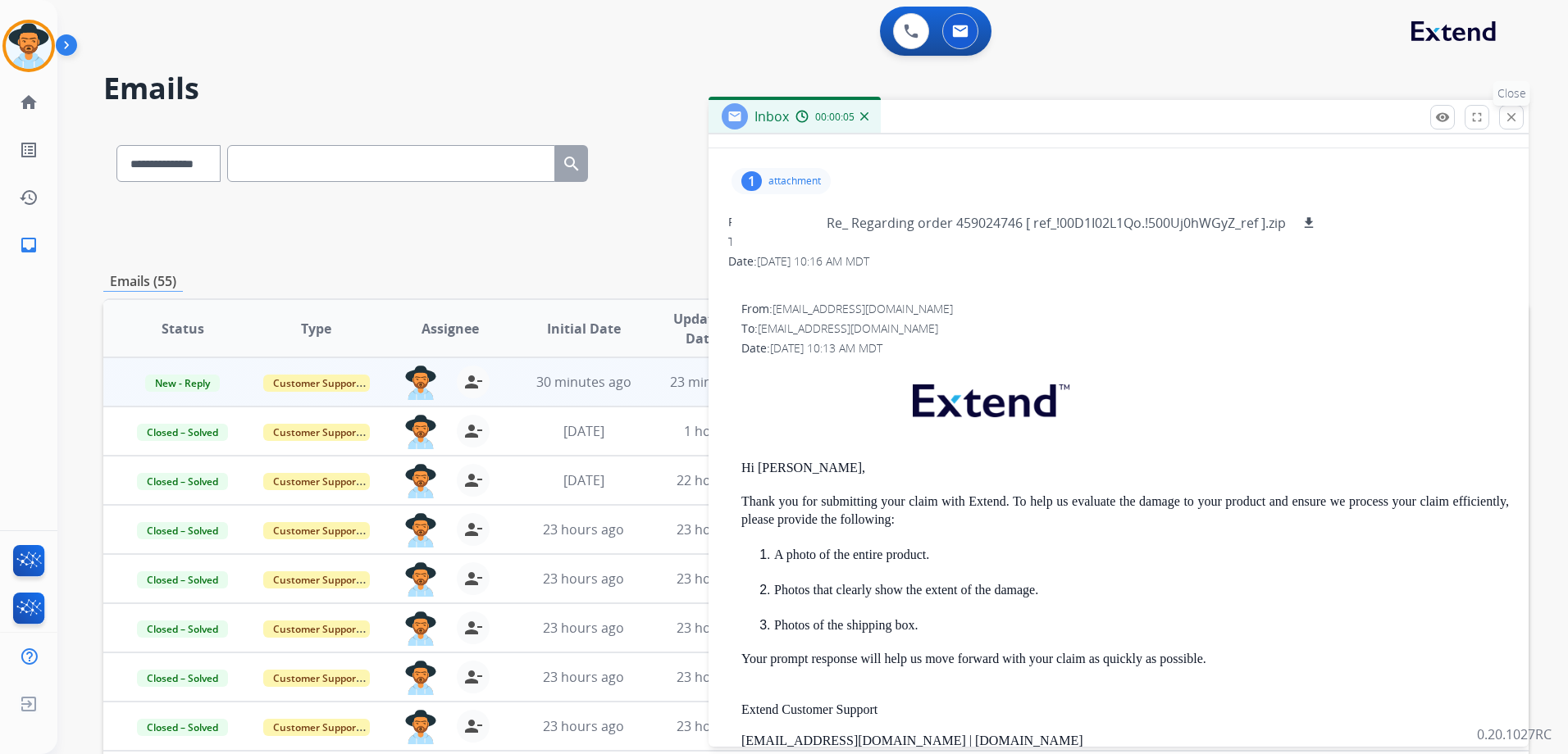
click at [1514, 119] on mat-icon "close" at bounding box center [1511, 117] width 15 height 15
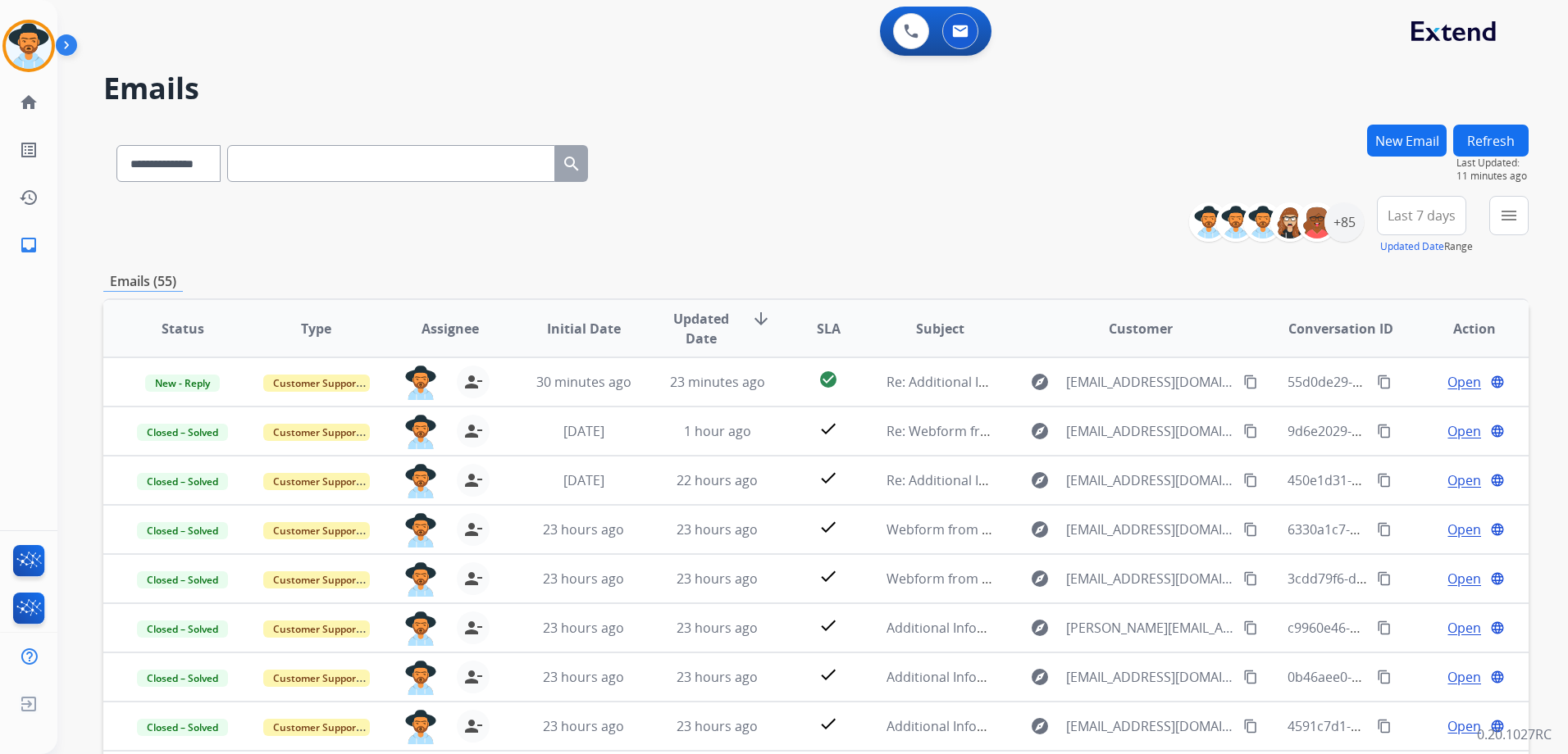
click at [1083, 160] on div "**********" at bounding box center [815, 160] width 1425 height 71
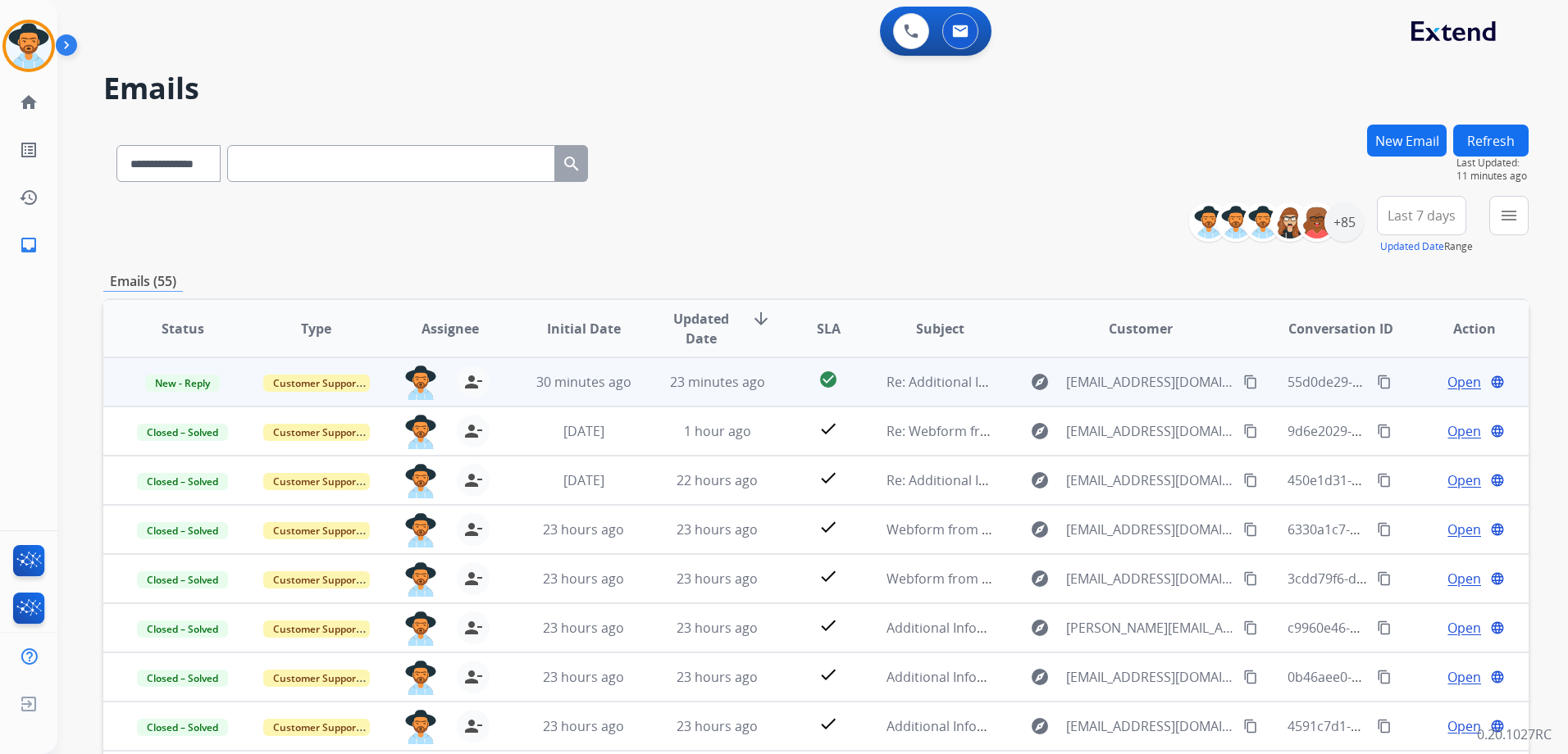
click at [1447, 380] on span "Open" at bounding box center [1464, 382] width 34 height 19
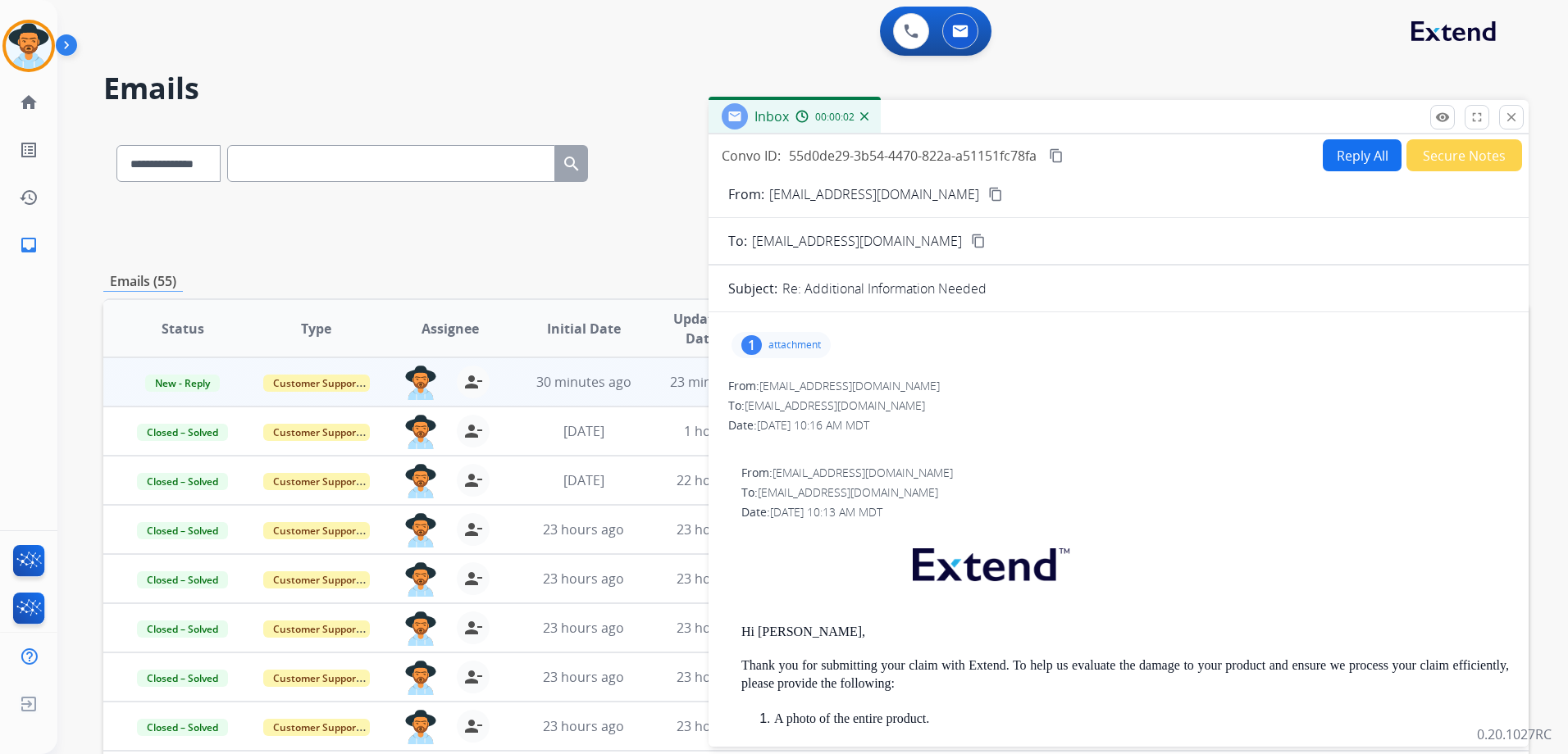
click at [802, 346] on p "attachment" at bounding box center [794, 345] width 52 height 13
click at [857, 332] on div "1 attachment Re_ Regarding order 459024746 [ ref_!00D1I02L1Qo.!500Uj0hWGyZ_ref …" at bounding box center [1118, 345] width 781 height 40
click at [792, 346] on p "attachment" at bounding box center [794, 345] width 52 height 13
click at [792, 341] on p "attachment" at bounding box center [794, 345] width 52 height 13
click at [1511, 122] on mat-icon "close" at bounding box center [1511, 117] width 15 height 15
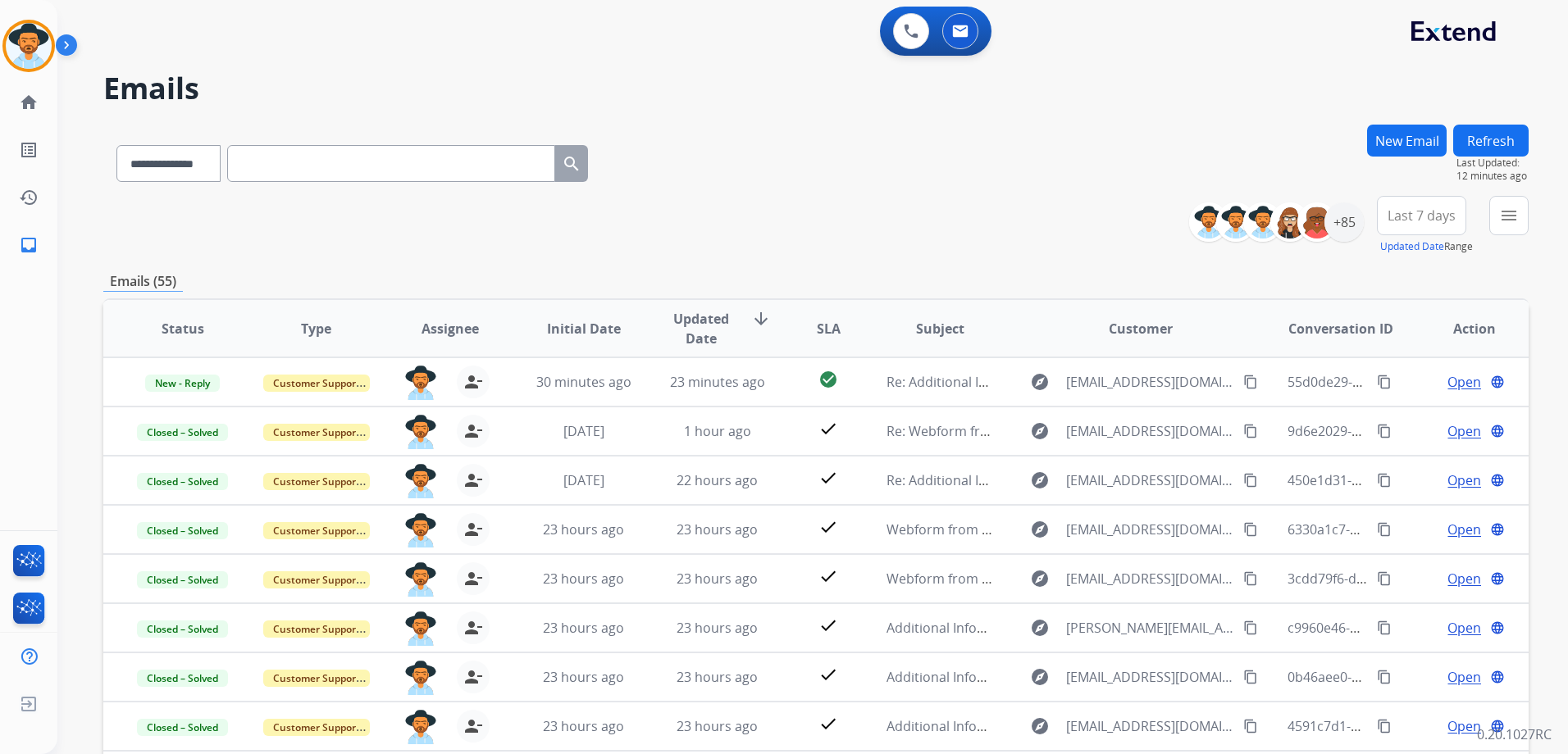
click at [1049, 247] on div "**********" at bounding box center [815, 225] width 1425 height 59
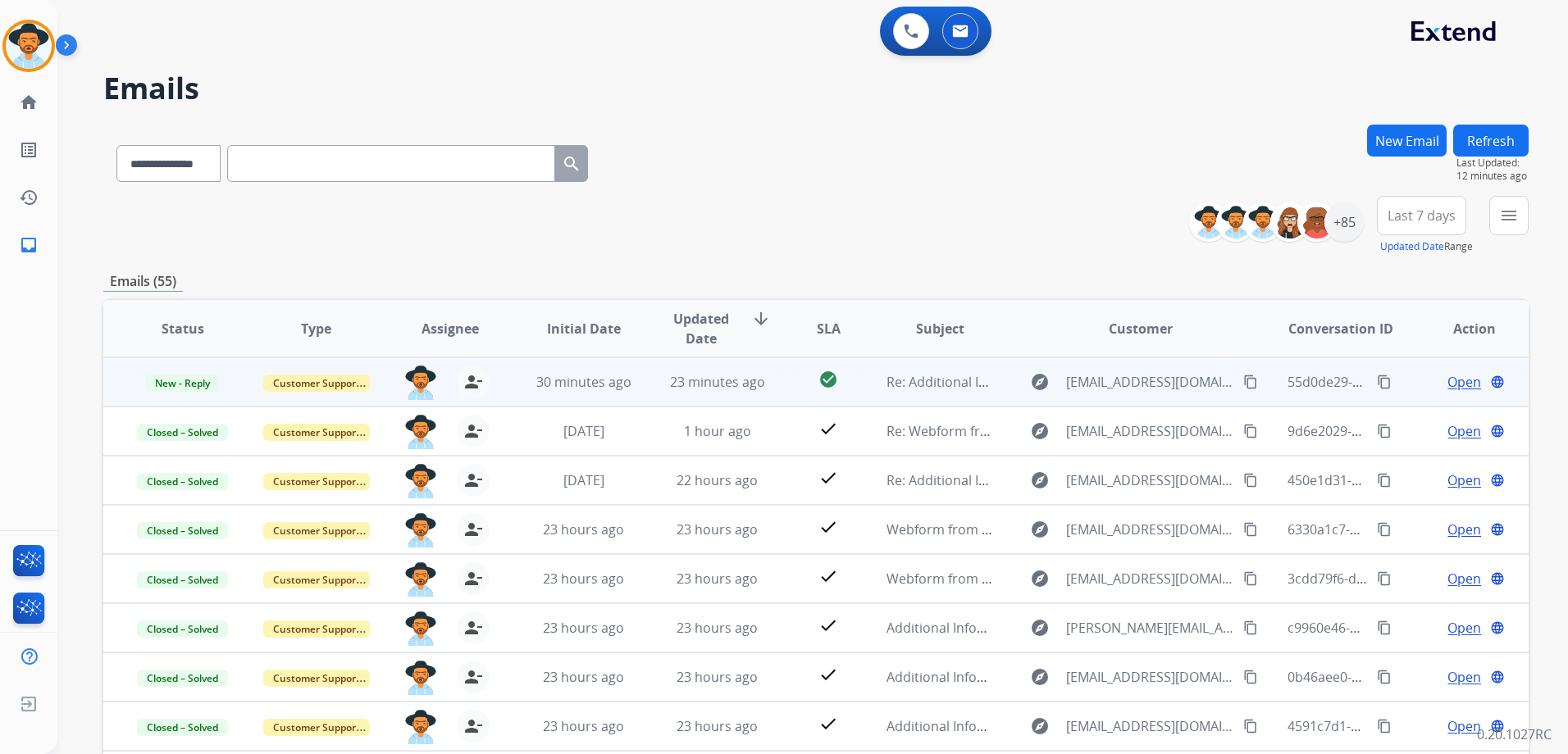
click at [1452, 384] on span "Open" at bounding box center [1464, 382] width 34 height 19
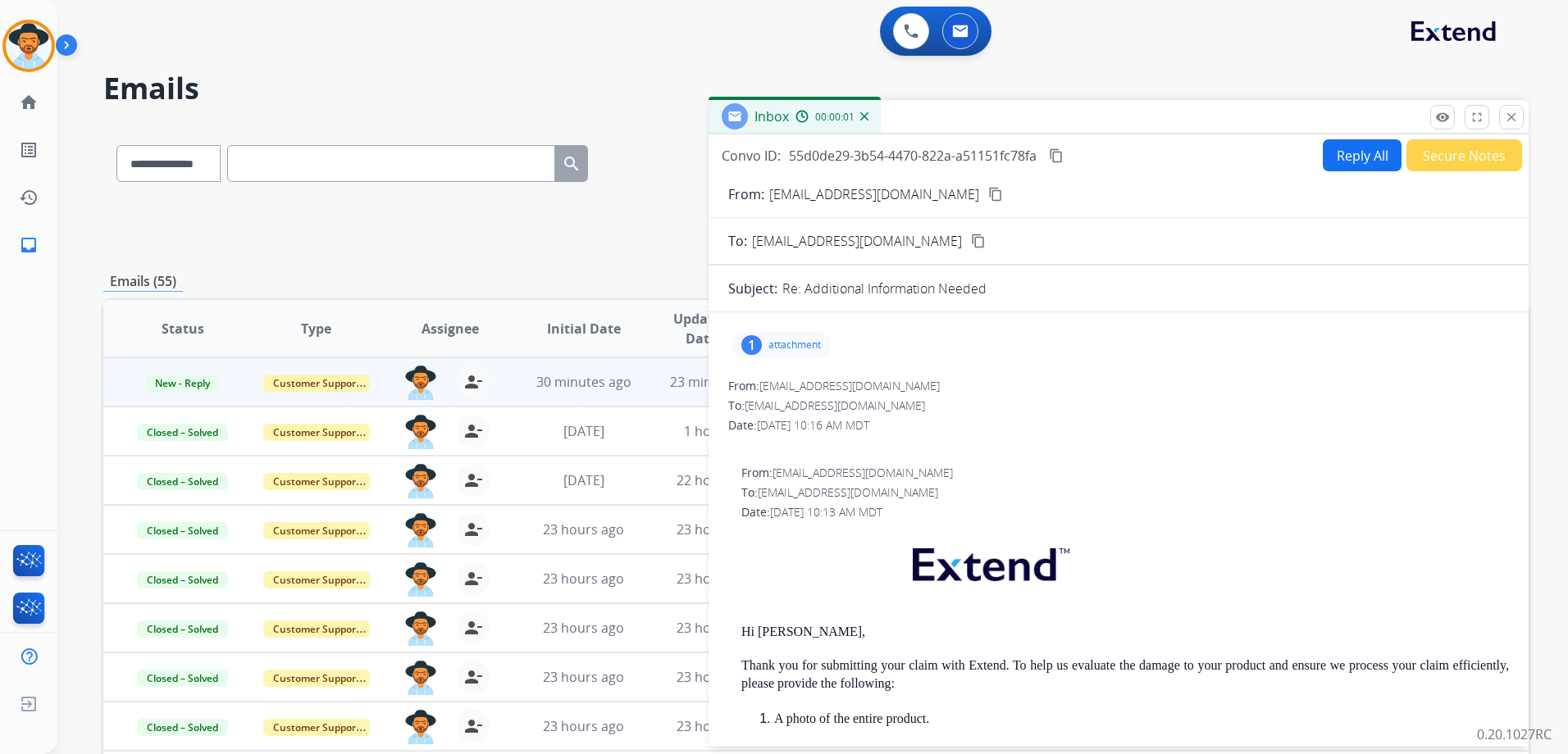
drag, startPoint x: 763, startPoint y: 347, endPoint x: 776, endPoint y: 351, distance: 13.6
click at [764, 347] on div "1 attachment" at bounding box center [781, 345] width 99 height 26
click at [1506, 116] on mat-icon "close" at bounding box center [1511, 117] width 15 height 15
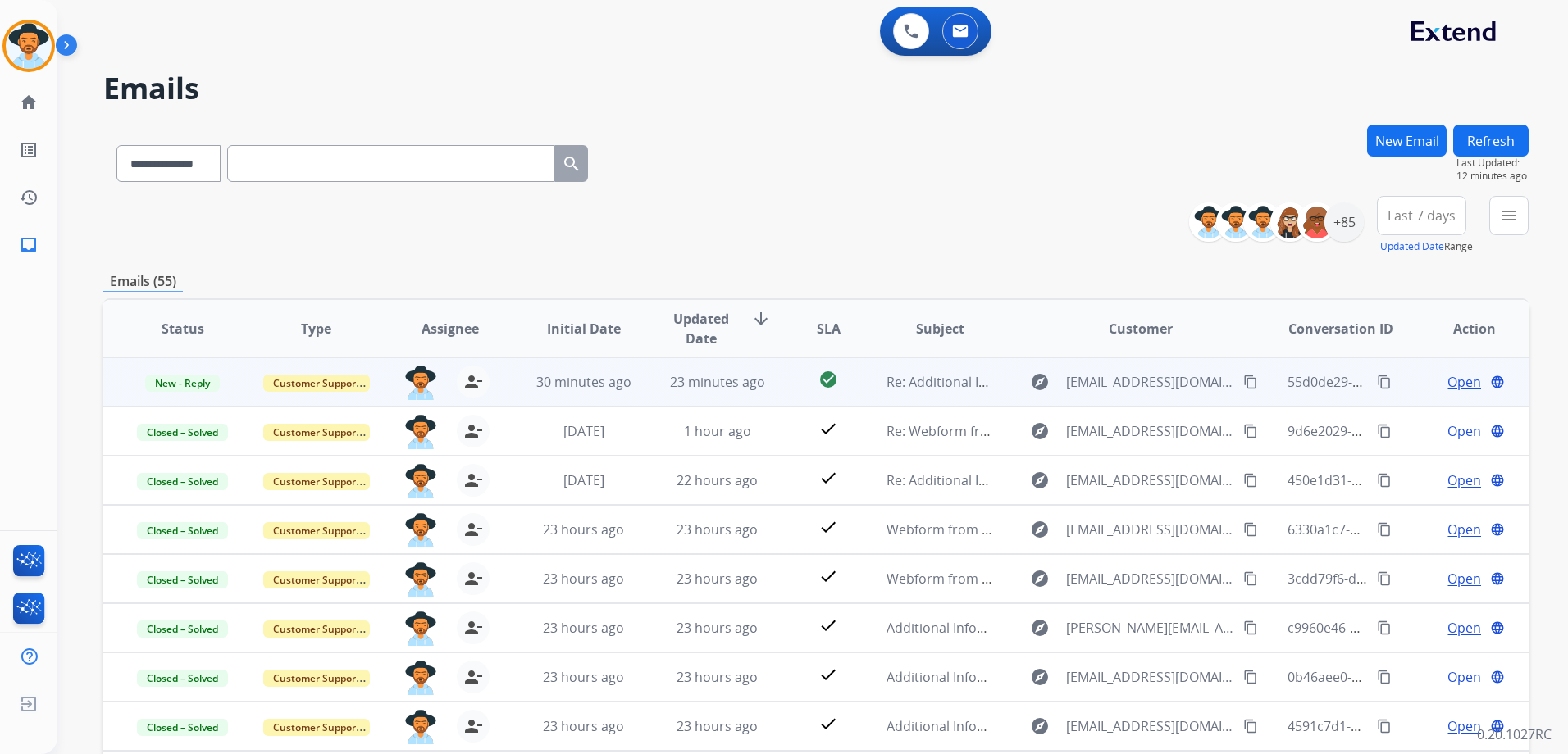
click at [1449, 381] on span "Open" at bounding box center [1464, 382] width 34 height 19
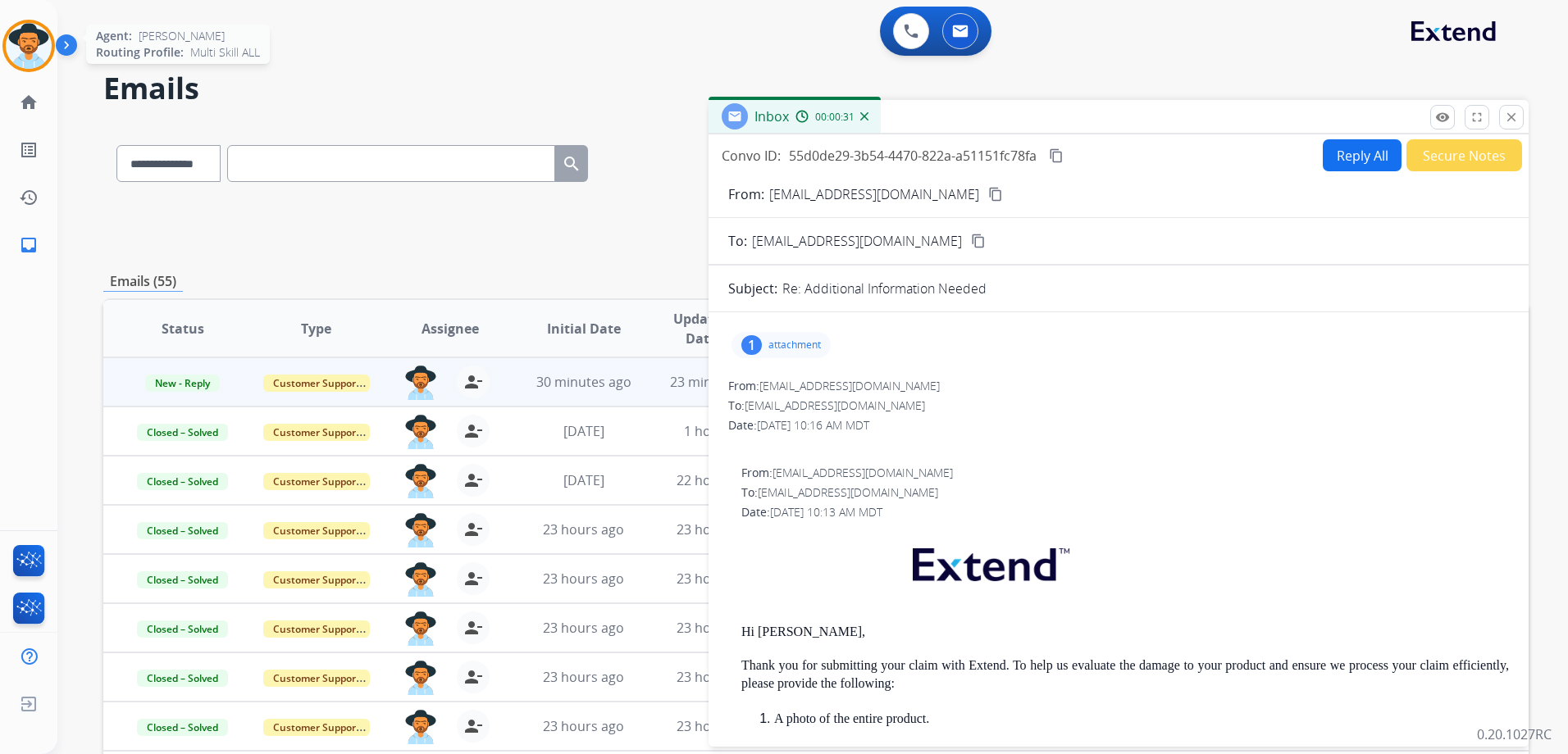
drag, startPoint x: 10, startPoint y: 26, endPoint x: 33, endPoint y: 33, distance: 24.0
click at [10, 26] on div at bounding box center [28, 45] width 52 height 52
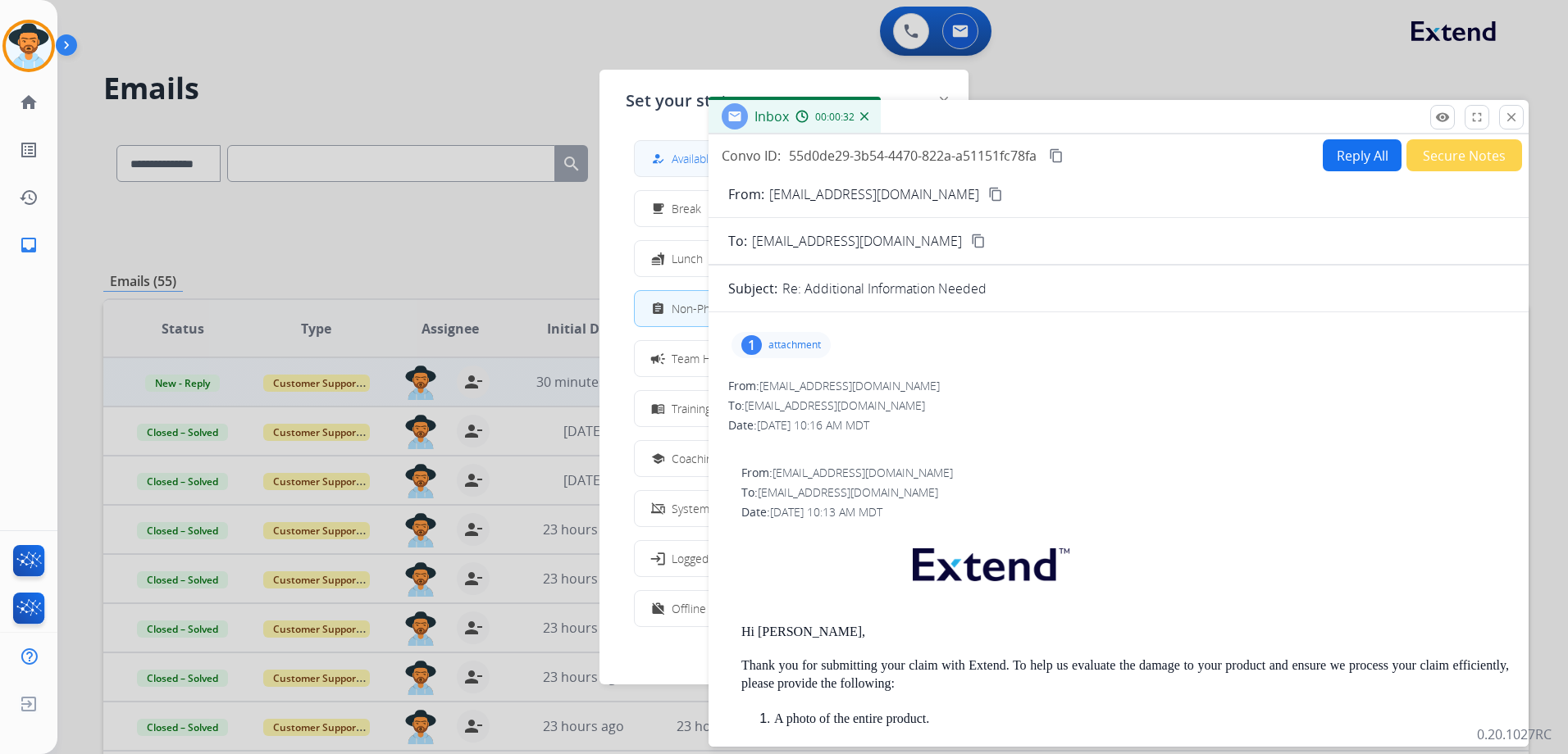
click at [668, 154] on div "how_to_reg" at bounding box center [659, 159] width 24 height 19
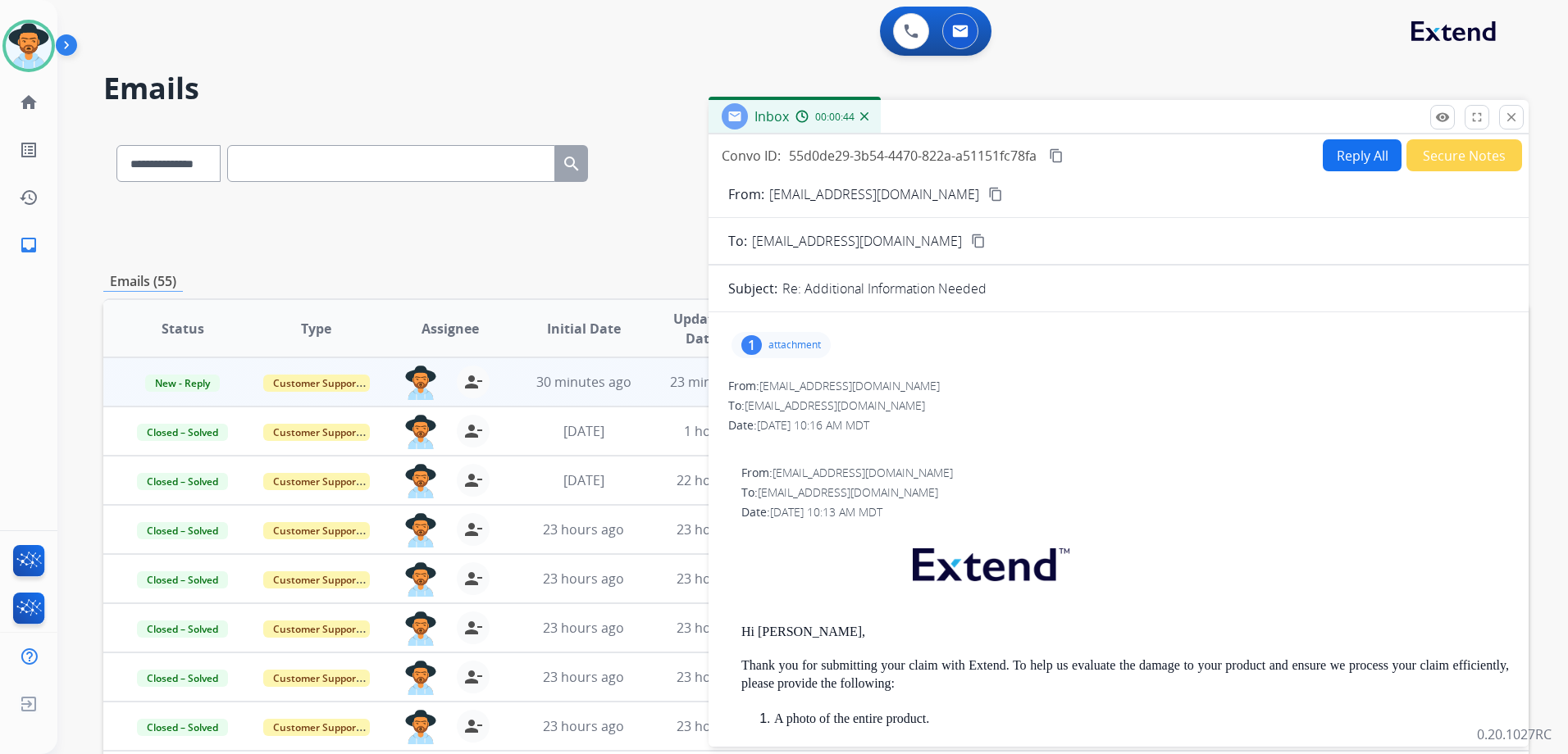
click at [781, 343] on p "attachment" at bounding box center [794, 345] width 52 height 13
click at [46, 52] on img at bounding box center [29, 46] width 46 height 46
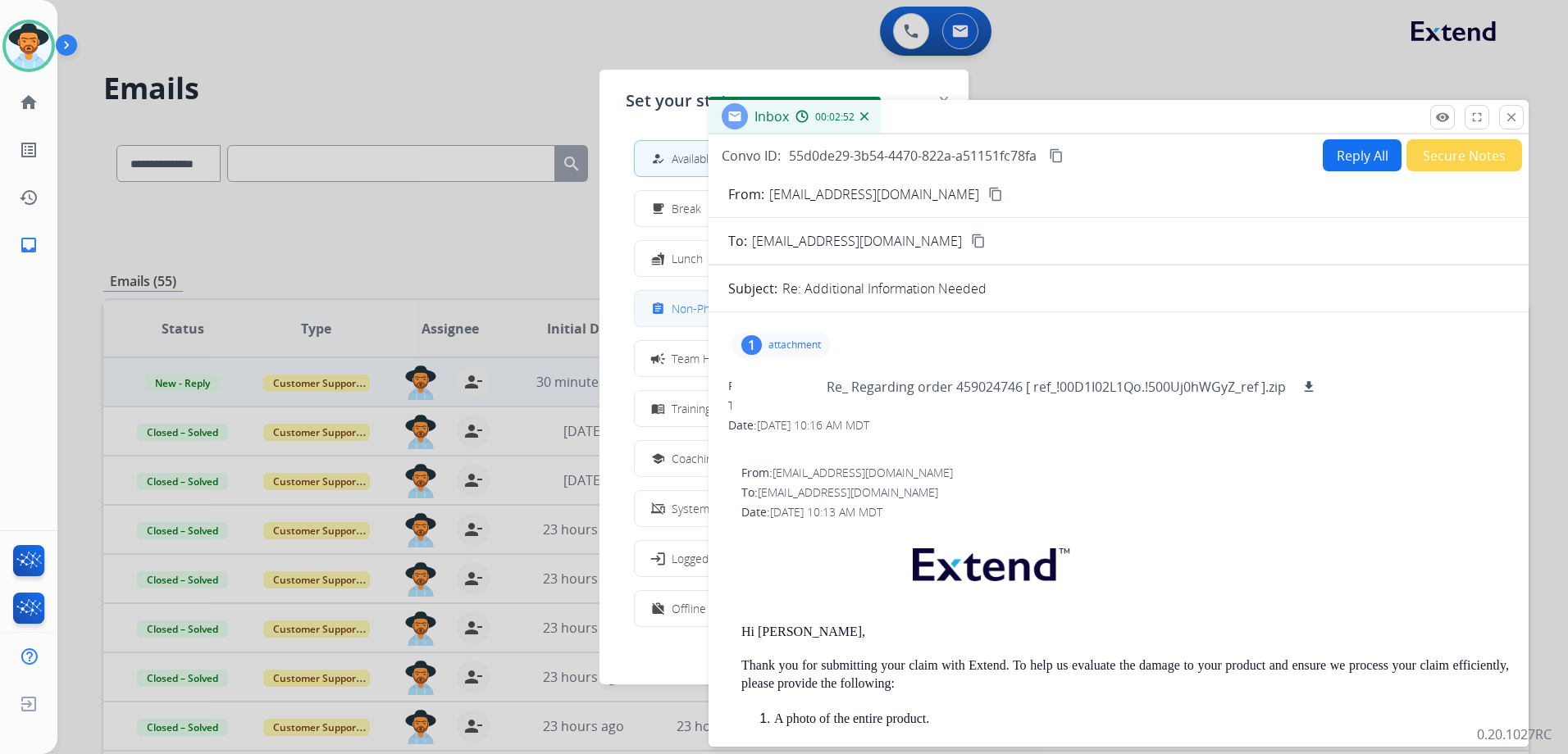
click at [659, 312] on mat-icon "assignment" at bounding box center [658, 309] width 14 height 14
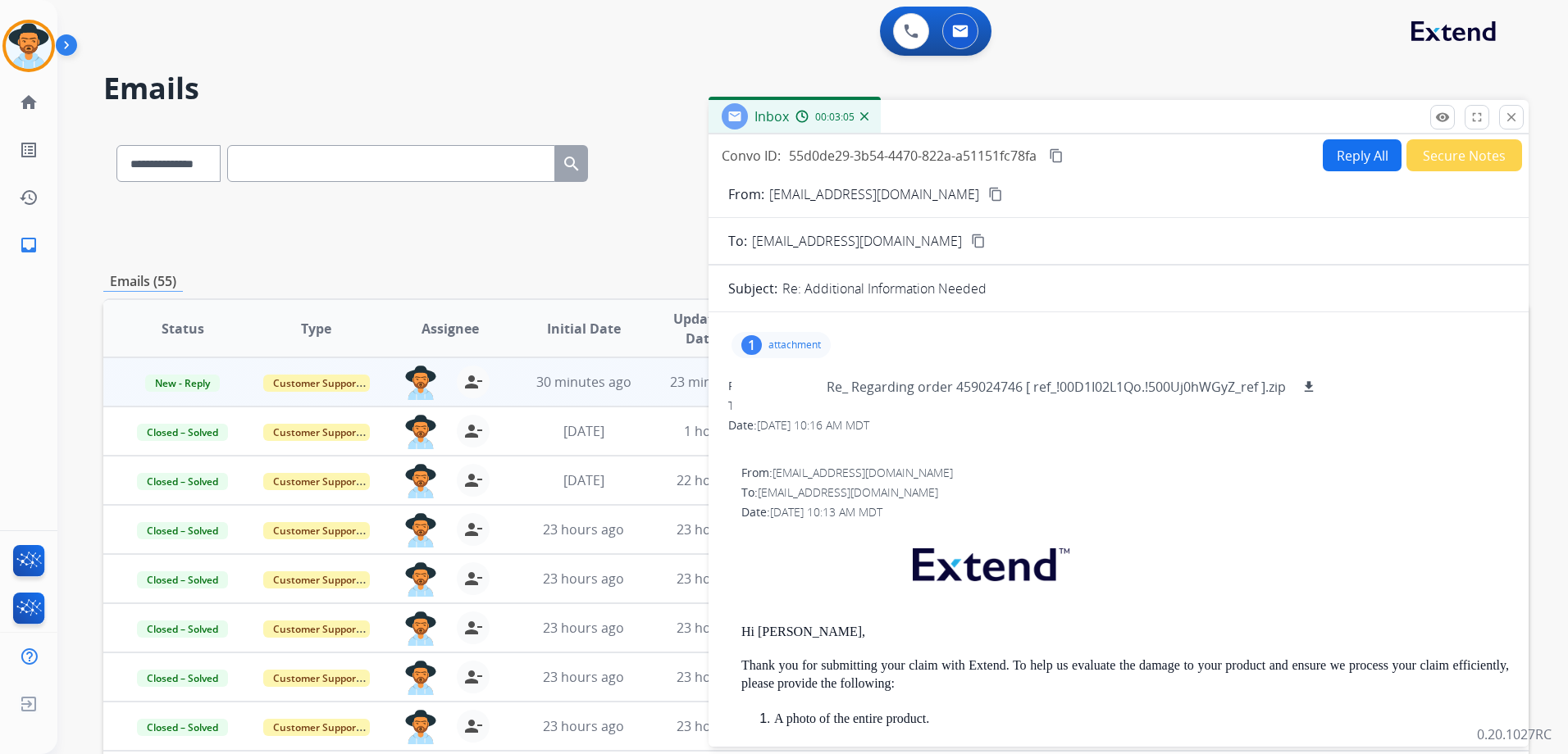
click at [514, 250] on div "**********" at bounding box center [815, 225] width 1425 height 59
click at [1490, 336] on div "1 attachment Re_ Regarding order 459024746 [ ref_!00D1I02L1Qo.!500Uj0hWGyZ_ref …" at bounding box center [1118, 345] width 781 height 40
click at [790, 349] on p "attachment" at bounding box center [794, 345] width 52 height 13
click at [783, 341] on p "attachment" at bounding box center [794, 345] width 52 height 13
click at [1305, 388] on mat-icon "download" at bounding box center [1309, 386] width 15 height 15
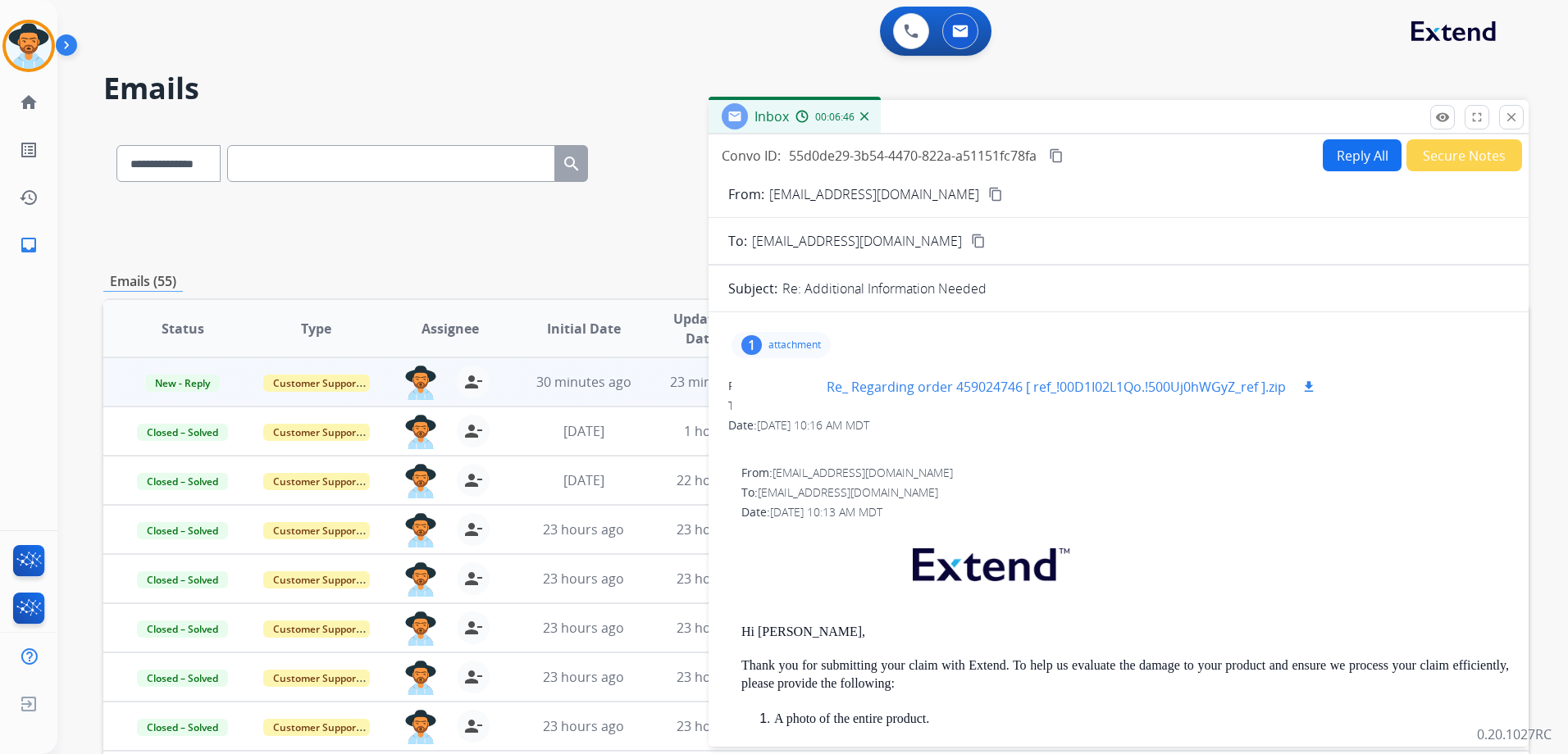
click at [1062, 387] on p "Re_ Regarding order 459024746 [ ref_!00D1I02L1Qo.!500Uj0hWGyZ_ref ].zip" at bounding box center [1056, 386] width 459 height 19
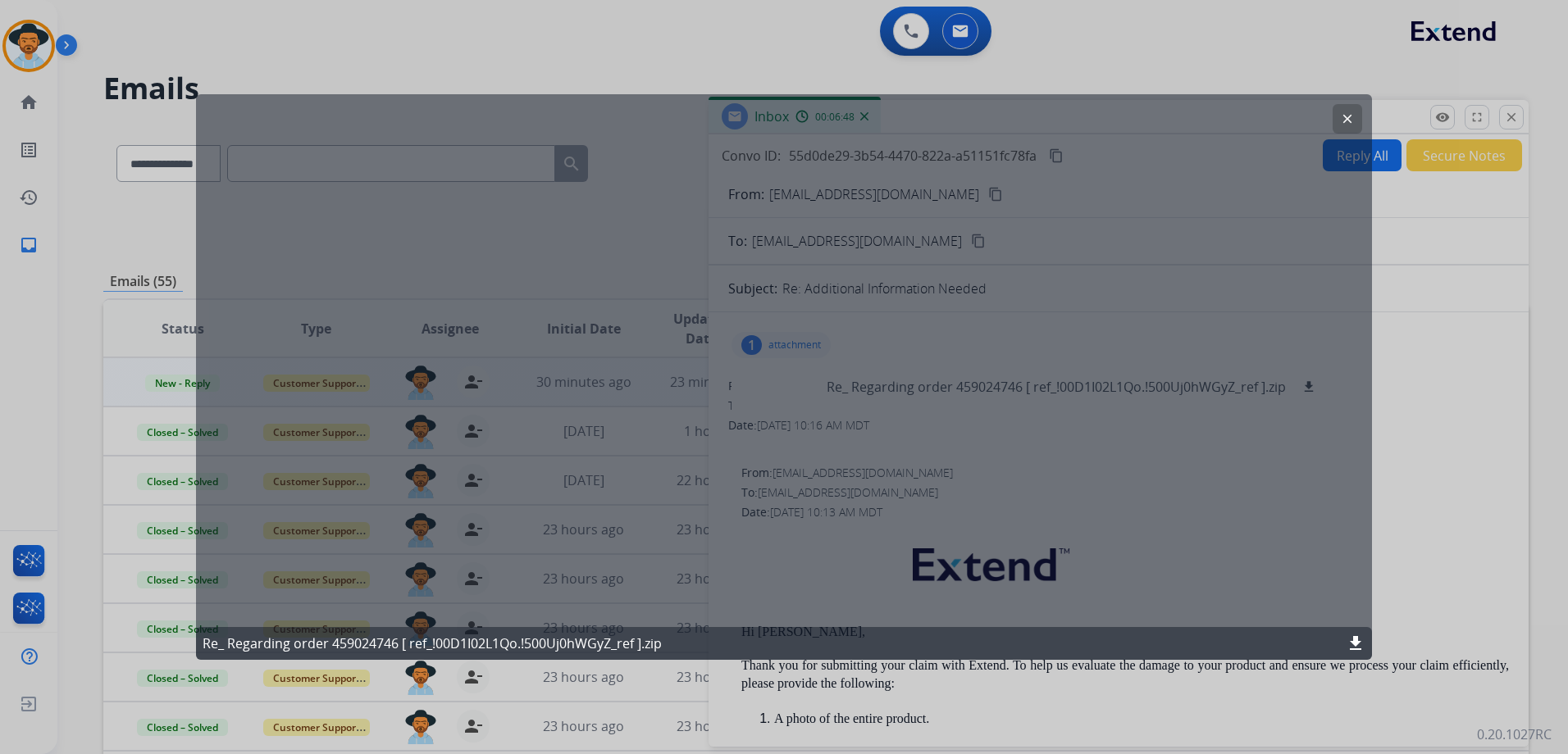
click at [1344, 115] on mat-icon "clear" at bounding box center [1347, 118] width 15 height 15
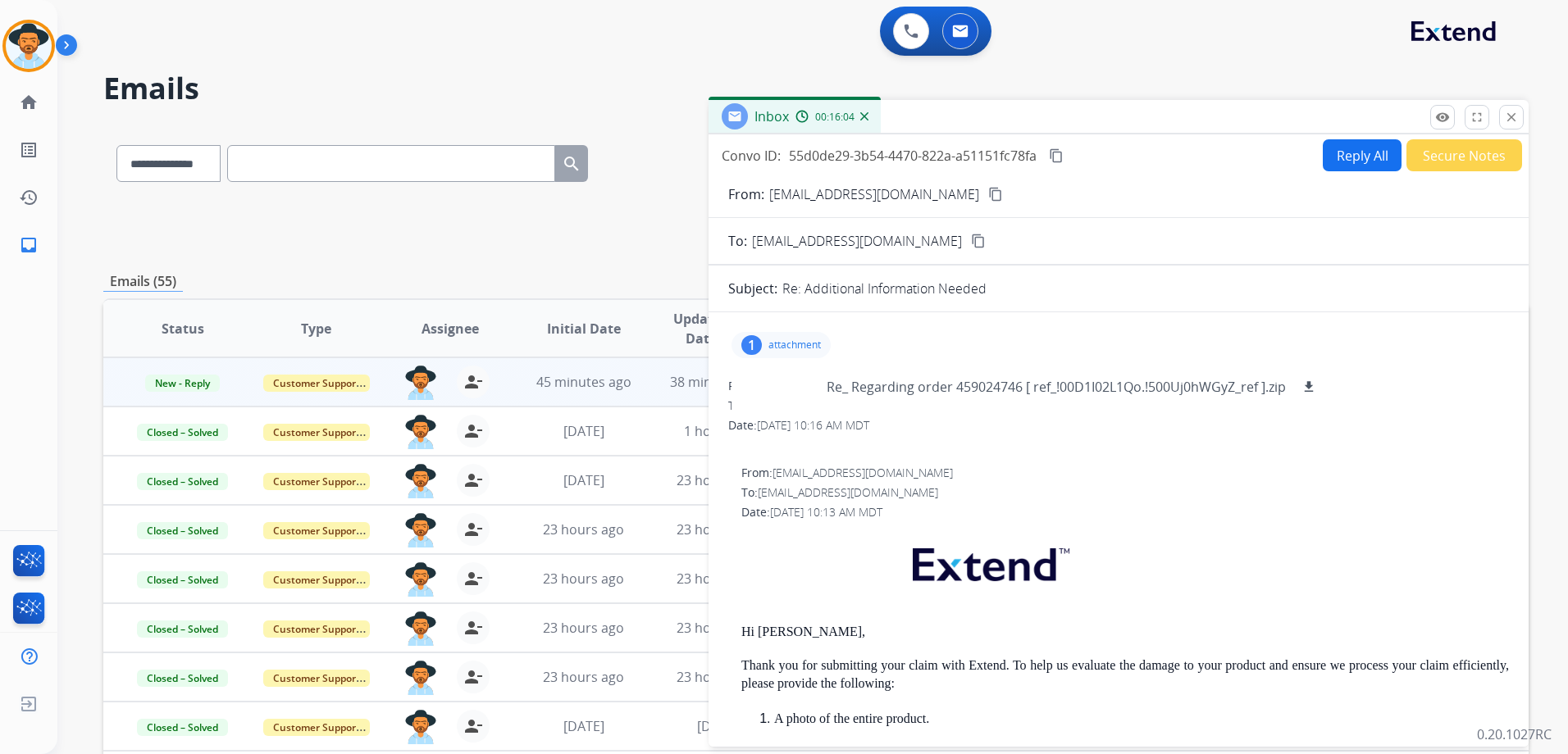
click at [1317, 548] on p at bounding box center [1125, 568] width 768 height 79
click at [1510, 119] on mat-icon "close" at bounding box center [1511, 117] width 15 height 15
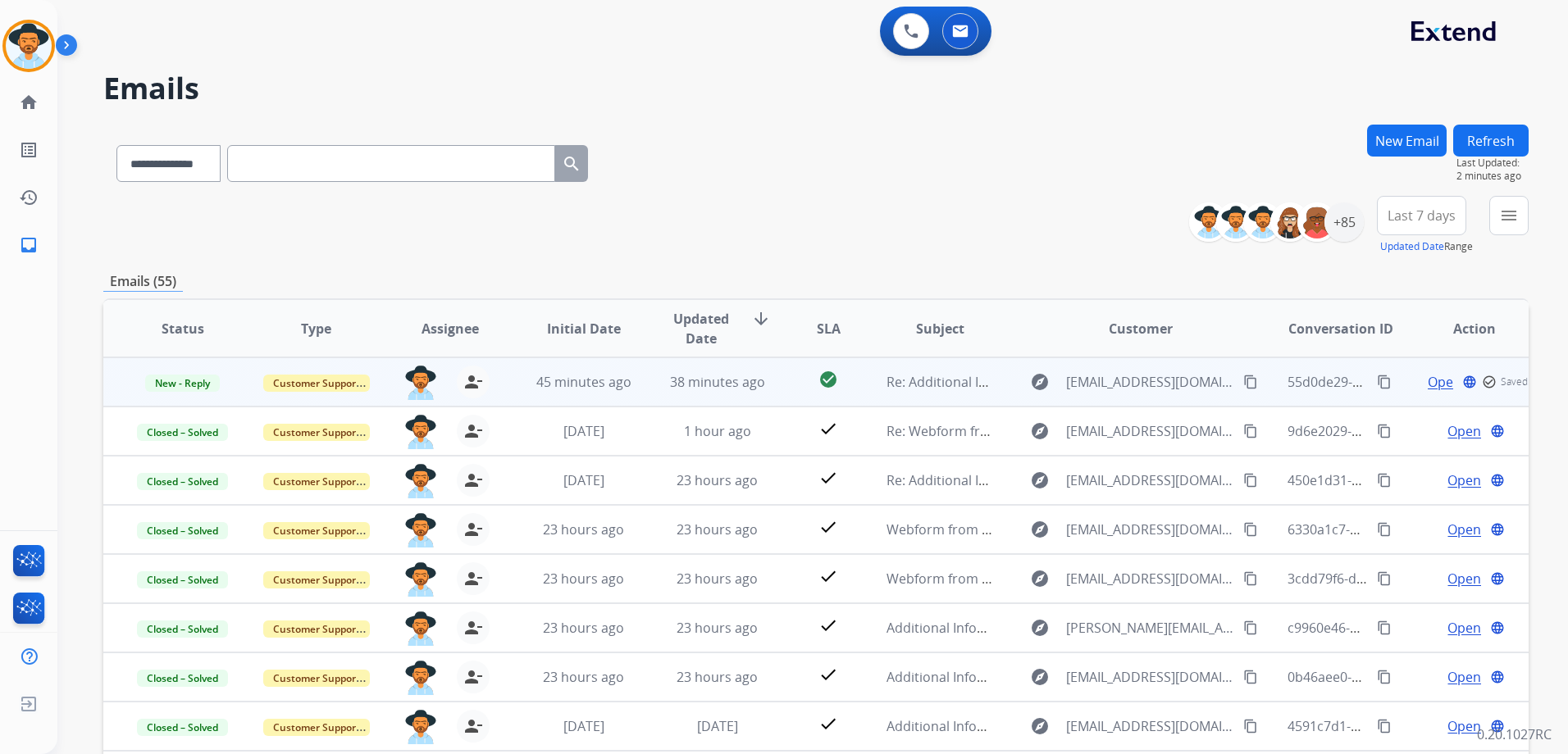
click at [1433, 381] on div "Open language check_circle_outline Saved" at bounding box center [1474, 382] width 107 height 19
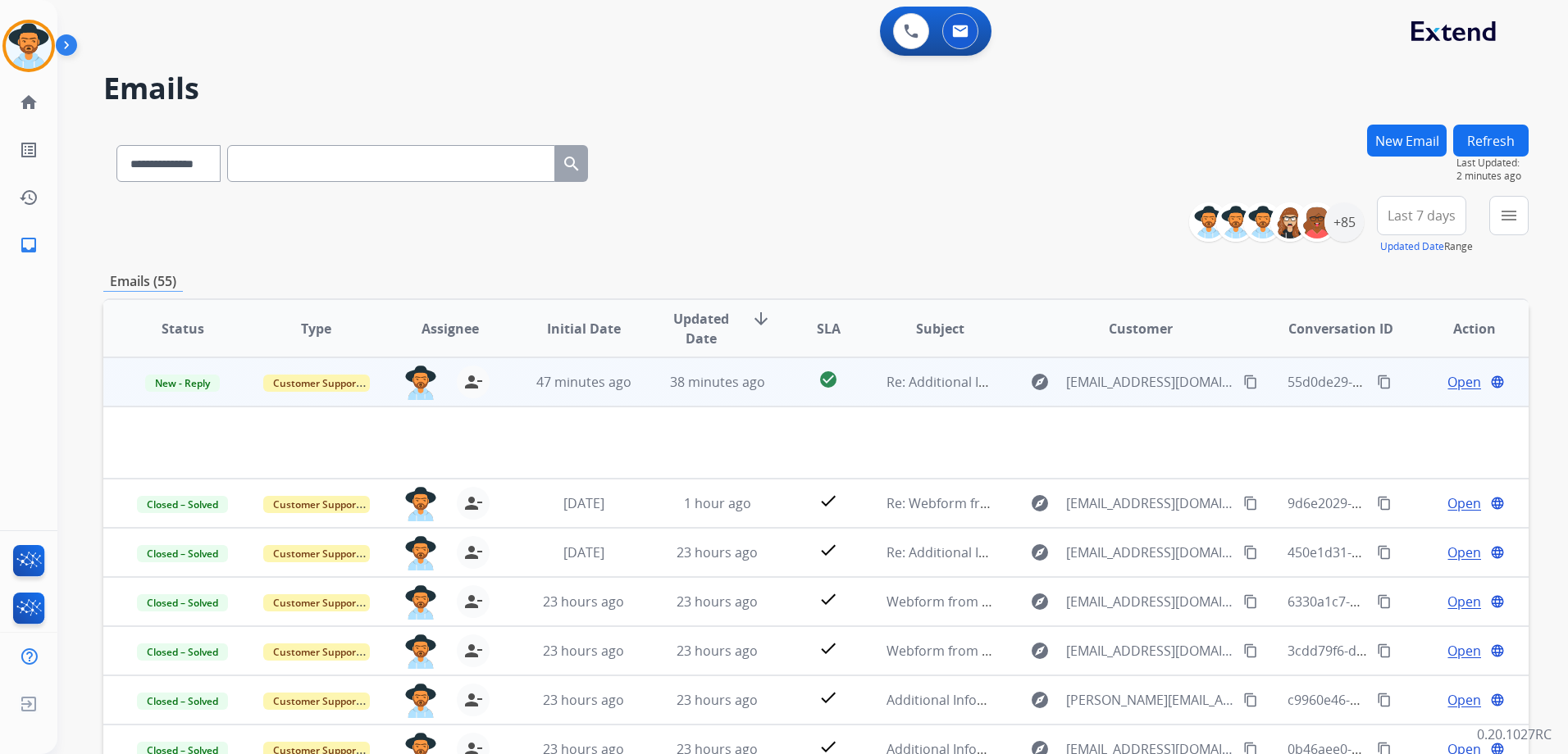
click at [1457, 383] on span "Open" at bounding box center [1464, 382] width 34 height 19
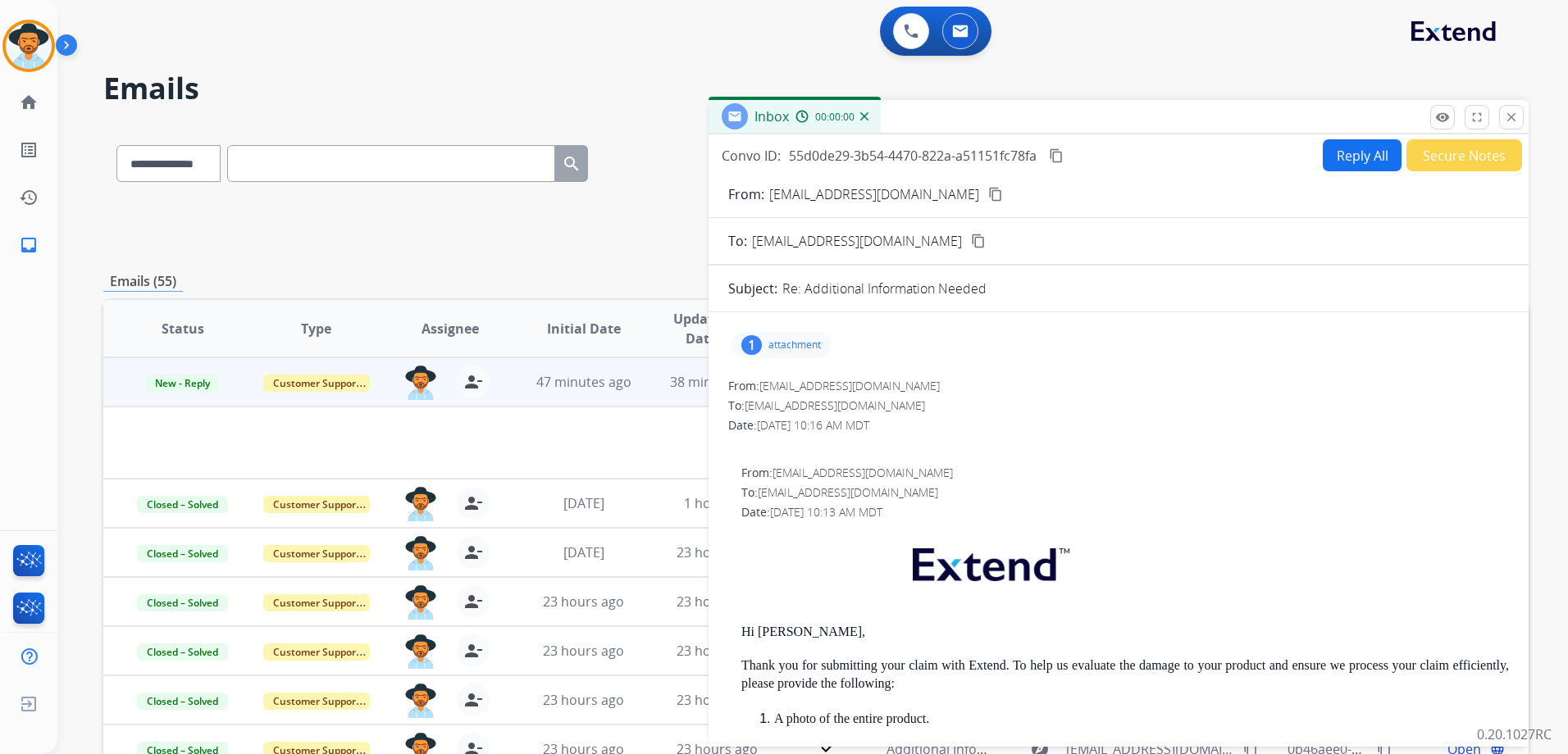
click at [1354, 150] on button "Reply All" at bounding box center [1362, 155] width 79 height 32
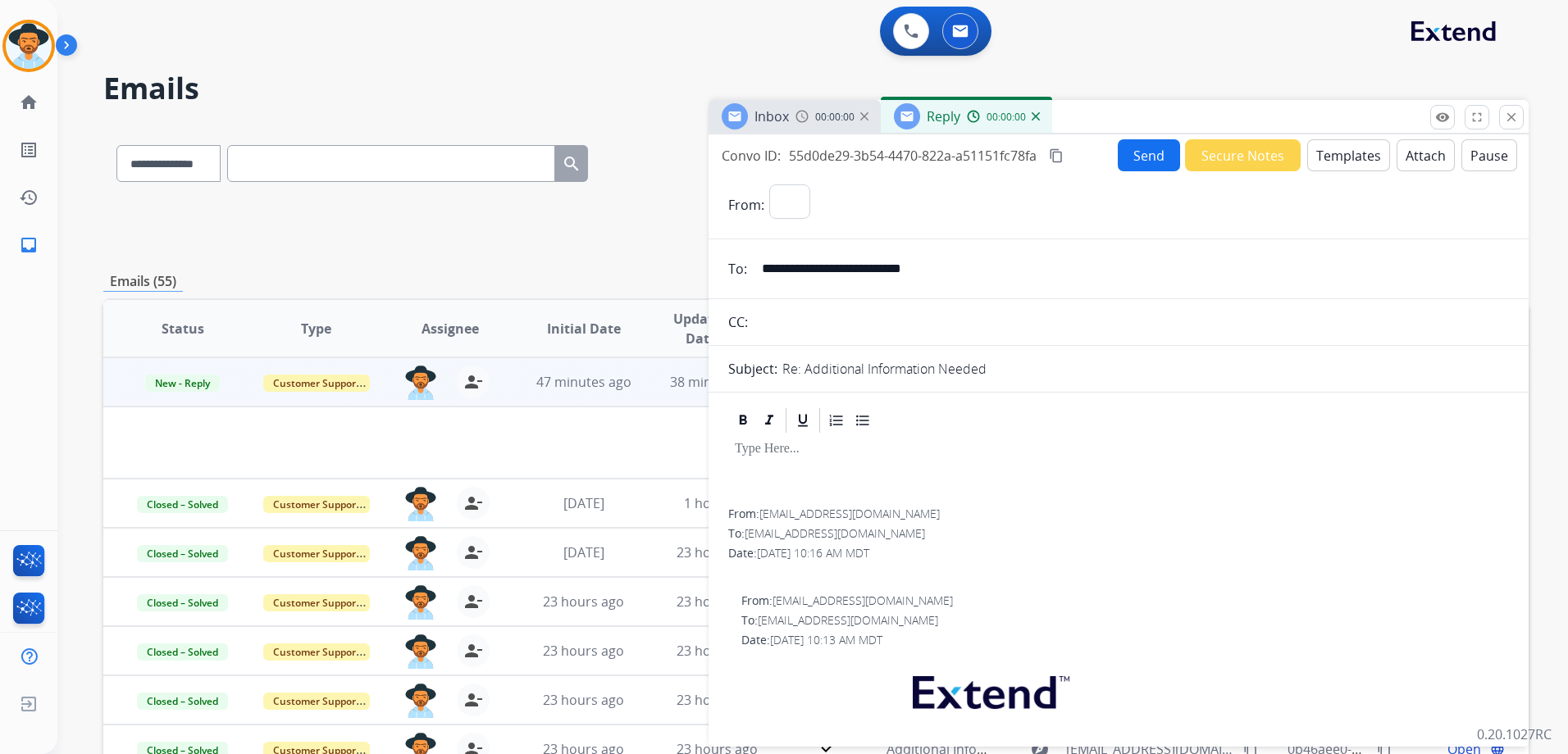
select select "**********"
click at [1348, 159] on button "Templates" at bounding box center [1348, 155] width 83 height 32
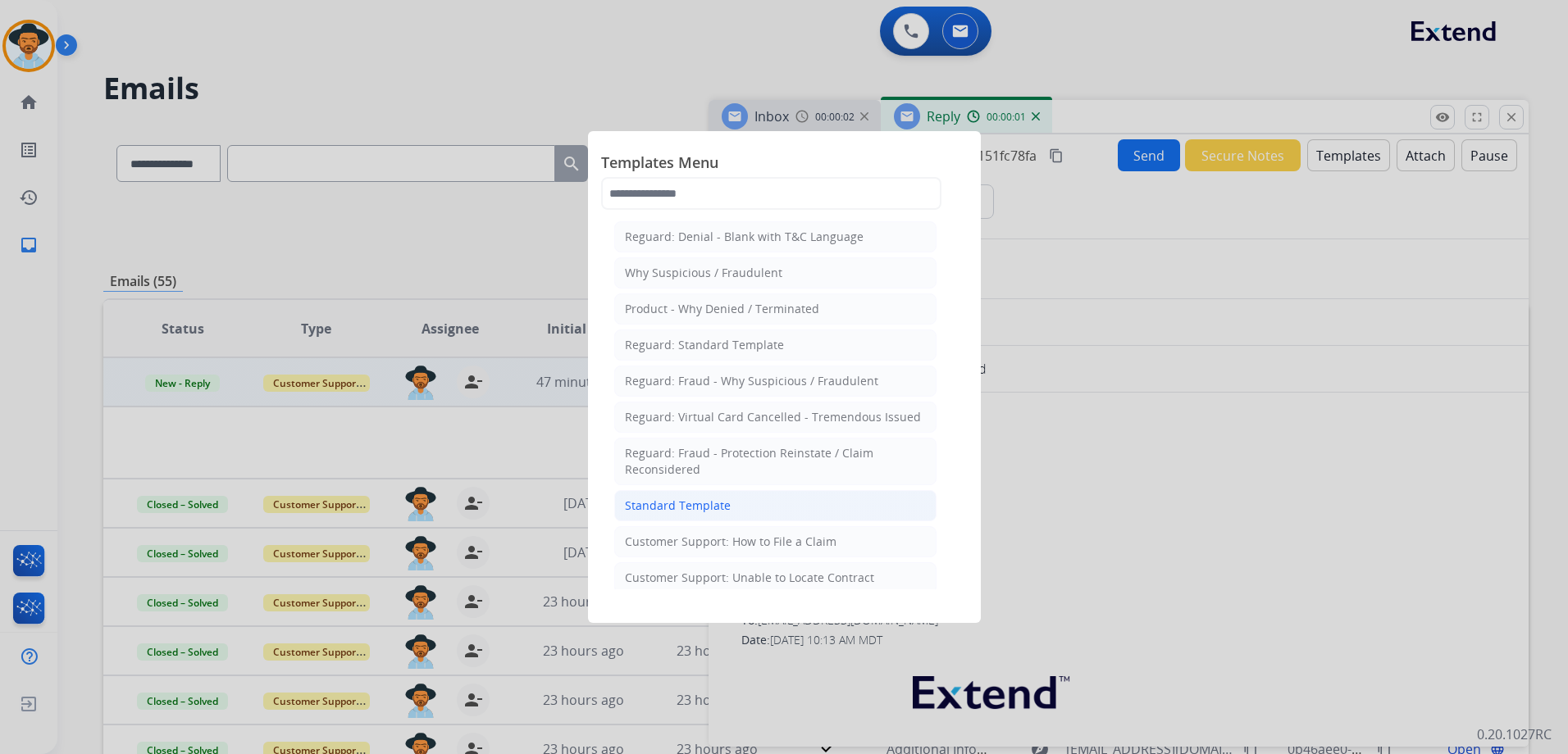
click at [742, 502] on li "Standard Template" at bounding box center [775, 505] width 322 height 31
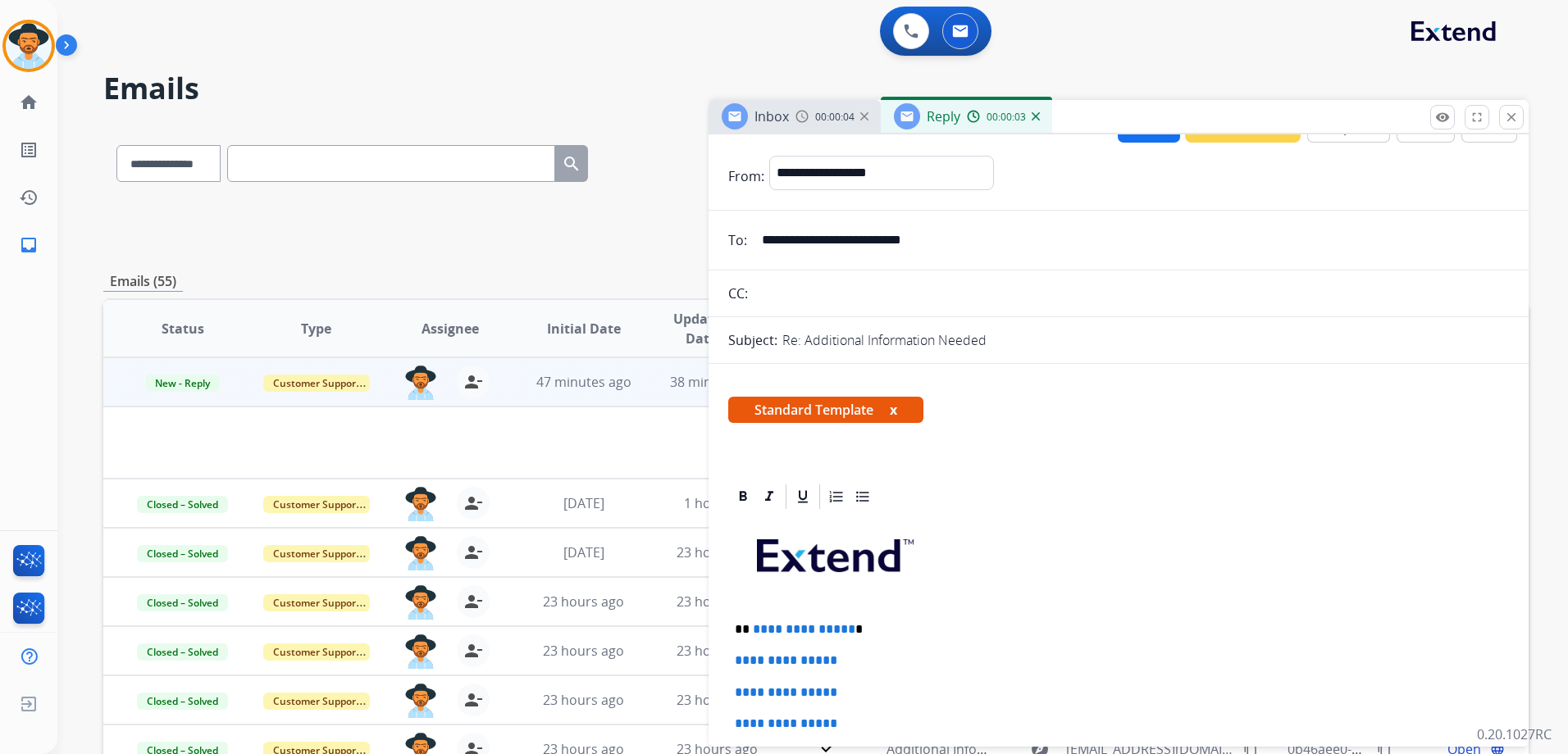
scroll to position [0, 0]
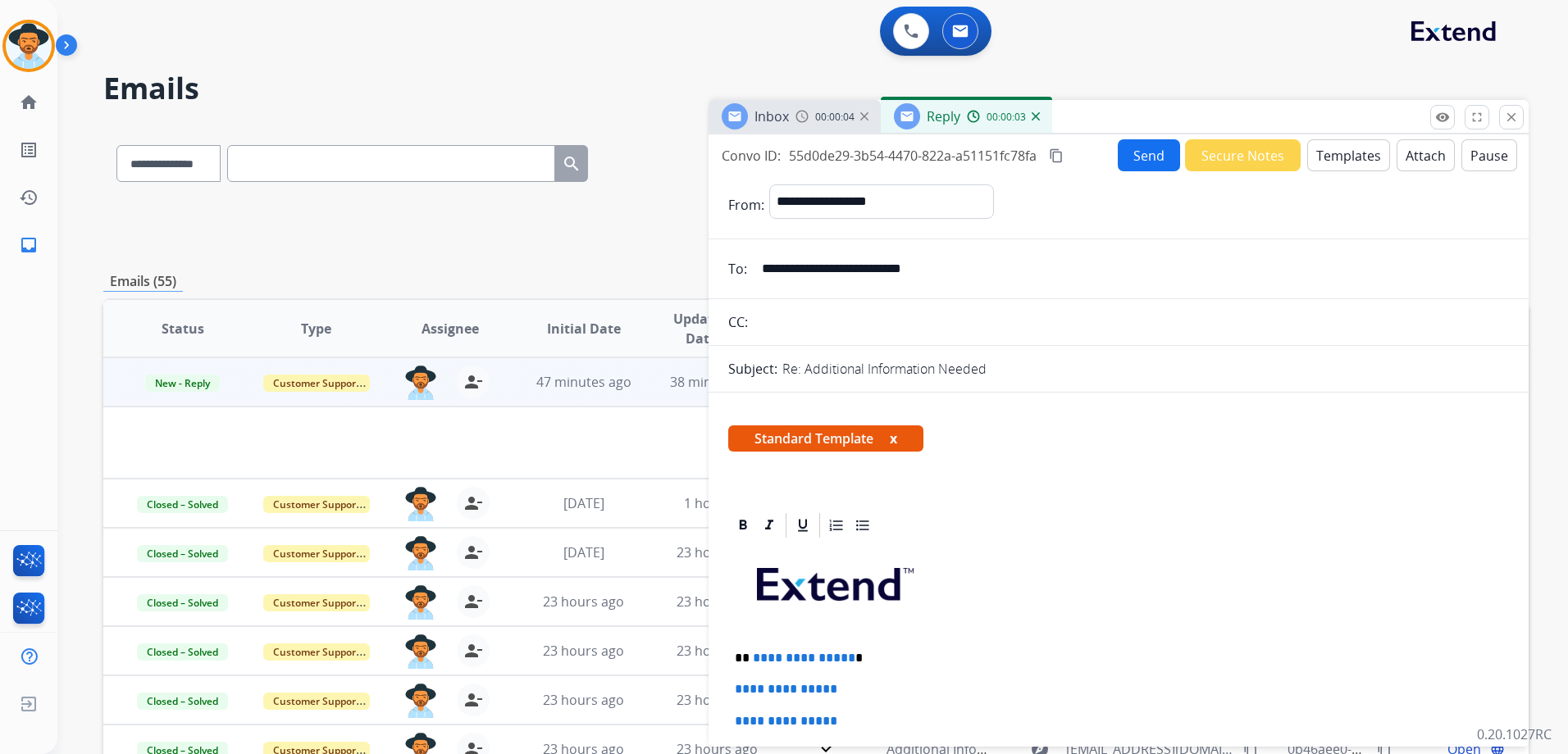
click at [1352, 156] on button "Templates" at bounding box center [1348, 155] width 83 height 32
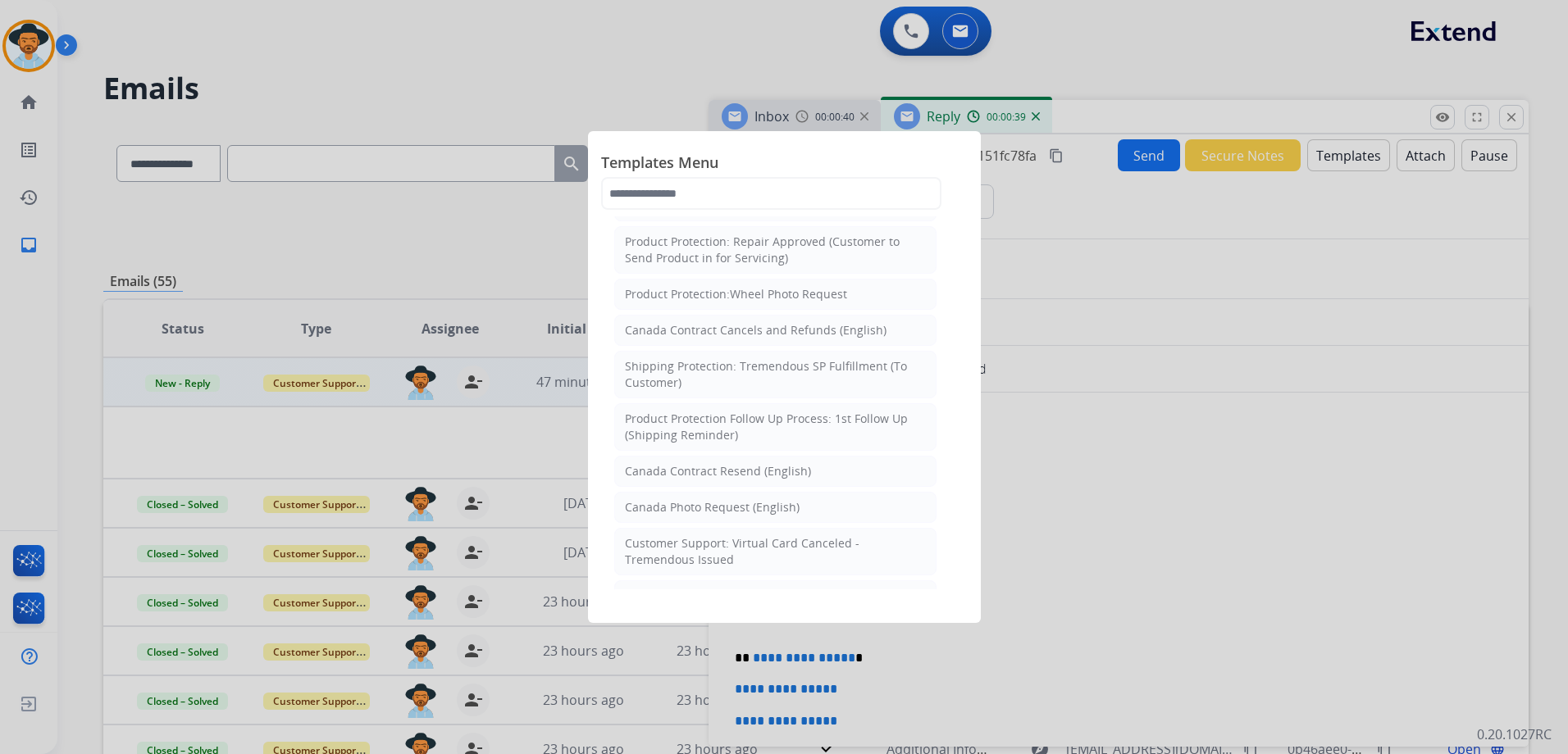
scroll to position [655, 0]
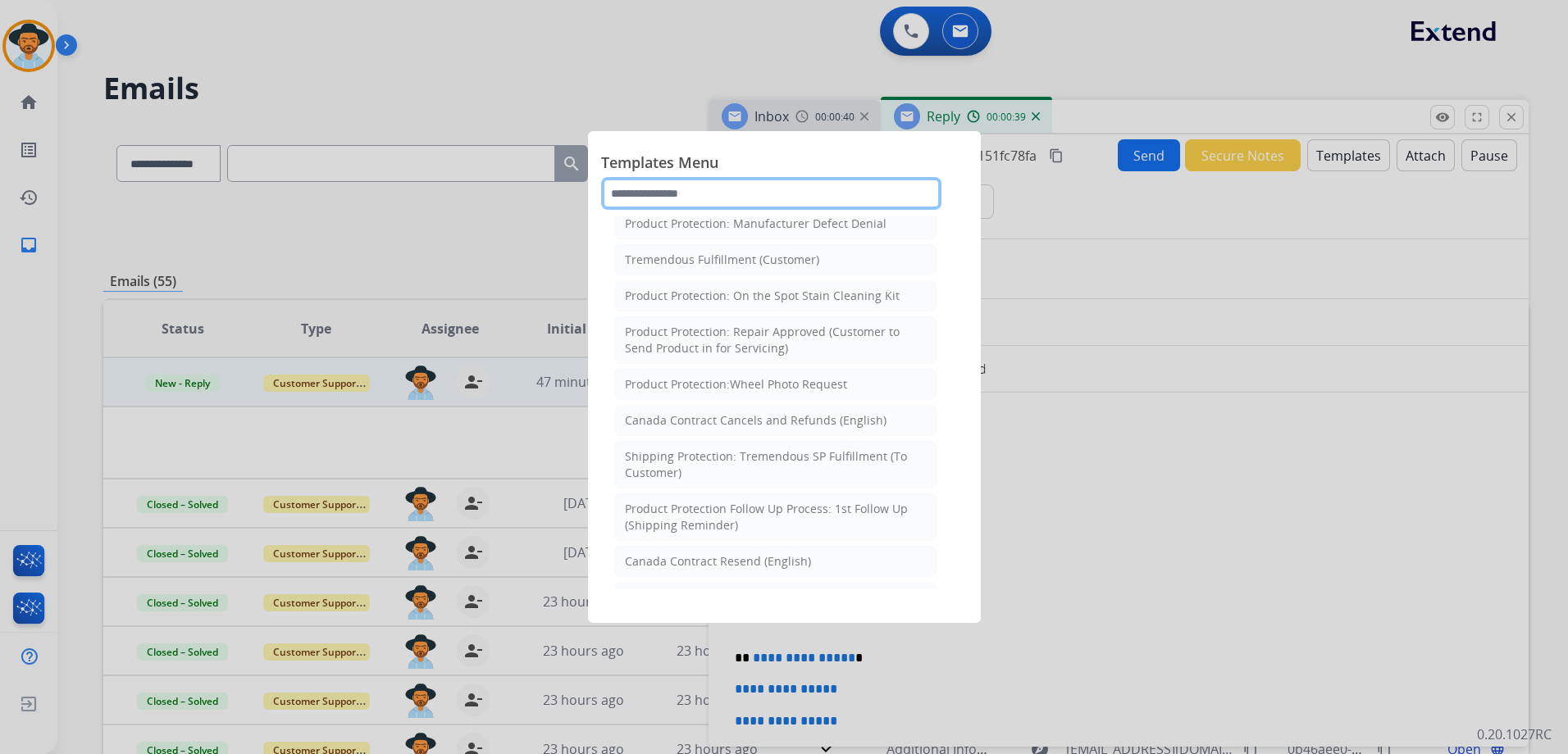
click at [739, 190] on input "text" at bounding box center [771, 193] width 341 height 33
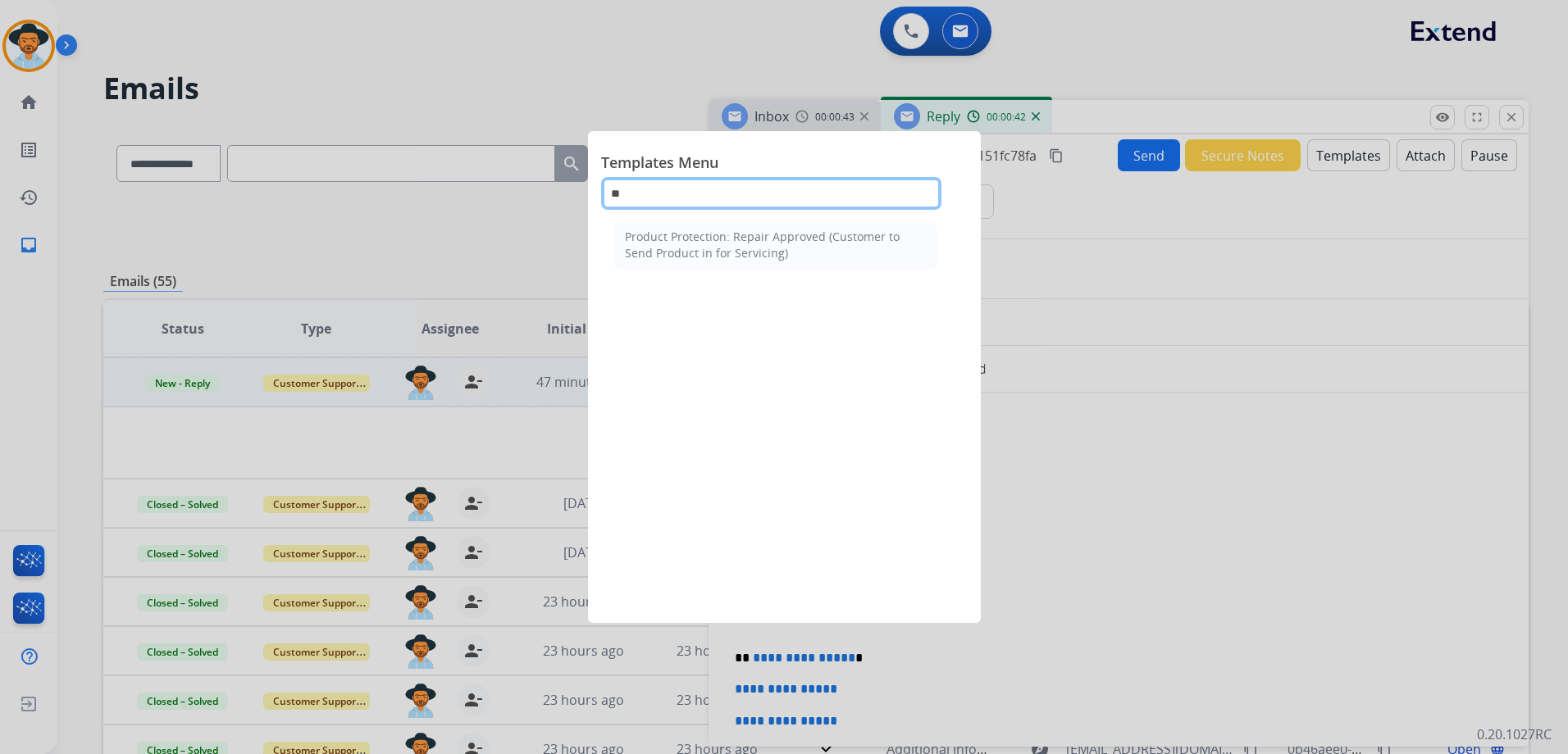
scroll to position [0, 0]
type input "*"
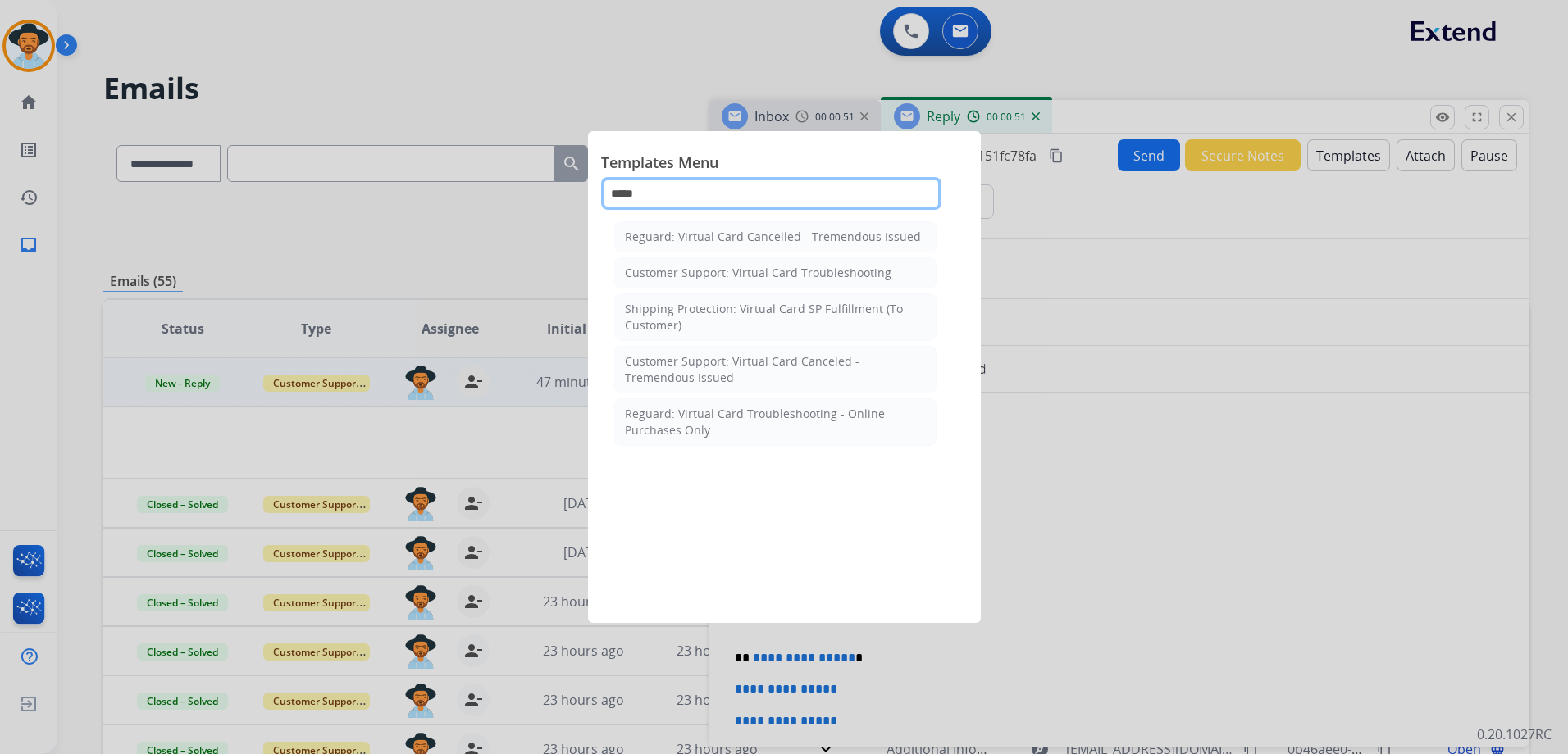
type input "*****"
click at [471, 235] on div at bounding box center [784, 377] width 1568 height 754
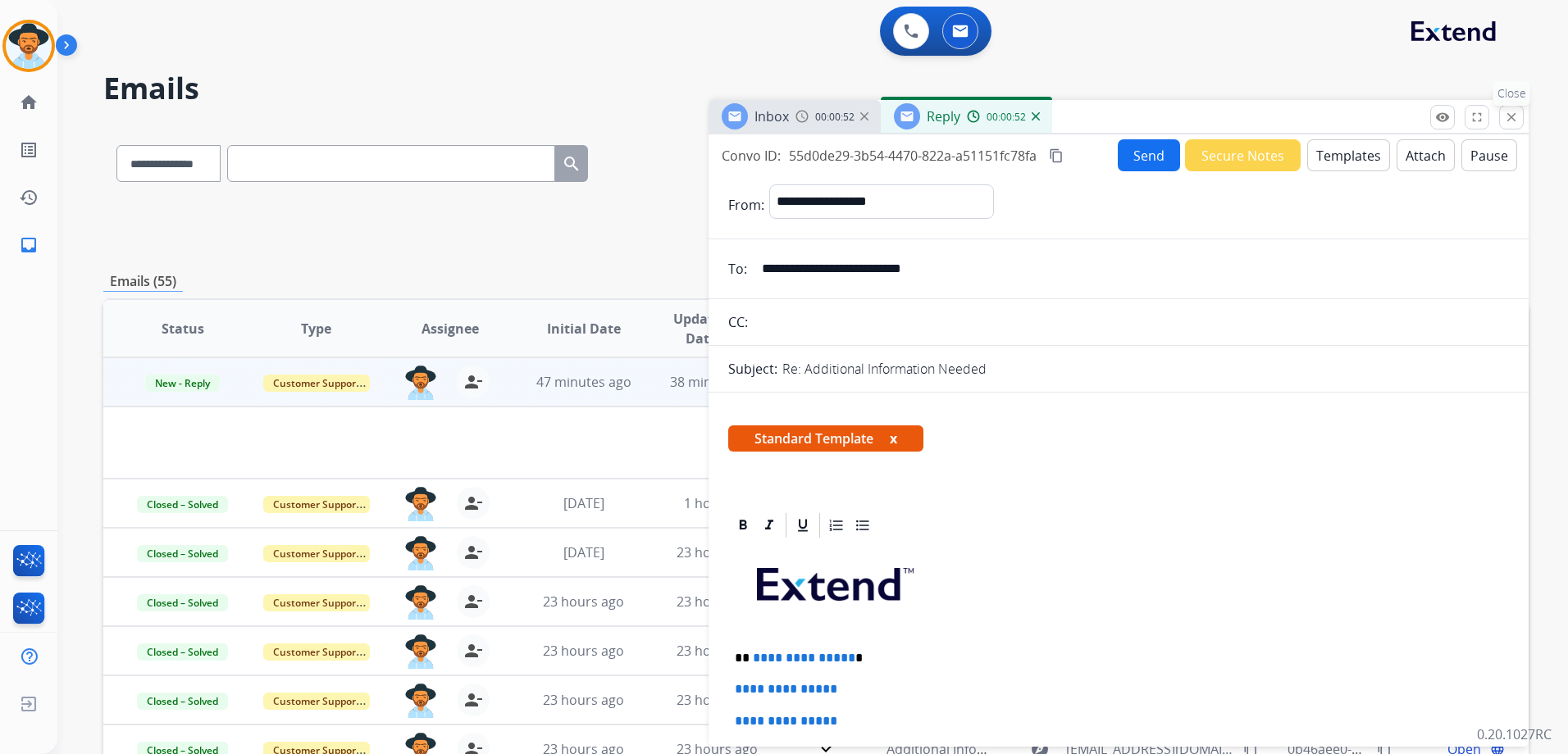
click at [1514, 123] on mat-icon "close" at bounding box center [1511, 117] width 15 height 15
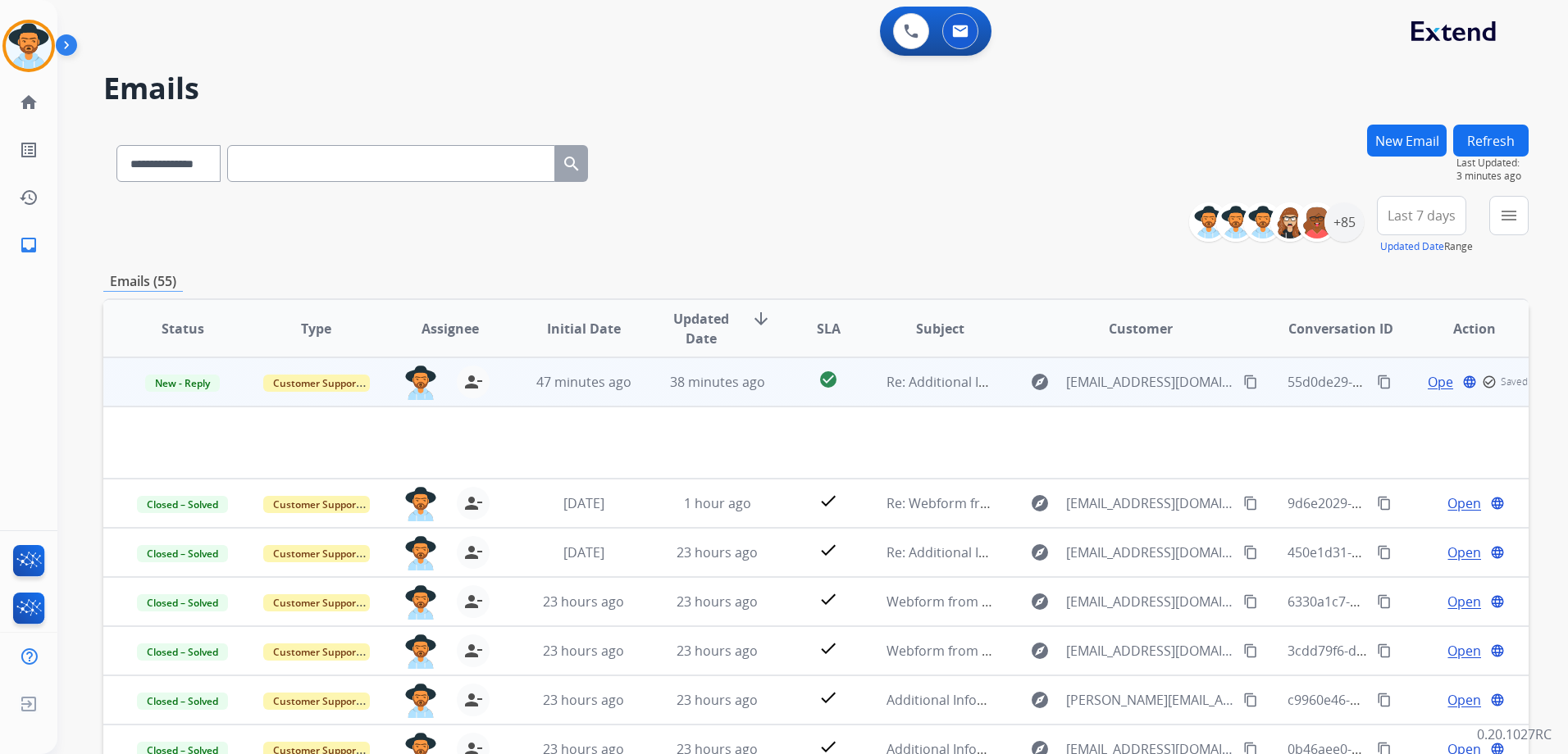
click at [179, 392] on td "New - Reply" at bounding box center [169, 382] width 133 height 49
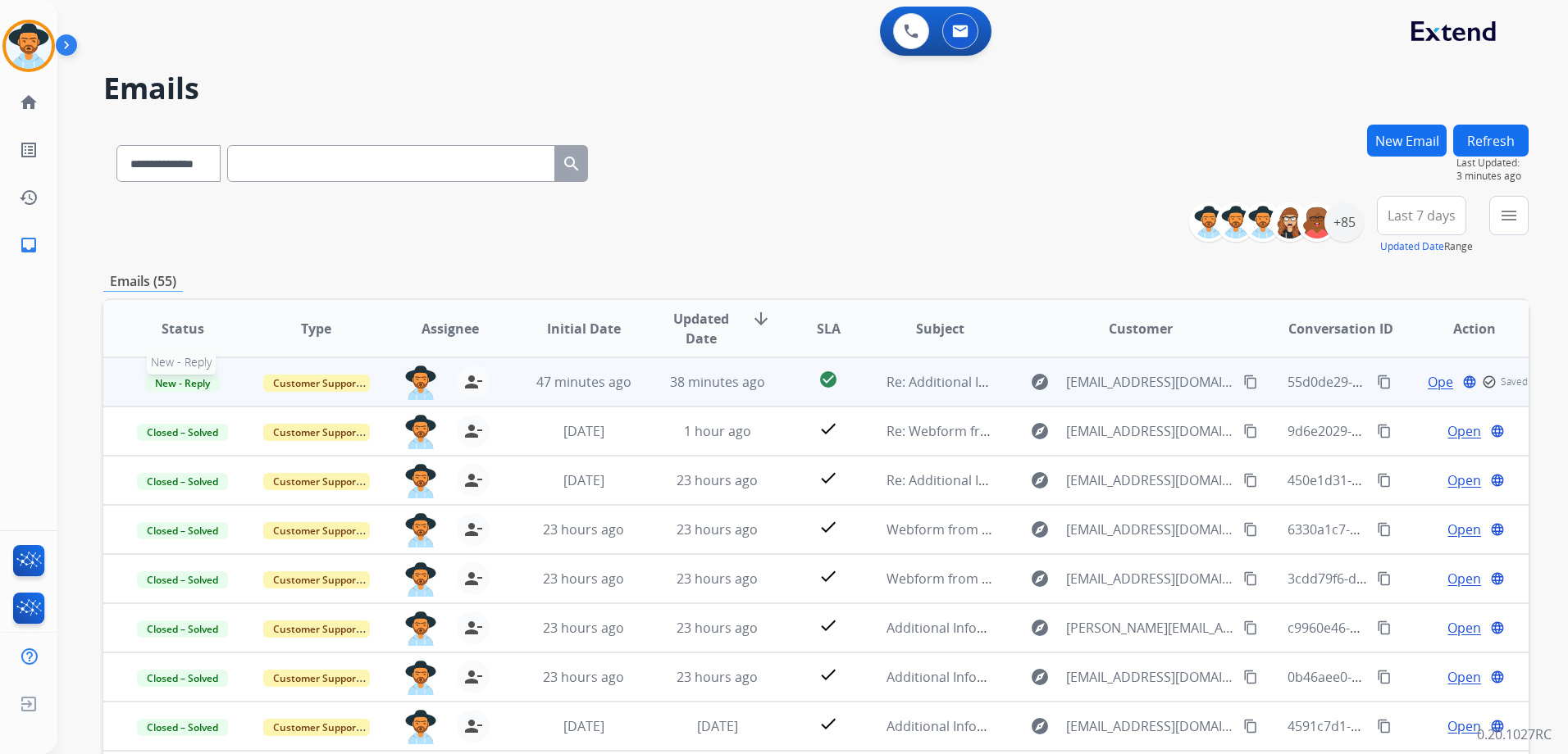
click at [196, 384] on span "New - Reply" at bounding box center [182, 384] width 75 height 18
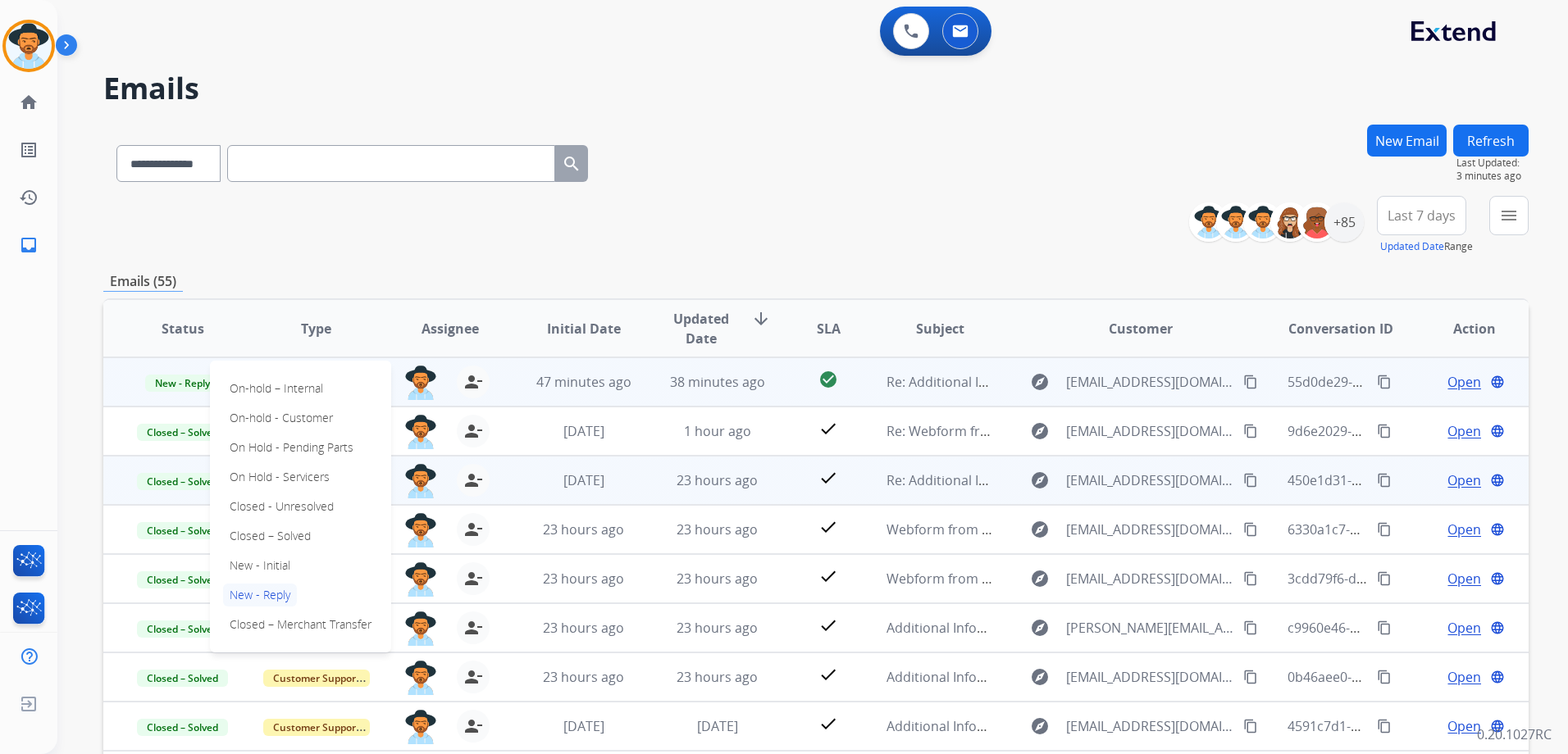
drag, startPoint x: 283, startPoint y: 541, endPoint x: 371, endPoint y: 504, distance: 95.5
click at [283, 540] on p "Closed – Solved" at bounding box center [270, 536] width 94 height 23
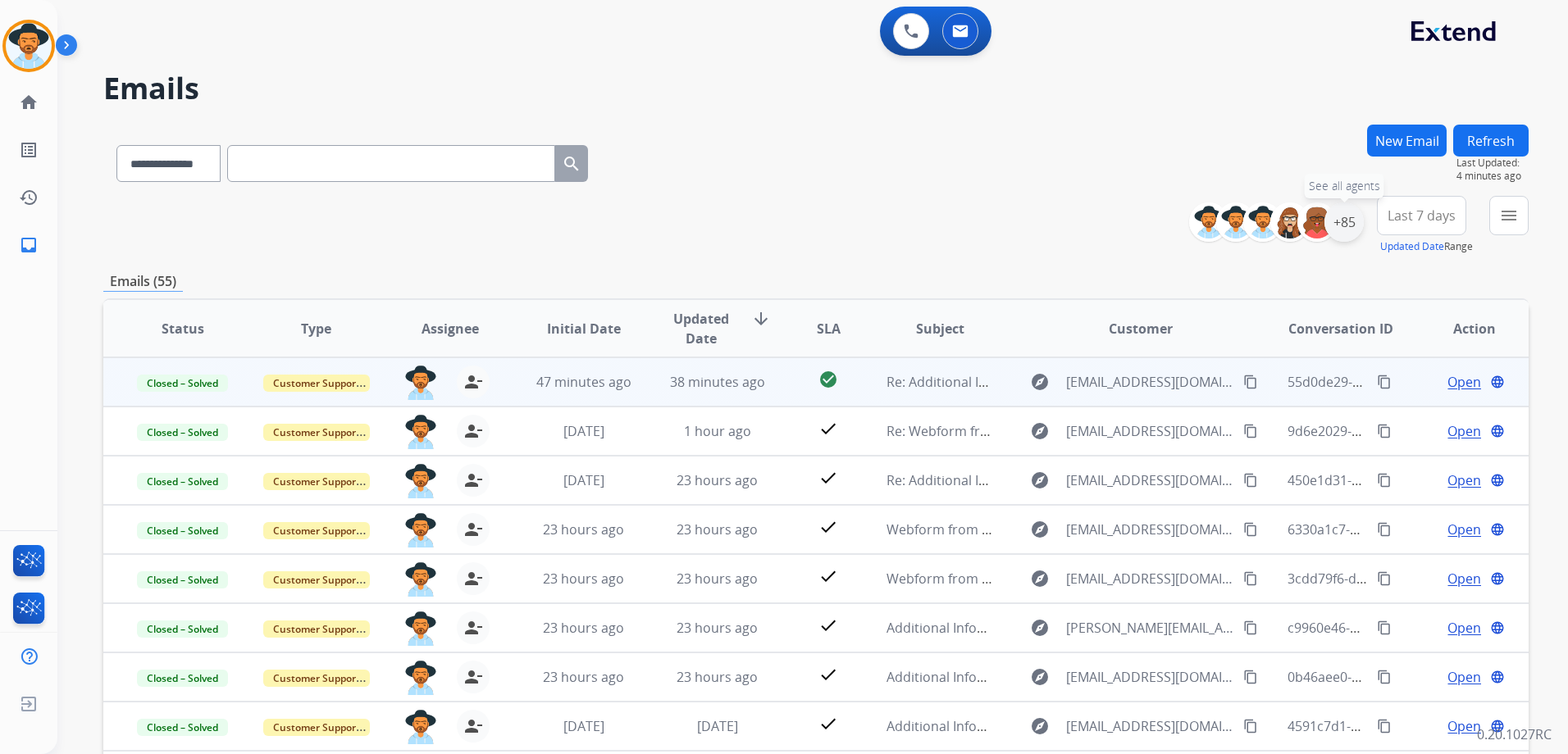
click at [1351, 221] on div "+85" at bounding box center [1344, 222] width 40 height 40
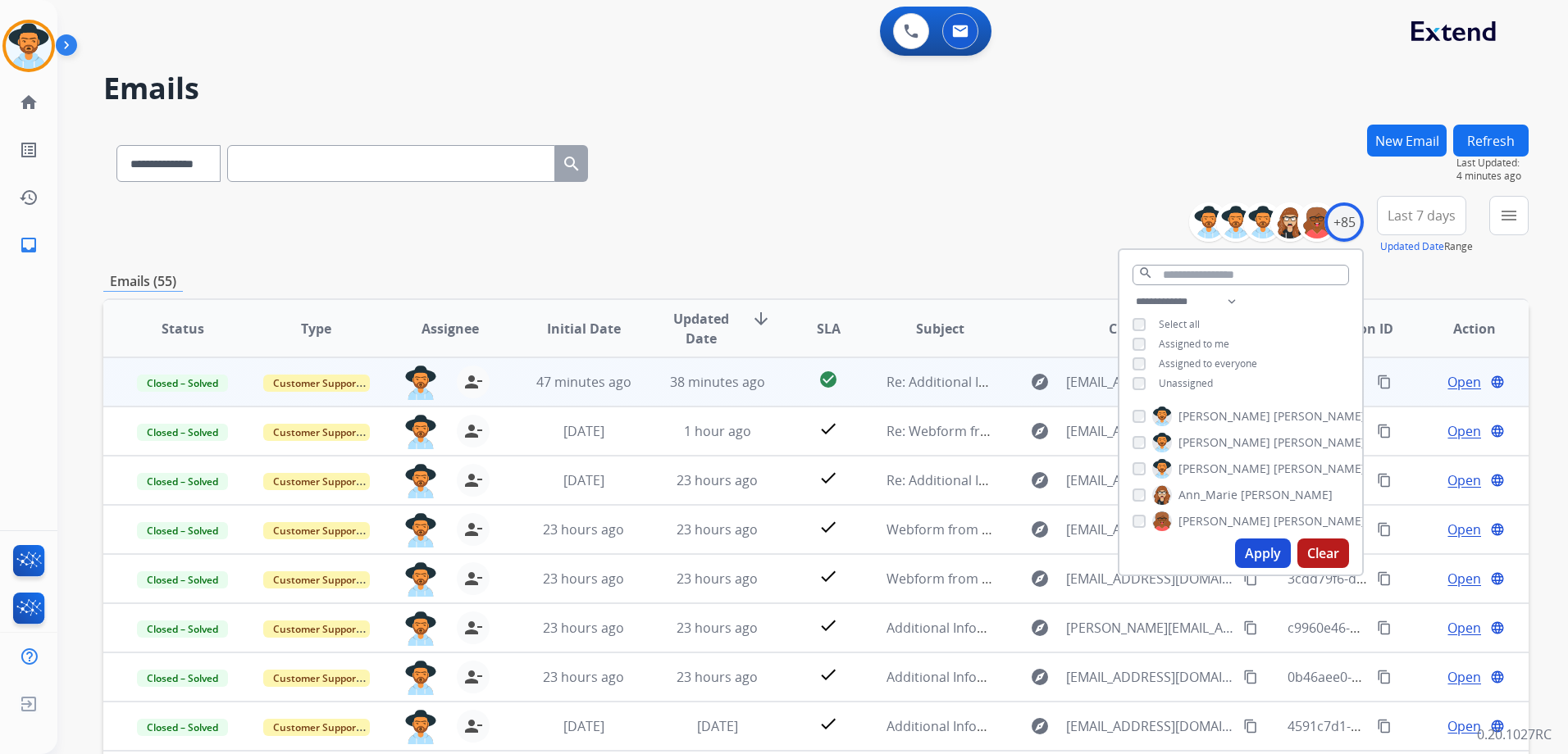
click at [1182, 377] on span "Unassigned" at bounding box center [1185, 383] width 54 height 14
click at [1186, 344] on span "Assigned to me" at bounding box center [1194, 344] width 71 height 14
click at [1270, 553] on button "Apply" at bounding box center [1262, 552] width 56 height 29
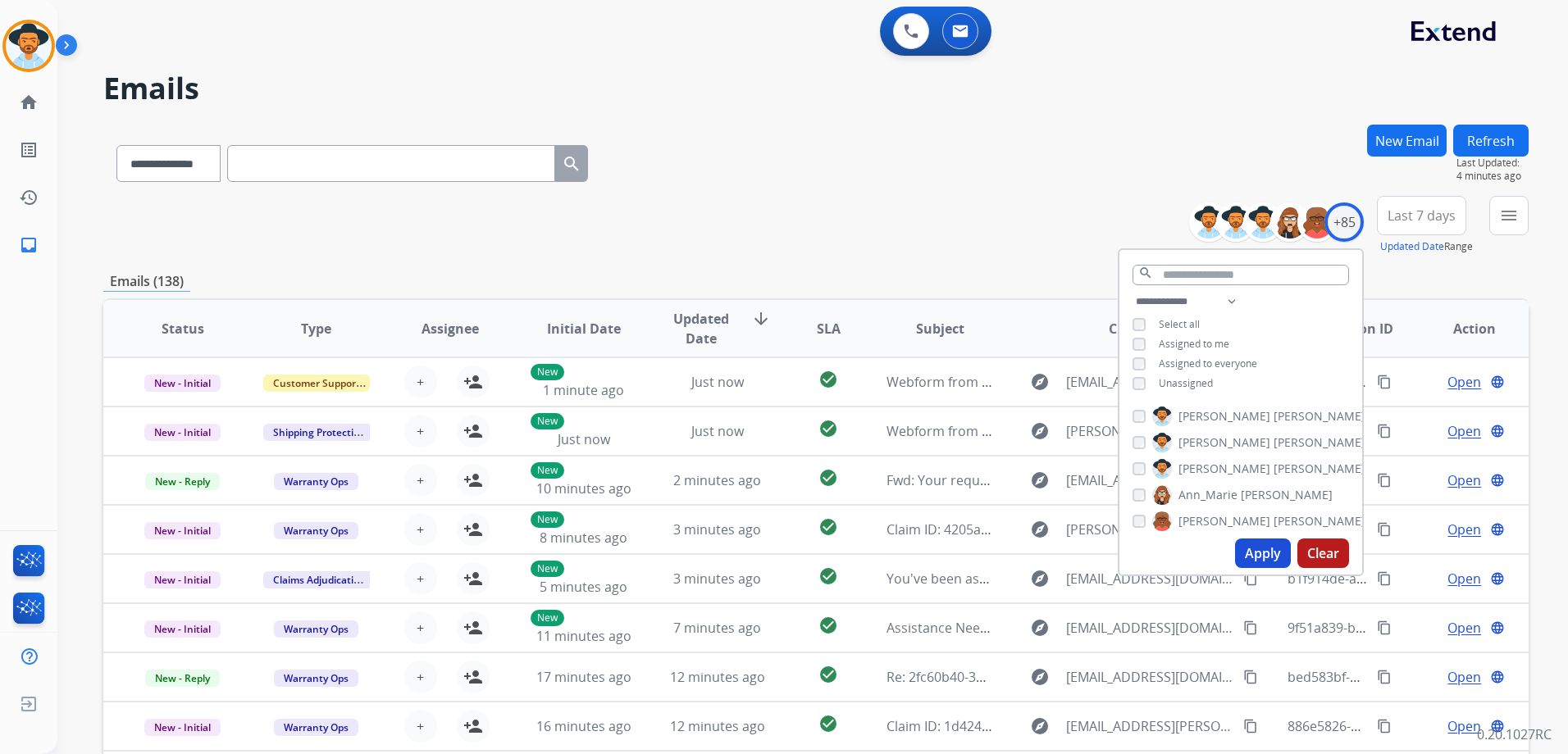
click at [862, 204] on div "**********" at bounding box center [815, 225] width 1425 height 59
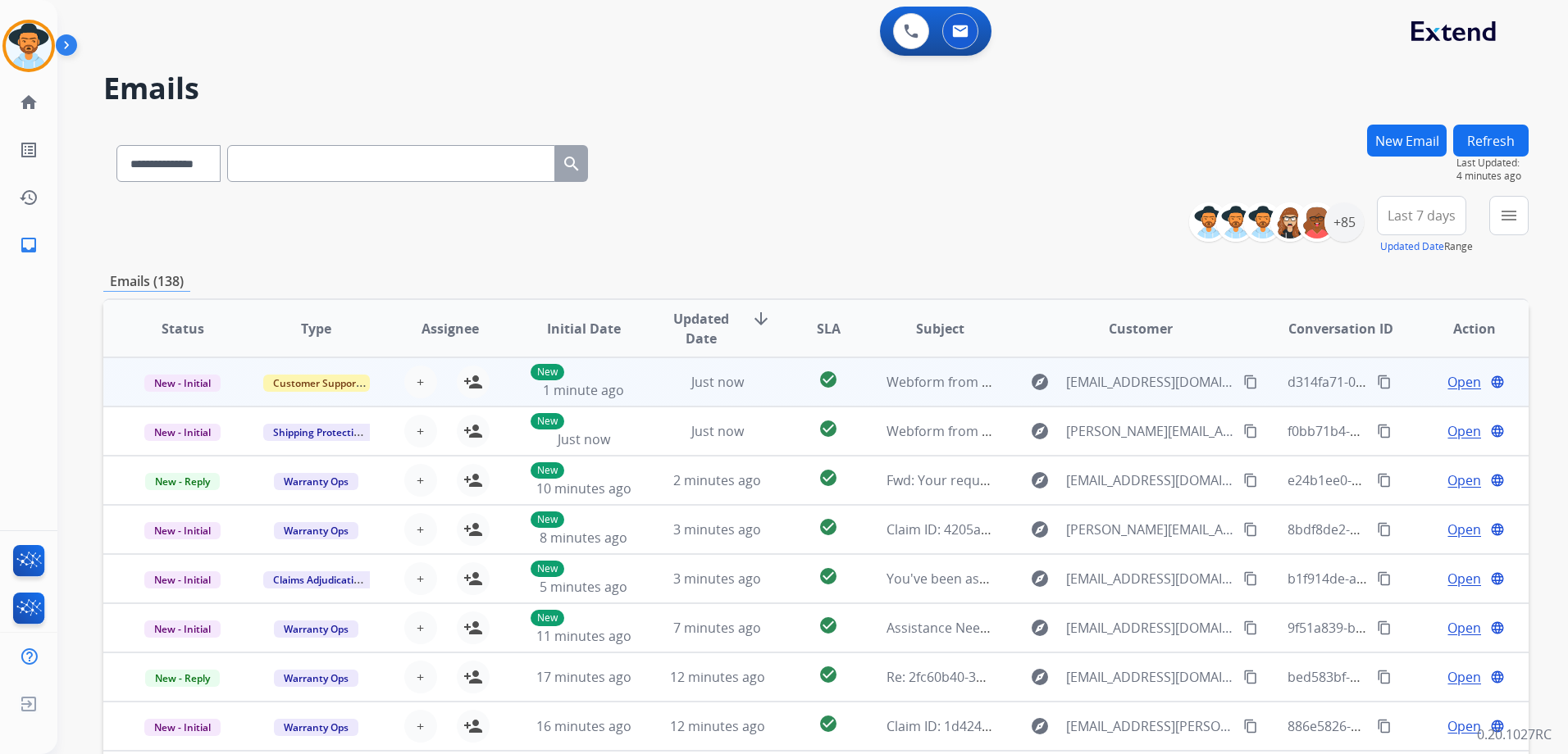
click at [1394, 381] on td "Open language" at bounding box center [1460, 382] width 133 height 49
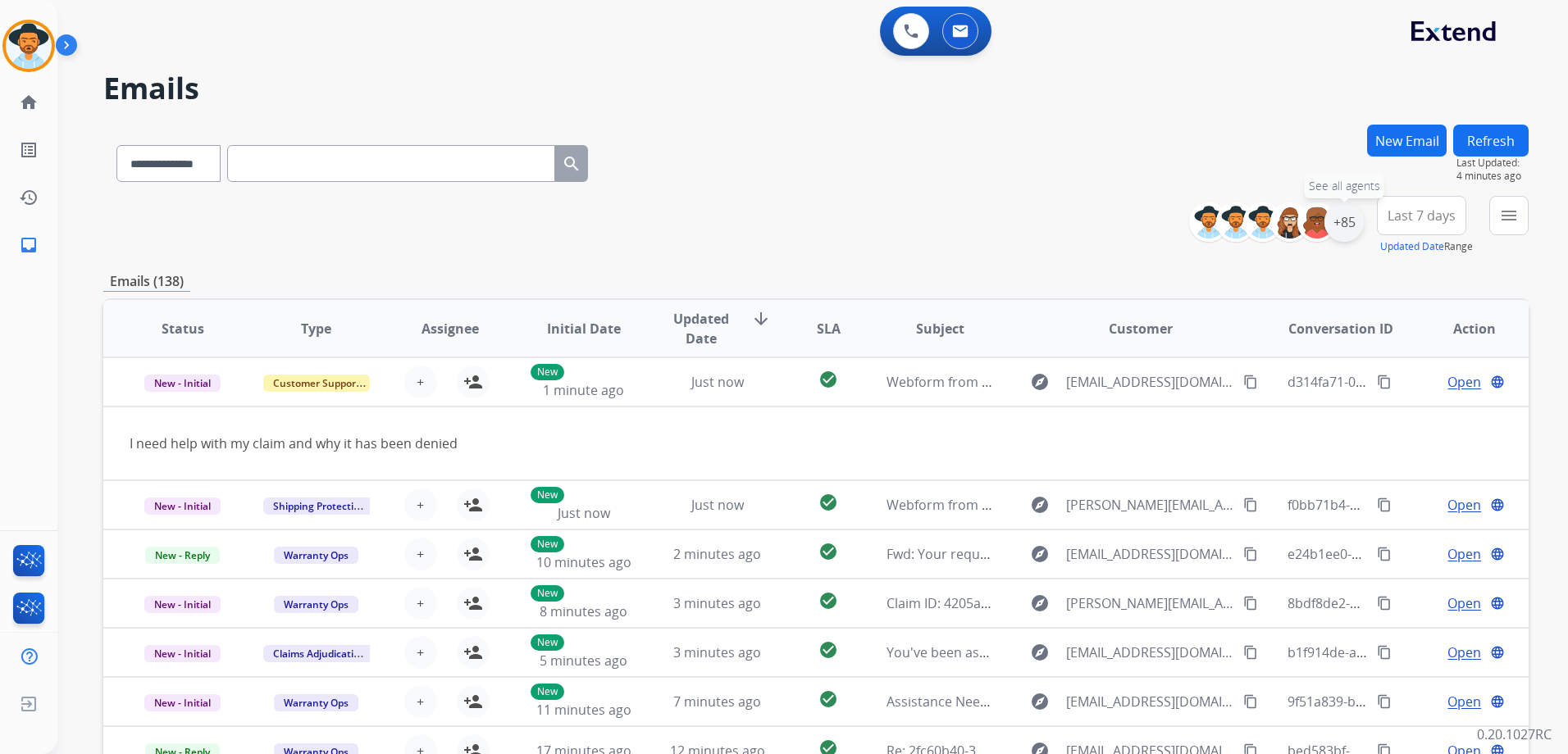
click at [1354, 226] on div "+85" at bounding box center [1344, 222] width 40 height 40
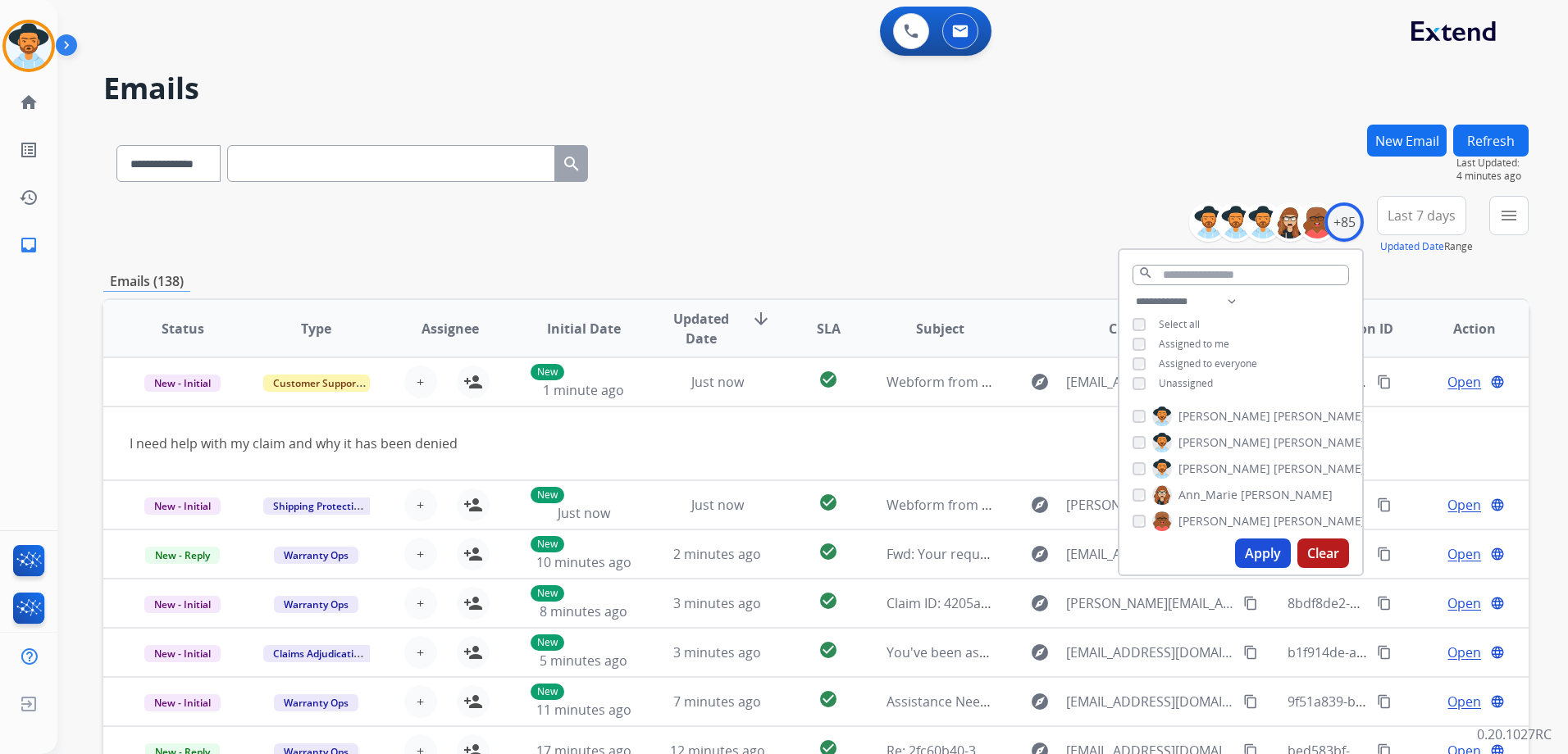
click at [1199, 382] on span "Unassigned" at bounding box center [1185, 383] width 54 height 14
click at [1208, 337] on span "Assigned to me" at bounding box center [1194, 344] width 71 height 14
click at [1256, 557] on button "Apply" at bounding box center [1262, 552] width 56 height 29
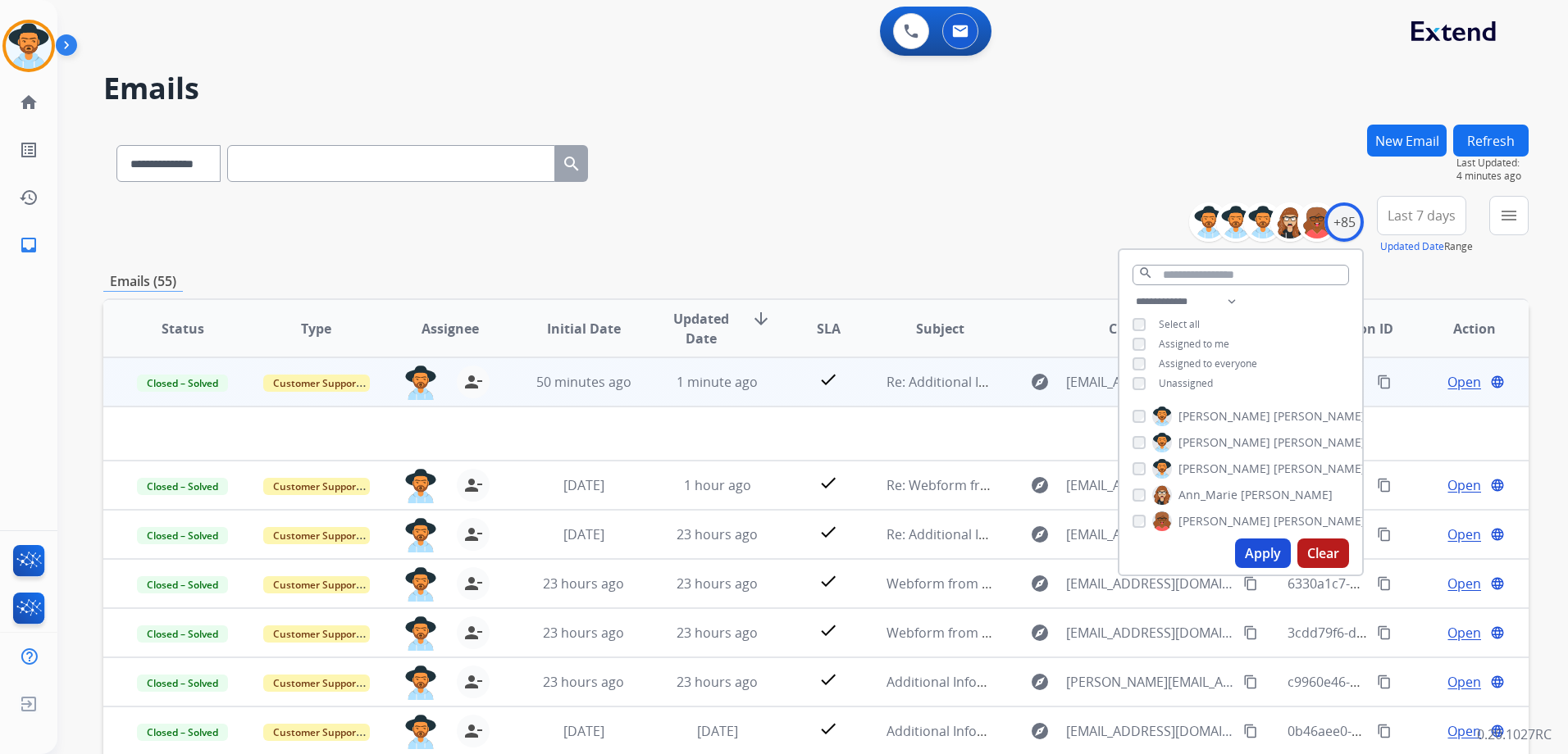
click at [900, 224] on div "**********" at bounding box center [815, 225] width 1425 height 59
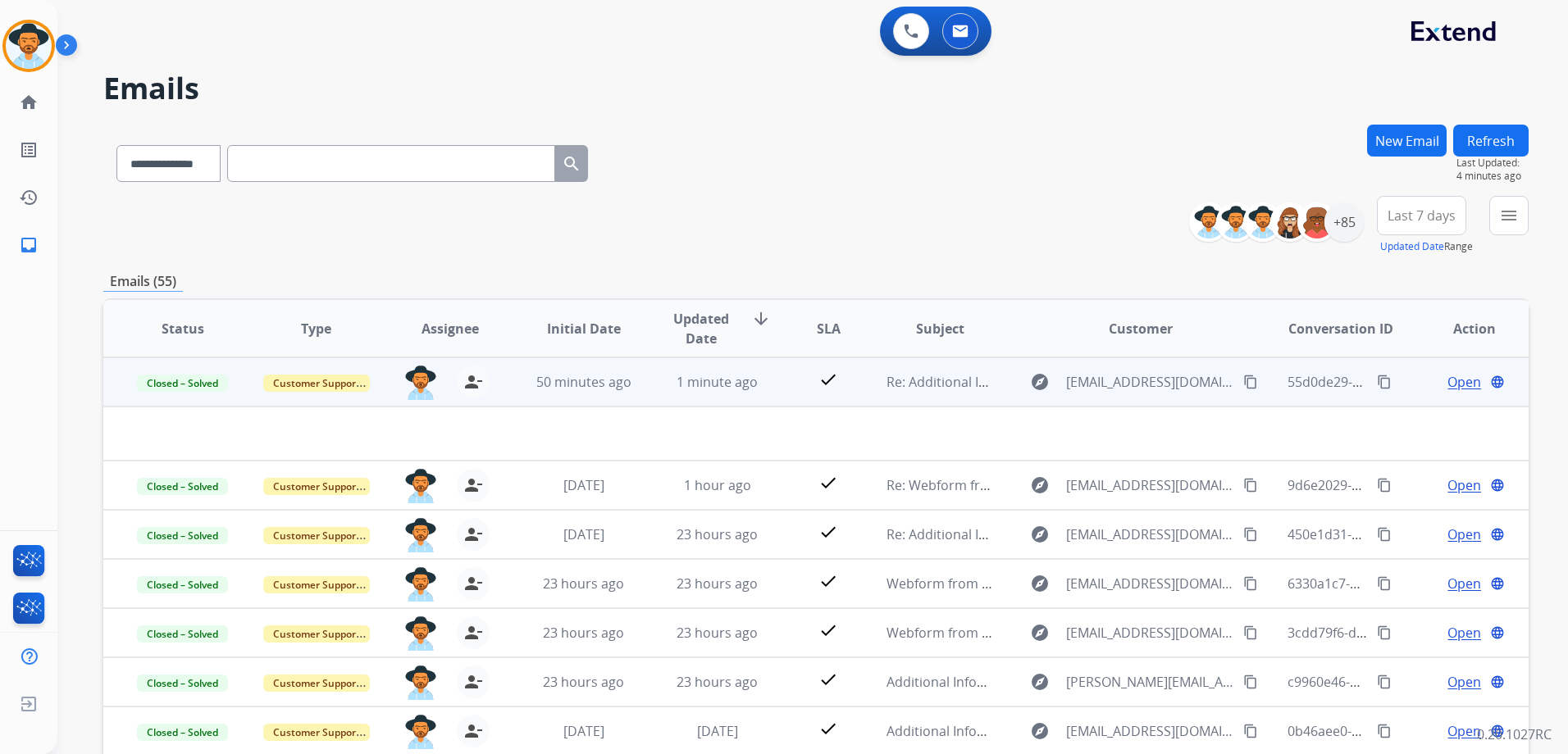
click at [1374, 390] on button "content_copy" at bounding box center [1384, 382] width 19 height 19
click at [1347, 212] on div "+85" at bounding box center [1344, 222] width 40 height 40
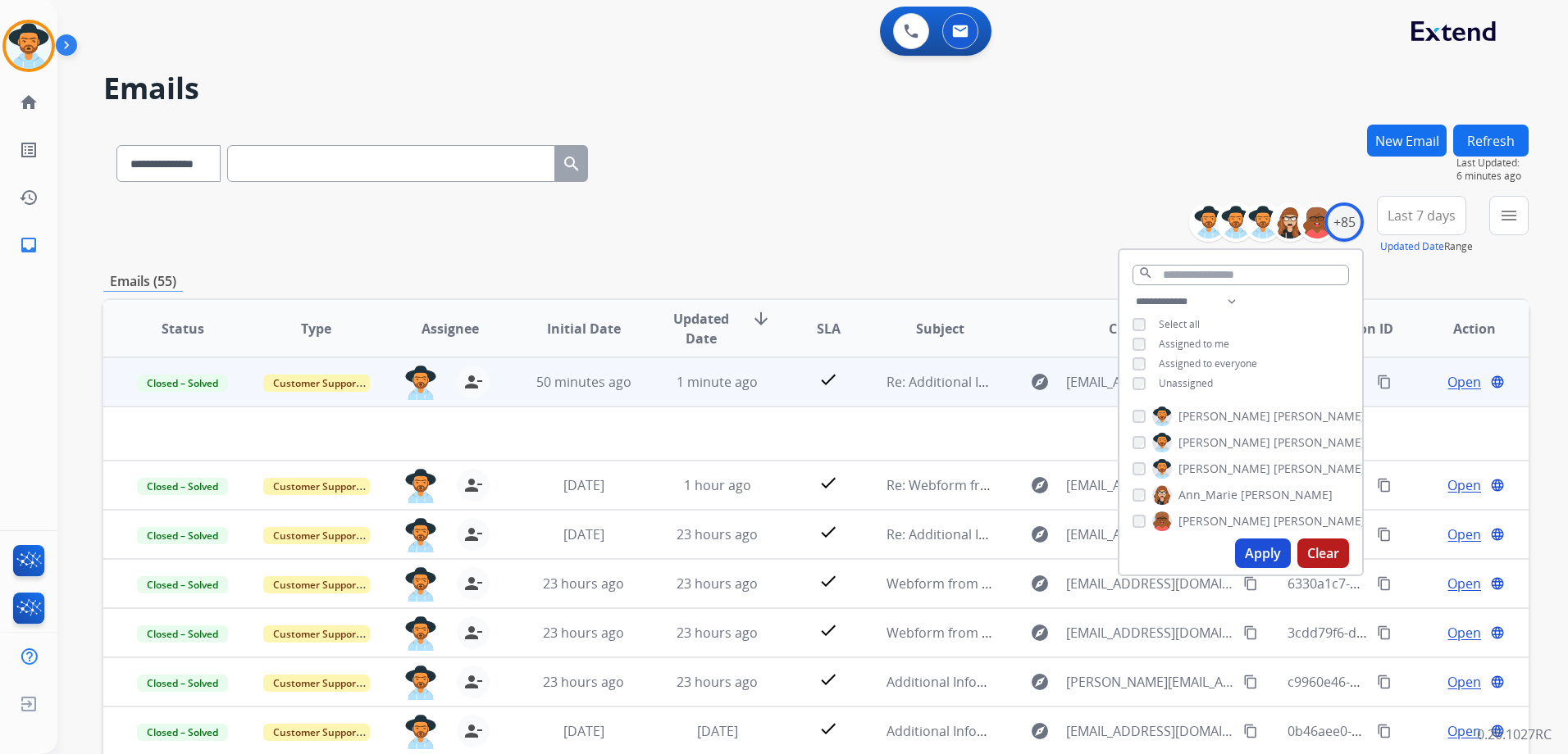
drag, startPoint x: 1182, startPoint y: 377, endPoint x: 1186, endPoint y: 365, distance: 12.6
click at [1182, 377] on span "Unassigned" at bounding box center [1185, 383] width 54 height 14
click at [1195, 337] on span "Assigned to me" at bounding box center [1194, 344] width 71 height 14
click at [1256, 551] on button "Apply" at bounding box center [1262, 552] width 56 height 29
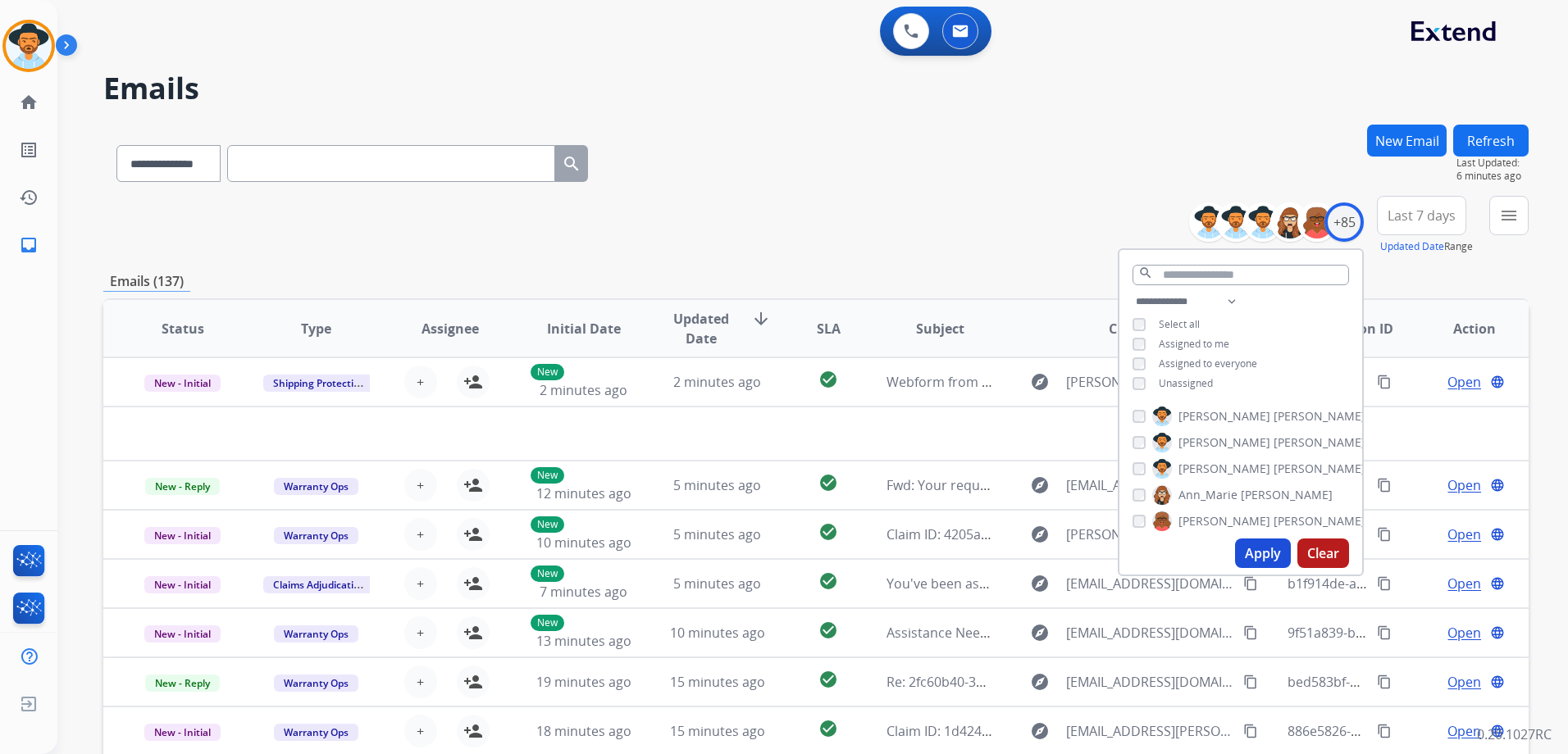
drag, startPoint x: 930, startPoint y: 249, endPoint x: 990, endPoint y: 258, distance: 60.7
click at [930, 249] on div "**********" at bounding box center [815, 225] width 1425 height 59
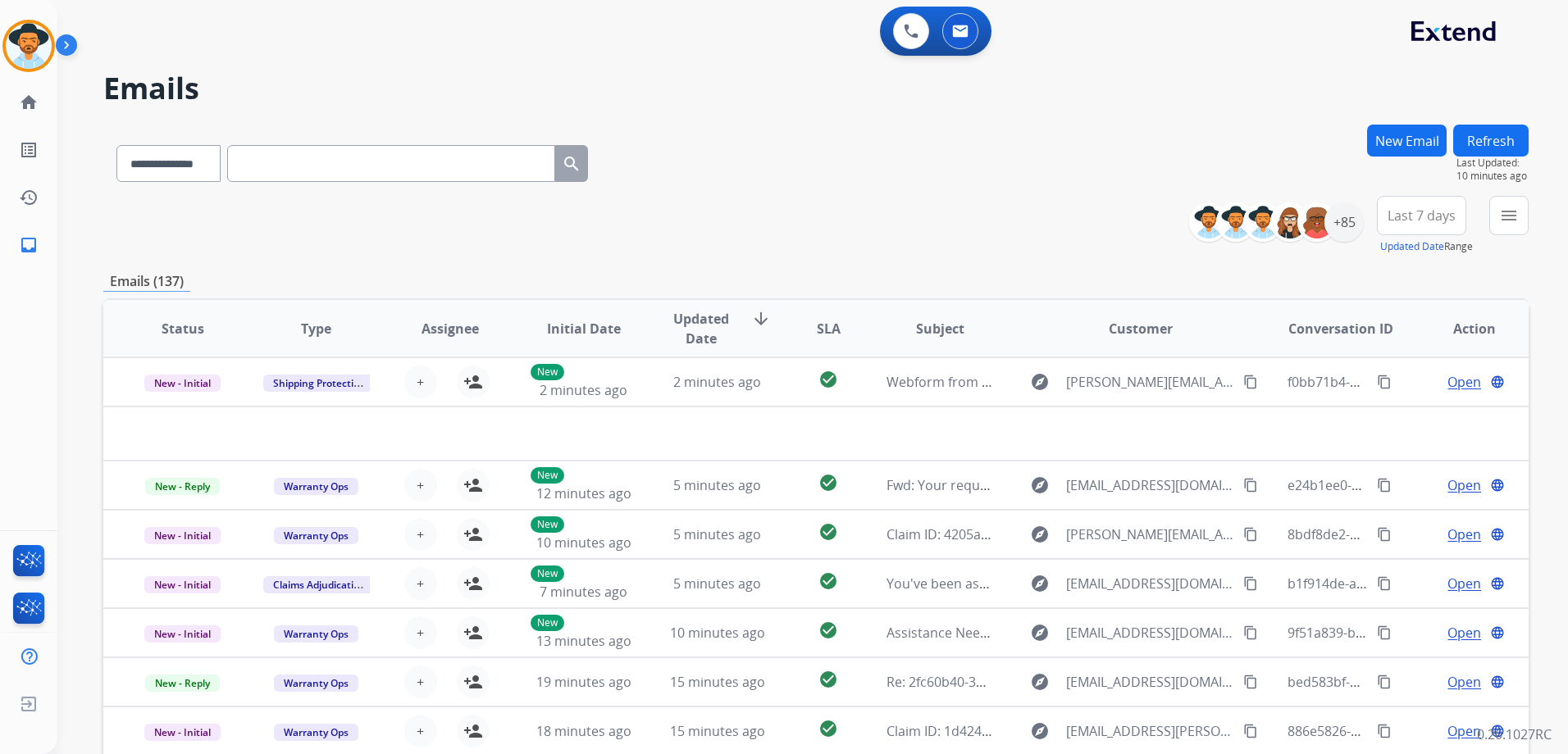
drag, startPoint x: 15, startPoint y: 27, endPoint x: 86, endPoint y: 36, distance: 71.6
click at [15, 27] on img at bounding box center [29, 46] width 46 height 46
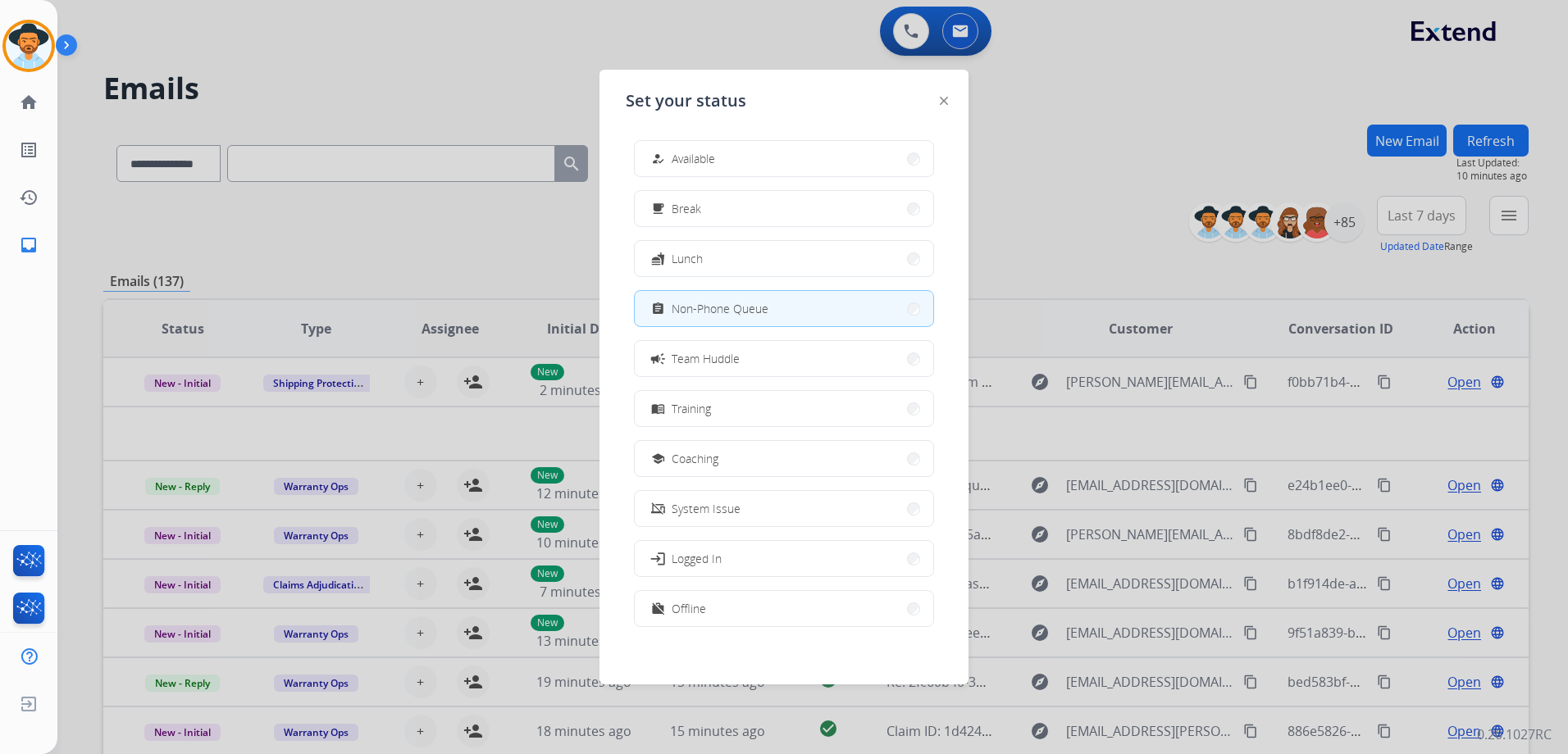
click at [704, 153] on span "Available" at bounding box center [693, 159] width 43 height 18
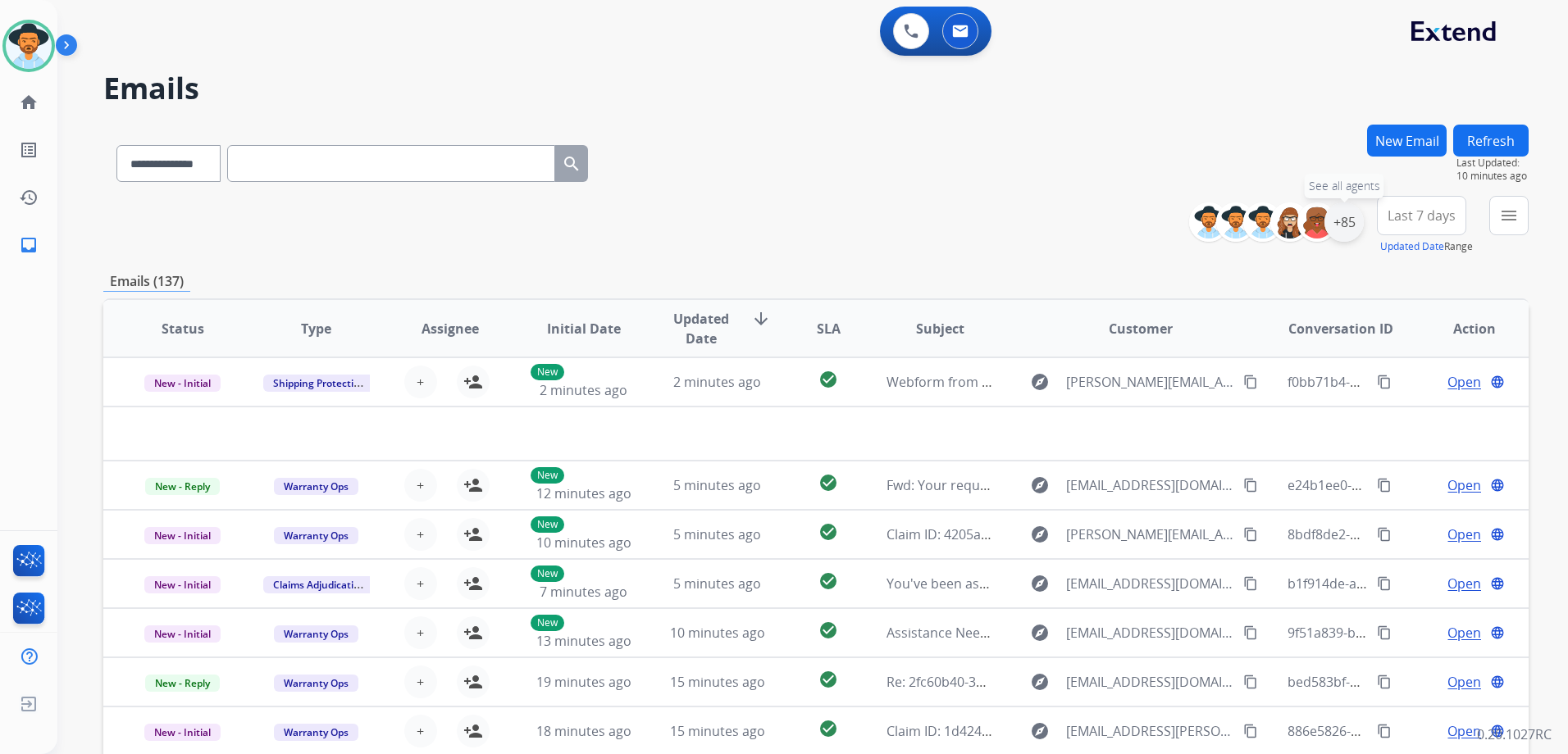
click at [1354, 228] on div "+85" at bounding box center [1344, 222] width 40 height 40
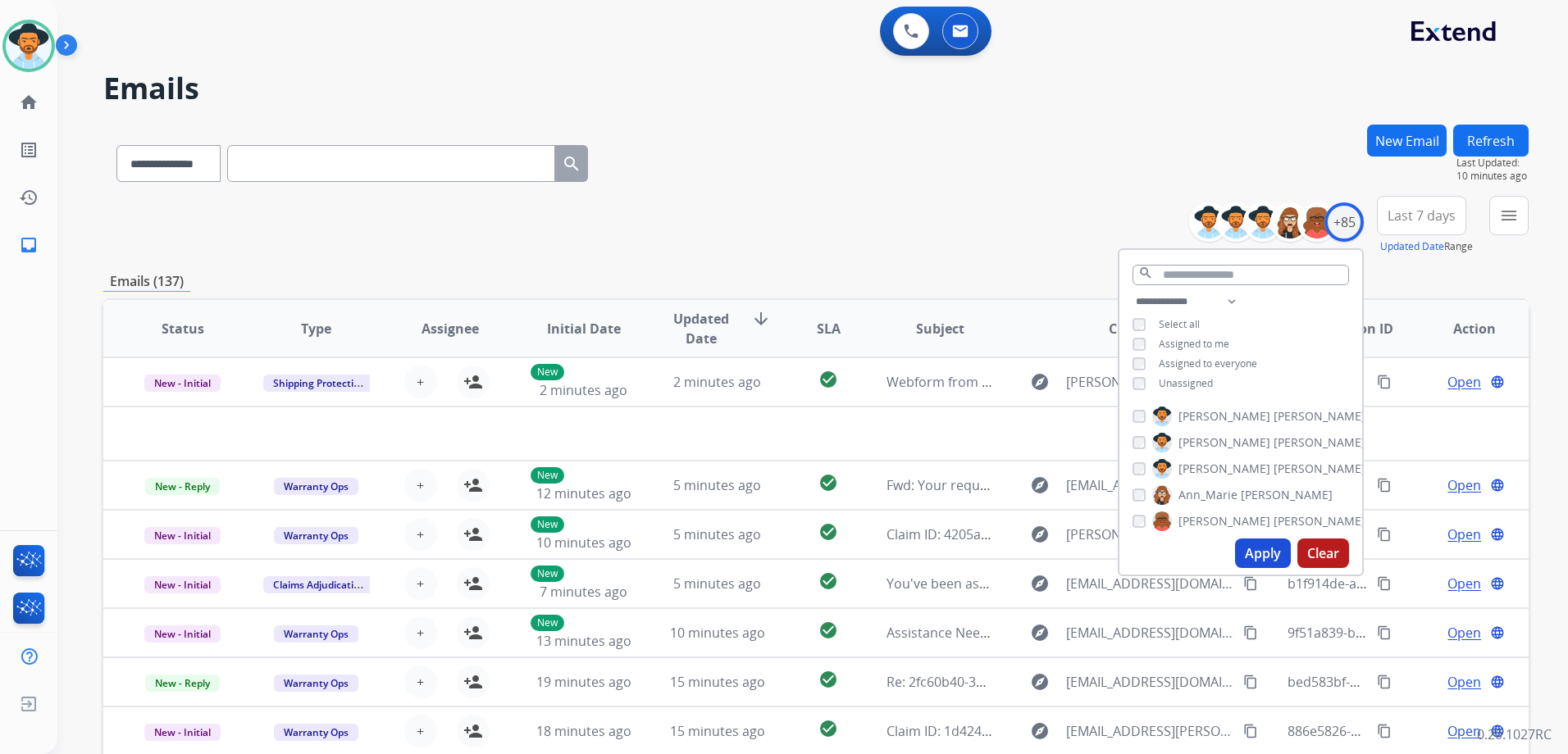
click at [1197, 382] on span "Unassigned" at bounding box center [1185, 383] width 54 height 14
click at [1208, 343] on span "Assigned to me" at bounding box center [1194, 344] width 71 height 14
click at [1266, 551] on button "Apply" at bounding box center [1262, 552] width 56 height 29
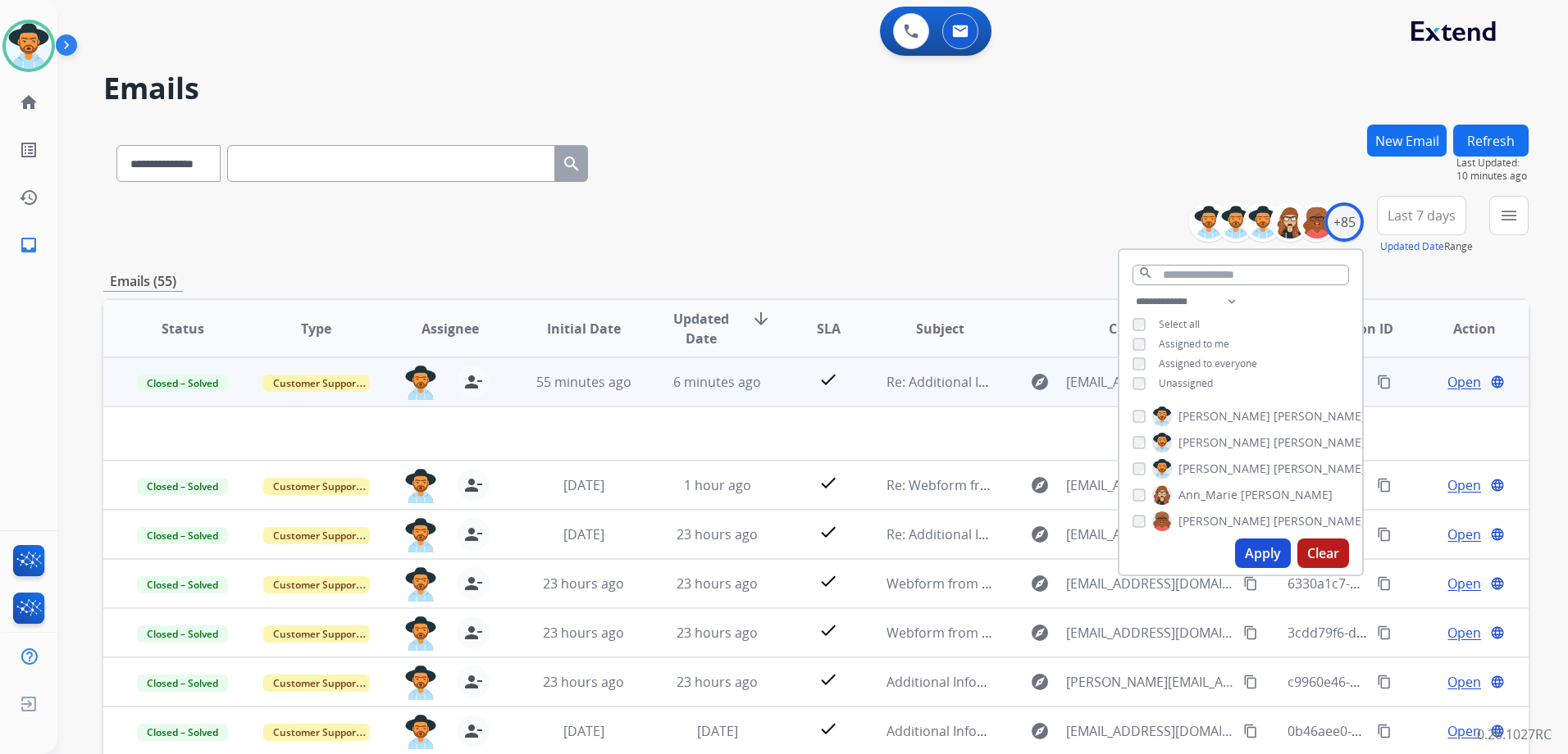
click at [966, 251] on div "**********" at bounding box center [815, 225] width 1425 height 59
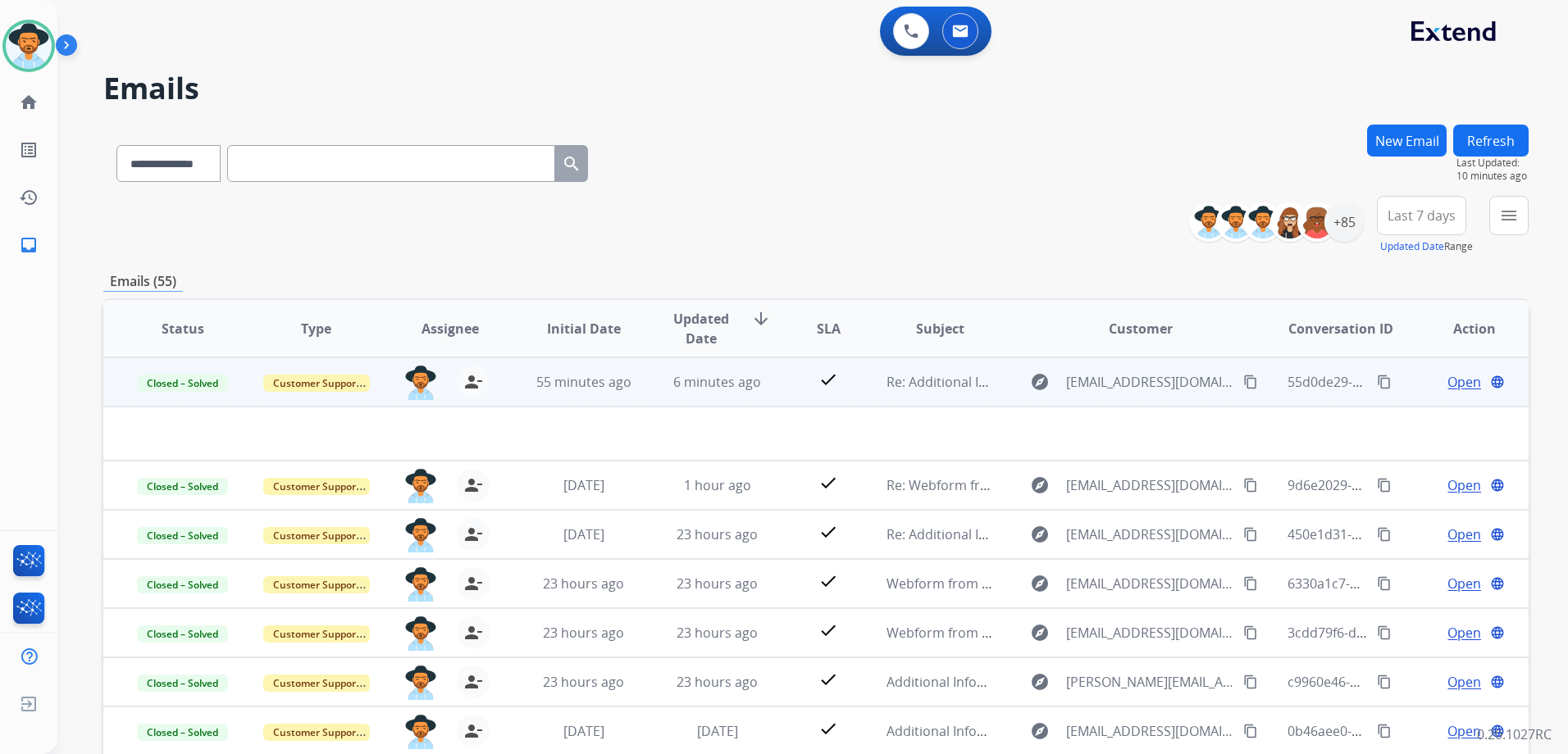
click at [1413, 393] on td "Open language" at bounding box center [1460, 382] width 133 height 49
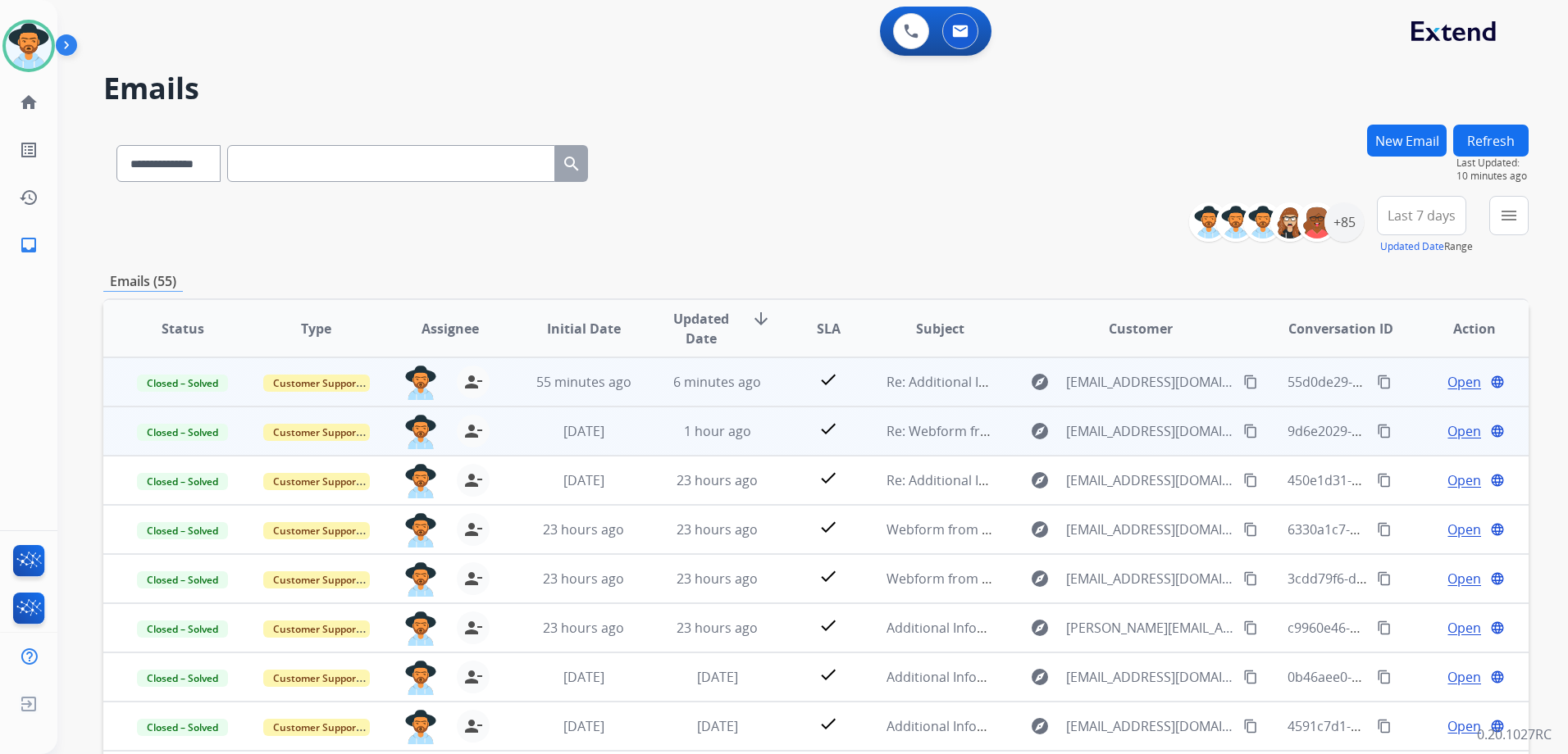
click at [1405, 439] on td "Open language" at bounding box center [1460, 431] width 133 height 49
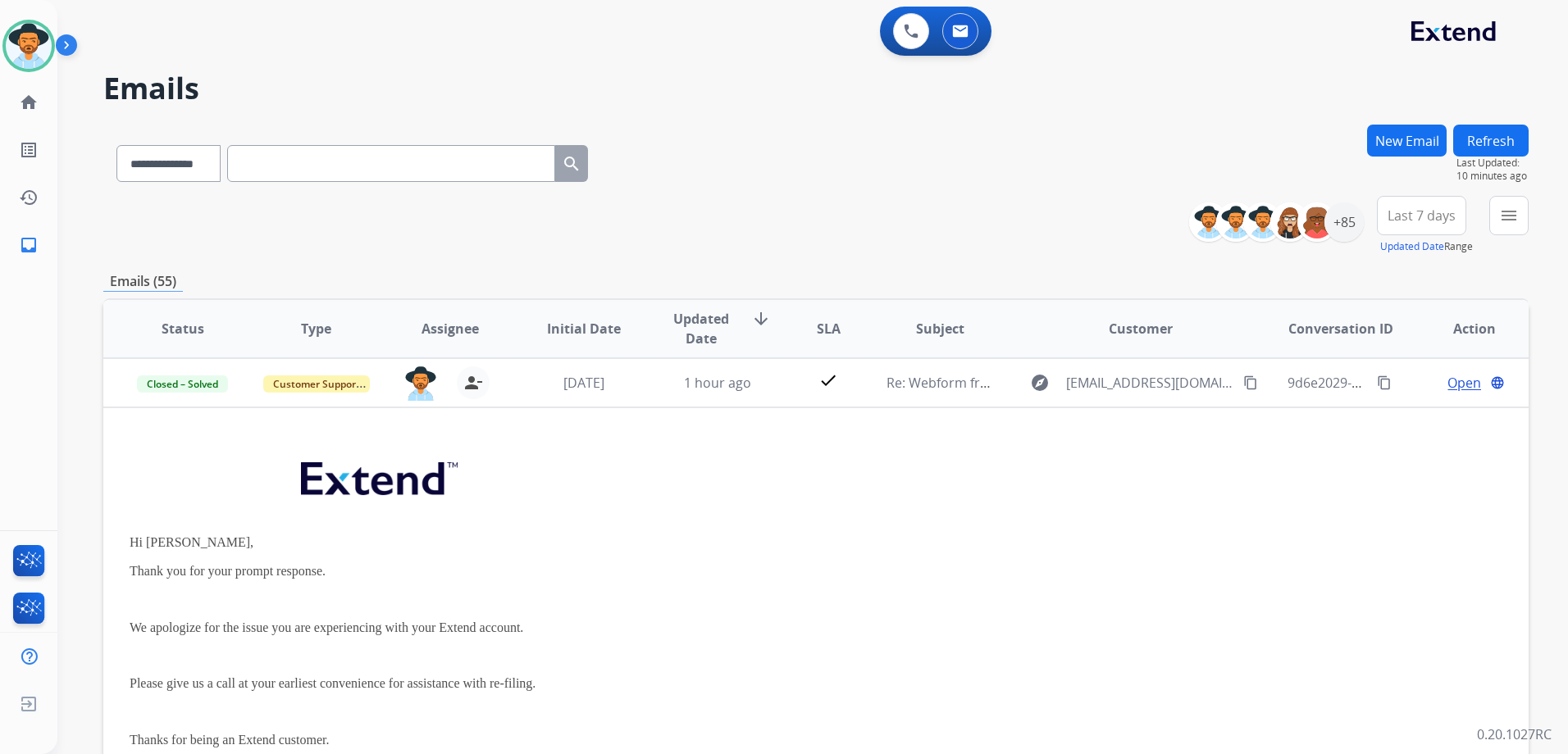
scroll to position [49, 0]
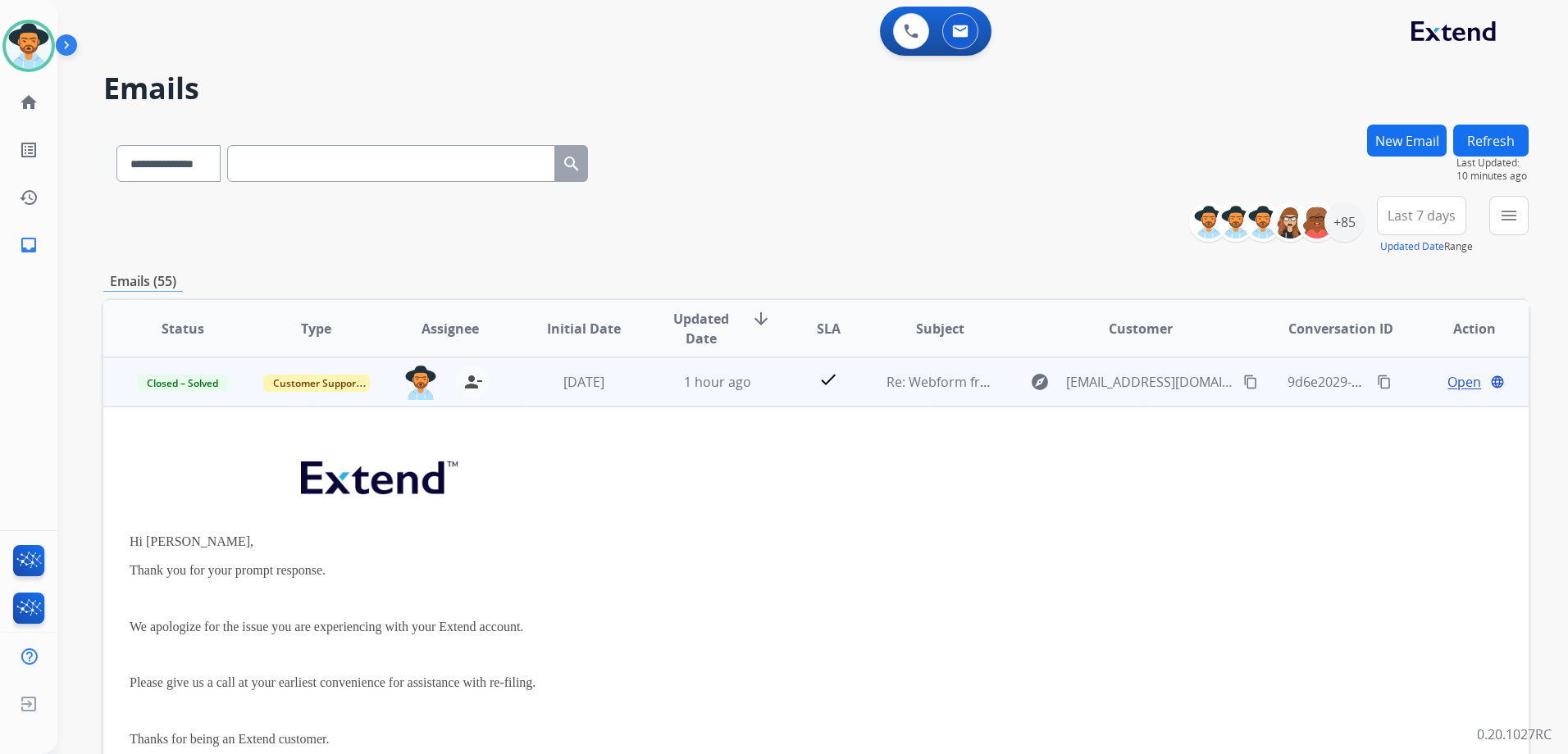
click at [1407, 395] on td "Open language" at bounding box center [1460, 382] width 133 height 49
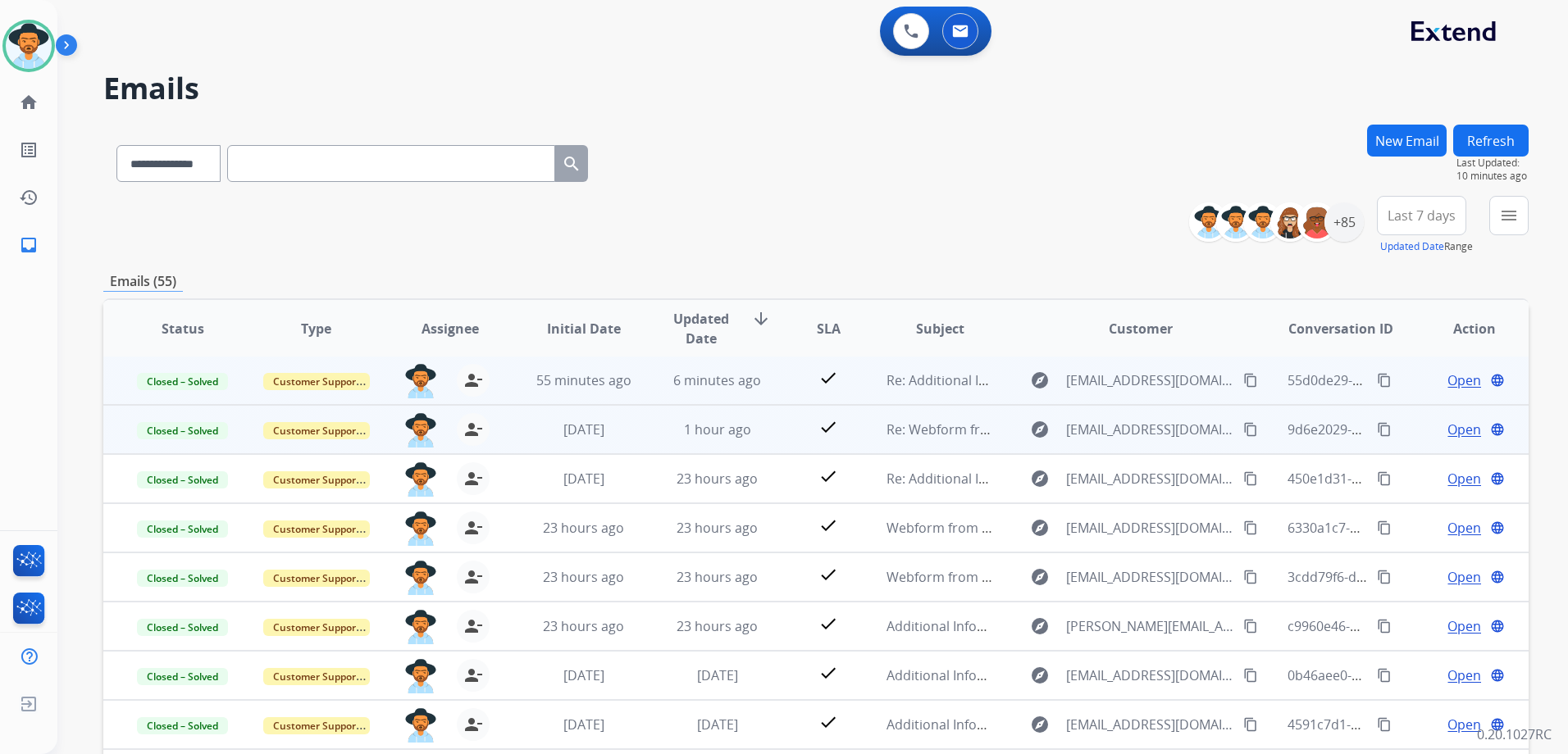
scroll to position [2, 0]
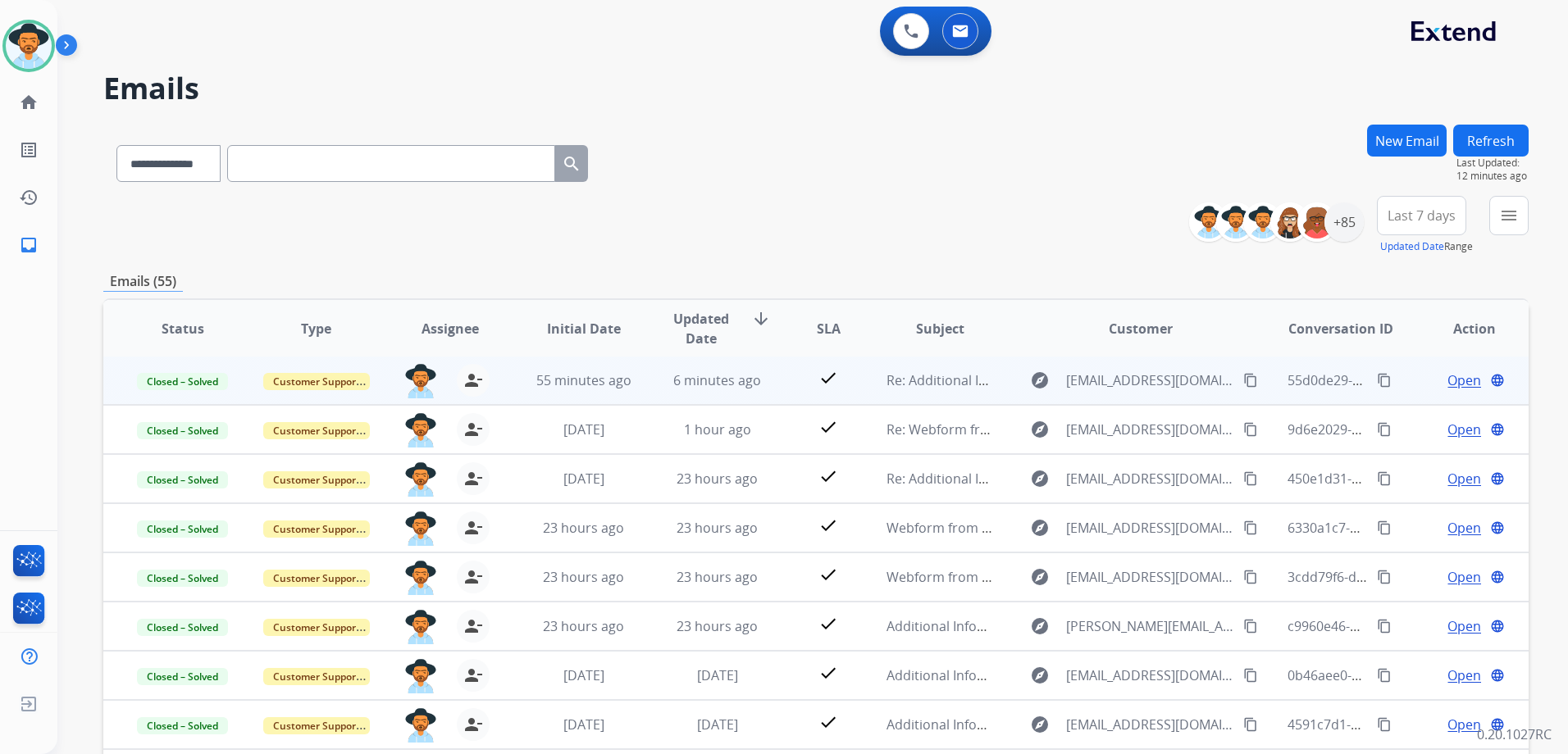
click at [1395, 137] on button "New Email" at bounding box center [1407, 140] width 79 height 32
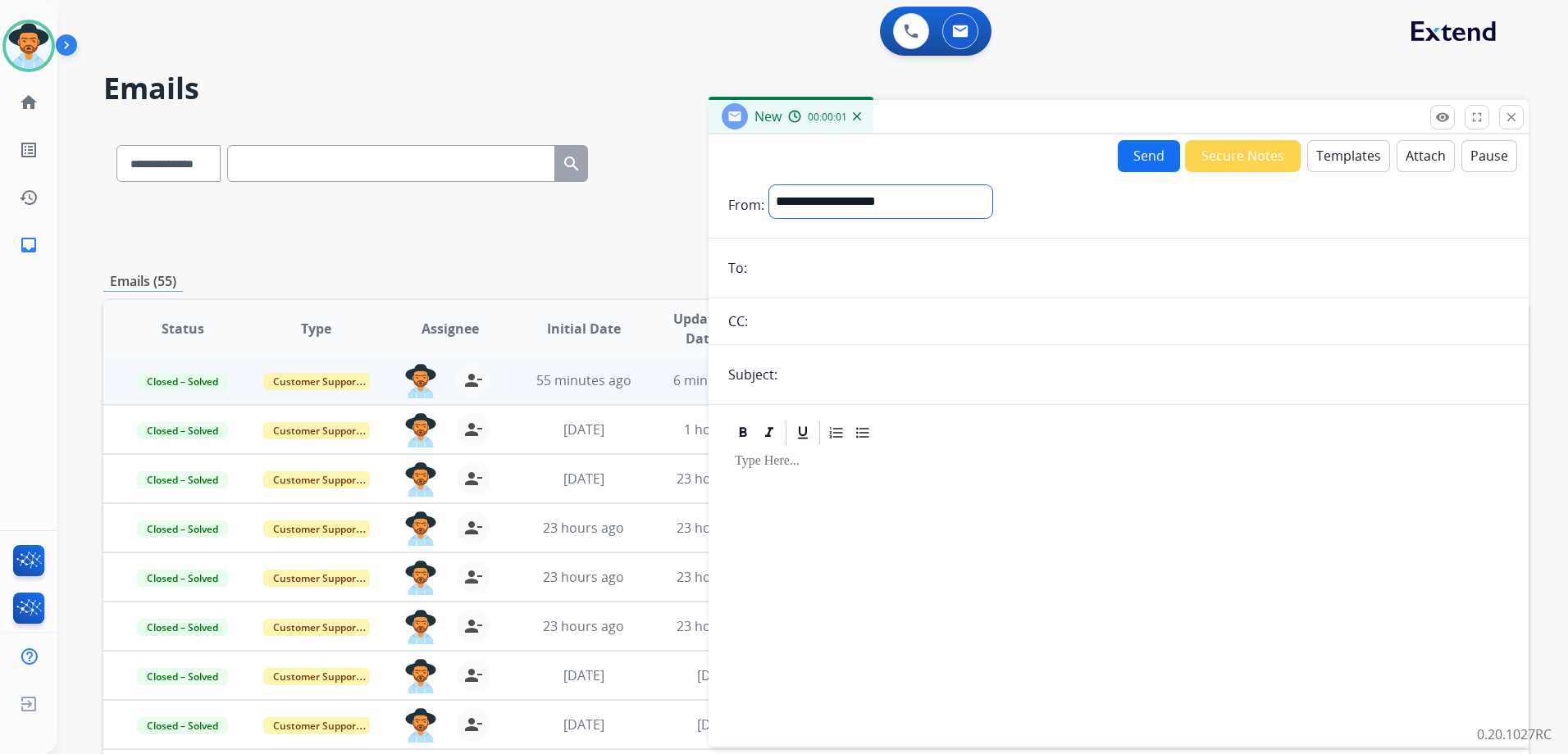
drag, startPoint x: 925, startPoint y: 206, endPoint x: 913, endPoint y: 213, distance: 13.9
click at [925, 206] on select "**********" at bounding box center [881, 201] width 223 height 33
select select "**********"
click at [769, 185] on select "**********" at bounding box center [881, 201] width 223 height 33
paste input "**********"
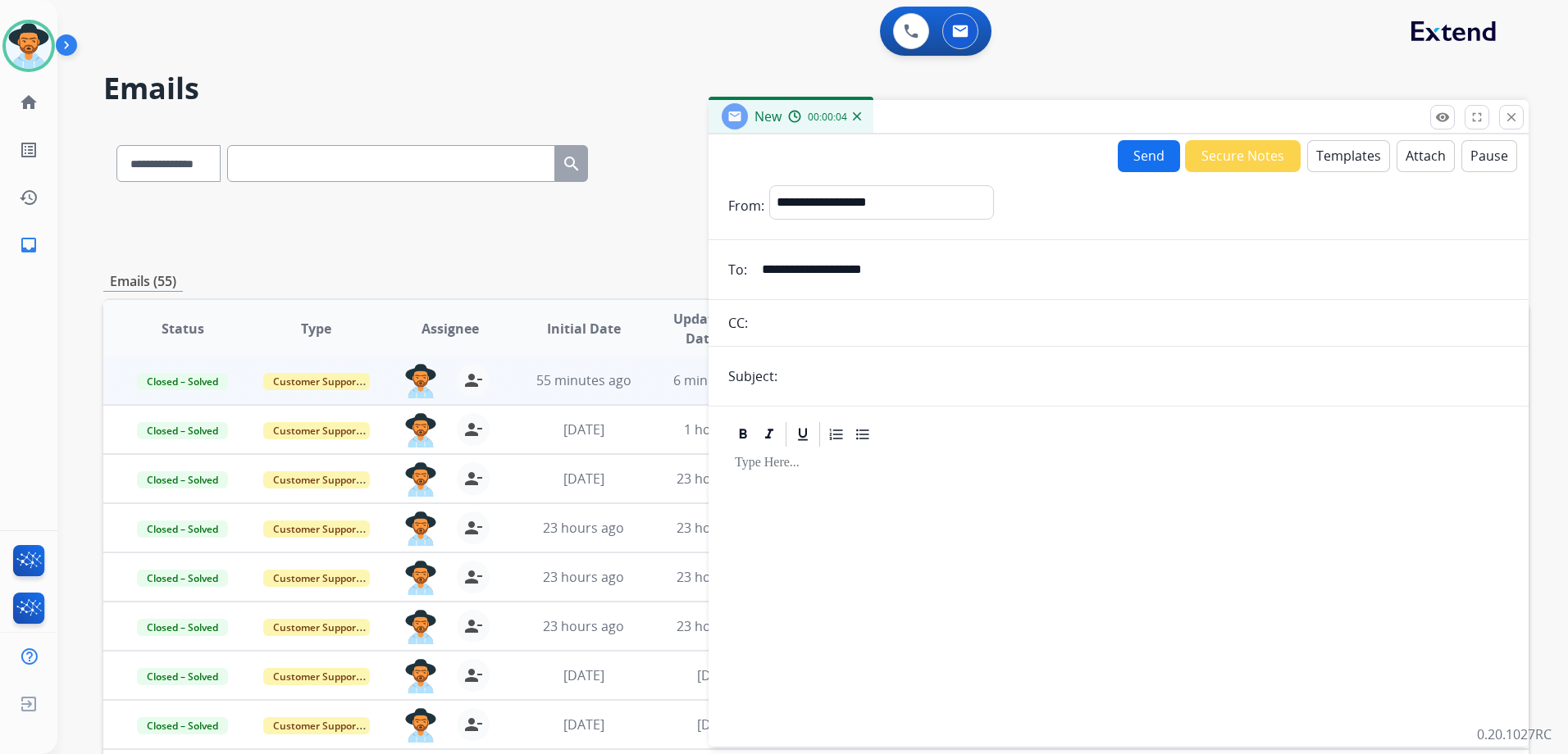
type input "**********"
click at [937, 366] on input "text" at bounding box center [1144, 376] width 726 height 33
type input "**********"
click at [1324, 161] on button "Templates" at bounding box center [1348, 156] width 83 height 32
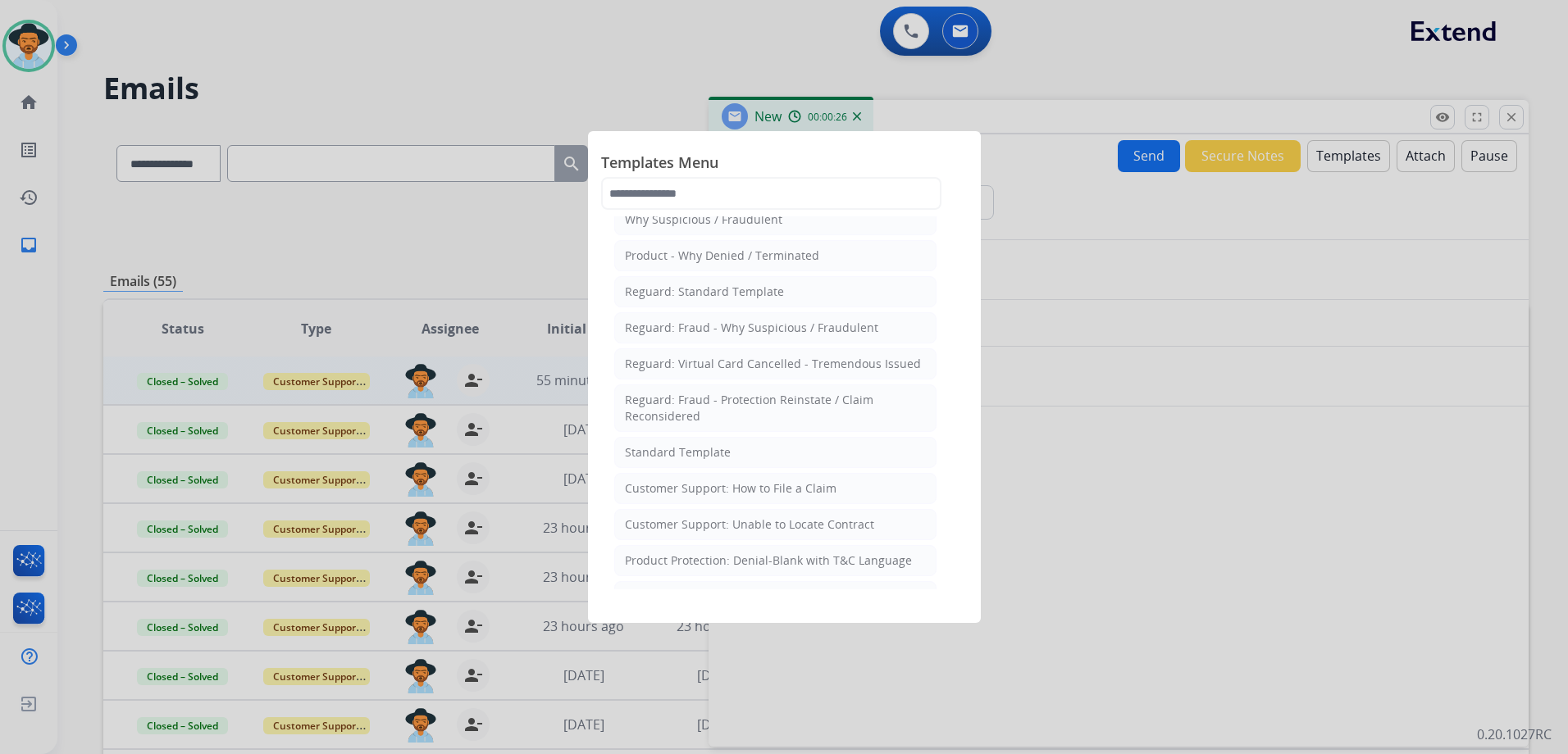
scroll to position [246, 0]
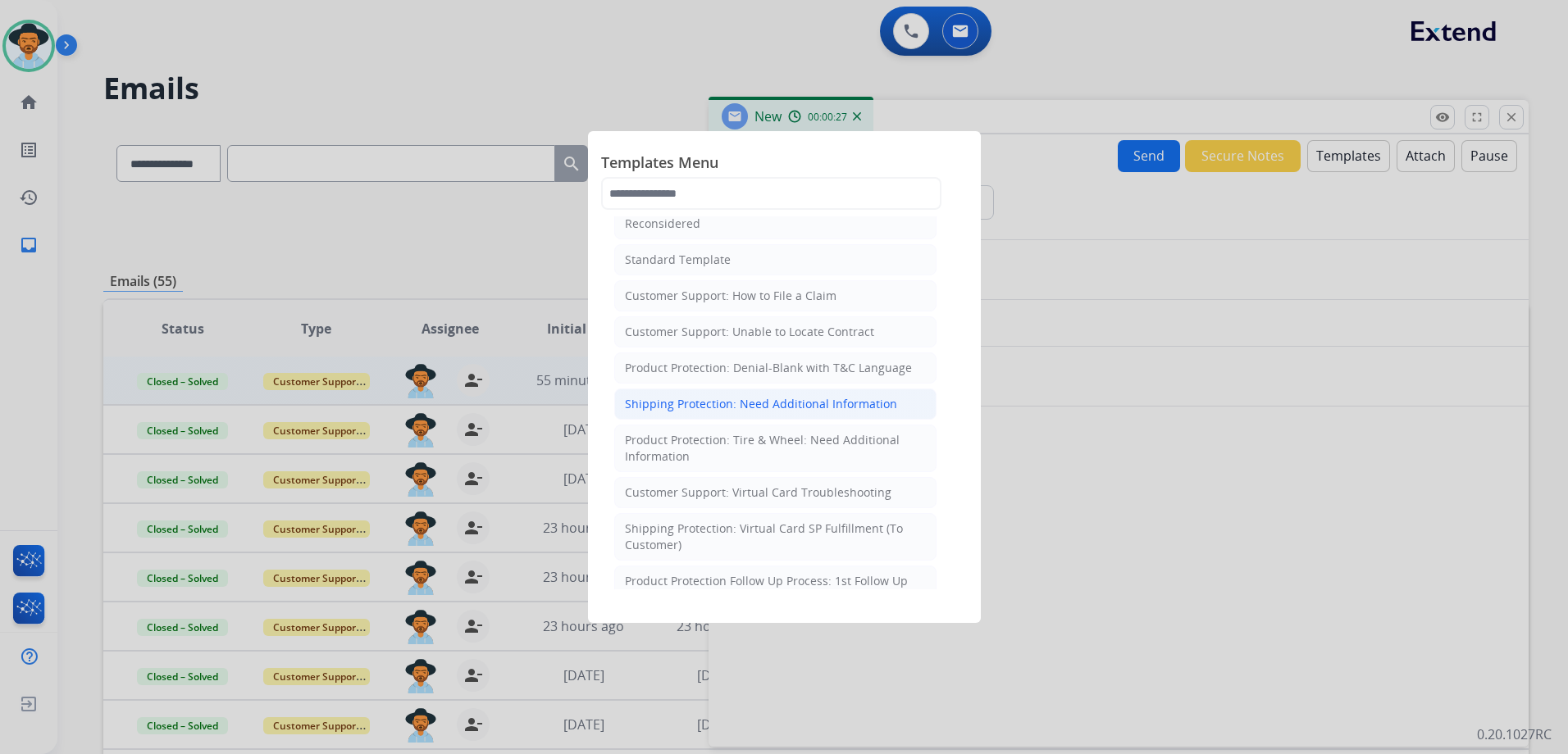
click at [830, 399] on div "Shipping Protection: Need Additional Information" at bounding box center [761, 404] width 272 height 17
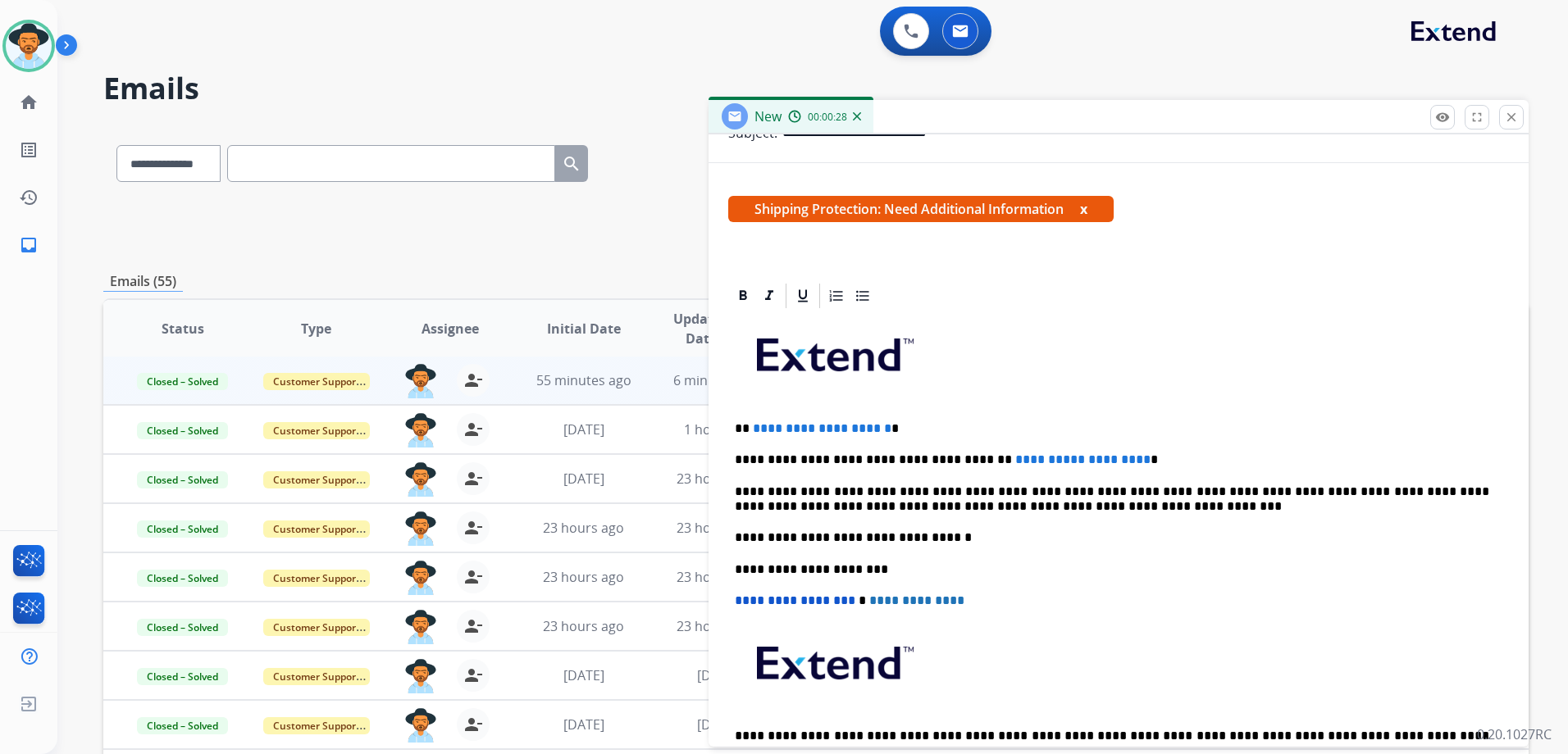
scroll to position [316, 0]
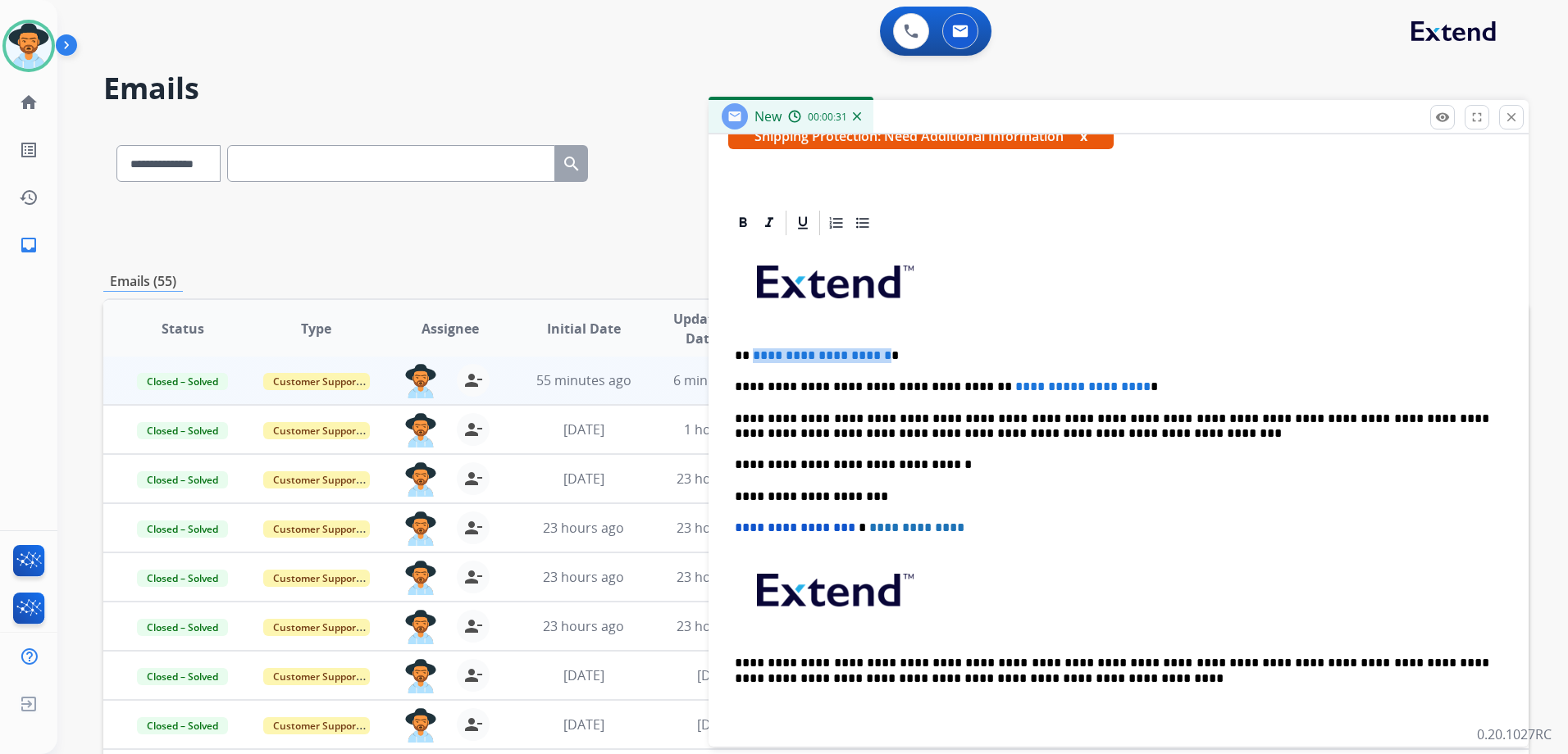
drag, startPoint x: 911, startPoint y: 353, endPoint x: 752, endPoint y: 353, distance: 159.0
click at [753, 353] on span "**********" at bounding box center [822, 355] width 139 height 12
drag, startPoint x: 1125, startPoint y: 387, endPoint x: 912, endPoint y: 386, distance: 213.0
click at [912, 386] on p "**********" at bounding box center [1112, 386] width 754 height 15
click at [1155, 415] on p "**********" at bounding box center [1112, 426] width 754 height 30
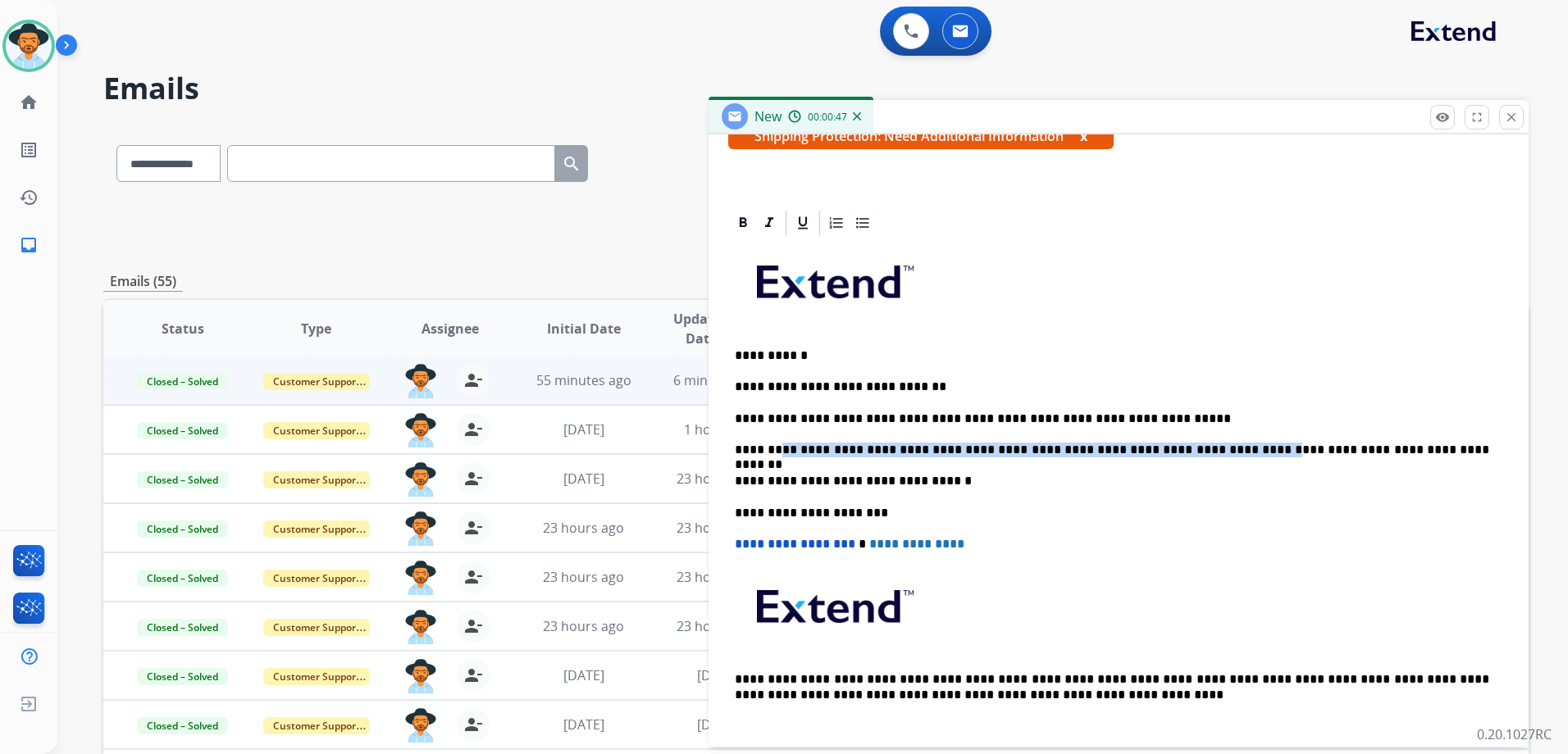
drag, startPoint x: 1204, startPoint y: 450, endPoint x: 770, endPoint y: 445, distance: 434.0
click at [770, 445] on p "**********" at bounding box center [1112, 450] width 754 height 15
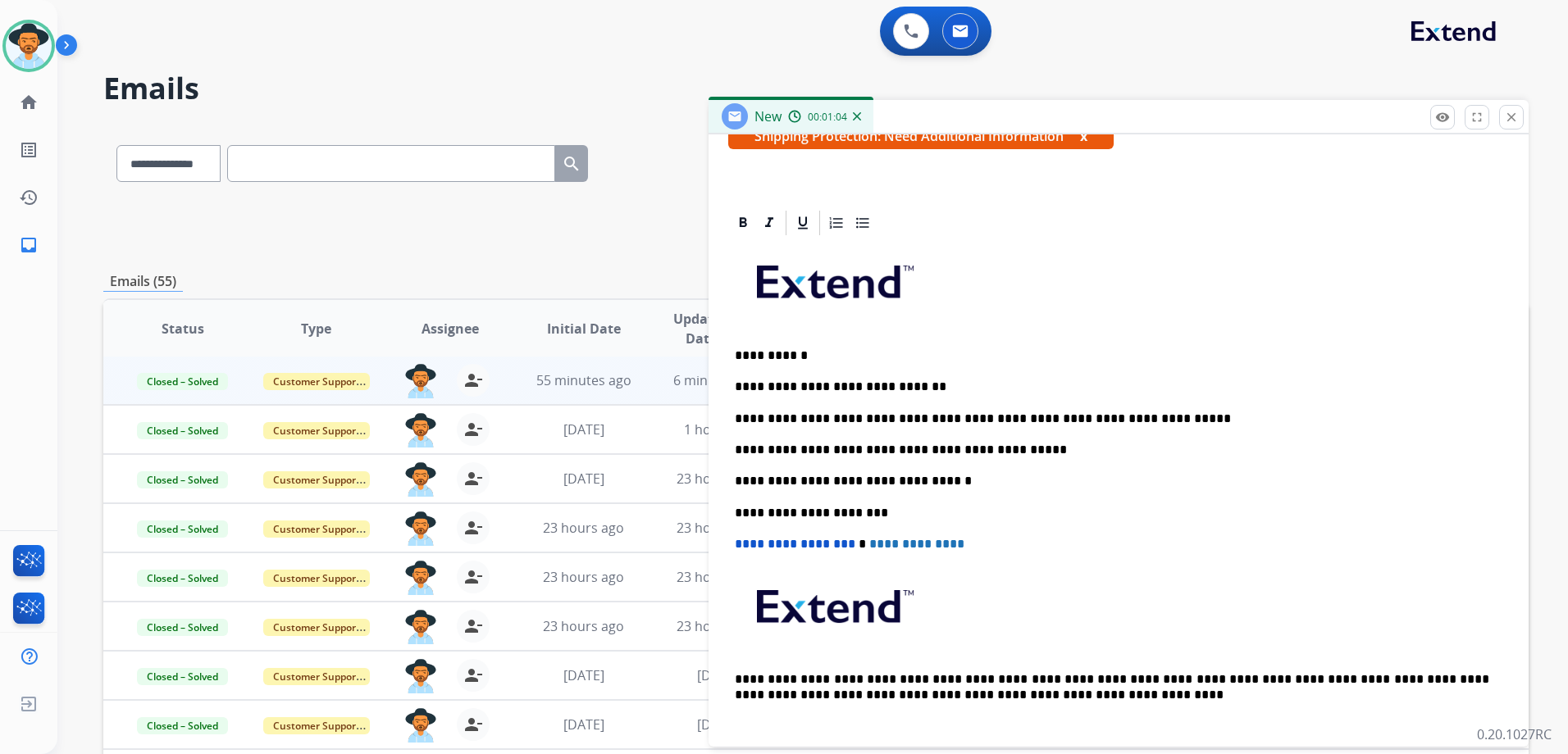
click at [980, 385] on p "**********" at bounding box center [1112, 386] width 754 height 15
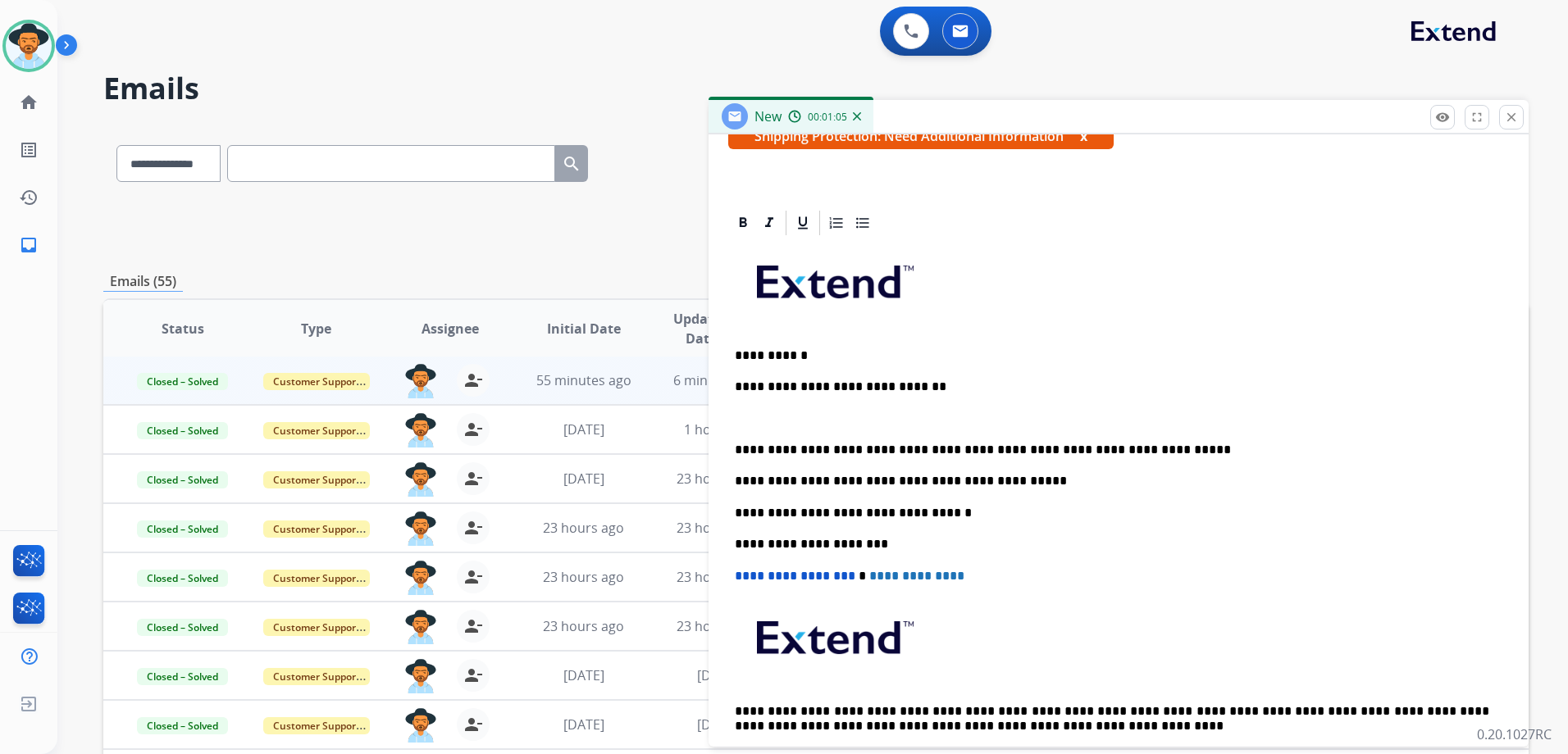
click at [1164, 451] on p "**********" at bounding box center [1112, 450] width 754 height 15
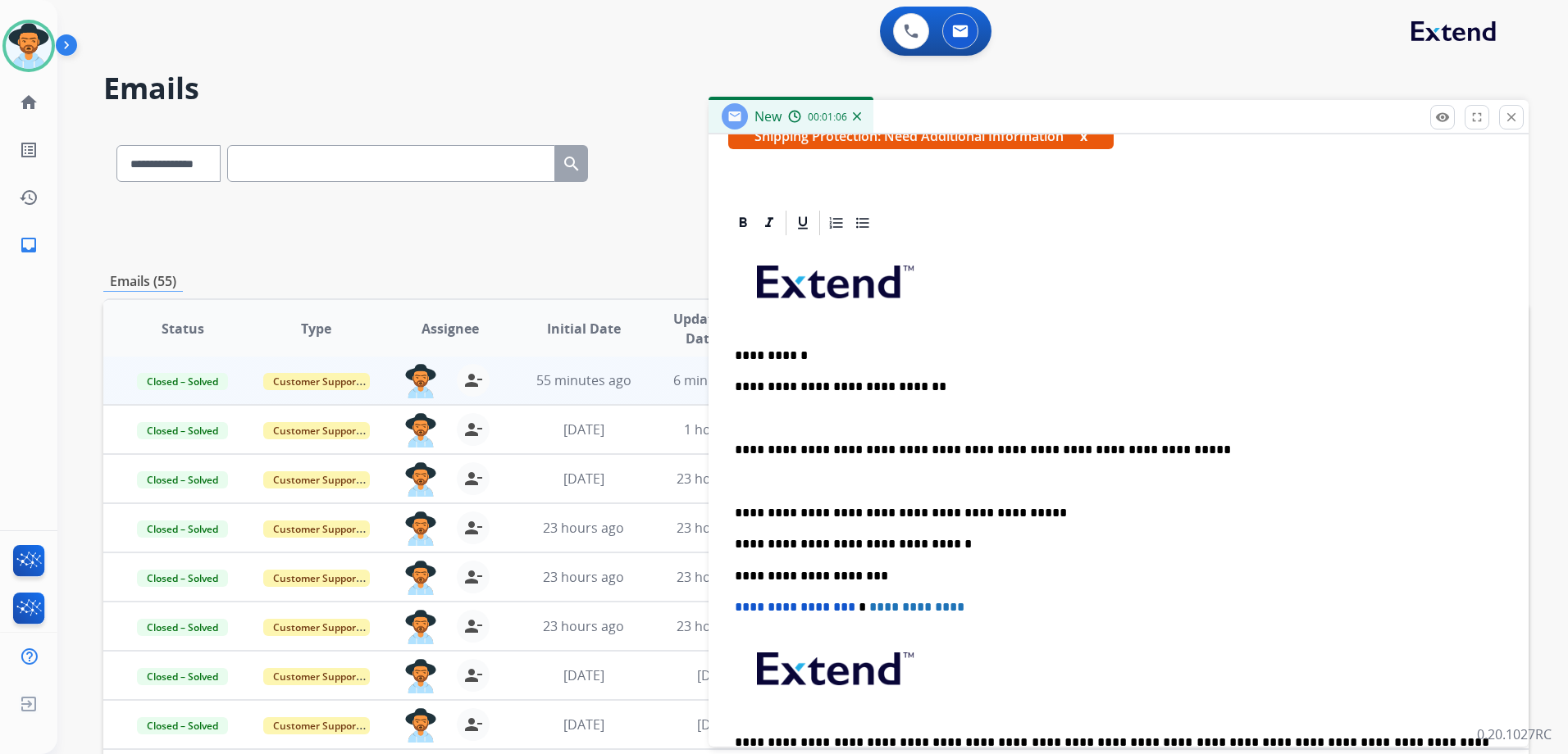
click at [1032, 518] on p "**********" at bounding box center [1112, 512] width 754 height 15
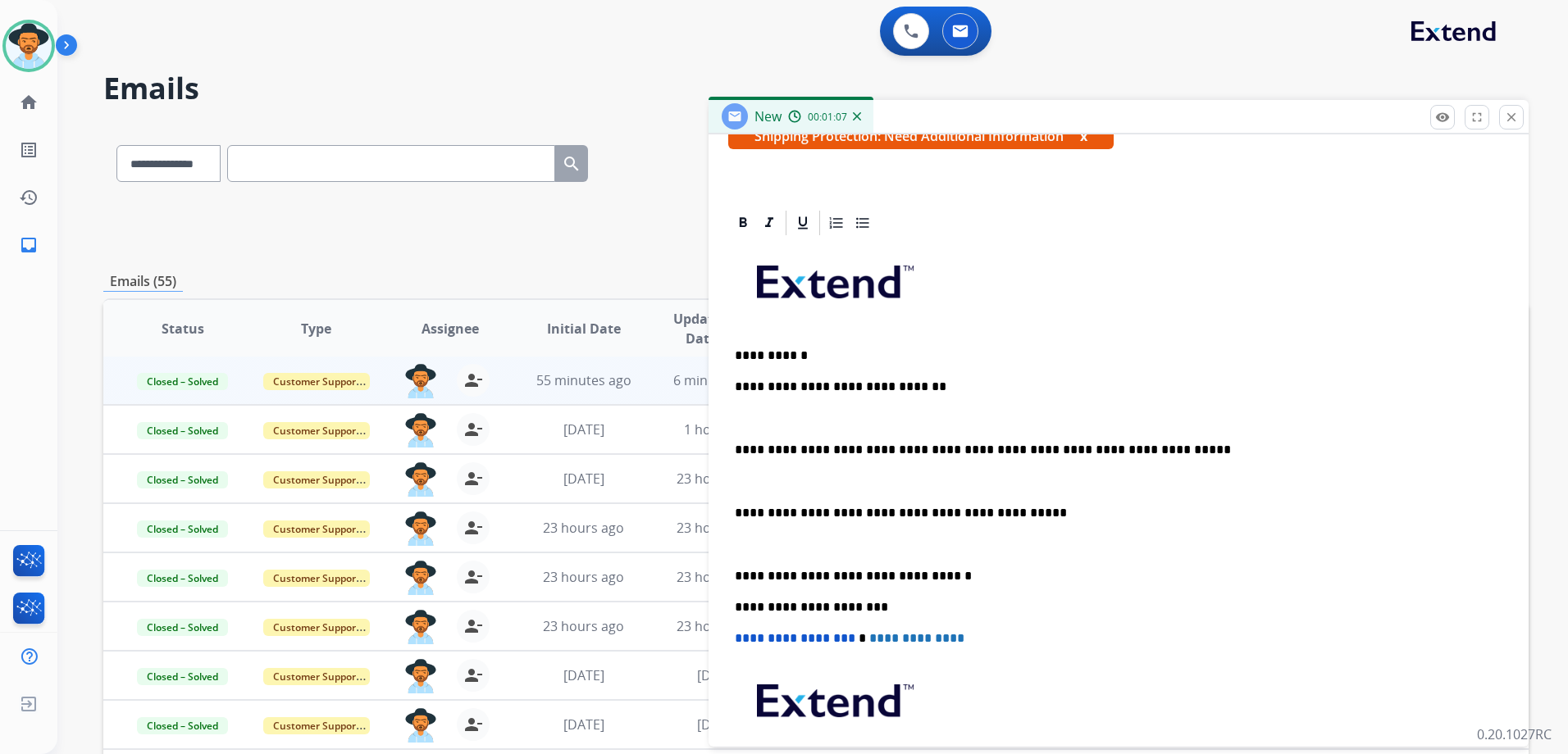
drag, startPoint x: 961, startPoint y: 573, endPoint x: 1010, endPoint y: 579, distance: 49.4
click at [961, 577] on p "**********" at bounding box center [1112, 576] width 754 height 15
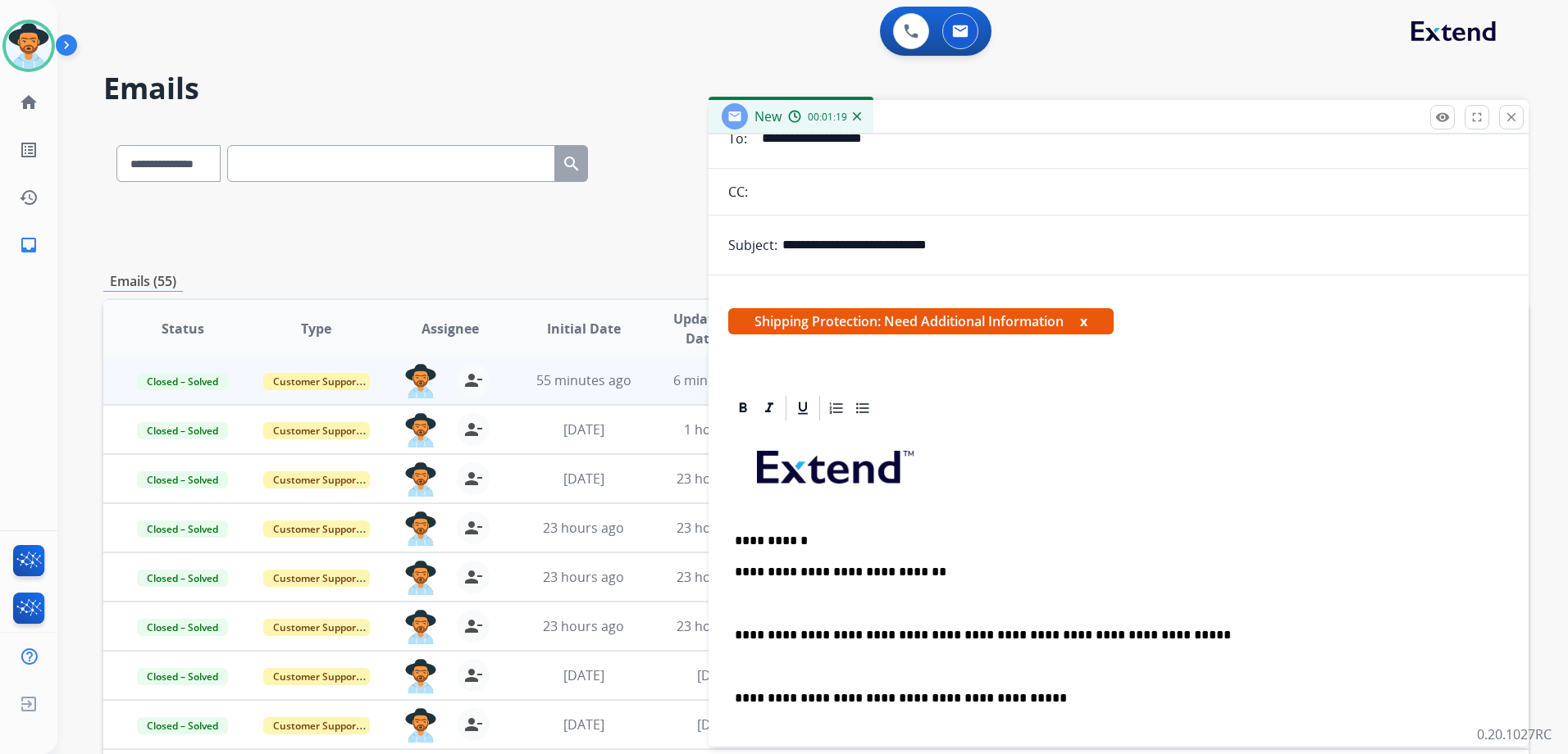
scroll to position [0, 0]
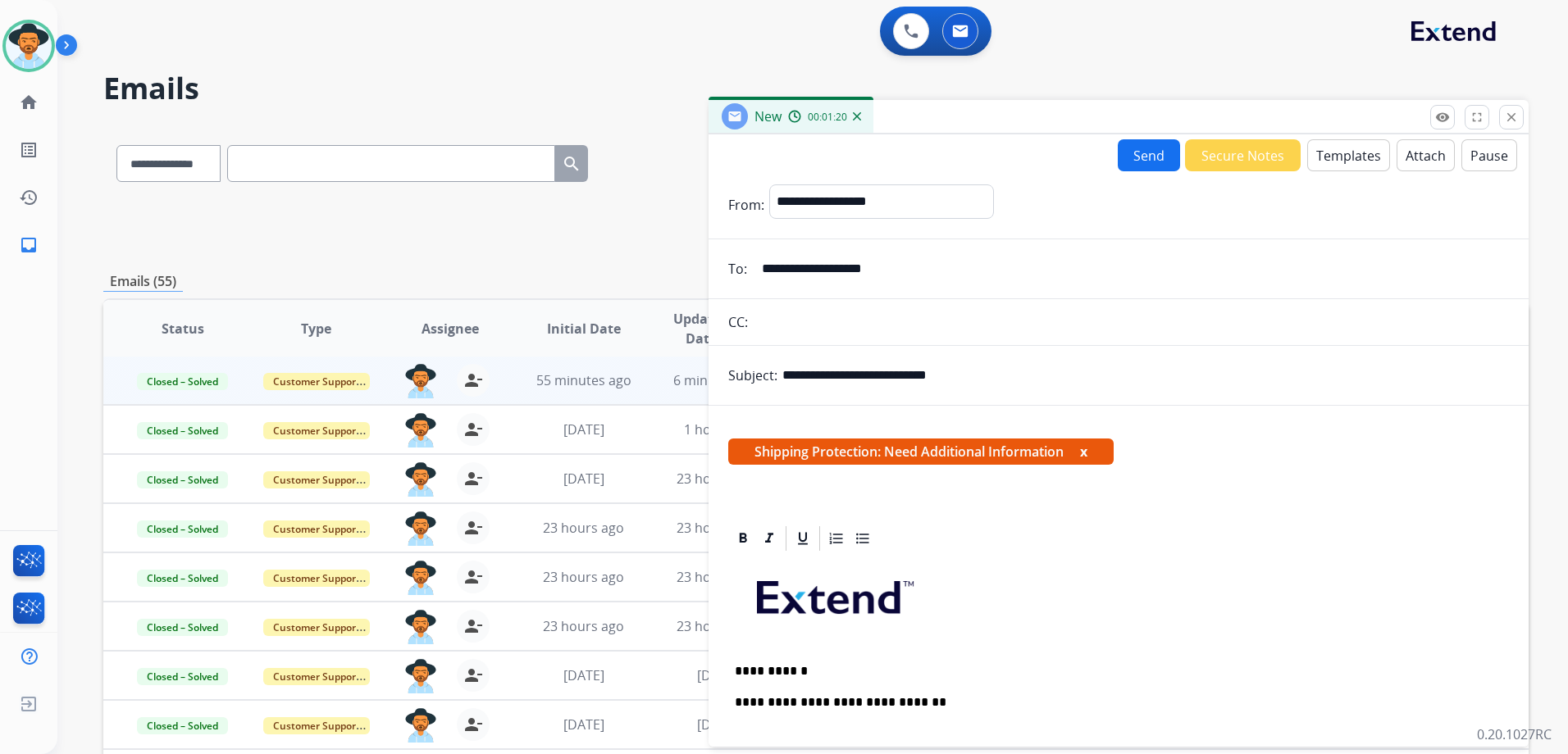
click at [1136, 161] on button "Send" at bounding box center [1148, 155] width 63 height 32
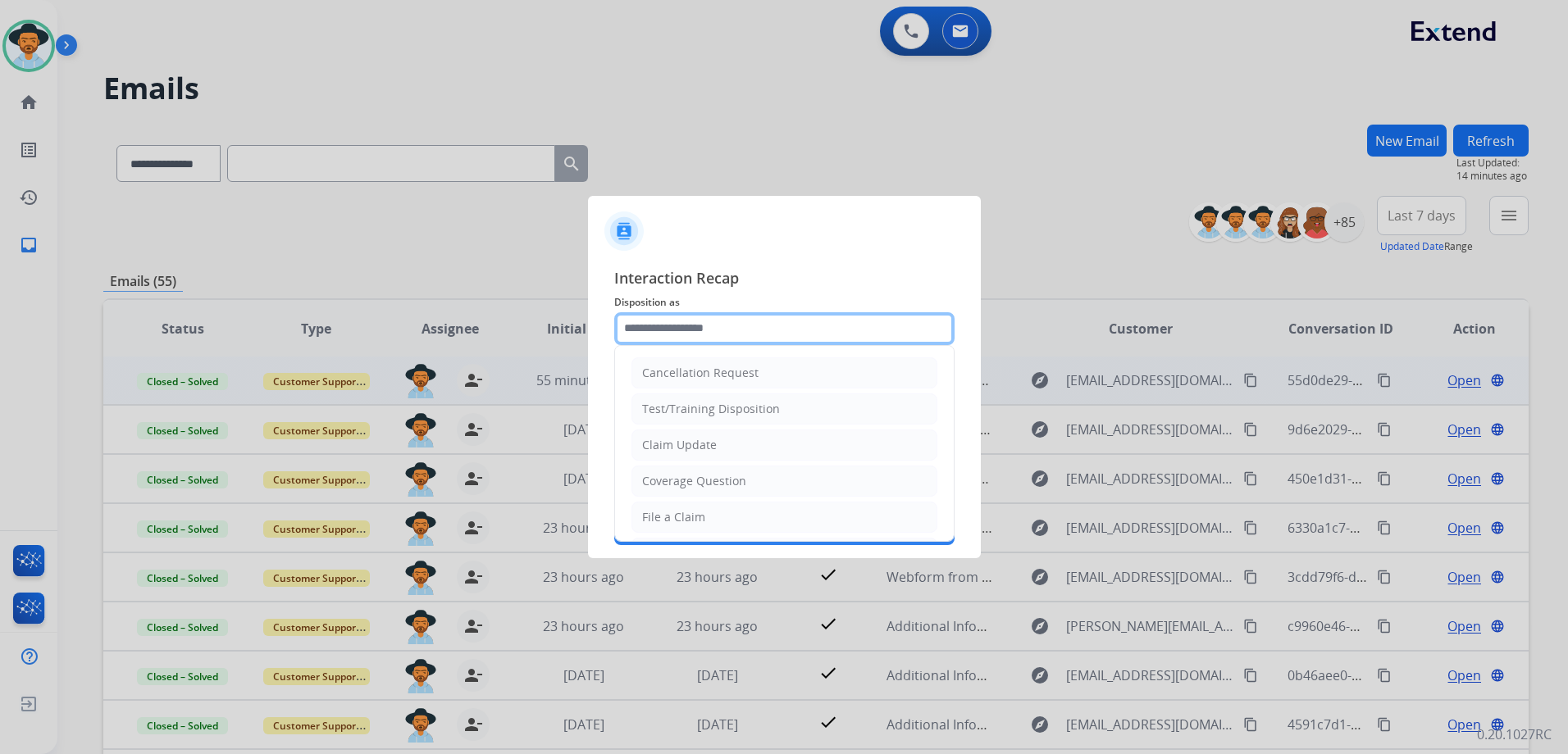
click at [706, 323] on input "text" at bounding box center [784, 328] width 341 height 33
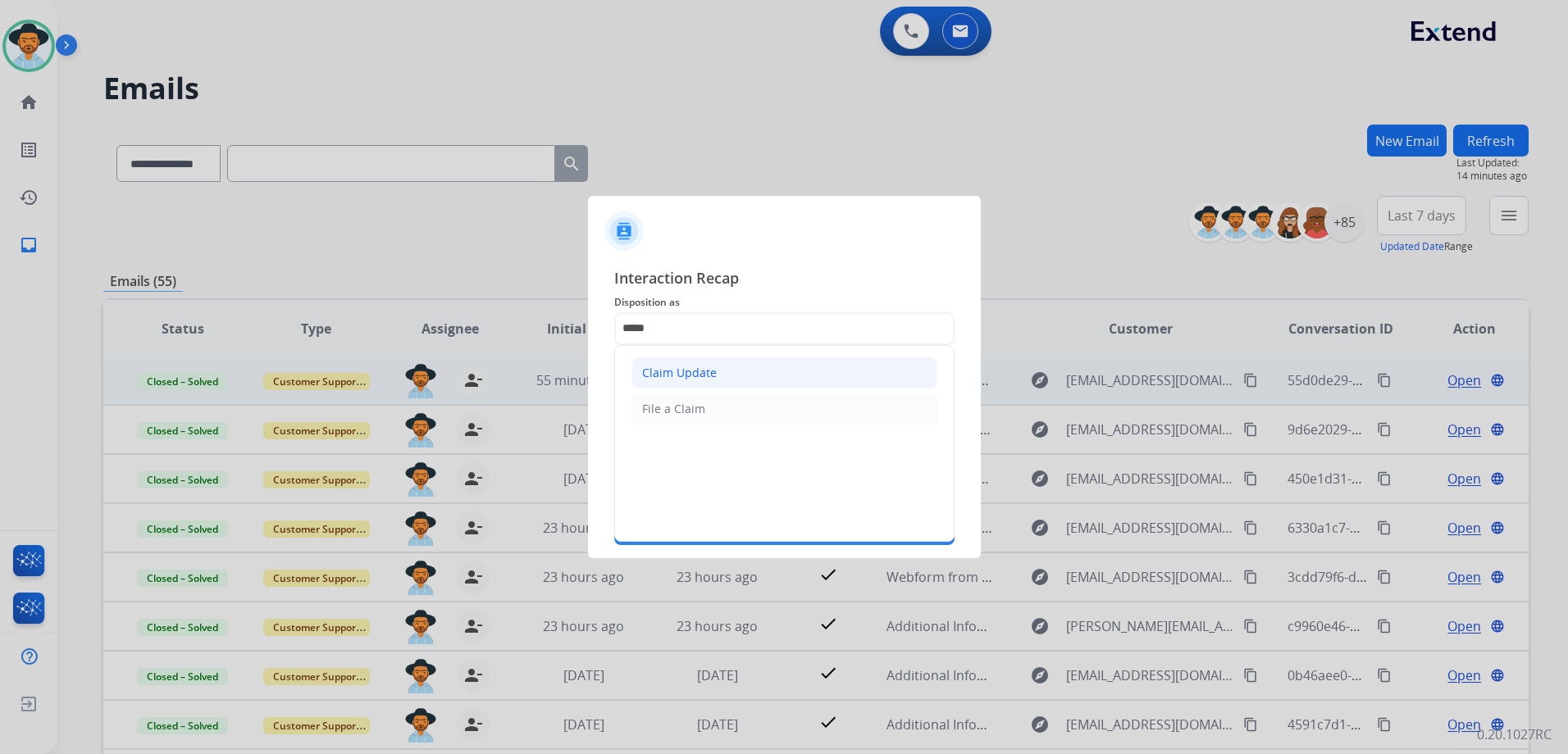
click at [700, 384] on li "Claim Update" at bounding box center [784, 372] width 306 height 31
type input "**********"
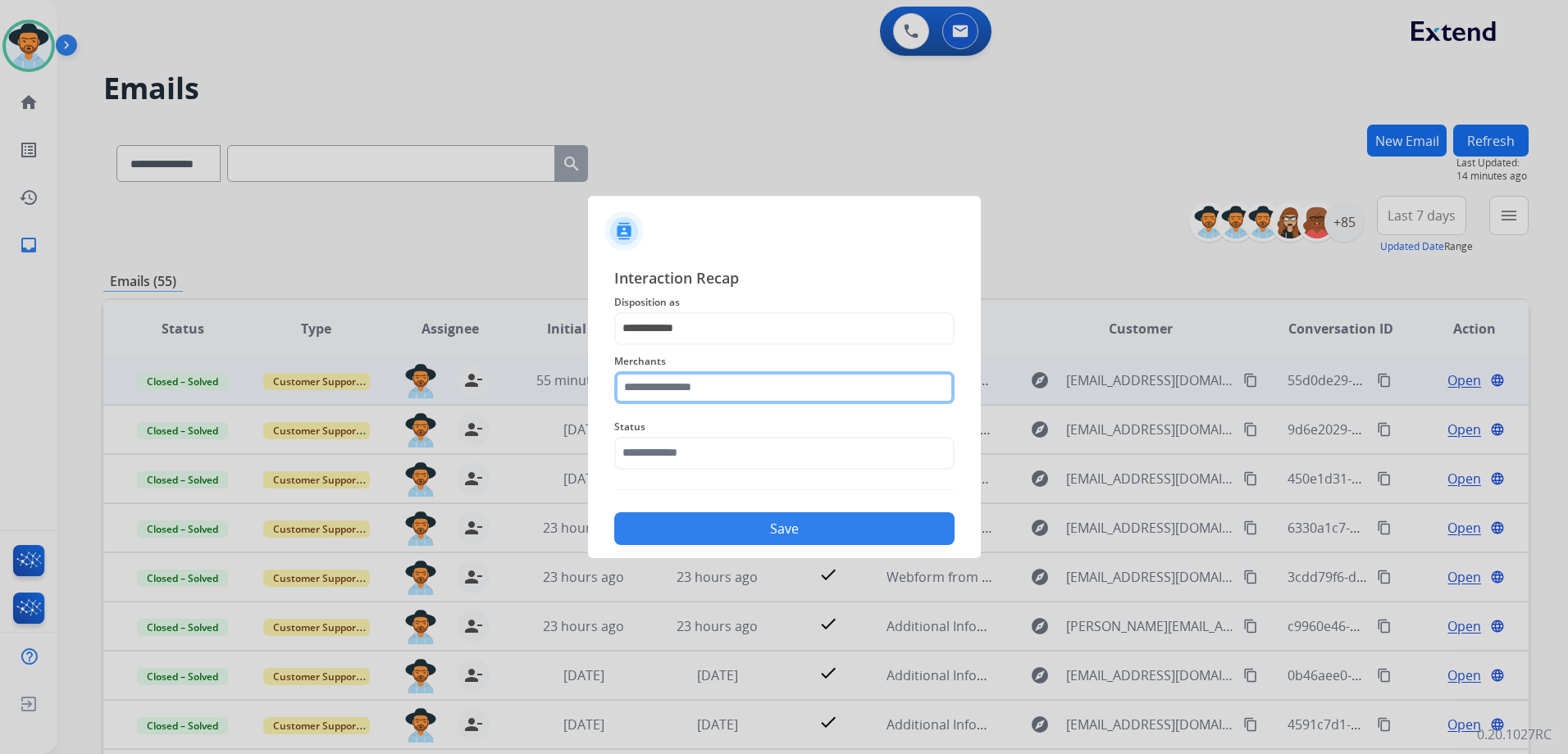
click at [716, 390] on input "text" at bounding box center [784, 387] width 341 height 33
drag, startPoint x: 721, startPoint y: 390, endPoint x: 751, endPoint y: 385, distance: 30.4
click at [721, 390] on input "text" at bounding box center [784, 387] width 341 height 33
click at [715, 429] on li "Costway" at bounding box center [788, 434] width 312 height 31
type input "*******"
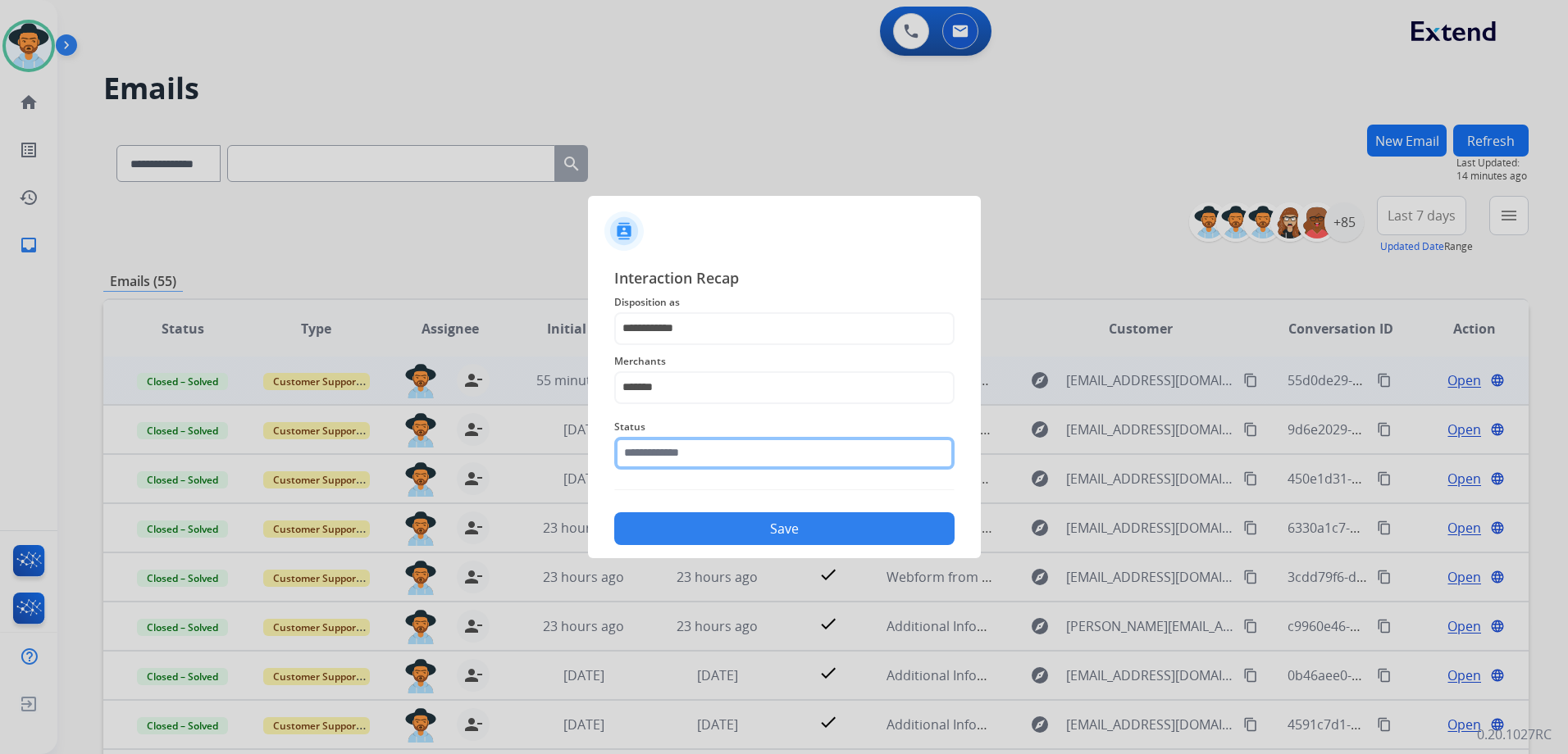
click at [688, 451] on input "text" at bounding box center [784, 452] width 341 height 33
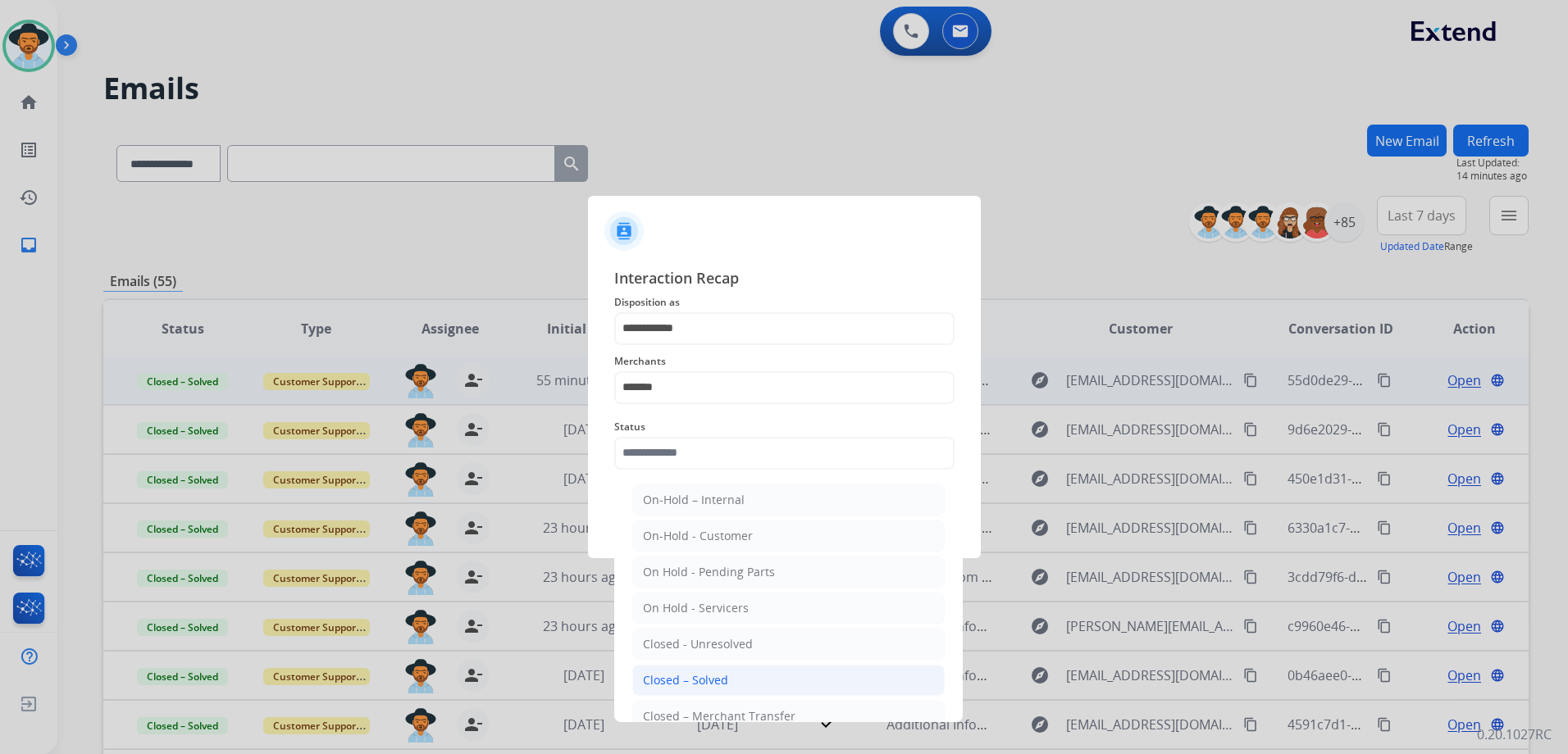
click at [709, 683] on div "Closed – Solved" at bounding box center [685, 680] width 86 height 17
type input "**********"
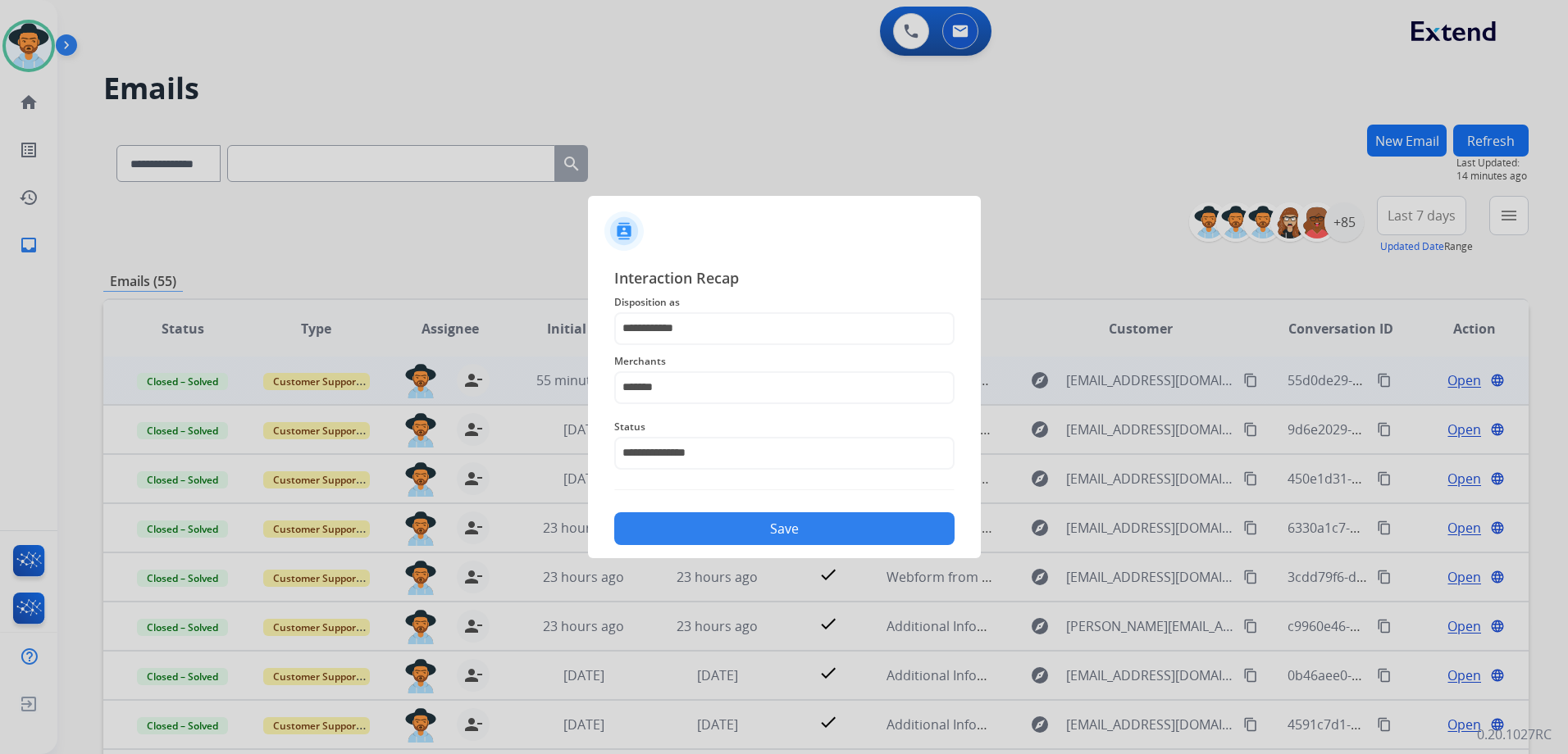
click at [783, 531] on button "Save" at bounding box center [784, 528] width 341 height 33
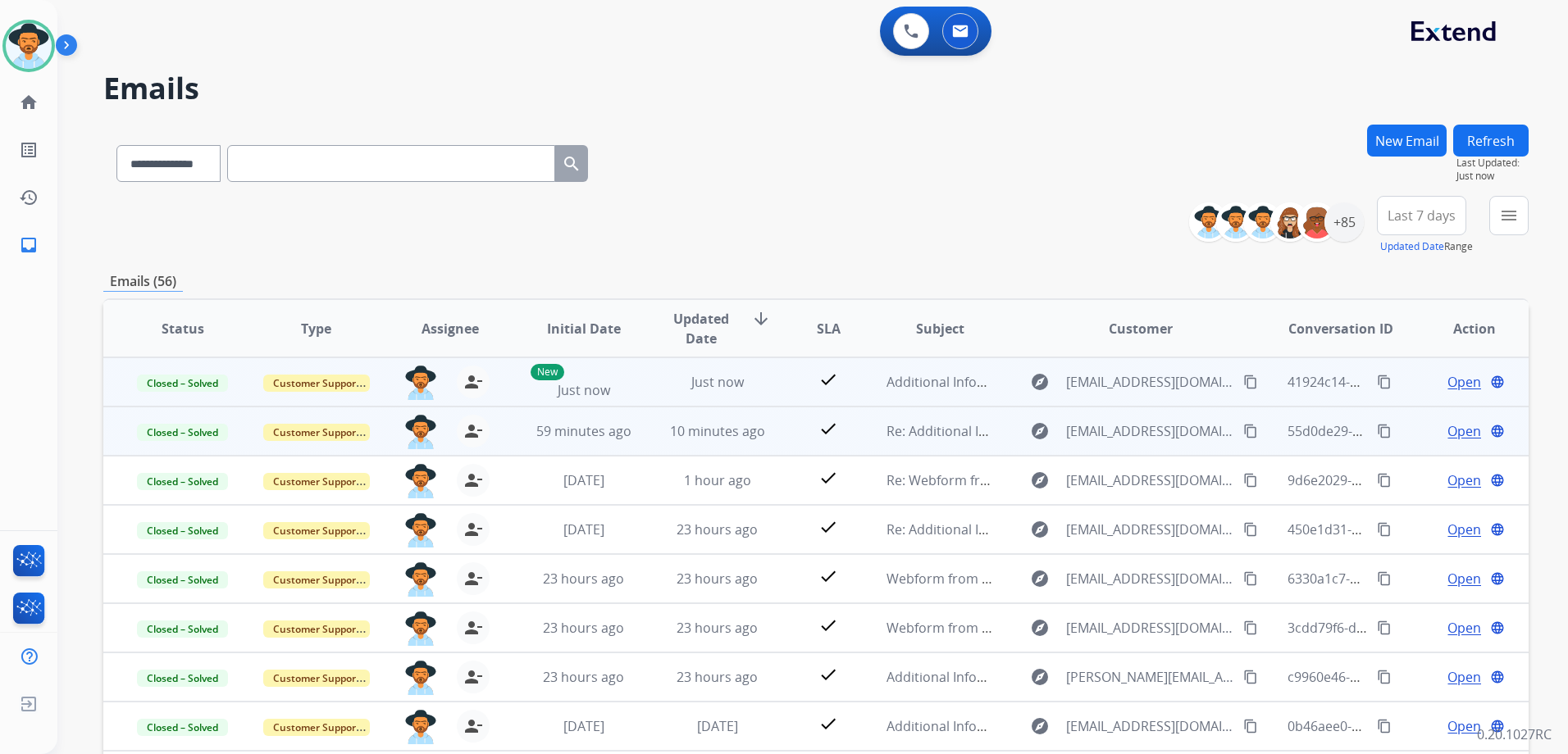
click at [1377, 381] on mat-icon "content_copy" at bounding box center [1384, 382] width 15 height 15
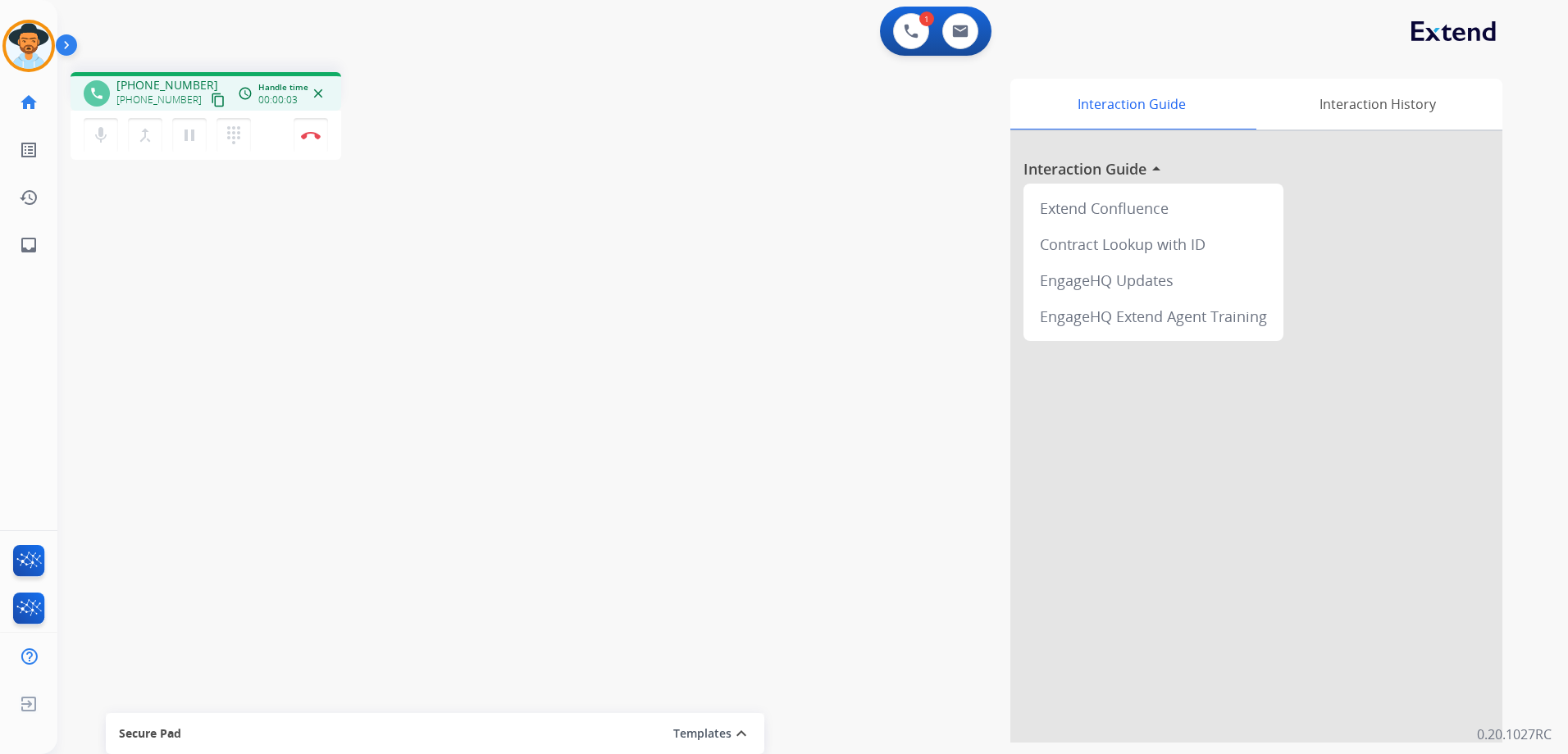
drag, startPoint x: 191, startPoint y: 100, endPoint x: 270, endPoint y: 93, distance: 79.3
click at [208, 100] on button "content_copy" at bounding box center [218, 100] width 19 height 19
click at [958, 25] on img at bounding box center [960, 31] width 17 height 13
select select "**********"
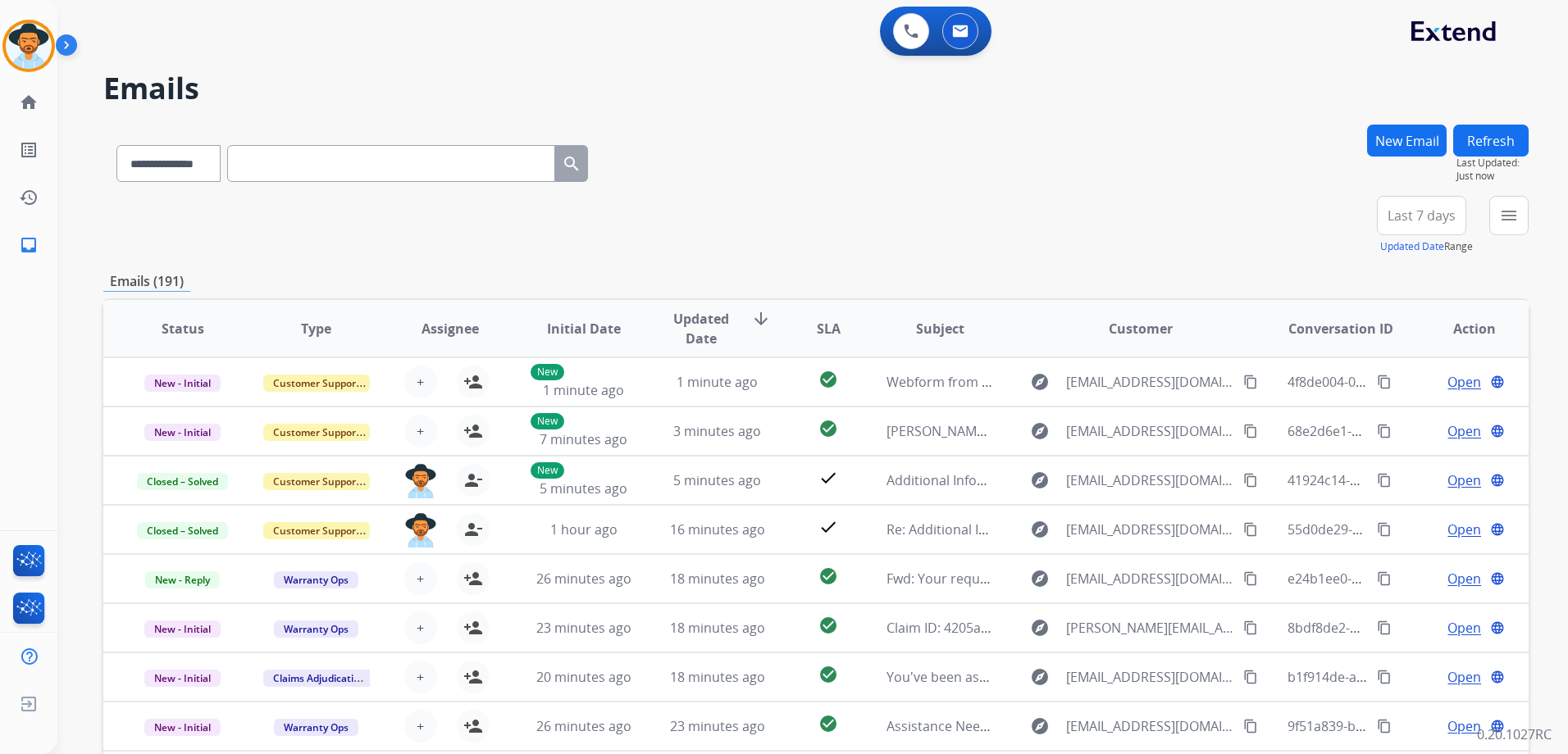
click at [1397, 141] on button "New Email" at bounding box center [1407, 140] width 79 height 32
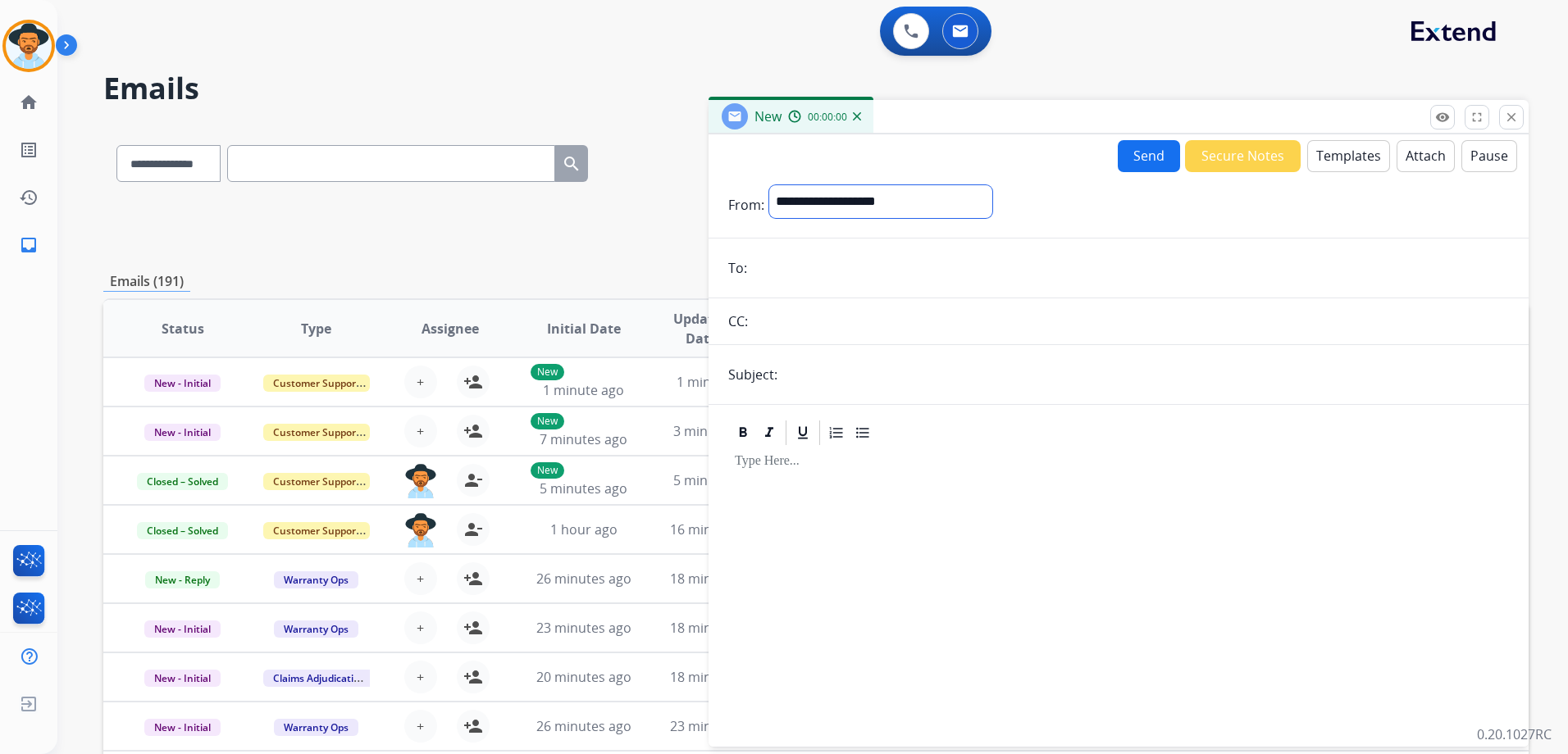
drag, startPoint x: 879, startPoint y: 202, endPoint x: 885, endPoint y: 216, distance: 15.2
click at [879, 202] on select "**********" at bounding box center [881, 201] width 223 height 33
select select "**********"
click at [769, 185] on select "**********" at bounding box center [881, 201] width 223 height 33
drag, startPoint x: 1513, startPoint y: 123, endPoint x: 1504, endPoint y: 123, distance: 9.0
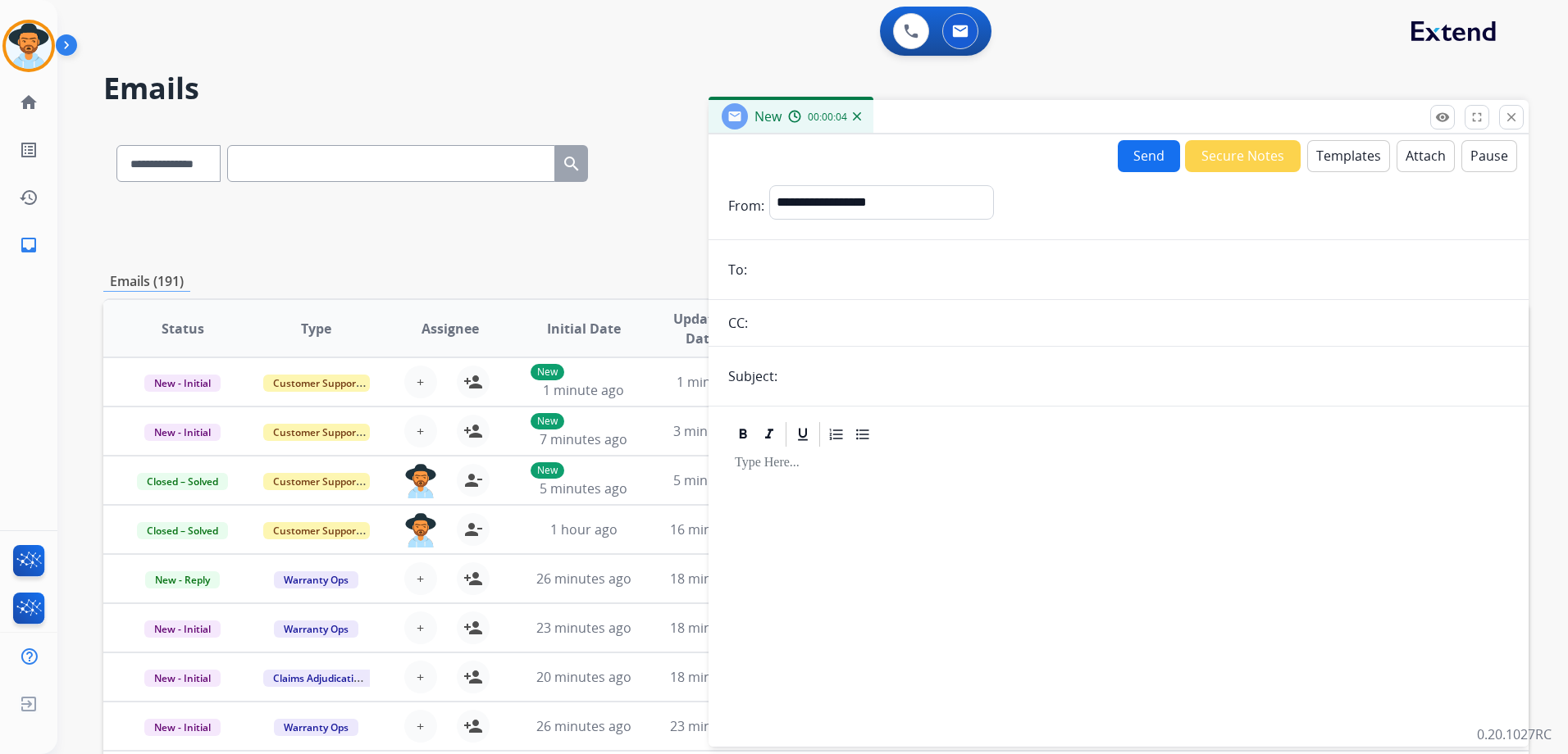
click at [1513, 123] on mat-icon "close" at bounding box center [1511, 117] width 15 height 15
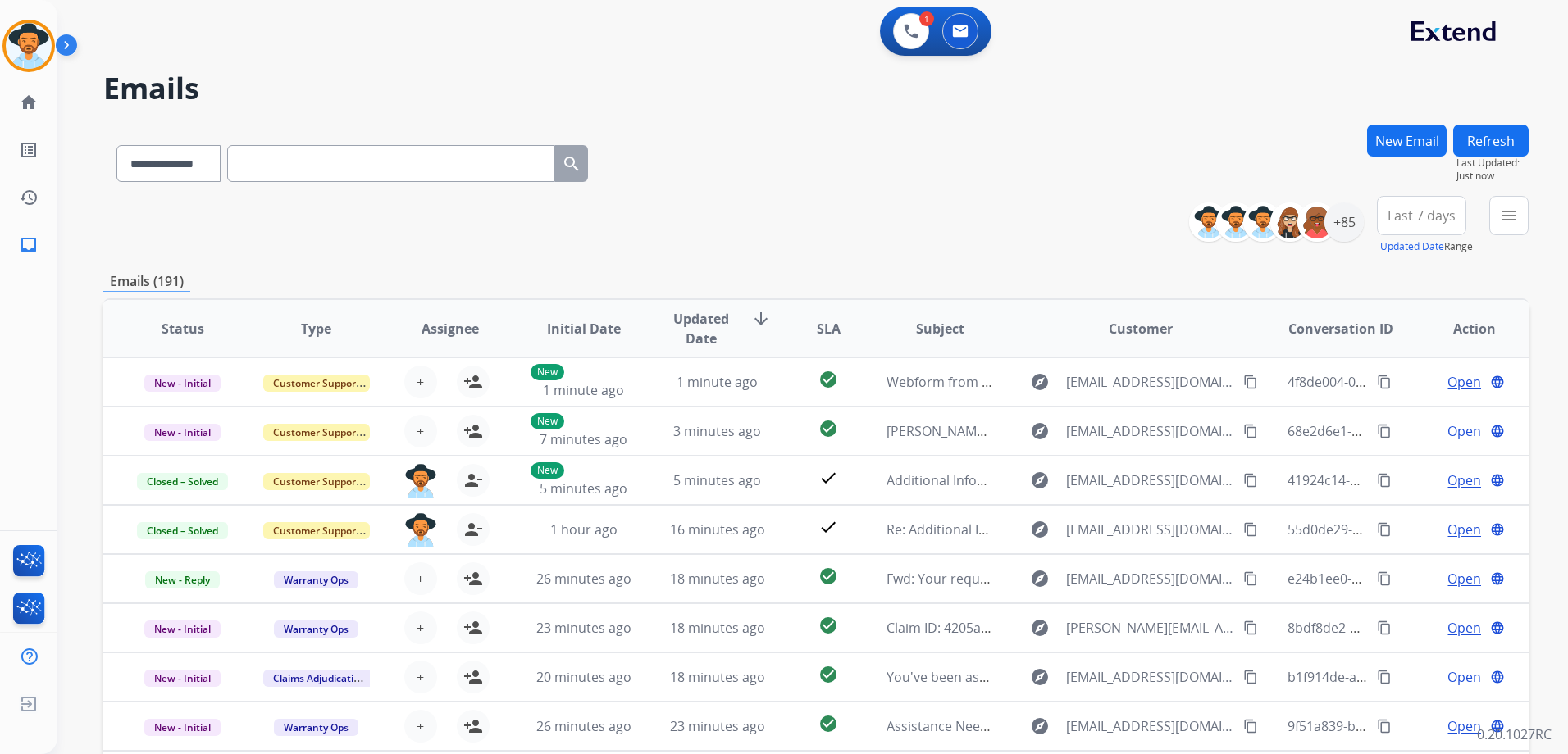
click at [1486, 143] on button "Refresh" at bounding box center [1489, 140] width 75 height 32
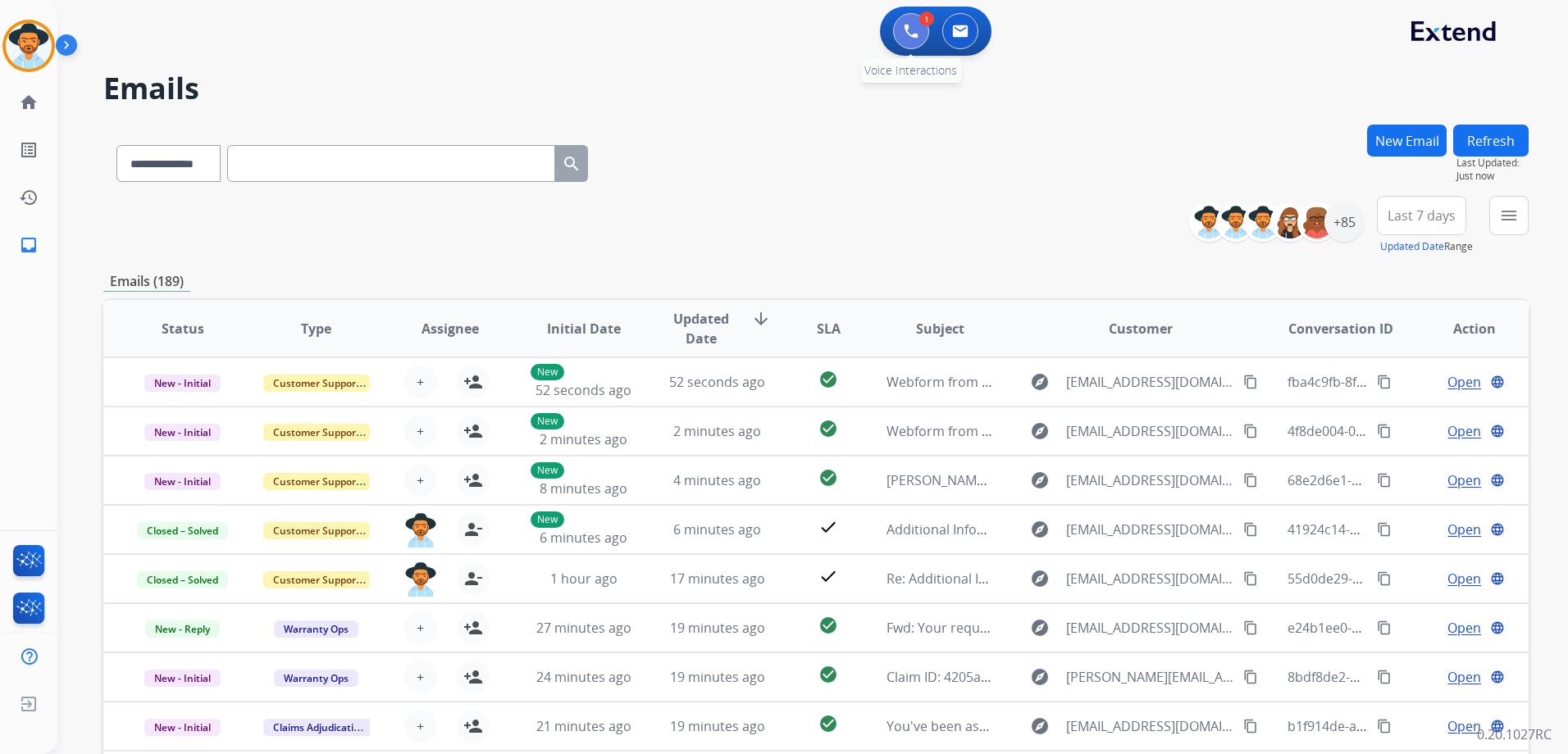
click at [911, 18] on button at bounding box center [911, 31] width 36 height 36
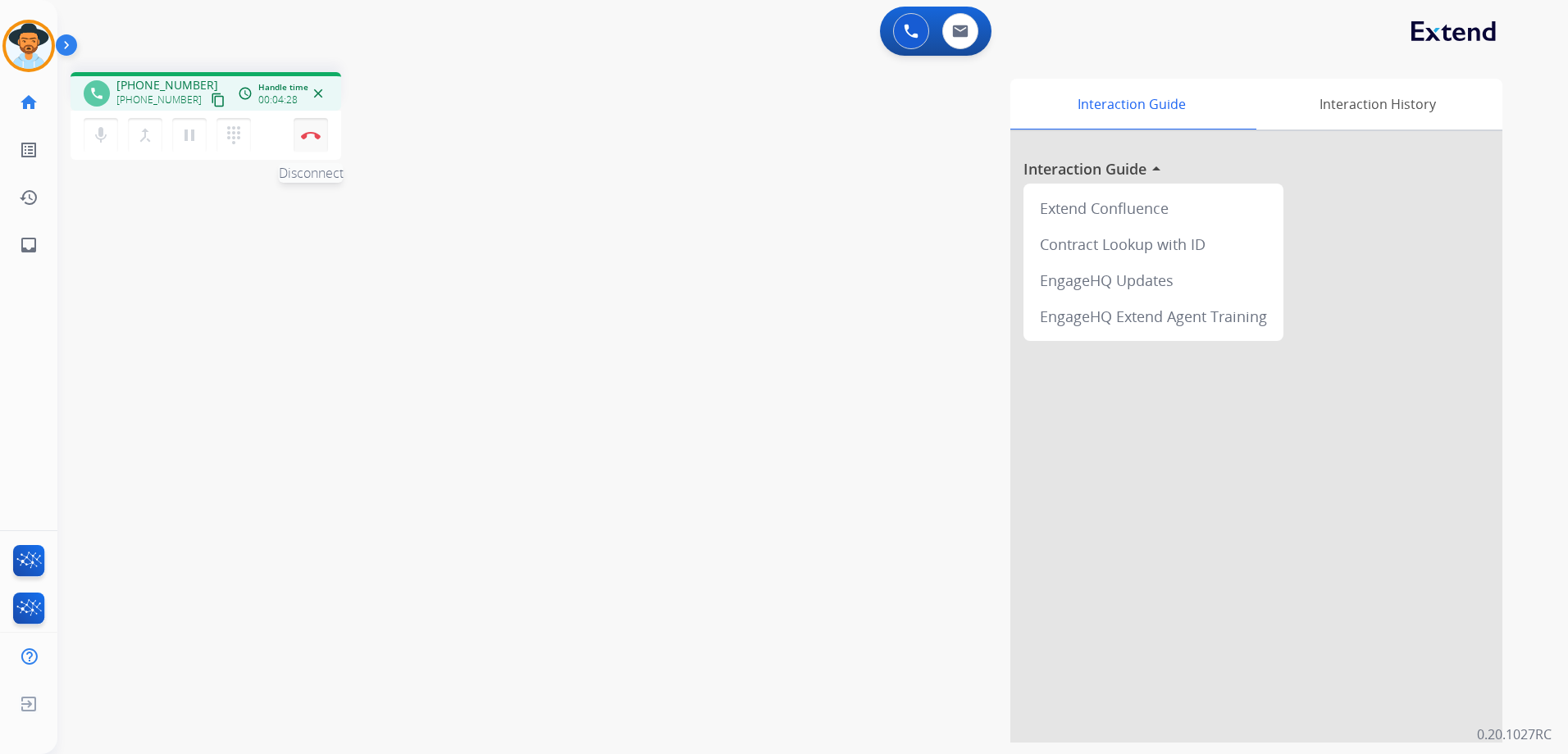
click at [311, 145] on button "Disconnect" at bounding box center [311, 135] width 34 height 34
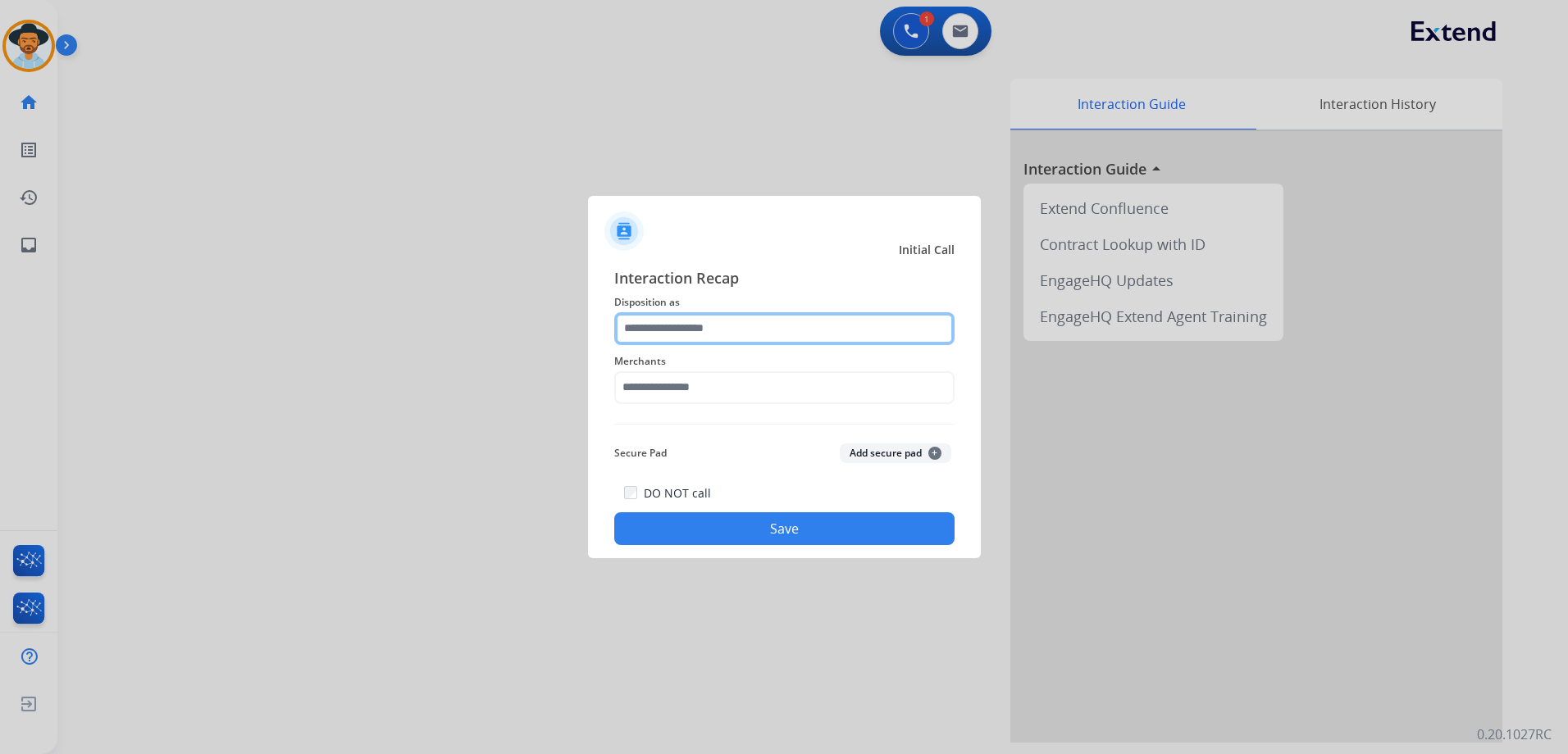
click at [757, 320] on input "text" at bounding box center [784, 328] width 341 height 33
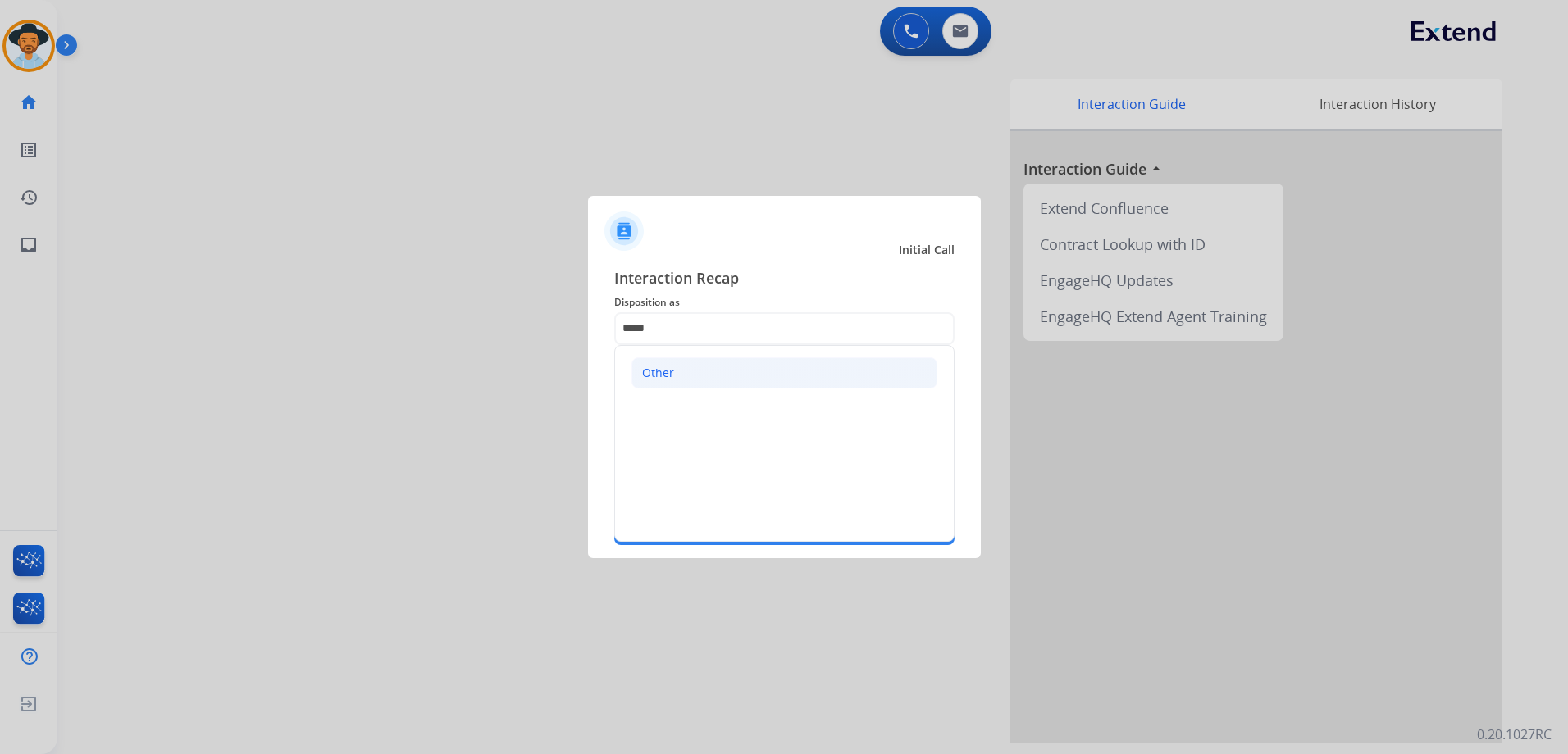
click at [724, 371] on li "Other" at bounding box center [784, 372] width 306 height 31
type input "*****"
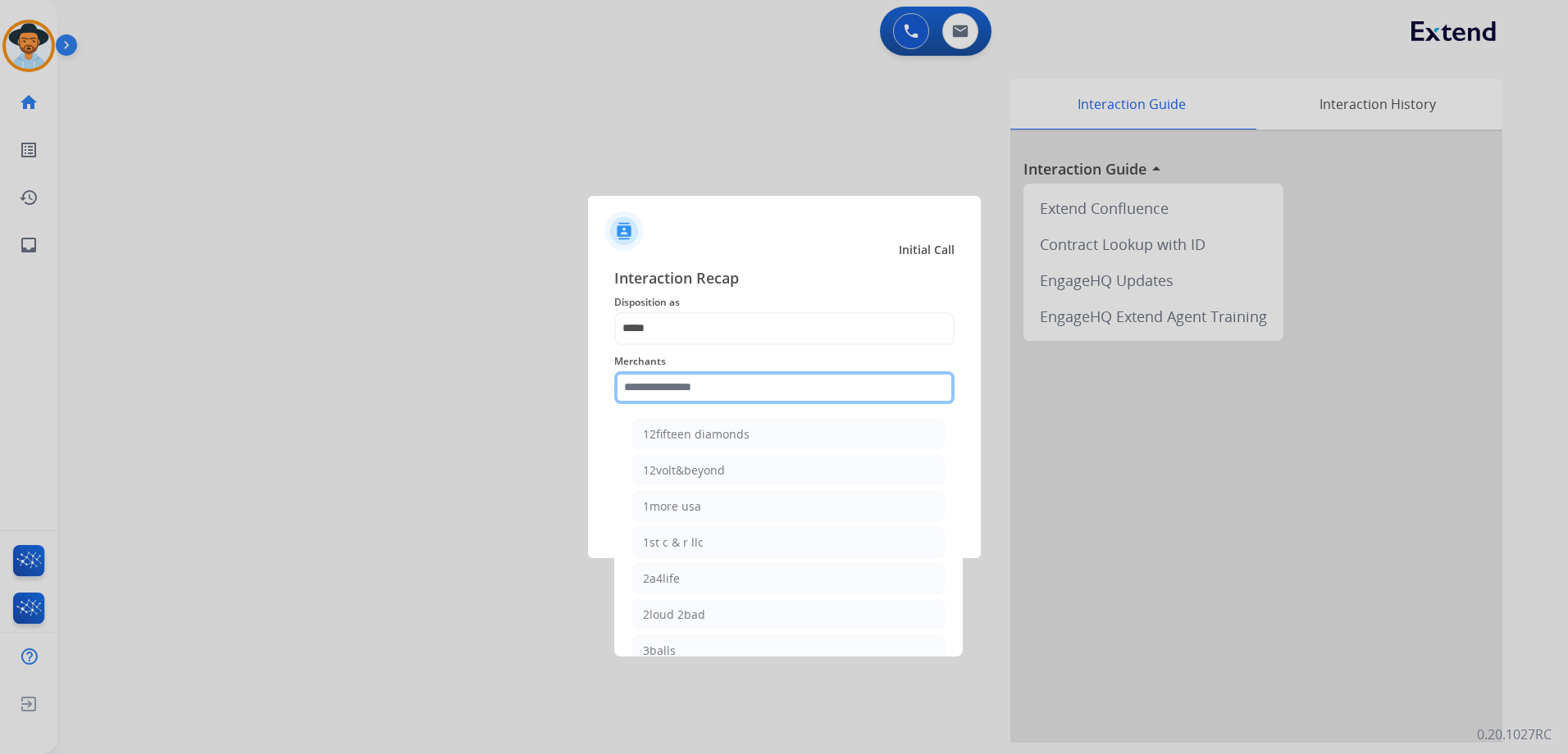
click at [710, 394] on input "text" at bounding box center [784, 387] width 341 height 33
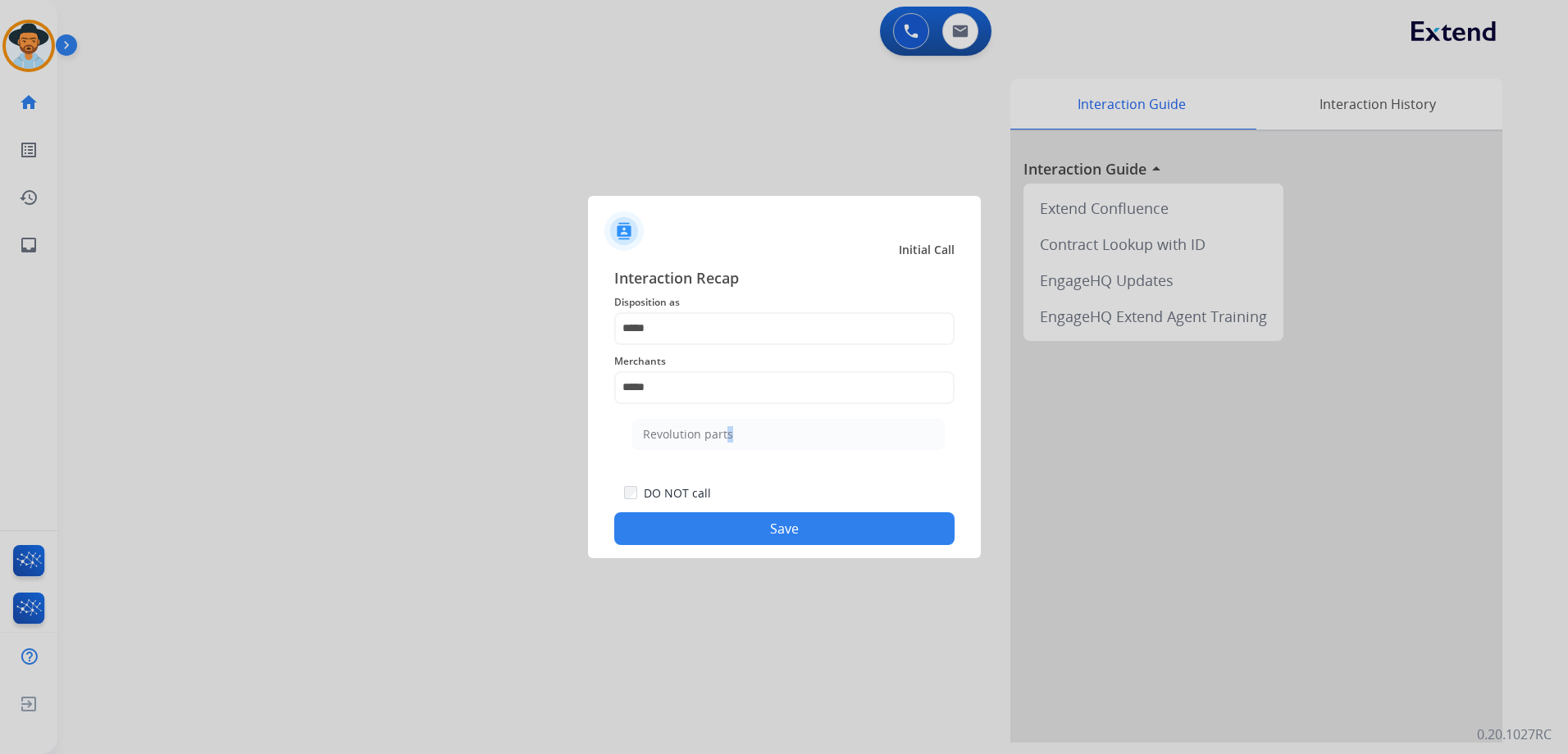
click at [720, 444] on li "Revolution parts" at bounding box center [788, 434] width 312 height 31
type input "**********"
click at [826, 520] on button "Save" at bounding box center [784, 528] width 341 height 33
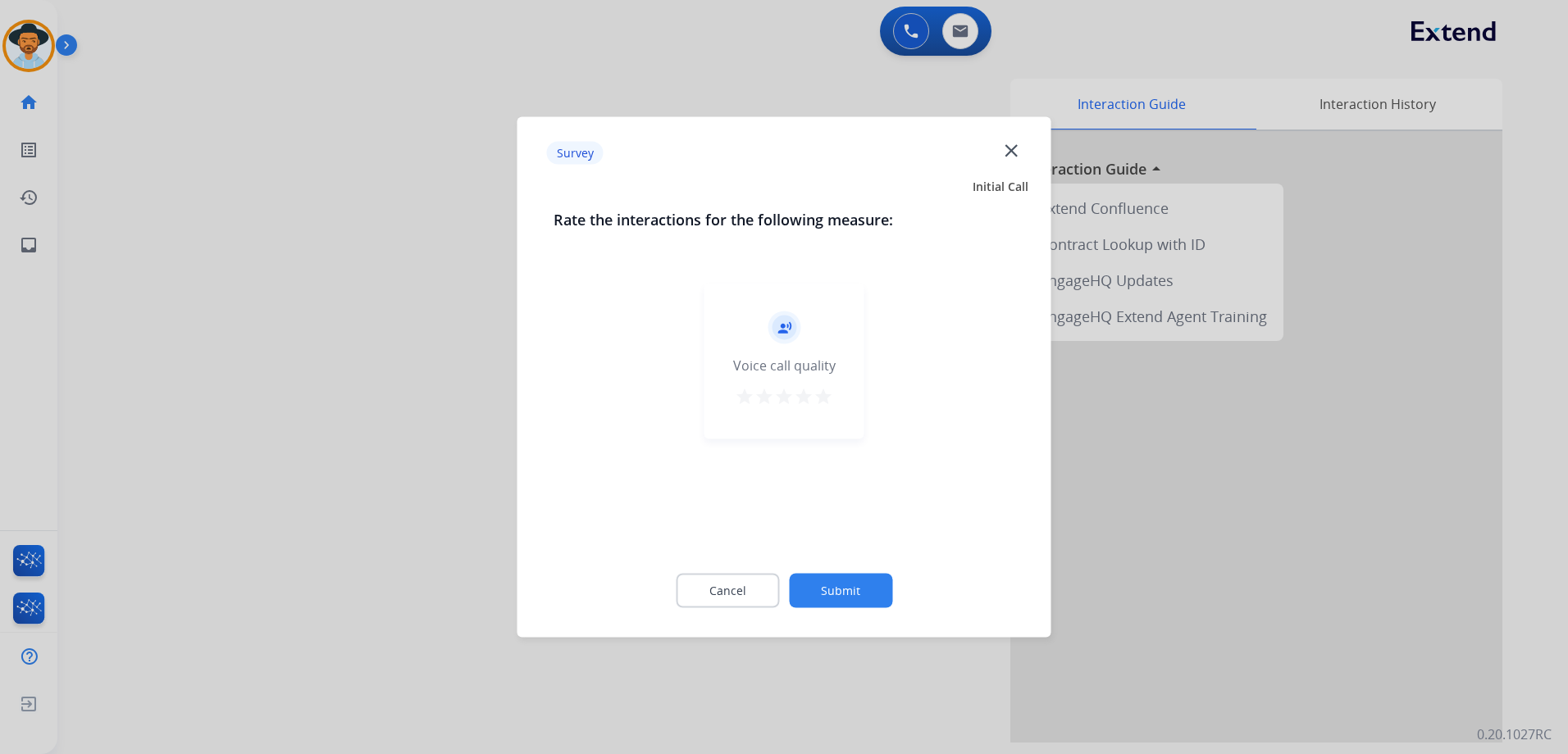
click at [827, 399] on mat-icon "star" at bounding box center [823, 397] width 19 height 19
click at [867, 597] on button "Submit" at bounding box center [840, 590] width 103 height 34
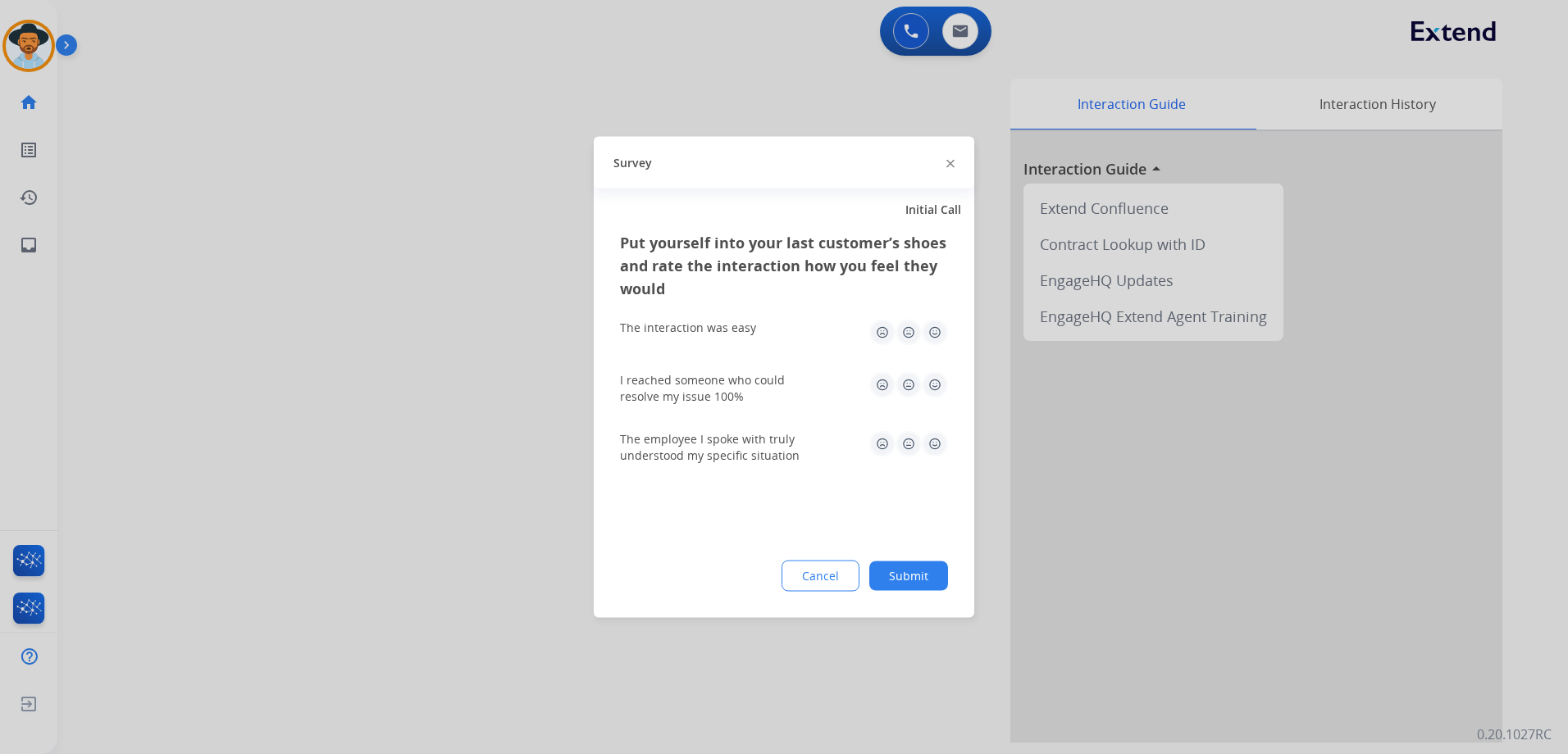
click at [934, 332] on img at bounding box center [934, 332] width 26 height 26
click at [939, 377] on img at bounding box center [934, 385] width 26 height 26
click at [935, 445] on img at bounding box center [934, 444] width 26 height 26
click at [912, 578] on button "Submit" at bounding box center [908, 575] width 79 height 29
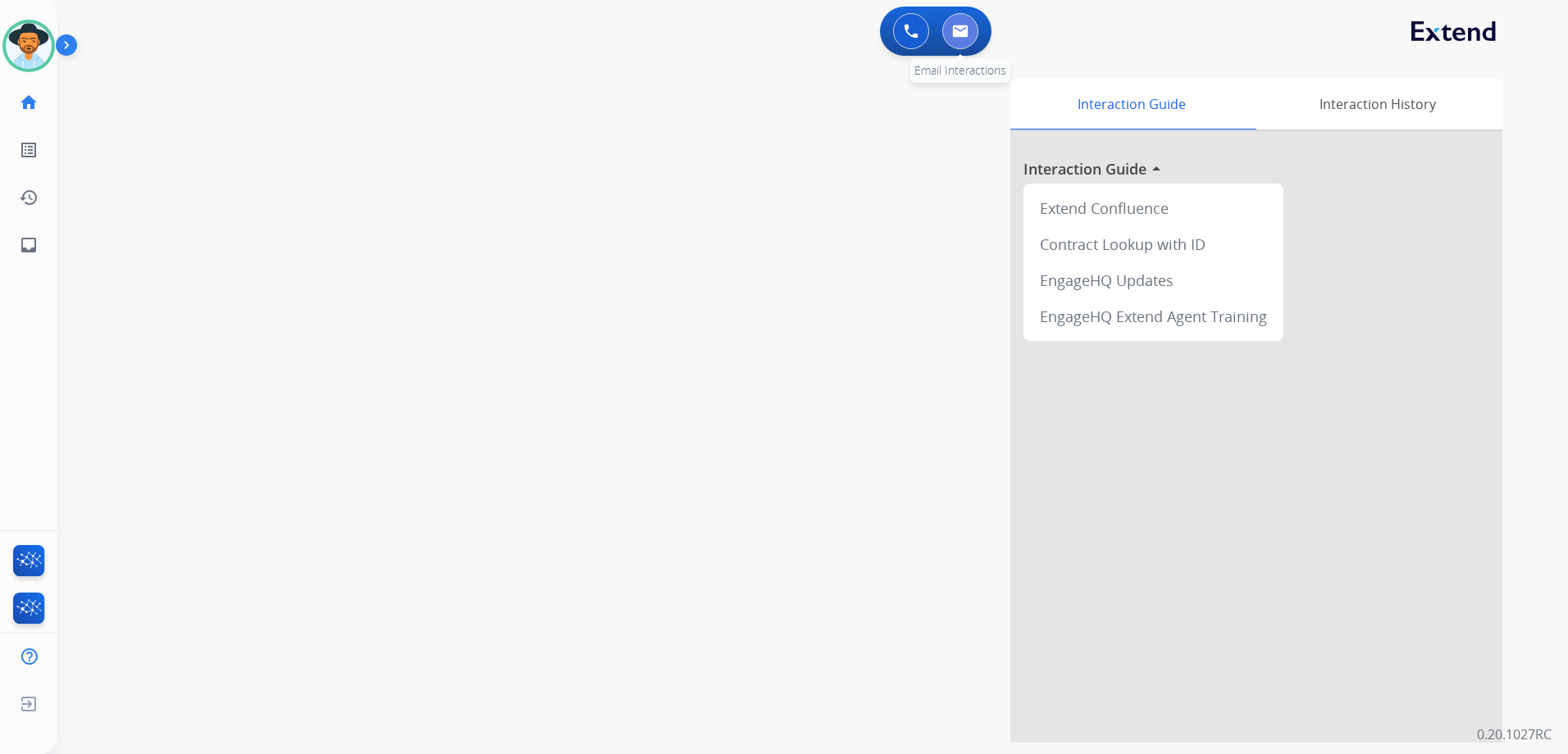
click at [962, 34] on img at bounding box center [960, 31] width 17 height 13
select select "**********"
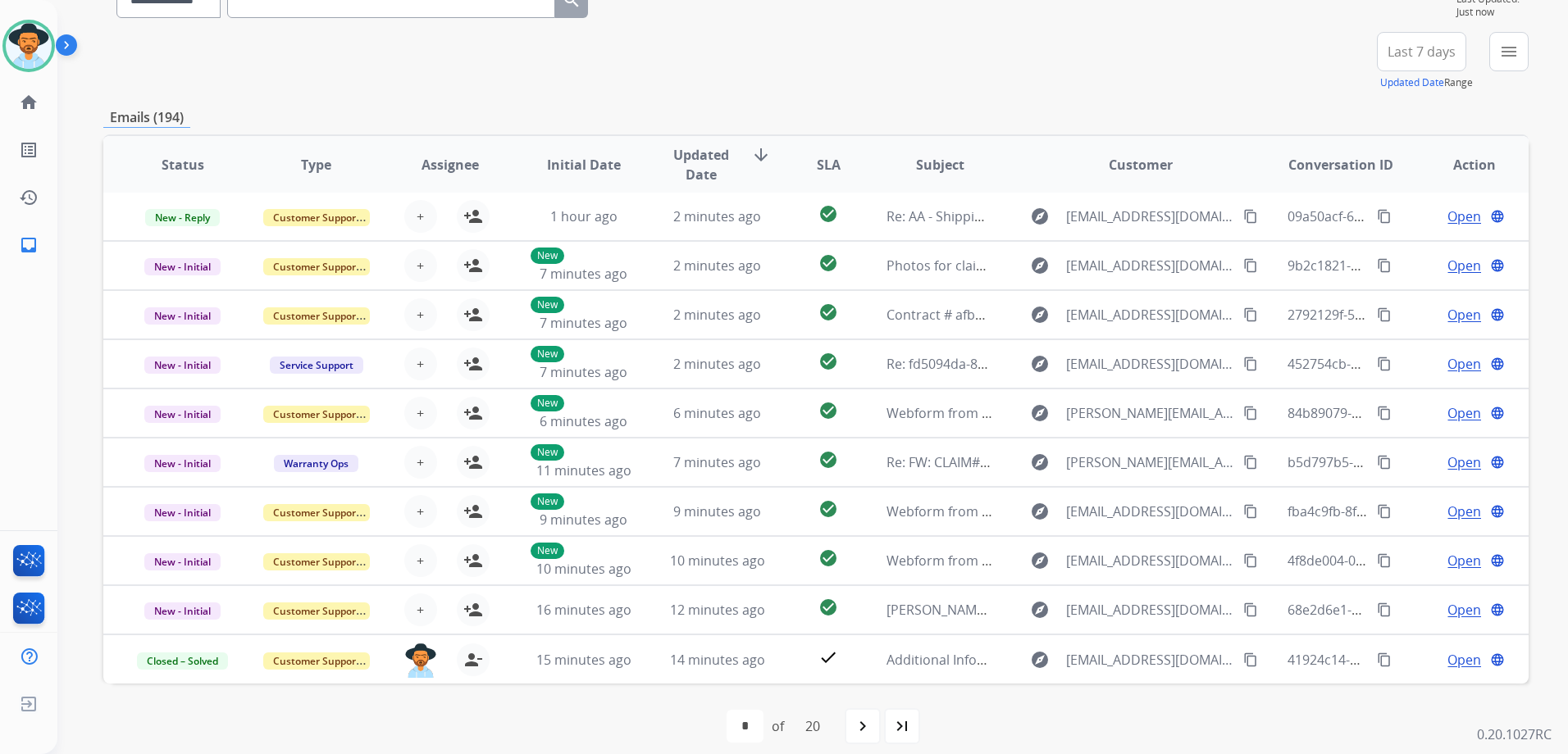
scroll to position [179, 0]
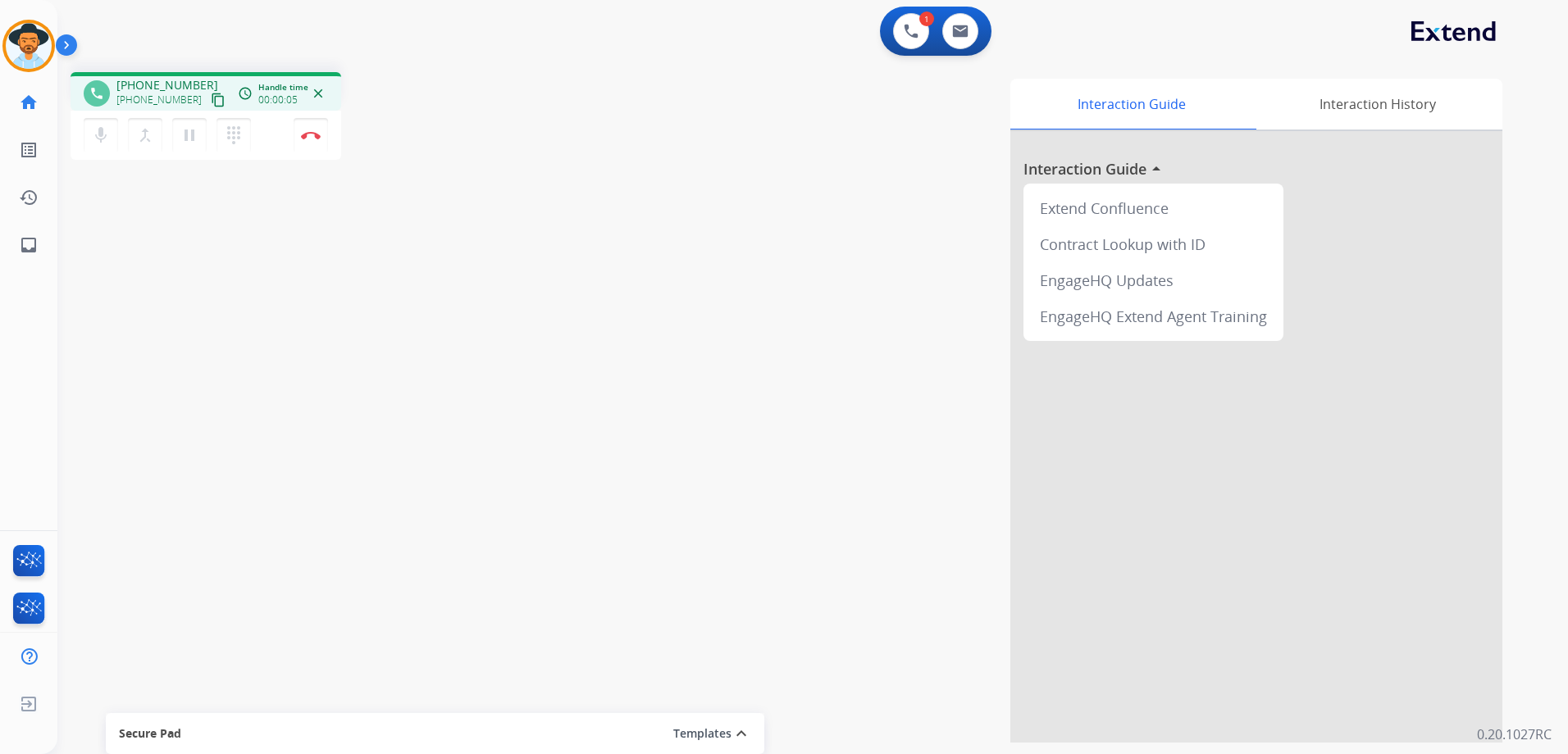
click at [208, 97] on button "content_copy" at bounding box center [218, 100] width 19 height 19
drag, startPoint x: 201, startPoint y: 93, endPoint x: 300, endPoint y: 94, distance: 99.0
click at [211, 93] on mat-icon "content_copy" at bounding box center [218, 100] width 15 height 15
click at [211, 98] on mat-icon "content_copy" at bounding box center [218, 100] width 15 height 15
click at [316, 144] on button "Disconnect" at bounding box center [311, 135] width 34 height 34
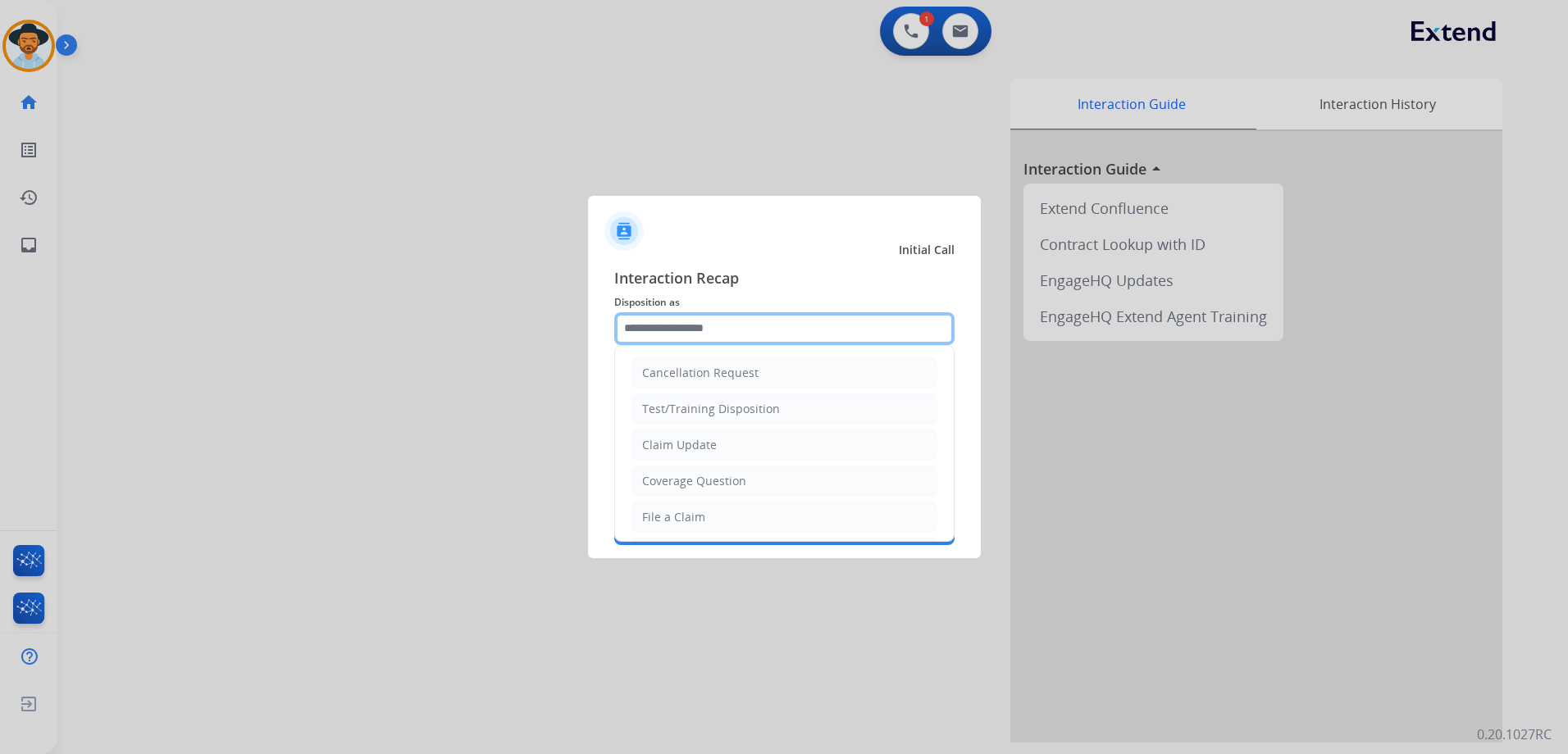
click at [759, 330] on input "text" at bounding box center [784, 328] width 341 height 33
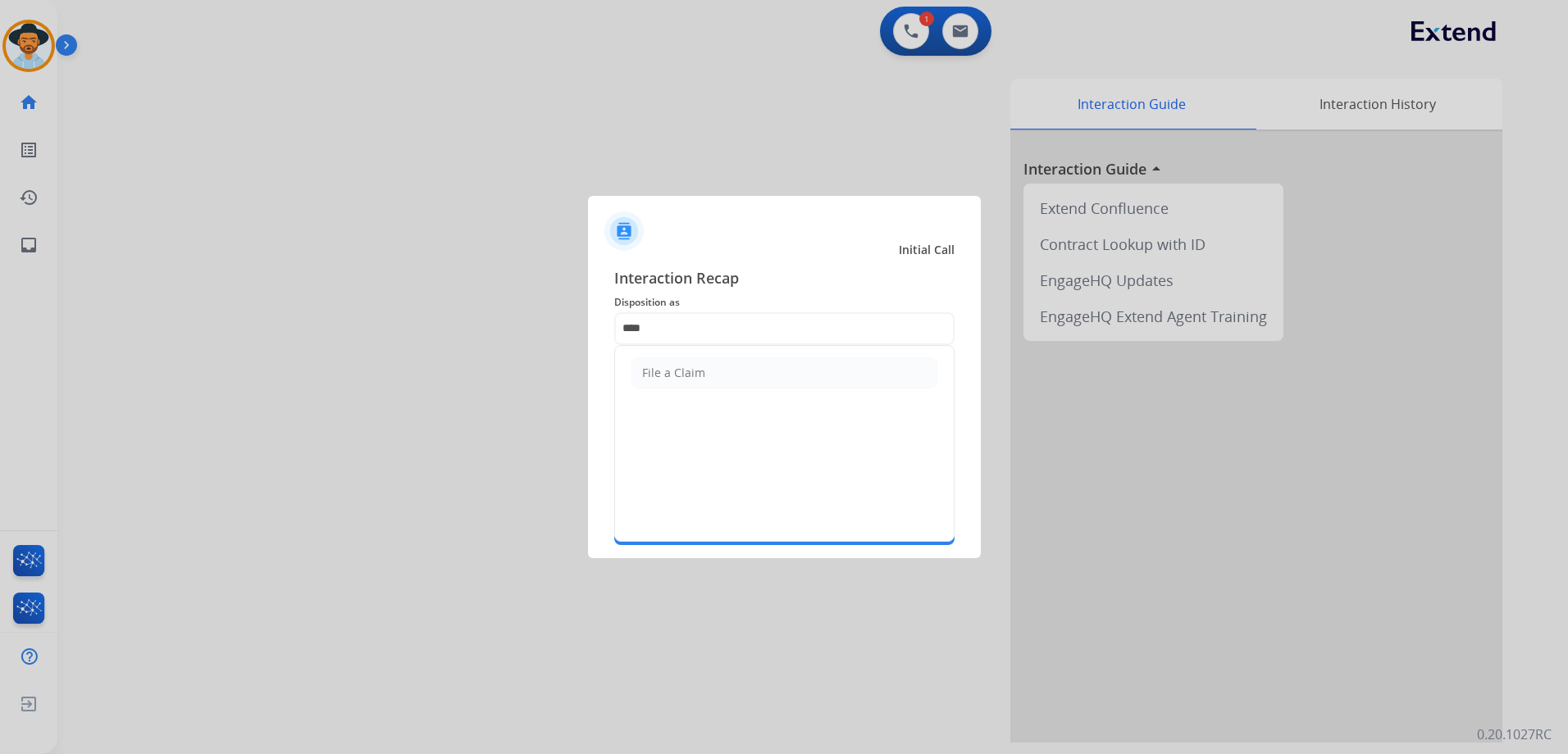
click at [686, 382] on li "File a Claim" at bounding box center [784, 372] width 306 height 31
type input "**********"
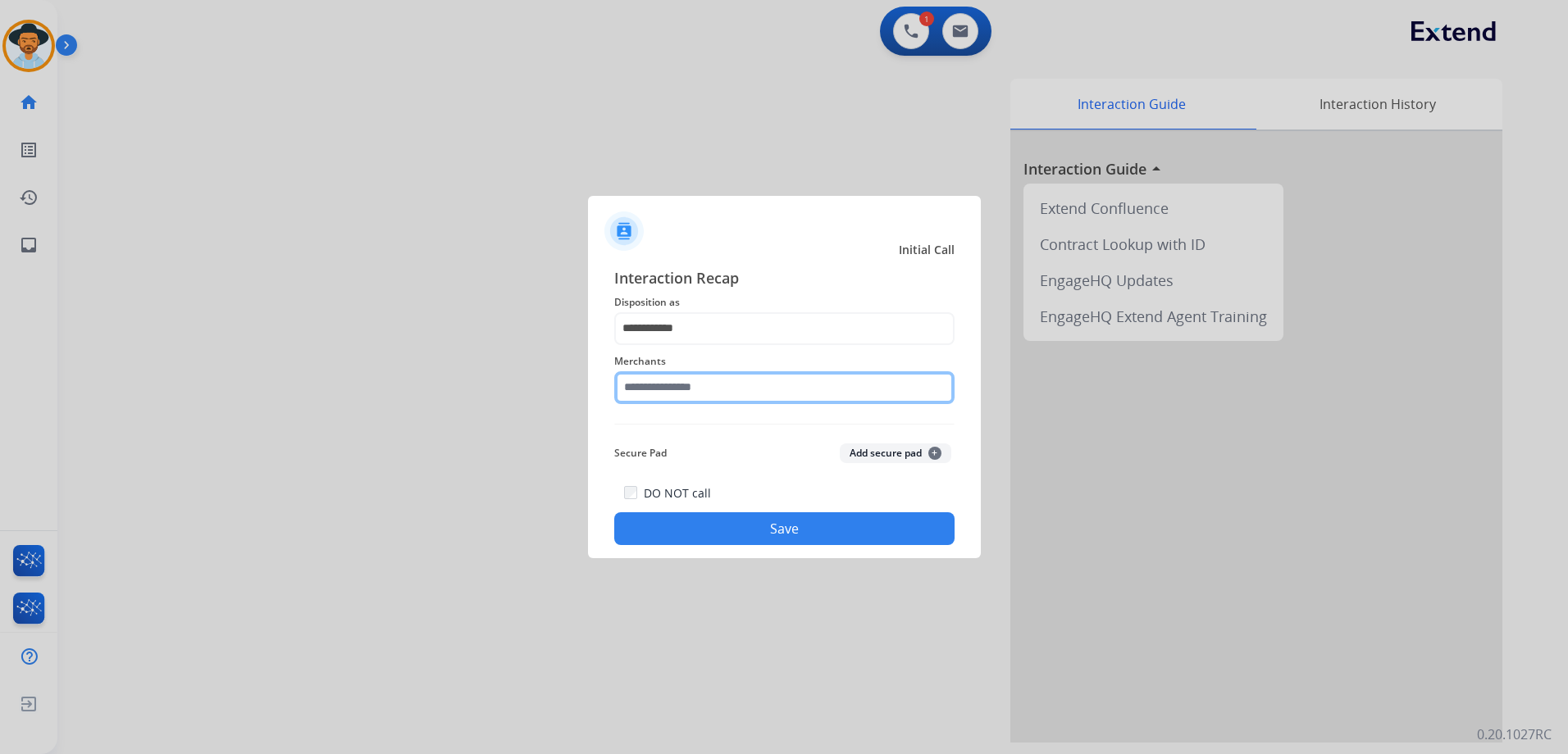
click at [703, 381] on input "text" at bounding box center [784, 387] width 341 height 33
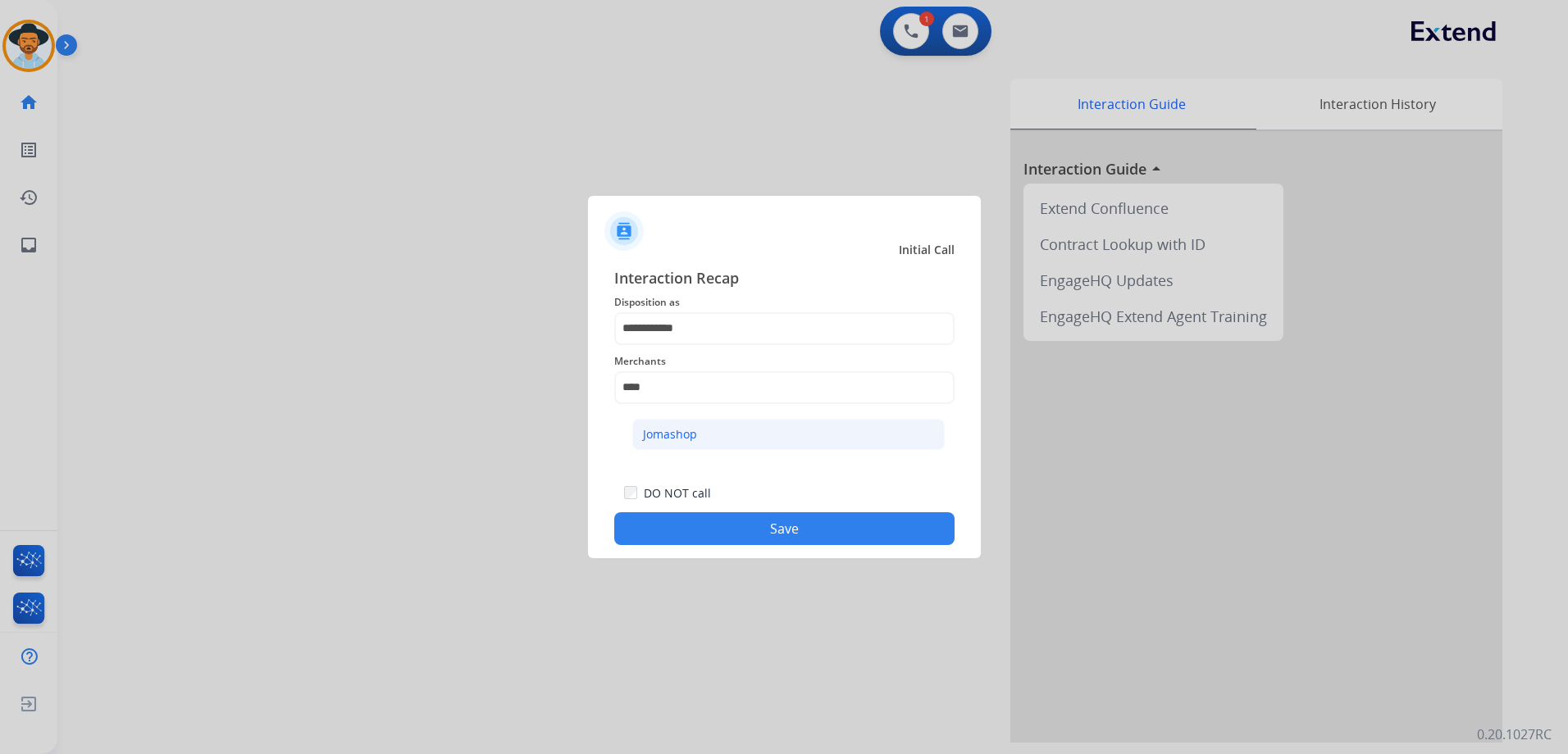
click at [775, 423] on li "Jomashop" at bounding box center [788, 434] width 312 height 31
type input "********"
click at [814, 527] on button "Save" at bounding box center [784, 528] width 341 height 33
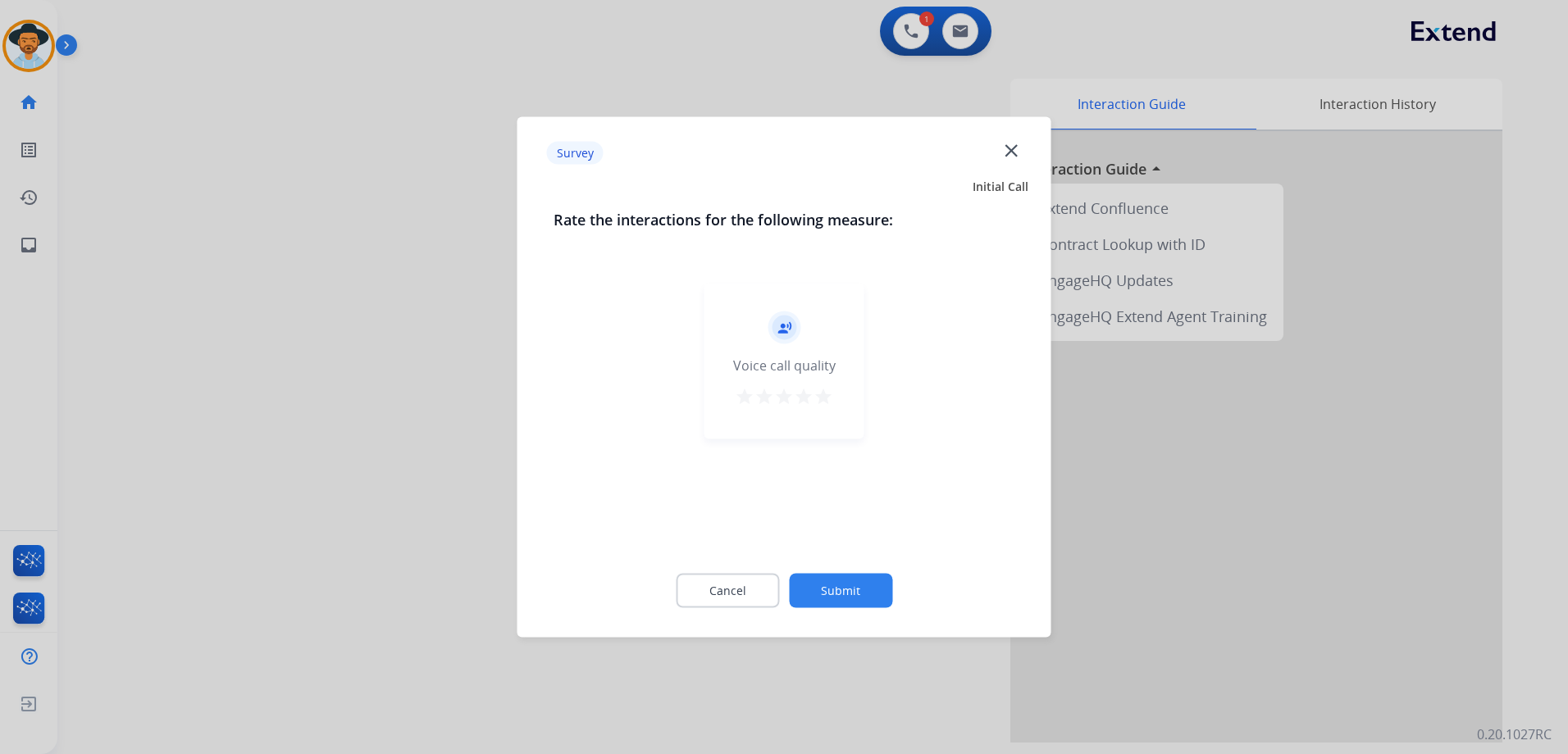
click at [822, 393] on mat-icon "star" at bounding box center [823, 397] width 19 height 19
click at [862, 585] on button "Submit" at bounding box center [840, 590] width 103 height 34
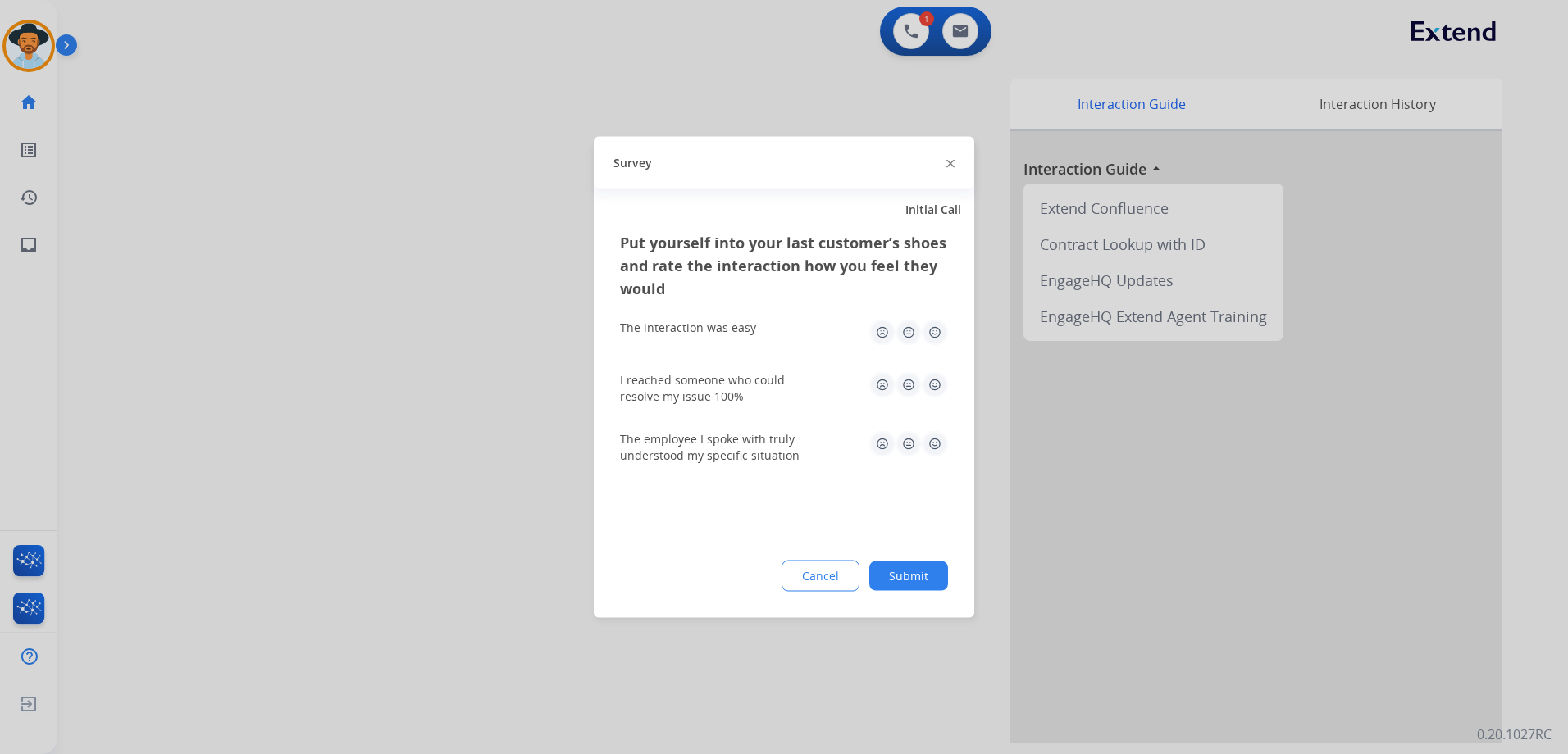
click at [926, 332] on img at bounding box center [934, 332] width 26 height 26
click at [932, 390] on img at bounding box center [934, 385] width 26 height 26
click at [939, 447] on img at bounding box center [934, 444] width 26 height 26
click at [929, 574] on button "Submit" at bounding box center [908, 575] width 79 height 29
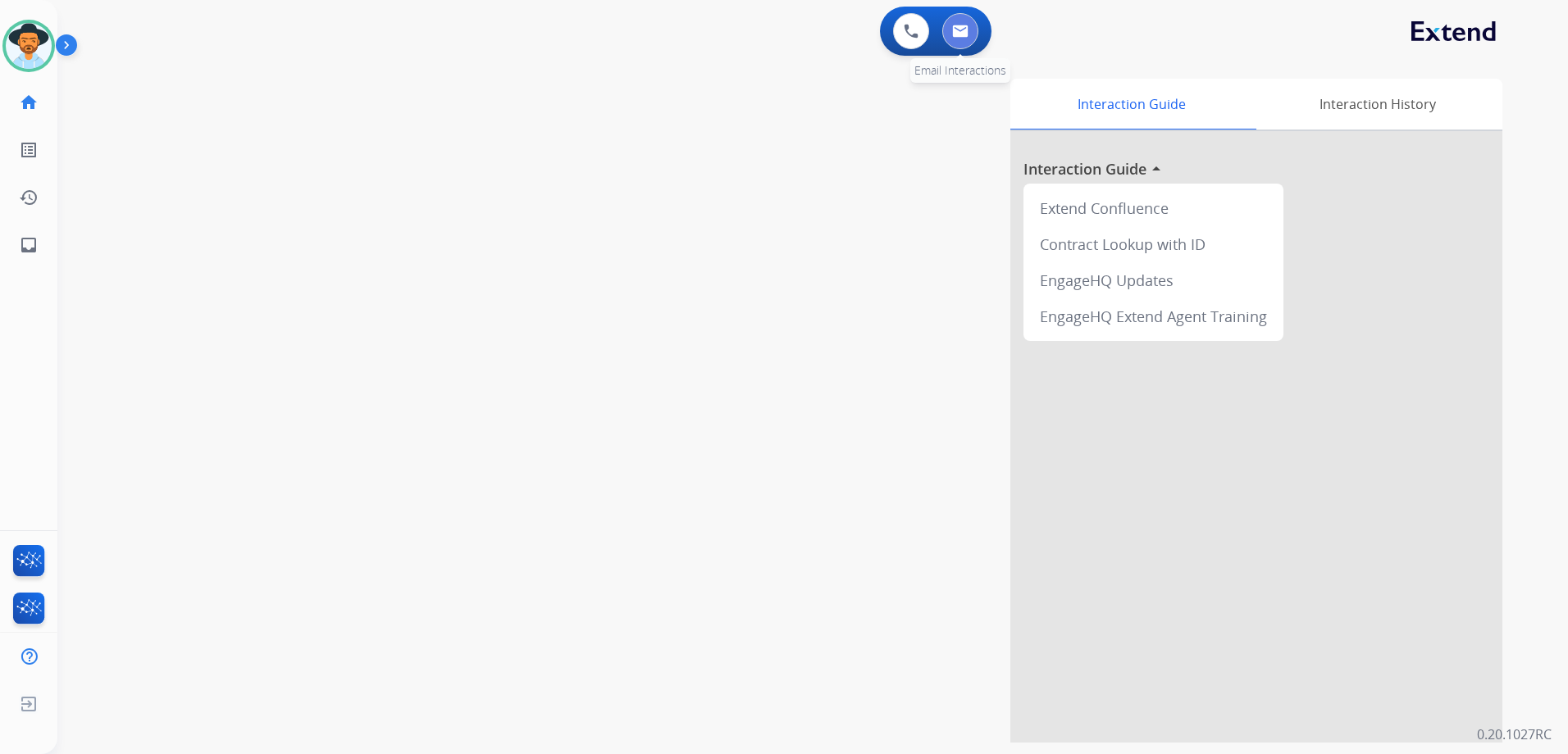
click at [954, 26] on img at bounding box center [960, 31] width 17 height 13
select select "**********"
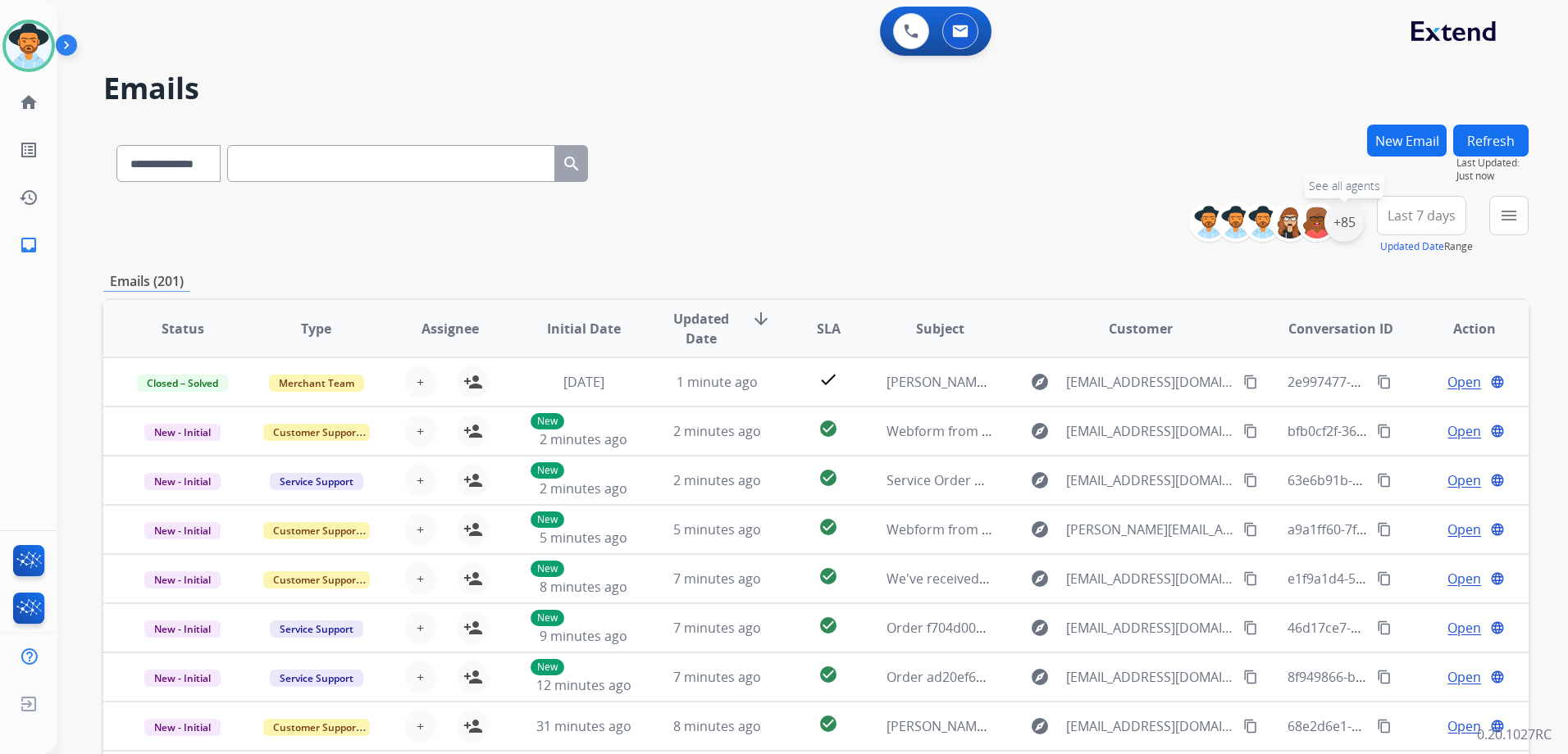
click at [1353, 224] on div "+85" at bounding box center [1344, 222] width 40 height 40
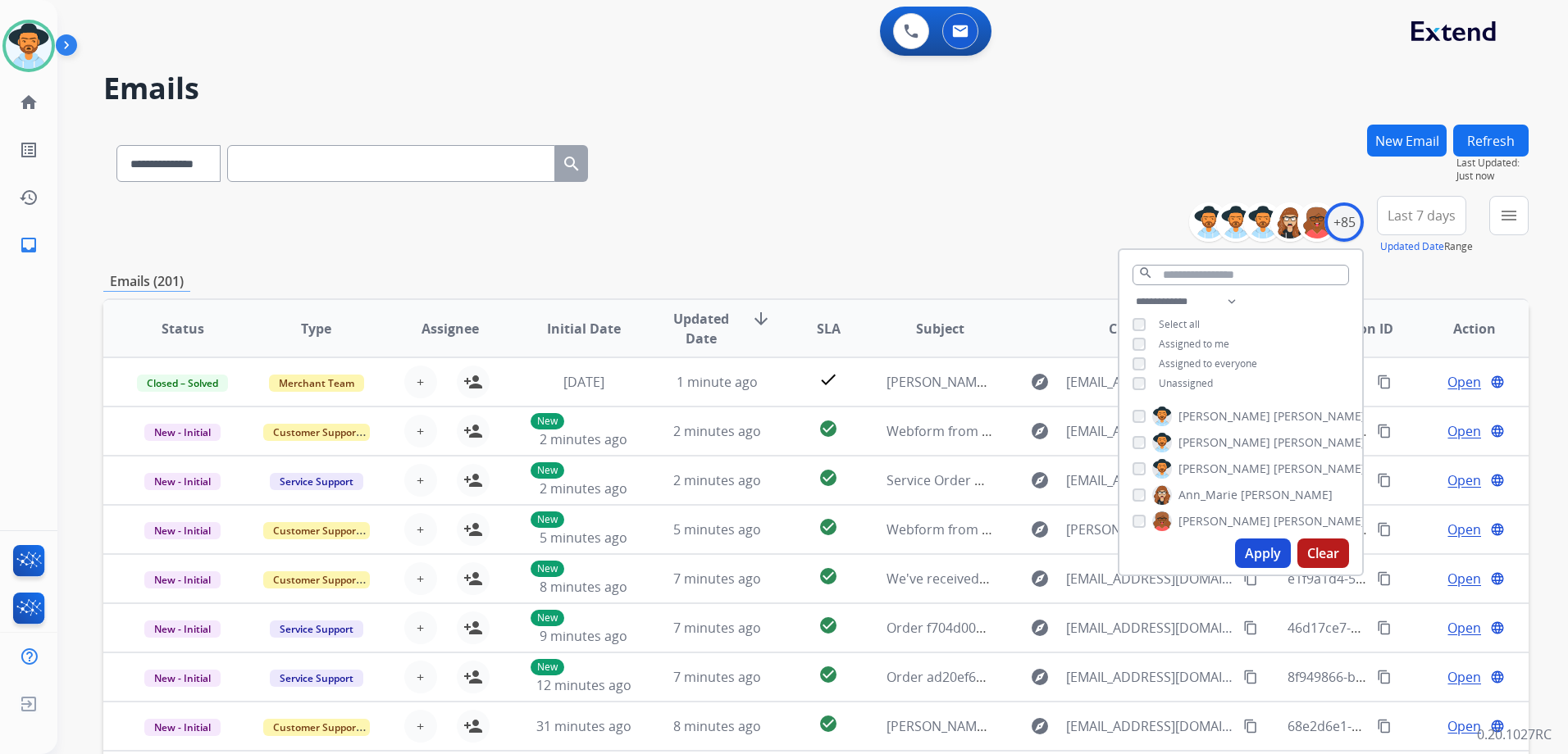
click at [1188, 378] on span "Unassigned" at bounding box center [1185, 383] width 54 height 14
click at [1278, 555] on button "Apply" at bounding box center [1262, 552] width 56 height 29
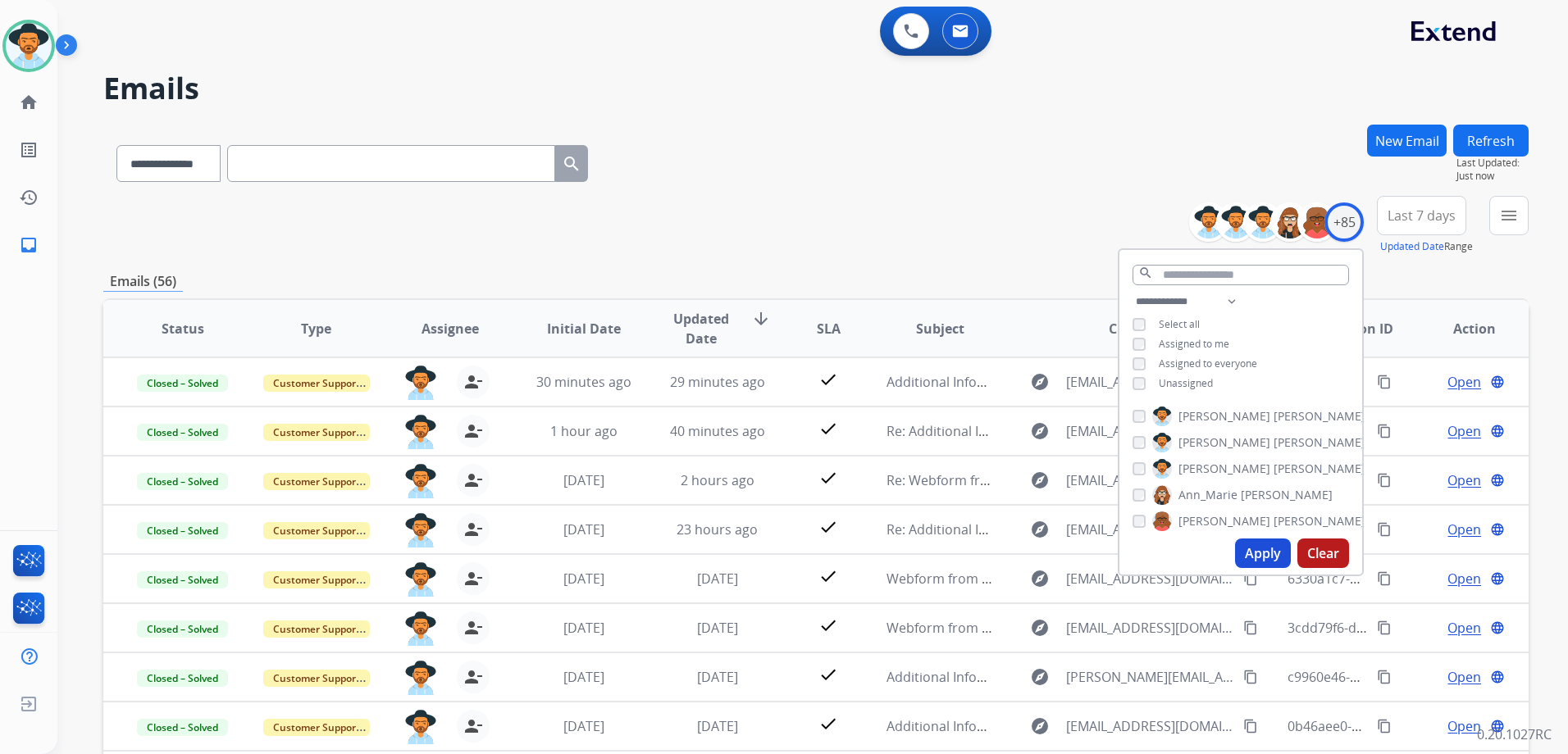
click at [762, 218] on div "**********" at bounding box center [815, 225] width 1425 height 59
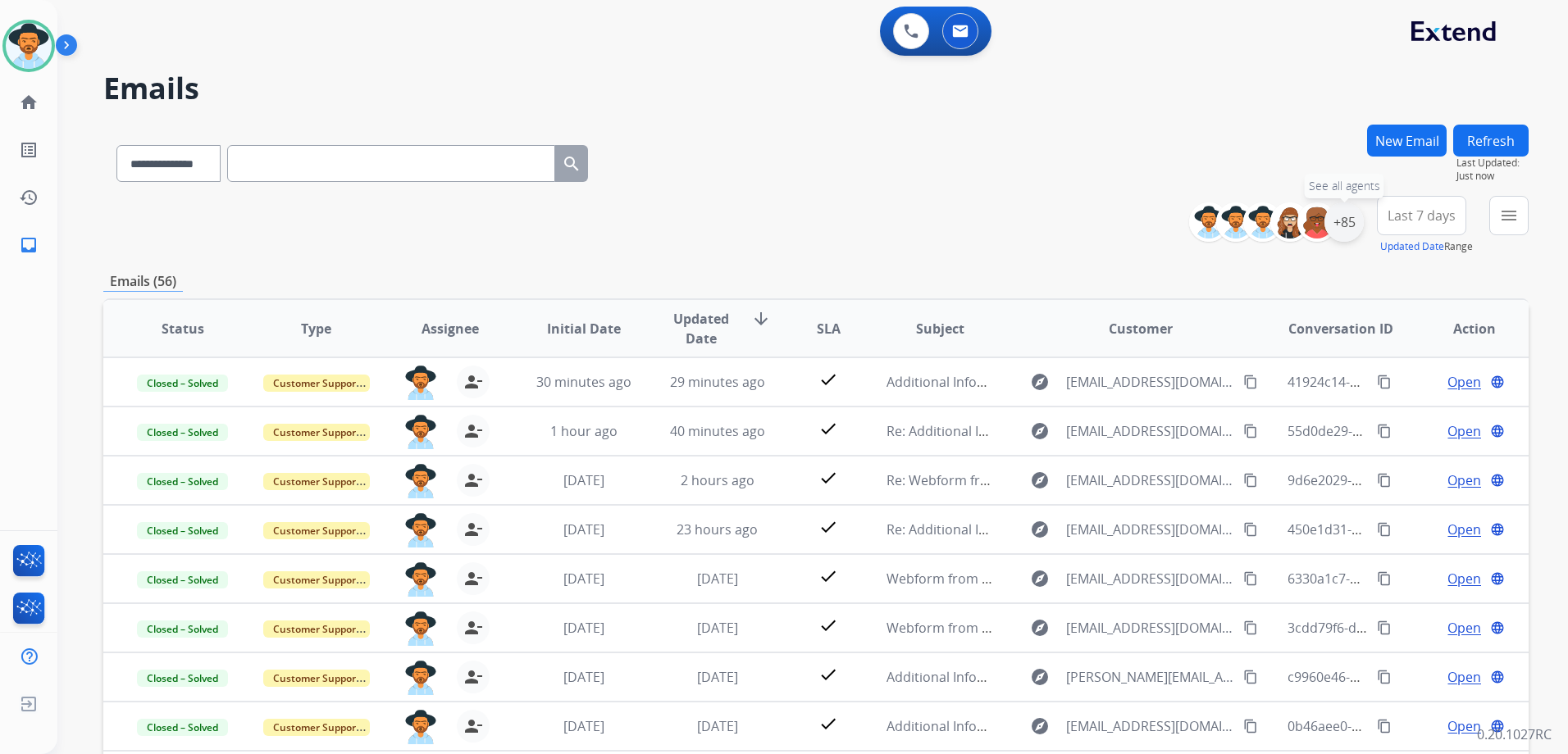
click at [1354, 230] on div "+85" at bounding box center [1344, 222] width 40 height 40
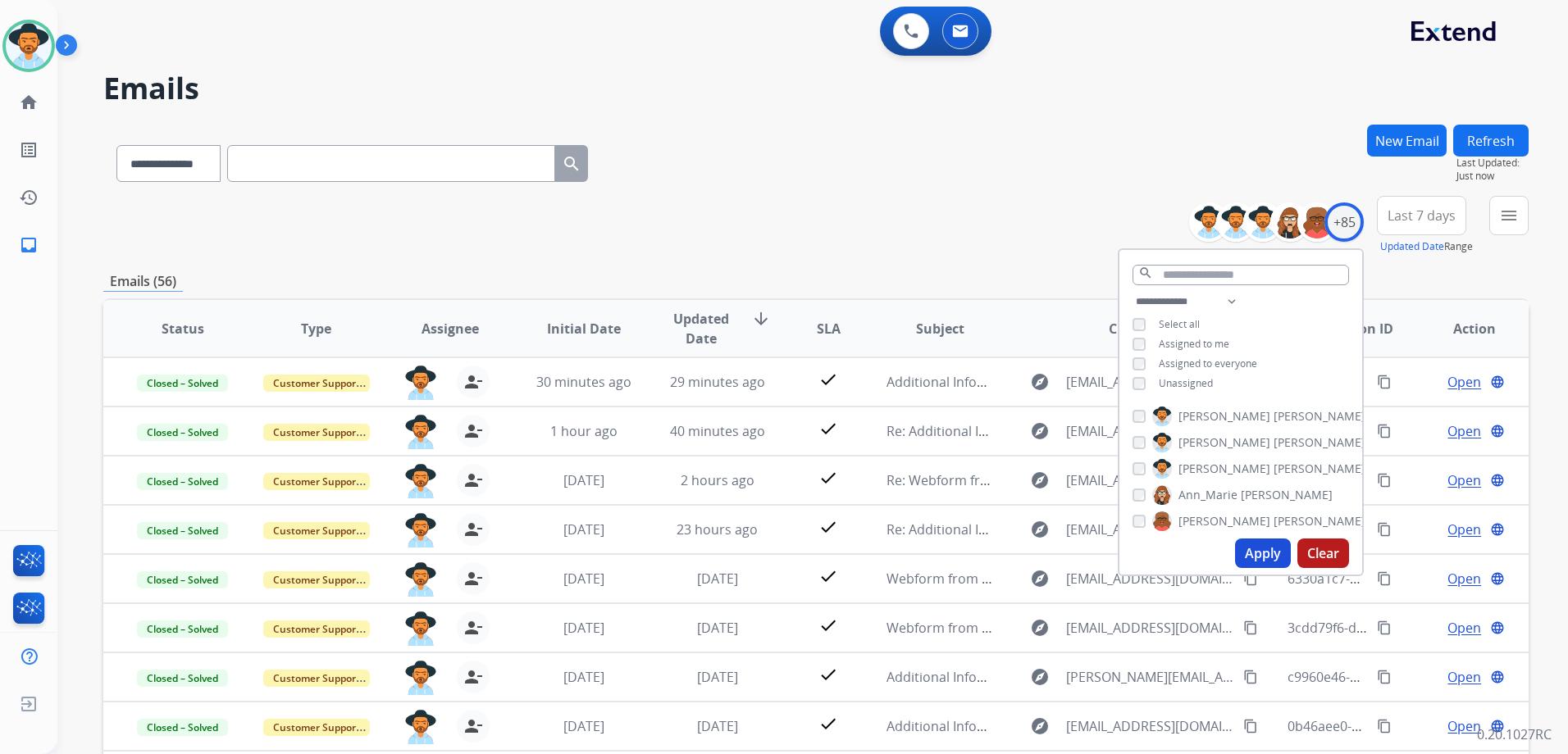
click at [1165, 388] on div "**********" at bounding box center [1240, 344] width 243 height 105
click at [1174, 382] on span "Unassigned" at bounding box center [1185, 383] width 54 height 14
click at [1196, 346] on span "Assigned to me" at bounding box center [1194, 344] width 71 height 14
click at [1265, 549] on button "Apply" at bounding box center [1262, 552] width 56 height 29
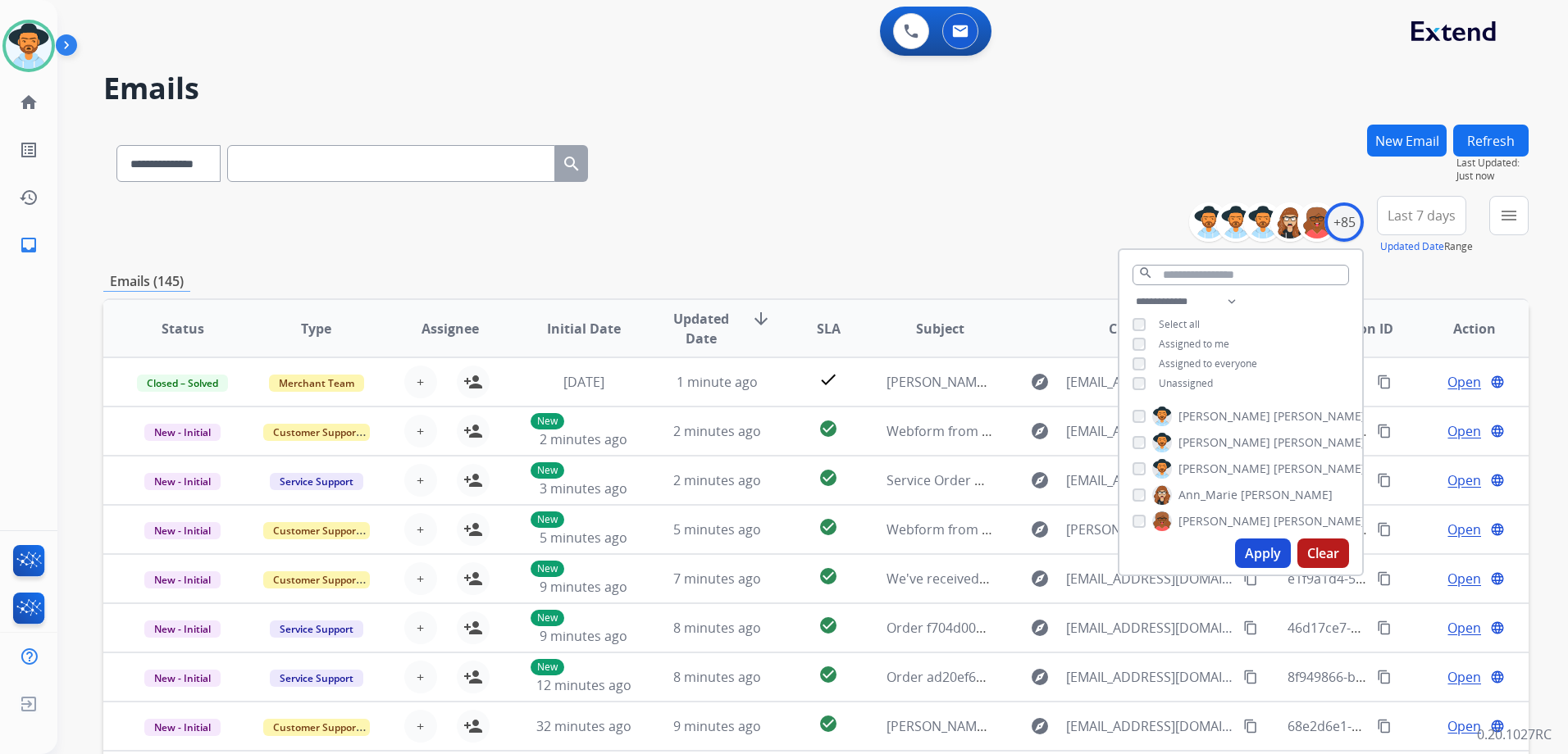
click at [923, 266] on div "**********" at bounding box center [815, 528] width 1425 height 808
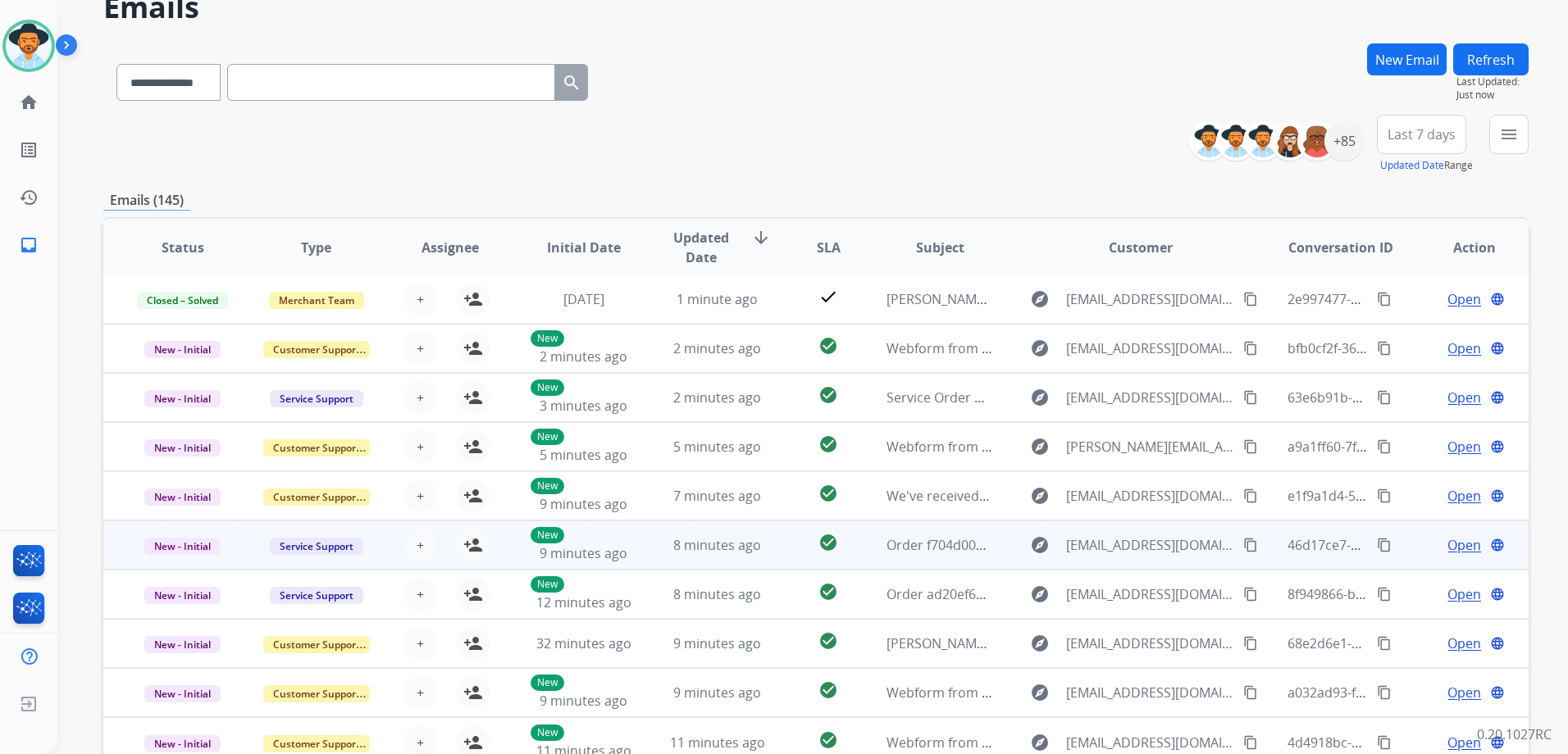
scroll to position [82, 0]
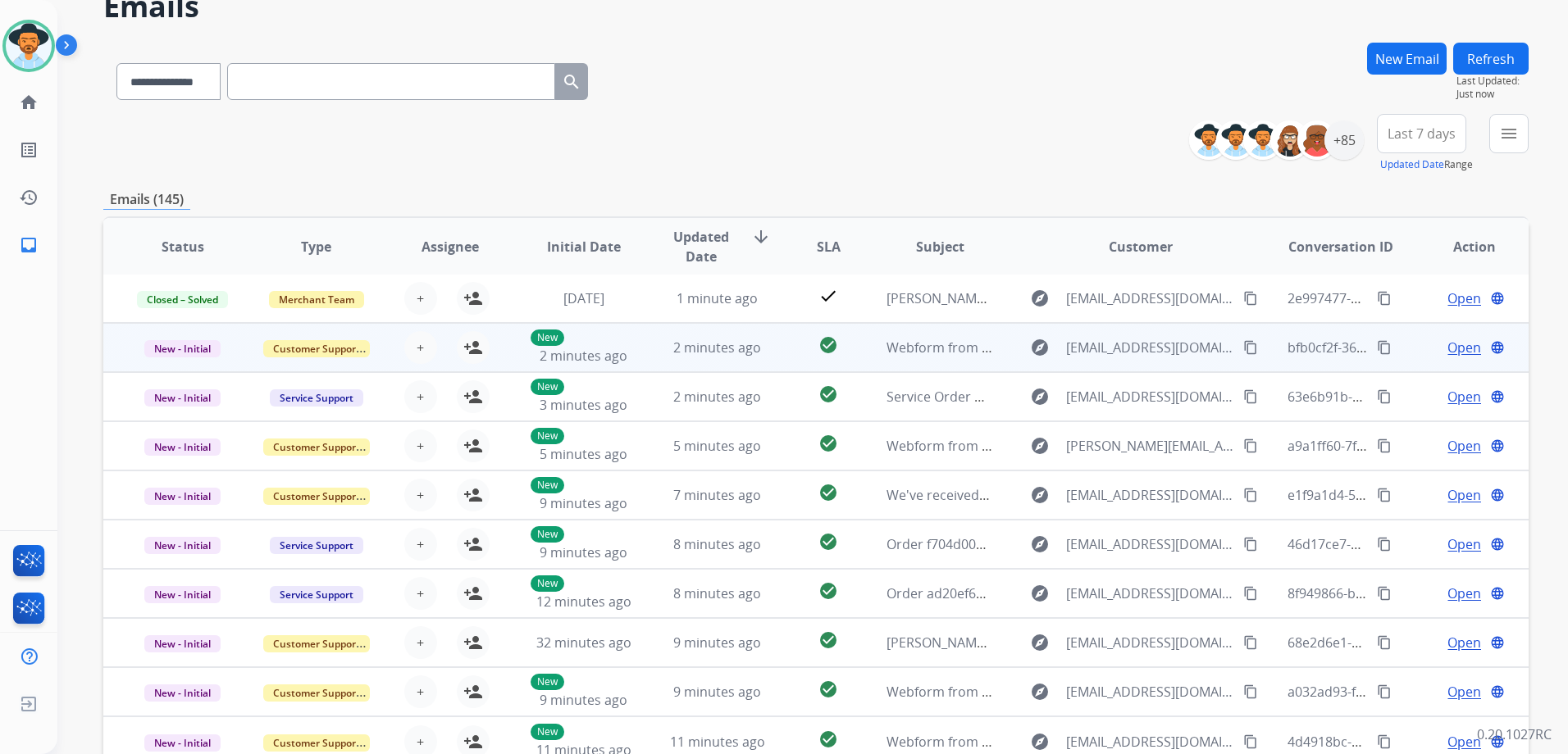
click at [1421, 354] on div "Open language" at bounding box center [1474, 347] width 107 height 19
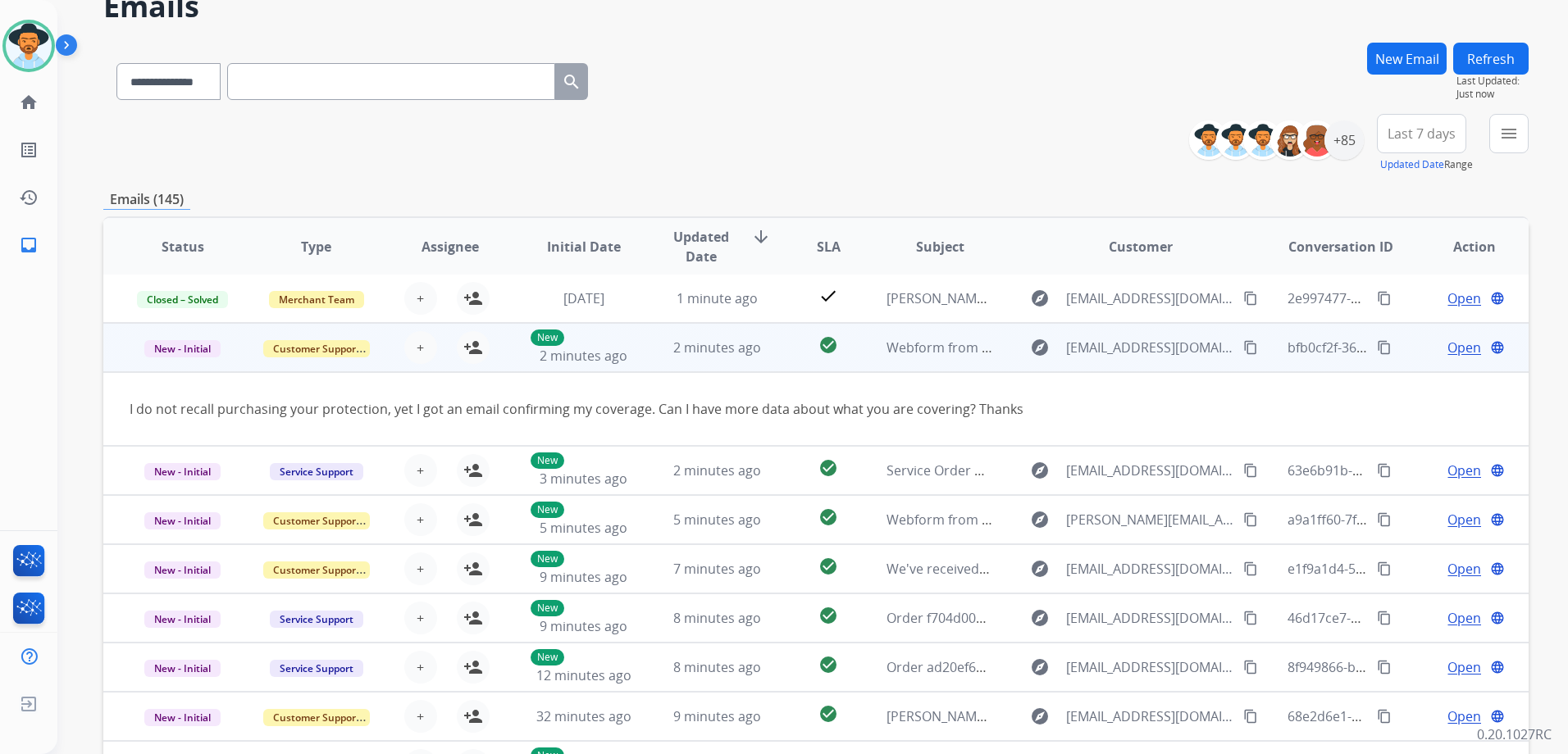
scroll to position [49, 0]
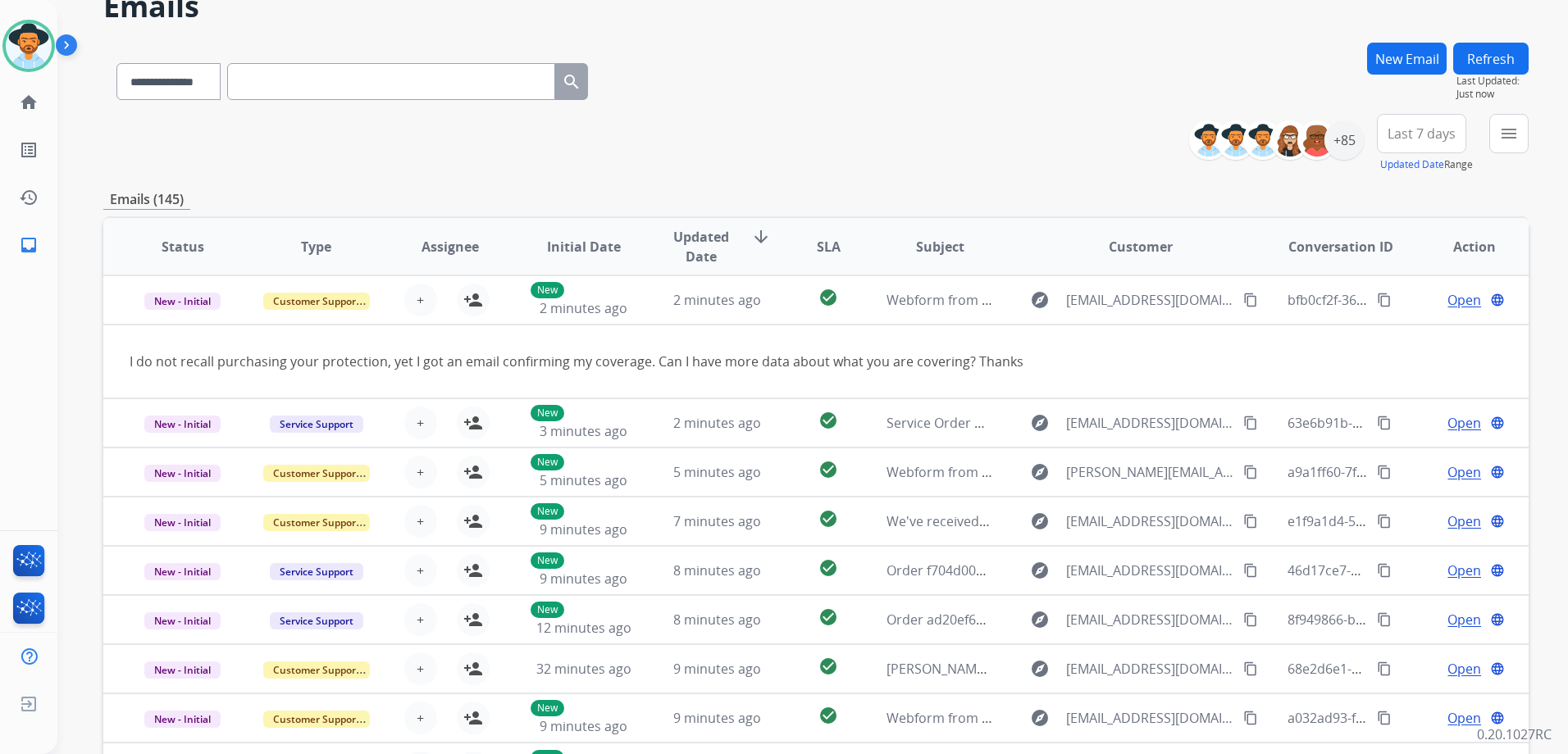
click at [1397, 317] on td "Open language" at bounding box center [1460, 300] width 133 height 49
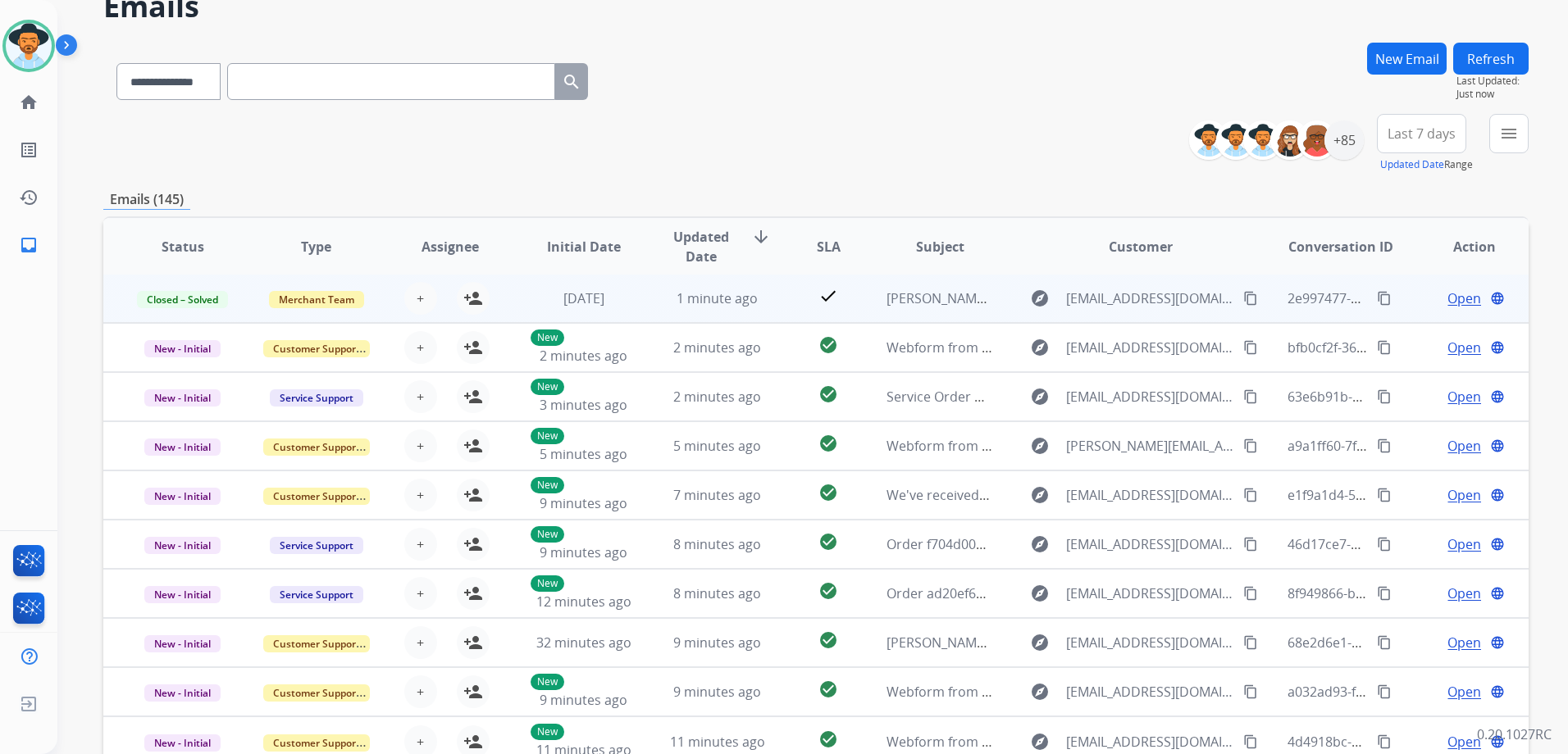
scroll to position [2, 0]
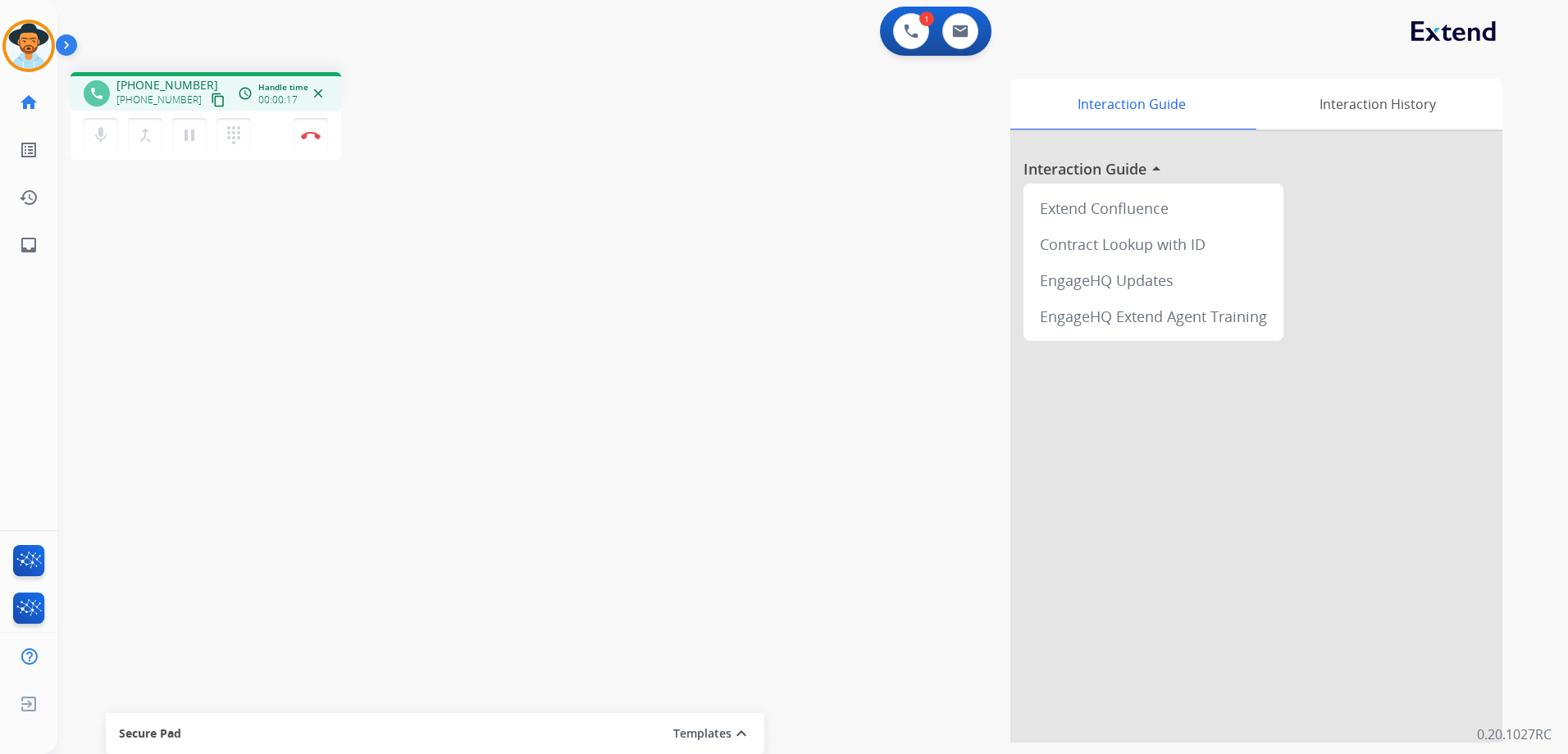
drag, startPoint x: 203, startPoint y: 94, endPoint x: 353, endPoint y: 93, distance: 150.0
click at [211, 95] on mat-icon "content_copy" at bounding box center [218, 100] width 15 height 15
drag, startPoint x: 198, startPoint y: 98, endPoint x: 236, endPoint y: 96, distance: 38.1
click at [211, 98] on mat-icon "content_copy" at bounding box center [218, 100] width 15 height 15
click at [311, 138] on img at bounding box center [311, 135] width 19 height 8
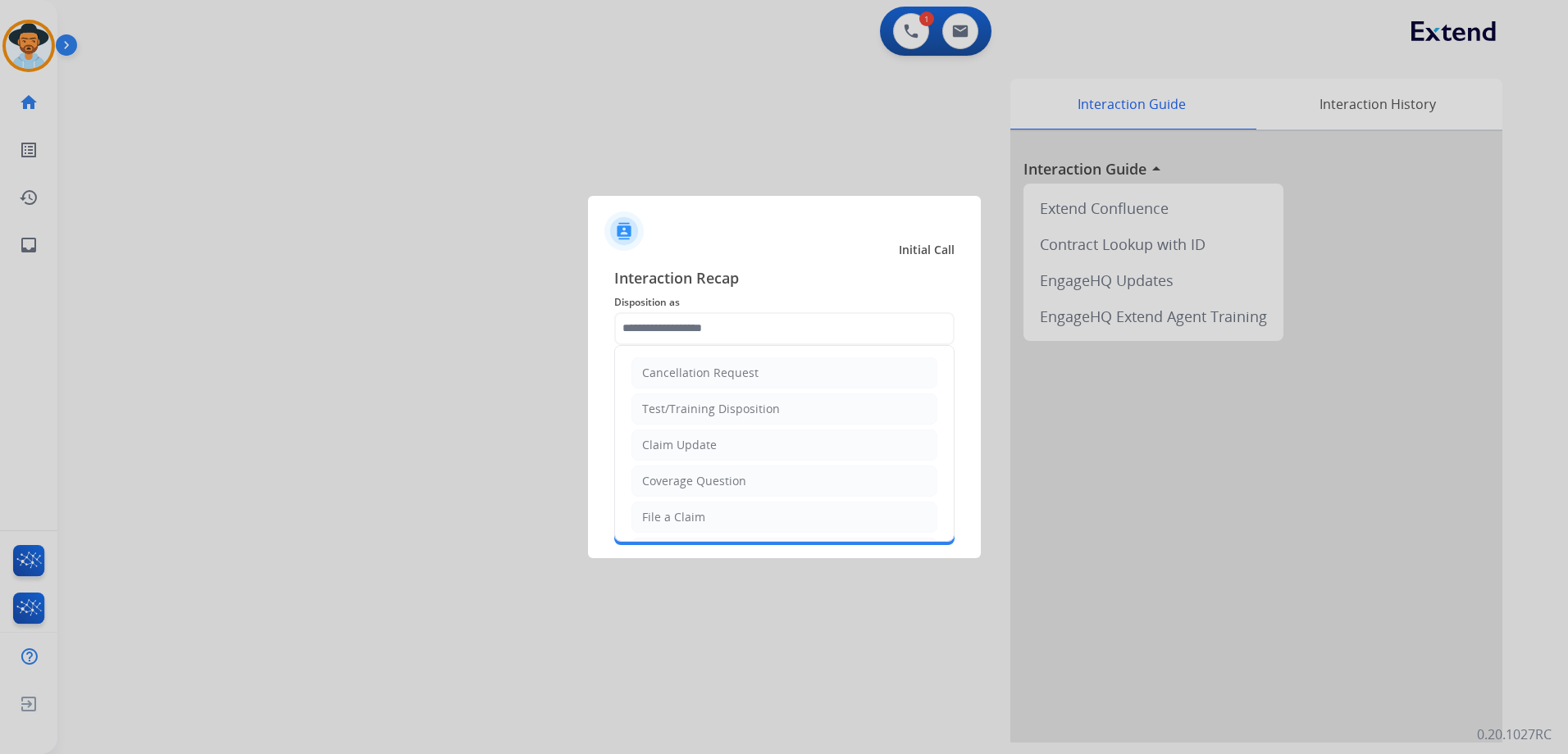
click at [779, 323] on input "text" at bounding box center [784, 328] width 341 height 33
click at [736, 367] on li "Other" at bounding box center [784, 372] width 306 height 31
type input "*****"
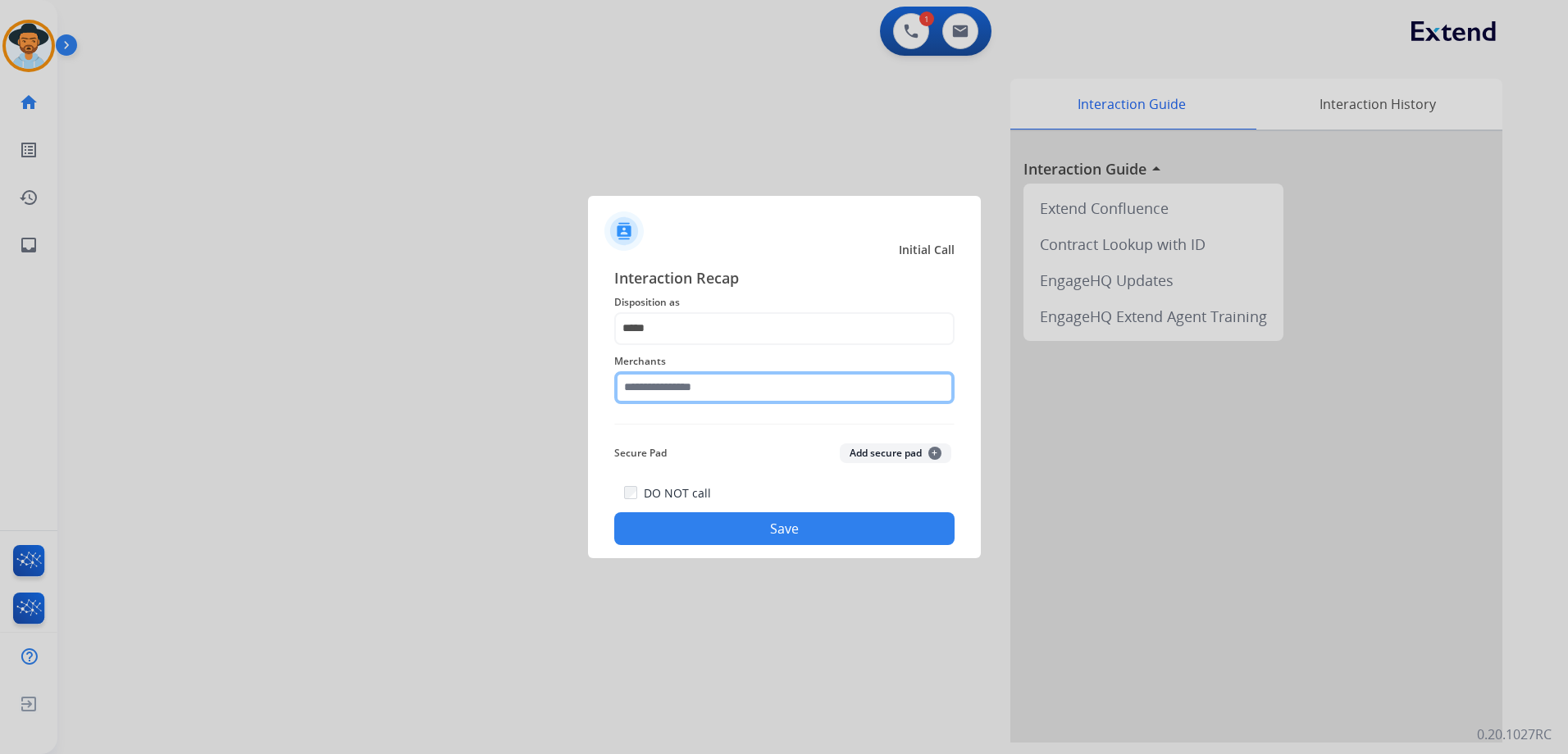
click at [744, 384] on input "text" at bounding box center [784, 387] width 341 height 33
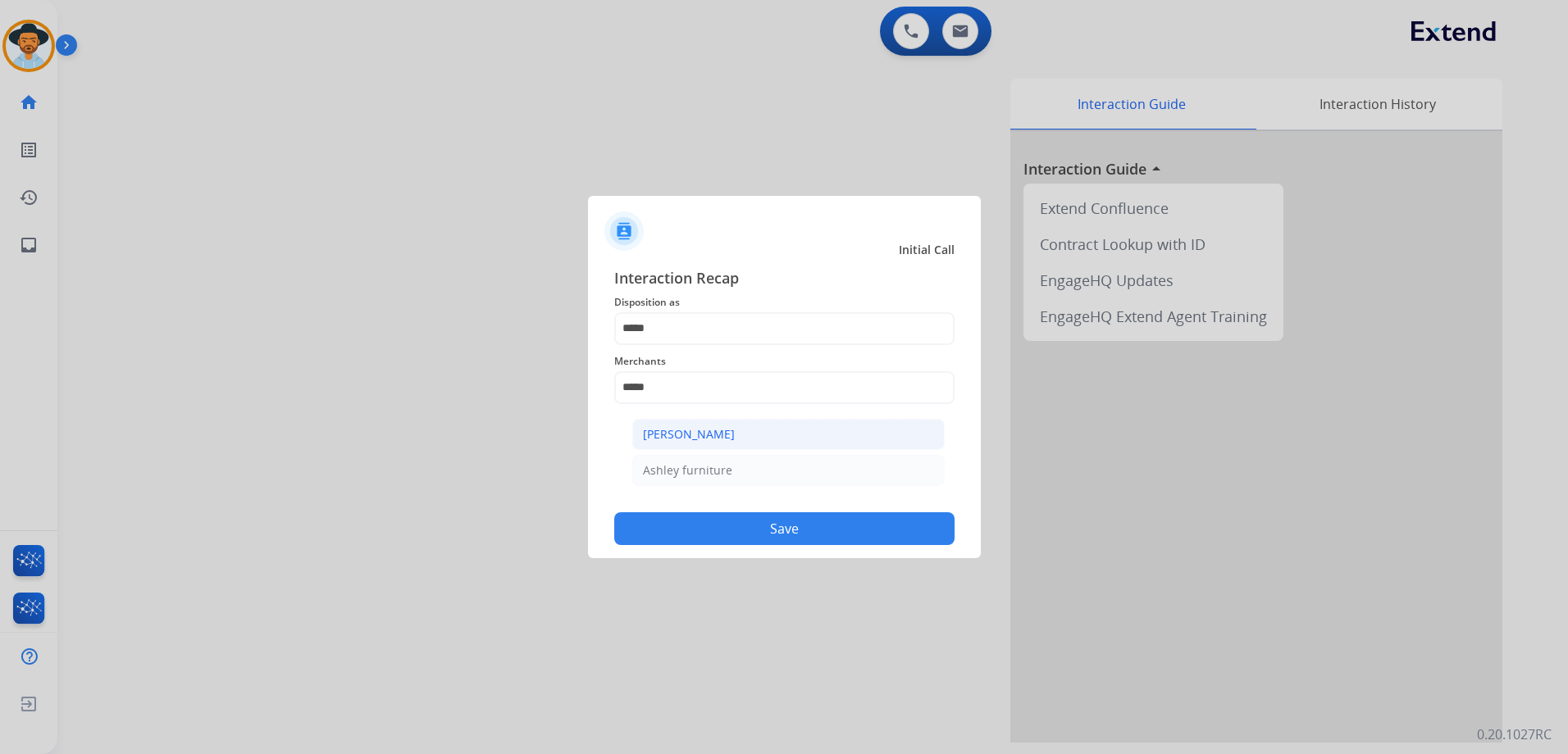
click at [819, 434] on li "[PERSON_NAME]" at bounding box center [788, 434] width 312 height 31
type input "**********"
click at [824, 530] on button "Save" at bounding box center [784, 528] width 341 height 33
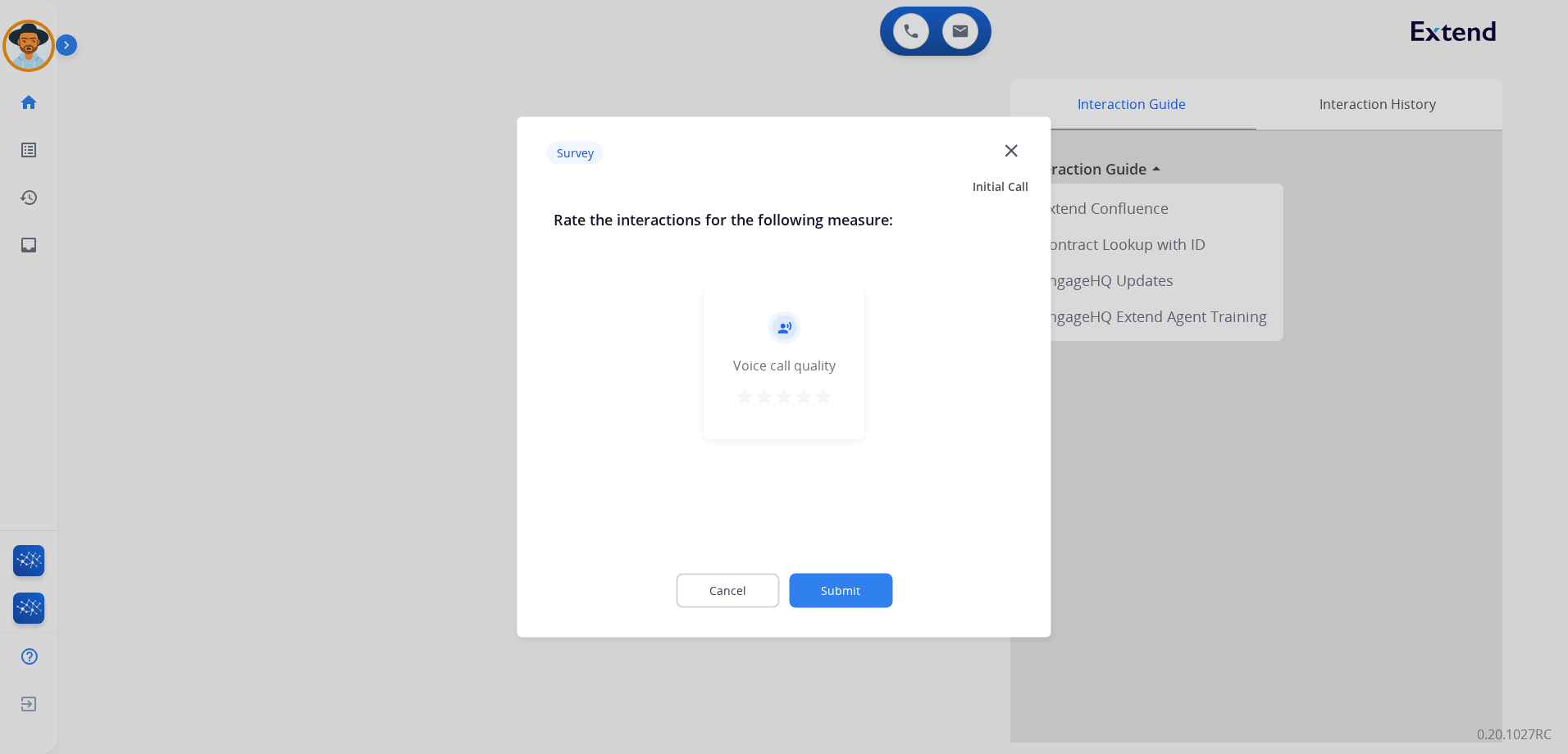
click at [823, 399] on mat-icon "star" at bounding box center [823, 397] width 19 height 19
click at [843, 606] on button "Submit" at bounding box center [840, 590] width 103 height 34
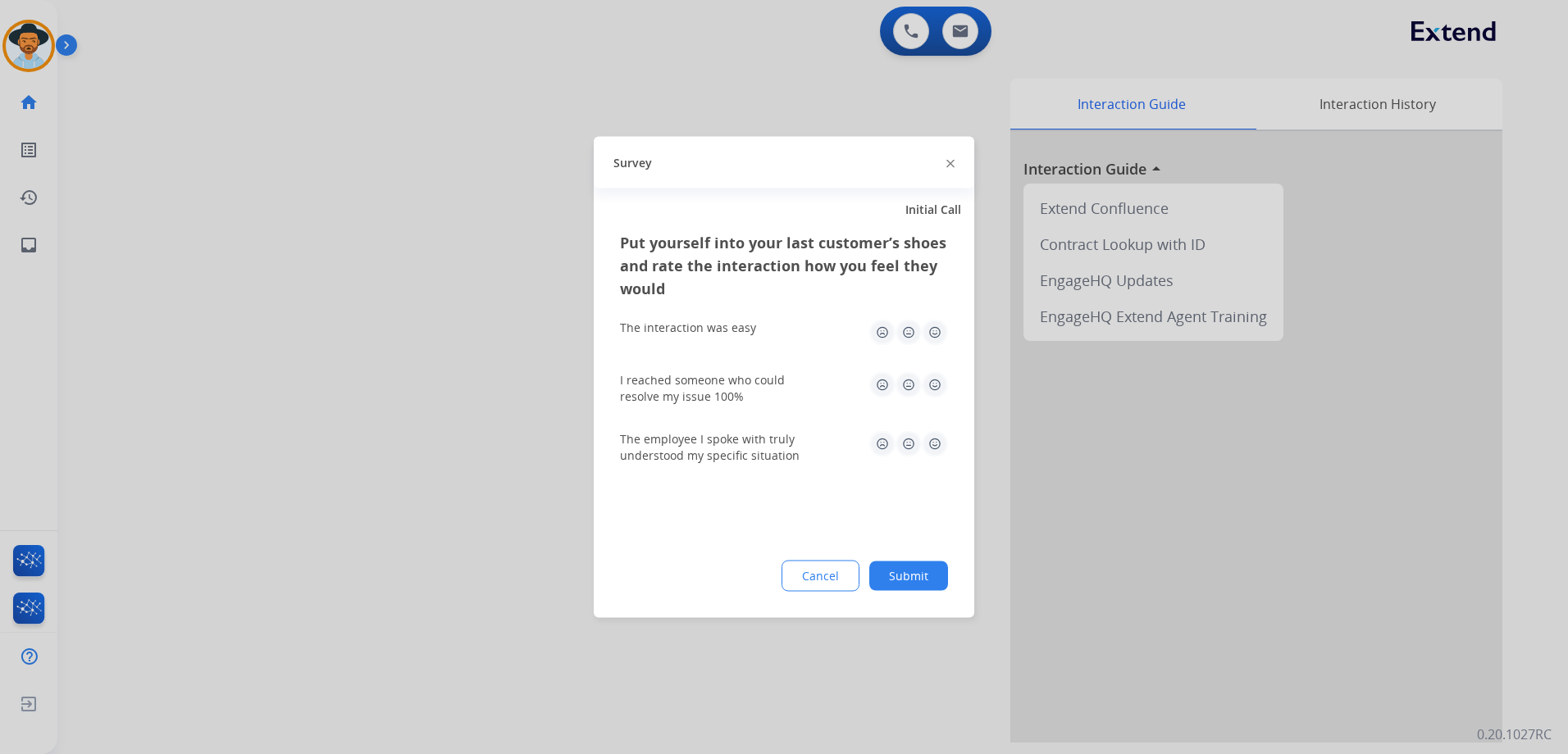
click at [930, 325] on img at bounding box center [934, 332] width 26 height 26
click at [932, 387] on img at bounding box center [934, 385] width 26 height 26
click at [941, 439] on img at bounding box center [934, 444] width 26 height 26
drag, startPoint x: 930, startPoint y: 574, endPoint x: 939, endPoint y: 577, distance: 9.5
click at [932, 576] on button "Submit" at bounding box center [908, 575] width 79 height 29
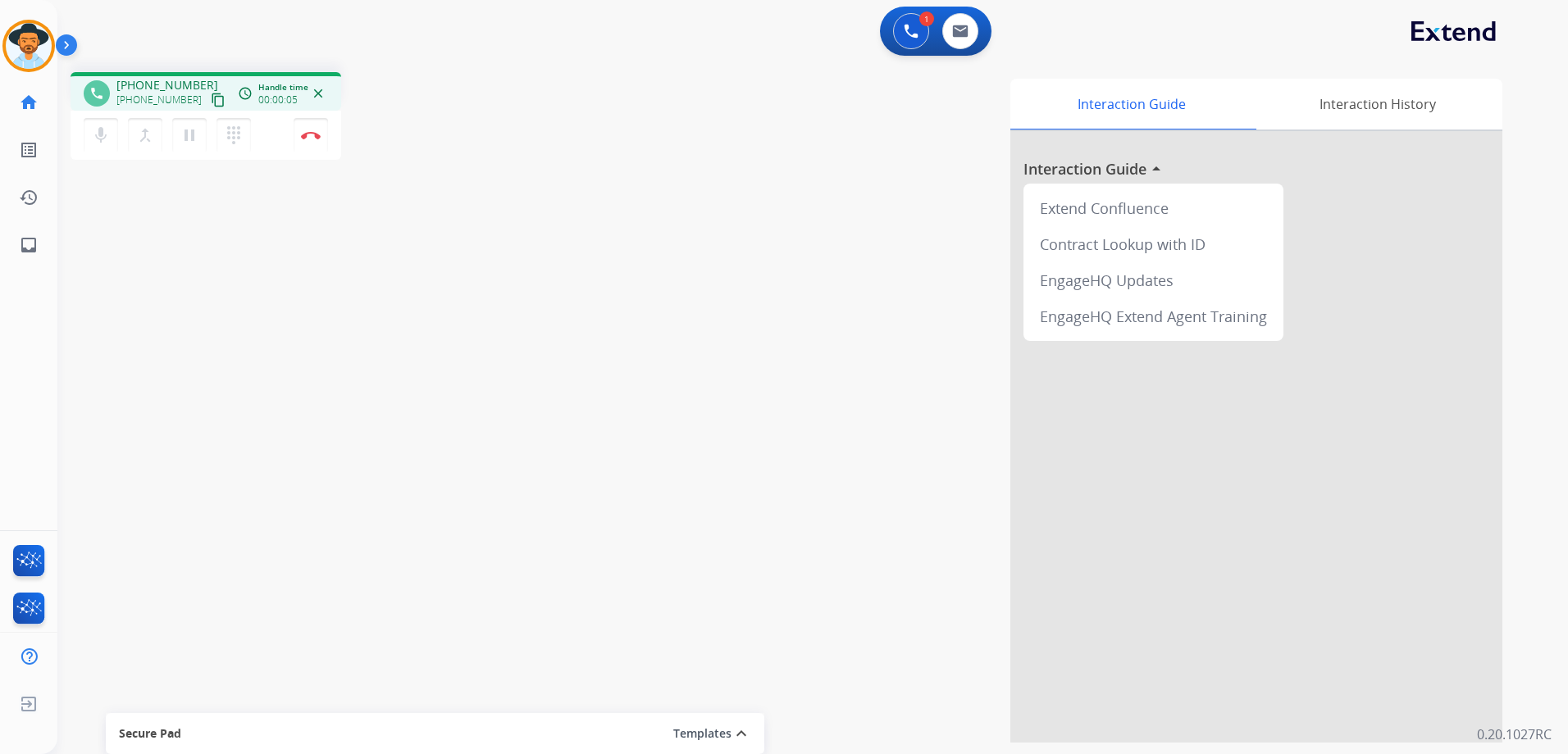
click at [211, 98] on mat-icon "content_copy" at bounding box center [218, 100] width 15 height 15
click at [194, 142] on mat-icon "pause" at bounding box center [189, 135] width 19 height 19
click at [235, 141] on mat-icon "dialpad" at bounding box center [234, 135] width 19 height 19
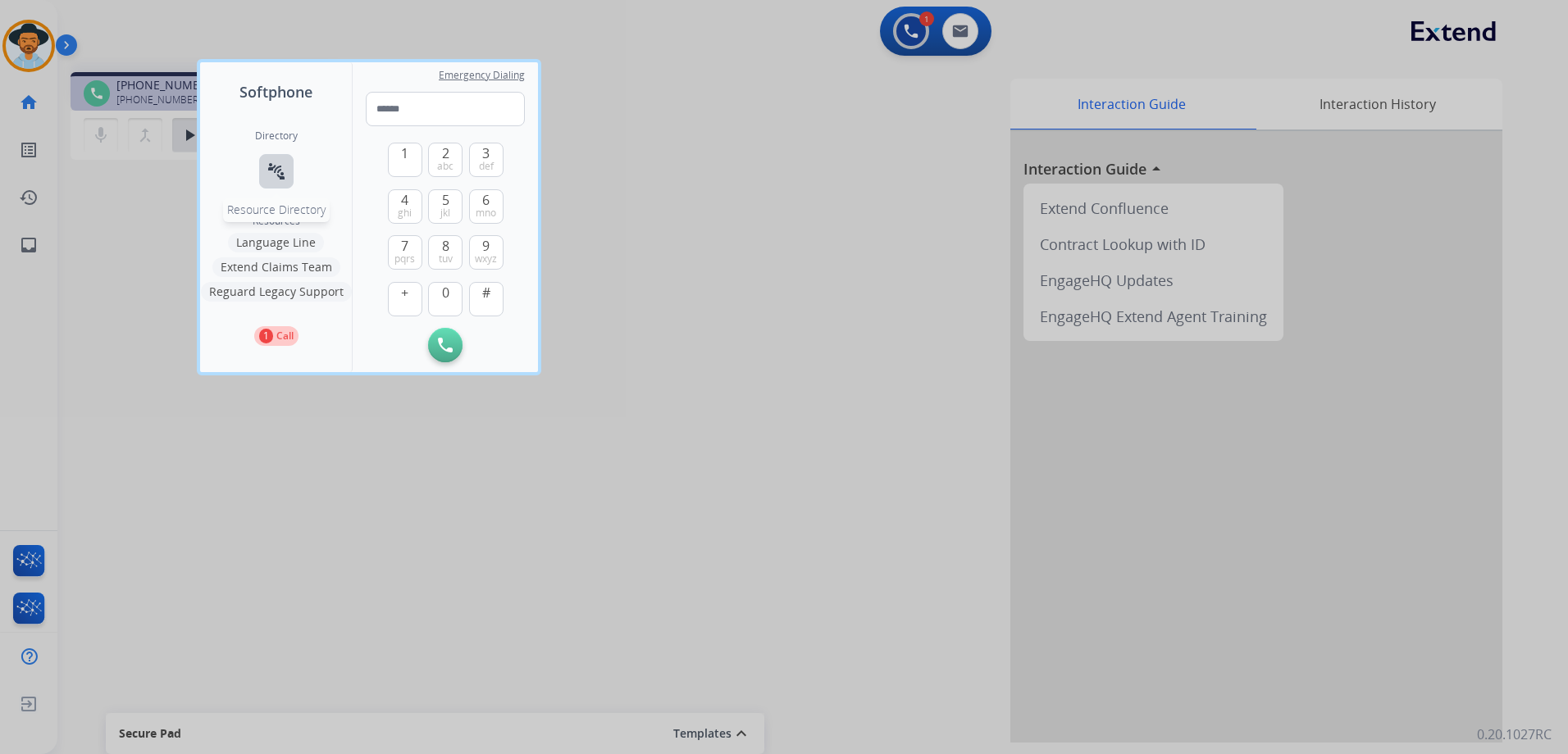
click at [287, 172] on button "connect_without_contact Resource Directory" at bounding box center [276, 171] width 34 height 34
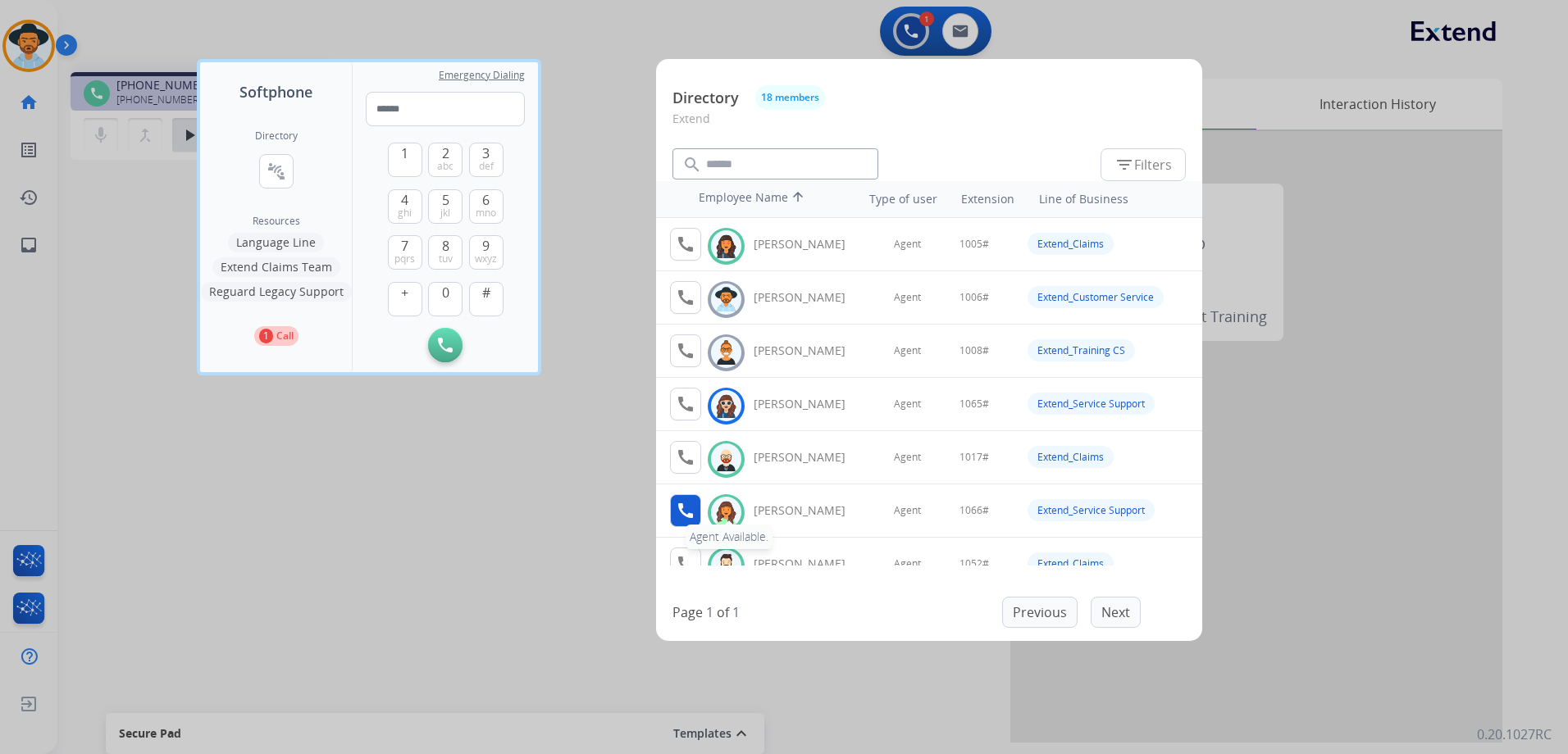
click at [688, 516] on mat-icon "call" at bounding box center [686, 511] width 19 height 19
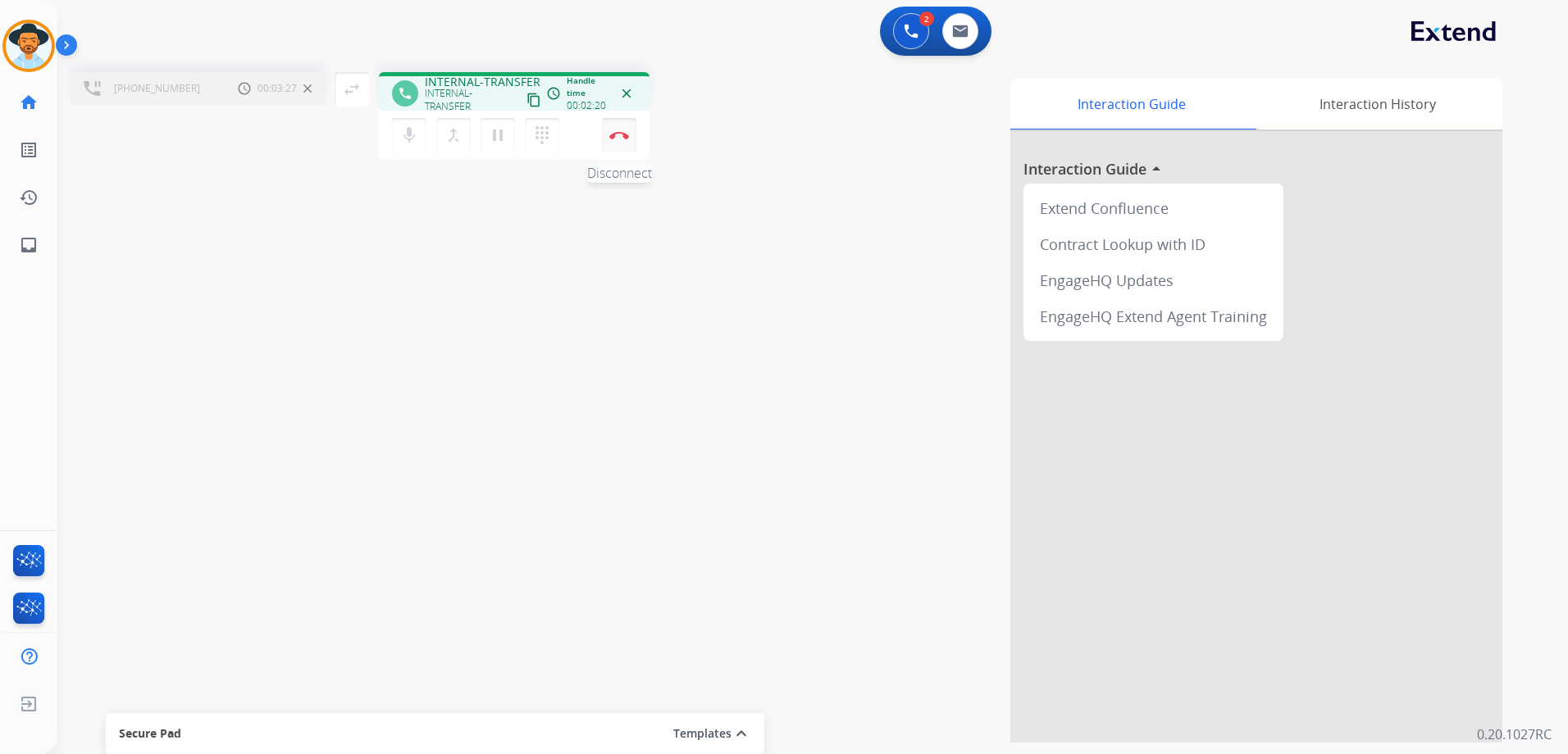
click at [618, 140] on button "Disconnect" at bounding box center [619, 135] width 34 height 34
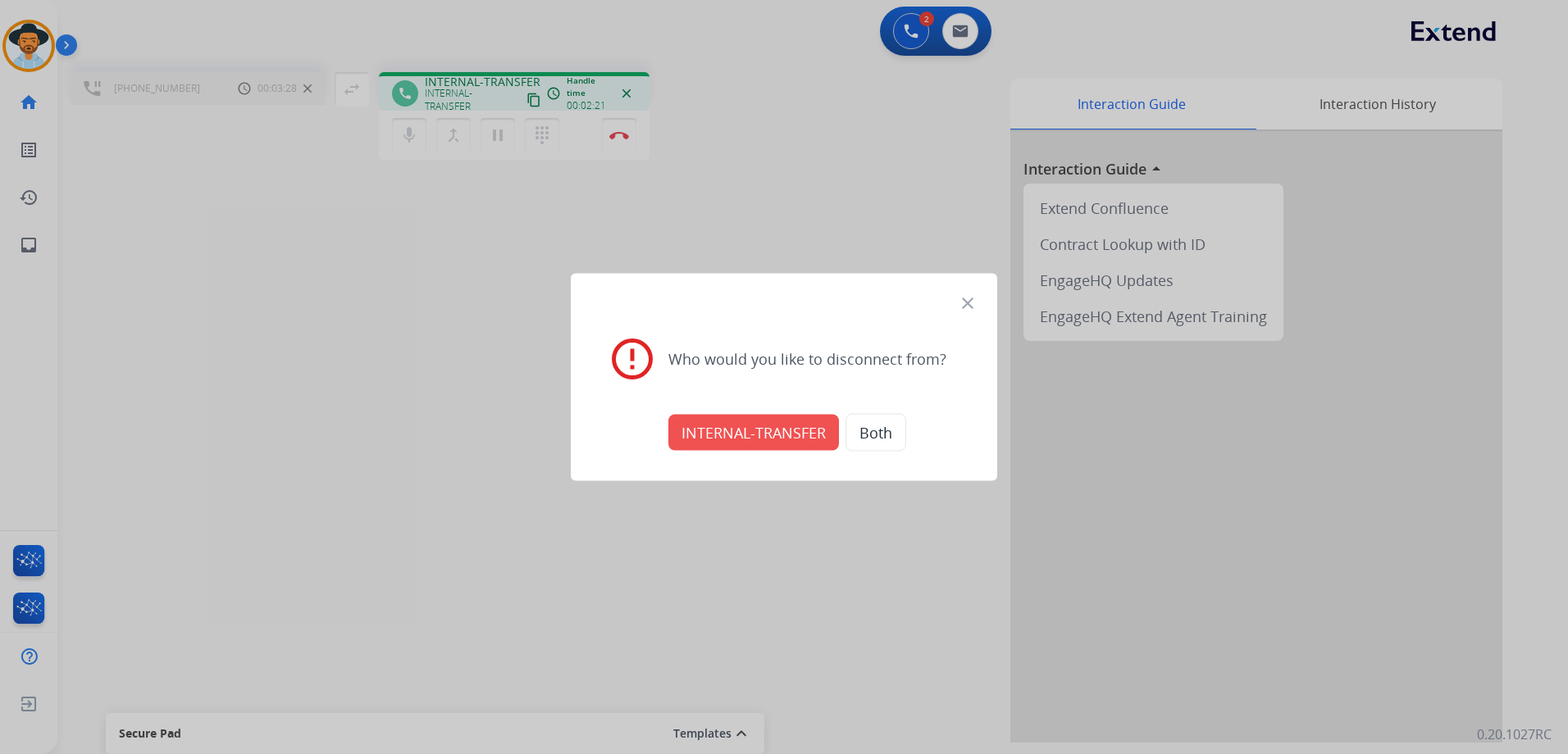
click at [754, 426] on button "INTERNAL-TRANSFER" at bounding box center [753, 432] width 170 height 36
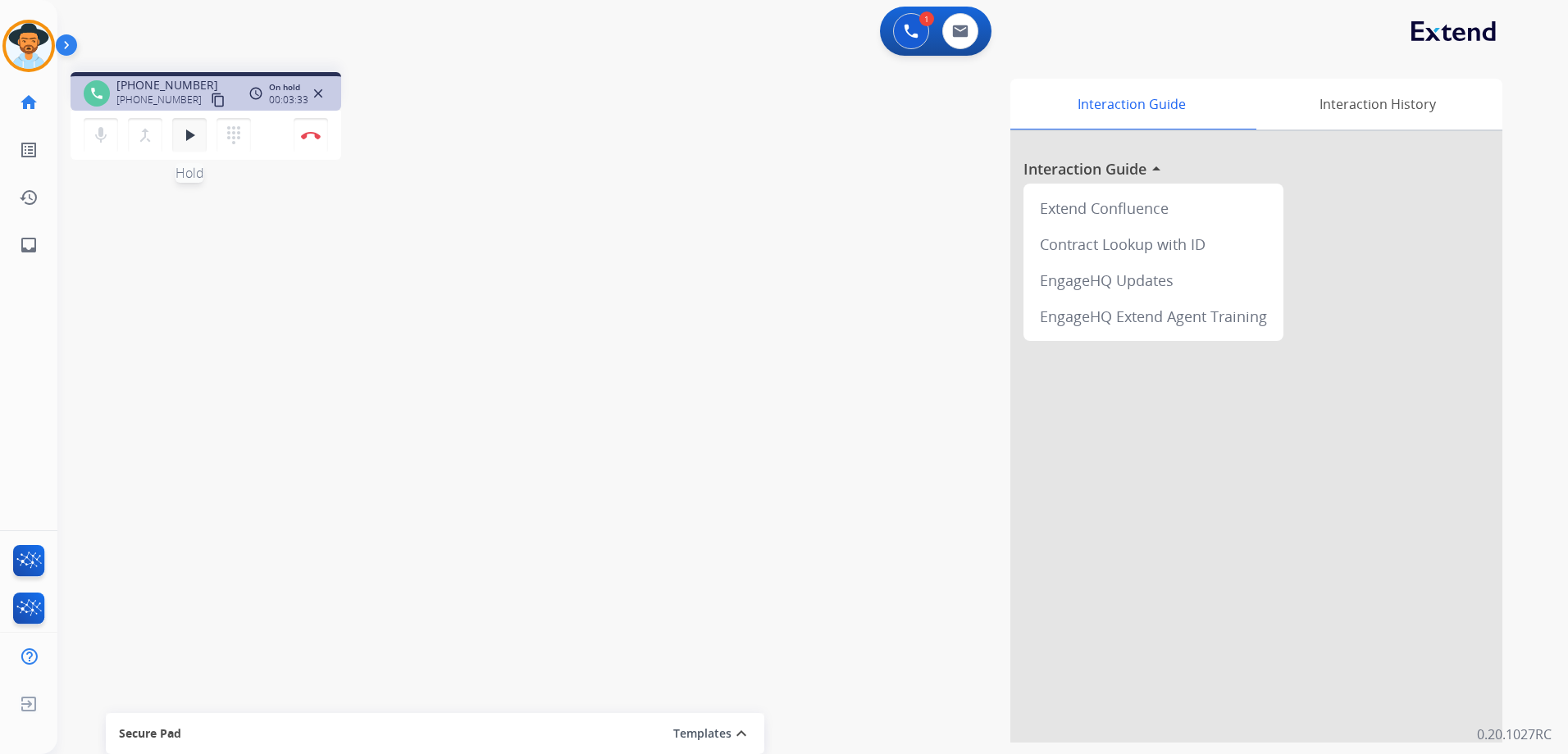
click at [188, 142] on mat-icon "play_arrow" at bounding box center [189, 135] width 19 height 19
click at [308, 143] on button "Disconnect" at bounding box center [311, 135] width 34 height 34
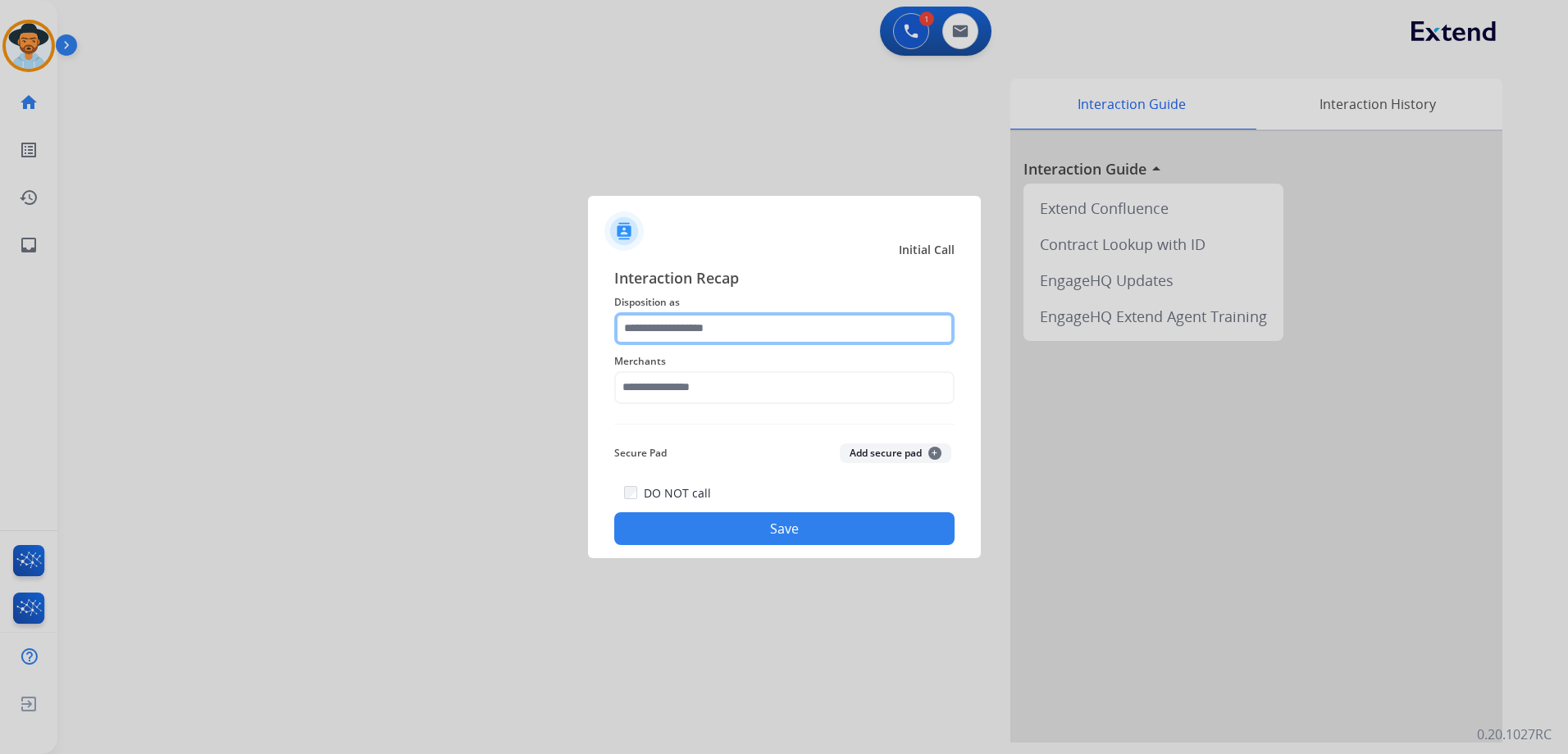
click at [739, 326] on input "text" at bounding box center [784, 328] width 341 height 33
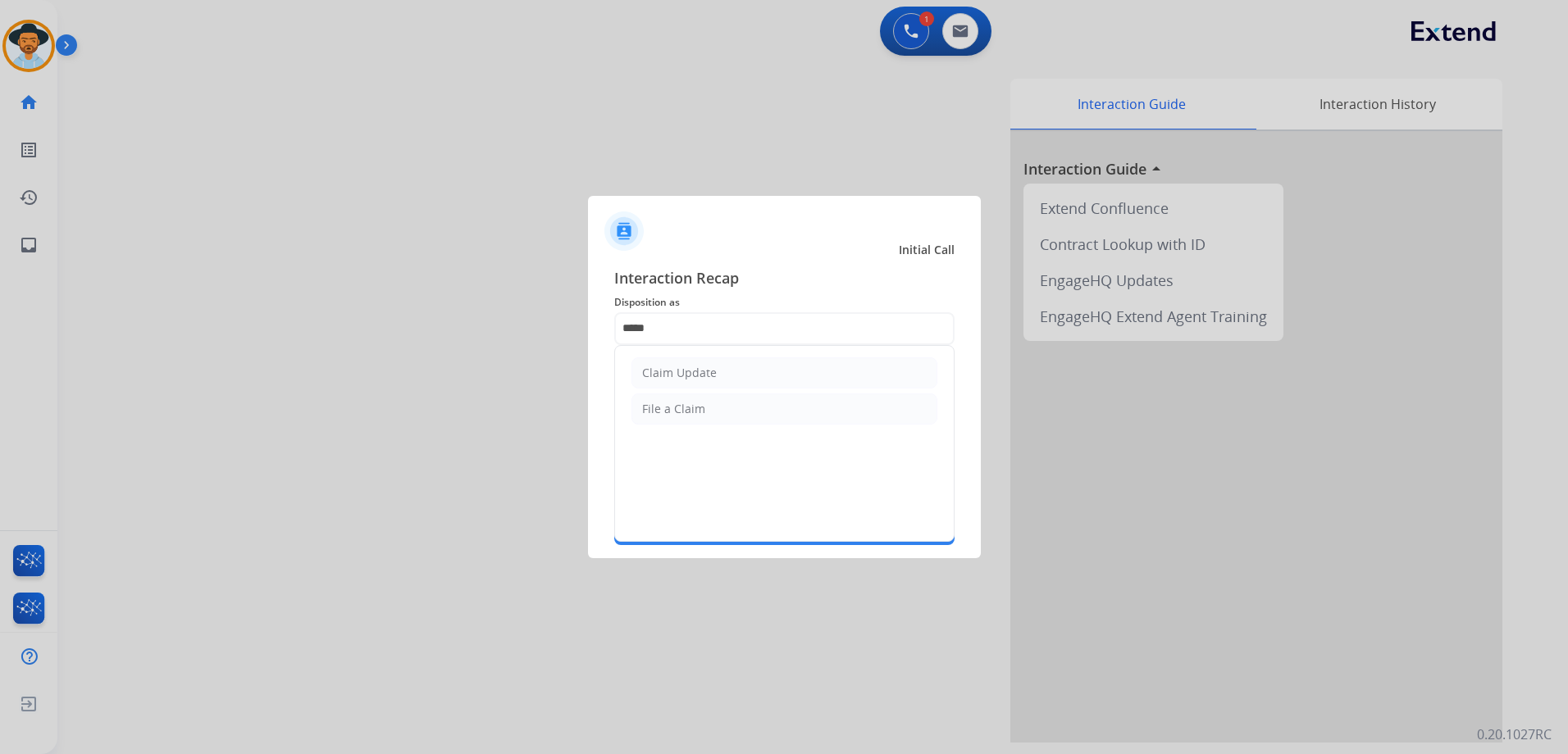
click at [717, 390] on ul "Claim Update File a Claim" at bounding box center [784, 391] width 339 height 90
click at [715, 381] on li "Claim Update" at bounding box center [784, 372] width 306 height 31
type input "**********"
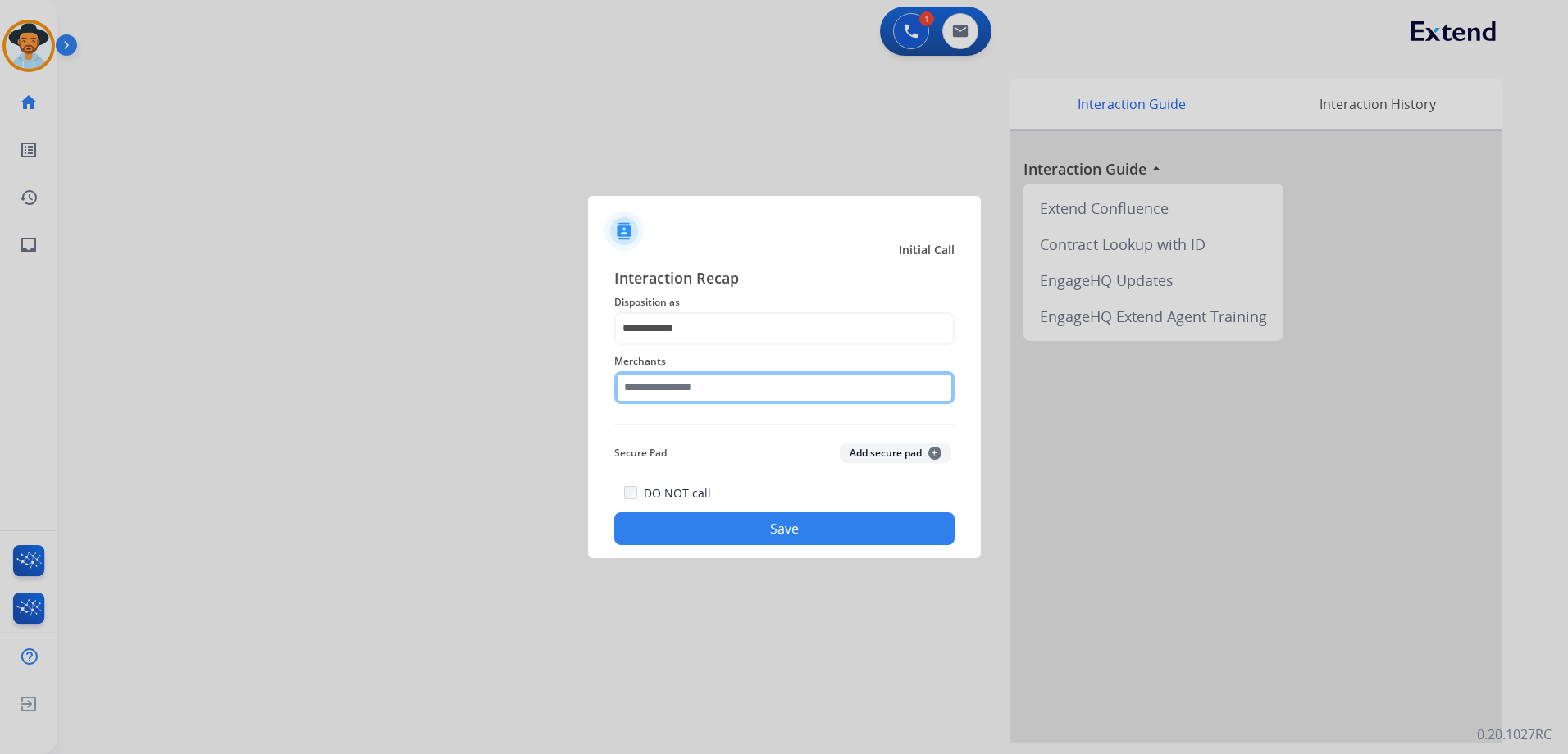
click at [721, 392] on input "text" at bounding box center [784, 387] width 341 height 33
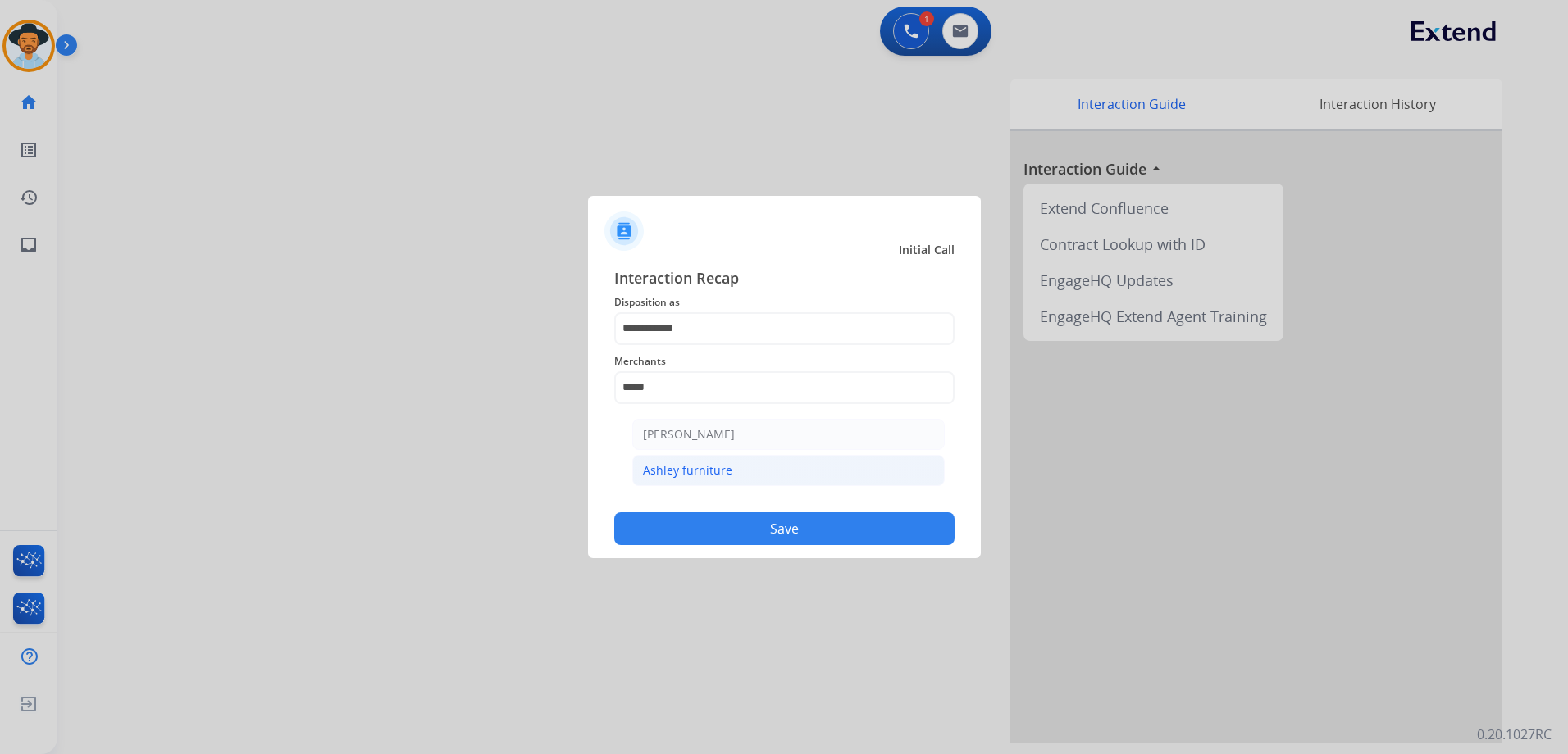
click at [641, 472] on li "Ashley furniture" at bounding box center [788, 470] width 312 height 31
type input "**********"
click at [772, 526] on button "Save" at bounding box center [784, 528] width 341 height 33
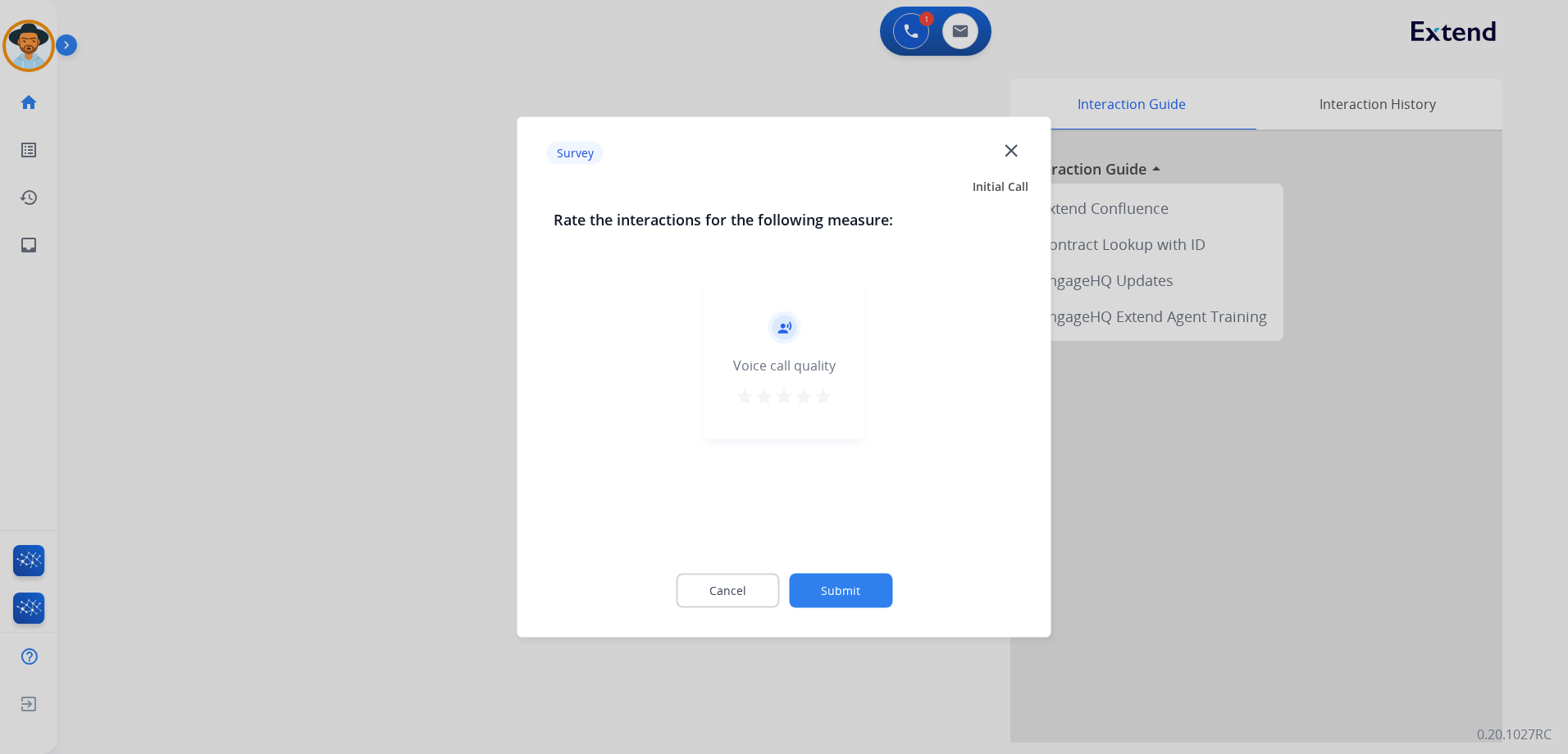
click at [825, 400] on mat-icon "star" at bounding box center [823, 397] width 19 height 19
click at [858, 586] on button "Submit" at bounding box center [840, 590] width 103 height 34
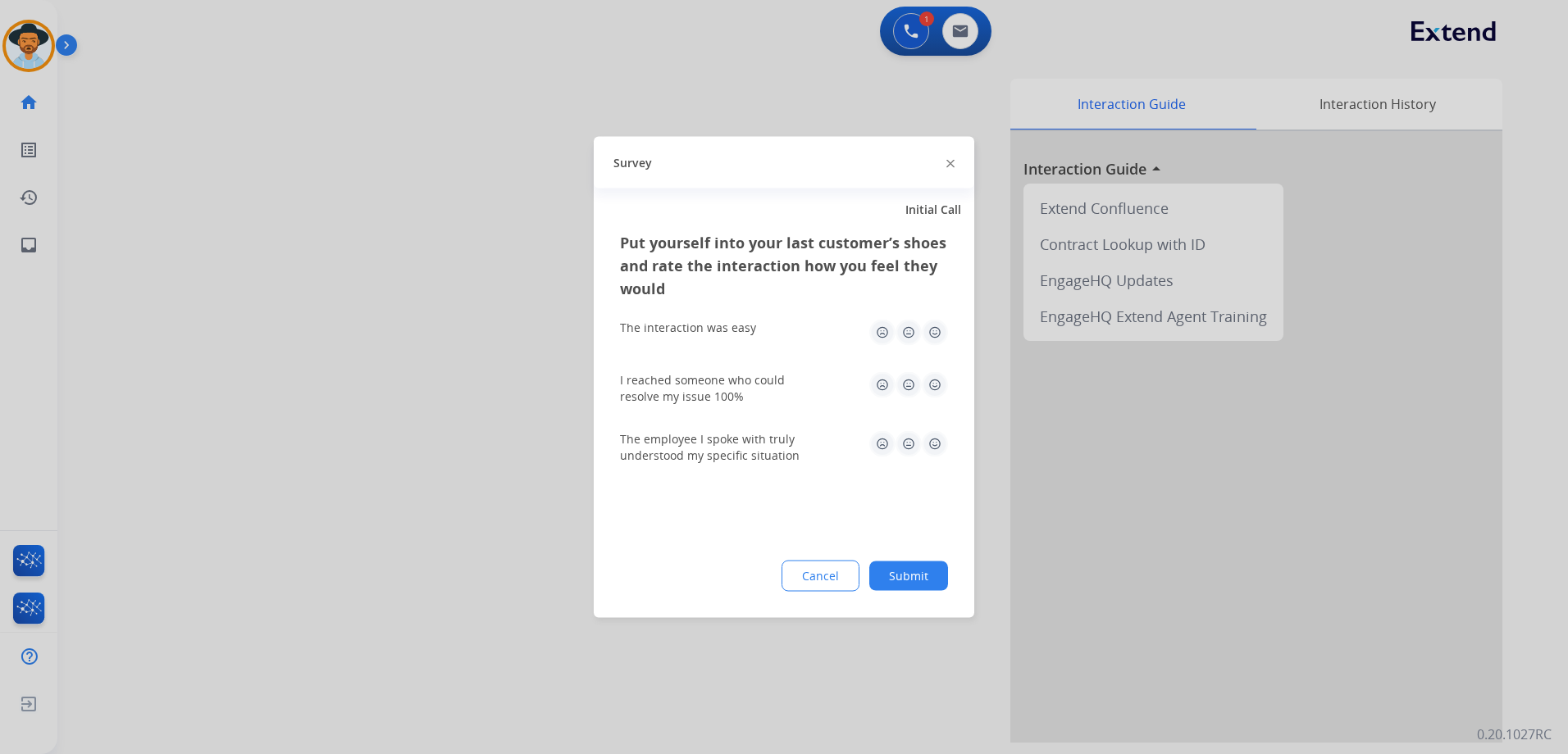
click at [940, 329] on img at bounding box center [934, 332] width 26 height 26
click at [944, 387] on img at bounding box center [934, 385] width 26 height 26
click at [932, 451] on img at bounding box center [934, 444] width 26 height 26
click at [928, 579] on button "Submit" at bounding box center [908, 575] width 79 height 29
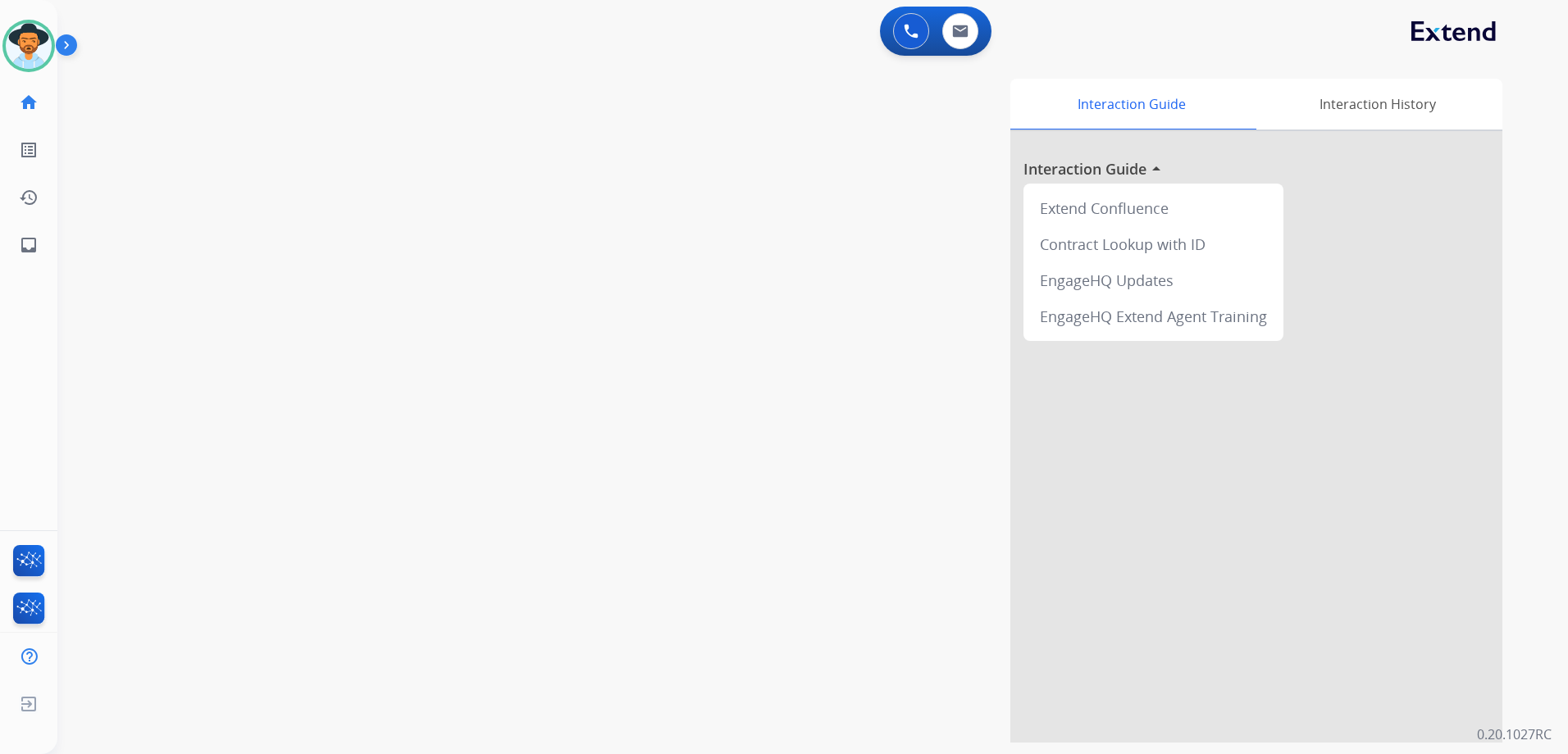
drag, startPoint x: 26, startPoint y: 42, endPoint x: 85, endPoint y: 40, distance: 59.0
click at [26, 42] on img at bounding box center [29, 46] width 46 height 46
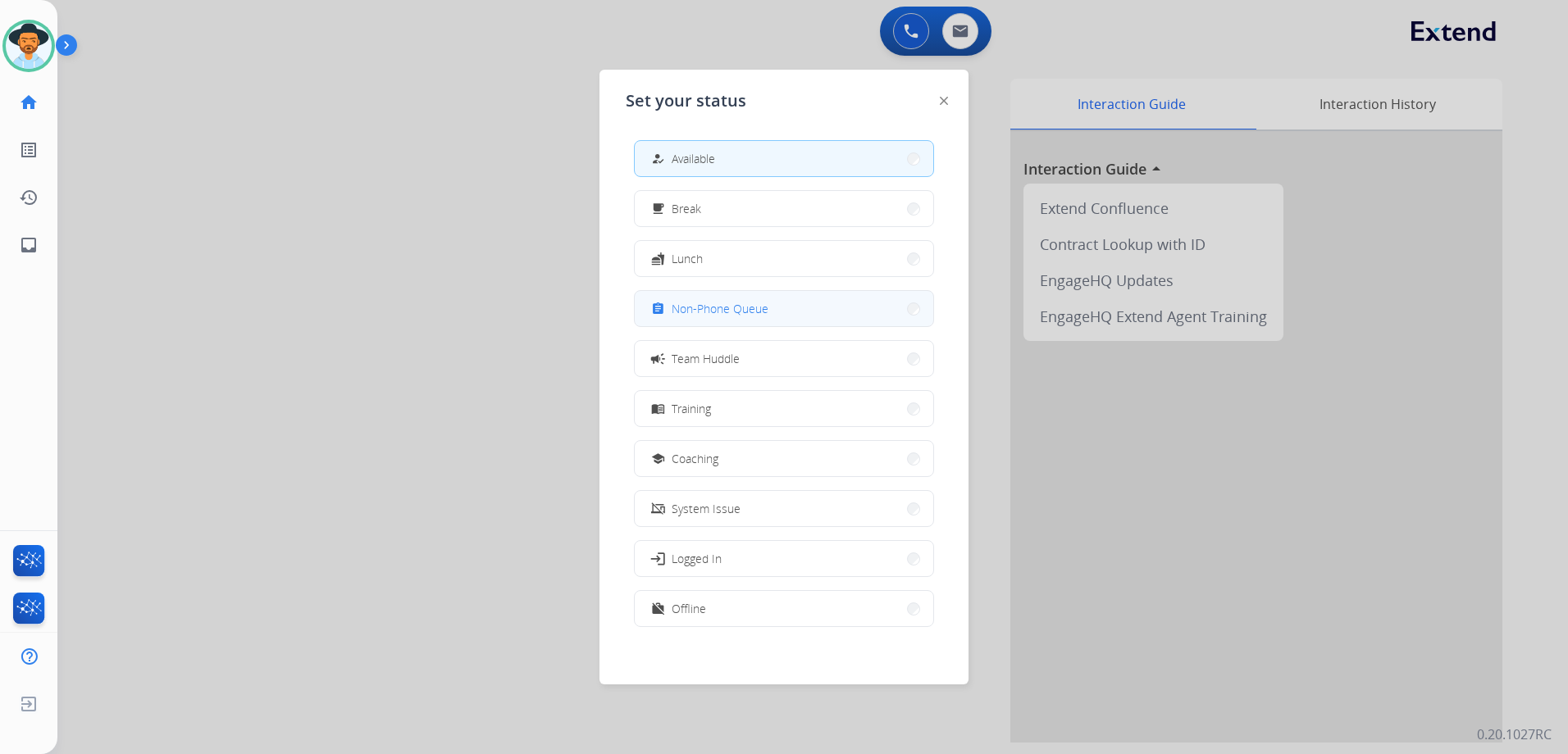
click at [781, 307] on button "assignment Non-Phone Queue" at bounding box center [784, 309] width 298 height 35
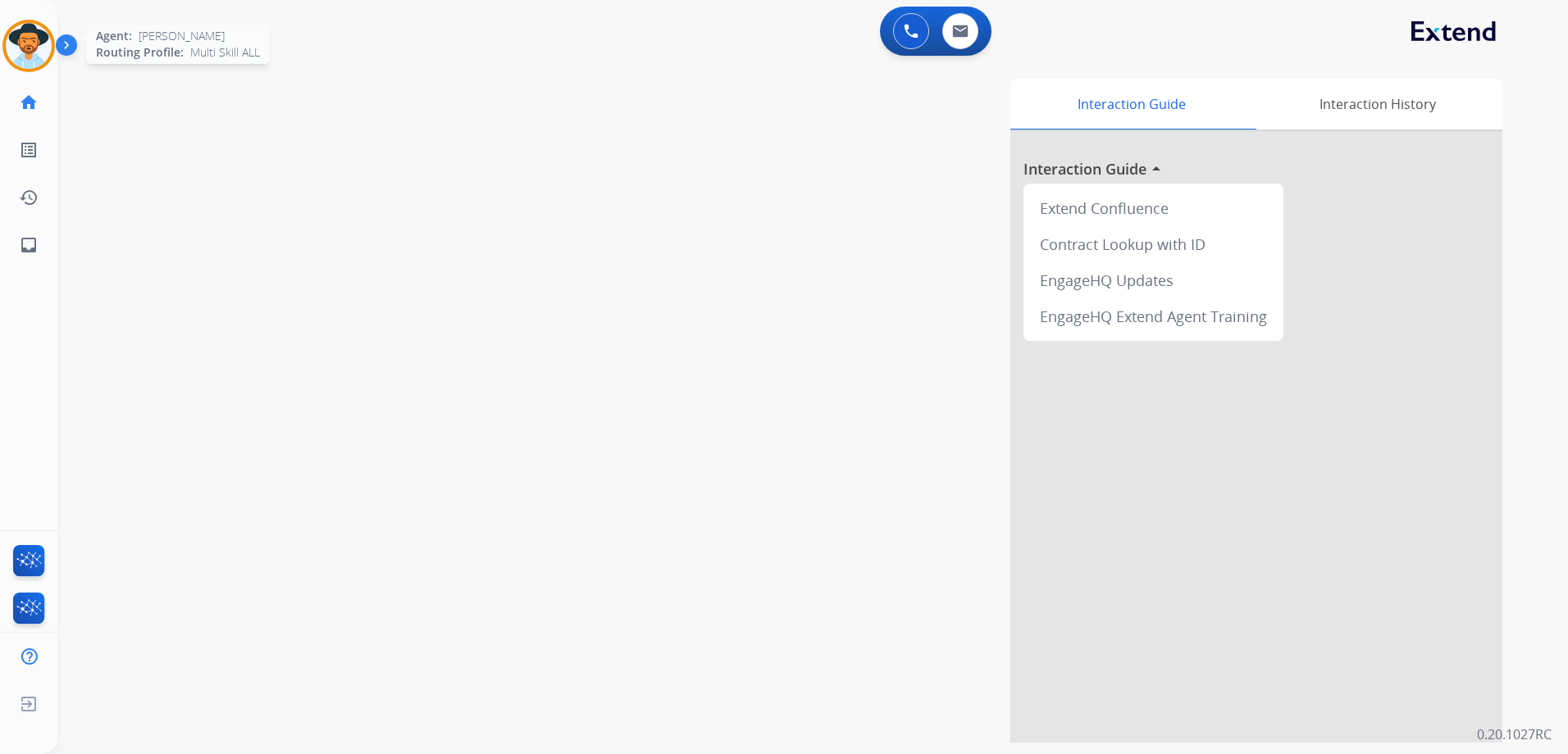
click at [34, 58] on img at bounding box center [29, 46] width 46 height 46
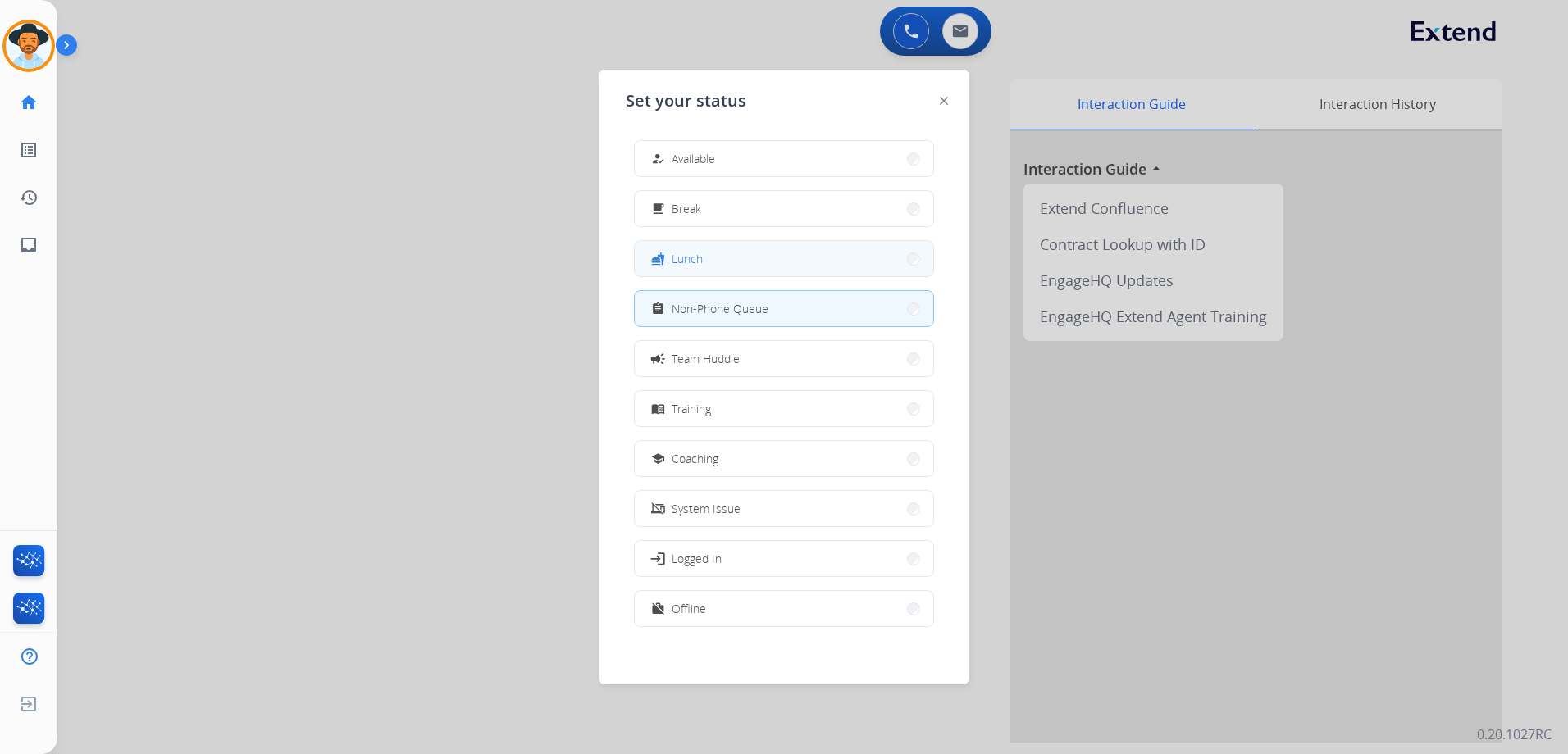
click at [746, 254] on button "fastfood Lunch" at bounding box center [784, 258] width 298 height 35
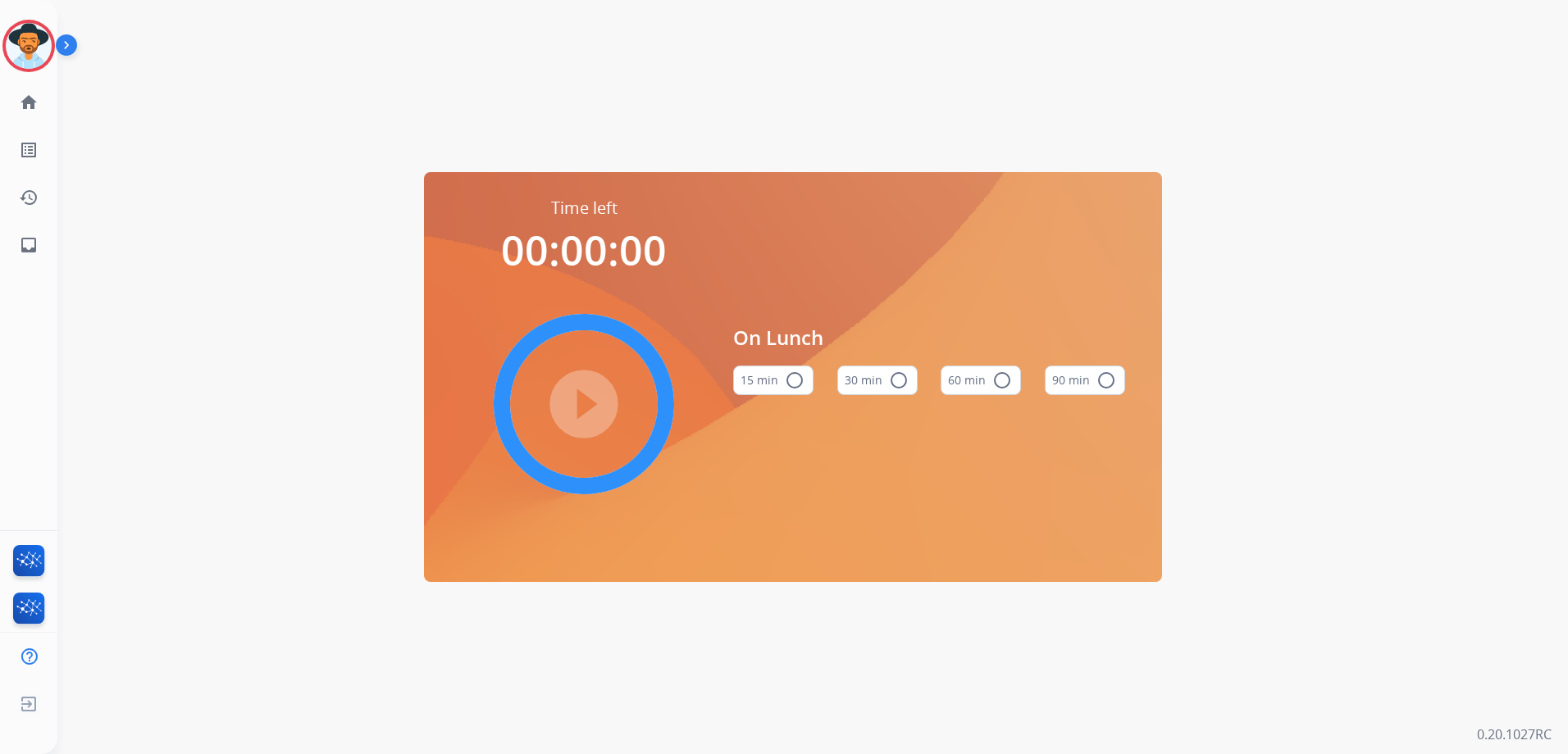
click at [997, 377] on mat-icon "radio_button_unchecked" at bounding box center [1002, 380] width 19 height 19
click at [574, 394] on mat-icon "play_circle_filled" at bounding box center [583, 404] width 19 height 19
